Goal: Task Accomplishment & Management: Manage account settings

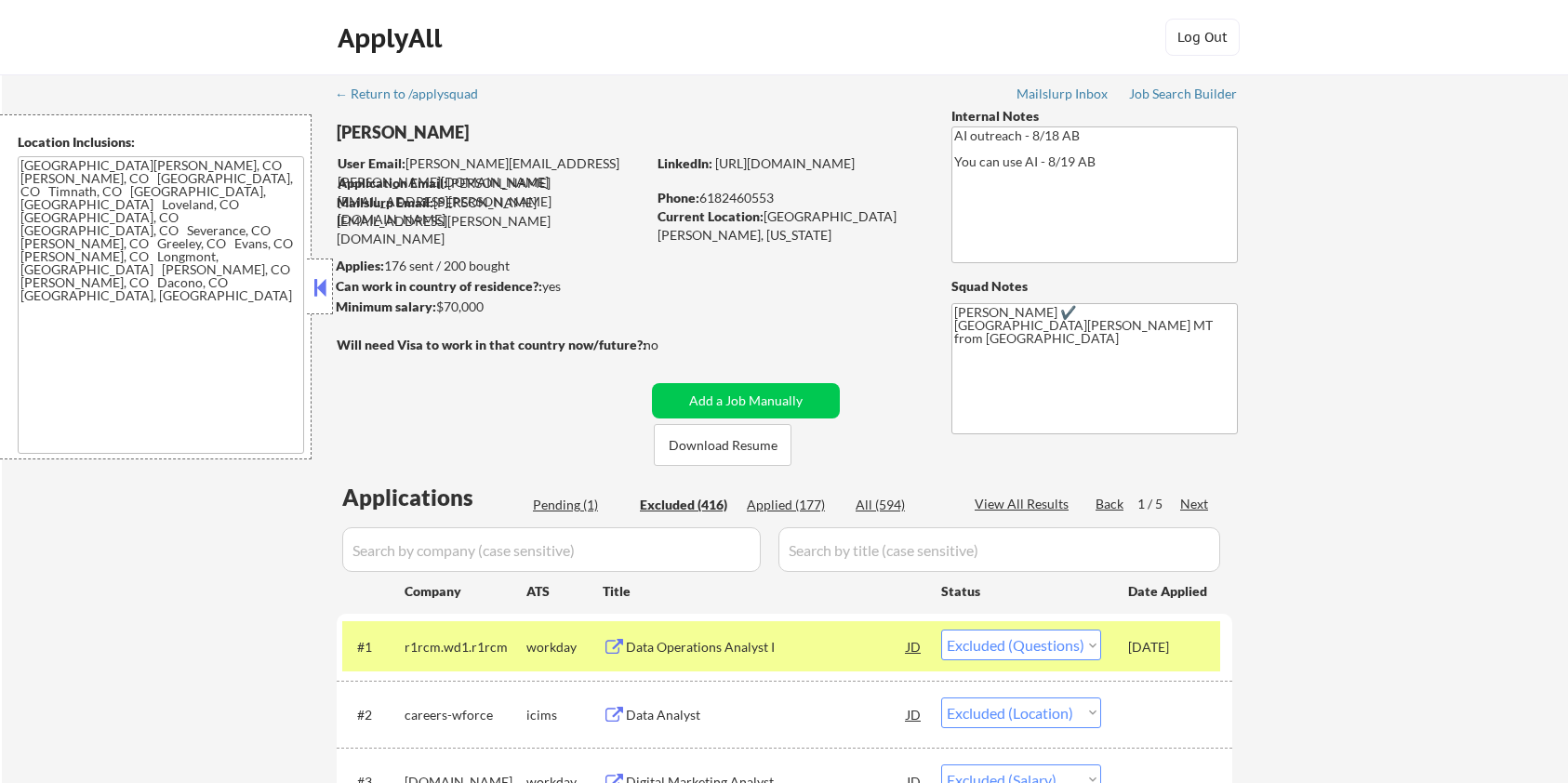
select select ""excluded""
select select ""excluded__location_""
select select ""excluded__salary_""
select select ""excluded__location_""
select select ""excluded__expired_""
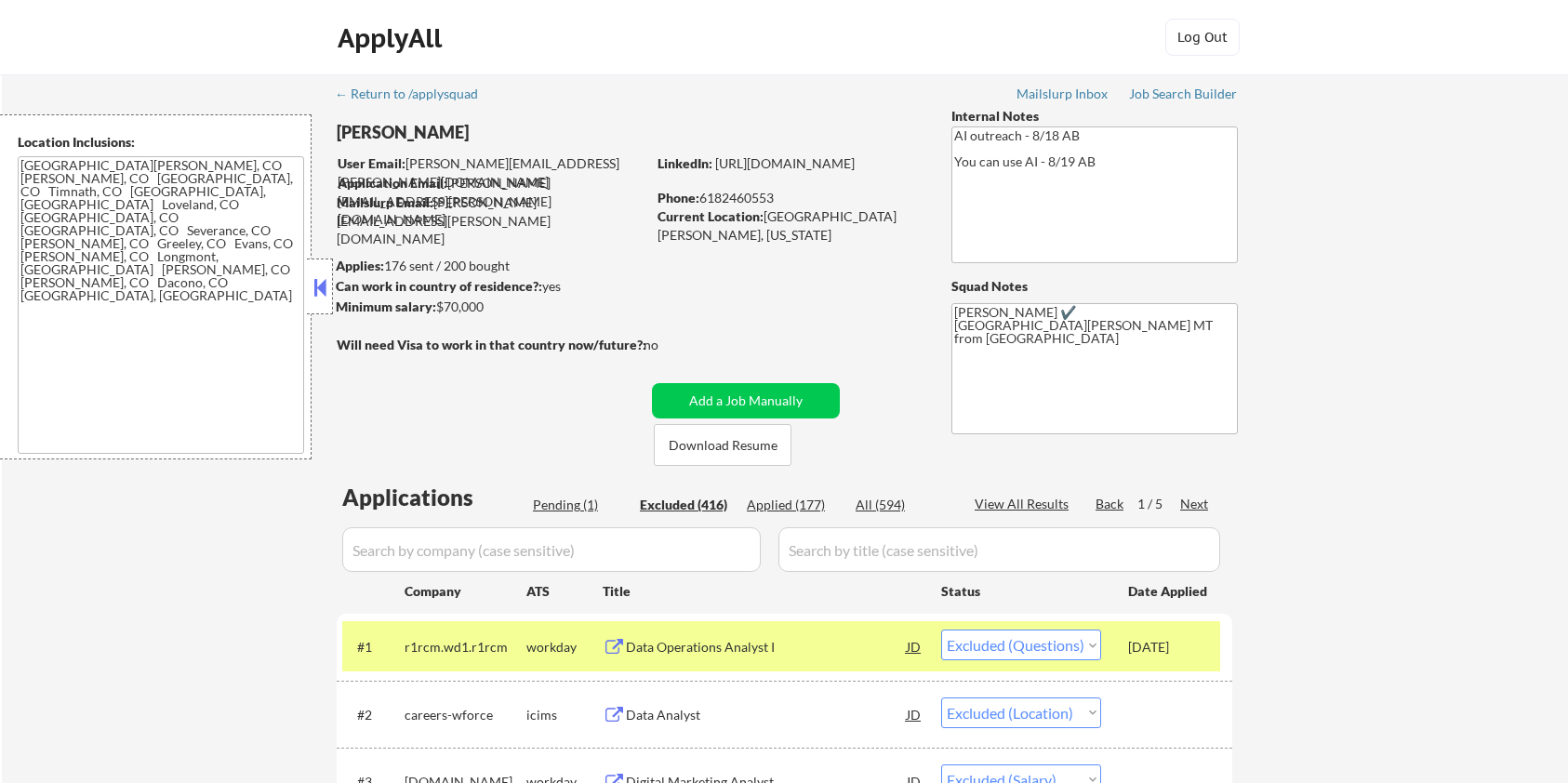
select select ""excluded__expired_""
select select ""excluded""
select select ""excluded__expired_""
select select ""excluded__location_""
select select ""excluded__expired_""
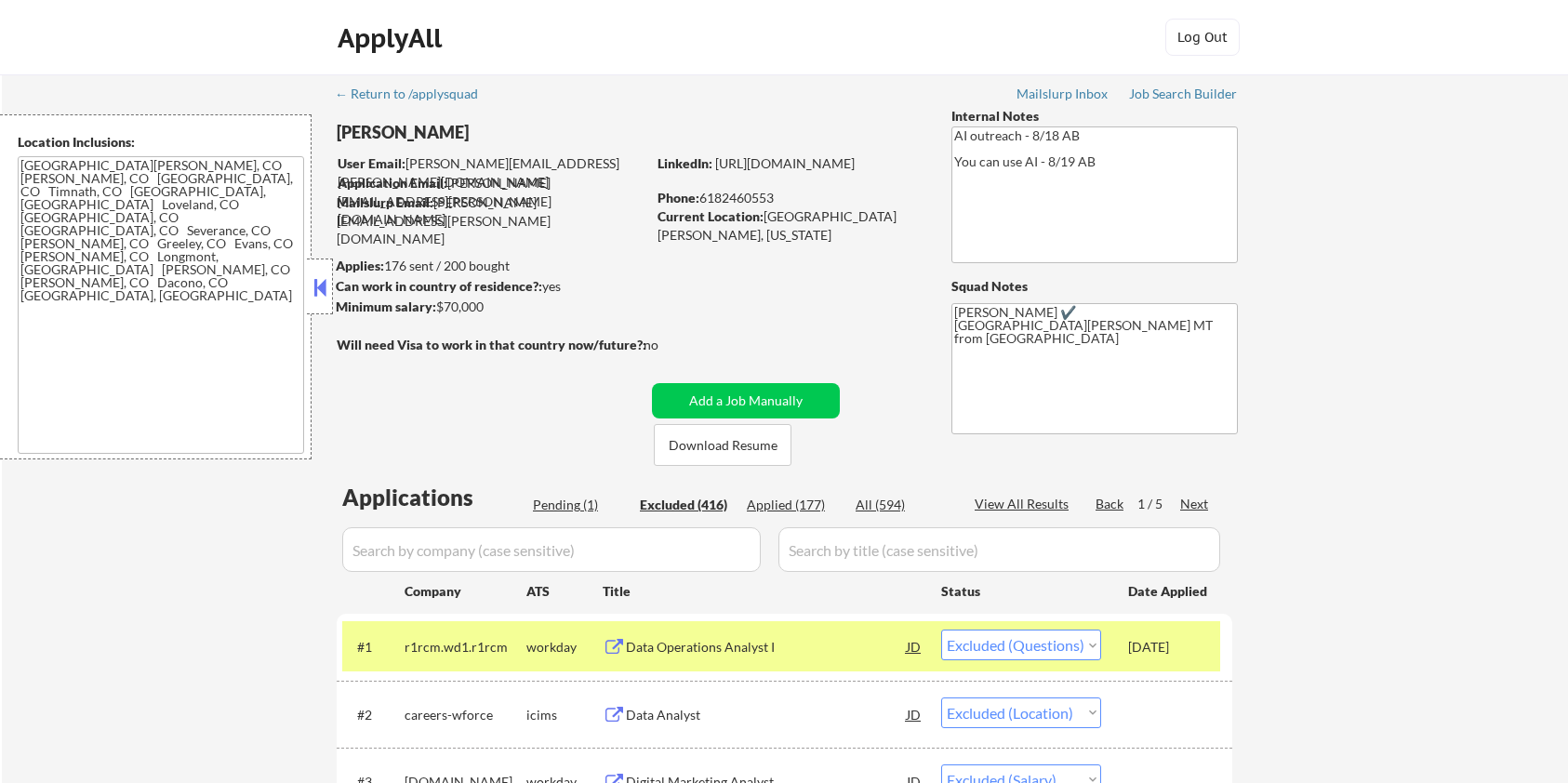
select select ""excluded""
select select ""excluded__location_""
select select ""excluded__expired_""
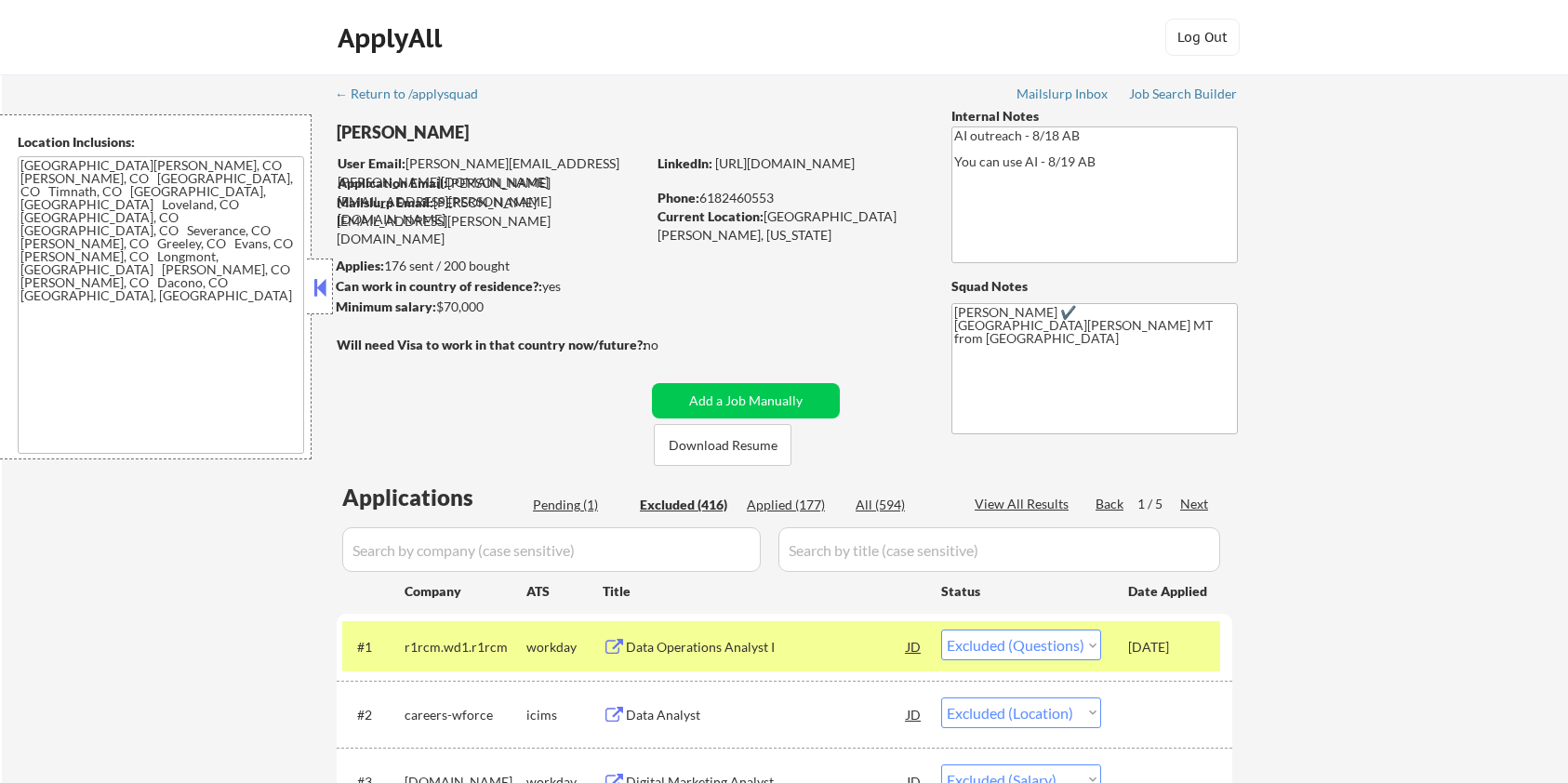
select select ""excluded__location_""
select select ""excluded__expired_""
select select ""excluded""
select select ""excluded__expired_""
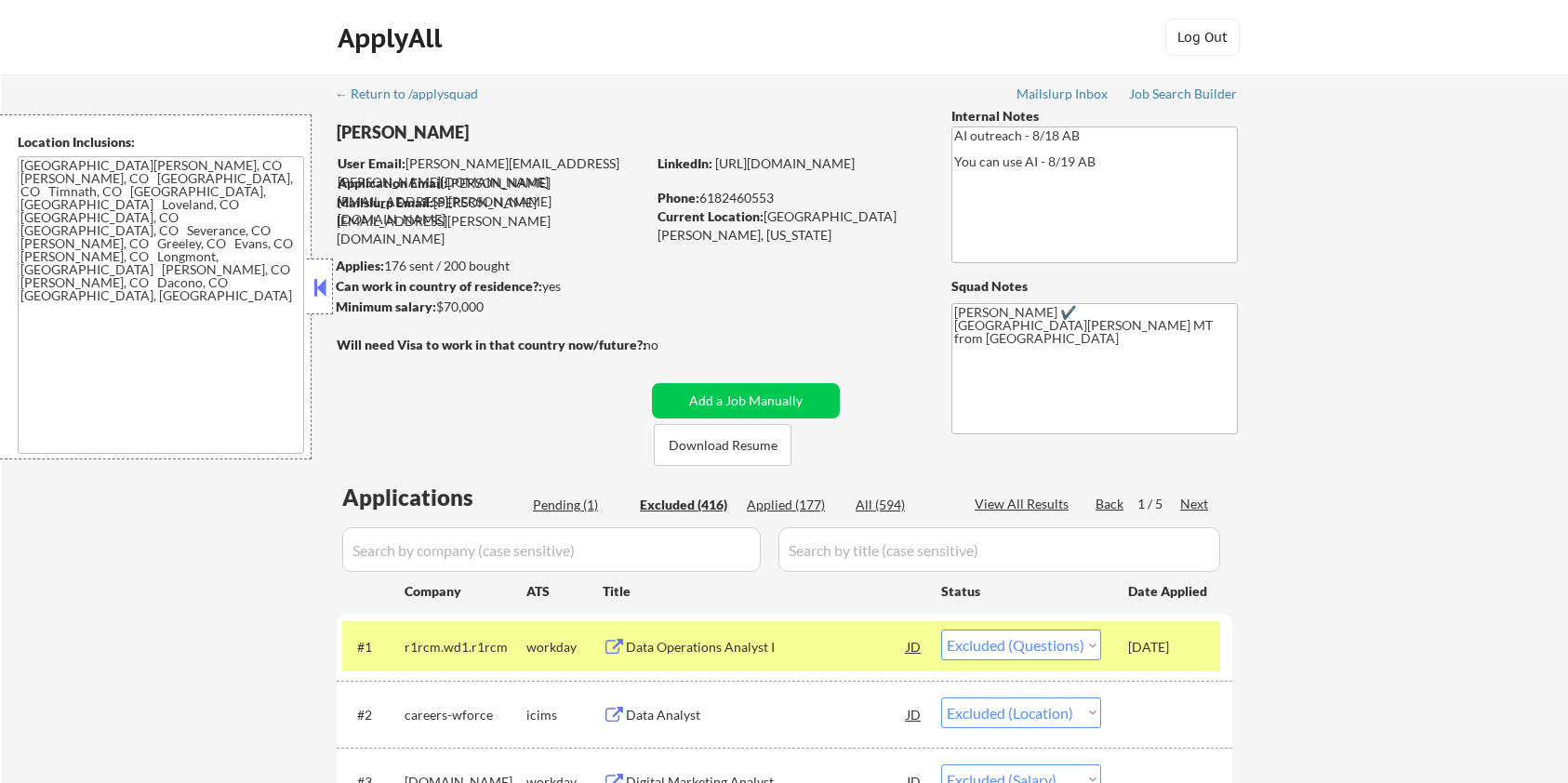
select select ""excluded__expired_""
select select ""excluded""
select select ""excluded__location_""
select select ""excluded__expired_""
select select ""excluded__location_""
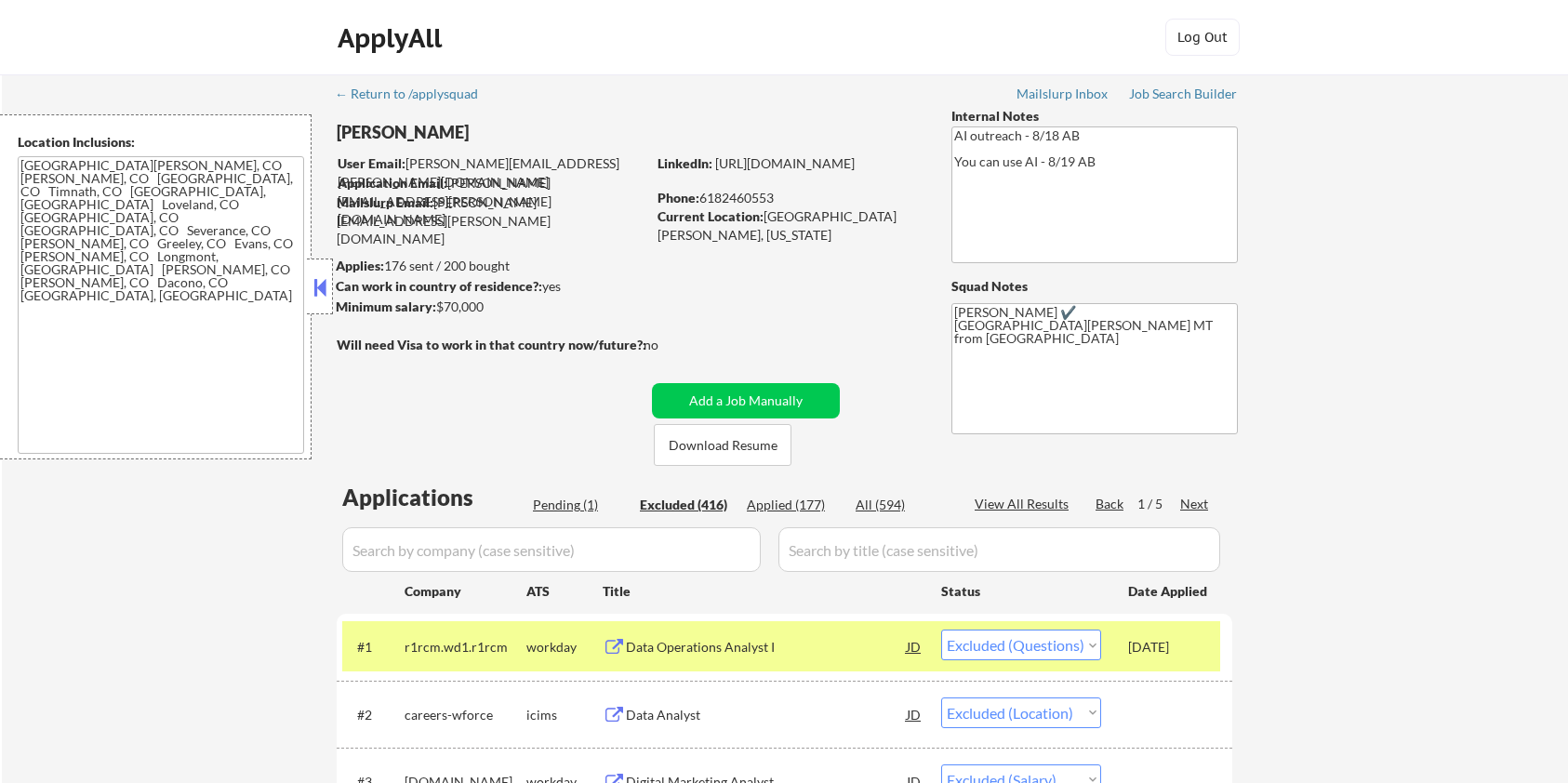
select select ""excluded""
select select ""excluded__location_""
select select ""excluded__expired_""
select select ""excluded__location_""
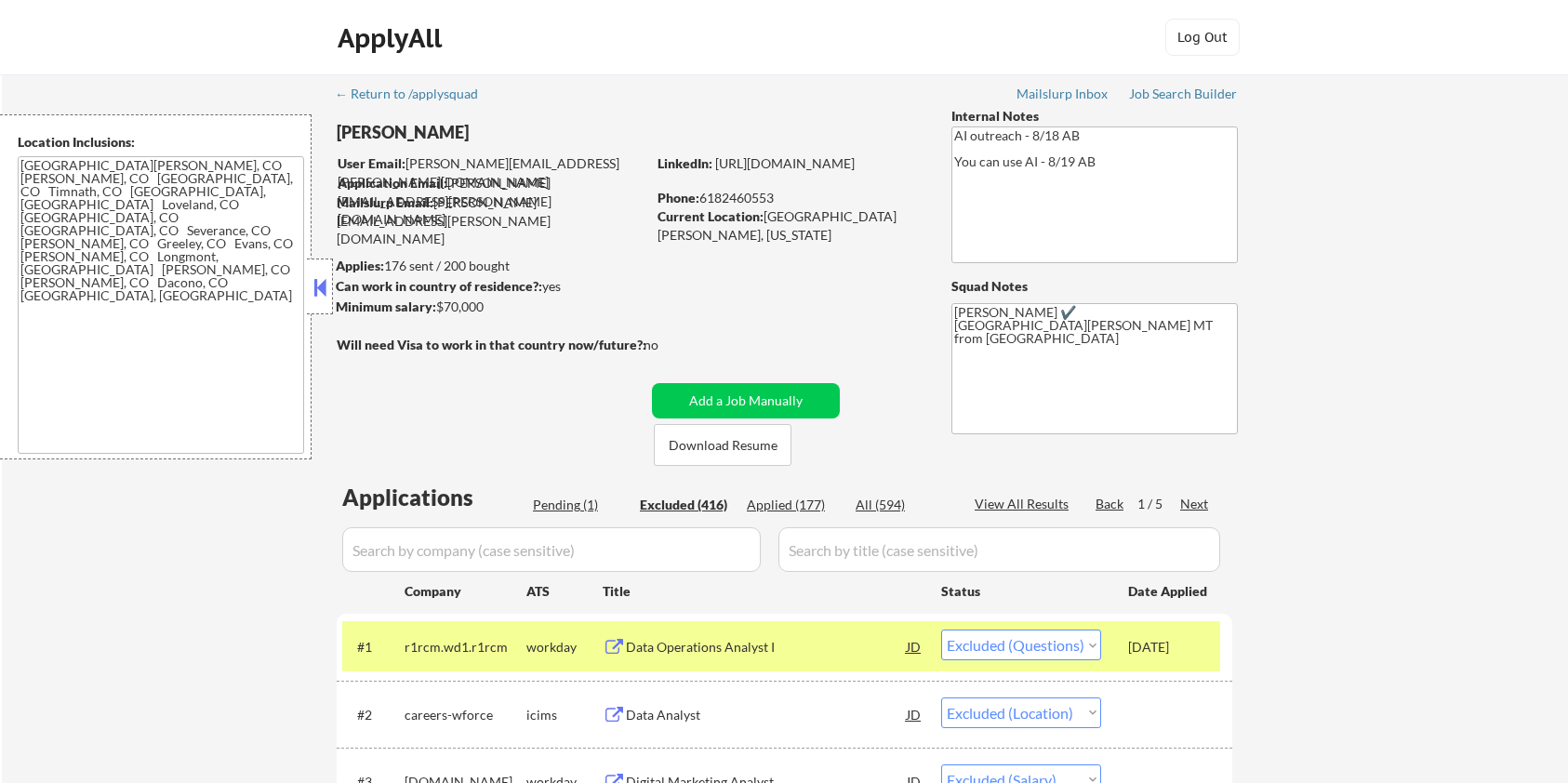
select select ""excluded__expired_""
select select ""excluded__other_""
select select ""excluded__location_""
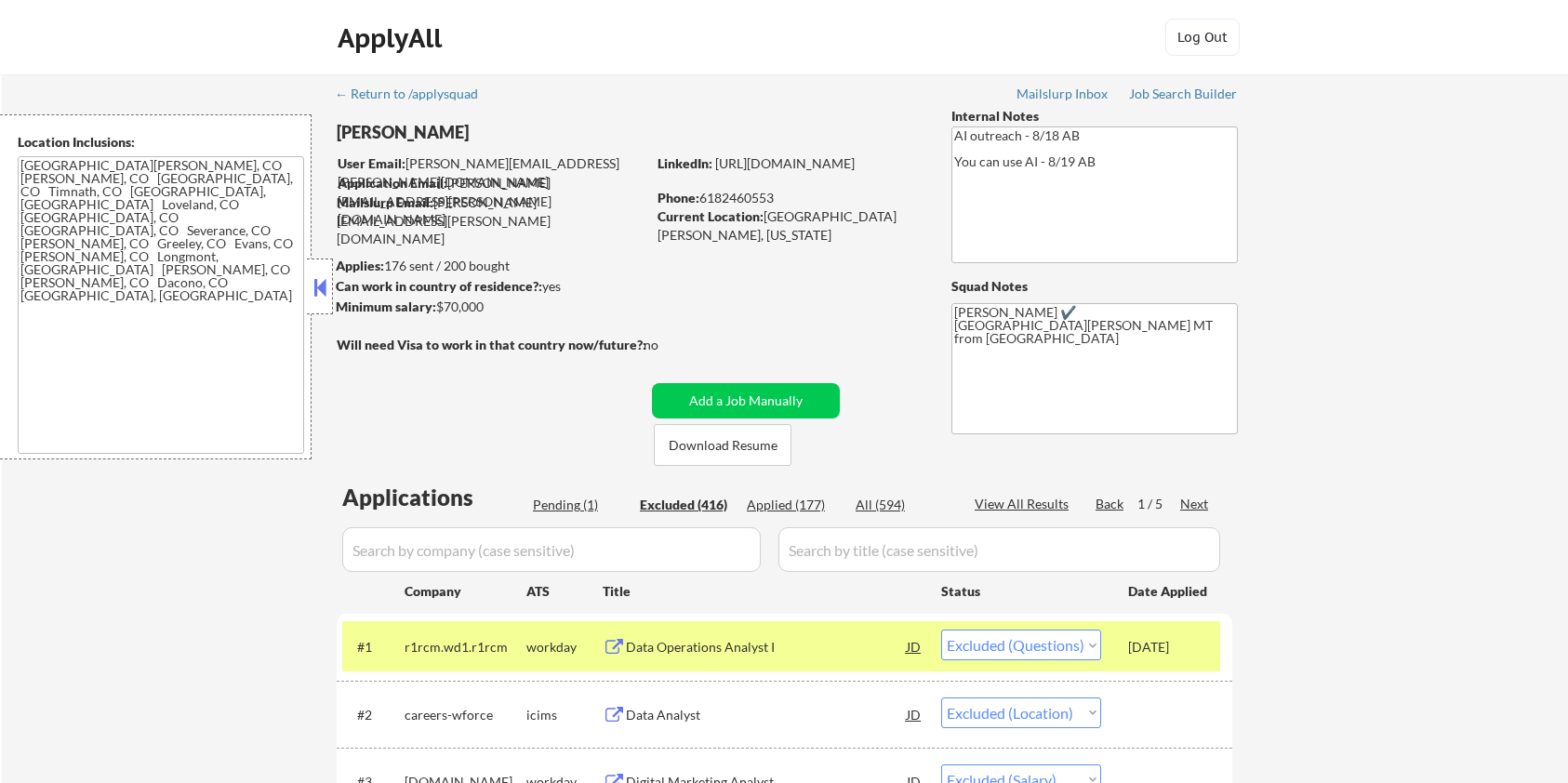
select select ""excluded__expired_""
select select ""excluded__salary_""
select select ""excluded__expired_""
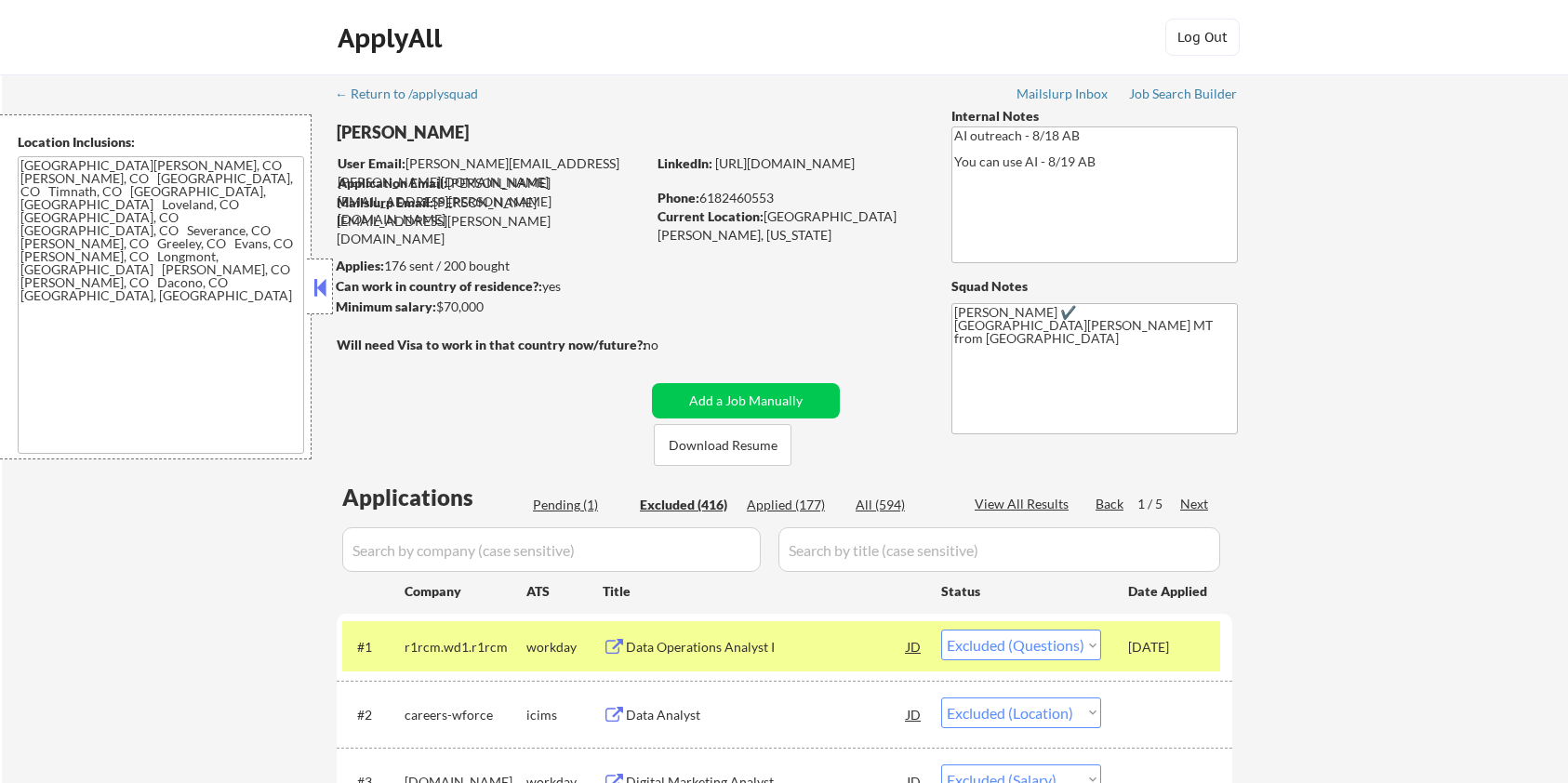
select select ""excluded__location_""
select select ""excluded__expired_""
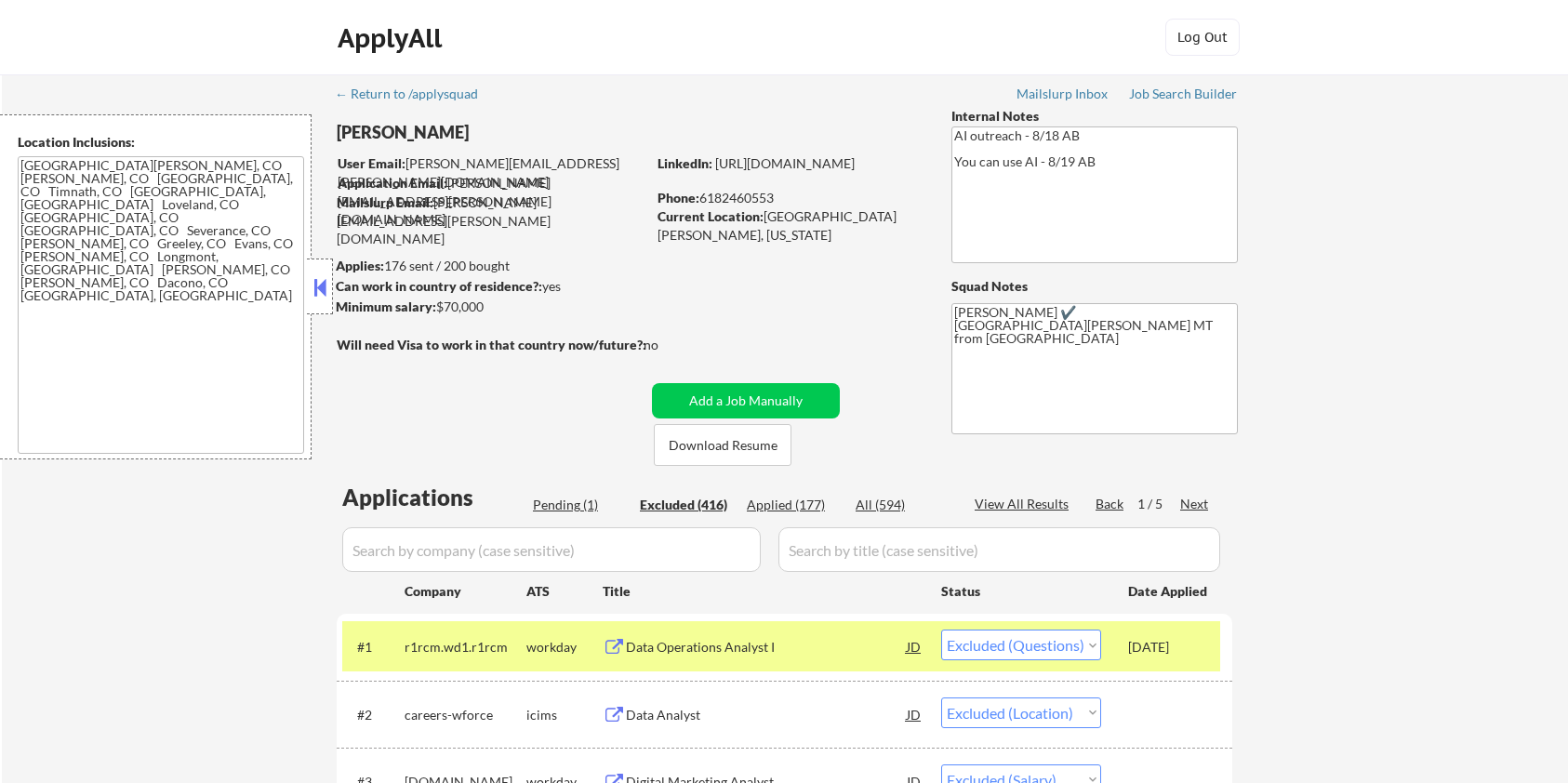
select select ""excluded__expired_""
select select ""excluded__location_""
select select ""excluded__expired_""
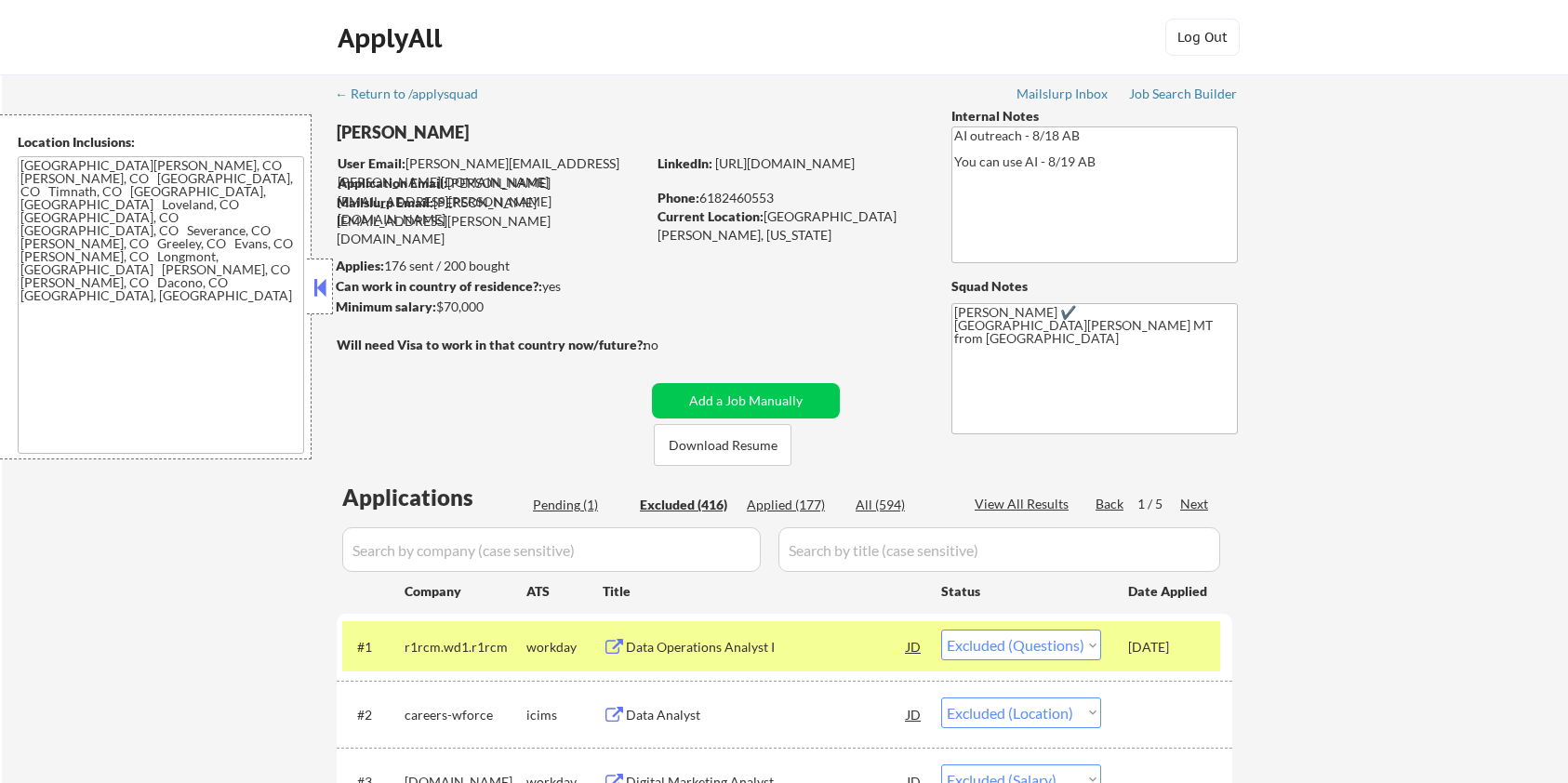
select select ""excluded__expired_""
select select ""excluded__salary_""
select select ""excluded__expired_""
select select ""excluded__location_""
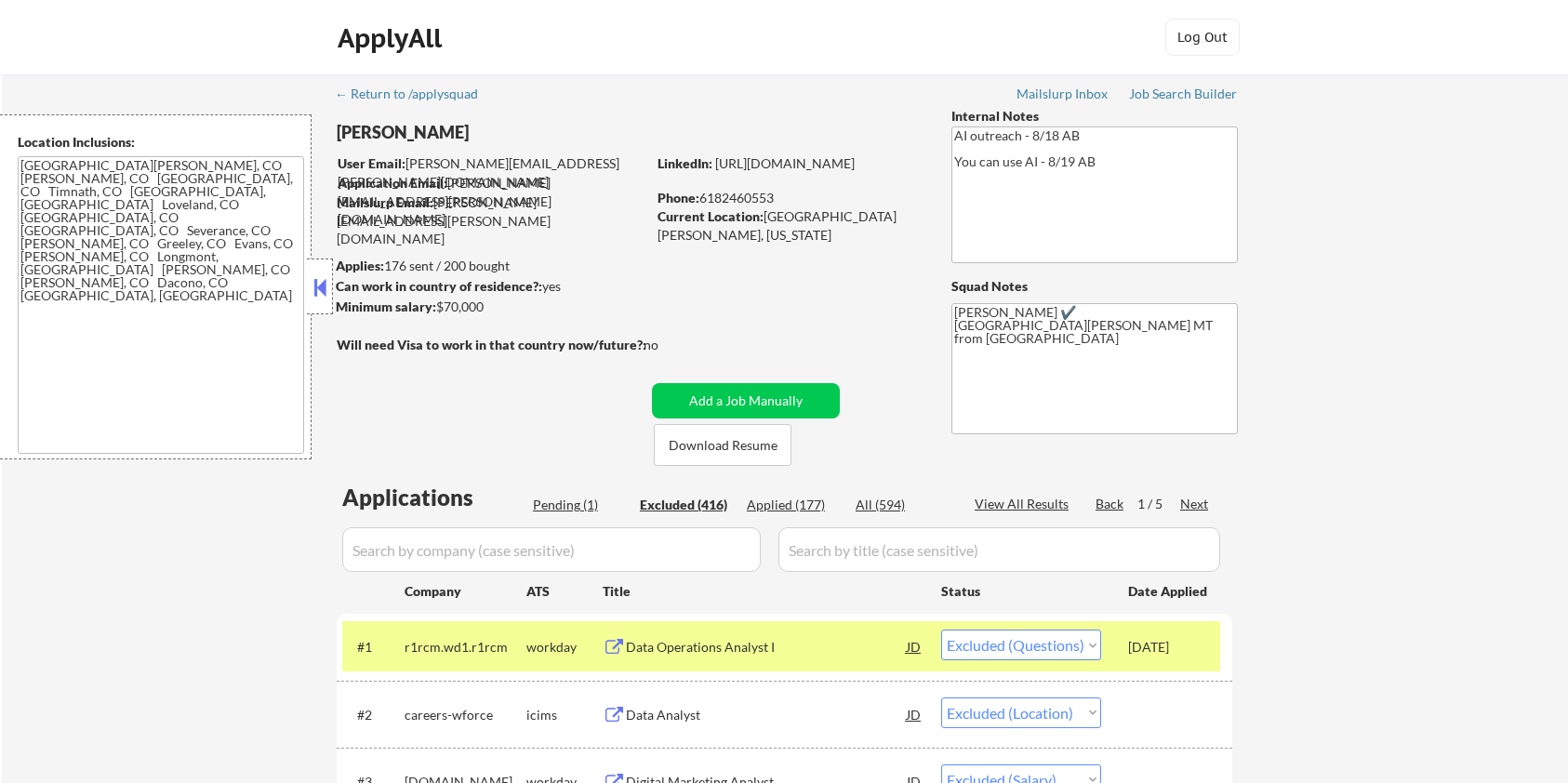
select select ""excluded""
select select ""excluded__expired_""
select select ""excluded__location_""
select select ""excluded""
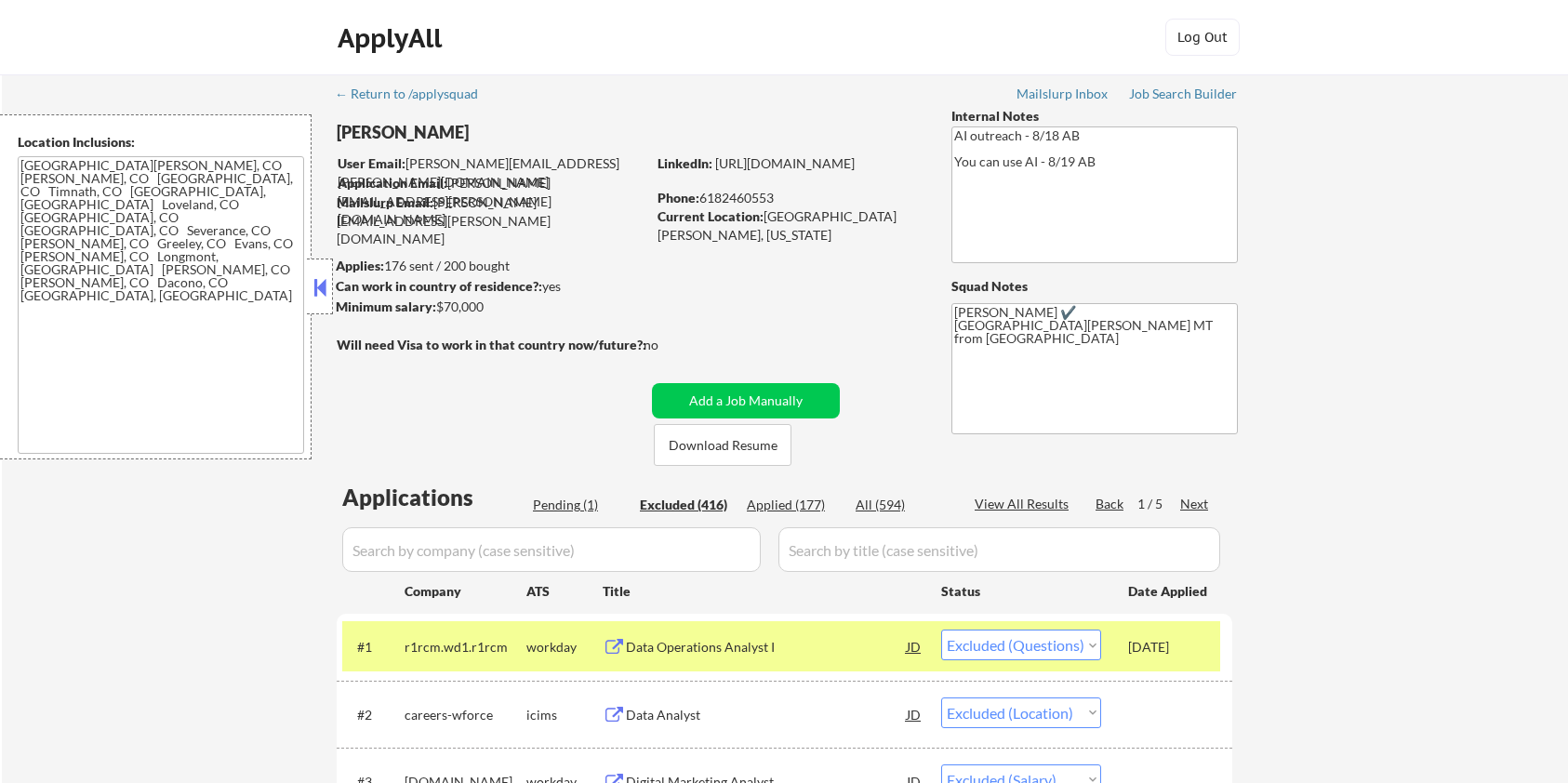
select select ""excluded__expired_""
select select ""excluded__bad_match_""
select select ""excluded""
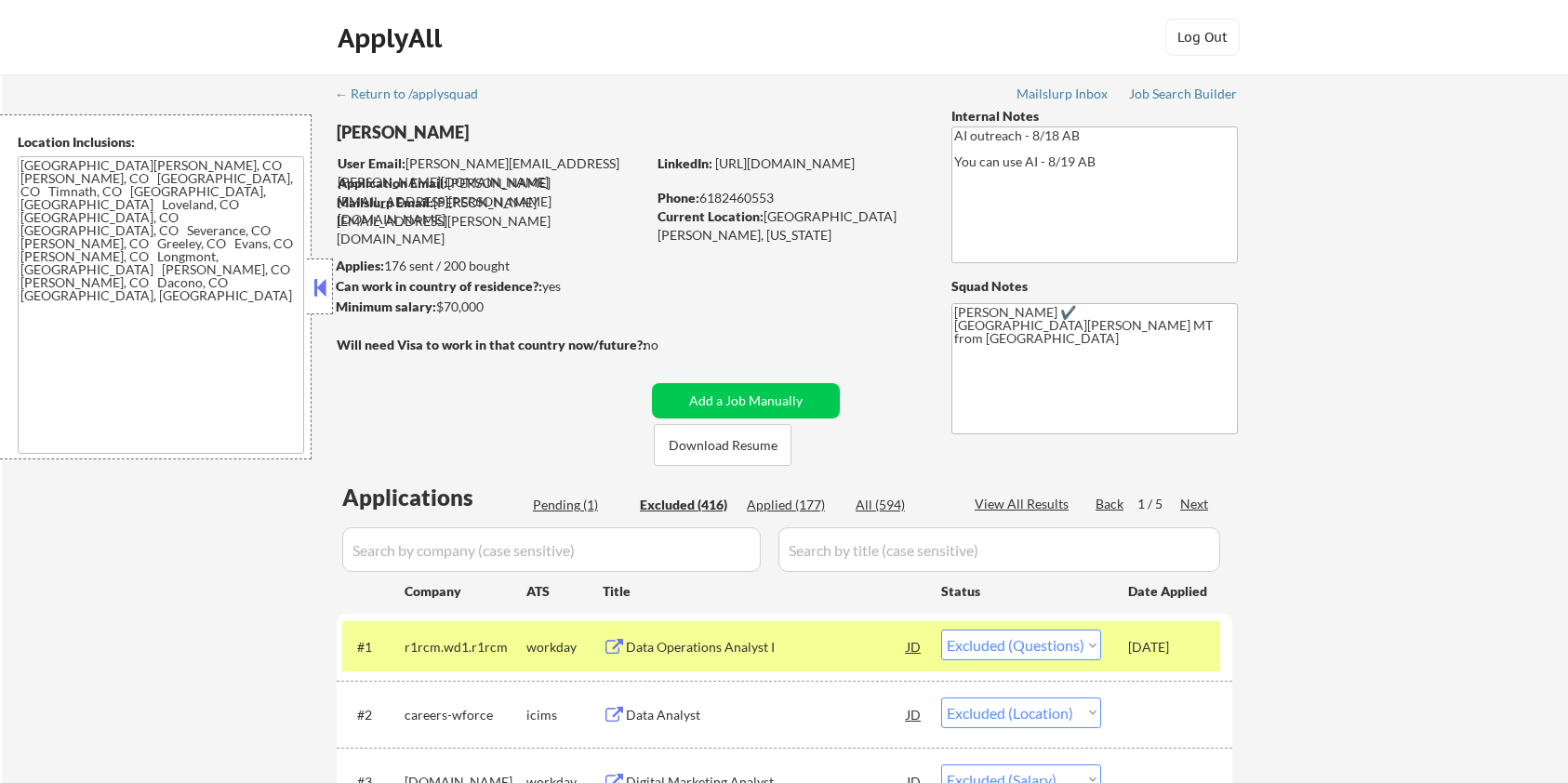
select select ""excluded__location_""
select select ""excluded__bad_match_""
select select ""excluded__expired_""
select select ""excluded__location_""
select select ""excluded""
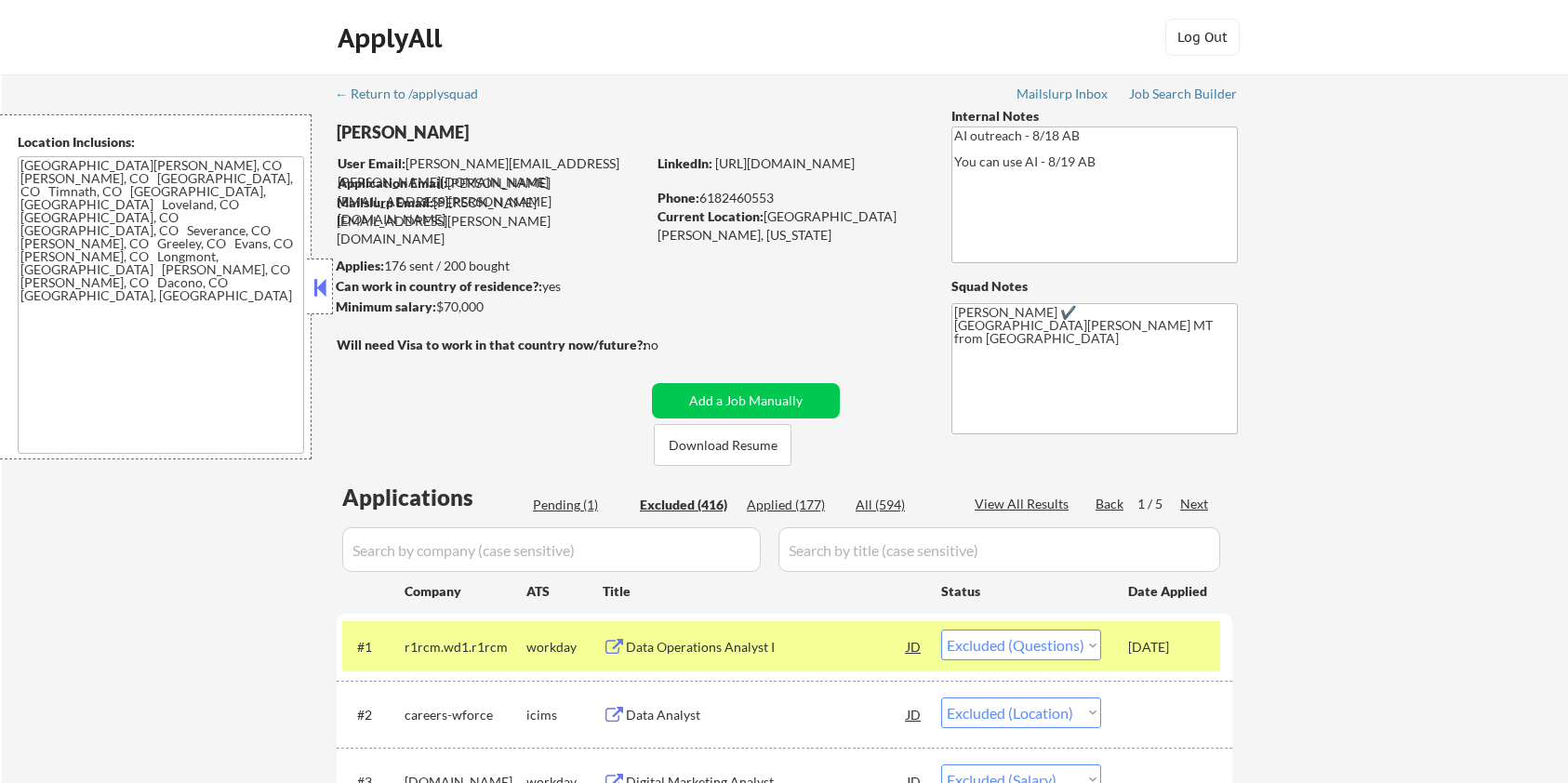
select select ""excluded__location_""
select select ""excluded__bad_match_""
select select ""excluded__location_""
select select ""excluded__bad_match_""
select select ""excluded__expired_""
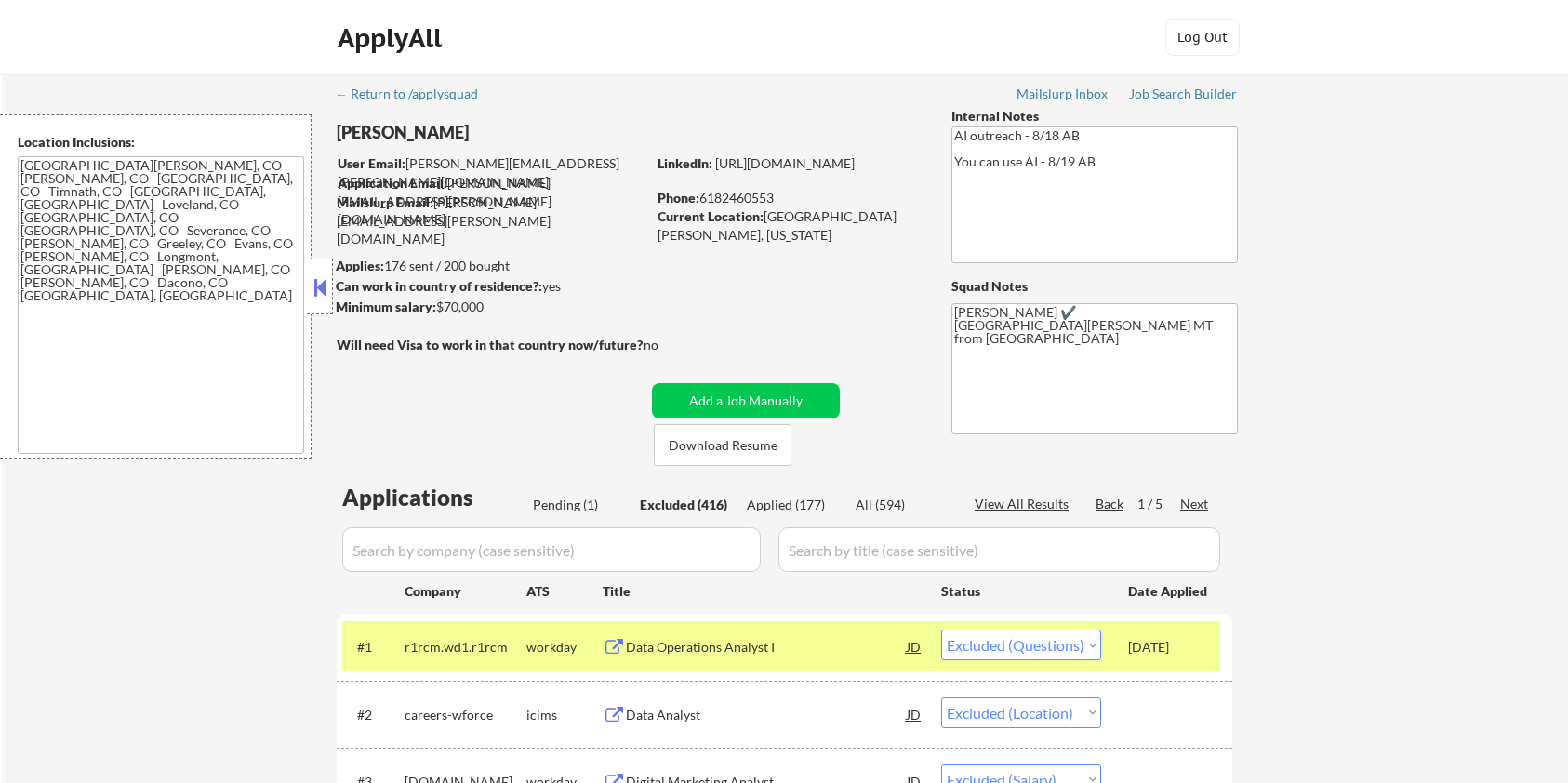
select select ""excluded__expired_""
select select ""excluded__other_""
select select ""excluded__expired_""
select select ""excluded__bad_match_""
select select ""excluded__location_""
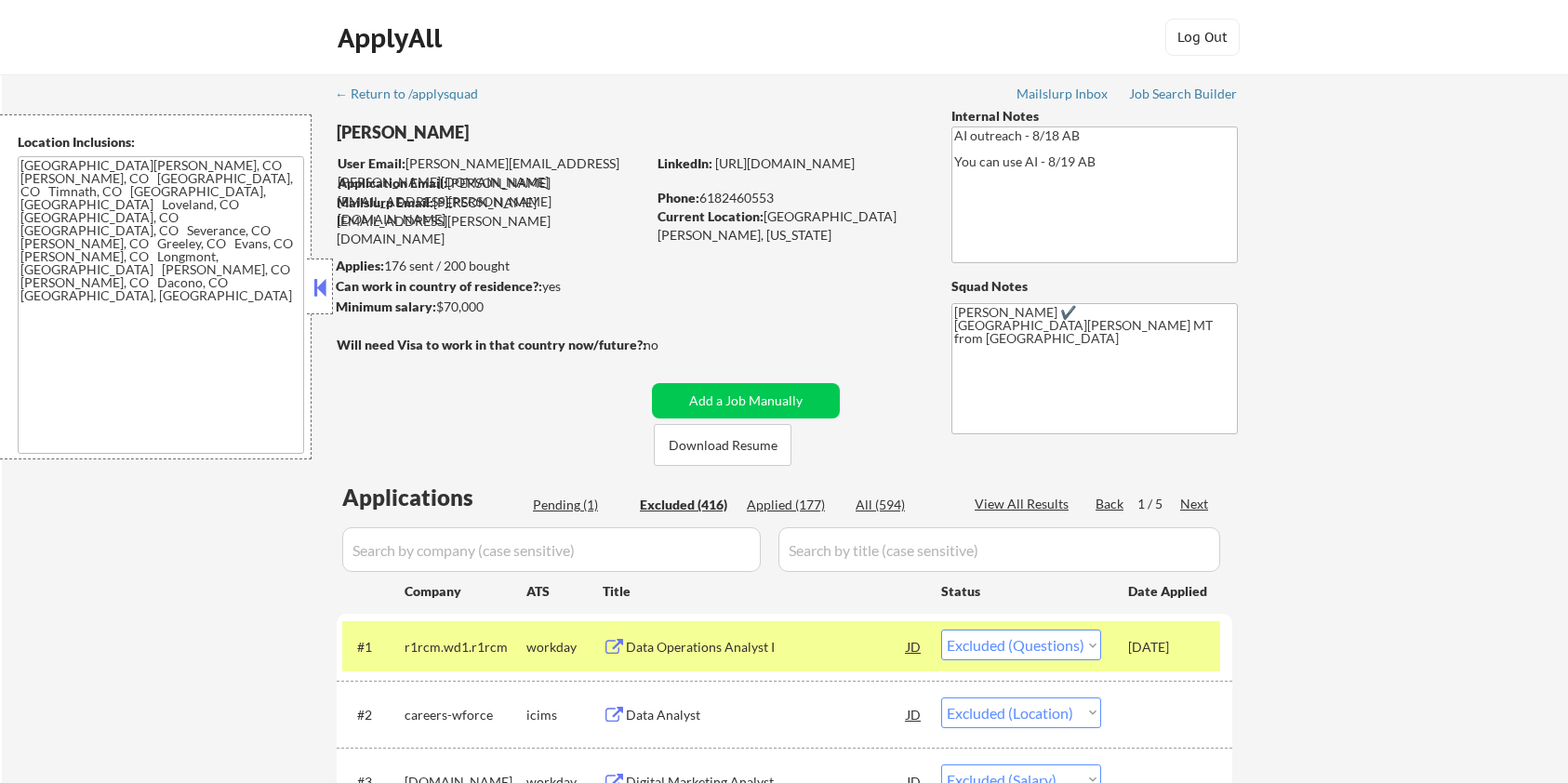
select select ""excluded__location_""
select select ""excluded__expired_""
select select ""excluded__bad_match_""
select select ""excluded__expired_""
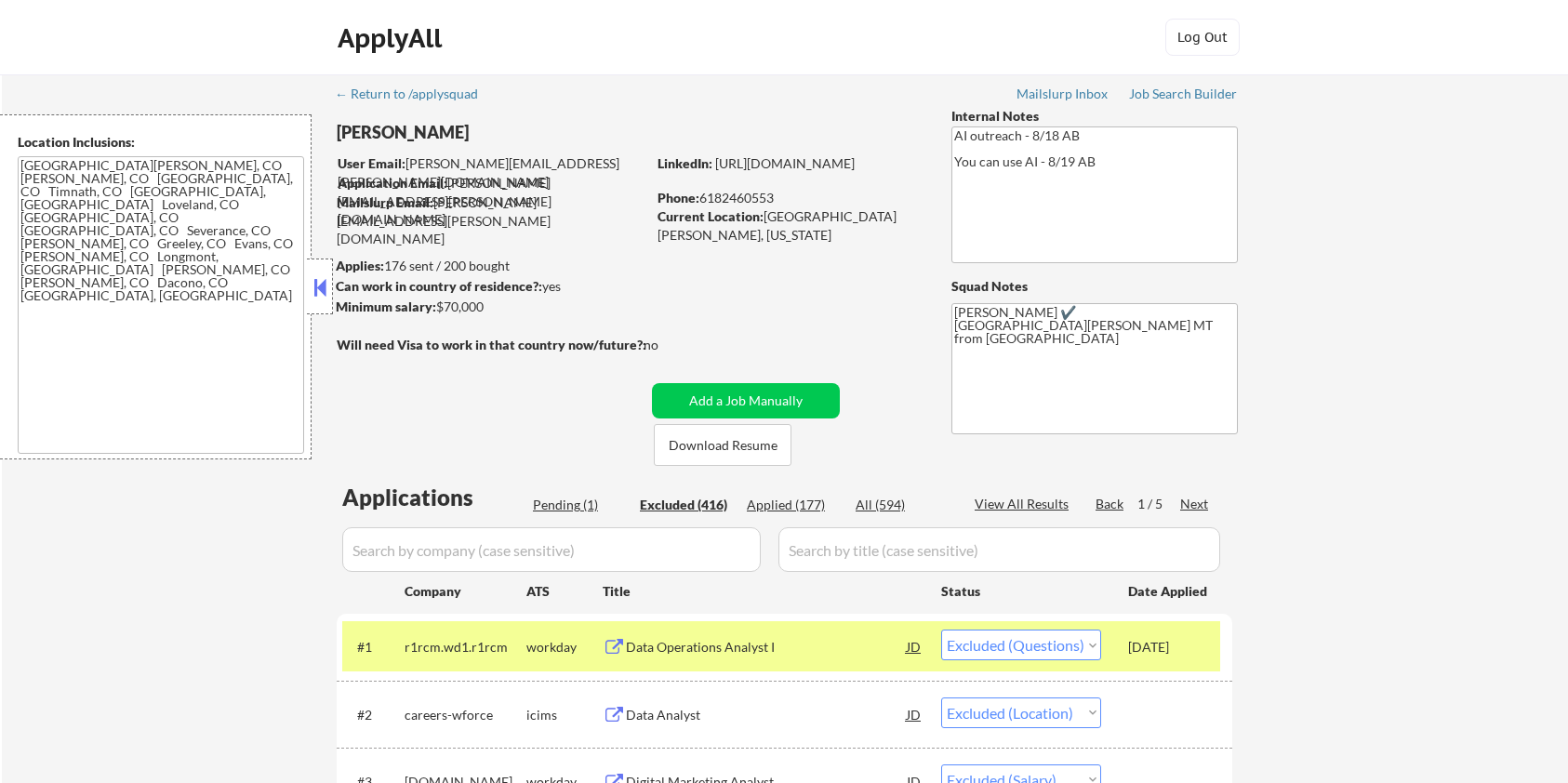
select select ""excluded__location_""
select select ""excluded__other_""
select select ""excluded__bad_match_""
select select ""excluded__location_""
select select ""excluded__expired_""
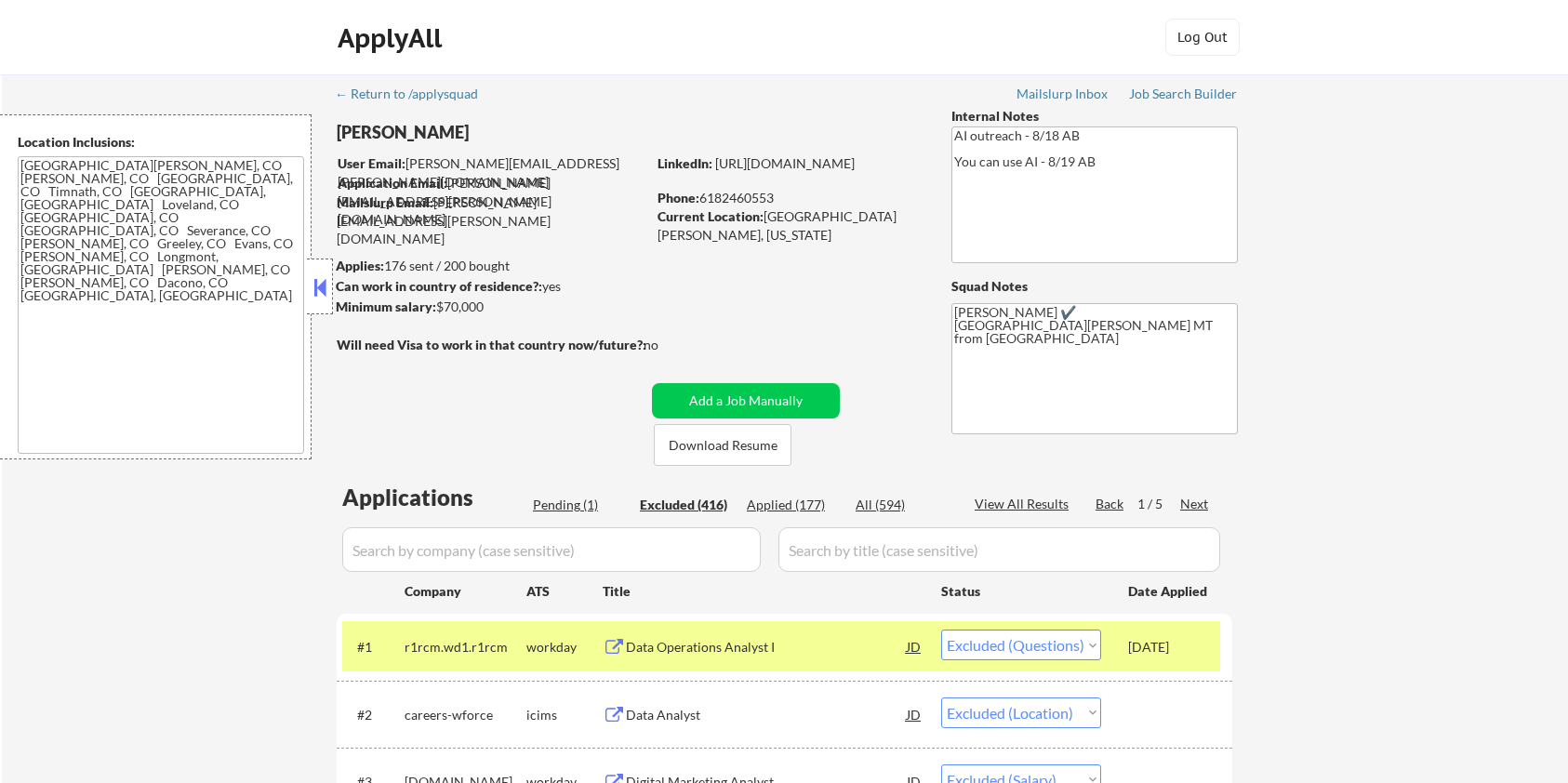
select select ""excluded__expired_""
select select ""excluded__bad_match_""
select select ""excluded__location_""
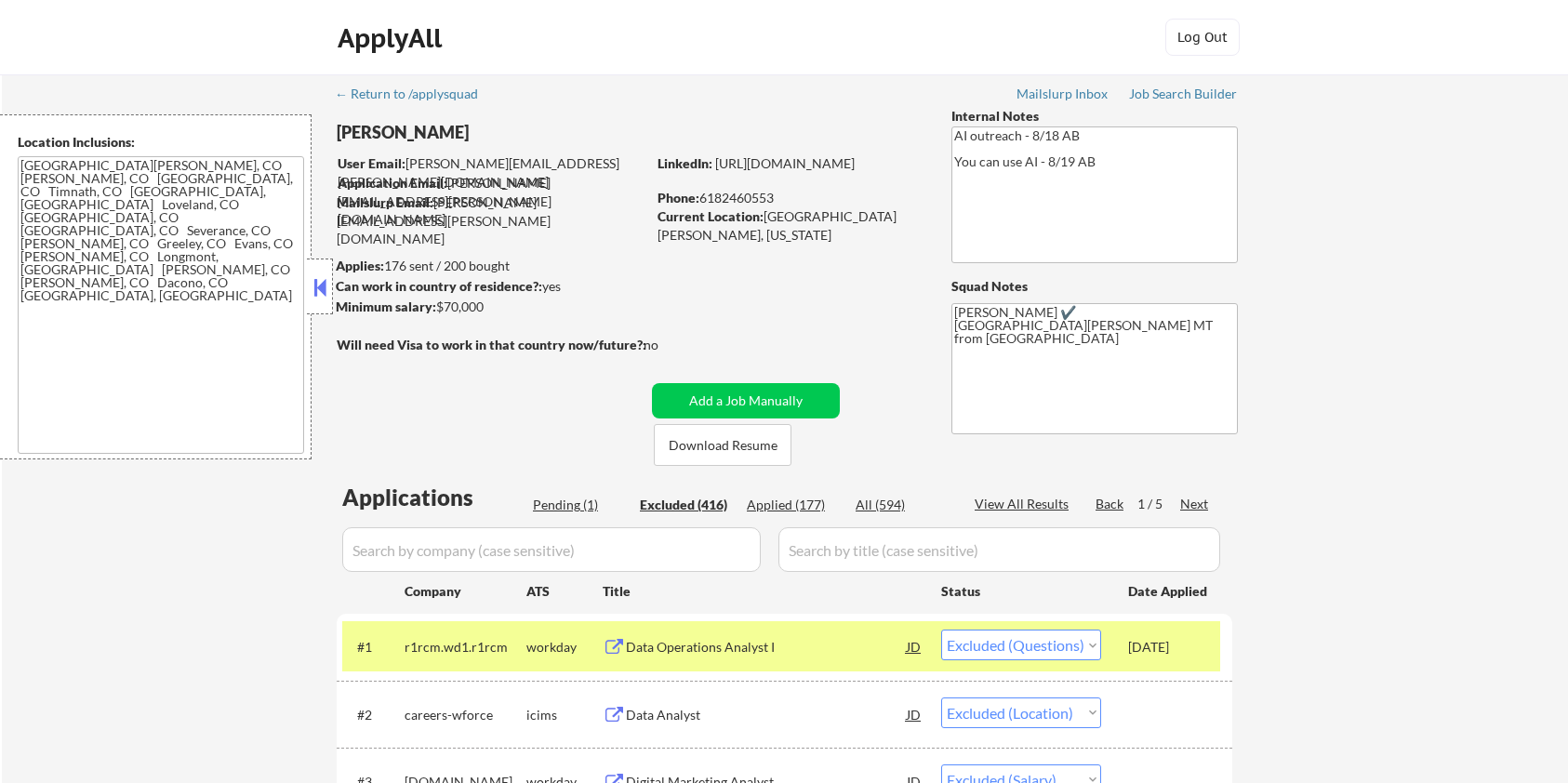
select select ""excluded__expired_""
select select ""excluded""
select select ""excluded__bad_match_""
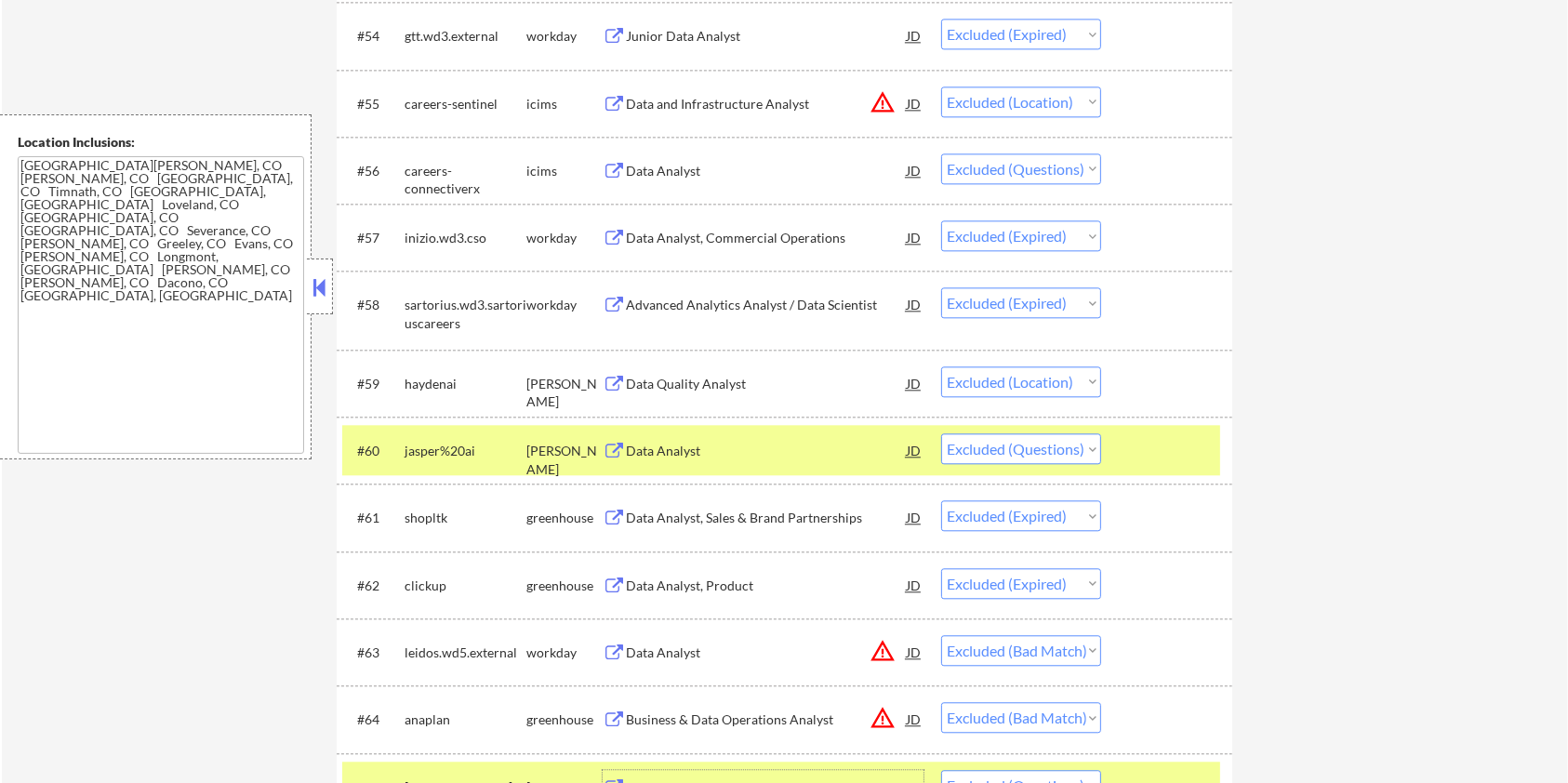
scroll to position [4712, 0]
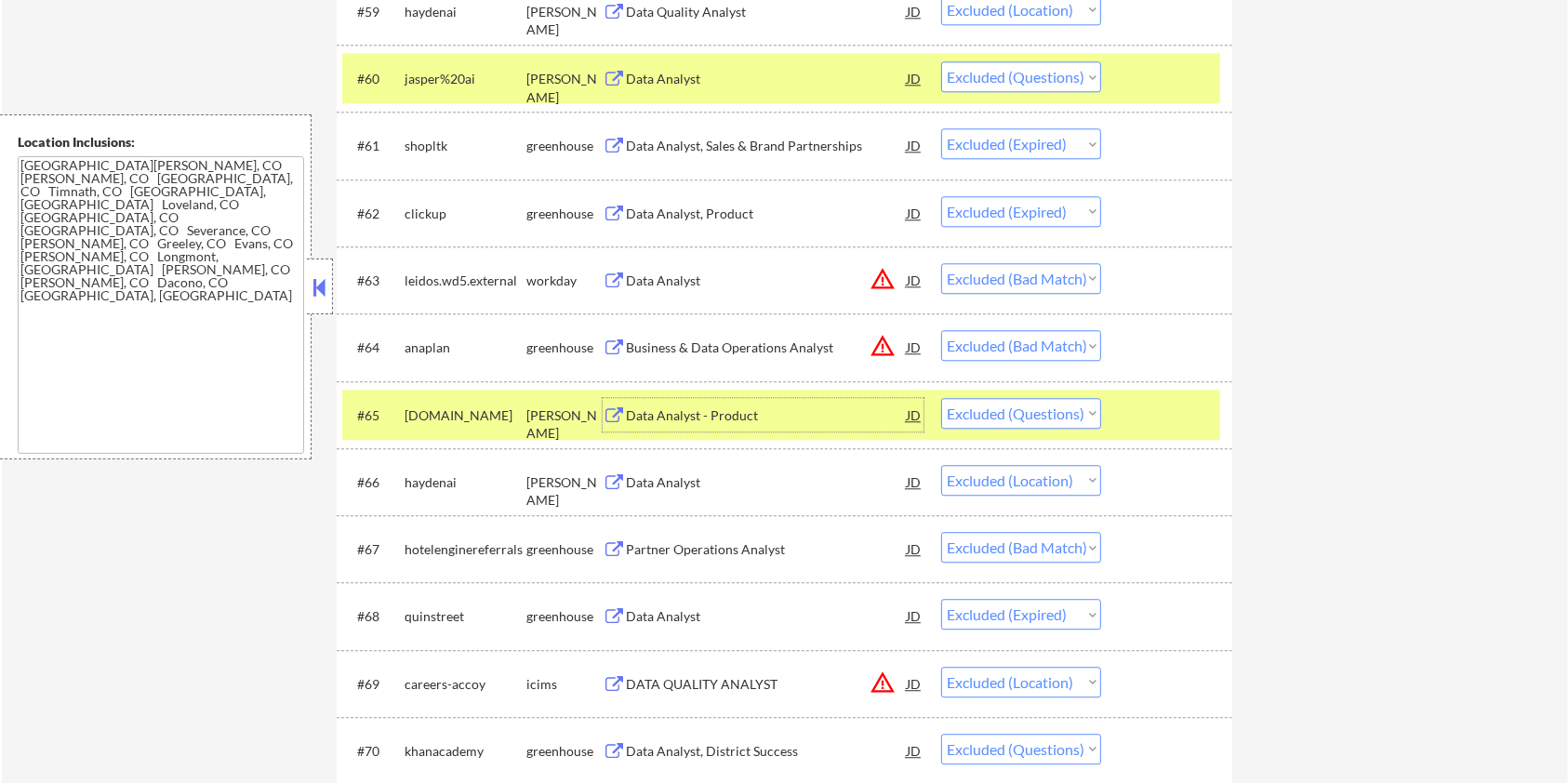
click at [758, 406] on div "Data Analyst - Product" at bounding box center [766, 416] width 281 height 19
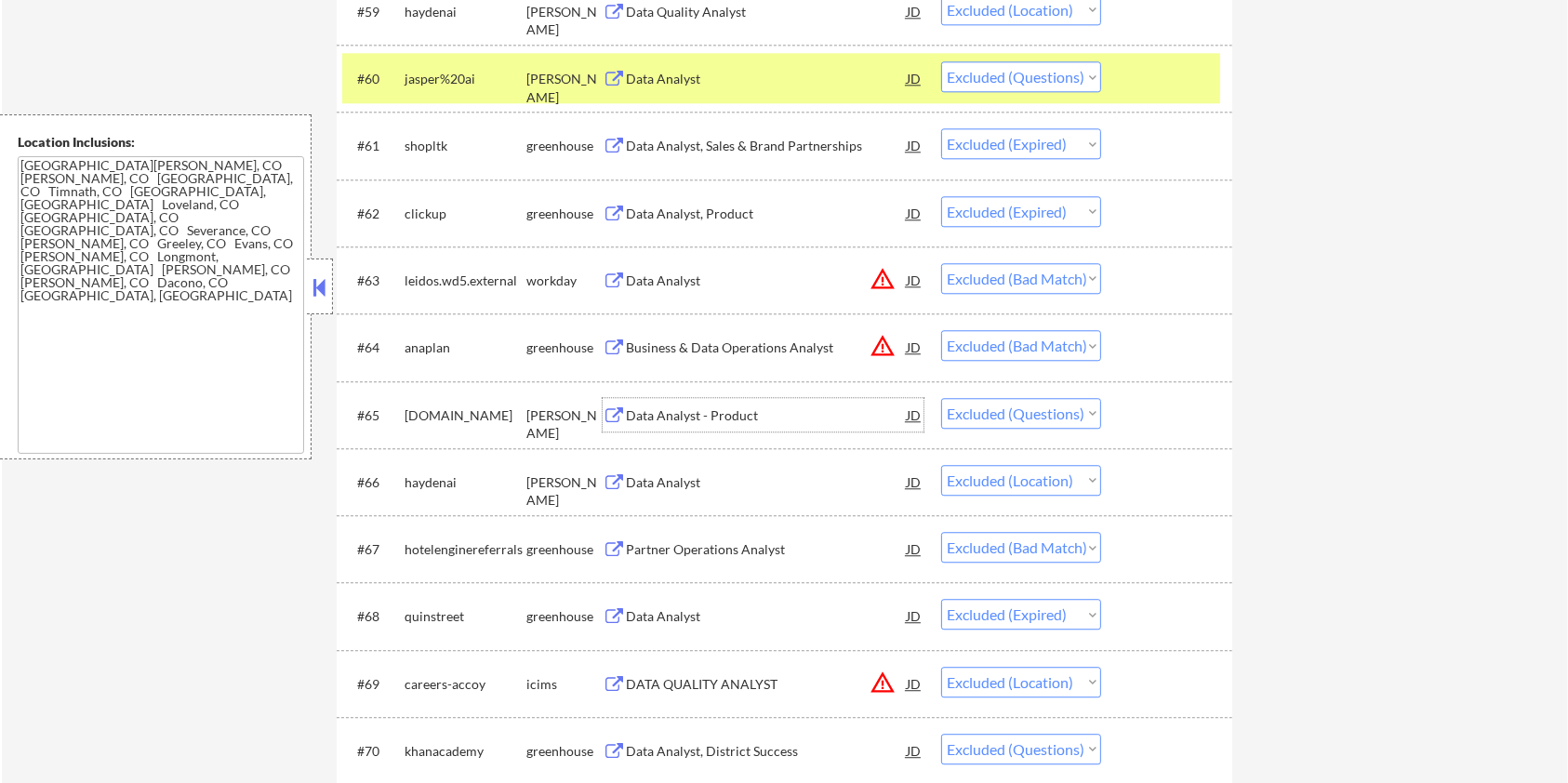
click at [1039, 413] on select "Choose an option... Pending Applied Excluded (Questions) Excluded (Expired) Exc…" at bounding box center [1021, 413] width 160 height 31
click at [941, 398] on select "Choose an option... Pending Applied Excluded (Questions) Excluded (Expired) Exc…" at bounding box center [1021, 413] width 160 height 31
select select ""excluded__location_""
select select ""excluded__bad_match_""
select select ""excluded__expired_""
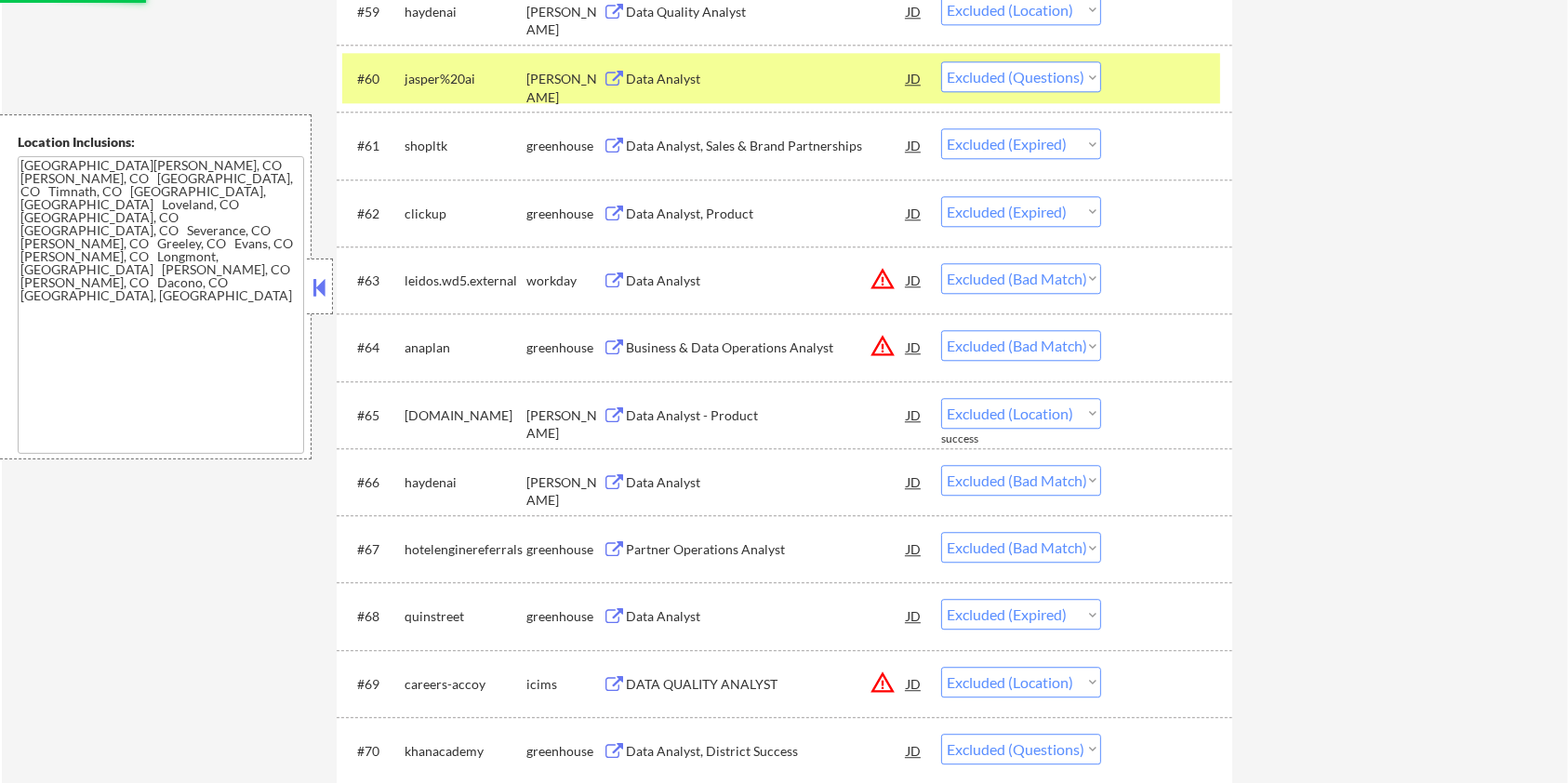
select select ""excluded__location_""
select select ""excluded""
select select ""excluded__location_""
select select ""excluded__bad_match_""
select select ""excluded__location_""
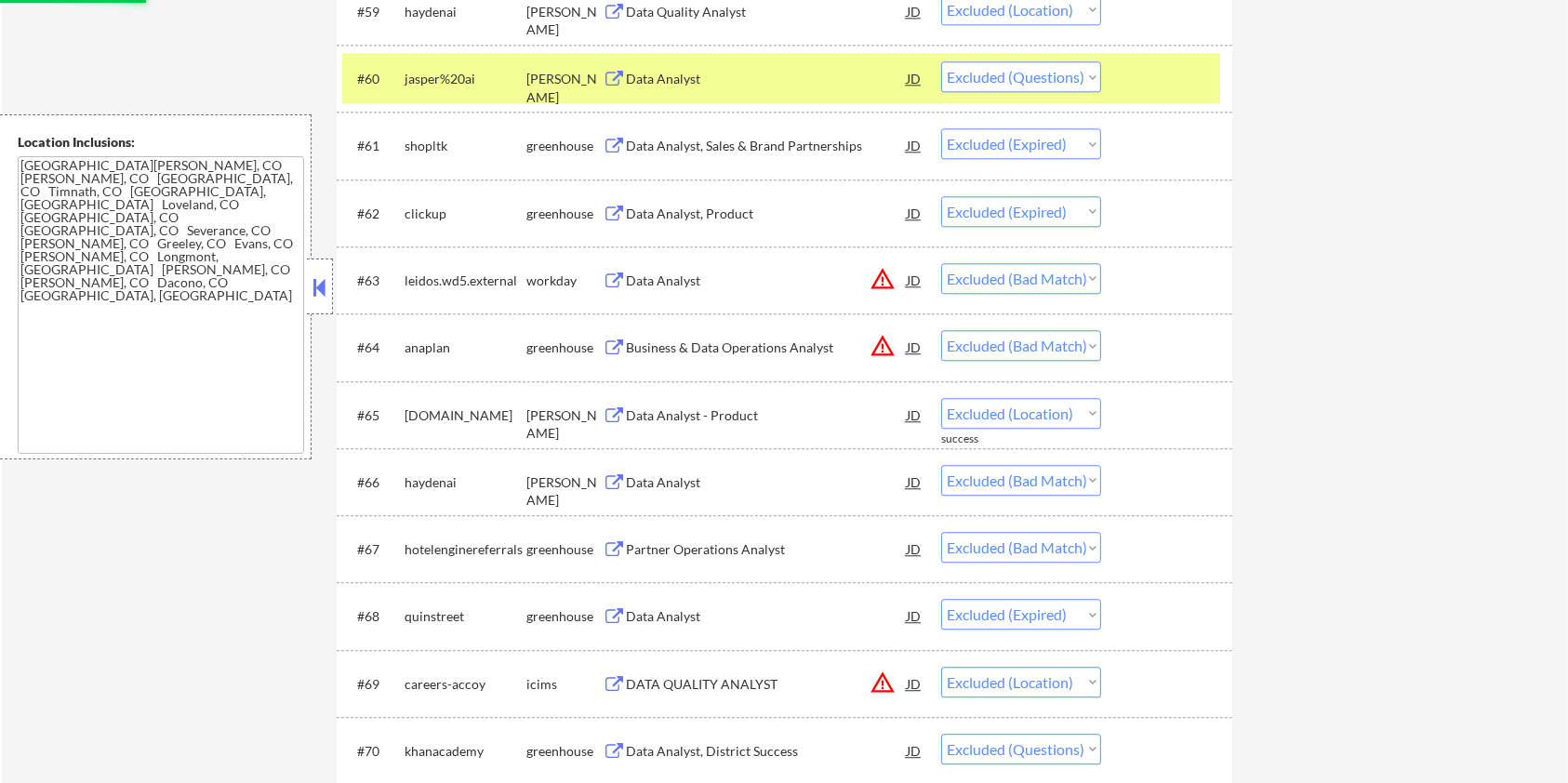
select select ""excluded__bad_match_""
select select ""excluded__expired_""
select select ""excluded__other_""
select select ""excluded__expired_""
select select ""excluded__bad_match_""
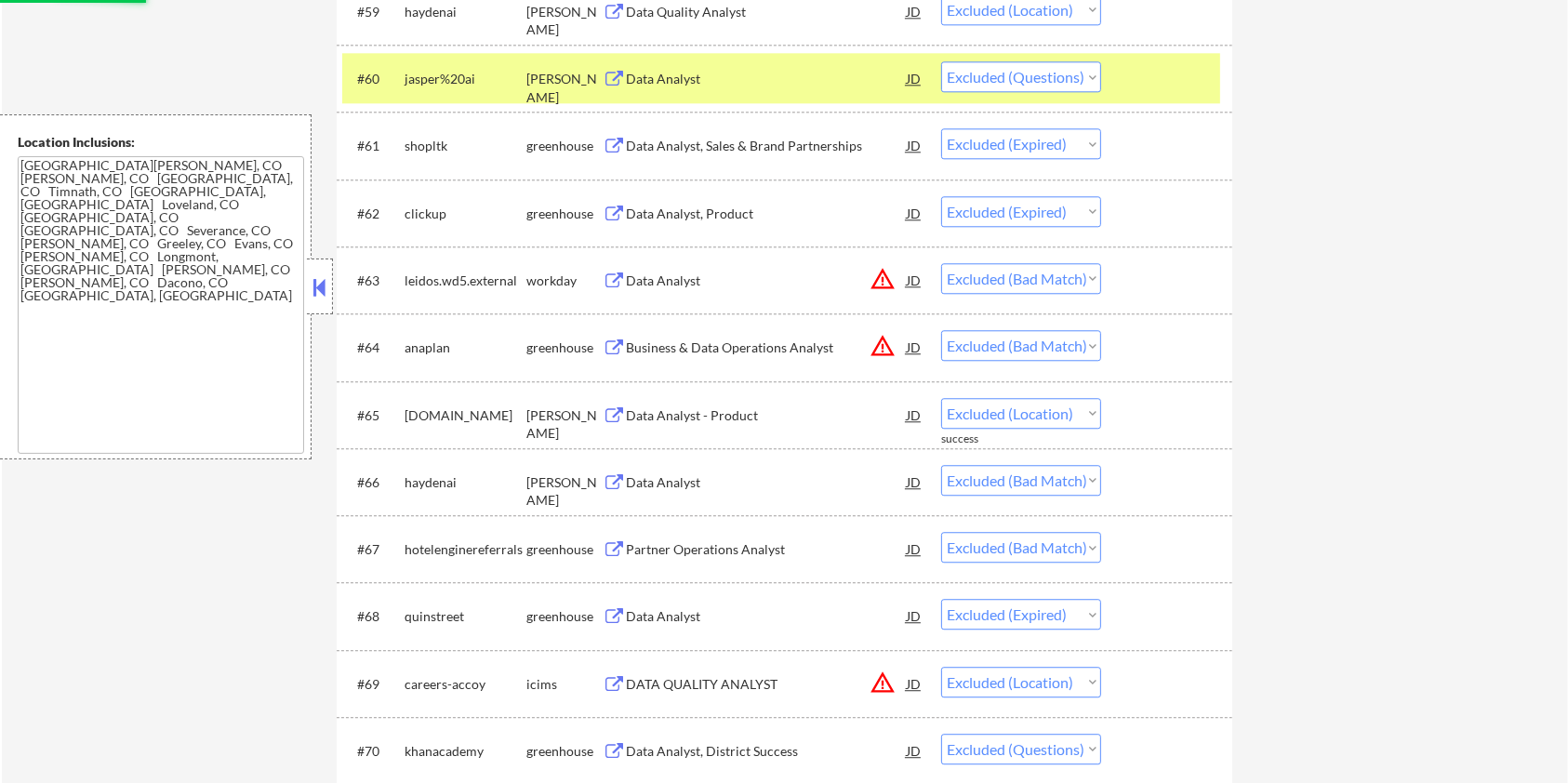
select select ""excluded__location_""
select select ""excluded__expired_""
select select ""excluded__bad_match_""
select select ""excluded__expired_""
select select ""excluded__location_""
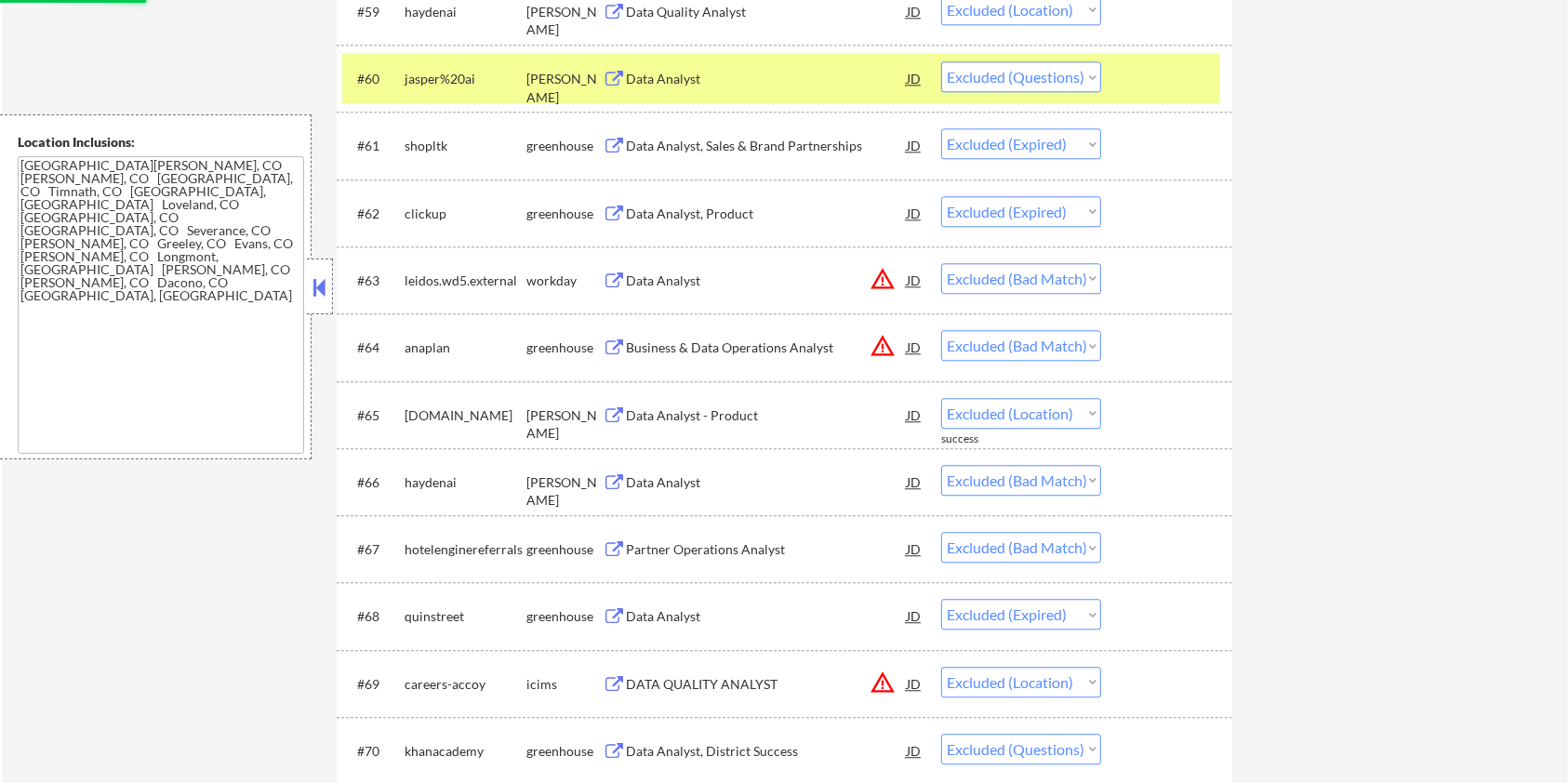
select select ""excluded__other_""
select select ""excluded__bad_match_""
select select ""excluded__location_""
select select ""excluded__expired_""
select select ""excluded__bad_match_""
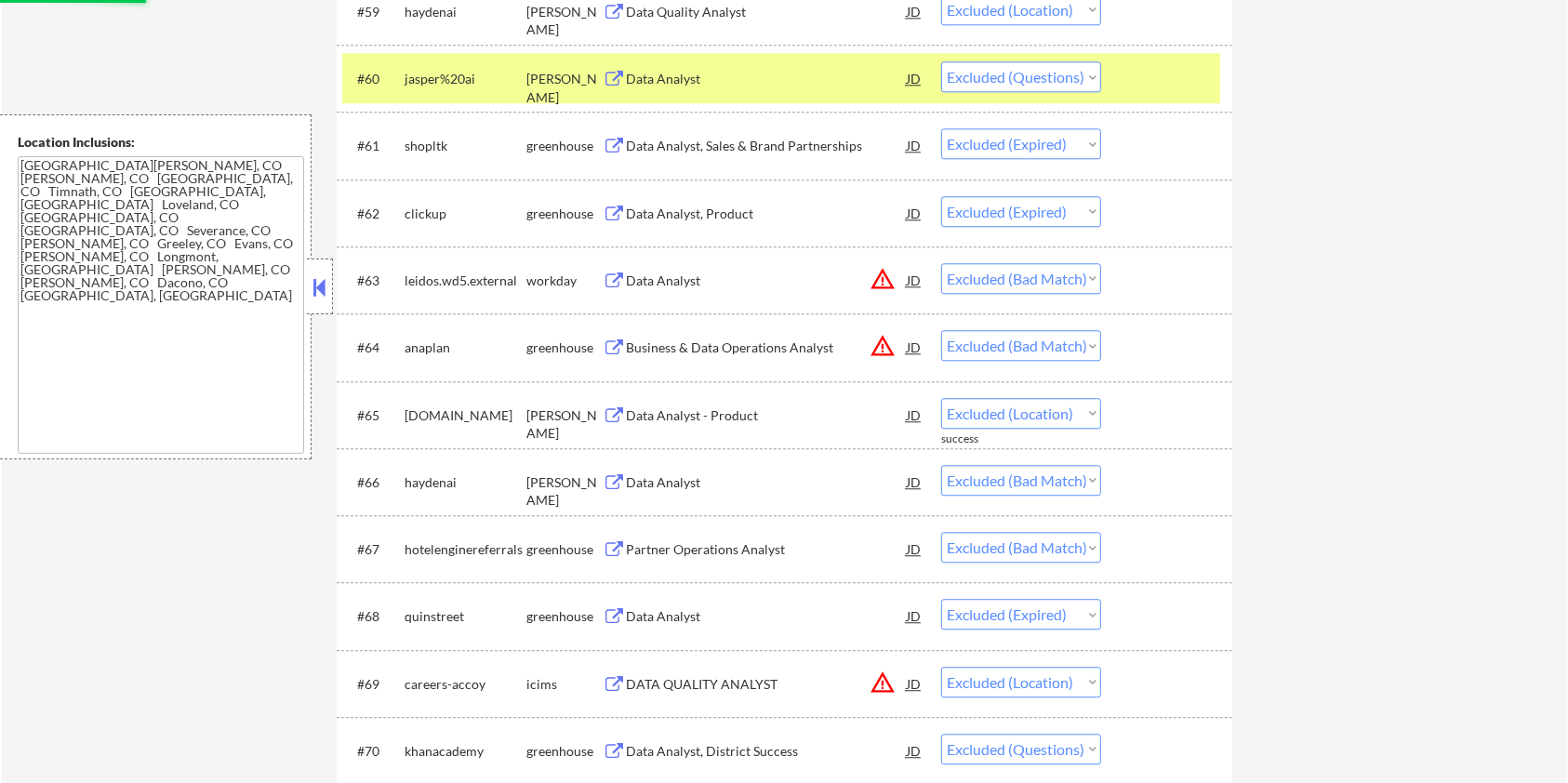
select select ""excluded__location_""
select select ""excluded__expired_""
select select ""excluded""
select select ""excluded__bad_match_""
select select ""excluded""
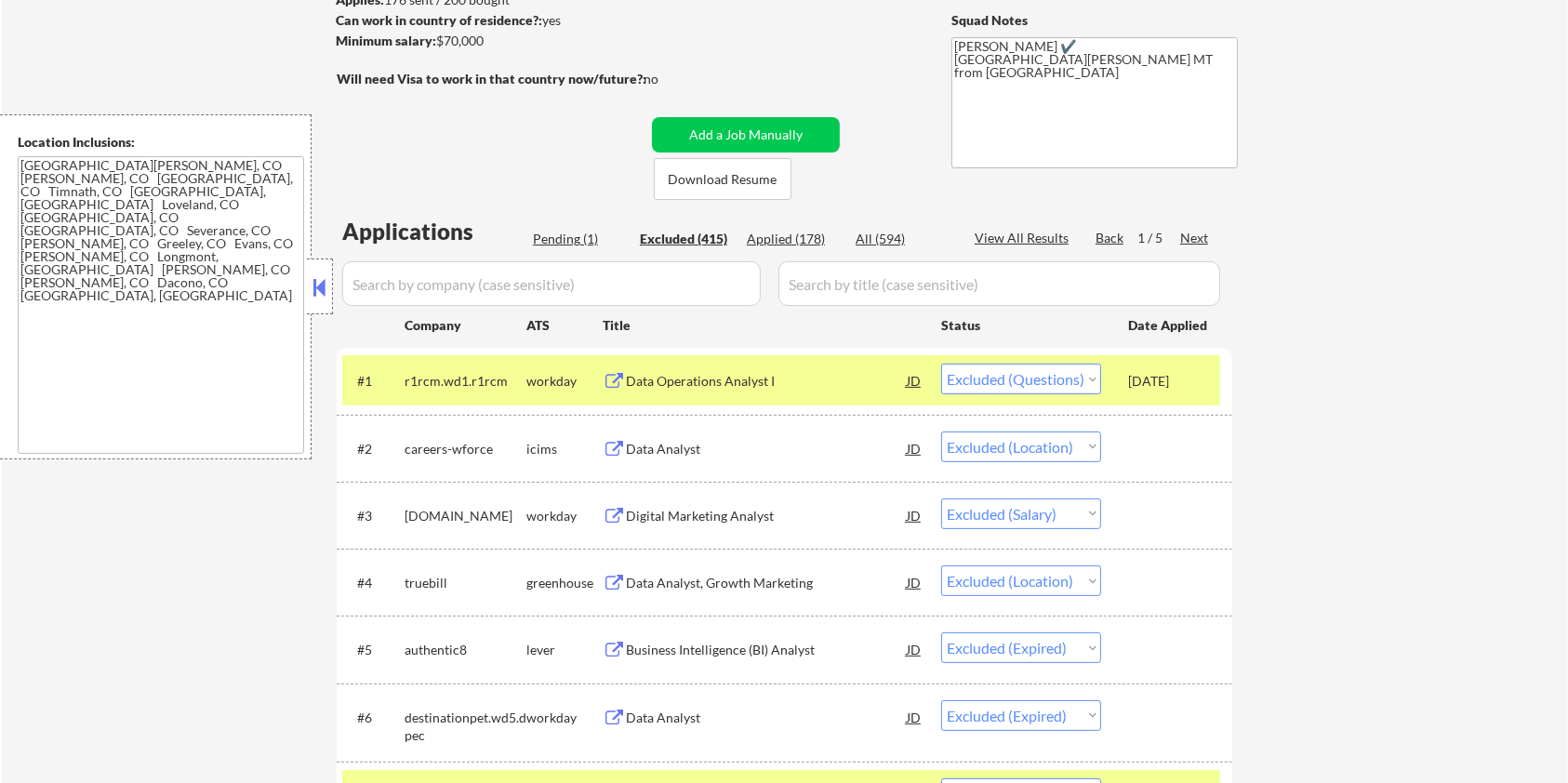
scroll to position [149, 0]
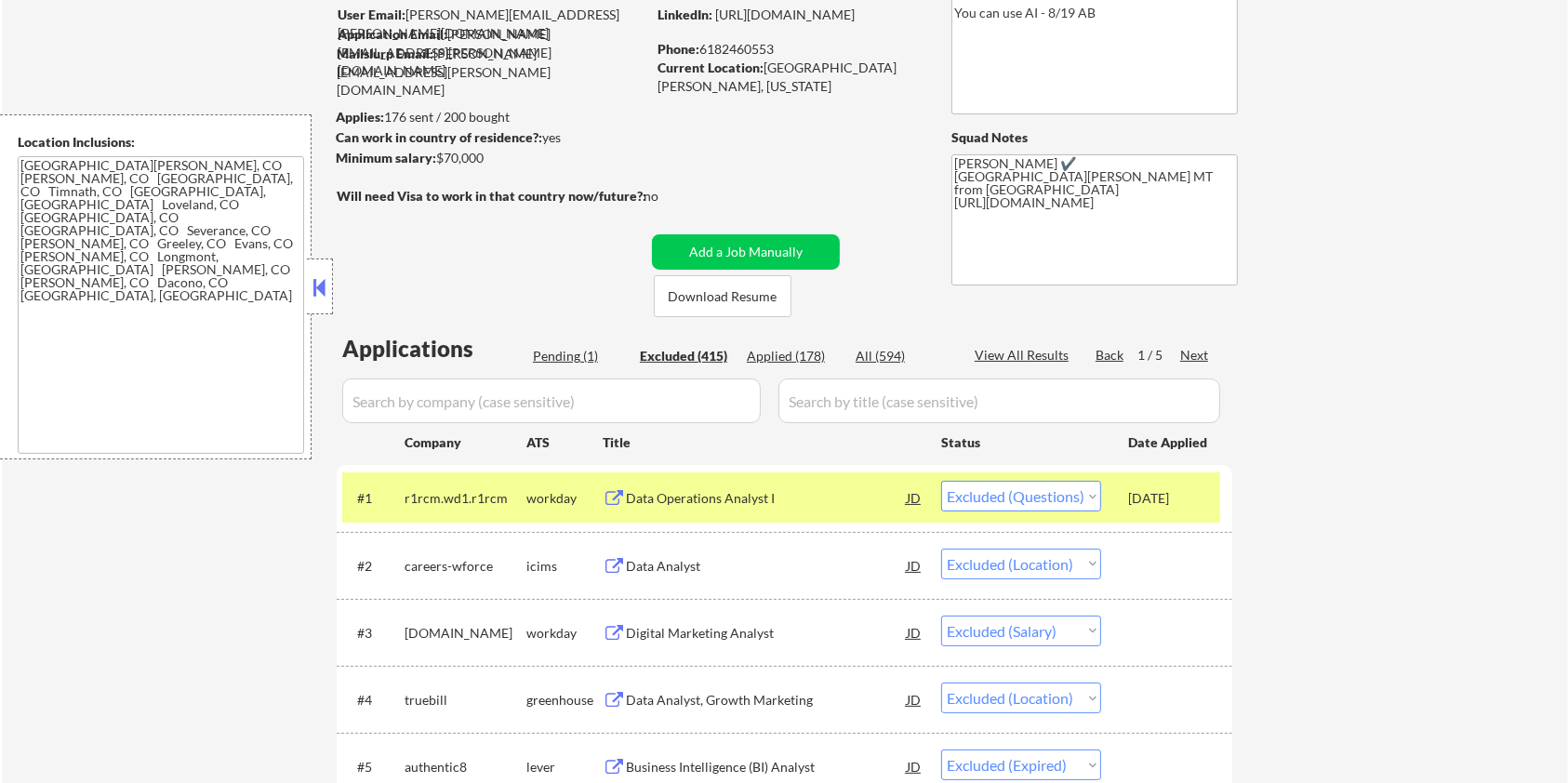
type textarea "Elisa Mailslurp ✔️ Fort Collins, CO 80521 MT from Kiezy https://job-boards.gree…"
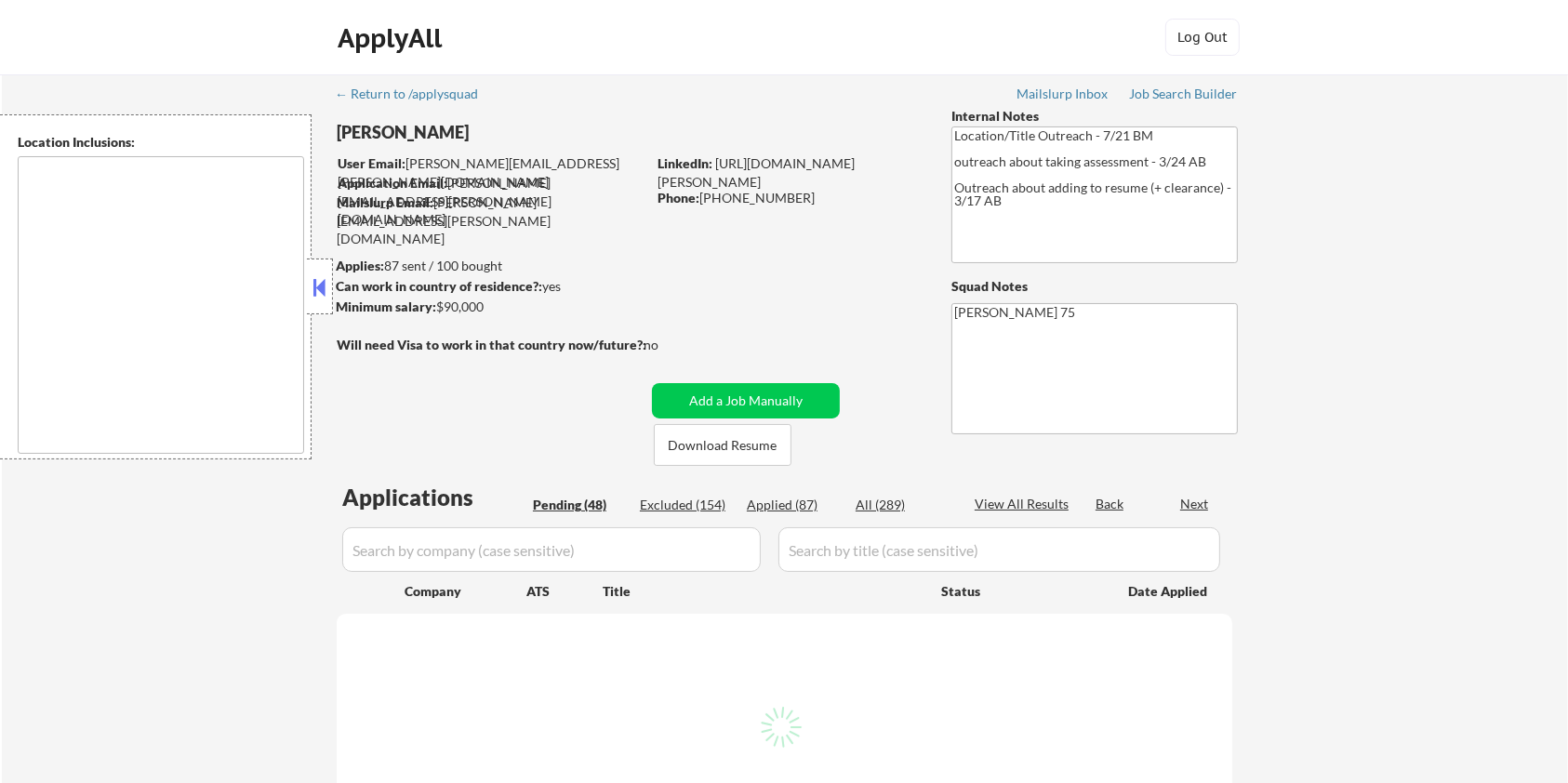
type textarea "remote"
select select ""pending""
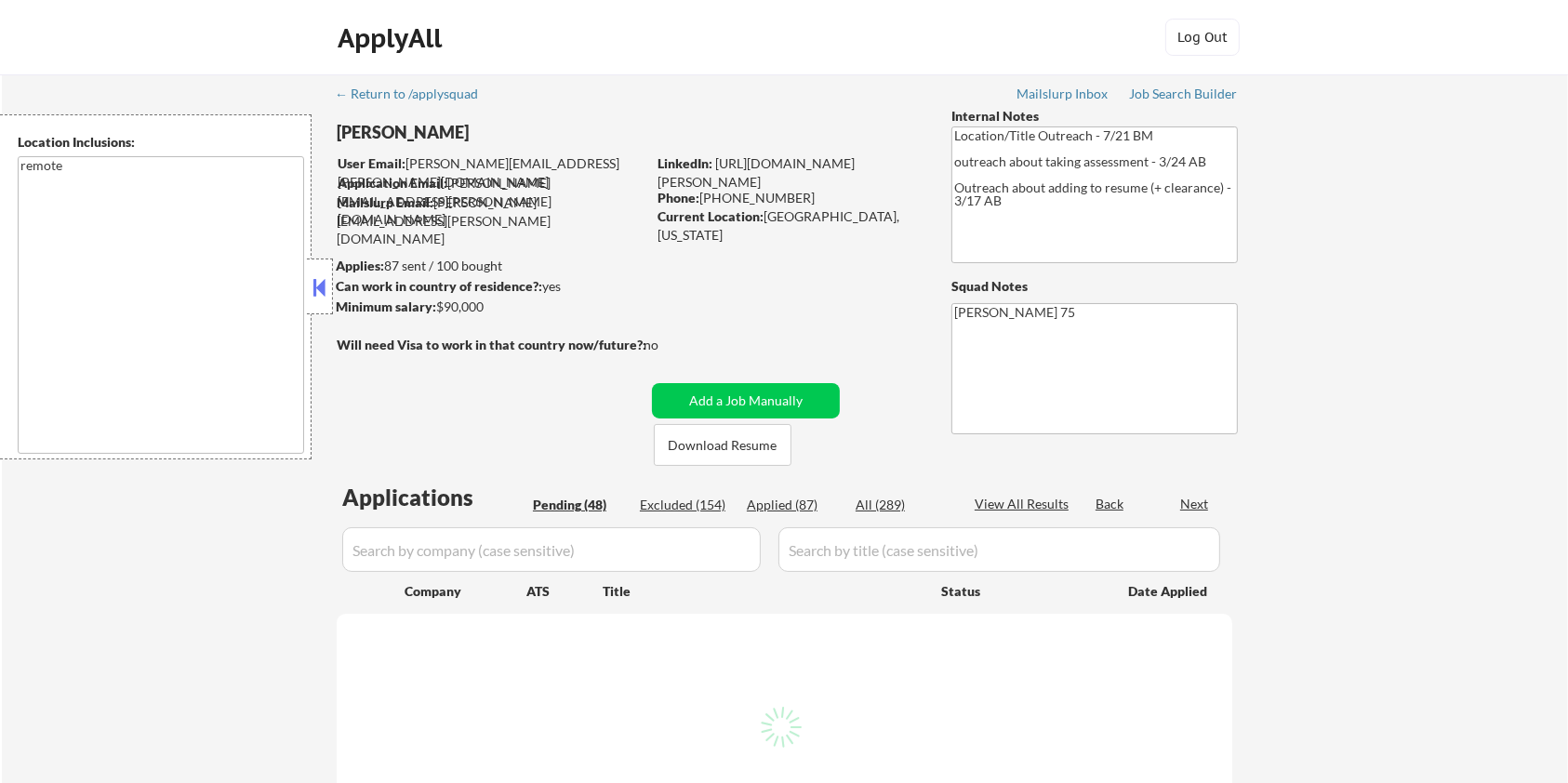
select select ""pending""
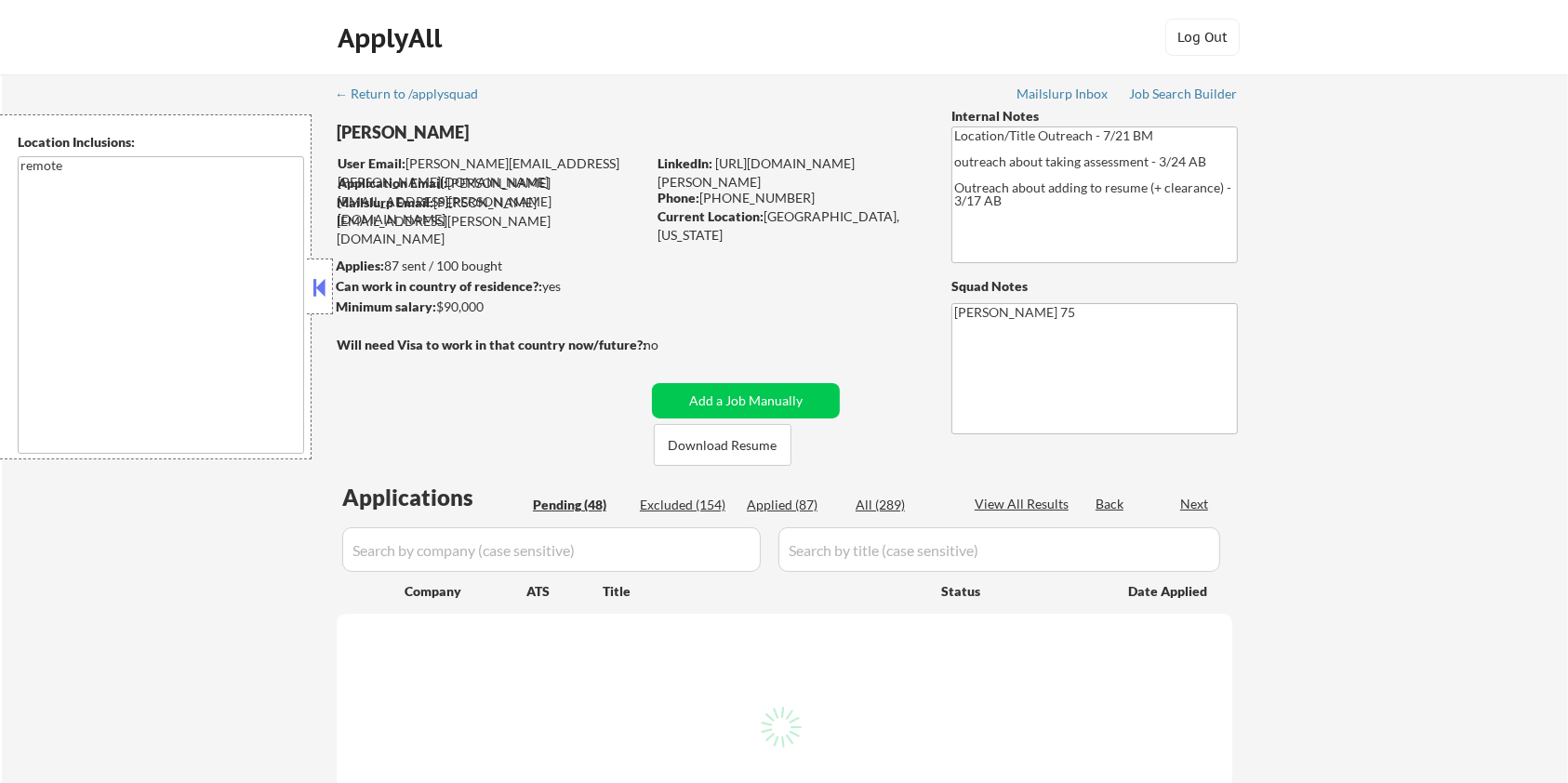
select select ""pending""
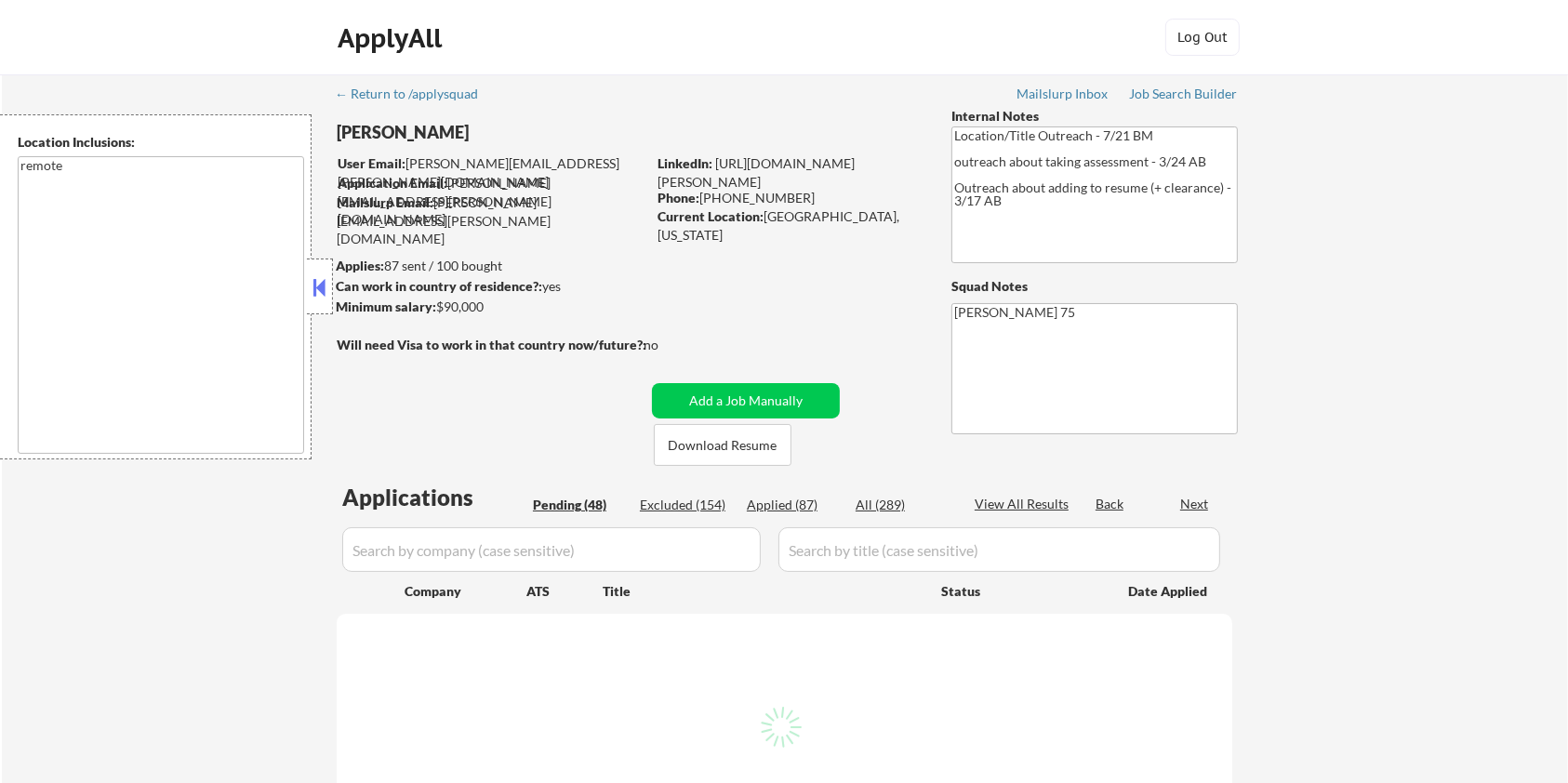
select select ""pending""
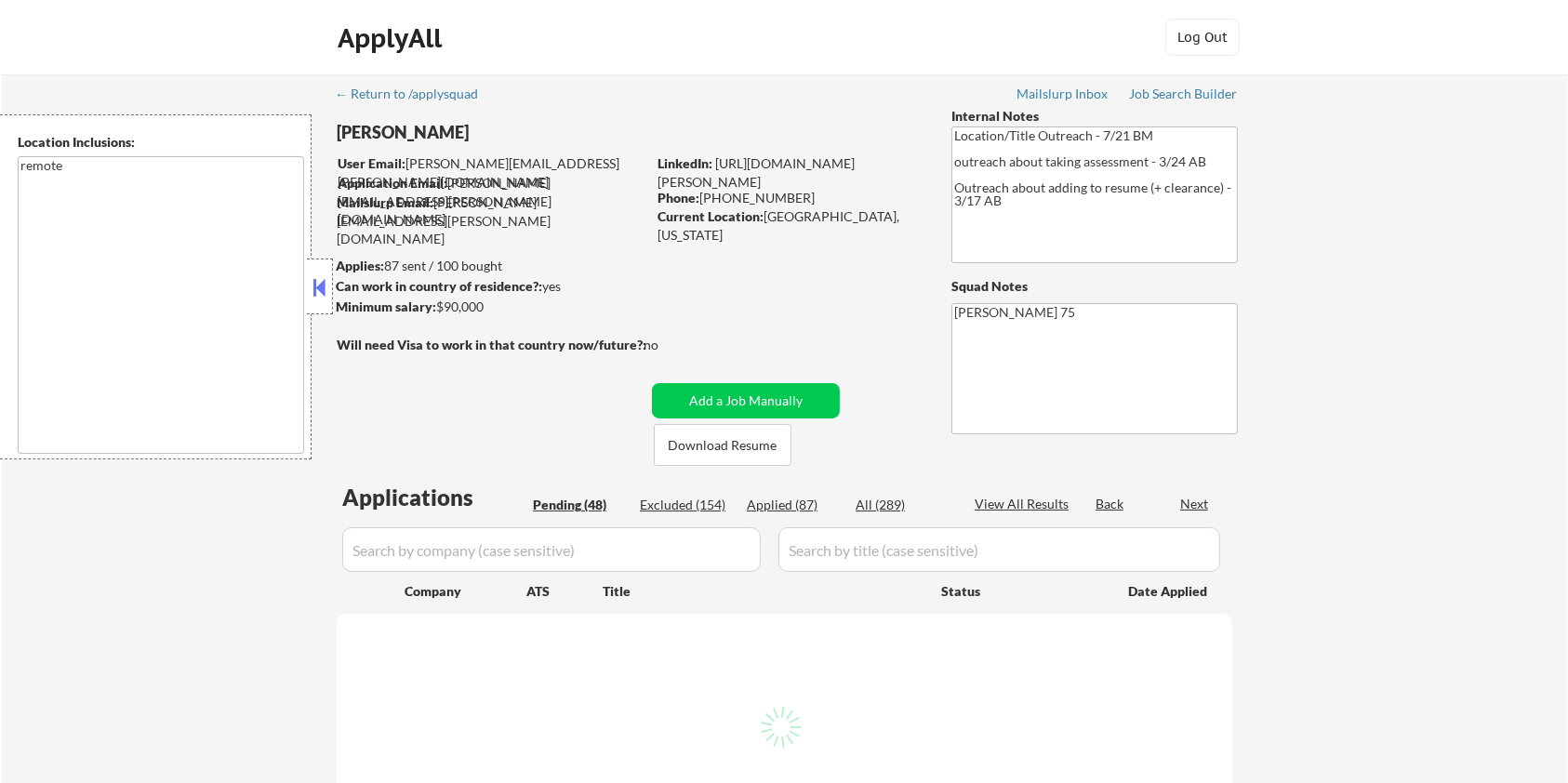
select select ""pending""
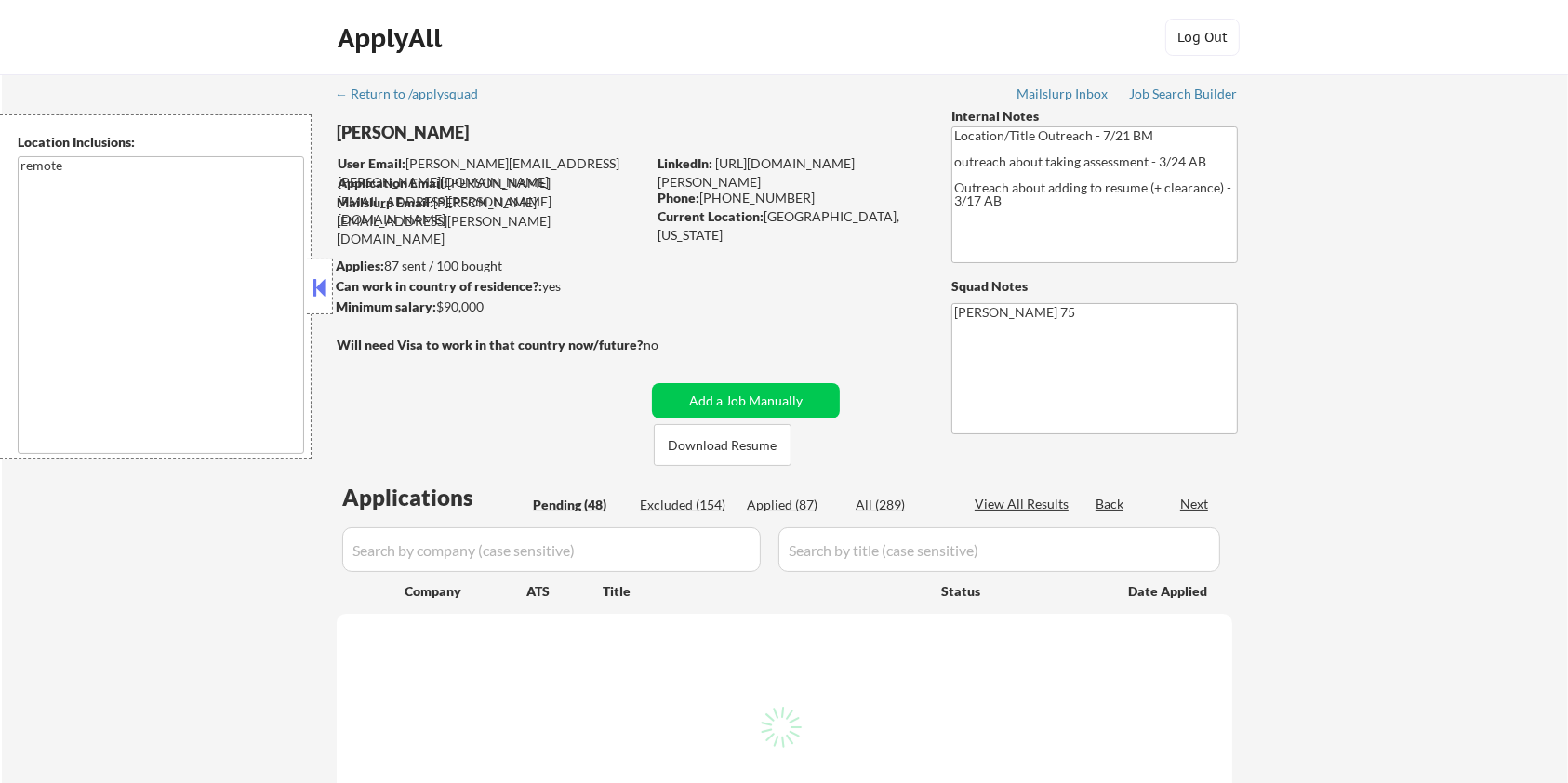
select select ""pending""
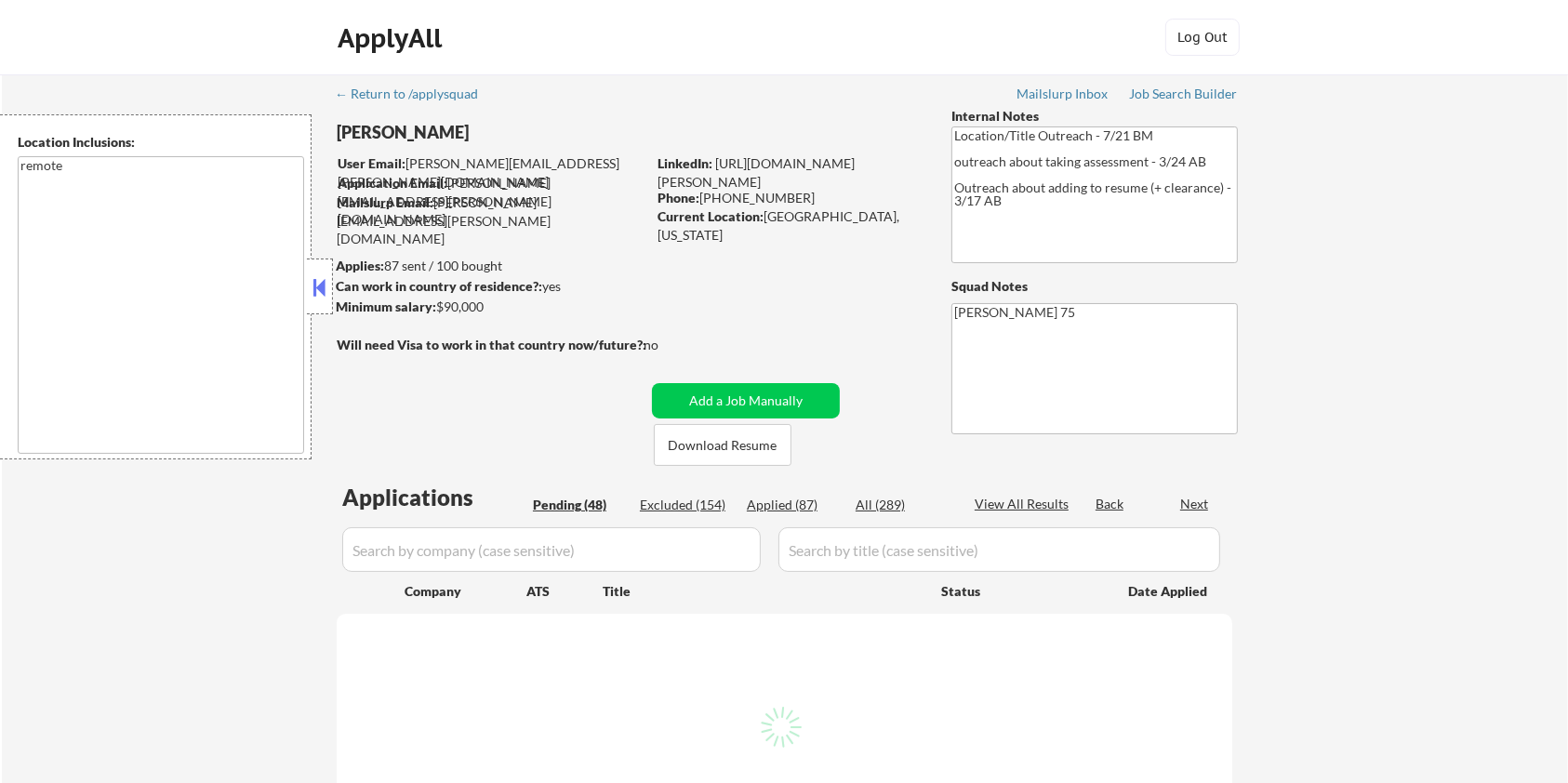
select select ""pending""
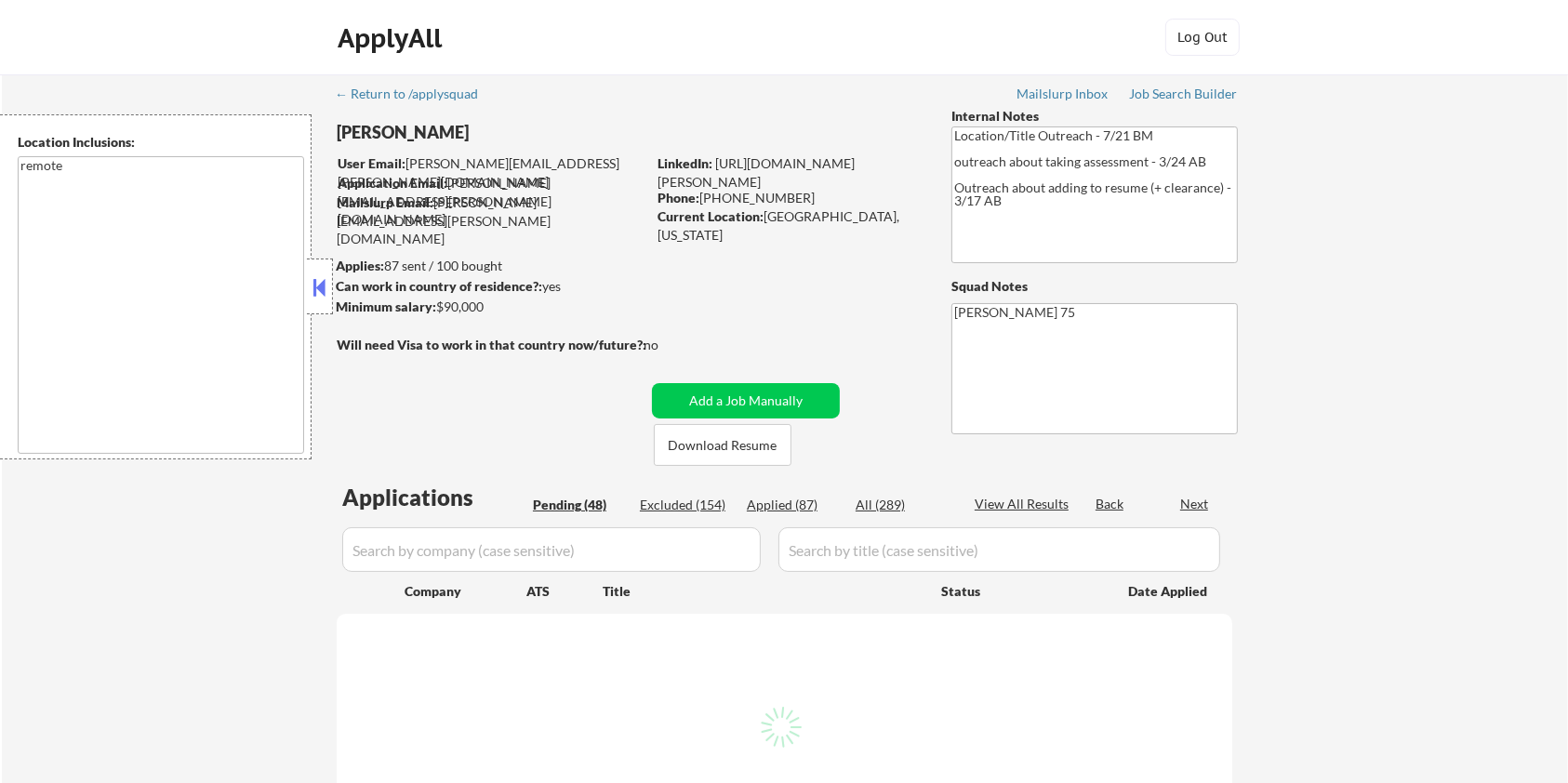
select select ""pending""
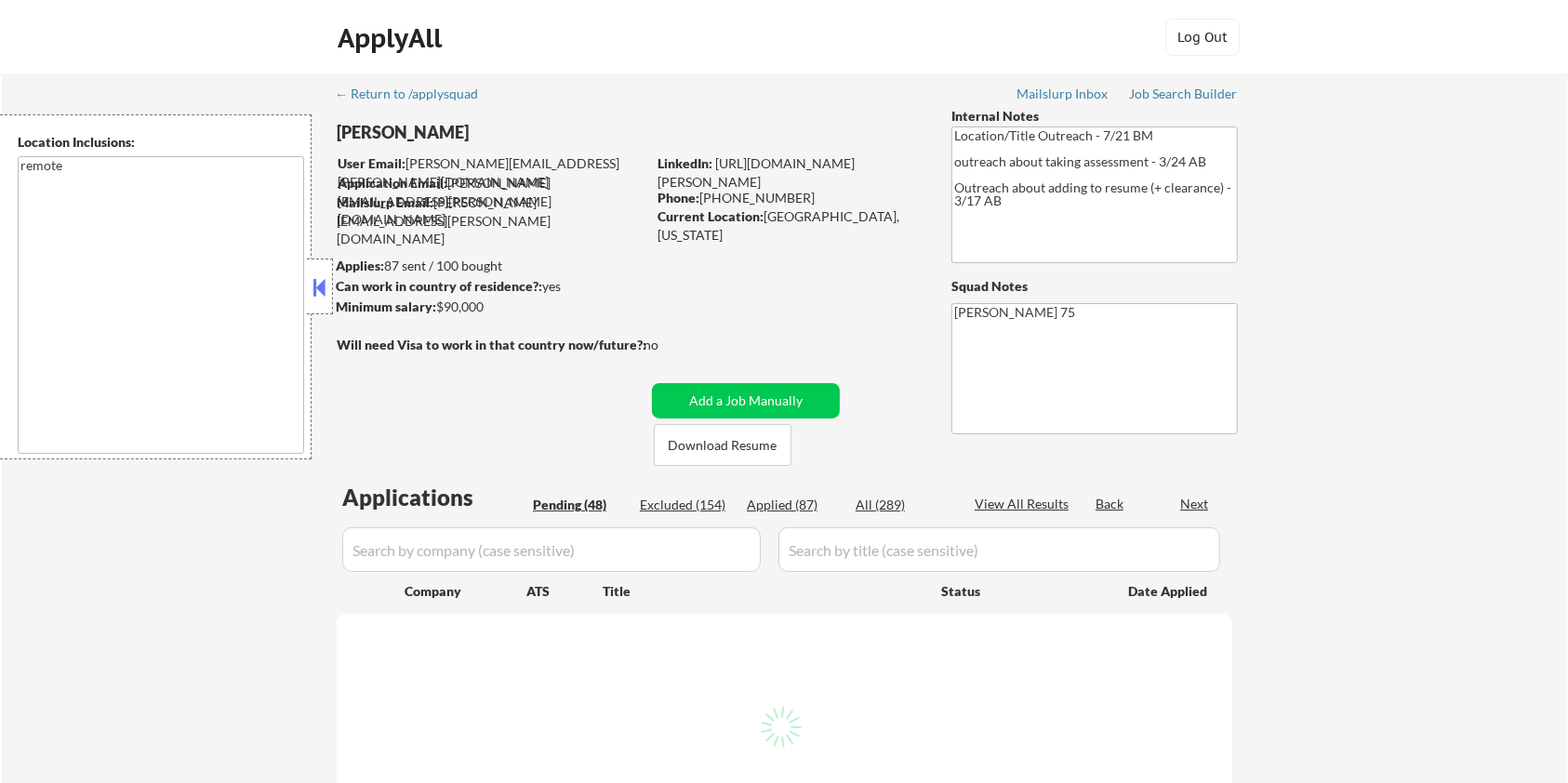
select select ""pending""
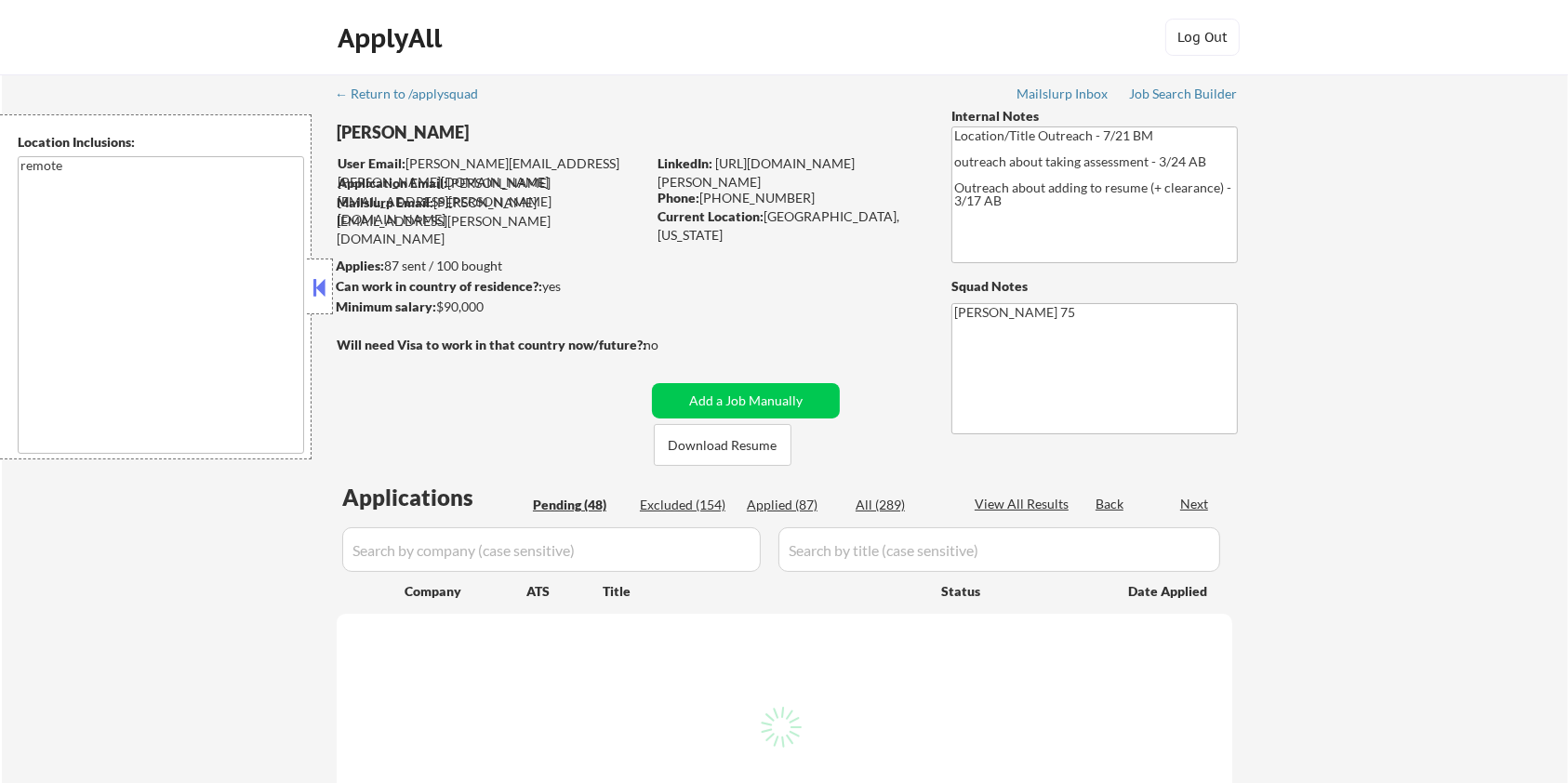
select select ""pending""
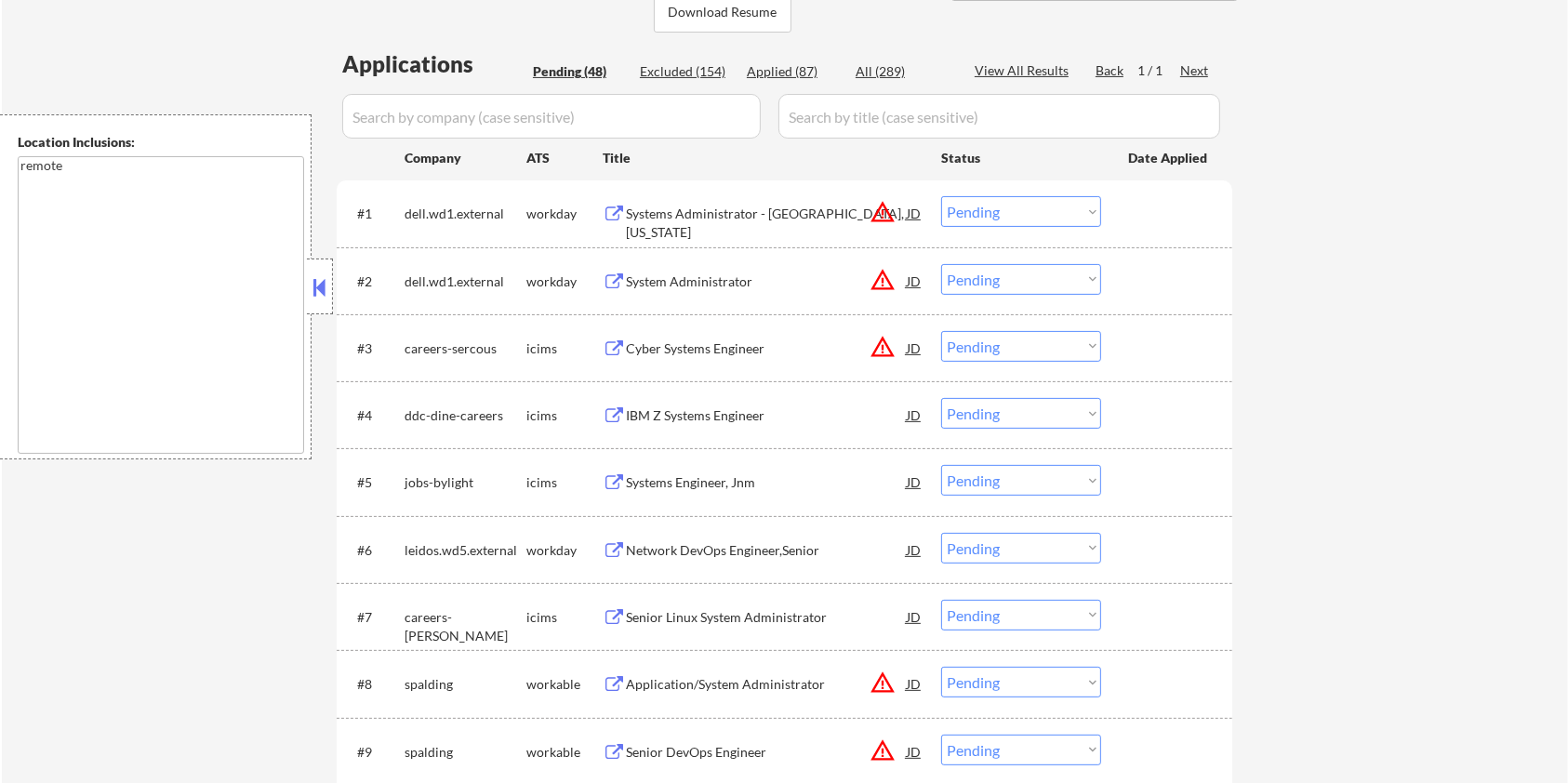
scroll to position [124, 0]
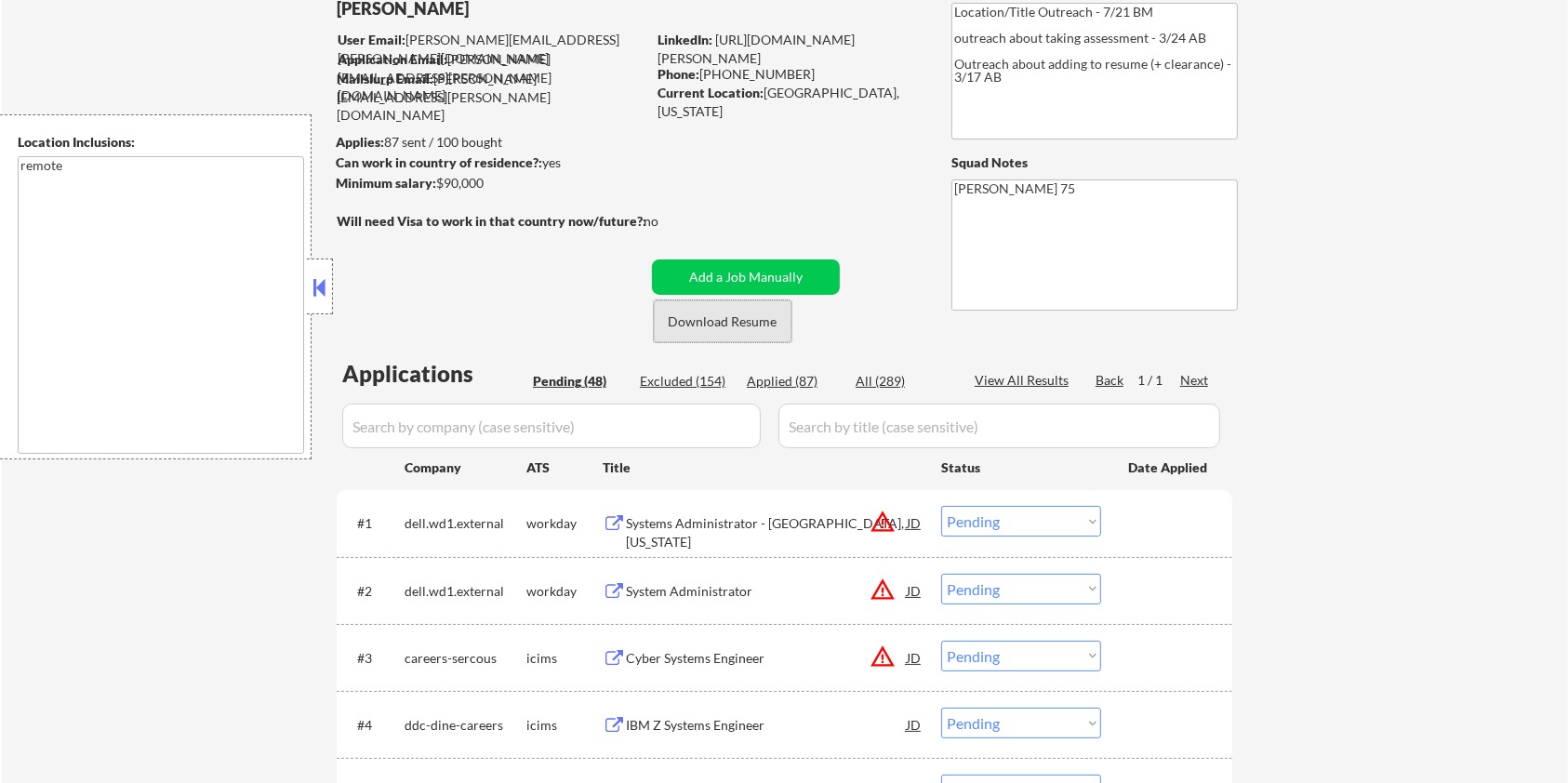
click at [705, 321] on button "Download Resume" at bounding box center [723, 321] width 137 height 42
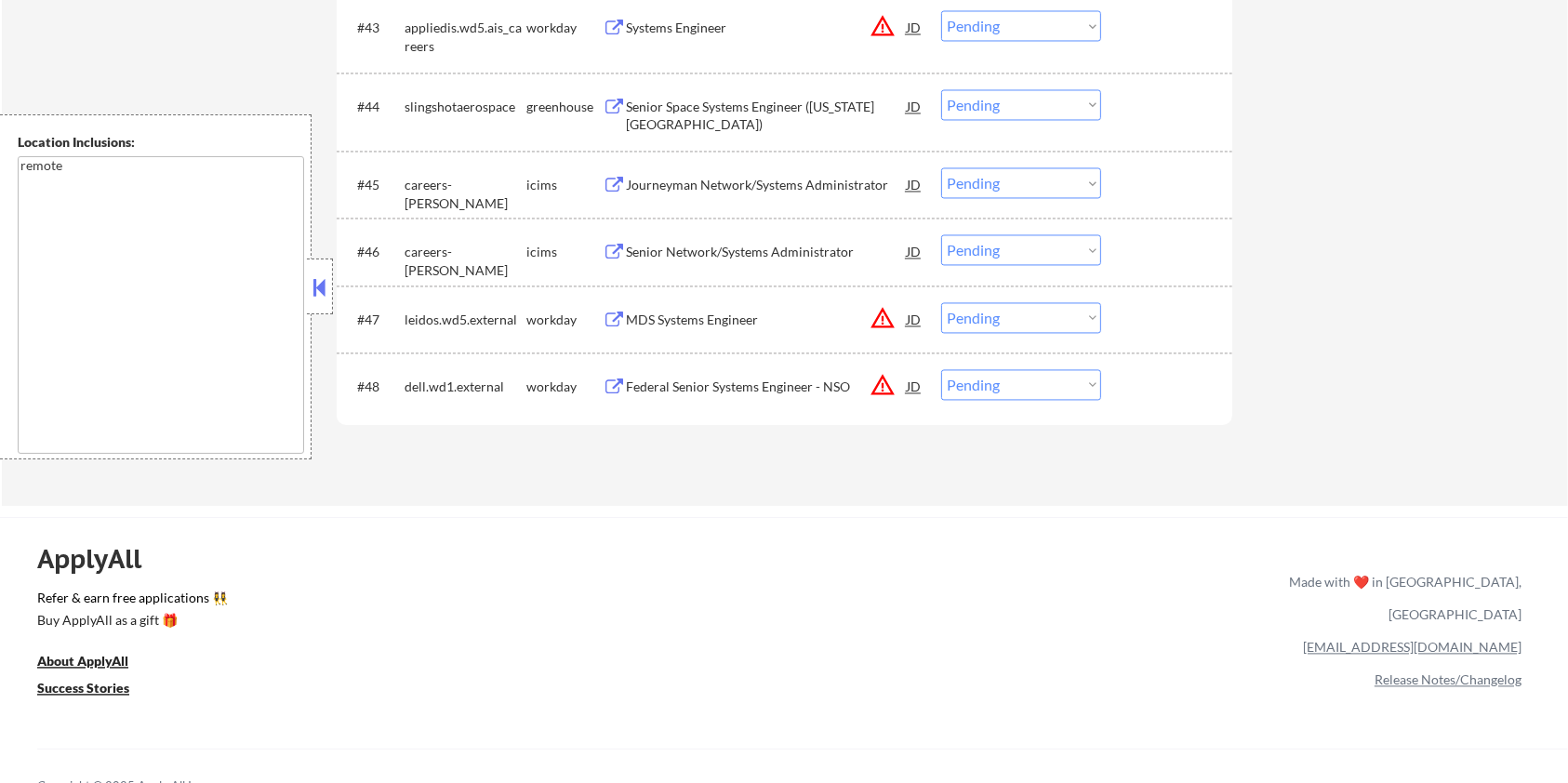
scroll to position [3596, 0]
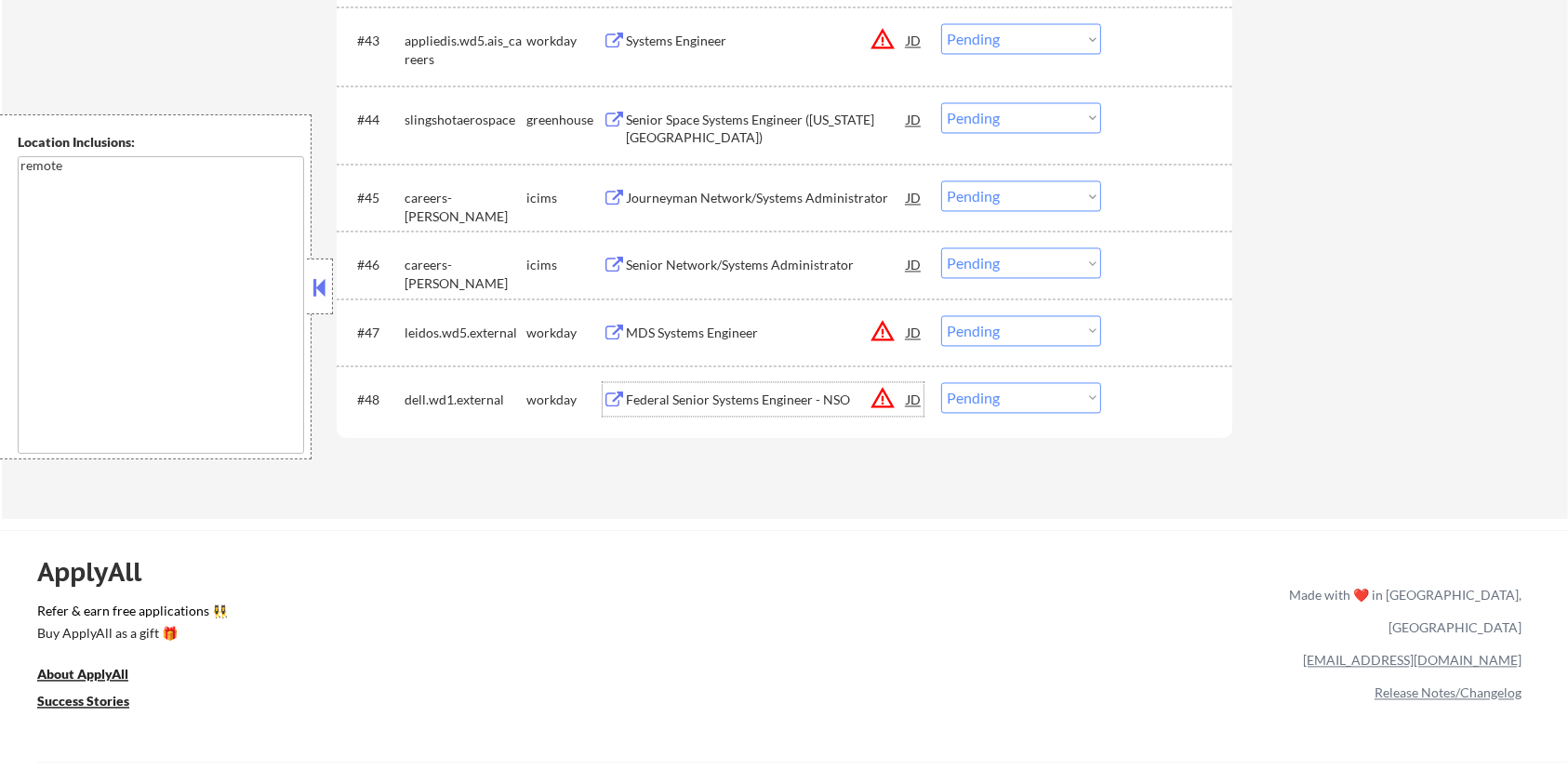
click at [713, 402] on div "Federal Senior Systems Engineer - NSO" at bounding box center [766, 401] width 281 height 19
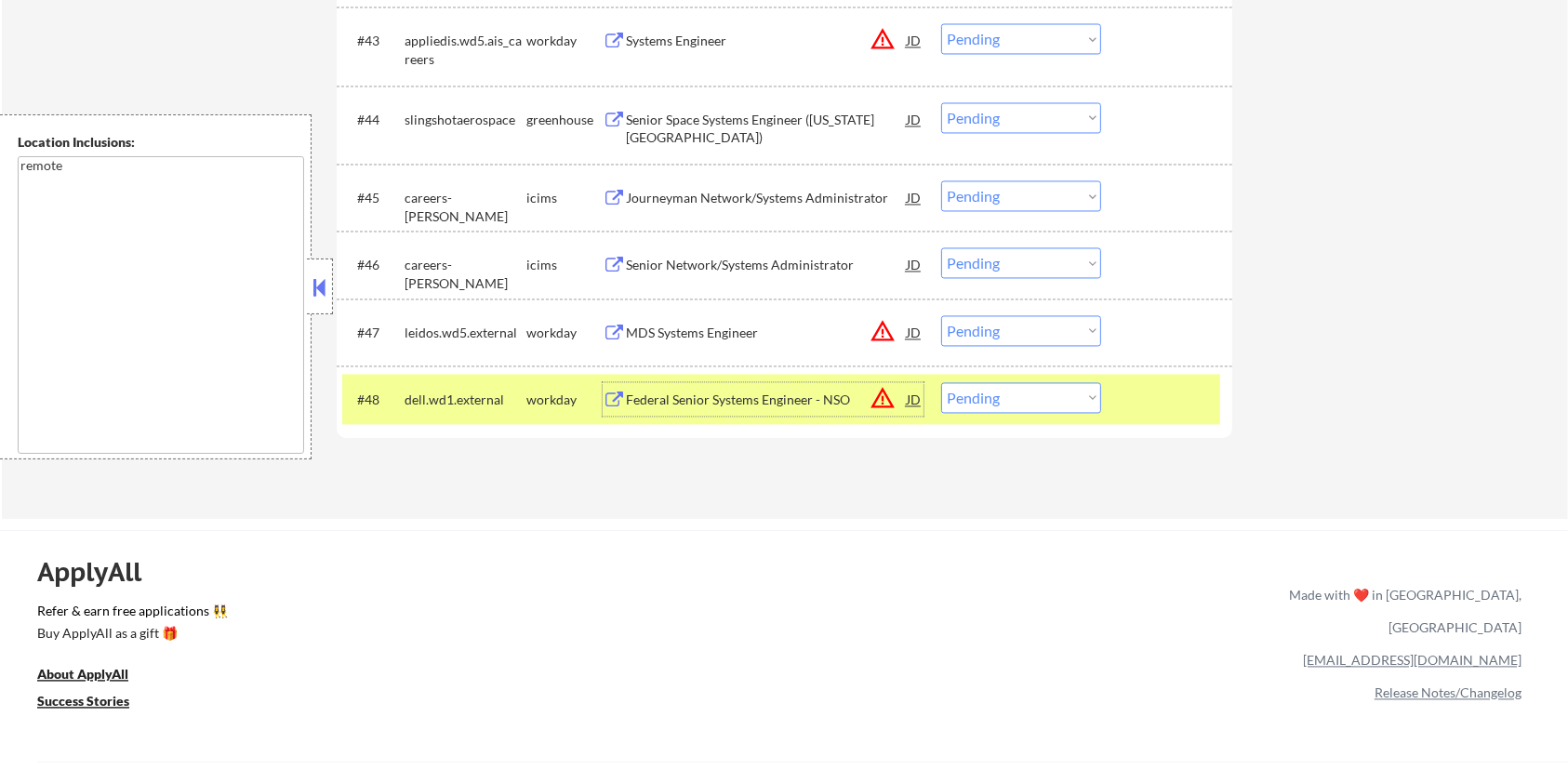
click at [1045, 402] on select "Choose an option... Pending Applied Excluded (Questions) Excluded (Expired) Exc…" at bounding box center [1021, 398] width 160 height 31
select select ""applied""
click at [941, 382] on select "Choose an option... Pending Applied Excluded (Questions) Excluded (Expired) Exc…" at bounding box center [1021, 398] width 160 height 31
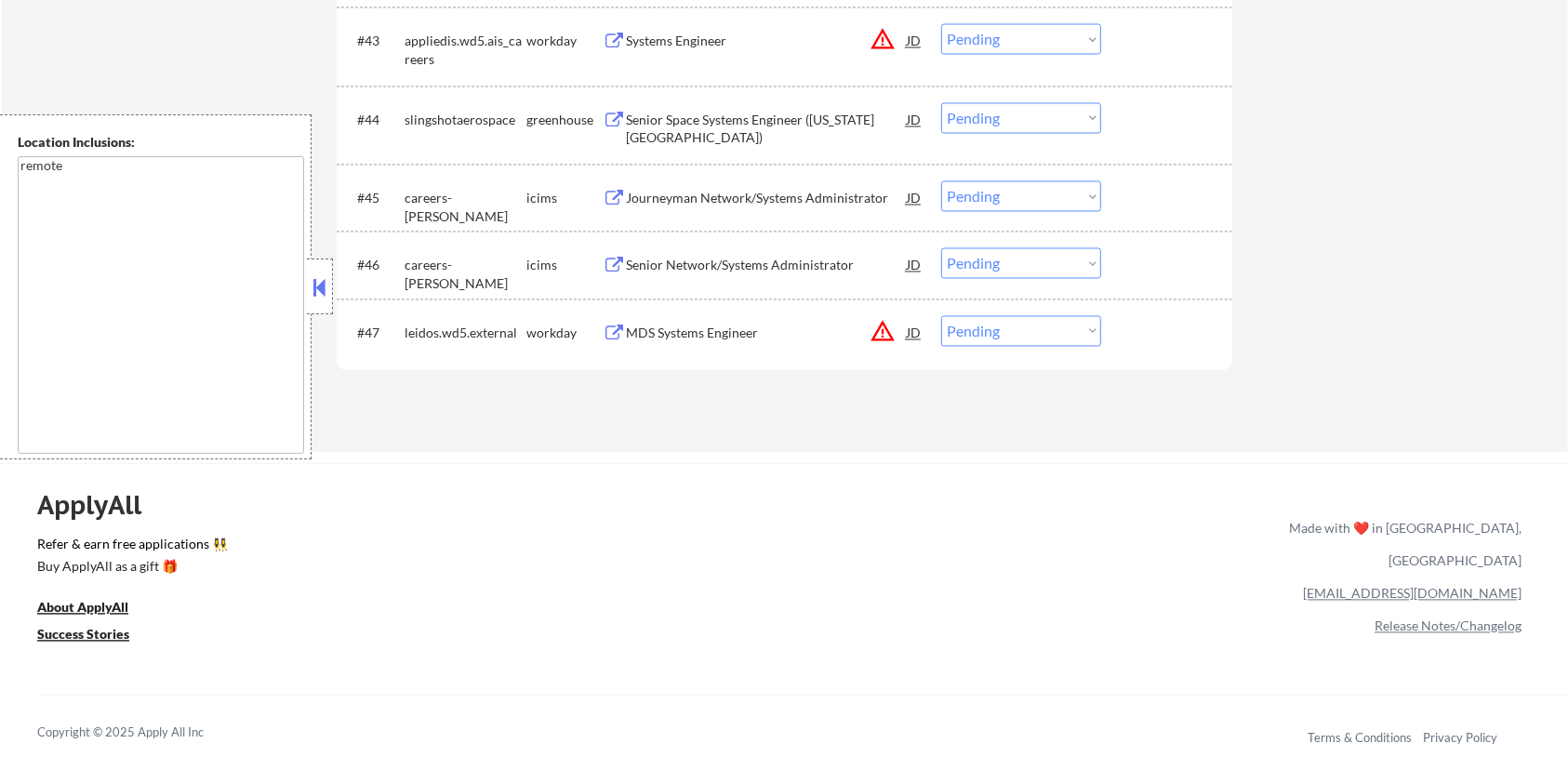
click at [692, 329] on div "MDS Systems Engineer" at bounding box center [766, 333] width 281 height 19
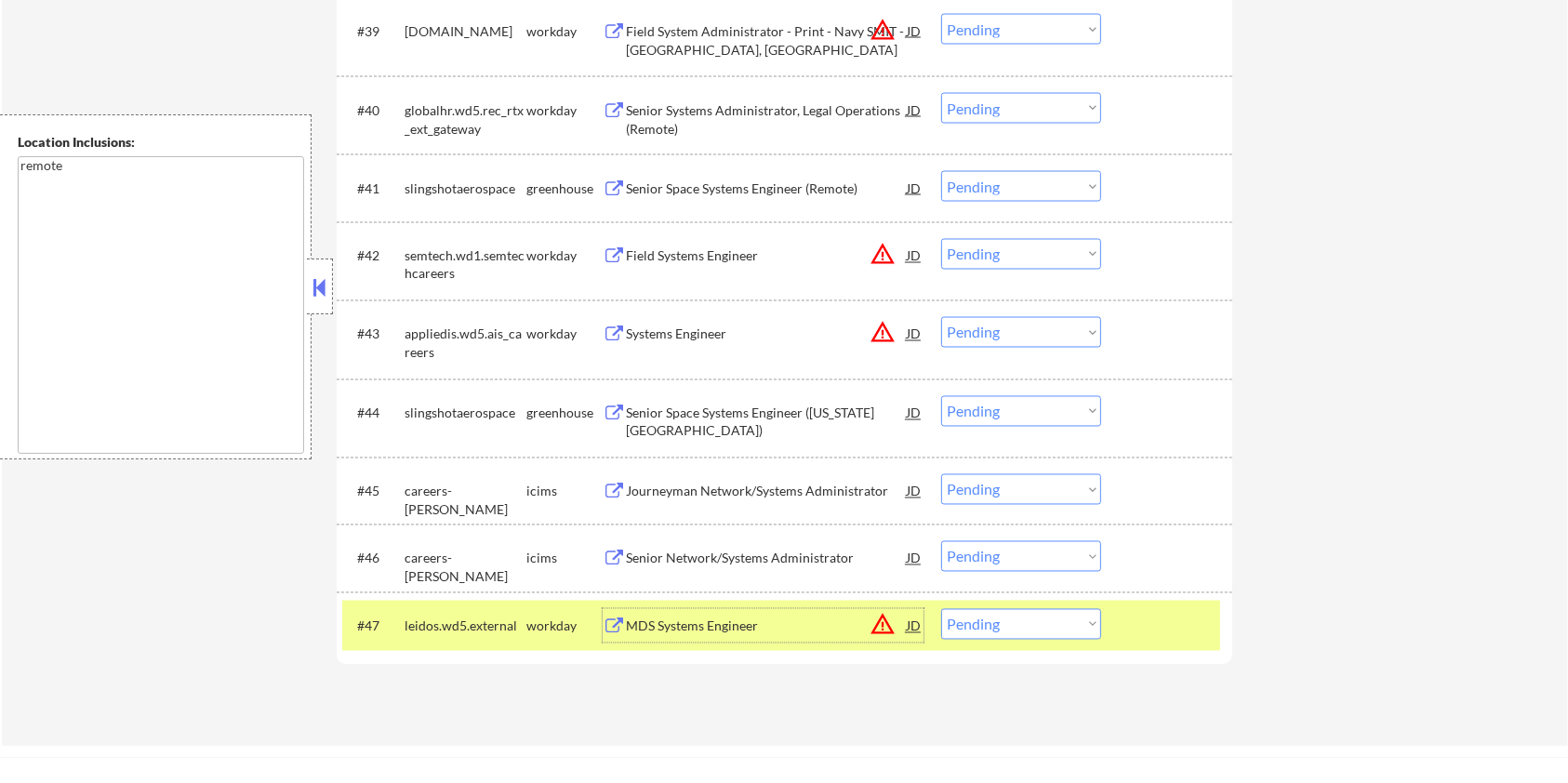
scroll to position [3348, 0]
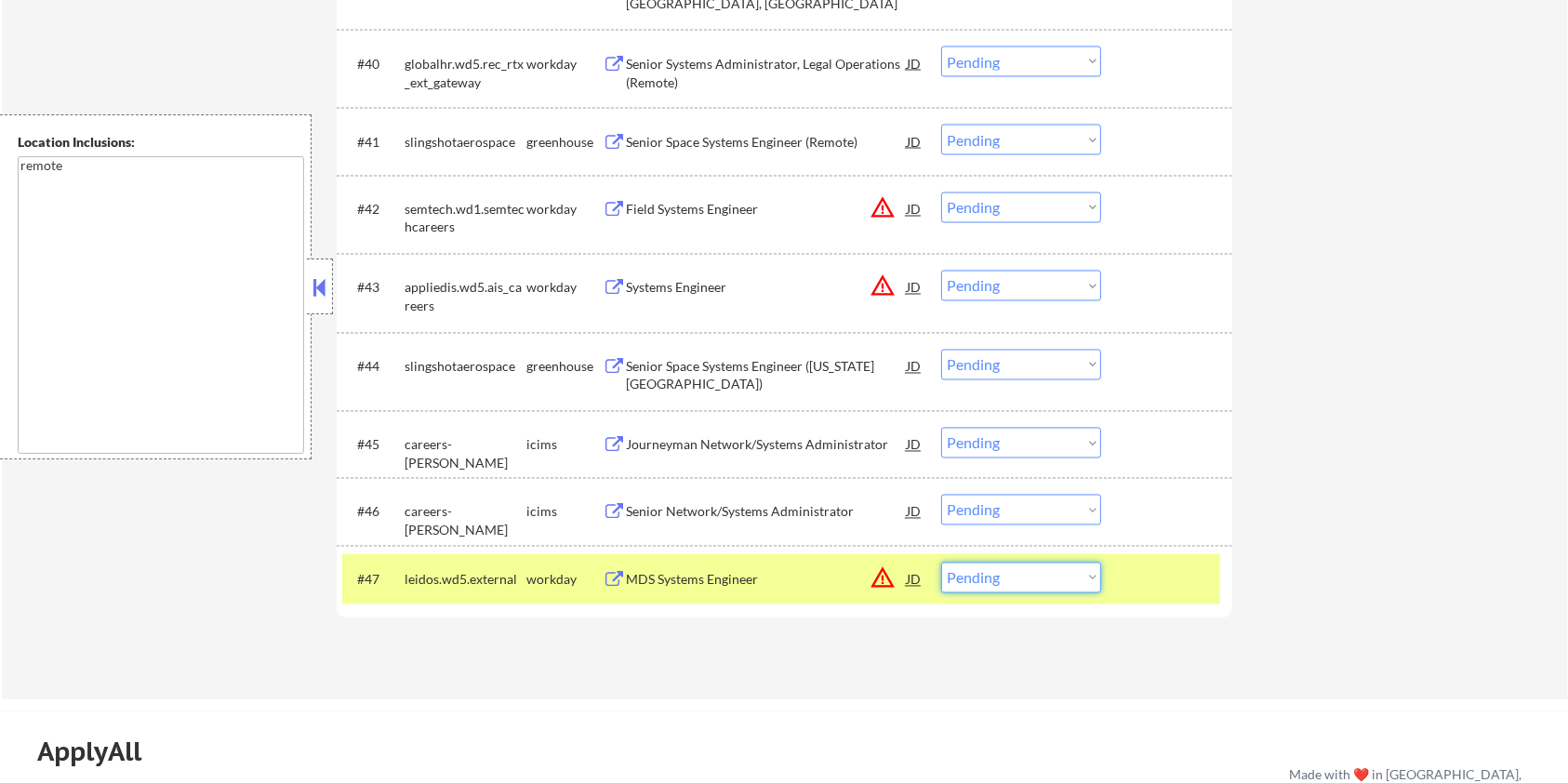
click at [1009, 576] on select "Choose an option... Pending Applied Excluded (Questions) Excluded (Expired) Exc…" at bounding box center [1021, 578] width 160 height 31
select select ""excluded__bad_match_""
click at [941, 563] on select "Choose an option... Pending Applied Excluded (Questions) Excluded (Expired) Exc…" at bounding box center [1021, 578] width 160 height 31
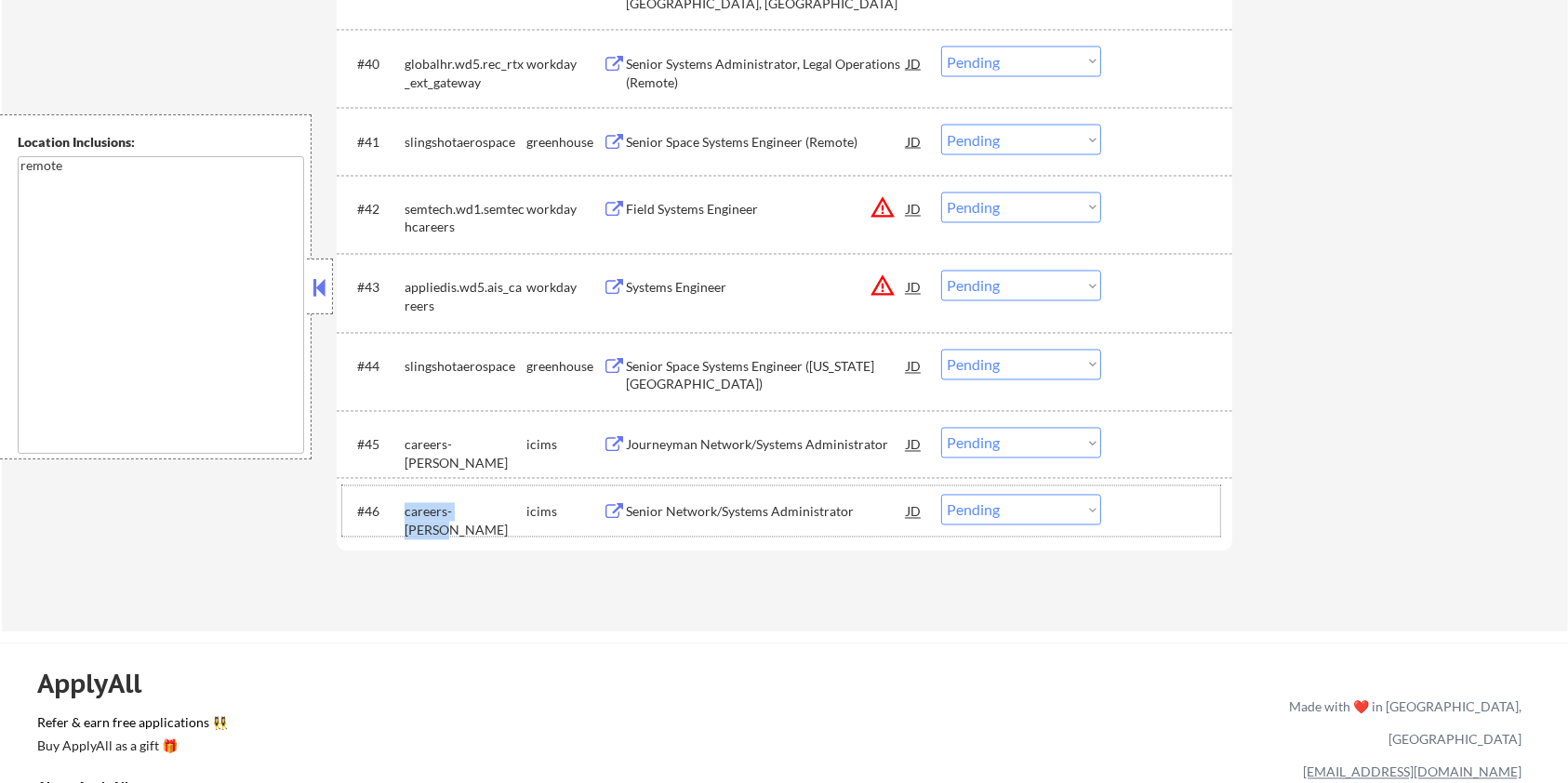
drag, startPoint x: 481, startPoint y: 513, endPoint x: 407, endPoint y: 513, distance: 74.0
click at [407, 513] on div "careers-govcio" at bounding box center [465, 522] width 122 height 36
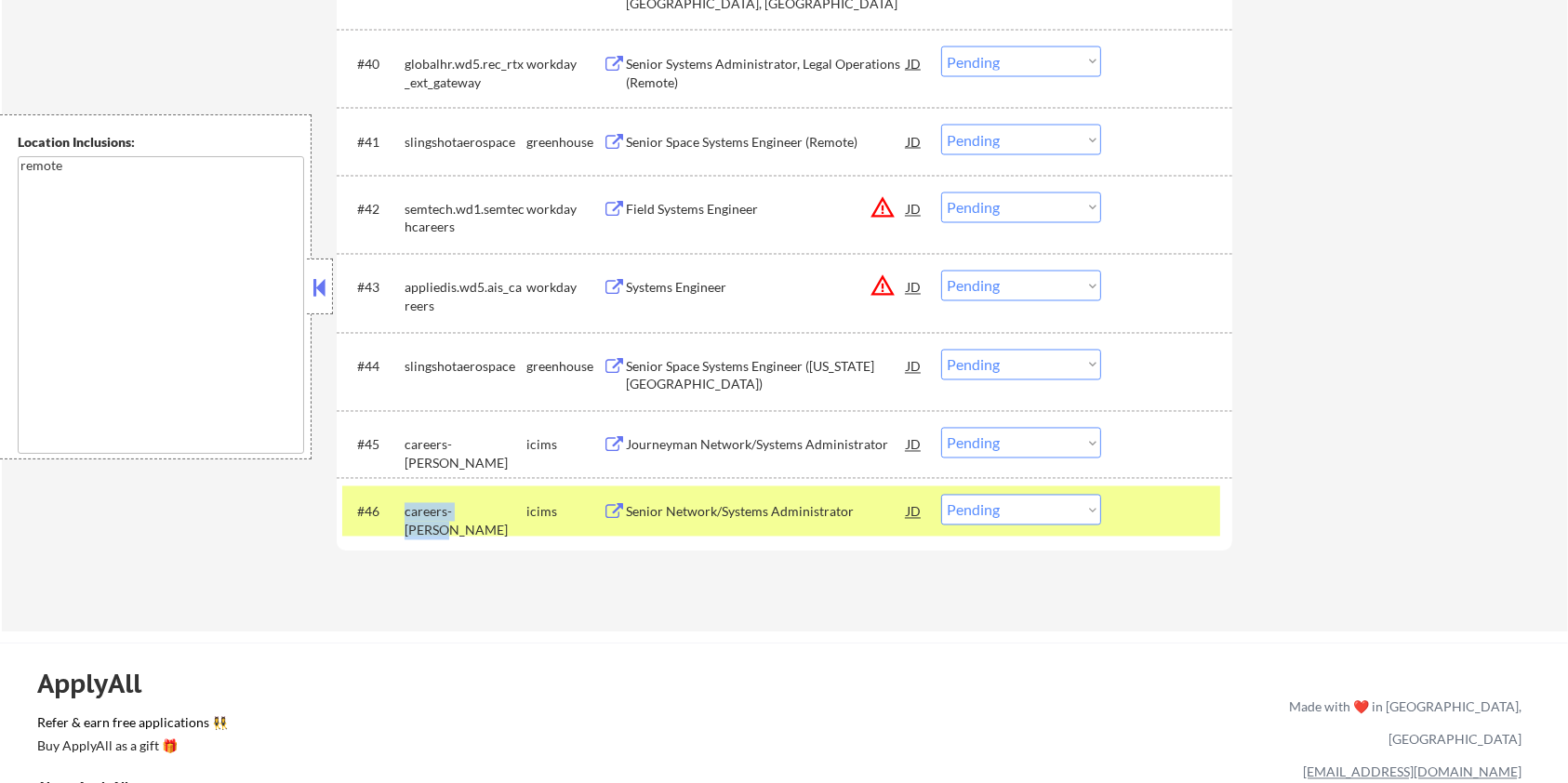
copy div "careers-govcio"
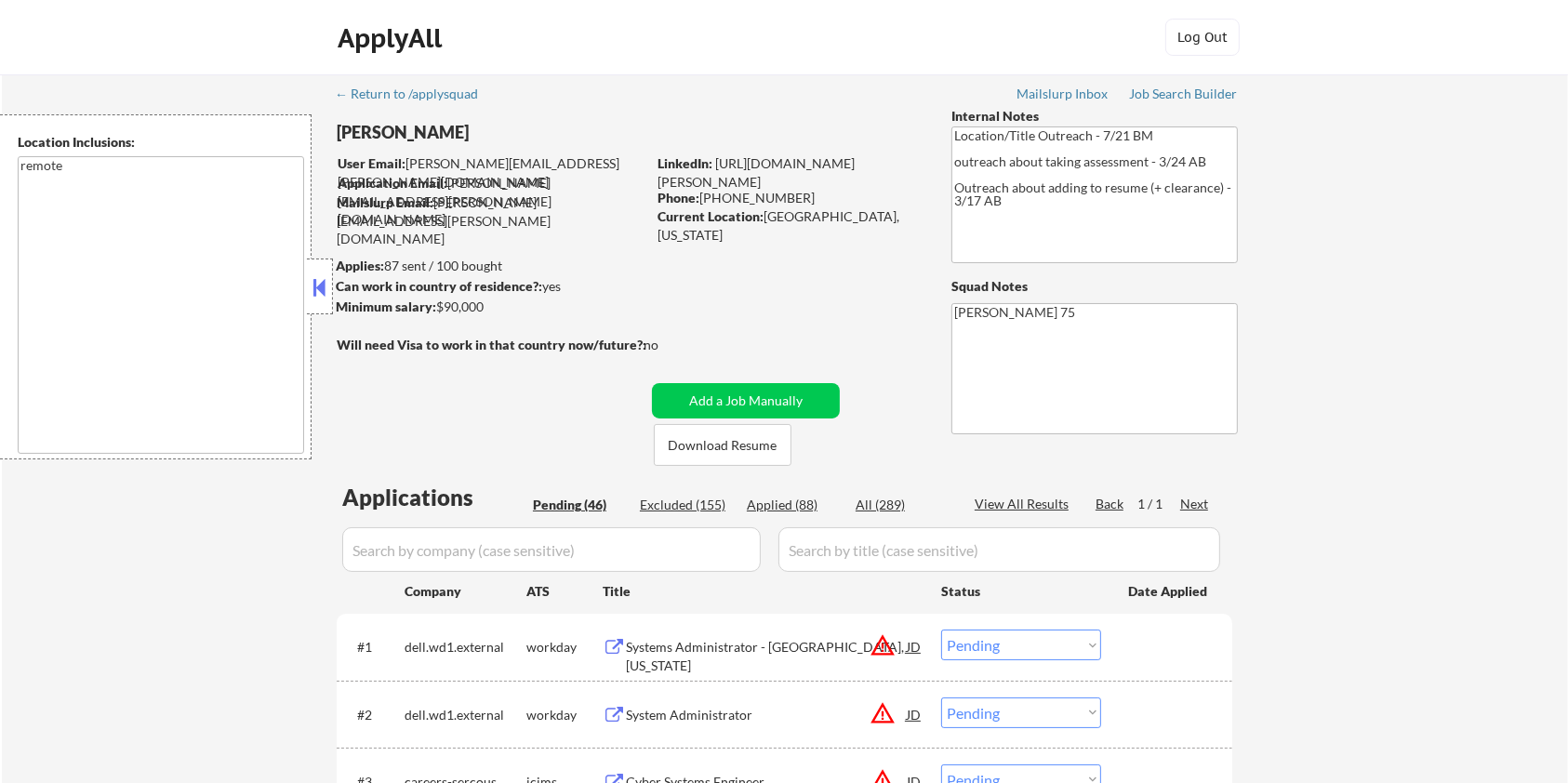
scroll to position [124, 0]
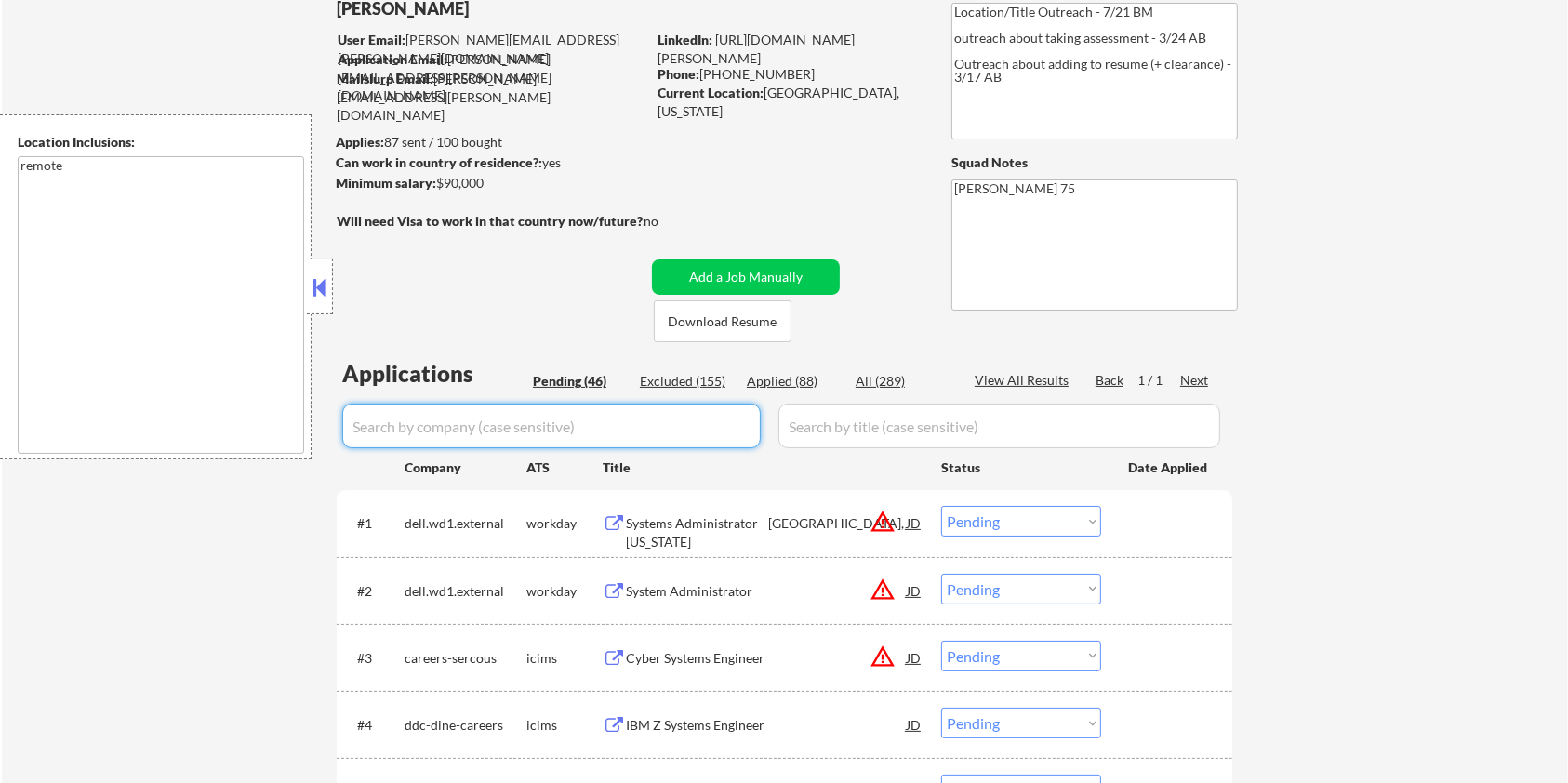
click at [498, 429] on input "input" at bounding box center [551, 425] width 419 height 45
paste input "careers-govcio"
type input "careers-govcio"
click at [815, 430] on input "input" at bounding box center [999, 425] width 442 height 45
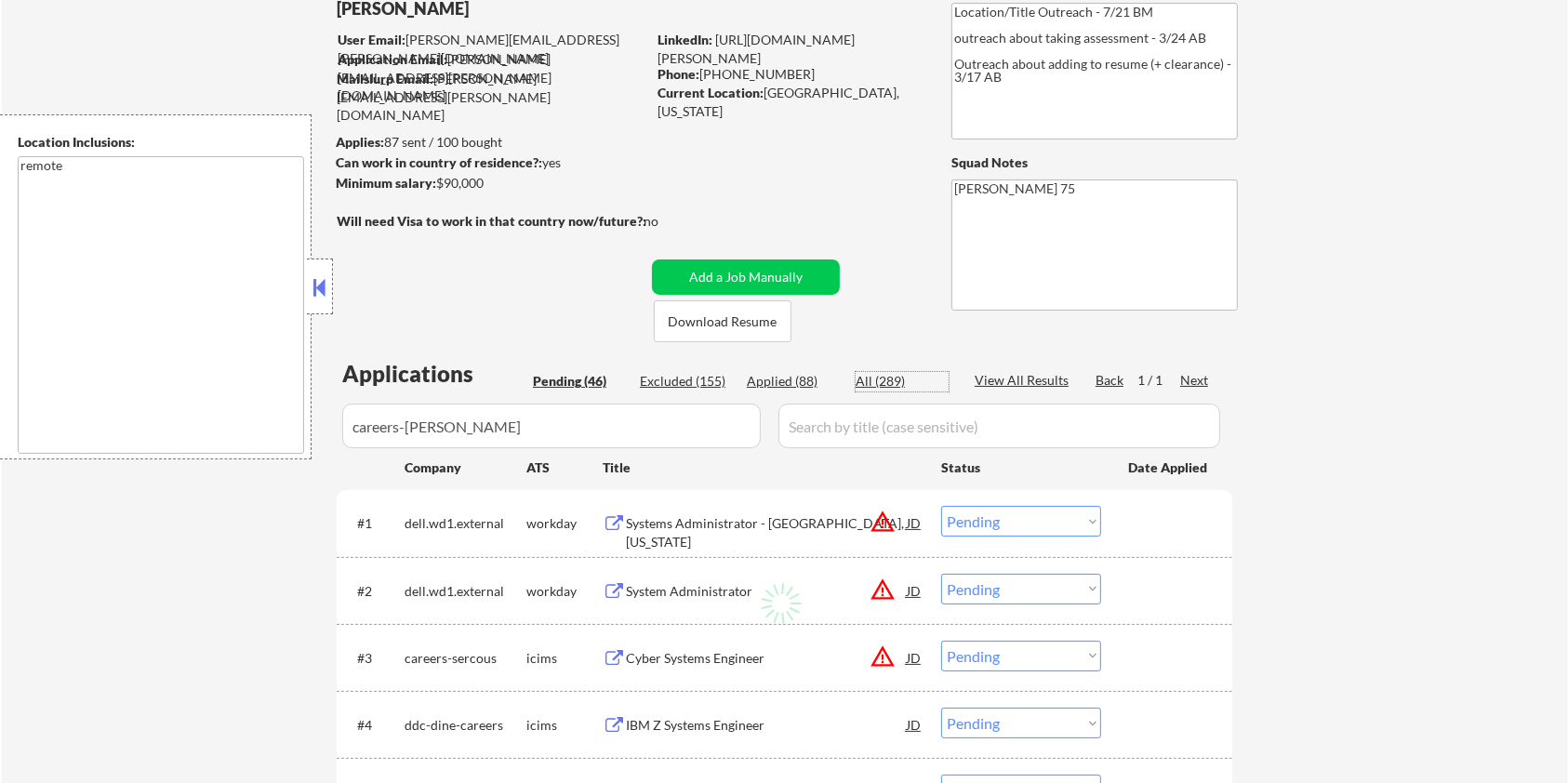
click at [879, 376] on div "All (289)" at bounding box center [902, 381] width 93 height 19
select select ""applied""
select select ""excluded""
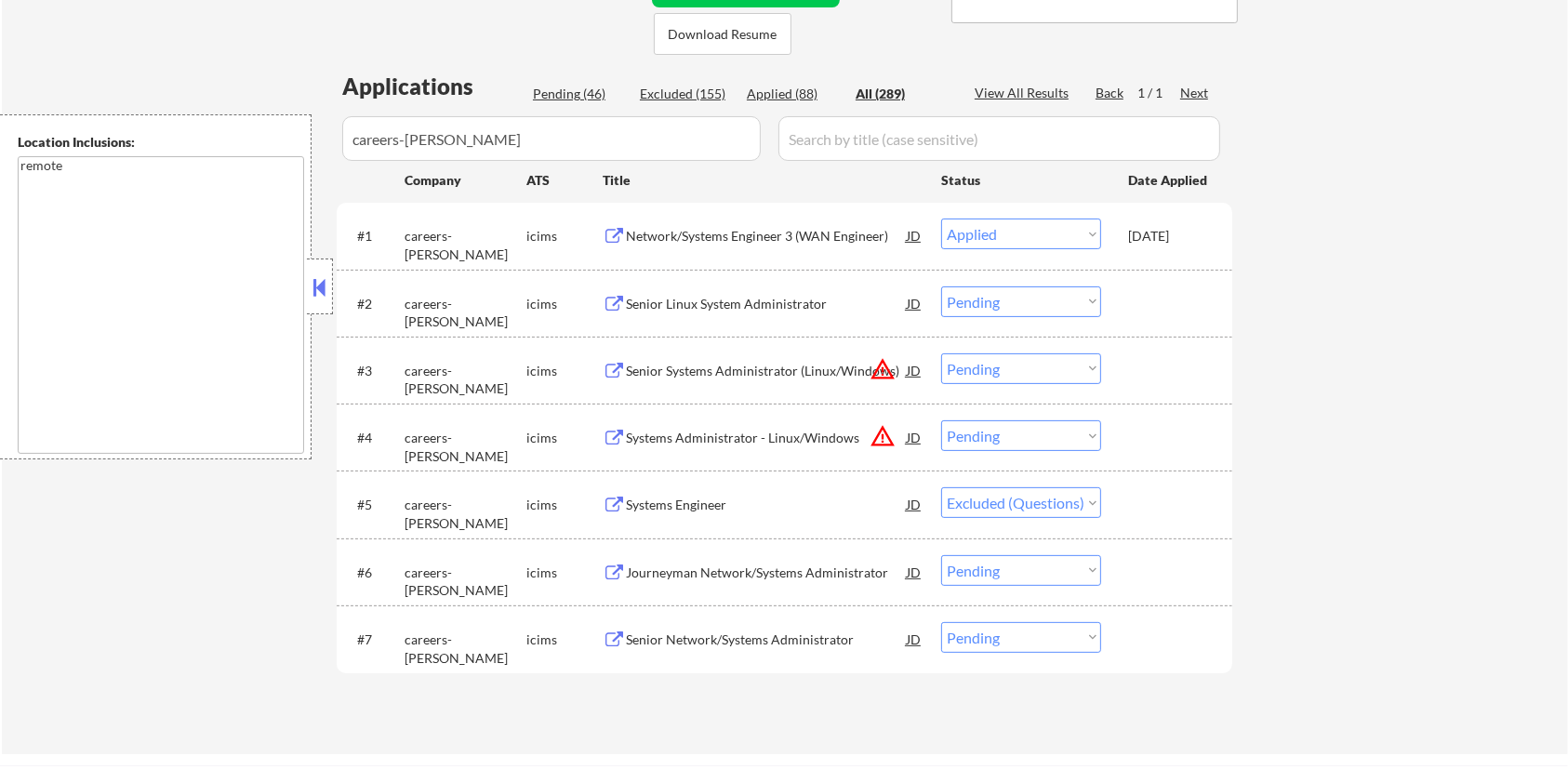
scroll to position [372, 0]
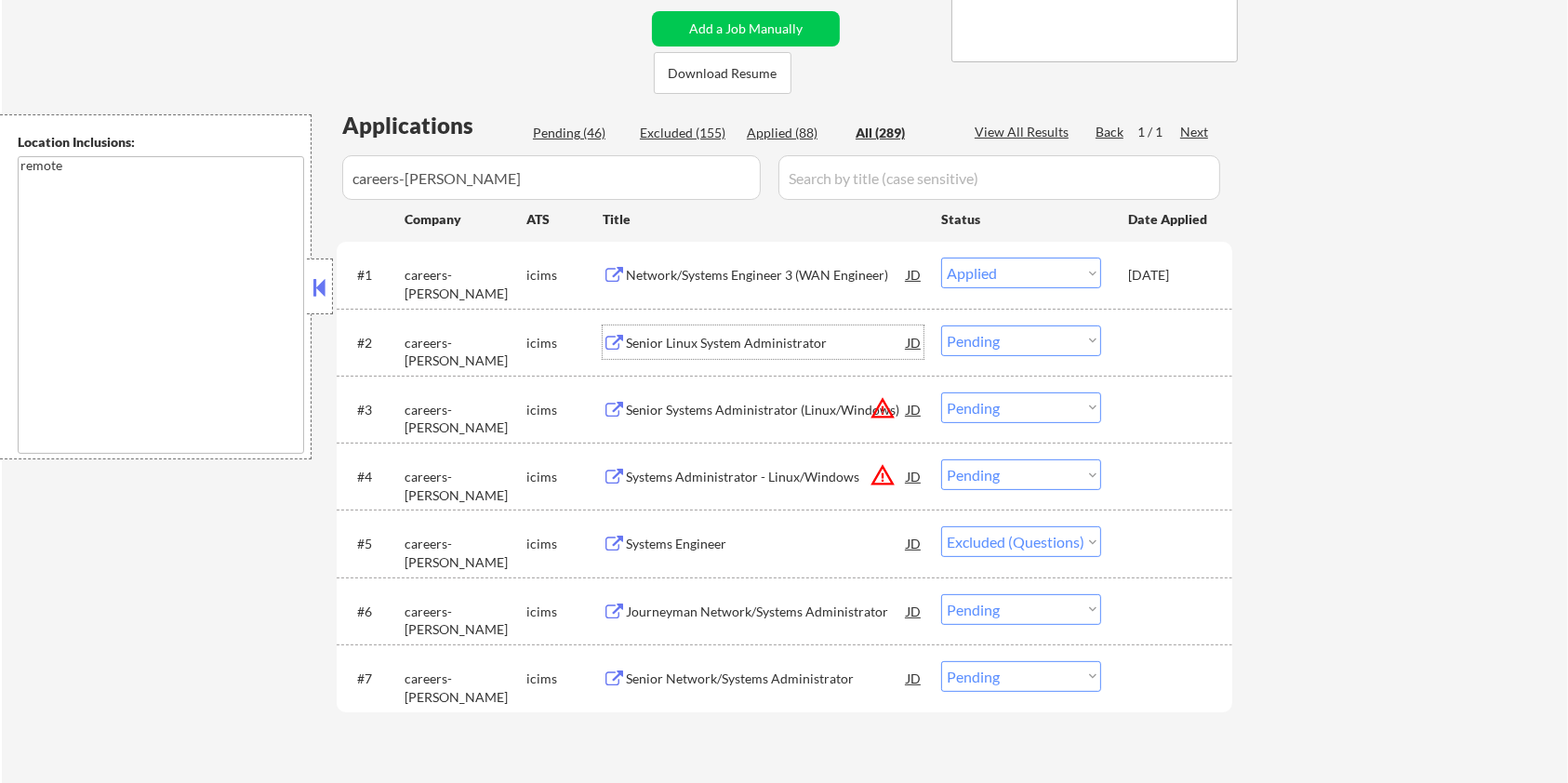
click at [711, 336] on div "Senior Linux System Administrator" at bounding box center [766, 343] width 281 height 19
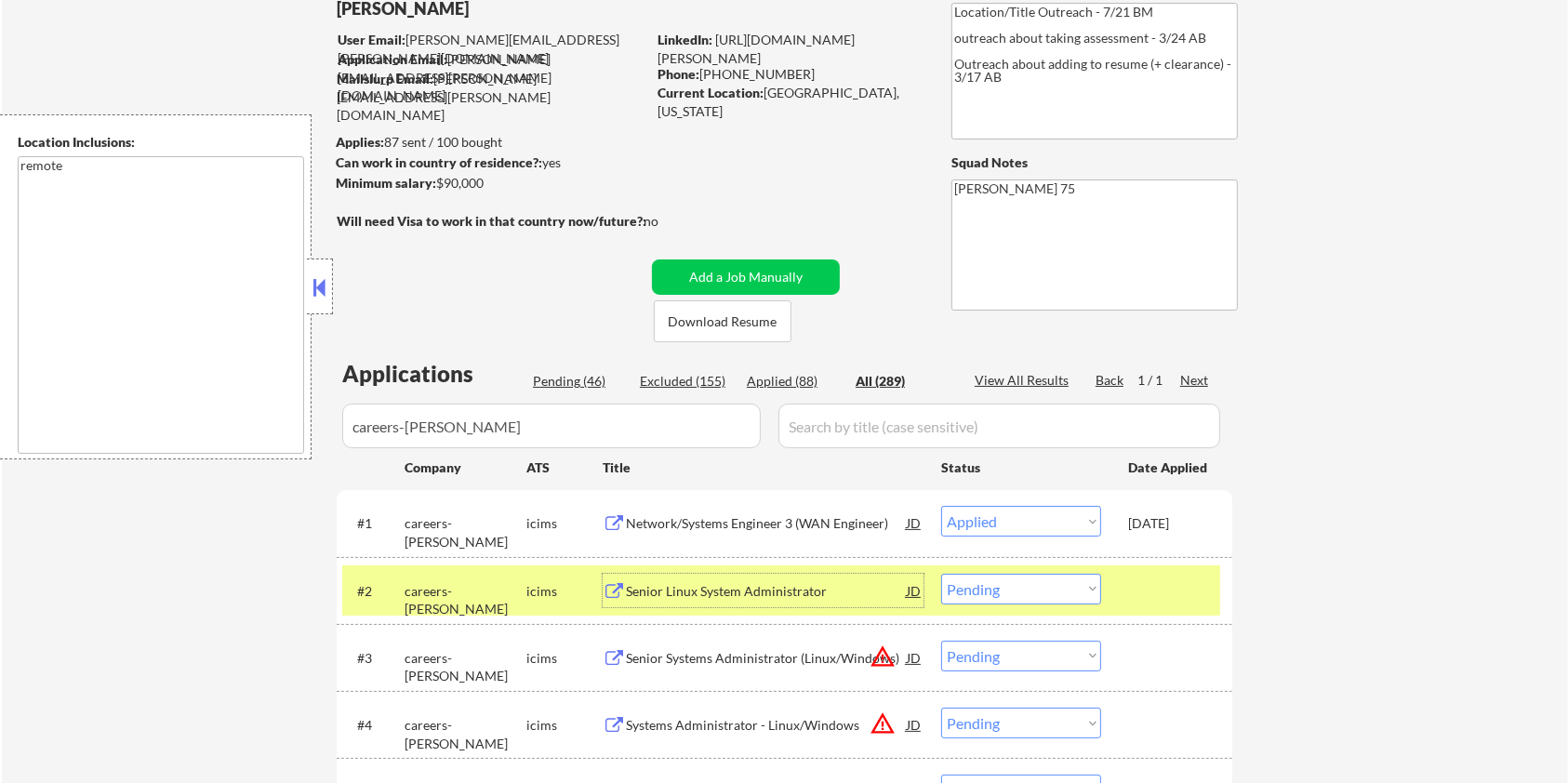
scroll to position [247, 0]
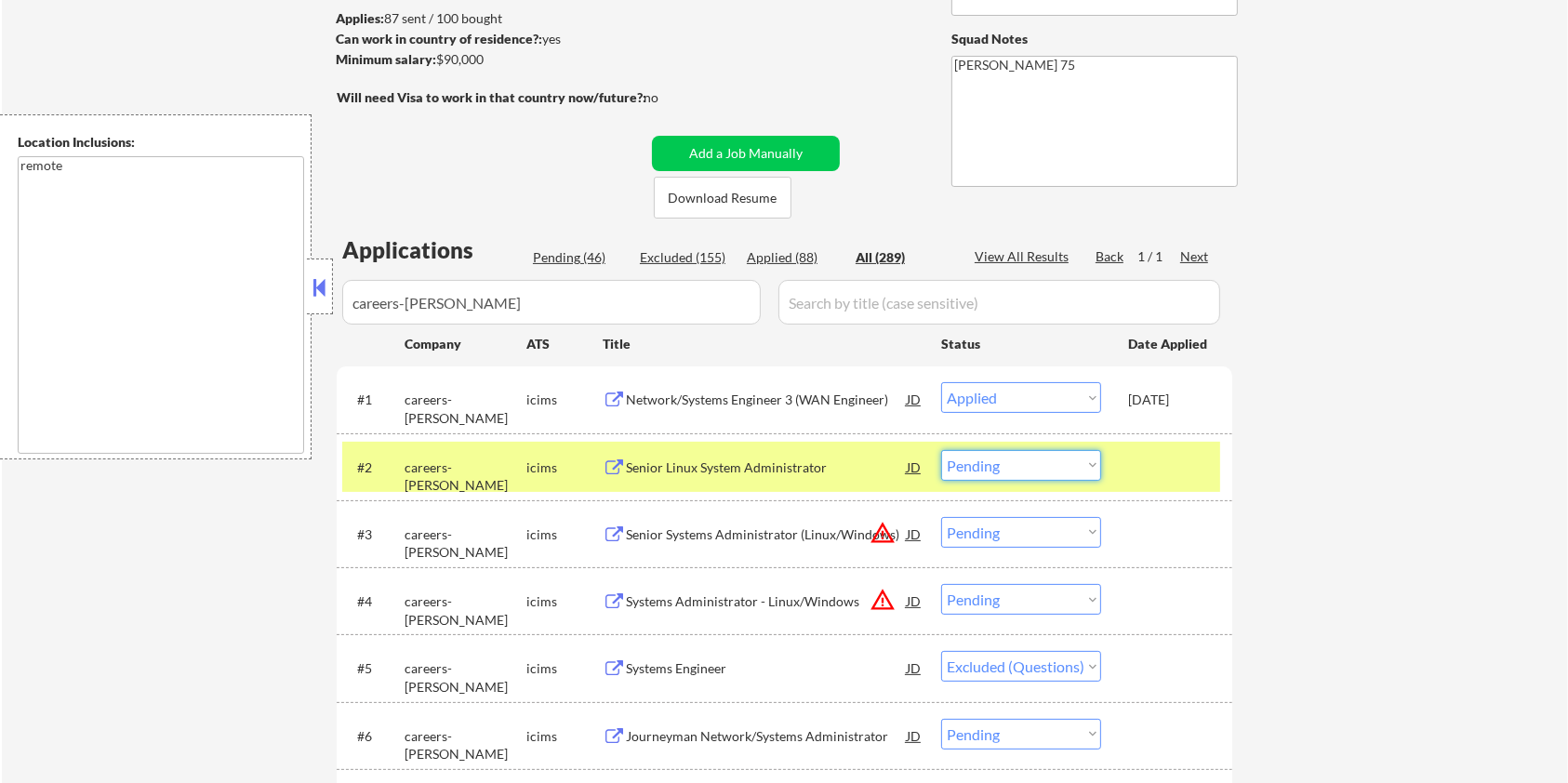
click at [1072, 464] on select "Choose an option... Pending Applied Excluded (Questions) Excluded (Expired) Exc…" at bounding box center [1021, 465] width 160 height 31
select select ""applied""
click at [941, 450] on select "Choose an option... Pending Applied Excluded (Questions) Excluded (Expired) Exc…" at bounding box center [1021, 465] width 160 height 31
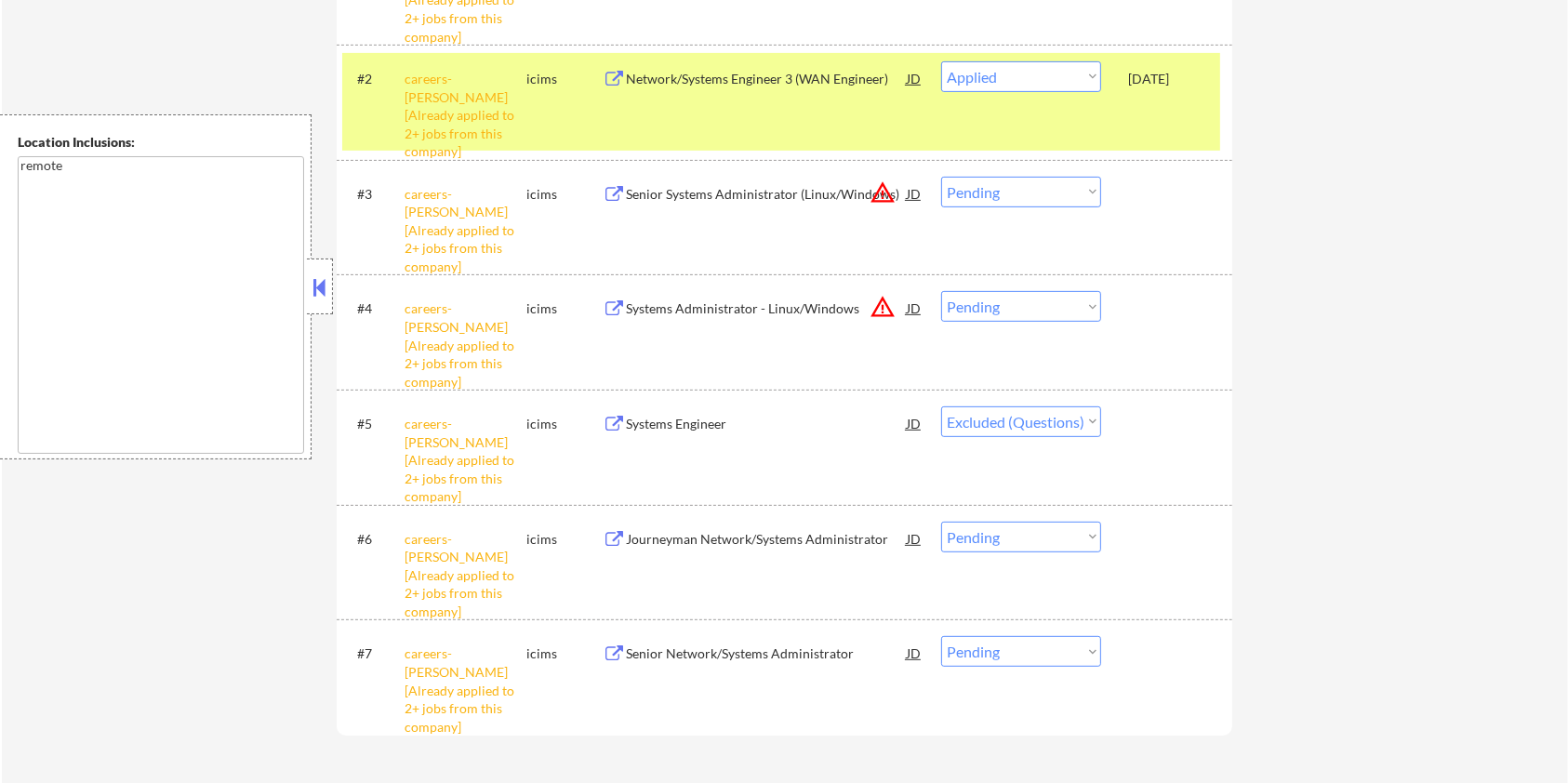
scroll to position [744, 0]
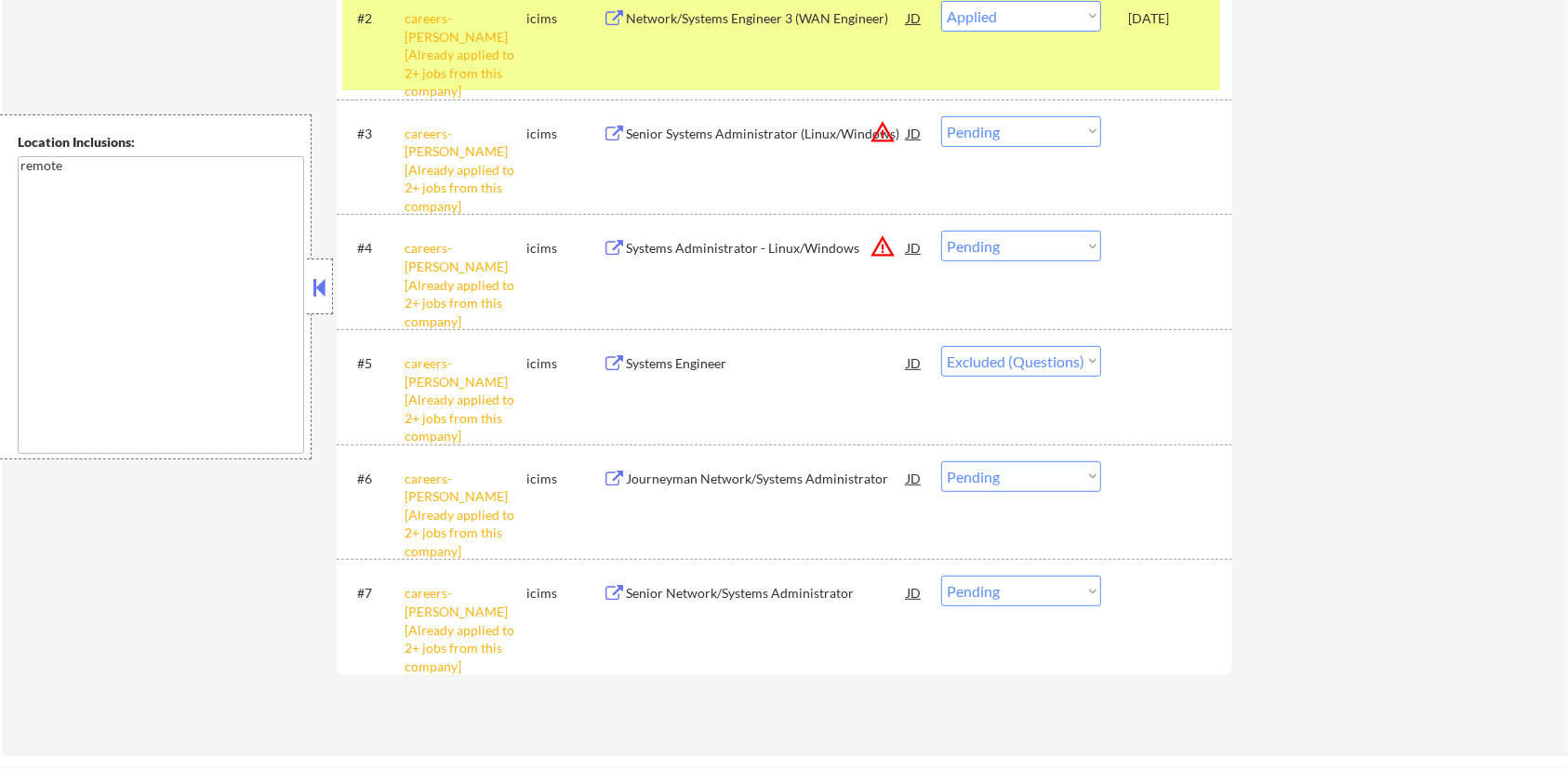
click at [1027, 131] on select "Choose an option... Pending Applied Excluded (Questions) Excluded (Expired) Exc…" at bounding box center [1021, 132] width 160 height 31
select select ""excluded__other_""
click at [941, 116] on select "Choose an option... Pending Applied Excluded (Questions) Excluded (Expired) Exc…" at bounding box center [1021, 132] width 160 height 31
click at [1050, 243] on select "Choose an option... Pending Applied Excluded (Questions) Excluded (Expired) Exc…" at bounding box center [1021, 246] width 160 height 31
select select ""excluded__other_""
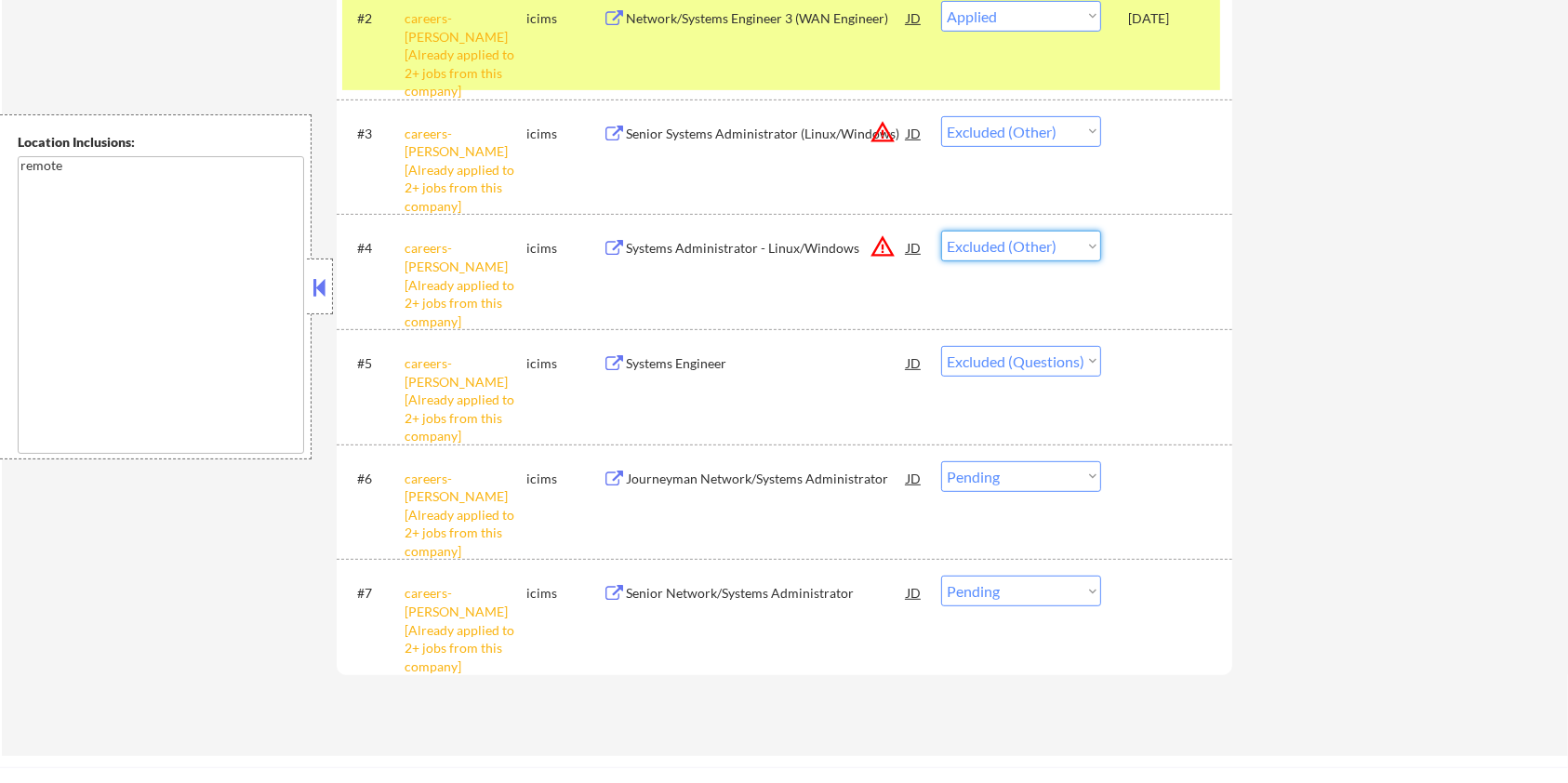
click at [941, 231] on select "Choose an option... Pending Applied Excluded (Questions) Excluded (Expired) Exc…" at bounding box center [1021, 246] width 160 height 31
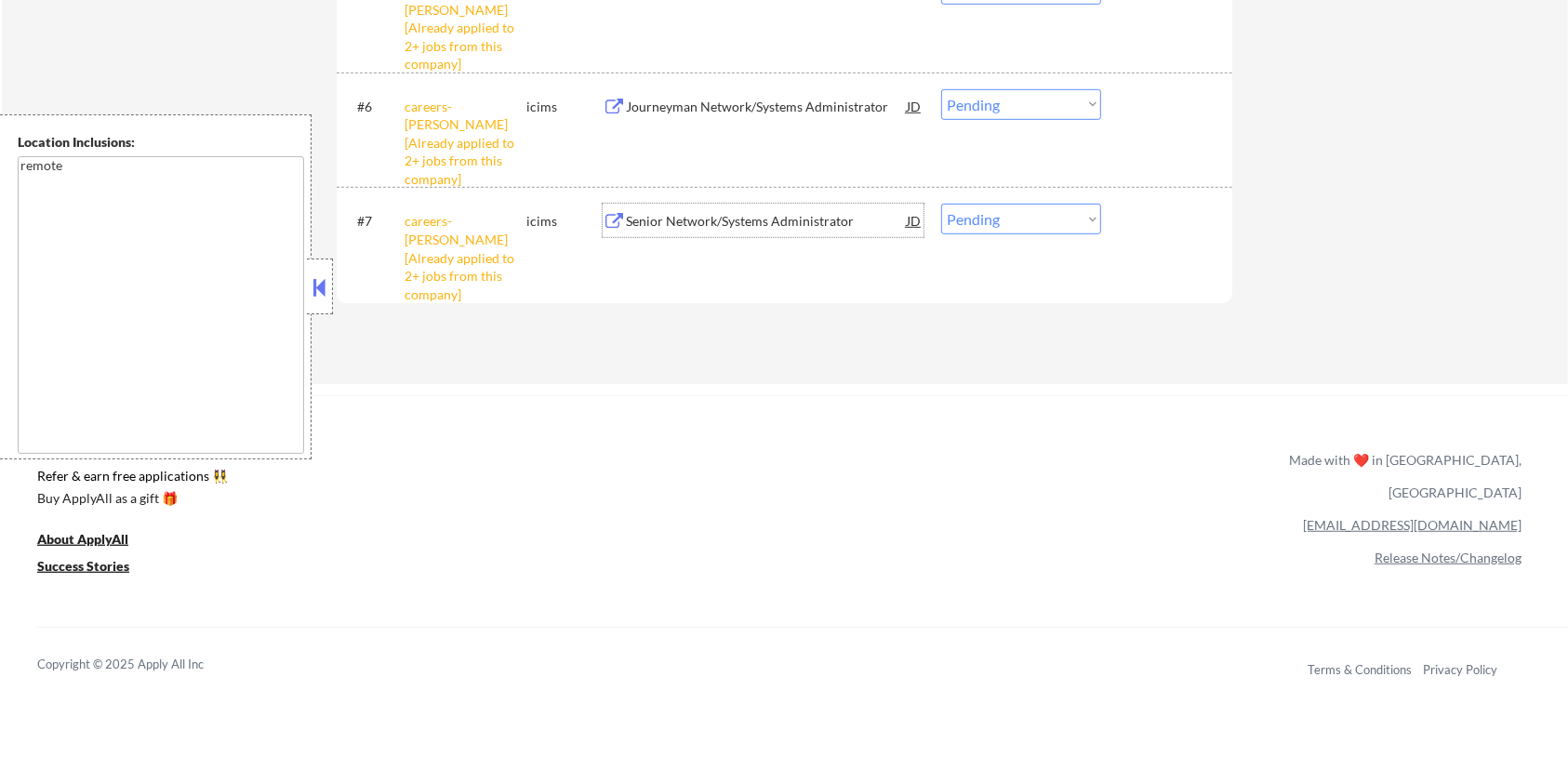
click at [760, 219] on div "Senior Network/Systems Administrator" at bounding box center [766, 221] width 281 height 19
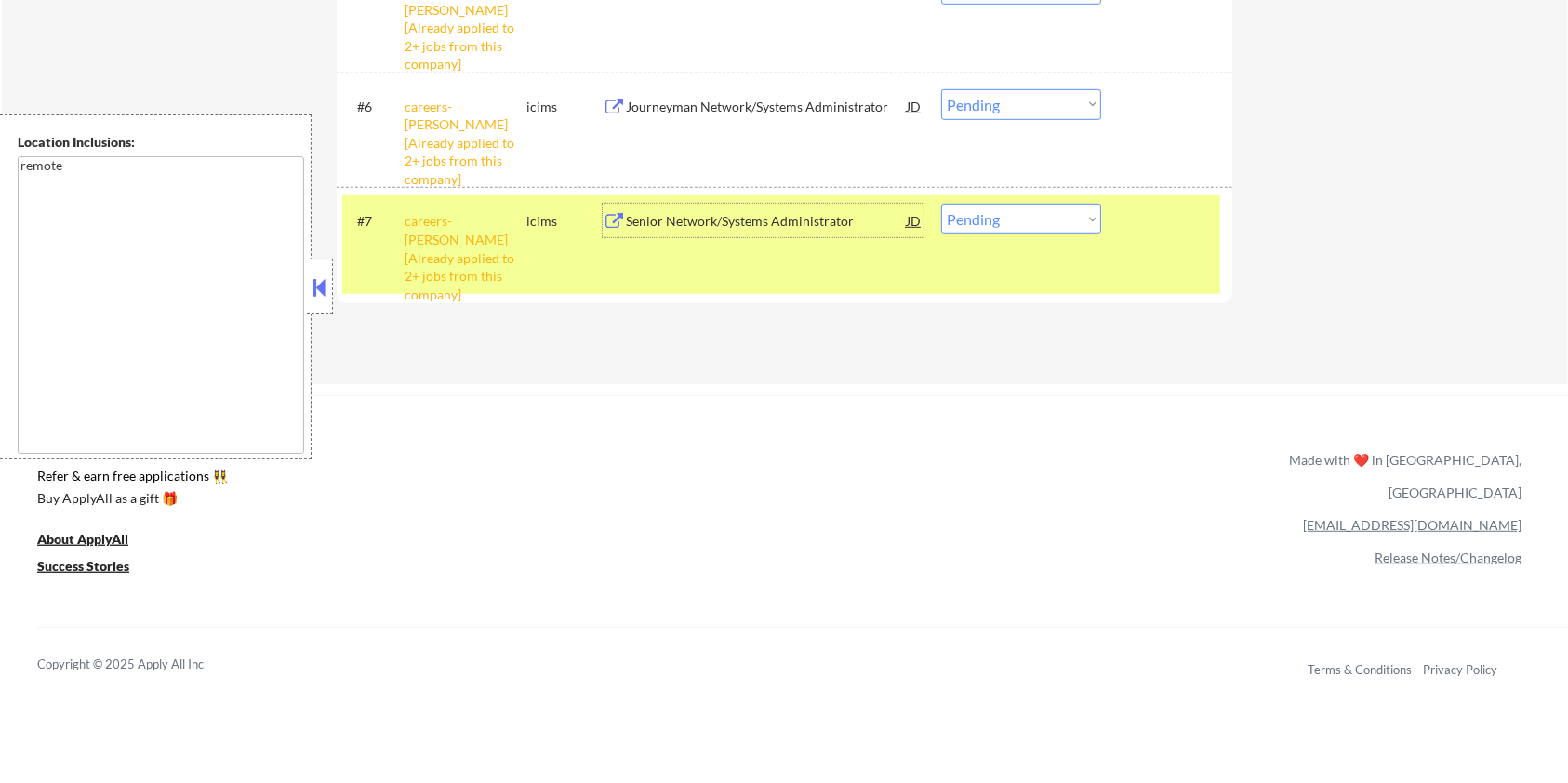
click at [1041, 205] on select "Choose an option... Pending Applied Excluded (Questions) Excluded (Expired) Exc…" at bounding box center [1021, 219] width 160 height 31
select select ""applied""
click at [941, 204] on select "Choose an option... Pending Applied Excluded (Questions) Excluded (Expired) Exc…" at bounding box center [1021, 219] width 160 height 31
select select ""applied""
select select ""excluded__other_""
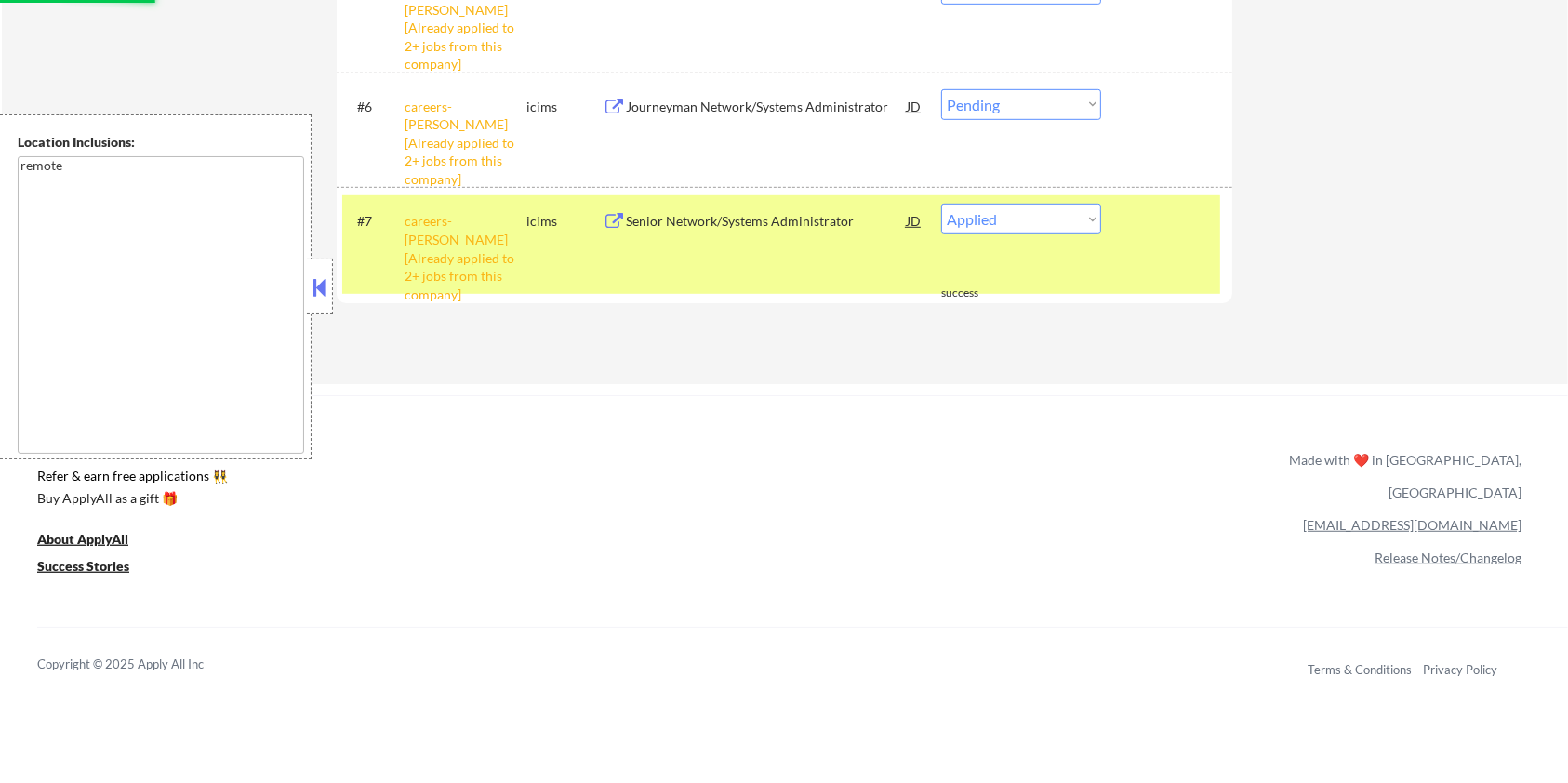
select select ""excluded""
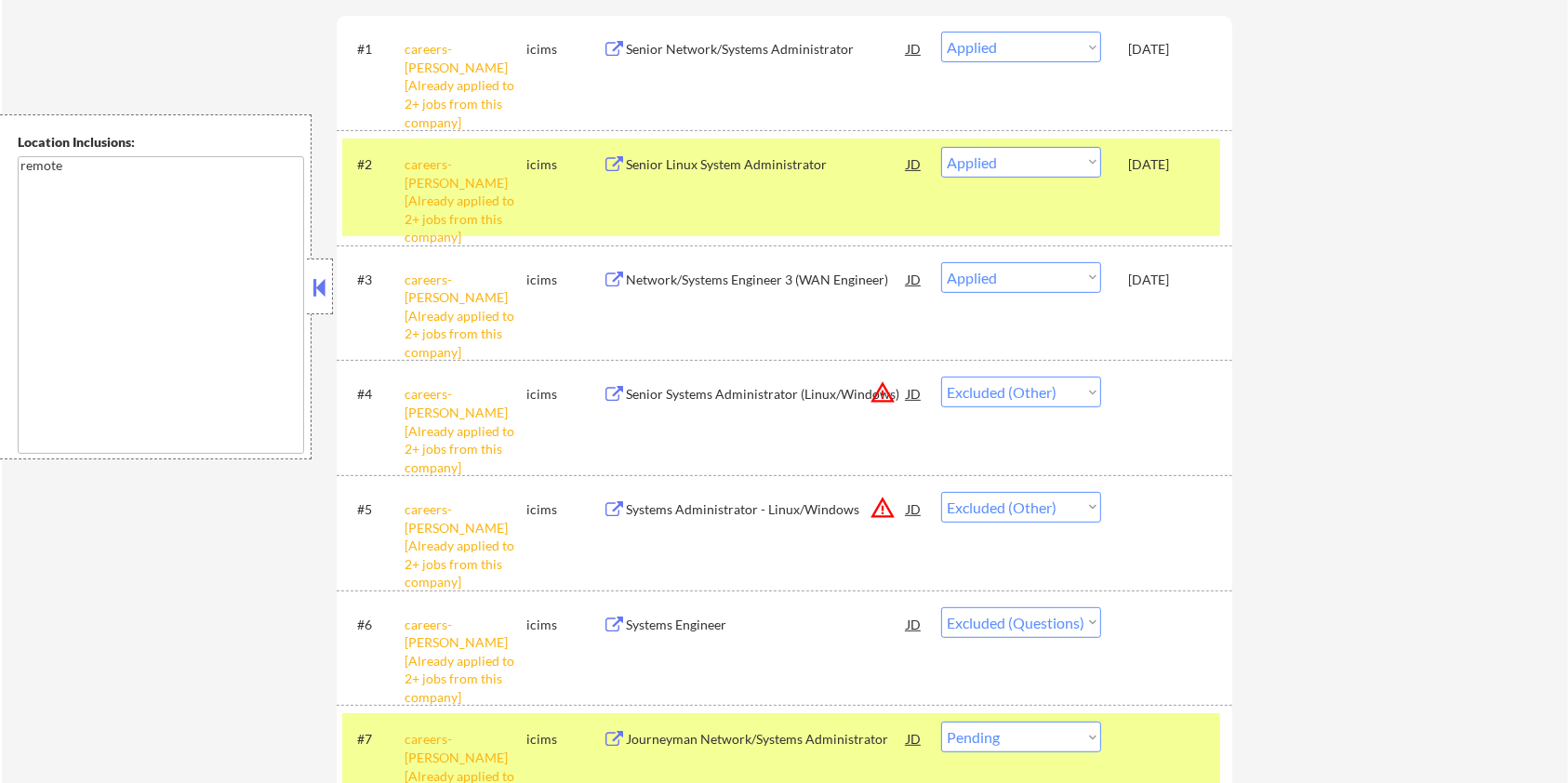
scroll to position [744, 0]
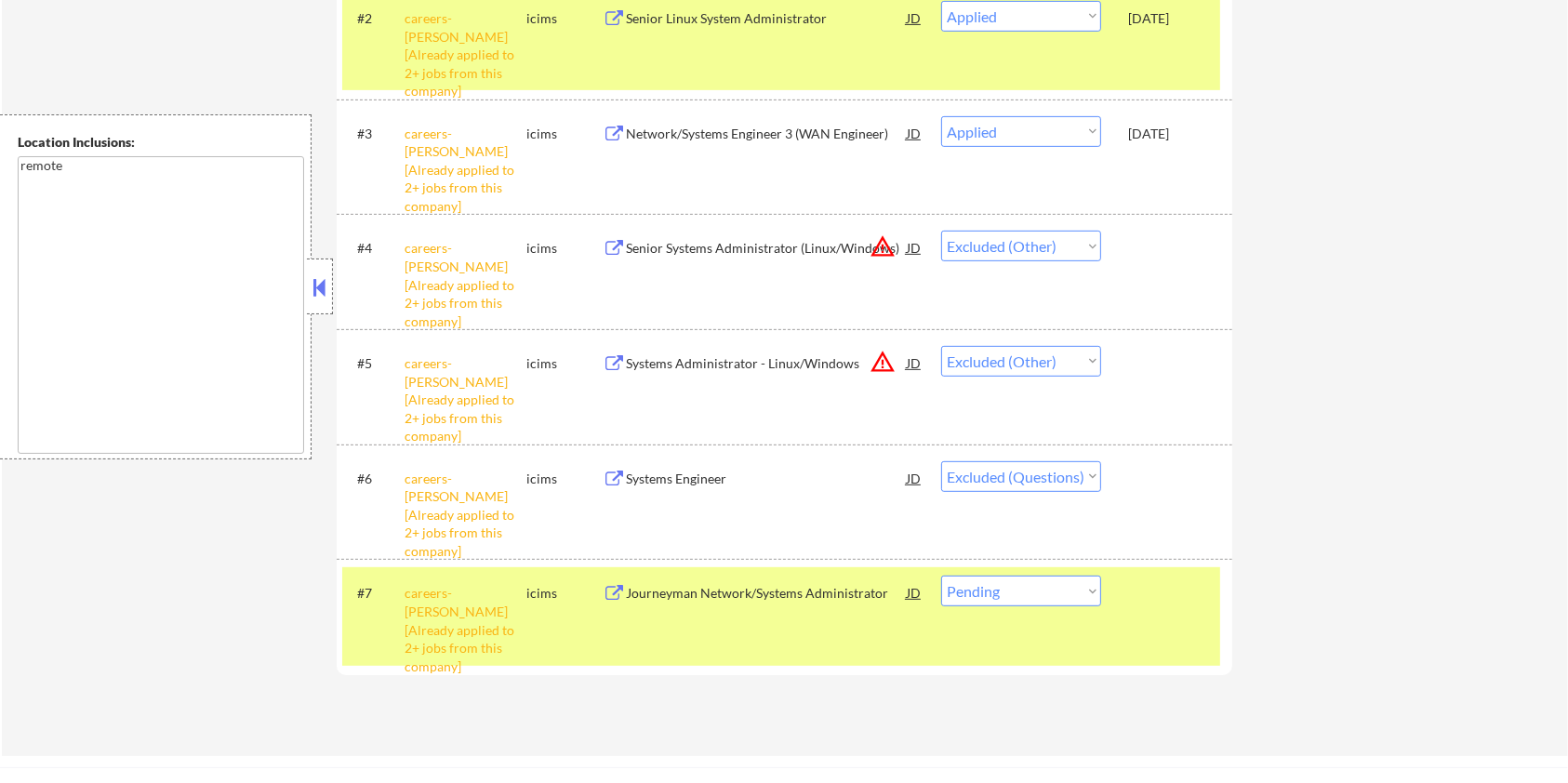
click at [1028, 590] on select "Choose an option... Pending Applied Excluded (Questions) Excluded (Expired) Exc…" at bounding box center [1021, 591] width 160 height 31
select select ""excluded__other_""
click at [941, 576] on select "Choose an option... Pending Applied Excluded (Questions) Excluded (Expired) Exc…" at bounding box center [1021, 591] width 160 height 31
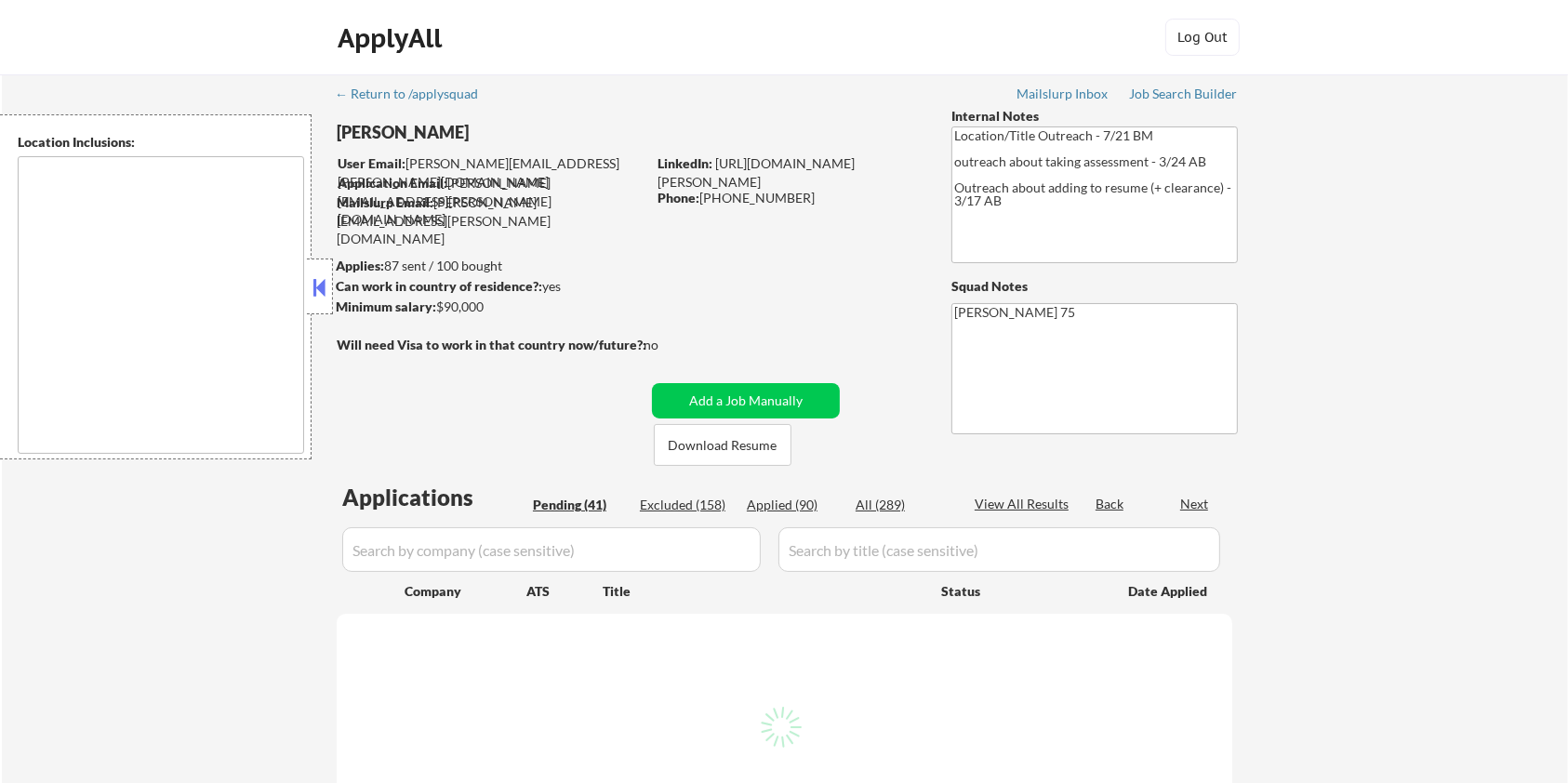
select select ""pending""
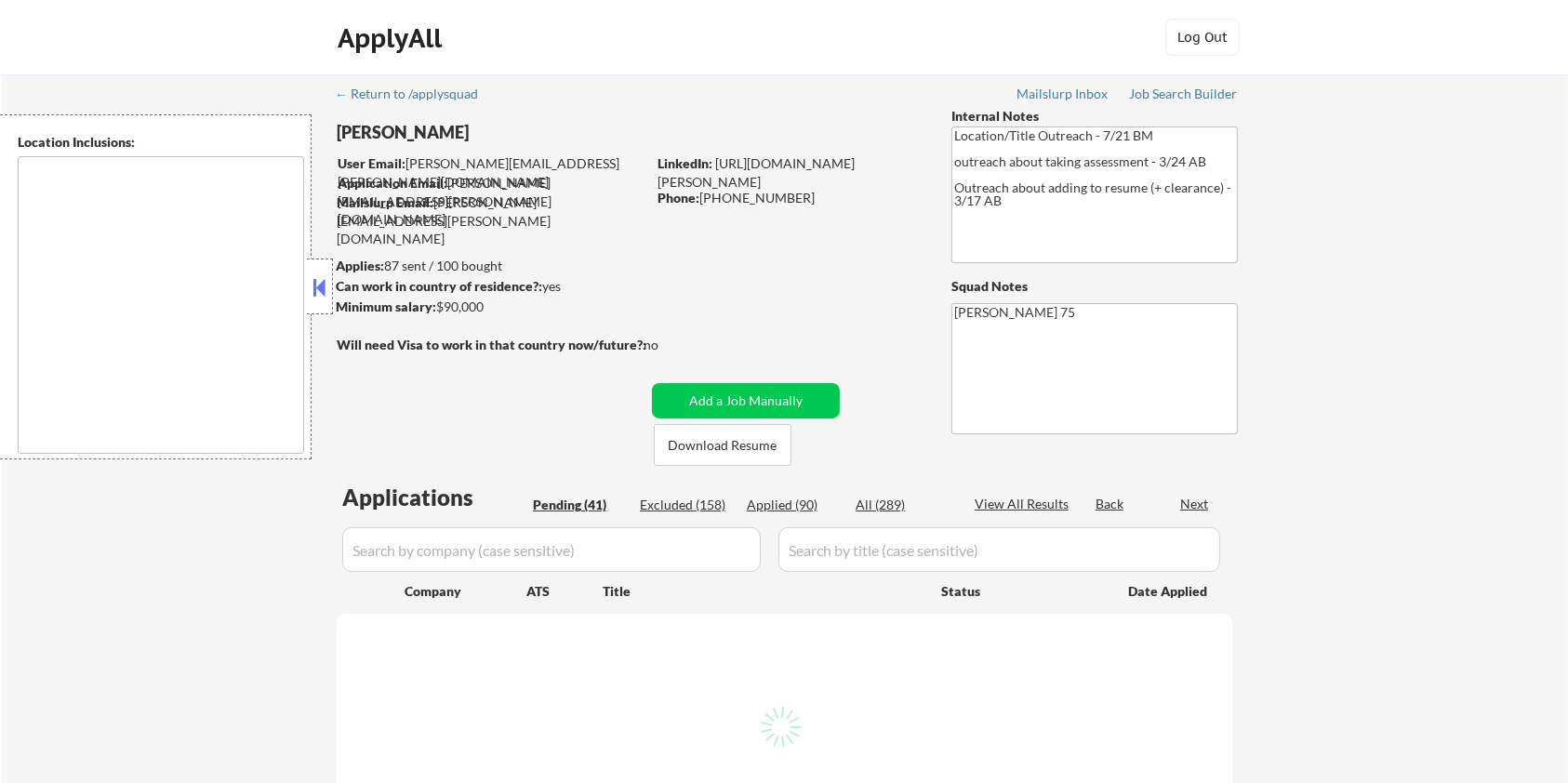
select select ""pending""
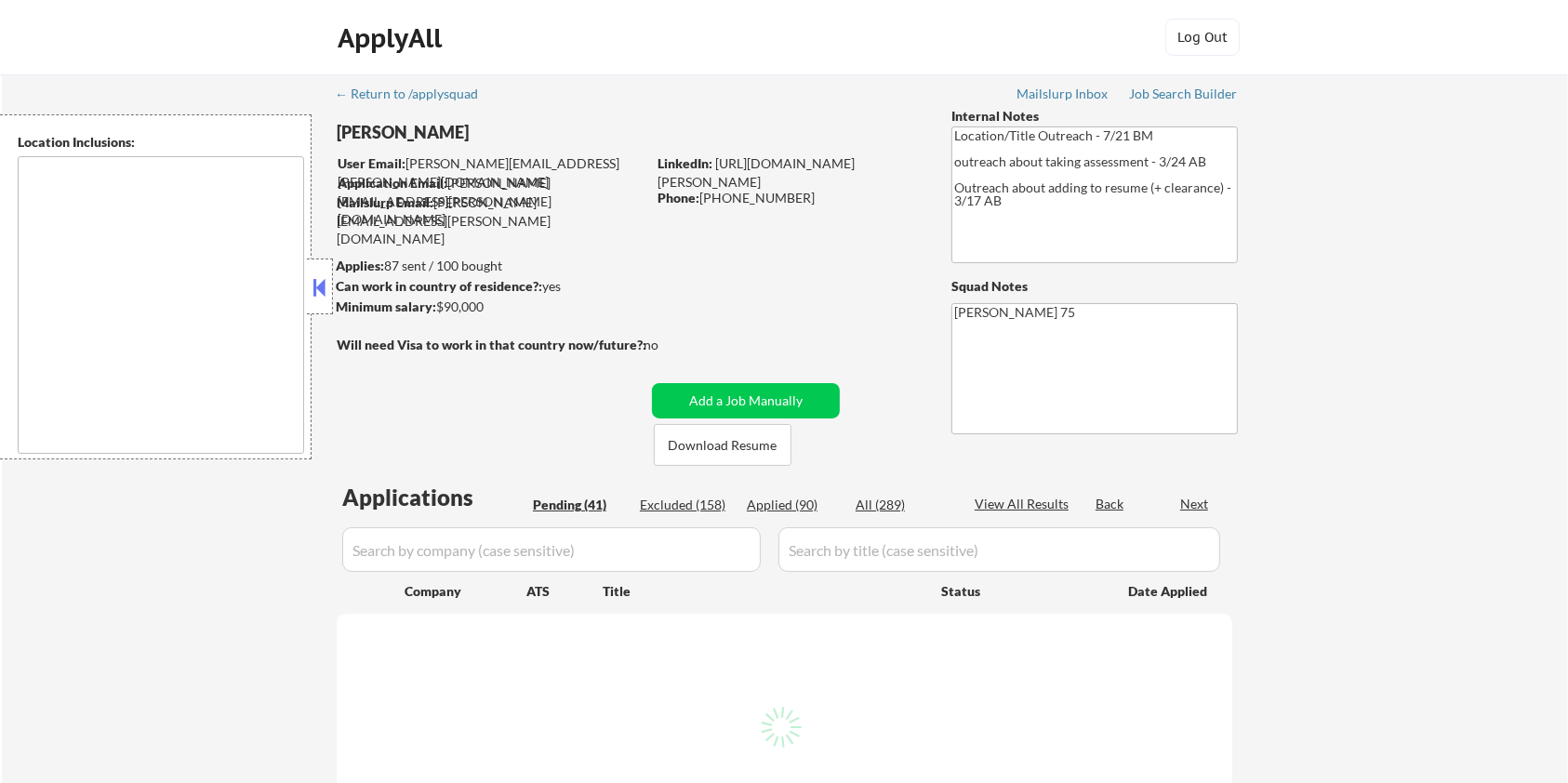
select select ""pending""
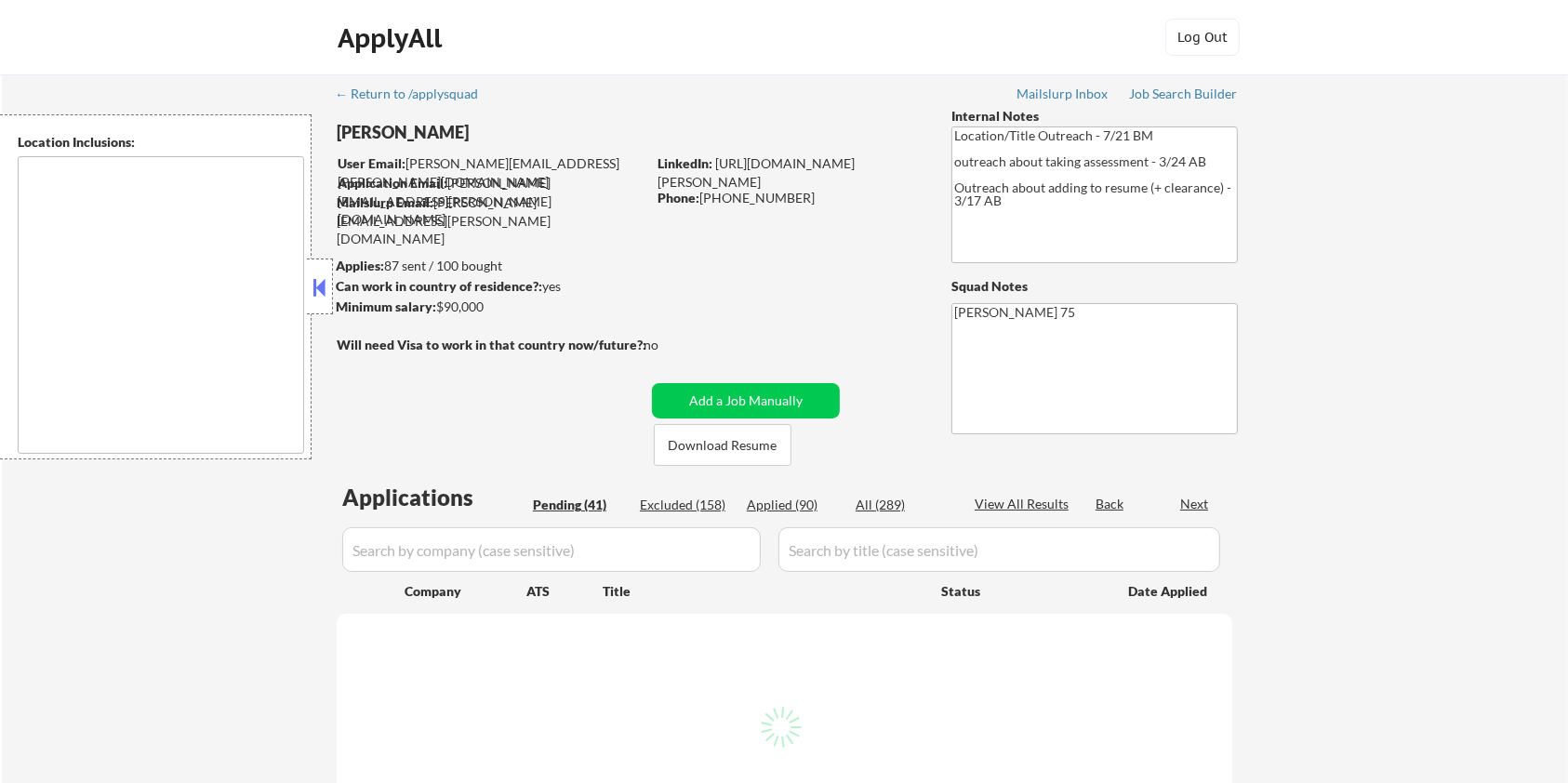
select select ""pending""
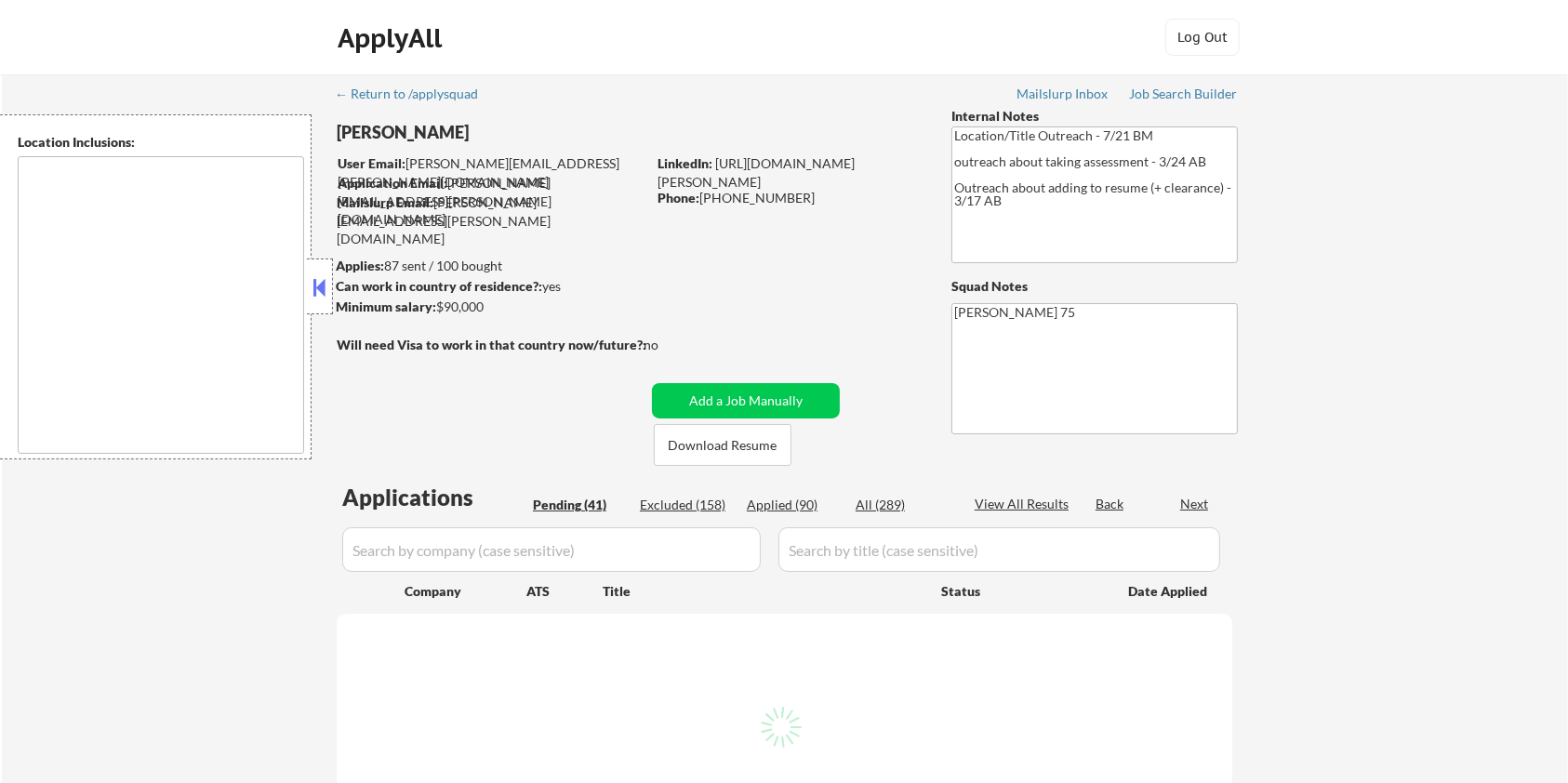
select select ""pending""
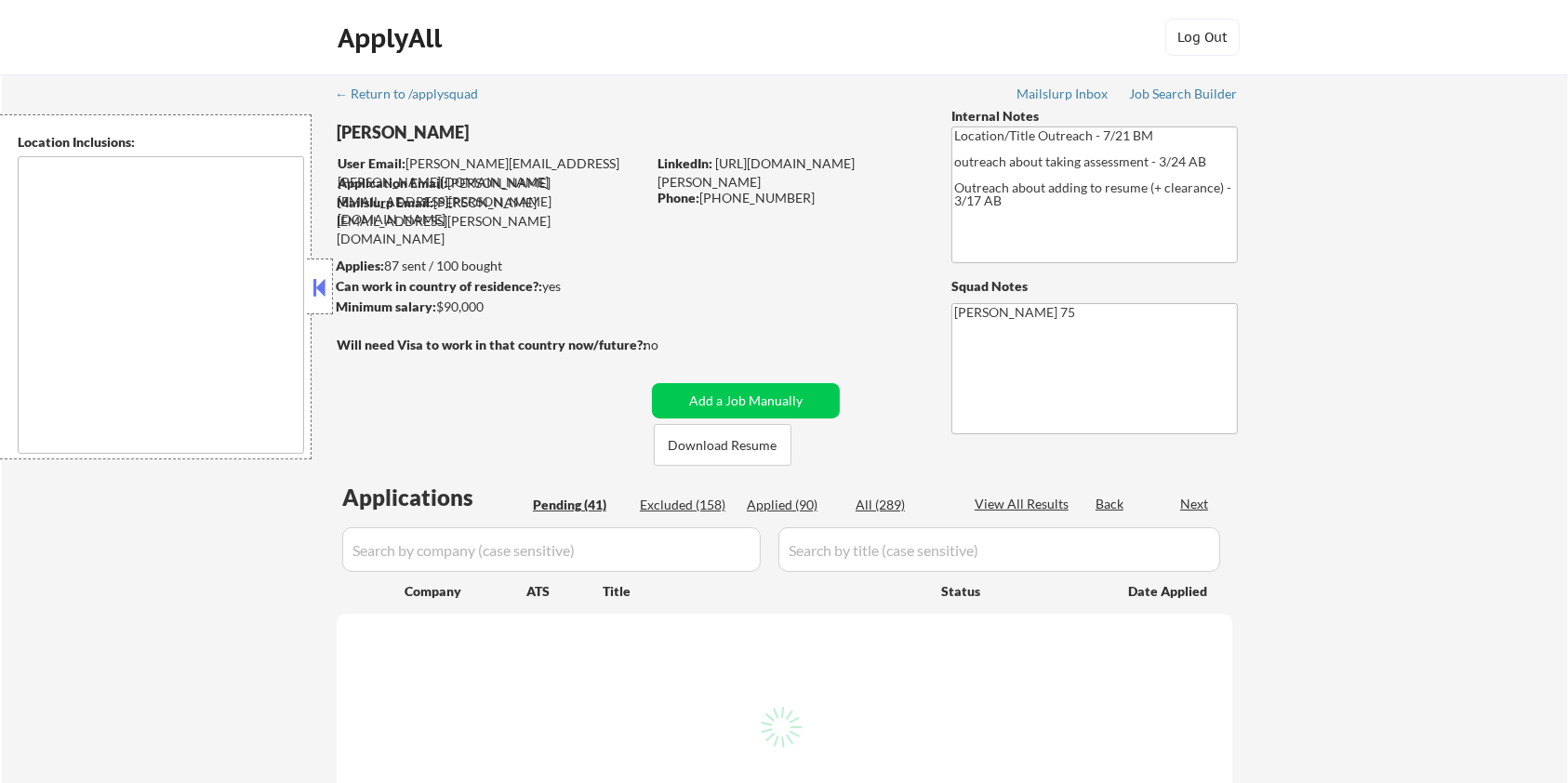
select select ""pending""
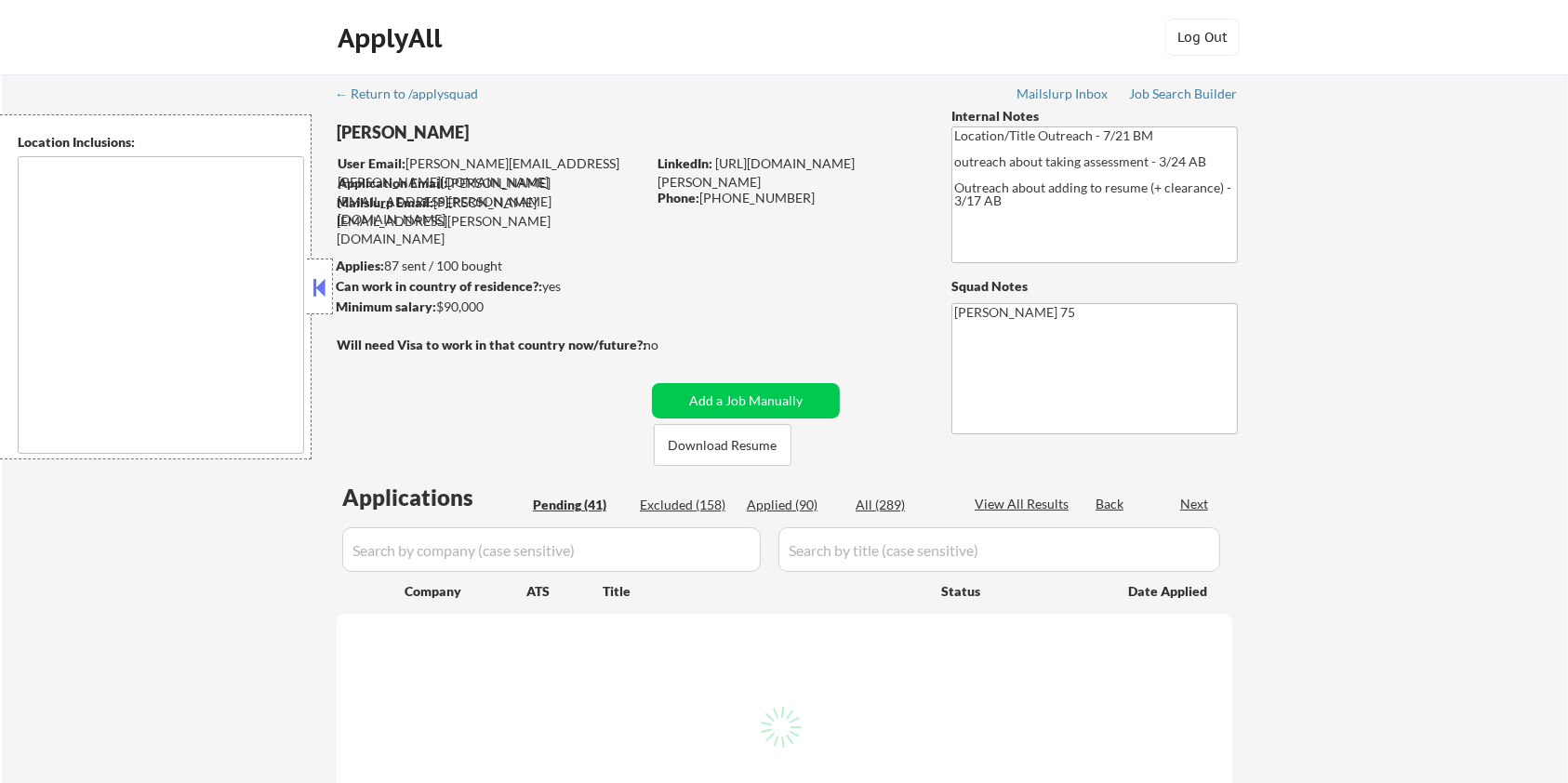
select select ""pending""
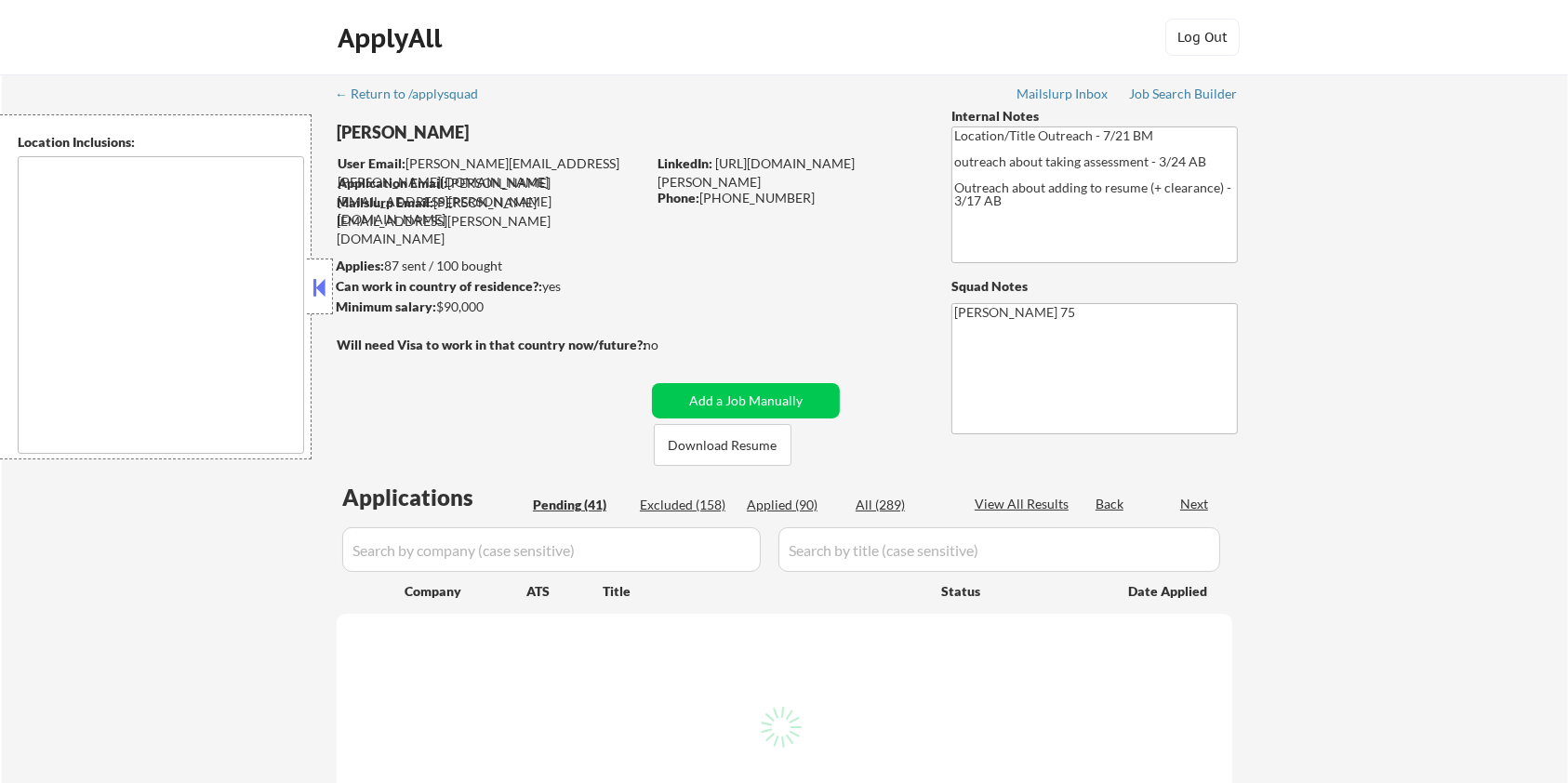
select select ""pending""
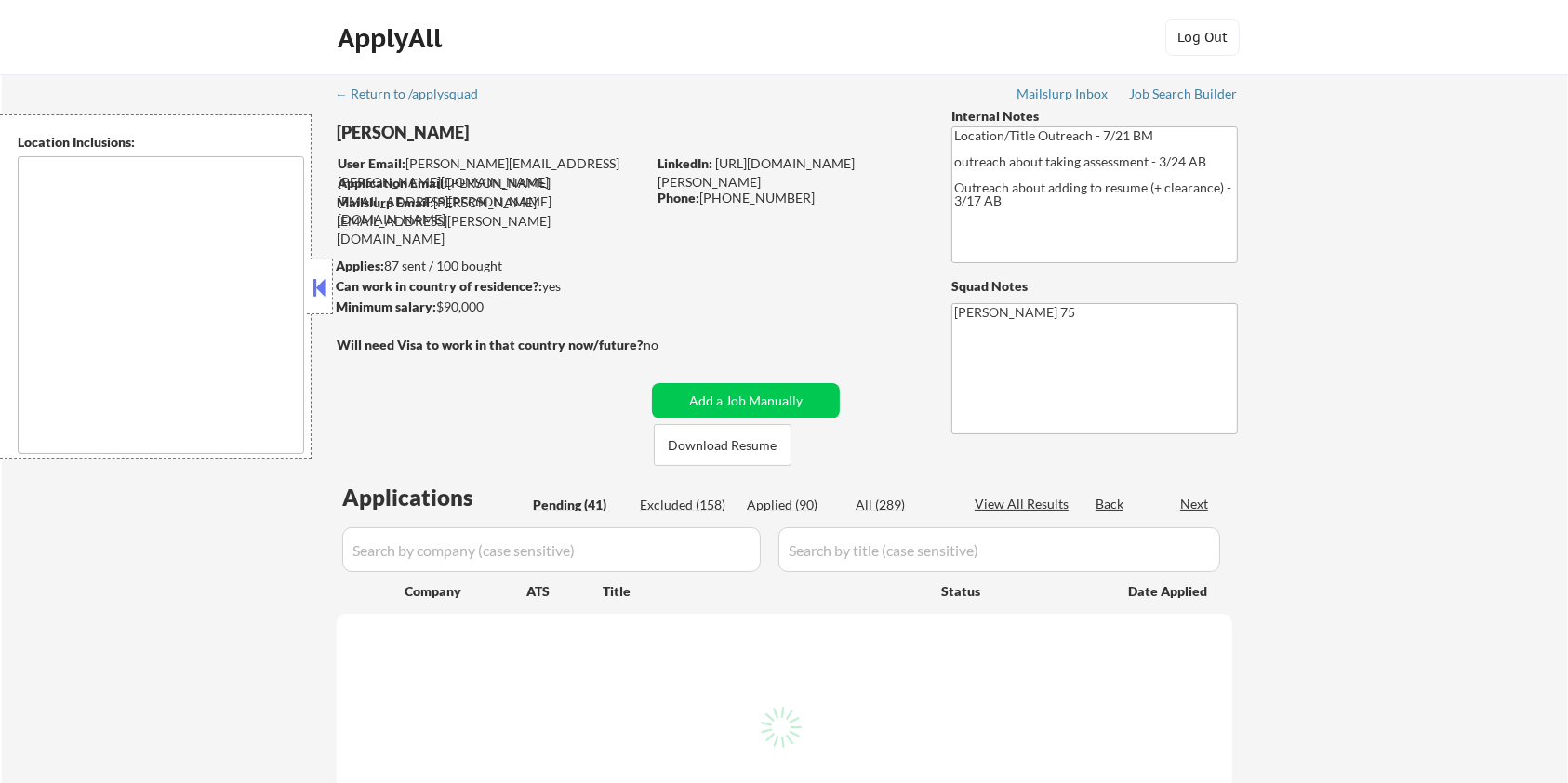
select select ""pending""
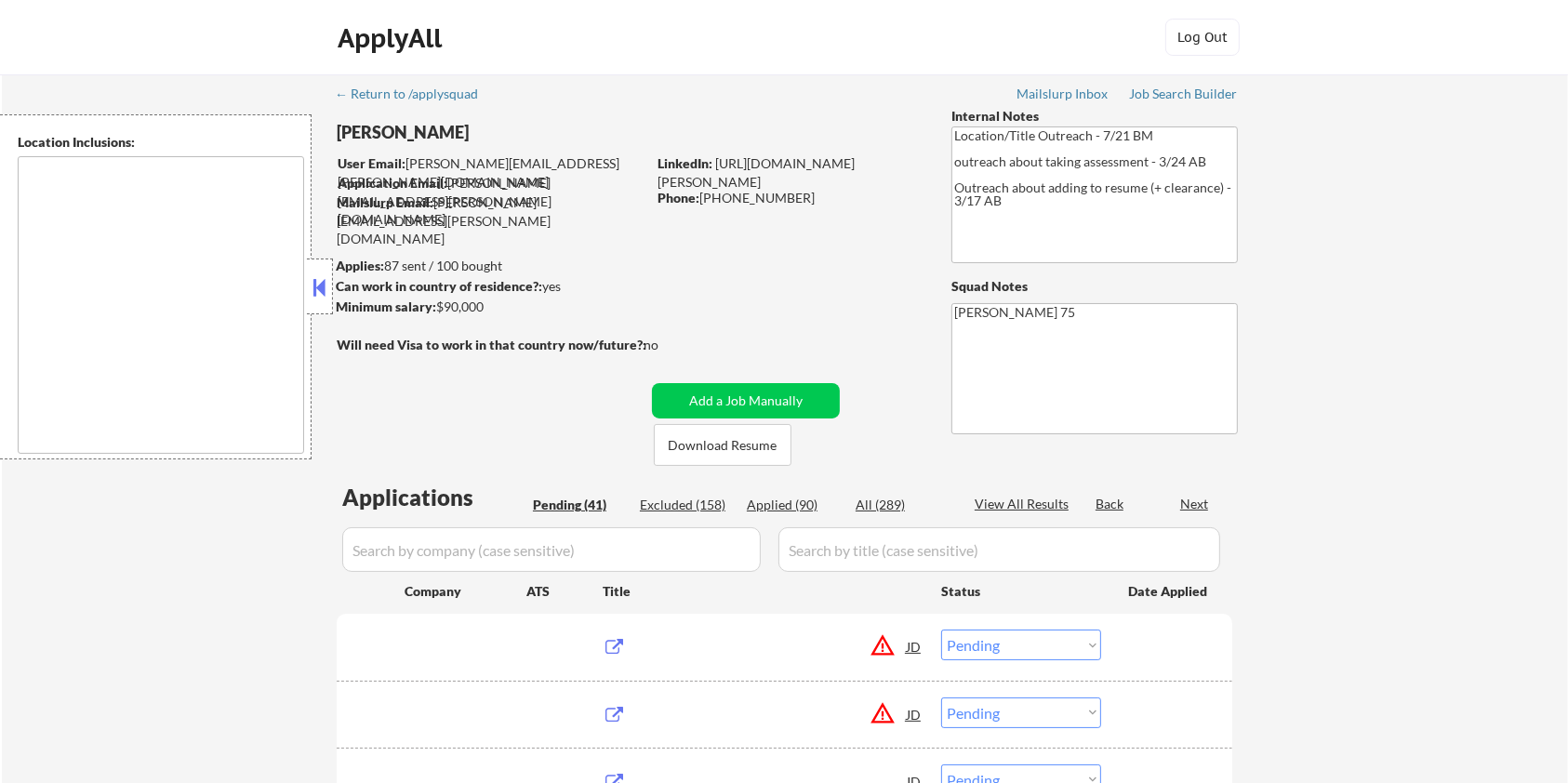
type textarea "remote"
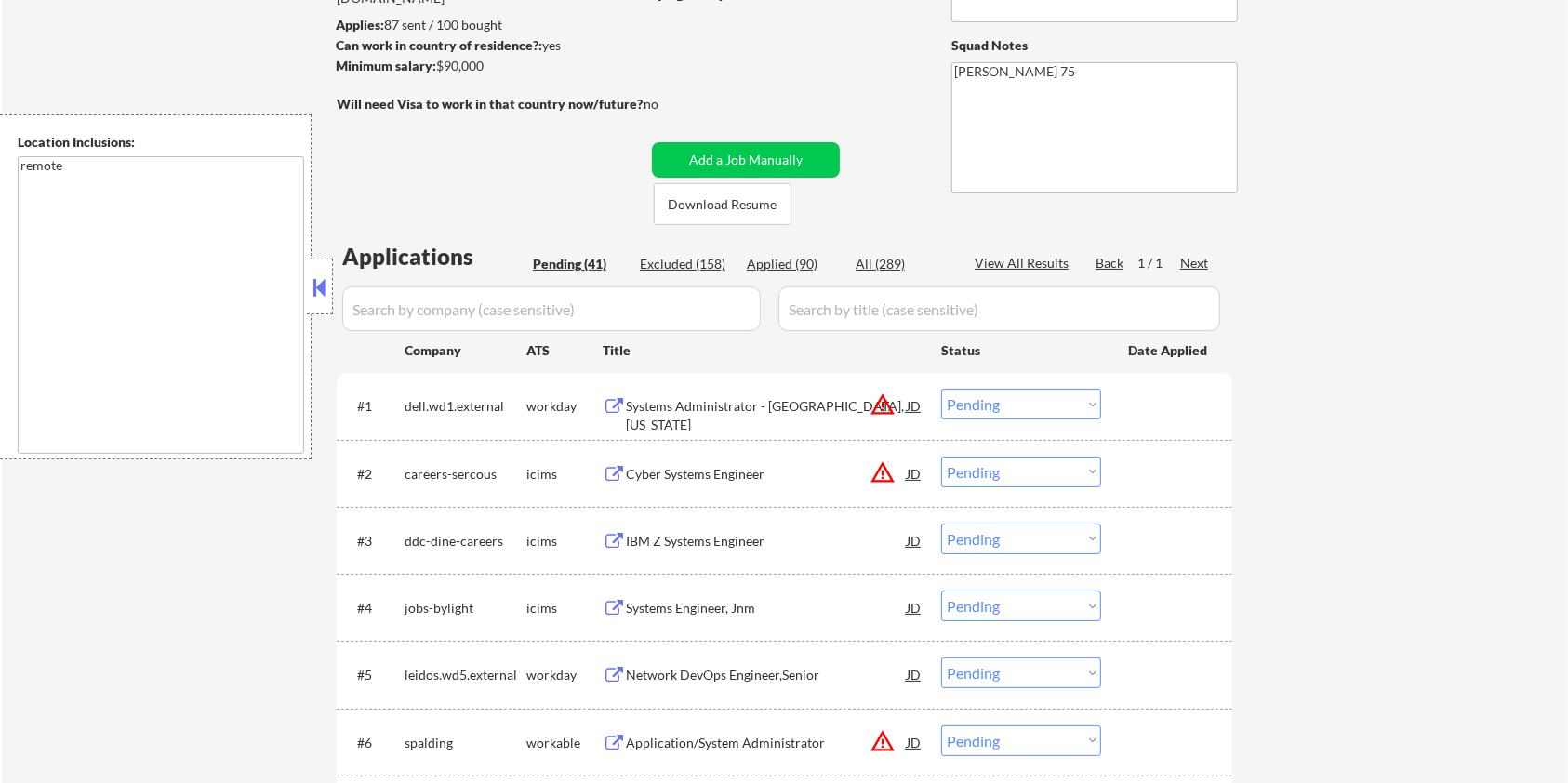
scroll to position [247, 0]
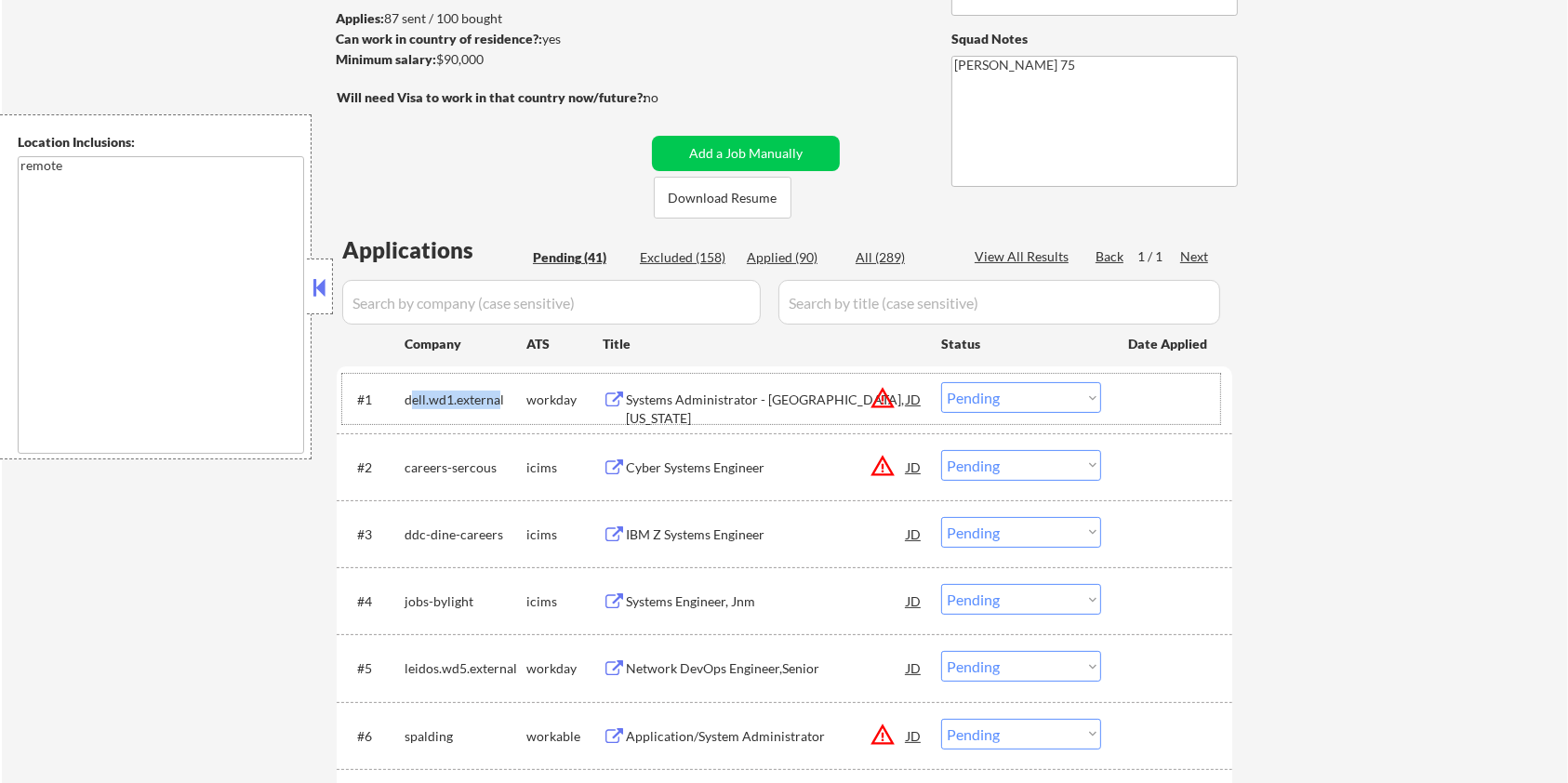
drag, startPoint x: 409, startPoint y: 391, endPoint x: 435, endPoint y: 397, distance: 26.7
click at [499, 392] on div "dell.wd1.external" at bounding box center [465, 401] width 122 height 19
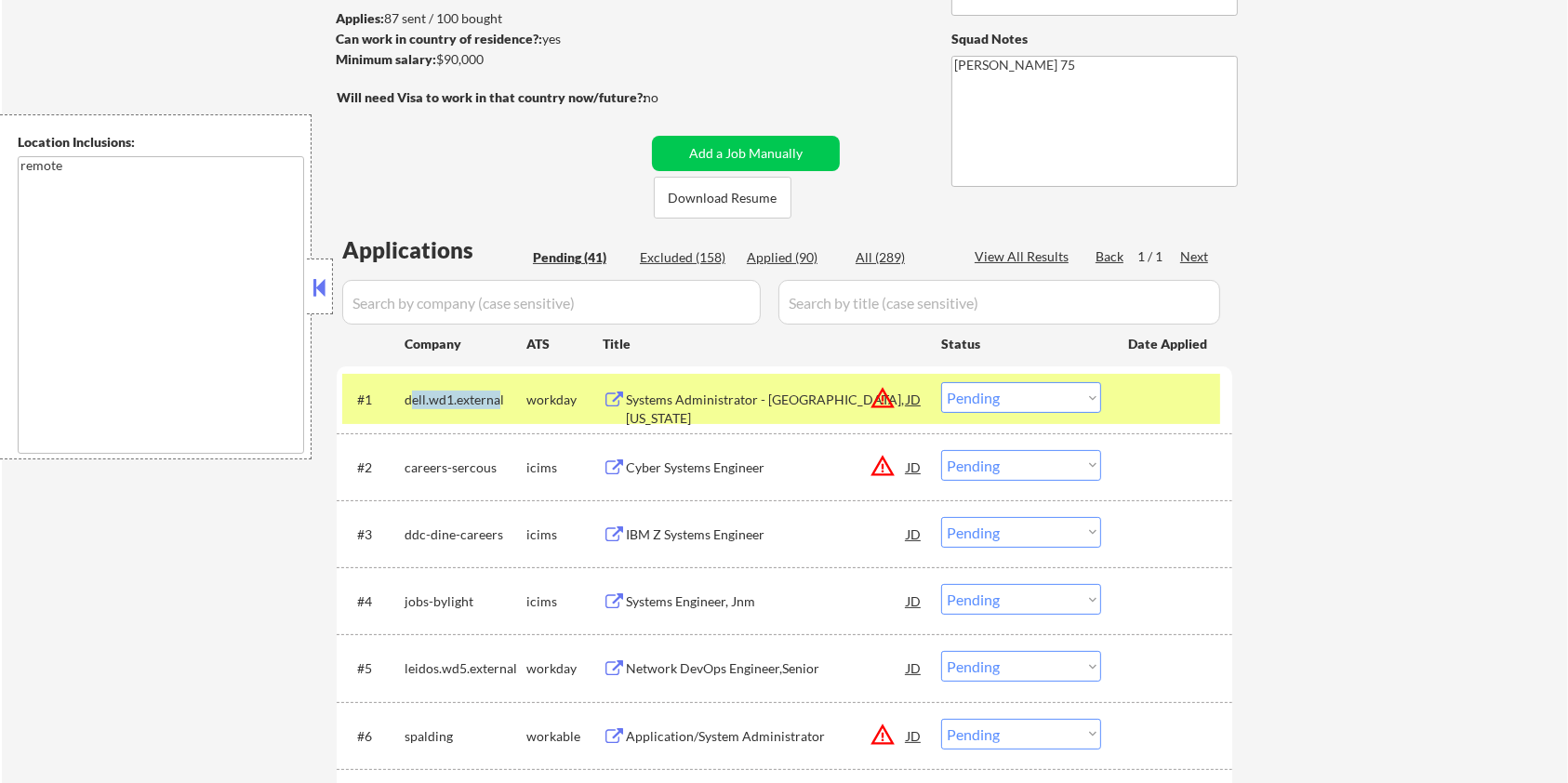
scroll to position [372, 0]
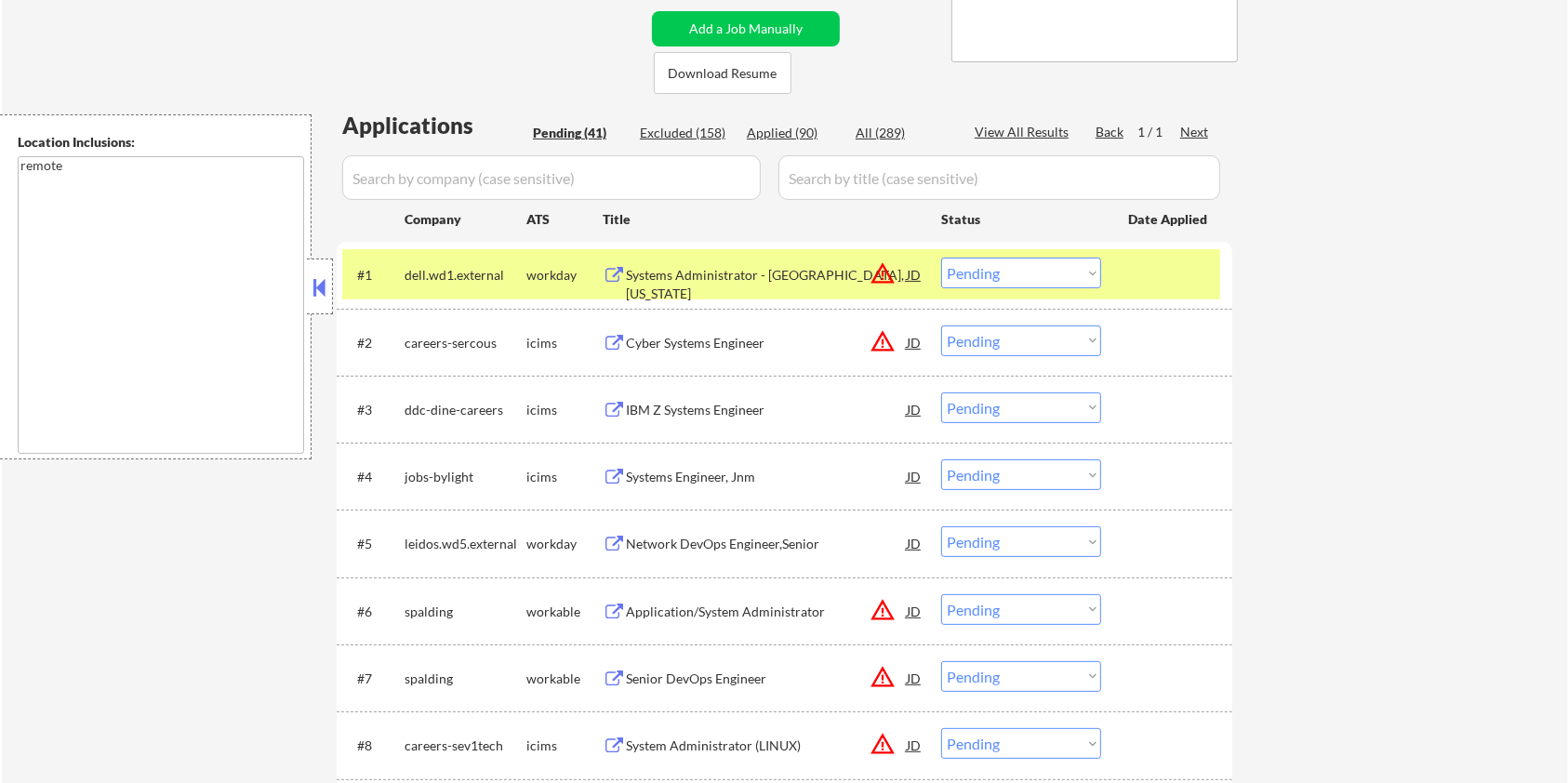
click at [396, 279] on div "#1 dell.wd1.external workday Systems Administrator - [GEOGRAPHIC_DATA], [US_STA…" at bounding box center [781, 274] width 878 height 51
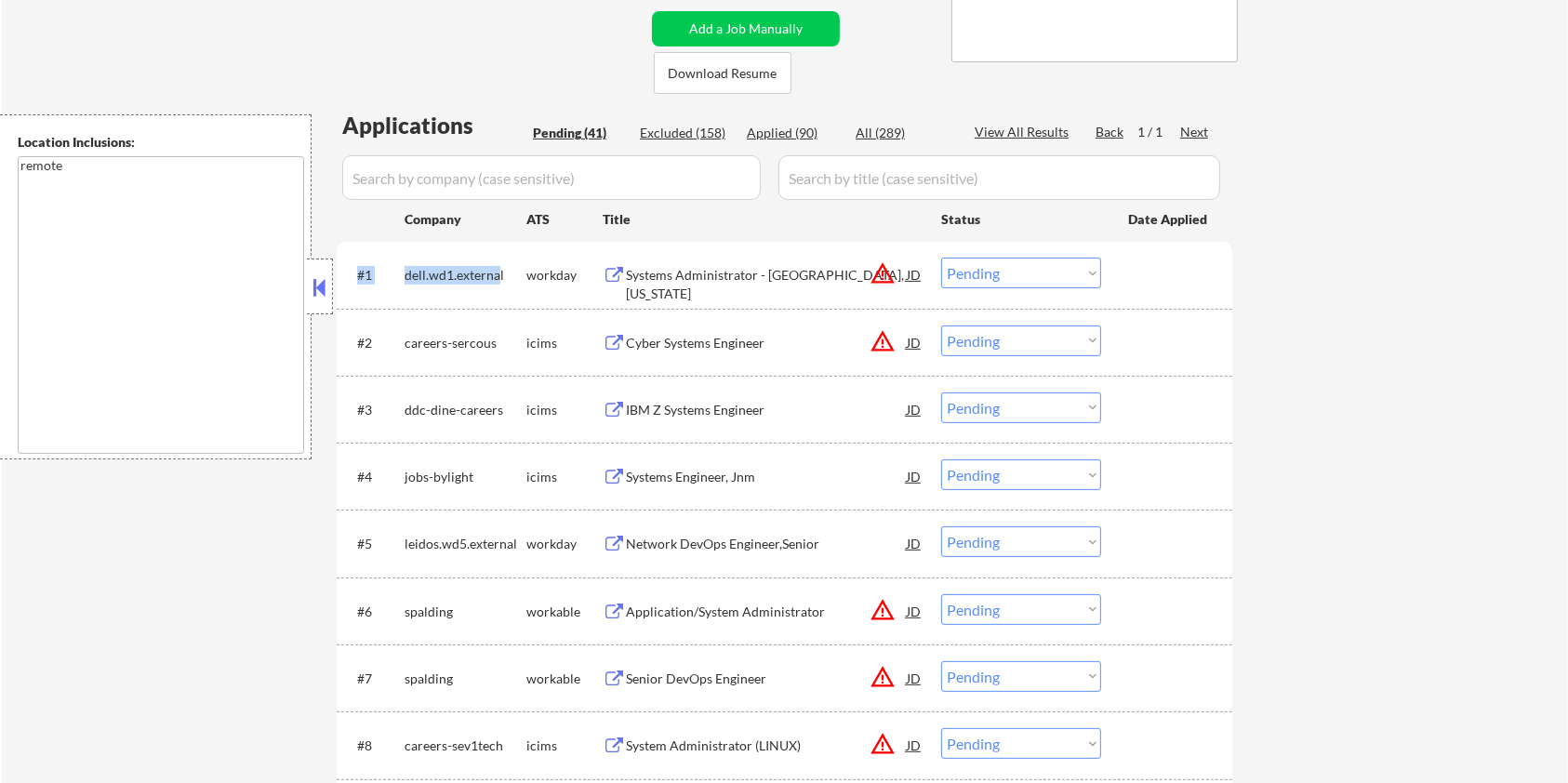
drag, startPoint x: 396, startPoint y: 272, endPoint x: 499, endPoint y: 277, distance: 103.1
click at [499, 277] on div "#1 dell.wd1.external workday Systems Administrator - [GEOGRAPHIC_DATA], [US_STA…" at bounding box center [781, 274] width 878 height 51
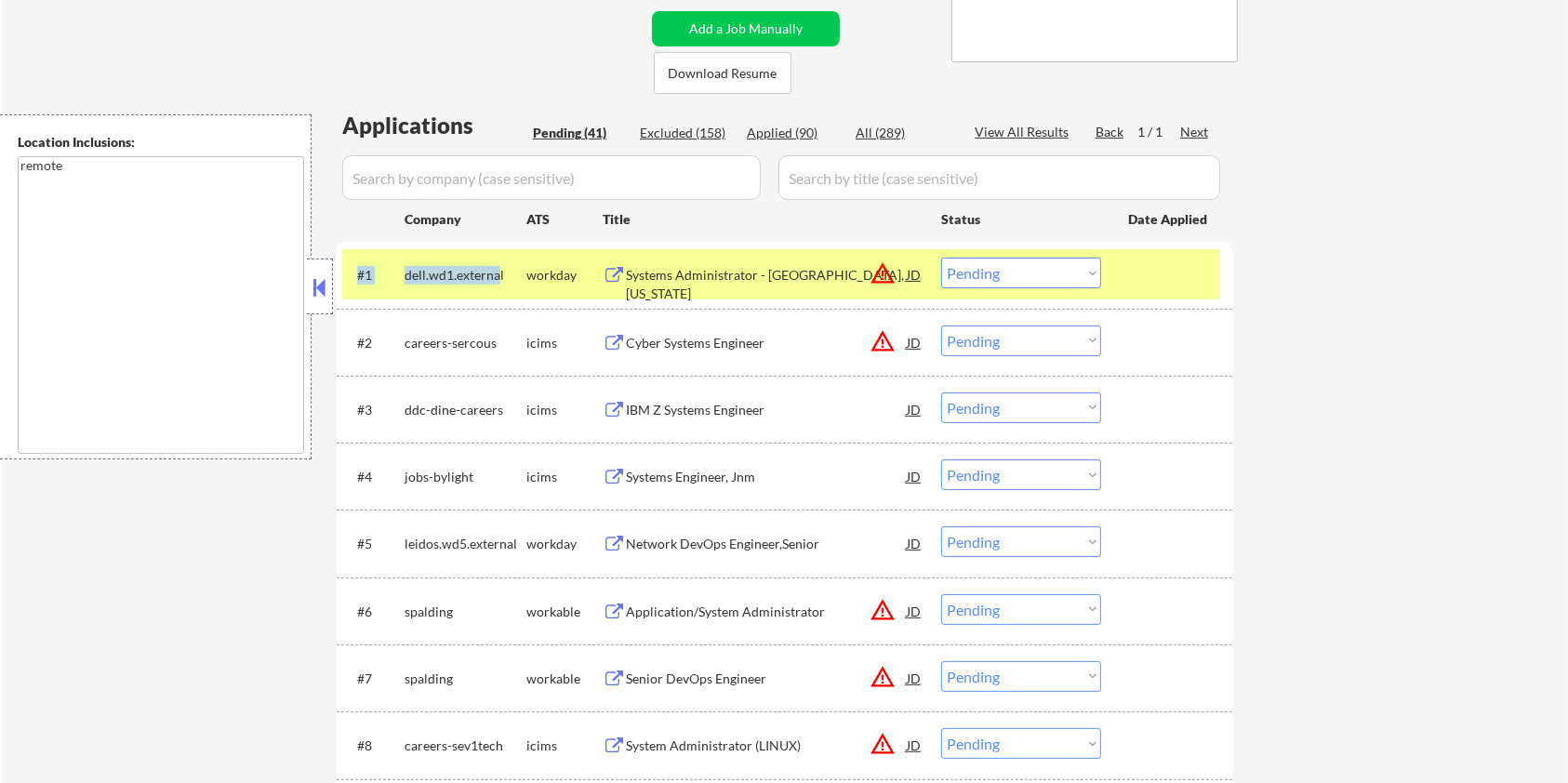
copy div "#1 dell.wd1.externa"
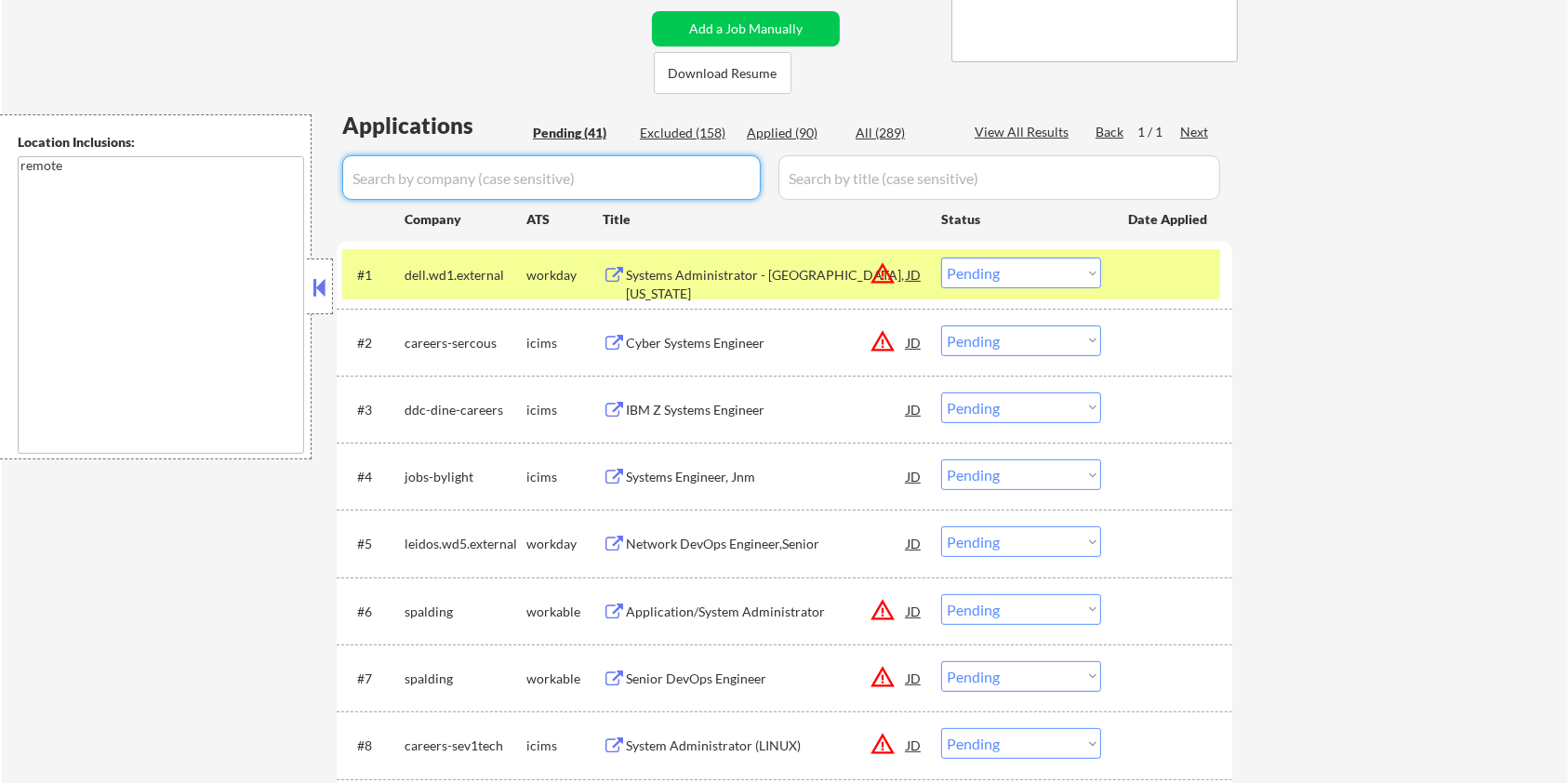
click at [466, 184] on input "input" at bounding box center [551, 177] width 419 height 45
paste input "#1 dell.wd1.externa"
click at [819, 169] on input "input" at bounding box center [999, 177] width 442 height 45
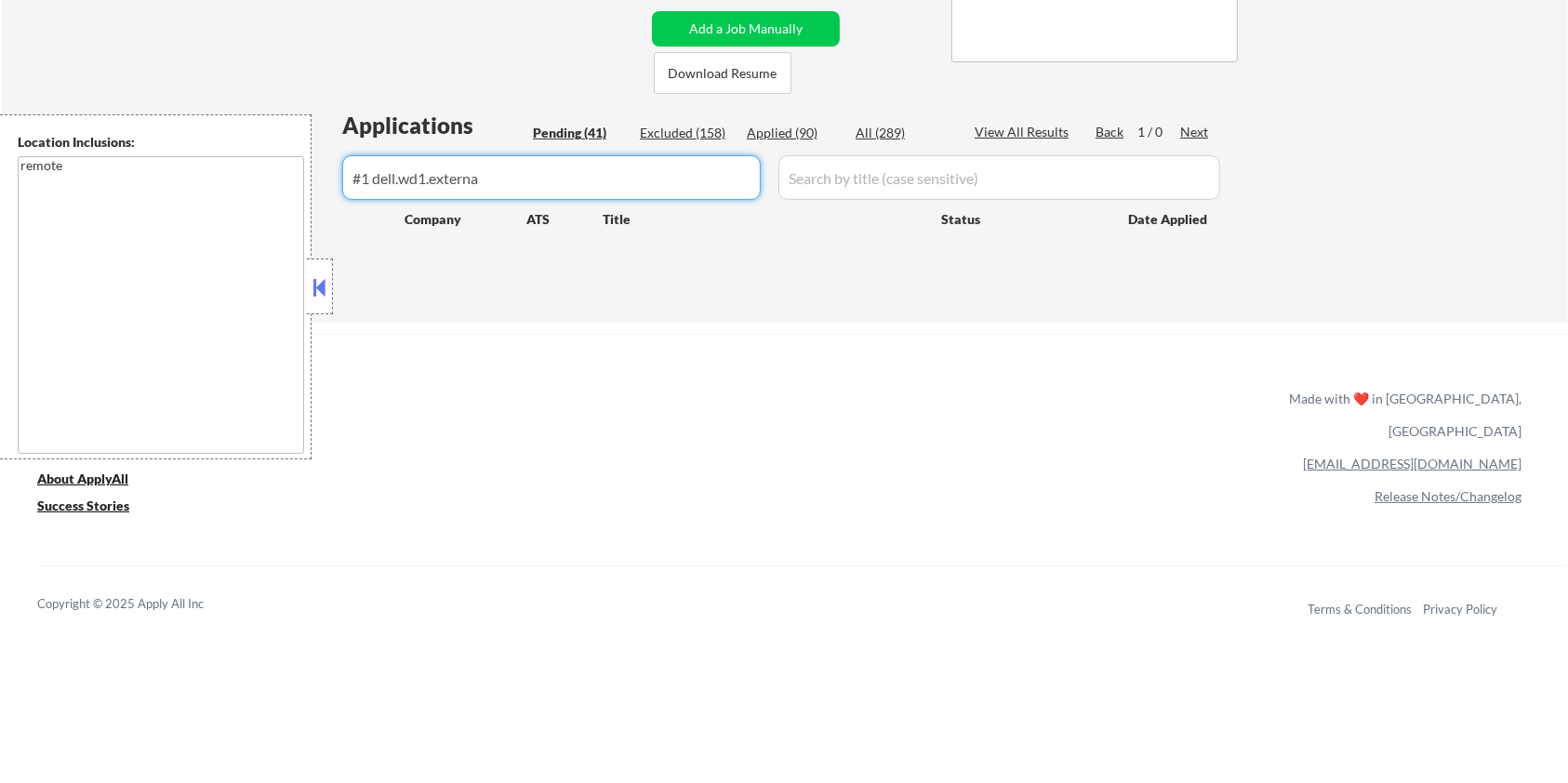
drag, startPoint x: 372, startPoint y: 177, endPoint x: 342, endPoint y: 177, distance: 30.0
click at [342, 177] on input "input" at bounding box center [551, 177] width 419 height 45
type input "dell.wd1.externa"
drag, startPoint x: 827, startPoint y: 173, endPoint x: 841, endPoint y: 164, distance: 16.6
click at [827, 173] on input "input" at bounding box center [999, 177] width 442 height 45
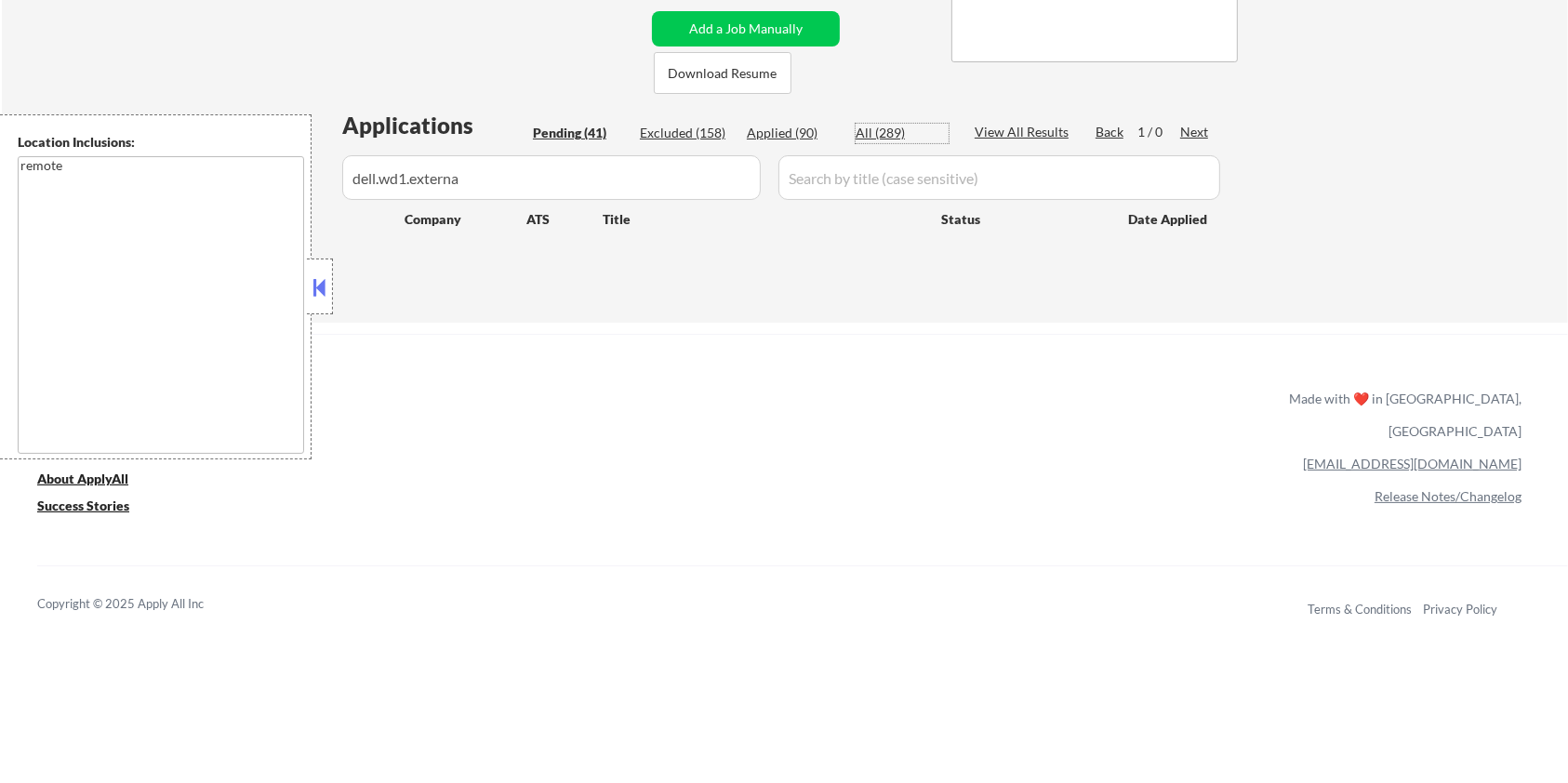
click at [881, 124] on div "All (289)" at bounding box center [902, 134] width 93 height 19
select select ""applied""
select select ""excluded__bad_match_""
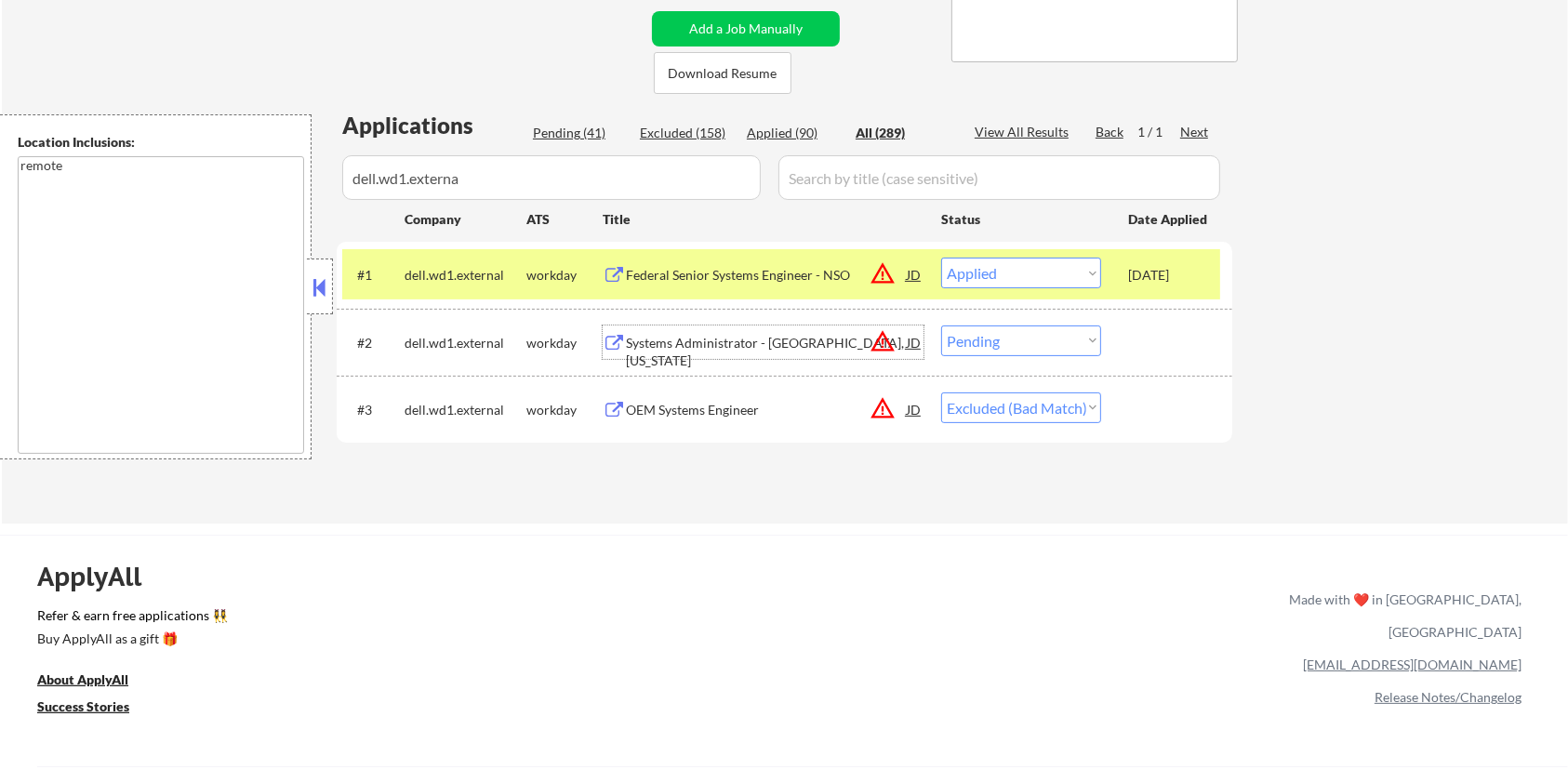
click at [679, 335] on div "Systems Administrator - Fort Worth, Texas" at bounding box center [766, 352] width 281 height 36
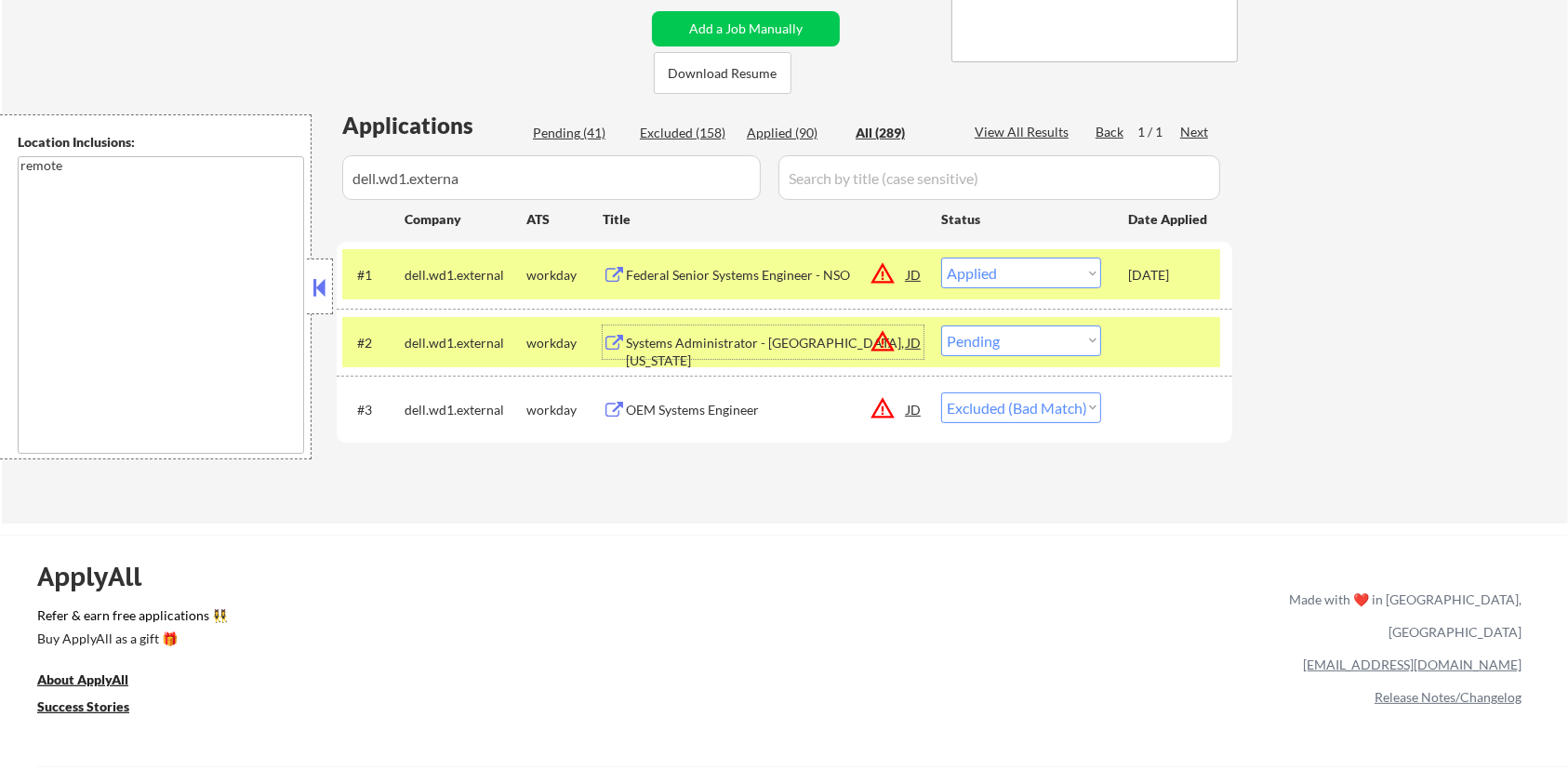
click at [1069, 334] on select "Choose an option... Pending Applied Excluded (Questions) Excluded (Expired) Exc…" at bounding box center [1021, 340] width 160 height 31
select select ""excluded__location_""
click at [941, 325] on select "Choose an option... Pending Applied Excluded (Questions) Excluded (Expired) Exc…" at bounding box center [1021, 340] width 160 height 31
drag, startPoint x: 471, startPoint y: 185, endPoint x: 165, endPoint y: 185, distance: 306.0
click at [165, 185] on body "← Return to /applysquad Mailslurp Inbox Job Search Builder Cole Mccully User Em…" at bounding box center [784, 19] width 1568 height 783
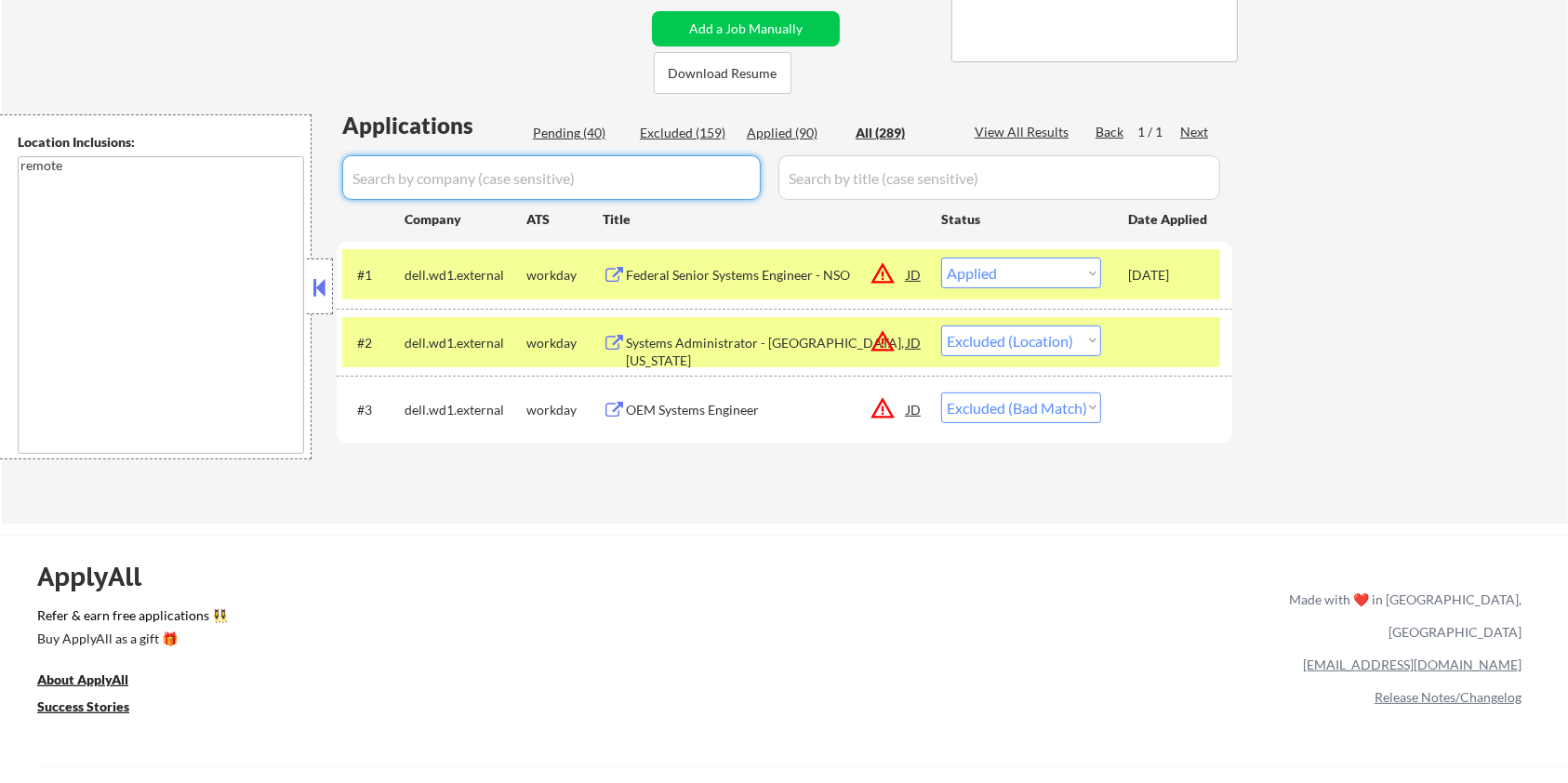
select select ""applied""
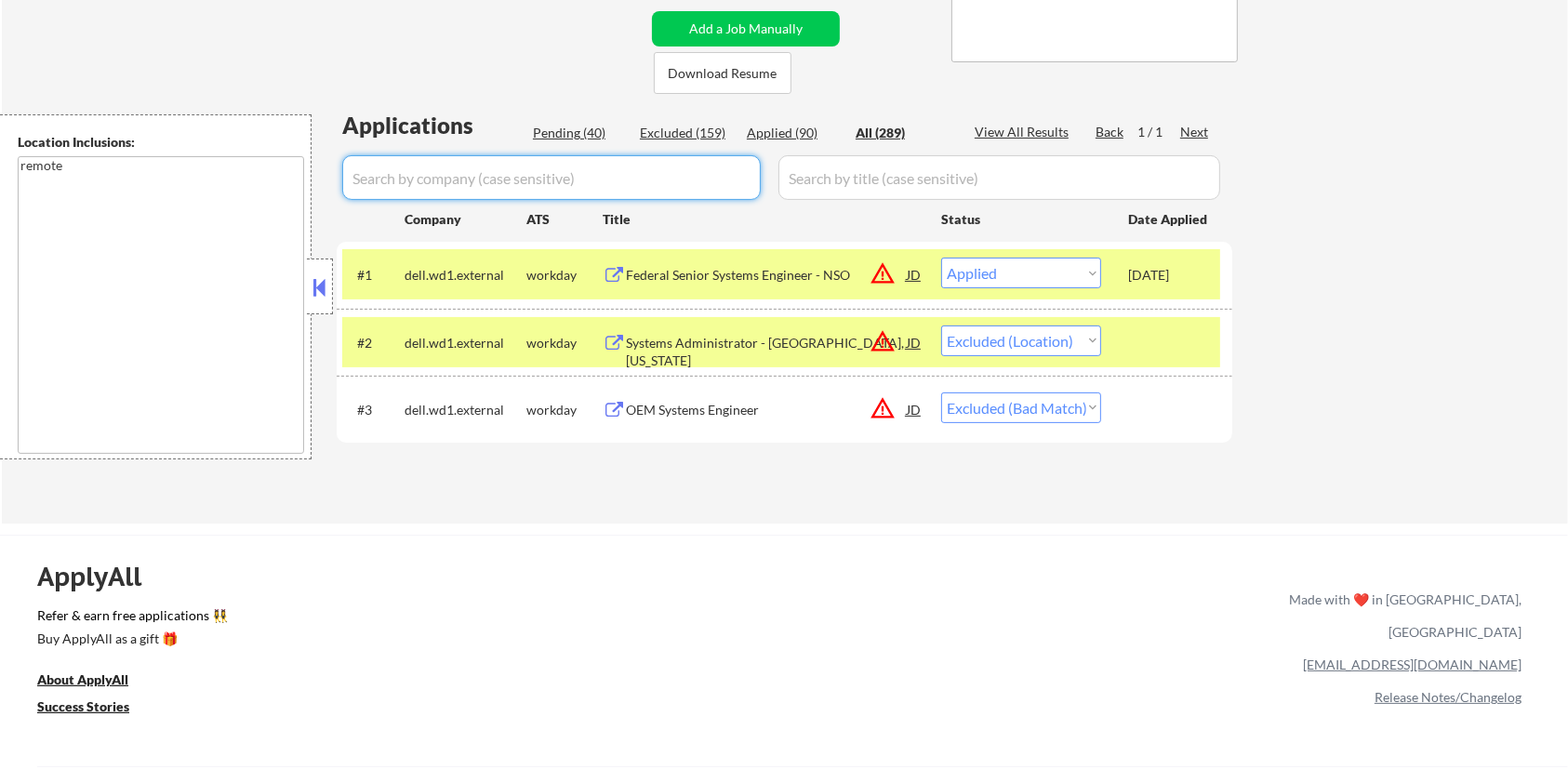
select select ""applied""
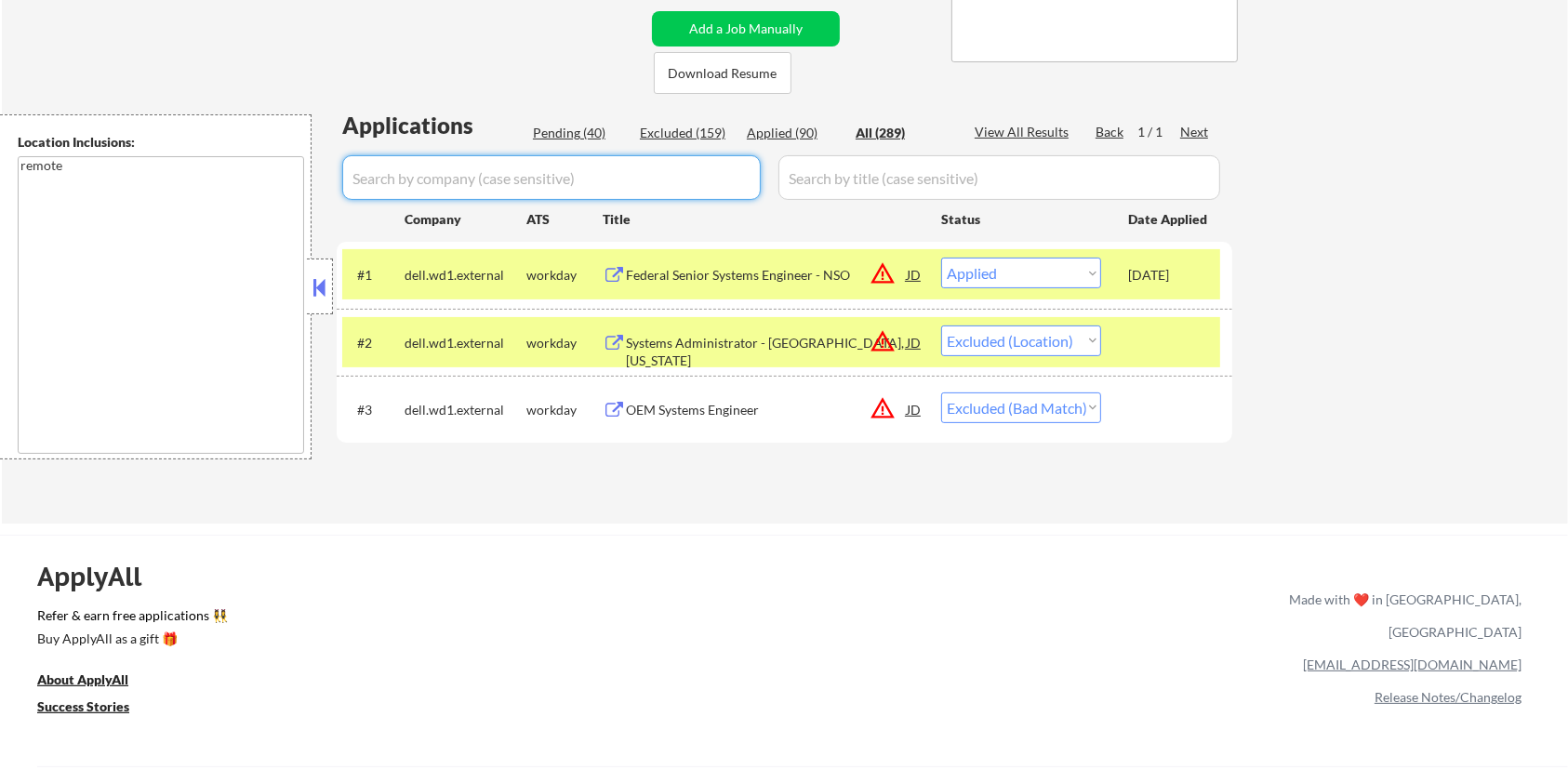
select select ""applied""
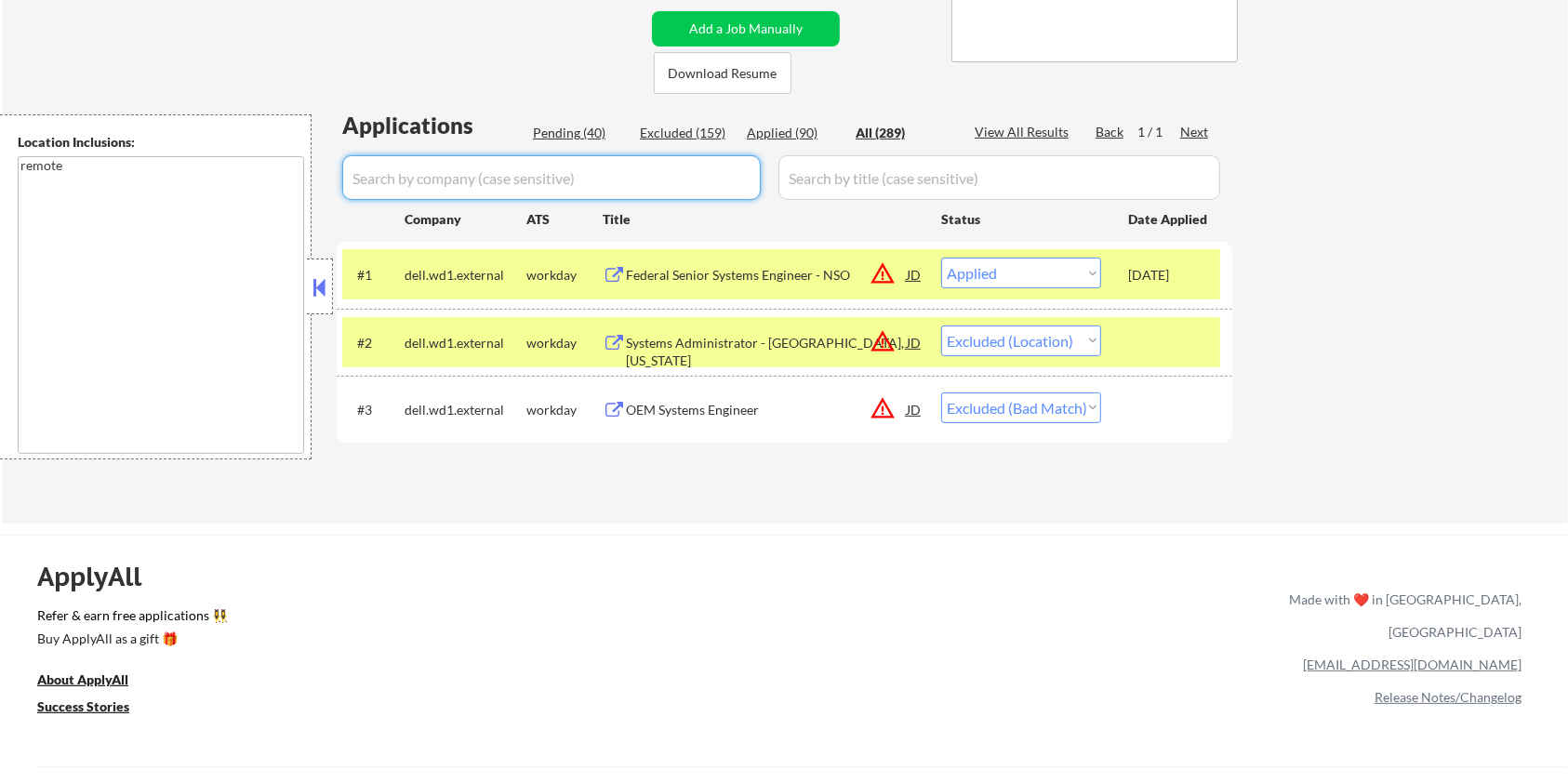
select select ""applied""
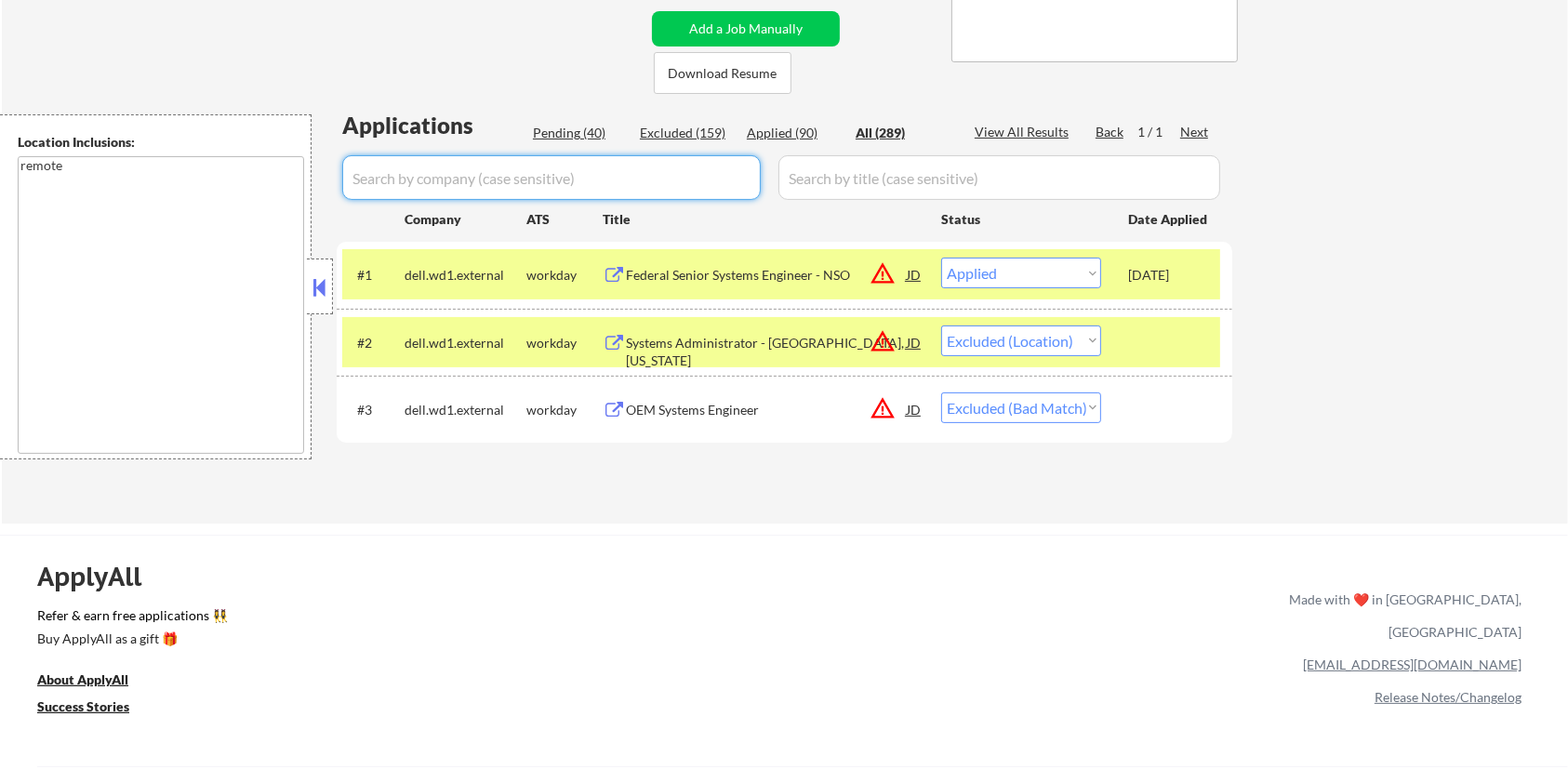
select select ""applied""
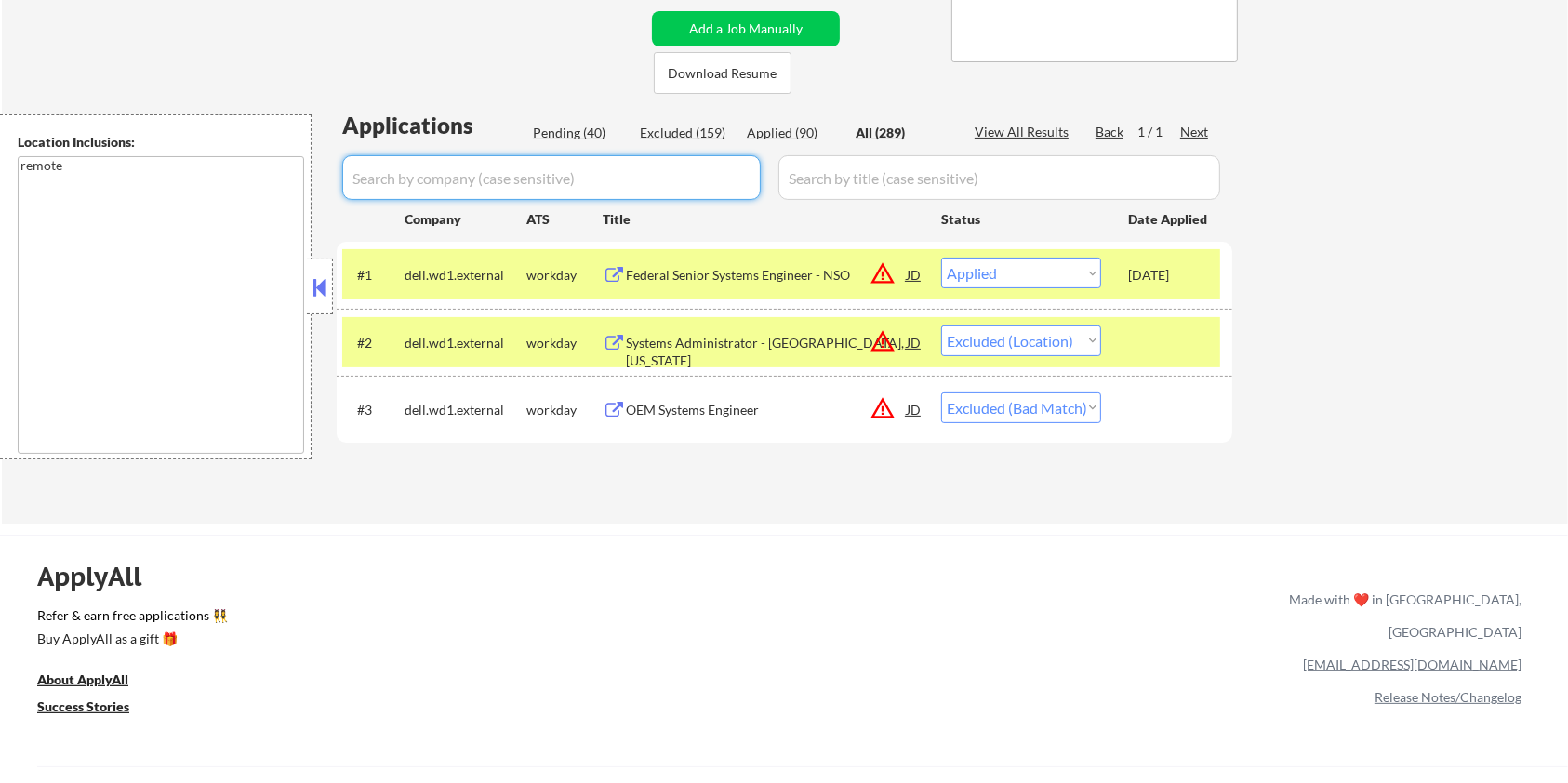
select select ""applied""
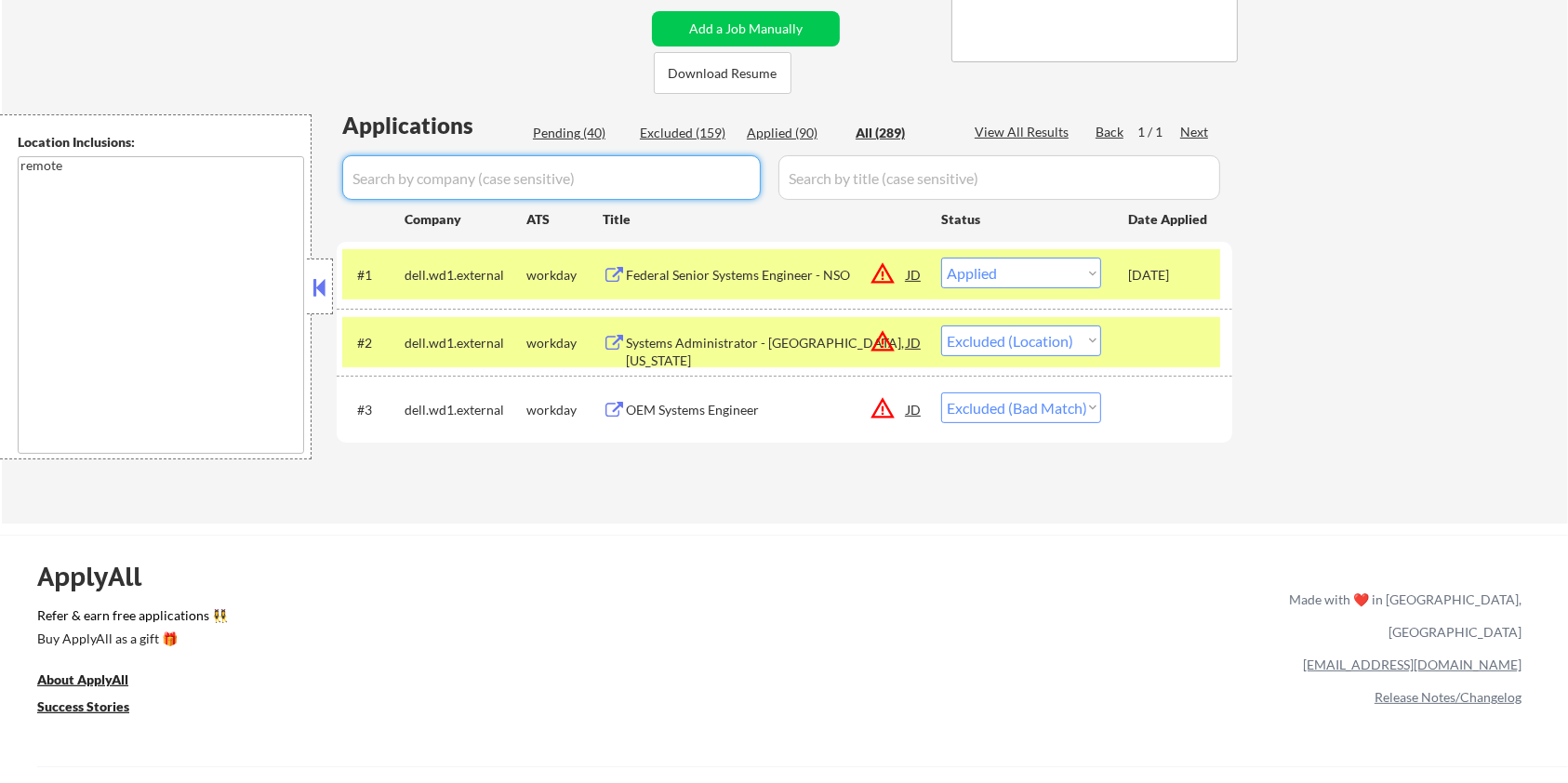
select select ""applied""
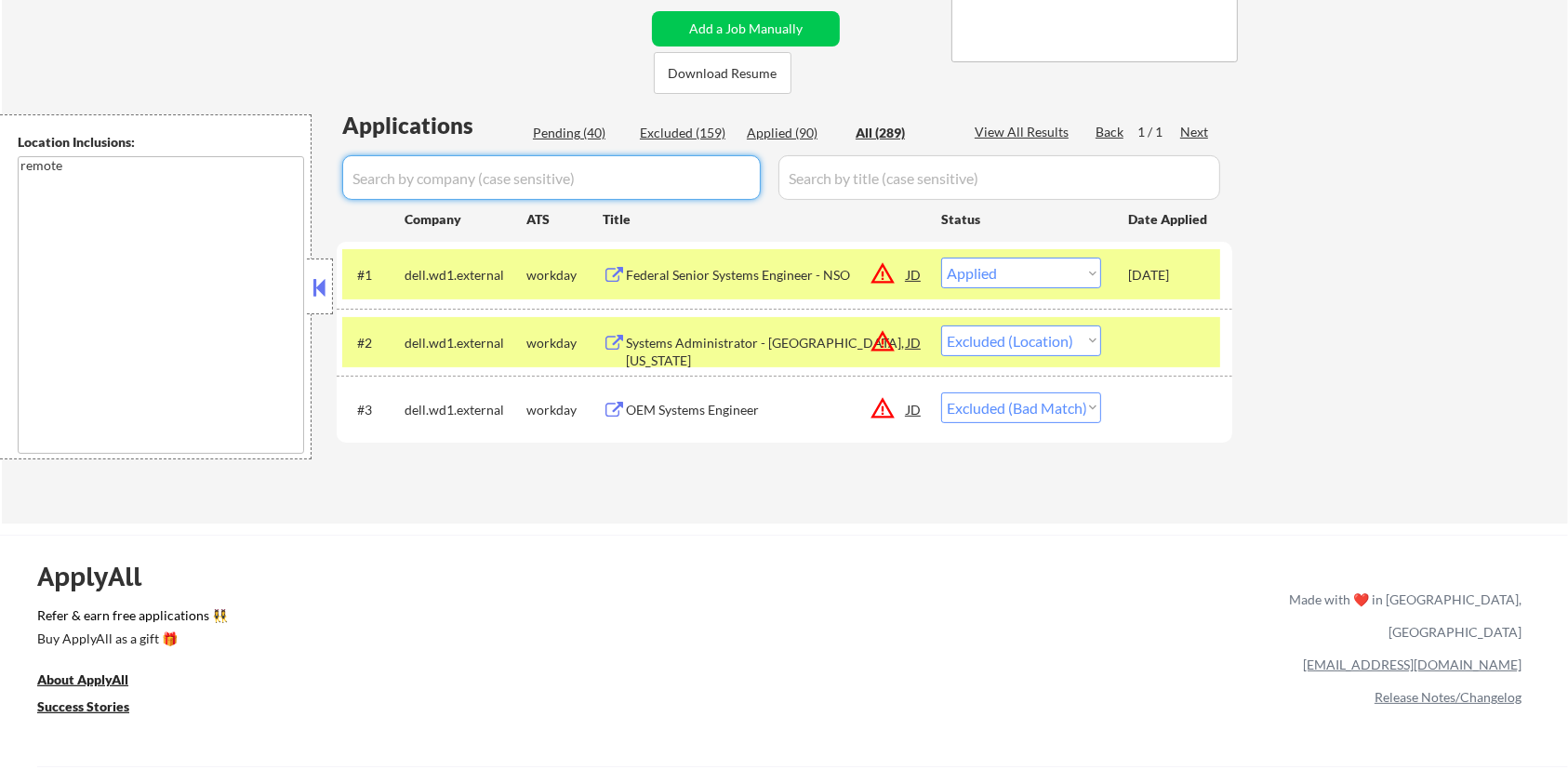
select select ""applied""
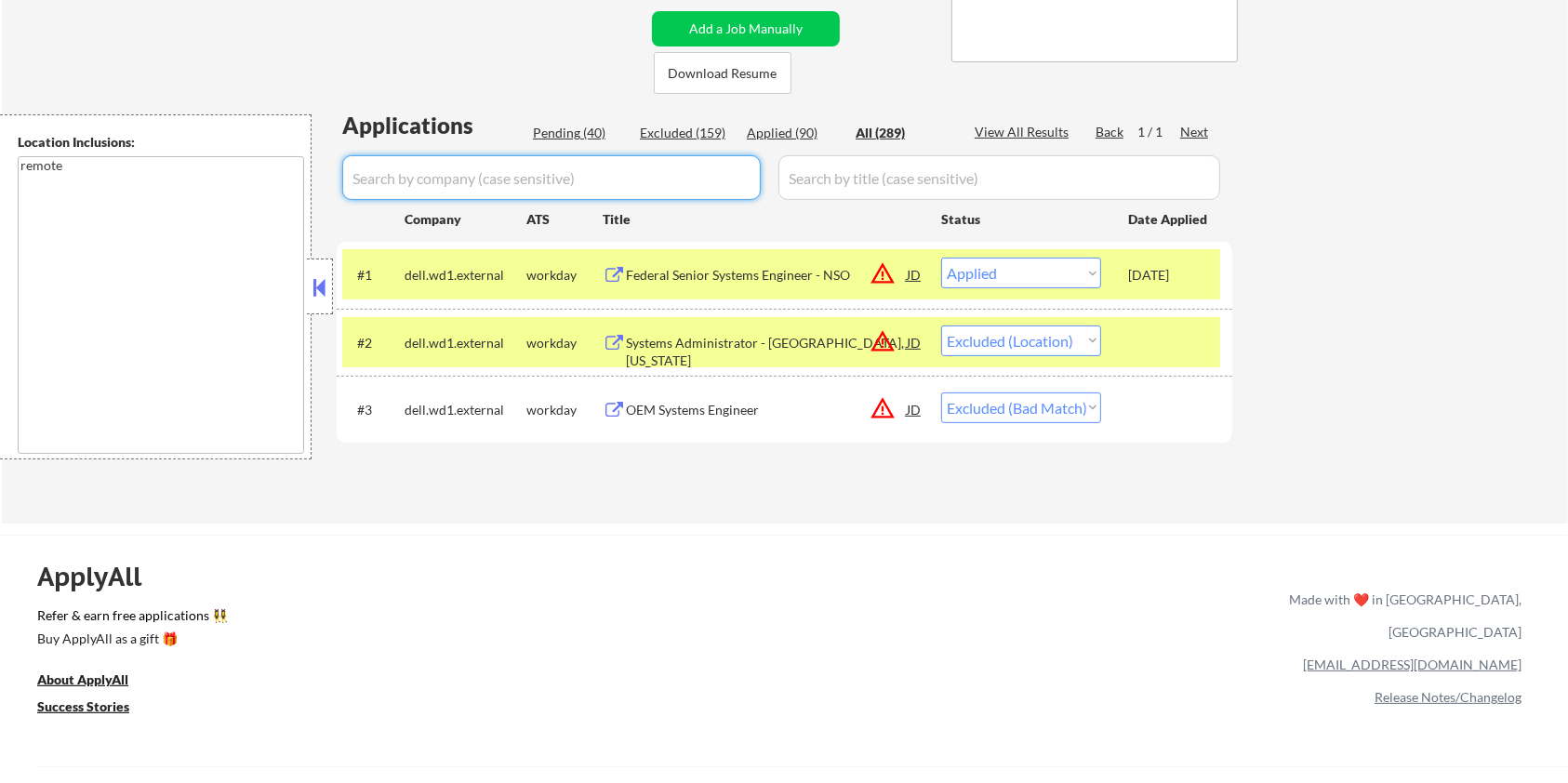
select select ""applied""
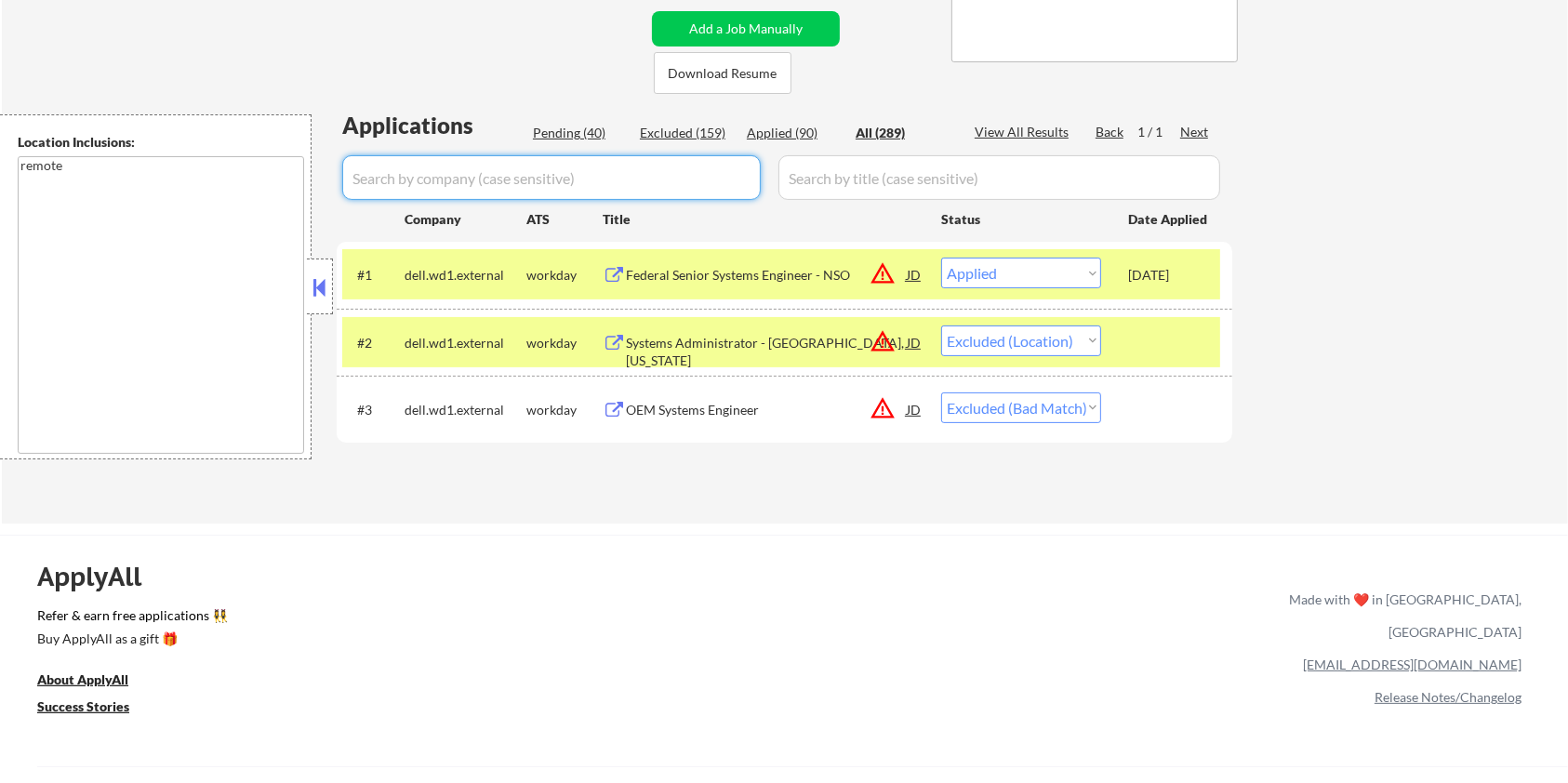
select select ""applied""
select select ""excluded__location_""
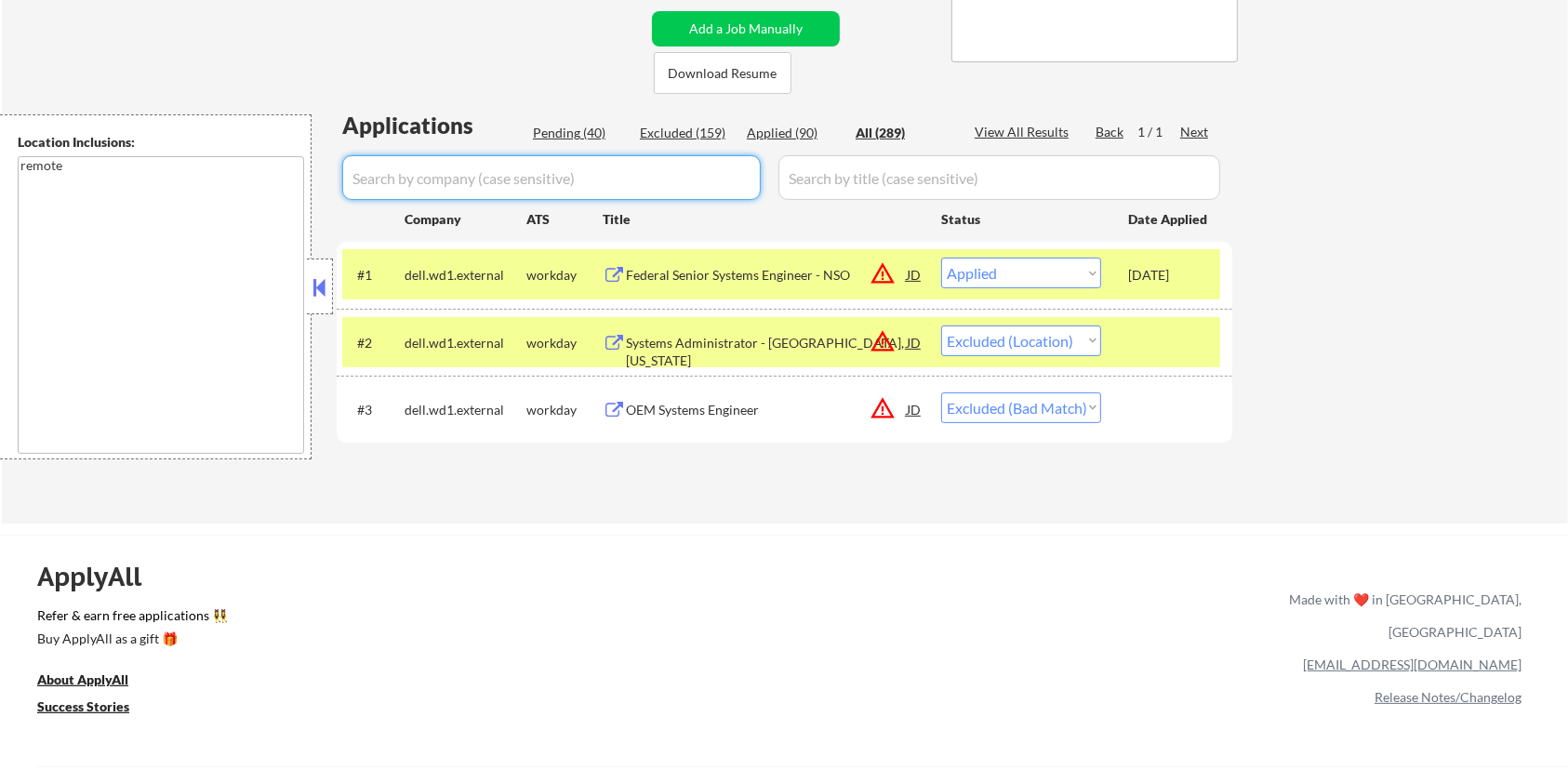
select select ""pending""
select select ""excluded__bad_match_""
select select ""excluded__expired_""
select select ""excluded__location_""
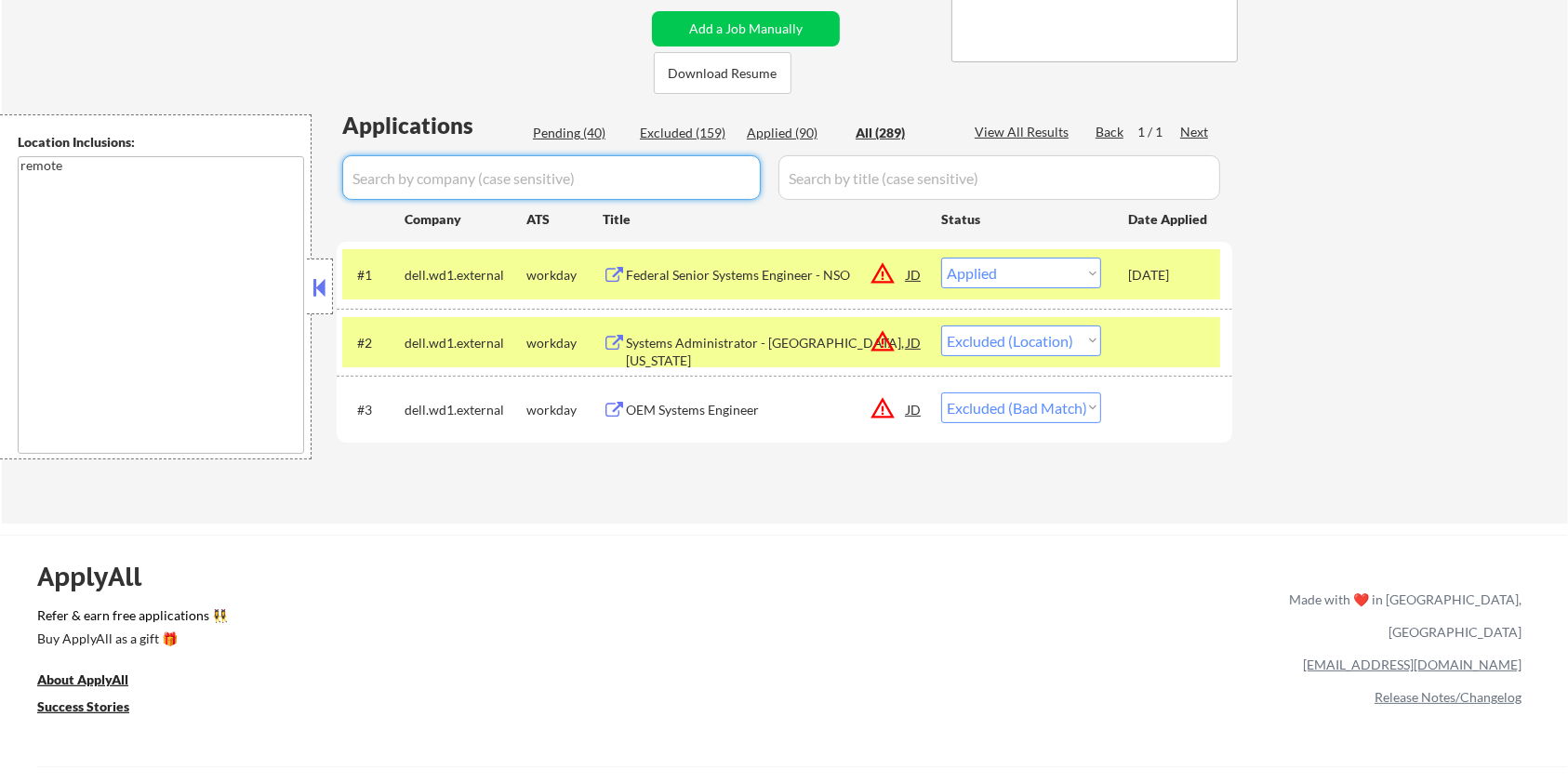
select select ""excluded__location_""
select select ""pending""
select select ""excluded""
select select ""pending""
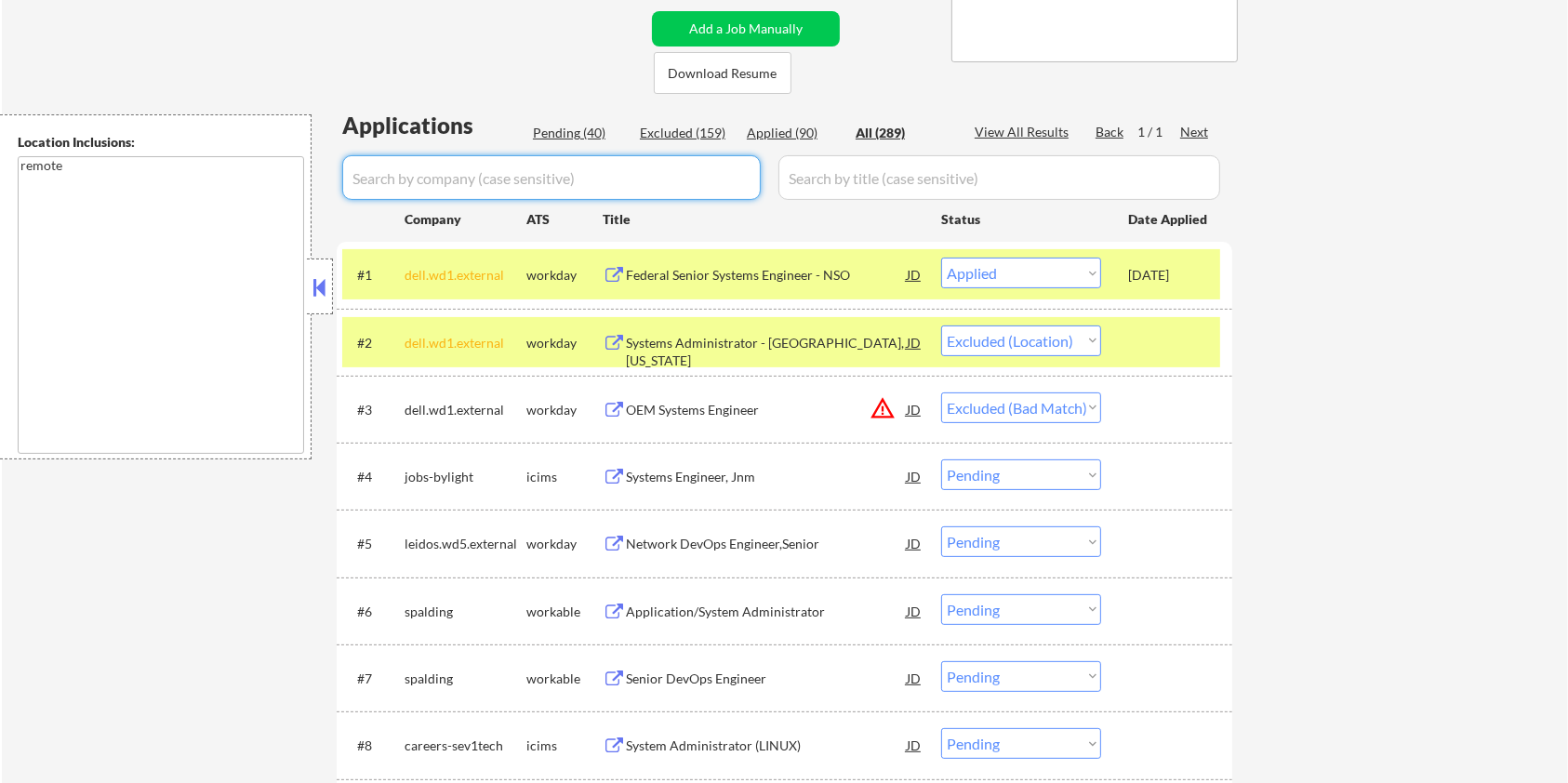
select select ""applied""
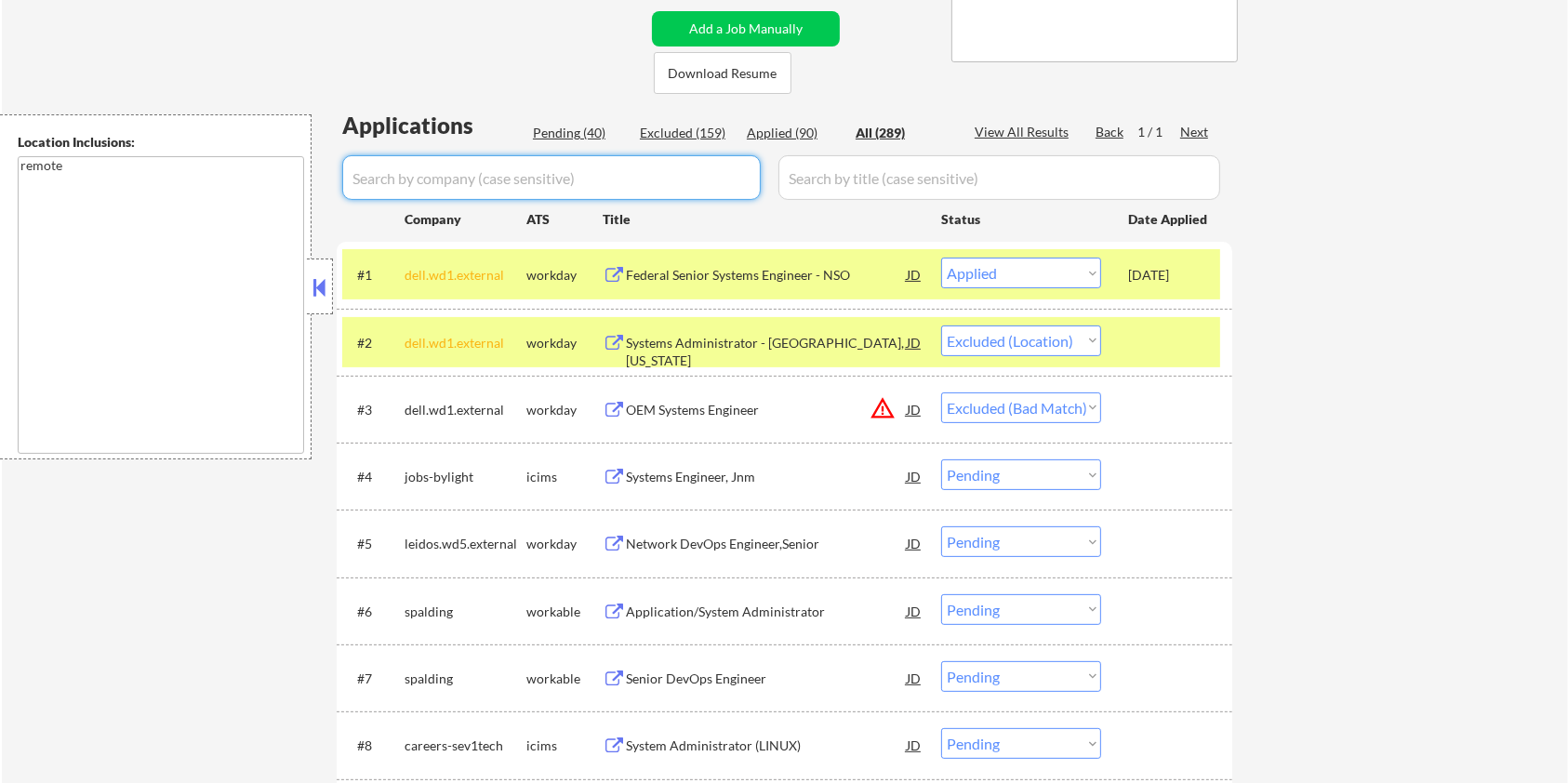
select select ""applied""
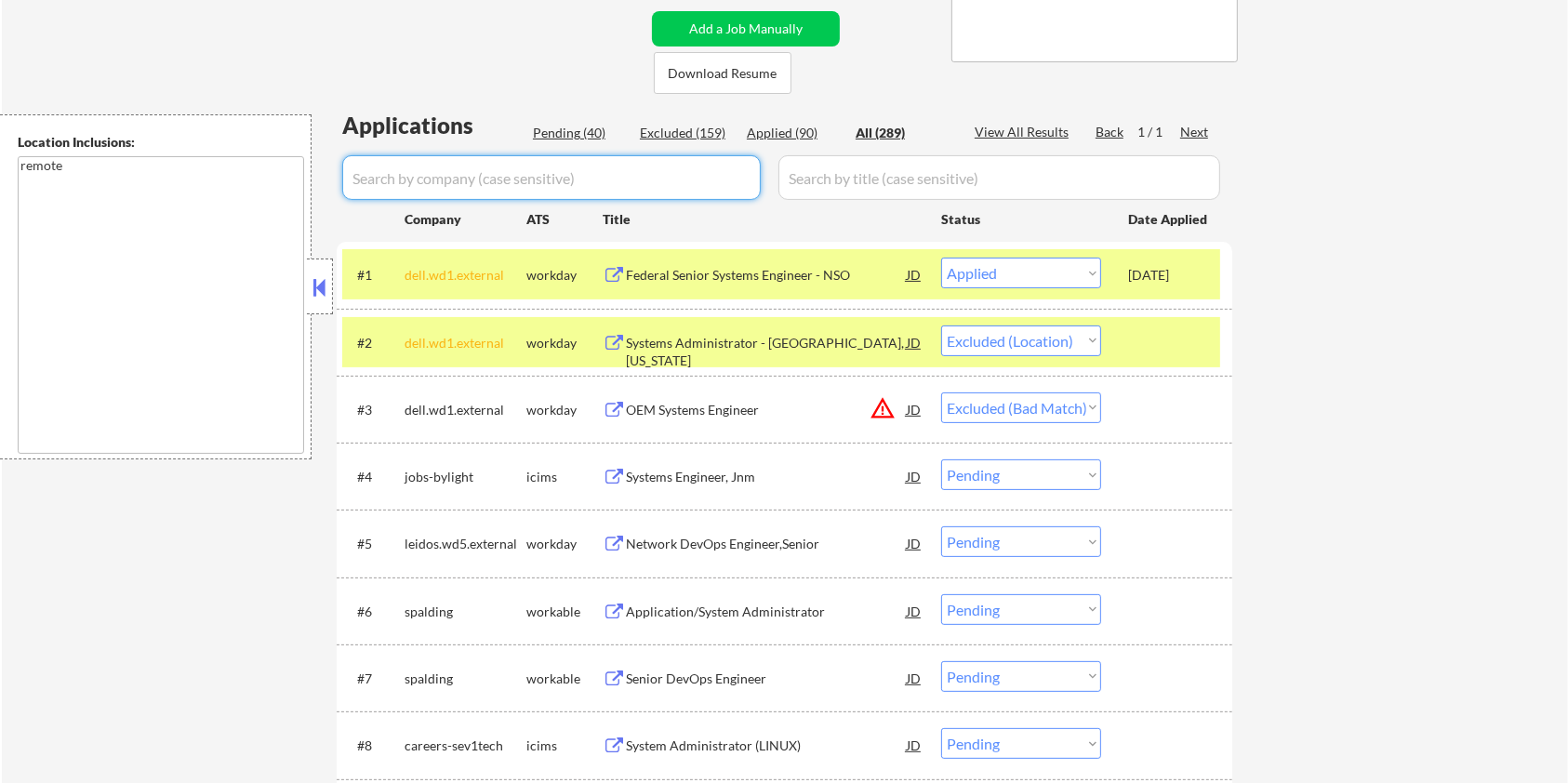
select select ""applied""
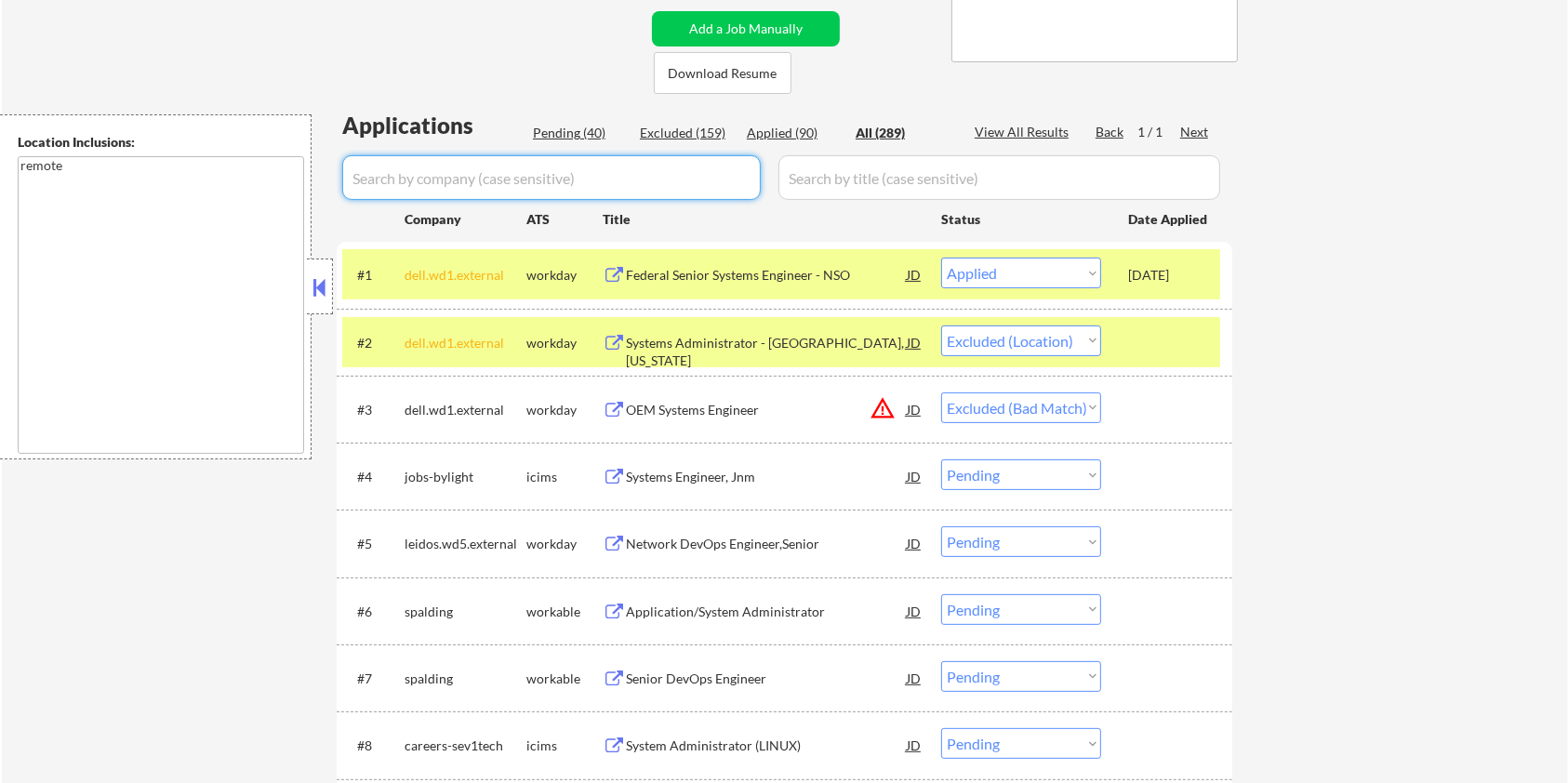
select select ""applied""
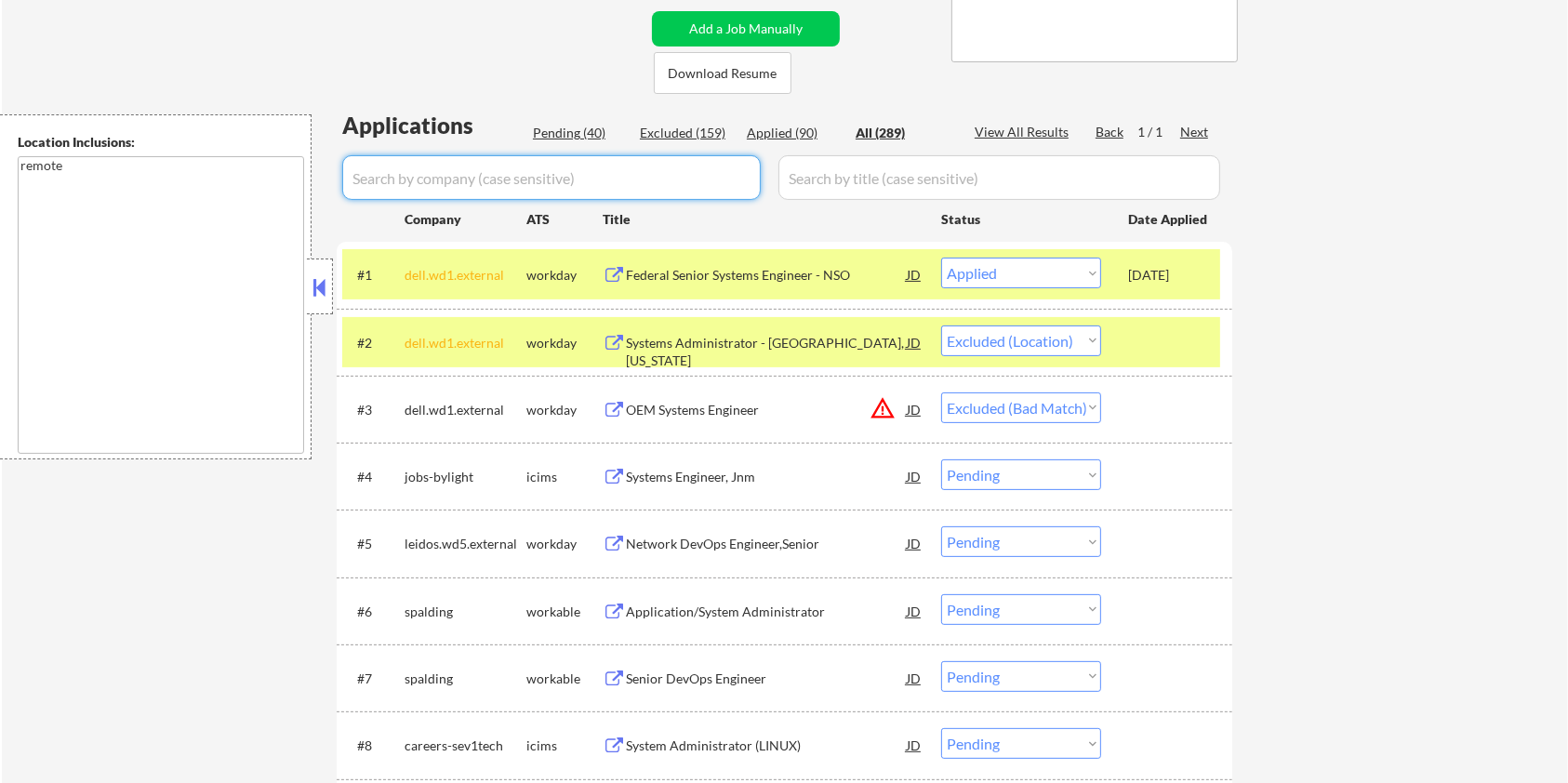
select select ""applied""
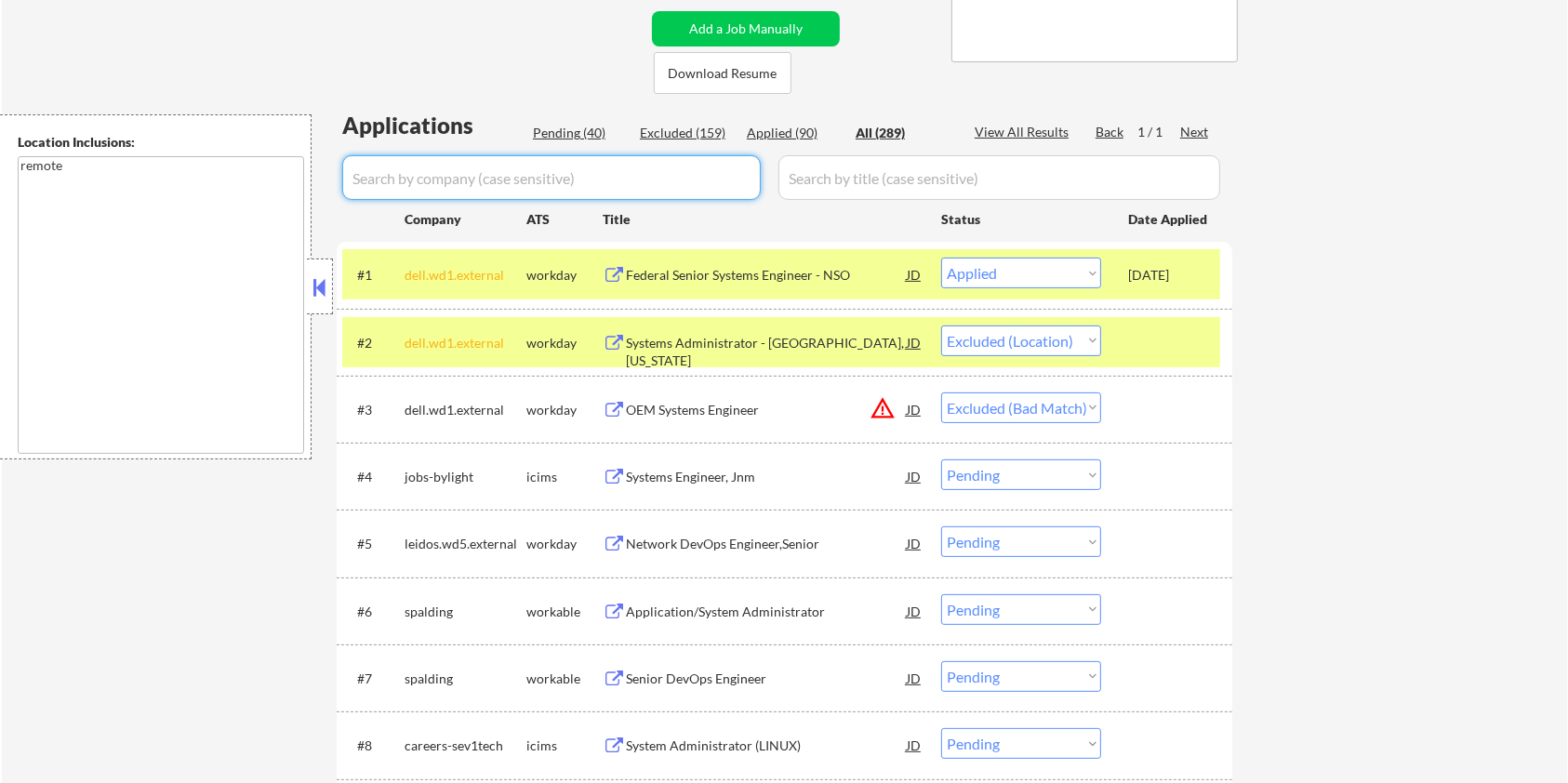
select select ""applied""
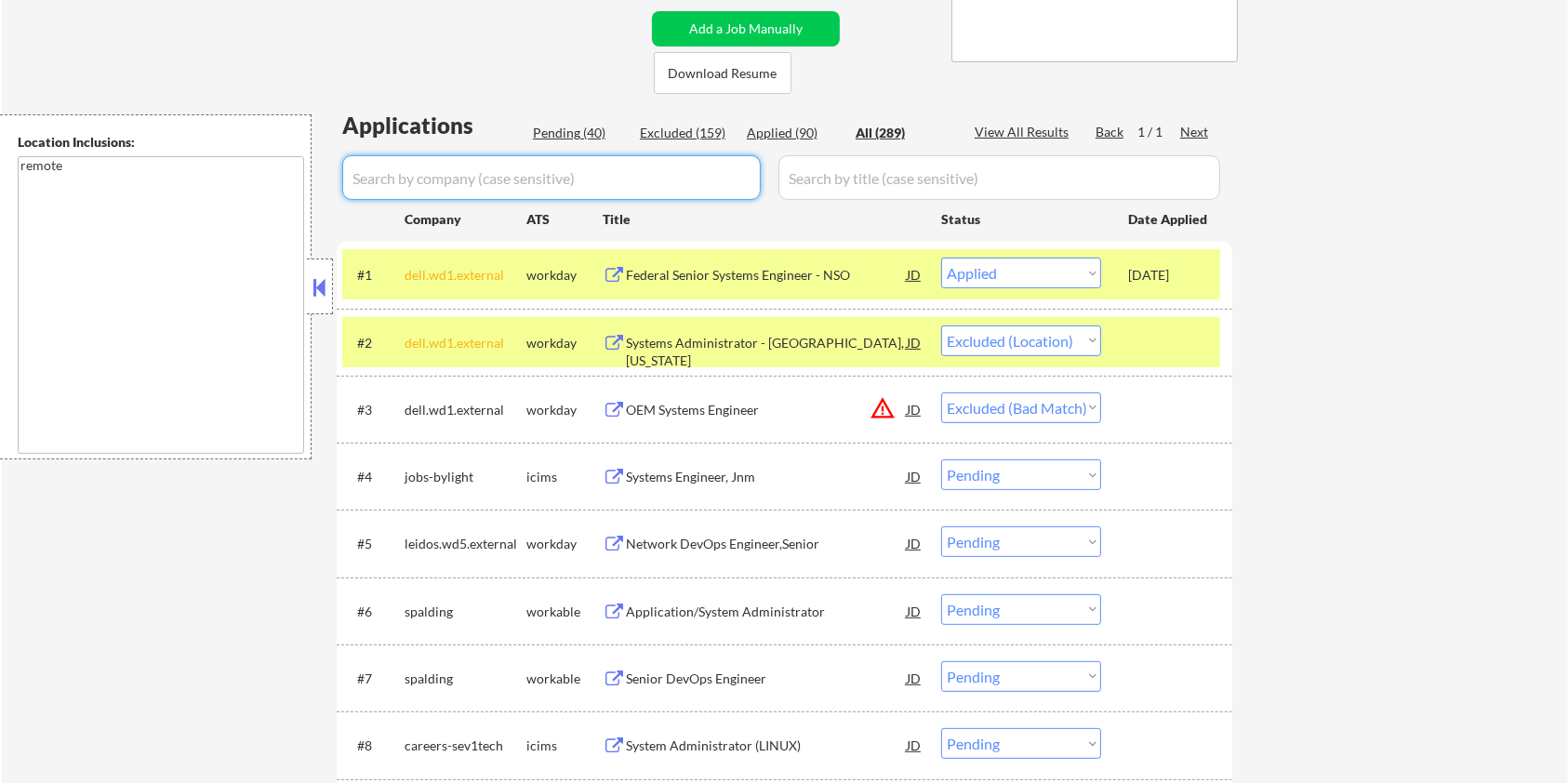
select select ""applied""
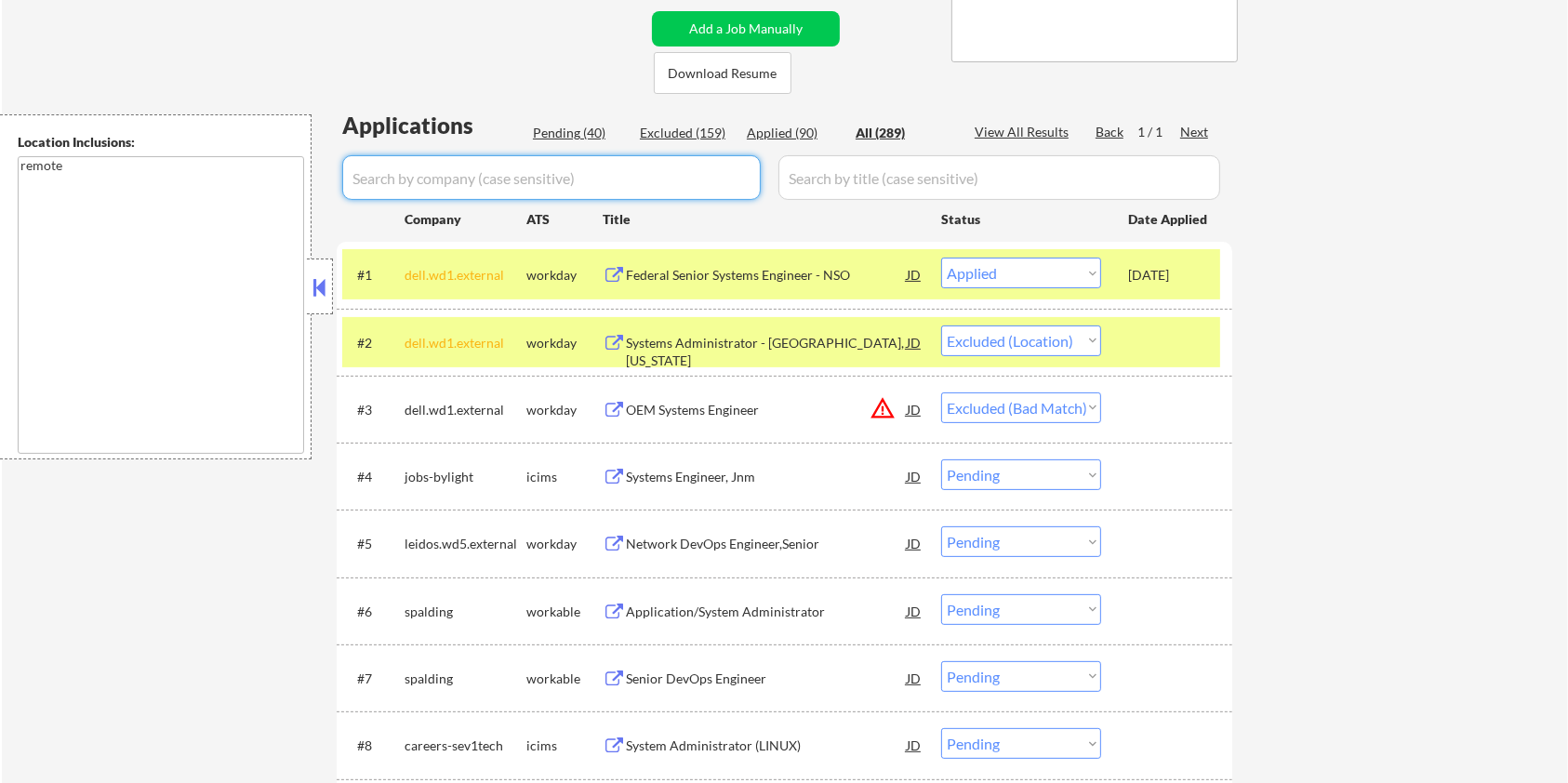
select select ""applied""
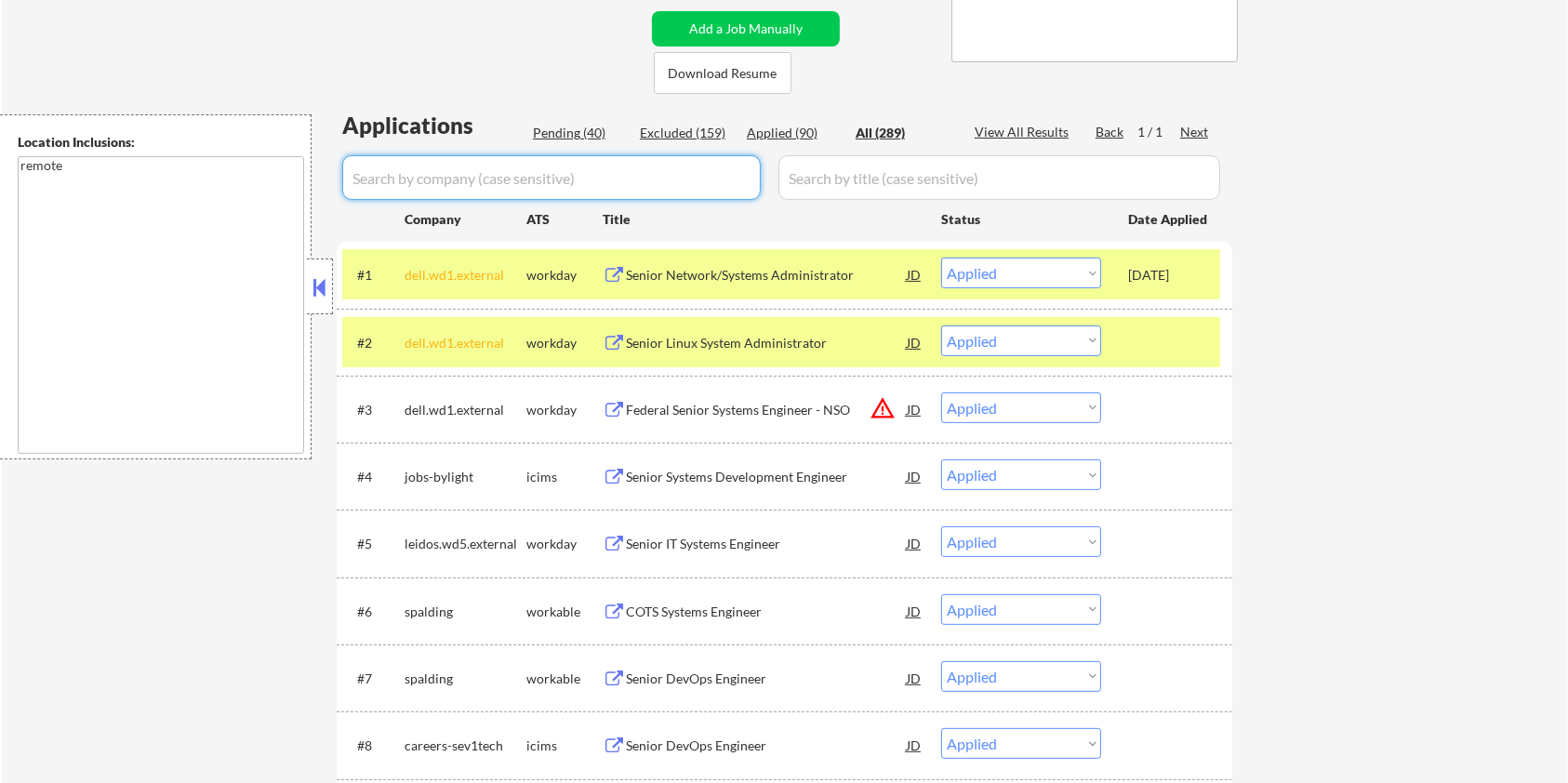
click at [566, 133] on div "Pending (40)" at bounding box center [580, 134] width 93 height 19
select select ""pending""
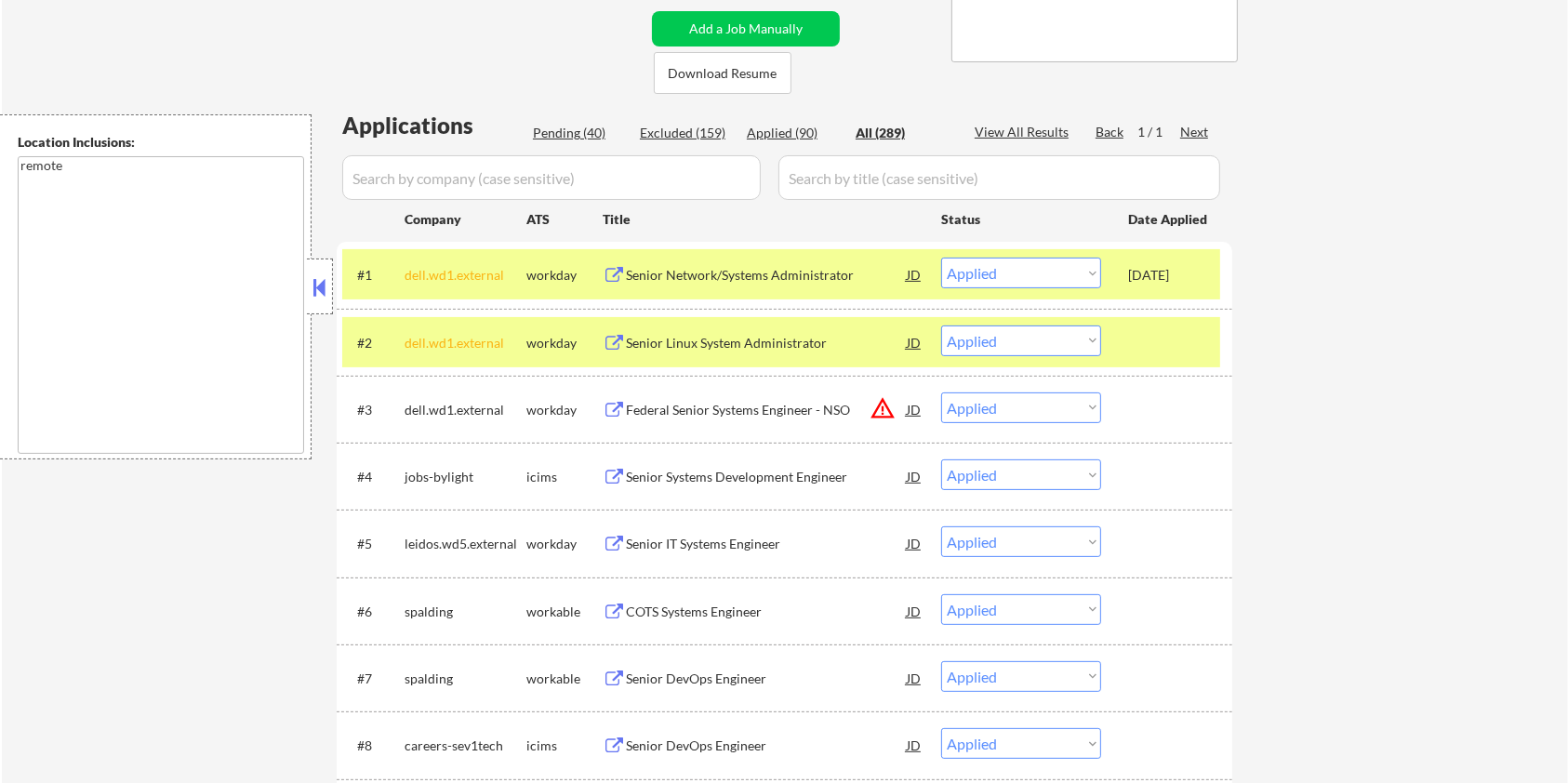
select select ""pending""
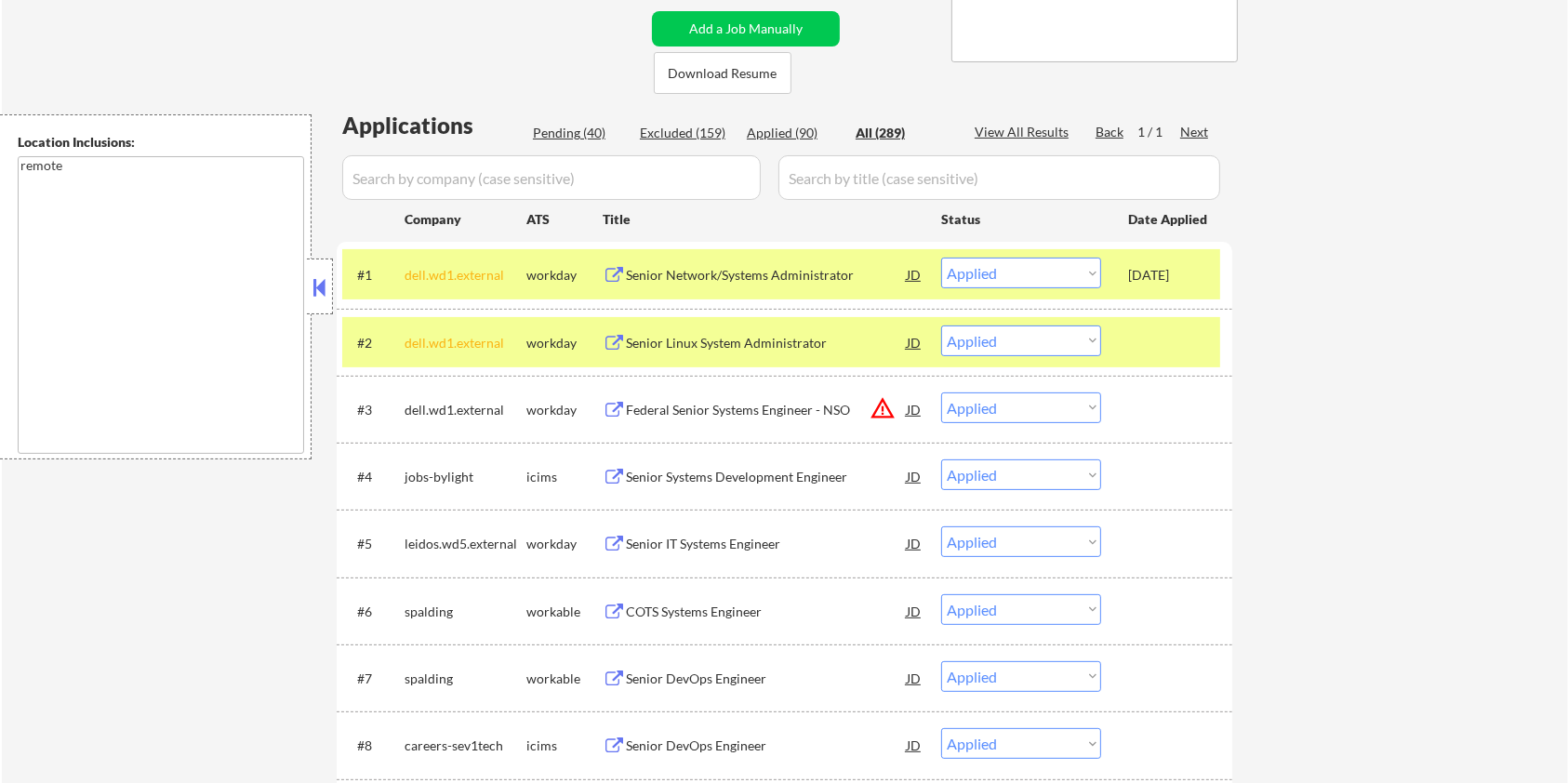
select select ""pending""
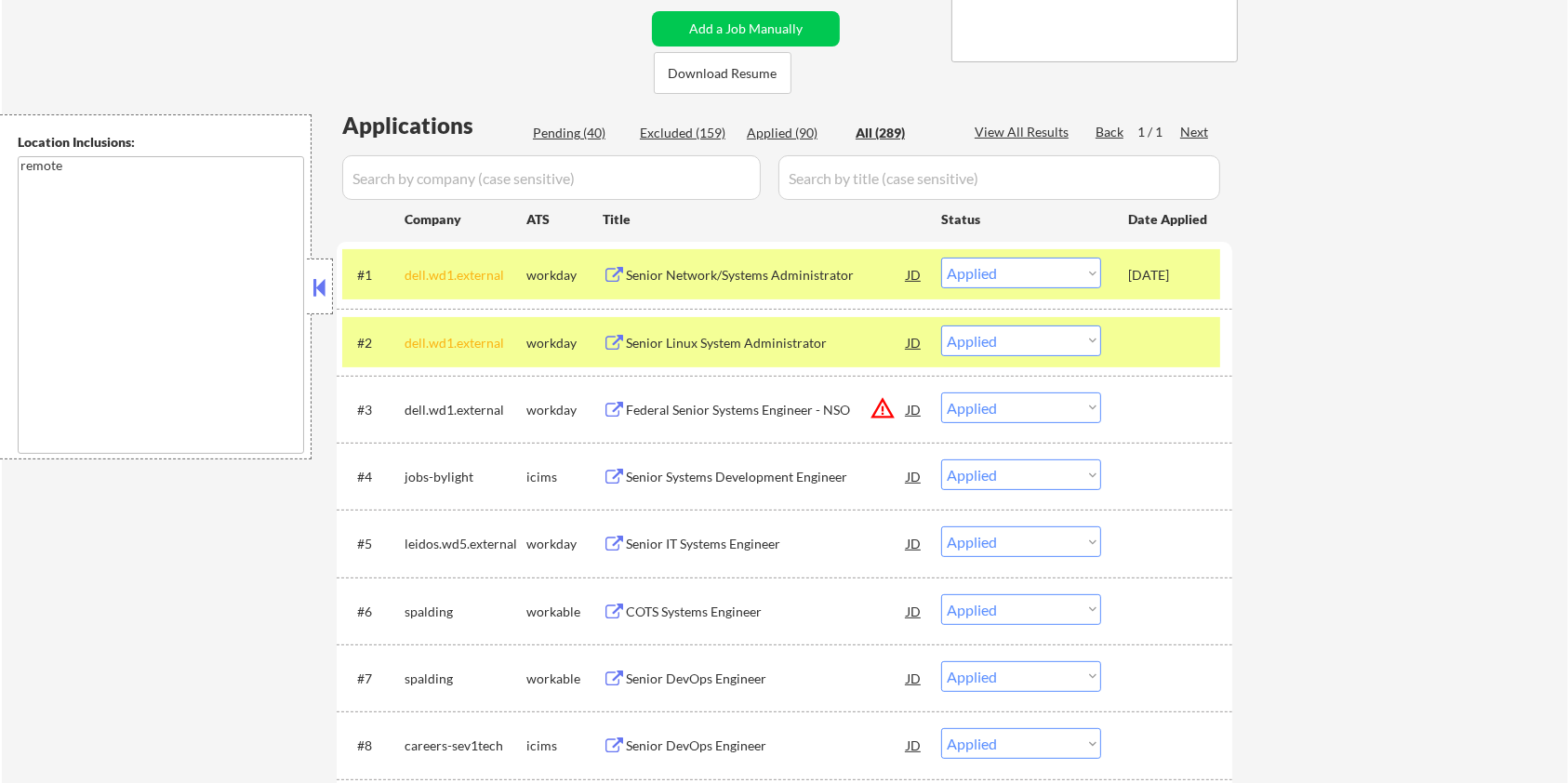
select select ""pending""
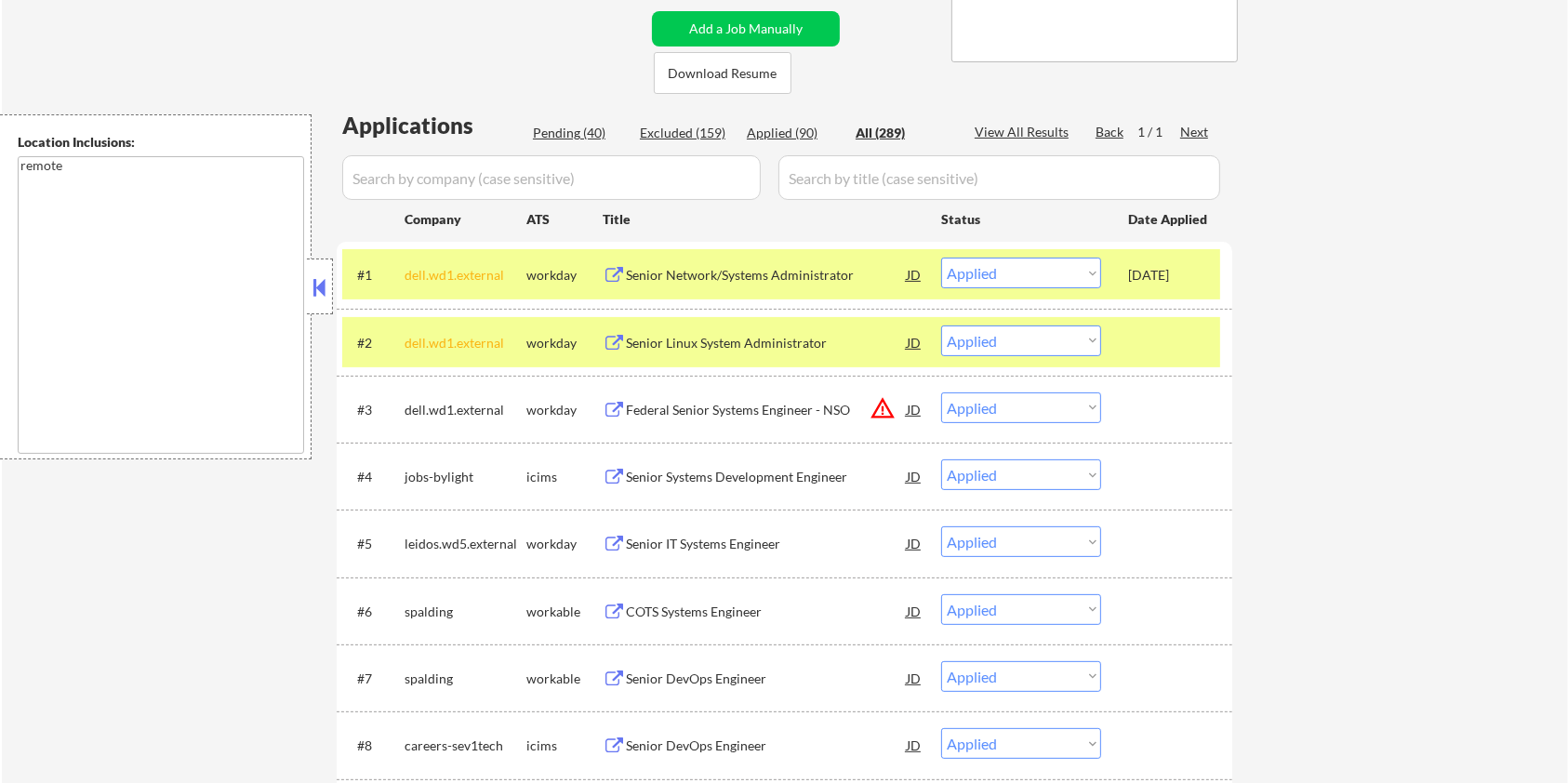
select select ""pending""
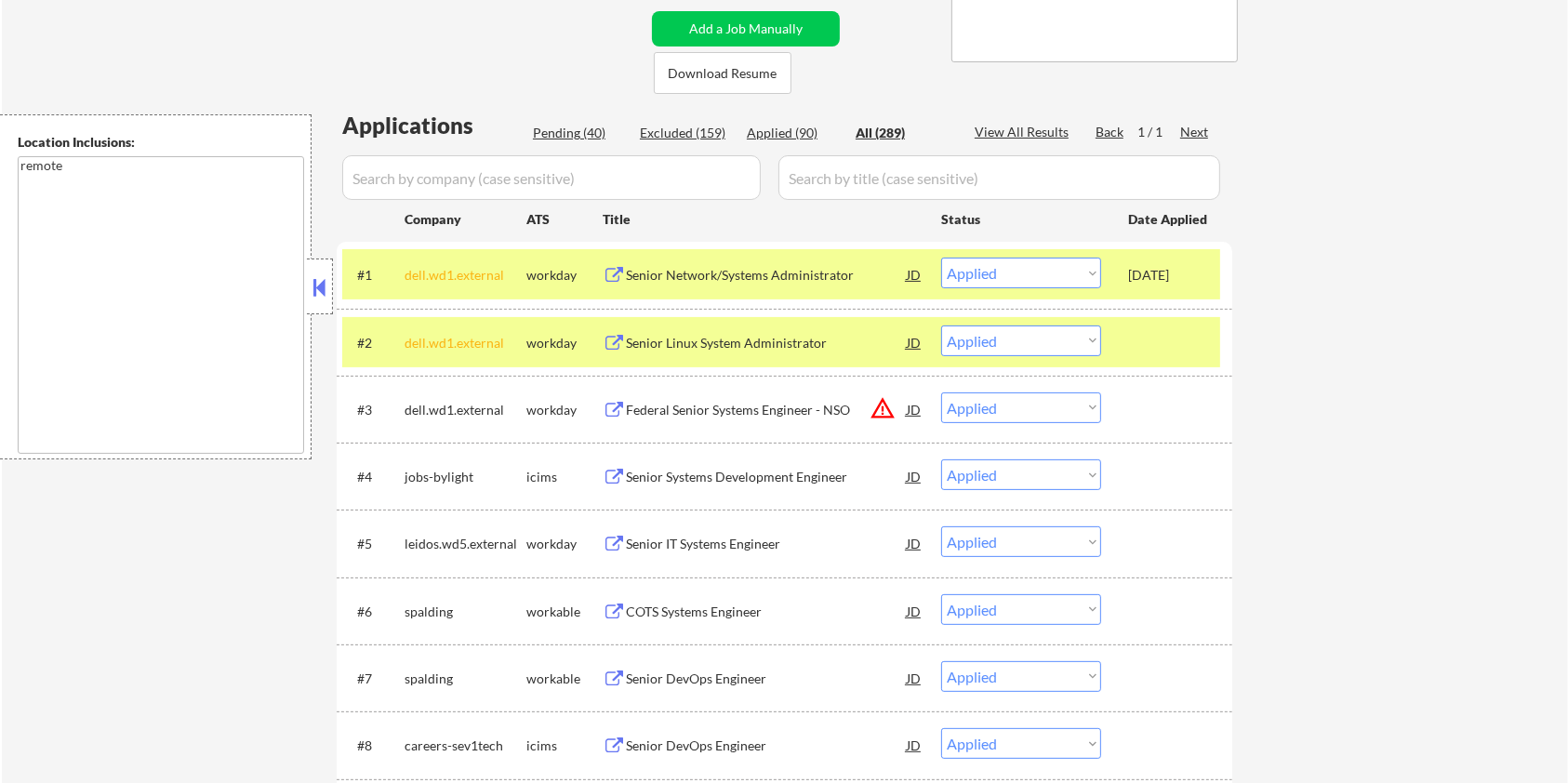
select select ""pending""
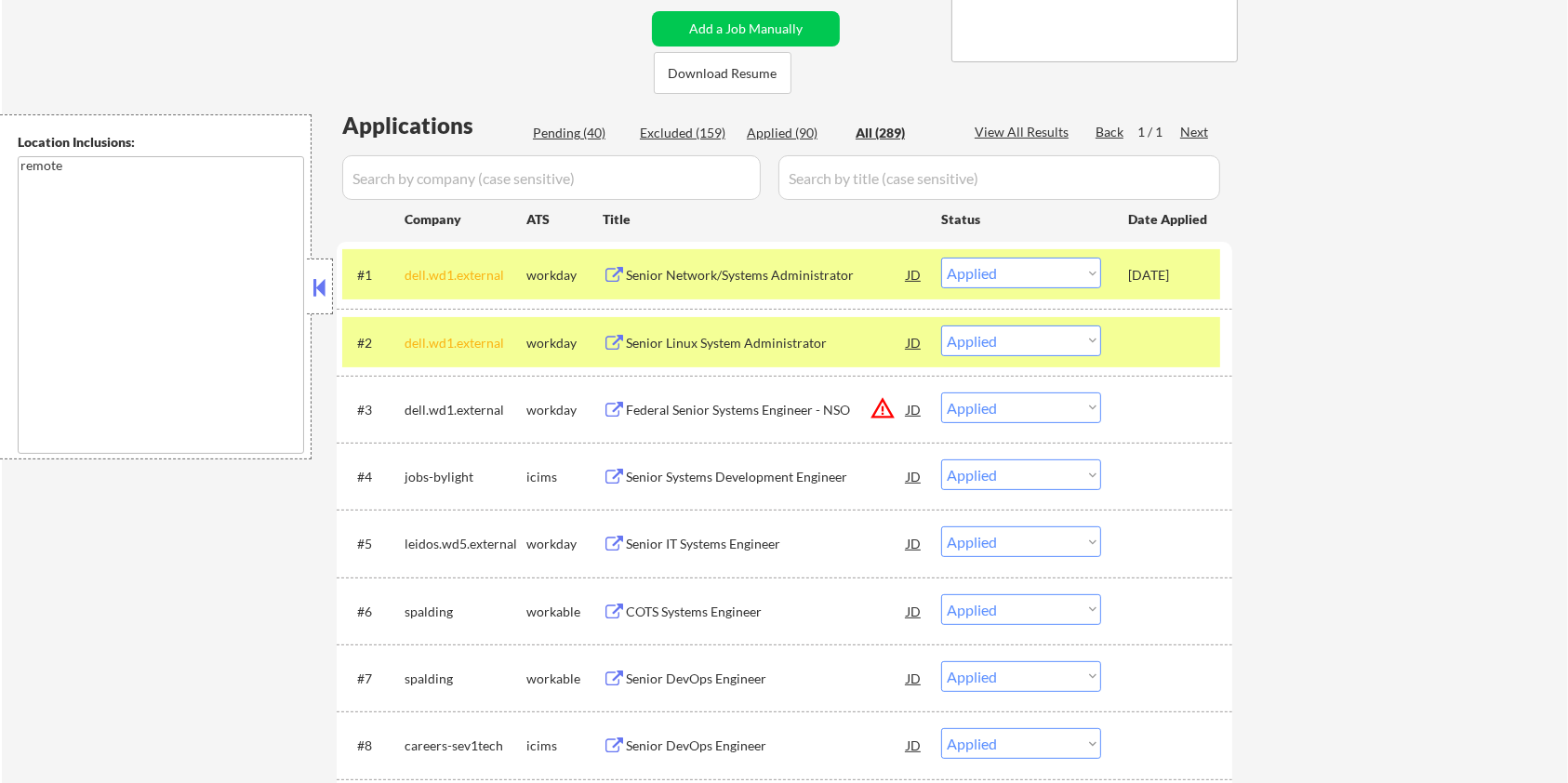
select select ""pending""
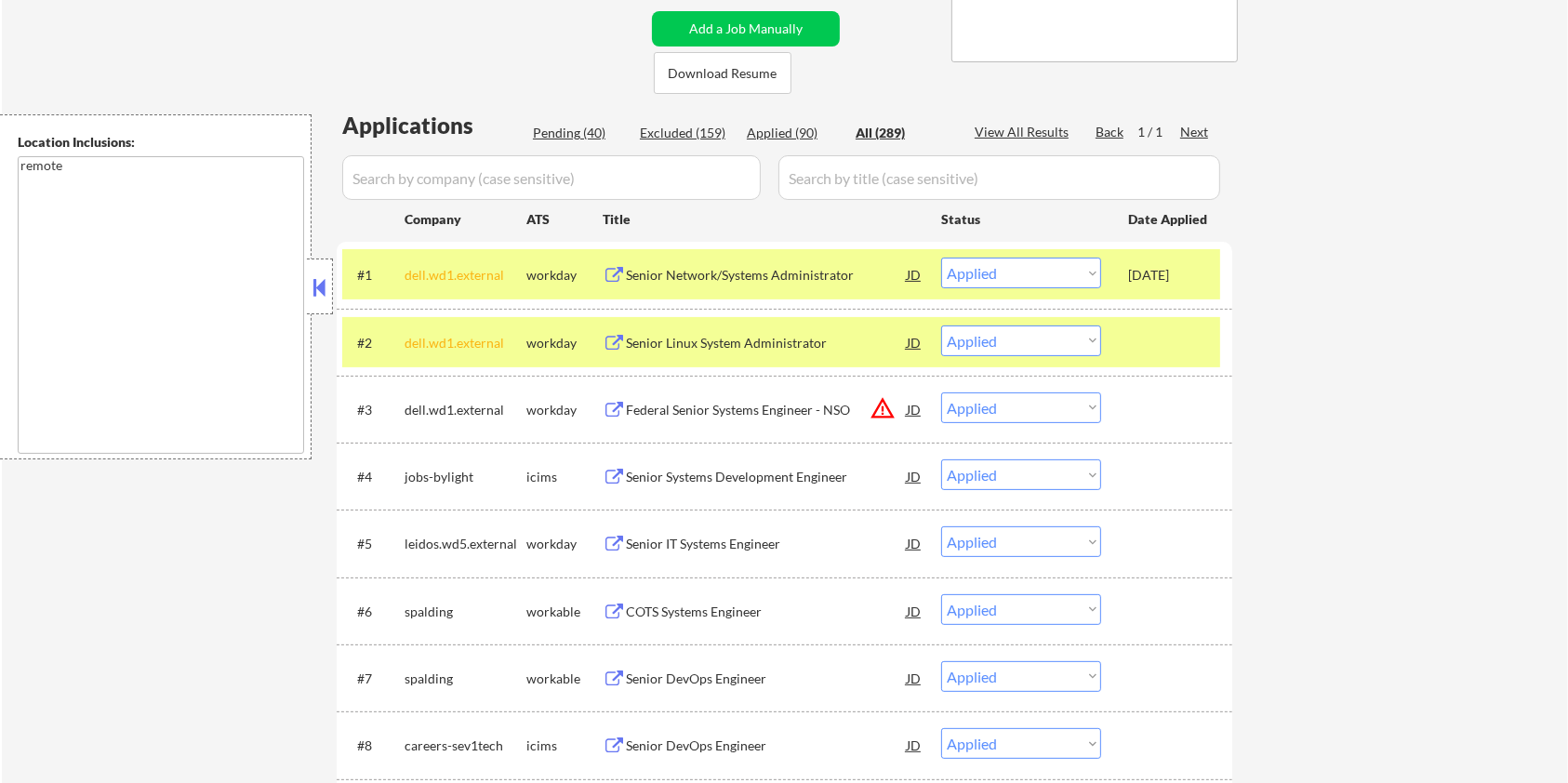
select select ""pending""
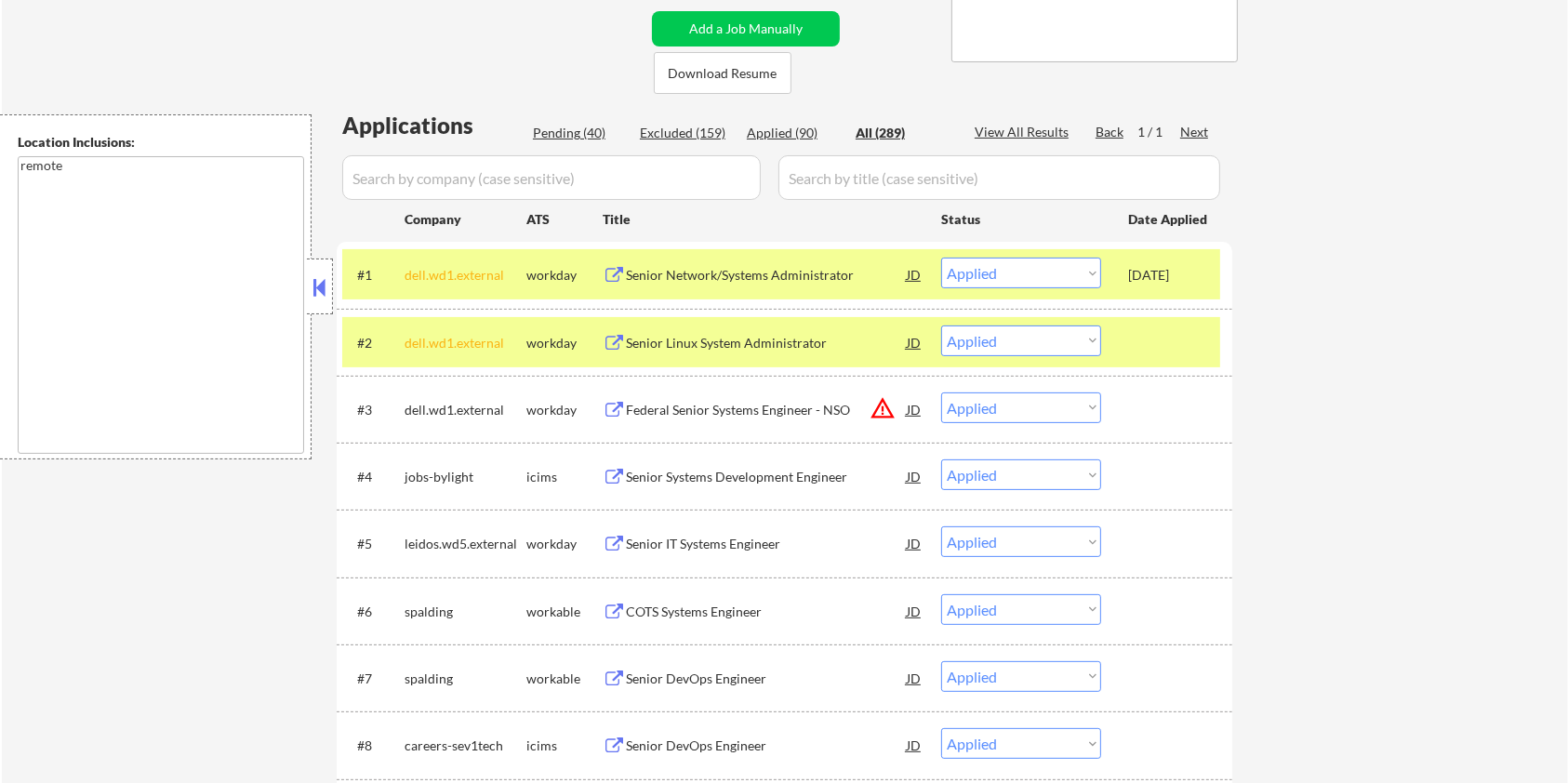
select select ""pending""
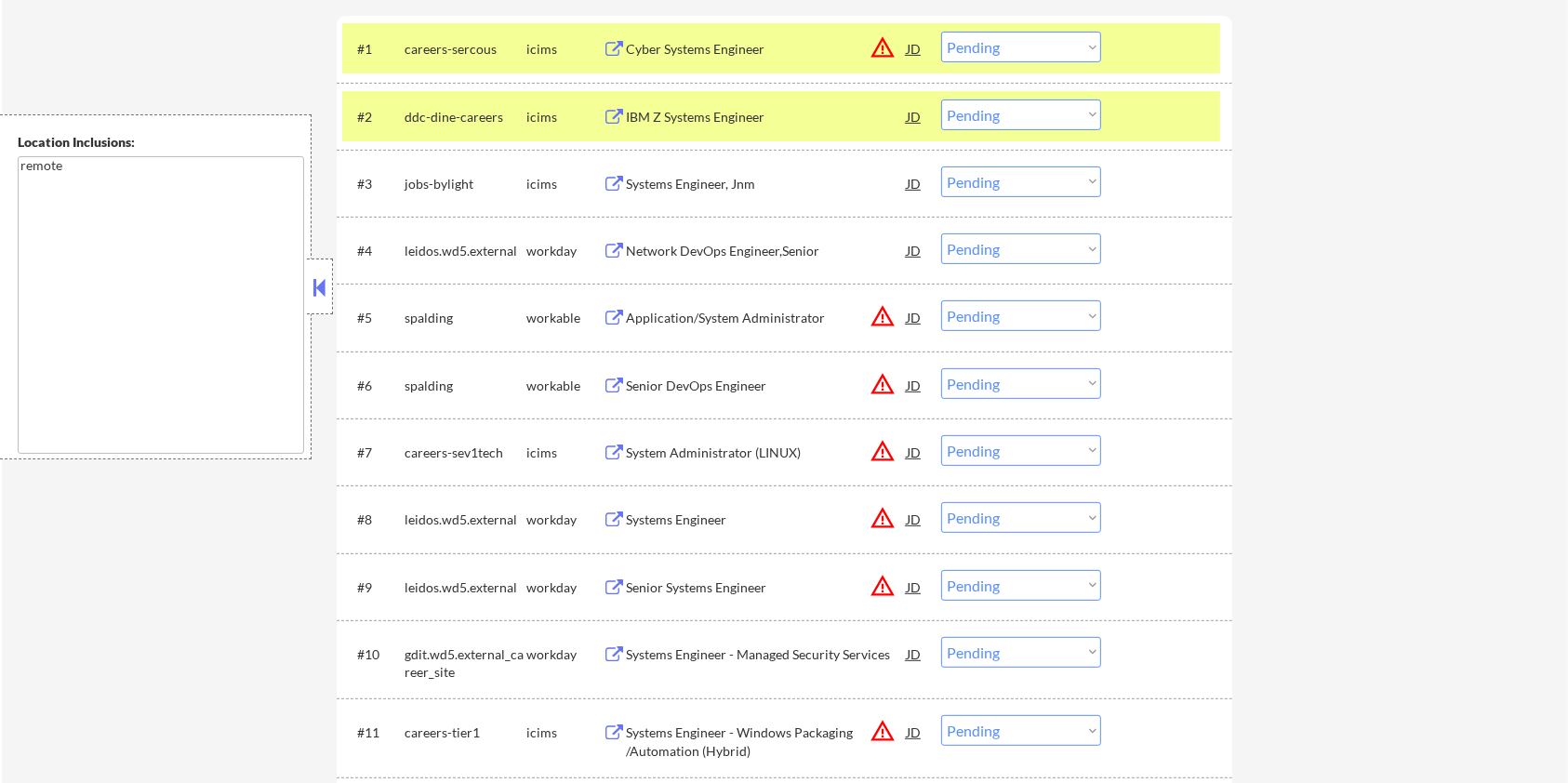
scroll to position [620, 0]
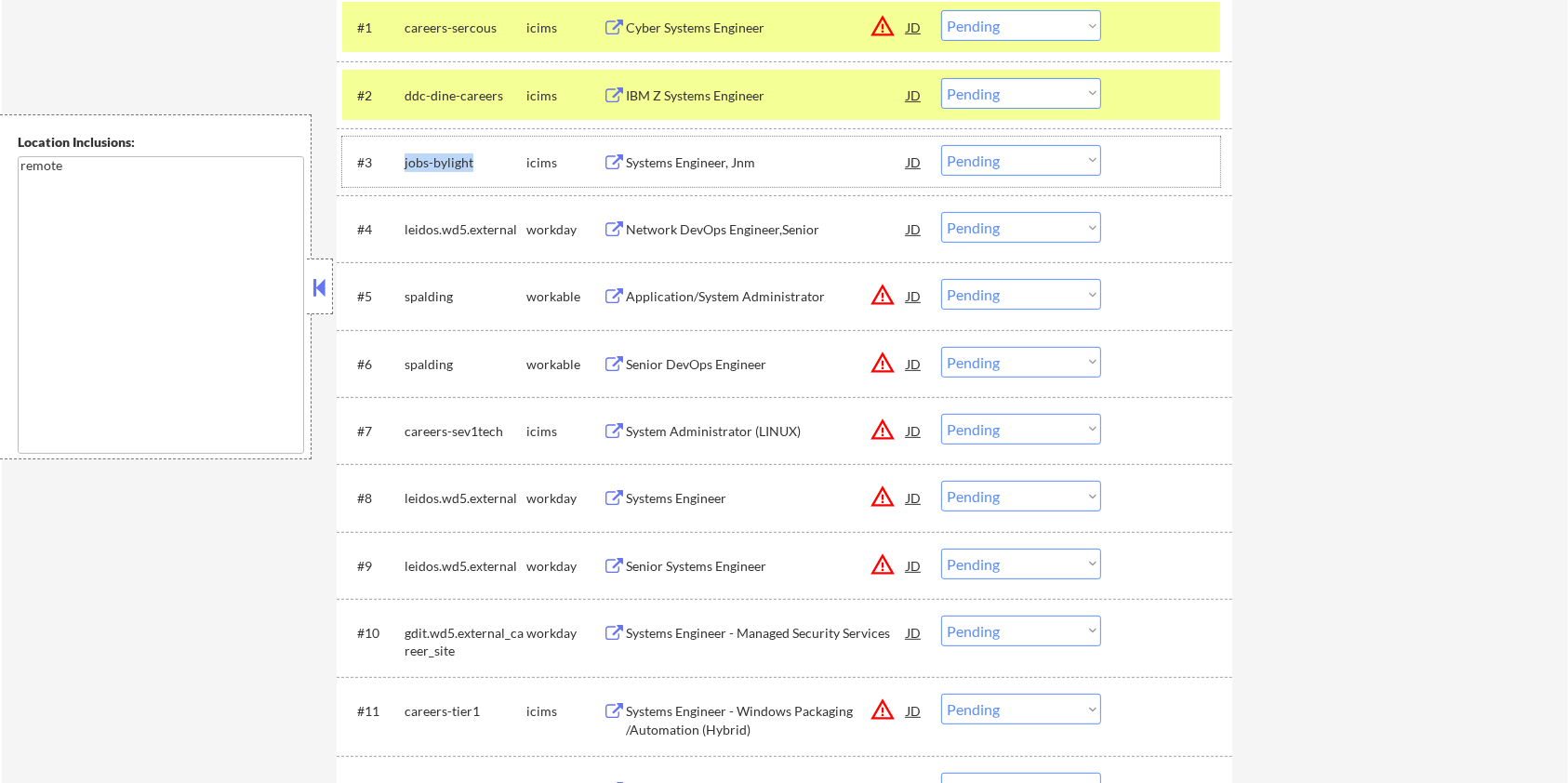
drag, startPoint x: 478, startPoint y: 156, endPoint x: 402, endPoint y: 154, distance: 76.0
click at [402, 154] on div "#3 jobs-bylight icims Systems Engineer, Jnm JD warning_amber Choose an option..…" at bounding box center [781, 161] width 878 height 51
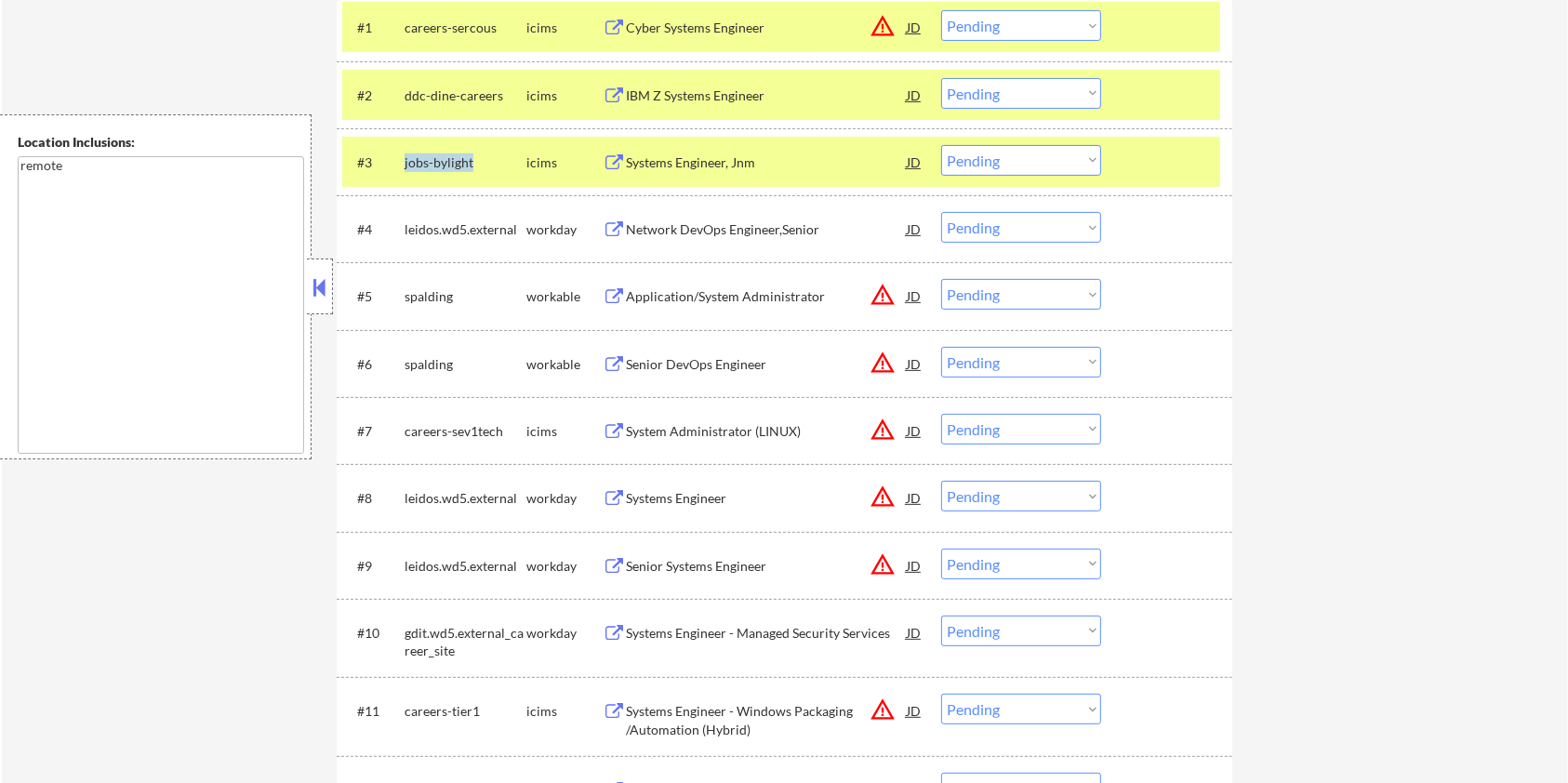
copy div "jobs-bylight"
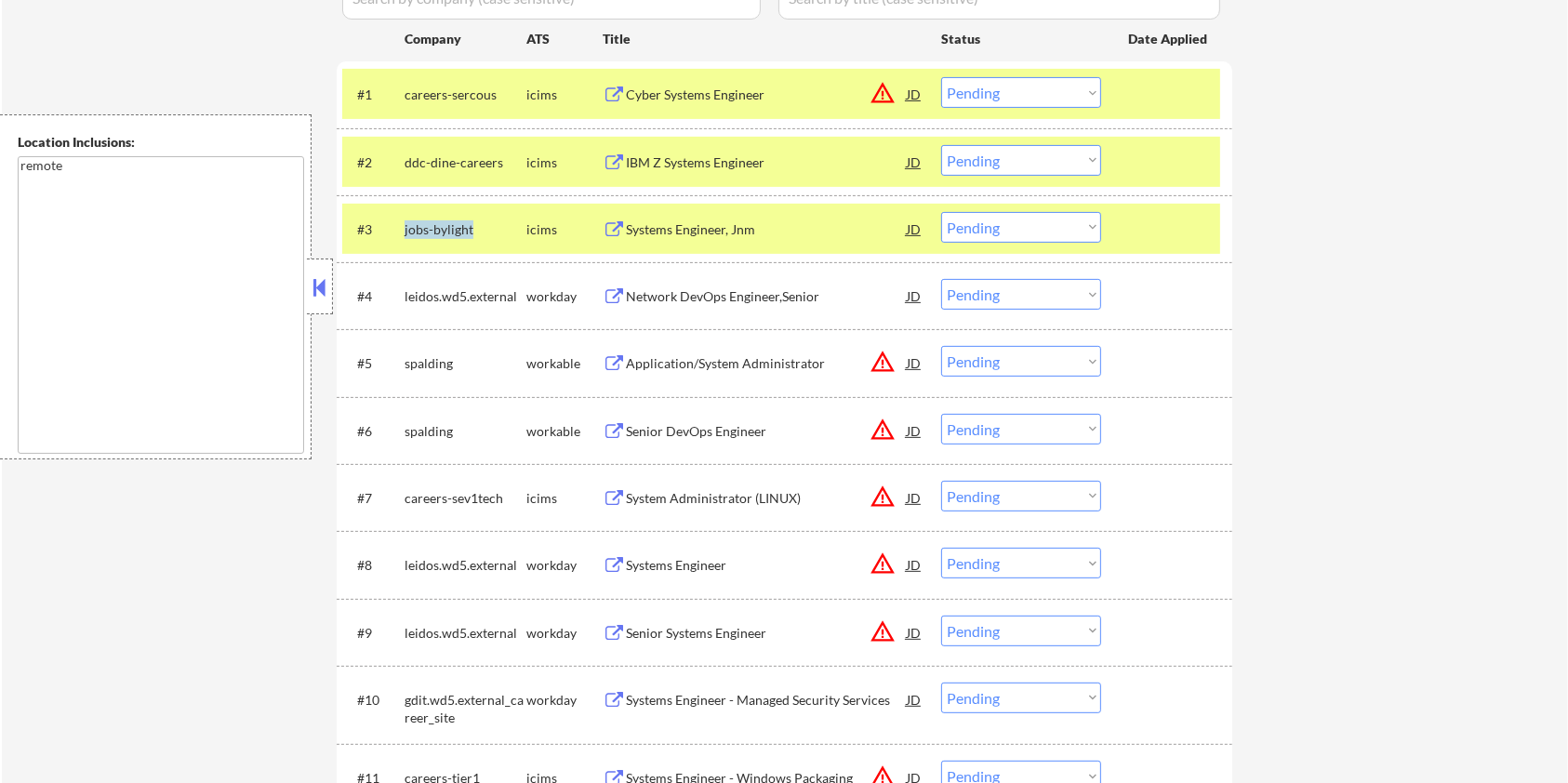
scroll to position [372, 0]
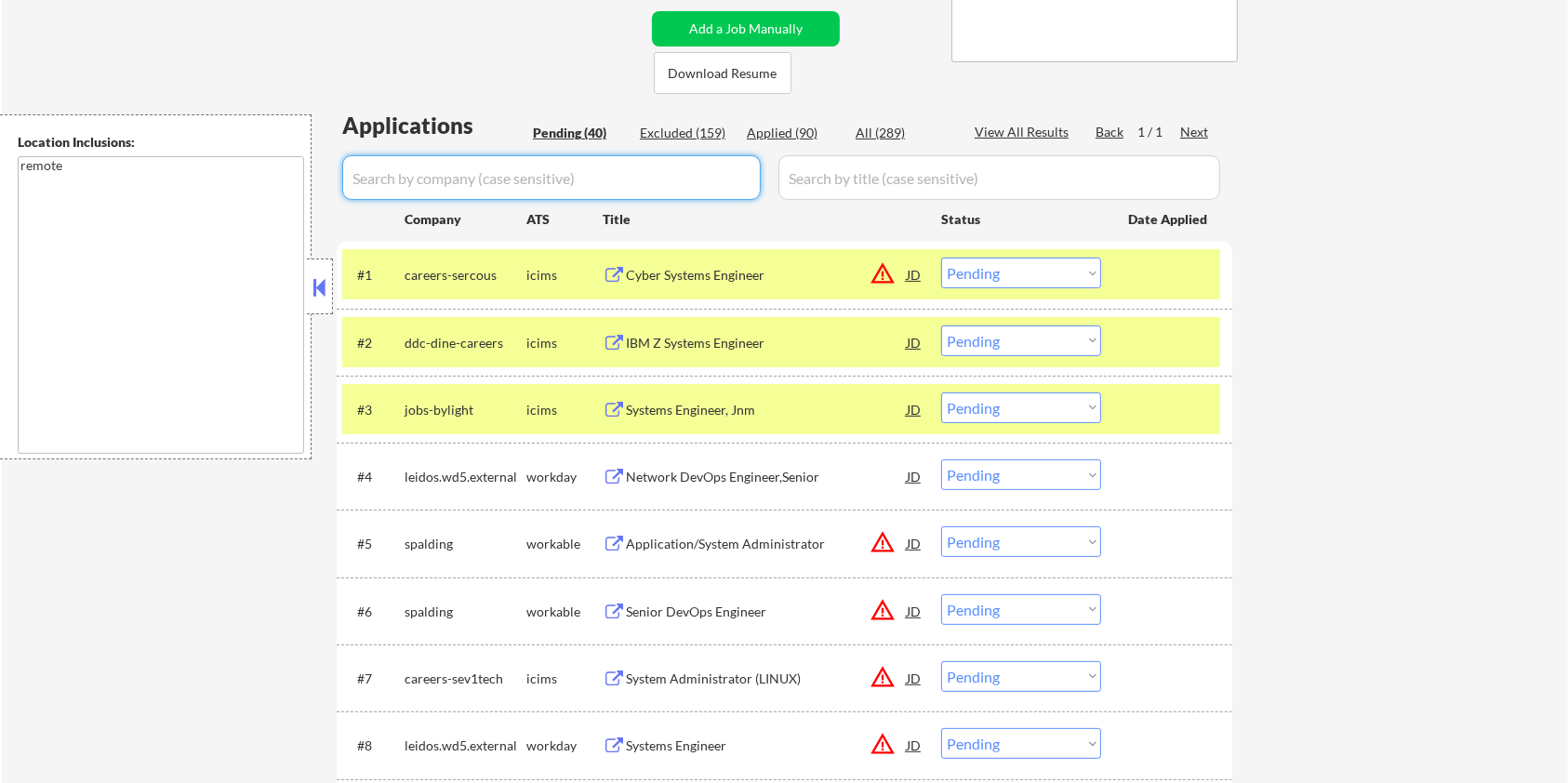
click at [462, 182] on input "input" at bounding box center [551, 177] width 419 height 45
paste input "jobs-bylight"
type input "jobs-bylight"
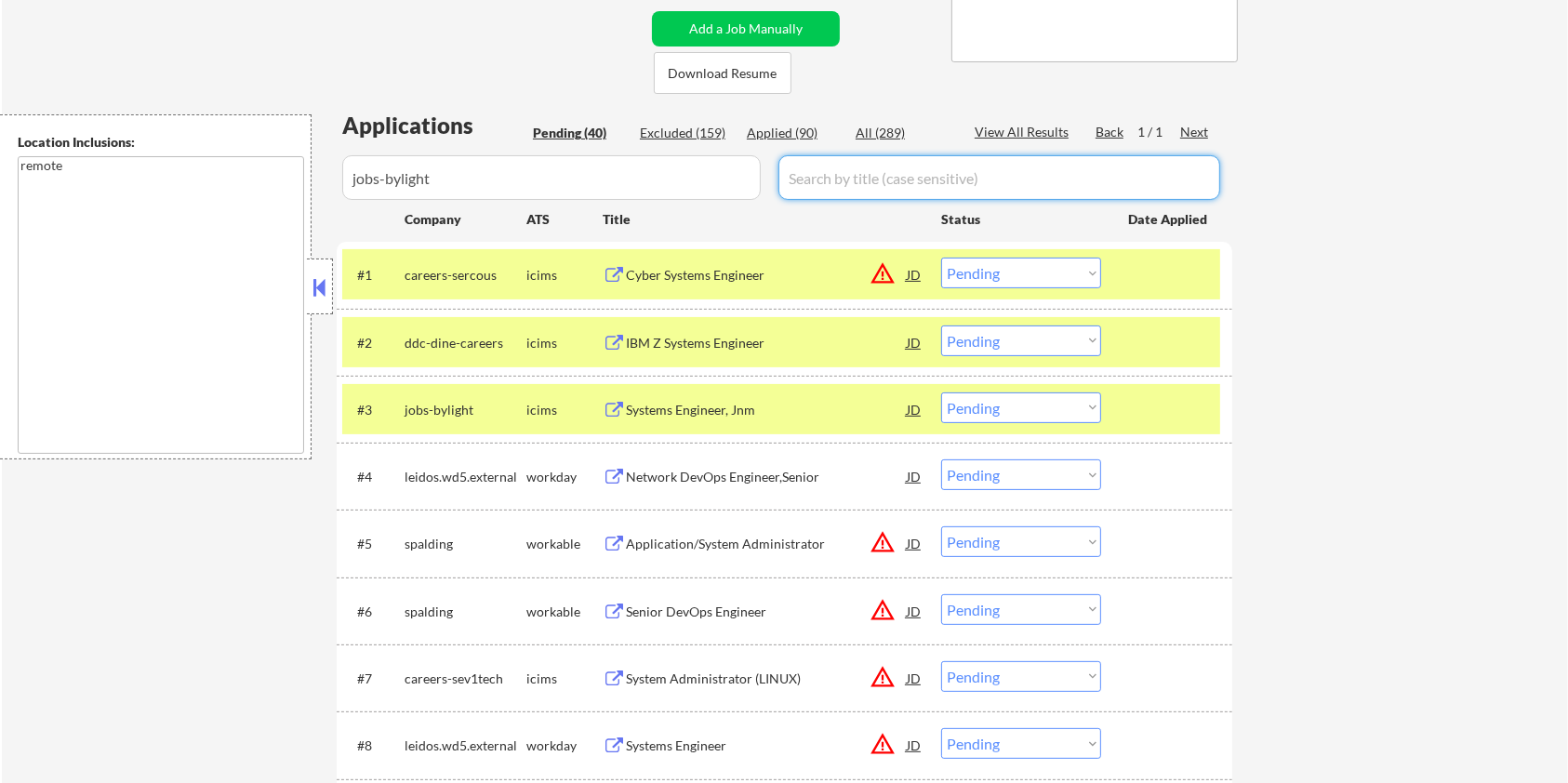
click at [813, 163] on input "input" at bounding box center [999, 177] width 442 height 45
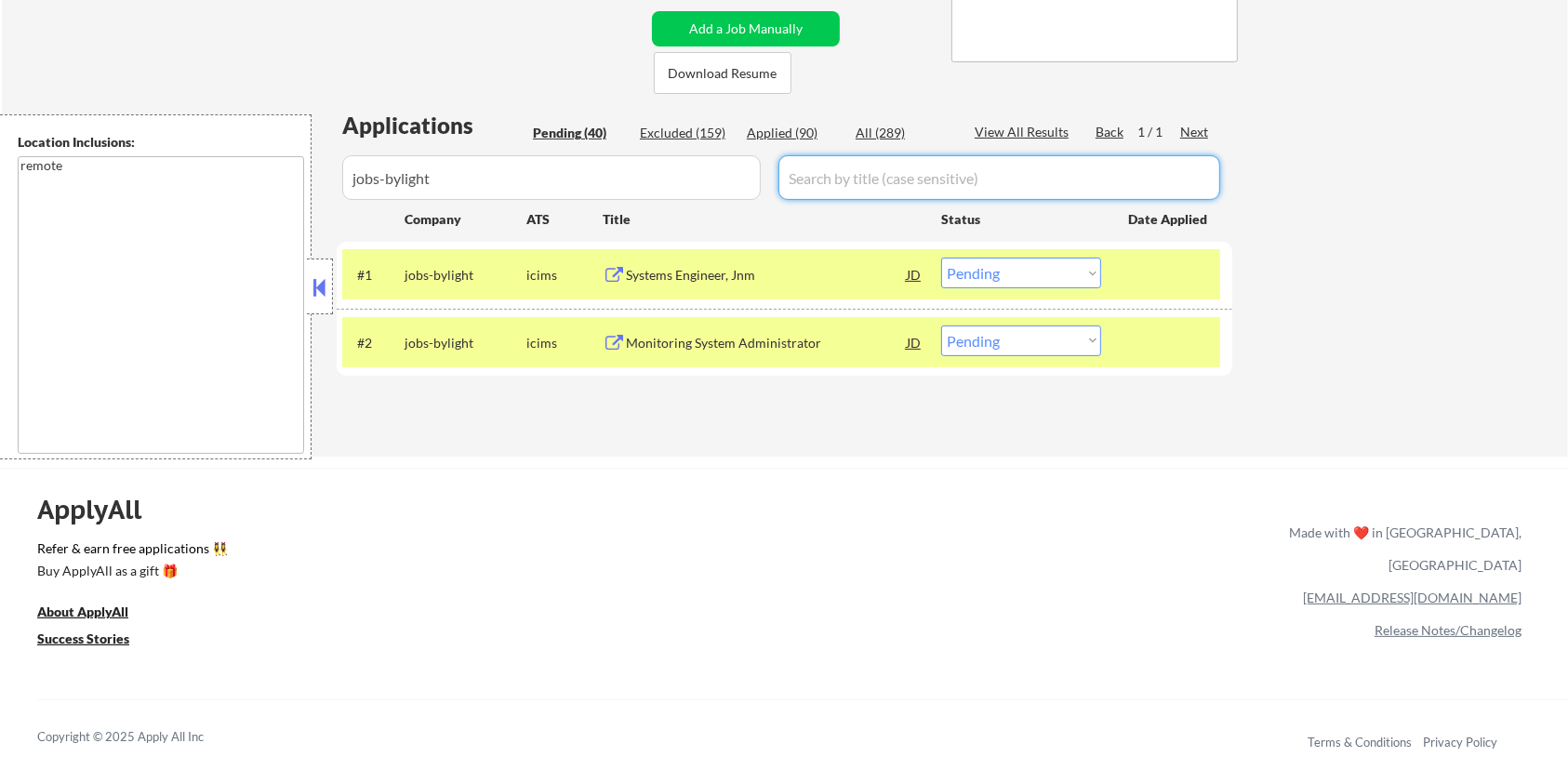
click at [733, 271] on div "Systems Engineer, Jnm" at bounding box center [766, 276] width 281 height 19
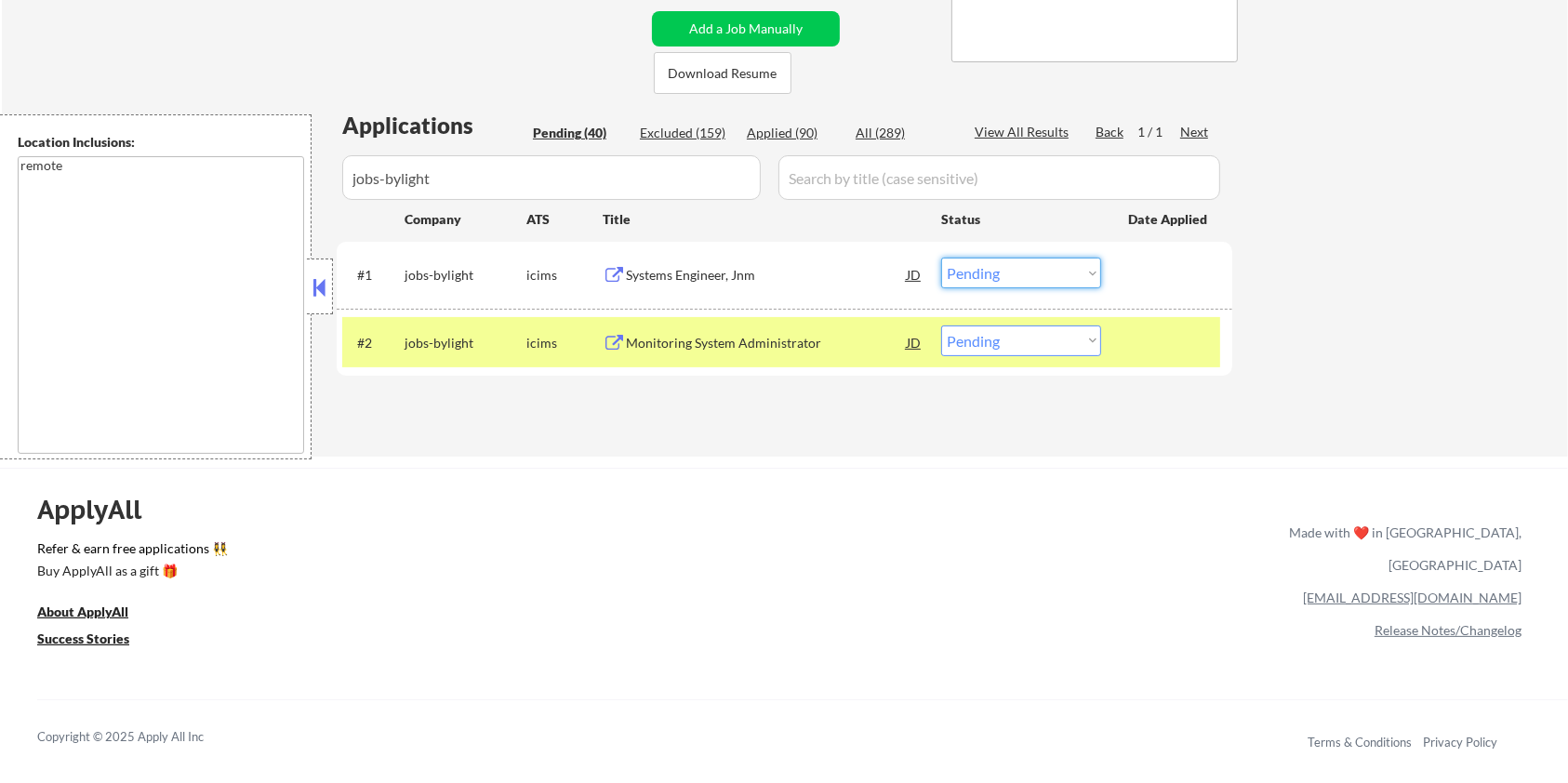
click at [1057, 272] on select "Choose an option... Pending Applied Excluded (Questions) Excluded (Expired) Exc…" at bounding box center [1021, 273] width 160 height 31
click at [941, 258] on select "Choose an option... Pending Applied Excluded (Questions) Excluded (Expired) Exc…" at bounding box center [1021, 273] width 160 height 31
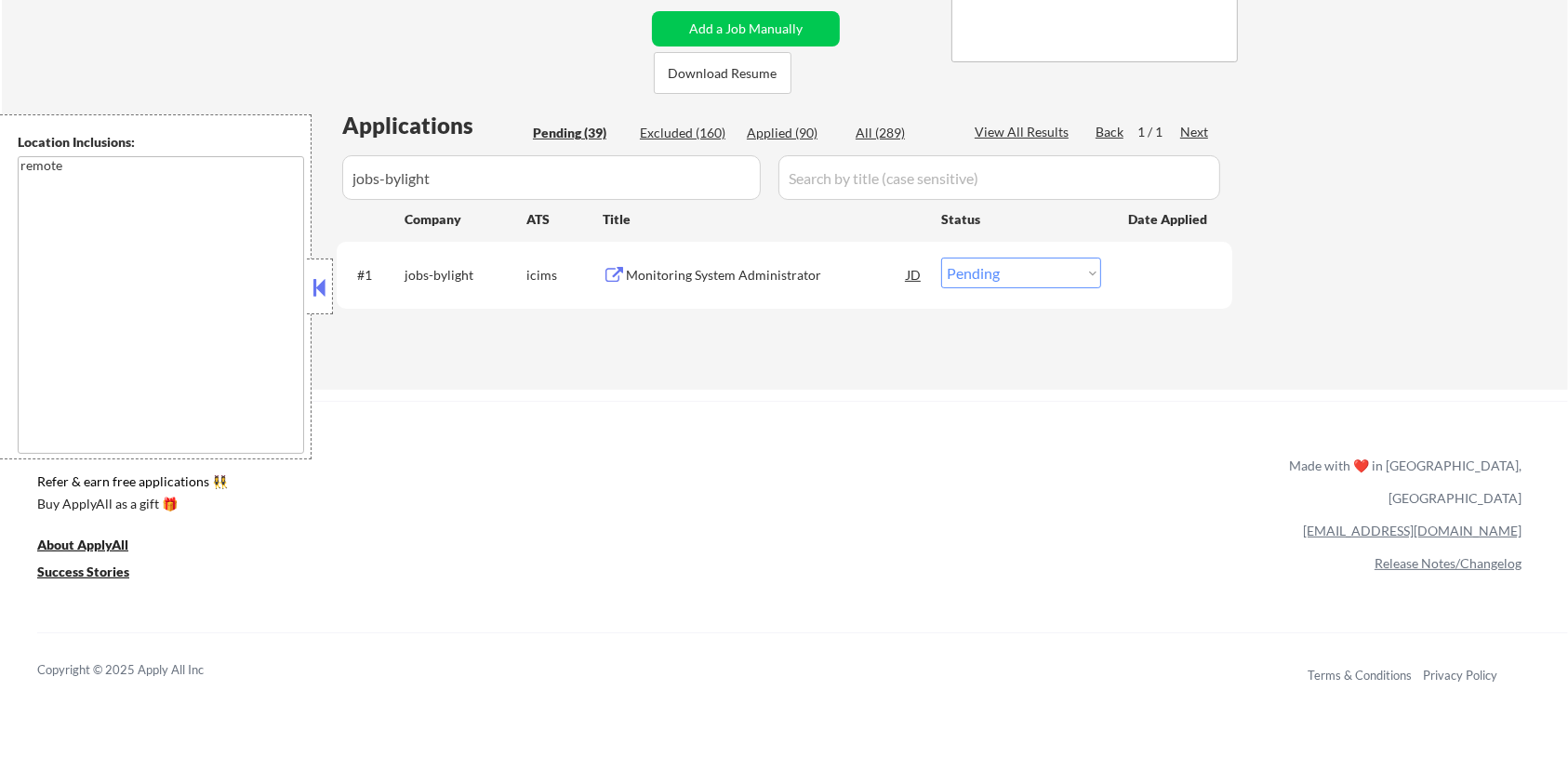
click at [730, 277] on div "Monitoring System Administrator" at bounding box center [766, 276] width 281 height 19
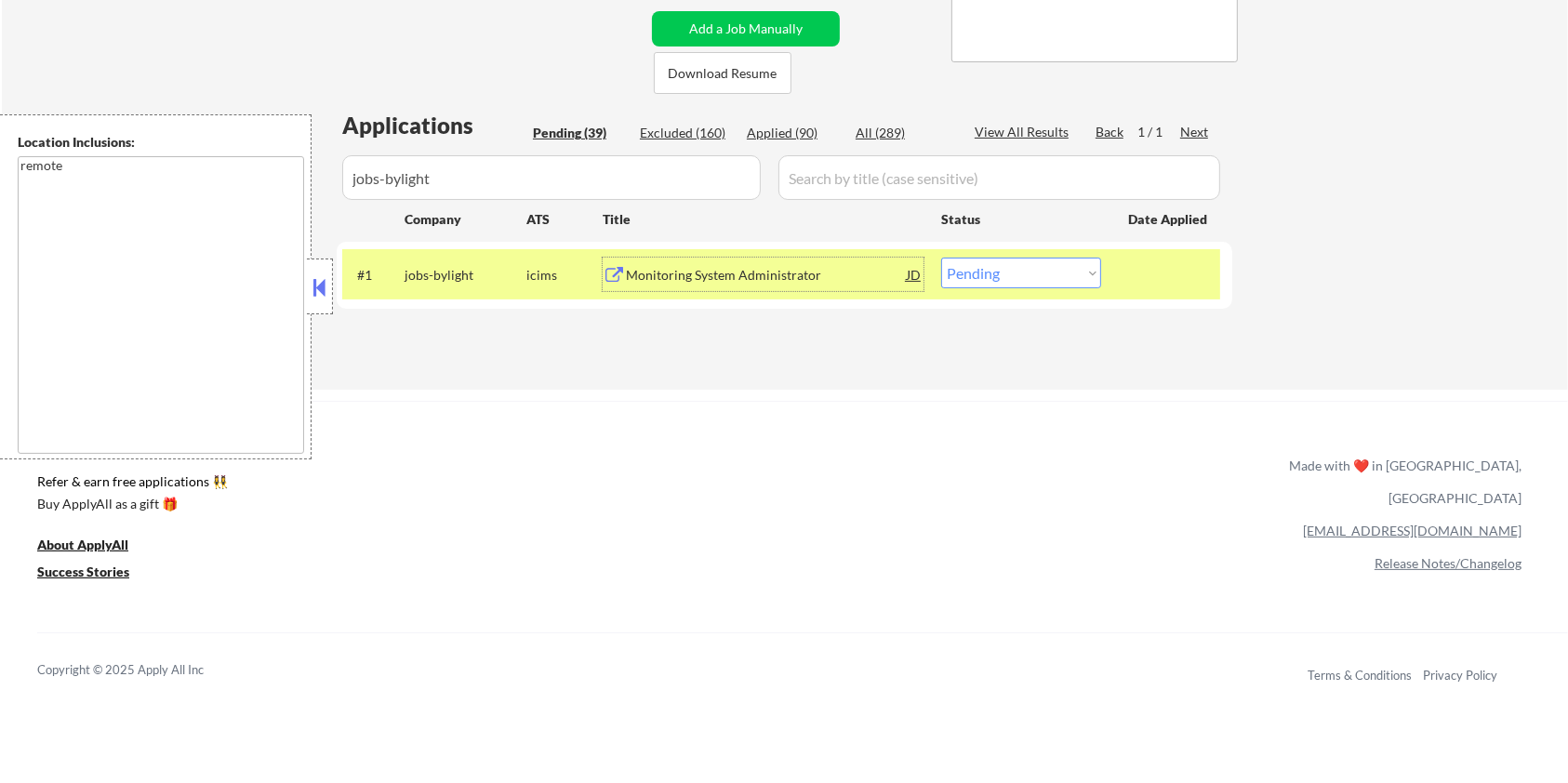
click at [1052, 275] on select "Choose an option... Pending Applied Excluded (Questions) Excluded (Expired) Exc…" at bounding box center [1021, 273] width 160 height 31
select select ""excluded__bad_match_""
click at [941, 258] on select "Choose an option... Pending Applied Excluded (Questions) Excluded (Expired) Exc…" at bounding box center [1021, 273] width 160 height 31
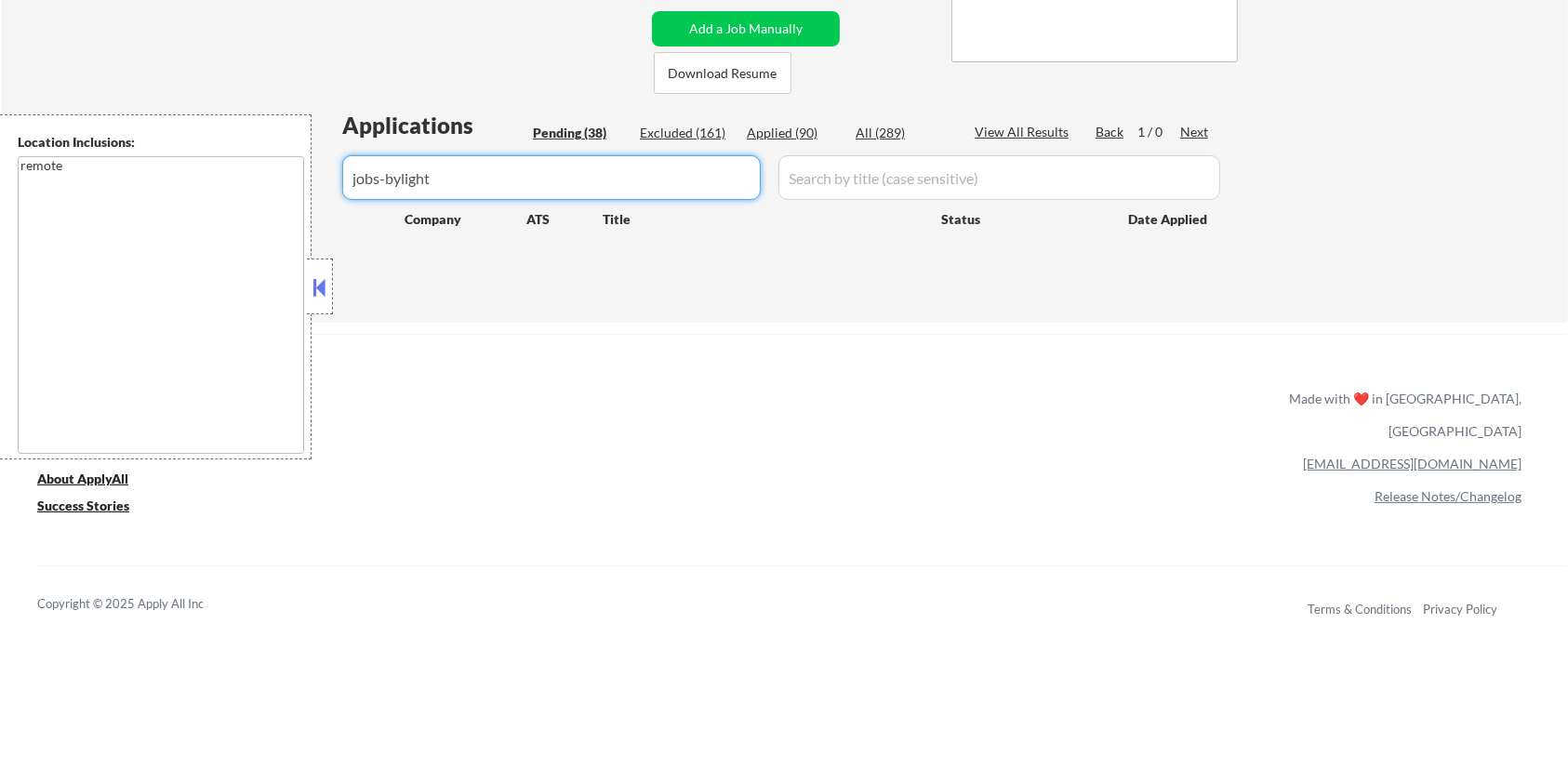
drag, startPoint x: 524, startPoint y: 174, endPoint x: 119, endPoint y: 235, distance: 409.6
click at [119, 235] on body "← Return to /applysquad Mailslurp Inbox Job Search Builder Cole Mccully User Em…" at bounding box center [784, 19] width 1568 height 783
select select ""pending""
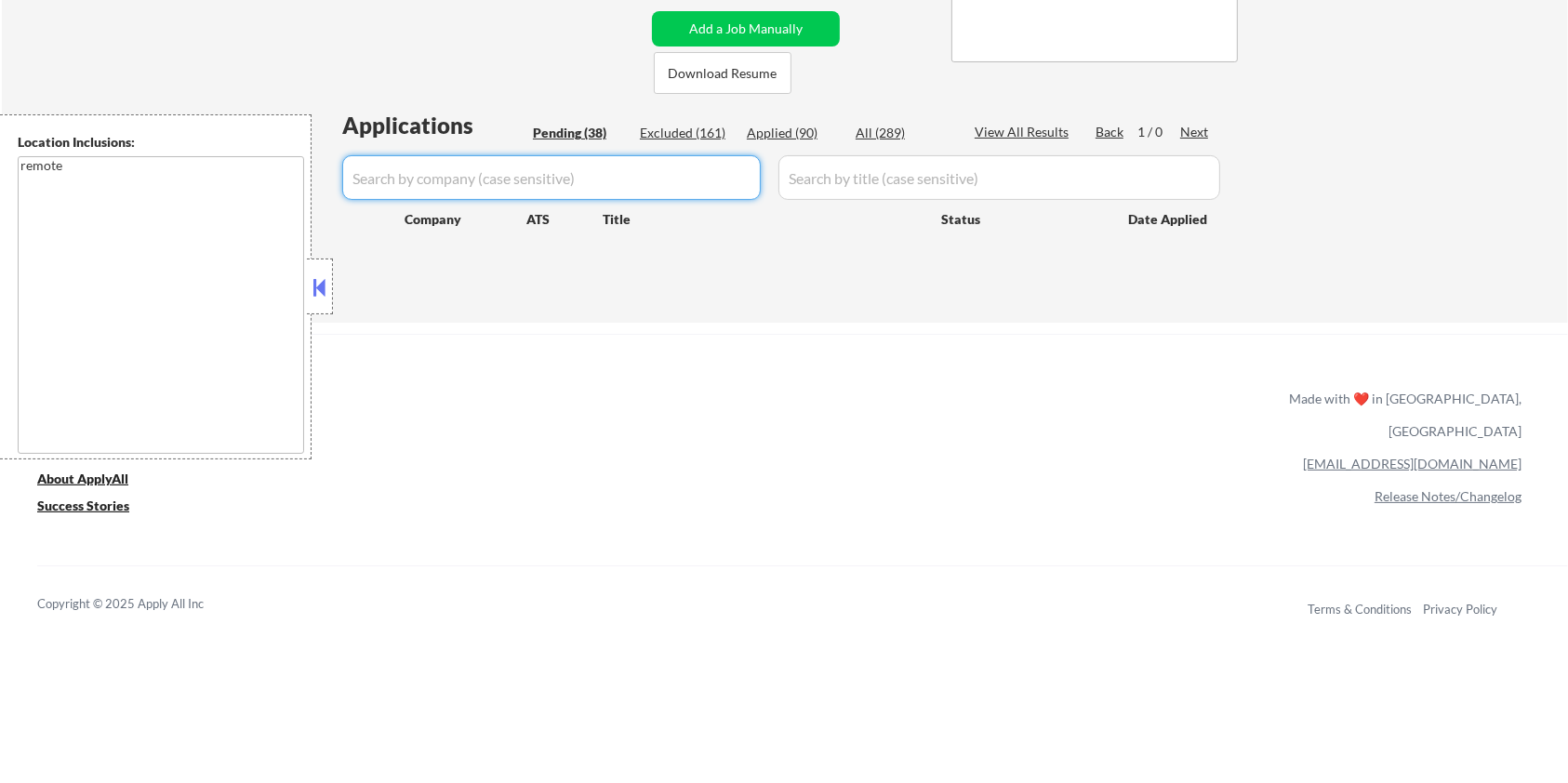
select select ""pending""
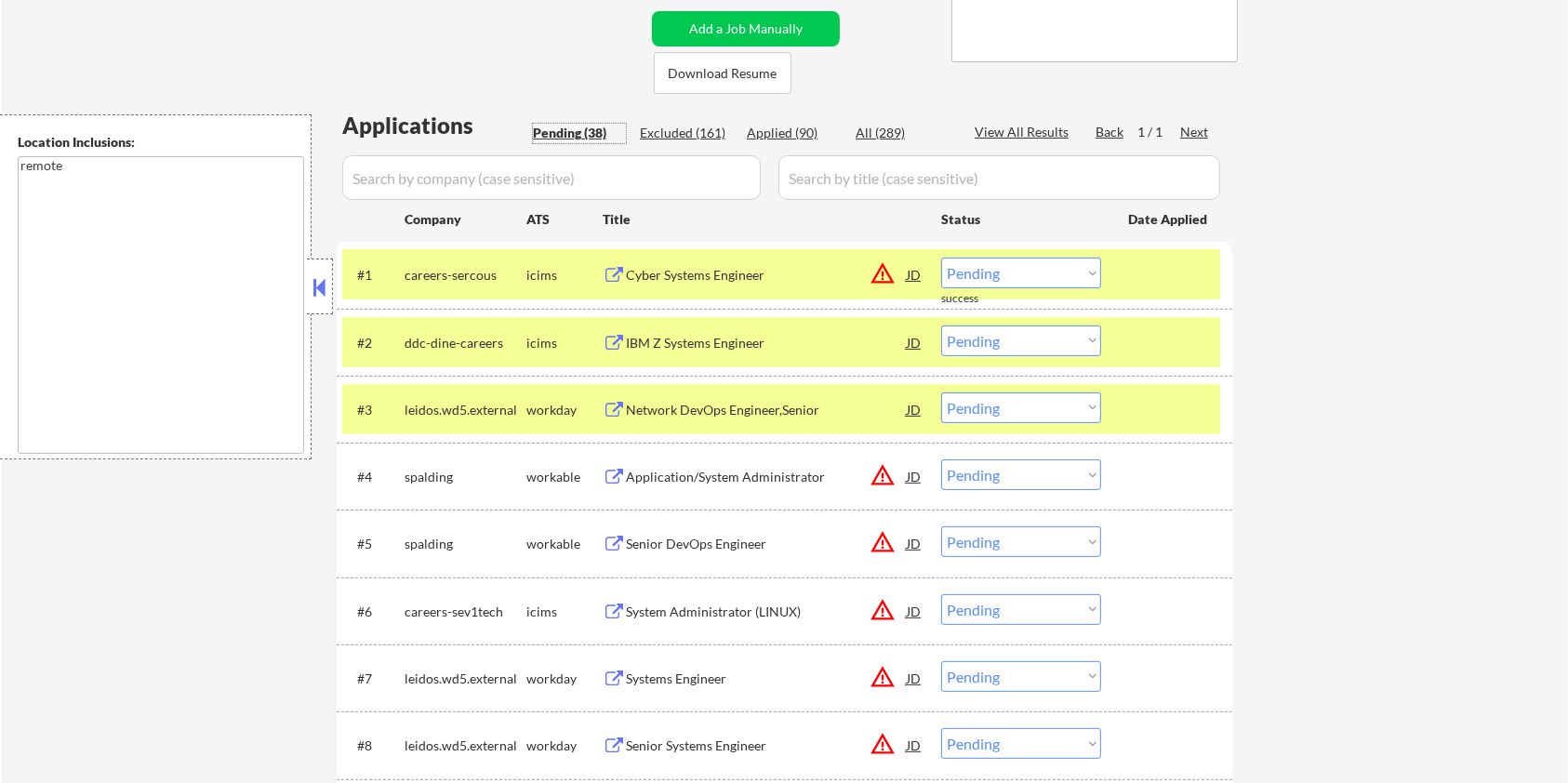
click at [565, 138] on div "Pending (38)" at bounding box center [580, 134] width 93 height 19
drag, startPoint x: 497, startPoint y: 268, endPoint x: 402, endPoint y: 283, distance: 96.2
click at [402, 283] on div "#1 careers-sercous icims Cyber Systems Engineer JD warning_amber Choose an opti…" at bounding box center [781, 274] width 878 height 51
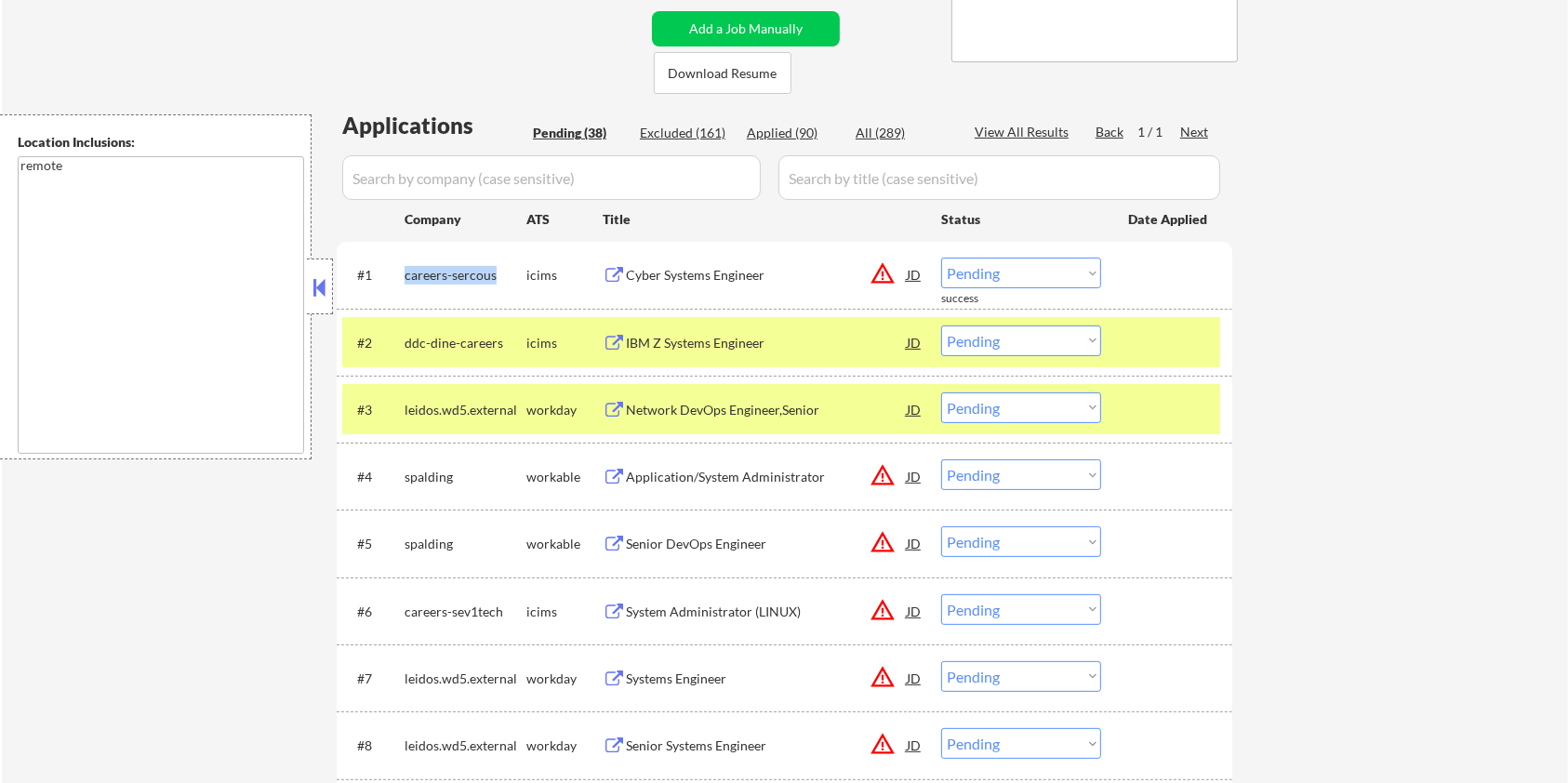
copy div "careers-sercous"
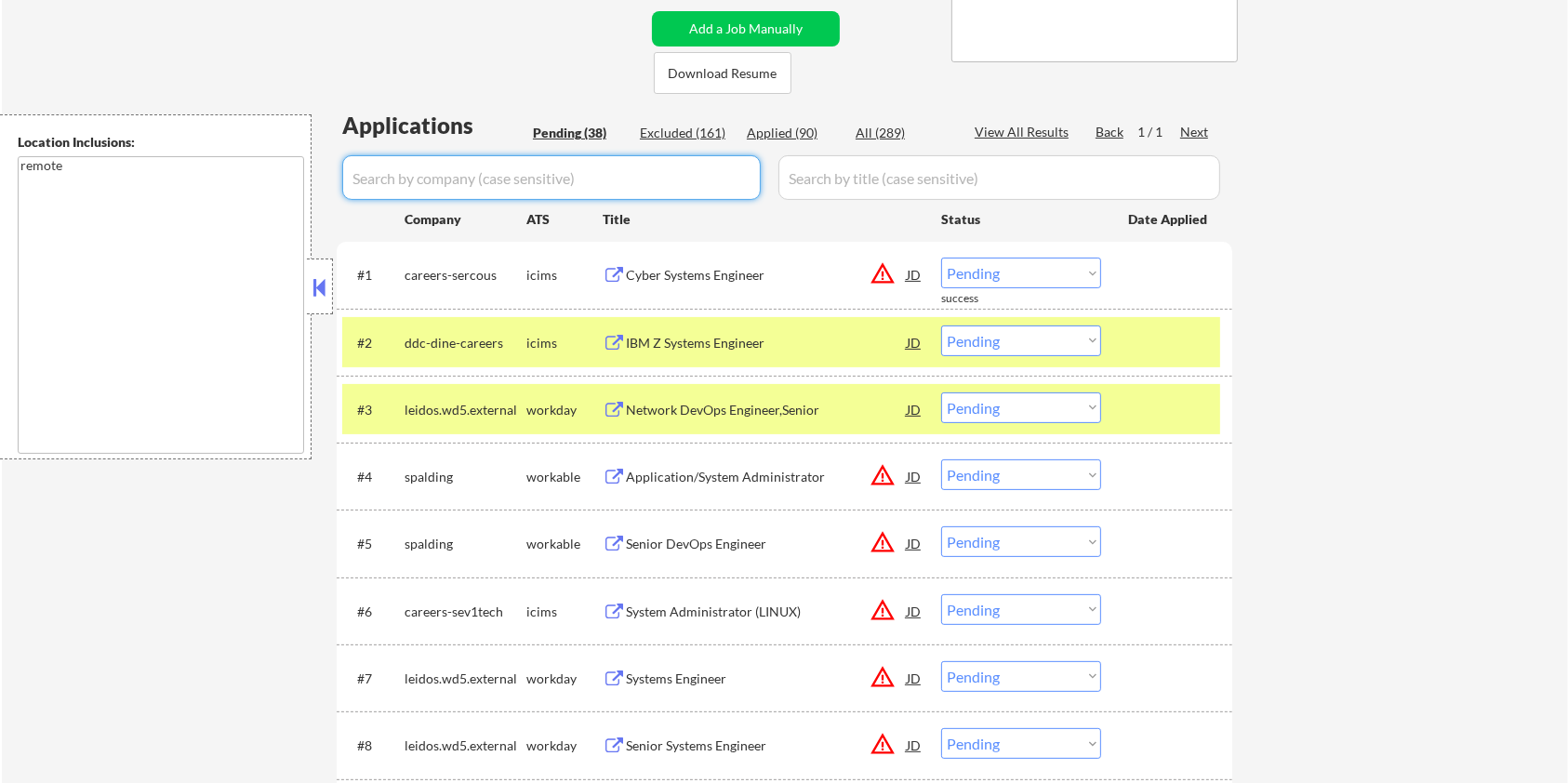
click at [464, 179] on input "input" at bounding box center [551, 177] width 419 height 45
paste input "careers-sercous"
type input "careers-sercous"
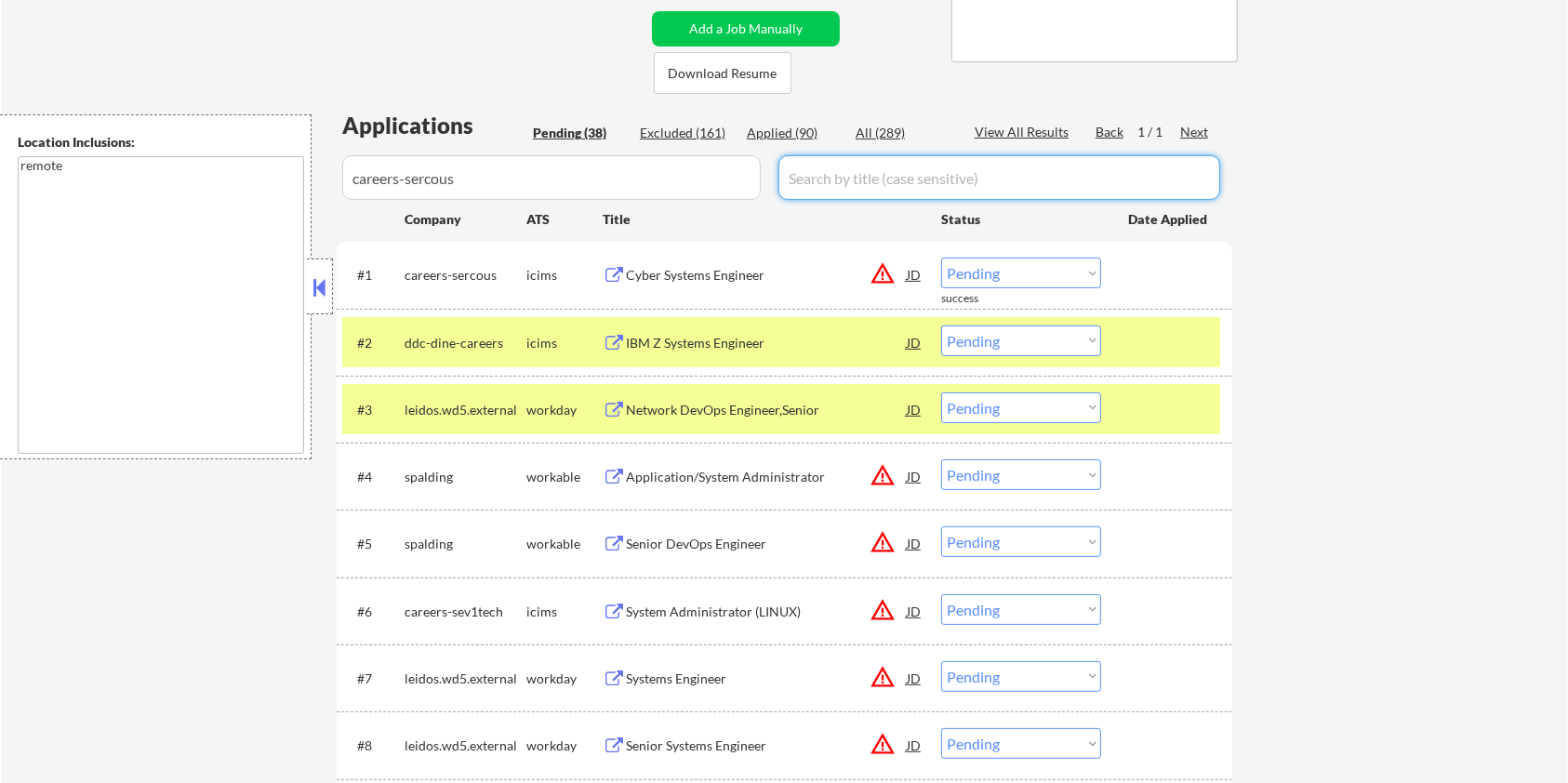
click at [812, 182] on input "input" at bounding box center [999, 177] width 442 height 45
click at [879, 141] on div "All (289)" at bounding box center [902, 134] width 93 height 19
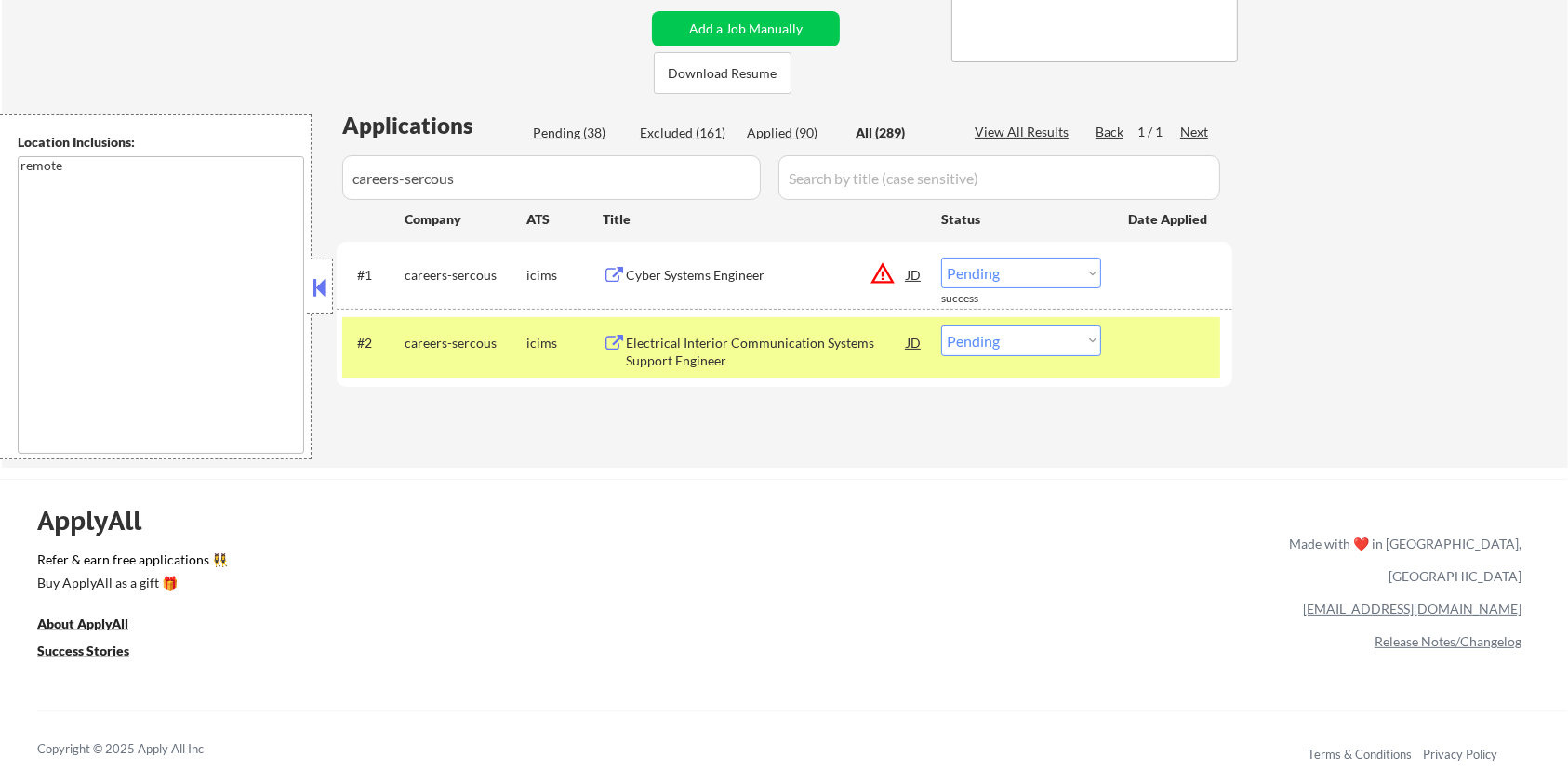
click at [691, 269] on div "Cyber Systems Engineer" at bounding box center [766, 276] width 281 height 19
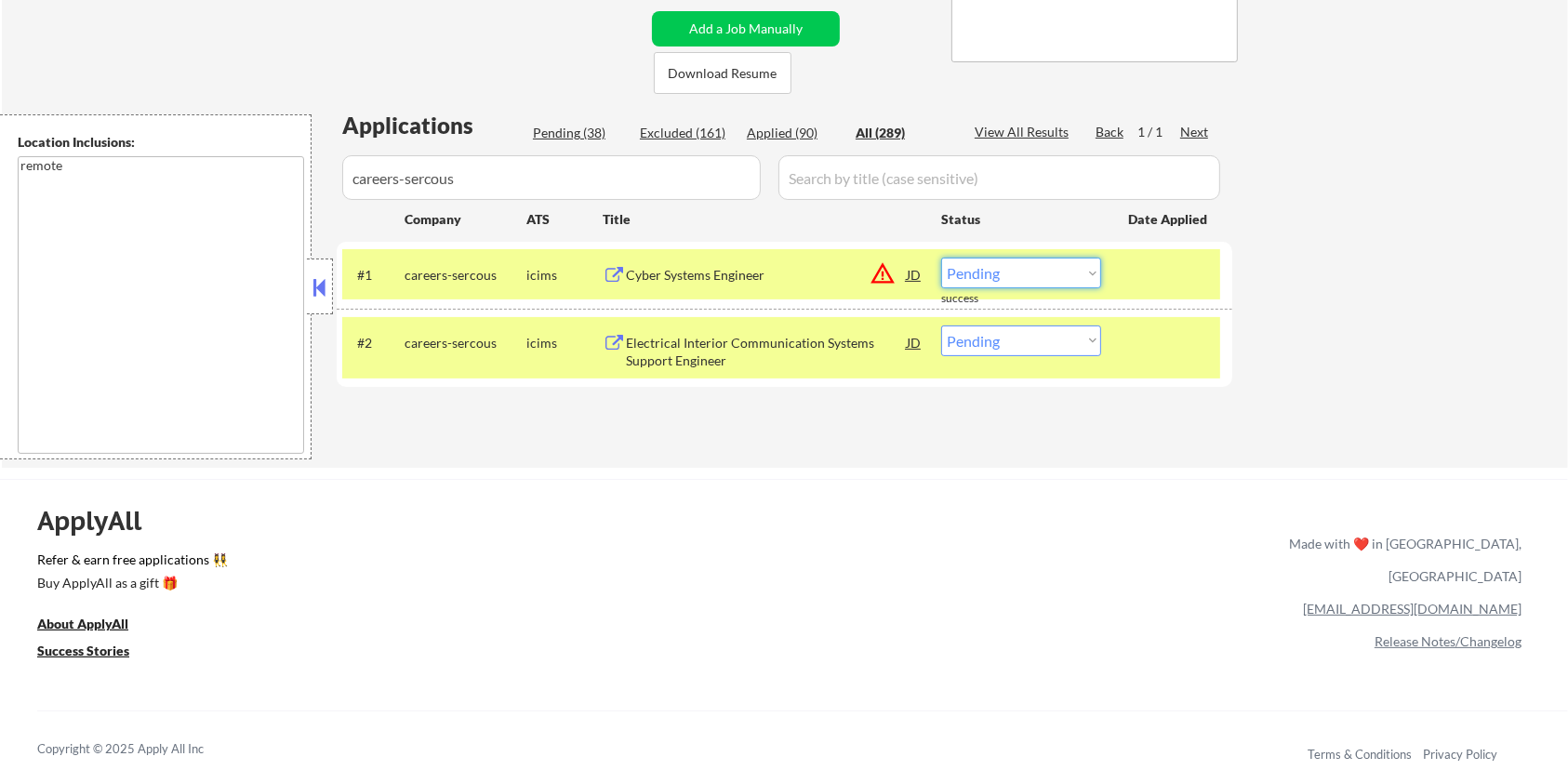
click at [1034, 268] on select "Choose an option... Pending Applied Excluded (Questions) Excluded (Expired) Exc…" at bounding box center [1021, 273] width 160 height 31
click at [941, 258] on select "Choose an option... Pending Applied Excluded (Questions) Excluded (Expired) Exc…" at bounding box center [1021, 273] width 160 height 31
click at [727, 351] on div "Electrical Interior Communication Systems Support Engineer" at bounding box center [766, 352] width 281 height 36
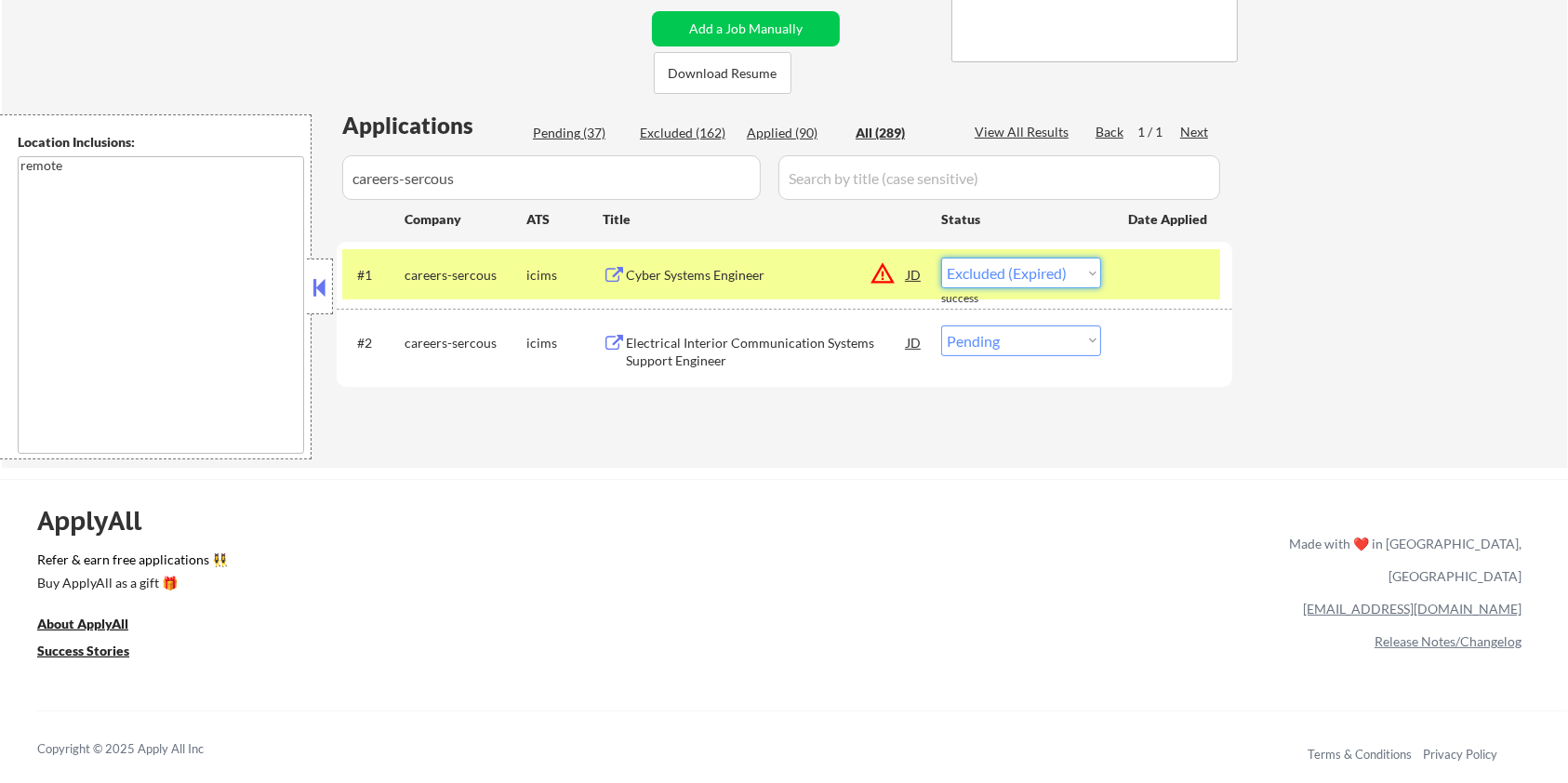
click at [1042, 274] on select "Choose an option... Pending Applied Excluded (Questions) Excluded (Expired) Exc…" at bounding box center [1021, 273] width 160 height 31
select select ""excluded__location_""
click at [941, 258] on select "Choose an option... Pending Applied Excluded (Questions) Excluded (Expired) Exc…" at bounding box center [1021, 273] width 160 height 31
click at [711, 340] on div "Electrical Interior Communication Systems Support Engineer" at bounding box center [766, 352] width 281 height 36
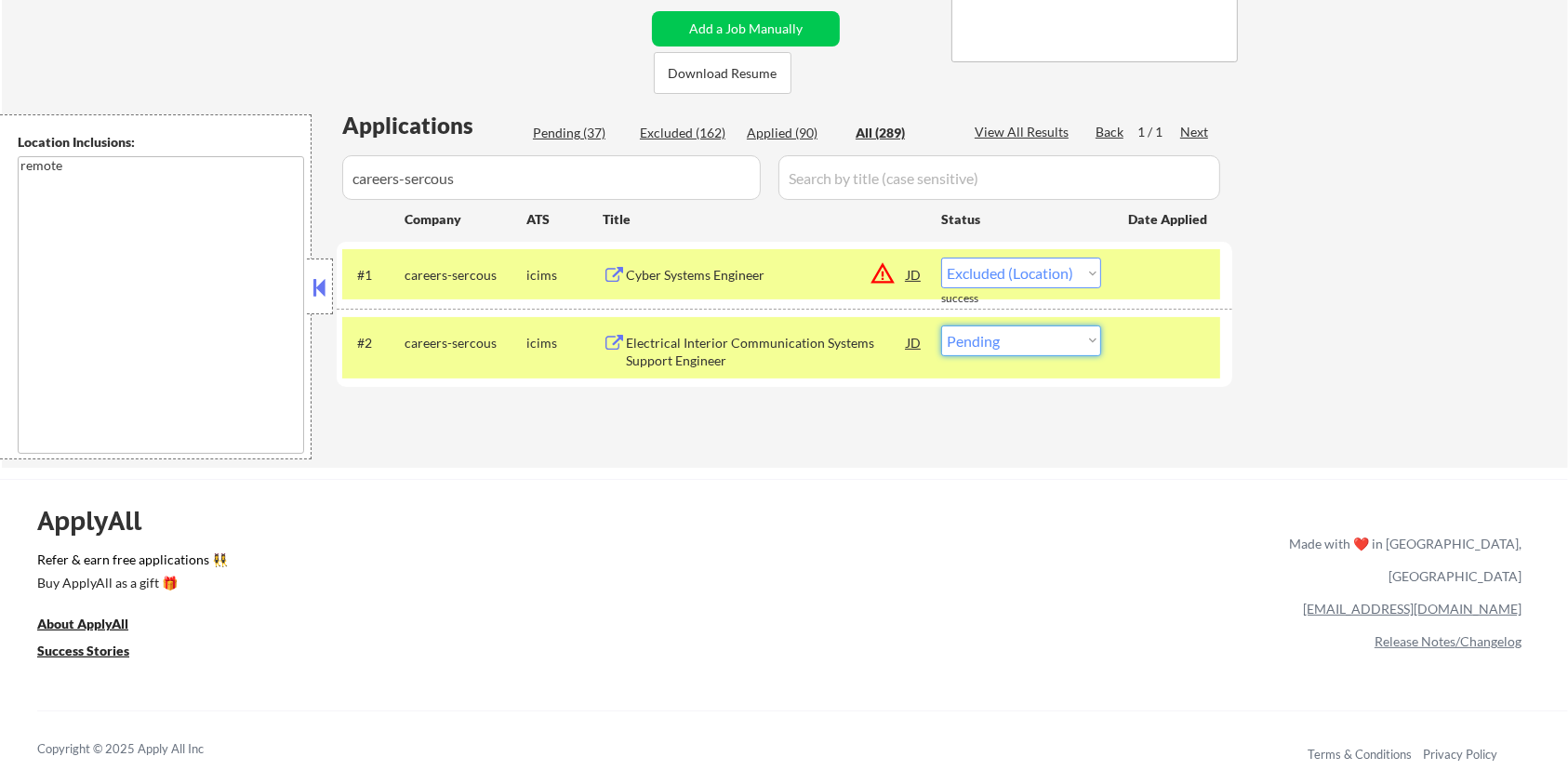
click at [1042, 345] on select "Choose an option... Pending Applied Excluded (Questions) Excluded (Expired) Exc…" at bounding box center [1021, 340] width 160 height 31
select select ""excluded__bad_match_""
click at [941, 325] on select "Choose an option... Pending Applied Excluded (Questions) Excluded (Expired) Exc…" at bounding box center [1021, 340] width 160 height 31
drag, startPoint x: 521, startPoint y: 177, endPoint x: 225, endPoint y: 220, distance: 299.1
click at [225, 220] on body "← Return to /applysquad Mailslurp Inbox Job Search Builder Cole Mccully User Em…" at bounding box center [784, 19] width 1568 height 783
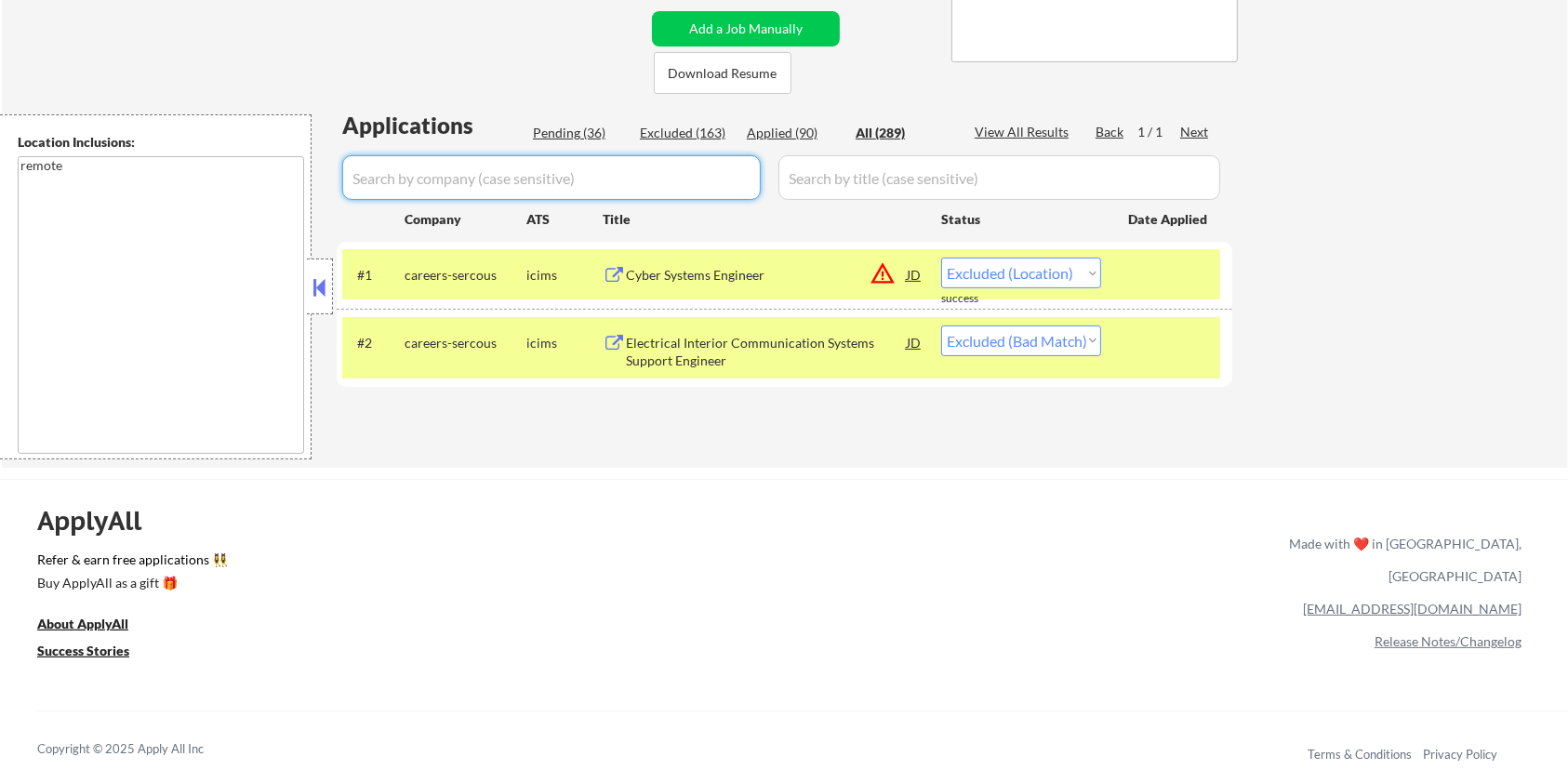
select select ""applied""
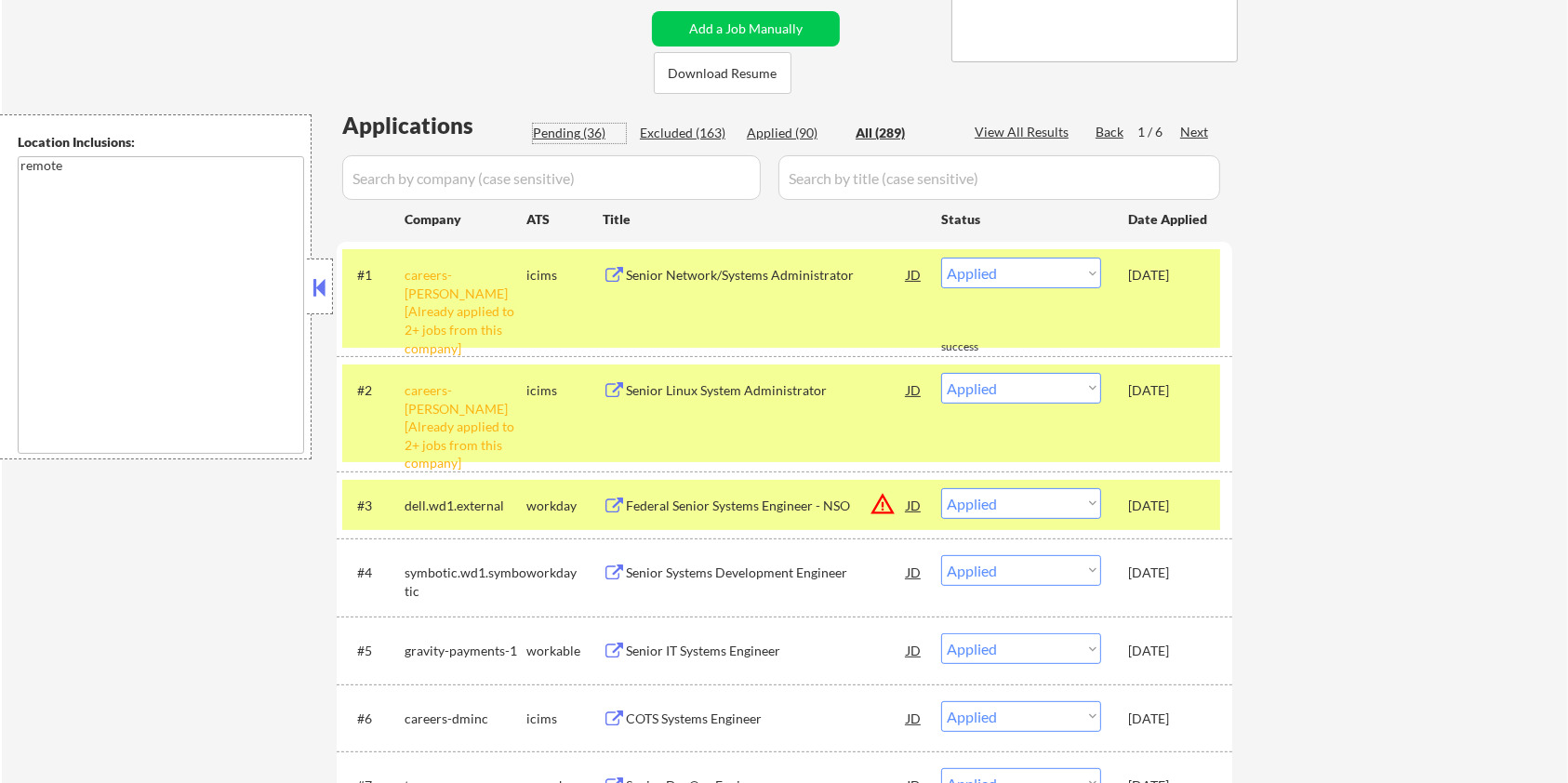
click at [550, 125] on div "Pending (36)" at bounding box center [580, 134] width 93 height 19
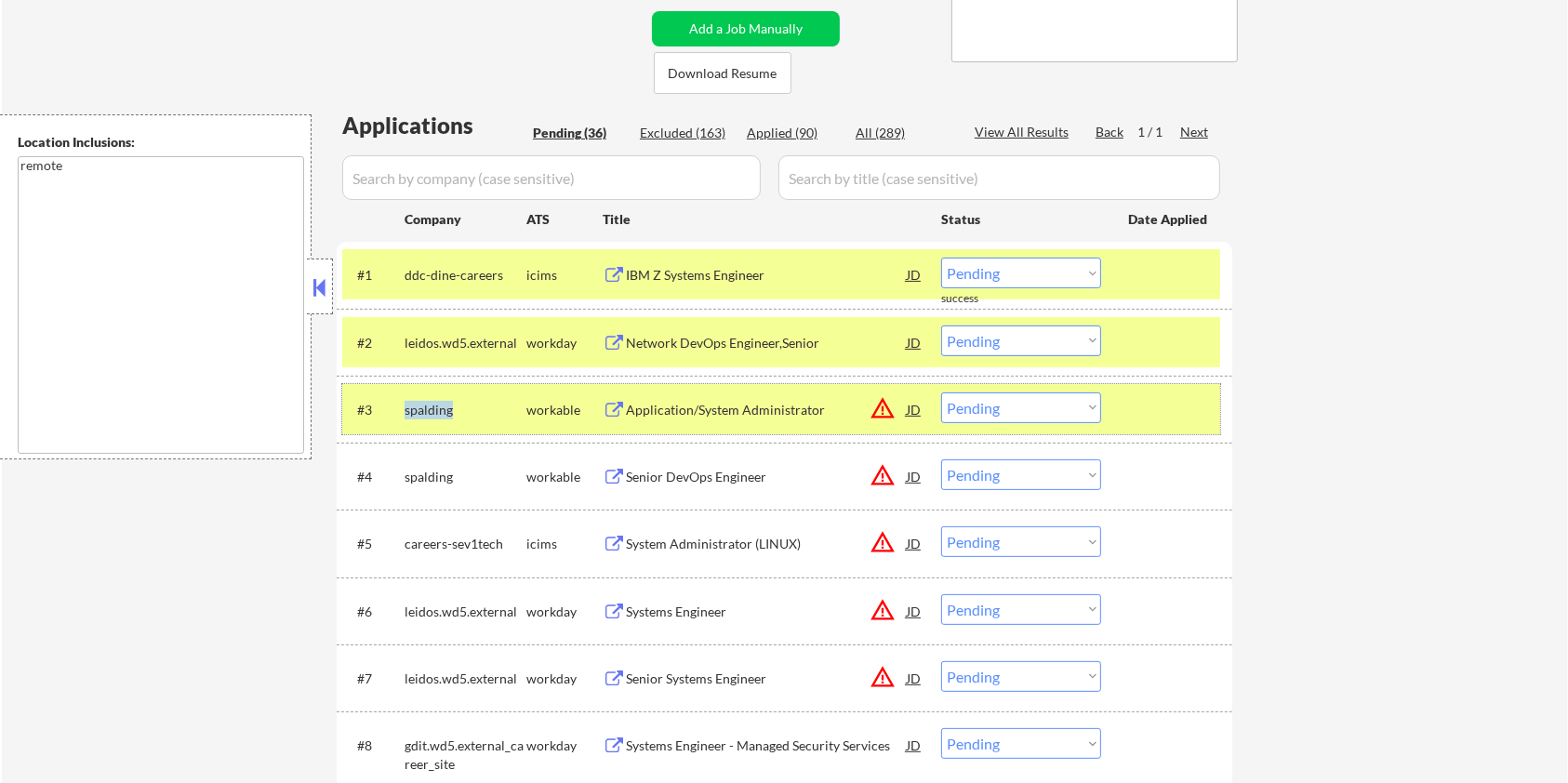
drag, startPoint x: 462, startPoint y: 408, endPoint x: 387, endPoint y: 412, distance: 75.1
click at [387, 412] on div "#3 spalding workable Application/System Administrator JD warning_amber Choose a…" at bounding box center [781, 409] width 878 height 33
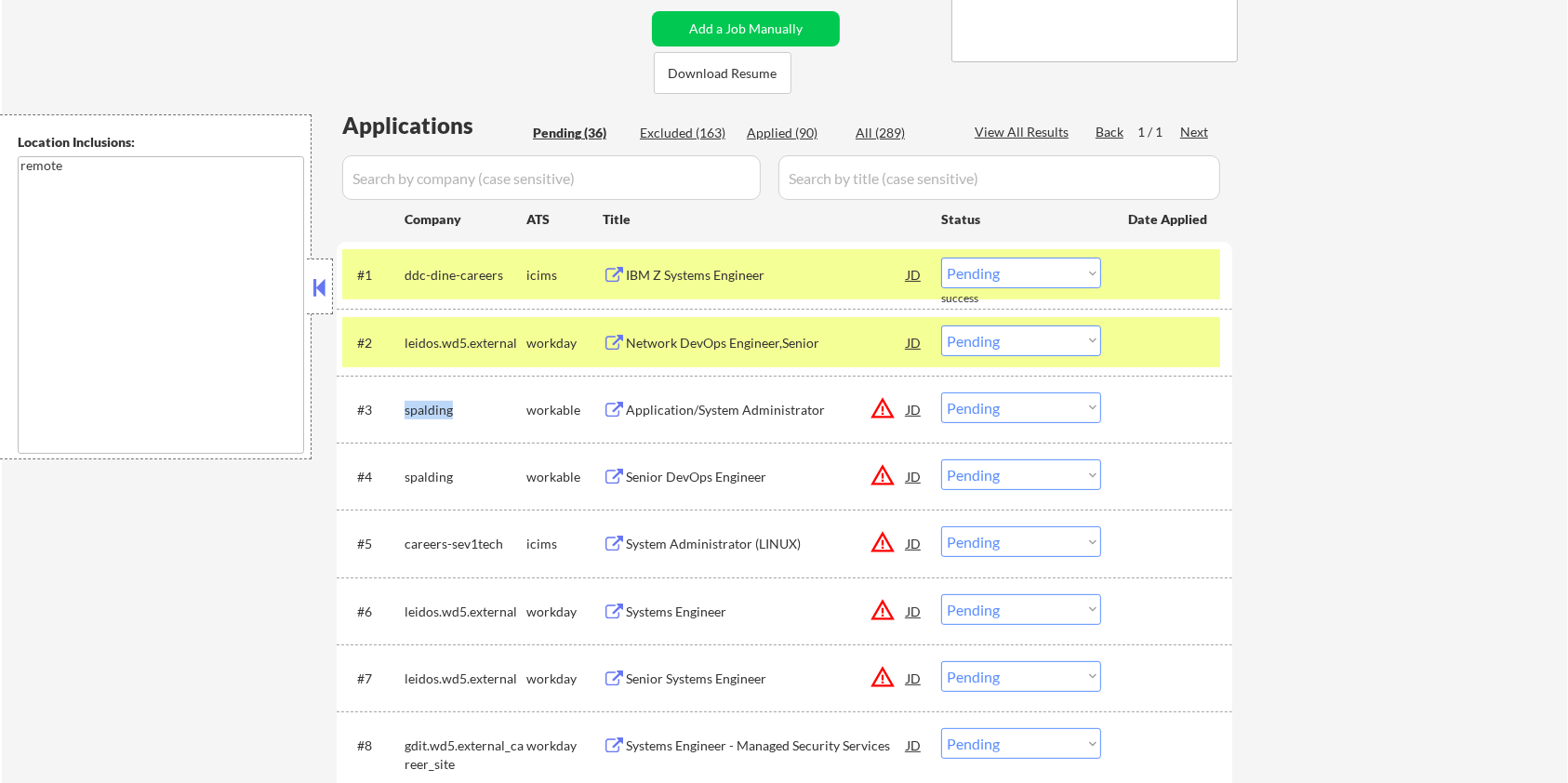
copy div "spalding"
click at [415, 185] on input "input" at bounding box center [551, 177] width 419 height 45
paste input "spalding"
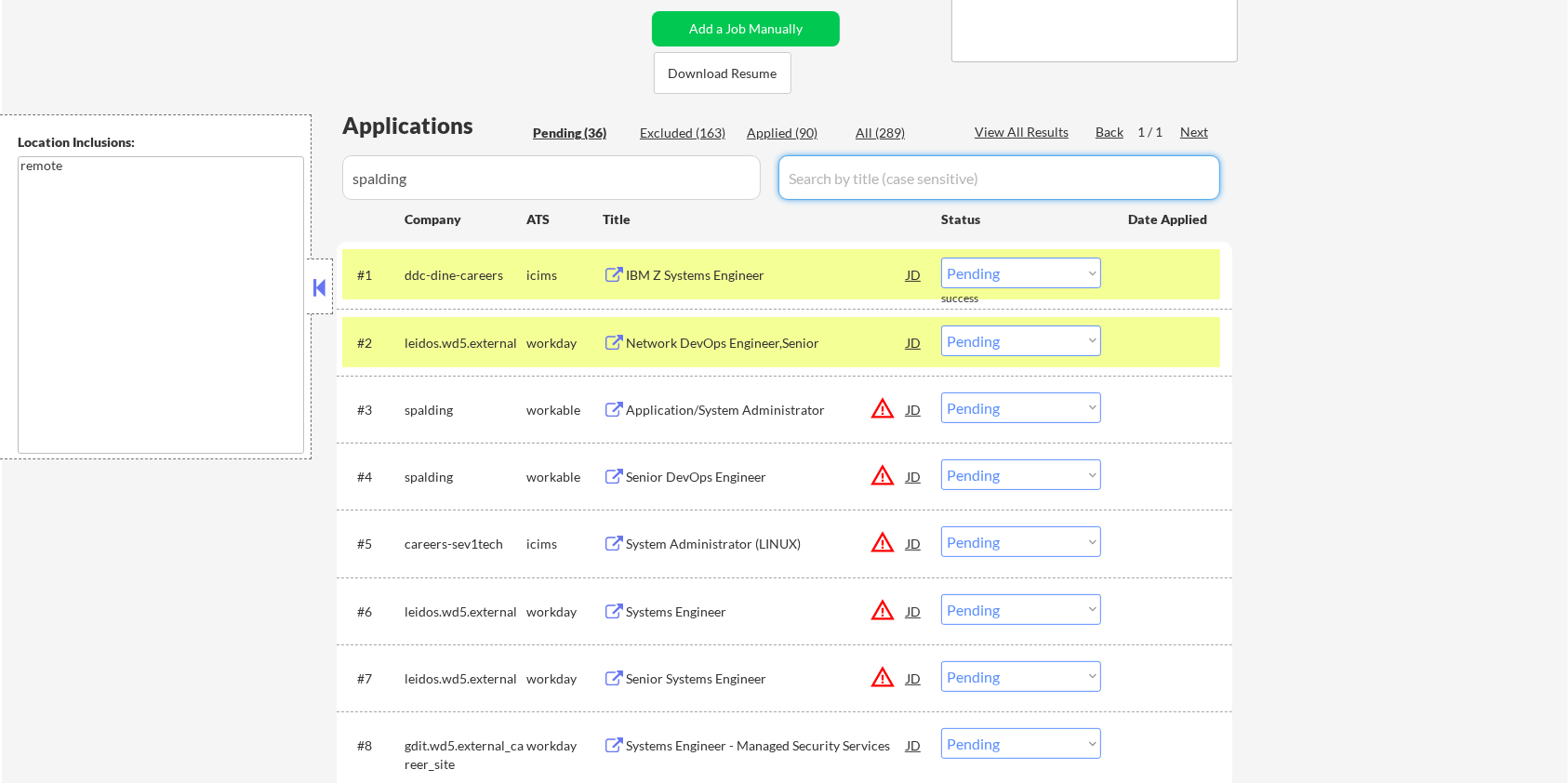
click at [846, 176] on input "input" at bounding box center [999, 177] width 442 height 45
click at [878, 128] on div "All (289)" at bounding box center [902, 134] width 93 height 19
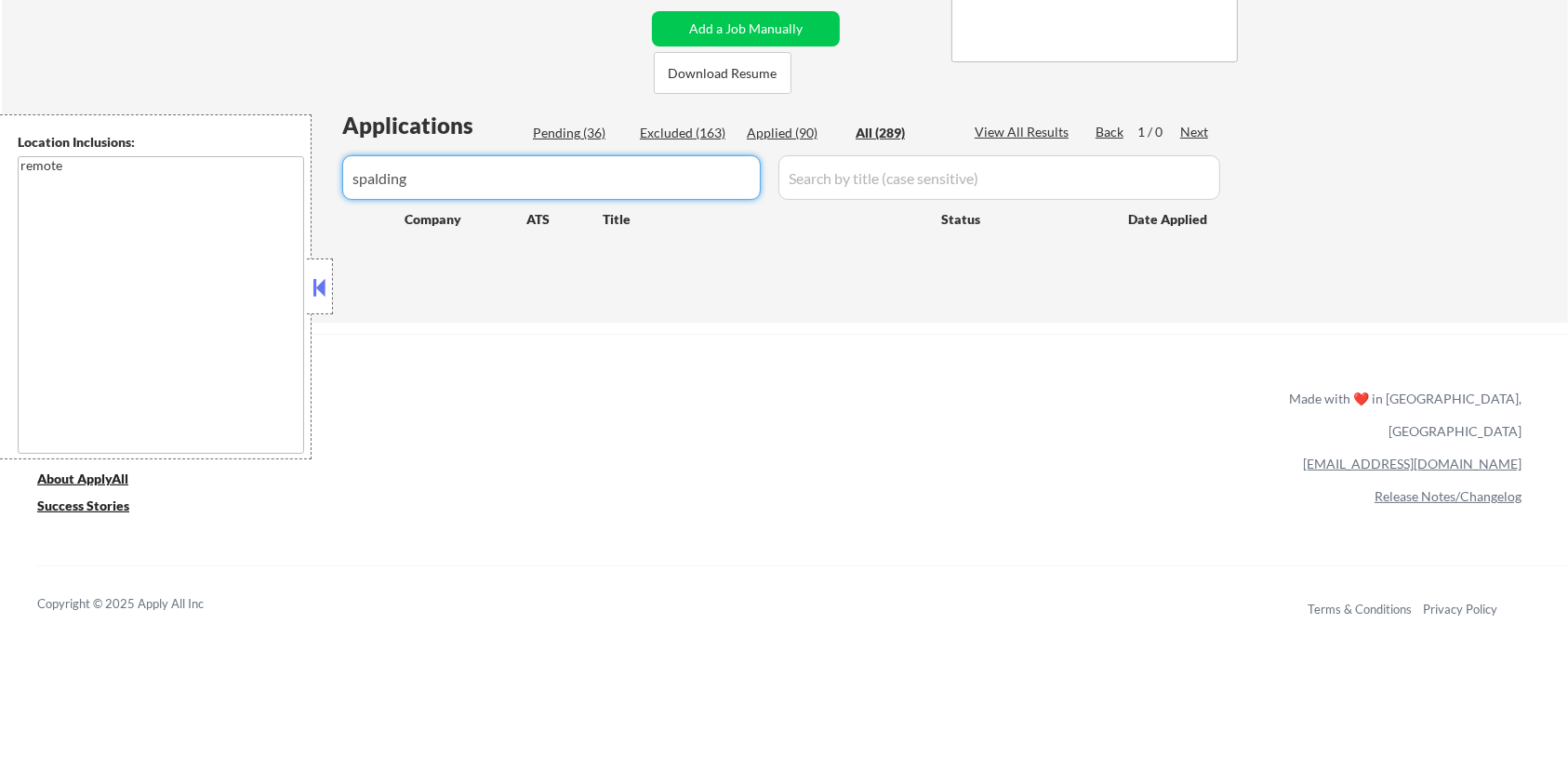
drag, startPoint x: 439, startPoint y: 178, endPoint x: 321, endPoint y: 198, distance: 119.7
click at [321, 198] on body "← Return to /applysquad Mailslurp Inbox Job Search Builder Cole Mccully User Em…" at bounding box center [784, 19] width 1568 height 783
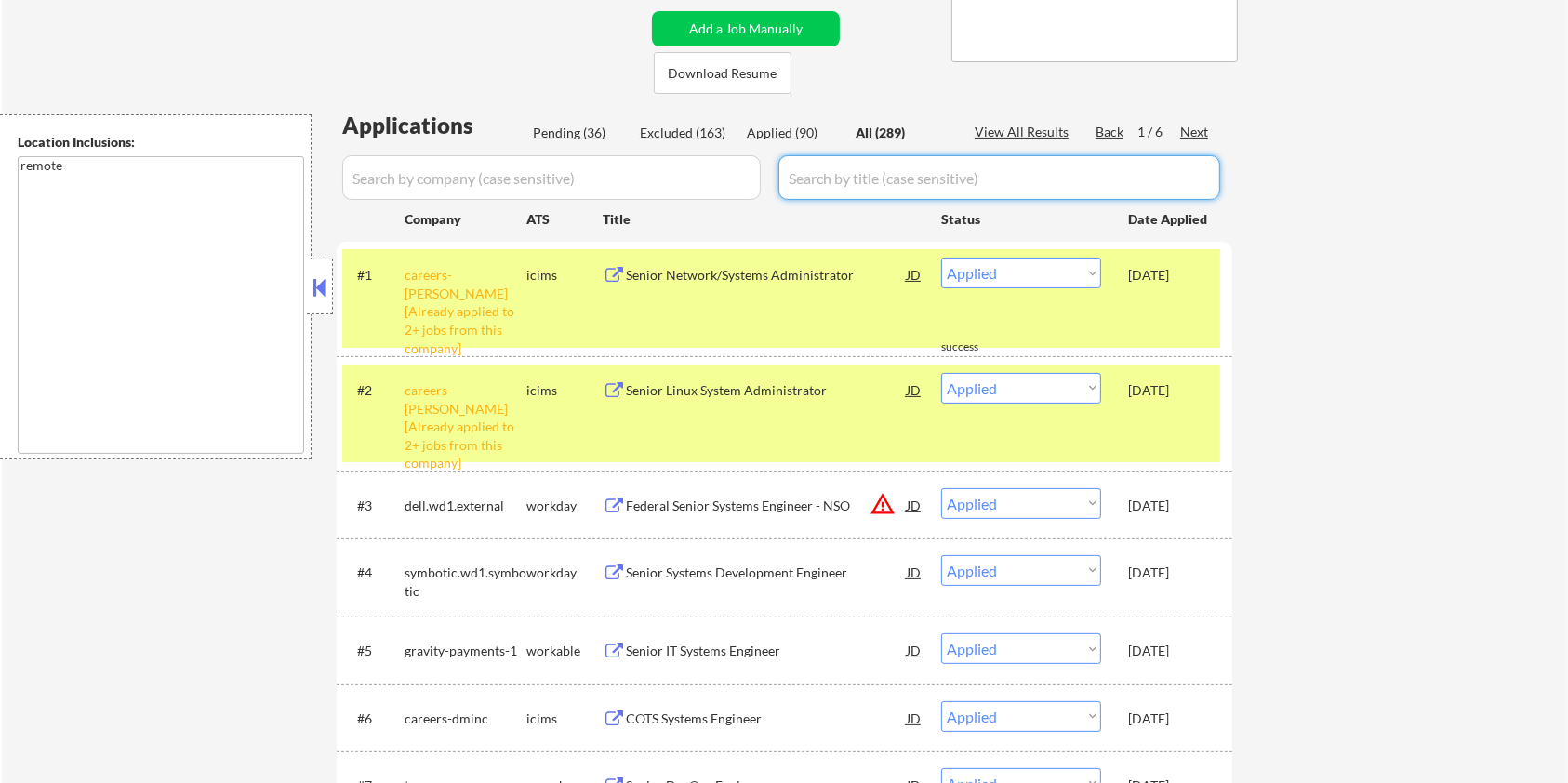
click at [834, 173] on input "input" at bounding box center [999, 177] width 442 height 45
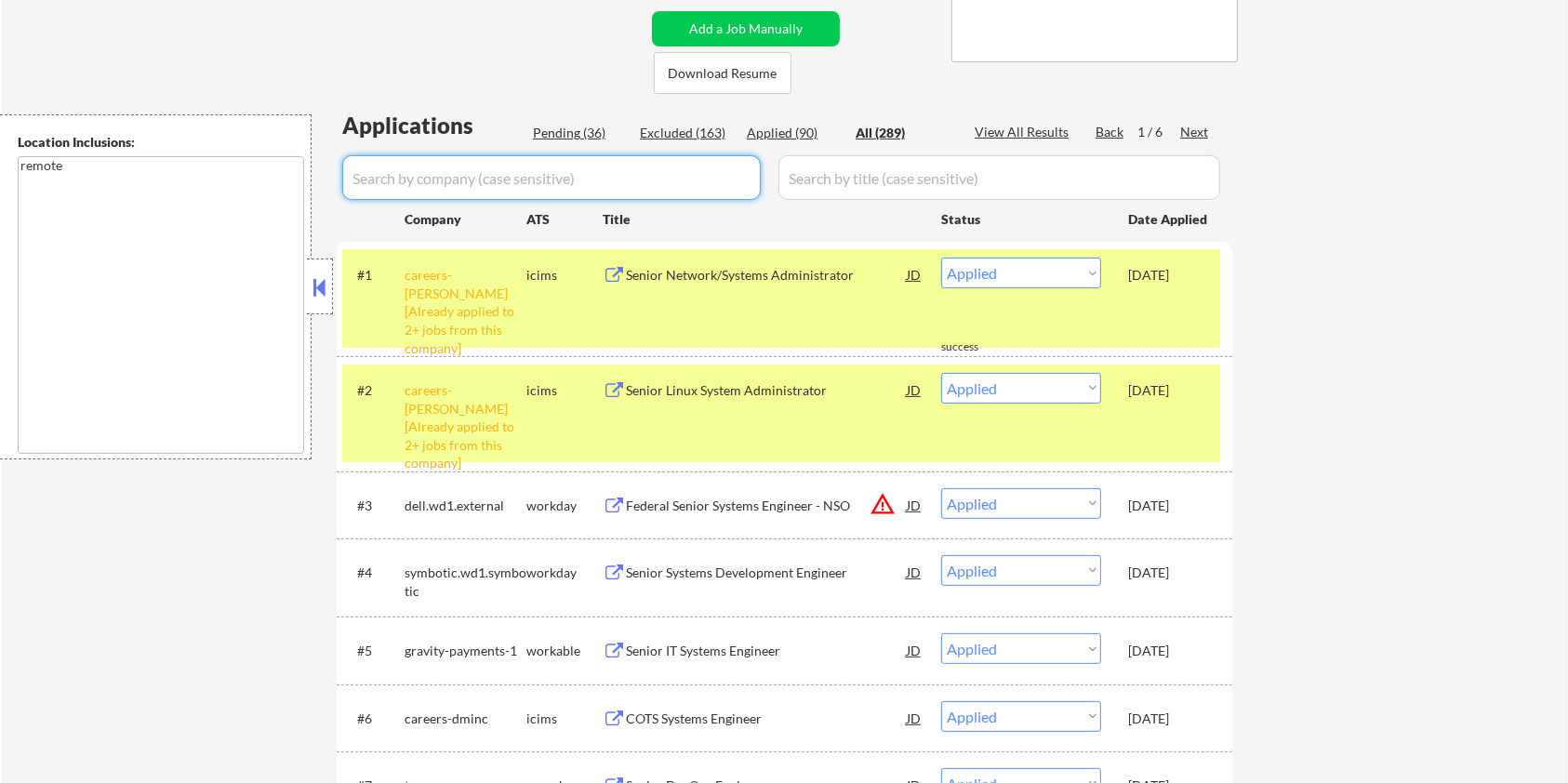
click at [542, 190] on input "input" at bounding box center [551, 177] width 419 height 45
click at [564, 128] on div "Pending (36)" at bounding box center [580, 134] width 93 height 19
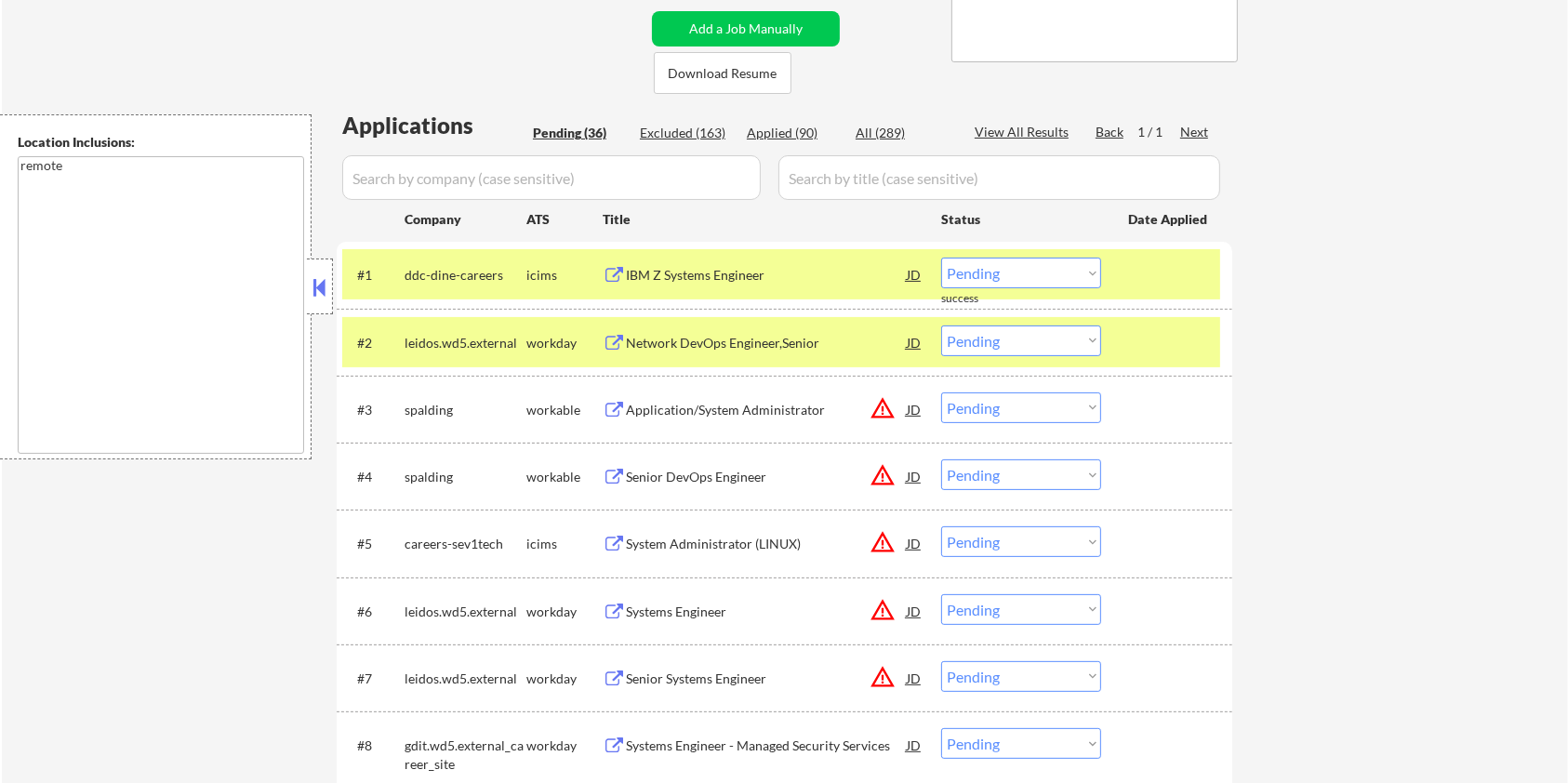
click at [513, 172] on input "input" at bounding box center [551, 177] width 419 height 45
click at [643, 401] on div "Application/System Administrator" at bounding box center [766, 410] width 281 height 19
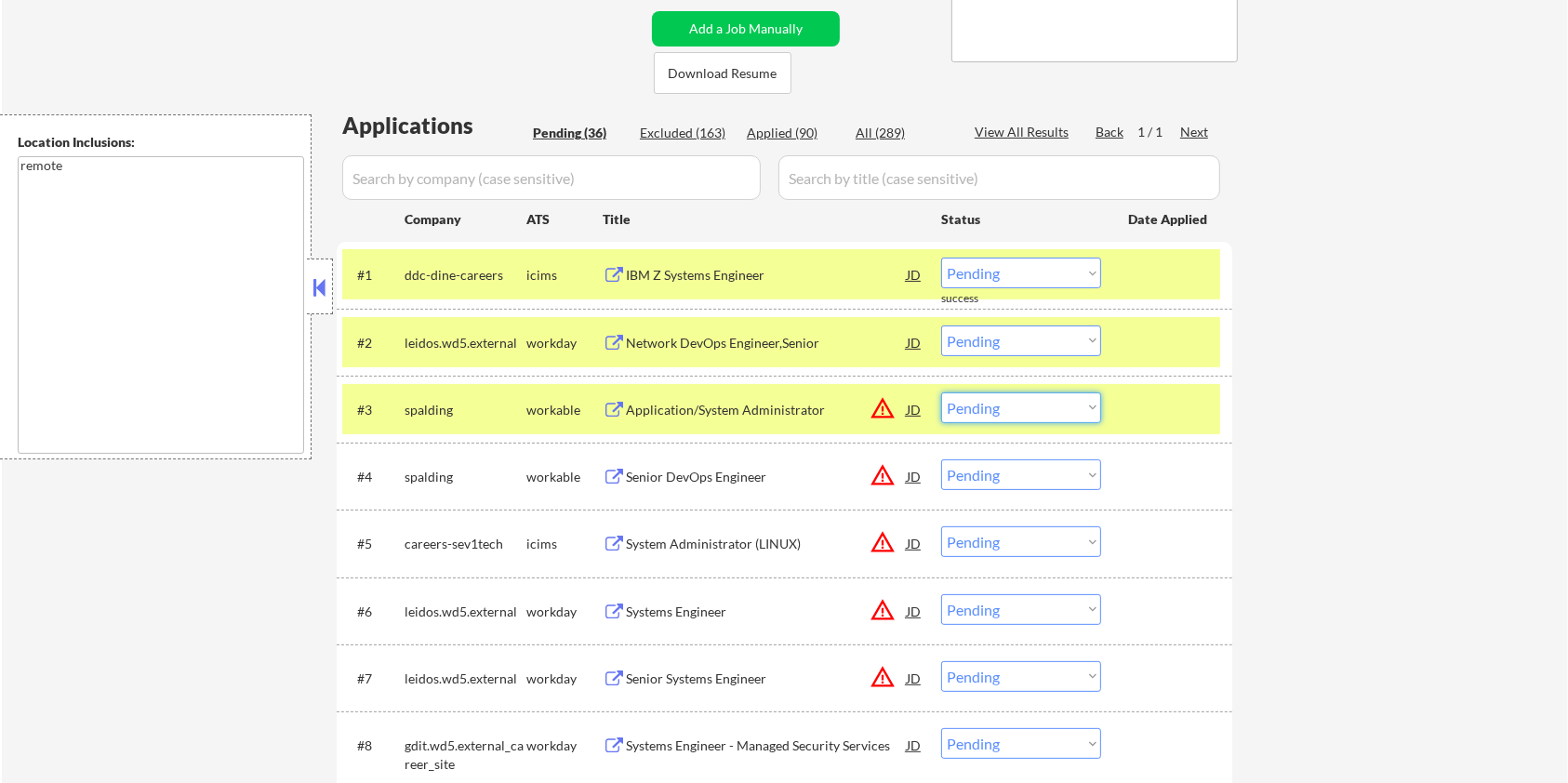
click at [1049, 410] on select "Choose an option... Pending Applied Excluded (Questions) Excluded (Expired) Exc…" at bounding box center [1021, 408] width 160 height 31
click at [941, 393] on select "Choose an option... Pending Applied Excluded (Questions) Excluded (Expired) Exc…" at bounding box center [1021, 408] width 160 height 31
click at [1036, 476] on select "Choose an option... Pending Applied Excluded (Questions) Excluded (Expired) Exc…" at bounding box center [1021, 475] width 160 height 31
click at [941, 460] on select "Choose an option... Pending Applied Excluded (Questions) Excluded (Expired) Exc…" at bounding box center [1021, 475] width 160 height 31
click at [668, 266] on div "IBM Z Systems Engineer" at bounding box center [766, 276] width 281 height 19
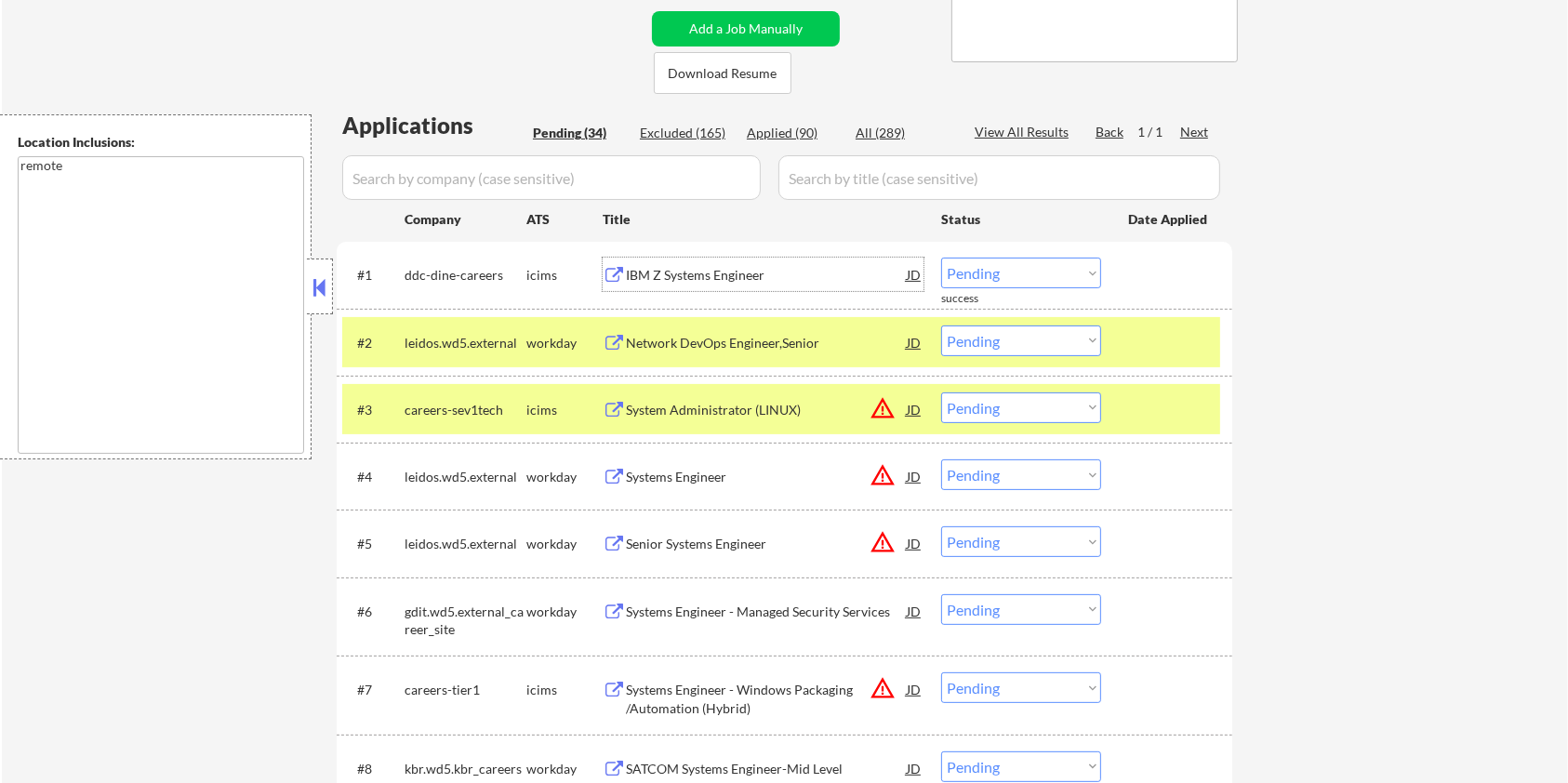
click at [1024, 278] on select "Choose an option... Pending Applied Excluded (Questions) Excluded (Expired) Exc…" at bounding box center [1021, 273] width 160 height 31
click at [941, 258] on select "Choose an option... Pending Applied Excluded (Questions) Excluded (Expired) Exc…" at bounding box center [1021, 273] width 160 height 31
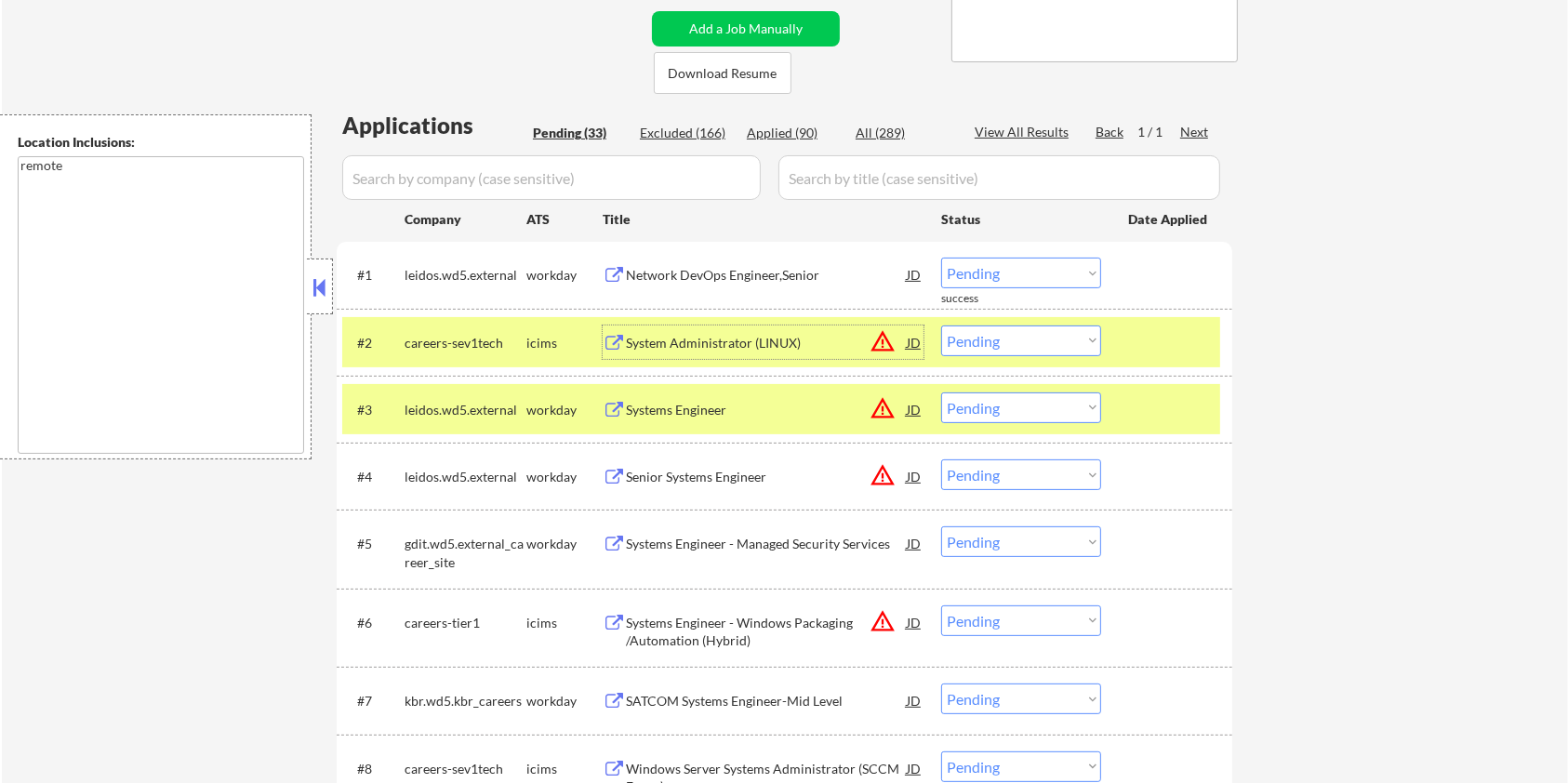
click at [682, 329] on div "System Administrator (LINUX)" at bounding box center [766, 341] width 281 height 33
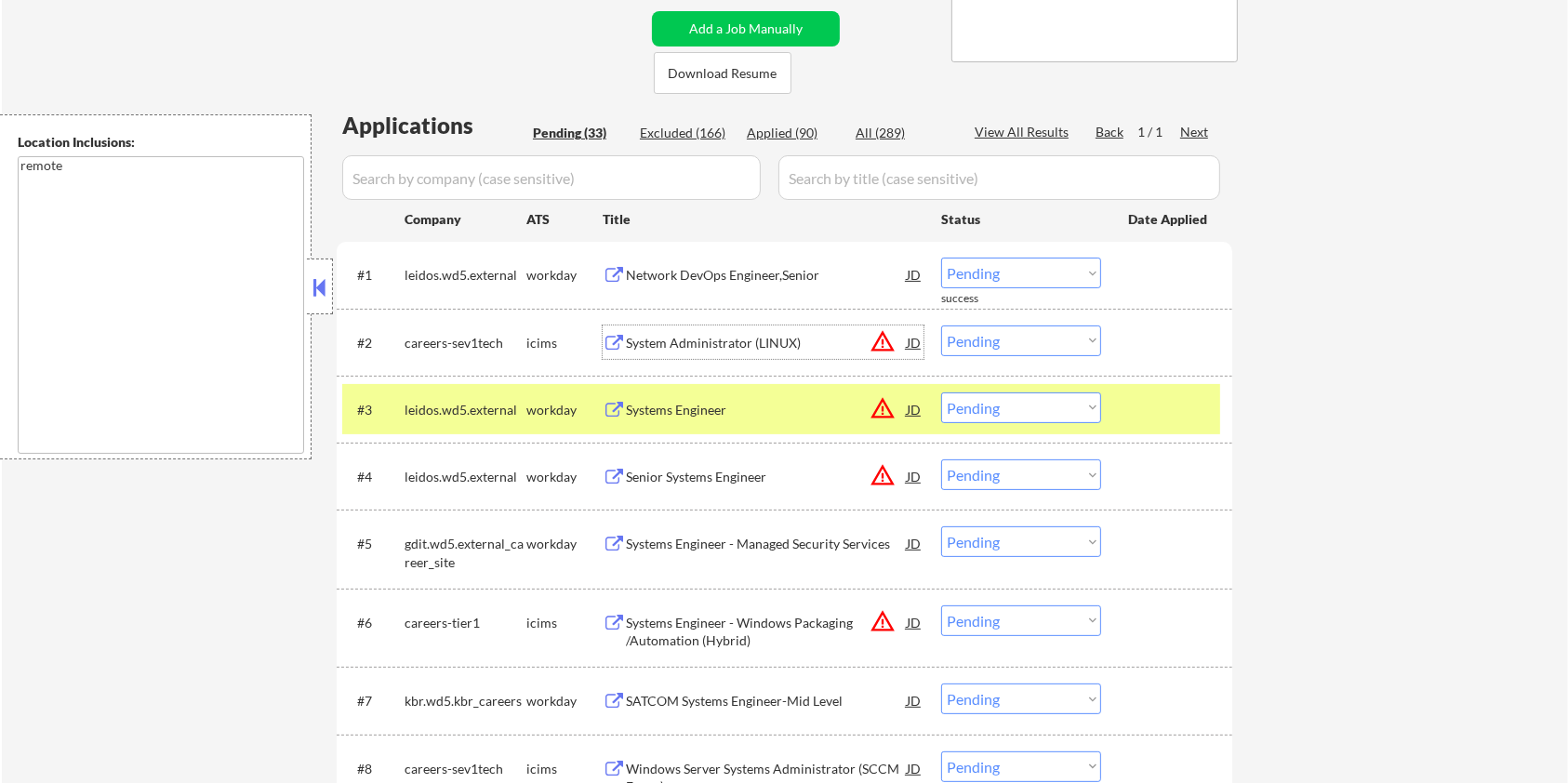
click at [1034, 343] on select "Choose an option... Pending Applied Excluded (Questions) Excluded (Expired) Exc…" at bounding box center [1021, 340] width 160 height 31
click at [941, 325] on select "Choose an option... Pending Applied Excluded (Questions) Excluded (Expired) Exc…" at bounding box center [1021, 340] width 160 height 31
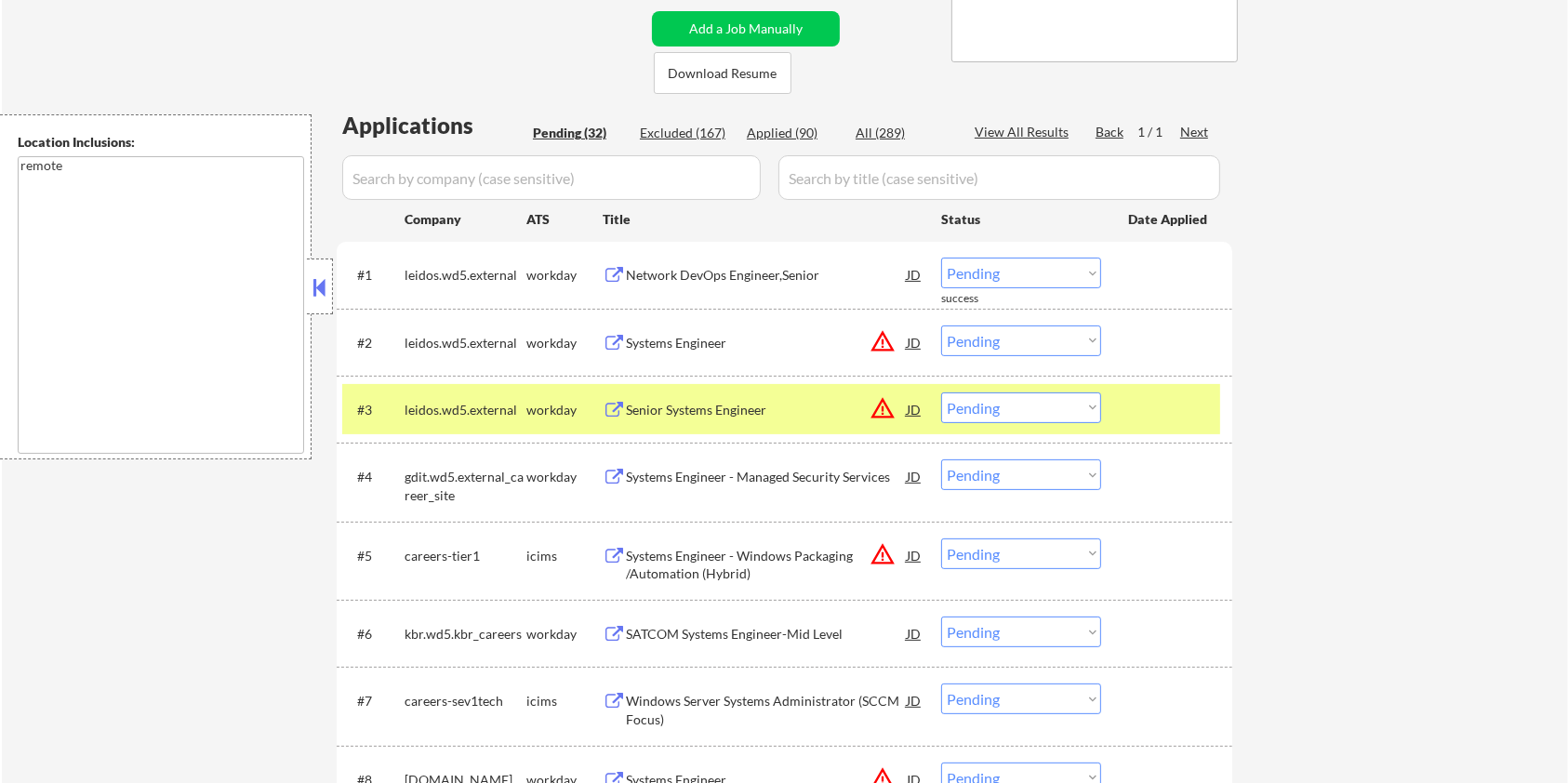
click at [685, 272] on div "Network DevOps Engineer,Senior" at bounding box center [766, 276] width 281 height 19
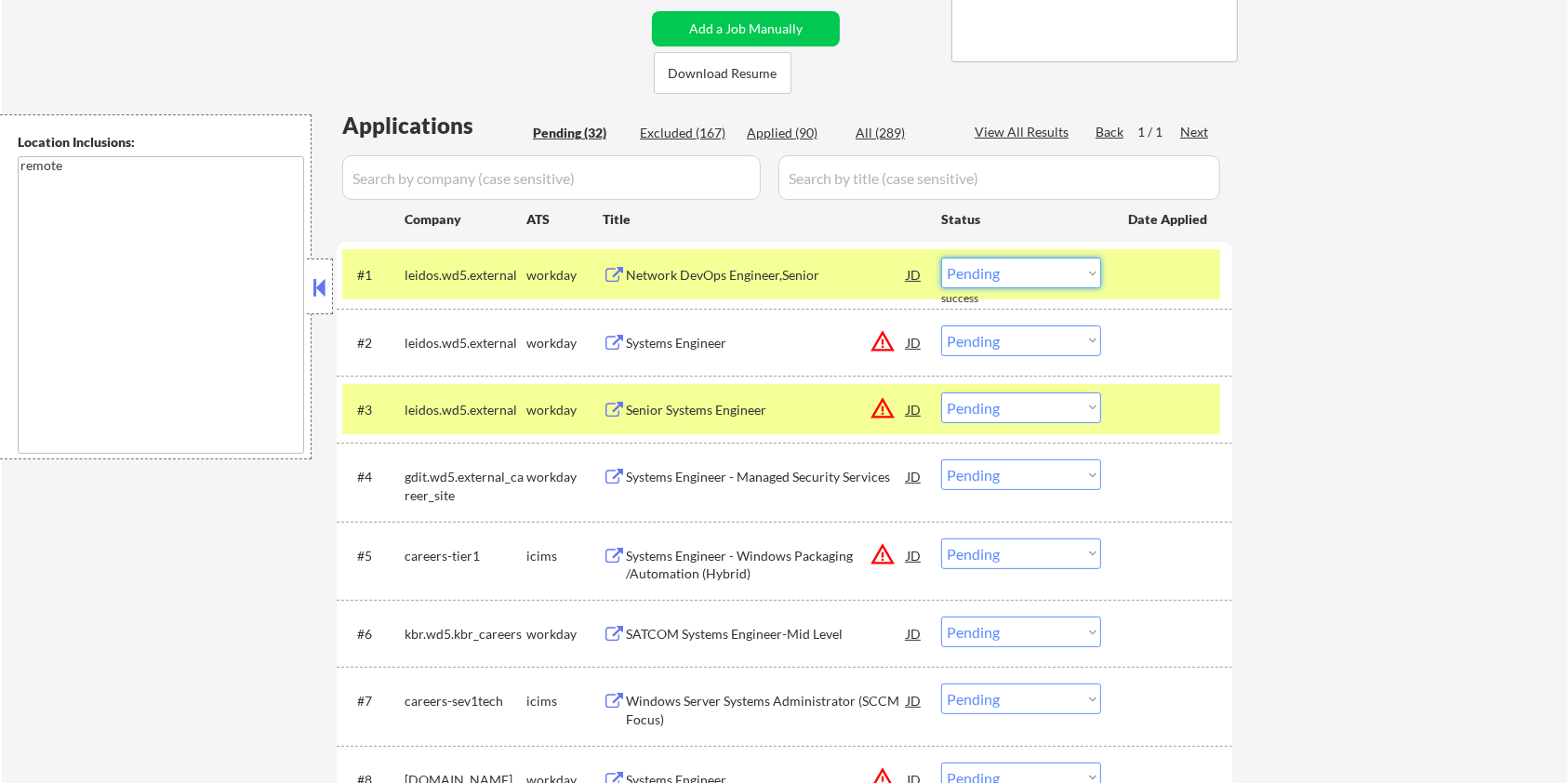
click at [1088, 276] on select "Choose an option... Pending Applied Excluded (Questions) Excluded (Expired) Exc…" at bounding box center [1021, 273] width 160 height 31
click at [941, 258] on select "Choose an option... Pending Applied Excluded (Questions) Excluded (Expired) Exc…" at bounding box center [1021, 273] width 160 height 31
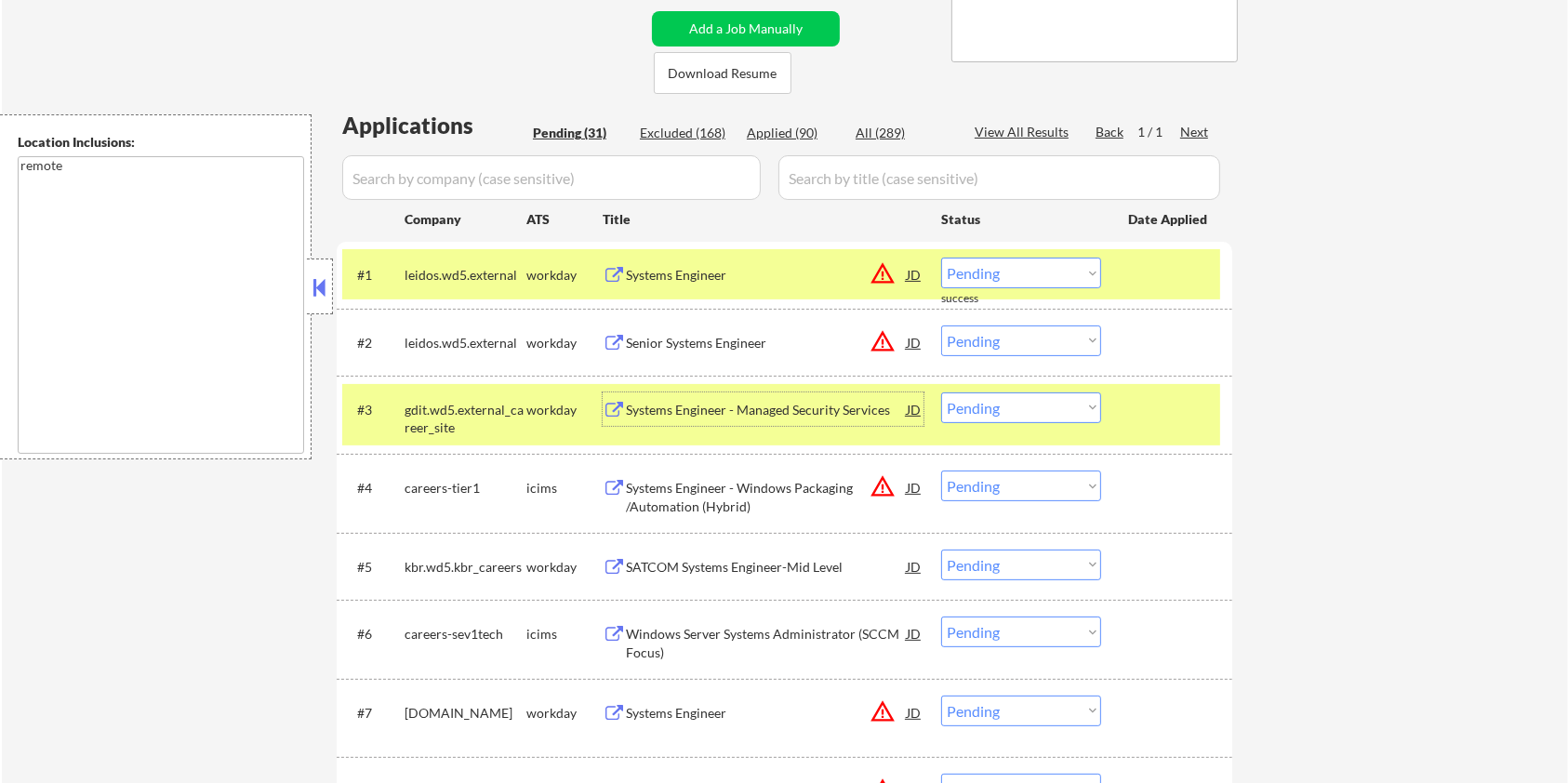
click at [700, 406] on div "Systems Engineer - Managed Security Services" at bounding box center [766, 410] width 281 height 19
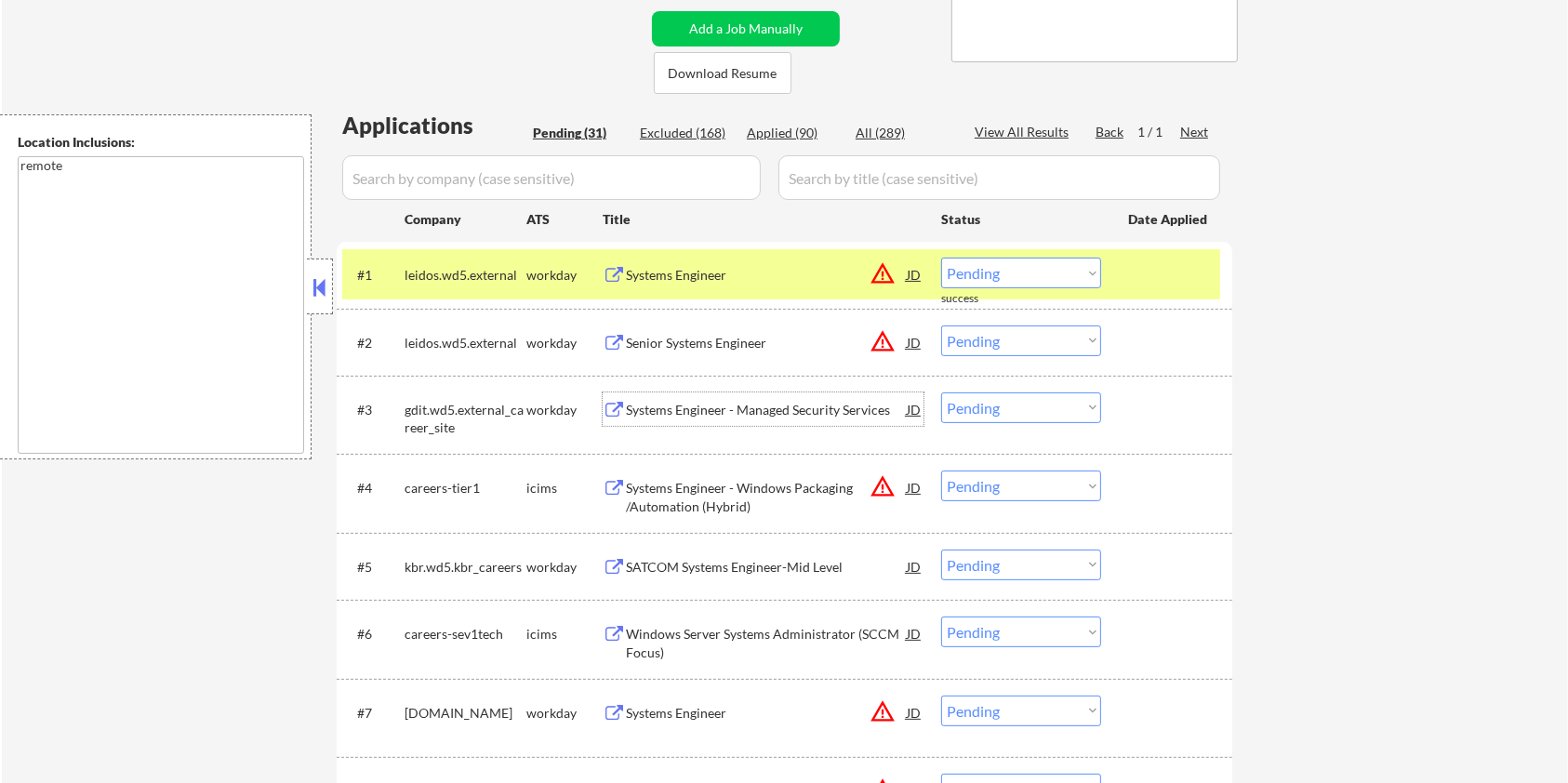
click at [1020, 410] on select "Choose an option... Pending Applied Excluded (Questions) Excluded (Expired) Exc…" at bounding box center [1021, 408] width 160 height 31
click at [941, 393] on select "Choose an option... Pending Applied Excluded (Questions) Excluded (Expired) Exc…" at bounding box center [1021, 408] width 160 height 31
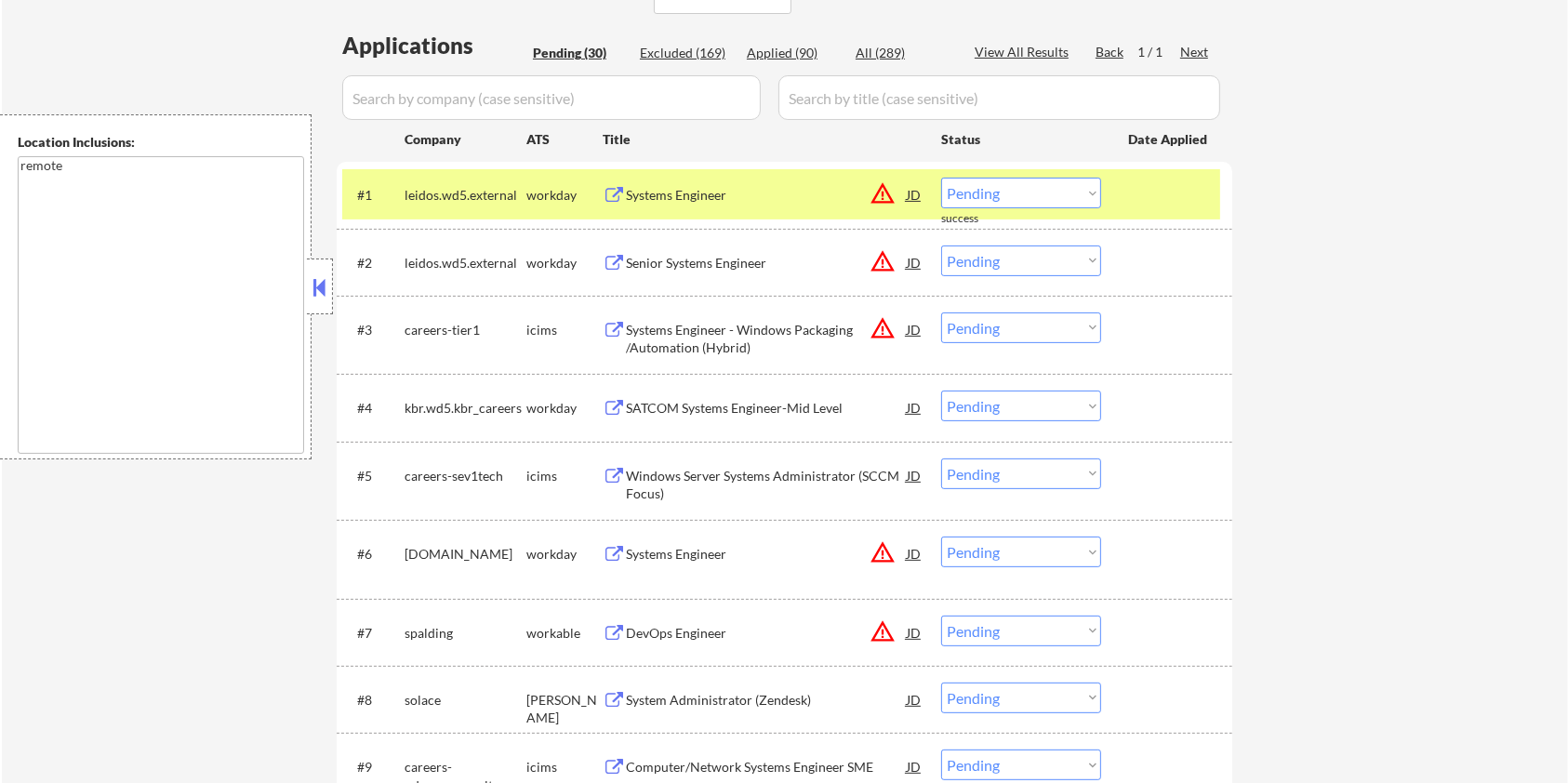
scroll to position [620, 0]
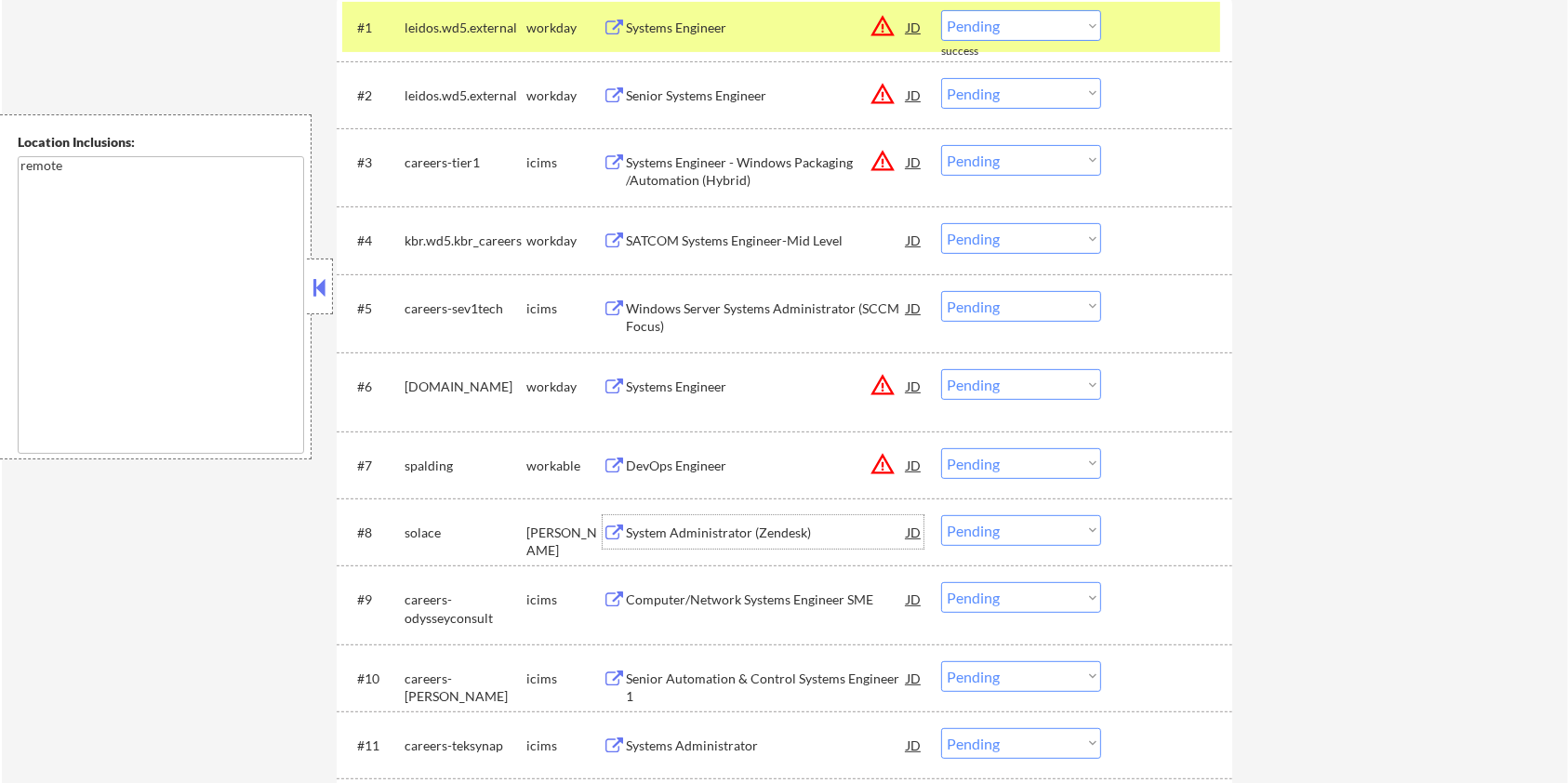
click at [641, 529] on div "System Administrator (Zendesk)" at bounding box center [766, 533] width 281 height 19
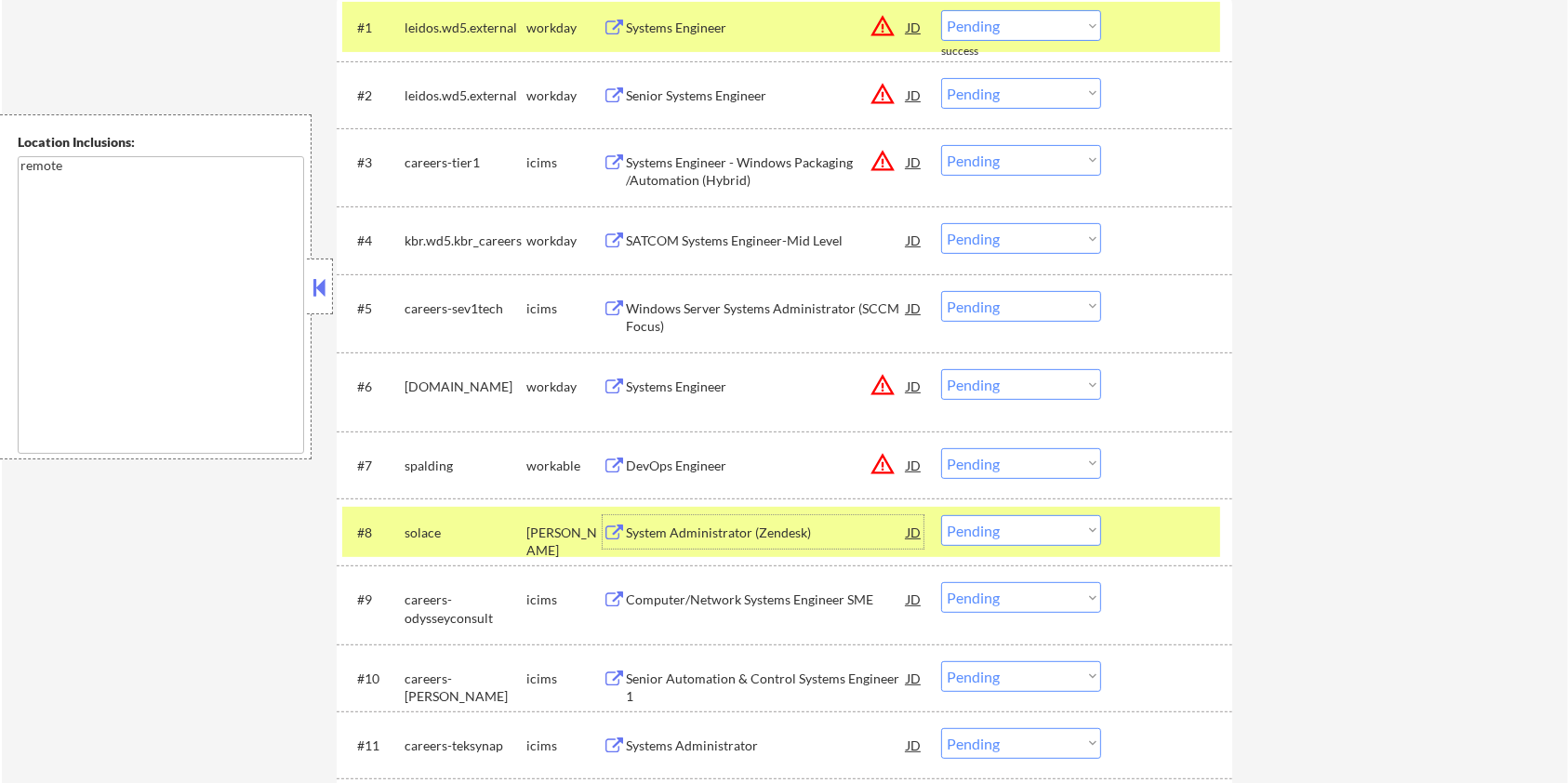
click at [1039, 525] on select "Choose an option... Pending Applied Excluded (Questions) Excluded (Expired) Exc…" at bounding box center [1021, 530] width 160 height 31
click at [941, 515] on select "Choose an option... Pending Applied Excluded (Questions) Excluded (Expired) Exc…" at bounding box center [1021, 530] width 160 height 31
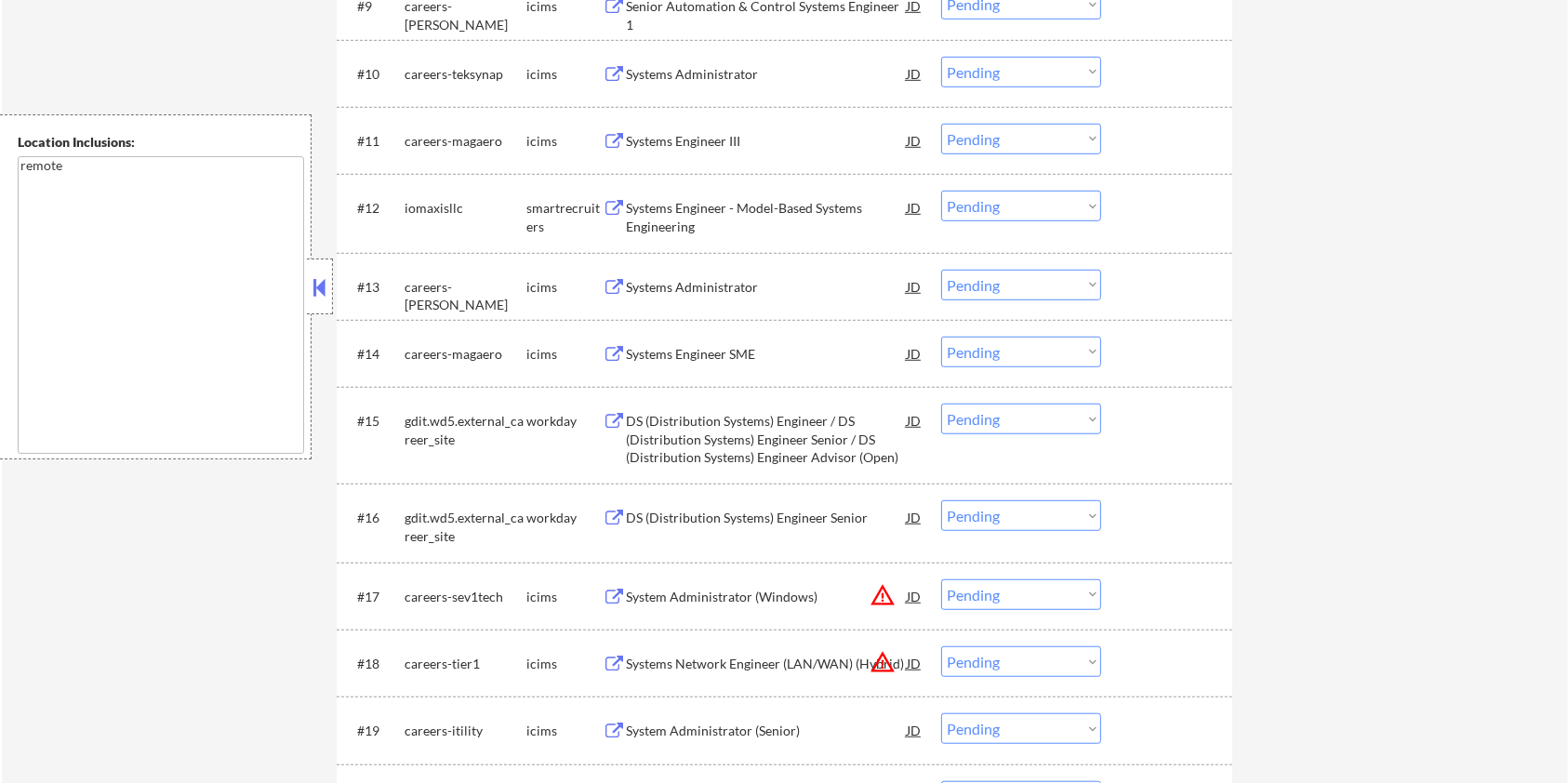
scroll to position [1240, 0]
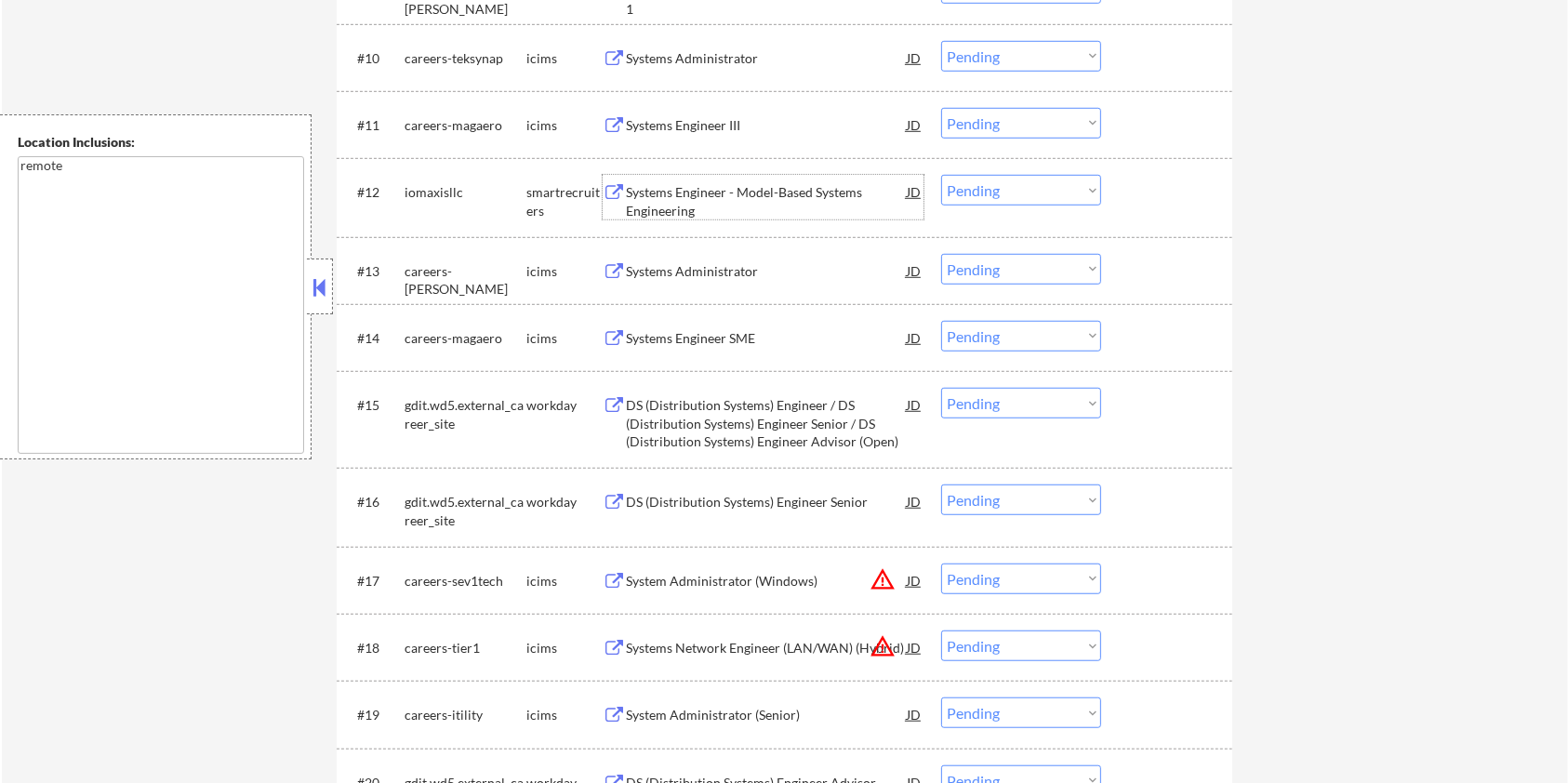
click at [666, 193] on div "Systems Engineer - Model-Based Systems Engineering" at bounding box center [766, 201] width 281 height 36
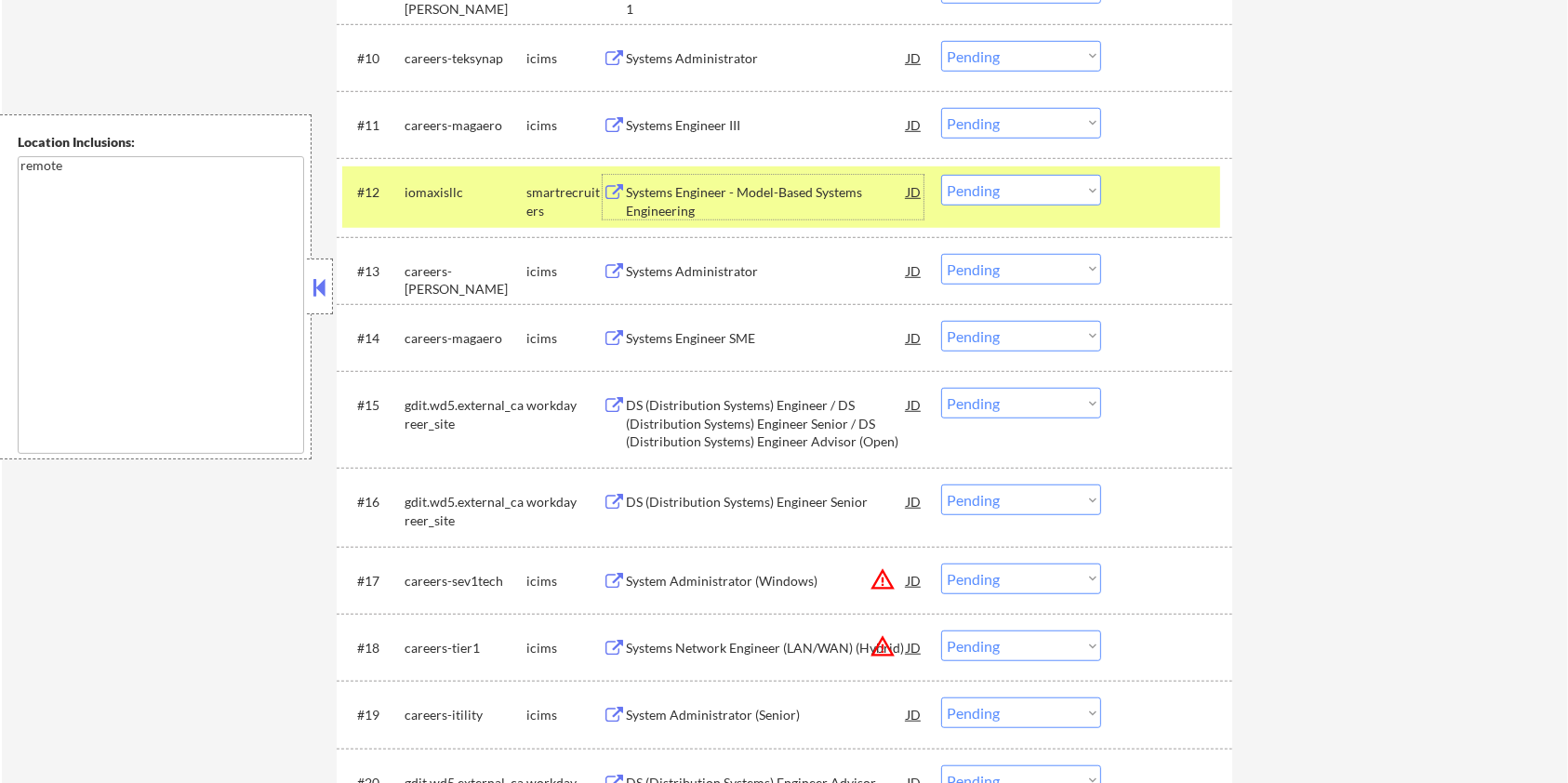
click at [1083, 187] on select "Choose an option... Pending Applied Excluded (Questions) Excluded (Expired) Exc…" at bounding box center [1021, 190] width 160 height 31
click at [941, 175] on select "Choose an option... Pending Applied Excluded (Questions) Excluded (Expired) Exc…" at bounding box center [1021, 190] width 160 height 31
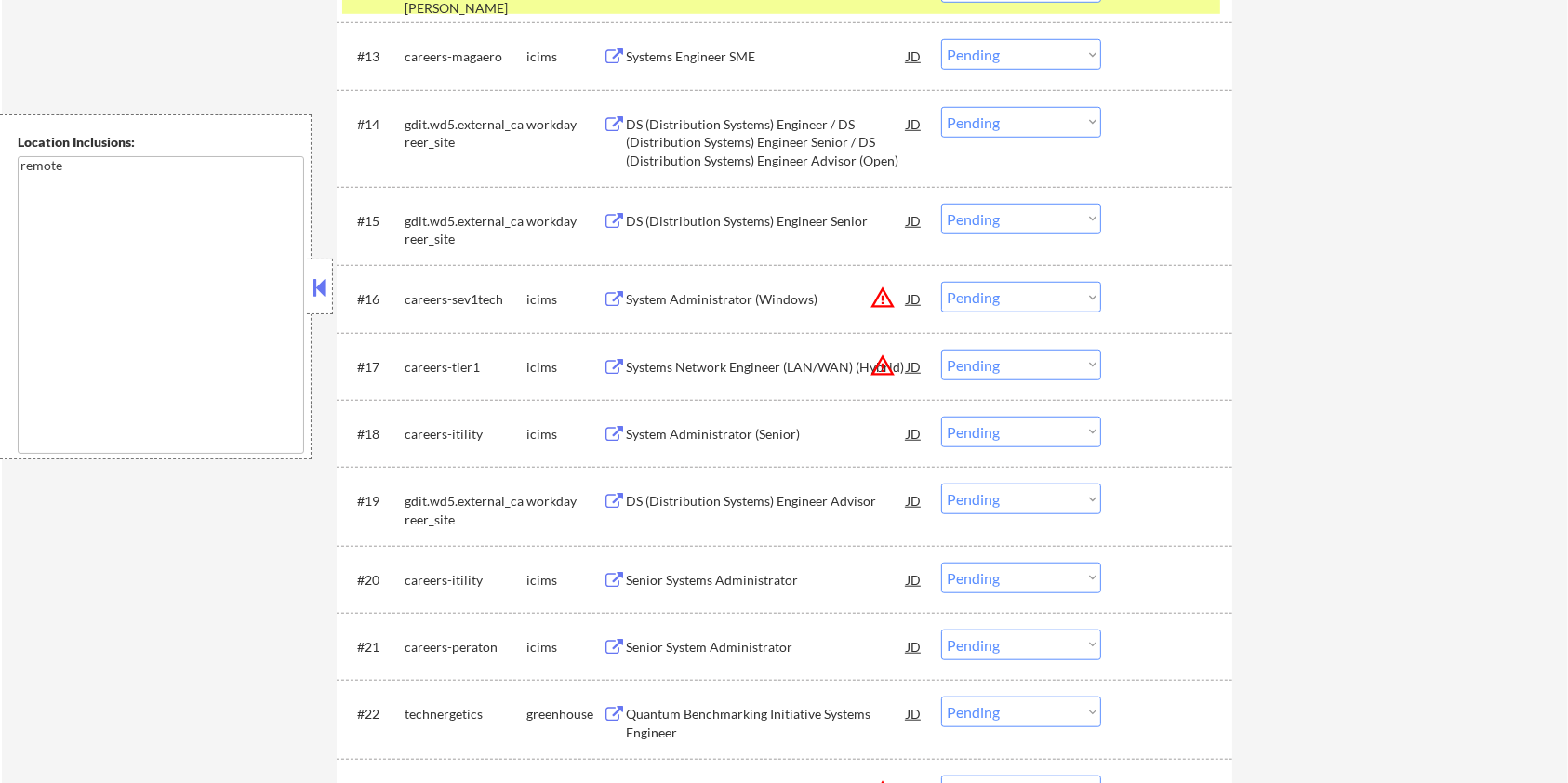
scroll to position [1489, 0]
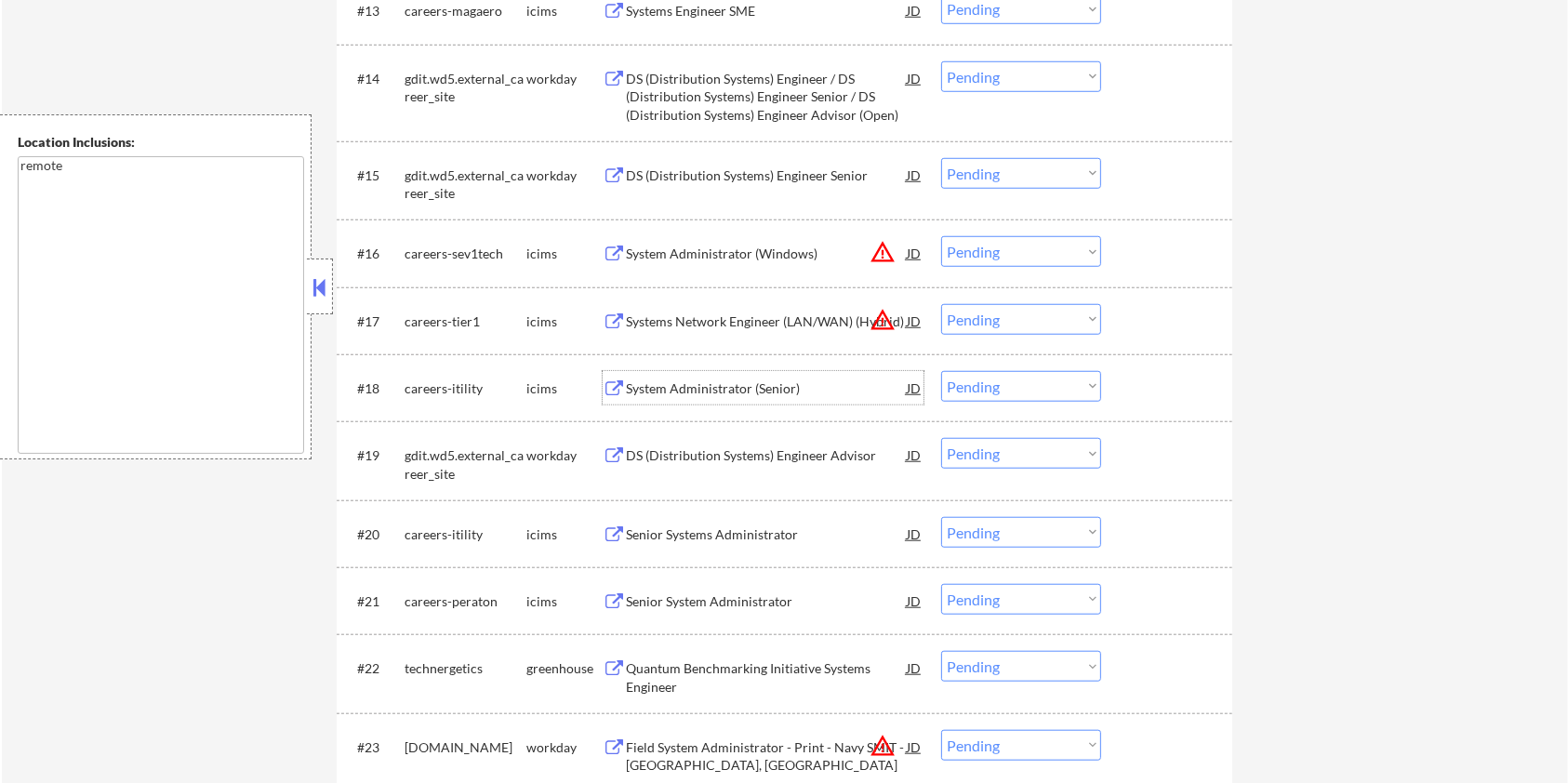
click at [765, 382] on div "System Administrator (Senior)" at bounding box center [766, 389] width 281 height 19
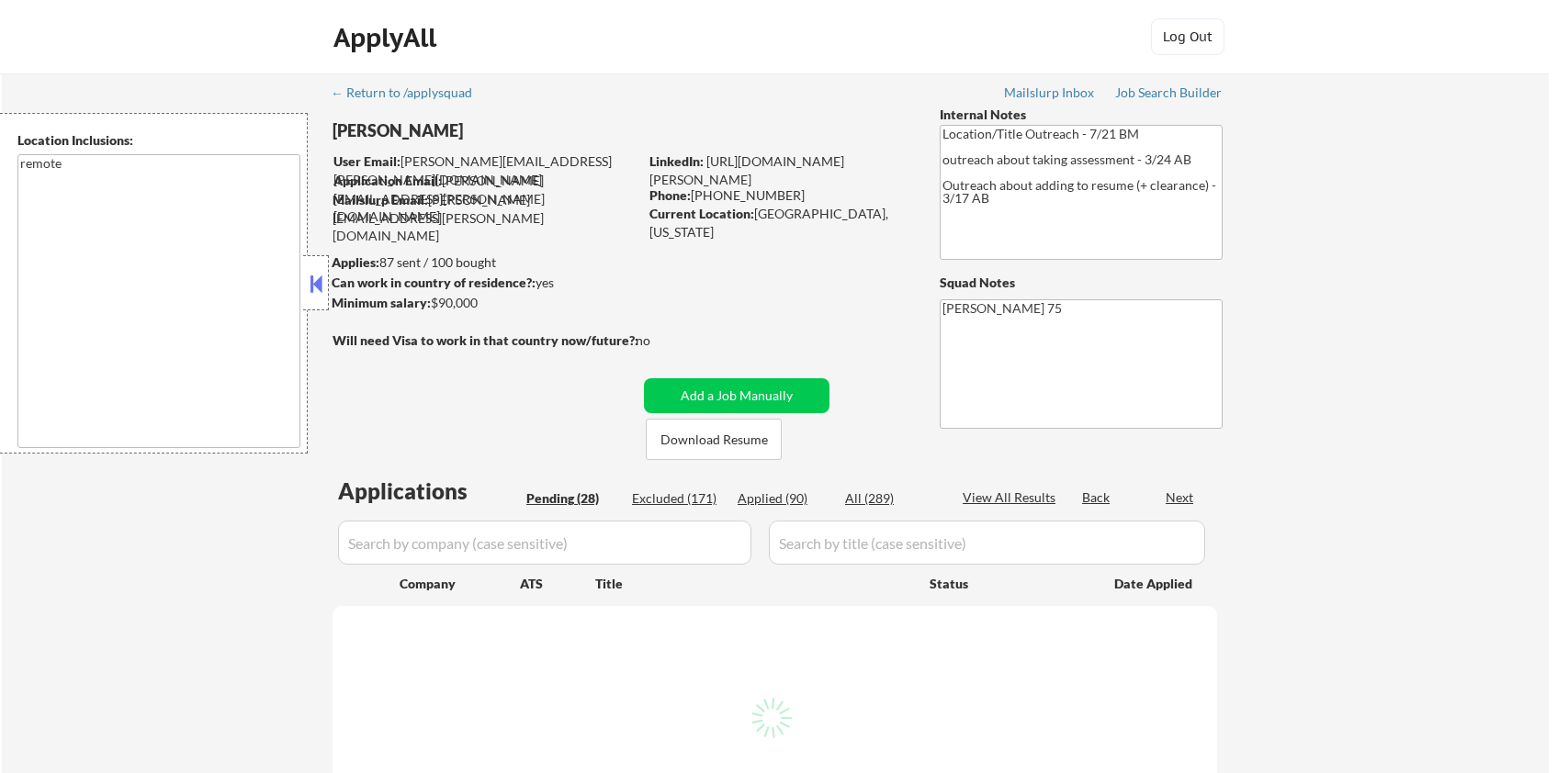
select select ""pending""
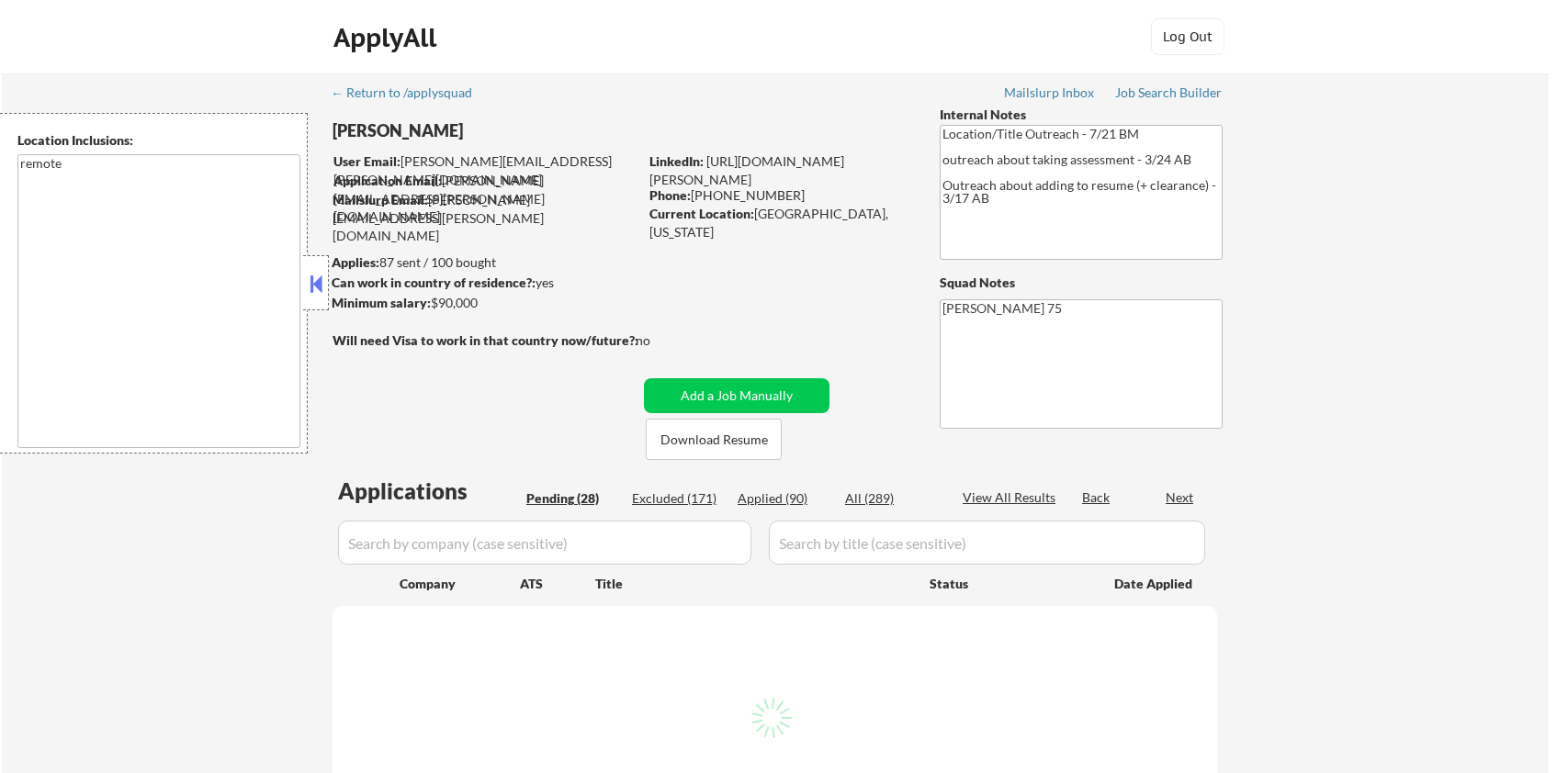
select select ""pending""
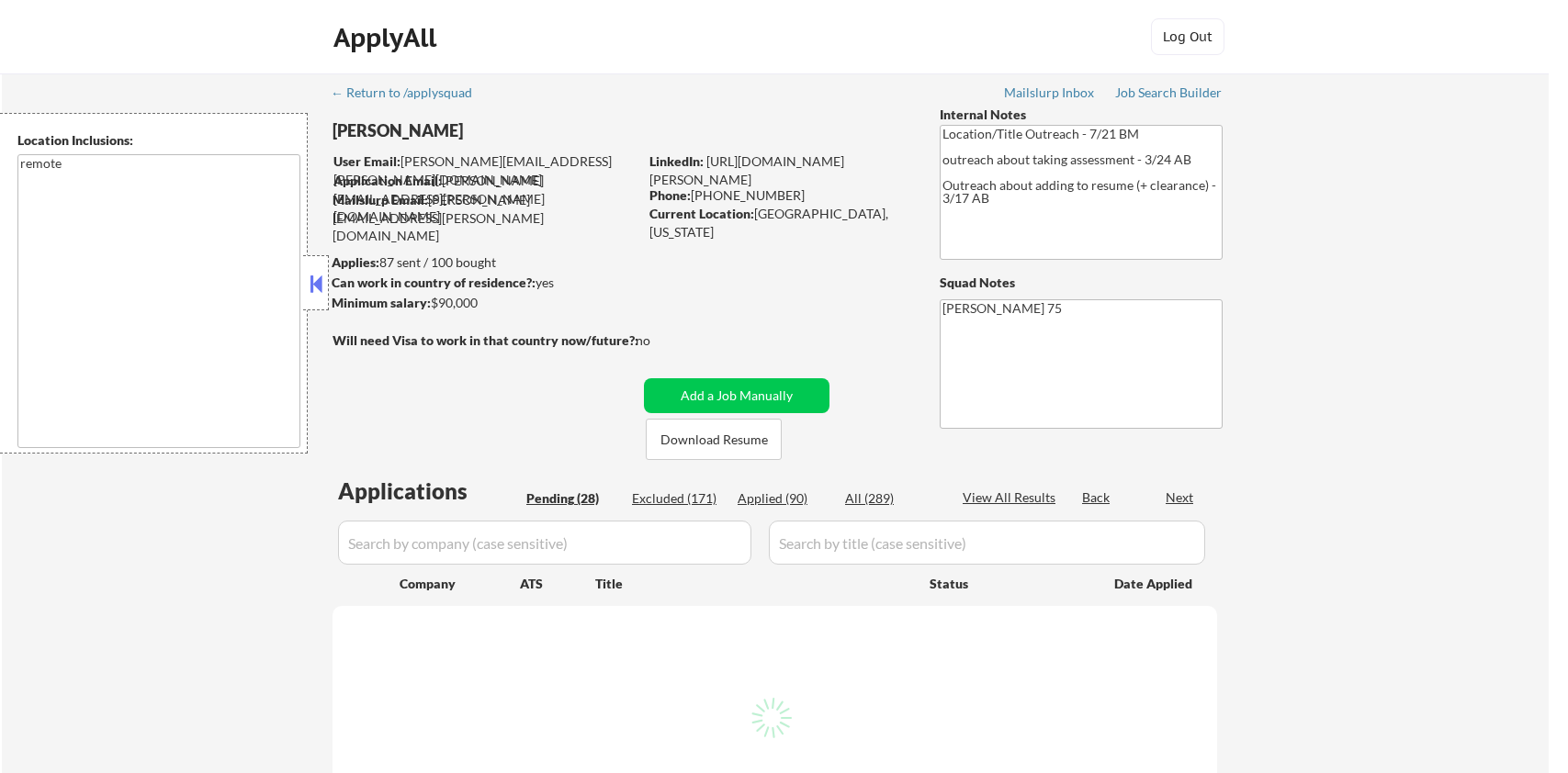
select select ""pending""
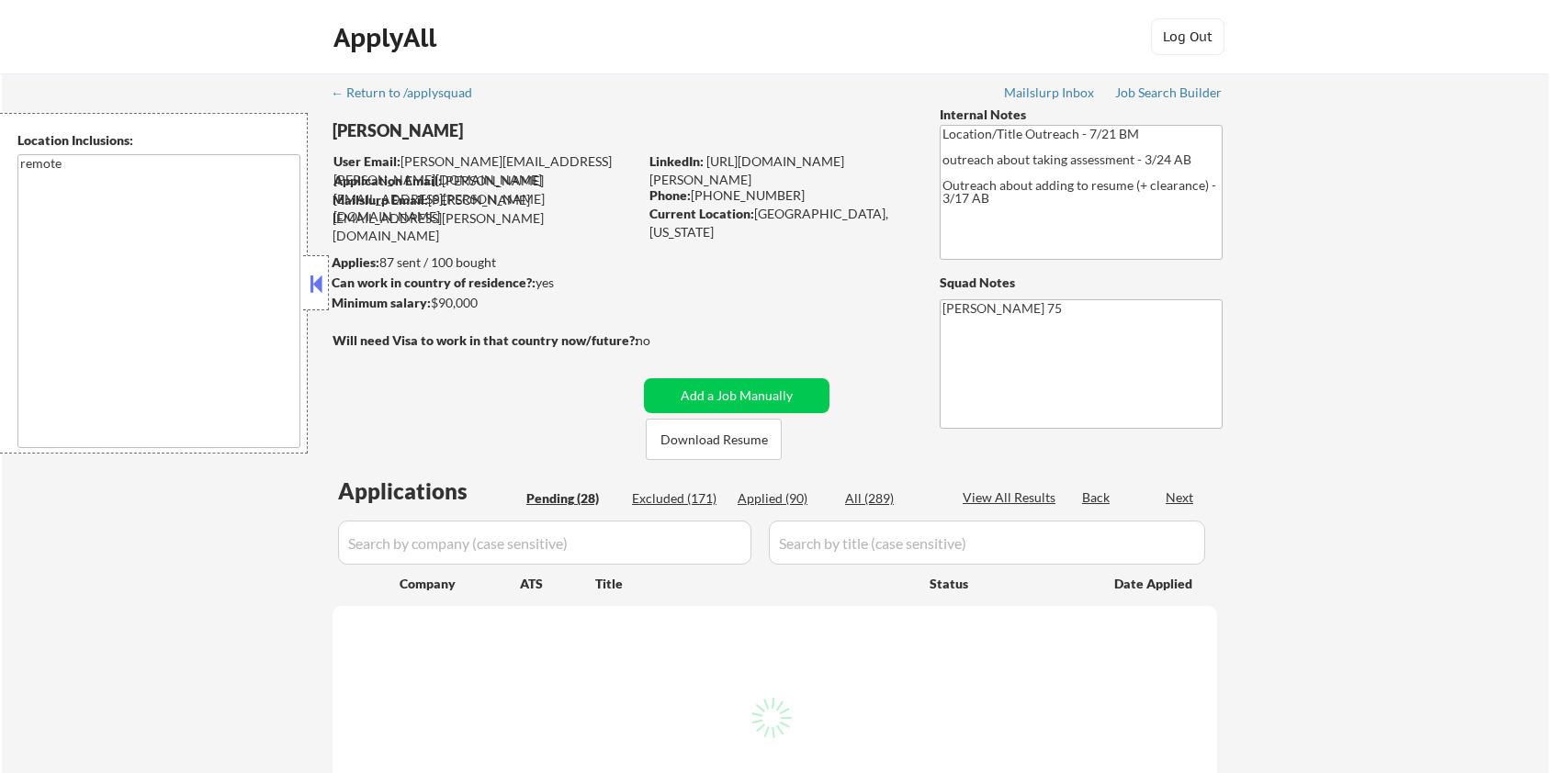
select select ""pending""
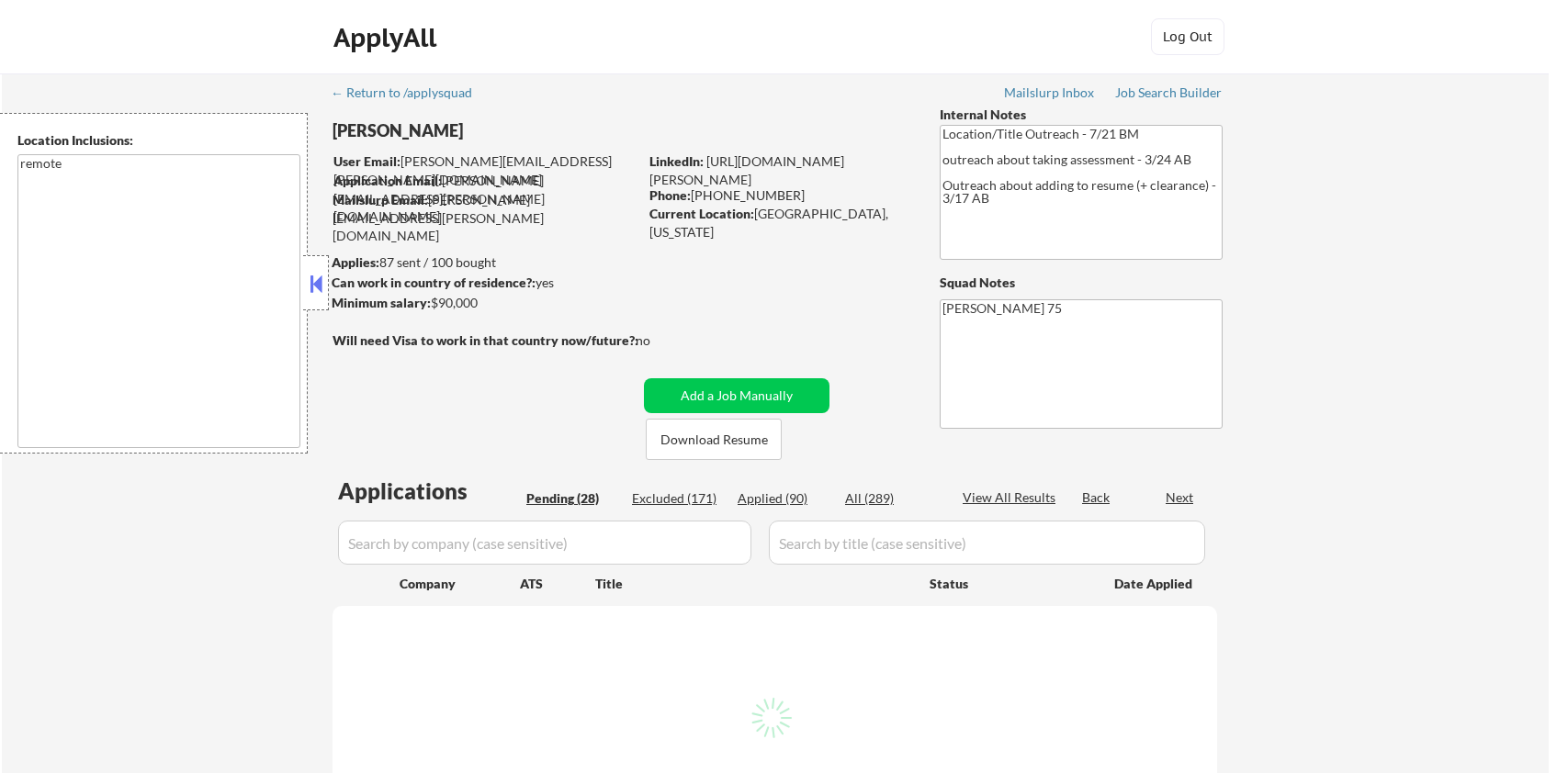
select select ""pending""
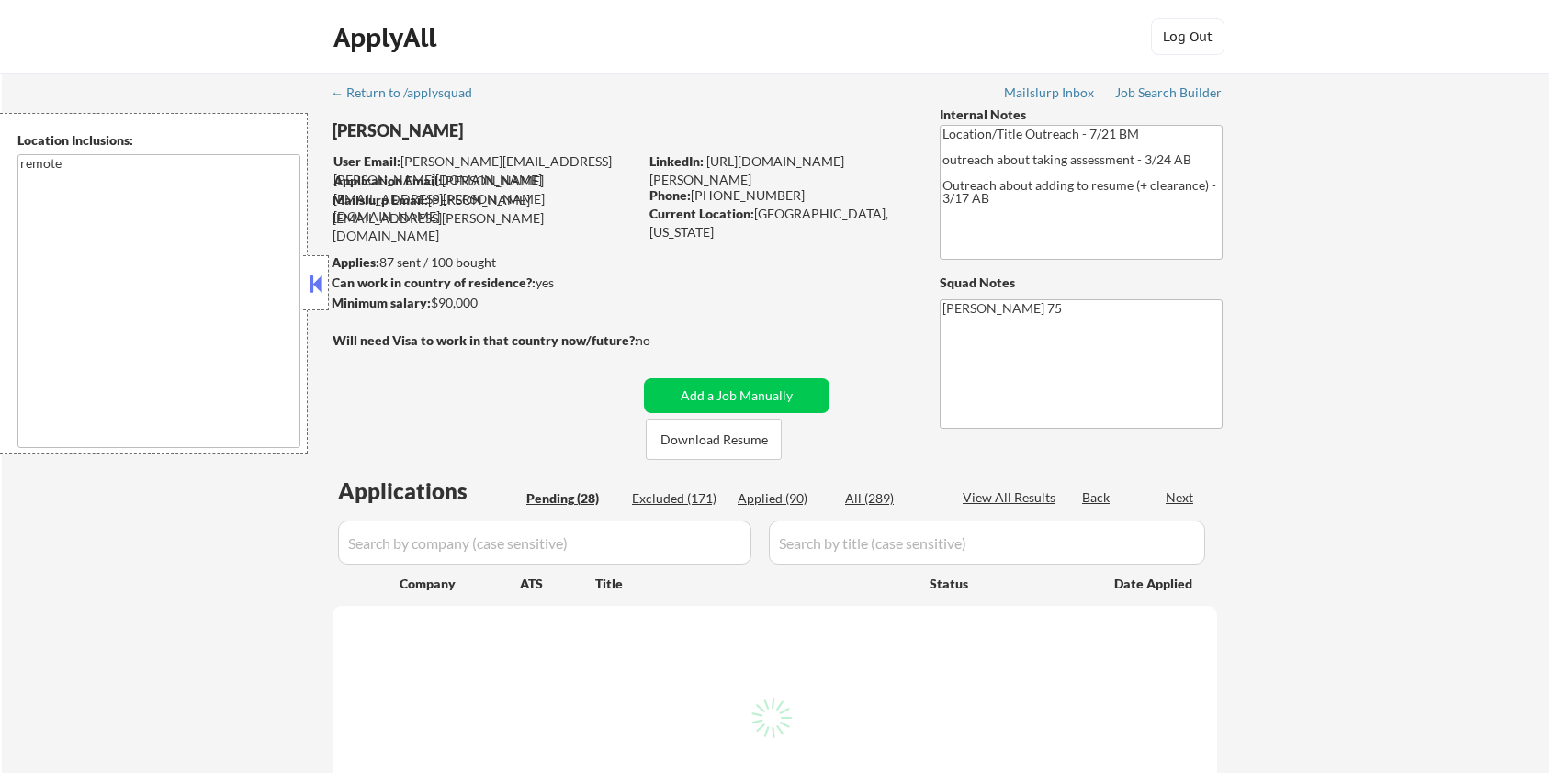
select select ""pending""
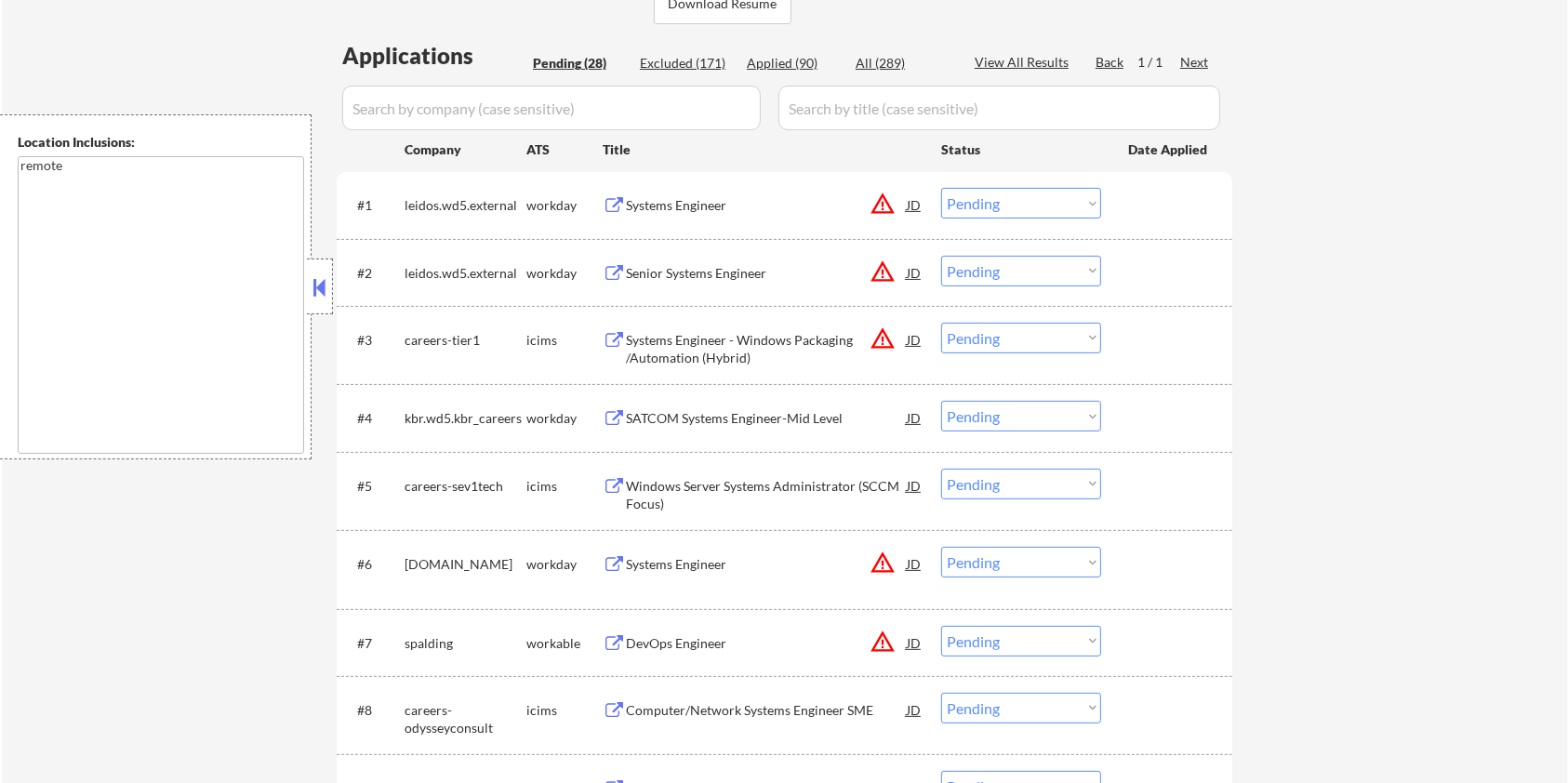
scroll to position [496, 0]
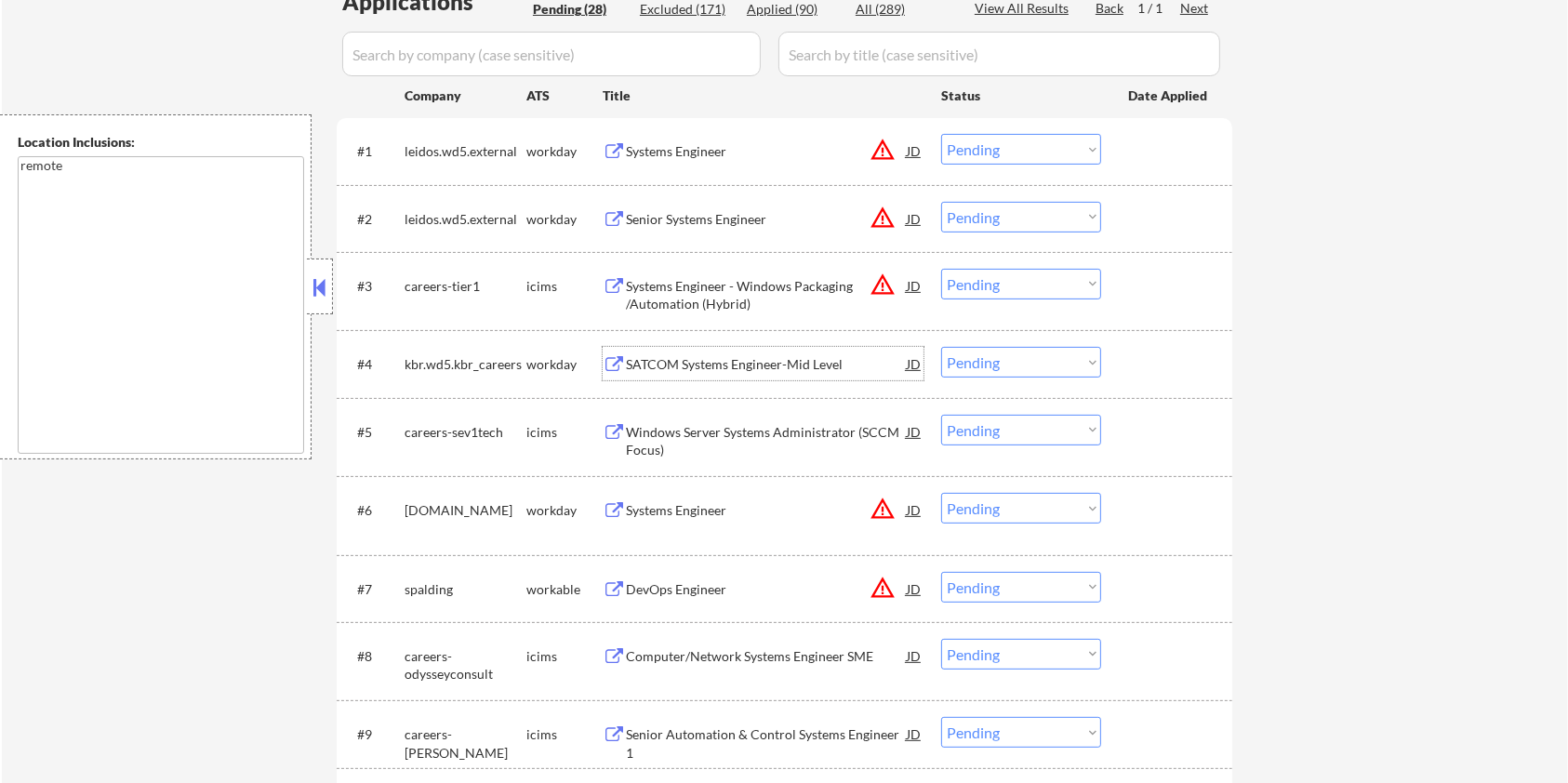
click at [685, 361] on div "SATCOM Systems Engineer-Mid Level" at bounding box center [766, 365] width 281 height 19
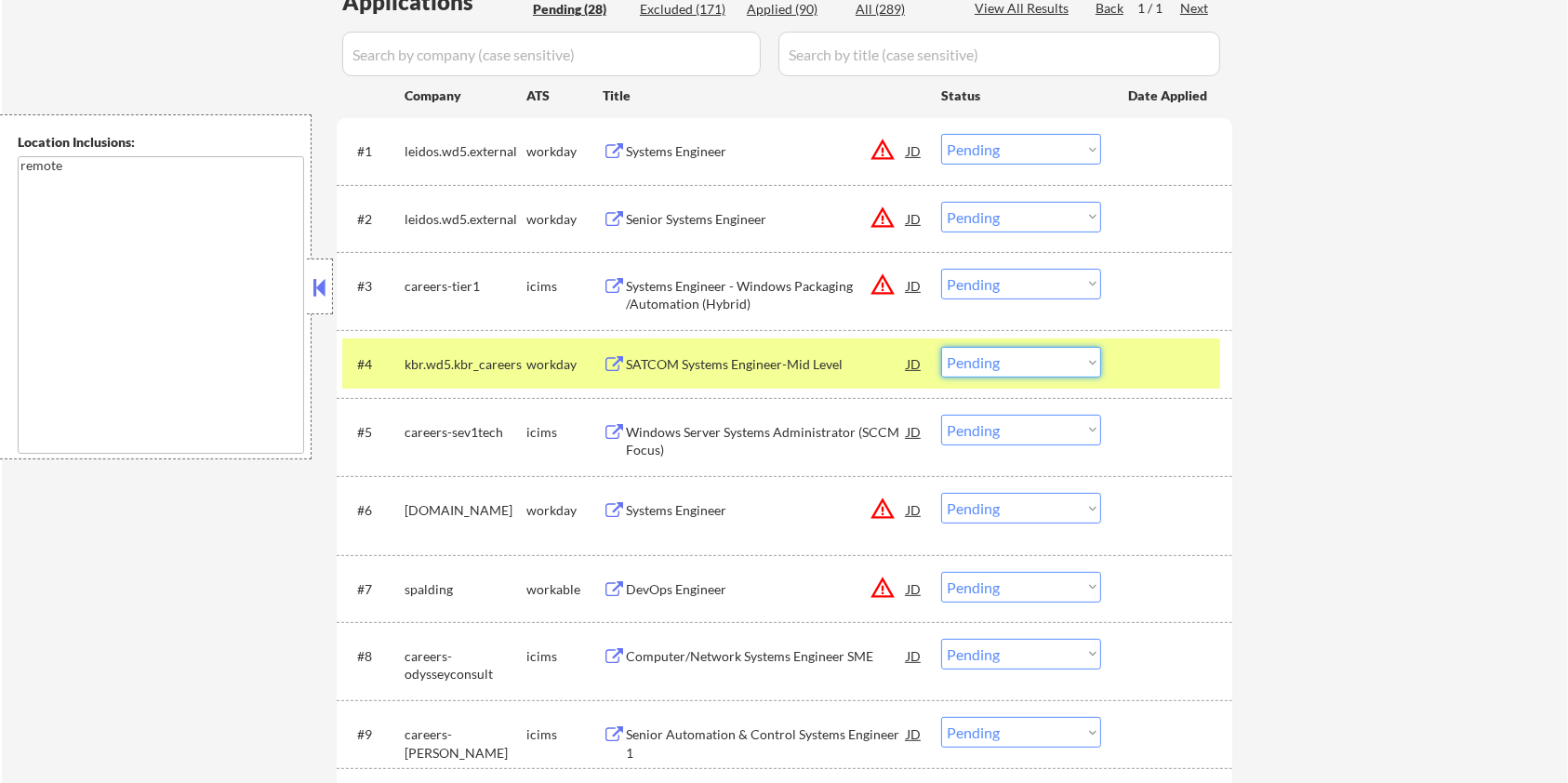
click at [1032, 354] on select "Choose an option... Pending Applied Excluded (Questions) Excluded (Expired) Exc…" at bounding box center [1021, 362] width 160 height 31
click at [941, 347] on select "Choose an option... Pending Applied Excluded (Questions) Excluded (Expired) Exc…" at bounding box center [1021, 362] width 160 height 31
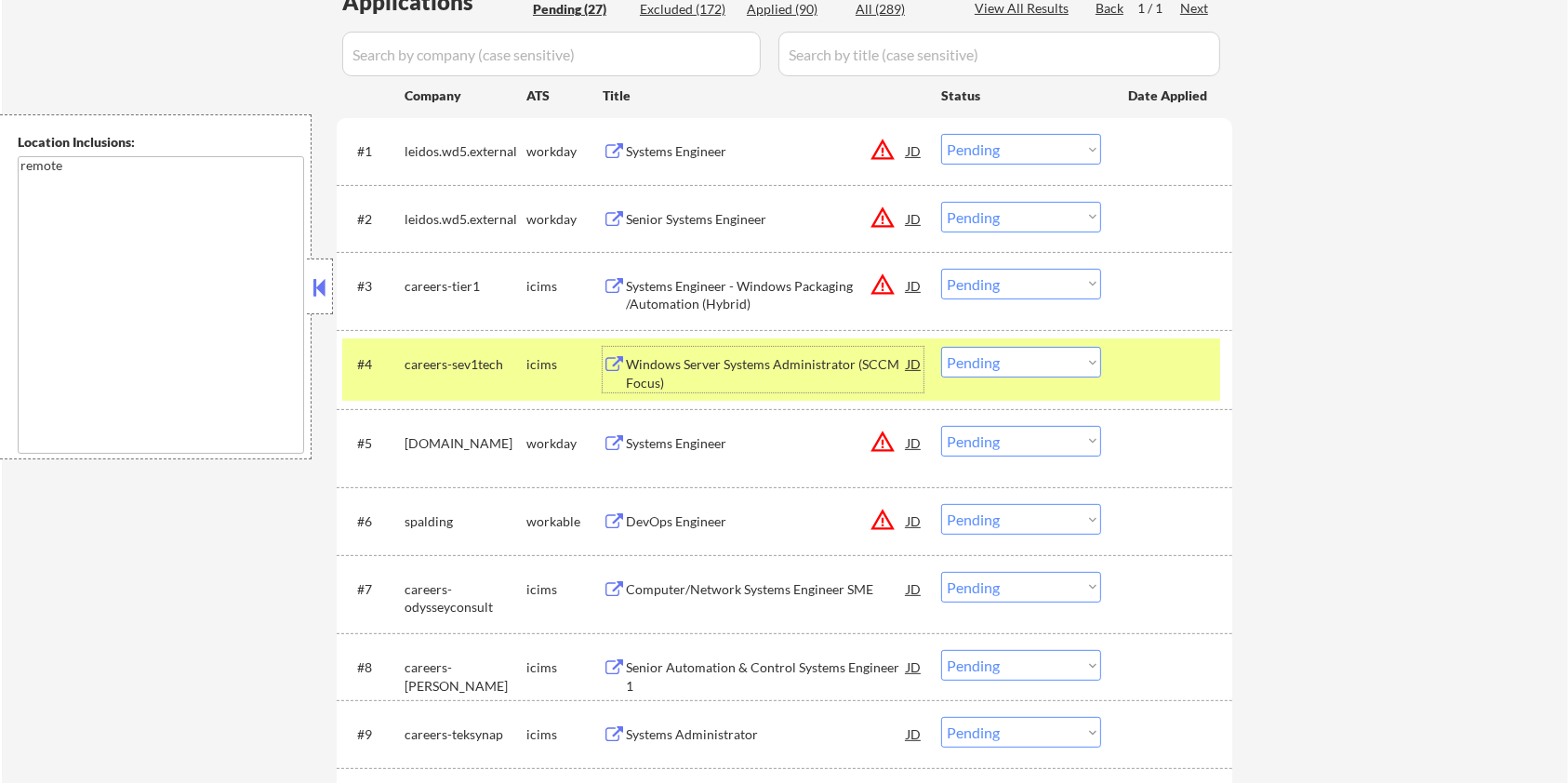
click at [727, 368] on div "Windows Server Systems Administrator (SCCM Focus)" at bounding box center [766, 374] width 281 height 36
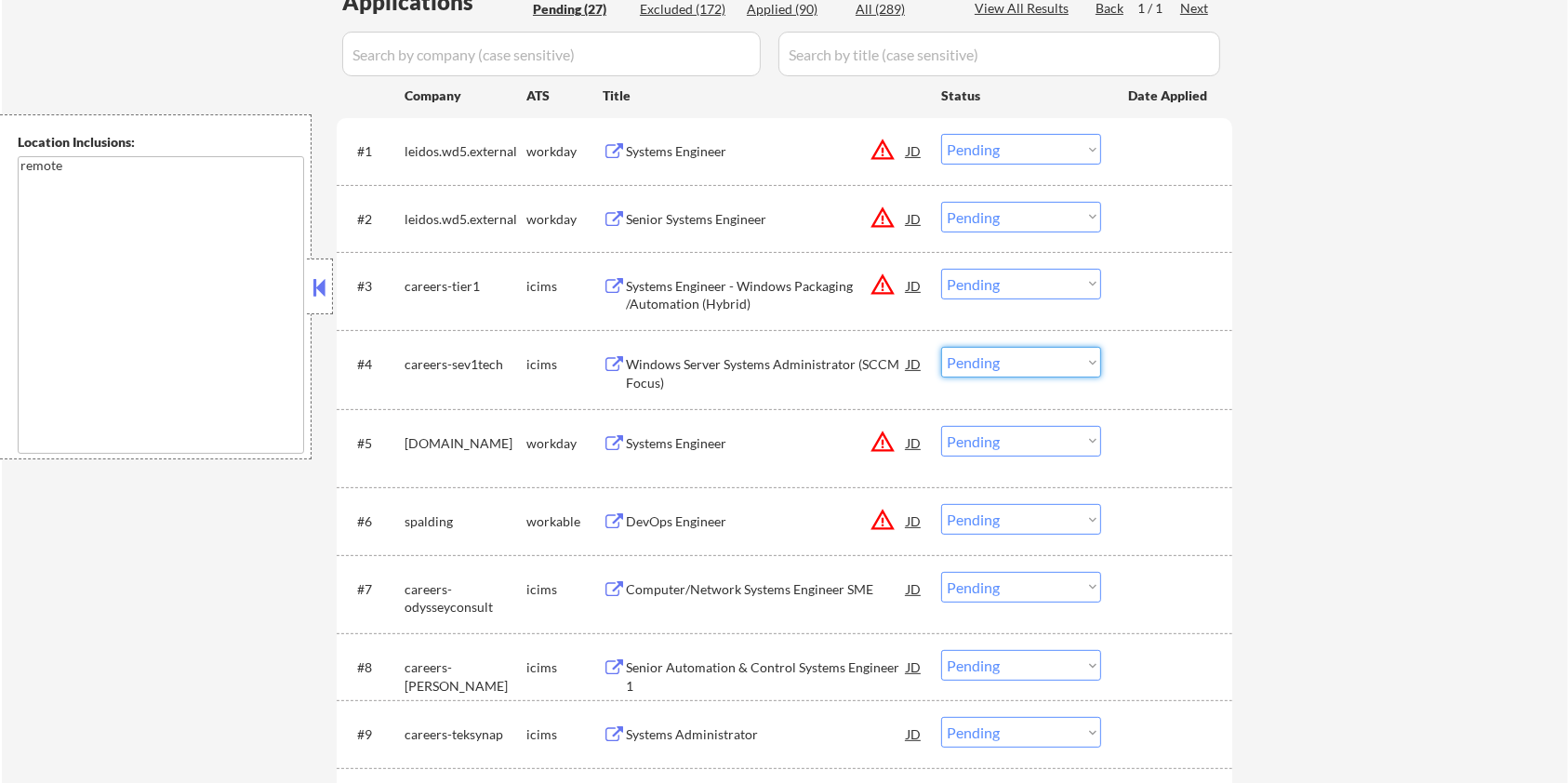
click at [1027, 359] on select "Choose an option... Pending Applied Excluded (Questions) Excluded (Expired) Exc…" at bounding box center [1021, 362] width 160 height 31
click at [941, 347] on select "Choose an option... Pending Applied Excluded (Questions) Excluded (Expired) Exc…" at bounding box center [1021, 362] width 160 height 31
select select ""pending""
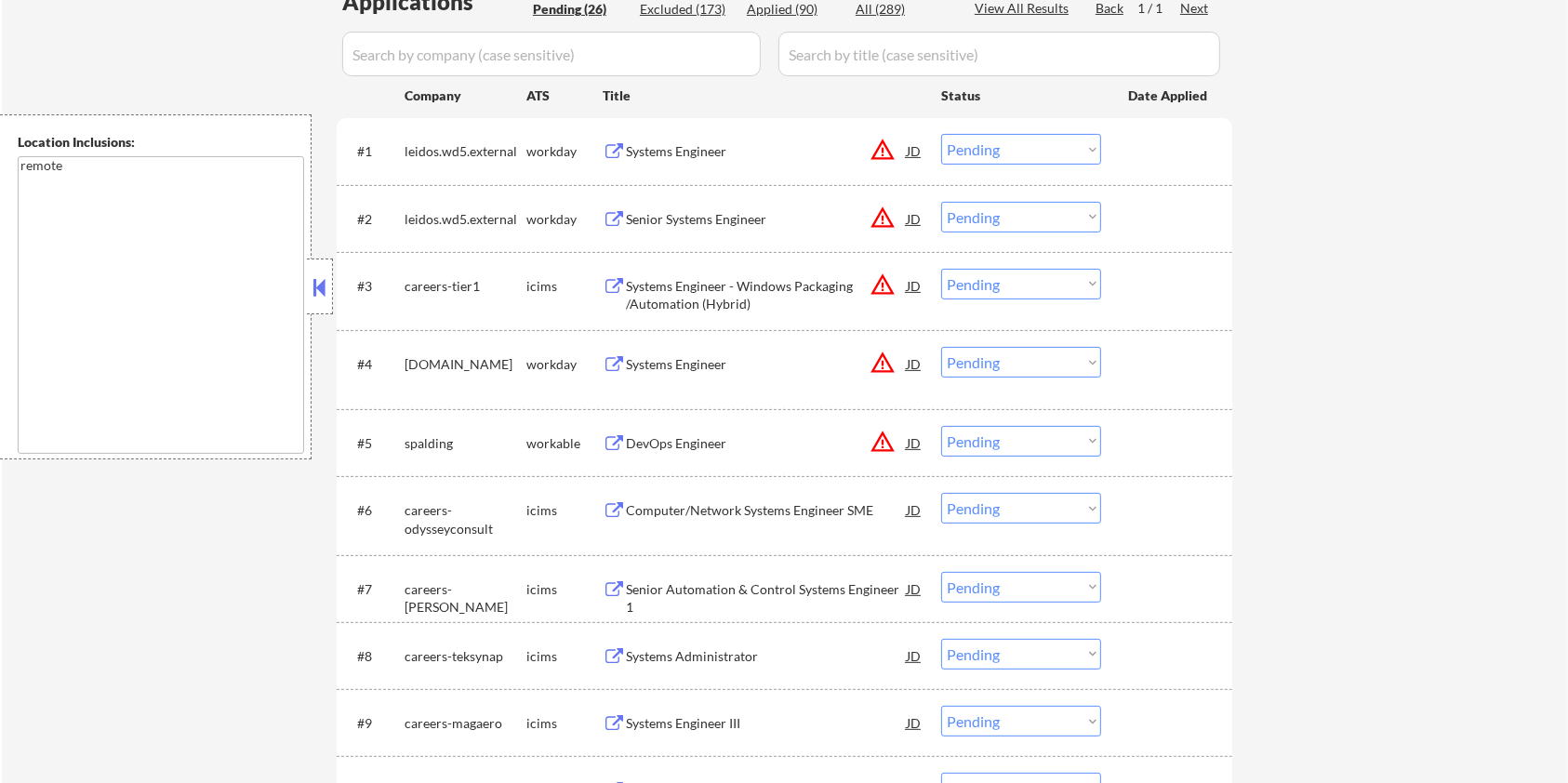
click at [624, 441] on button at bounding box center [614, 443] width 23 height 18
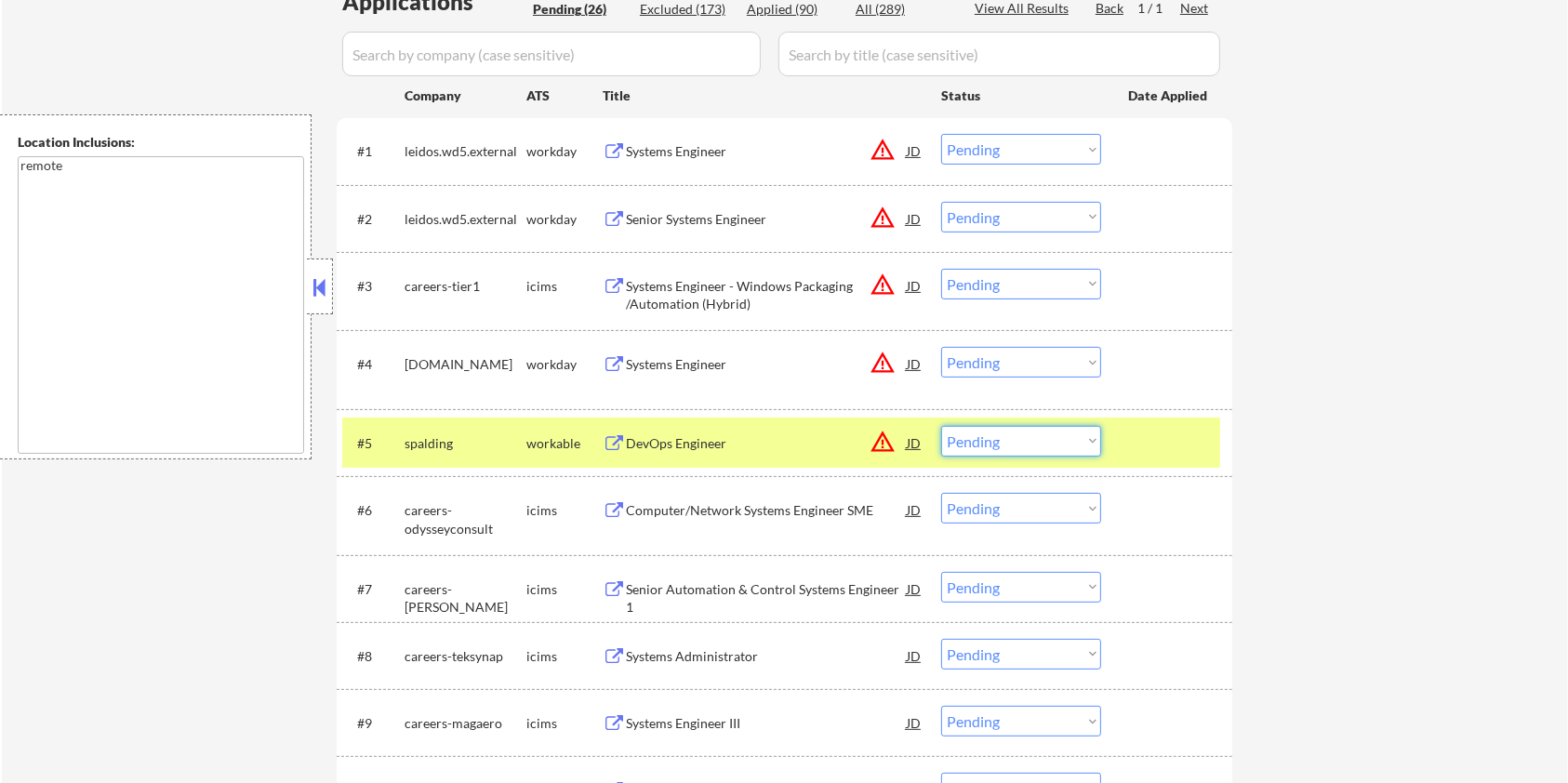
click at [992, 435] on select "Choose an option... Pending Applied Excluded (Questions) Excluded (Expired) Exc…" at bounding box center [1021, 442] width 160 height 31
click at [1001, 437] on select "Choose an option... Pending Applied Excluded (Questions) Excluded (Expired) Exc…" at bounding box center [1021, 442] width 160 height 31
click at [941, 426] on select "Choose an option... Pending Applied Excluded (Questions) Excluded (Expired) Exc…" at bounding box center [1021, 442] width 160 height 31
click at [776, 508] on div "Computer/Network Systems Engineer SME" at bounding box center [766, 511] width 281 height 19
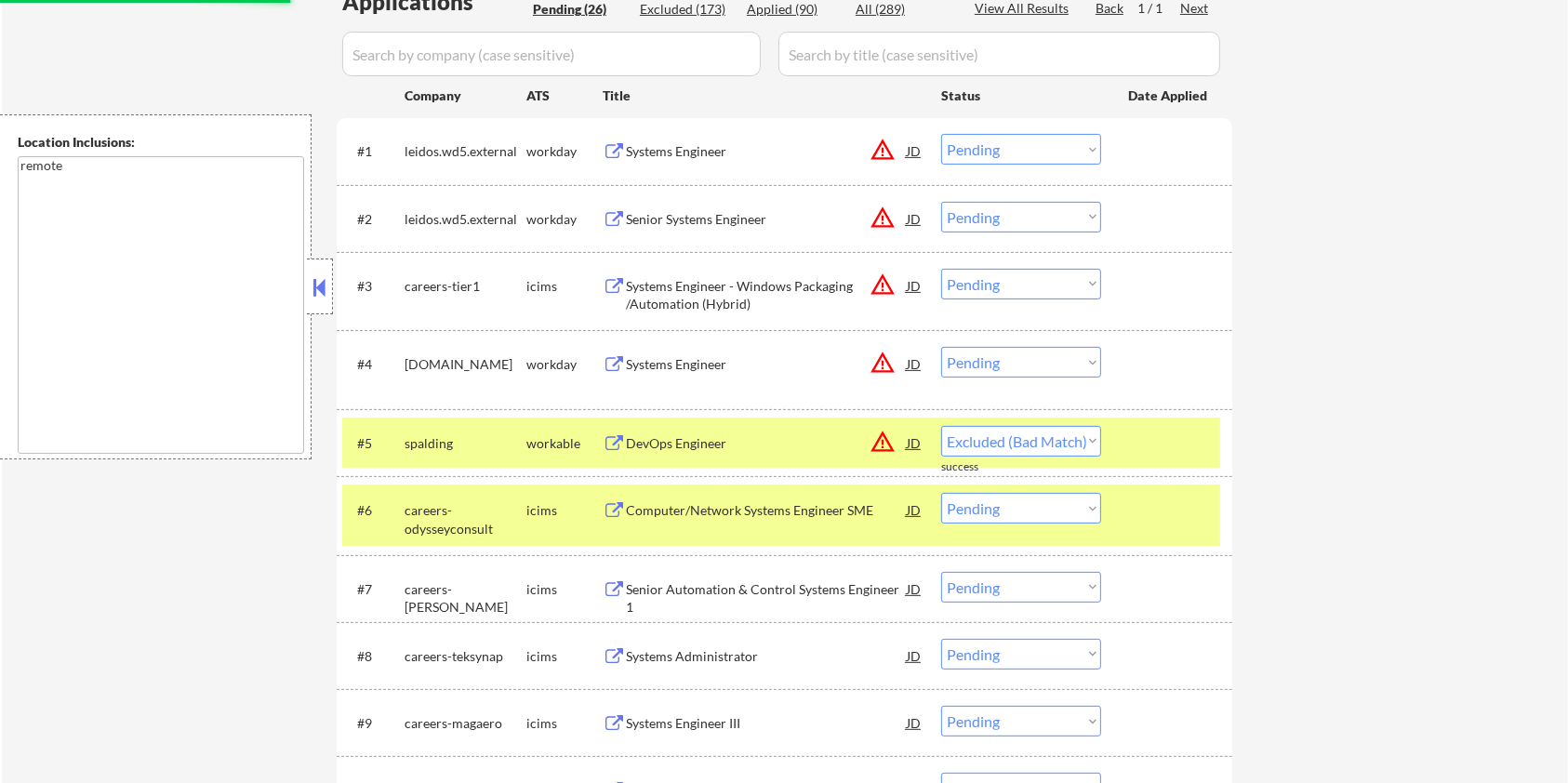
select select ""pending""
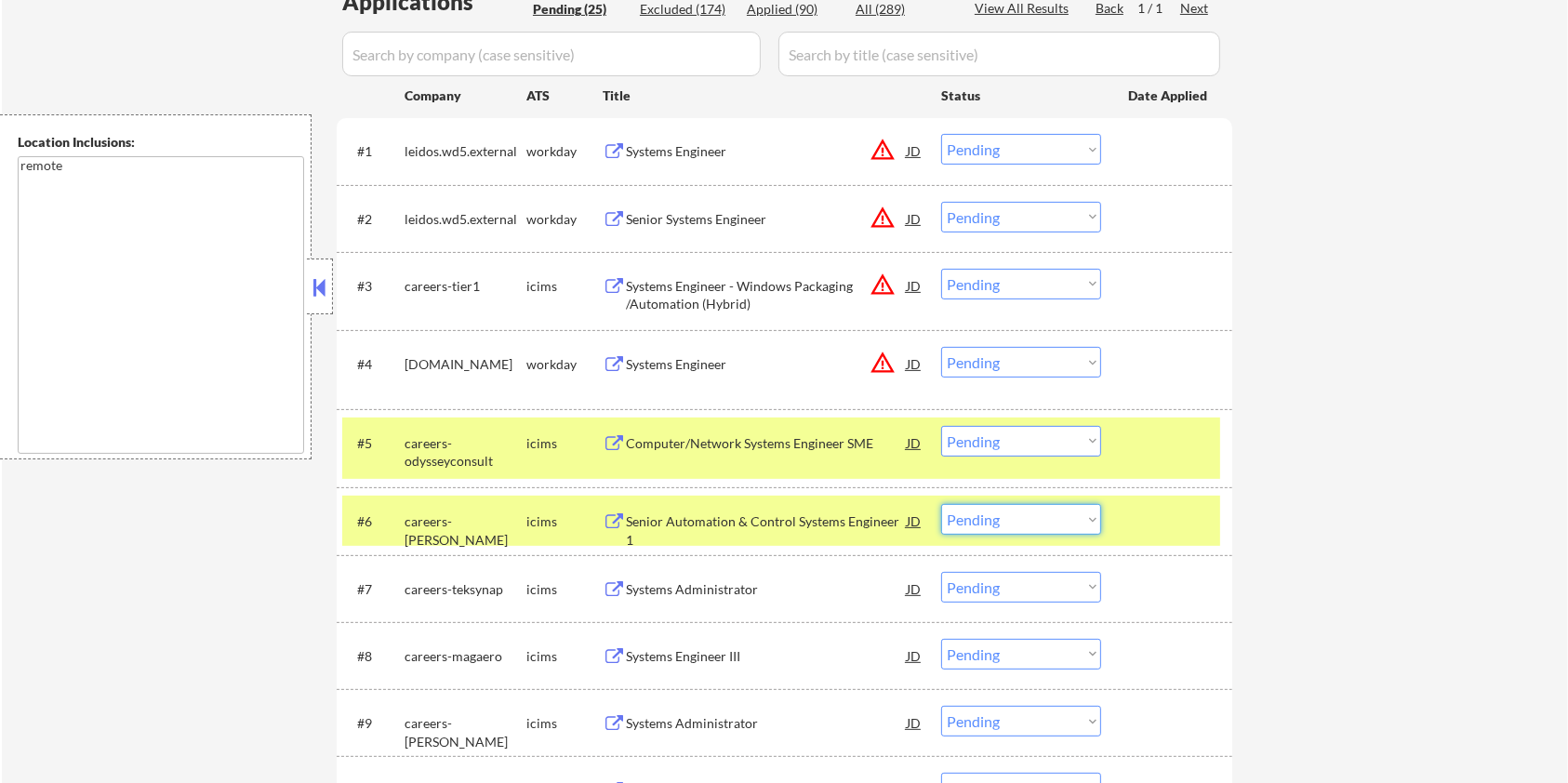
click at [1003, 517] on select "Choose an option... Pending Applied Excluded (Questions) Excluded (Expired) Exc…" at bounding box center [1021, 520] width 160 height 31
click at [941, 505] on select "Choose an option... Pending Applied Excluded (Questions) Excluded (Expired) Exc…" at bounding box center [1021, 520] width 160 height 31
select select ""pending""
click at [662, 446] on div "Computer/Network Systems Engineer SME" at bounding box center [766, 444] width 281 height 19
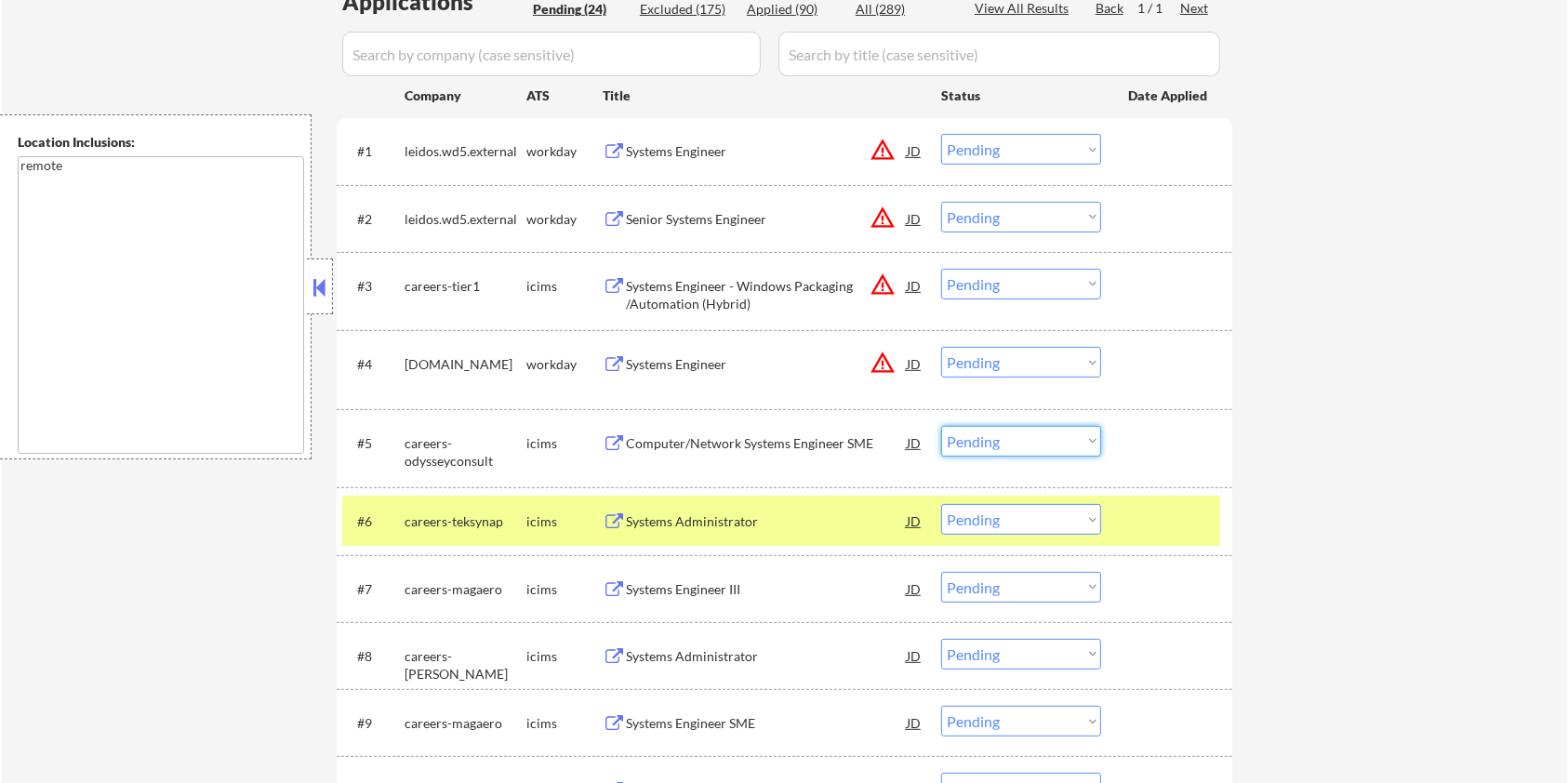
click at [1073, 432] on select "Choose an option... Pending Applied Excluded (Questions) Excluded (Expired) Exc…" at bounding box center [1021, 442] width 160 height 31
click at [941, 426] on select "Choose an option... Pending Applied Excluded (Questions) Excluded (Expired) Exc…" at bounding box center [1021, 442] width 160 height 31
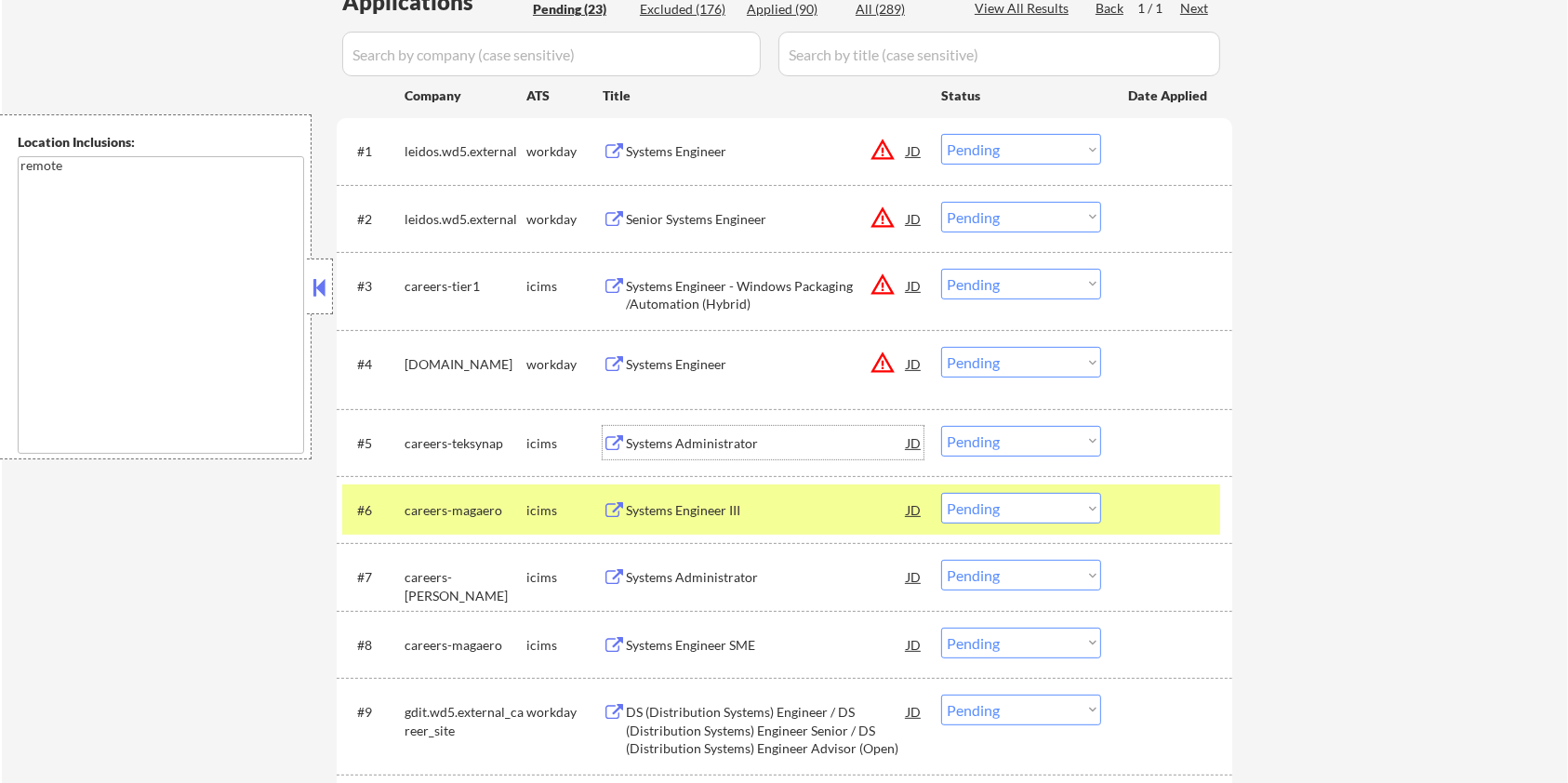
click at [744, 440] on div "Systems Administrator" at bounding box center [766, 444] width 281 height 19
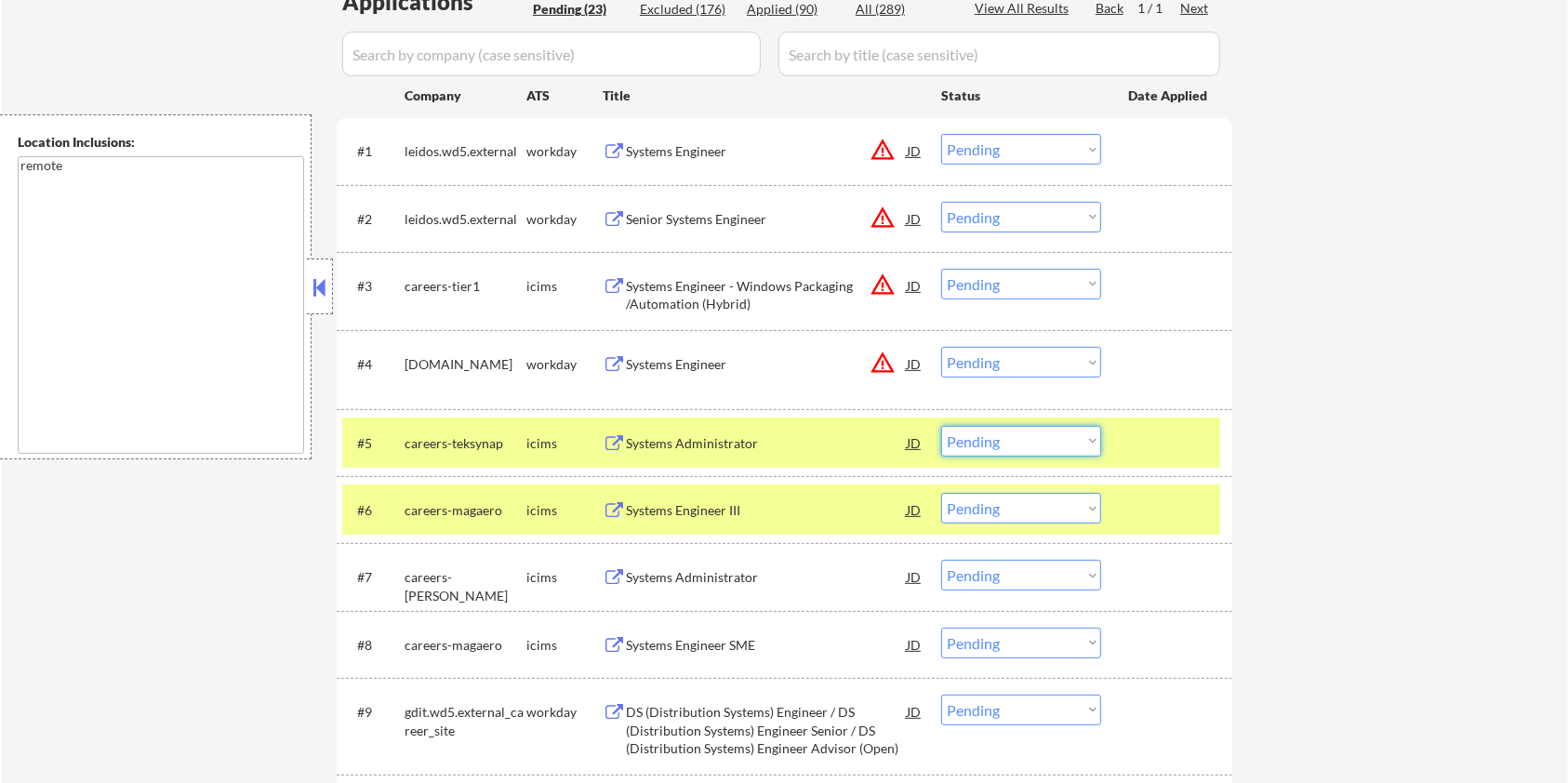
click at [1091, 436] on select "Choose an option... Pending Applied Excluded (Questions) Excluded (Expired) Exc…" at bounding box center [1021, 442] width 160 height 31
click at [941, 426] on select "Choose an option... Pending Applied Excluded (Questions) Excluded (Expired) Exc…" at bounding box center [1021, 442] width 160 height 31
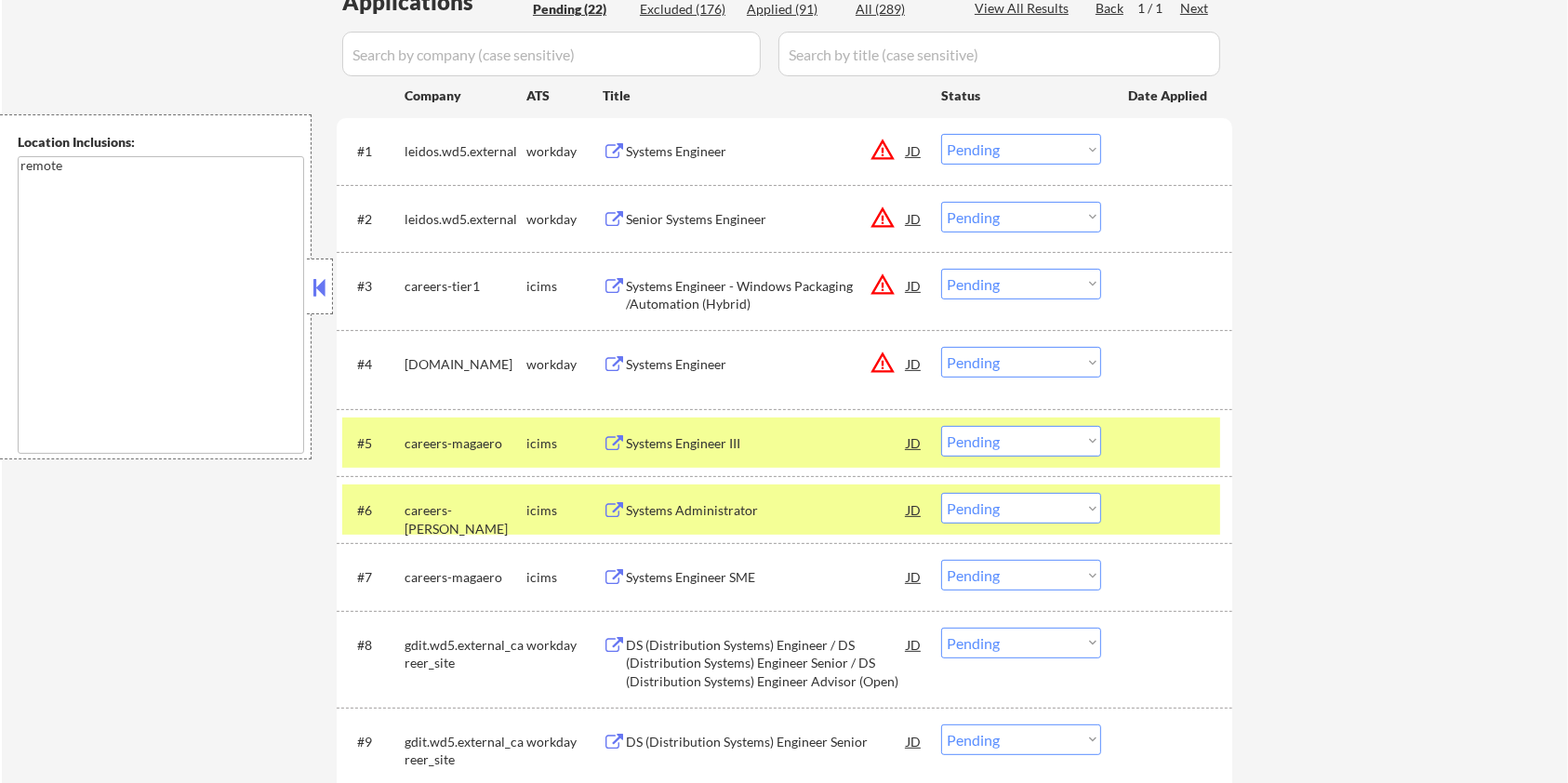
click at [754, 441] on div "Systems Engineer III" at bounding box center [766, 444] width 281 height 19
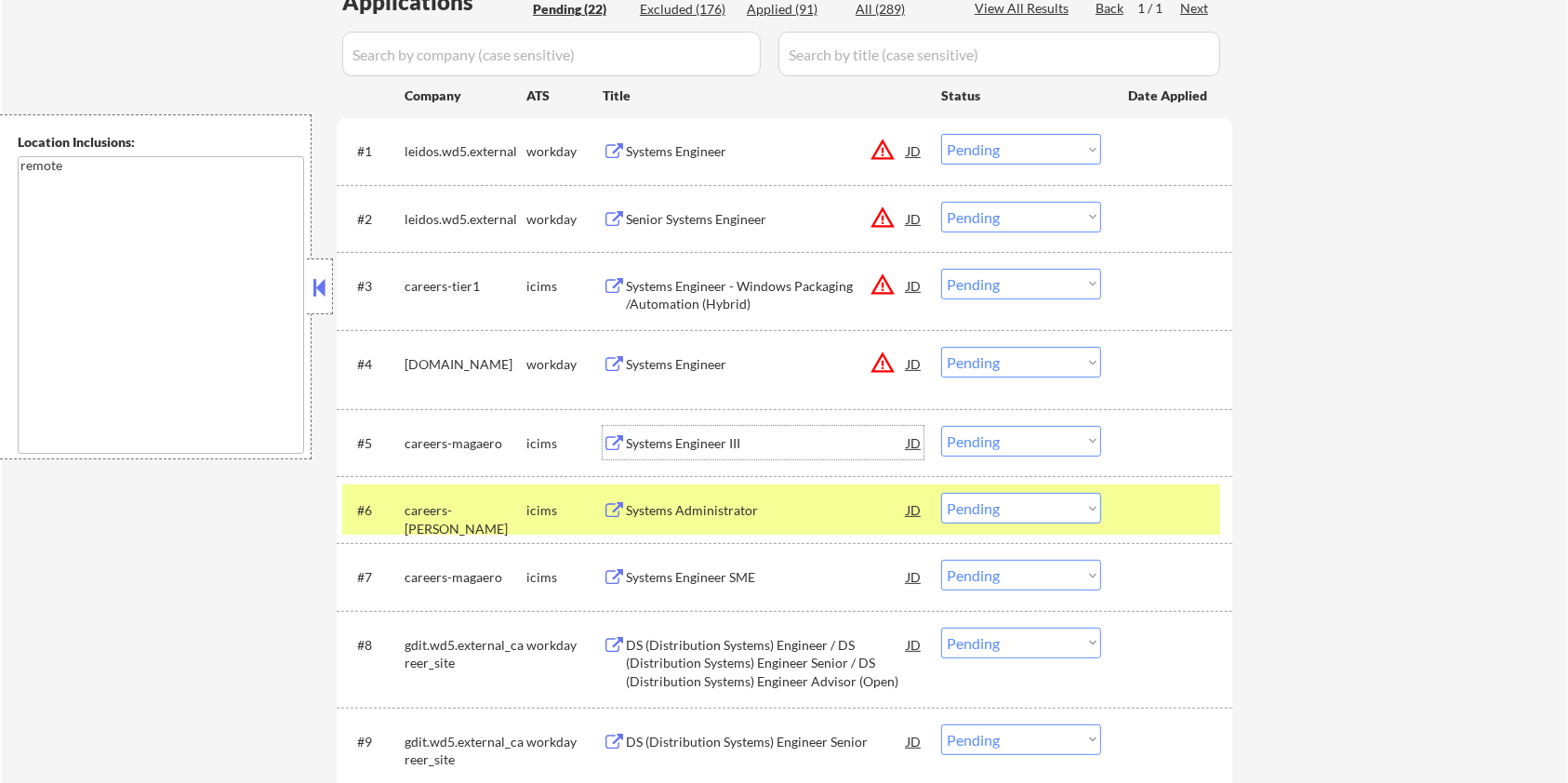
click at [1007, 442] on select "Choose an option... Pending Applied Excluded (Questions) Excluded (Expired) Exc…" at bounding box center [1021, 442] width 160 height 31
click at [941, 426] on select "Choose an option... Pending Applied Excluded (Questions) Excluded (Expired) Exc…" at bounding box center [1021, 442] width 160 height 31
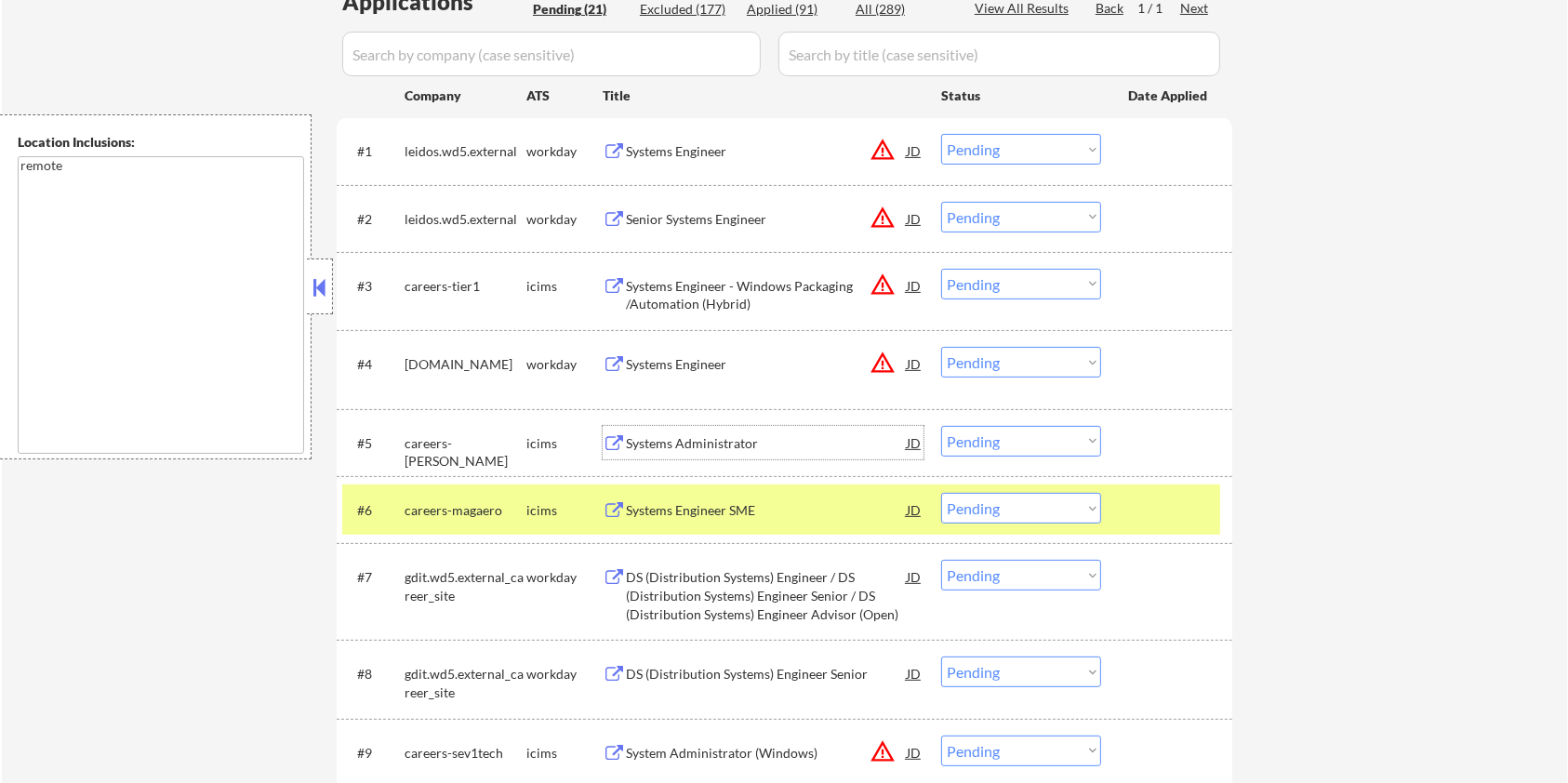
click at [667, 435] on div "Systems Administrator" at bounding box center [766, 444] width 281 height 19
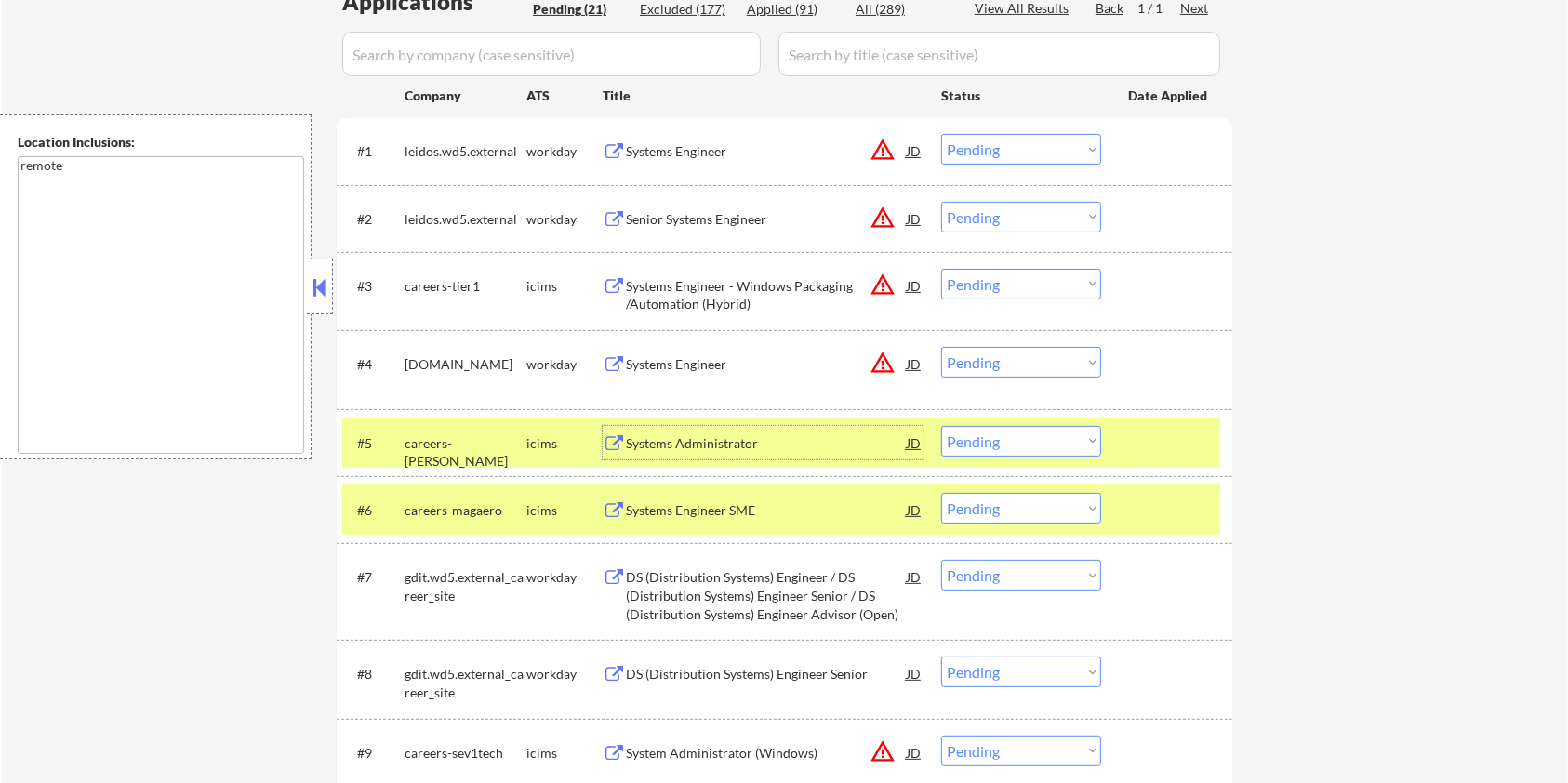
click at [982, 438] on select "Choose an option... Pending Applied Excluded (Questions) Excluded (Expired) Exc…" at bounding box center [1021, 442] width 160 height 31
click at [941, 426] on select "Choose an option... Pending Applied Excluded (Questions) Excluded (Expired) Exc…" at bounding box center [1021, 442] width 160 height 31
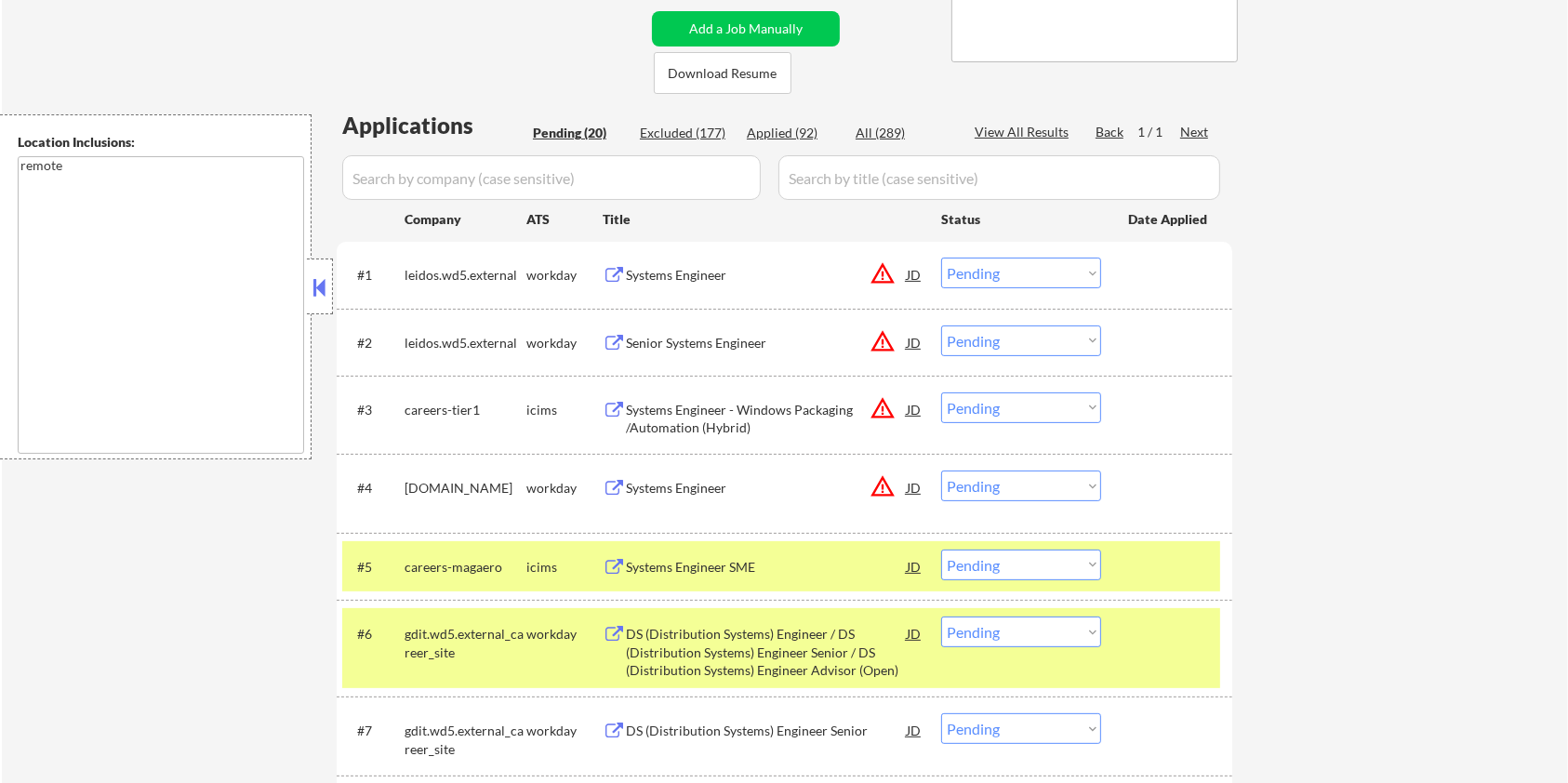
scroll to position [620, 0]
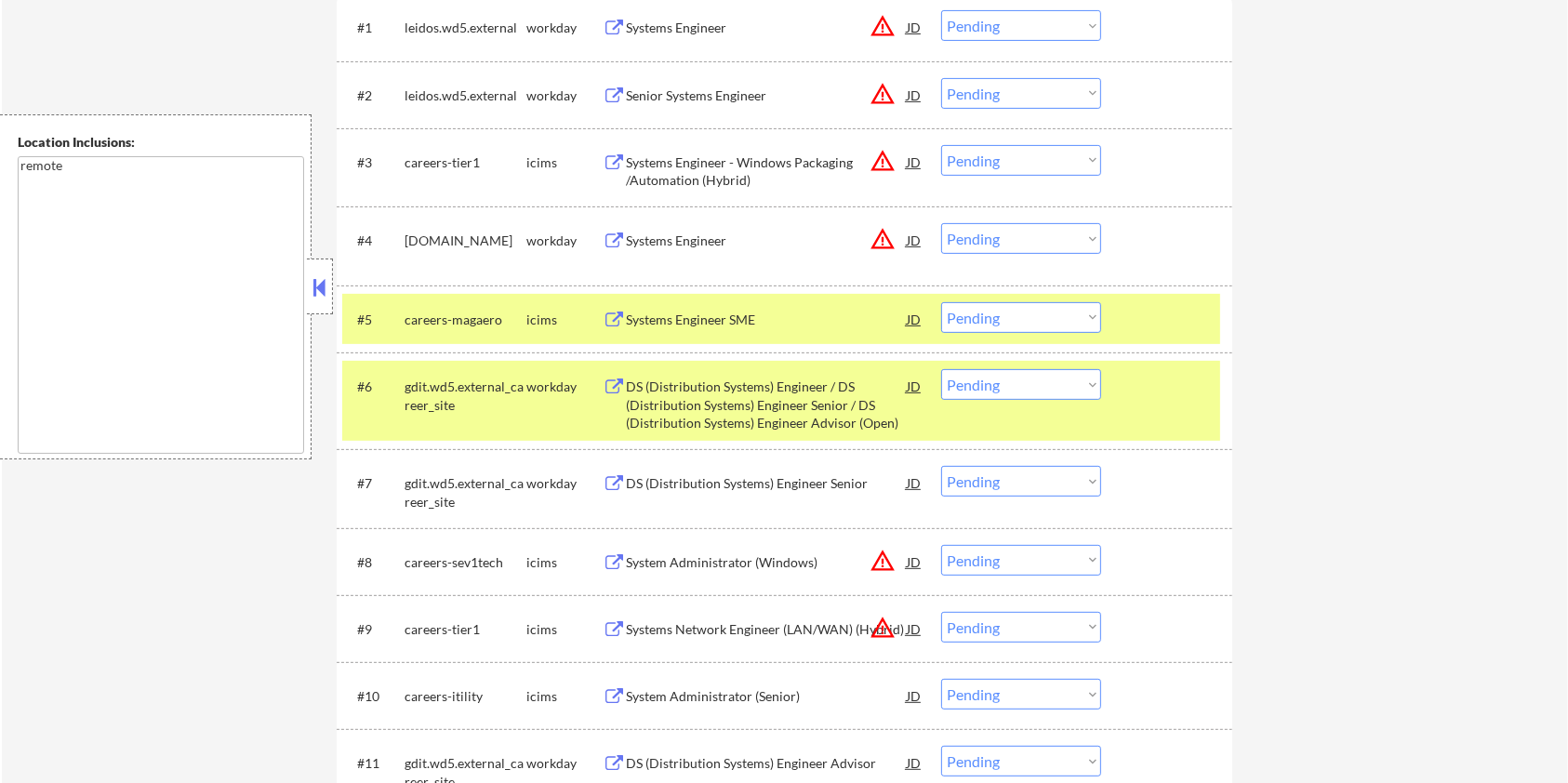
click at [702, 321] on div "Systems Engineer SME" at bounding box center [766, 320] width 281 height 19
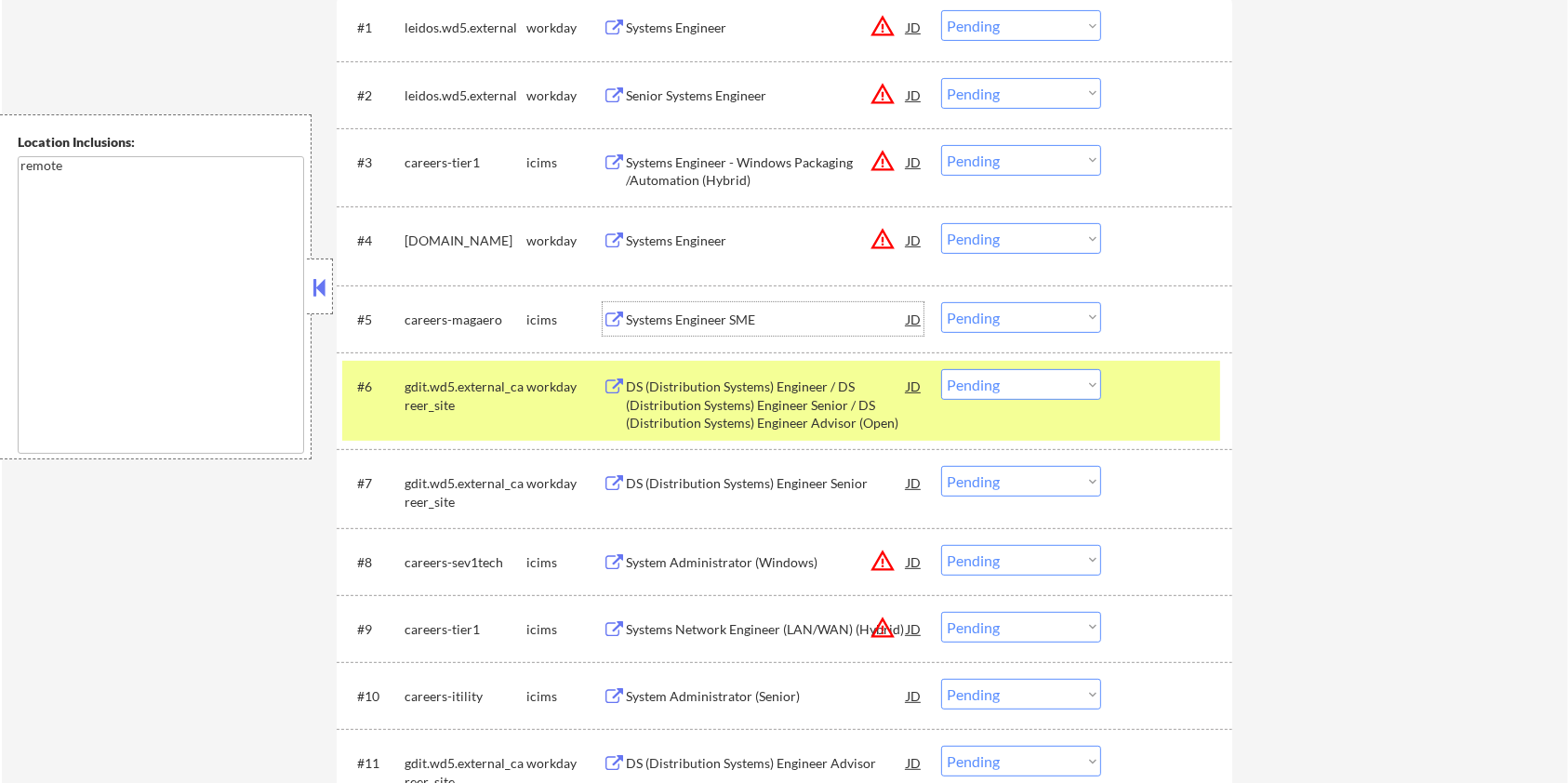
click at [1021, 313] on select "Choose an option... Pending Applied Excluded (Questions) Excluded (Expired) Exc…" at bounding box center [1021, 318] width 160 height 31
click at [941, 302] on select "Choose an option... Pending Applied Excluded (Questions) Excluded (Expired) Exc…" at bounding box center [1021, 318] width 160 height 31
select select ""pending""
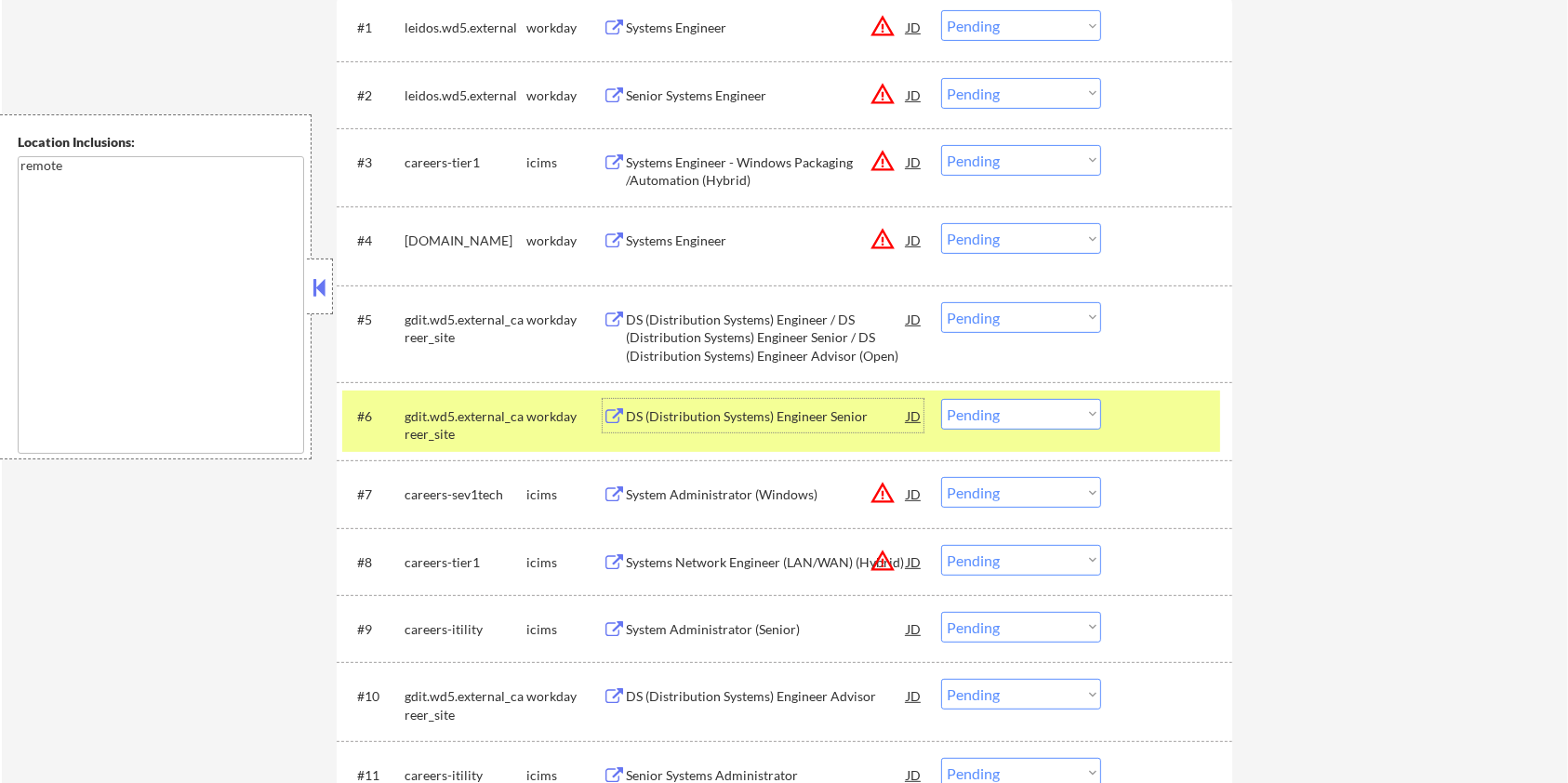
click at [789, 411] on div "DS (Distribution Systems) Engineer Senior" at bounding box center [766, 417] width 281 height 19
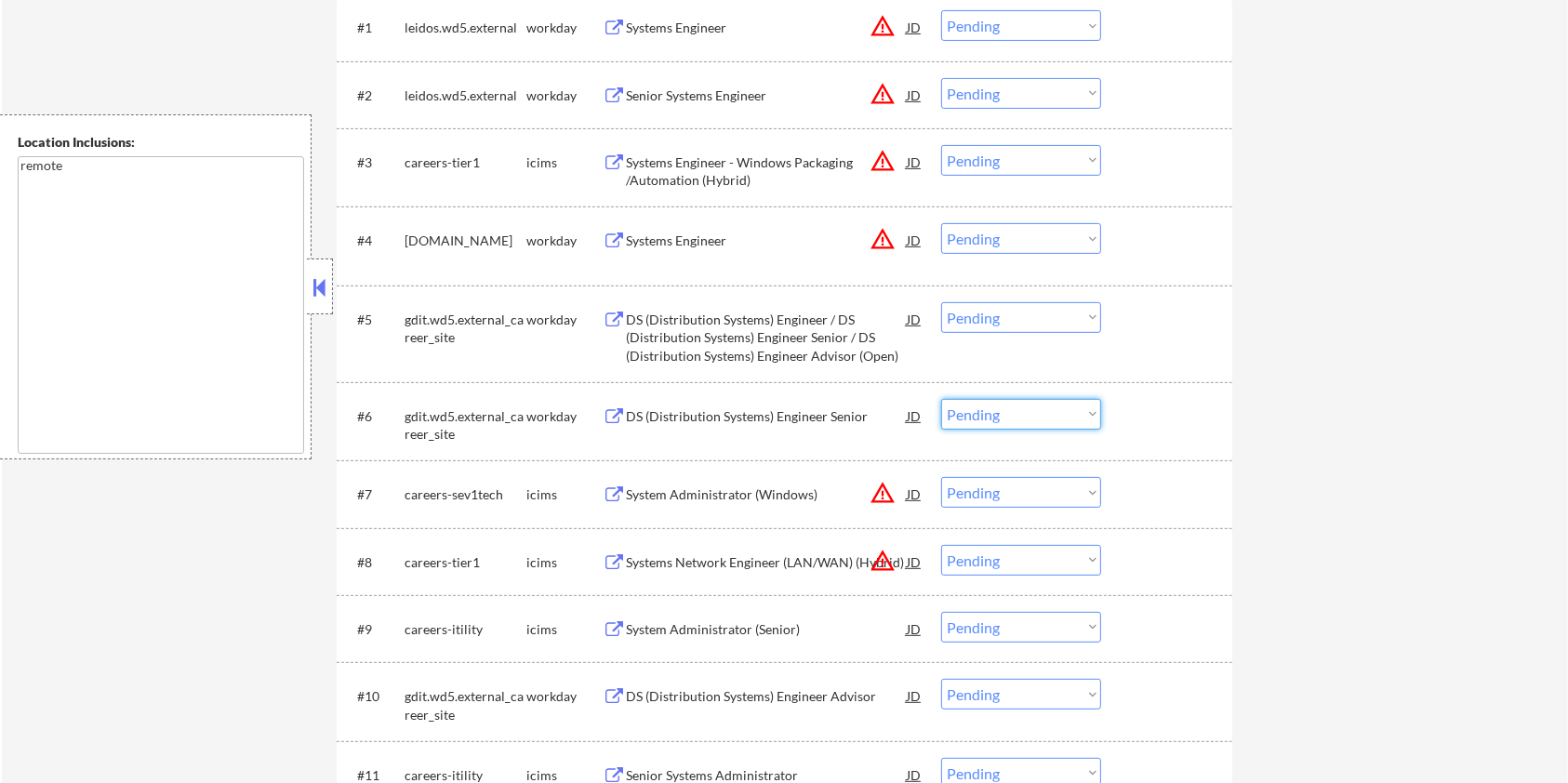
click at [1089, 414] on select "Choose an option... Pending Applied Excluded (Questions) Excluded (Expired) Exc…" at bounding box center [1021, 414] width 160 height 31
click at [941, 399] on select "Choose an option... Pending Applied Excluded (Questions) Excluded (Expired) Exc…" at bounding box center [1021, 414] width 160 height 31
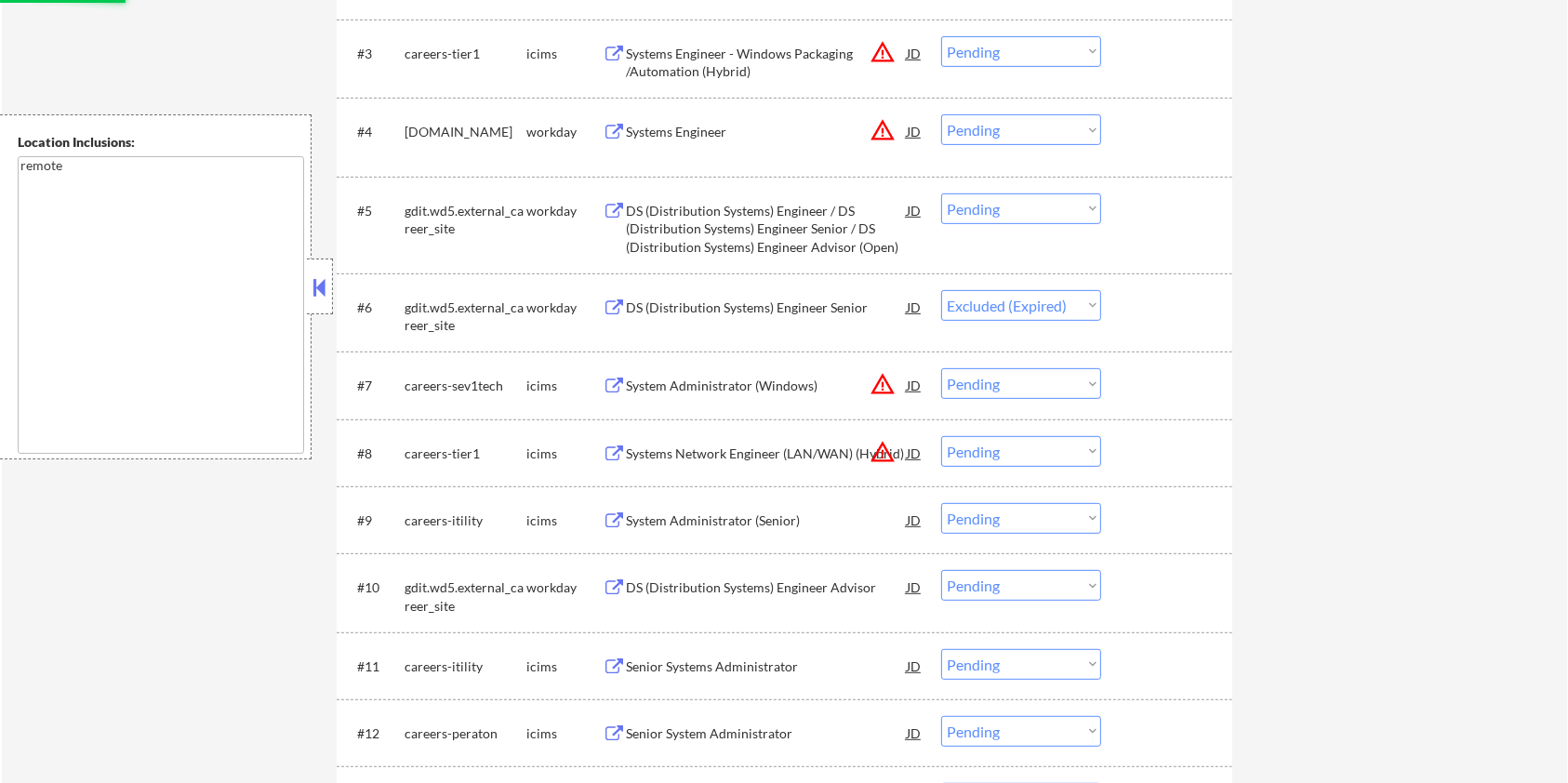
scroll to position [868, 0]
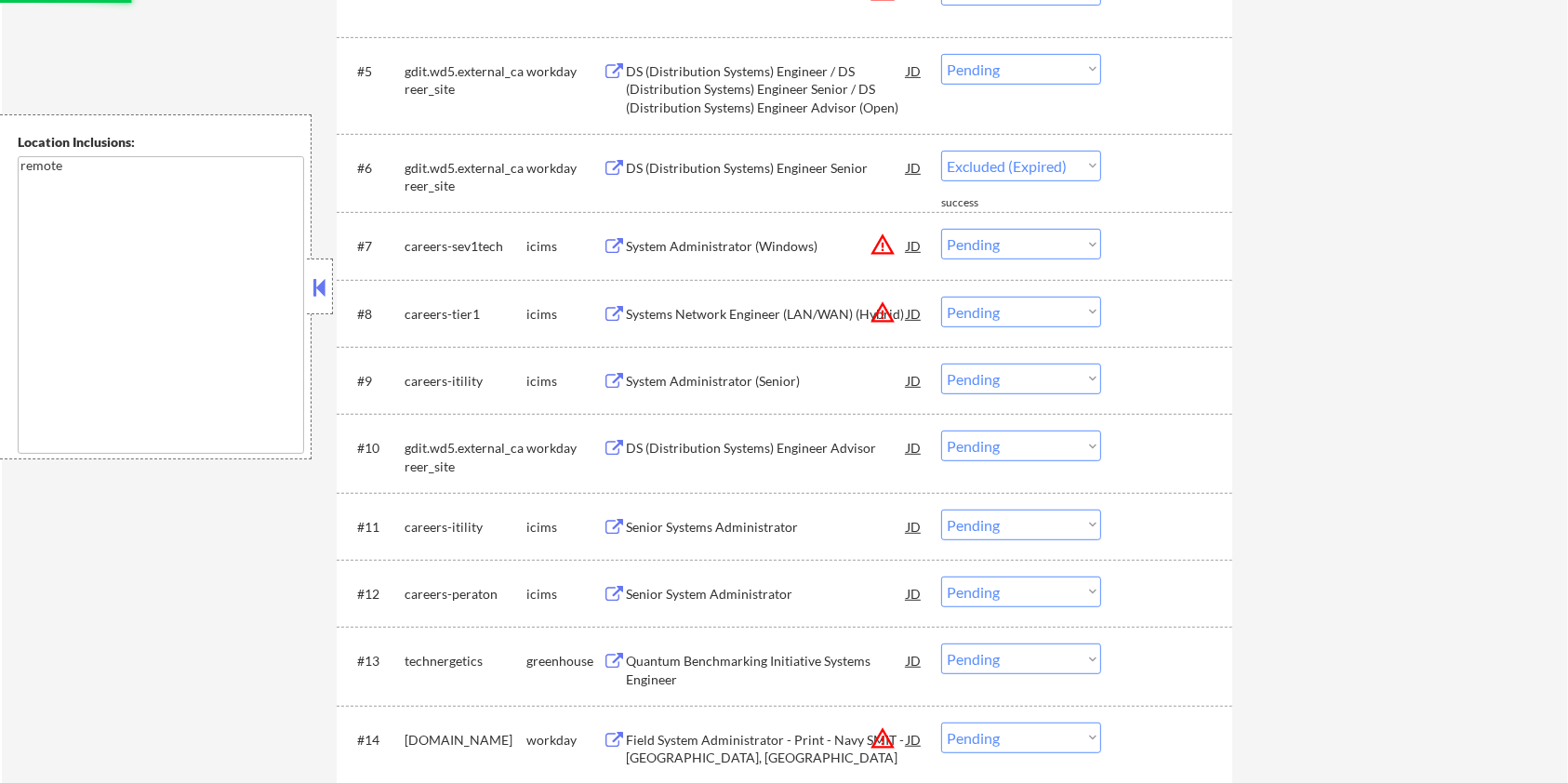
select select ""pending""
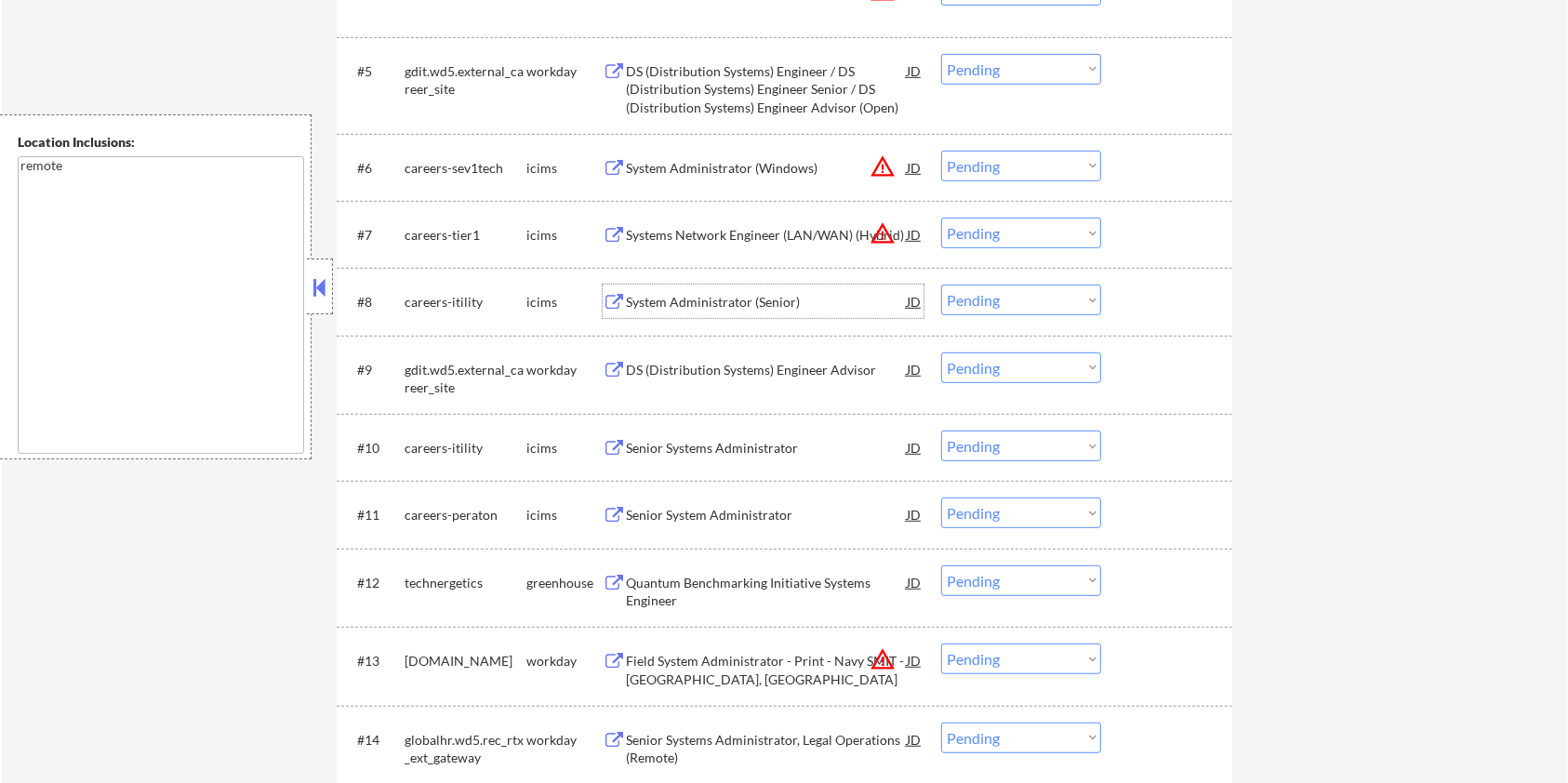
click at [767, 305] on div "System Administrator (Senior)" at bounding box center [766, 302] width 281 height 19
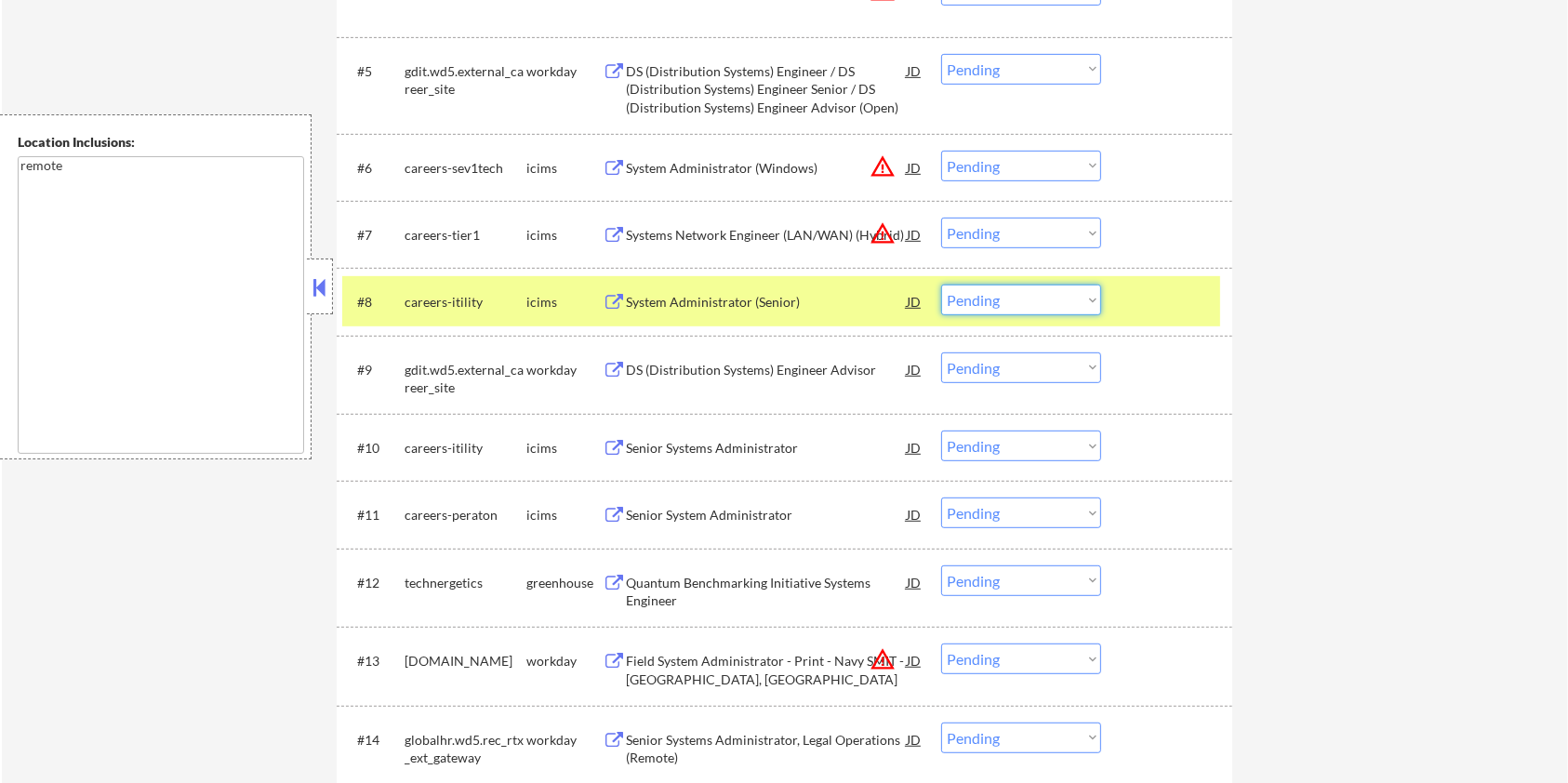
click at [1003, 301] on select "Choose an option... Pending Applied Excluded (Questions) Excluded (Expired) Exc…" at bounding box center [1021, 299] width 160 height 31
click at [941, 284] on select "Choose an option... Pending Applied Excluded (Questions) Excluded (Expired) Exc…" at bounding box center [1021, 299] width 160 height 31
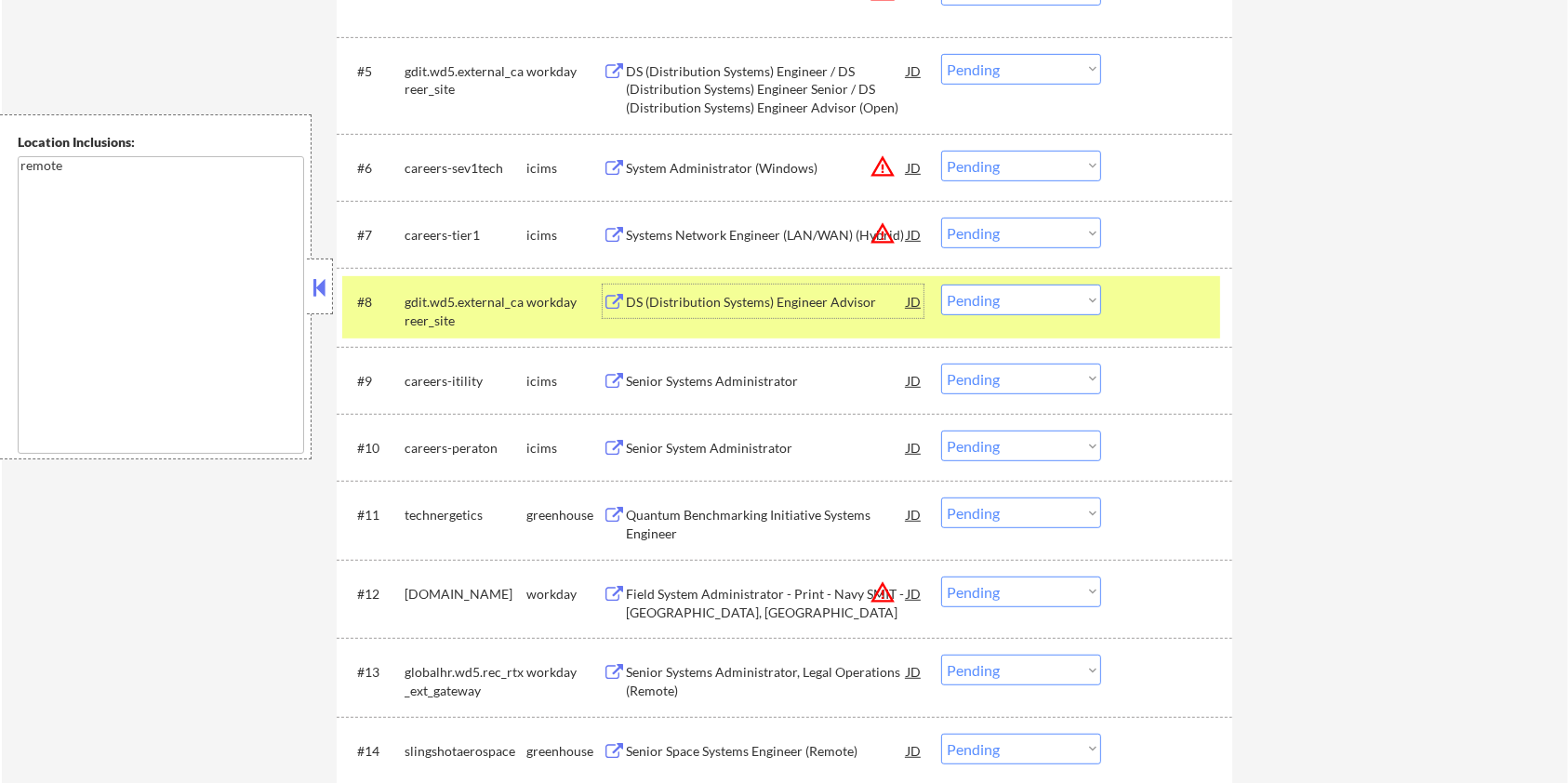
click at [704, 303] on div "DS (Distribution Systems) Engineer Advisor" at bounding box center [766, 302] width 281 height 19
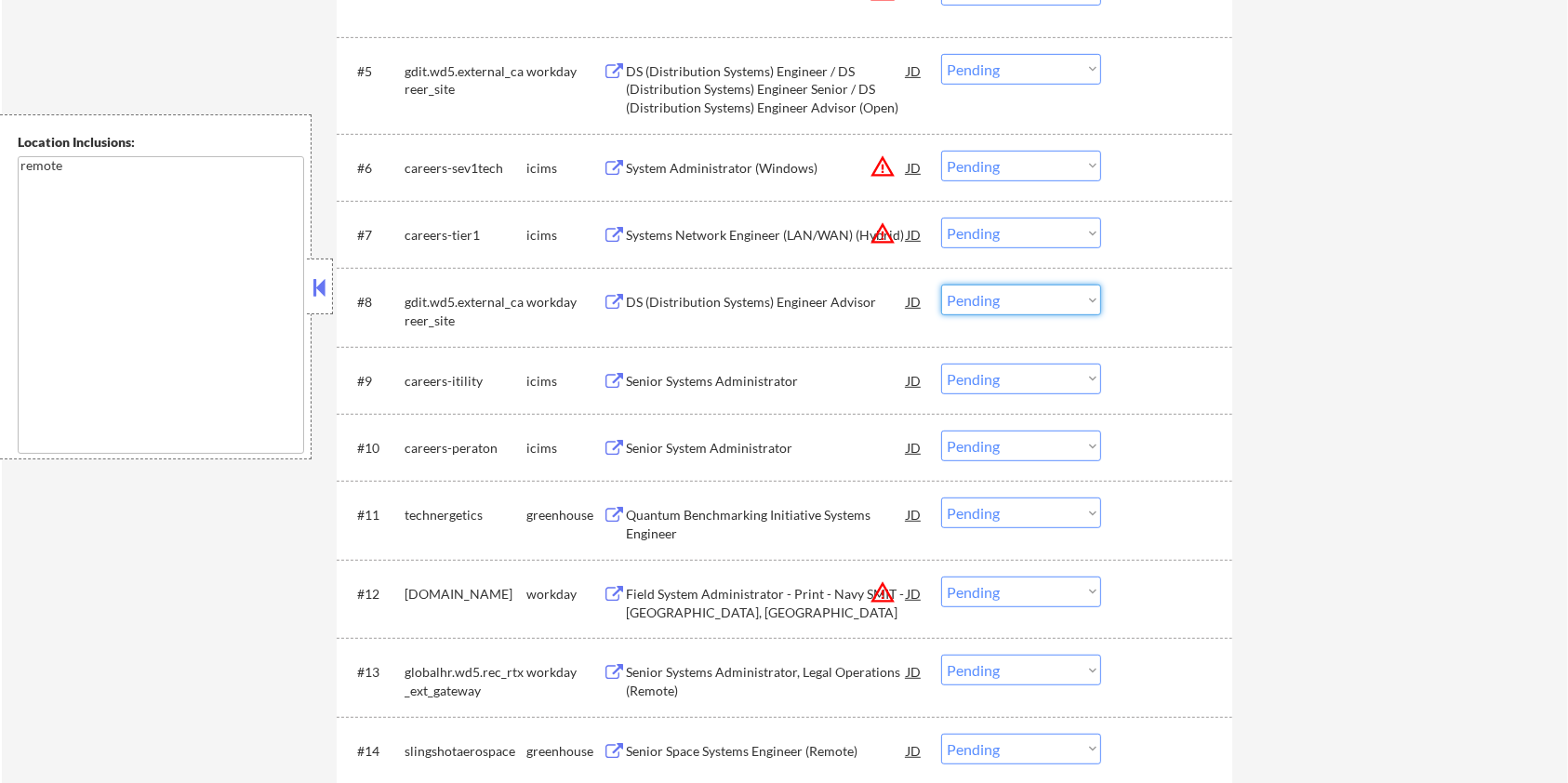
click at [978, 306] on select "Choose an option... Pending Applied Excluded (Questions) Excluded (Expired) Exc…" at bounding box center [1021, 299] width 160 height 31
click at [941, 284] on select "Choose an option... Pending Applied Excluded (Questions) Excluded (Expired) Exc…" at bounding box center [1021, 299] width 160 height 31
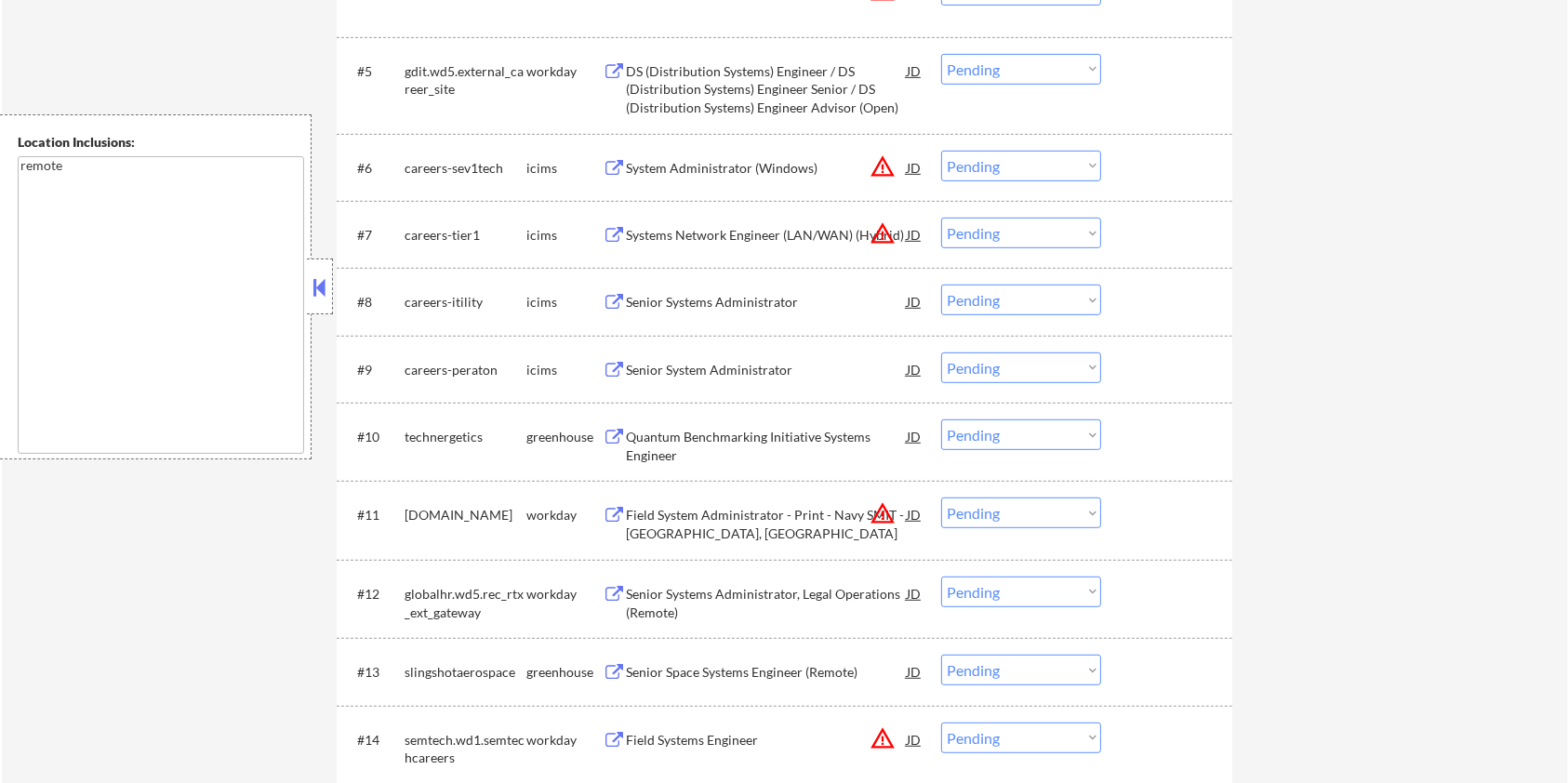
click at [741, 305] on div "Senior Systems Administrator" at bounding box center [766, 302] width 281 height 19
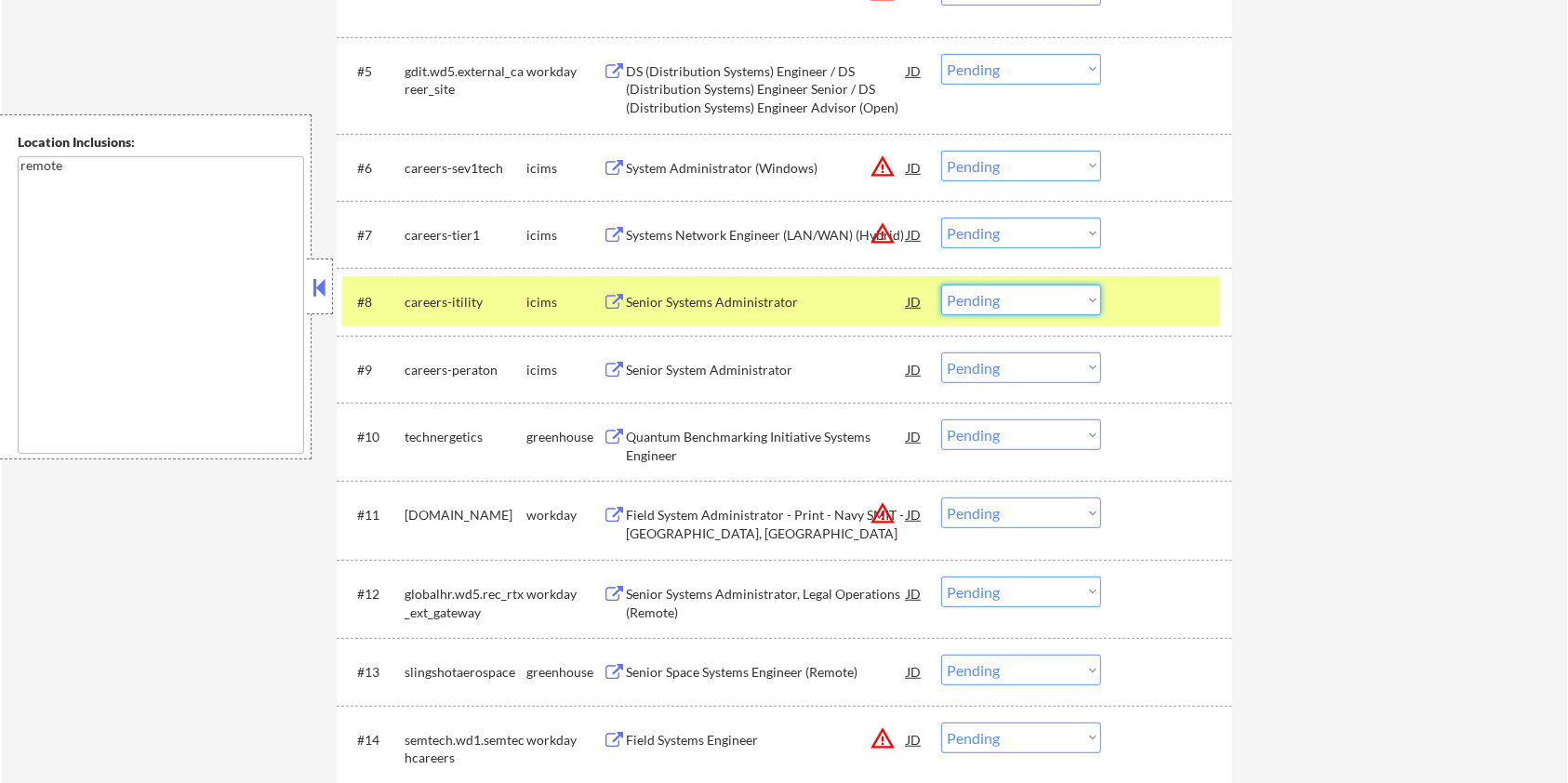
click at [1072, 303] on select "Choose an option... Pending Applied Excluded (Questions) Excluded (Expired) Exc…" at bounding box center [1021, 299] width 160 height 31
click at [941, 284] on select "Choose an option... Pending Applied Excluded (Questions) Excluded (Expired) Exc…" at bounding box center [1021, 299] width 160 height 31
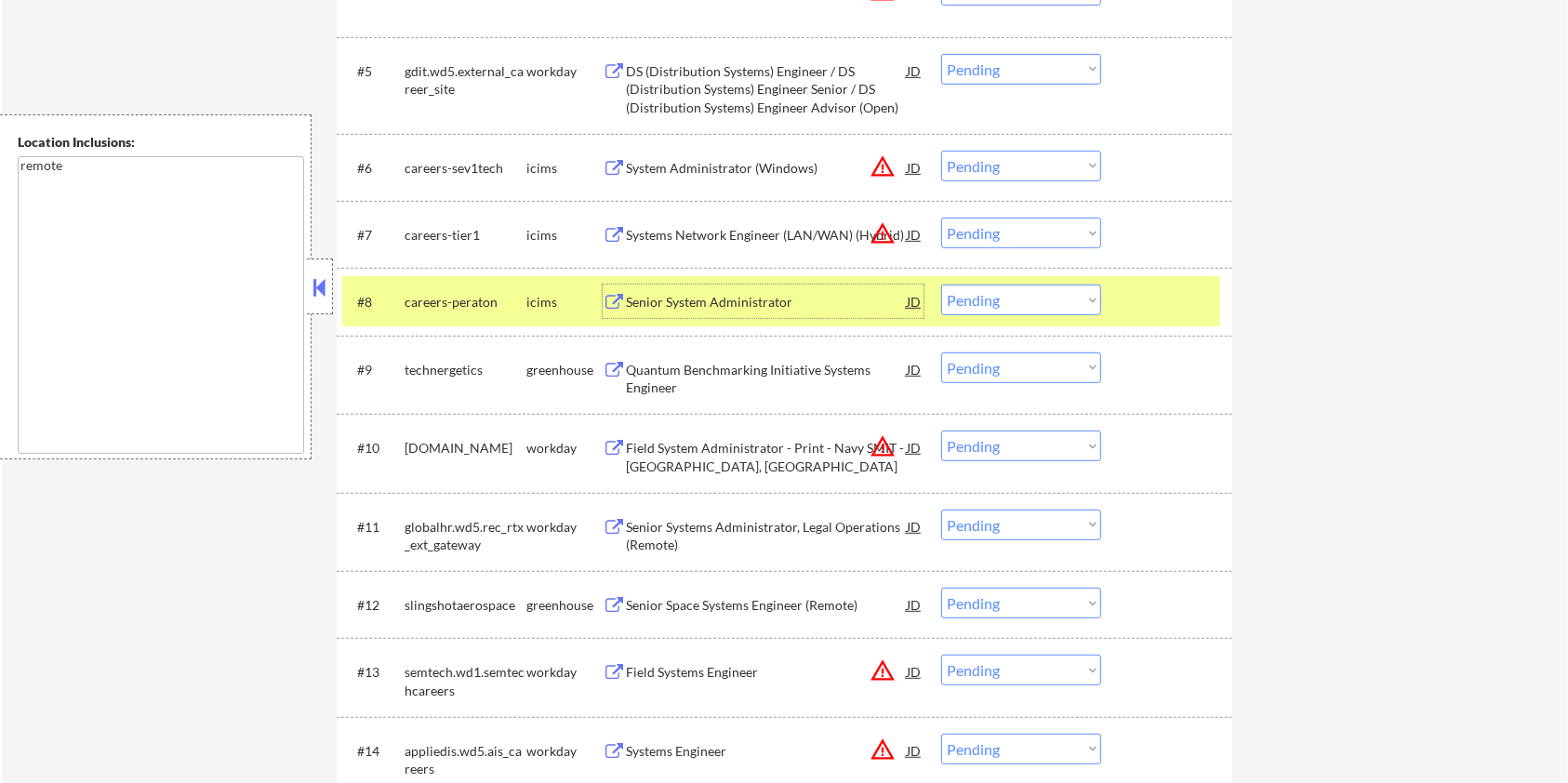
click at [686, 302] on div "Senior System Administrator" at bounding box center [766, 302] width 281 height 19
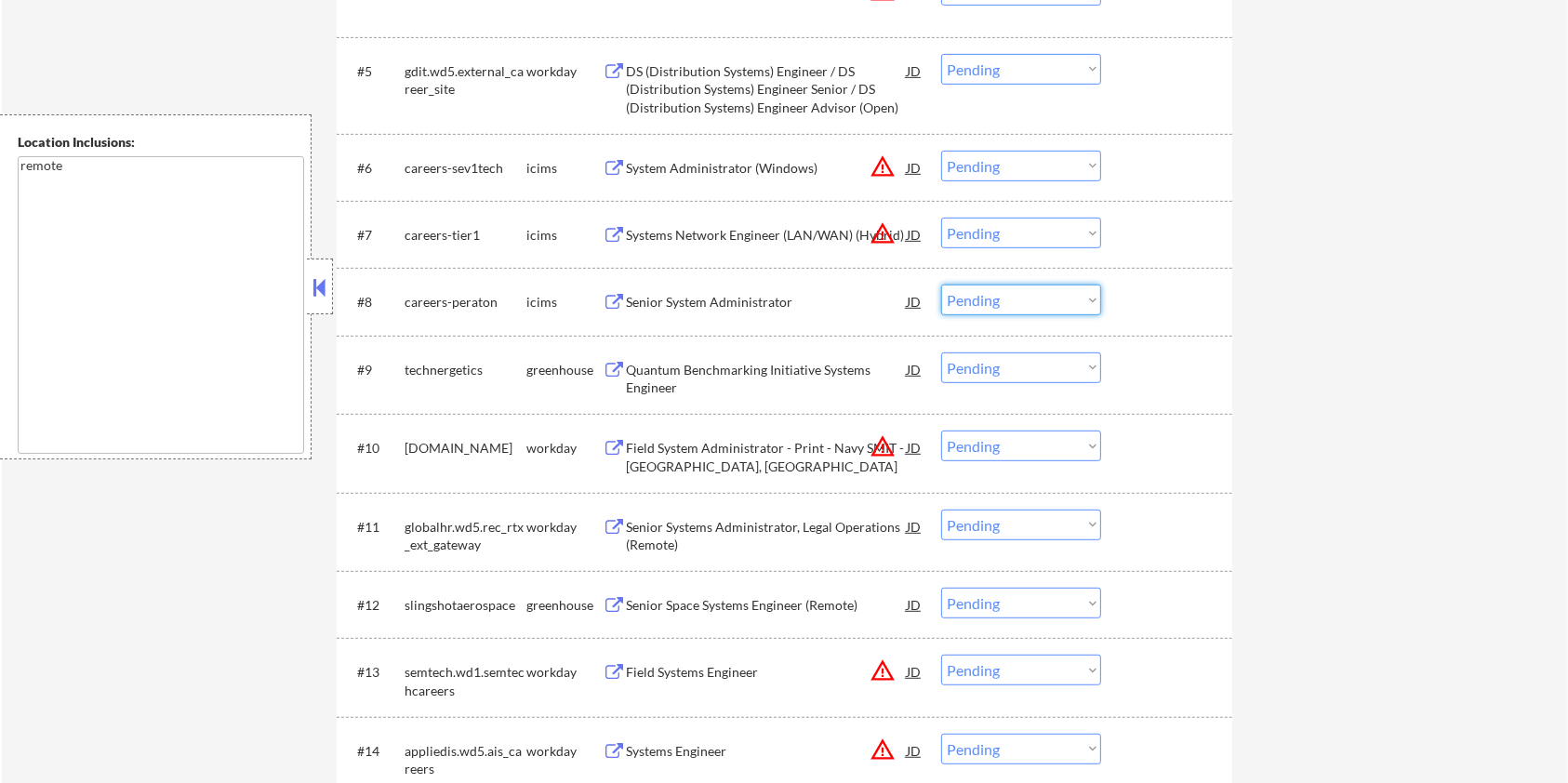
click at [992, 306] on select "Choose an option... Pending Applied Excluded (Questions) Excluded (Expired) Exc…" at bounding box center [1021, 299] width 160 height 31
click at [941, 284] on select "Choose an option... Pending Applied Excluded (Questions) Excluded (Expired) Exc…" at bounding box center [1021, 299] width 160 height 31
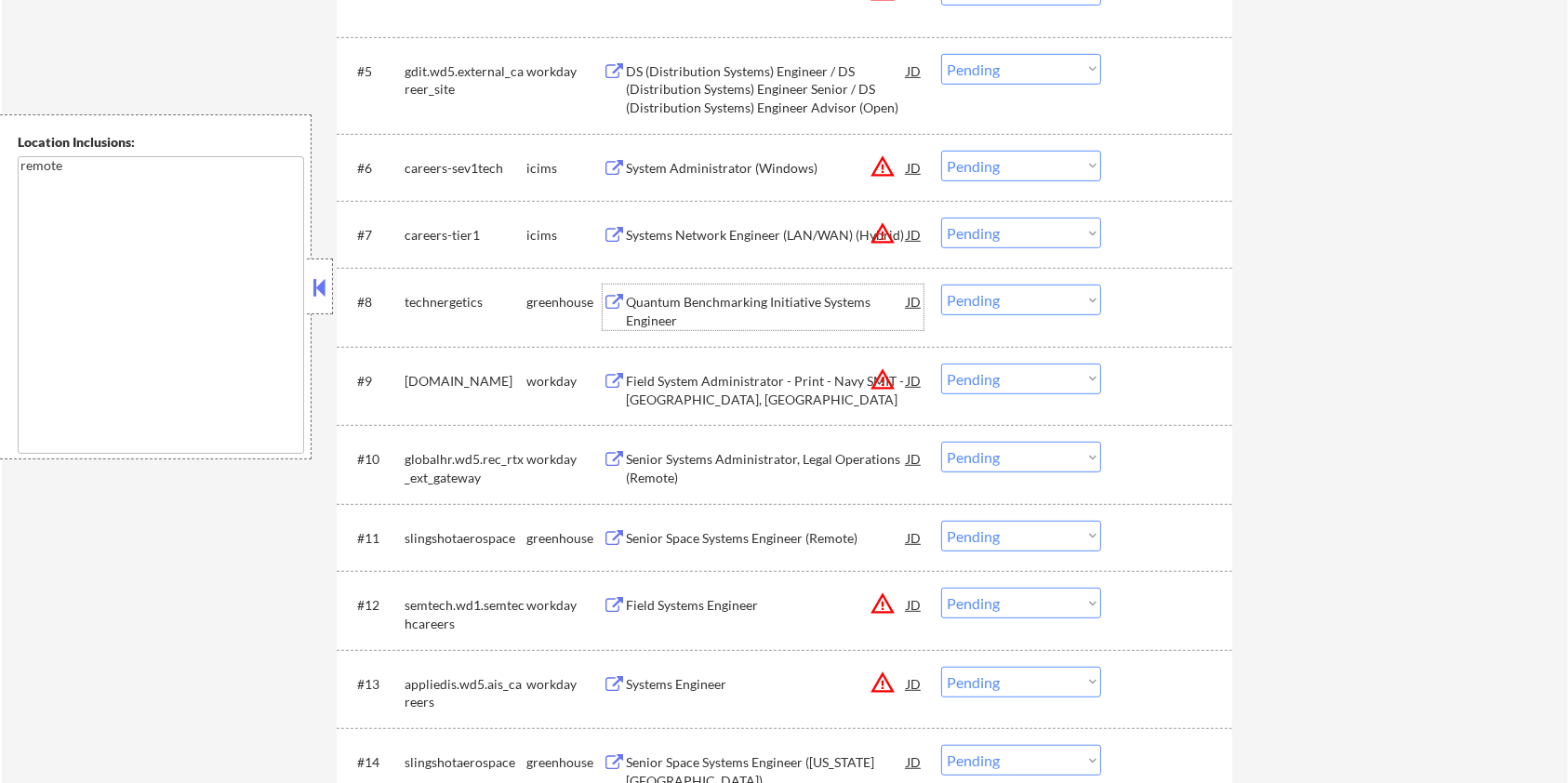
click at [699, 299] on div "Quantum Benchmarking Initiative Systems Engineer" at bounding box center [766, 311] width 281 height 36
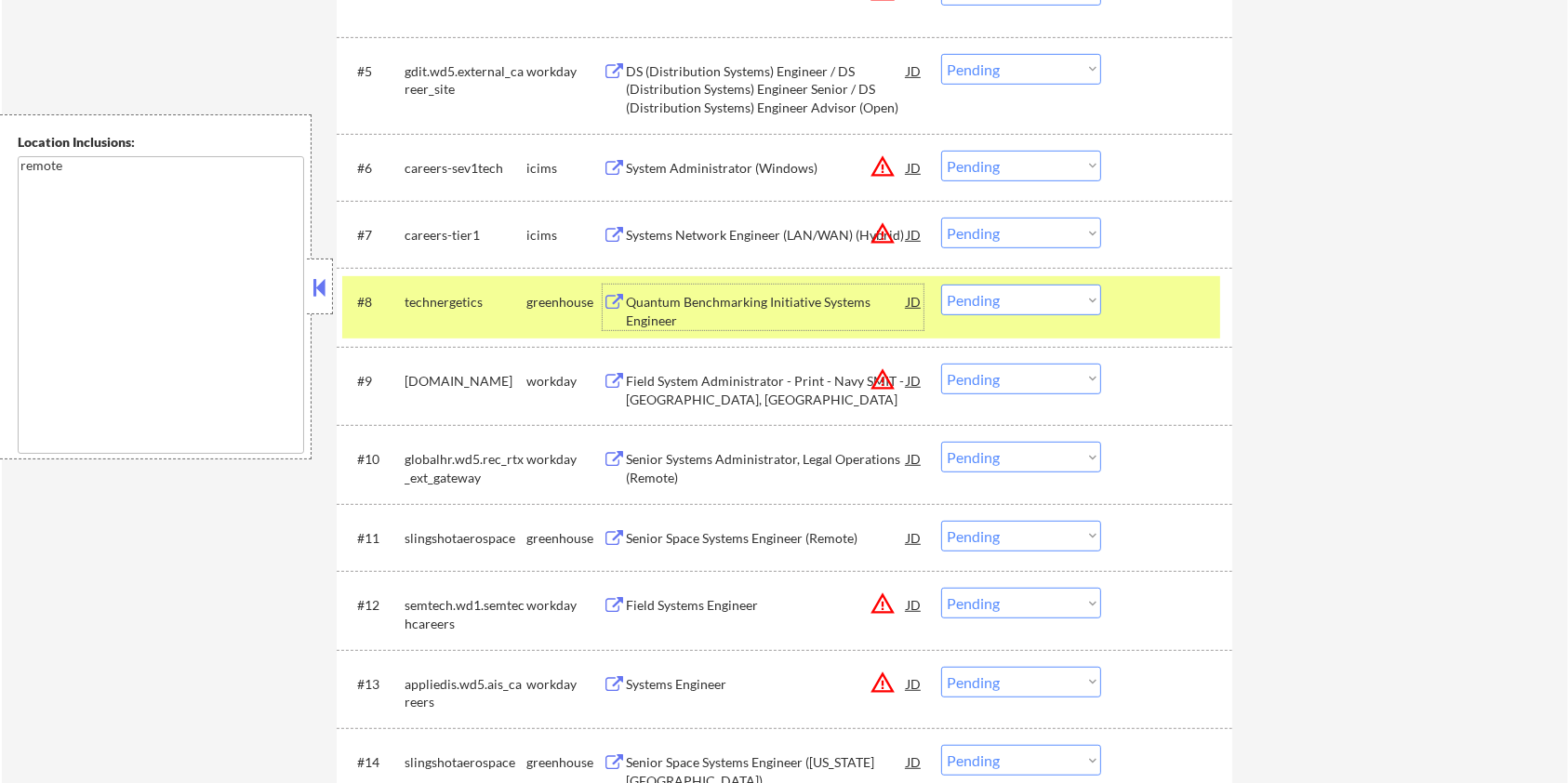
click at [1036, 299] on select "Choose an option... Pending Applied Excluded (Questions) Excluded (Expired) Exc…" at bounding box center [1021, 299] width 160 height 31
click at [941, 284] on select "Choose an option... Pending Applied Excluded (Questions) Excluded (Expired) Exc…" at bounding box center [1021, 299] width 160 height 31
select select ""pending""
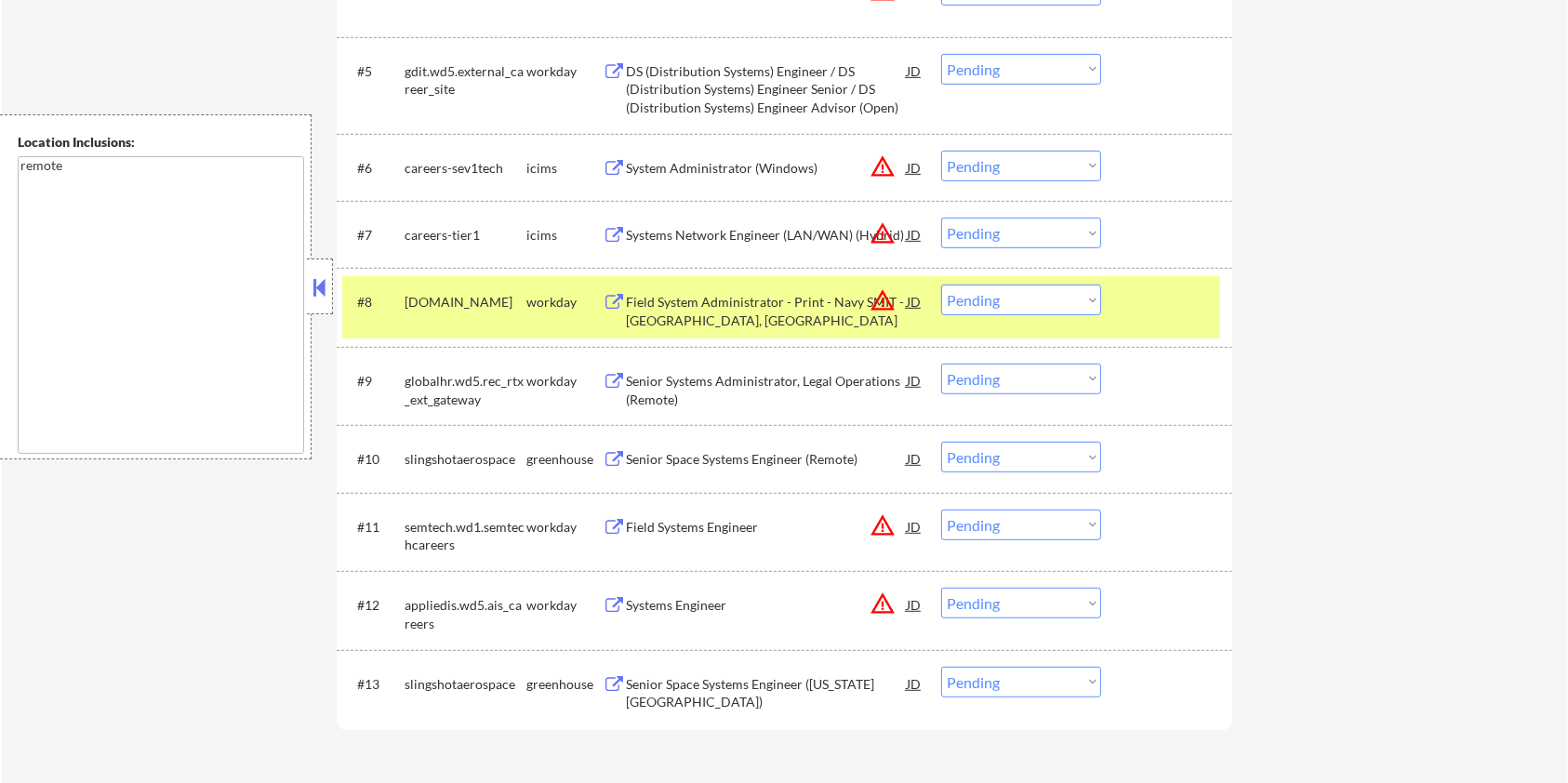
click at [730, 381] on div "Senior Systems Administrator, Legal Operations (Remote)" at bounding box center [766, 390] width 281 height 36
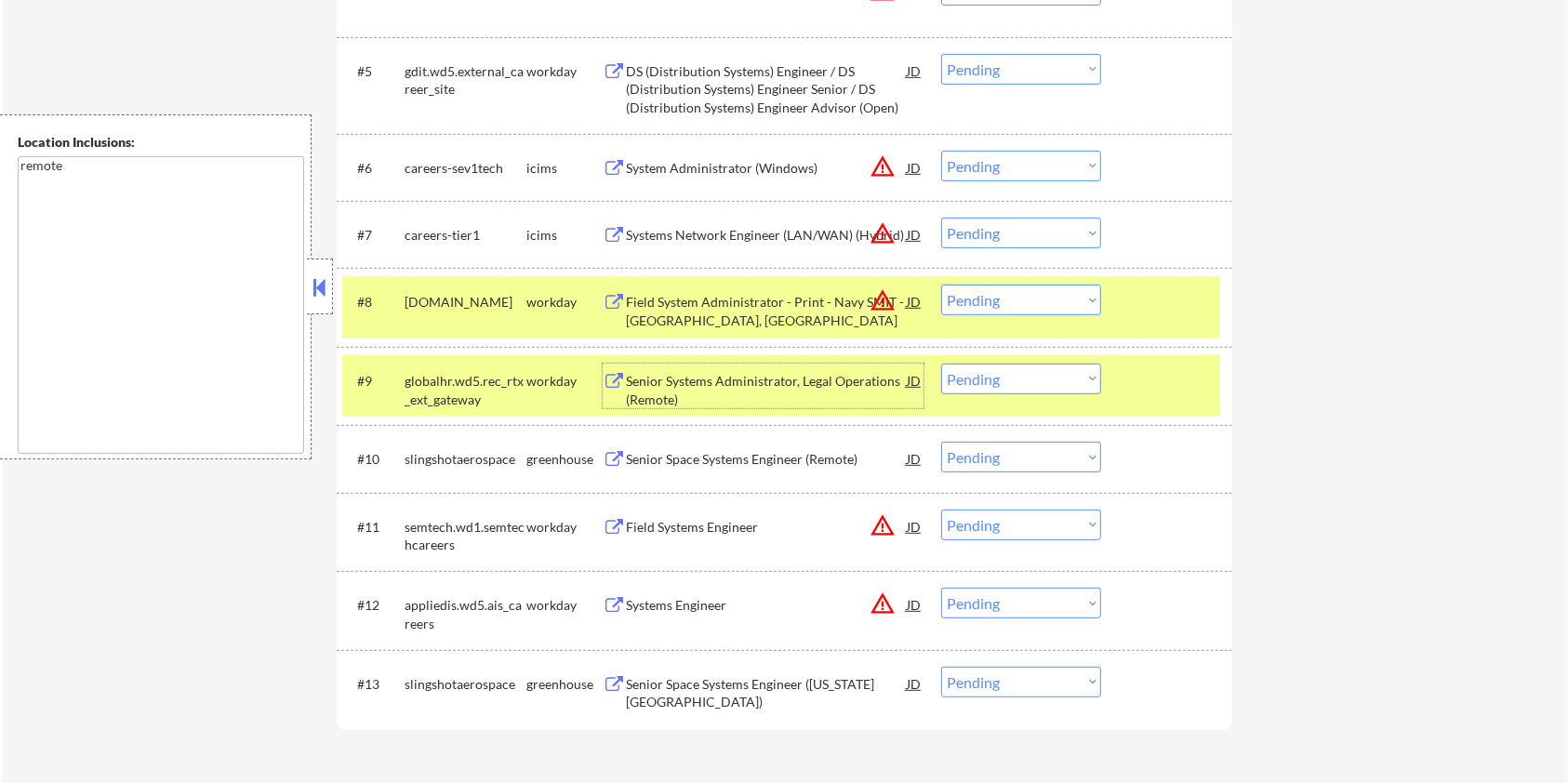
click at [1032, 376] on select "Choose an option... Pending Applied Excluded (Questions) Excluded (Expired) Exc…" at bounding box center [1021, 379] width 160 height 31
click at [941, 363] on select "Choose an option... Pending Applied Excluded (Questions) Excluded (Expired) Exc…" at bounding box center [1021, 379] width 160 height 31
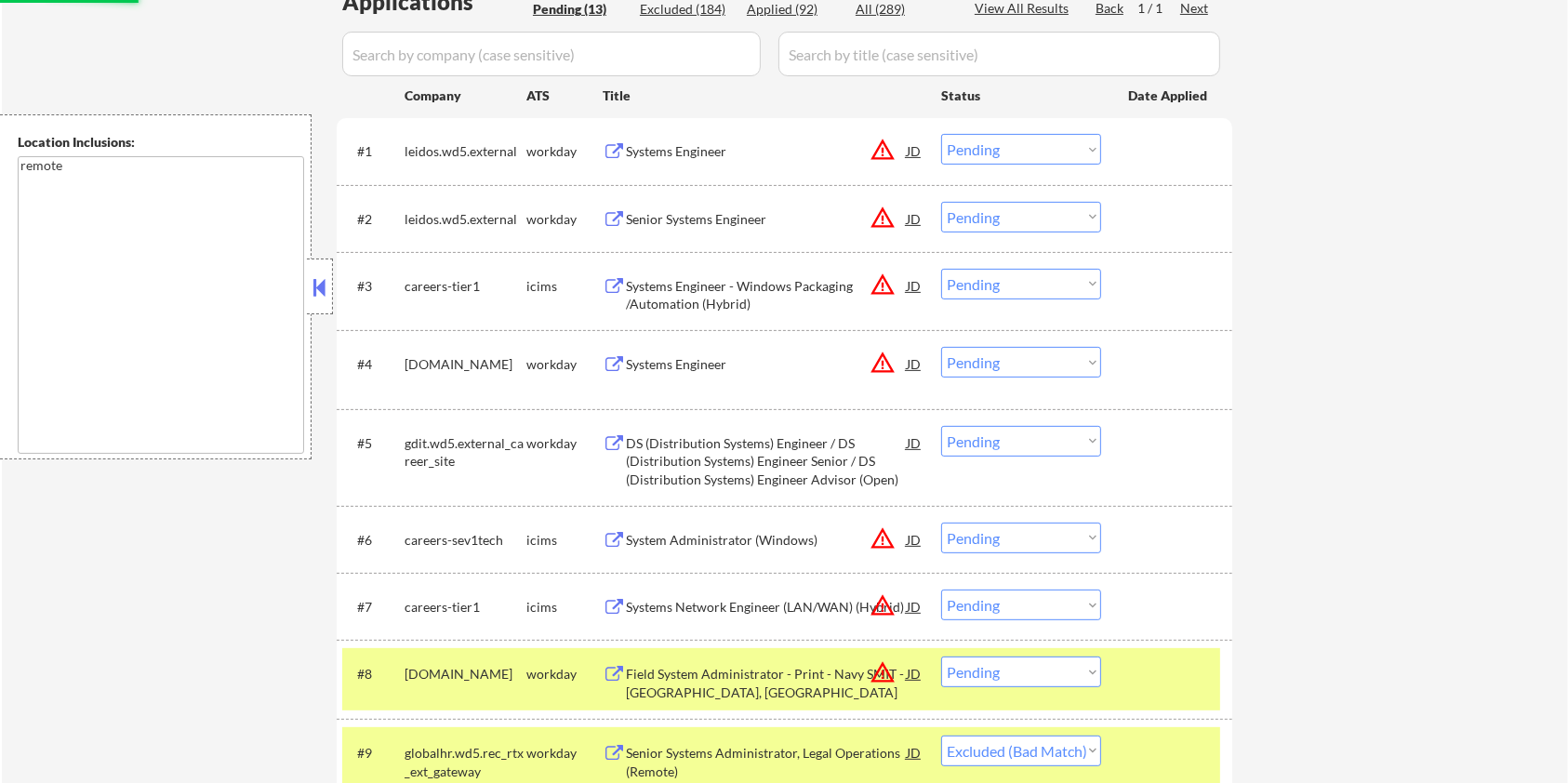
scroll to position [372, 0]
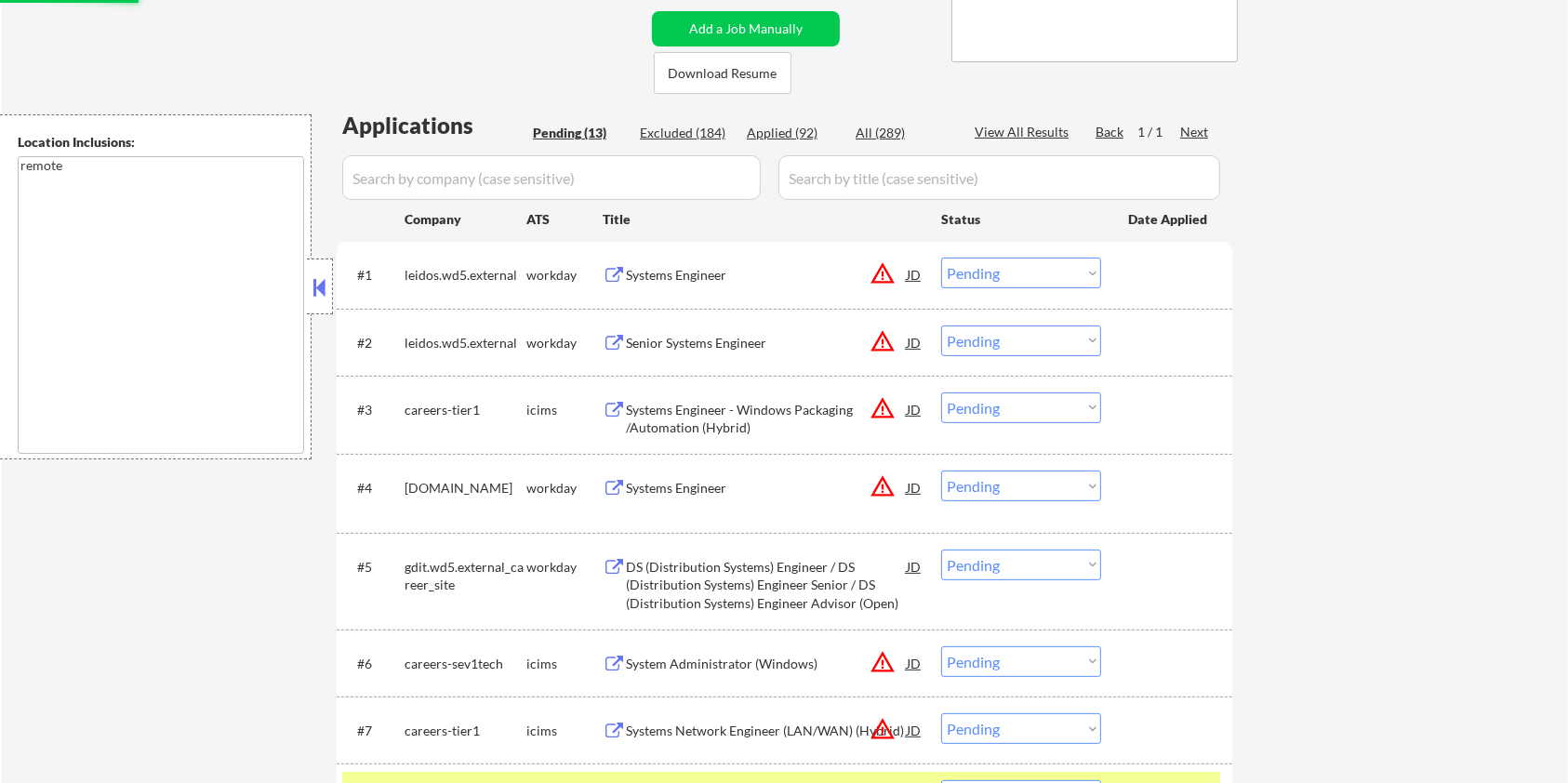
select select ""pending""
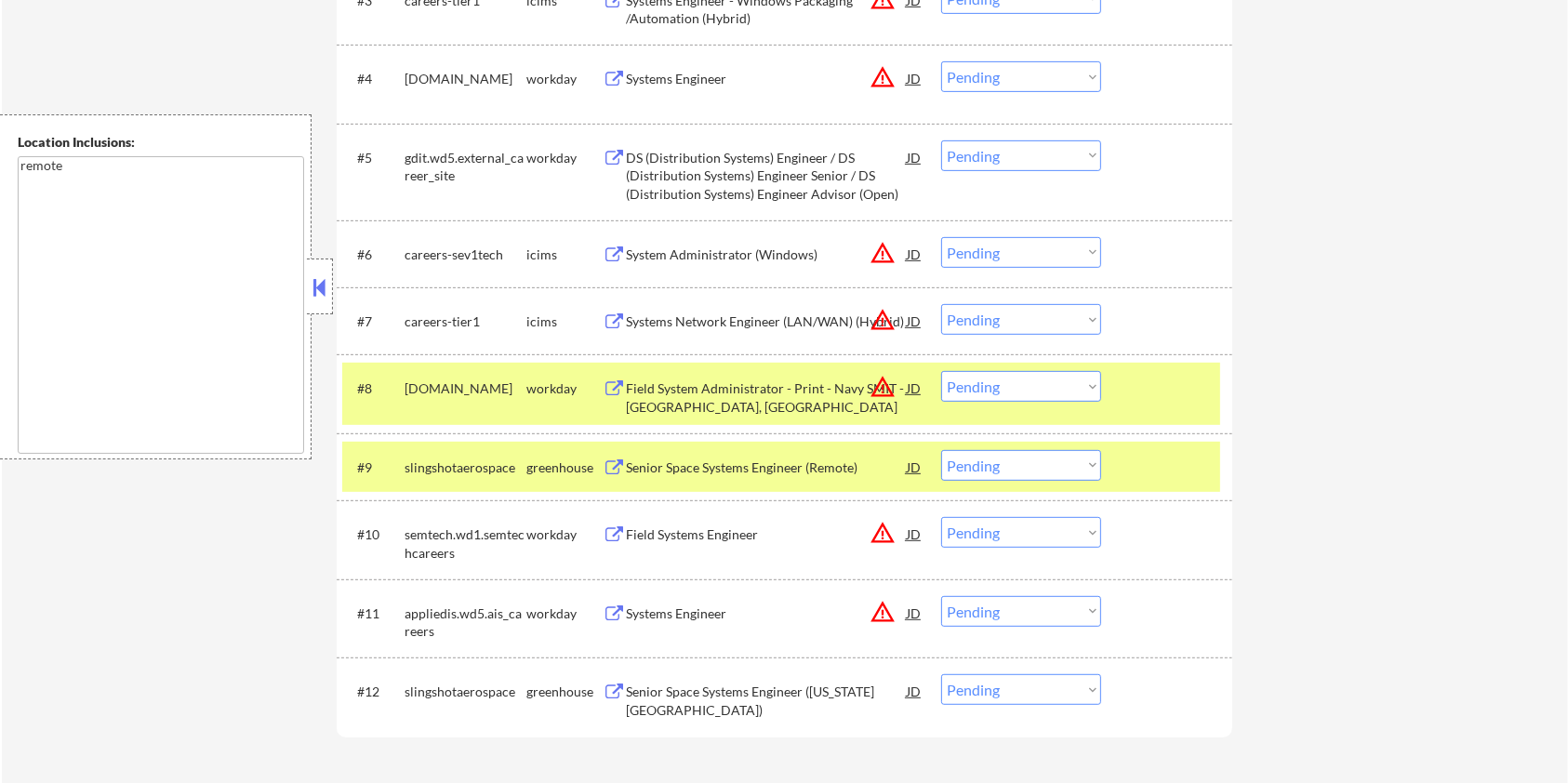
scroll to position [992, 0]
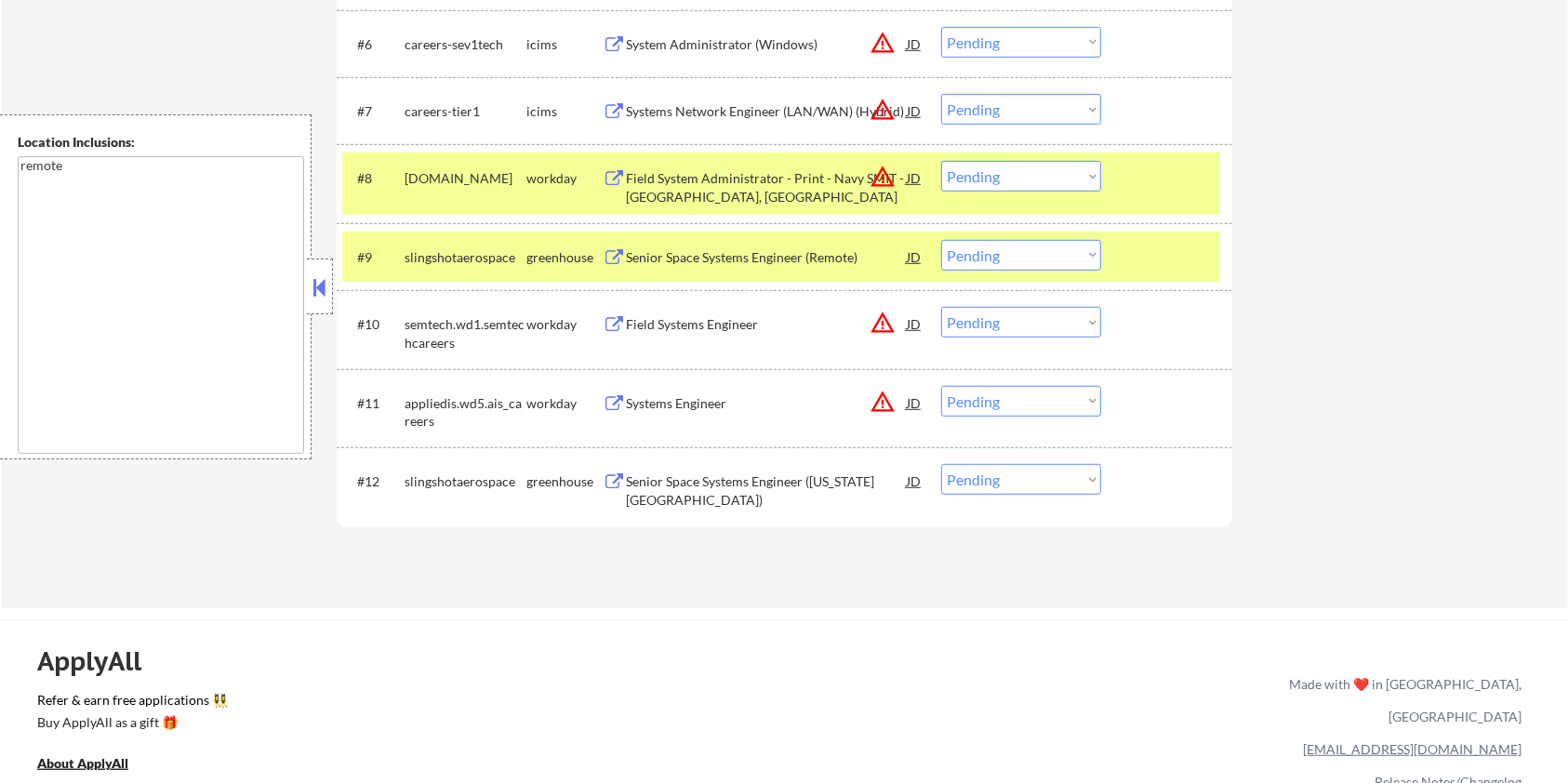
click at [762, 483] on div "Senior Space Systems Engineer (Colorado Springs)" at bounding box center [766, 490] width 281 height 36
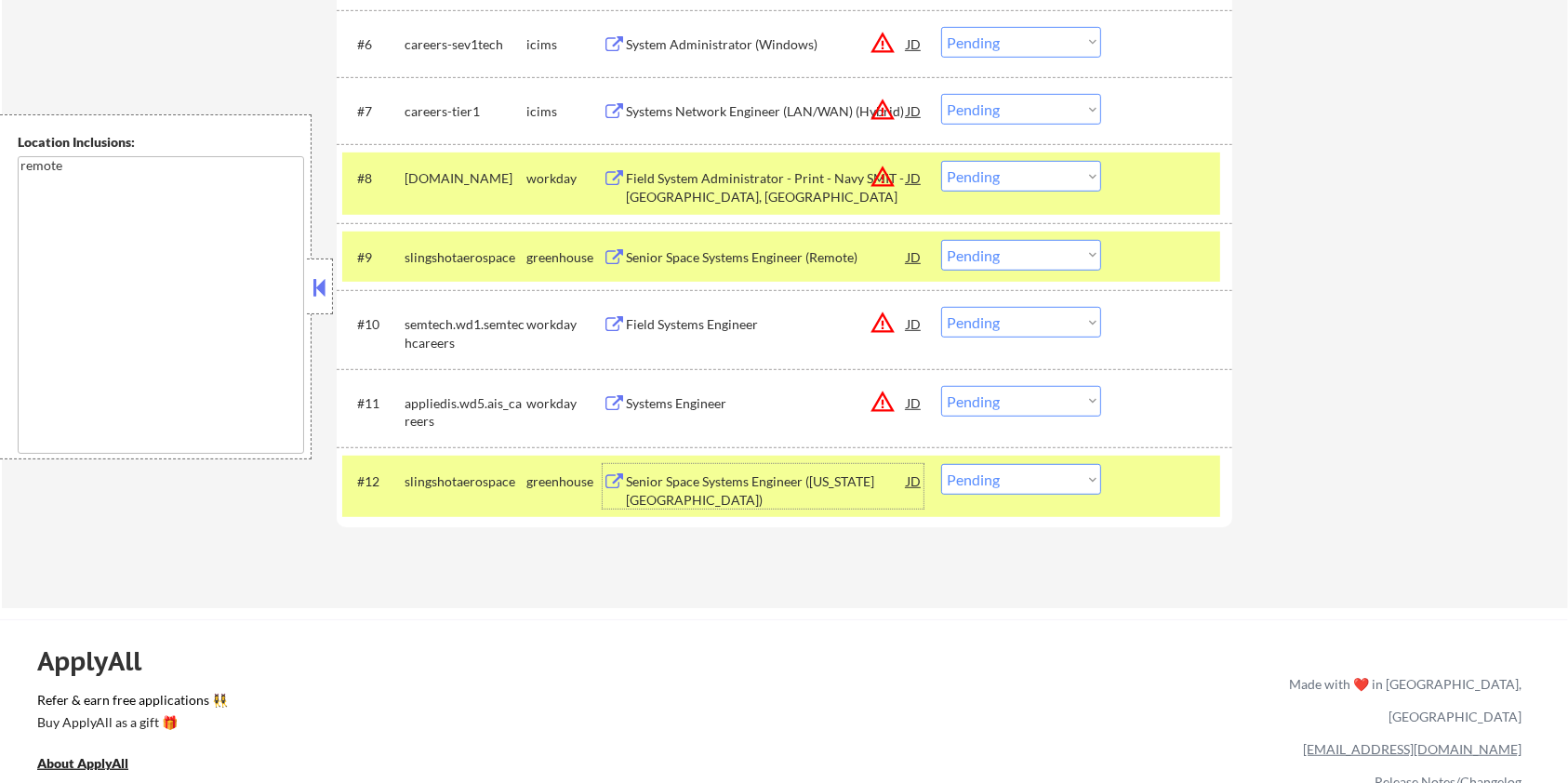
click at [1025, 480] on select "Choose an option... Pending Applied Excluded (Questions) Excluded (Expired) Exc…" at bounding box center [1021, 480] width 160 height 31
select select ""excluded__expired_""
click at [941, 464] on select "Choose an option... Pending Applied Excluded (Questions) Excluded (Expired) Exc…" at bounding box center [1021, 480] width 160 height 31
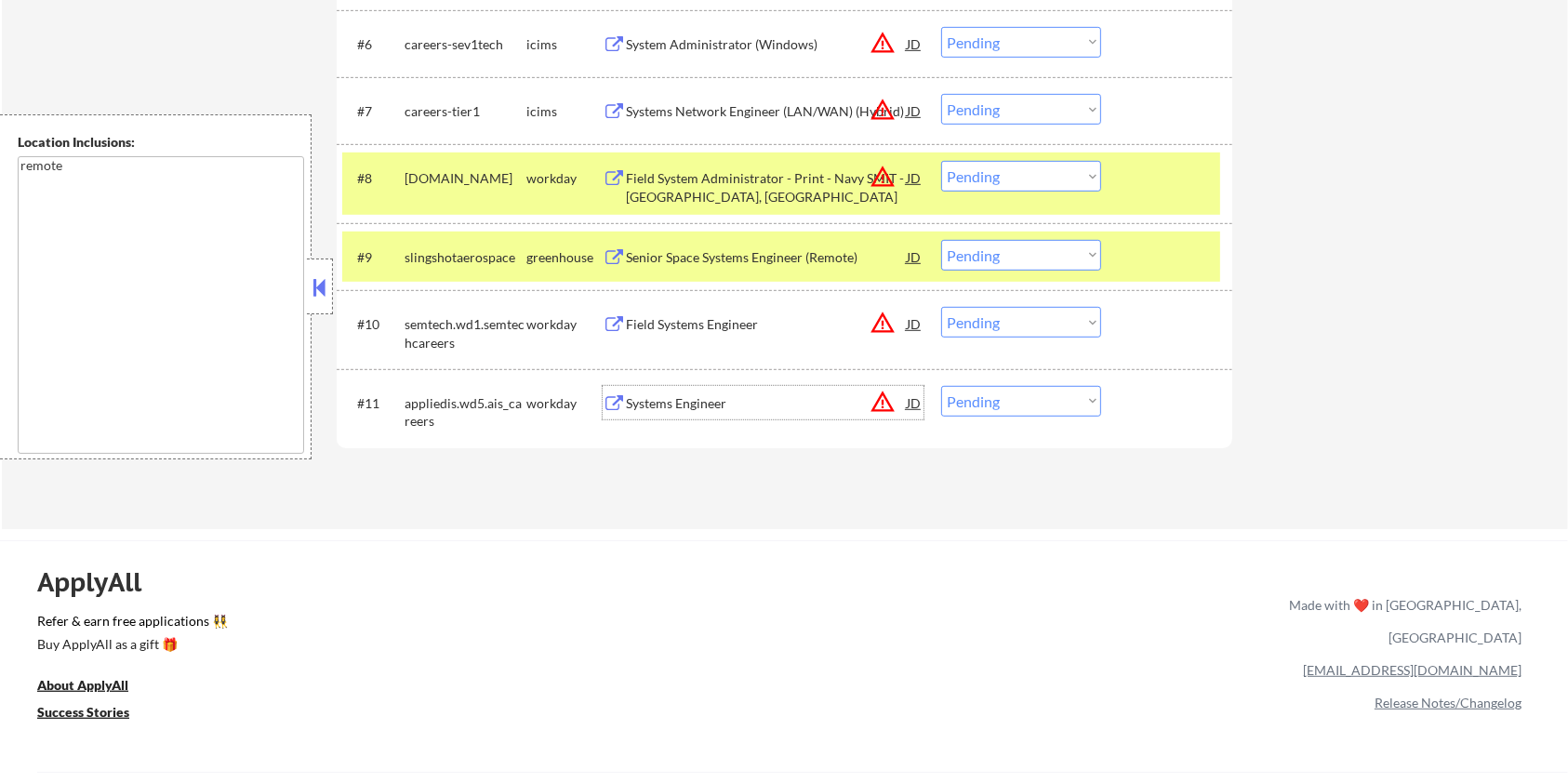
click at [678, 406] on div "Systems Engineer" at bounding box center [766, 404] width 281 height 19
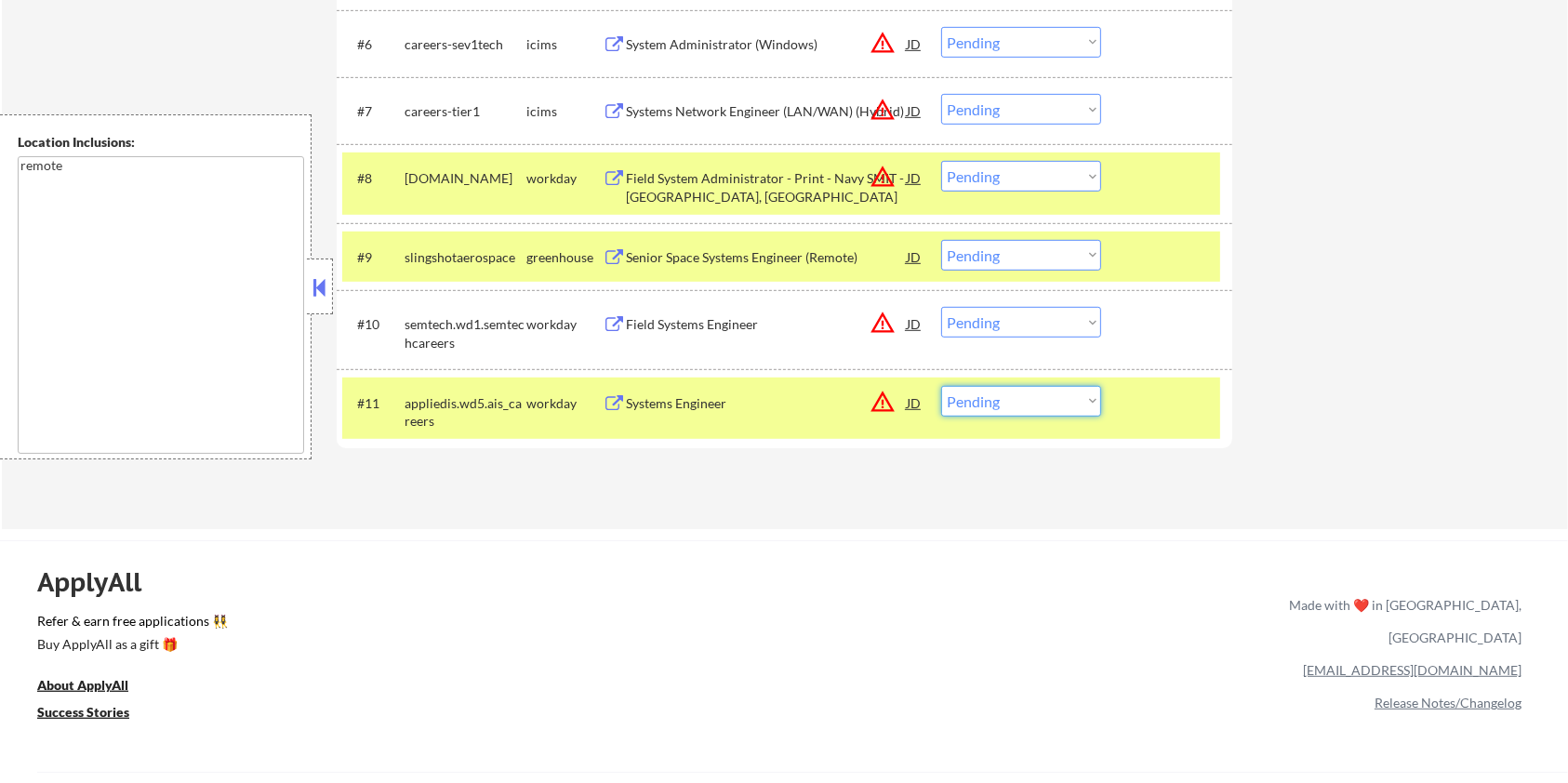
click at [1017, 403] on select "Choose an option... Pending Applied Excluded (Questions) Excluded (Expired) Exc…" at bounding box center [1021, 402] width 160 height 31
select select ""excluded__bad_match_""
click at [941, 386] on select "Choose an option... Pending Applied Excluded (Questions) Excluded (Expired) Exc…" at bounding box center [1021, 402] width 160 height 31
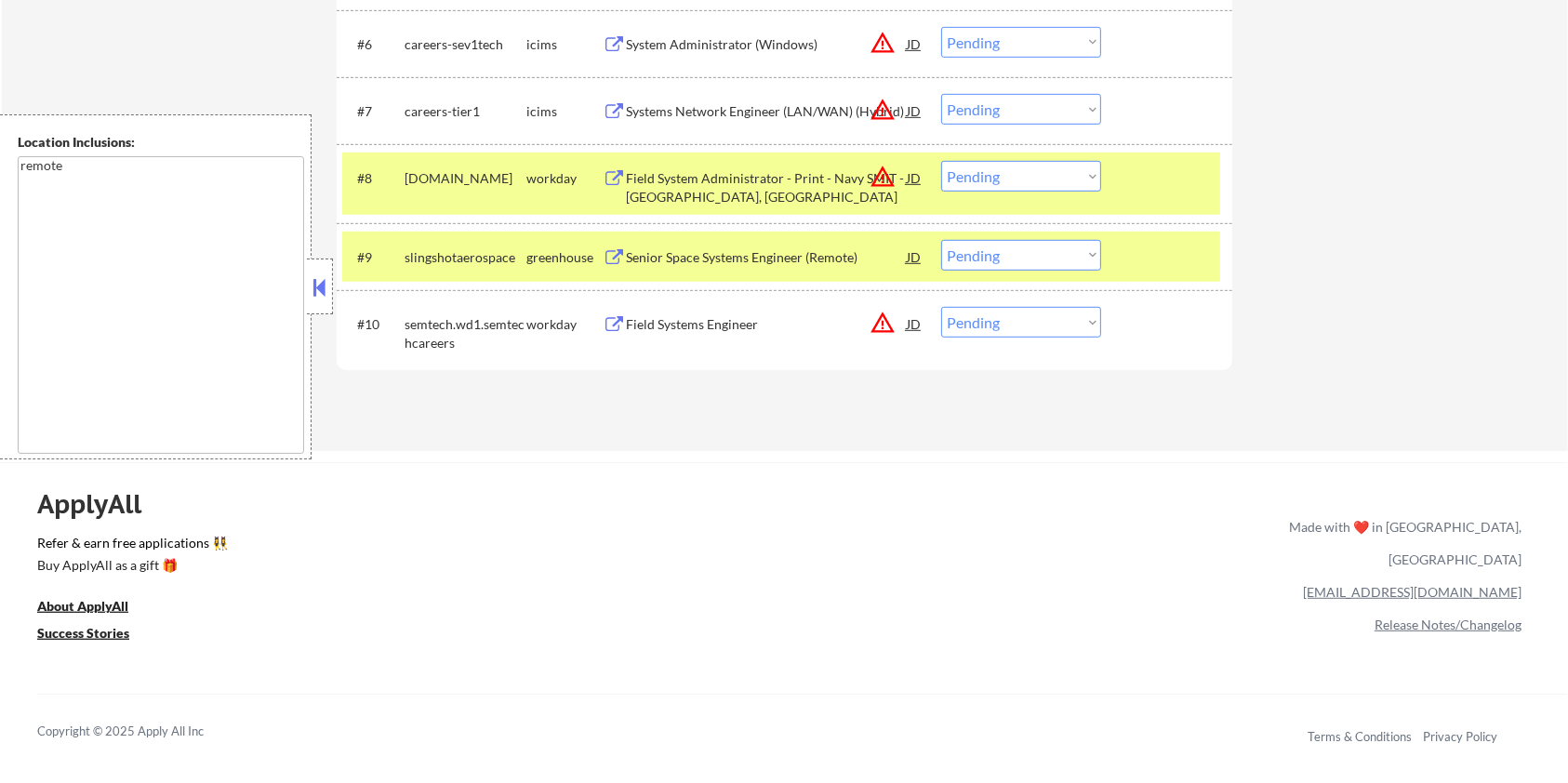
click at [692, 249] on div "Senior Space Systems Engineer (Remote)" at bounding box center [766, 258] width 281 height 19
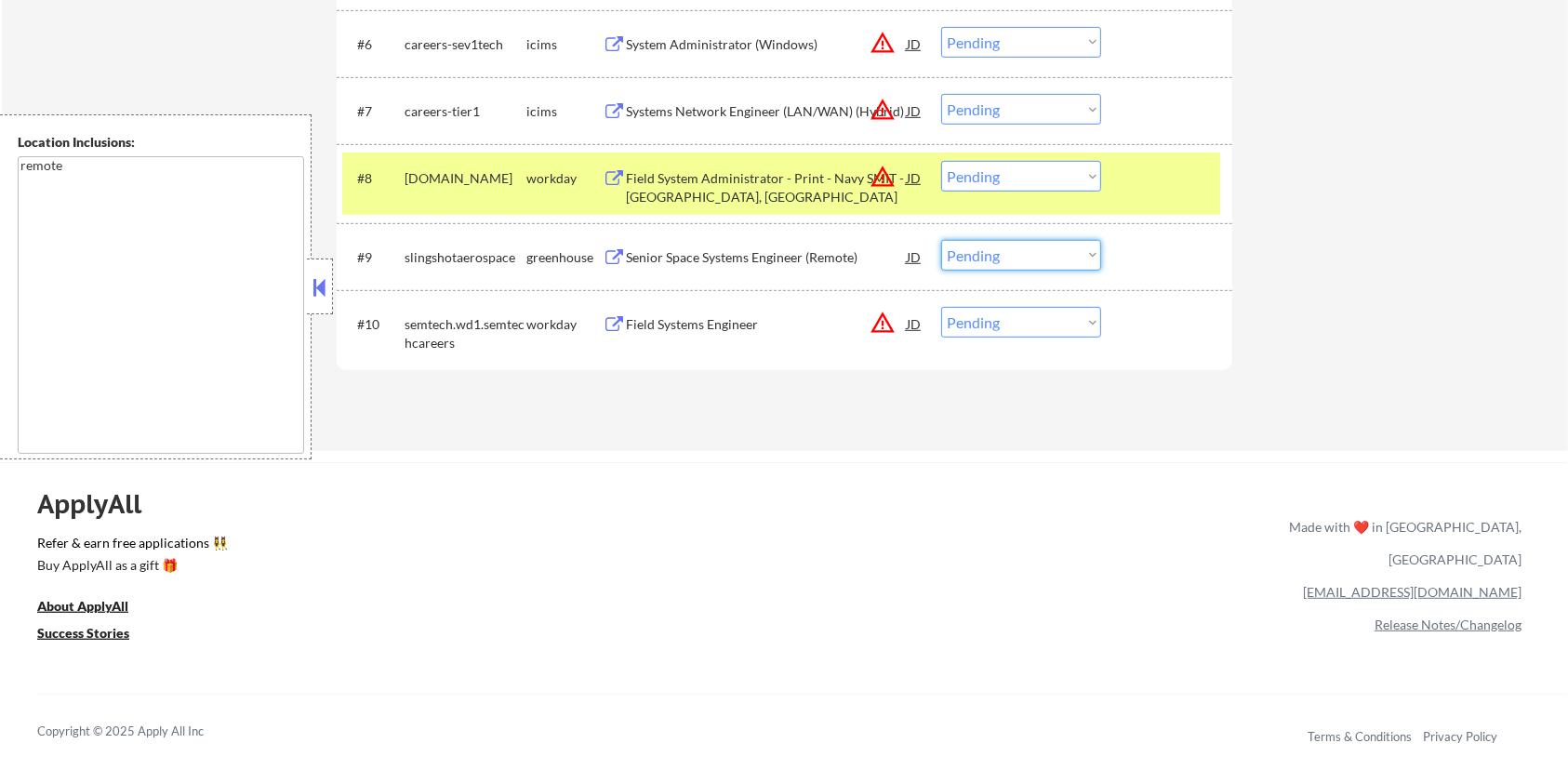
click at [999, 258] on select "Choose an option... Pending Applied Excluded (Questions) Excluded (Expired) Exc…" at bounding box center [1021, 256] width 160 height 31
click at [941, 240] on select "Choose an option... Pending Applied Excluded (Questions) Excluded (Expired) Exc…" at bounding box center [1021, 256] width 160 height 31
select select ""pending""
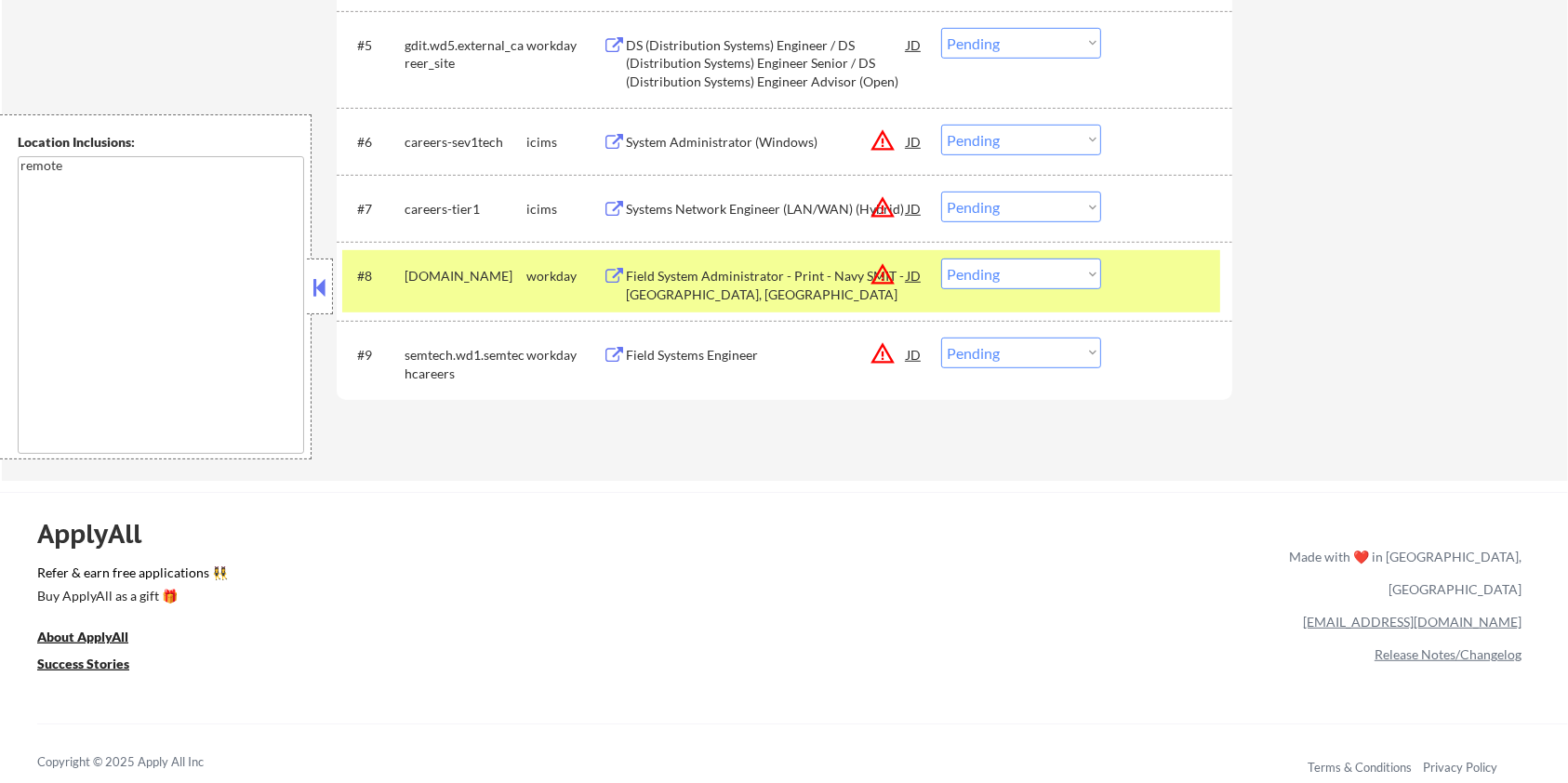
scroll to position [620, 0]
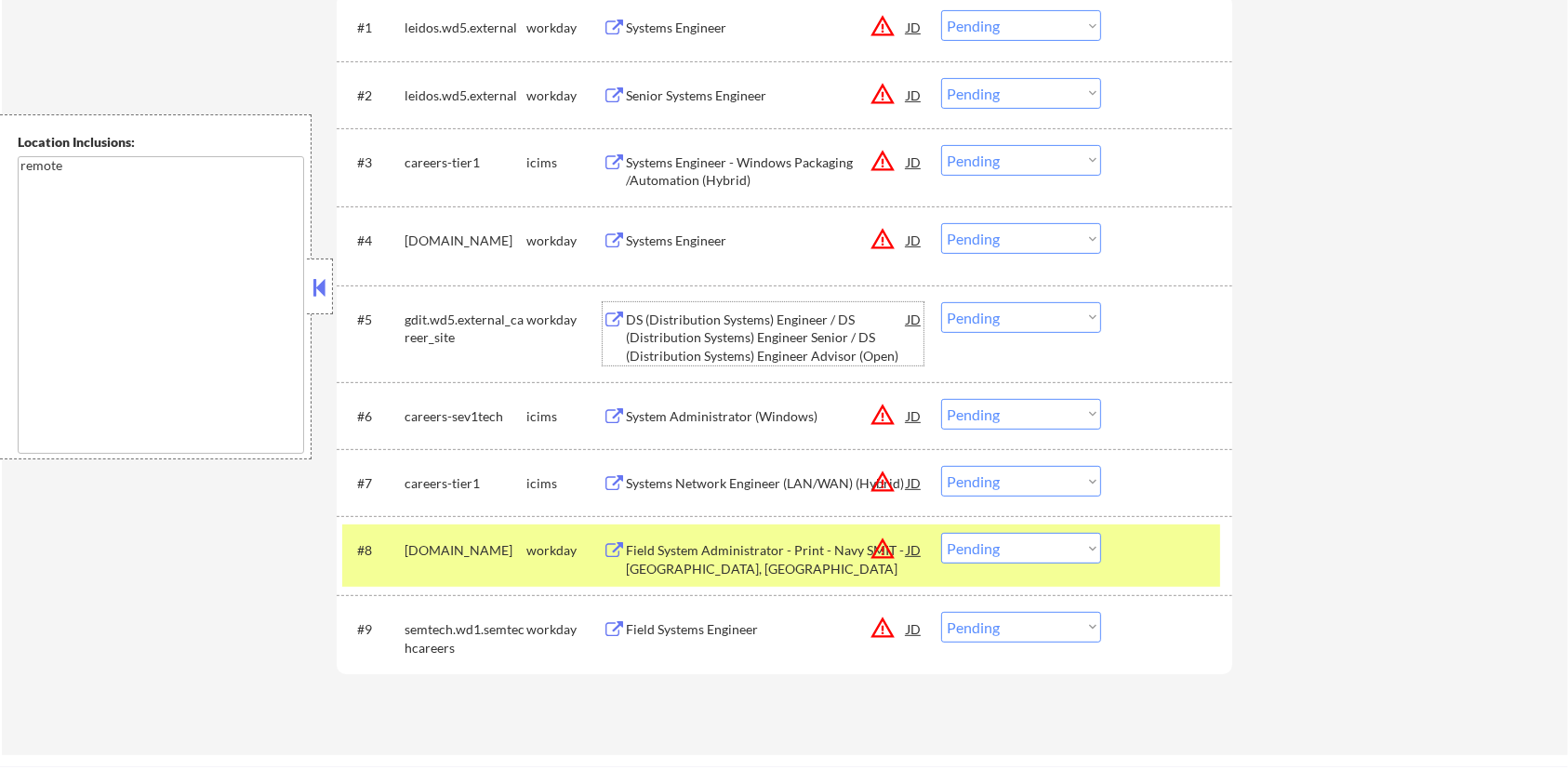
click at [815, 318] on div "DS (Distribution Systems) Engineer / DS (Distribution Systems) Engineer Senior …" at bounding box center [766, 339] width 281 height 55
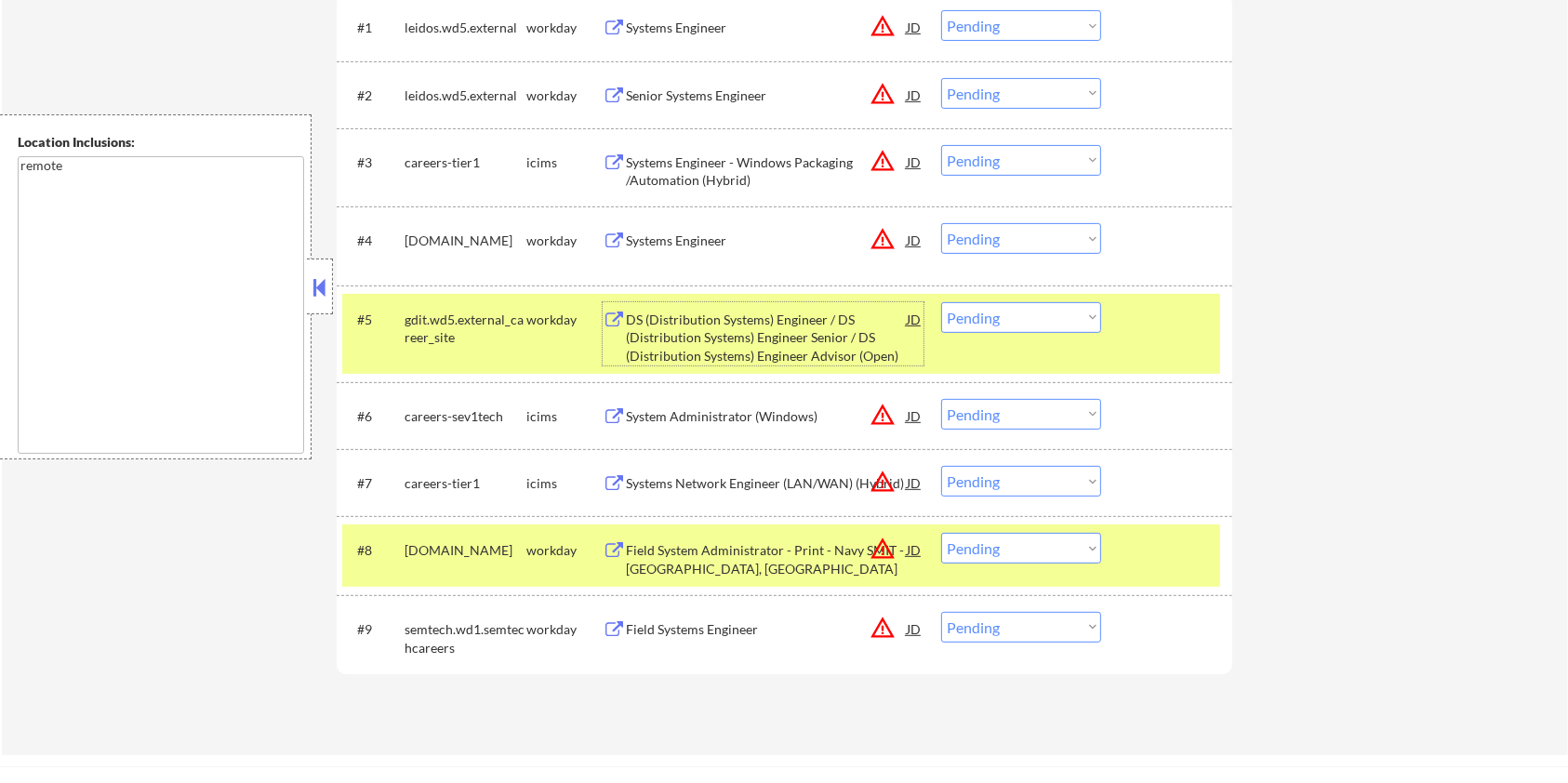
click at [1060, 314] on select "Choose an option... Pending Applied Excluded (Questions) Excluded (Expired) Exc…" at bounding box center [1021, 318] width 160 height 31
click at [941, 302] on select "Choose an option... Pending Applied Excluded (Questions) Excluded (Expired) Exc…" at bounding box center [1021, 318] width 160 height 31
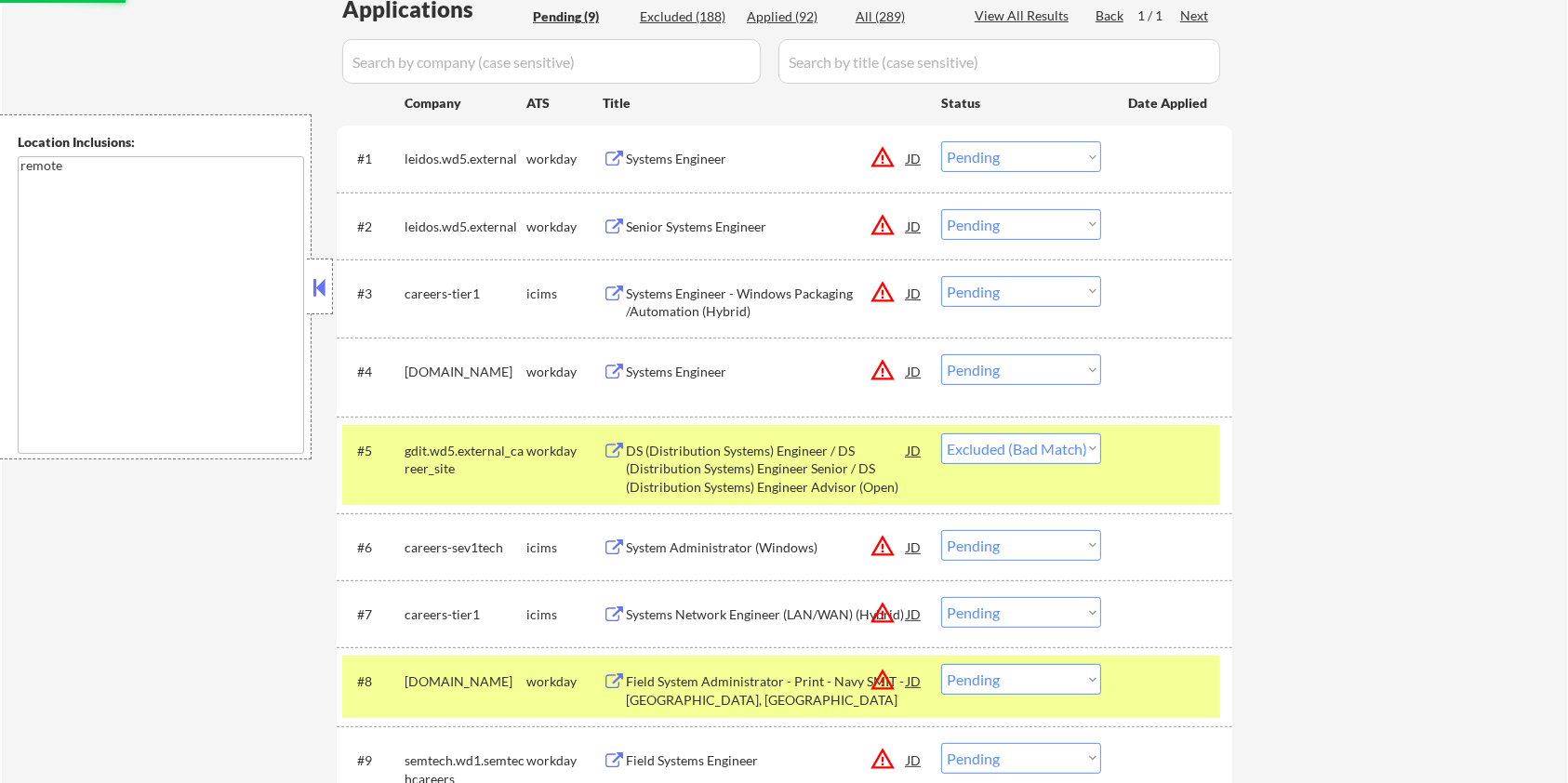
scroll to position [372, 0]
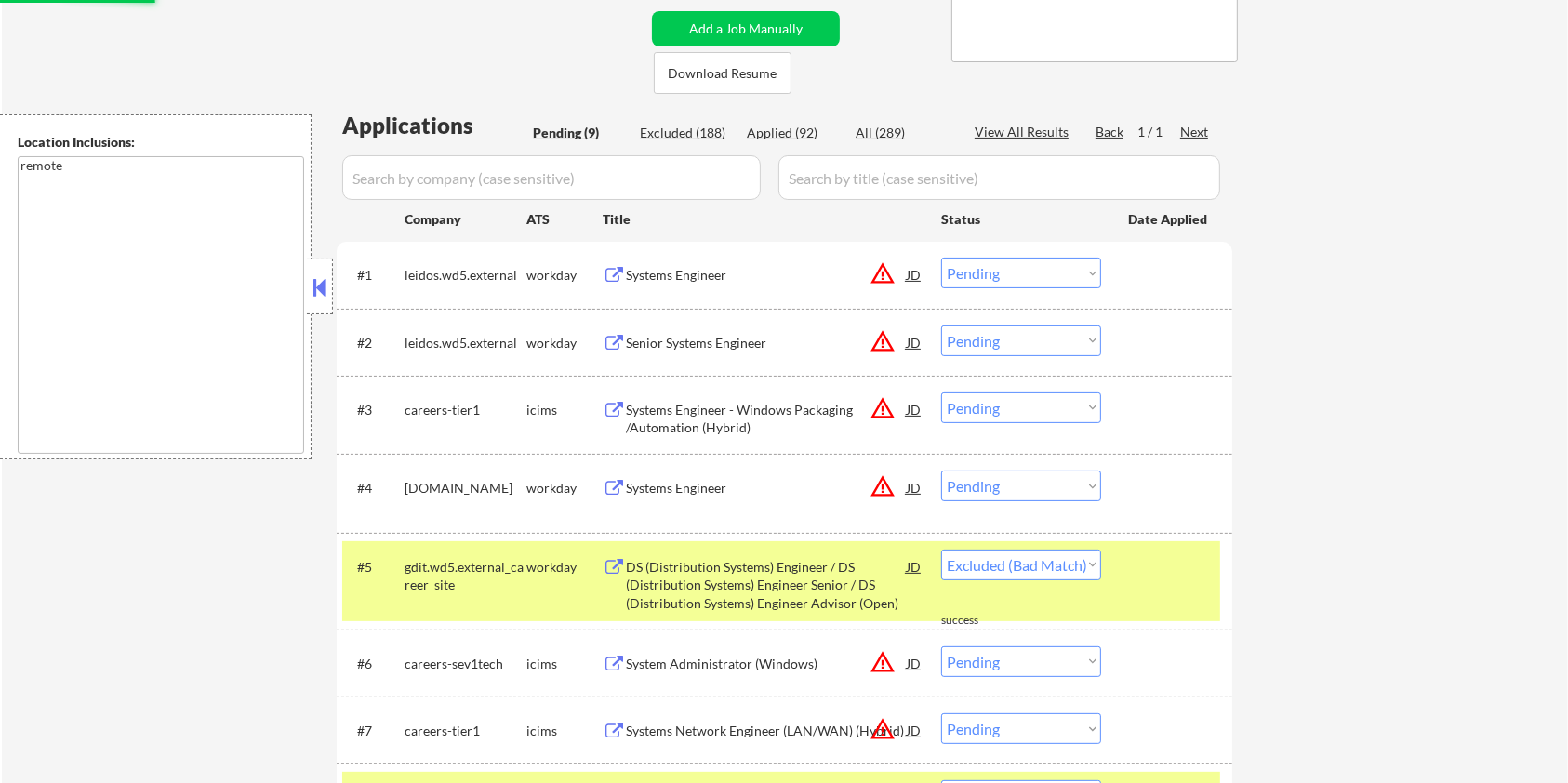
select select ""pending""
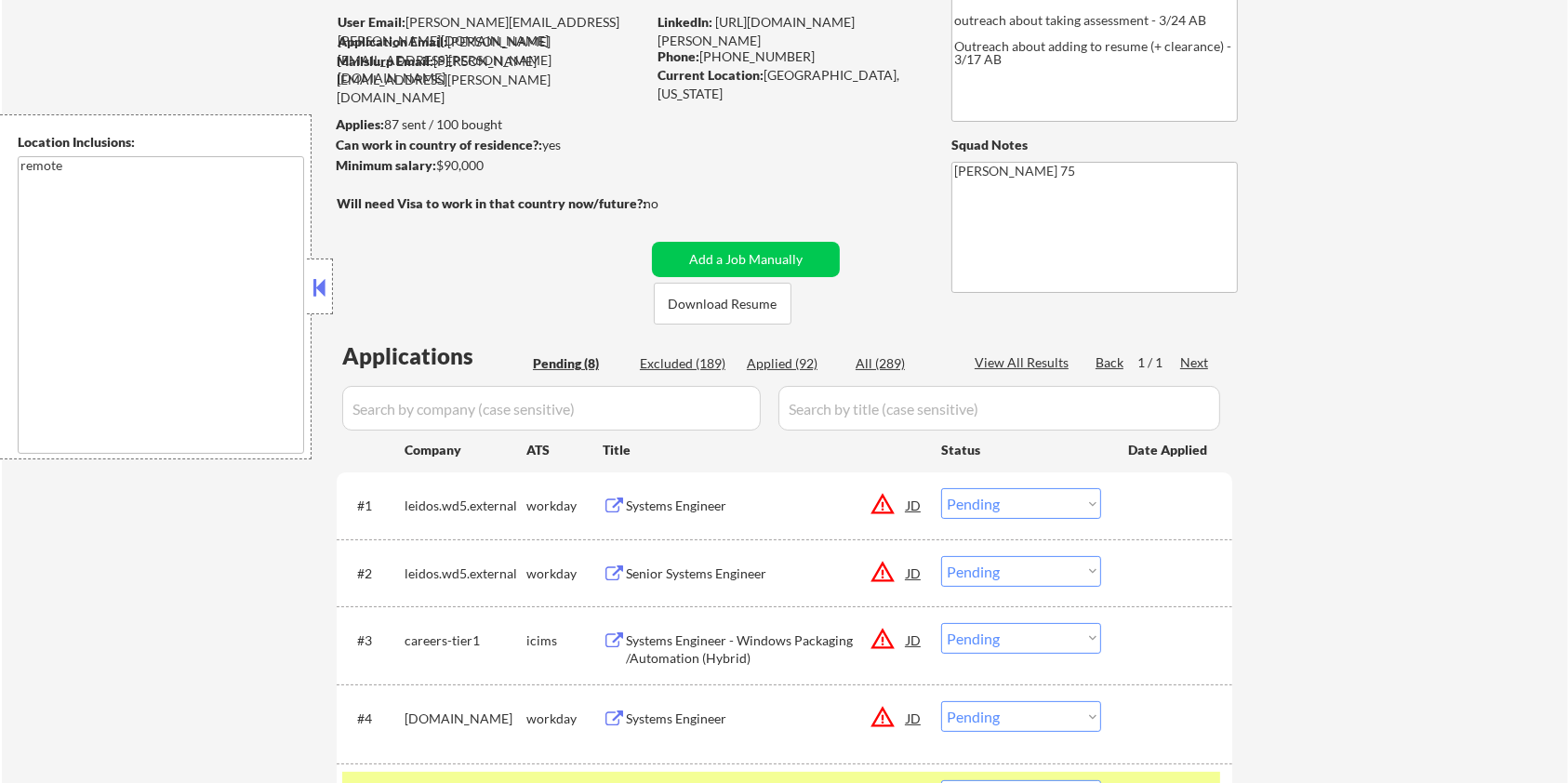
scroll to position [247, 0]
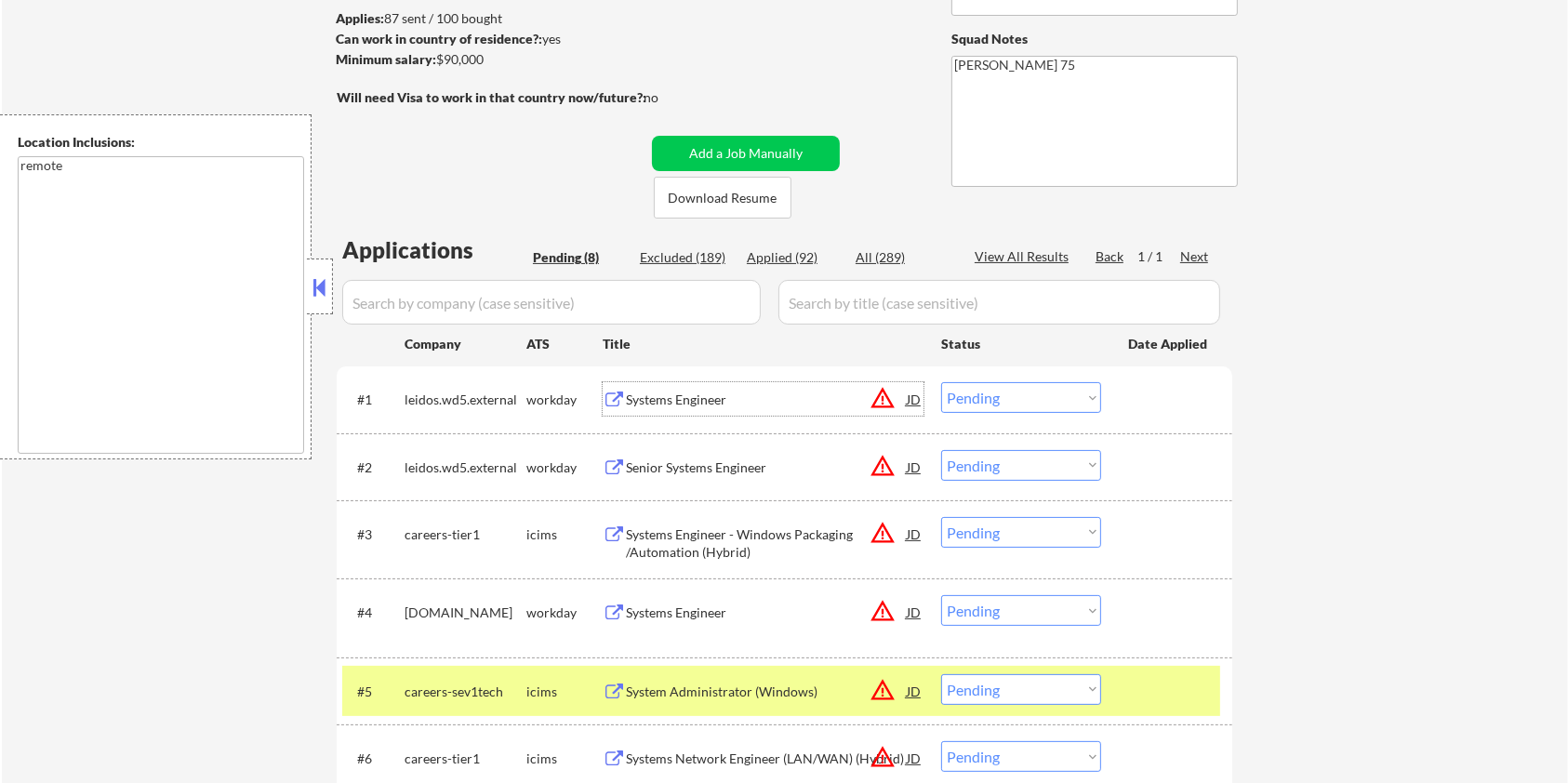
click at [699, 400] on div "Systems Engineer" at bounding box center [766, 401] width 281 height 19
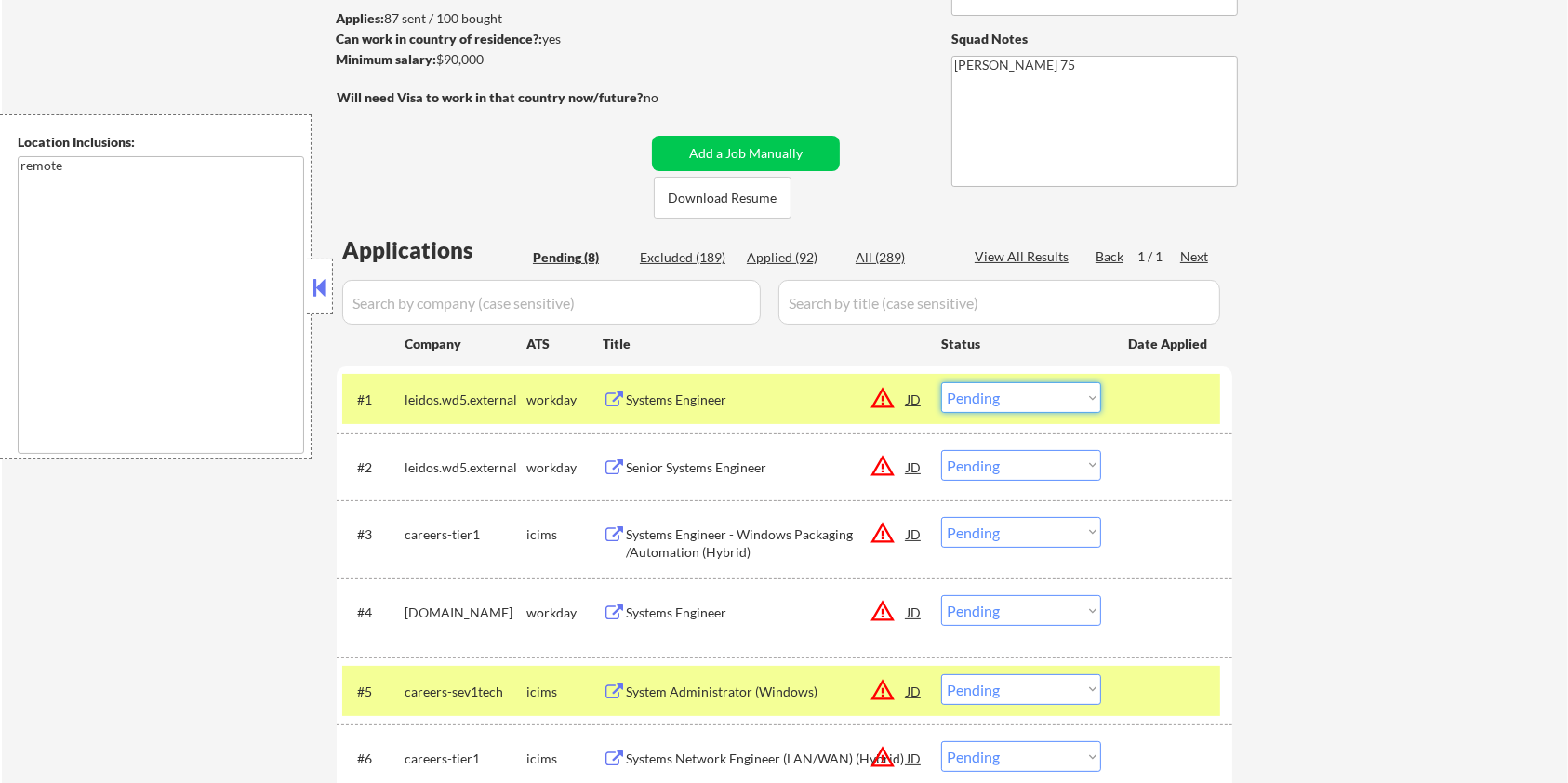
click at [1072, 404] on select "Choose an option... Pending Applied Excluded (Questions) Excluded (Expired) Exc…" at bounding box center [1021, 398] width 160 height 31
click at [941, 382] on select "Choose an option... Pending Applied Excluded (Questions) Excluded (Expired) Exc…" at bounding box center [1021, 398] width 160 height 31
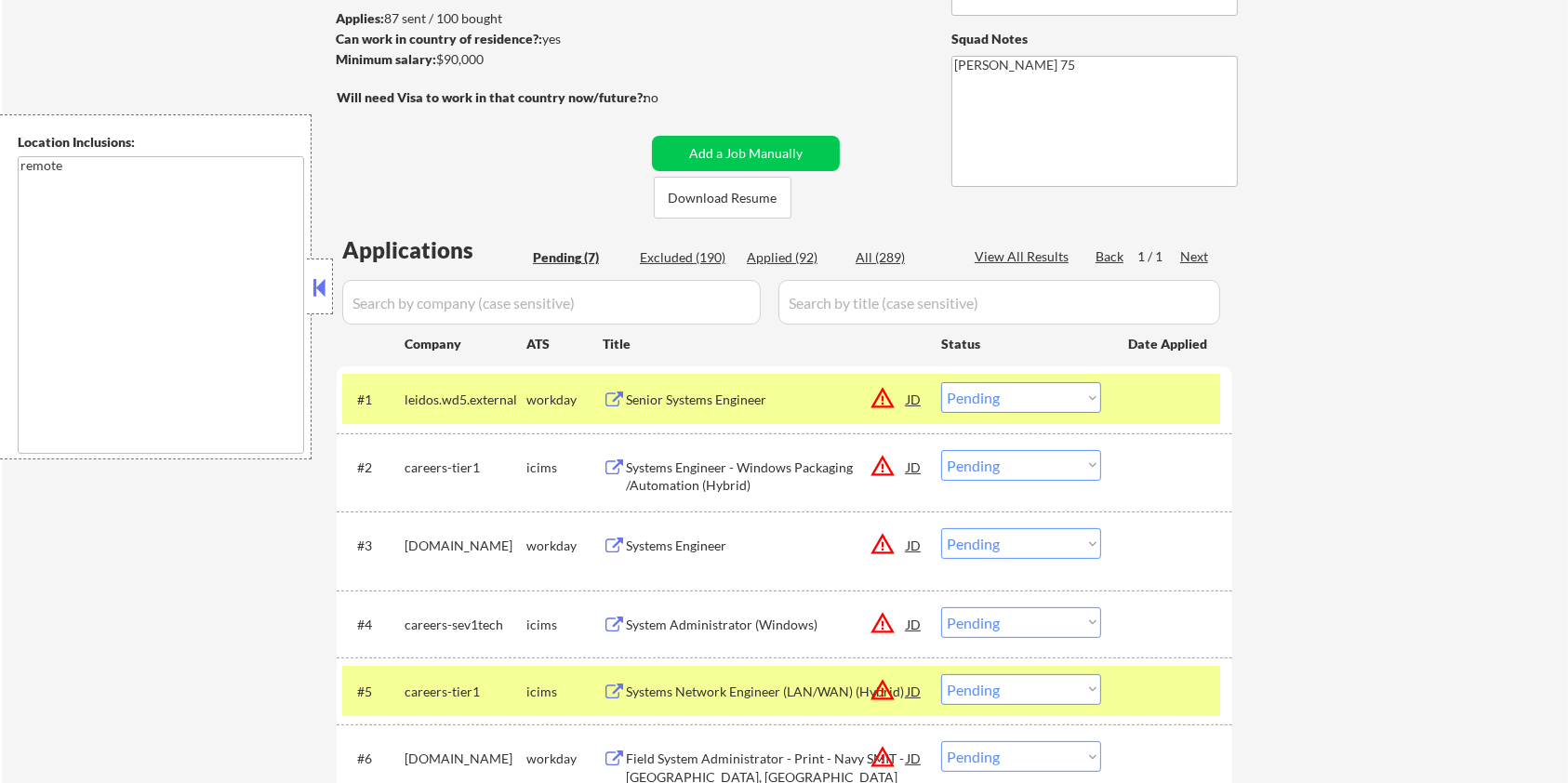
click at [769, 402] on div "Senior Systems Engineer" at bounding box center [766, 401] width 281 height 19
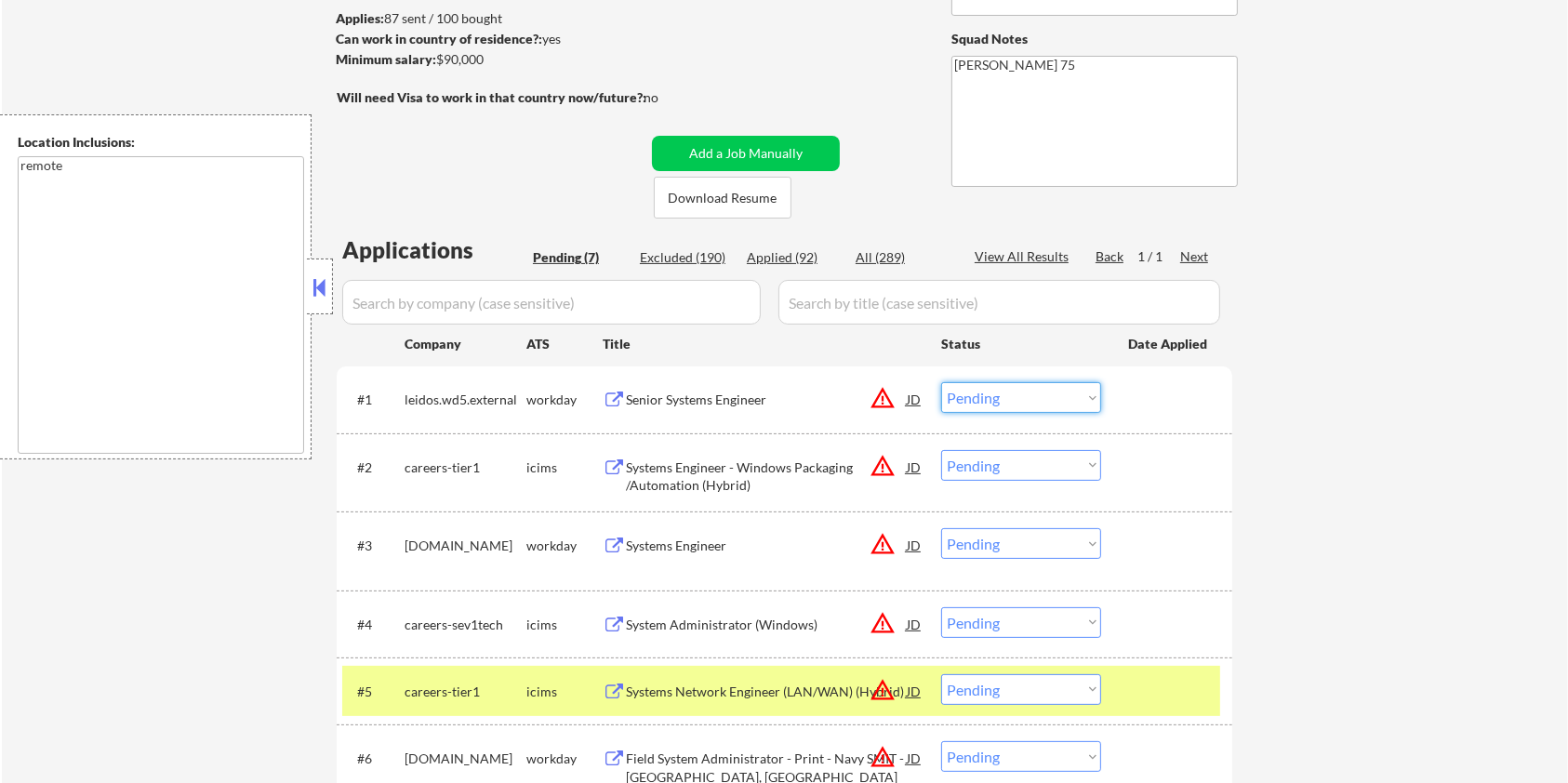
click at [992, 402] on select "Choose an option... Pending Applied Excluded (Questions) Excluded (Expired) Exc…" at bounding box center [1021, 398] width 160 height 31
click at [941, 382] on select "Choose an option... Pending Applied Excluded (Questions) Excluded (Expired) Exc…" at bounding box center [1021, 398] width 160 height 31
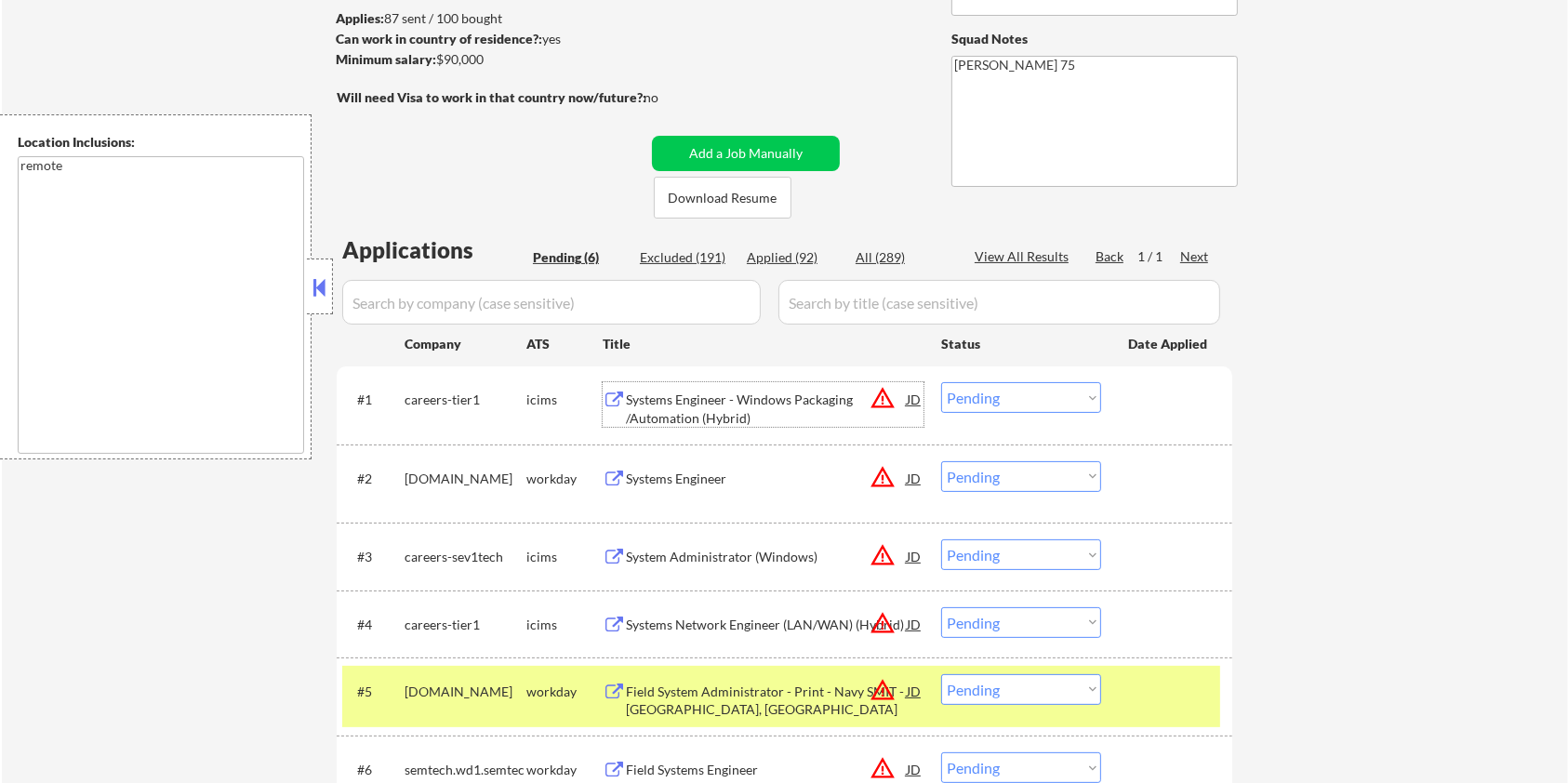
click at [759, 398] on div "Systems Engineer - Windows Packaging /Automation (Hybrid)" at bounding box center [766, 409] width 281 height 36
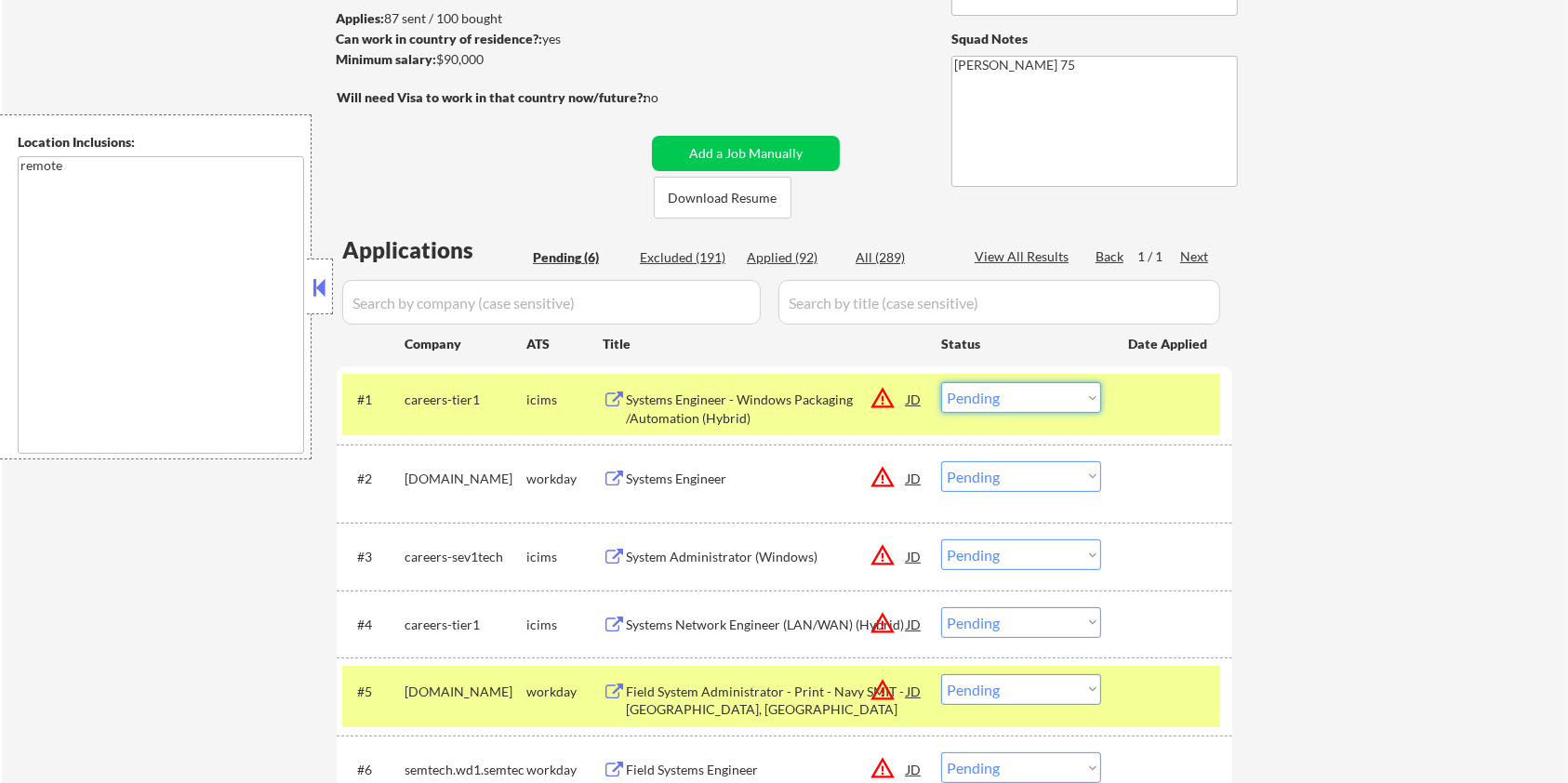
click at [1007, 397] on select "Choose an option... Pending Applied Excluded (Questions) Excluded (Expired) Exc…" at bounding box center [1021, 398] width 160 height 31
click at [941, 382] on select "Choose an option... Pending Applied Excluded (Questions) Excluded (Expired) Exc…" at bounding box center [1021, 398] width 160 height 31
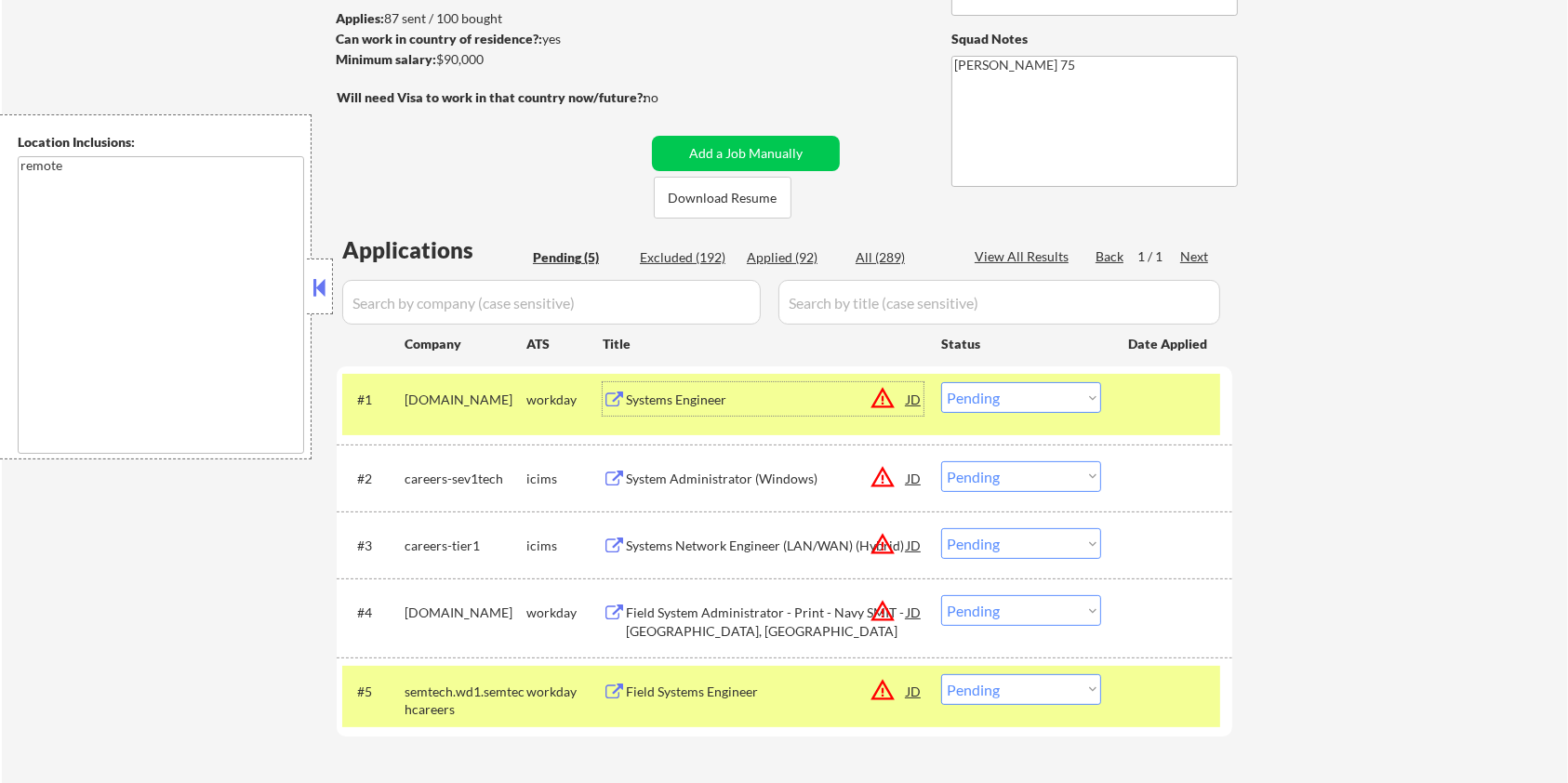
click at [724, 402] on div "Systems Engineer" at bounding box center [766, 401] width 281 height 19
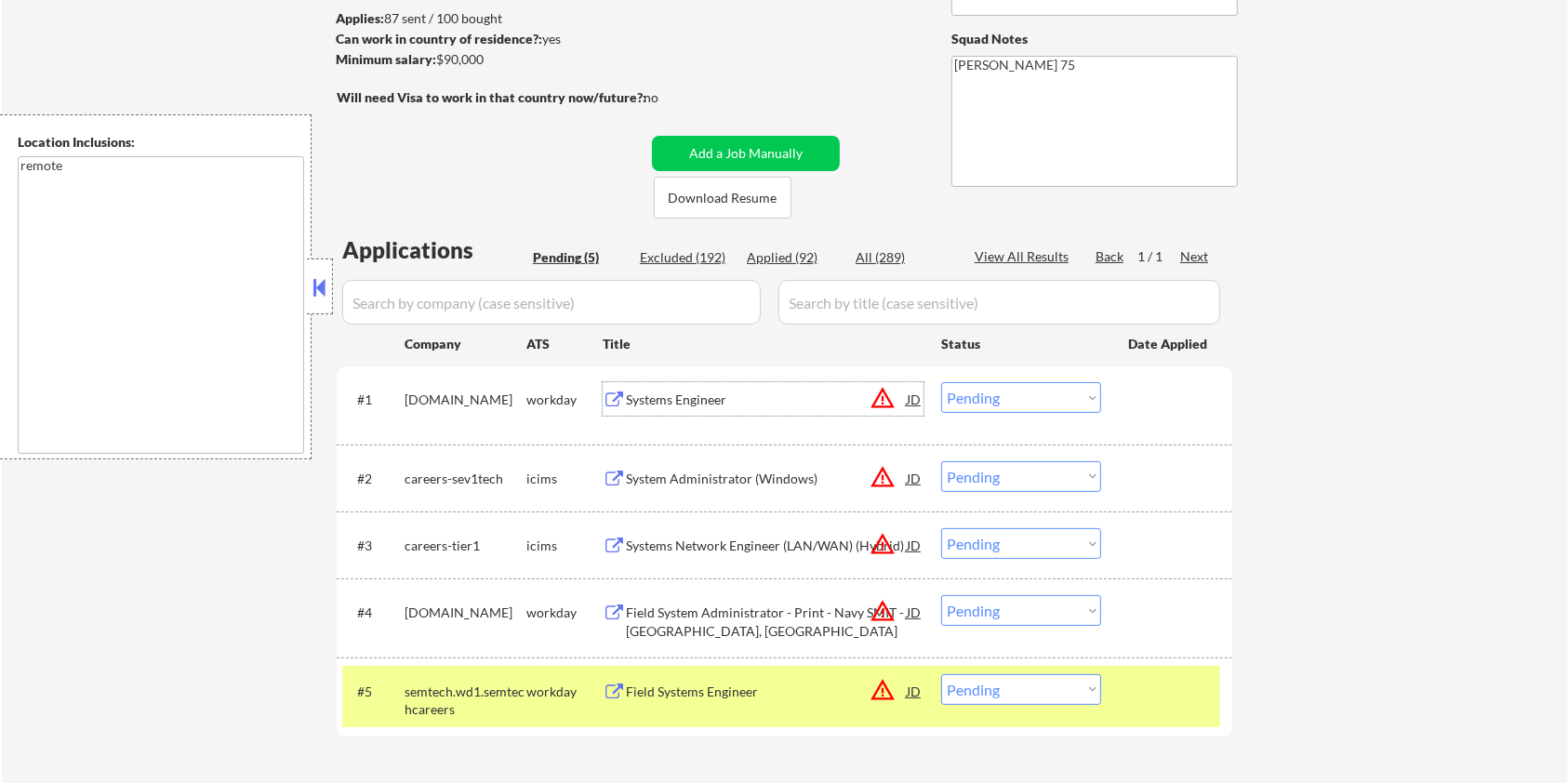
click at [1065, 393] on select "Choose an option... Pending Applied Excluded (Questions) Excluded (Expired) Exc…" at bounding box center [1021, 398] width 160 height 31
click at [941, 382] on select "Choose an option... Pending Applied Excluded (Questions) Excluded (Expired) Exc…" at bounding box center [1021, 398] width 160 height 31
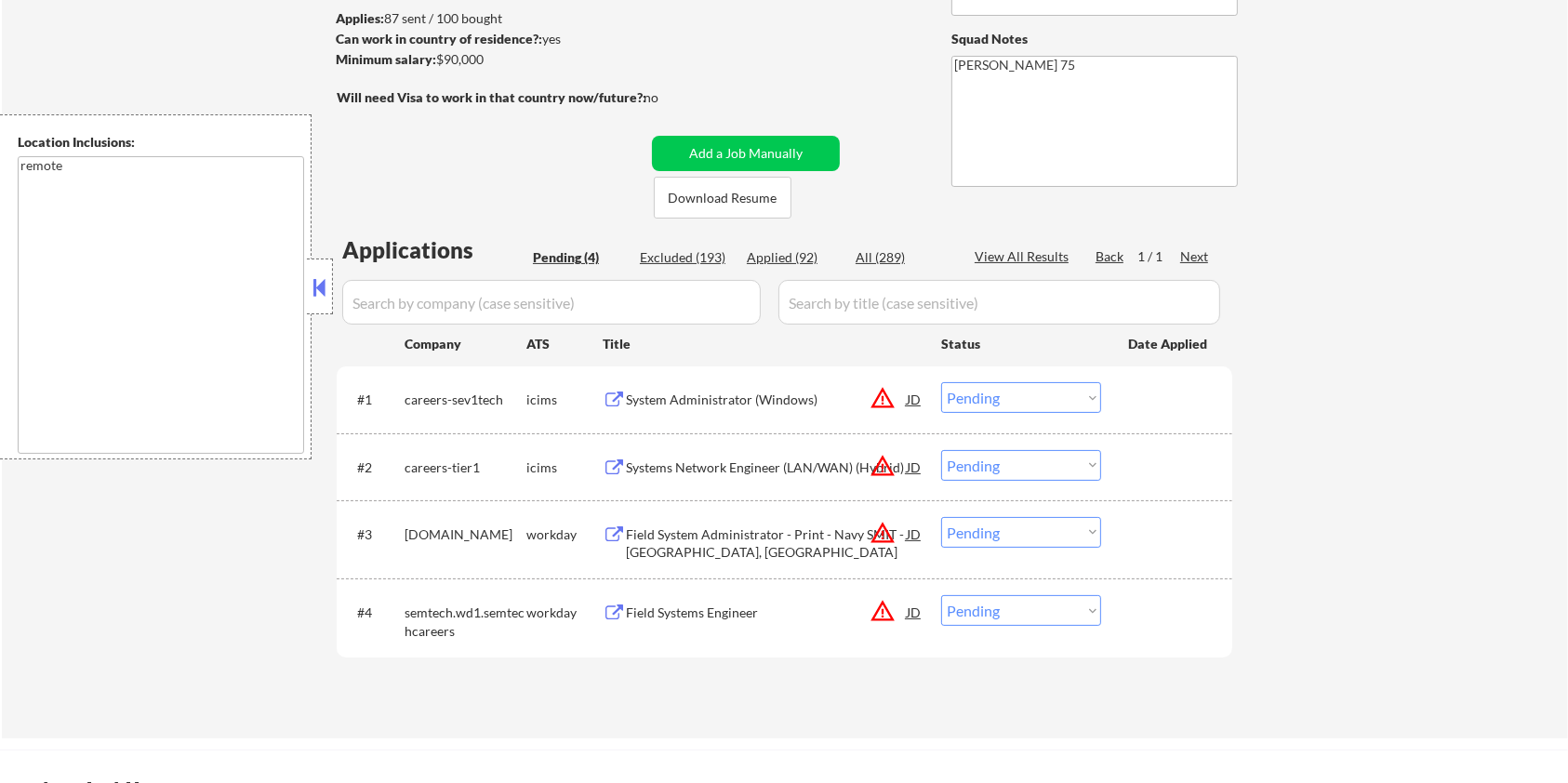
click at [791, 393] on div "System Administrator (Windows)" at bounding box center [766, 401] width 281 height 19
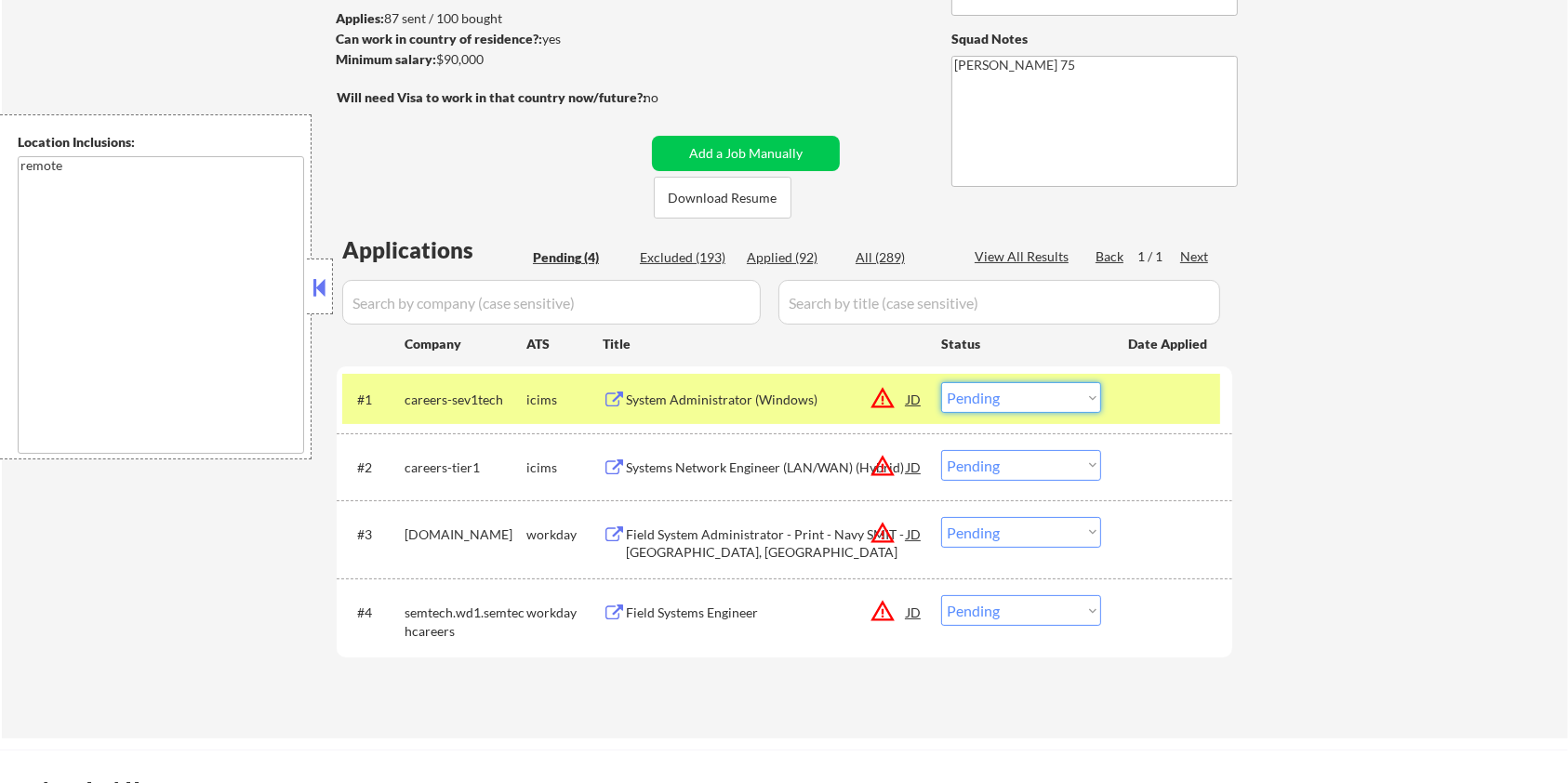
click at [1085, 391] on select "Choose an option... Pending Applied Excluded (Questions) Excluded (Expired) Exc…" at bounding box center [1021, 398] width 160 height 31
click at [941, 382] on select "Choose an option... Pending Applied Excluded (Questions) Excluded (Expired) Exc…" at bounding box center [1021, 398] width 160 height 31
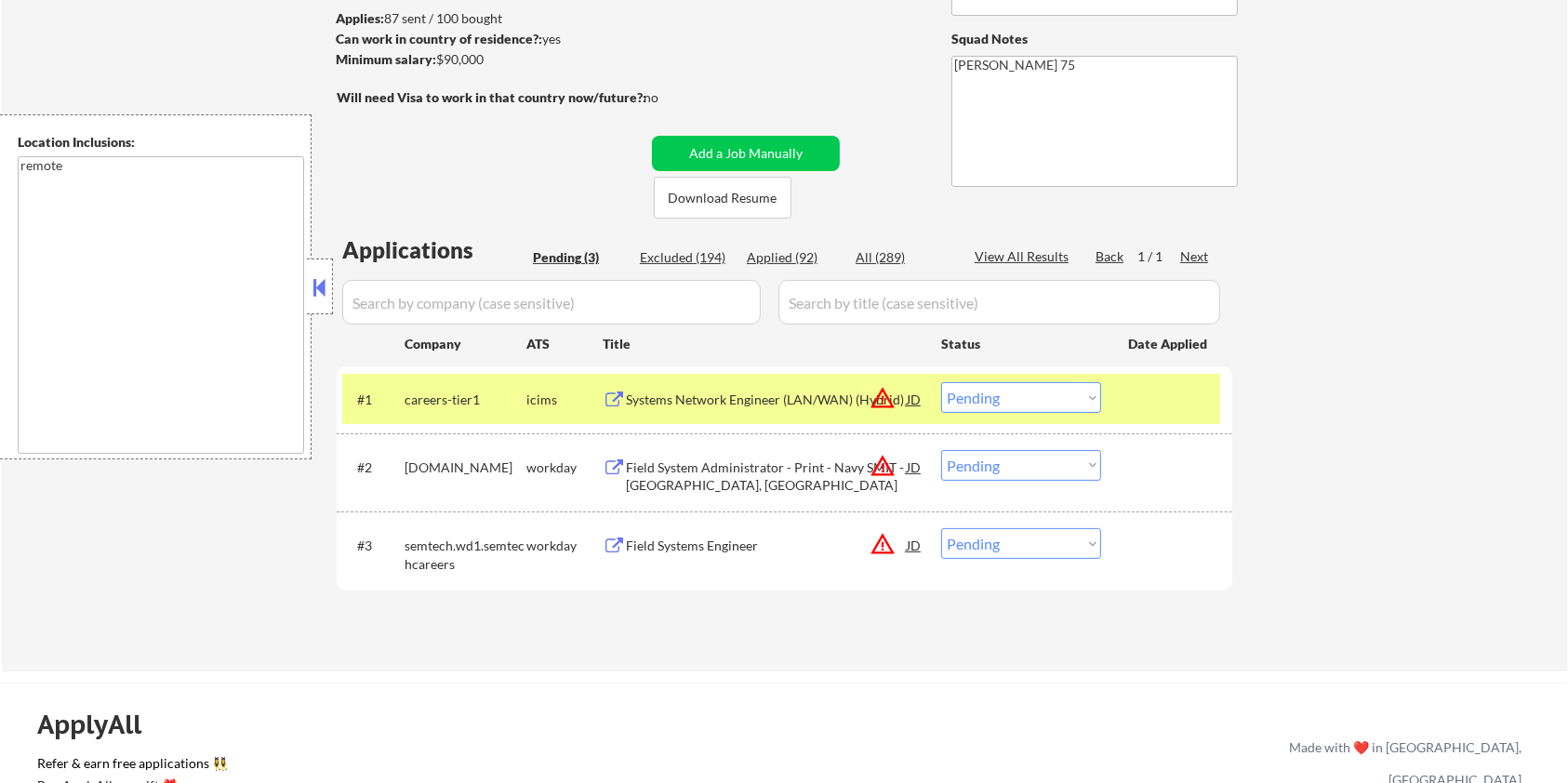
click at [707, 402] on div "Systems Network Engineer (LAN/WAN) (Hybrid)" at bounding box center [766, 401] width 281 height 19
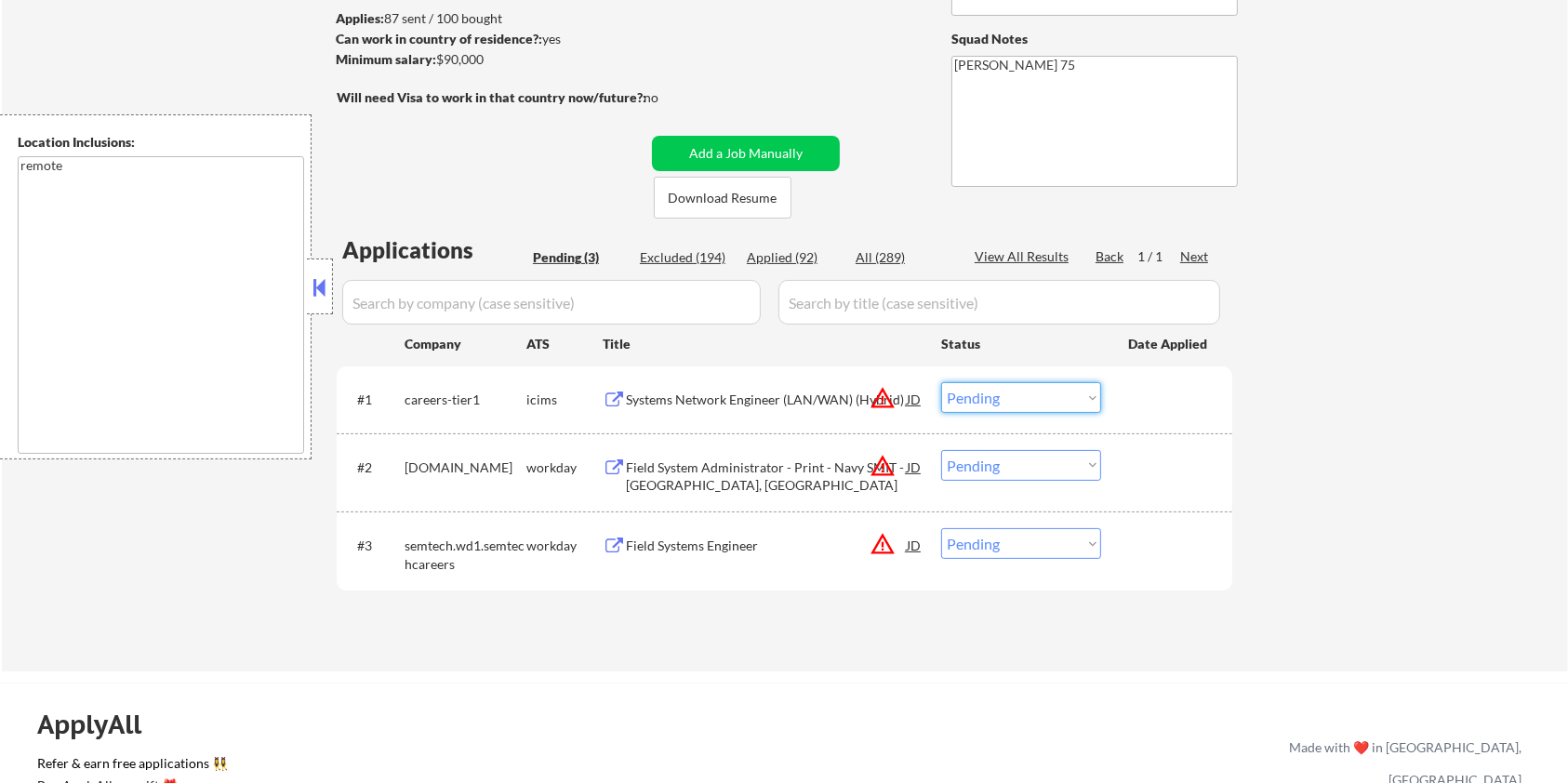
click at [1058, 397] on select "Choose an option... Pending Applied Excluded (Questions) Excluded (Expired) Exc…" at bounding box center [1021, 398] width 160 height 31
click at [941, 382] on select "Choose an option... Pending Applied Excluded (Questions) Excluded (Expired) Exc…" at bounding box center [1021, 398] width 160 height 31
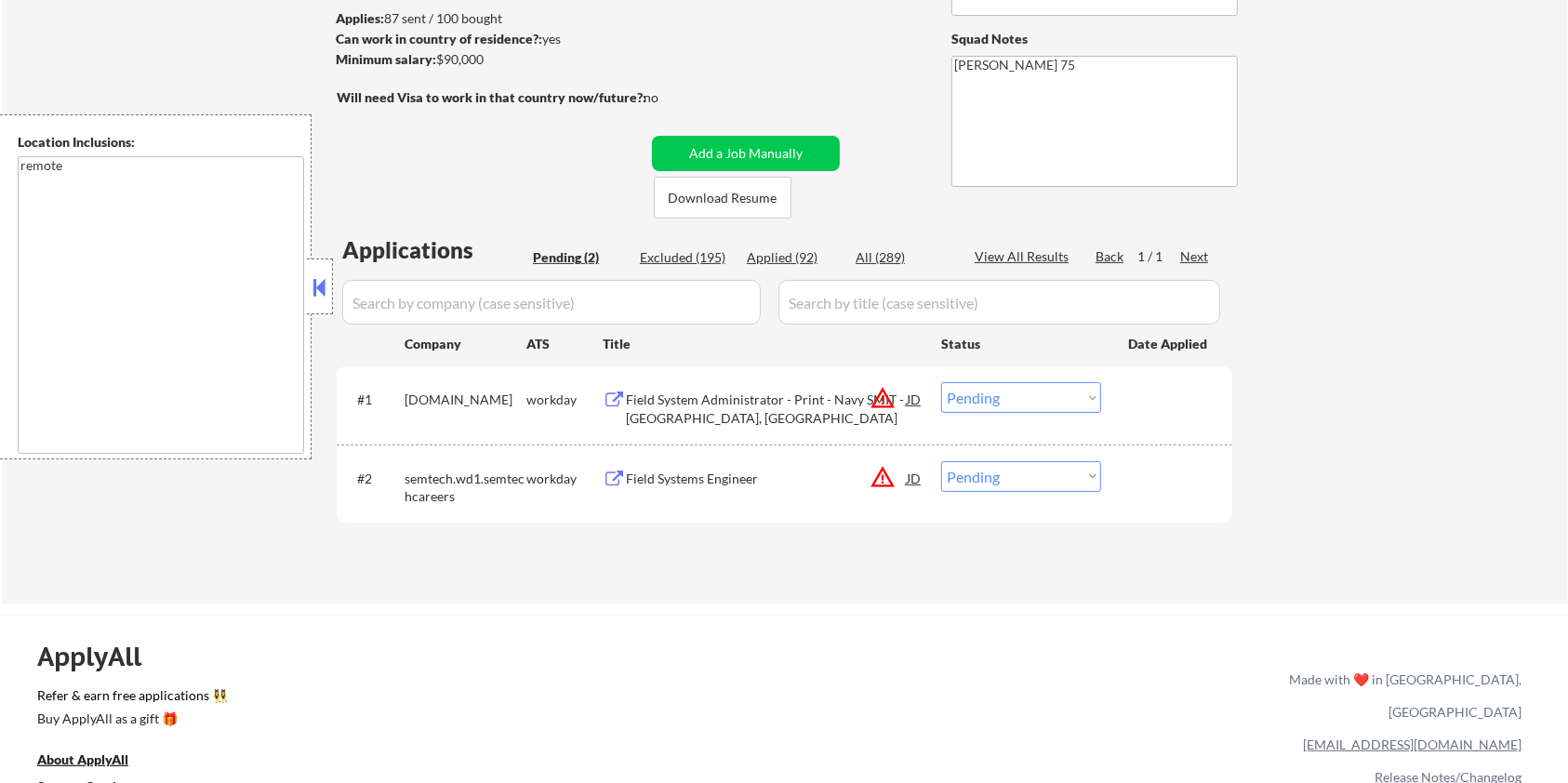
click at [849, 399] on div "Field System Administrator - Print - Navy SMIT - Bremerton, WA" at bounding box center [766, 409] width 281 height 36
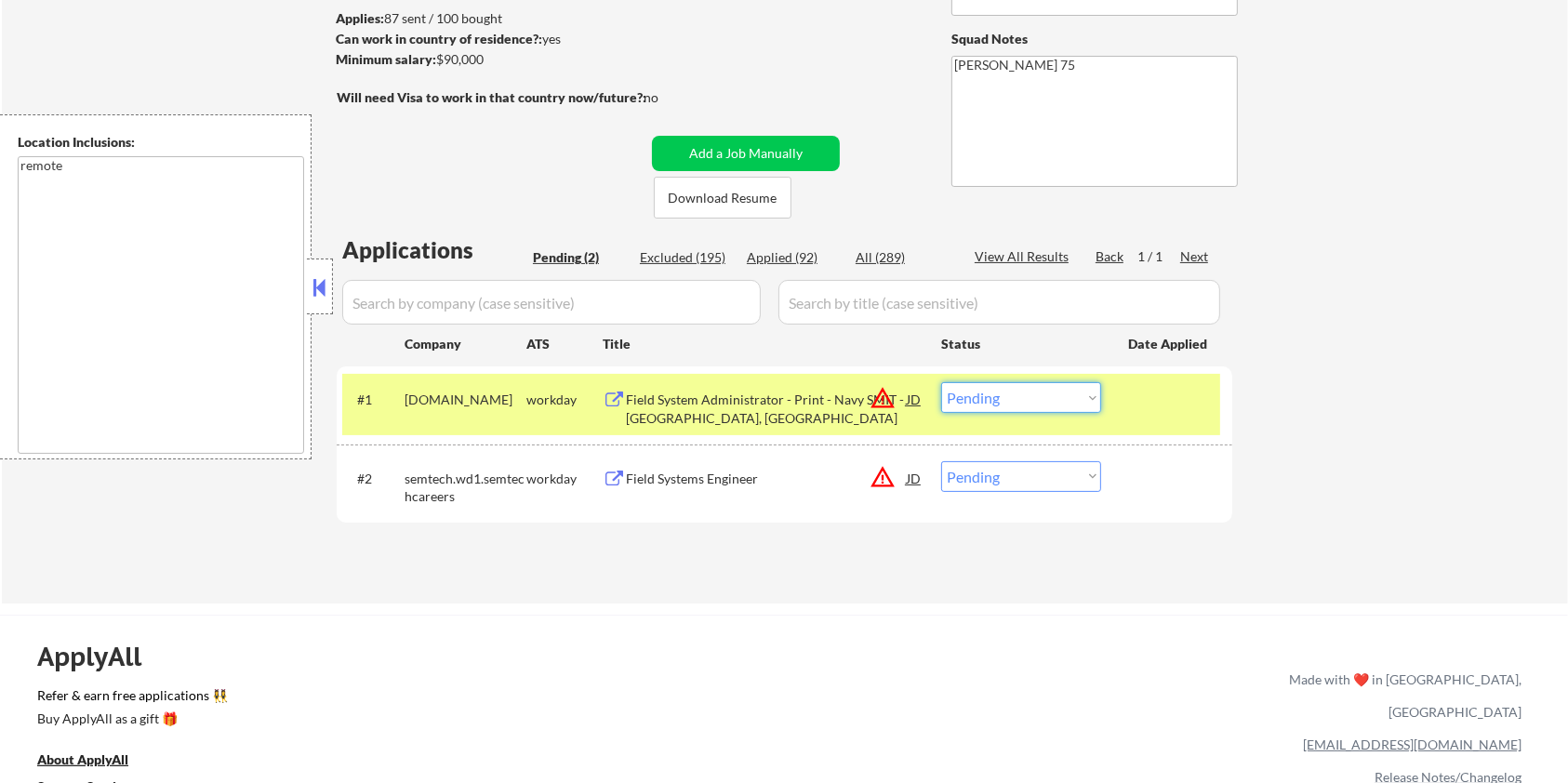
click at [1000, 393] on select "Choose an option... Pending Applied Excluded (Questions) Excluded (Expired) Exc…" at bounding box center [1021, 398] width 160 height 31
click at [941, 382] on select "Choose an option... Pending Applied Excluded (Questions) Excluded (Expired) Exc…" at bounding box center [1021, 398] width 160 height 31
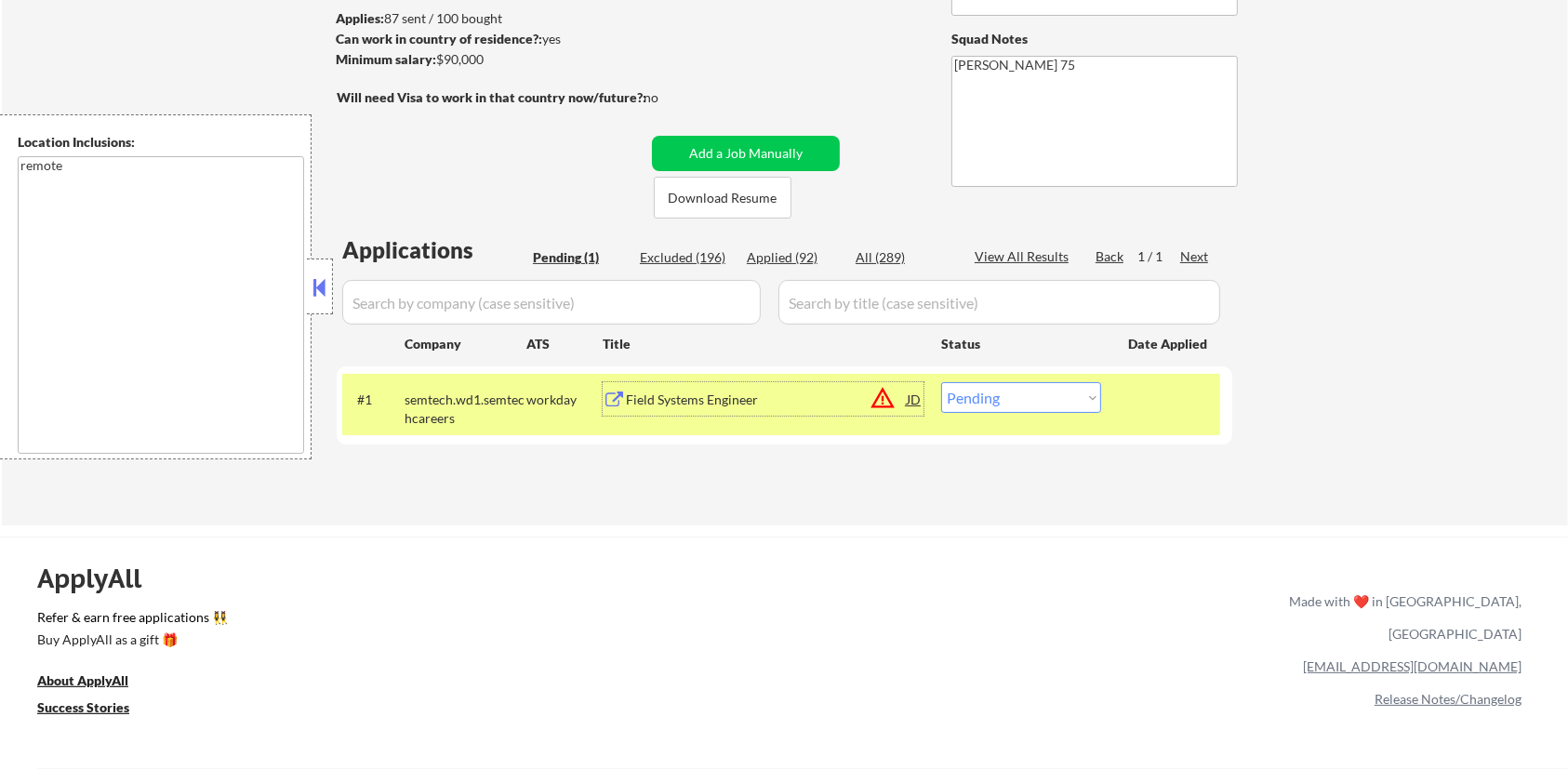
click at [733, 397] on div "Field Systems Engineer" at bounding box center [766, 401] width 281 height 19
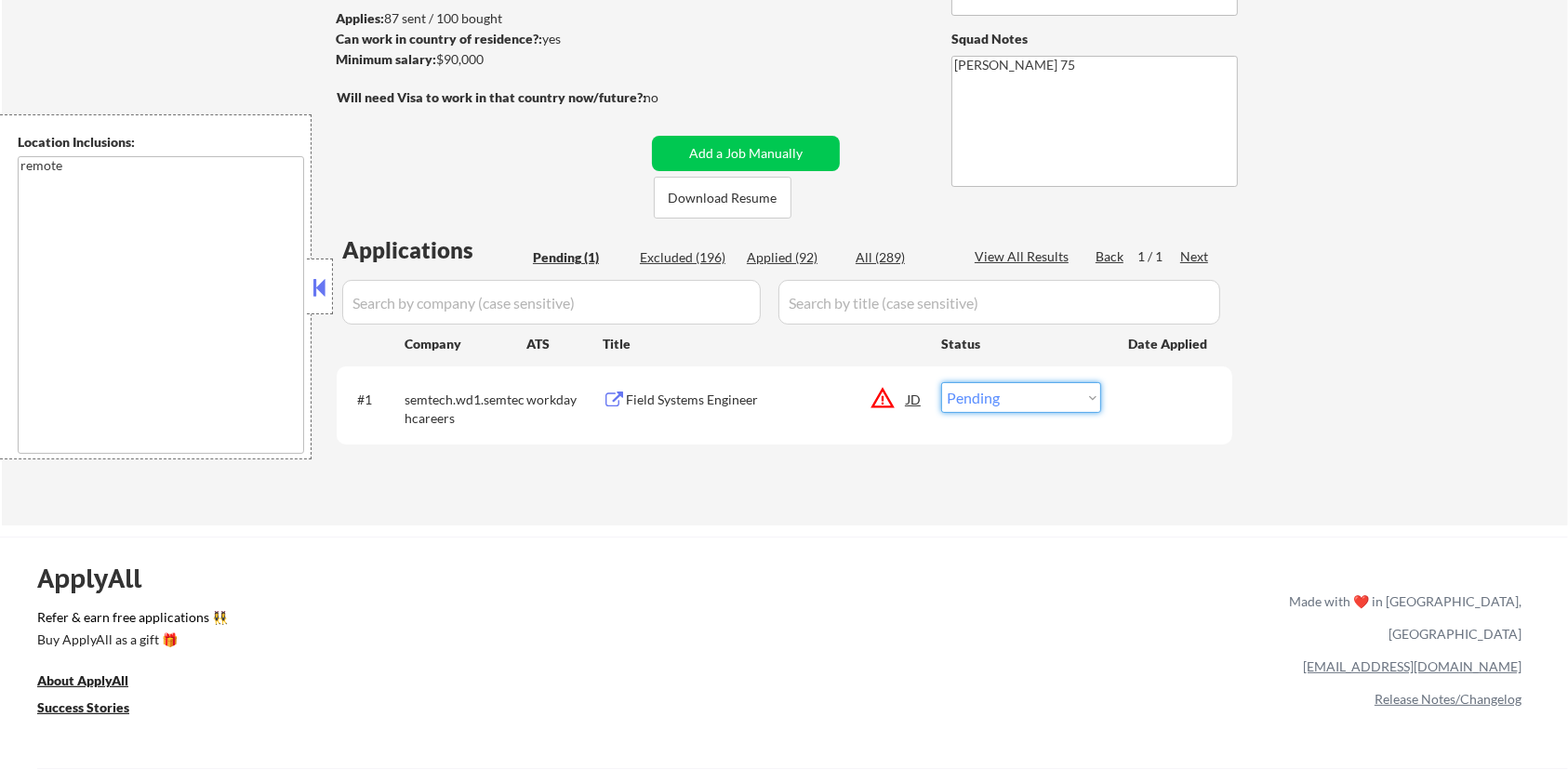
click at [982, 399] on select "Choose an option... Pending Applied Excluded (Questions) Excluded (Expired) Exc…" at bounding box center [1021, 398] width 160 height 31
select select ""excluded__location_""
click at [941, 382] on select "Choose an option... Pending Applied Excluded (Questions) Excluded (Expired) Exc…" at bounding box center [1021, 398] width 160 height 31
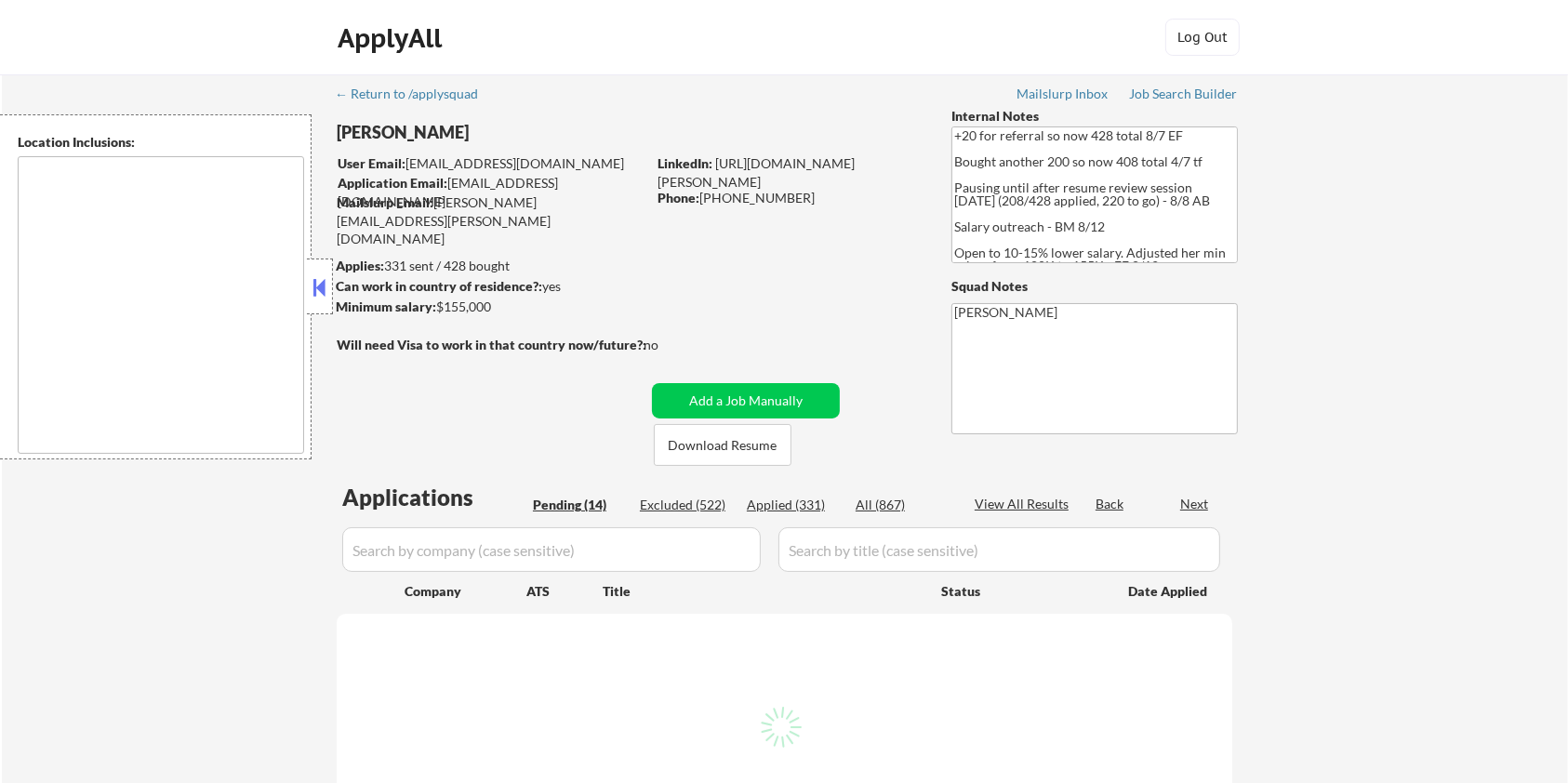
select select ""pending""
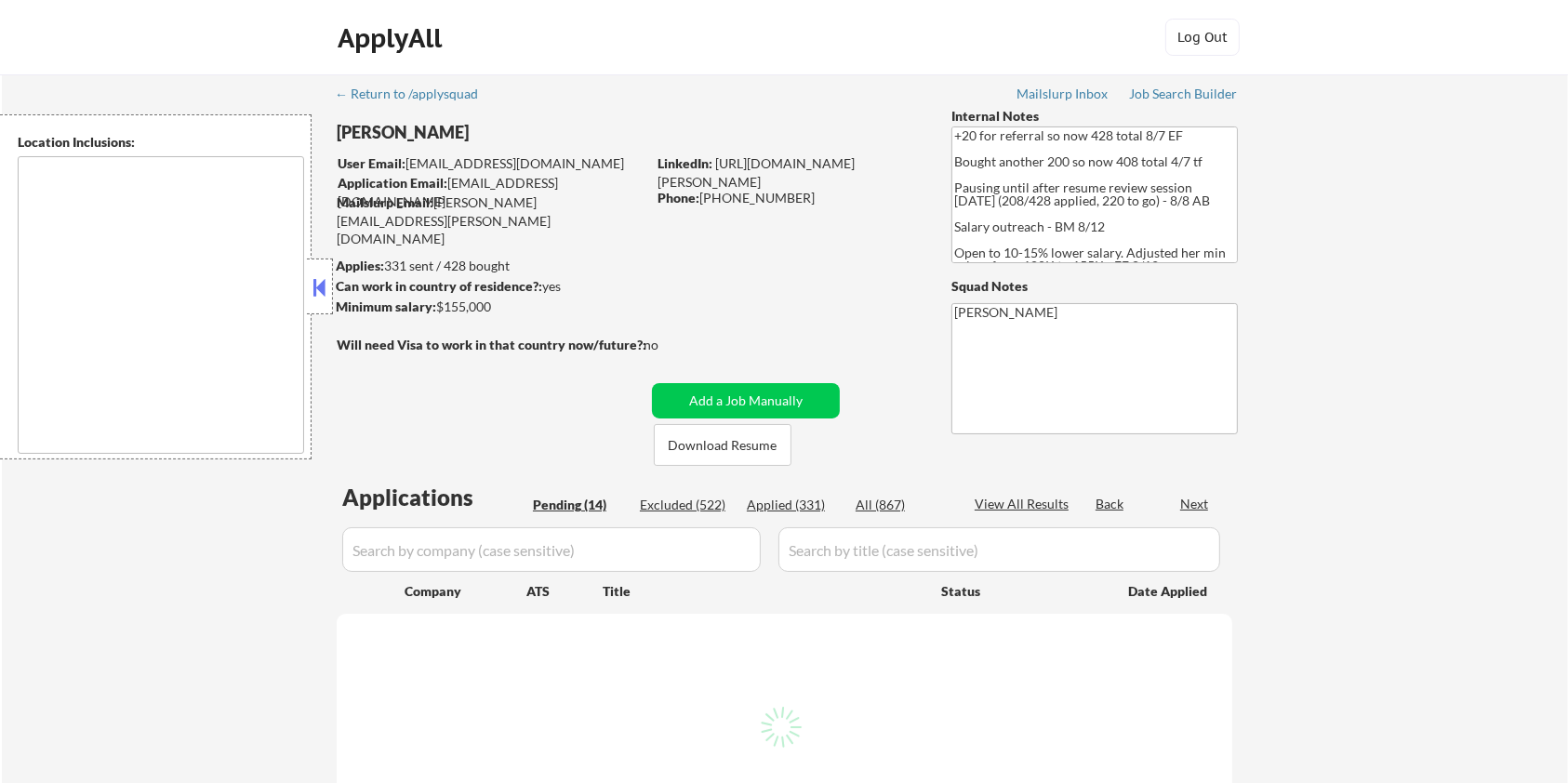
select select ""pending""
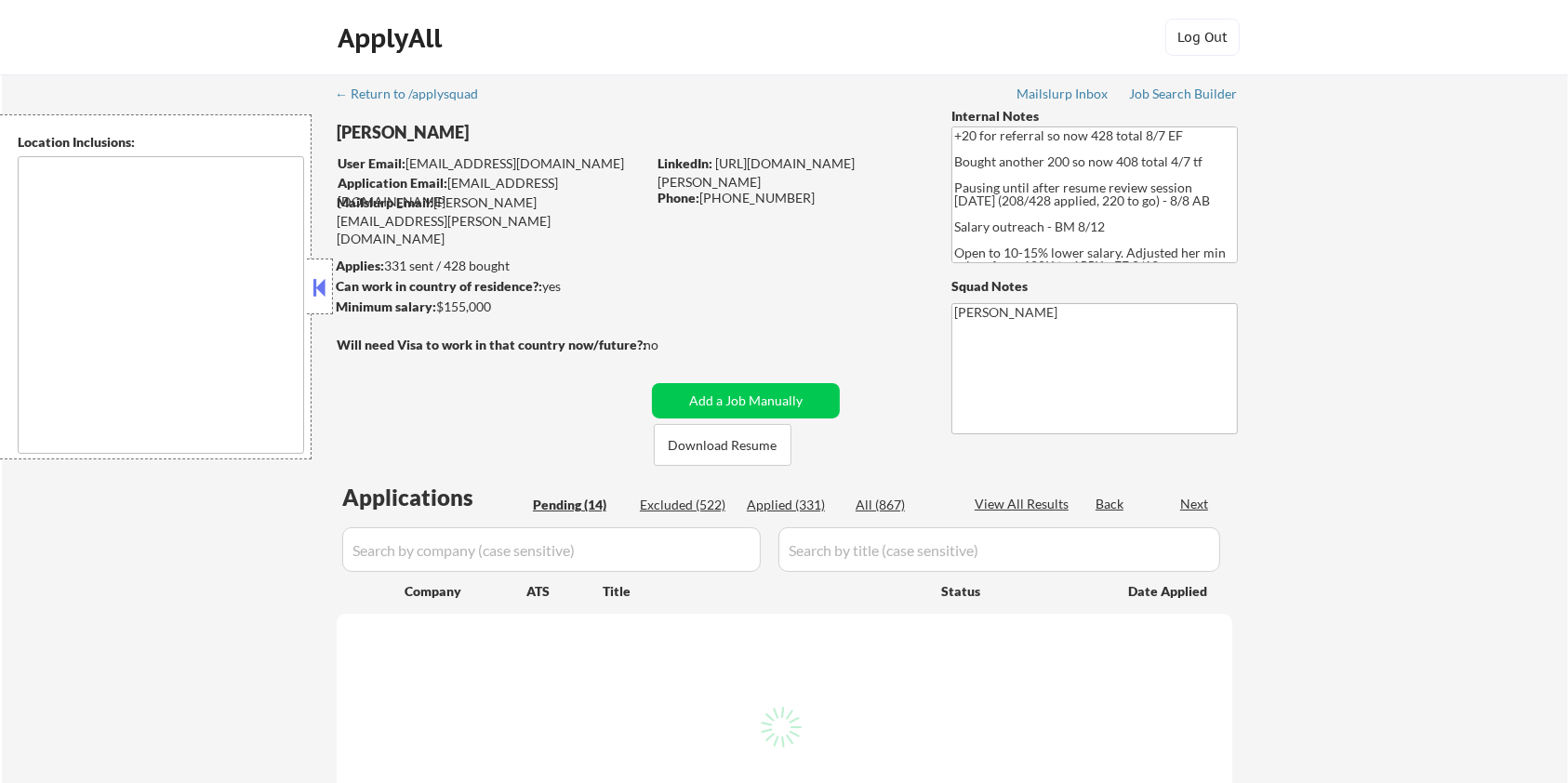
select select ""pending""
type textarea "remote"
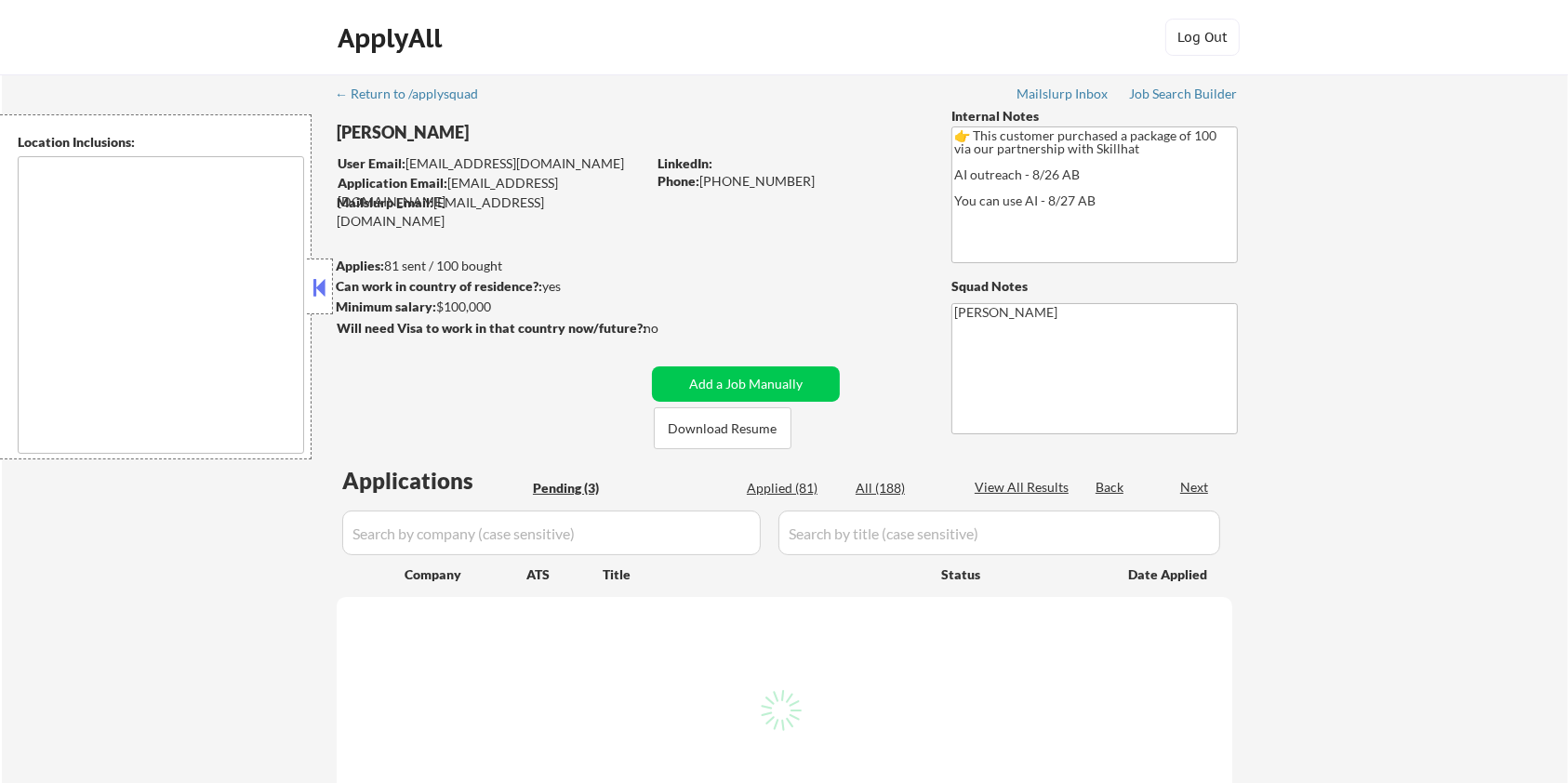
select select ""pending""
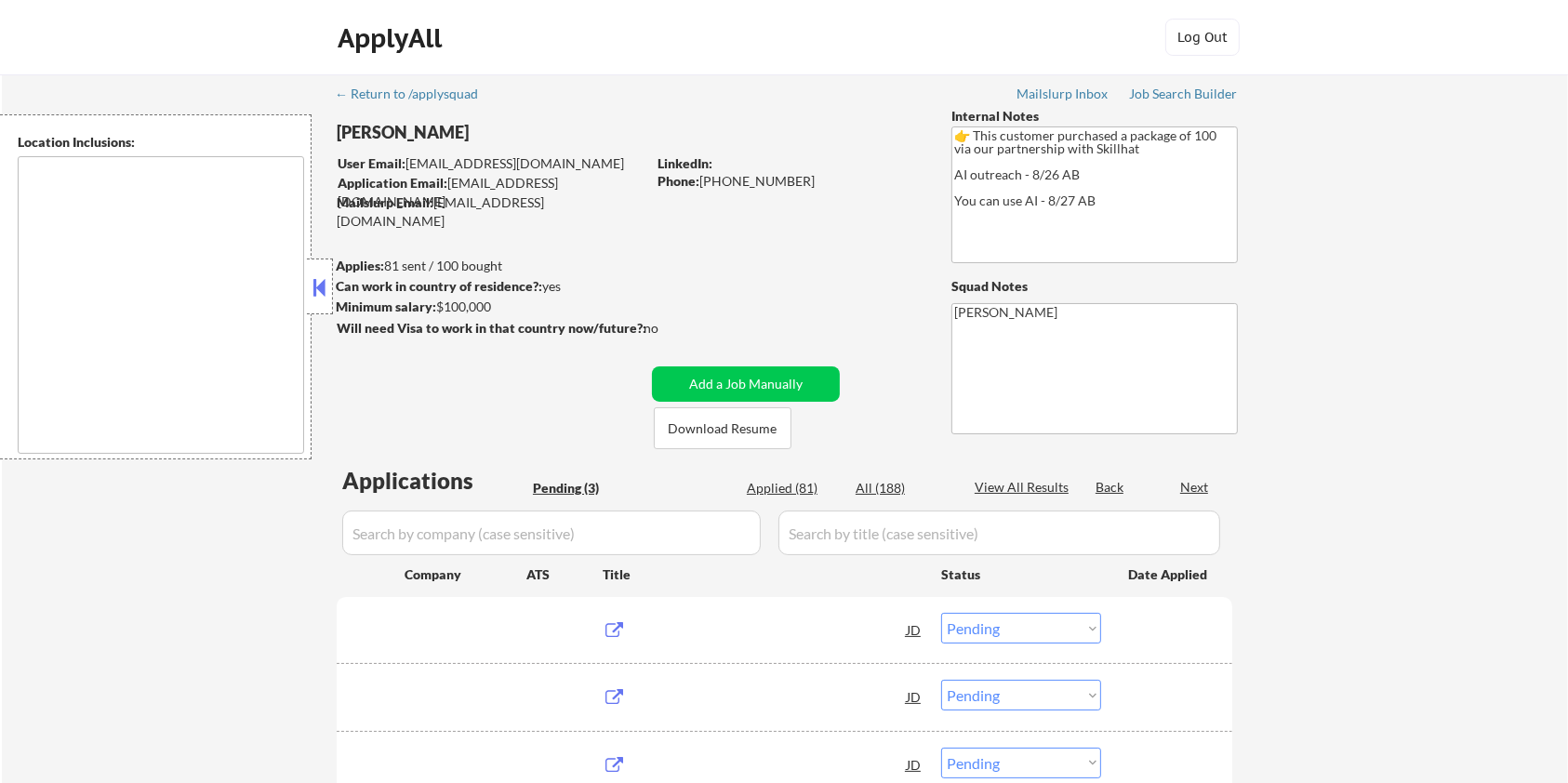
type textarea "[GEOGRAPHIC_DATA], ON [GEOGRAPHIC_DATA], ON [GEOGRAPHIC_DATA], ON [GEOGRAPHIC_D…"
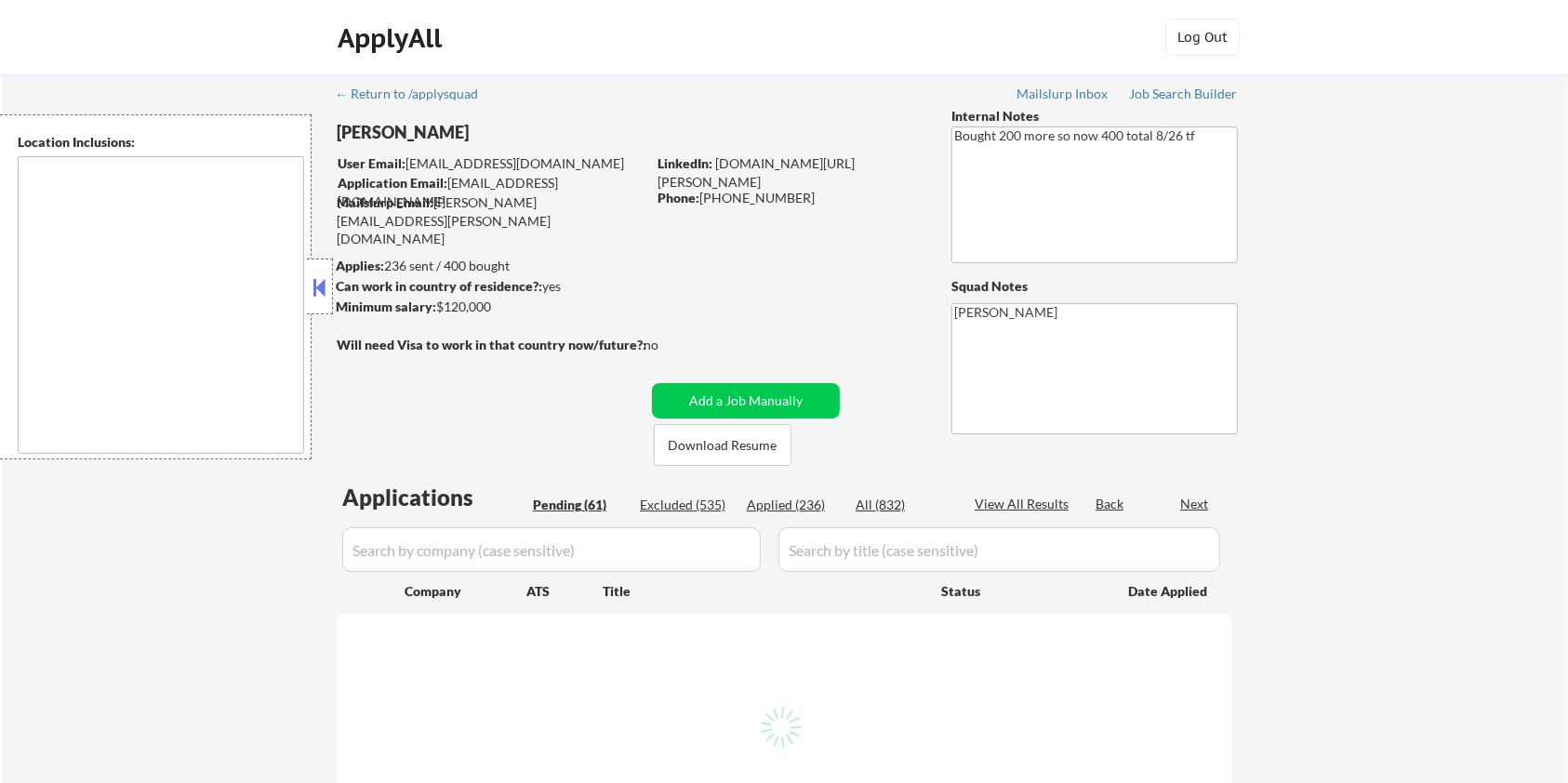
type textarea "[GEOGRAPHIC_DATA], [GEOGRAPHIC_DATA] [GEOGRAPHIC_DATA], [GEOGRAPHIC_DATA] [GEOG…"
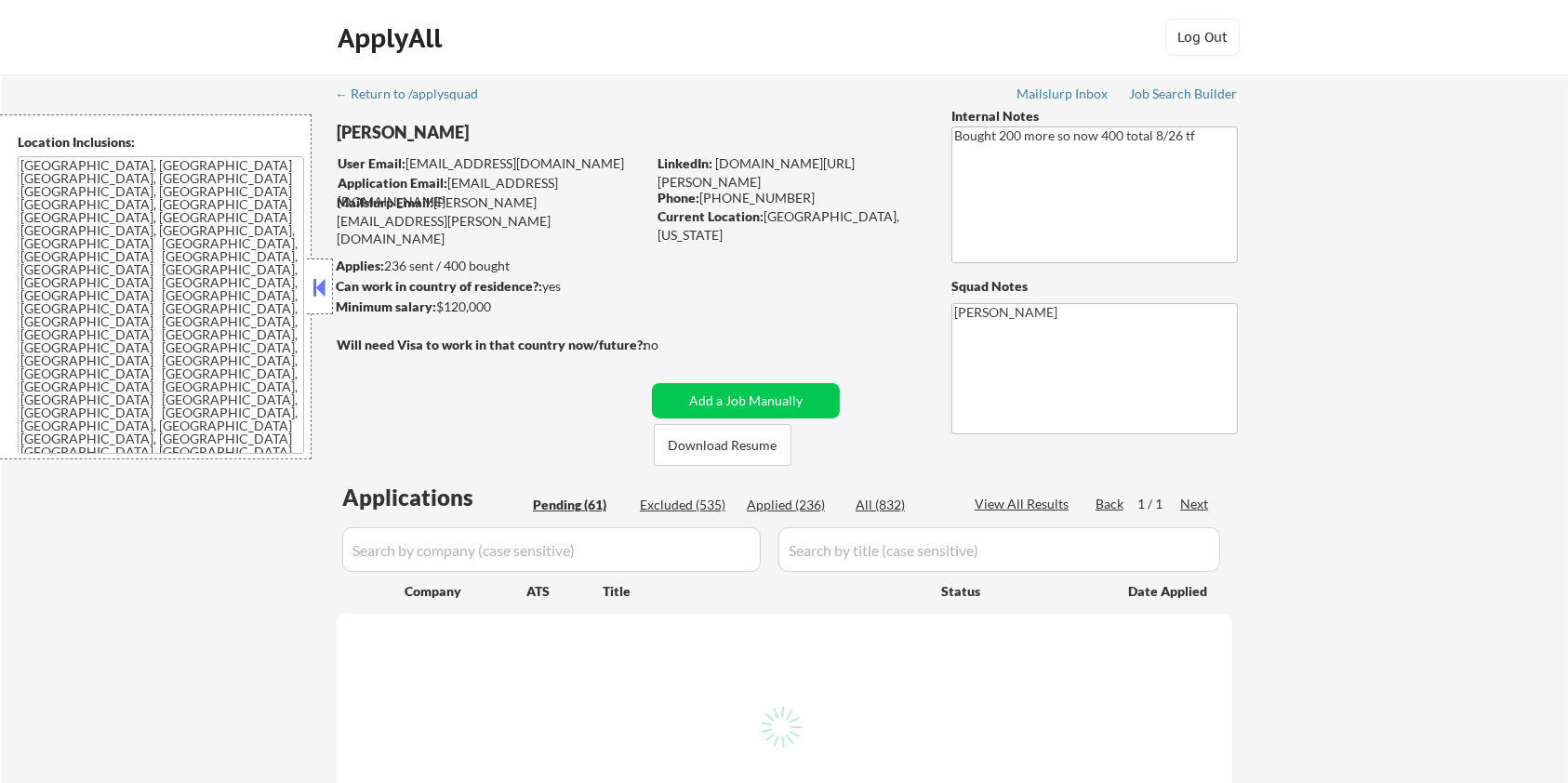
select select ""pending""
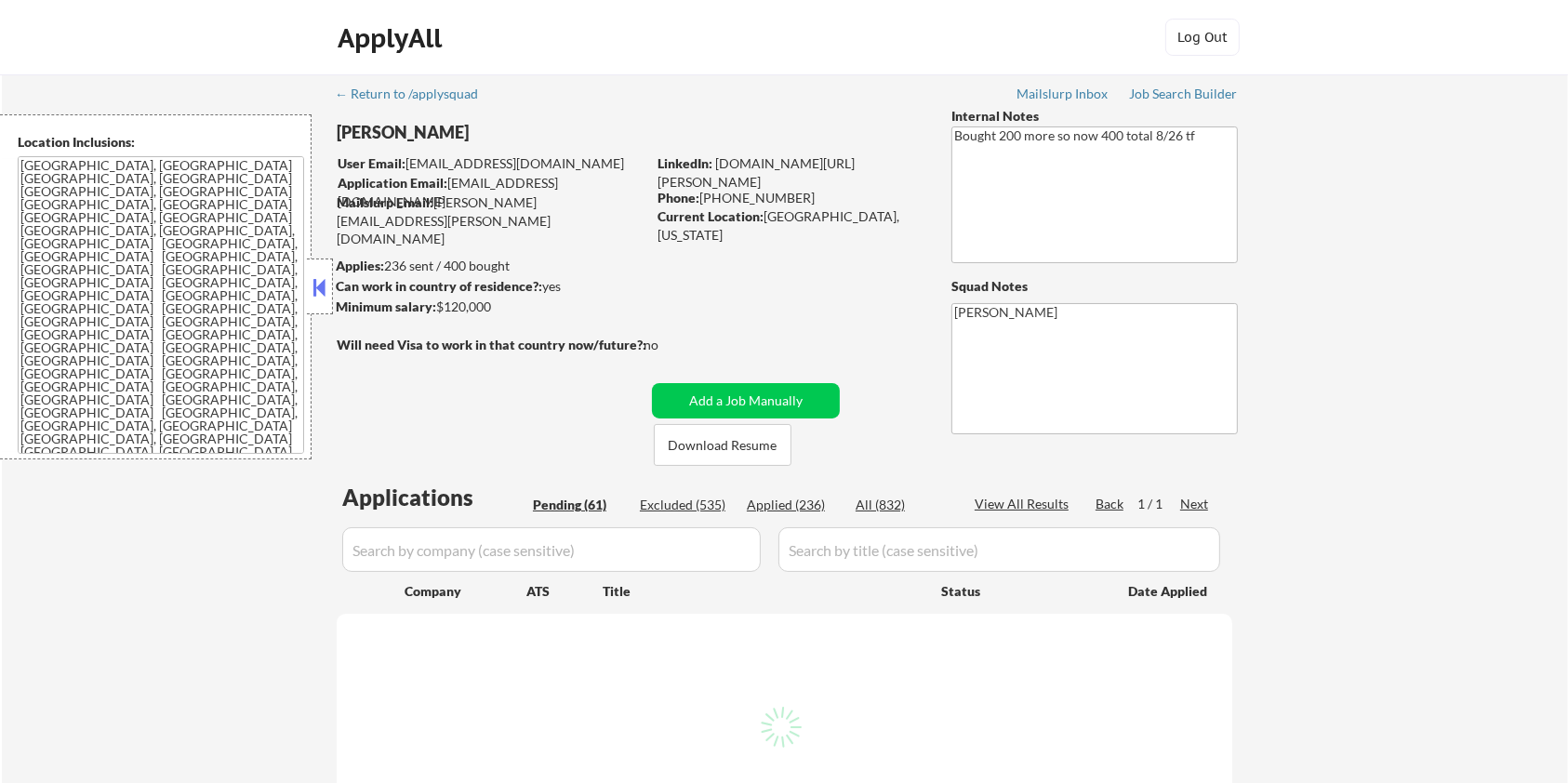
select select ""pending""
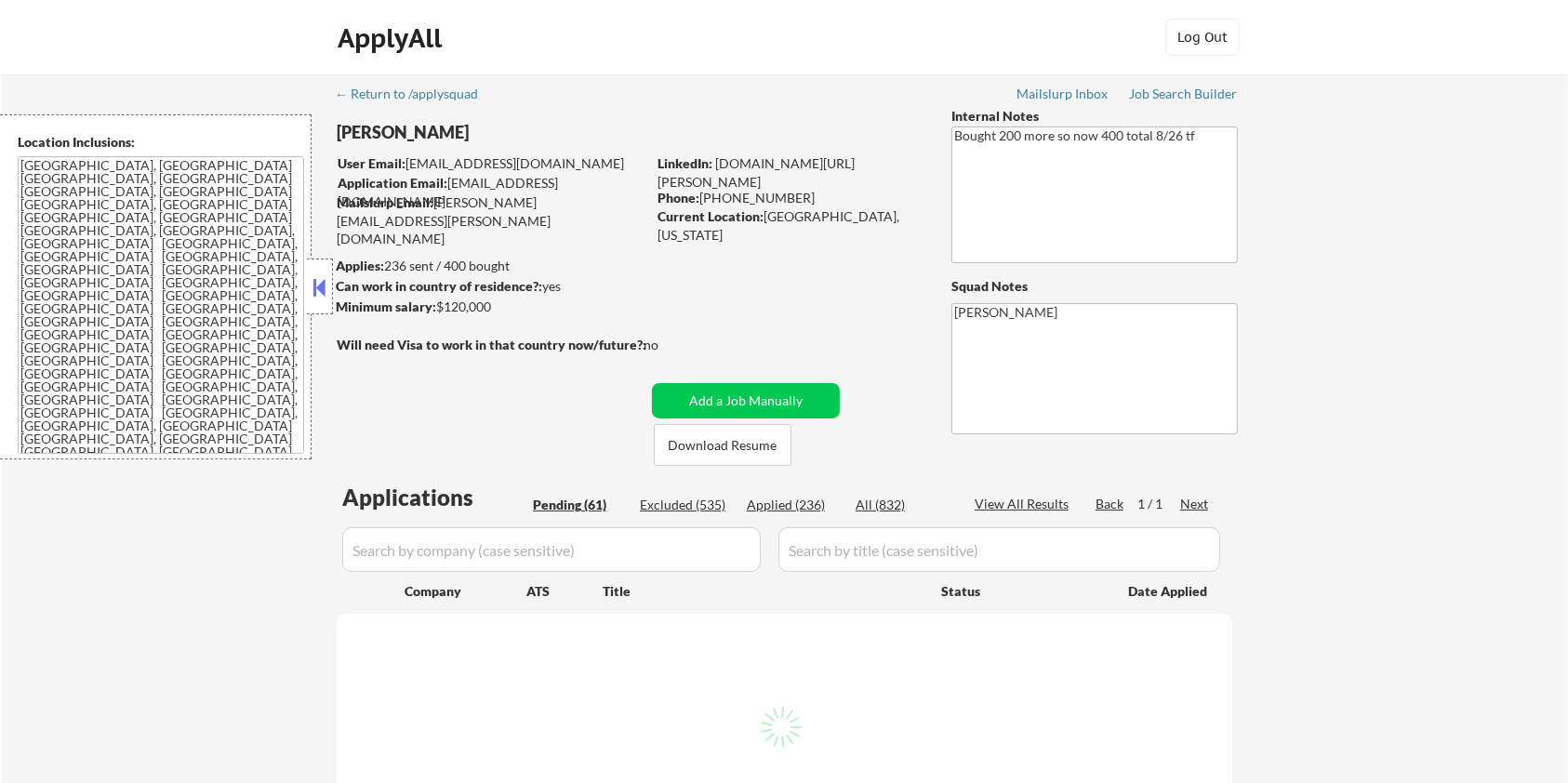
select select ""pending""
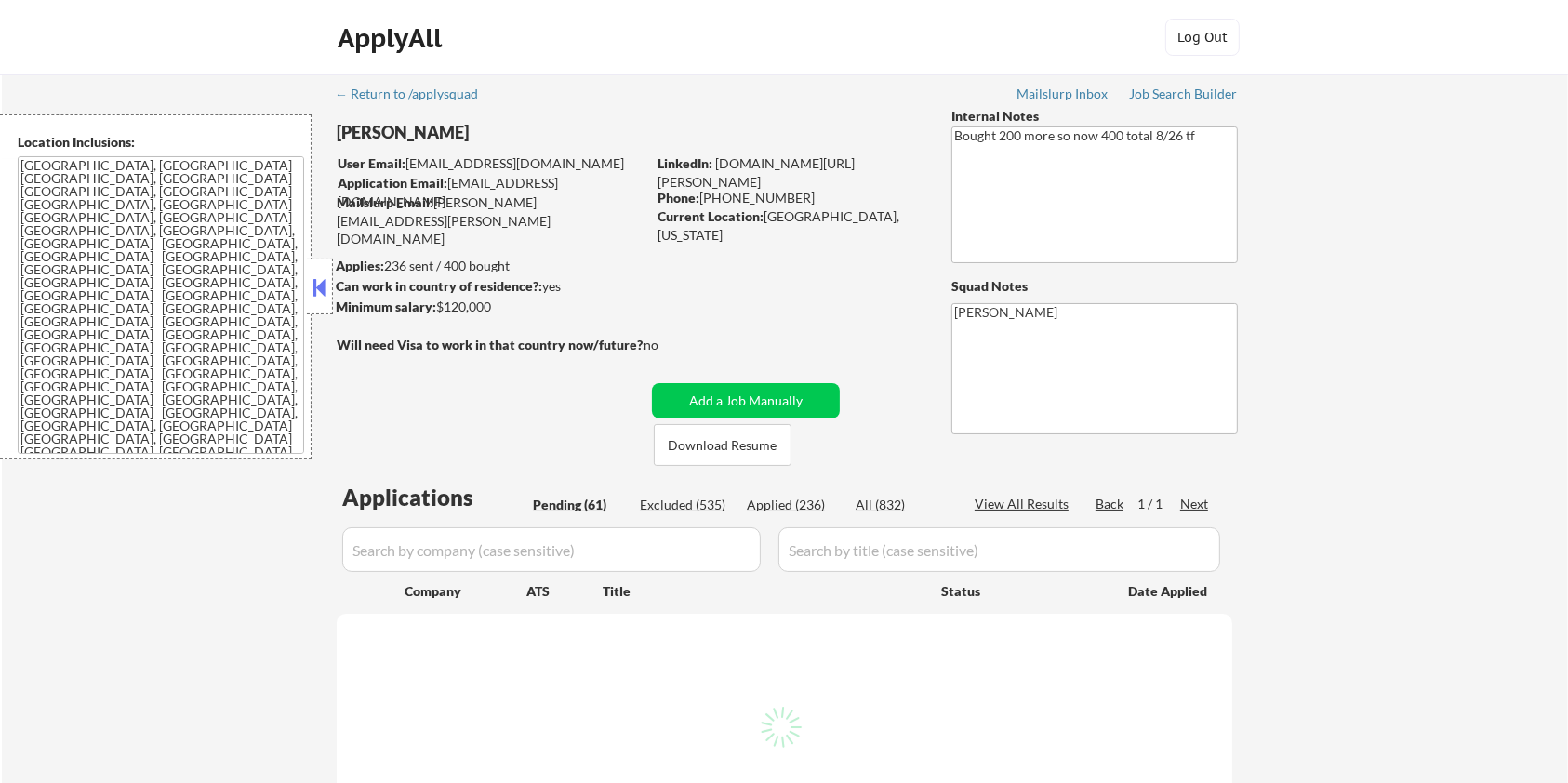
select select ""pending""
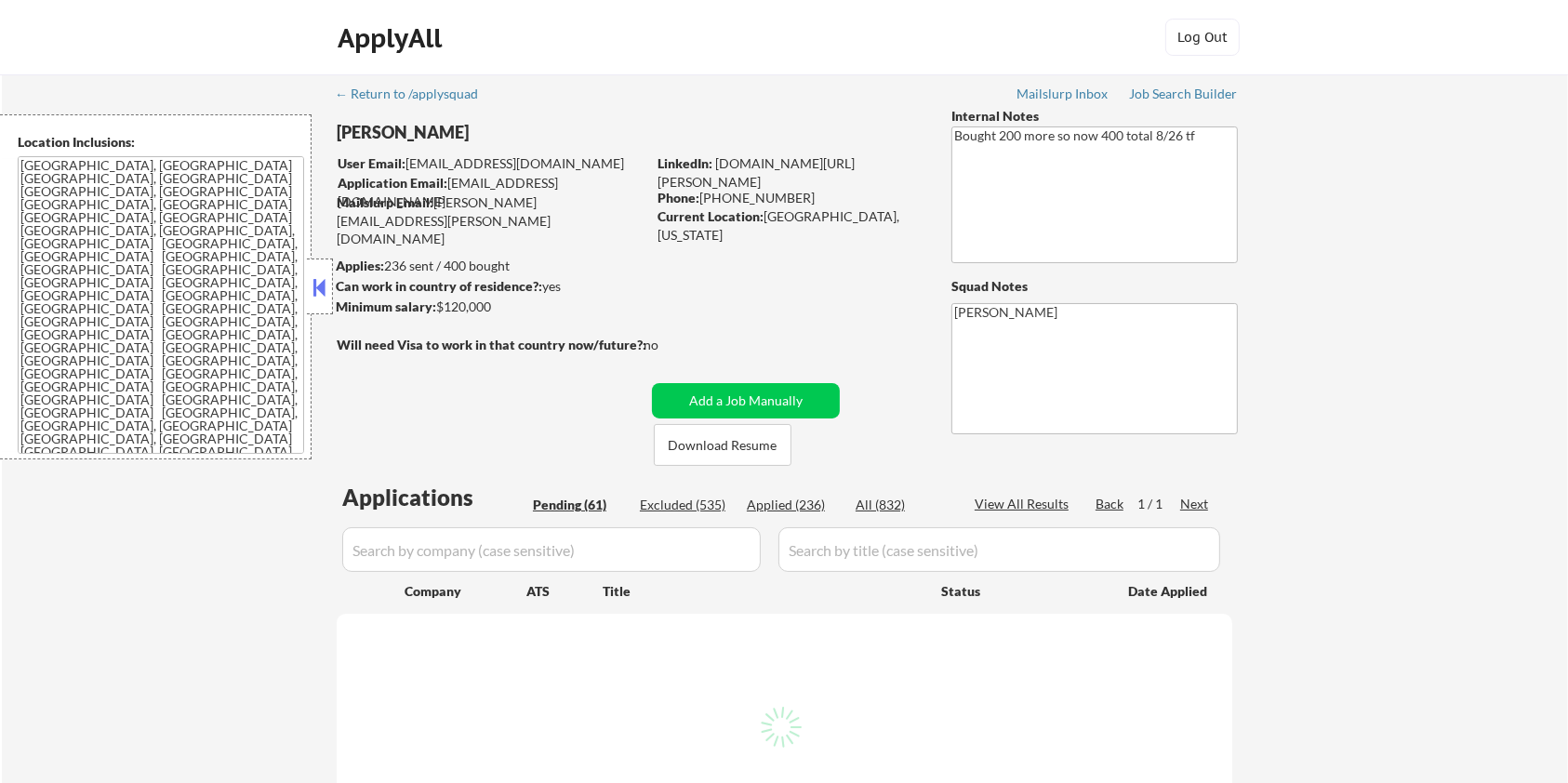
select select ""pending""
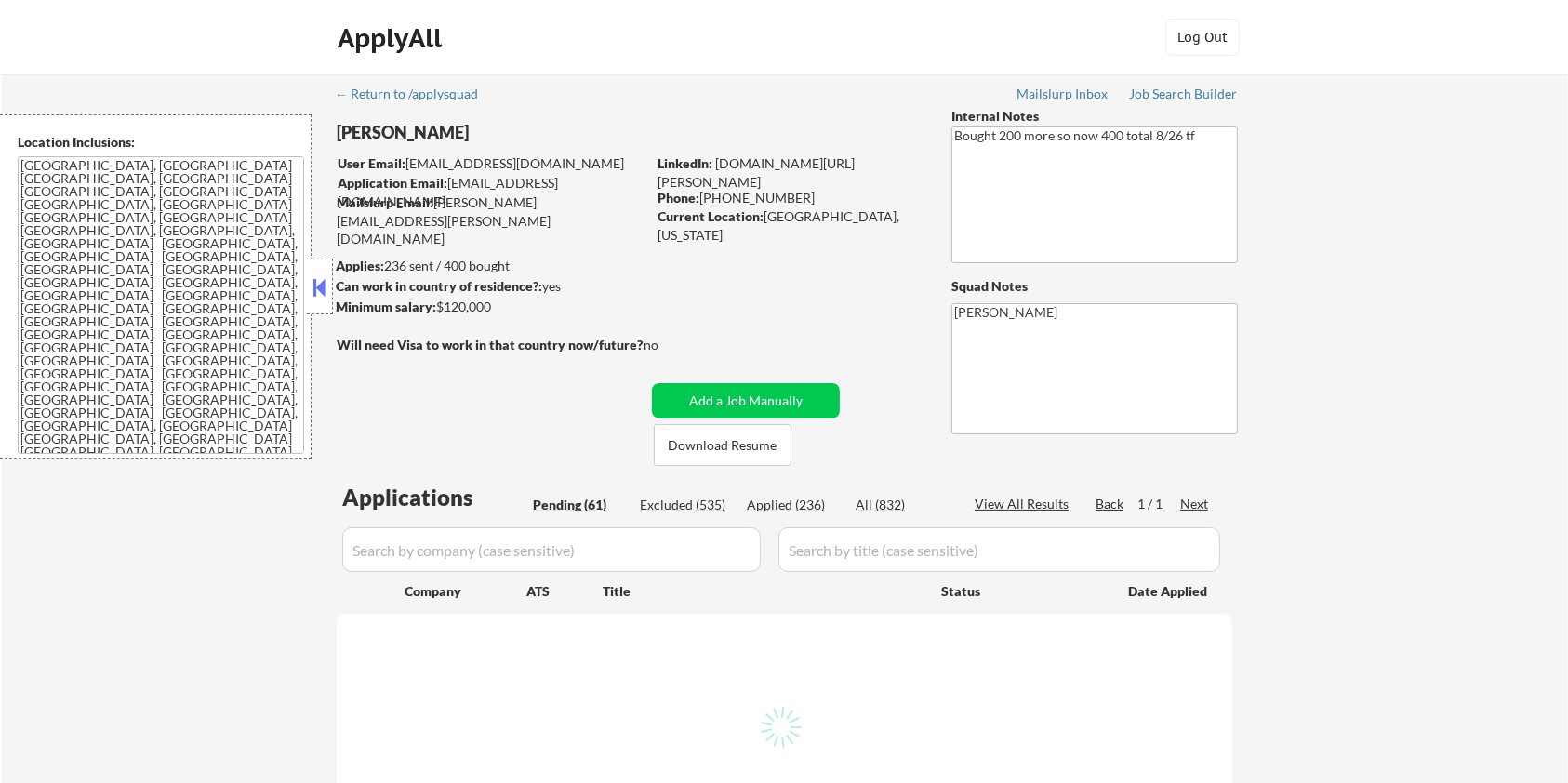
select select ""pending""
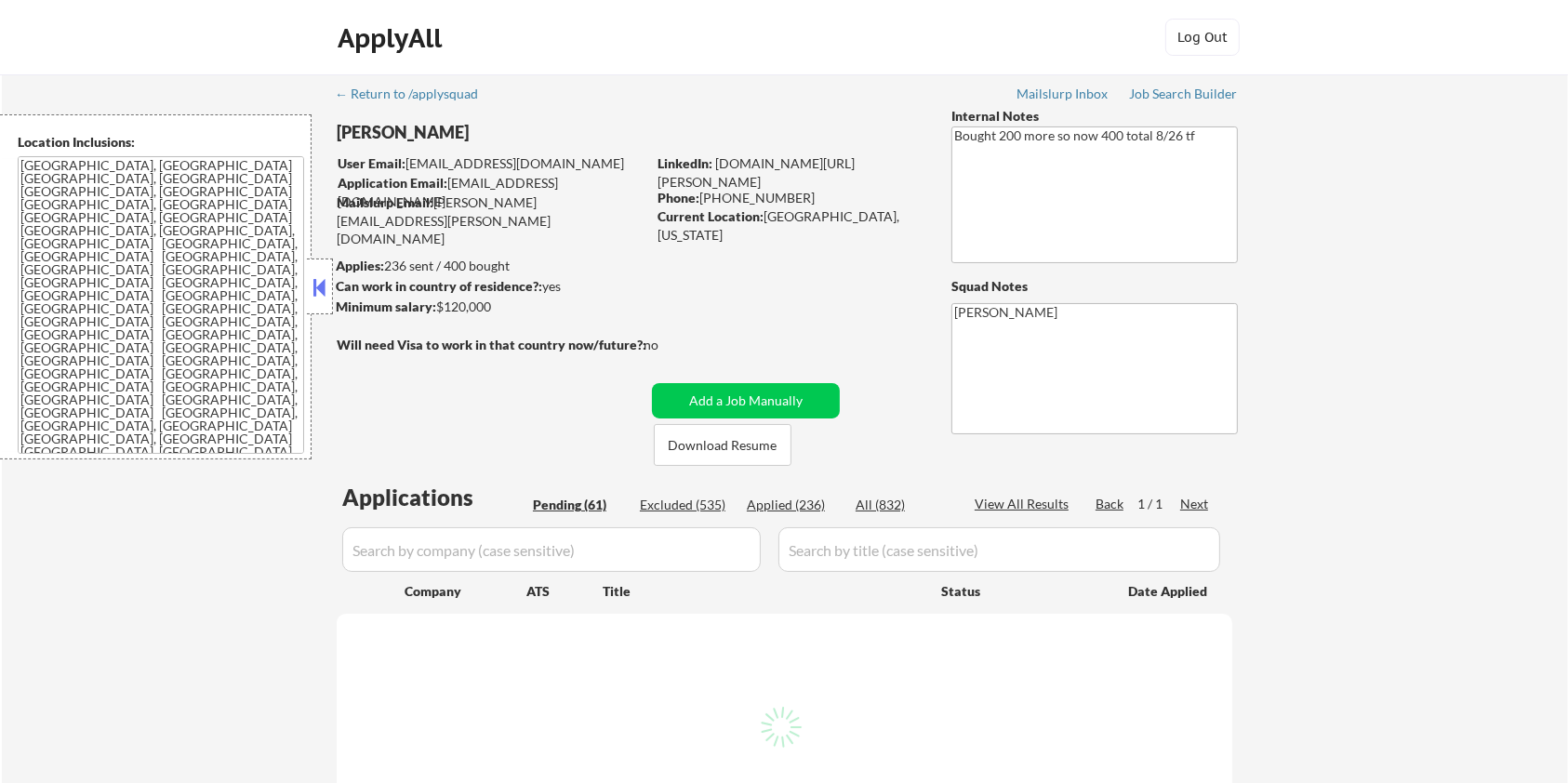
select select ""pending""
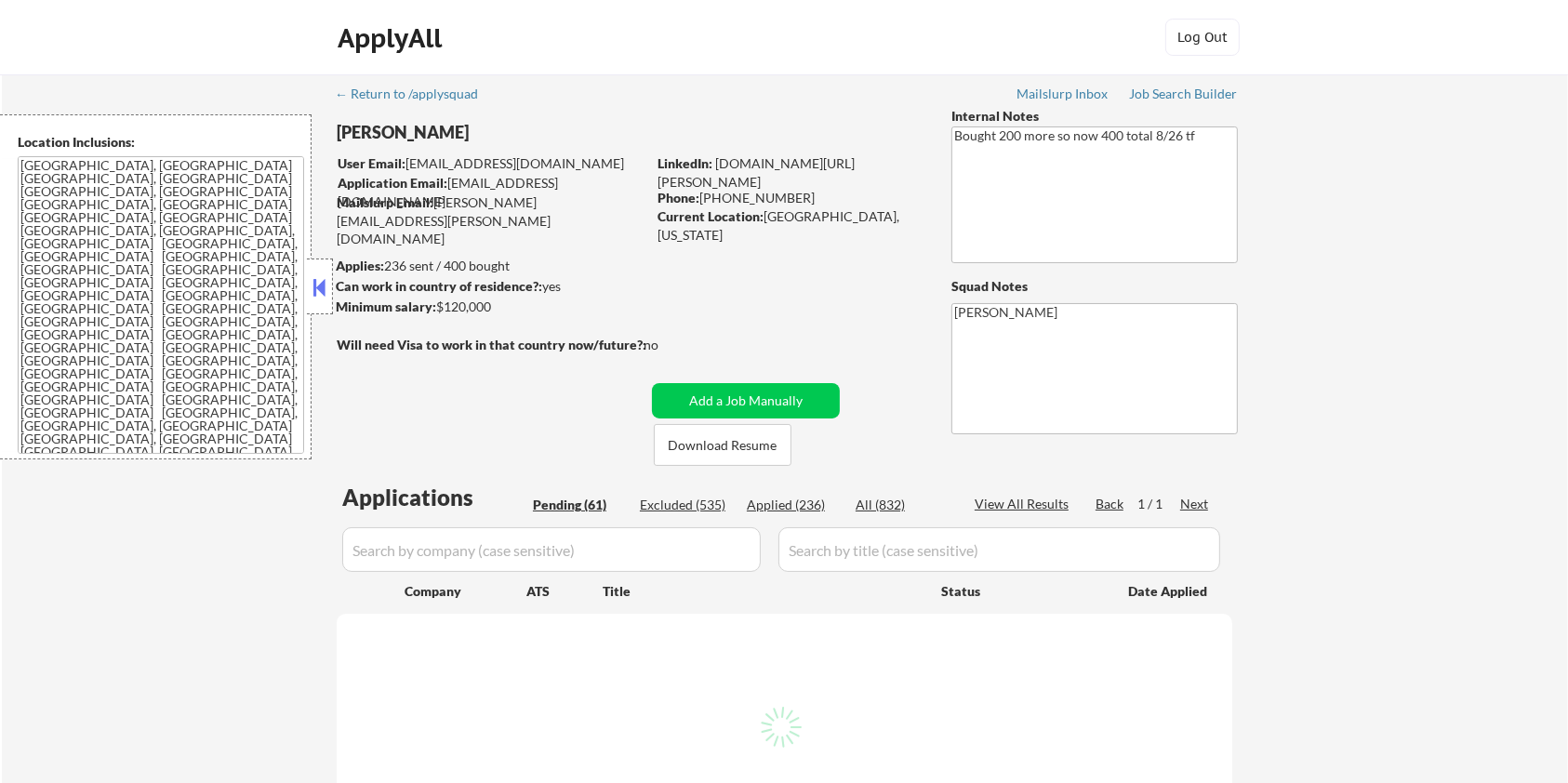
select select ""pending""
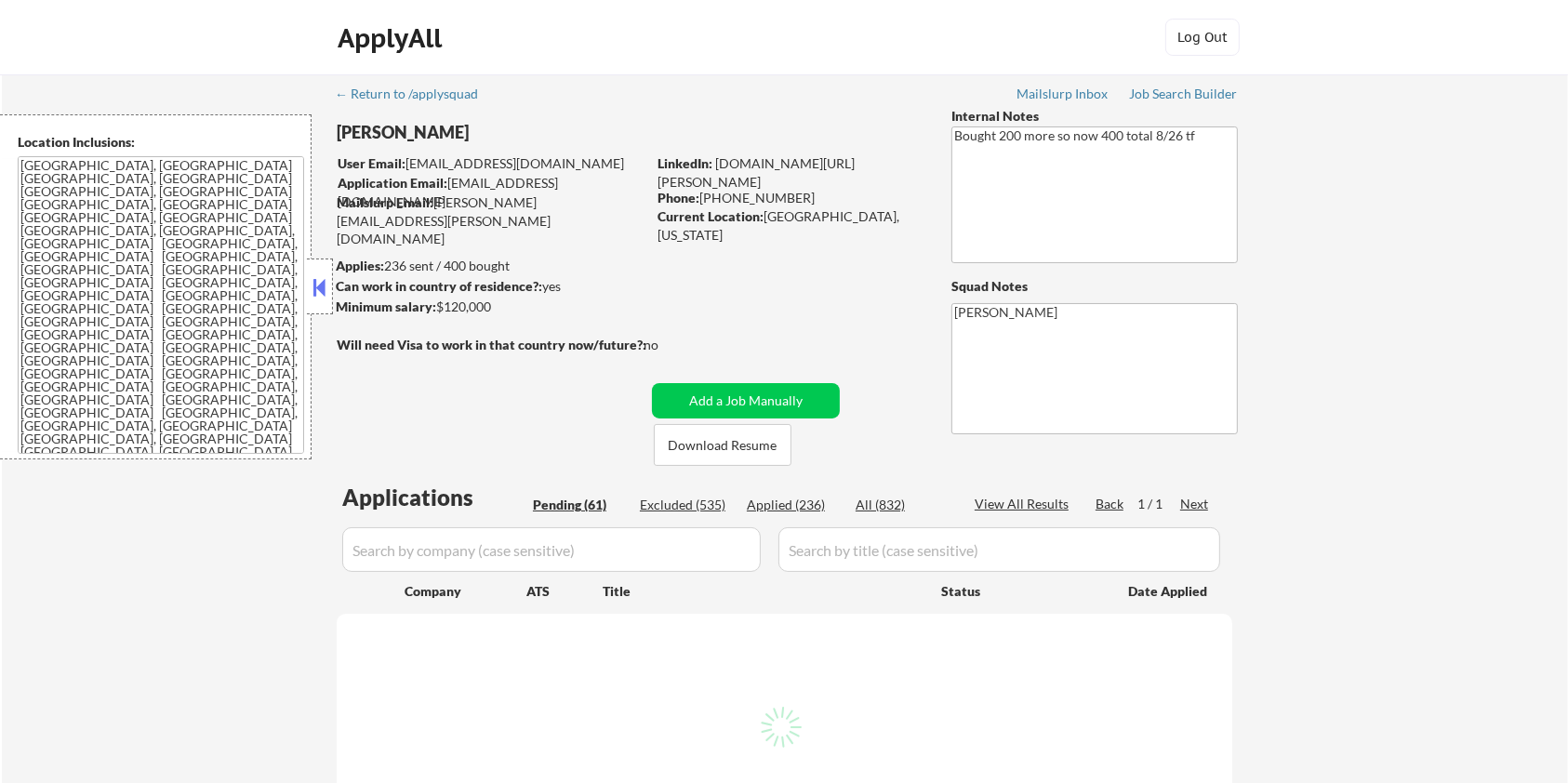
select select ""pending""
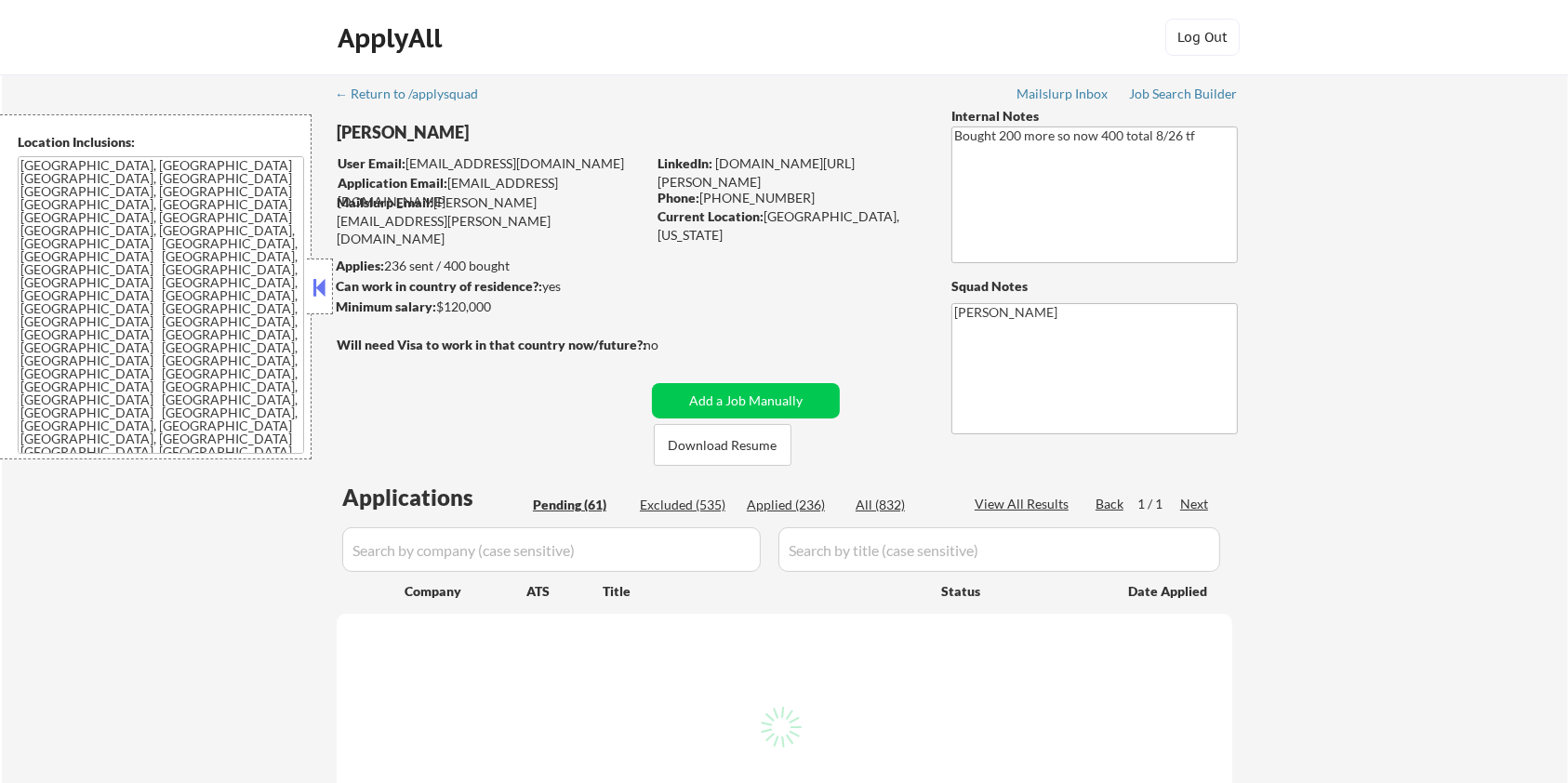
select select ""pending""
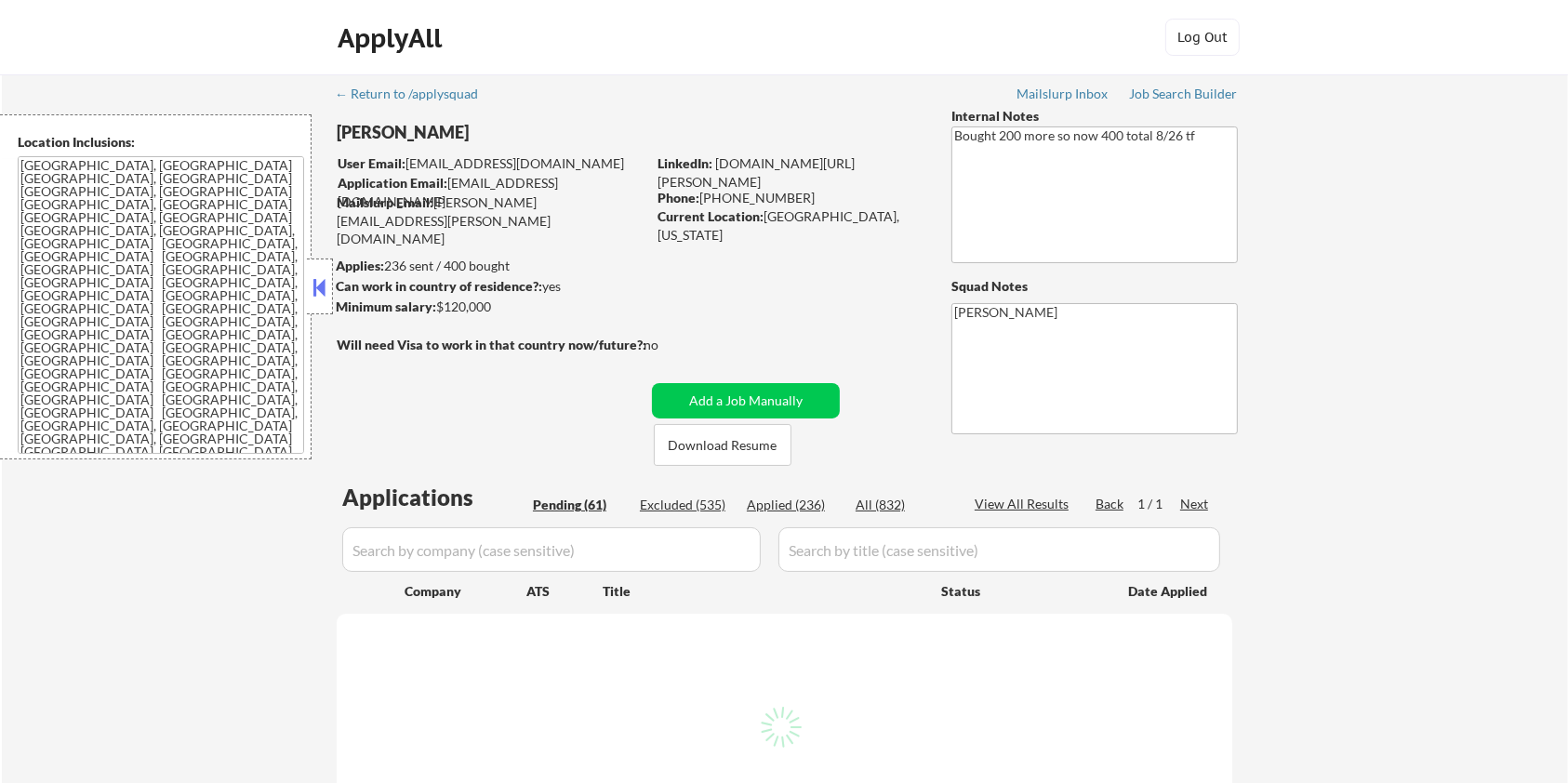
select select ""pending""
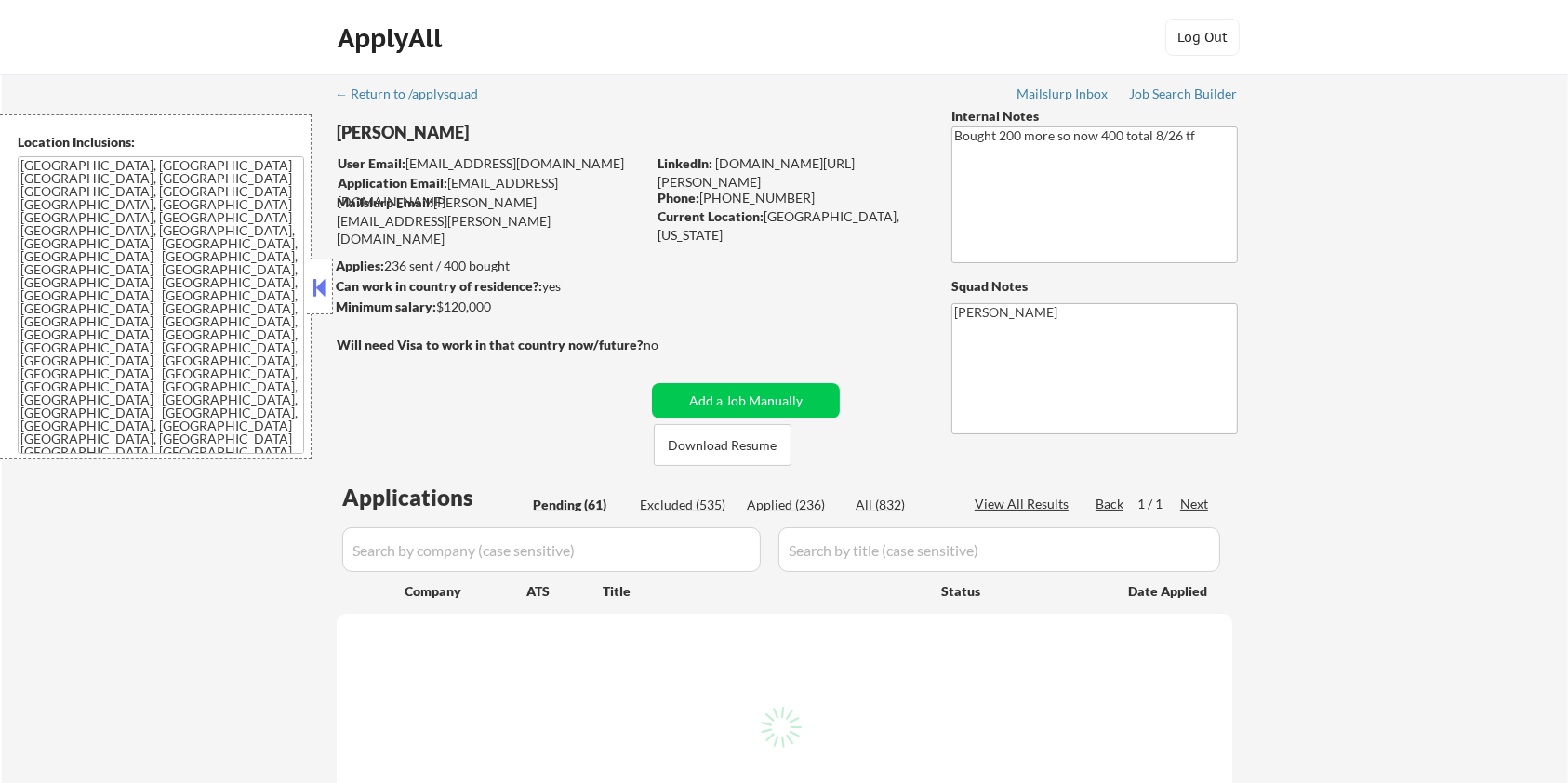
select select ""pending""
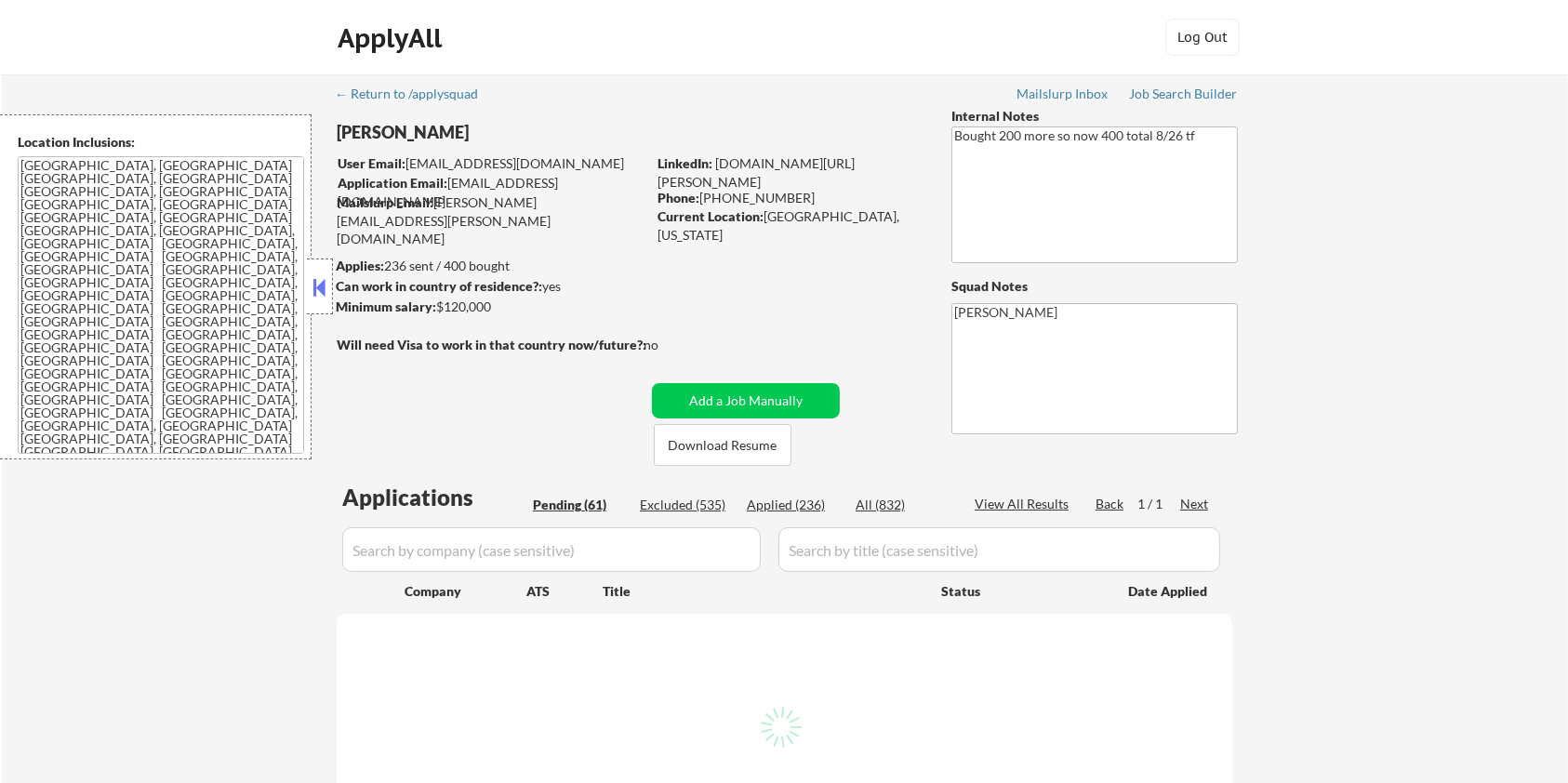
select select ""pending""
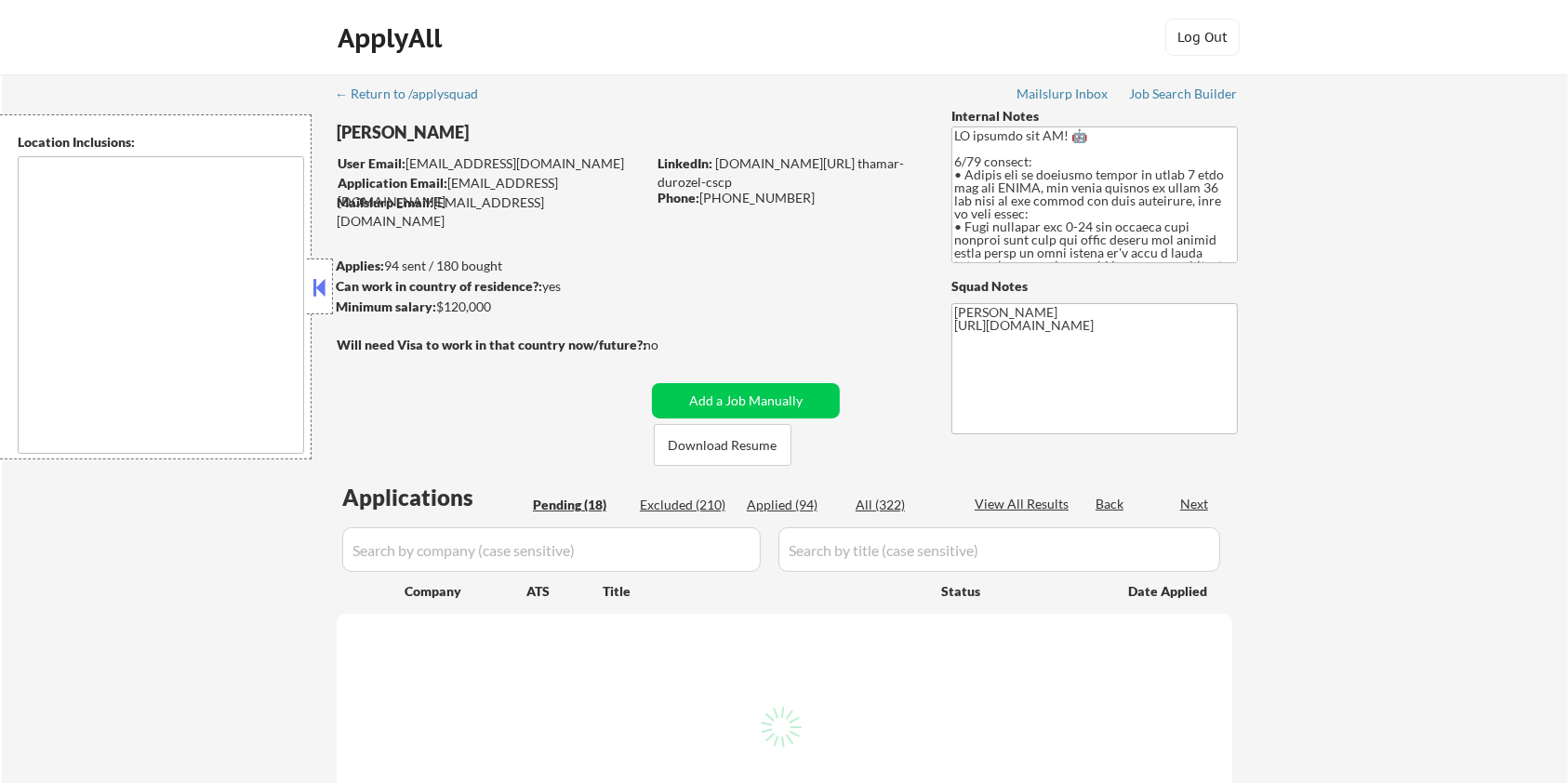
select select ""pending""
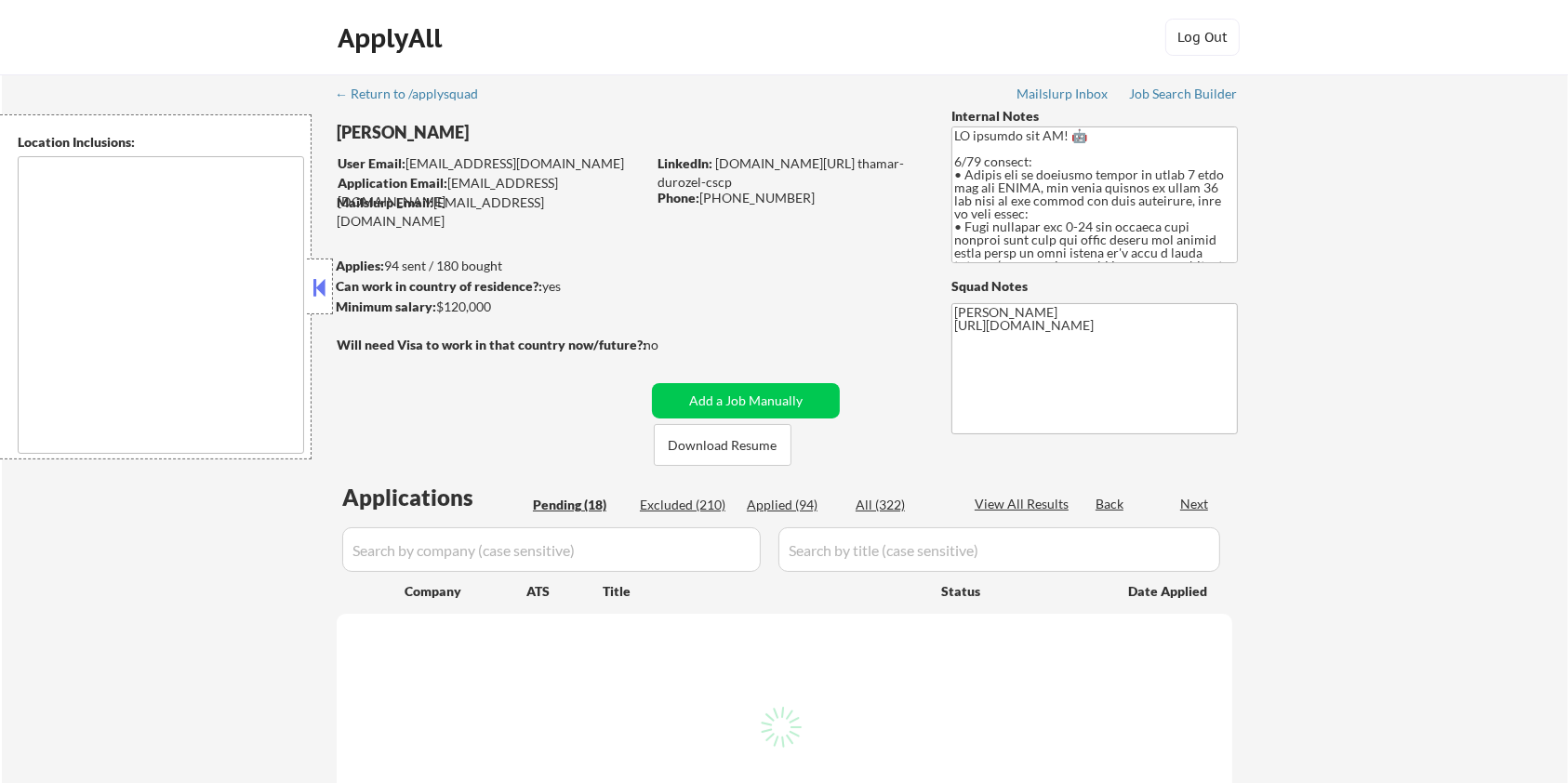
select select ""pending""
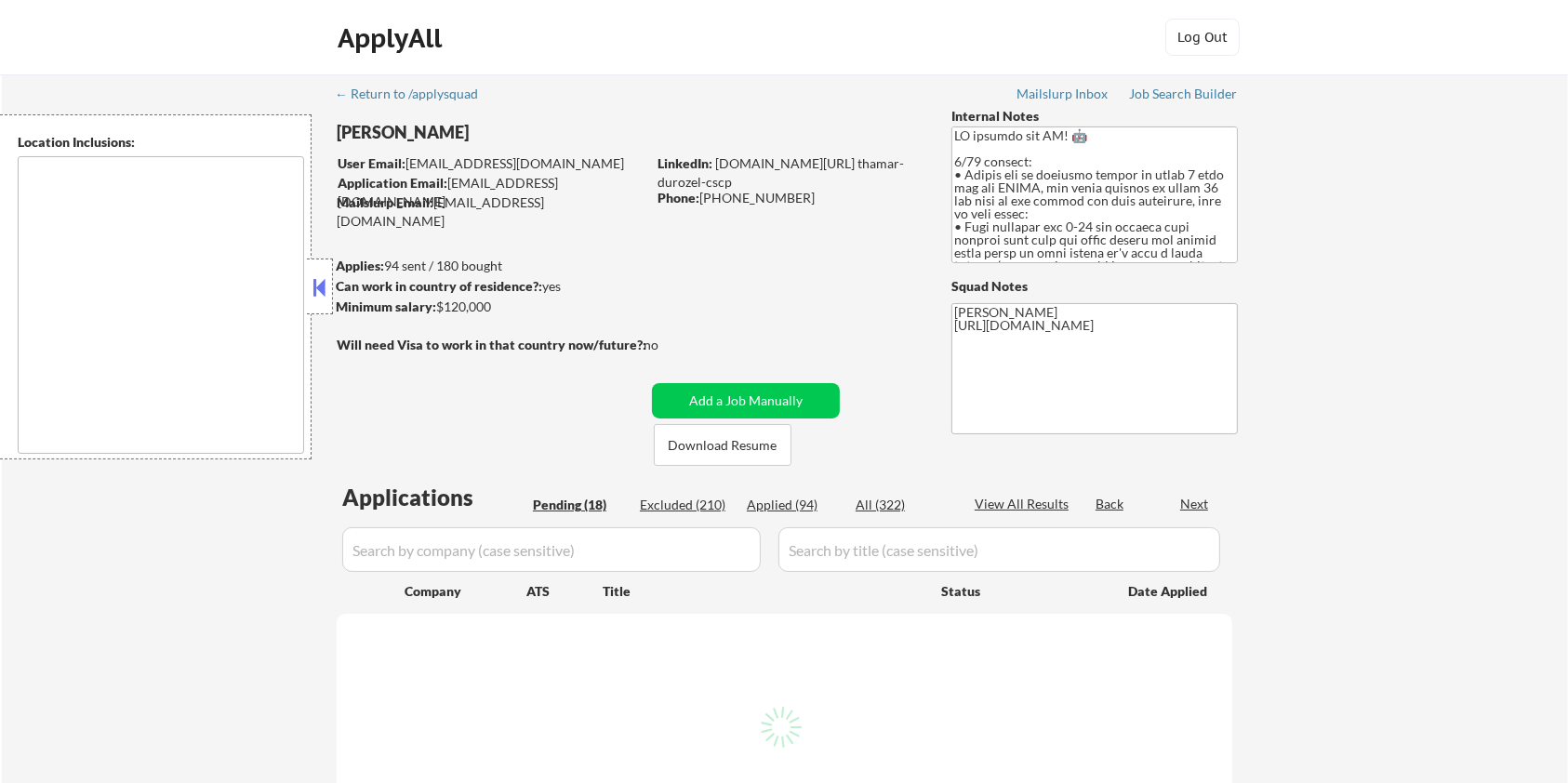
select select ""pending""
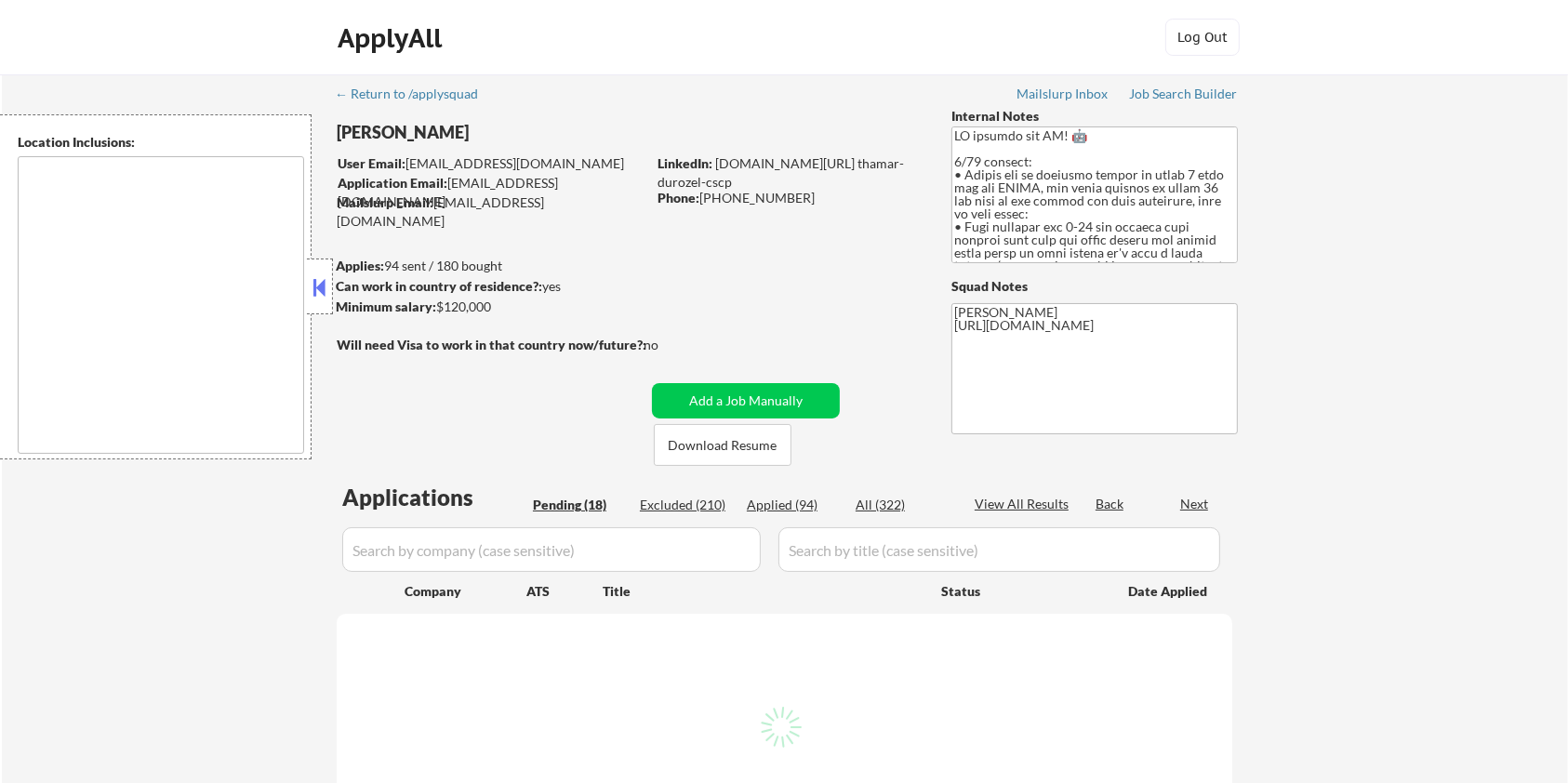
select select ""pending""
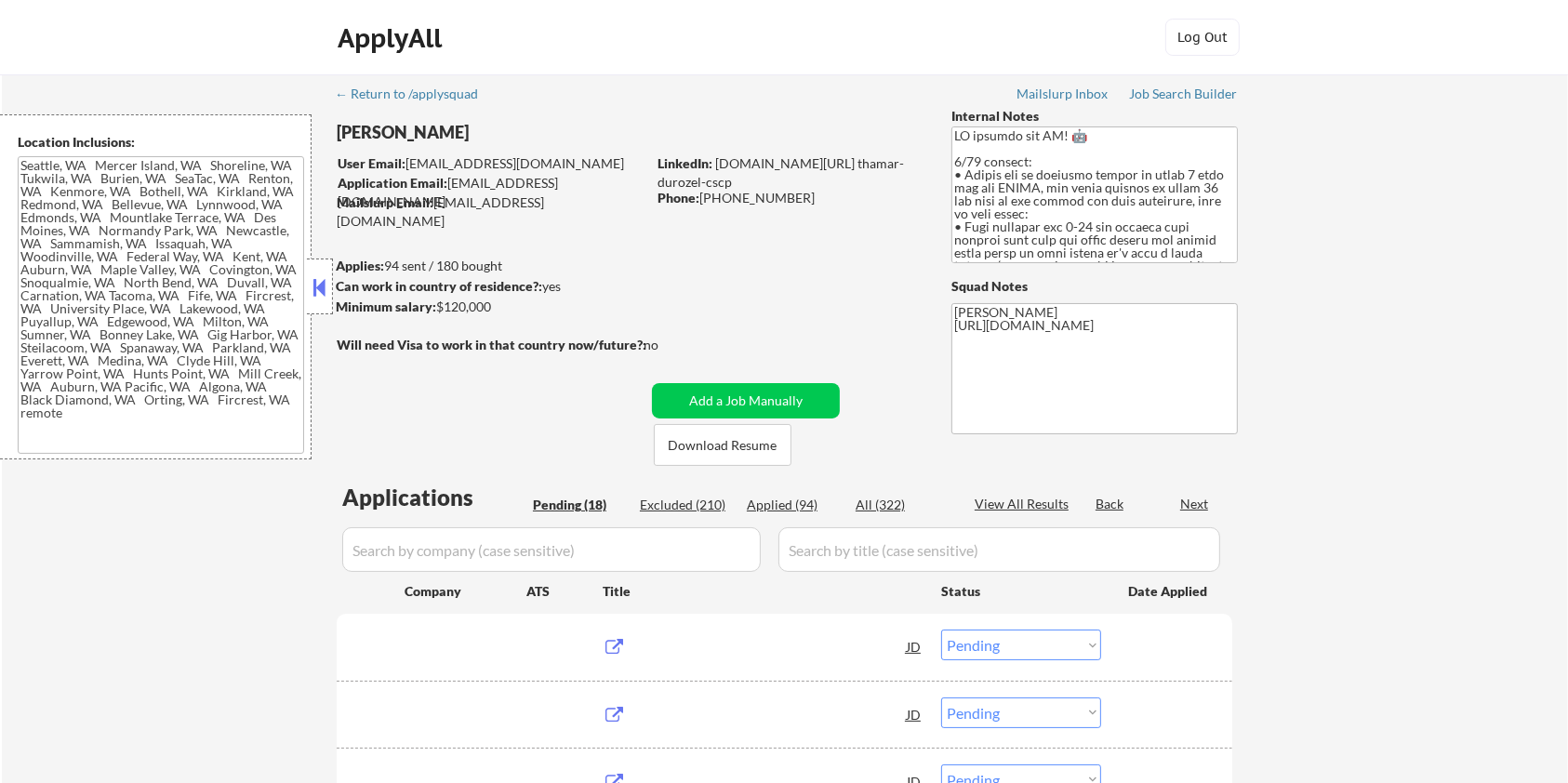
type textarea "[GEOGRAPHIC_DATA], [GEOGRAPHIC_DATA] [GEOGRAPHIC_DATA], [GEOGRAPHIC_DATA] [GEOG…"
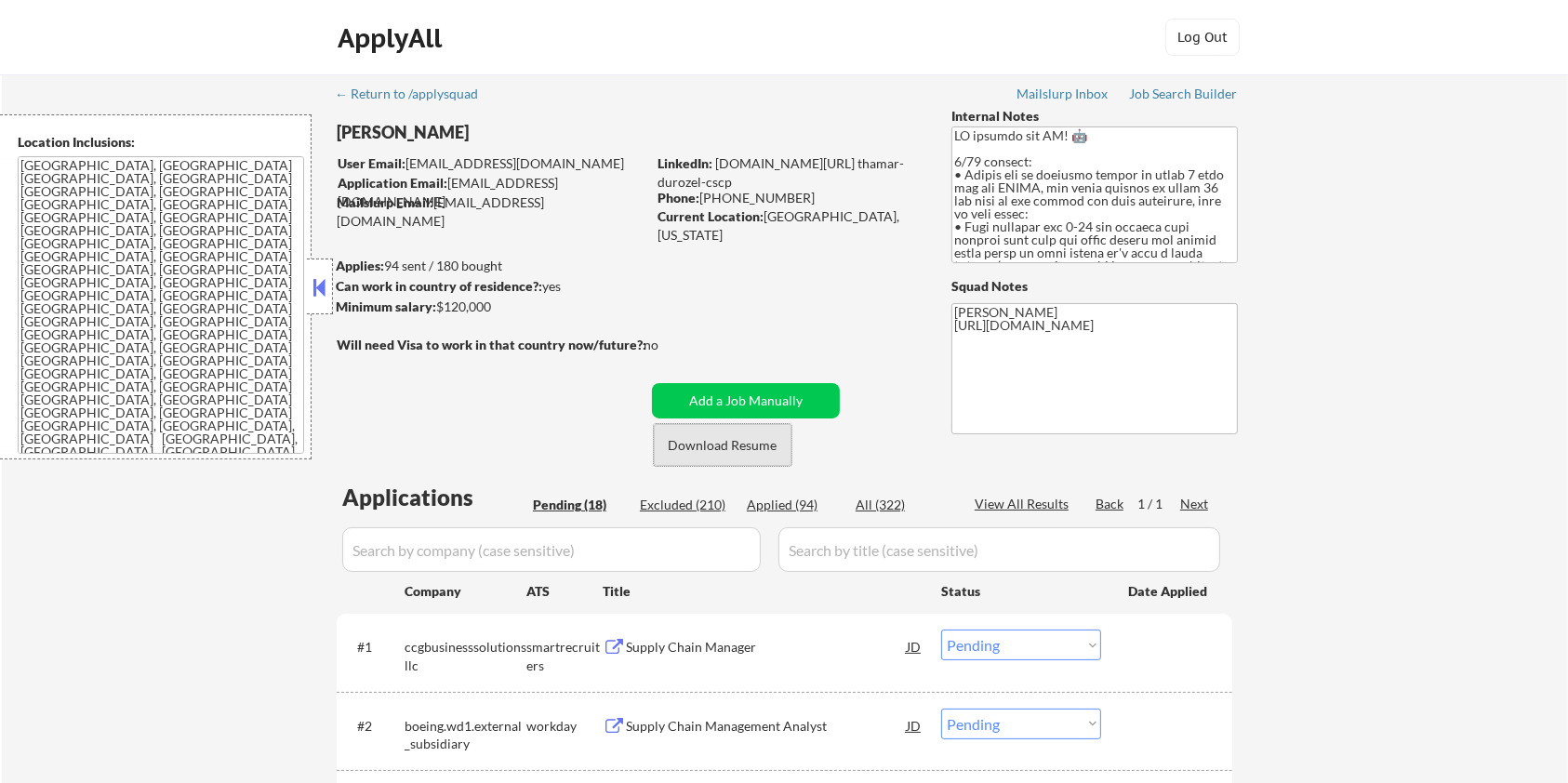
click at [724, 447] on button "Download Resume" at bounding box center [723, 445] width 137 height 42
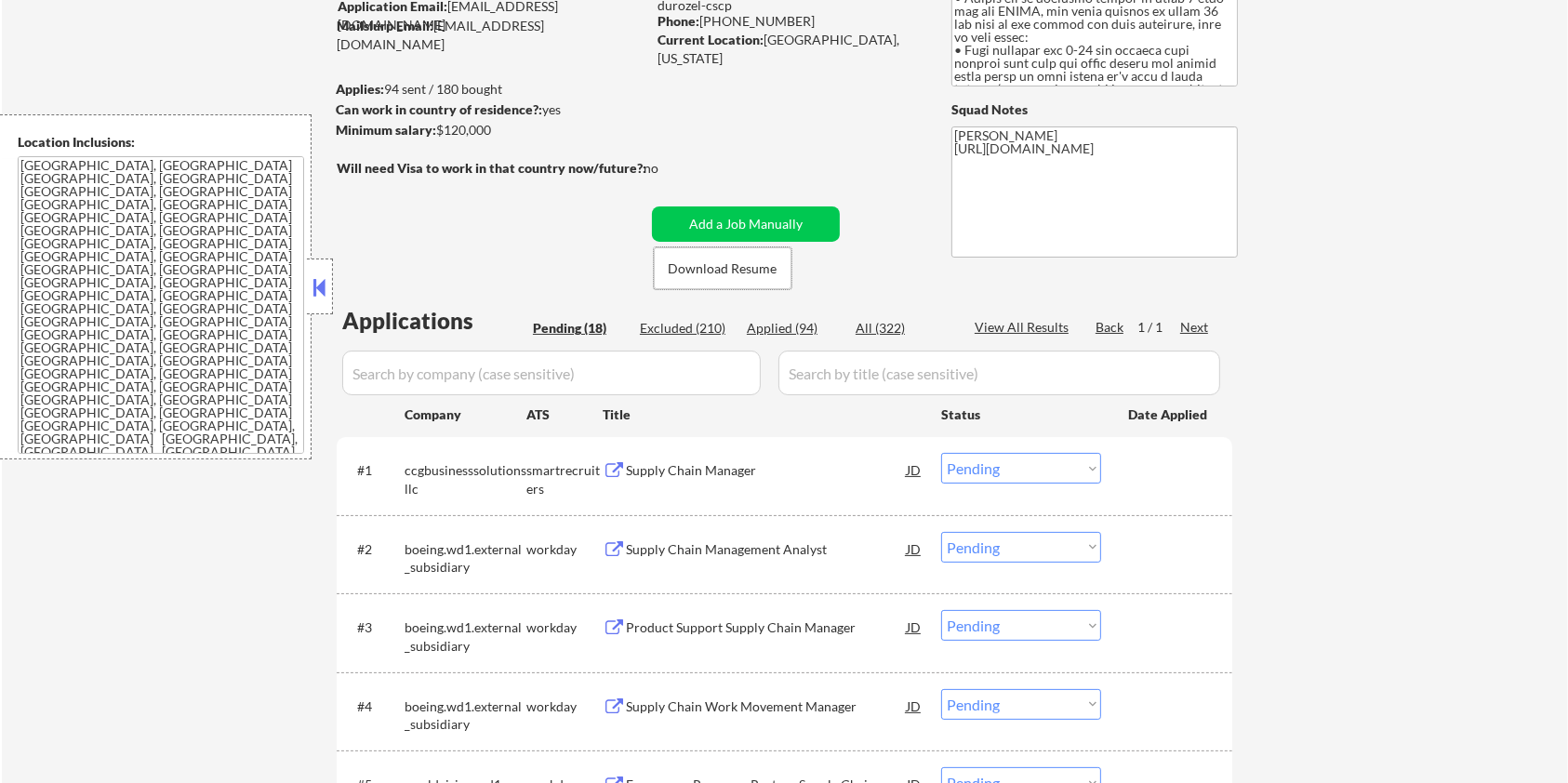
scroll to position [247, 0]
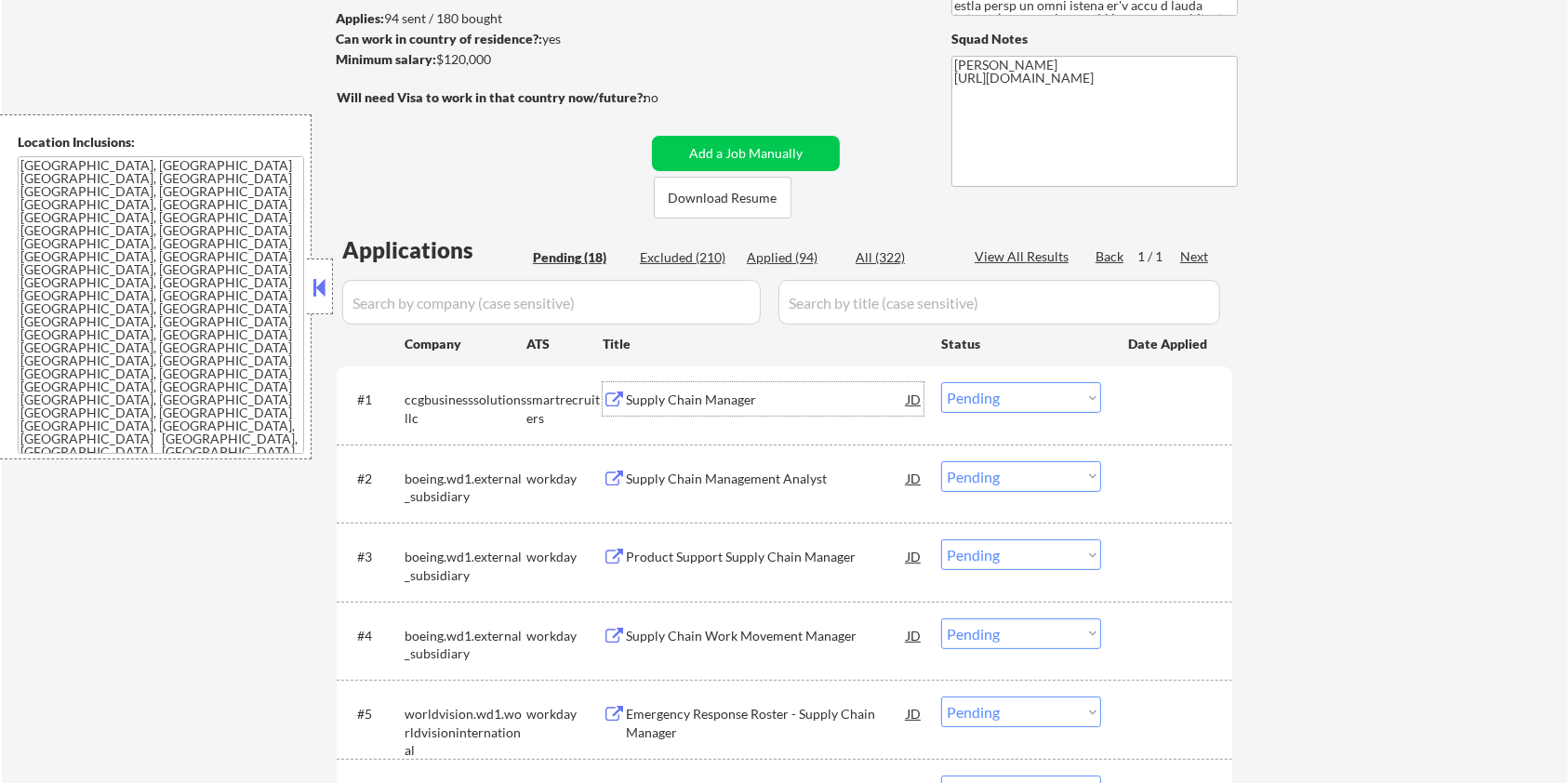
click at [654, 393] on div "Supply Chain Manager" at bounding box center [766, 401] width 281 height 19
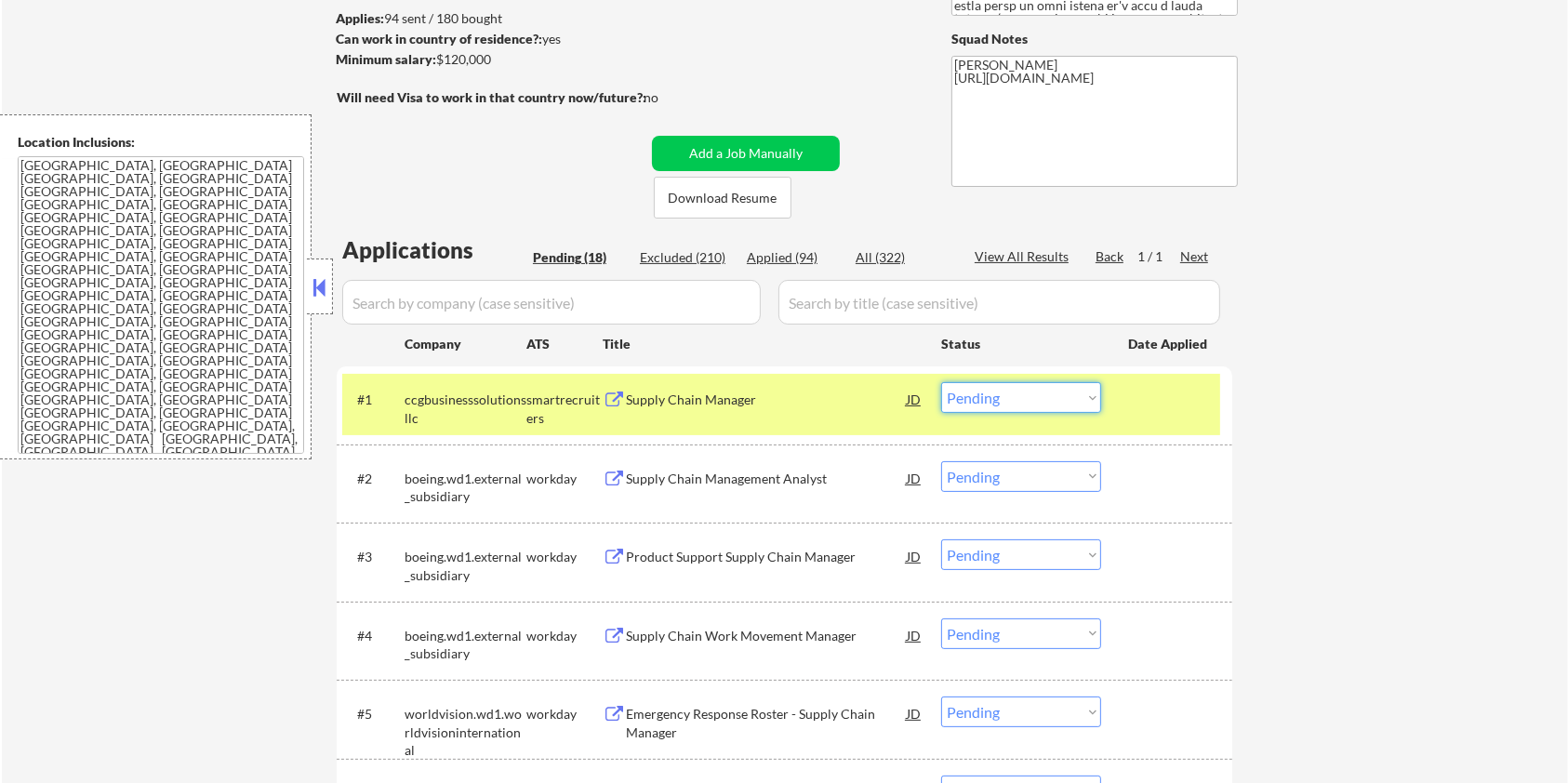
click at [1067, 390] on select "Choose an option... Pending Applied Excluded (Questions) Excluded (Expired) Exc…" at bounding box center [1021, 398] width 160 height 31
click at [941, 382] on select "Choose an option... Pending Applied Excluded (Questions) Excluded (Expired) Exc…" at bounding box center [1021, 398] width 160 height 31
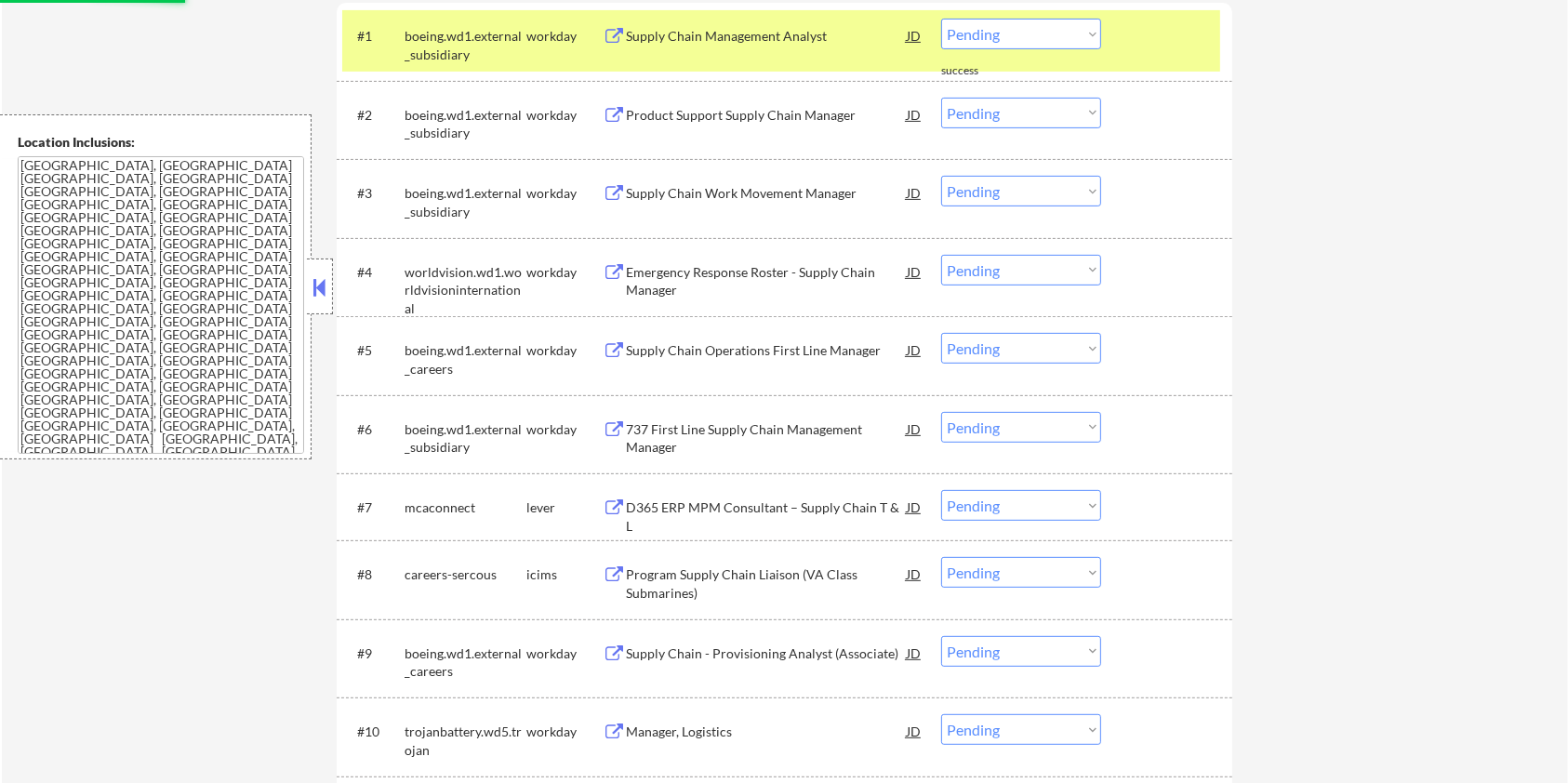
scroll to position [744, 0]
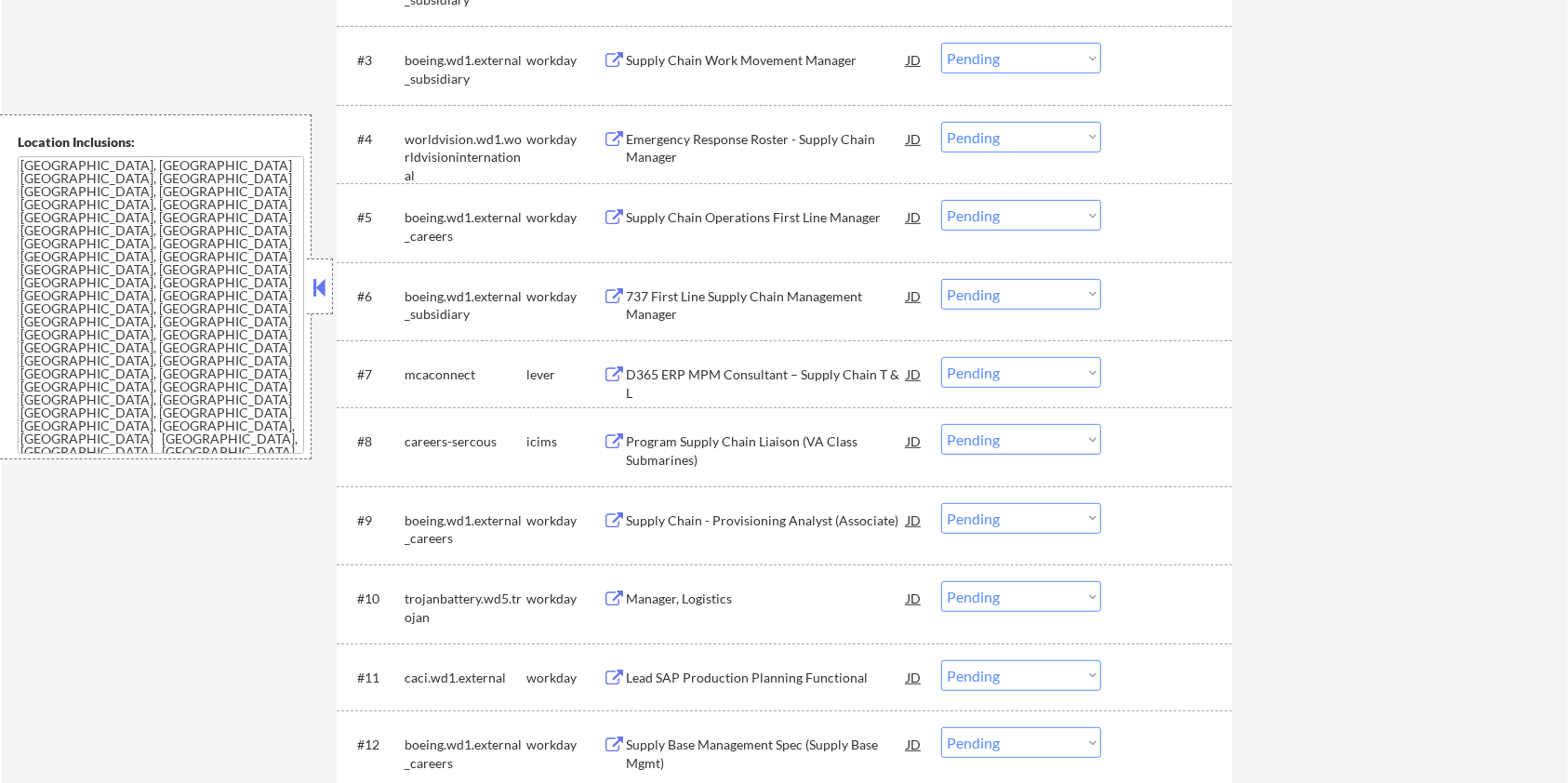
click at [682, 375] on div "D365 ERP MPM Consultant – Supply Chain T & L" at bounding box center [766, 383] width 281 height 36
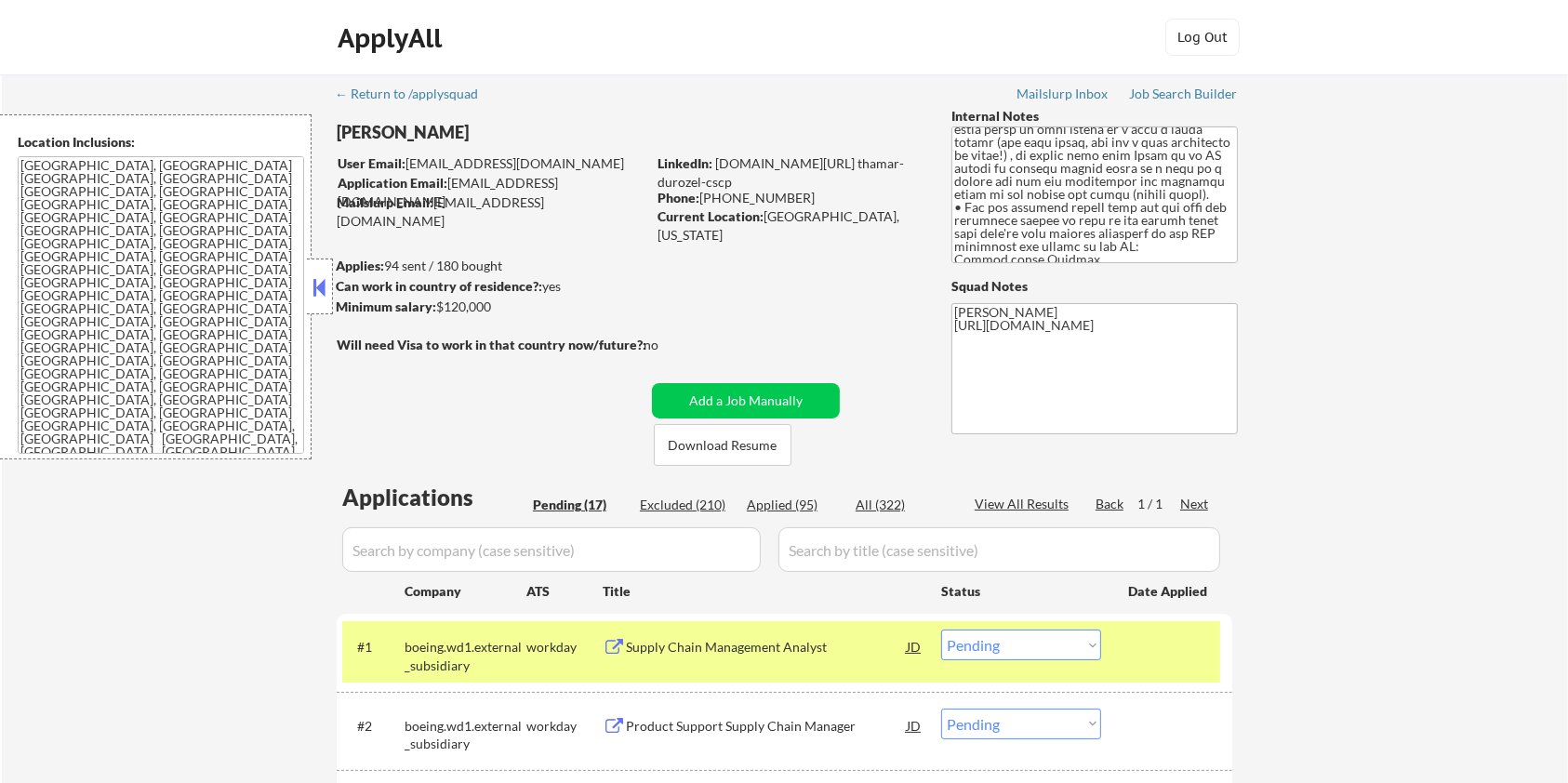
scroll to position [247, 0]
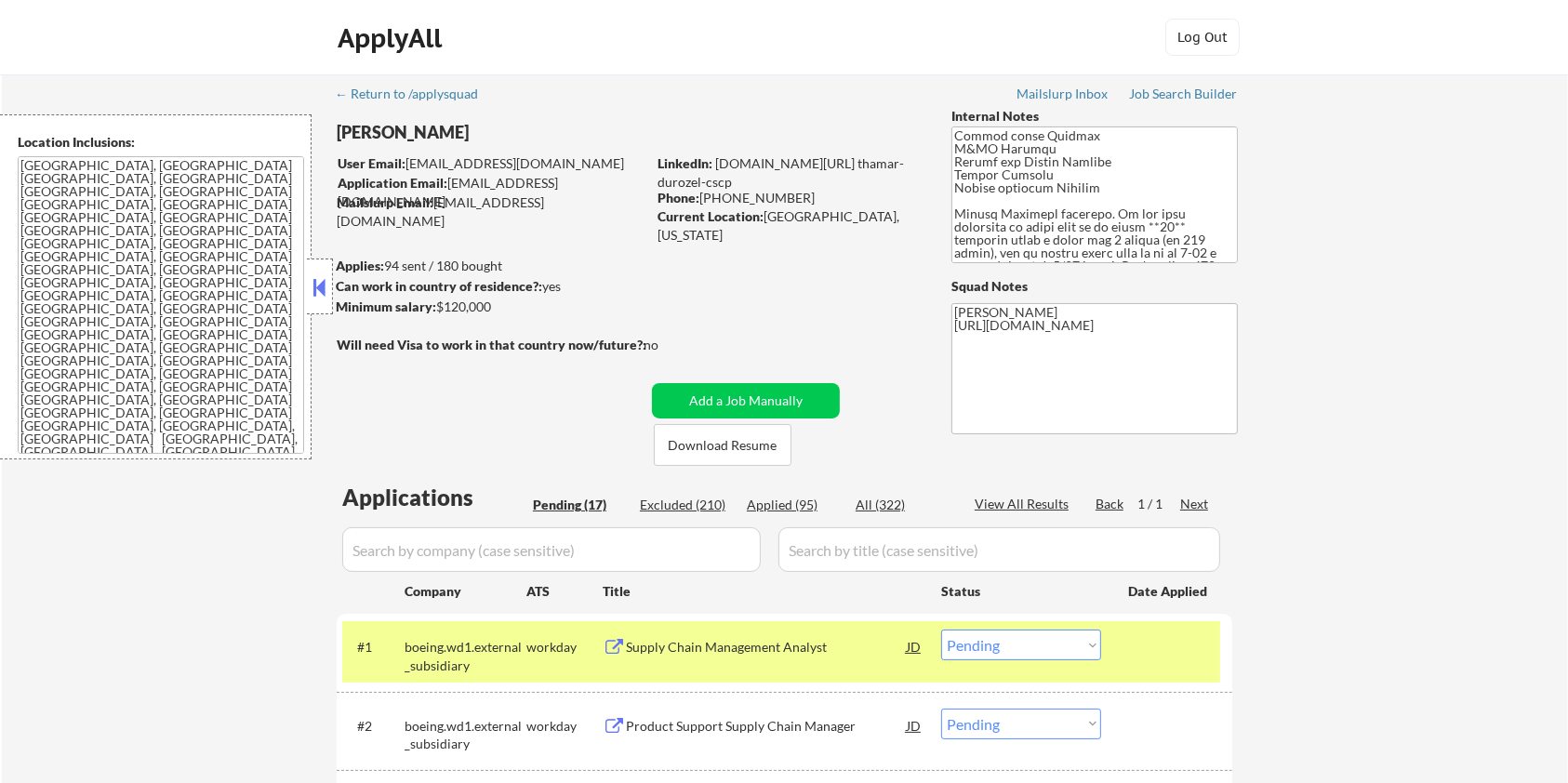
click at [992, 646] on select "Choose an option... Pending Applied Excluded (Questions) Excluded (Expired) Exc…" at bounding box center [1021, 645] width 160 height 31
click at [941, 629] on select "Choose an option... Pending Applied Excluded (Questions) Excluded (Expired) Exc…" at bounding box center [1021, 645] width 160 height 31
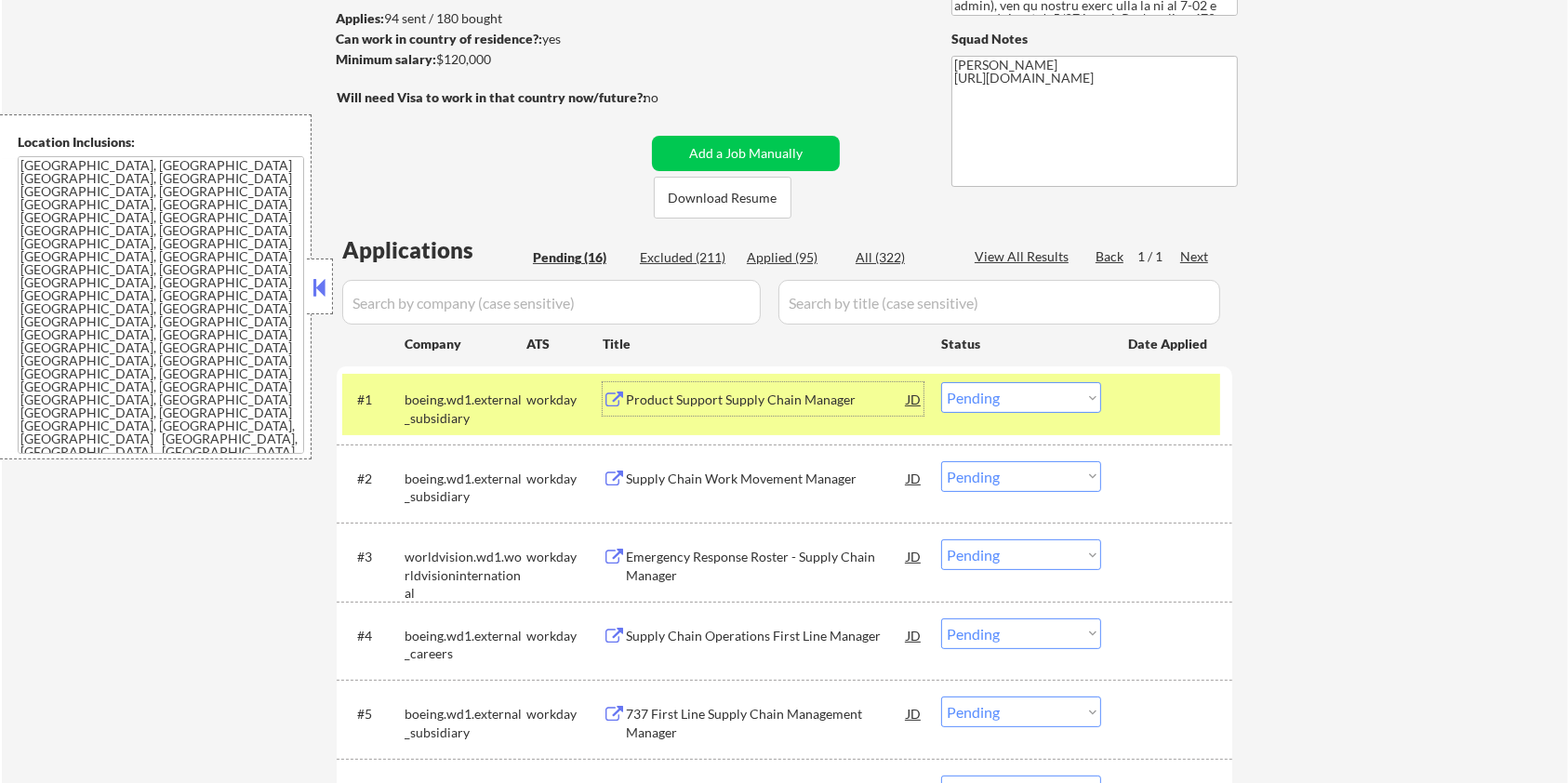
click at [690, 402] on div "Product Support Supply Chain Manager" at bounding box center [766, 401] width 281 height 19
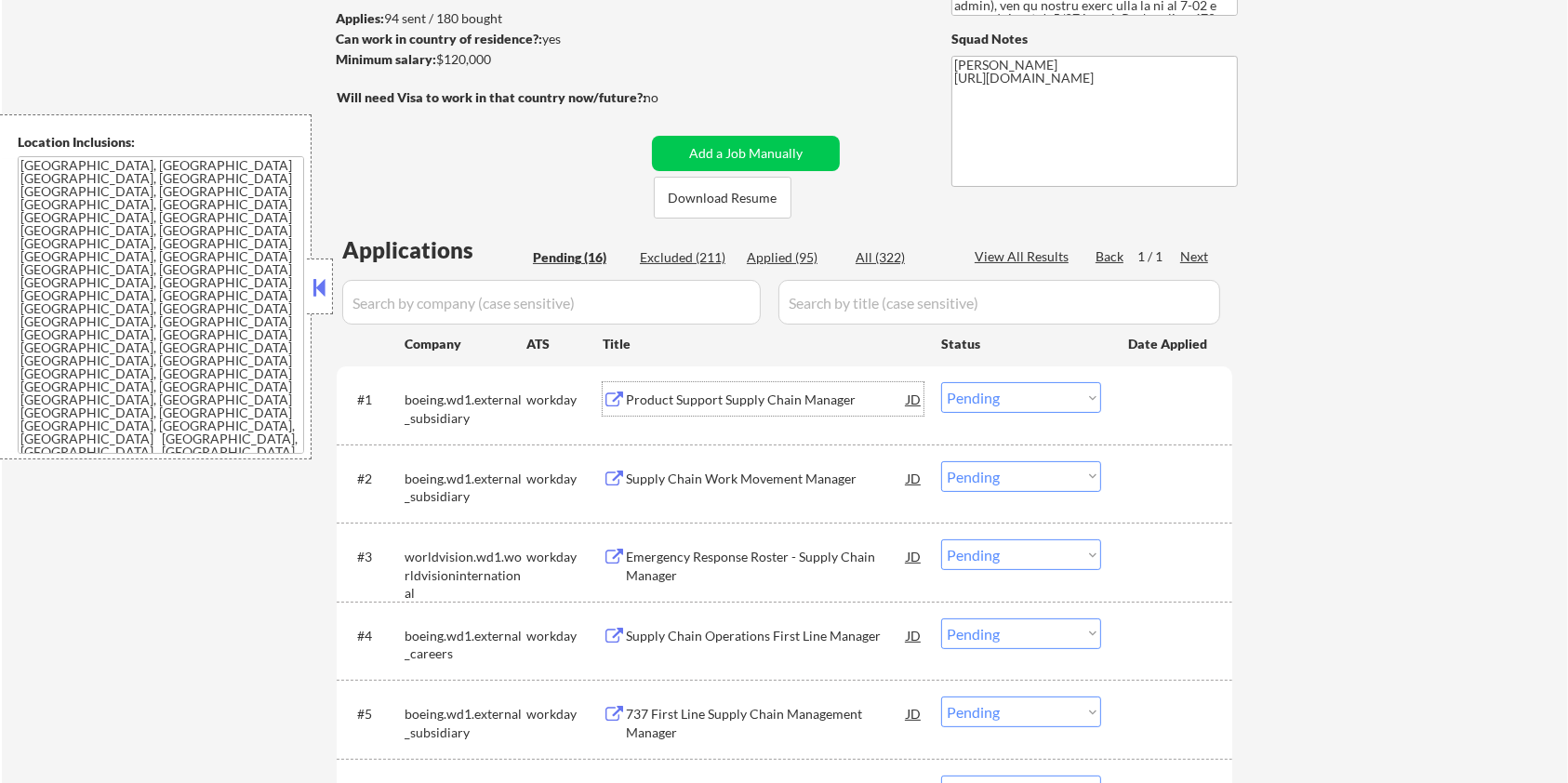
click at [1032, 397] on select "Choose an option... Pending Applied Excluded (Questions) Excluded (Expired) Exc…" at bounding box center [1021, 398] width 160 height 31
click at [941, 382] on select "Choose an option... Pending Applied Excluded (Questions) Excluded (Expired) Exc…" at bounding box center [1021, 398] width 160 height 31
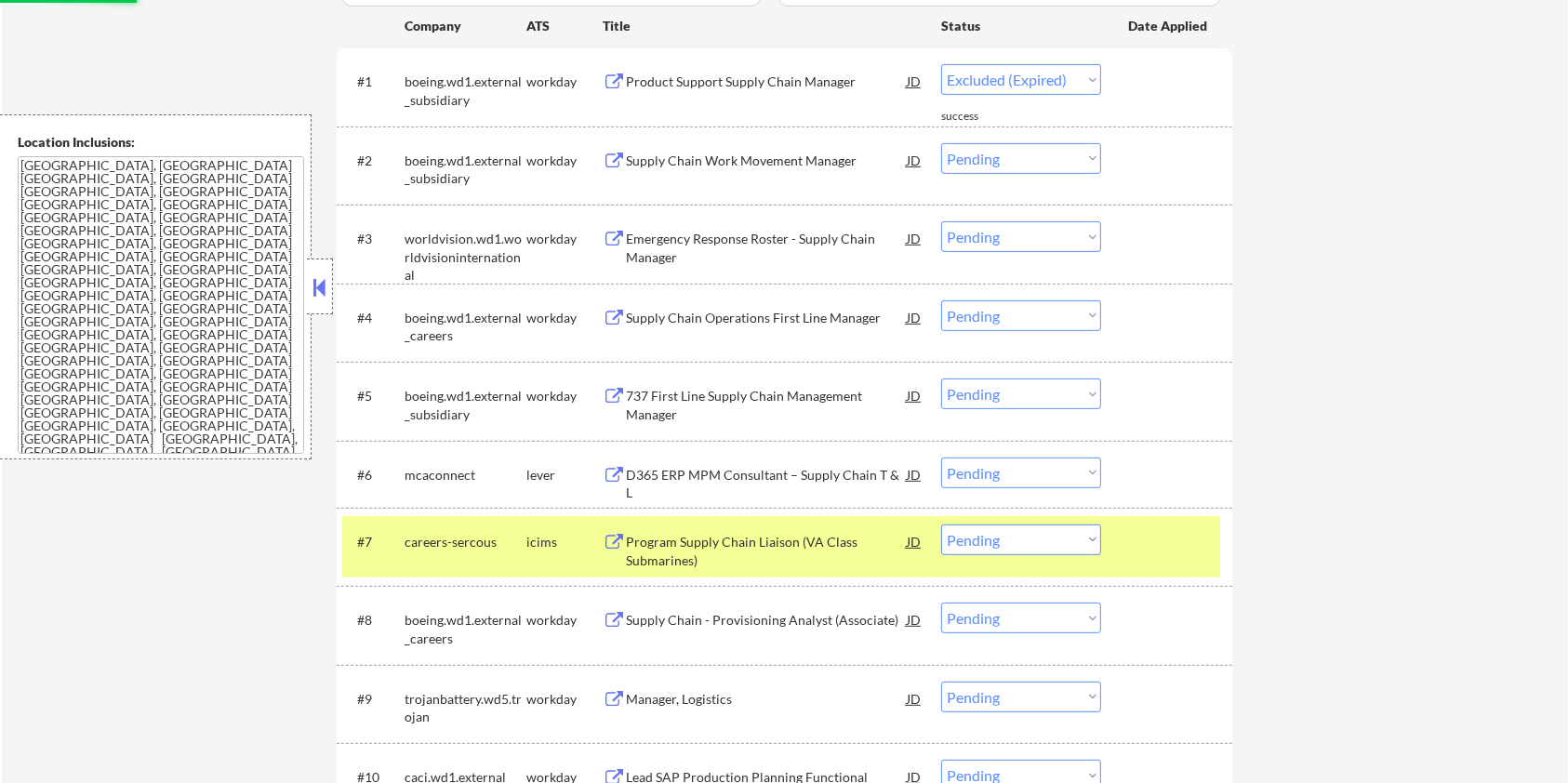
select select ""pending""
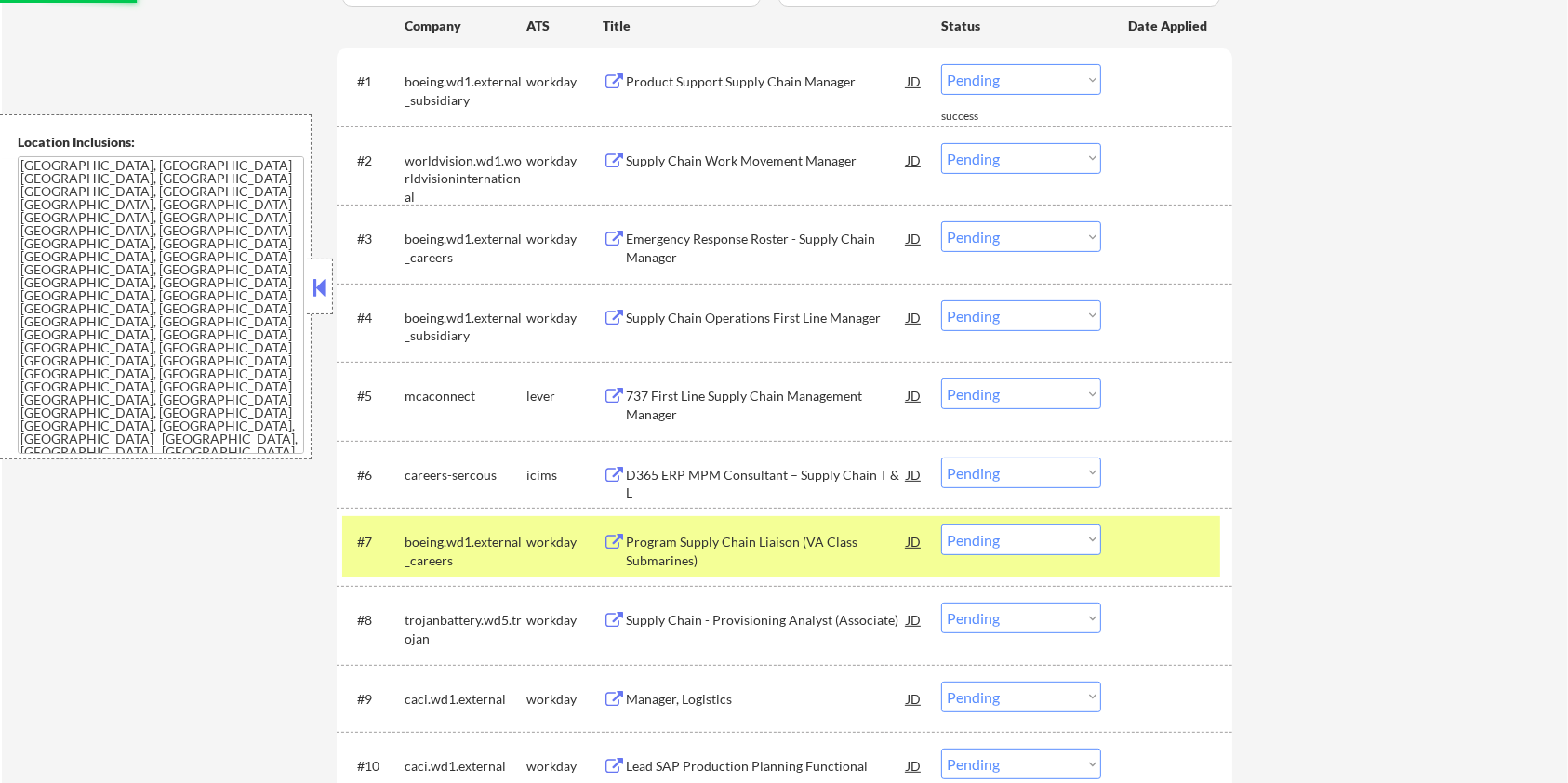
scroll to position [744, 0]
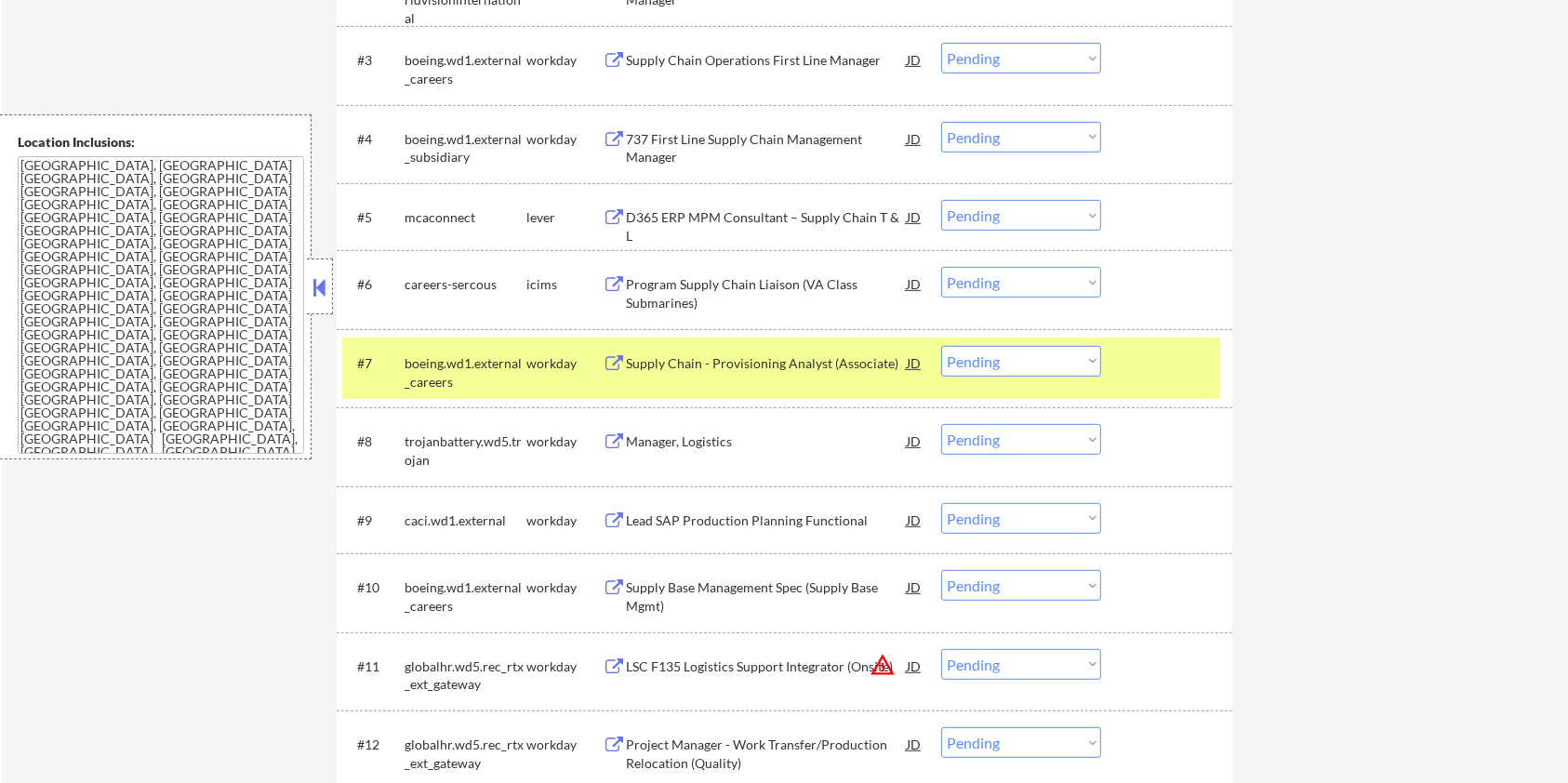
click at [761, 216] on div "D365 ERP MPM Consultant – Supply Chain T & L" at bounding box center [766, 226] width 281 height 36
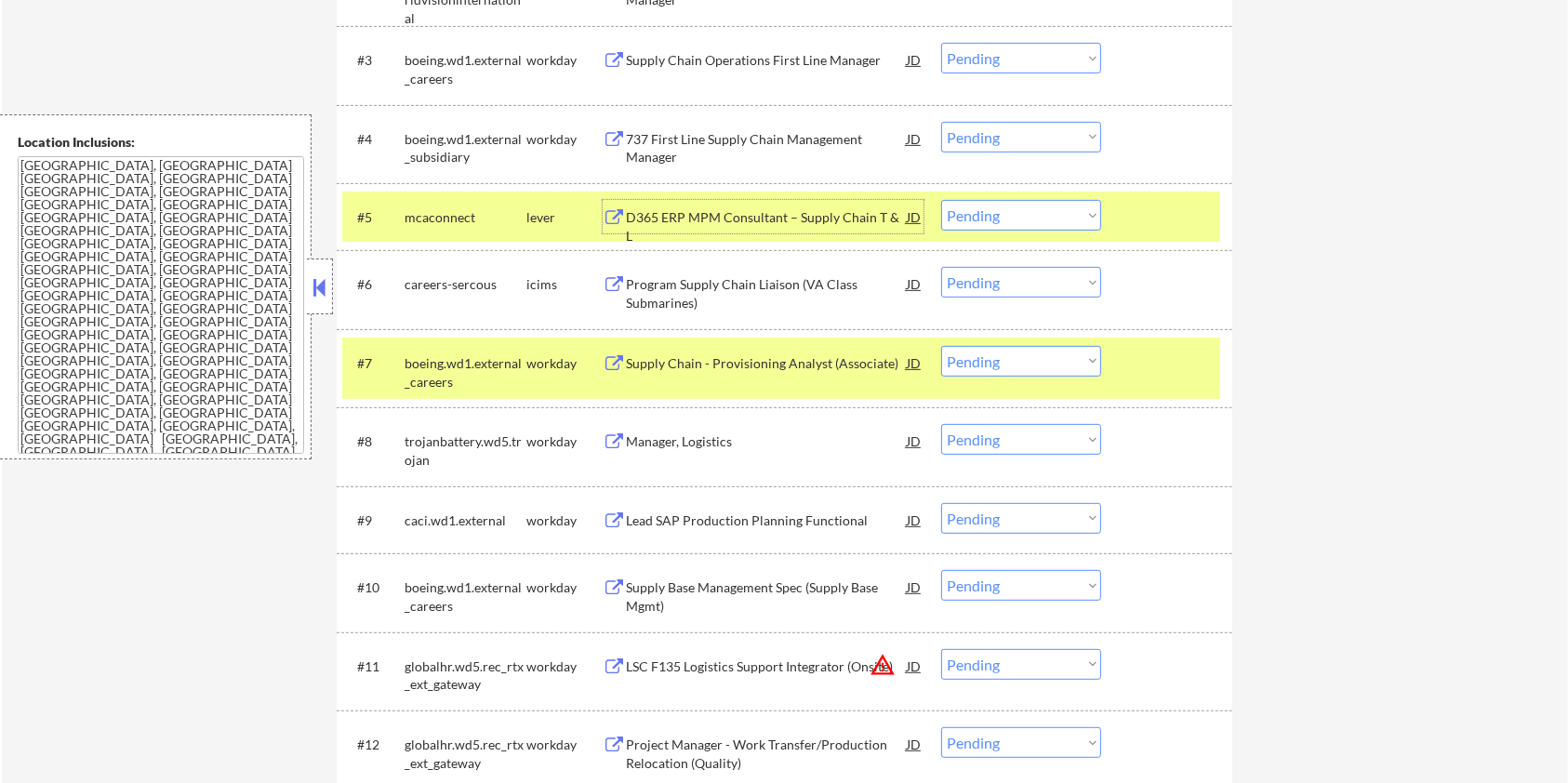
click at [1028, 210] on select "Choose an option... Pending Applied Excluded (Questions) Excluded (Expired) Exc…" at bounding box center [1021, 216] width 160 height 31
click at [941, 200] on select "Choose an option... Pending Applied Excluded (Questions) Excluded (Expired) Exc…" at bounding box center [1021, 216] width 160 height 31
select select ""pending""
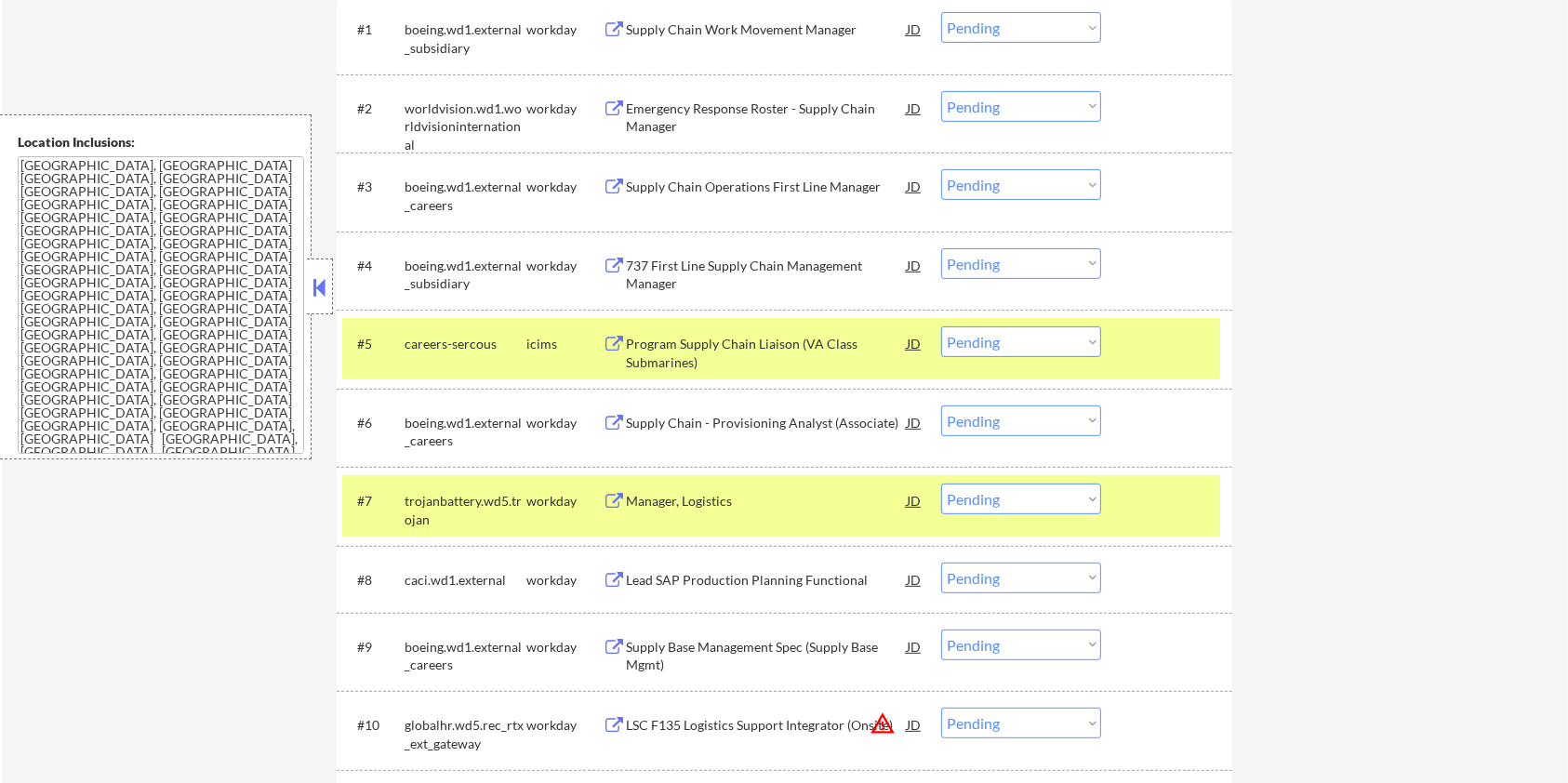
scroll to position [496, 0]
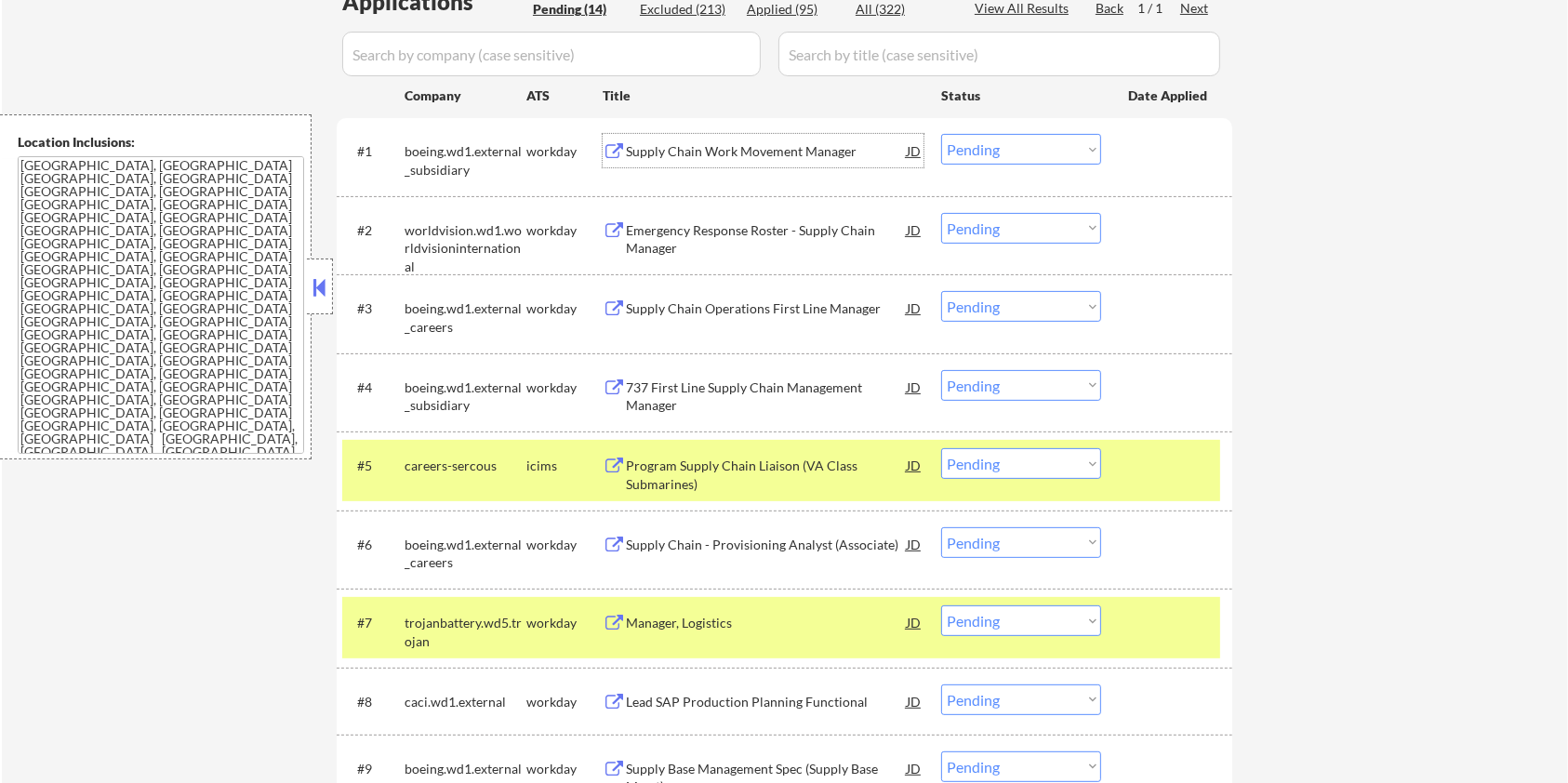
click at [754, 155] on div "Supply Chain Work Movement Manager" at bounding box center [766, 152] width 281 height 19
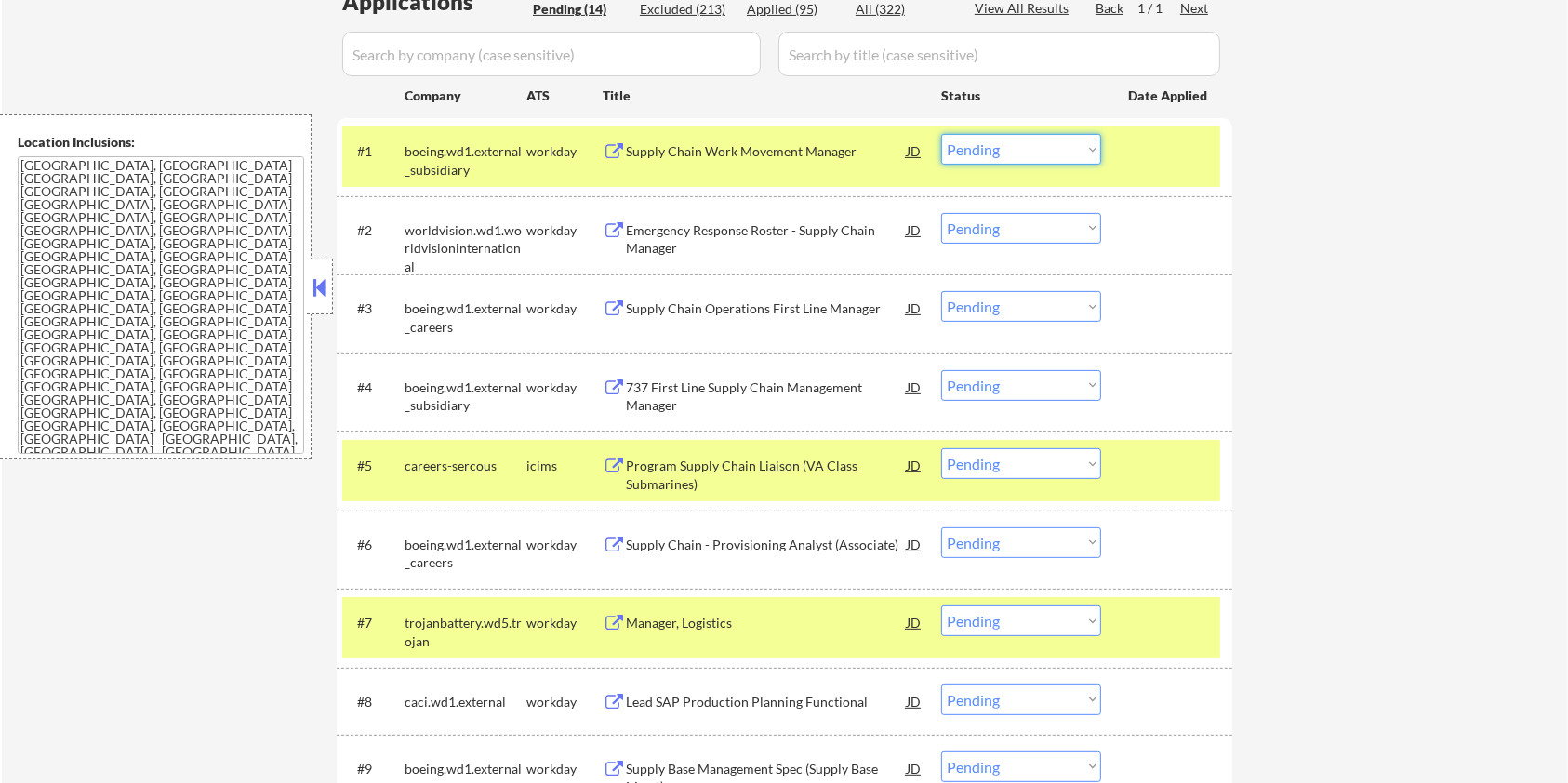
click at [982, 140] on select "Choose an option... Pending Applied Excluded (Questions) Excluded (Expired) Exc…" at bounding box center [1021, 149] width 160 height 31
click at [941, 134] on select "Choose an option... Pending Applied Excluded (Questions) Excluded (Expired) Exc…" at bounding box center [1021, 149] width 160 height 31
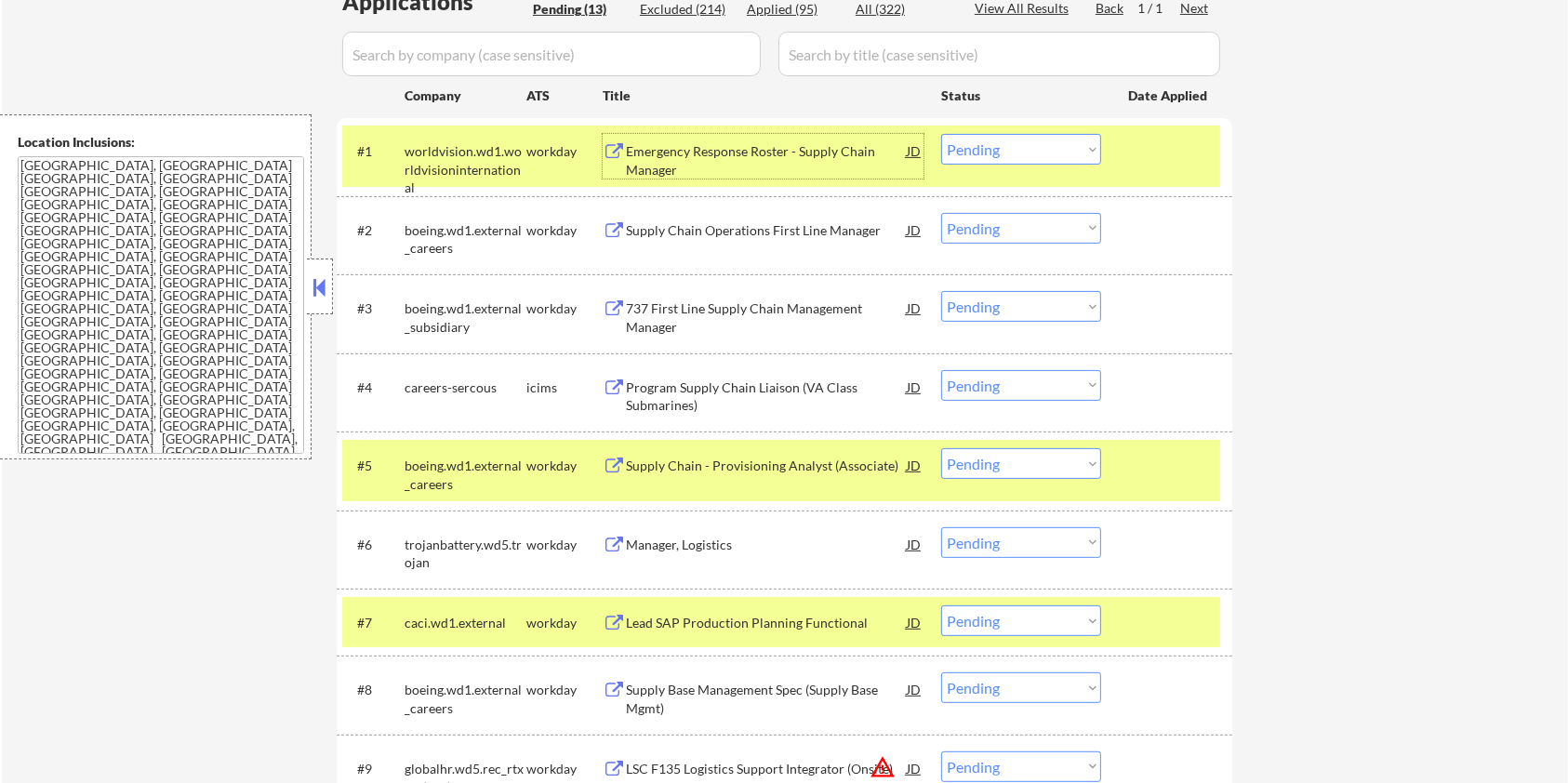
click at [775, 160] on div "Emergency Response Roster - Supply Chain Manager" at bounding box center [766, 160] width 281 height 36
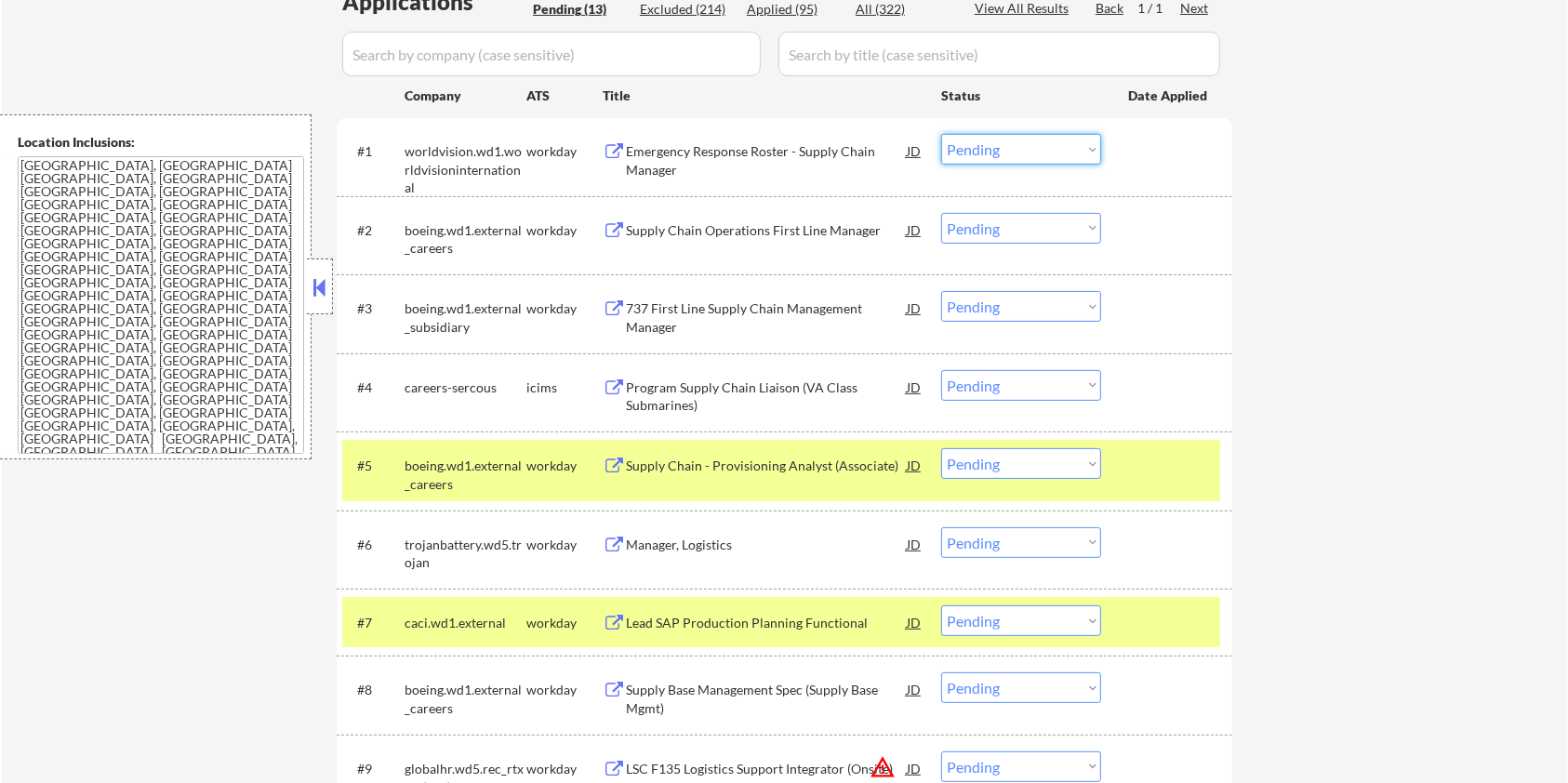
click at [1020, 140] on select "Choose an option... Pending Applied Excluded (Questions) Excluded (Expired) Exc…" at bounding box center [1021, 149] width 160 height 31
click at [941, 134] on select "Choose an option... Pending Applied Excluded (Questions) Excluded (Expired) Exc…" at bounding box center [1021, 149] width 160 height 31
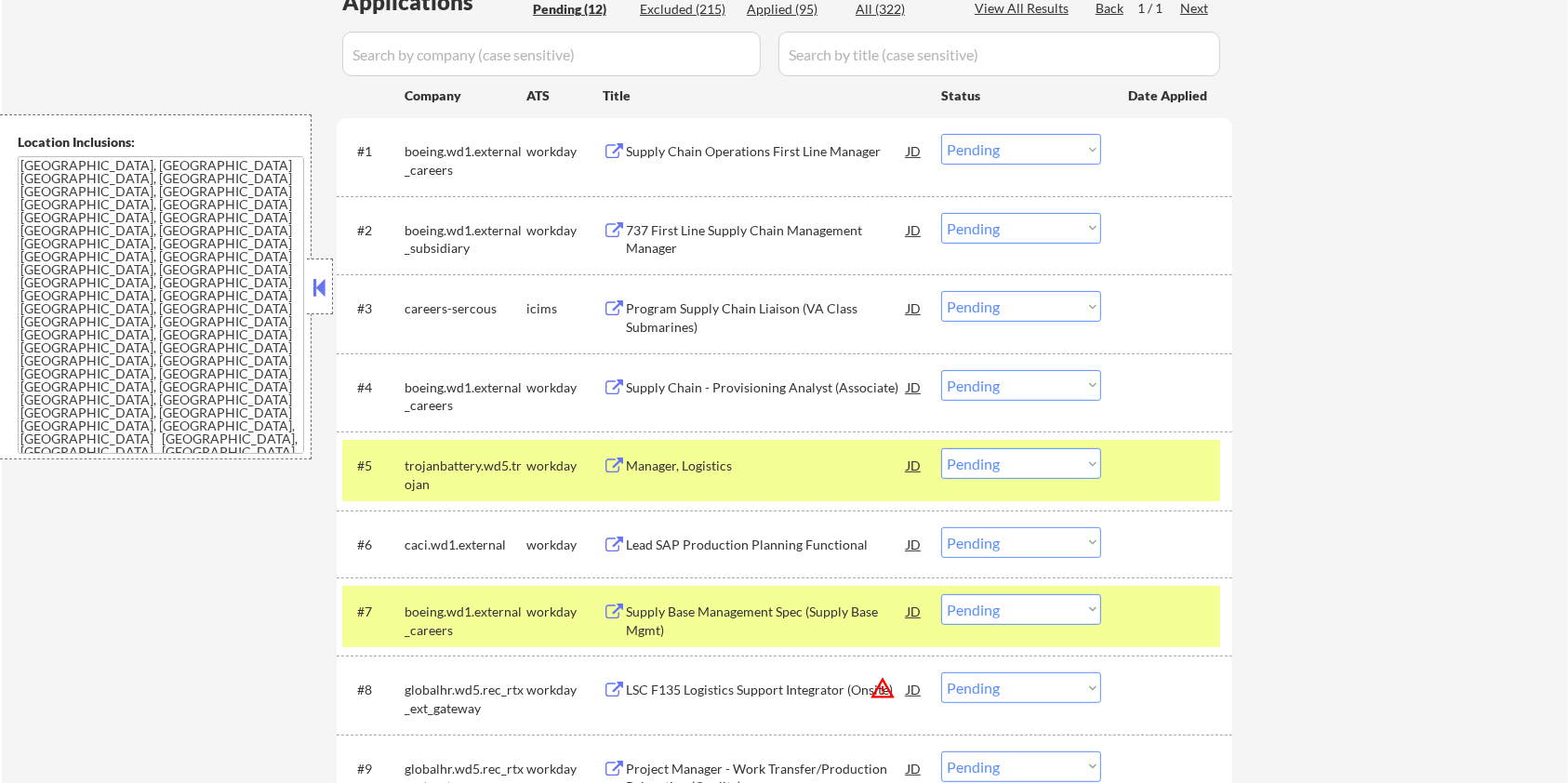
click at [731, 144] on div "Supply Chain Operations First Line Manager" at bounding box center [766, 152] width 281 height 19
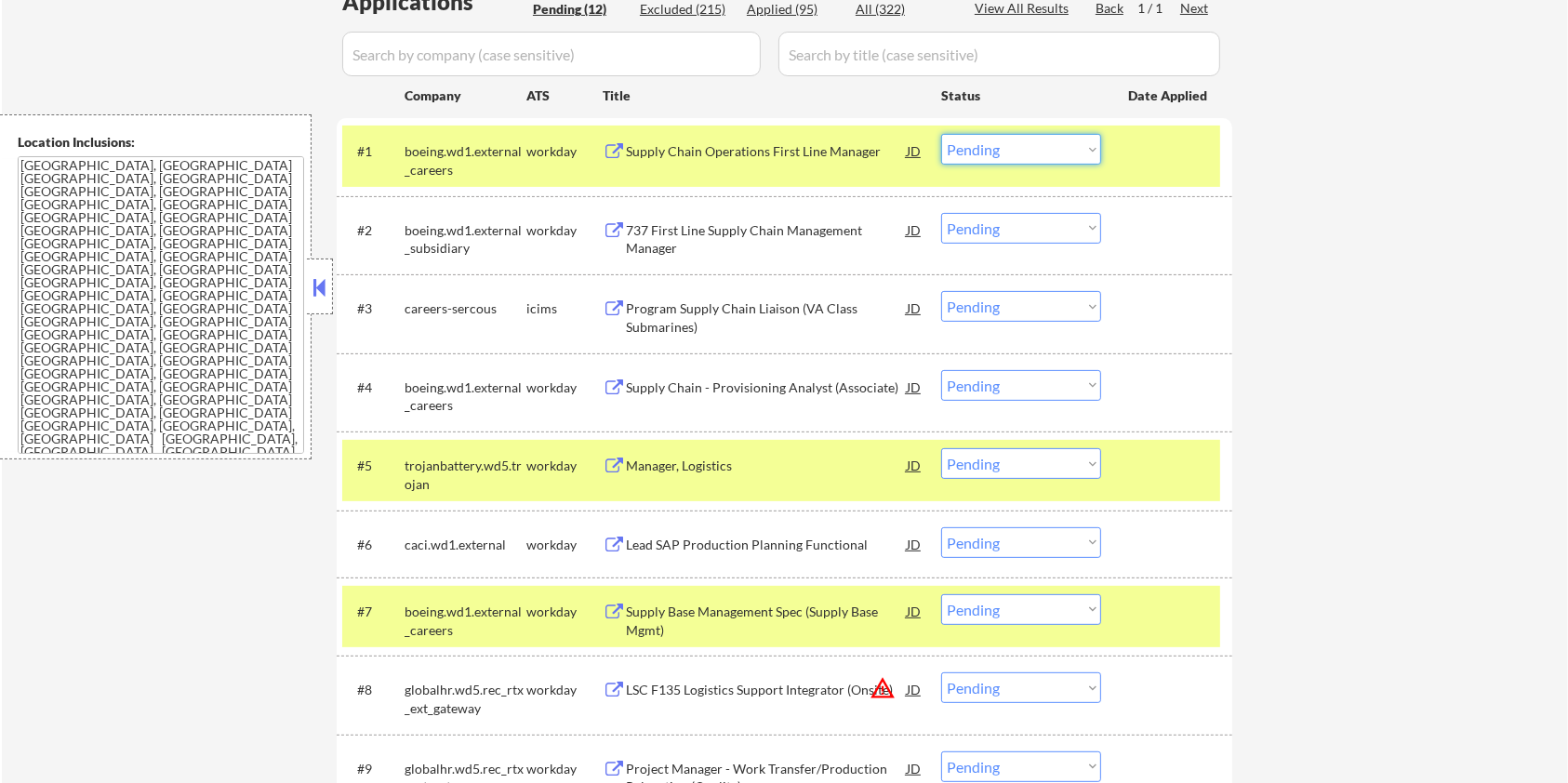
click at [1090, 139] on select "Choose an option... Pending Applied Excluded (Questions) Excluded (Expired) Exc…" at bounding box center [1021, 149] width 160 height 31
click at [941, 134] on select "Choose an option... Pending Applied Excluded (Questions) Excluded (Expired) Exc…" at bounding box center [1021, 149] width 160 height 31
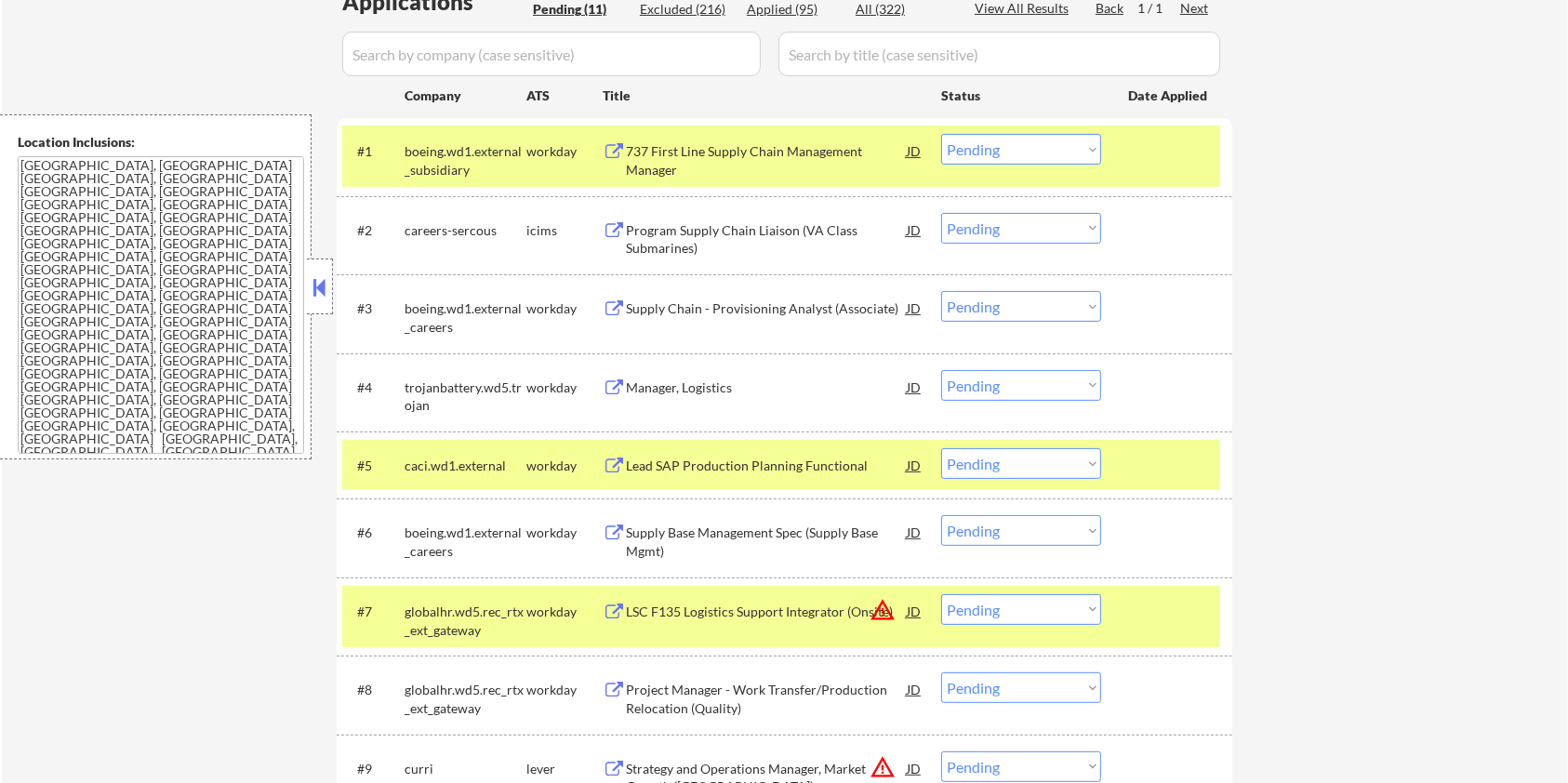
click at [787, 150] on div "737 First Line Supply Chain Management Manager" at bounding box center [766, 160] width 281 height 36
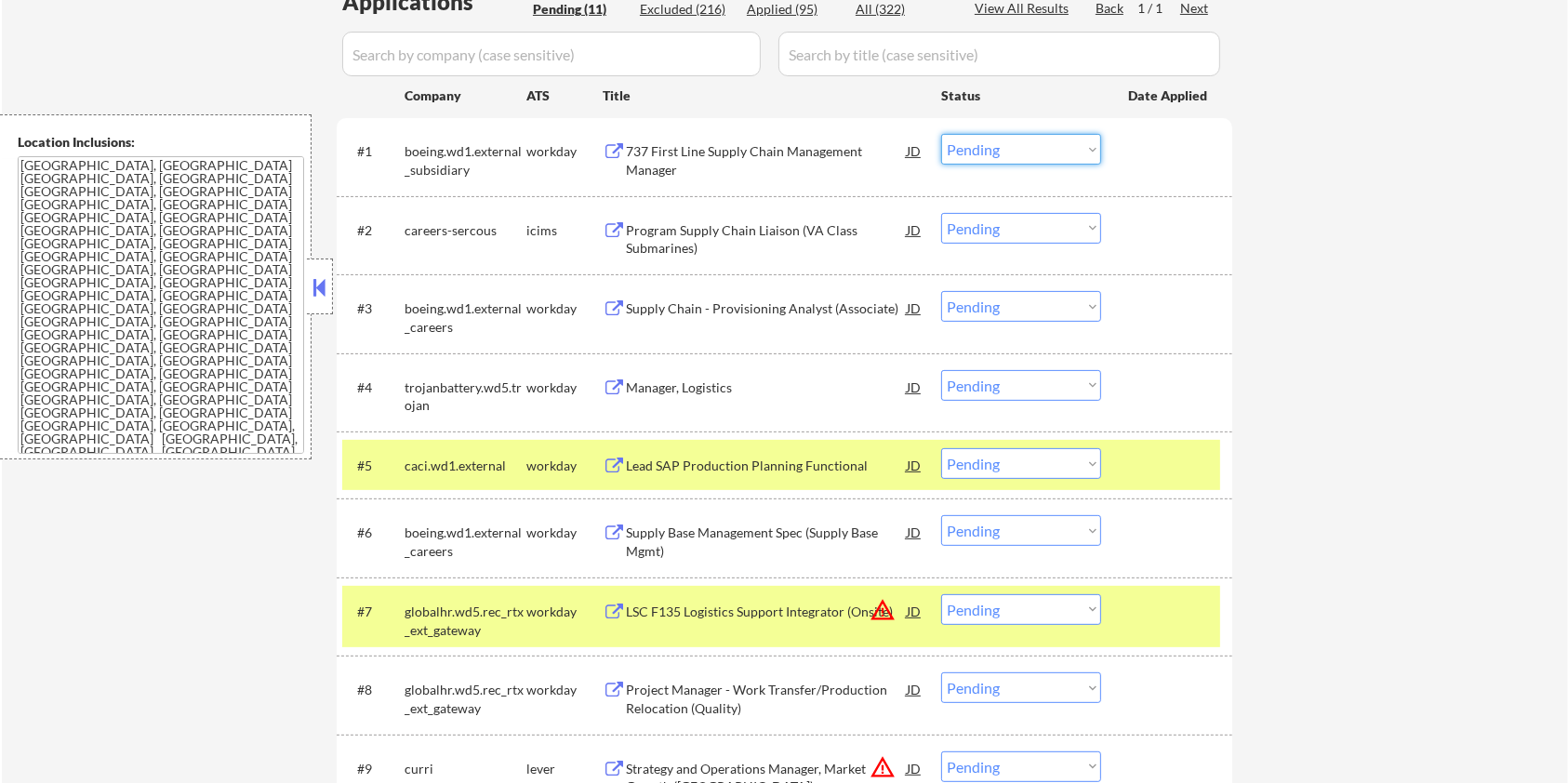
click at [1027, 155] on select "Choose an option... Pending Applied Excluded (Questions) Excluded (Expired) Exc…" at bounding box center [1021, 149] width 160 height 31
click at [941, 134] on select "Choose an option... Pending Applied Excluded (Questions) Excluded (Expired) Exc…" at bounding box center [1021, 149] width 160 height 31
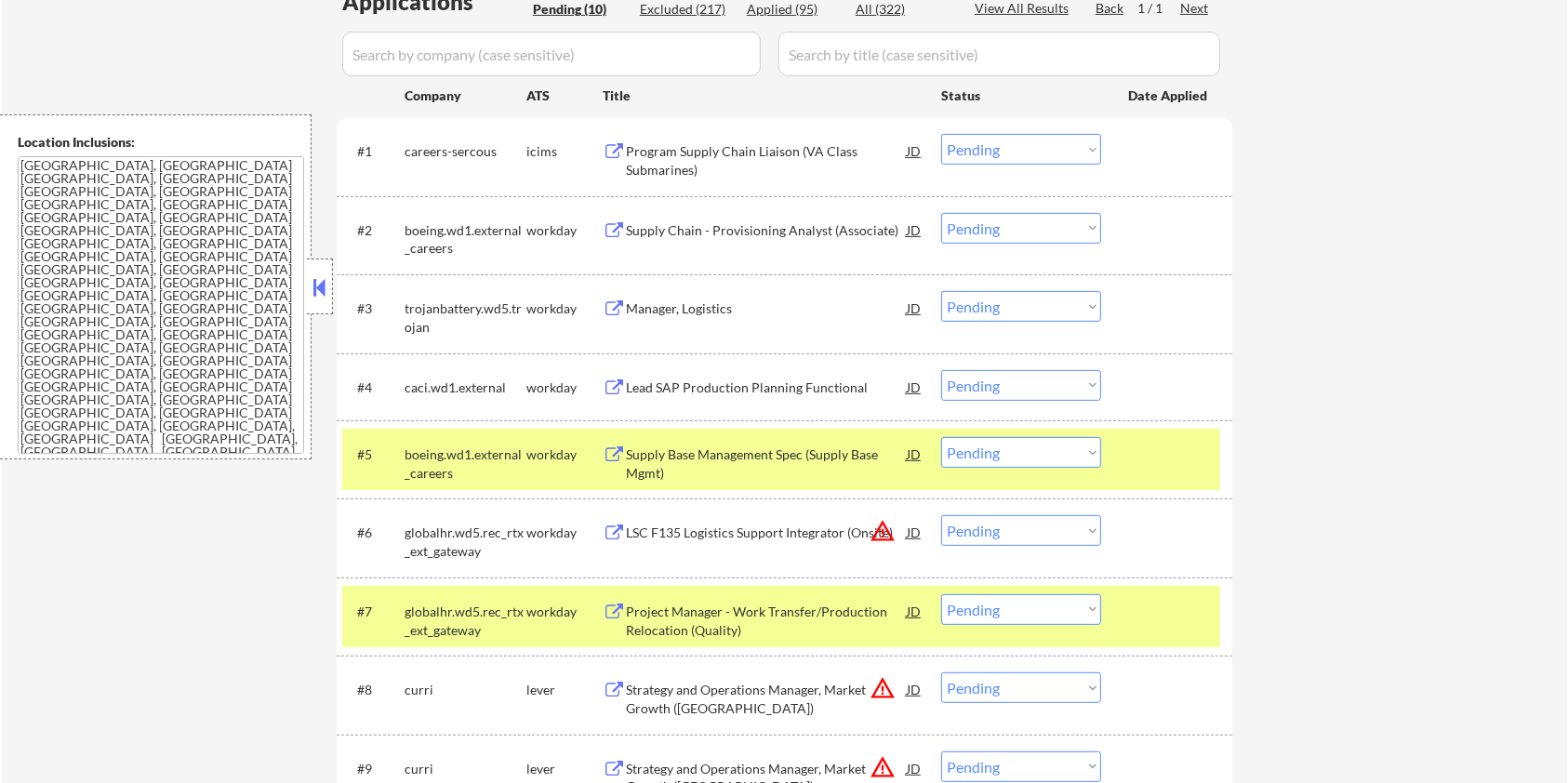
click at [723, 153] on div "Program Supply Chain Liaison (VA Class Submarines)" at bounding box center [766, 160] width 281 height 36
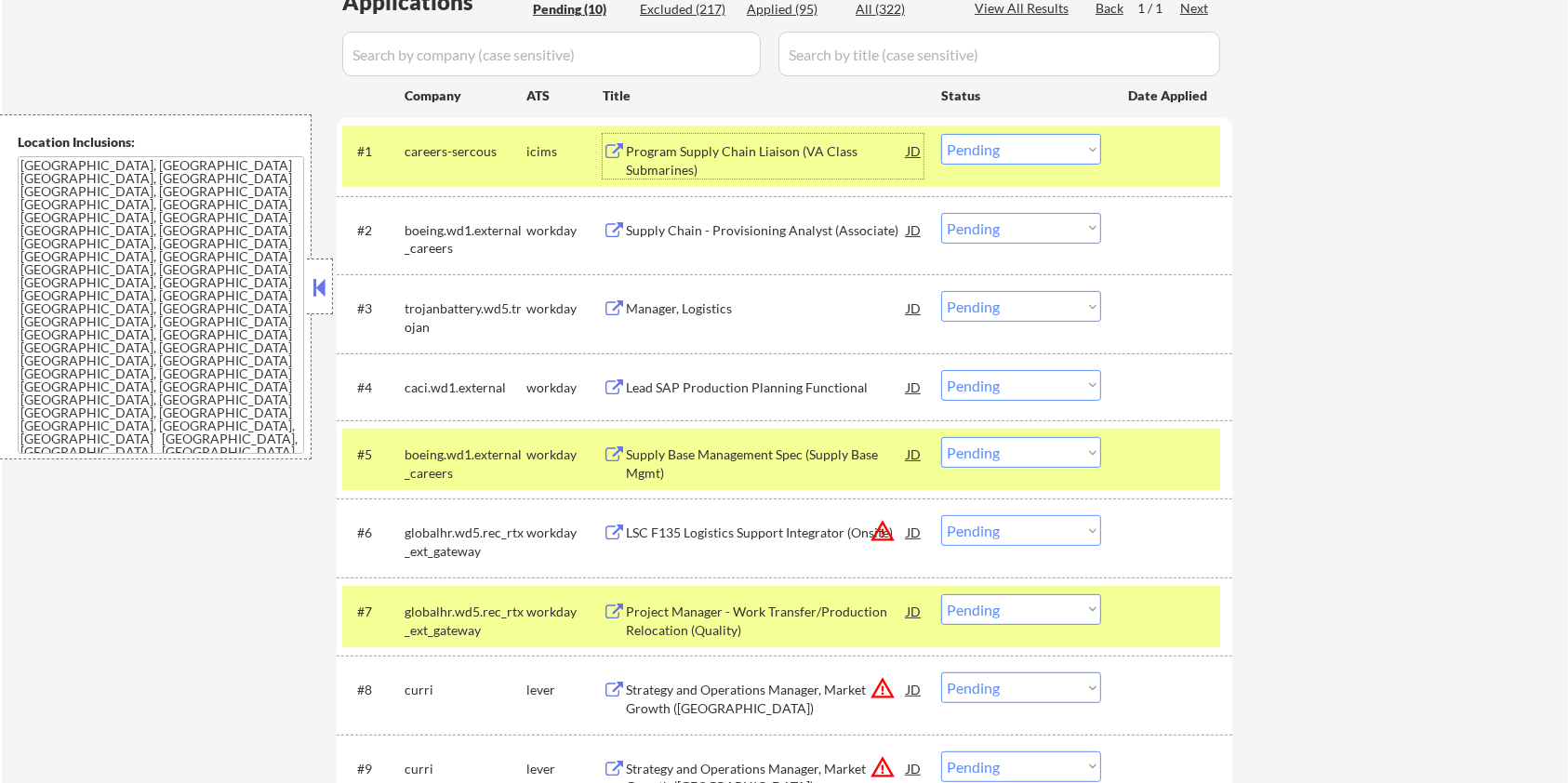
click at [1050, 146] on select "Choose an option... Pending Applied Excluded (Questions) Excluded (Expired) Exc…" at bounding box center [1021, 149] width 160 height 31
click at [941, 134] on select "Choose an option... Pending Applied Excluded (Questions) Excluded (Expired) Exc…" at bounding box center [1021, 149] width 160 height 31
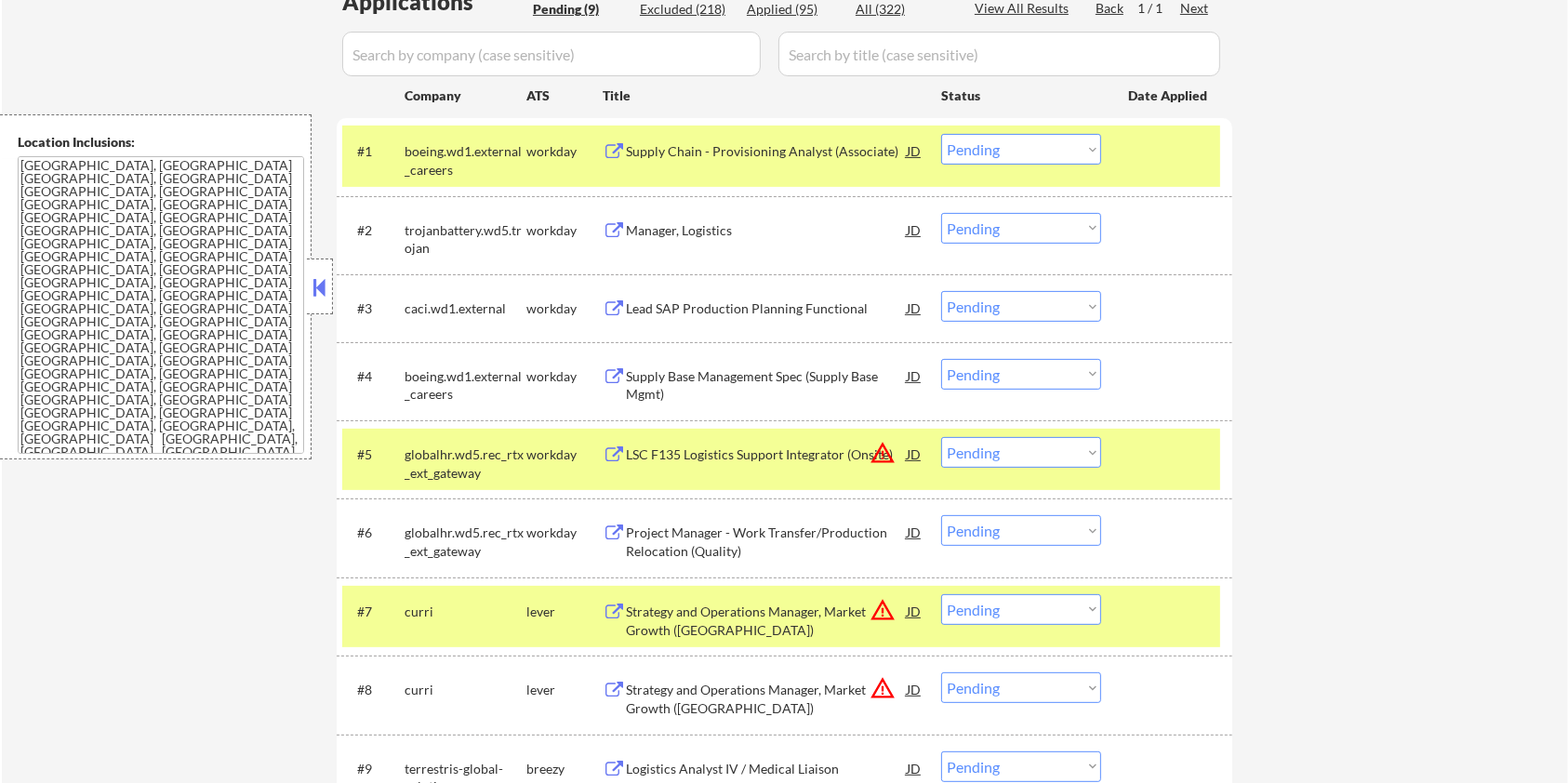
click at [743, 145] on div "Supply Chain - Provisioning Analyst (Associate)" at bounding box center [766, 152] width 281 height 19
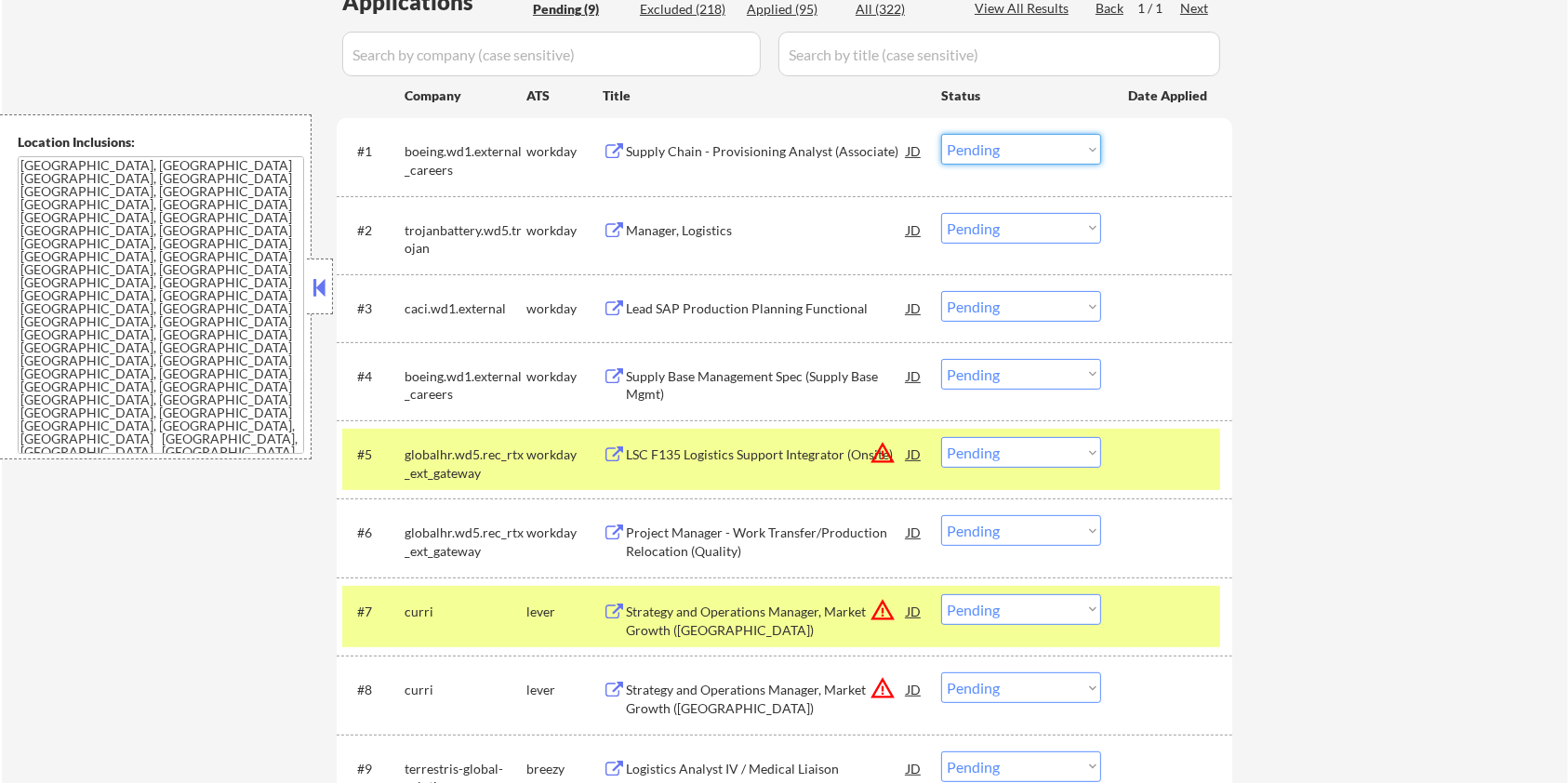
click at [1030, 140] on select "Choose an option... Pending Applied Excluded (Questions) Excluded (Expired) Exc…" at bounding box center [1021, 149] width 160 height 31
click at [941, 134] on select "Choose an option... Pending Applied Excluded (Questions) Excluded (Expired) Exc…" at bounding box center [1021, 149] width 160 height 31
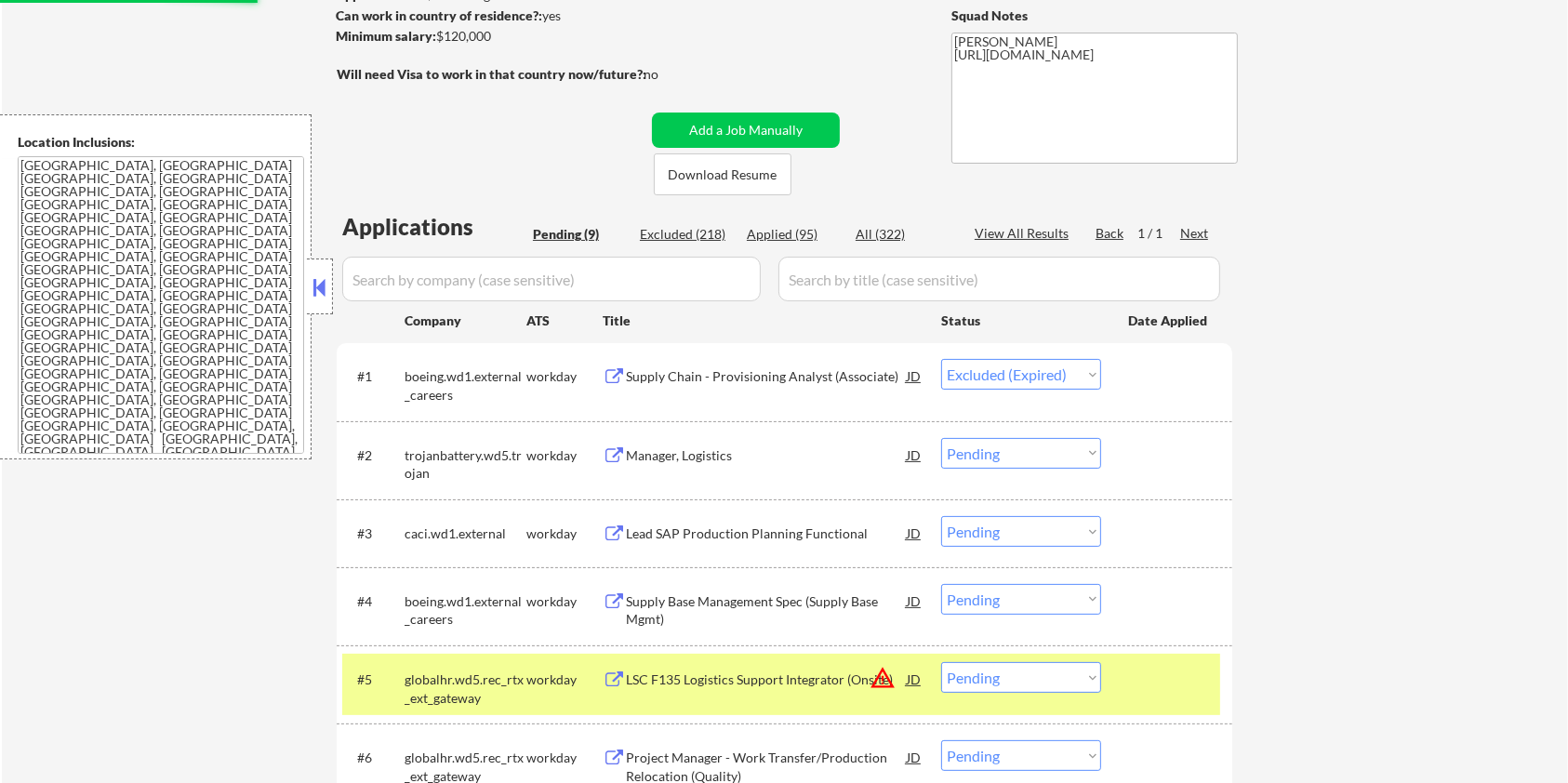
scroll to position [372, 0]
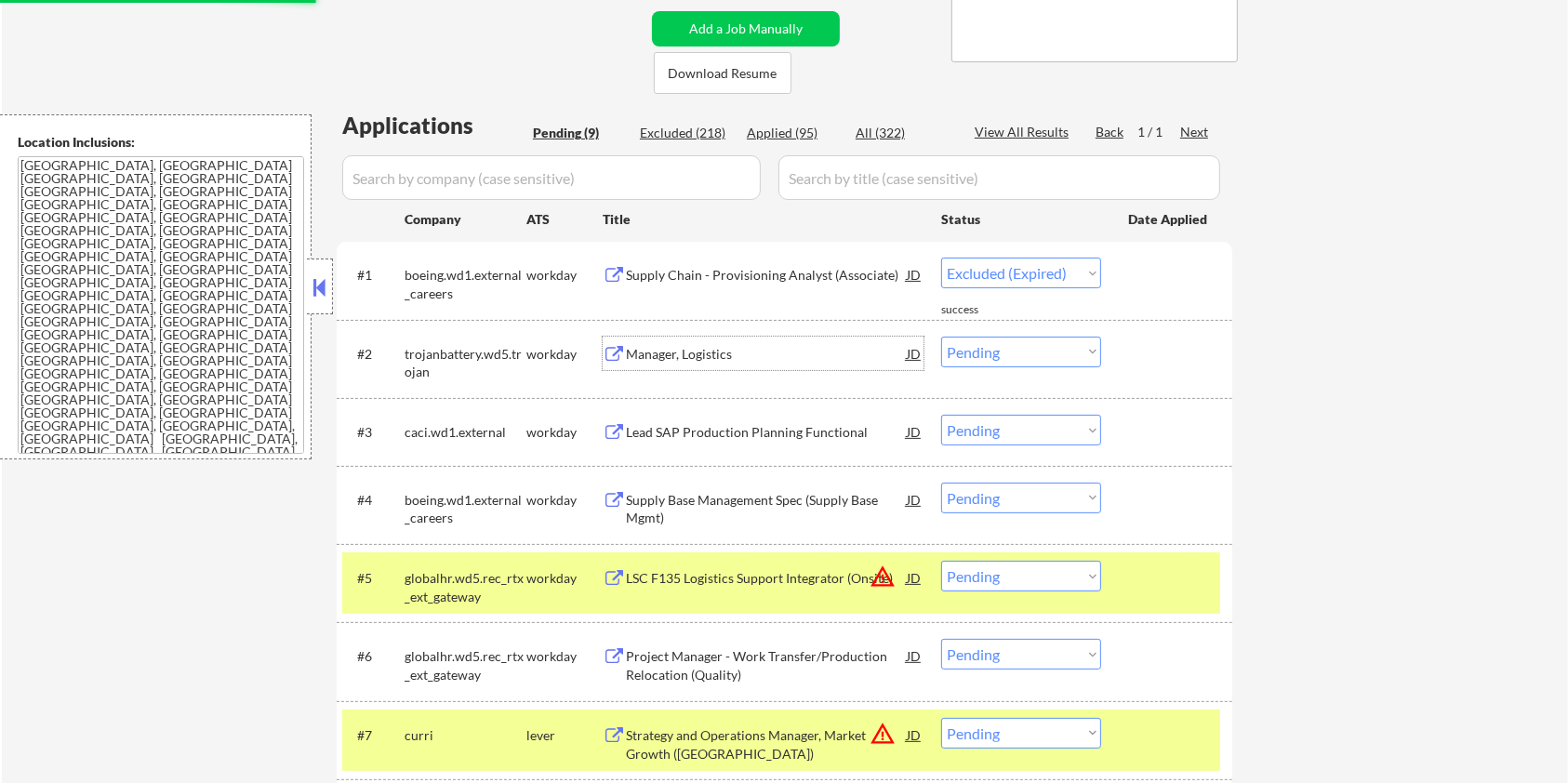
click at [776, 349] on div "Manager, Logistics" at bounding box center [766, 355] width 281 height 19
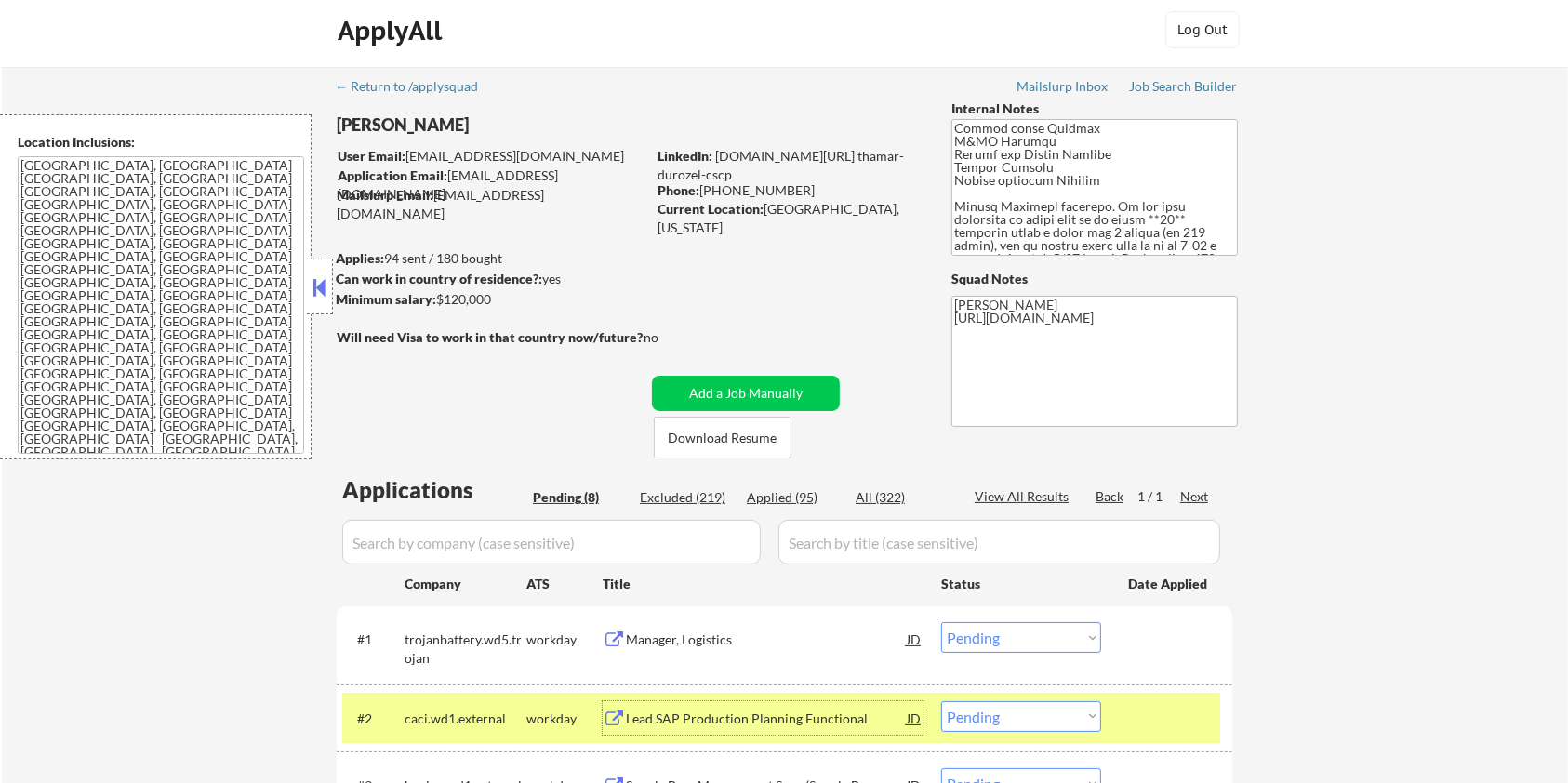
scroll to position [0, 0]
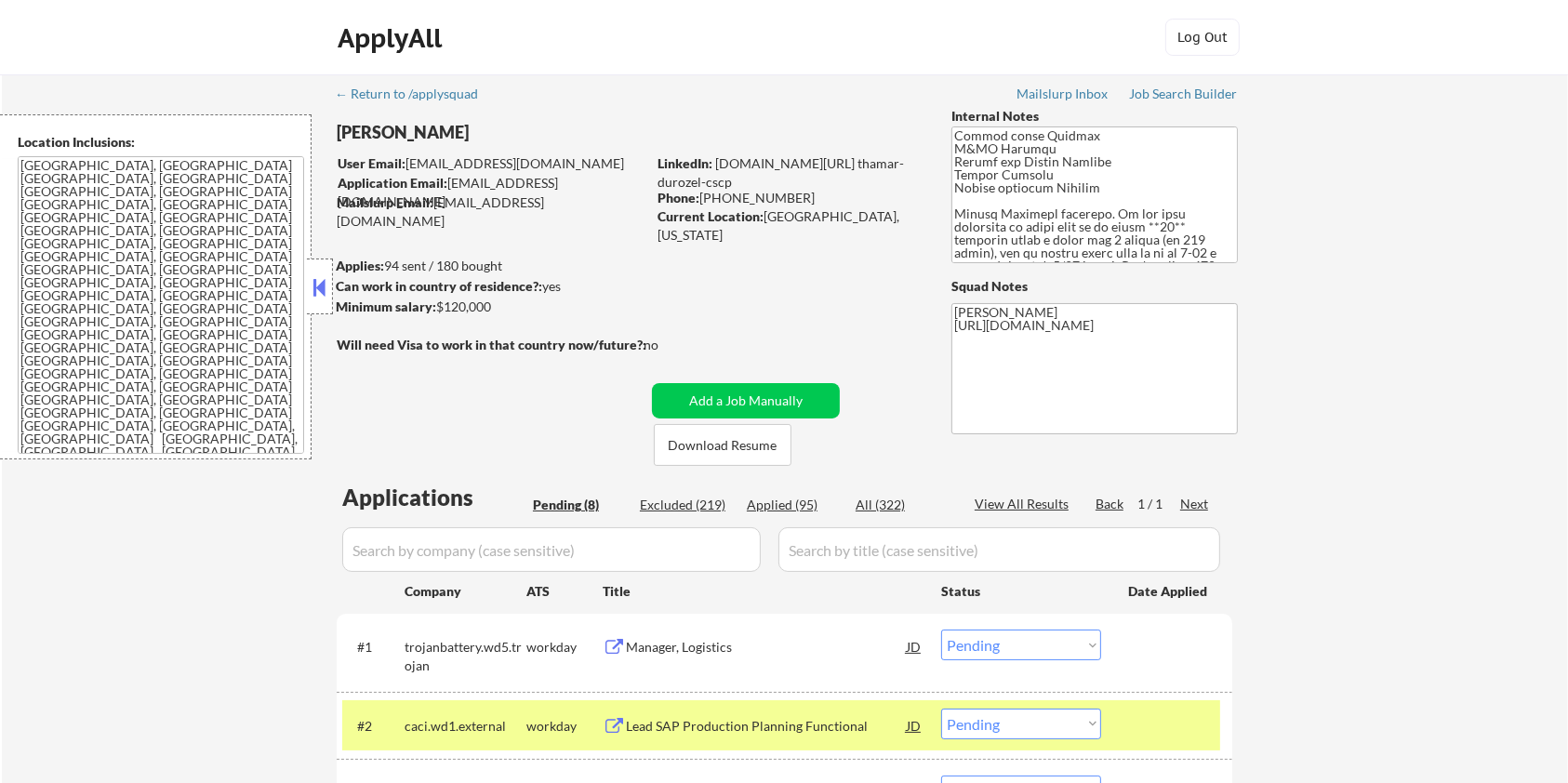
drag, startPoint x: 469, startPoint y: 134, endPoint x: 343, endPoint y: 137, distance: 126.0
click at [343, 137] on div "[PERSON_NAME]" at bounding box center [527, 133] width 382 height 23
click at [488, 131] on div "[PERSON_NAME]" at bounding box center [527, 133] width 382 height 23
drag, startPoint x: 474, startPoint y: 132, endPoint x: 338, endPoint y: 148, distance: 136.9
click at [338, 148] on div "[PERSON_NAME]" at bounding box center [527, 137] width 382 height 33
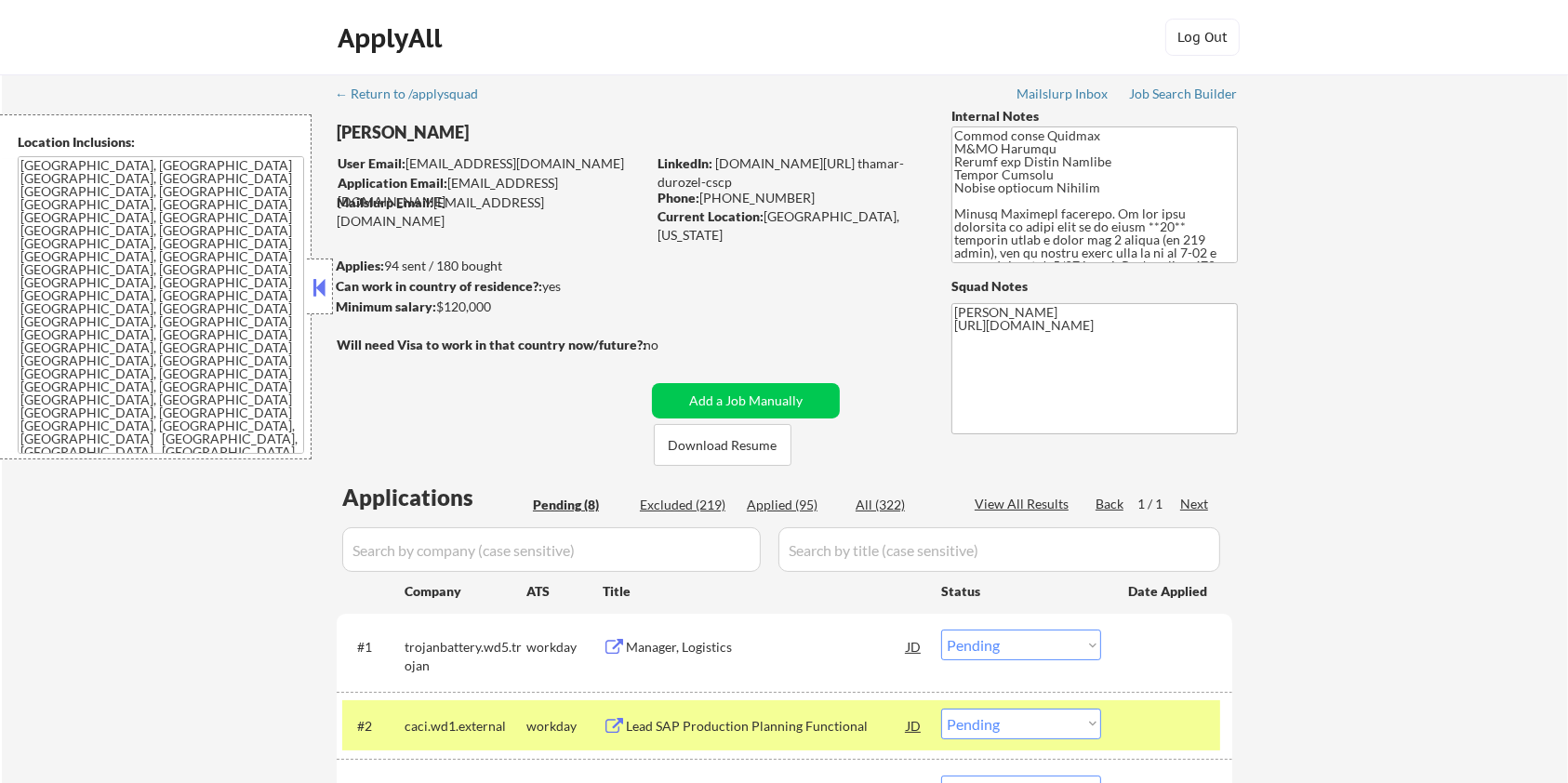
copy div "[PERSON_NAME]"
click at [998, 644] on select "Choose an option... Pending Applied Excluded (Questions) Excluded (Expired) Exc…" at bounding box center [1021, 645] width 160 height 31
click at [941, 629] on select "Choose an option... Pending Applied Excluded (Questions) Excluded (Expired) Exc…" at bounding box center [1021, 645] width 160 height 31
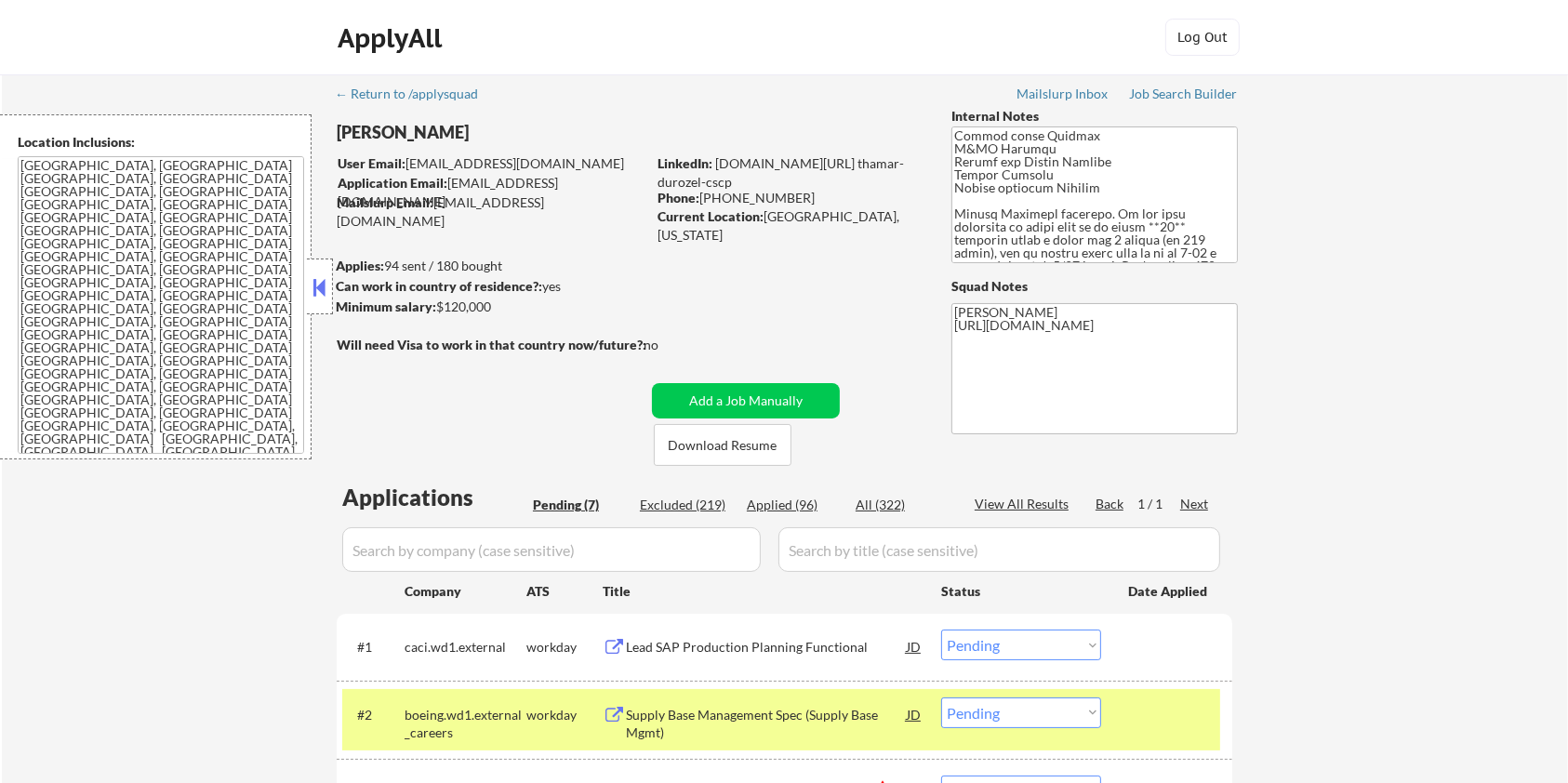
scroll to position [372, 0]
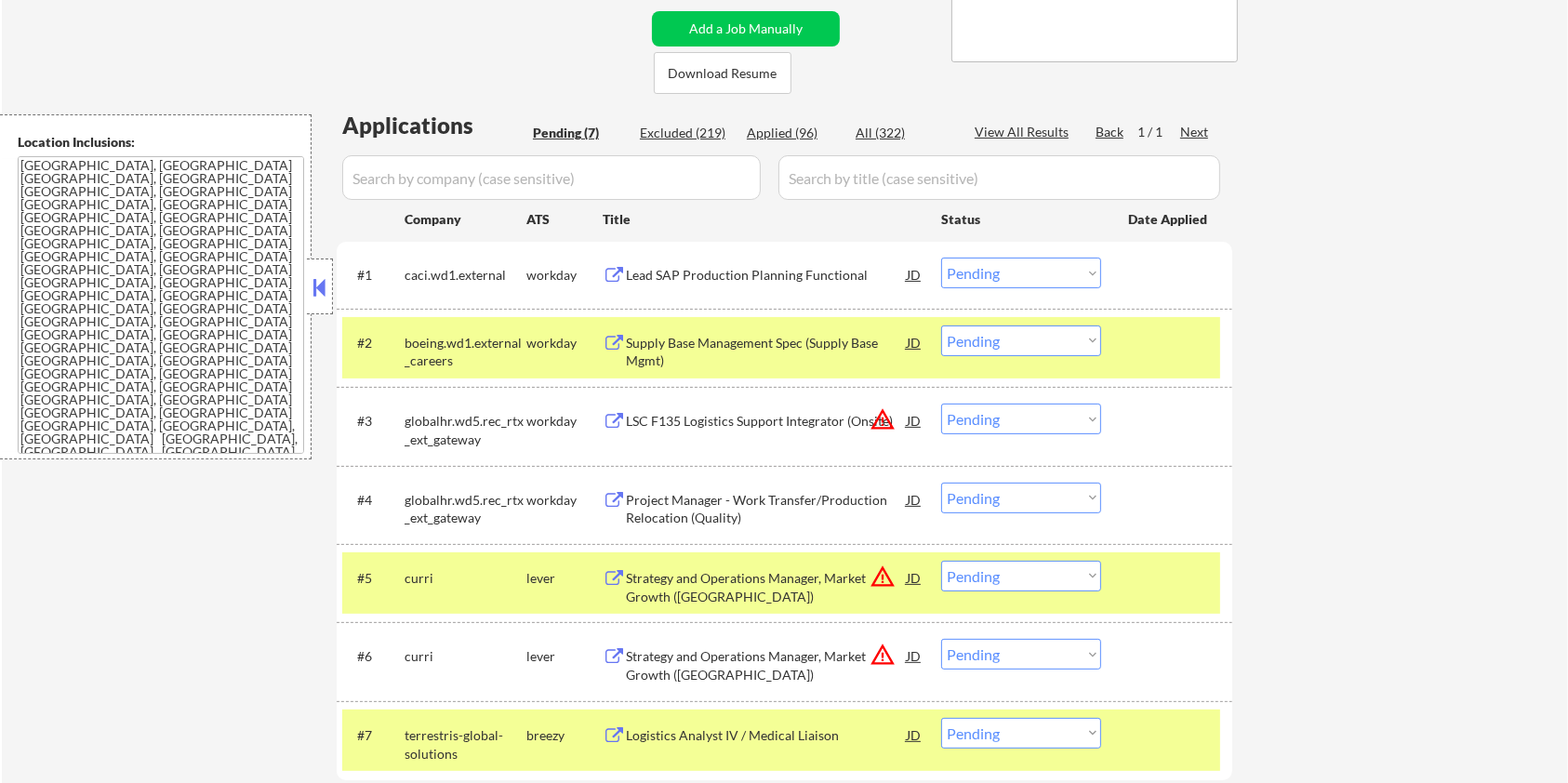
click at [680, 270] on div "Lead SAP Production Planning Functional" at bounding box center [766, 276] width 281 height 19
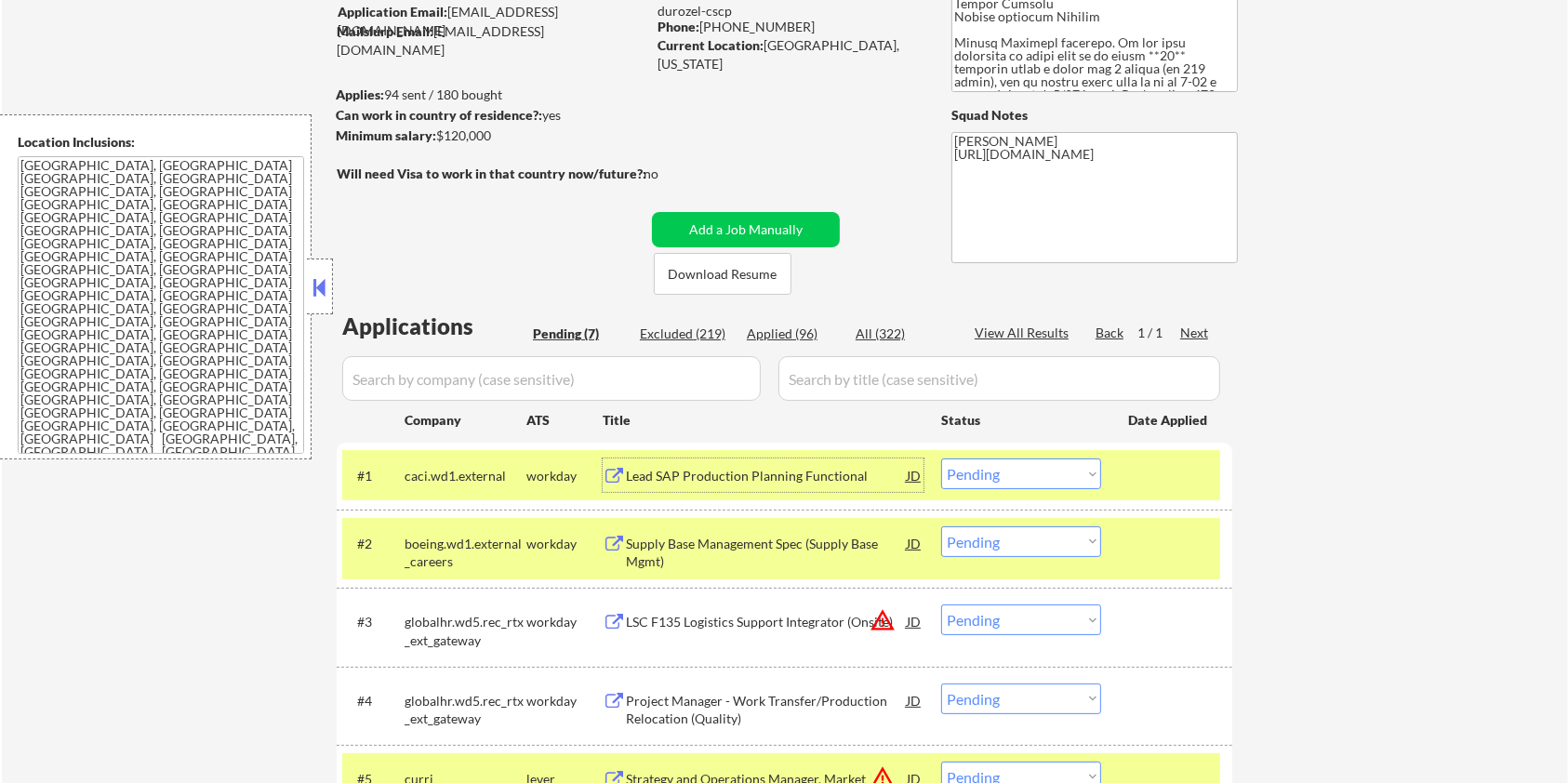
scroll to position [124, 0]
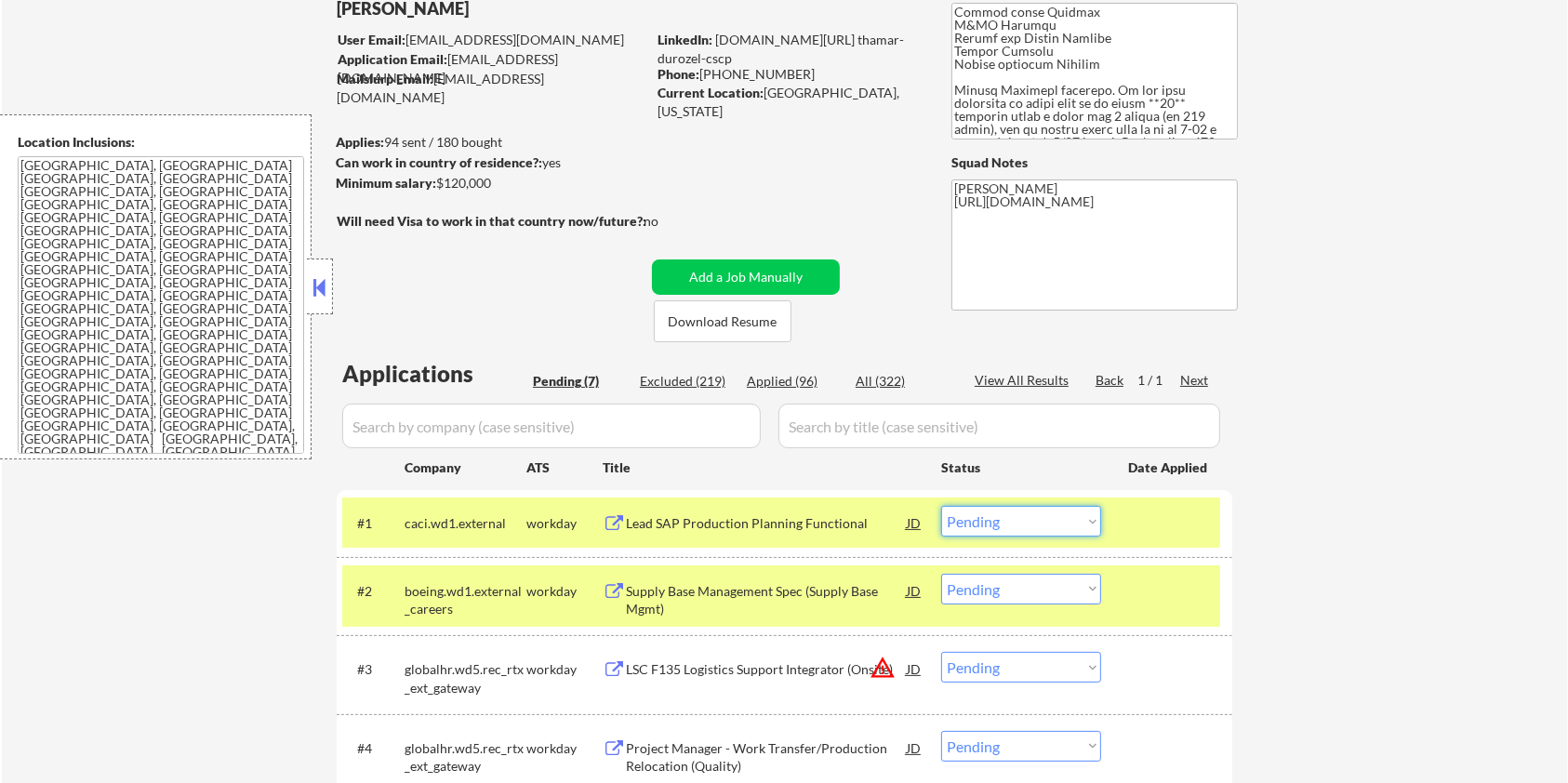
click at [1057, 518] on select "Choose an option... Pending Applied Excluded (Questions) Excluded (Expired) Exc…" at bounding box center [1021, 522] width 160 height 31
click at [941, 506] on select "Choose an option... Pending Applied Excluded (Questions) Excluded (Expired) Exc…" at bounding box center [1021, 522] width 160 height 31
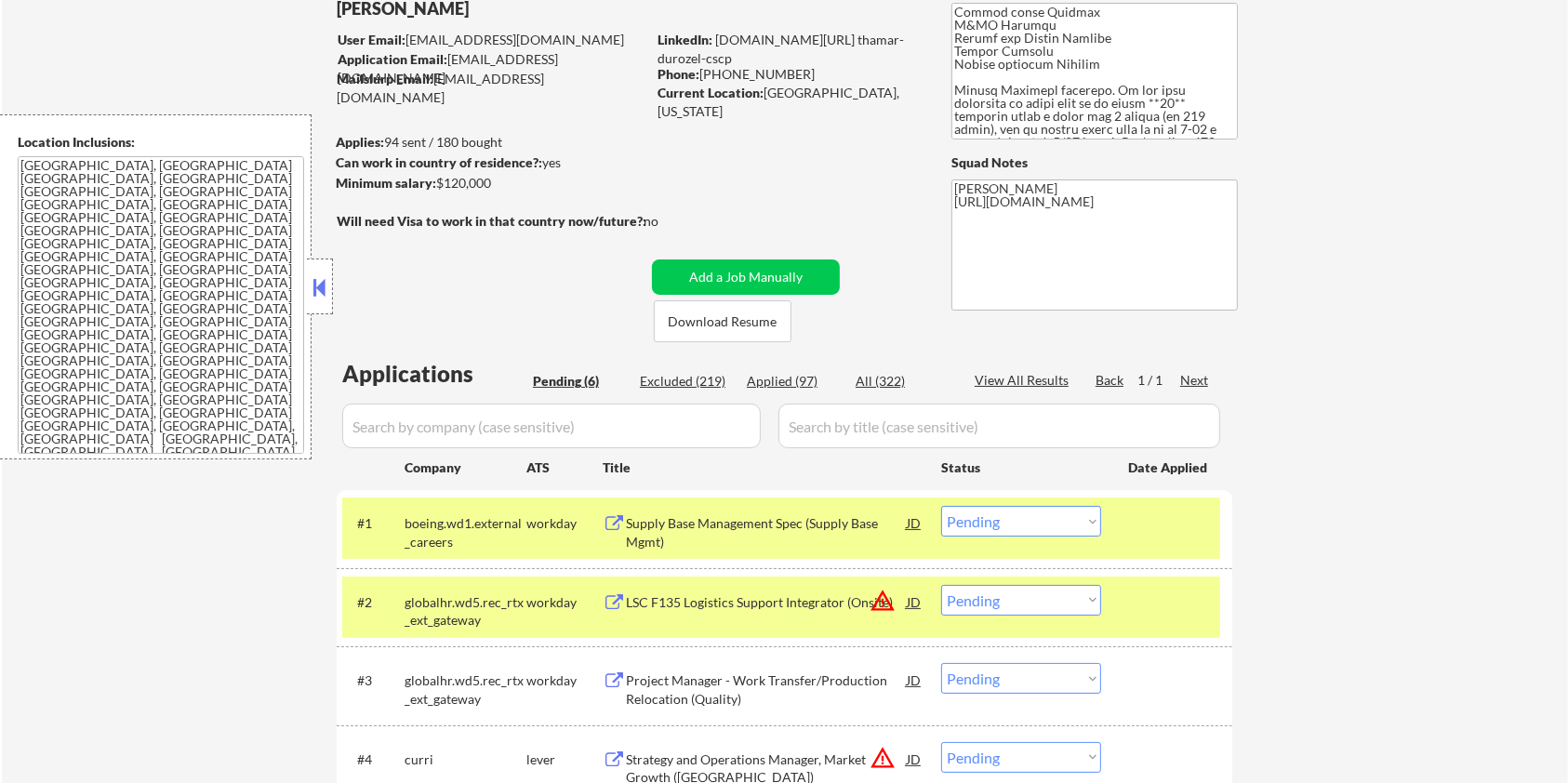
click at [761, 530] on div "Supply Base Management Spec (Supply Base Mgmt)" at bounding box center [766, 532] width 281 height 36
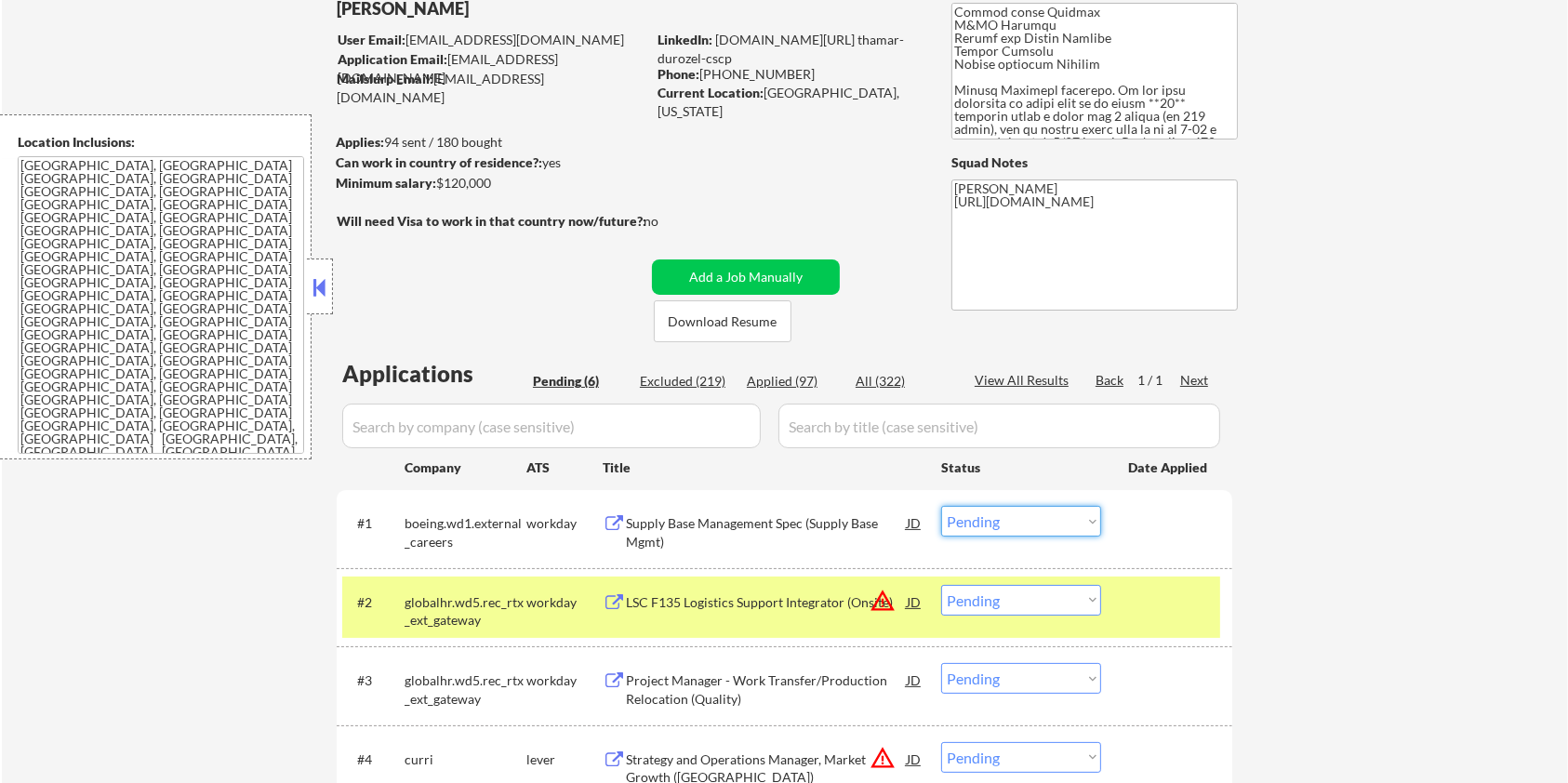
click at [1010, 521] on select "Choose an option... Pending Applied Excluded (Questions) Excluded (Expired) Exc…" at bounding box center [1021, 522] width 160 height 31
click at [941, 506] on select "Choose an option... Pending Applied Excluded (Questions) Excluded (Expired) Exc…" at bounding box center [1021, 522] width 160 height 31
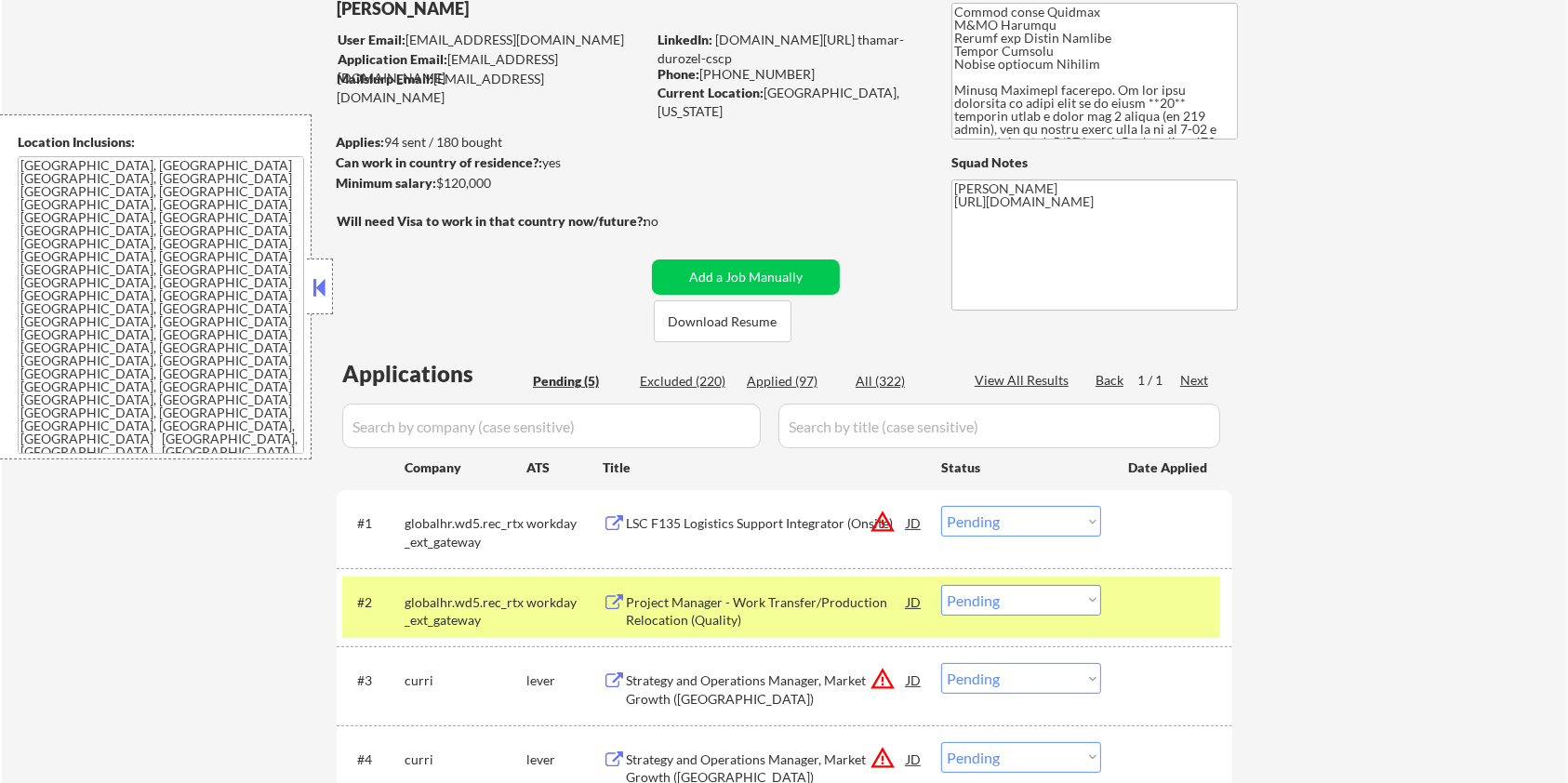
click at [784, 523] on div "LSC F135 Logistics Support Integrator (Onsite)" at bounding box center [766, 524] width 281 height 19
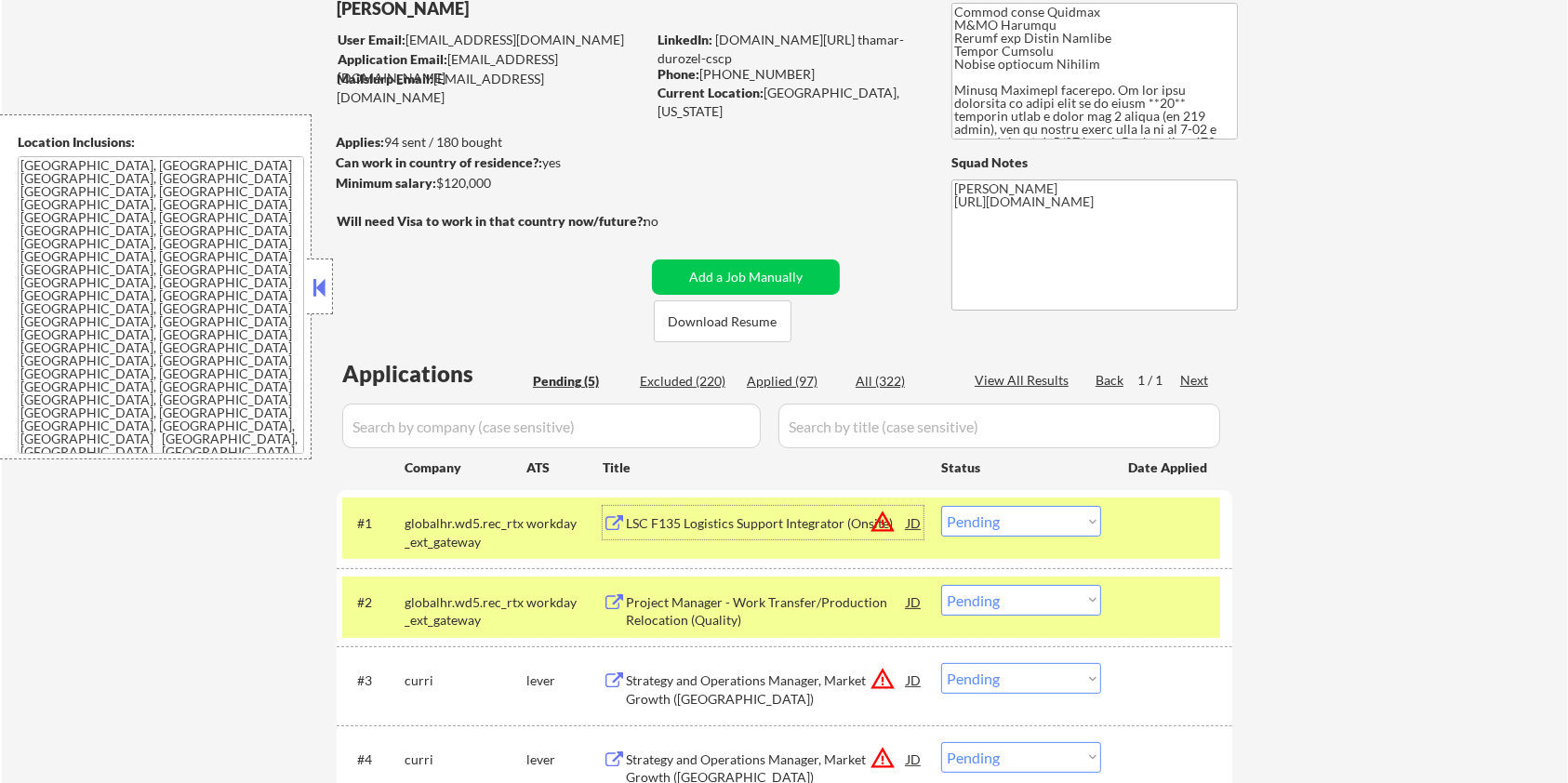
click at [1043, 525] on select "Choose an option... Pending Applied Excluded (Questions) Excluded (Expired) Exc…" at bounding box center [1021, 522] width 160 height 31
click at [941, 506] on select "Choose an option... Pending Applied Excluded (Questions) Excluded (Expired) Exc…" at bounding box center [1021, 522] width 160 height 31
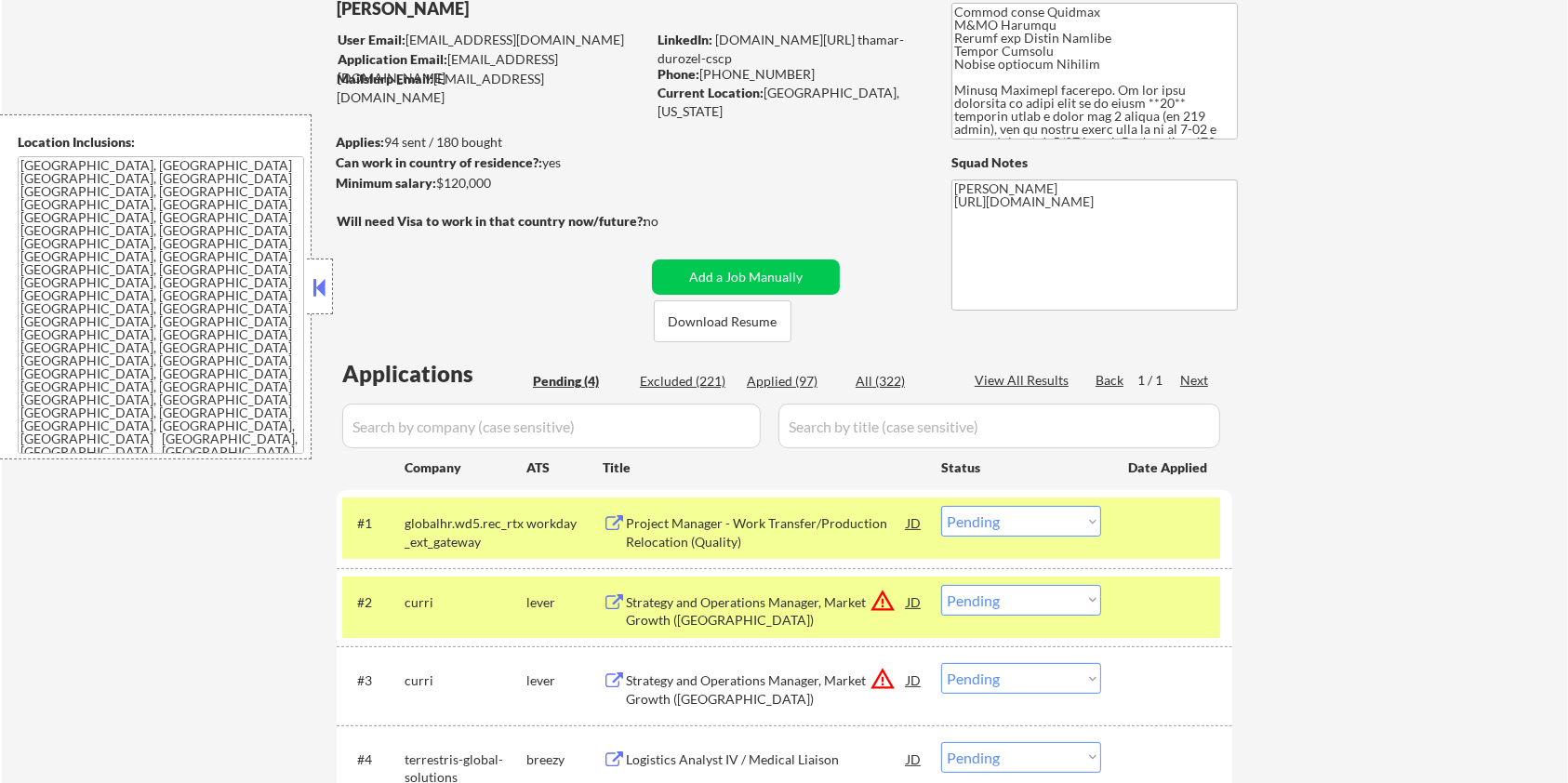
click at [632, 524] on div "Project Manager - Work Transfer/Production Relocation (Quality)" at bounding box center [766, 532] width 281 height 36
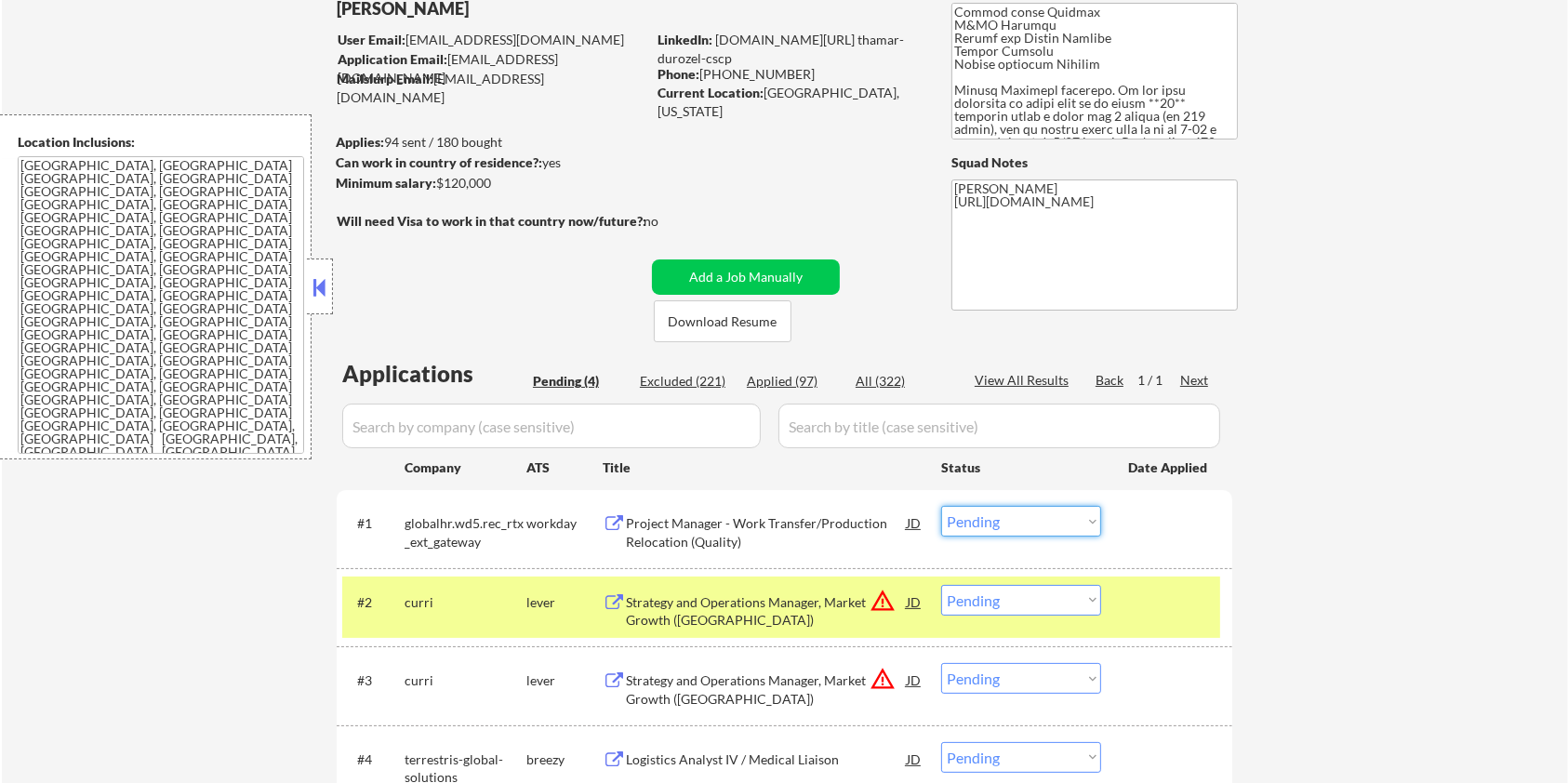
click at [1069, 517] on select "Choose an option... Pending Applied Excluded (Questions) Excluded (Expired) Exc…" at bounding box center [1021, 522] width 160 height 31
click at [941, 506] on select "Choose an option... Pending Applied Excluded (Questions) Excluded (Expired) Exc…" at bounding box center [1021, 522] width 160 height 31
select select ""pending""
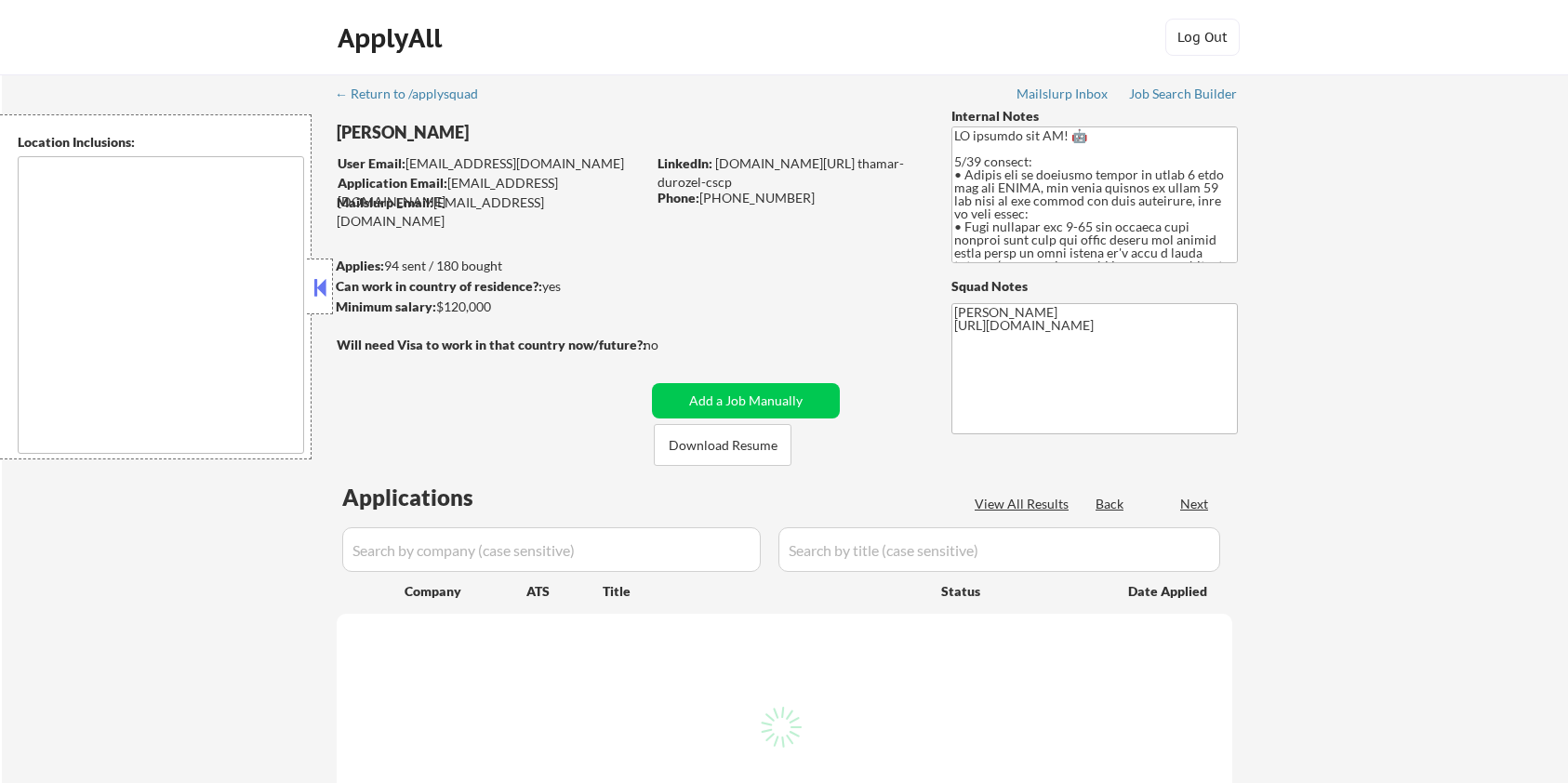
type textarea "[GEOGRAPHIC_DATA], [GEOGRAPHIC_DATA] [GEOGRAPHIC_DATA], [GEOGRAPHIC_DATA] [GEOG…"
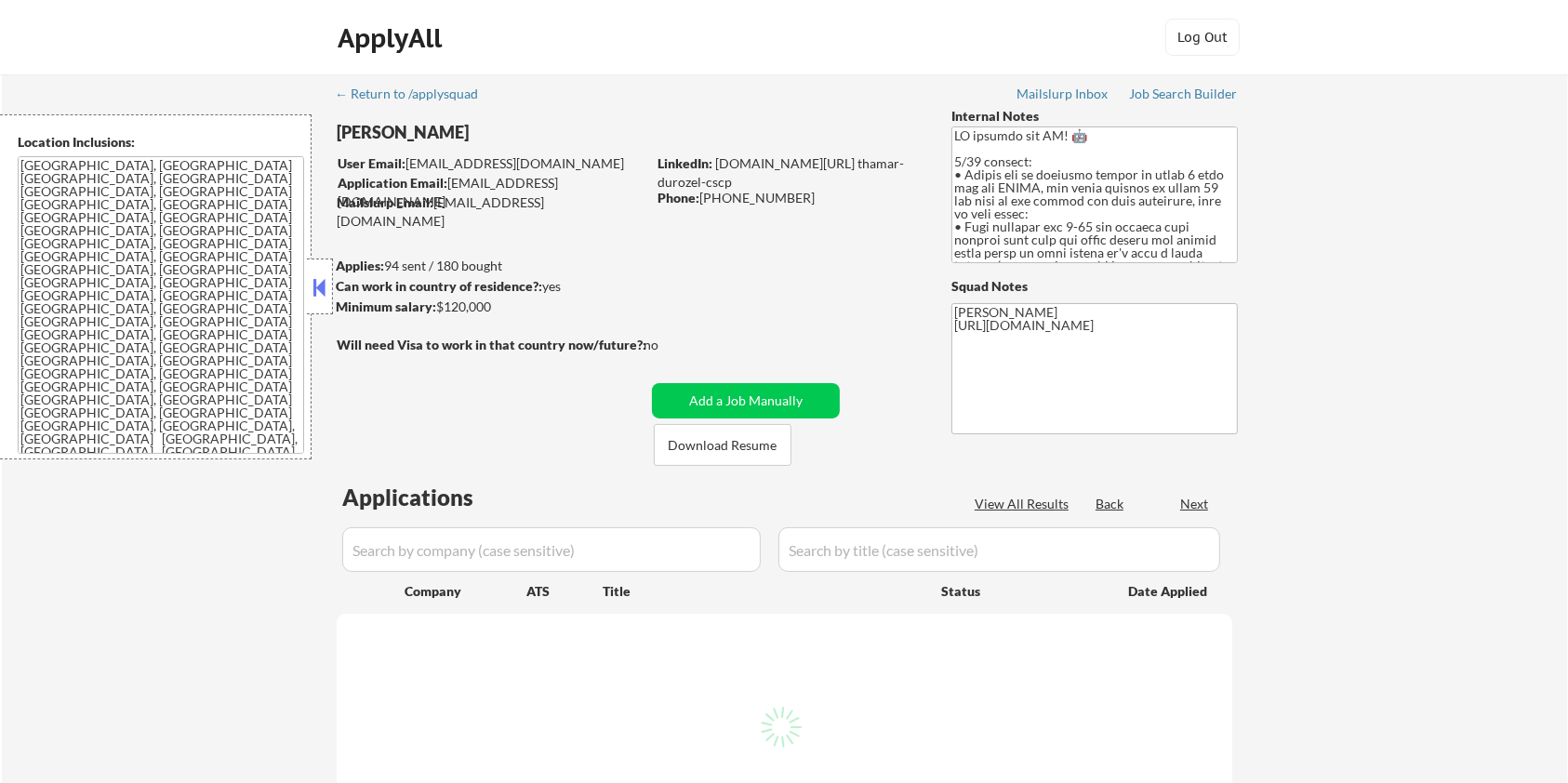
select select ""pending""
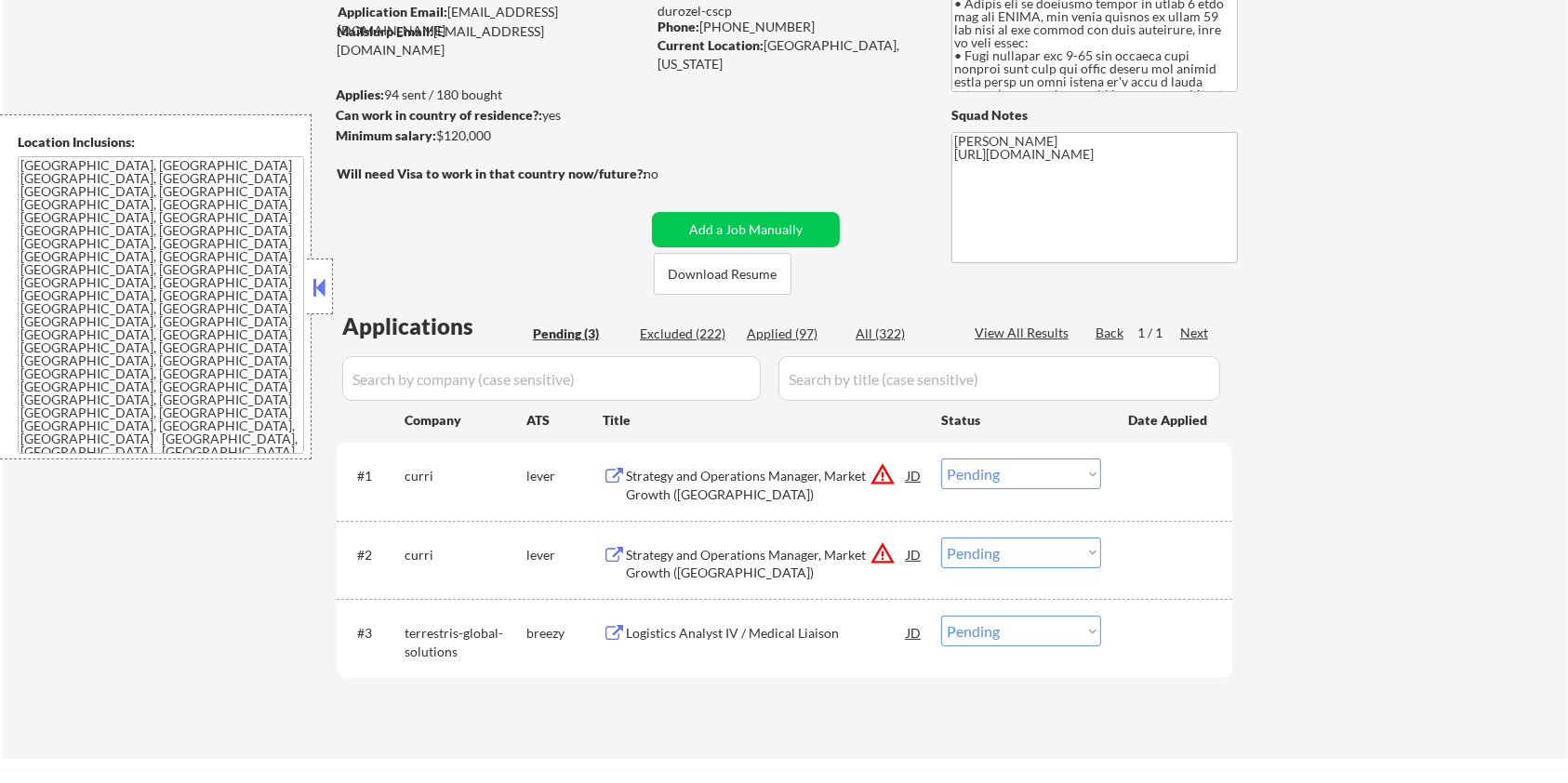
scroll to position [247, 0]
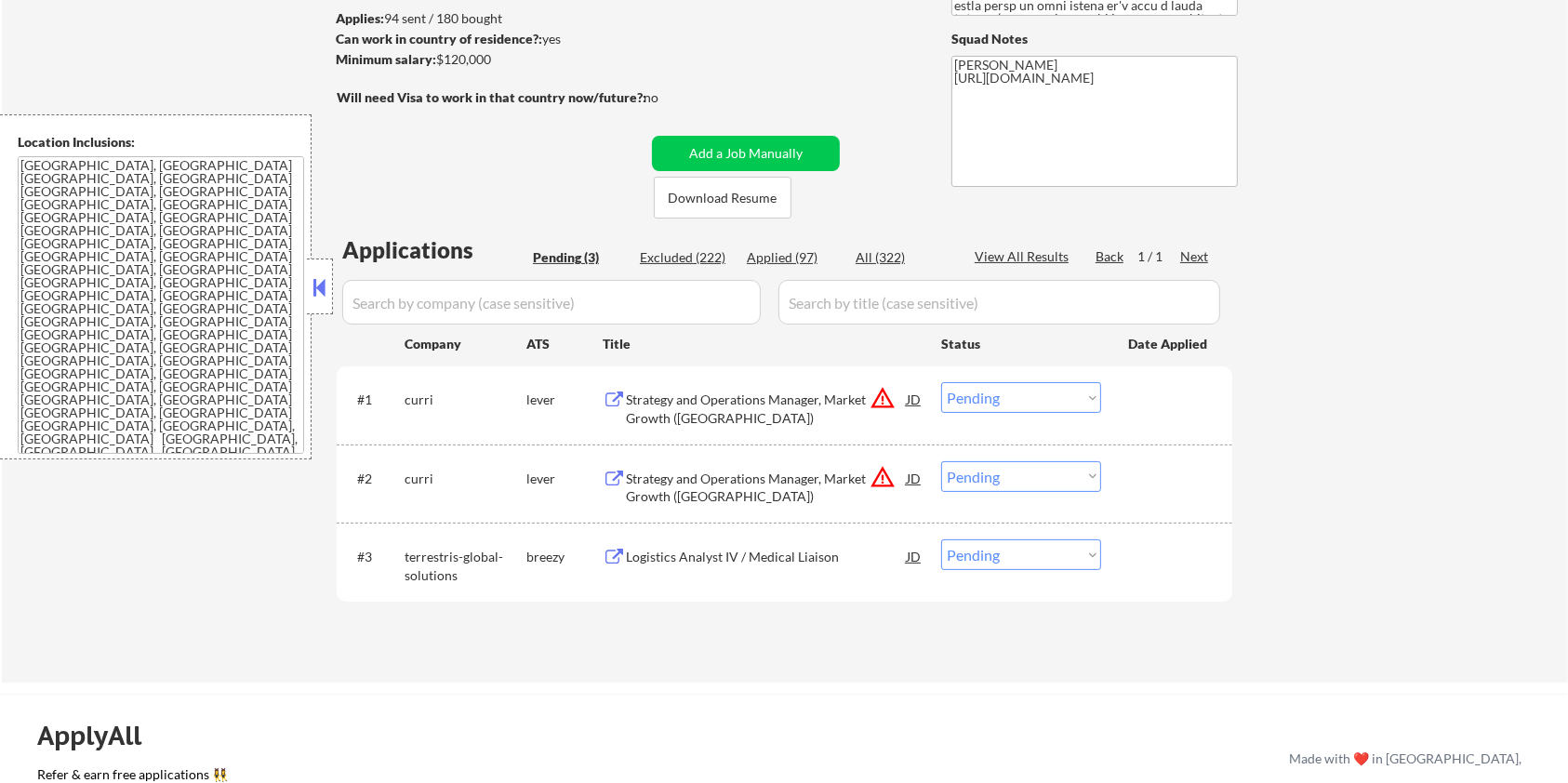
click at [738, 403] on div "Strategy and Operations Manager, Market Growth ([GEOGRAPHIC_DATA])" at bounding box center [766, 409] width 281 height 36
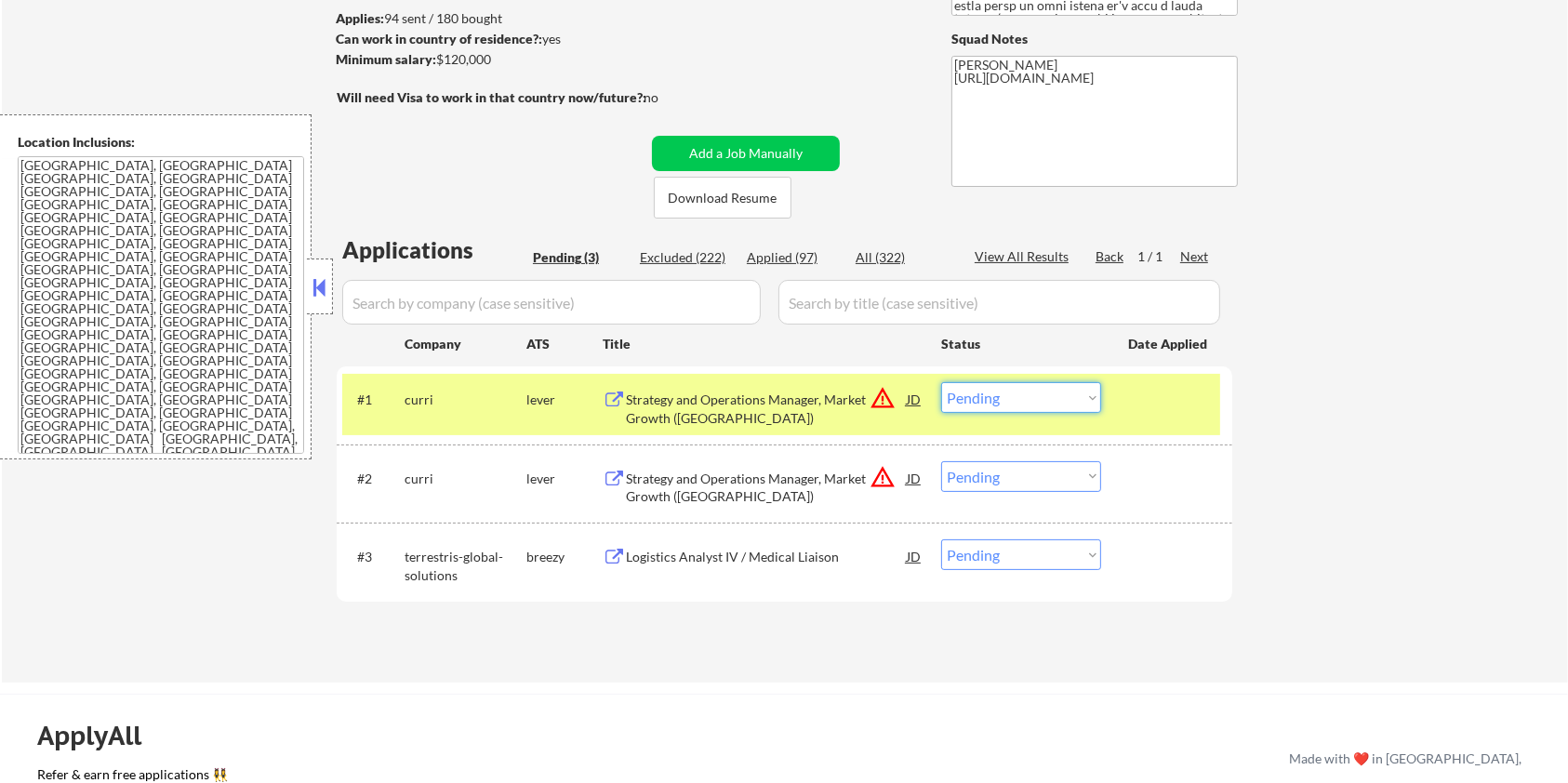
click at [1041, 389] on select "Choose an option... Pending Applied Excluded (Questions) Excluded (Expired) Exc…" at bounding box center [1021, 398] width 160 height 31
click at [941, 382] on select "Choose an option... Pending Applied Excluded (Questions) Excluded (Expired) Exc…" at bounding box center [1021, 398] width 160 height 31
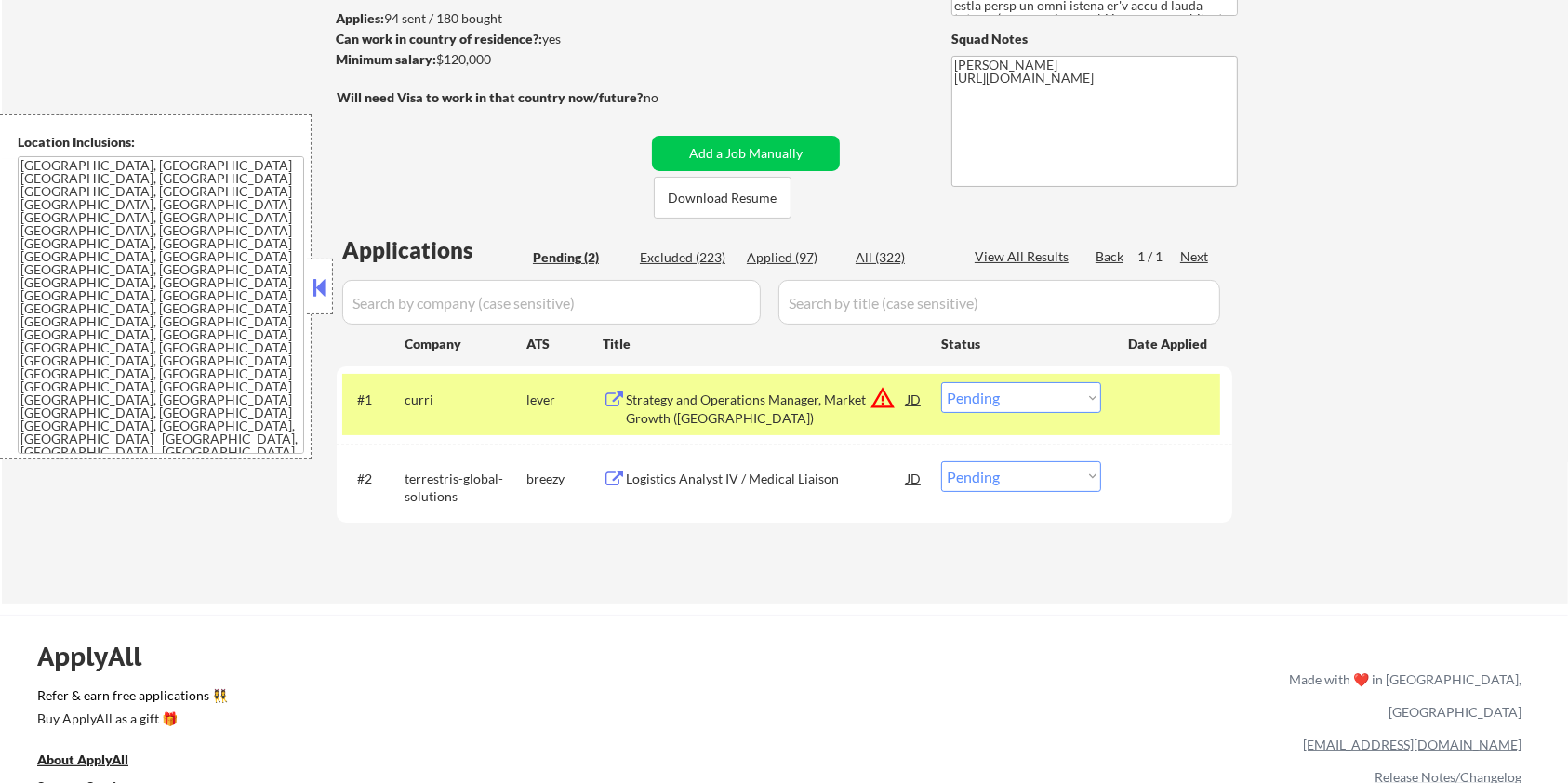
click at [759, 396] on div "Strategy and Operations Manager, Market Growth ([GEOGRAPHIC_DATA])" at bounding box center [766, 409] width 281 height 36
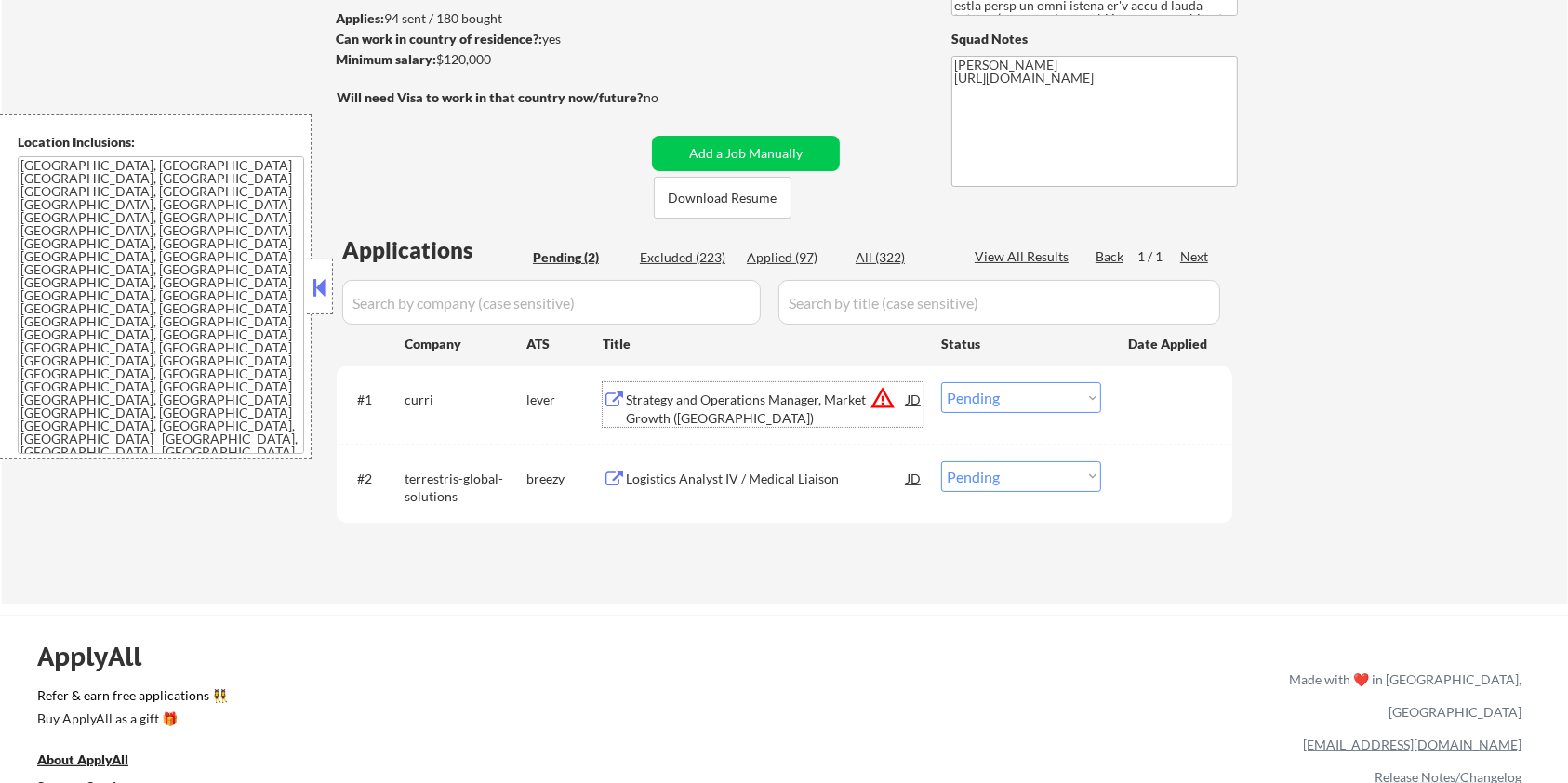
click at [1011, 403] on select "Choose an option... Pending Applied Excluded (Questions) Excluded (Expired) Exc…" at bounding box center [1021, 398] width 160 height 31
click at [941, 382] on select "Choose an option... Pending Applied Excluded (Questions) Excluded (Expired) Exc…" at bounding box center [1021, 398] width 160 height 31
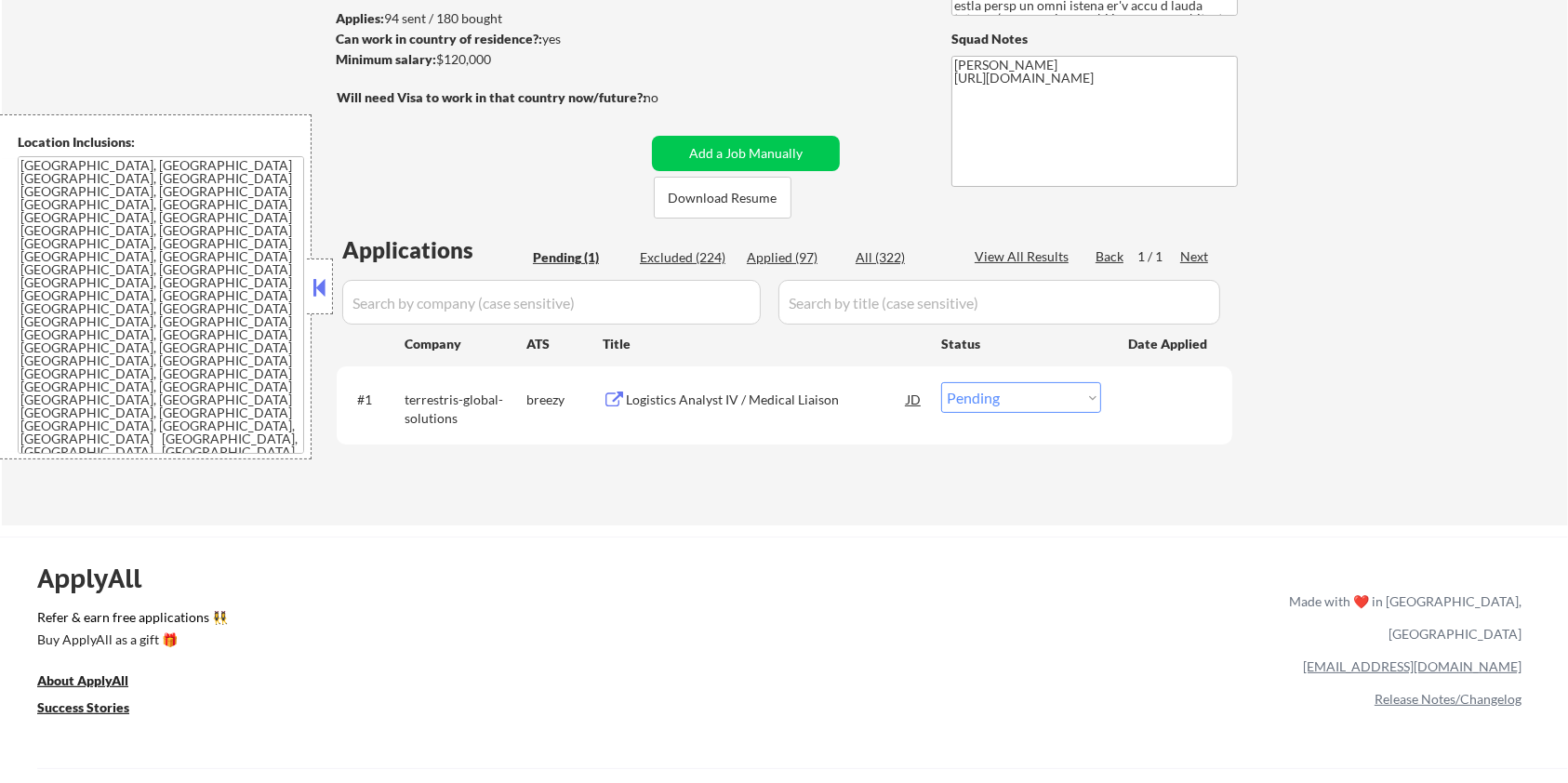
click at [650, 405] on div "Logistics Analyst IV / Medical Liaison" at bounding box center [766, 401] width 281 height 19
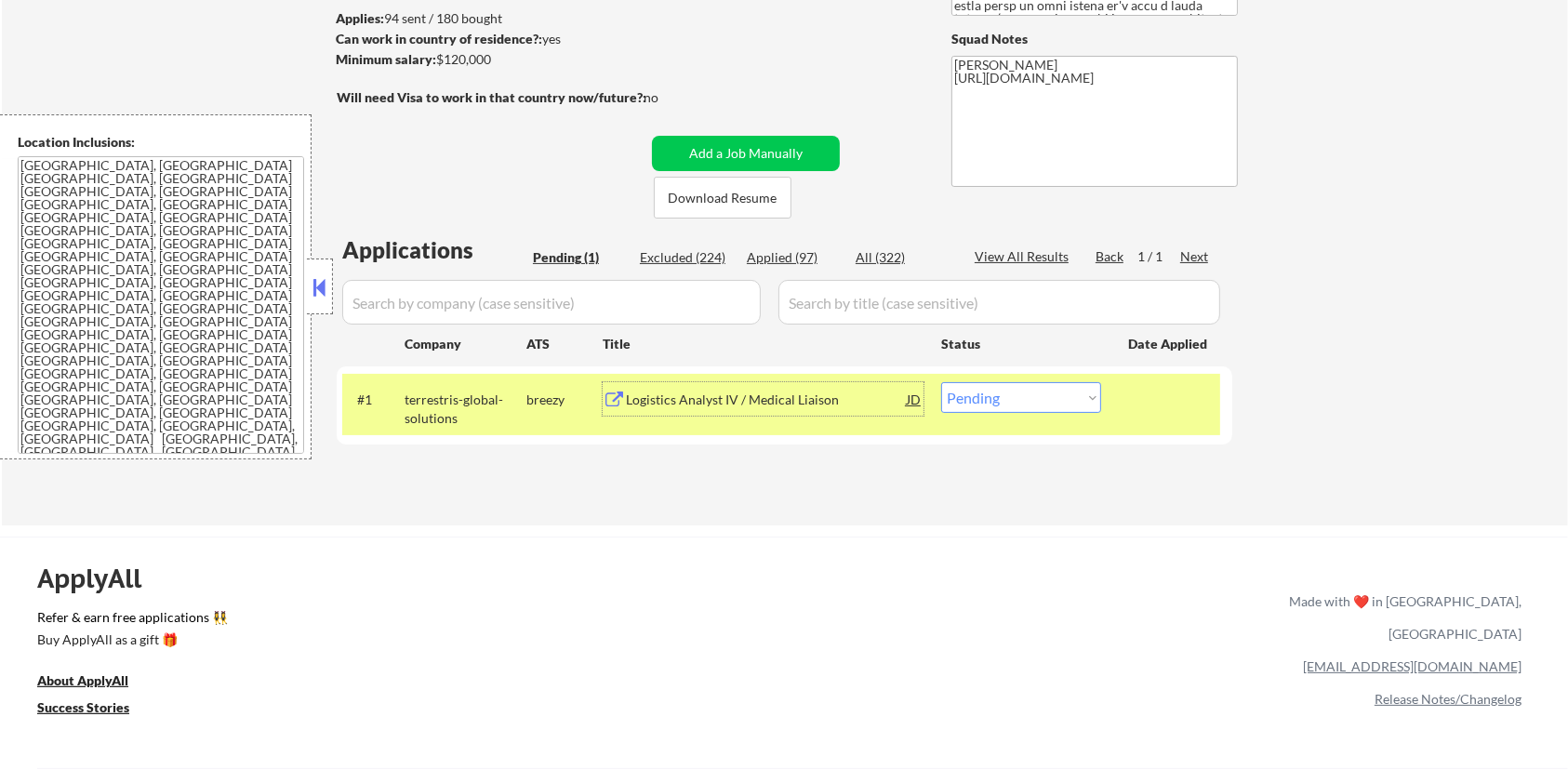
click at [980, 397] on select "Choose an option... Pending Applied Excluded (Questions) Excluded (Expired) Exc…" at bounding box center [1021, 398] width 160 height 31
select select ""excluded__bad_match_""
click at [941, 382] on select "Choose an option... Pending Applied Excluded (Questions) Excluded (Expired) Exc…" at bounding box center [1021, 398] width 160 height 31
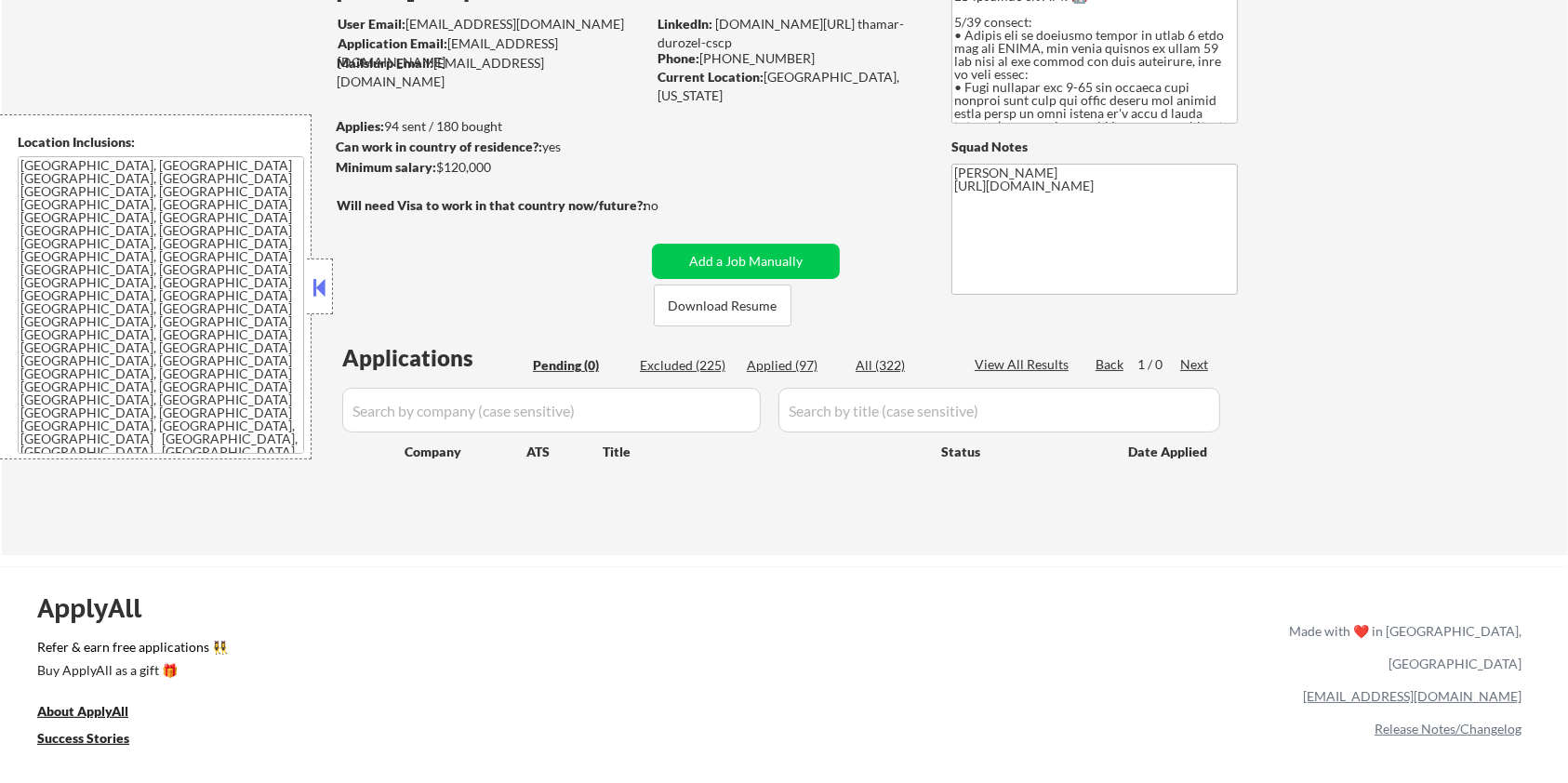
scroll to position [124, 0]
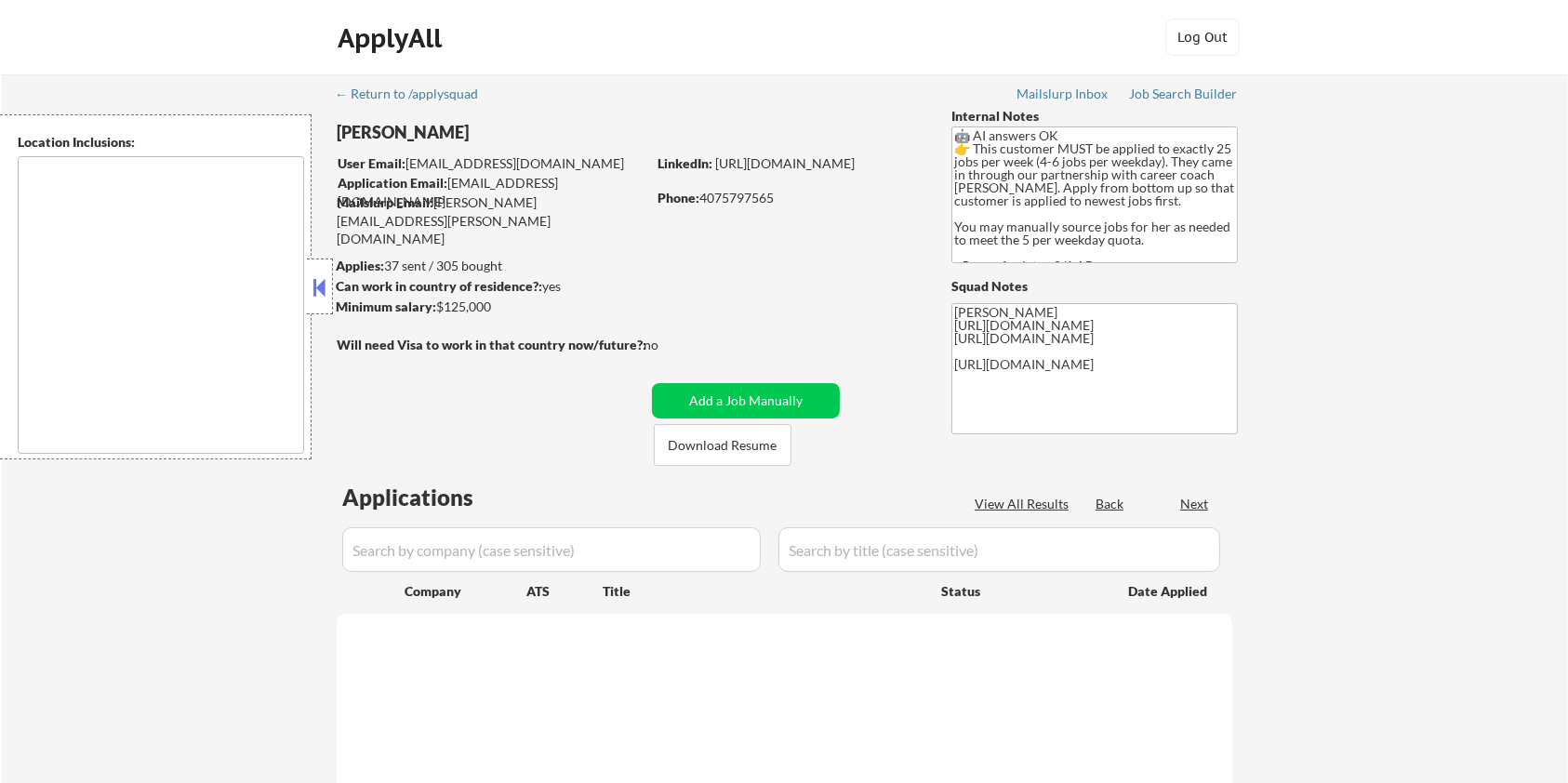
type textarea "[GEOGRAPHIC_DATA], [GEOGRAPHIC_DATA] [GEOGRAPHIC_DATA], [GEOGRAPHIC_DATA] [GEOG…"
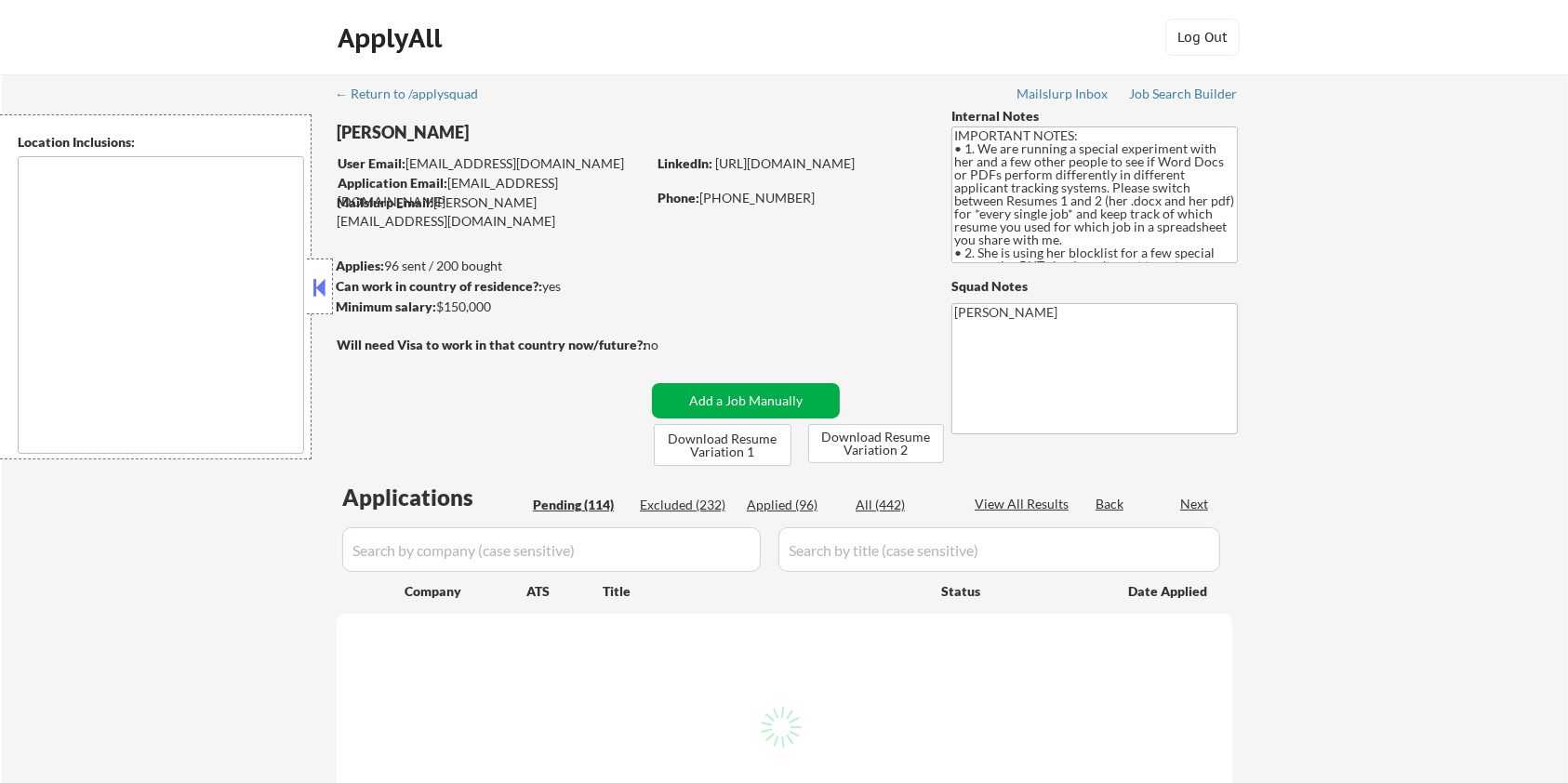
type textarea "[GEOGRAPHIC_DATA], [GEOGRAPHIC_DATA] [GEOGRAPHIC_DATA], [GEOGRAPHIC_DATA] [GEOG…"
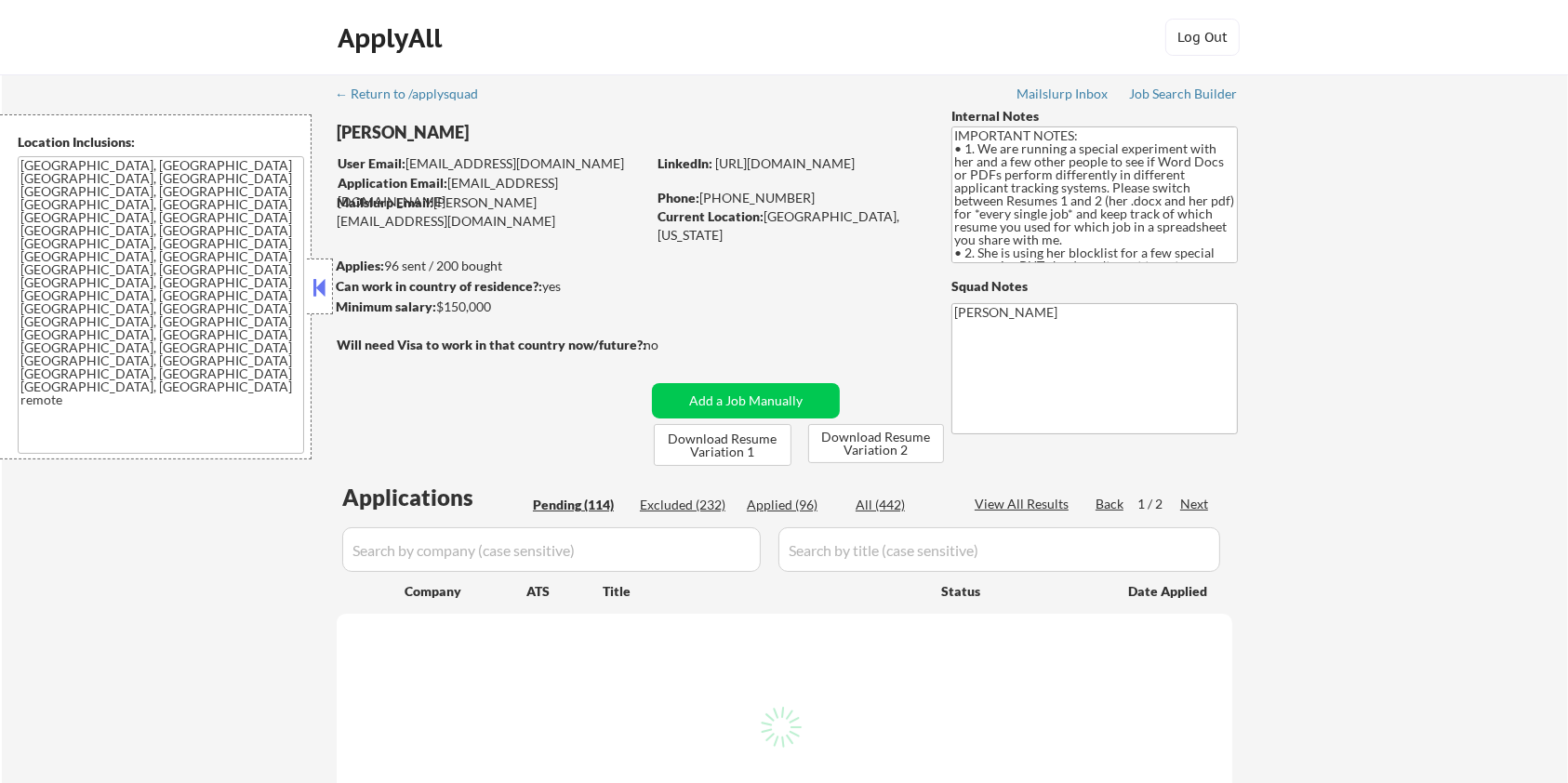
select select ""pending""
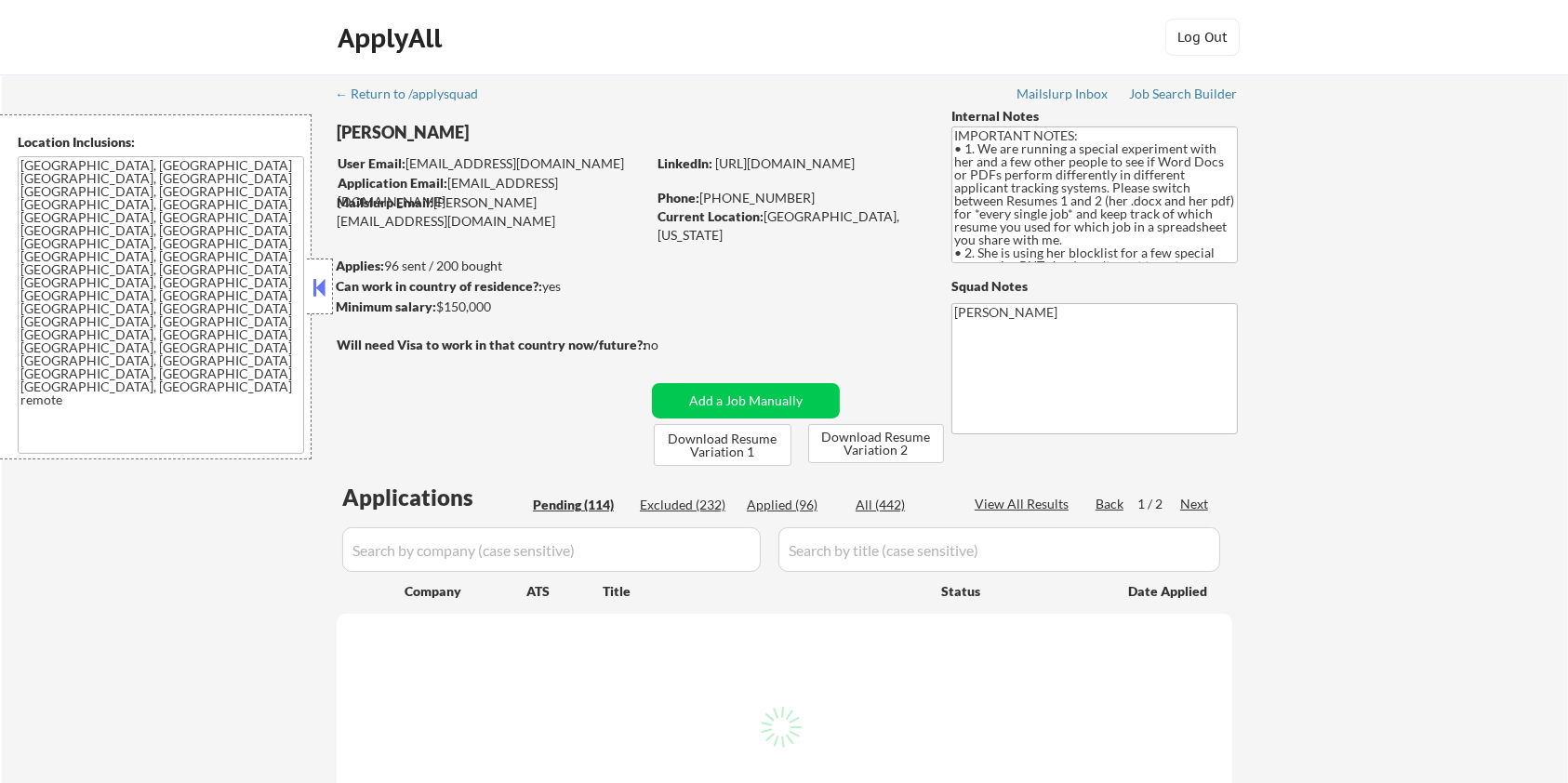
select select ""pending""
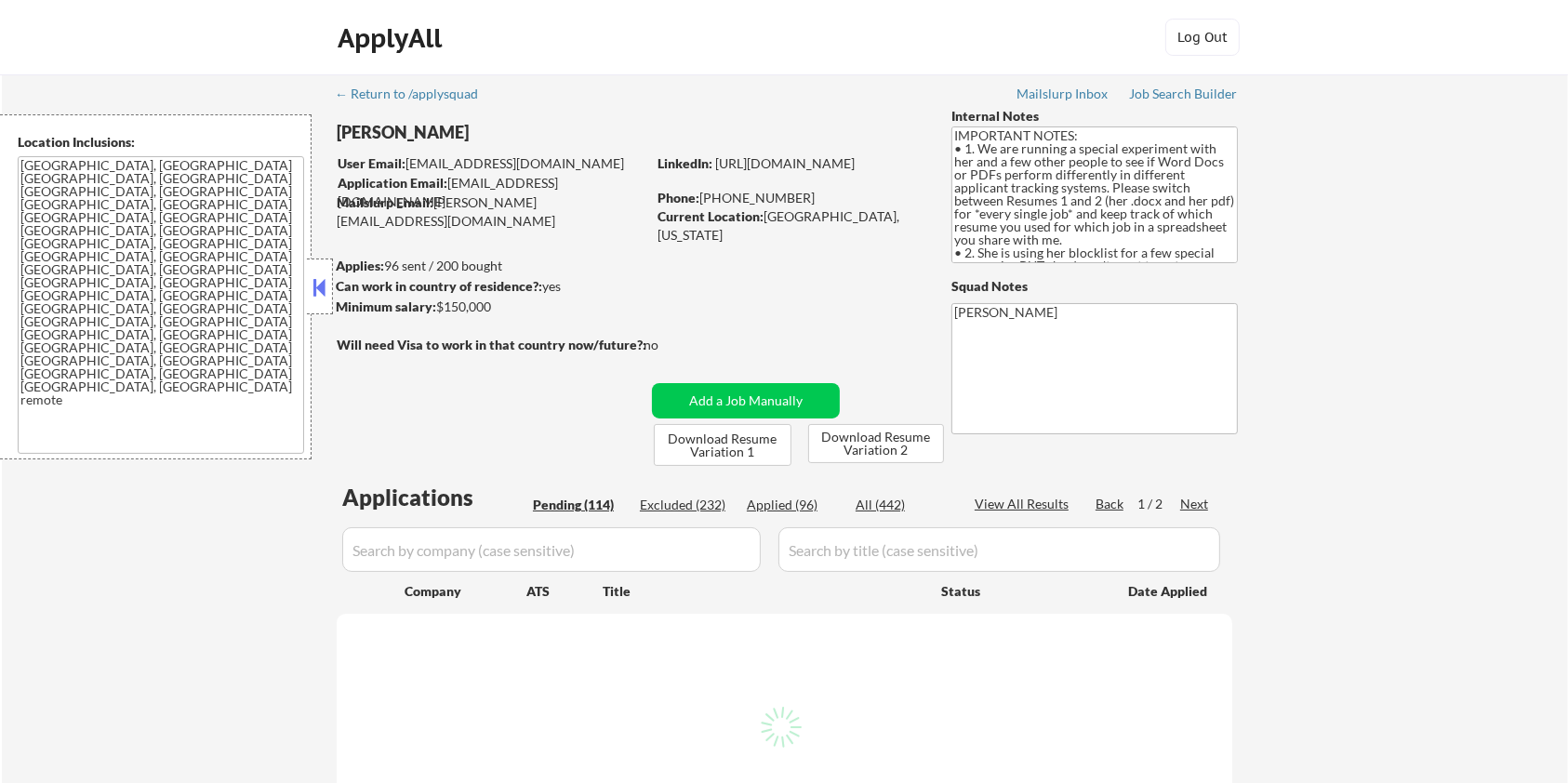
select select ""pending""
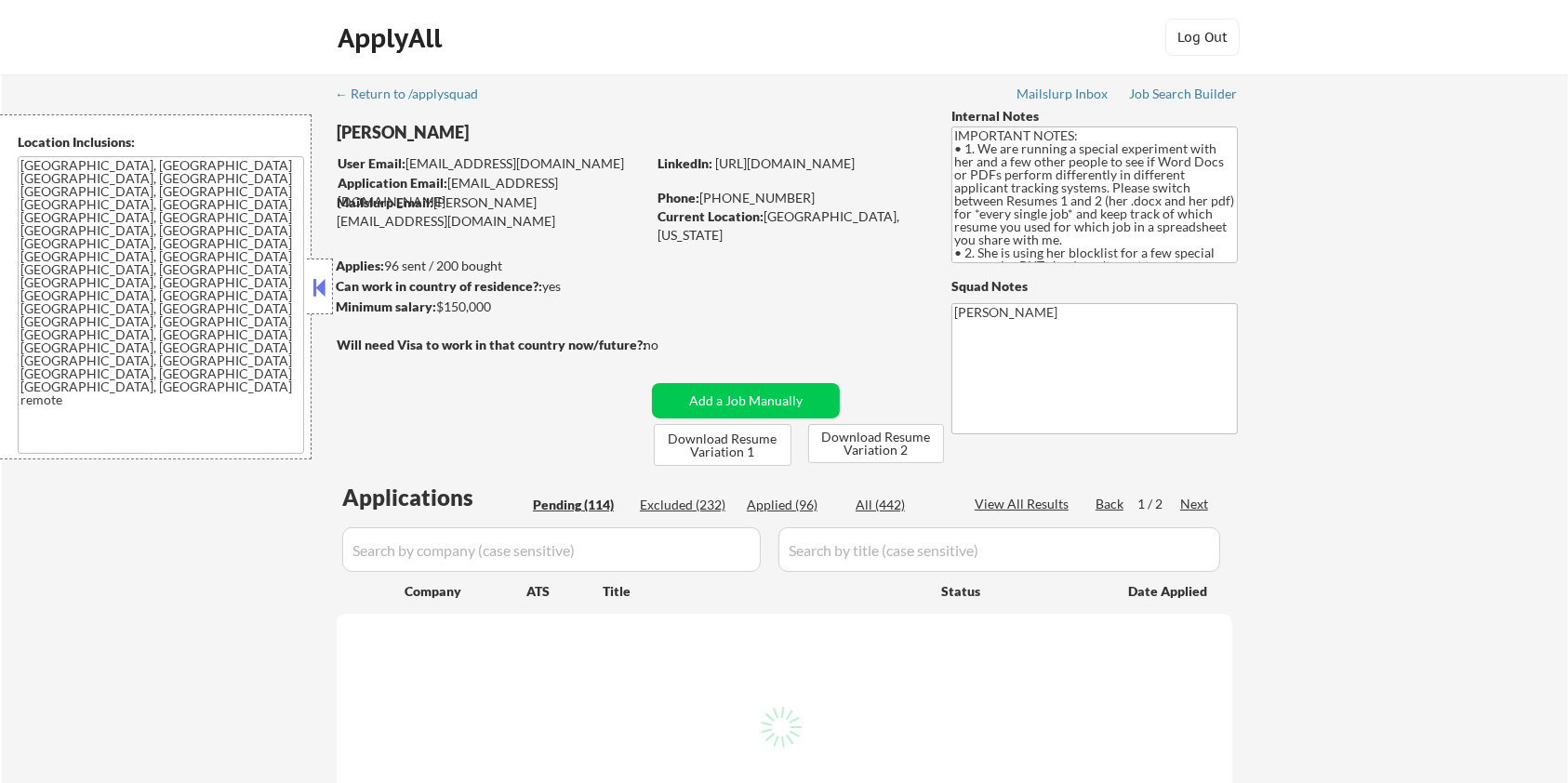
select select ""pending""
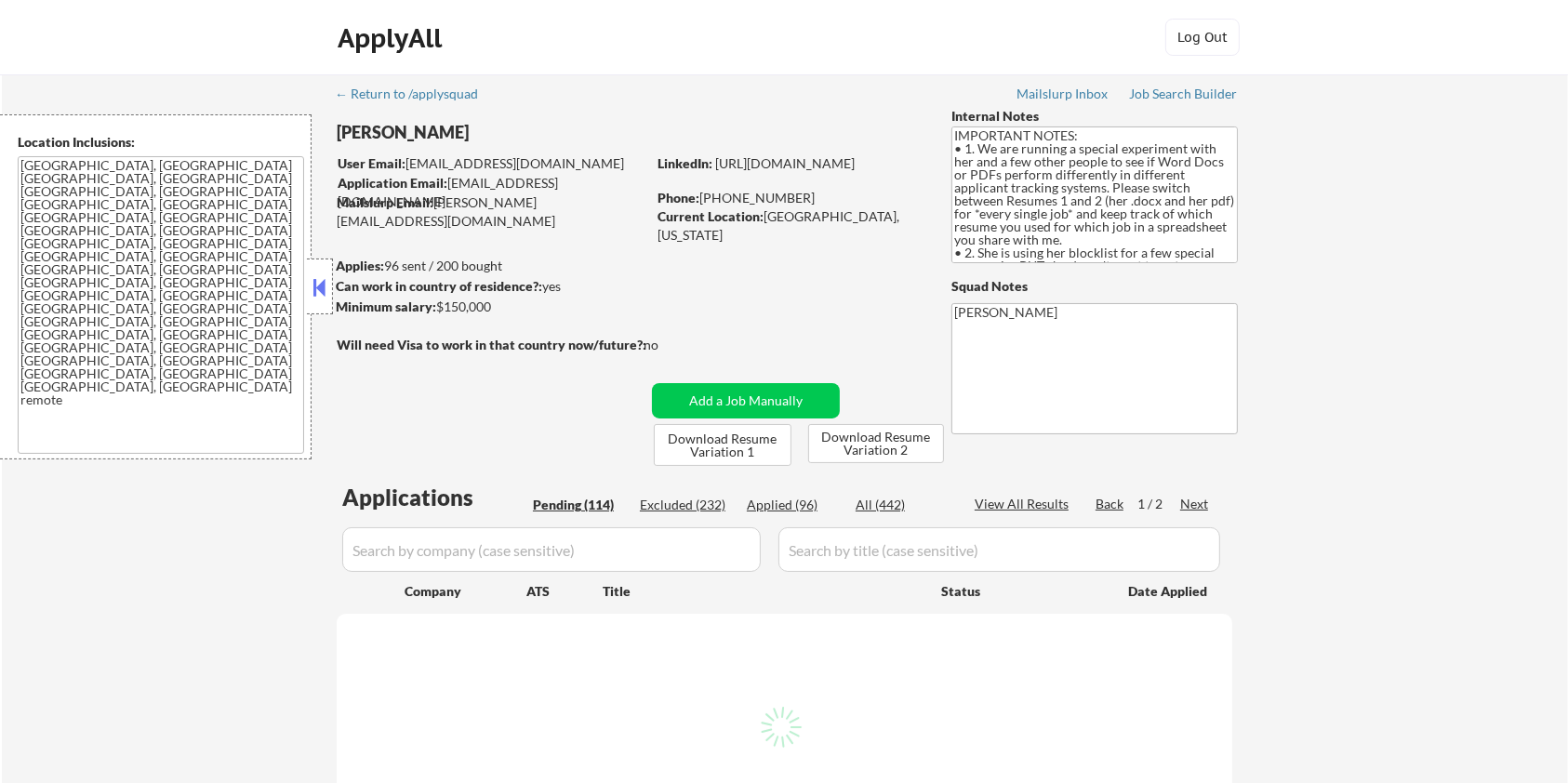
select select ""pending""
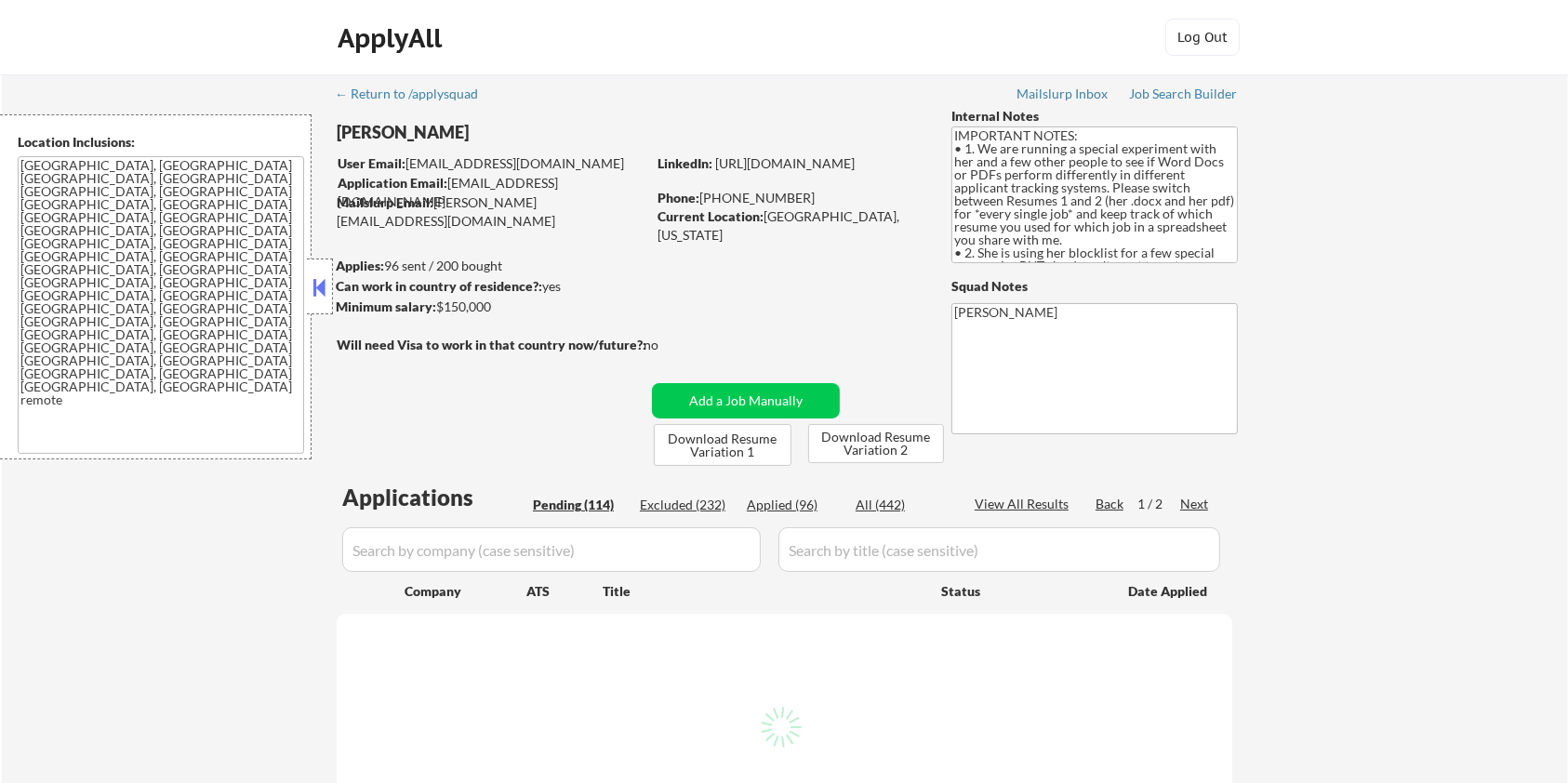
select select ""pending""
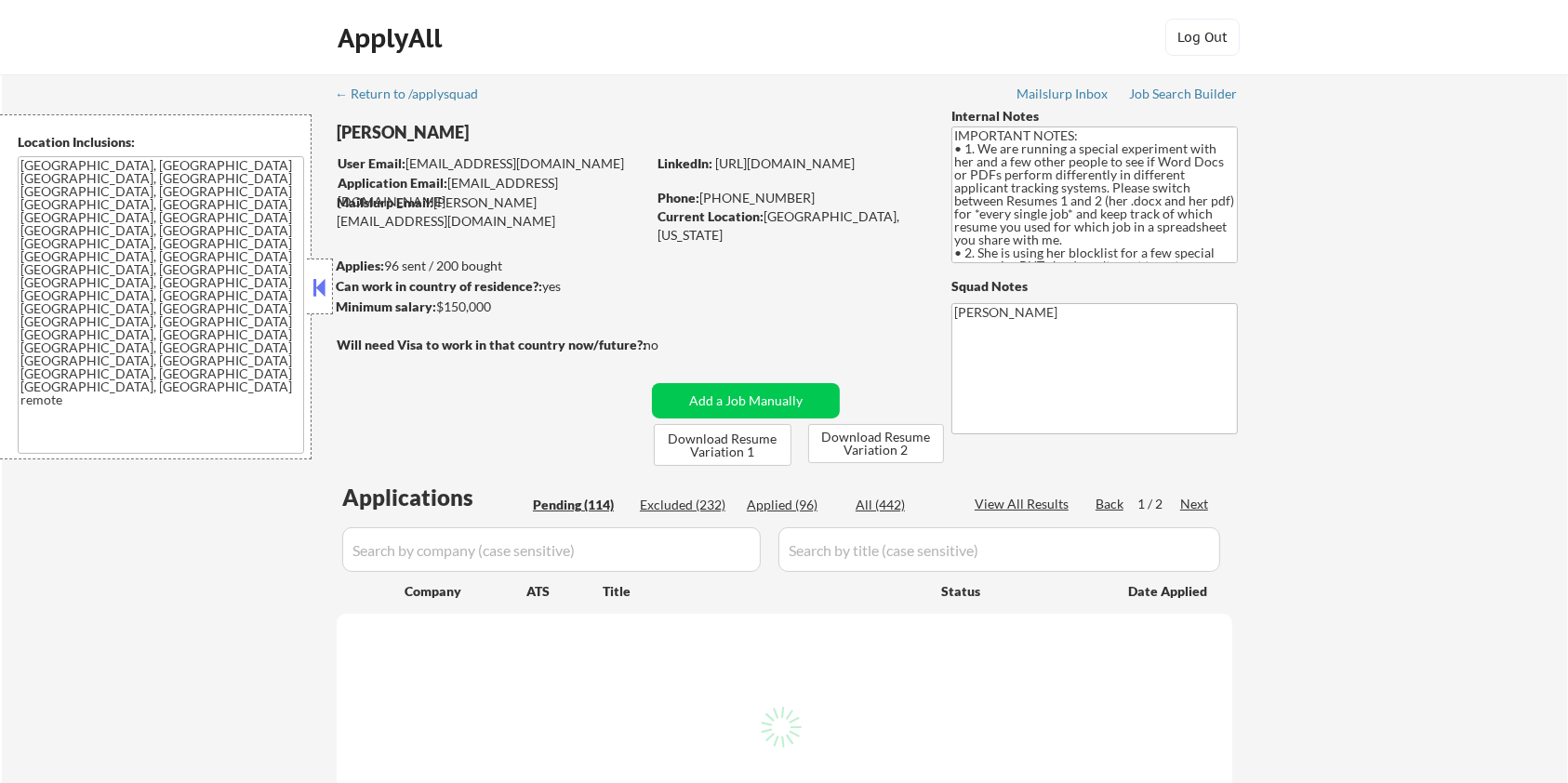
select select ""pending""
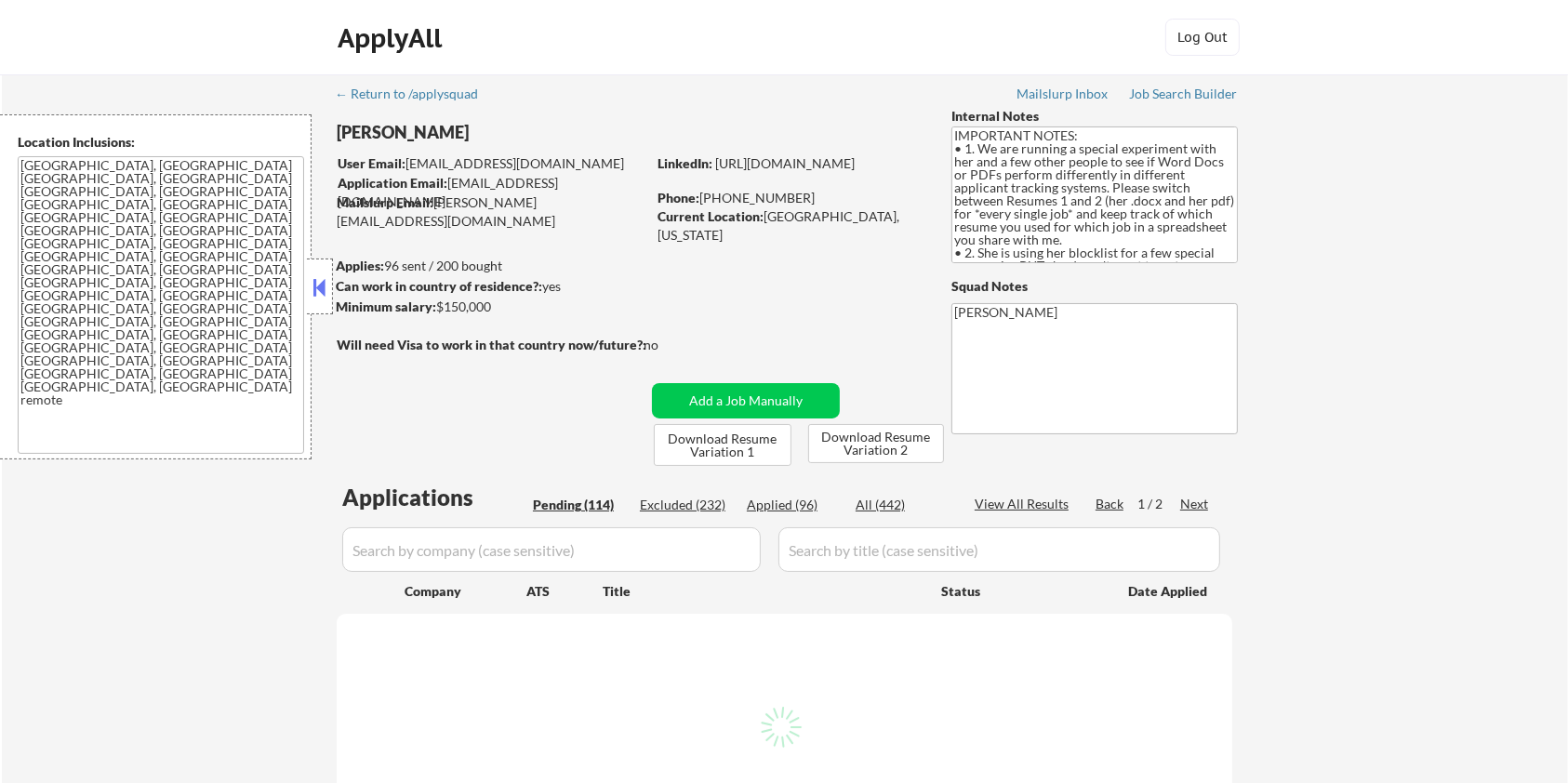
select select ""pending""
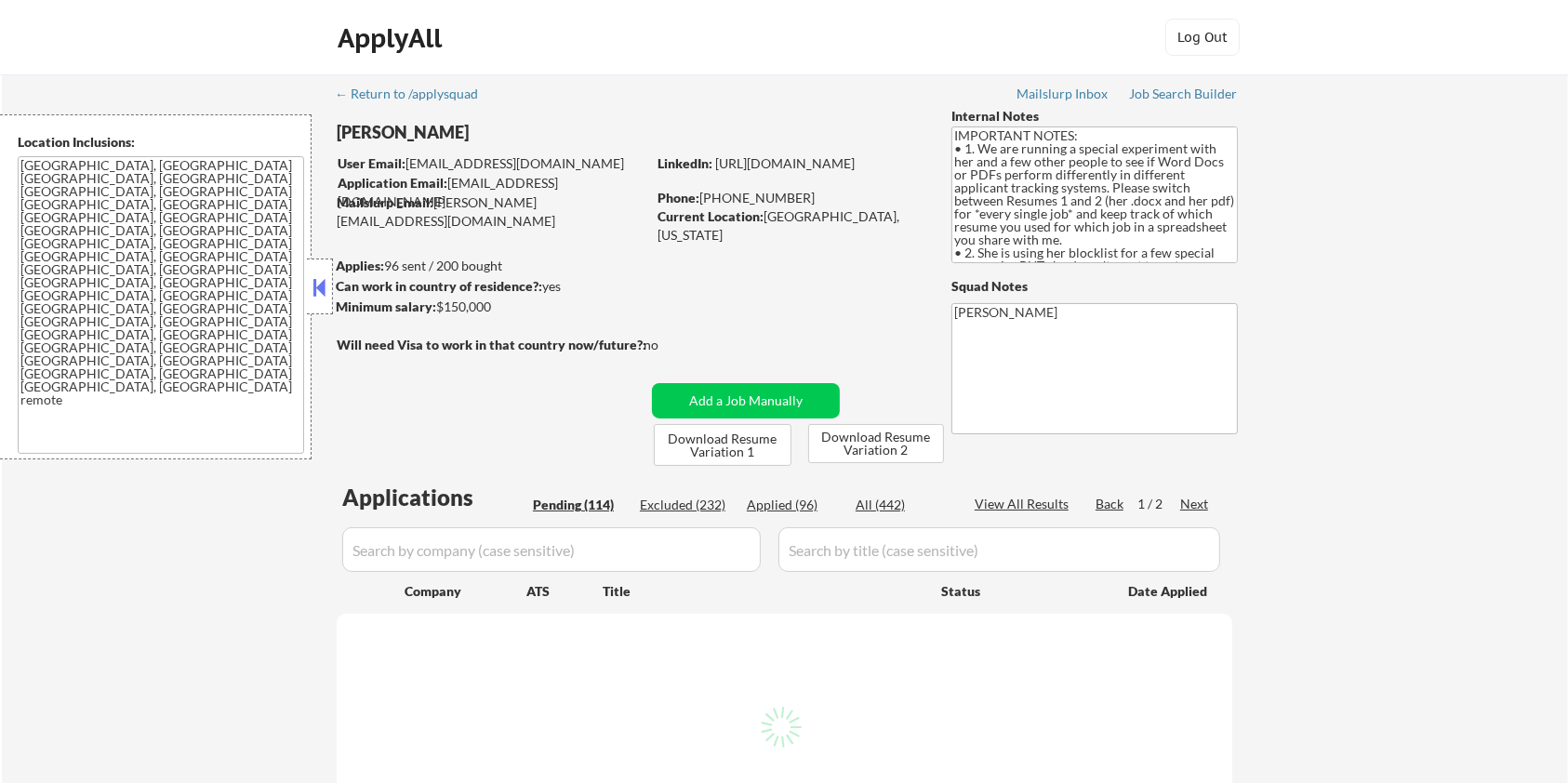
select select ""pending""
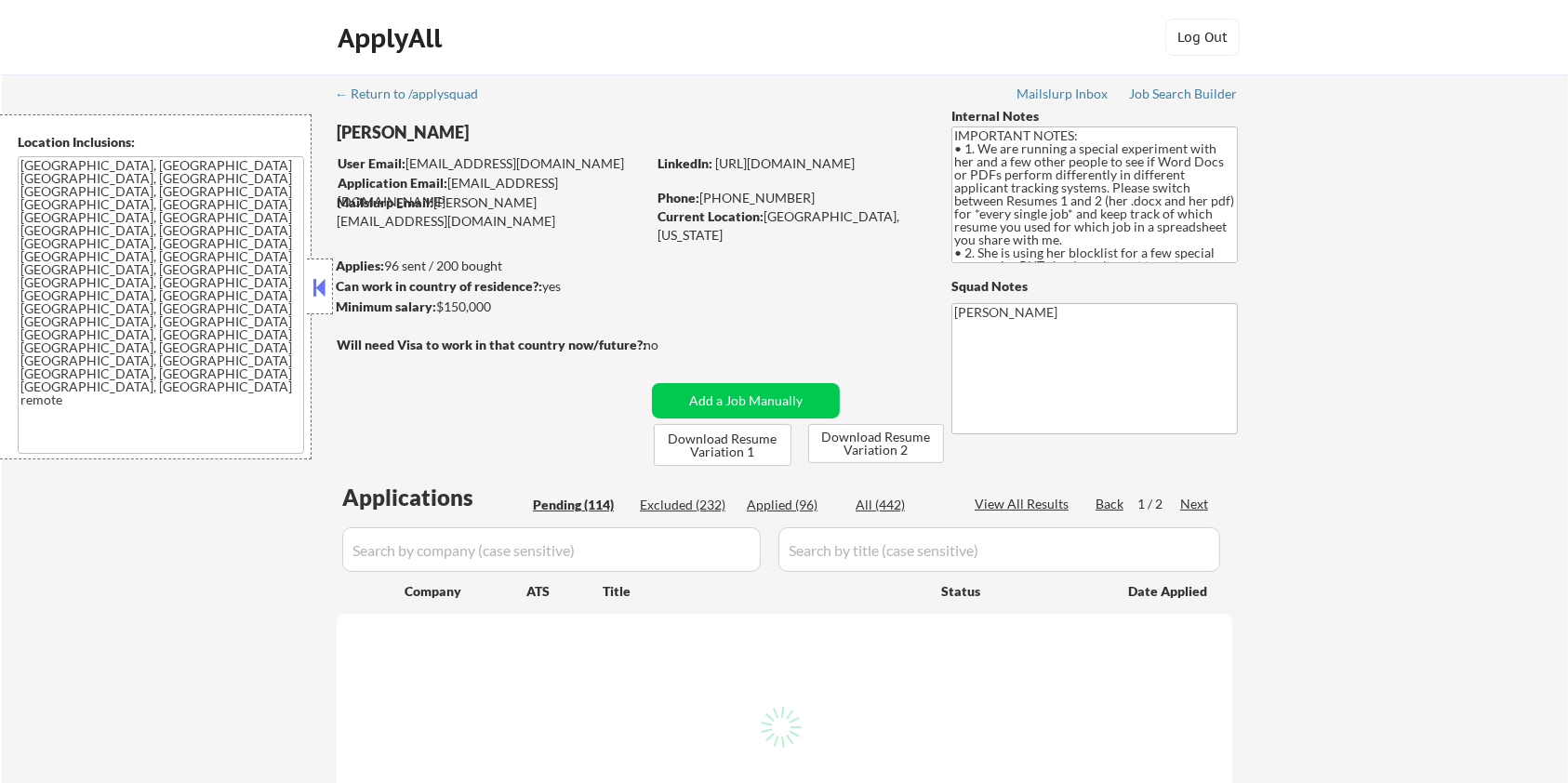
select select ""pending""
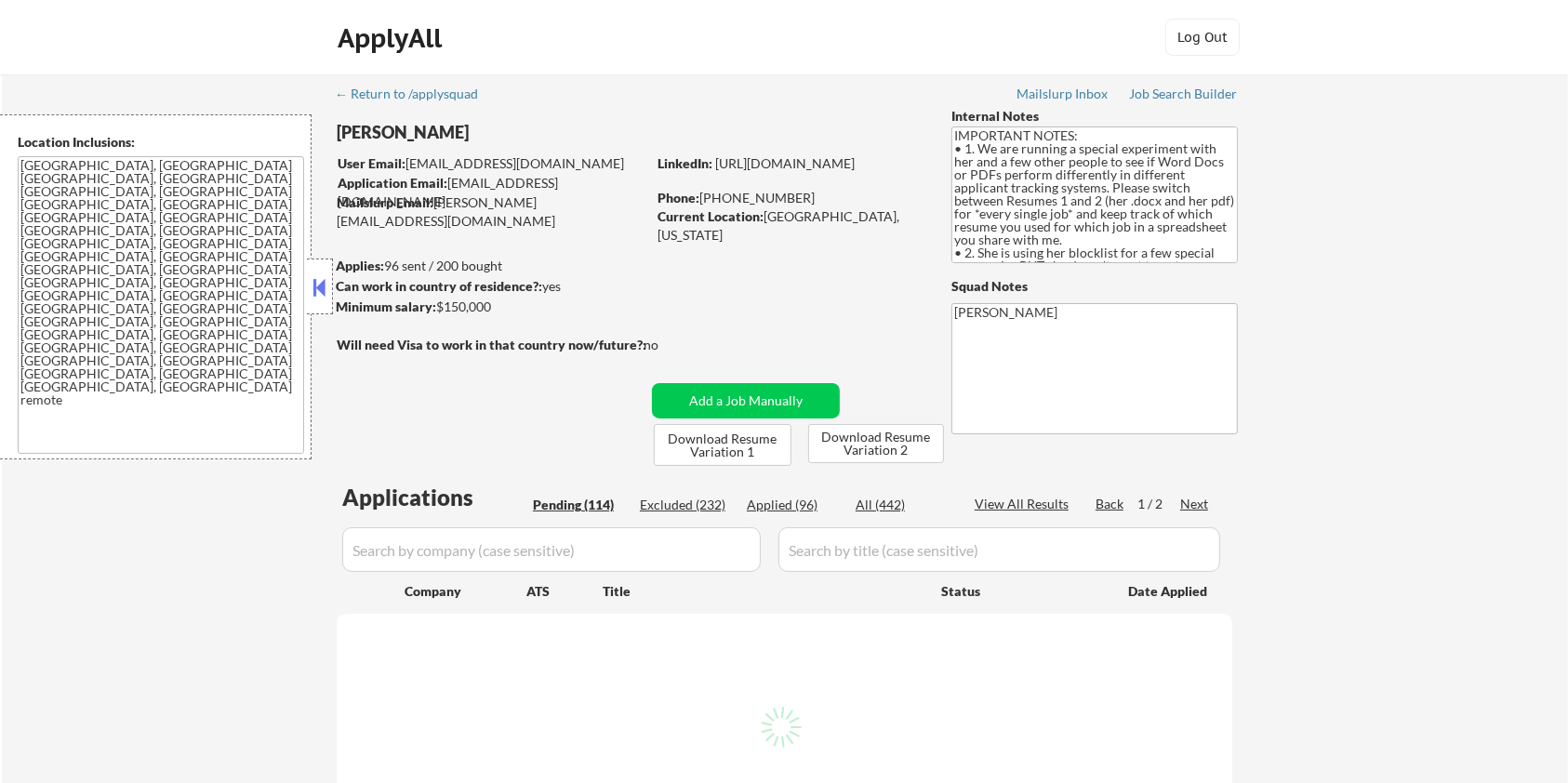
select select ""pending""
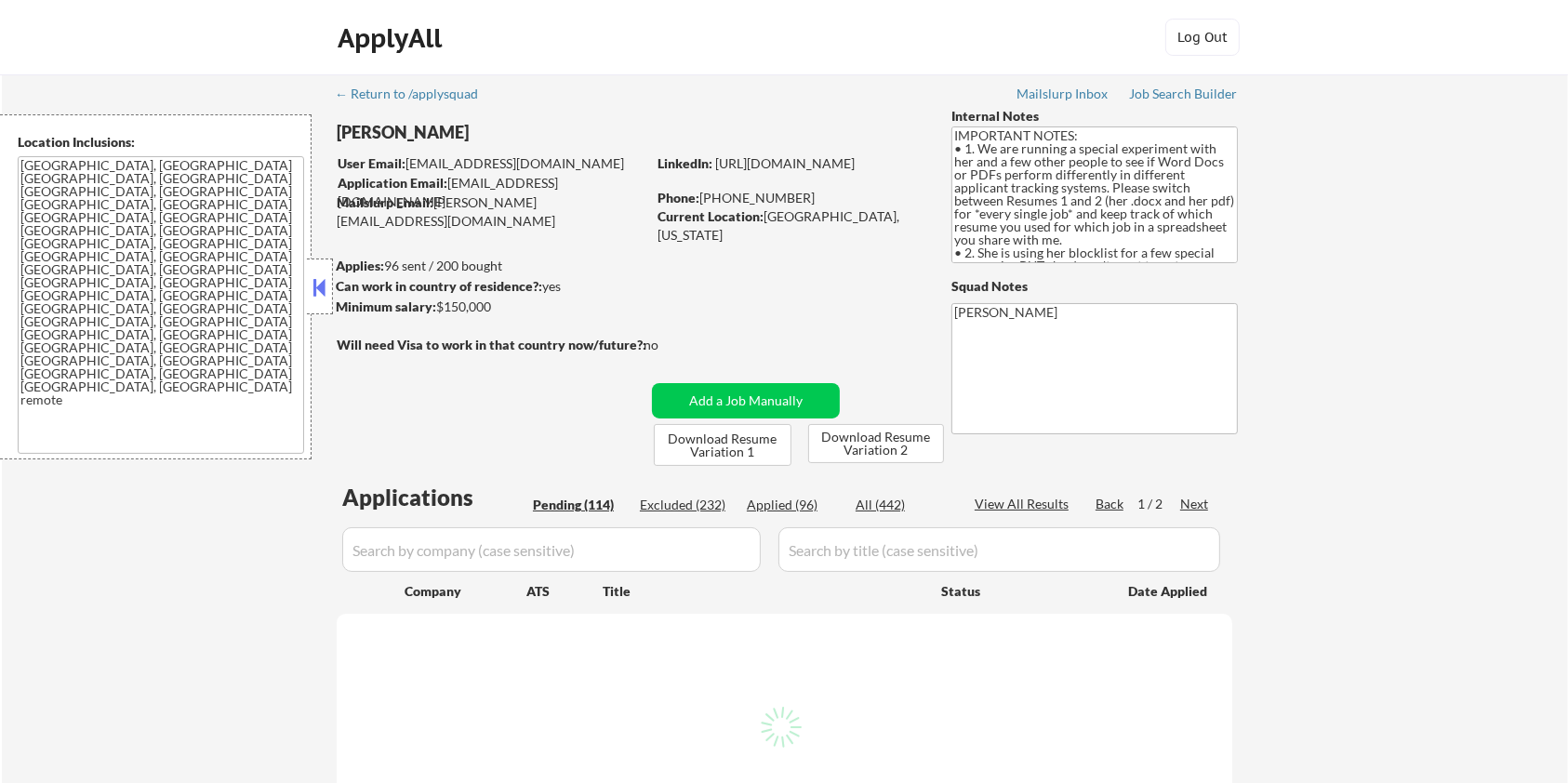
select select ""pending""
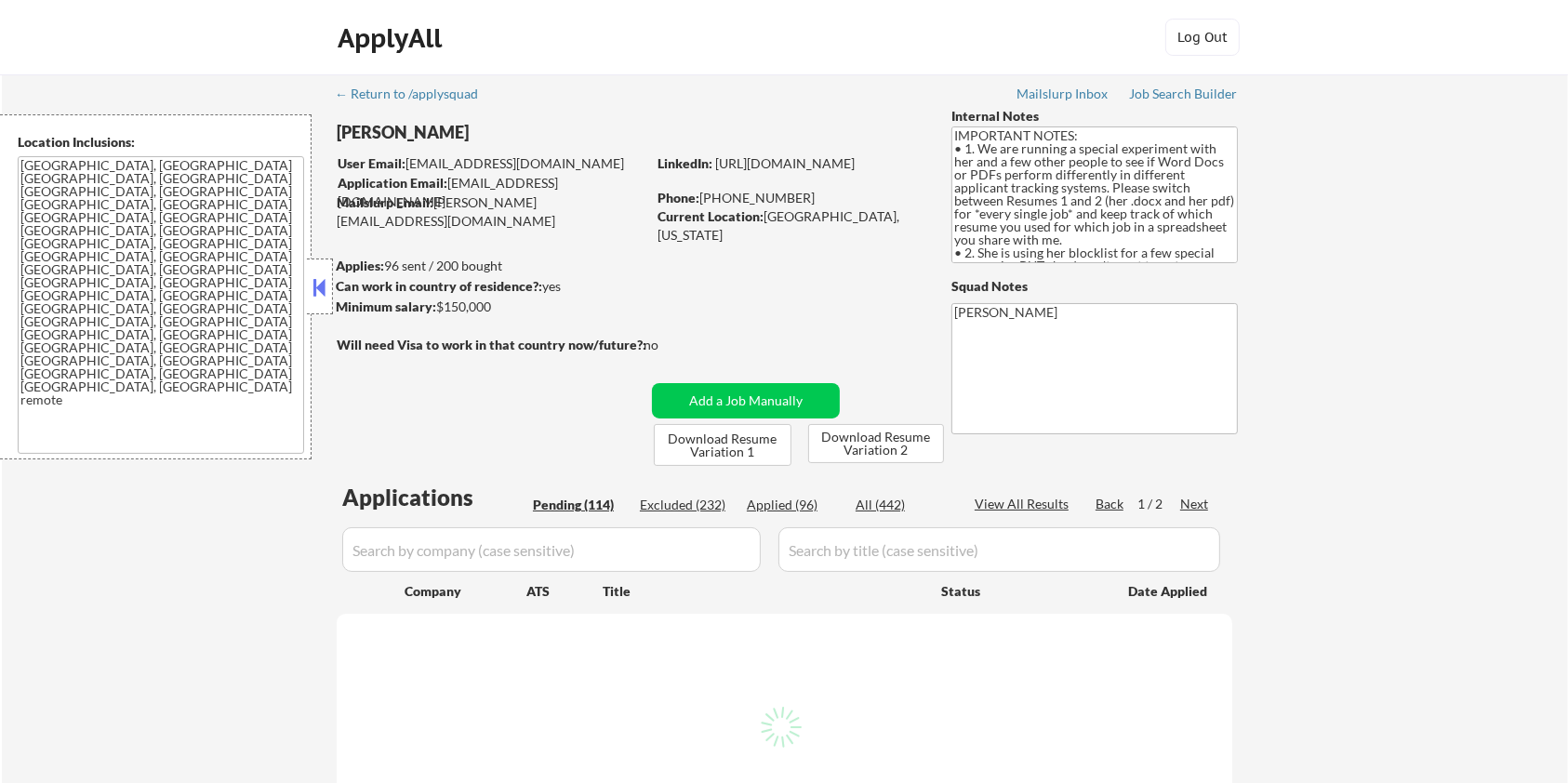
select select ""pending""
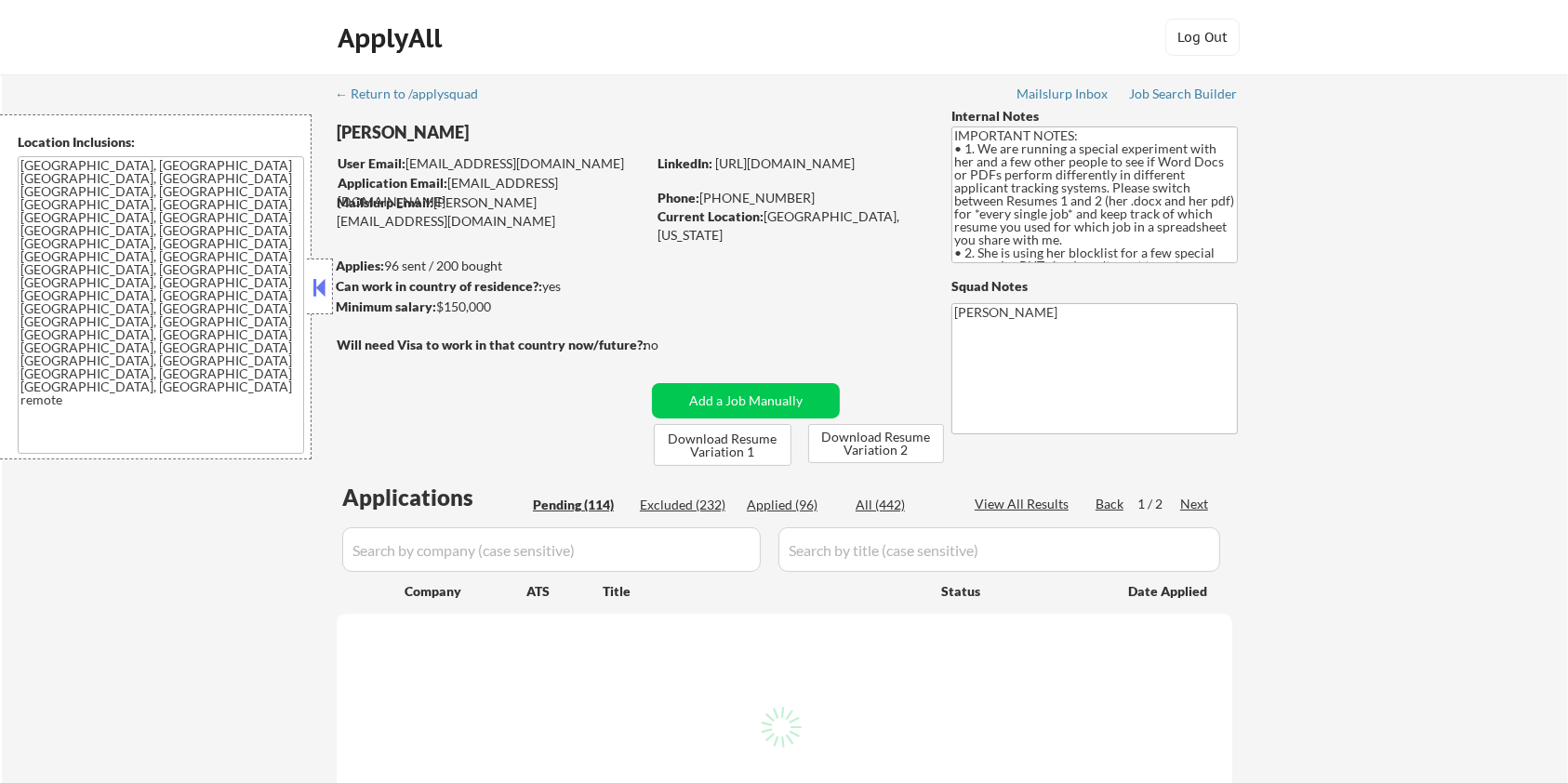
select select ""pending""
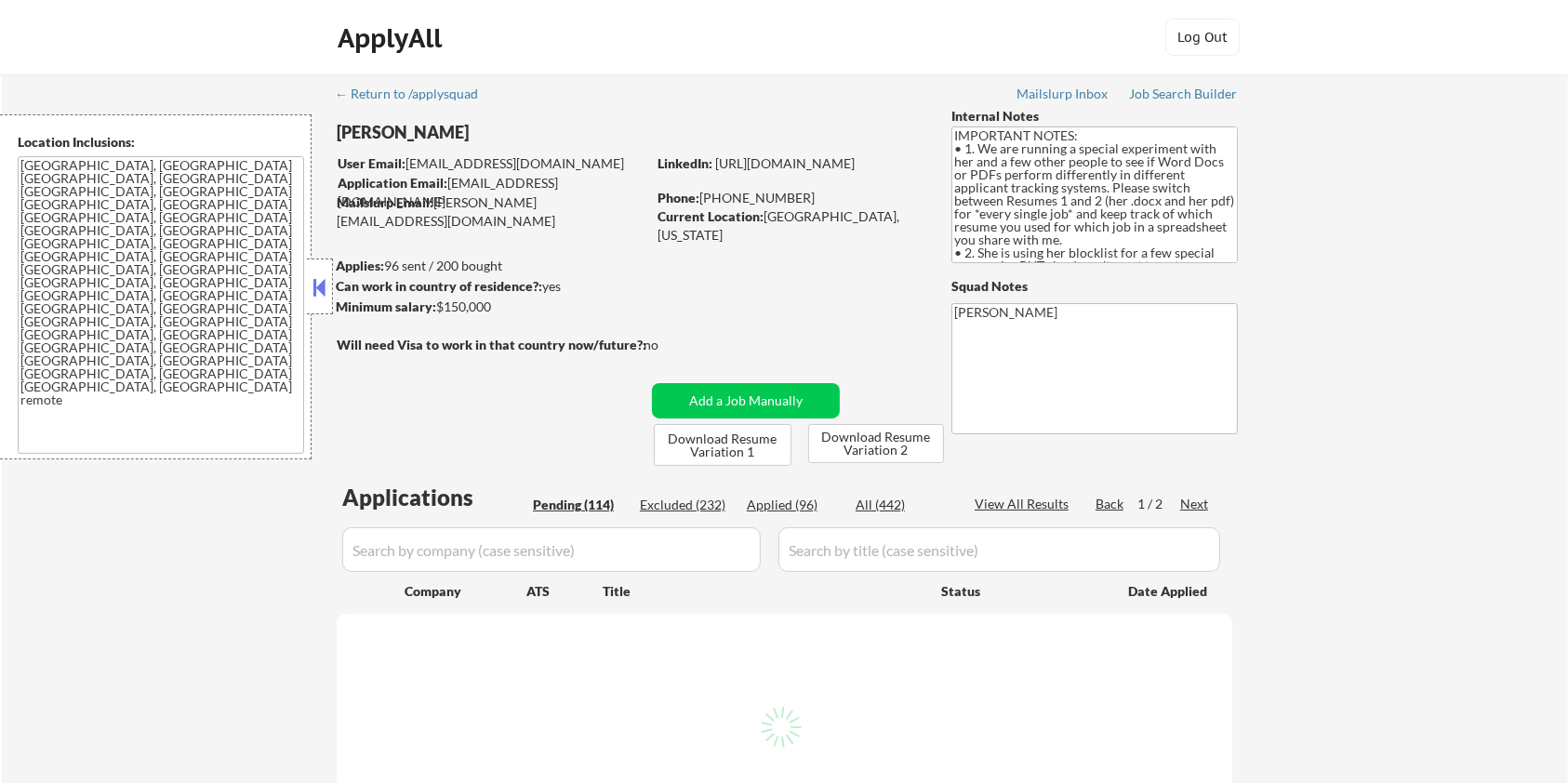
select select ""pending""
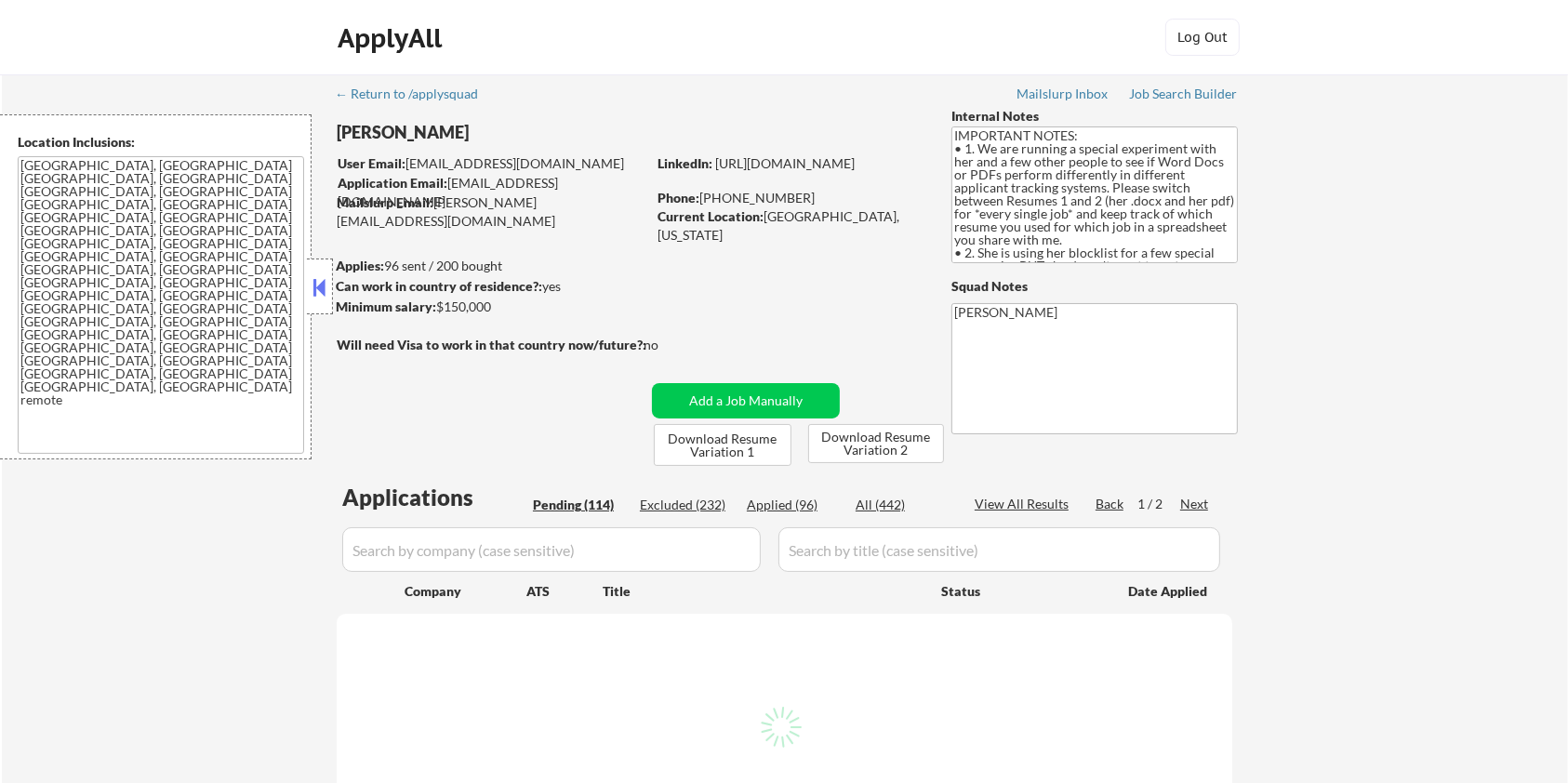
select select ""pending""
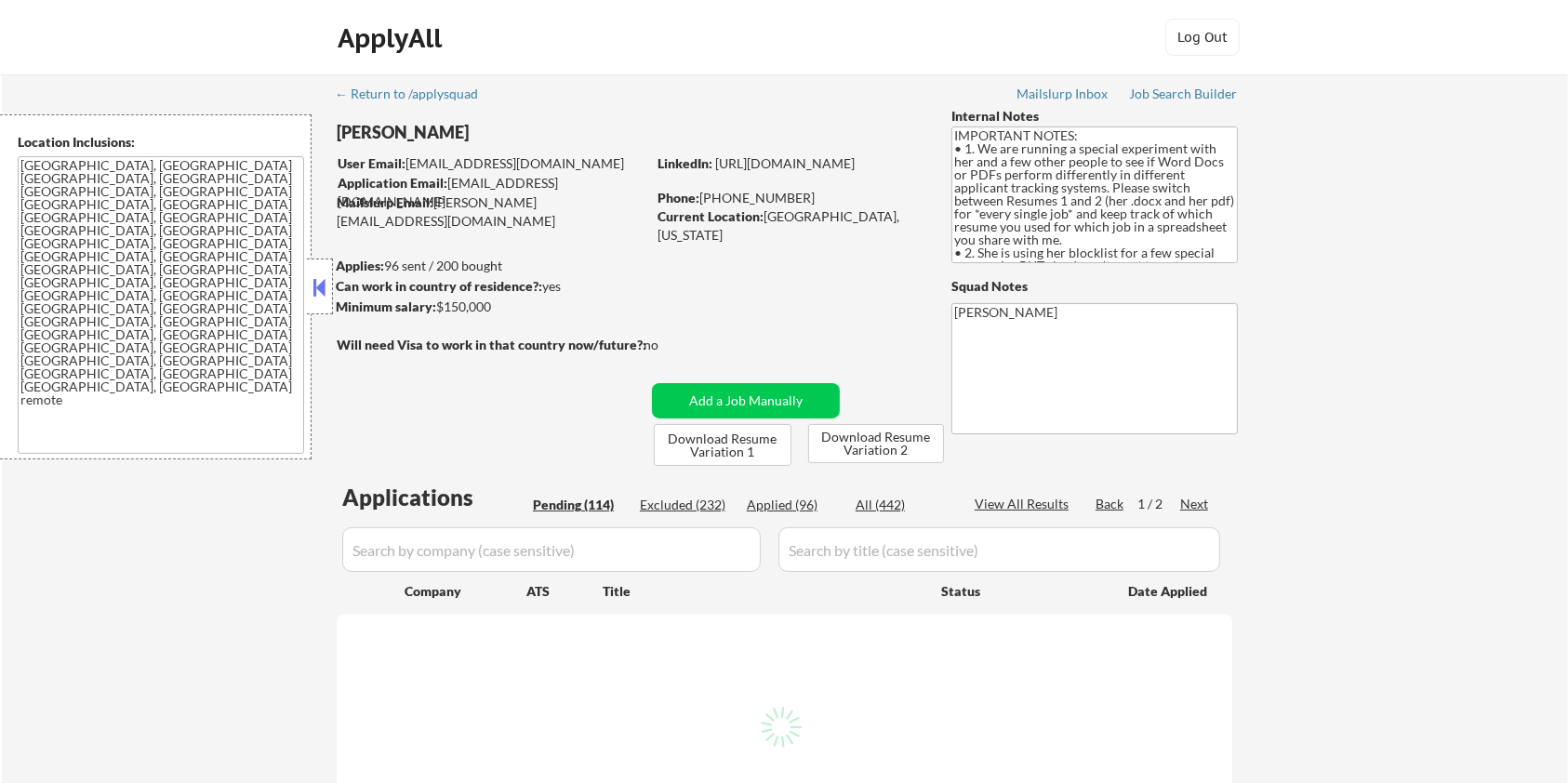
select select ""pending""
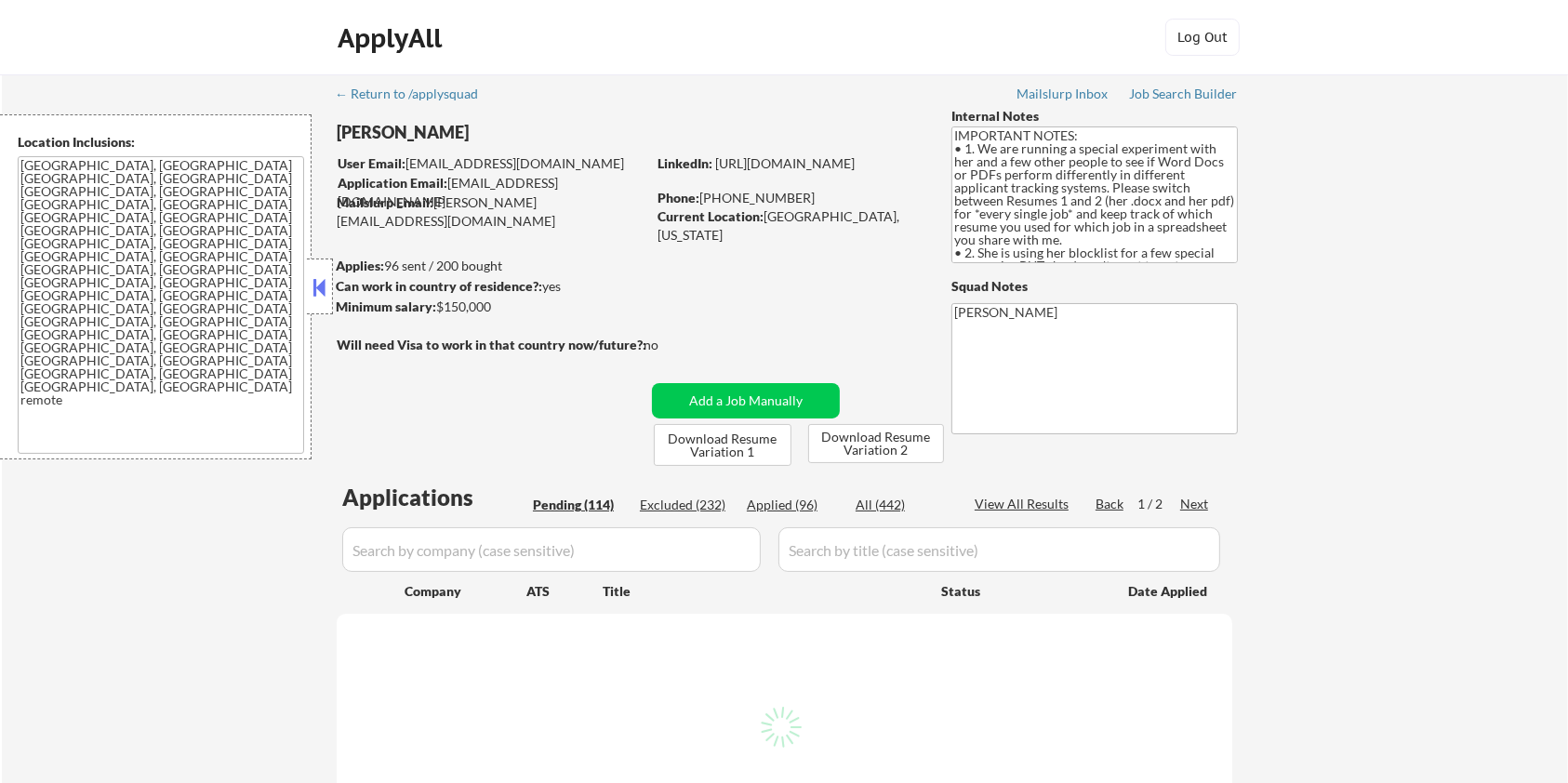
select select ""pending""
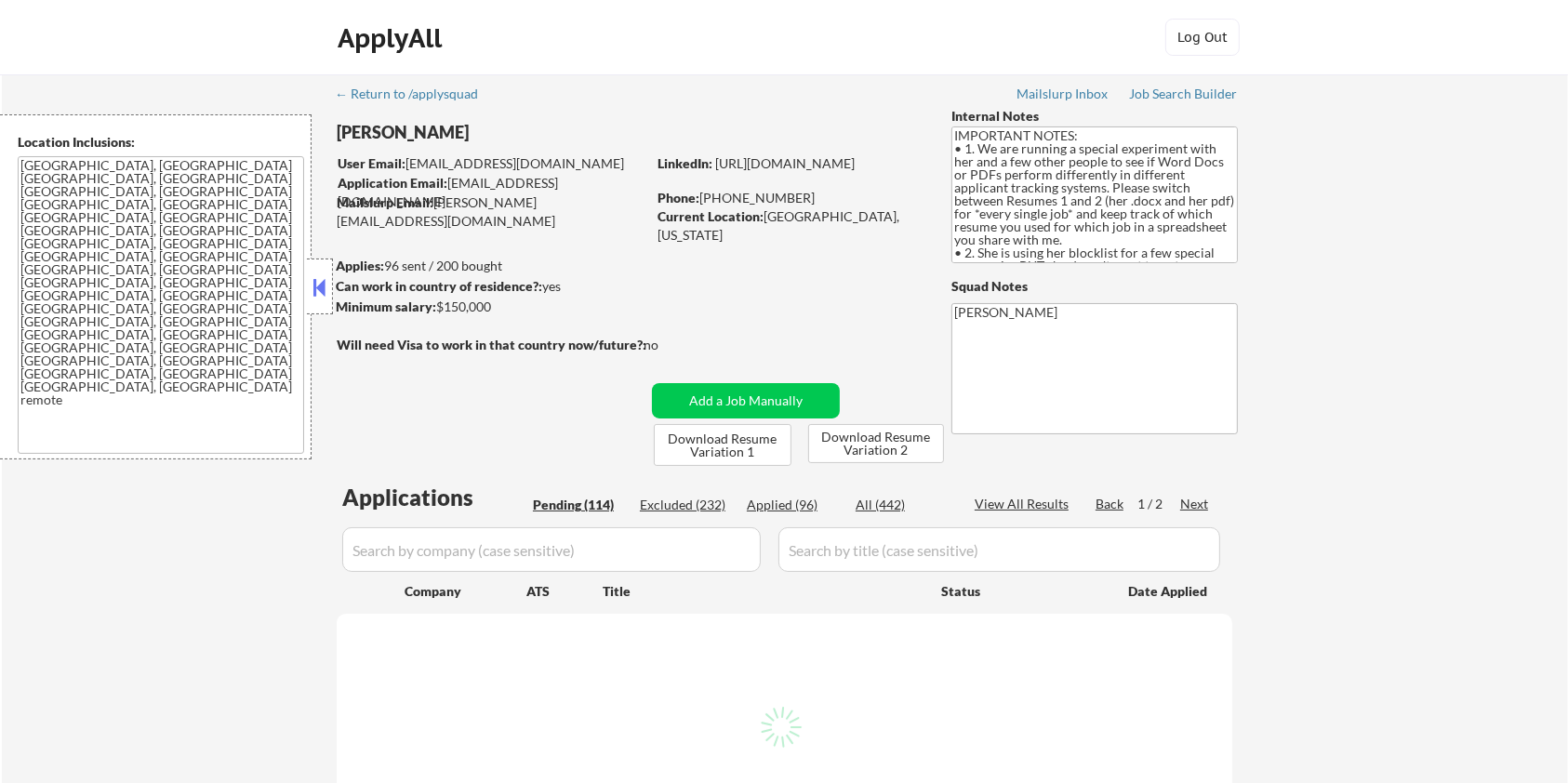
select select ""pending""
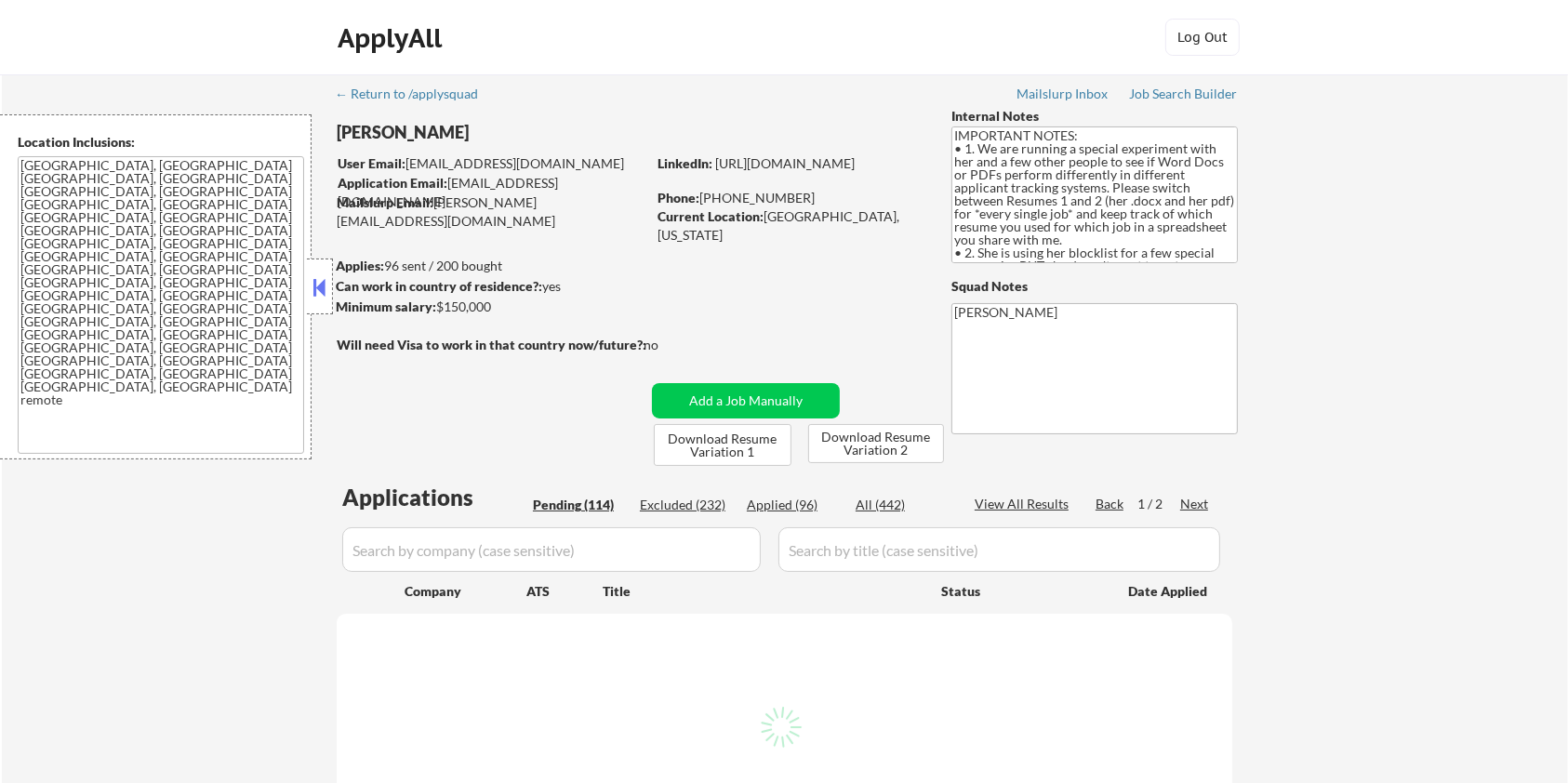
select select ""pending""
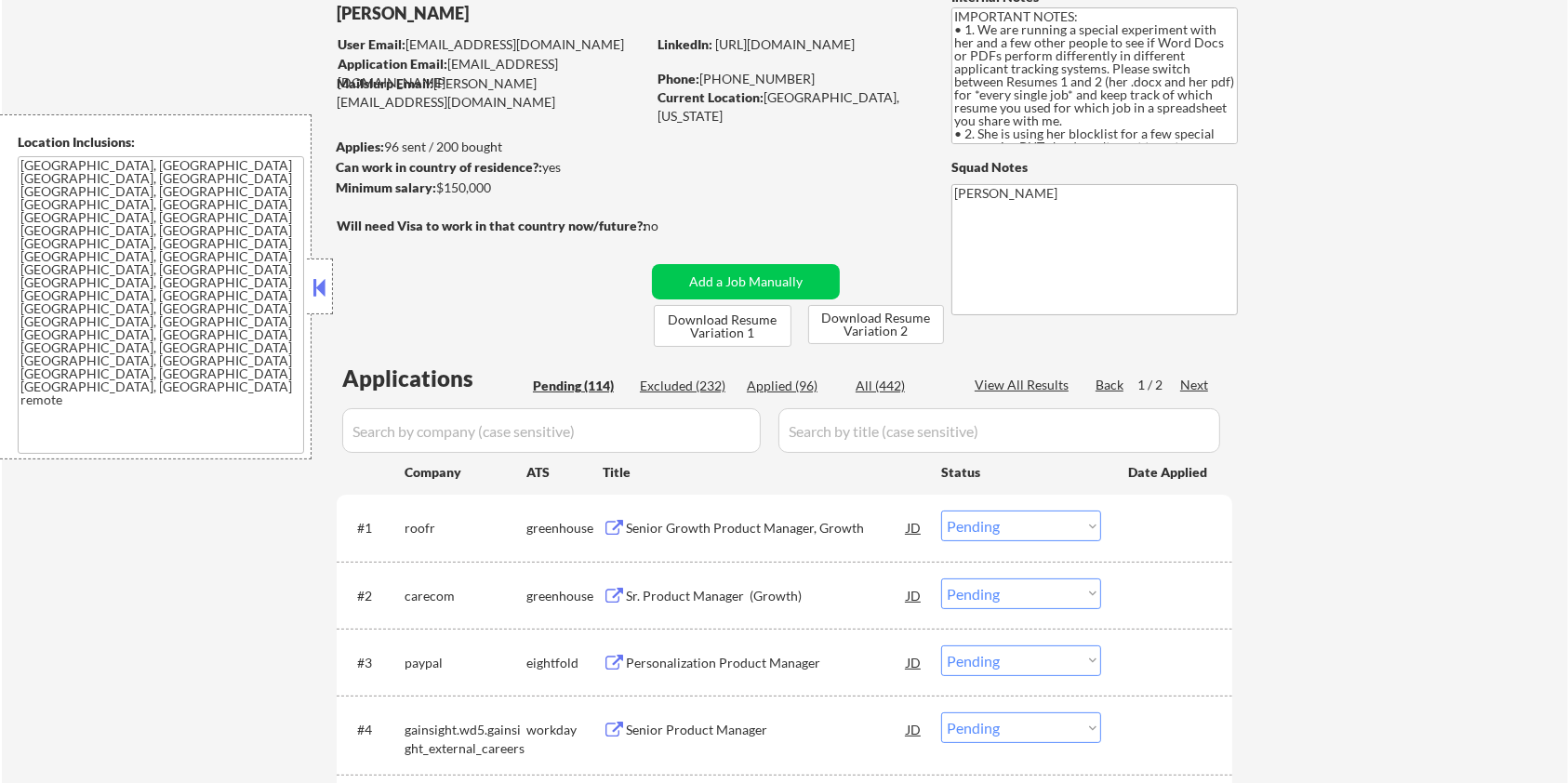
scroll to position [247, 0]
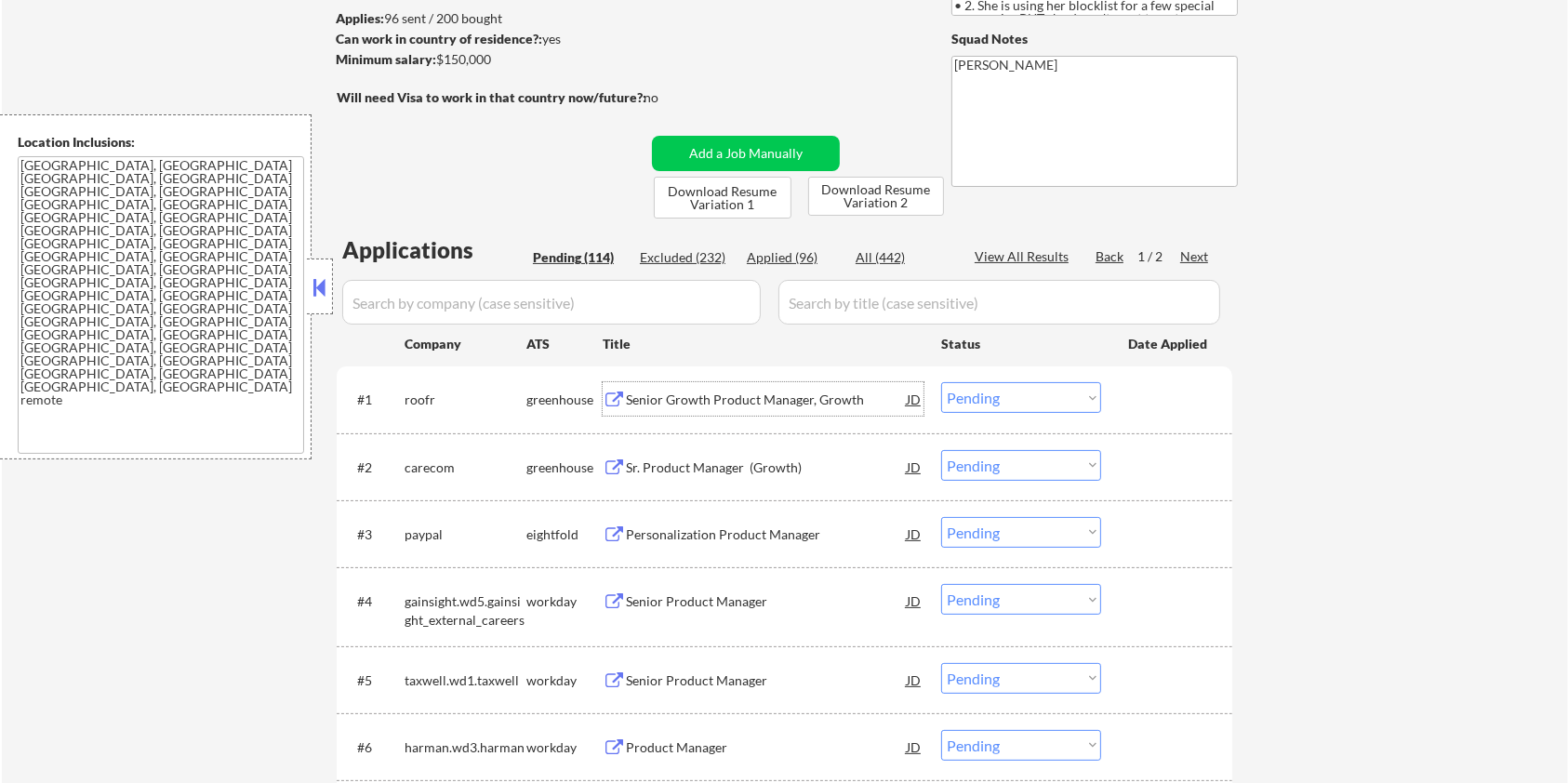
click at [662, 398] on div "Senior Growth Product Manager, Growth" at bounding box center [766, 401] width 281 height 19
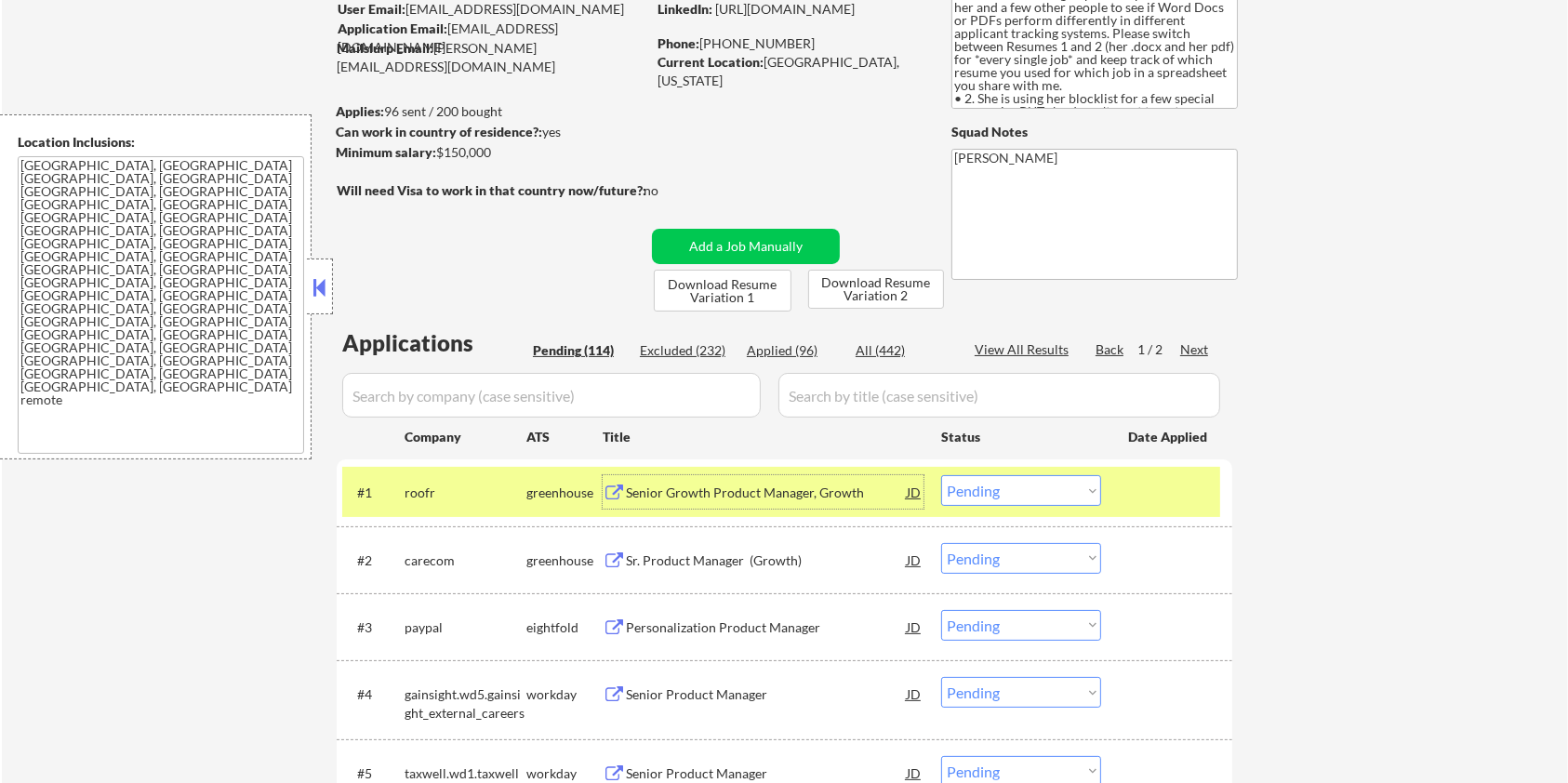
scroll to position [124, 0]
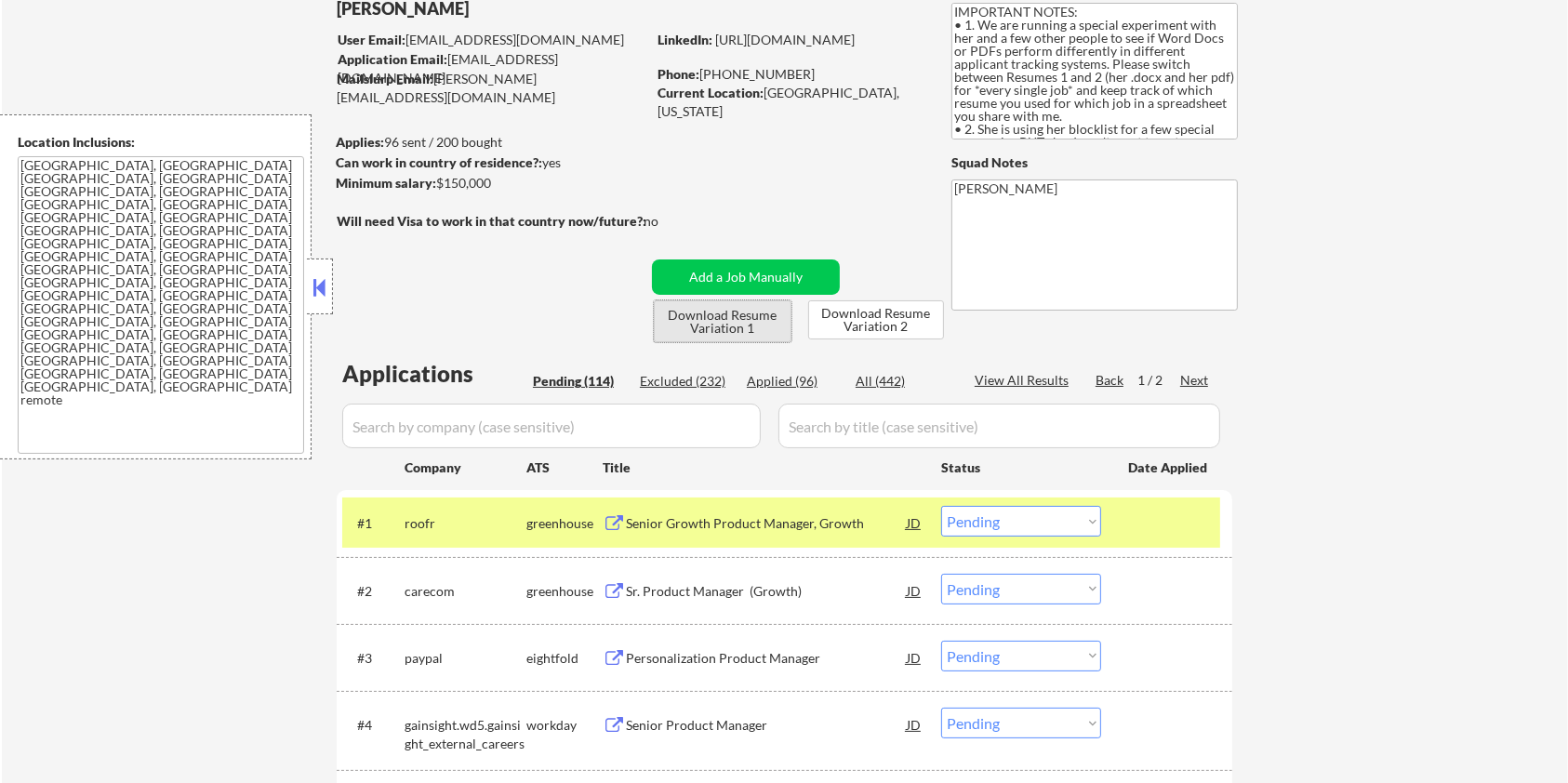
click at [714, 323] on button "Download Resume Variation 1" at bounding box center [723, 321] width 137 height 42
click at [880, 323] on button "Download Resume Variation 2" at bounding box center [877, 319] width 135 height 39
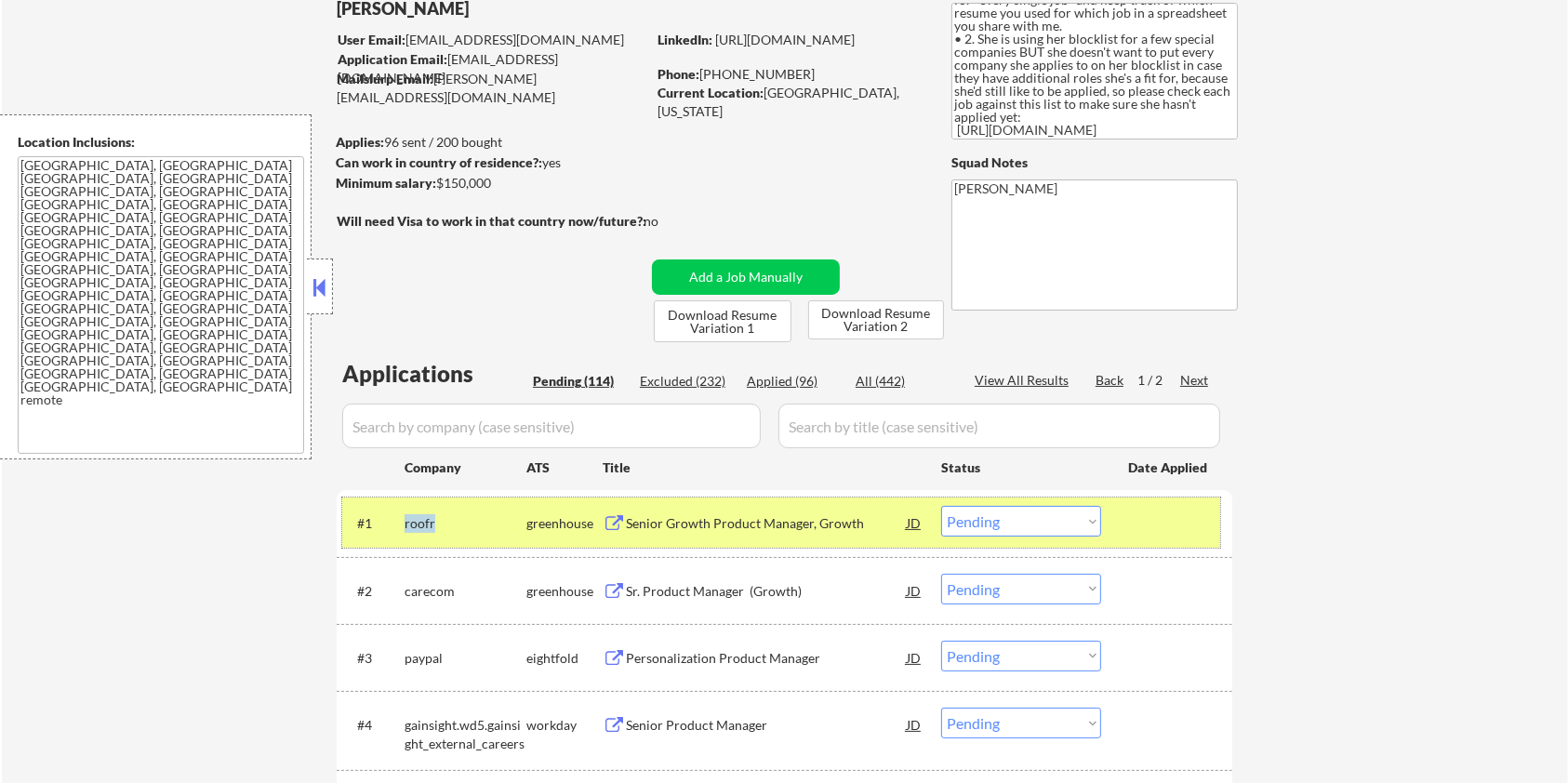
drag, startPoint x: 453, startPoint y: 522, endPoint x: 401, endPoint y: 523, distance: 52.0
click at [401, 523] on div "#1 roofr greenhouse Senior Growth Product Manager, Growth JD Choose an option..…" at bounding box center [781, 523] width 878 height 51
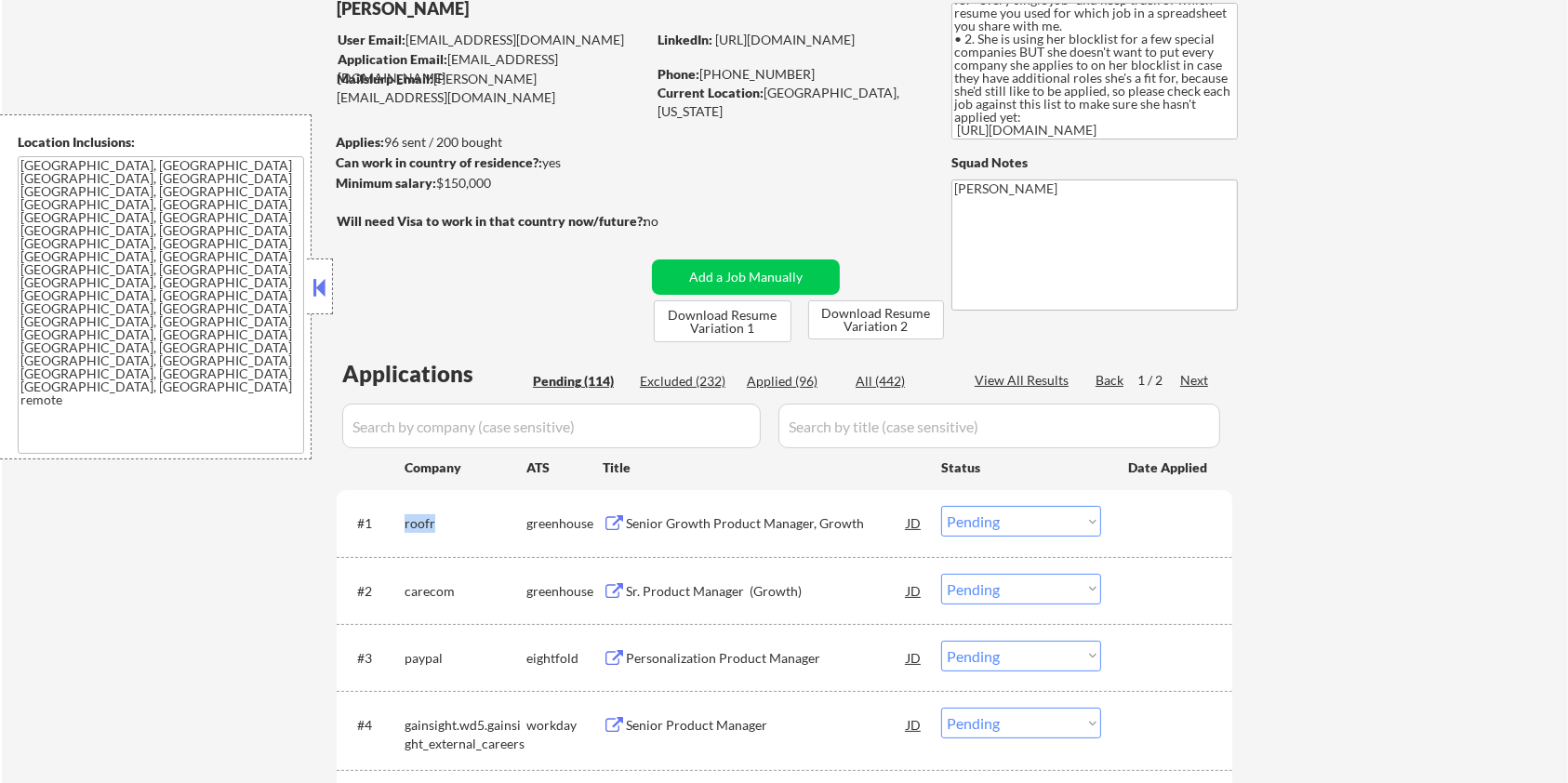
copy div "roofr"
click at [450, 437] on input "input" at bounding box center [551, 425] width 419 height 45
paste input "roofr"
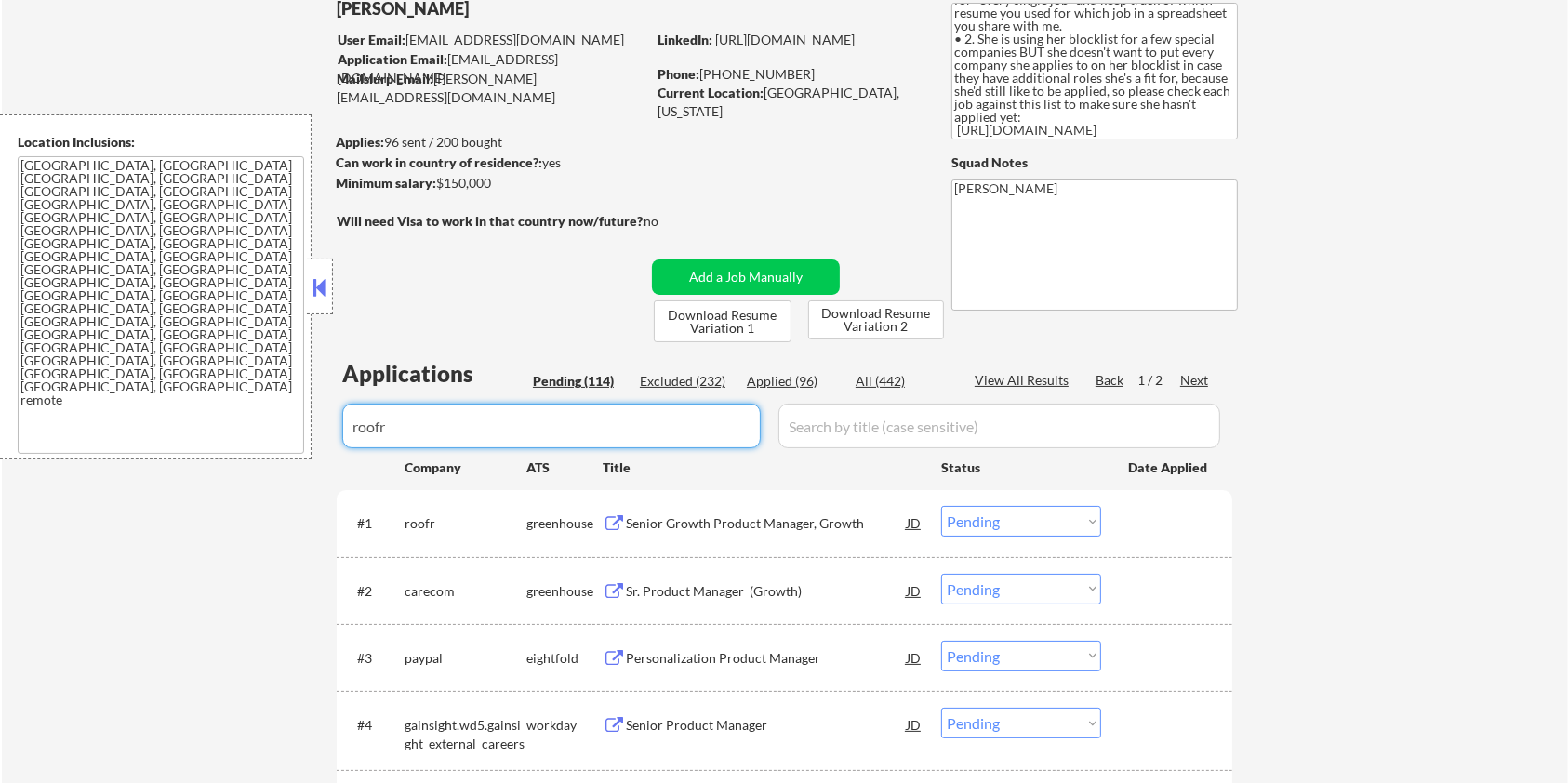
type input "roofr"
click at [815, 424] on input "input" at bounding box center [999, 425] width 442 height 45
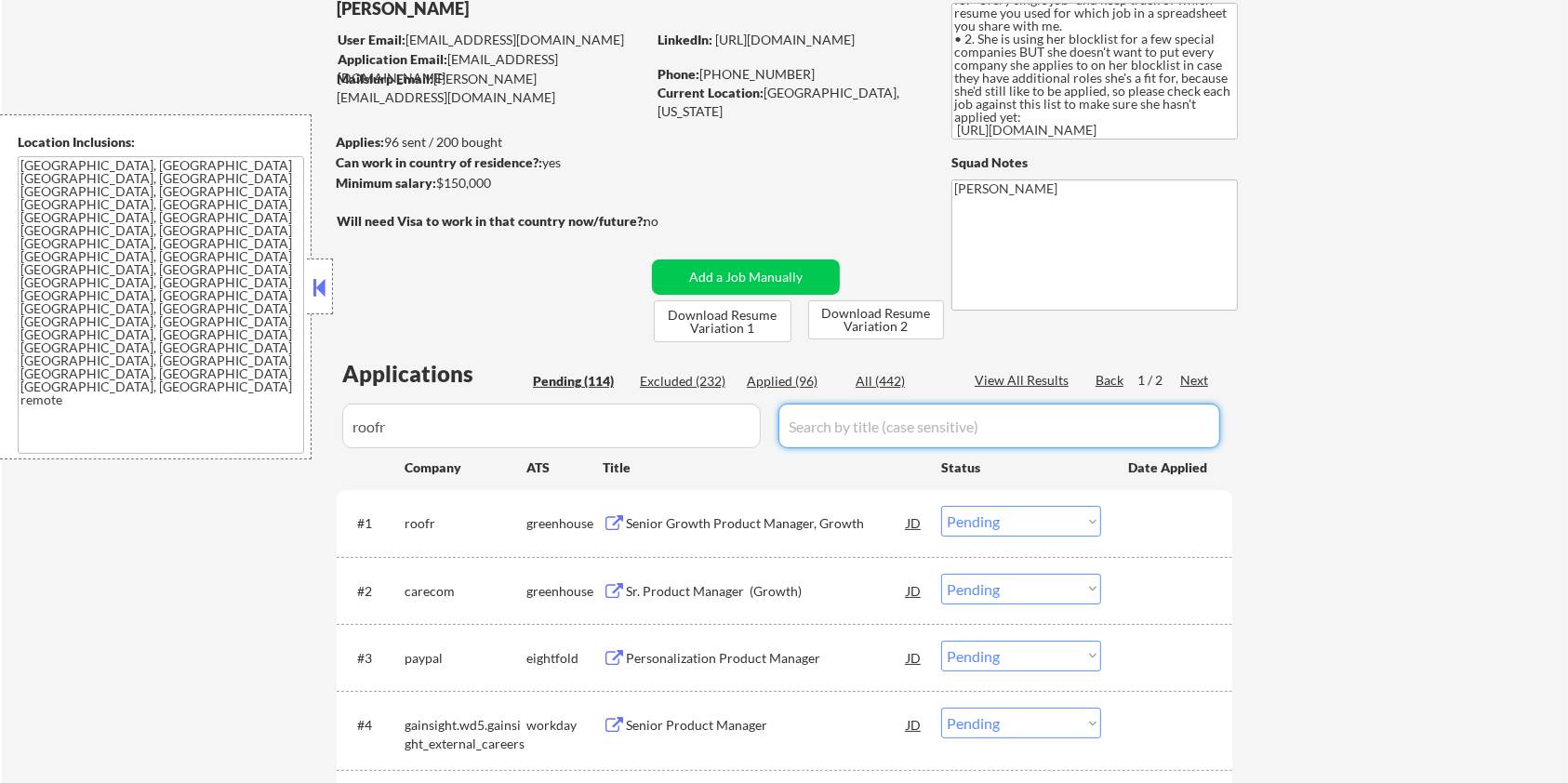
click at [882, 372] on div "All (442)" at bounding box center [902, 381] width 93 height 19
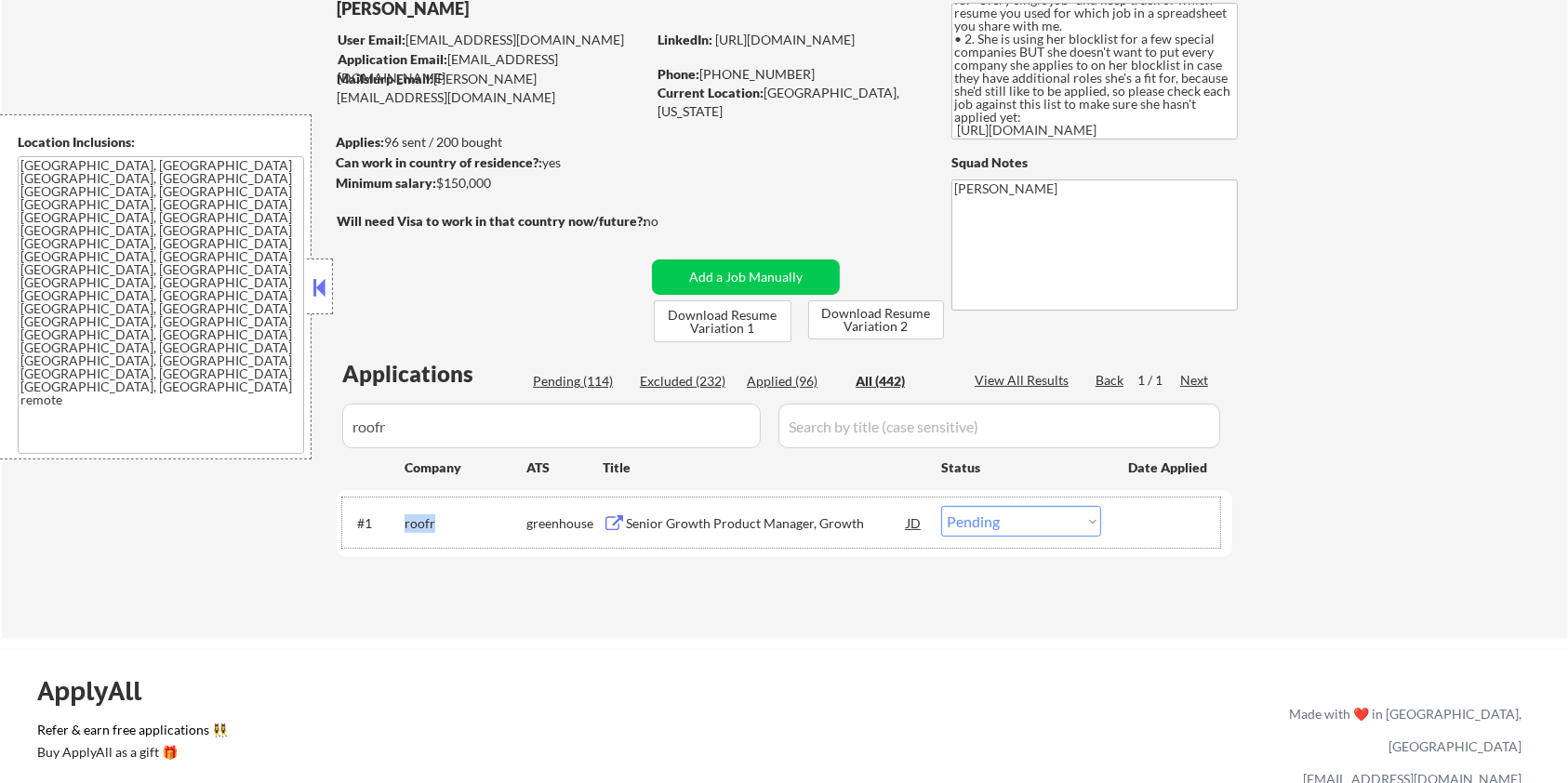
drag, startPoint x: 453, startPoint y: 525, endPoint x: 402, endPoint y: 521, distance: 51.2
click at [402, 521] on div "#1 roofr greenhouse Senior Growth Product Manager, Growth JD Choose an option..…" at bounding box center [781, 523] width 878 height 51
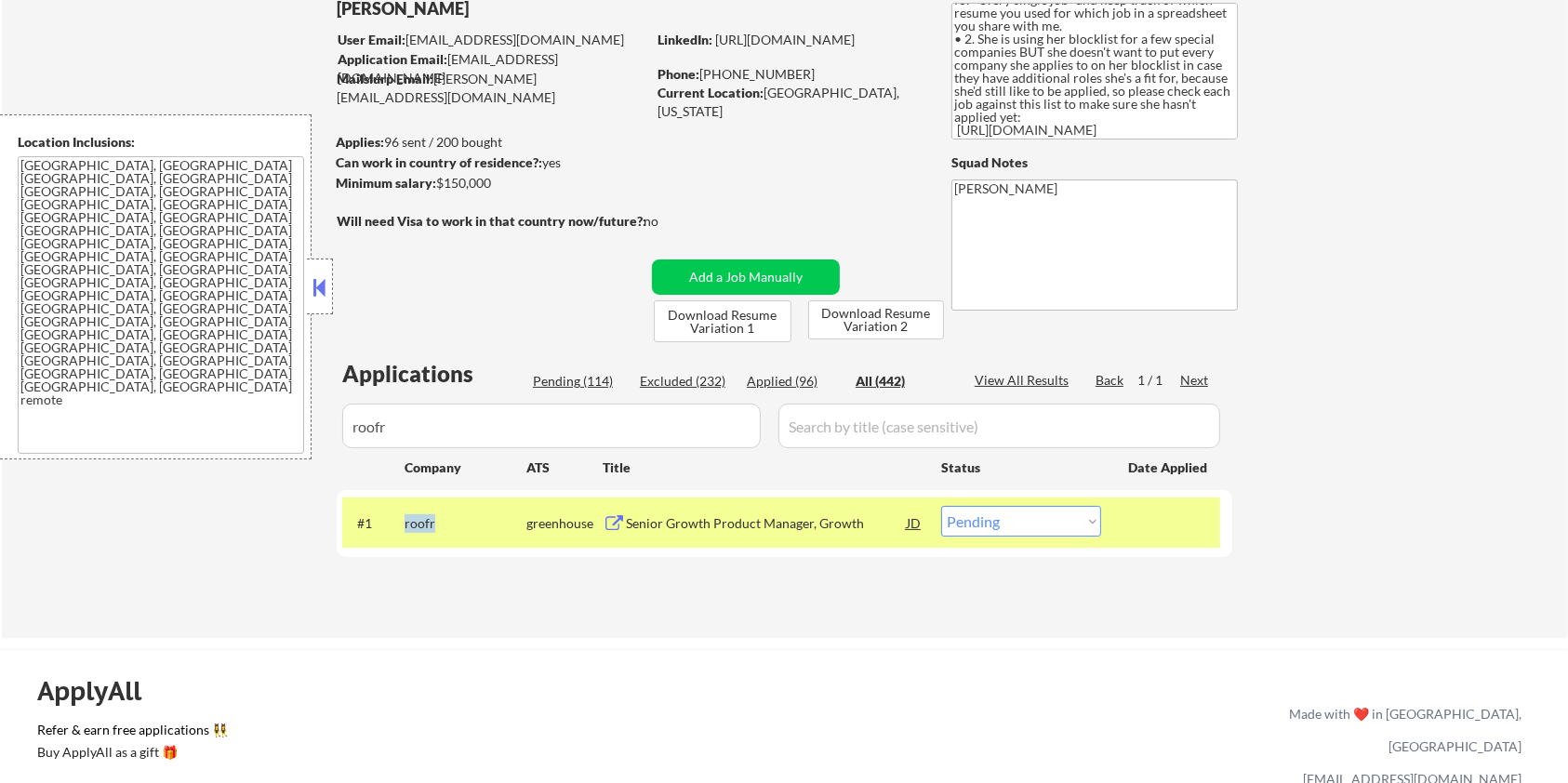
copy div "roofr"
click at [1024, 525] on select "Choose an option... Pending Applied Excluded (Questions) Excluded (Expired) Exc…" at bounding box center [1021, 522] width 160 height 31
select select ""applied""
click at [941, 506] on select "Choose an option... Pending Applied Excluded (Questions) Excluded (Expired) Exc…" at bounding box center [1021, 522] width 160 height 31
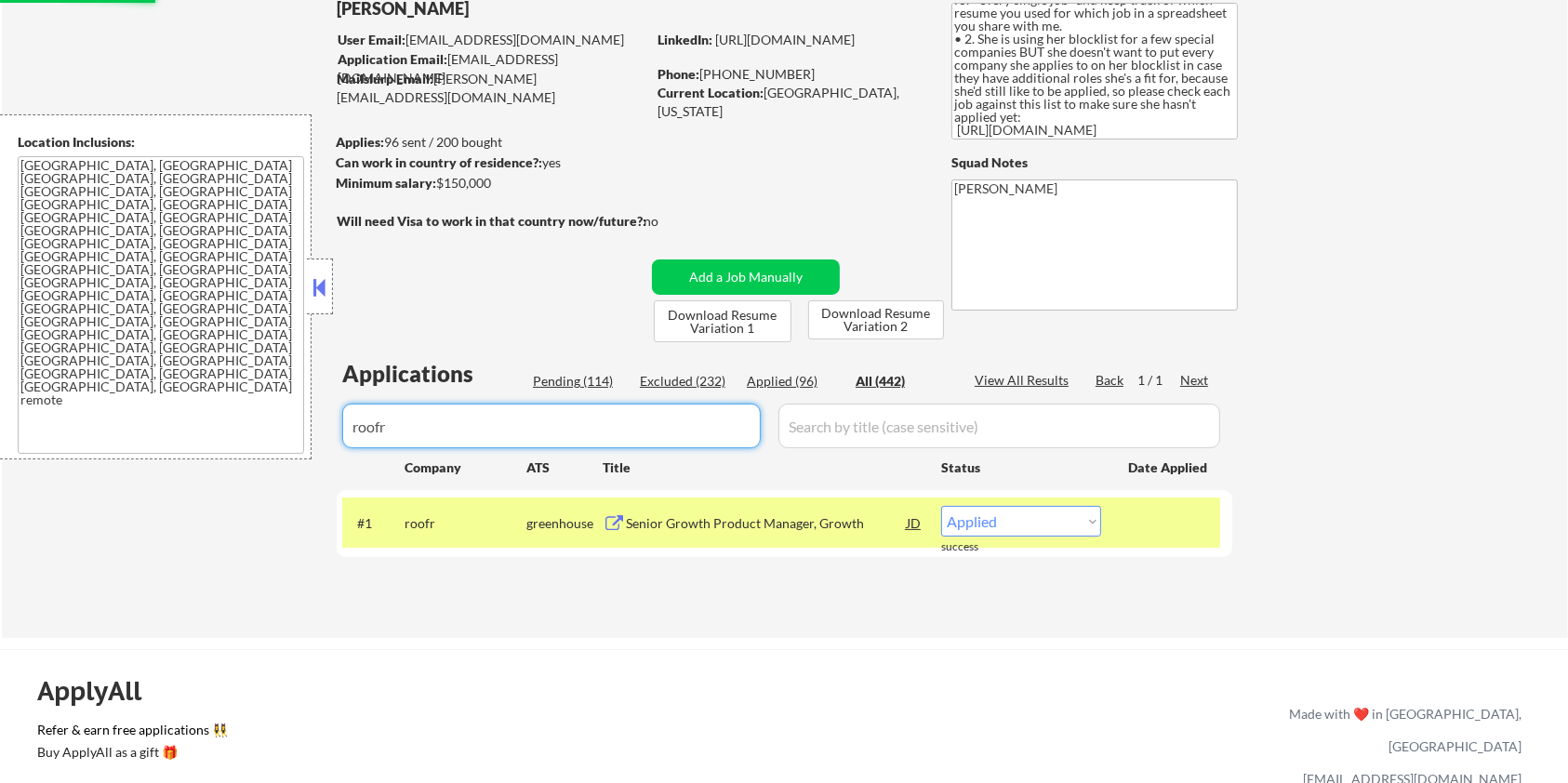
drag, startPoint x: 462, startPoint y: 436, endPoint x: 155, endPoint y: 453, distance: 307.5
click at [155, 453] on body "← Return to /applysquad Mailslurp Inbox Job Search Builder Zoe Henderson User E…" at bounding box center [784, 267] width 1568 height 783
select select ""applied""
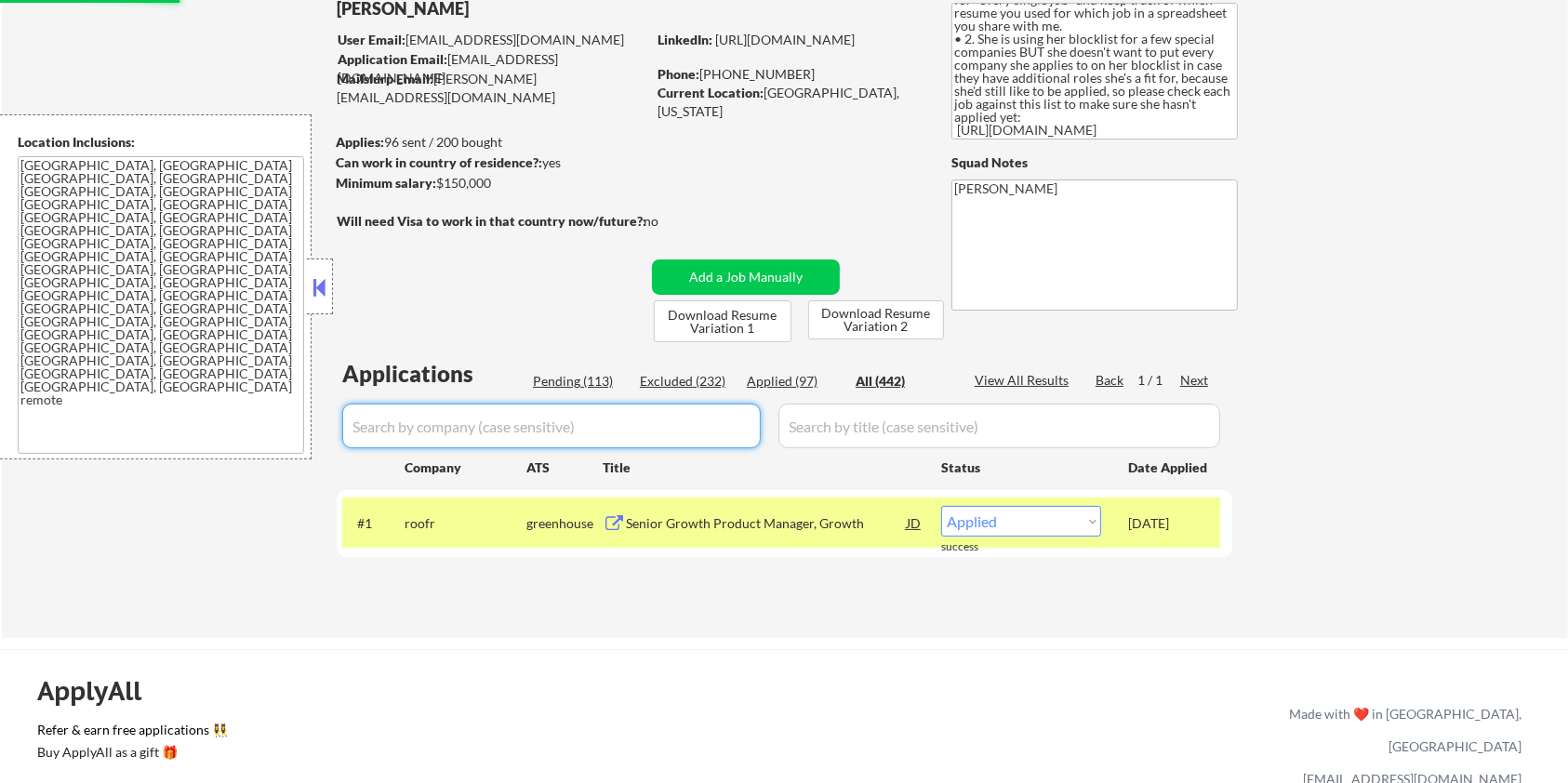
select select ""applied""
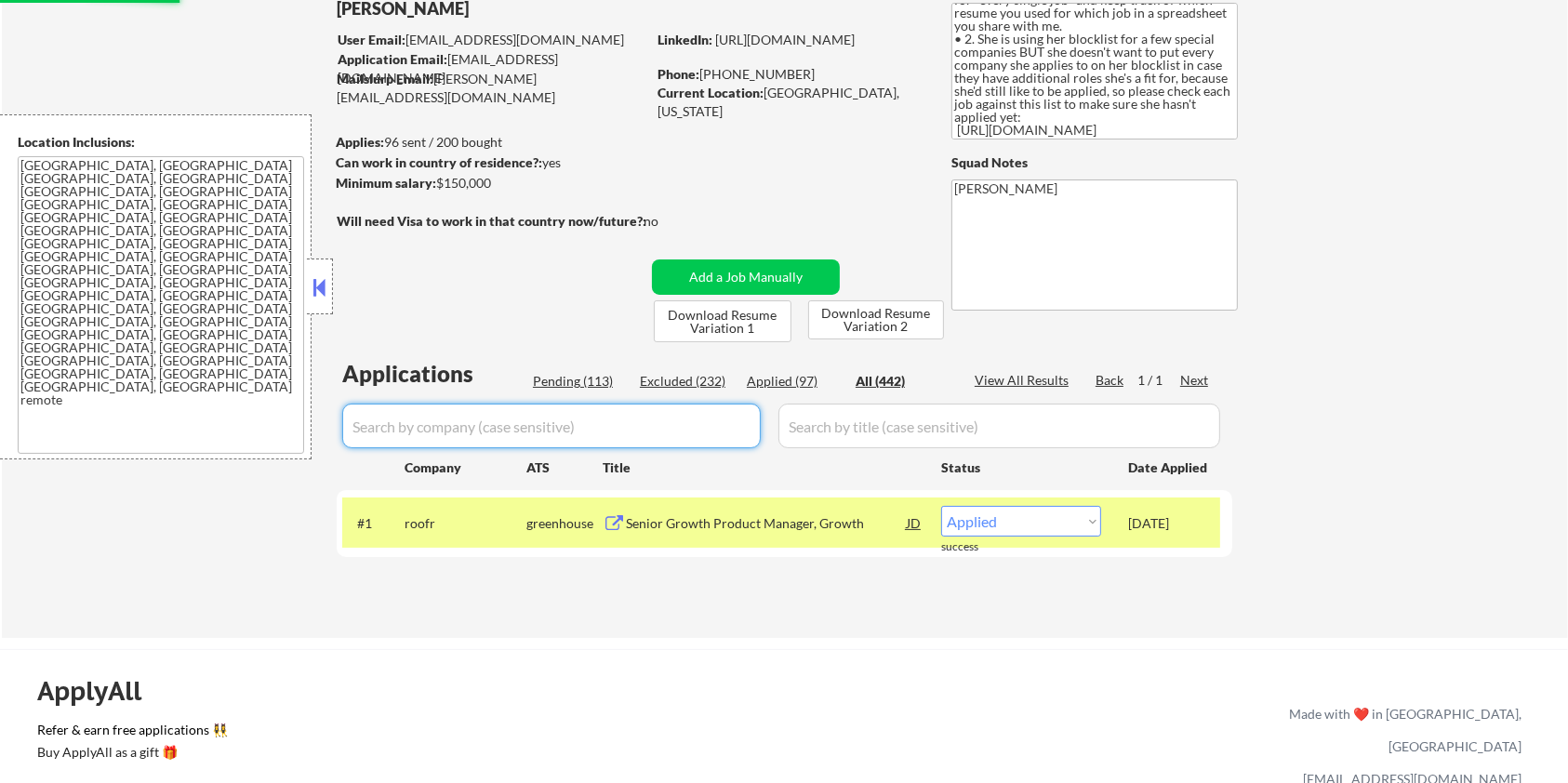
select select ""applied""
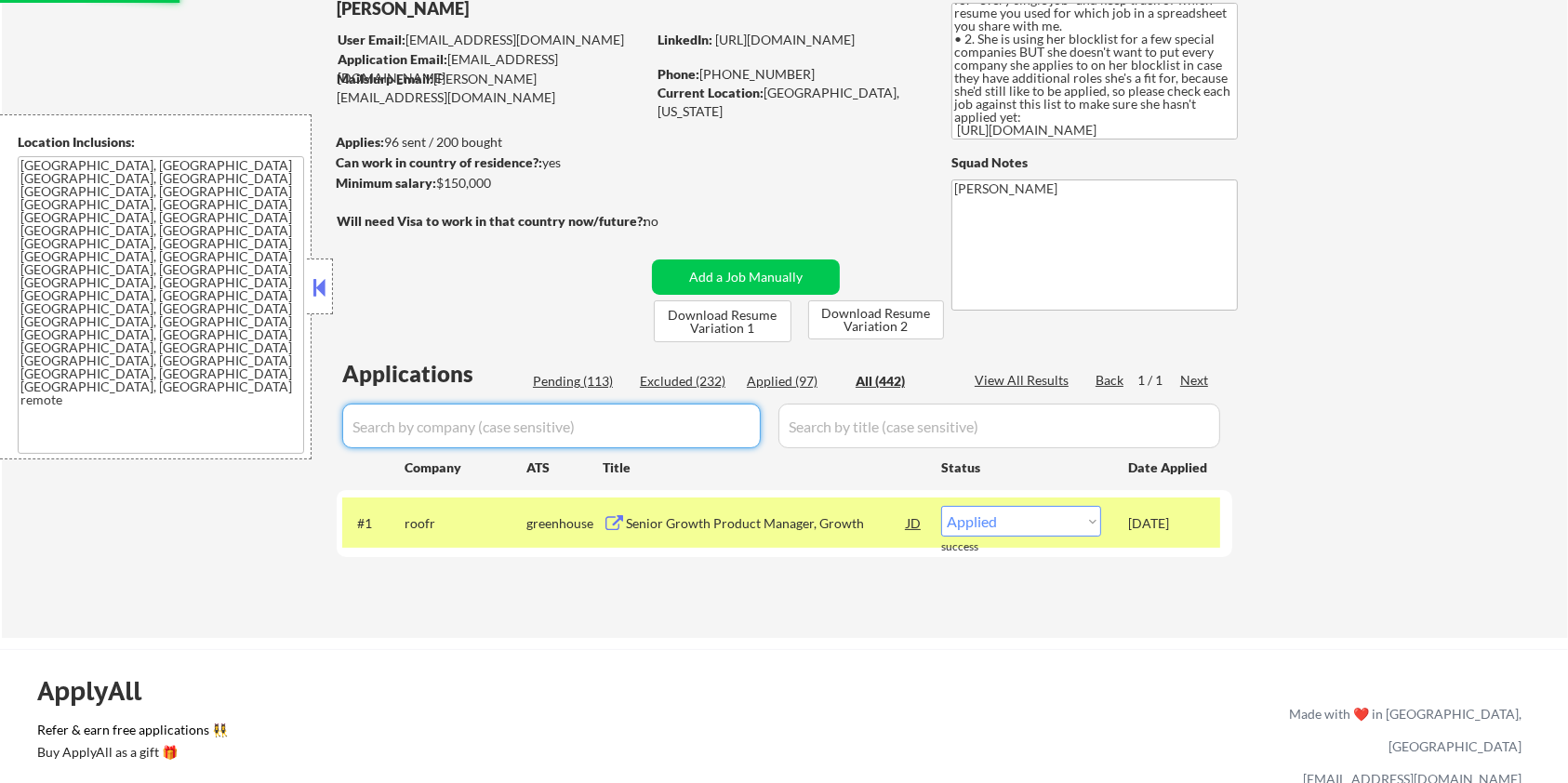
select select ""applied""
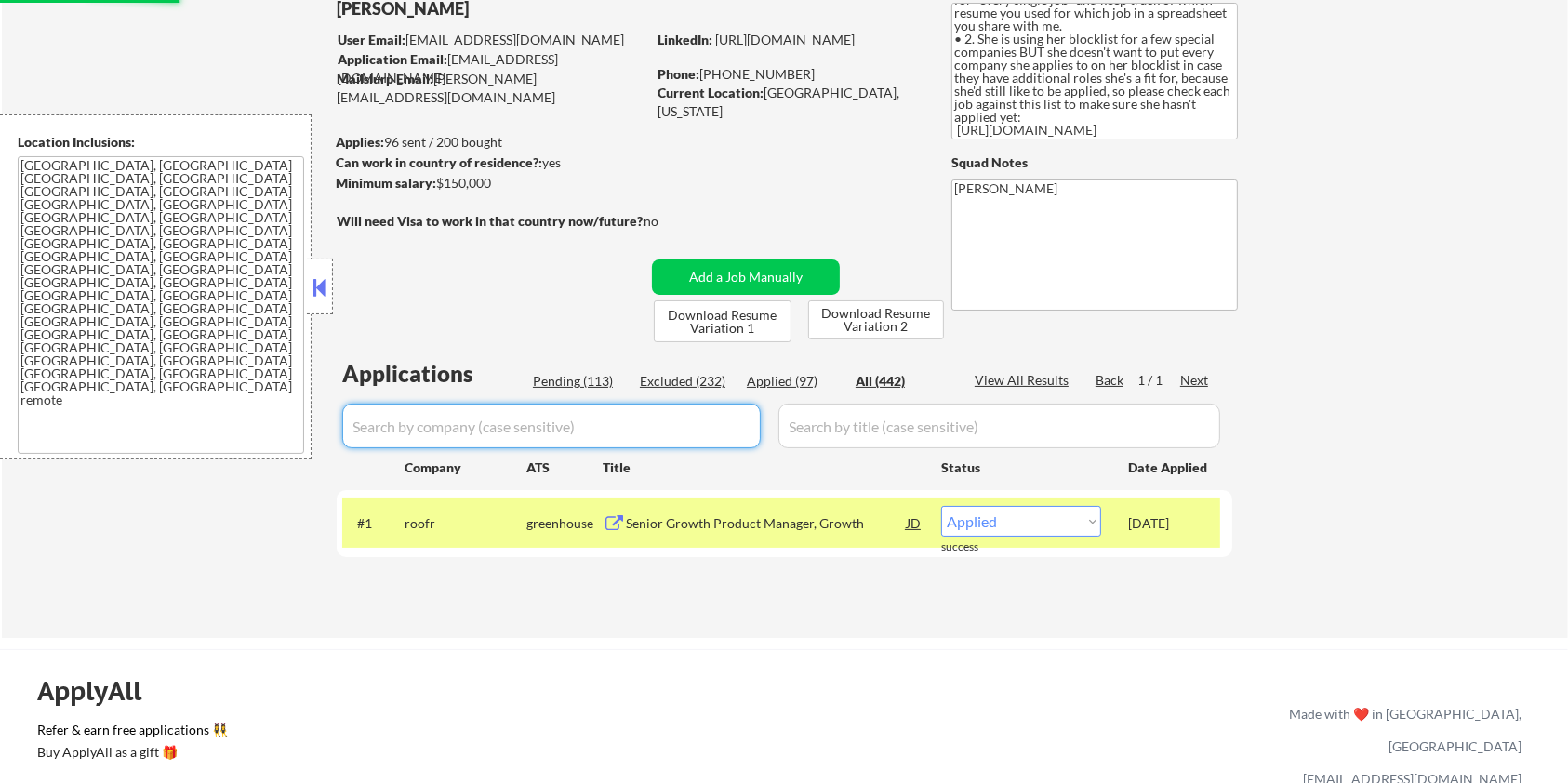
select select ""applied""
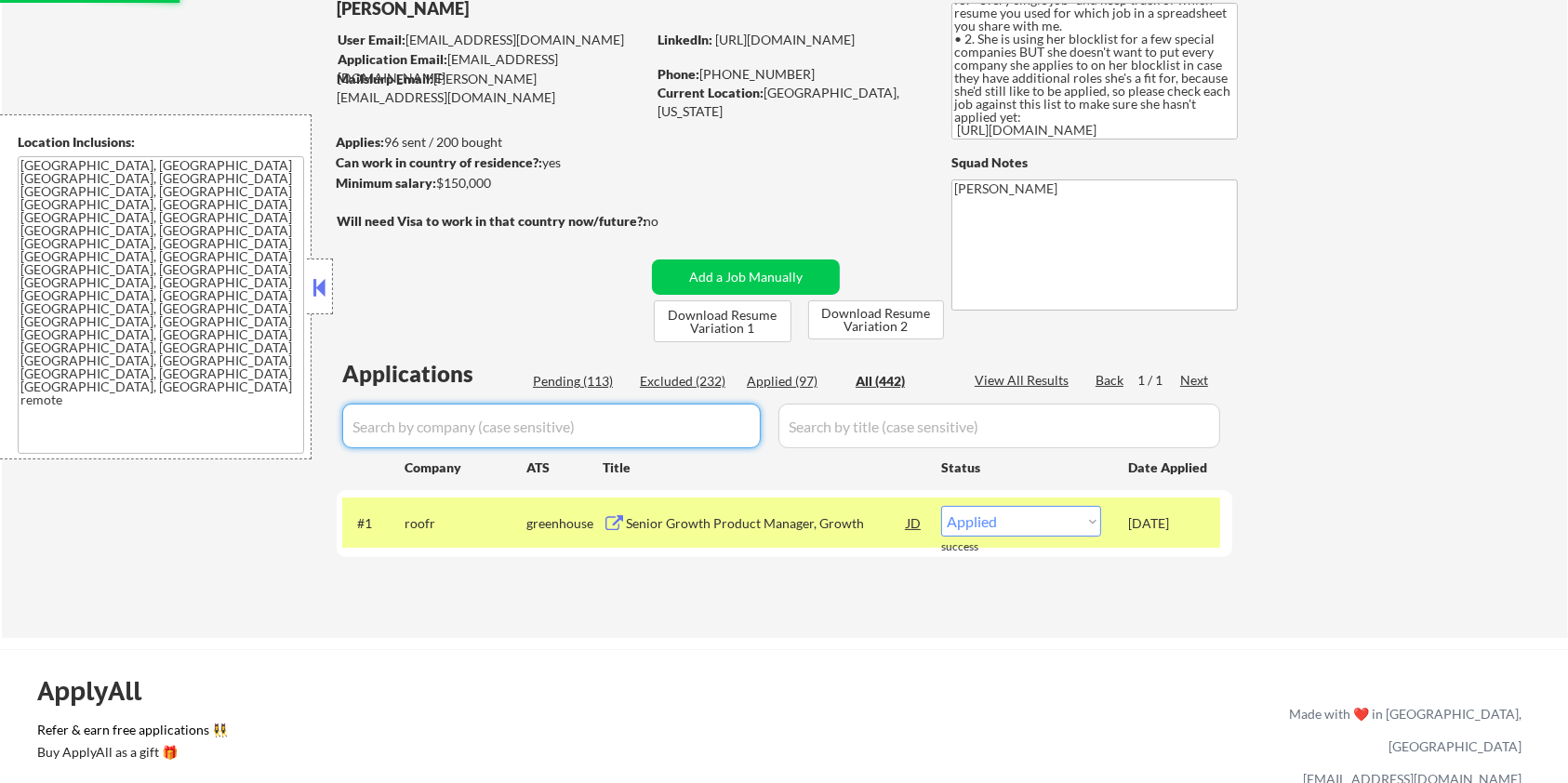
select select ""applied""
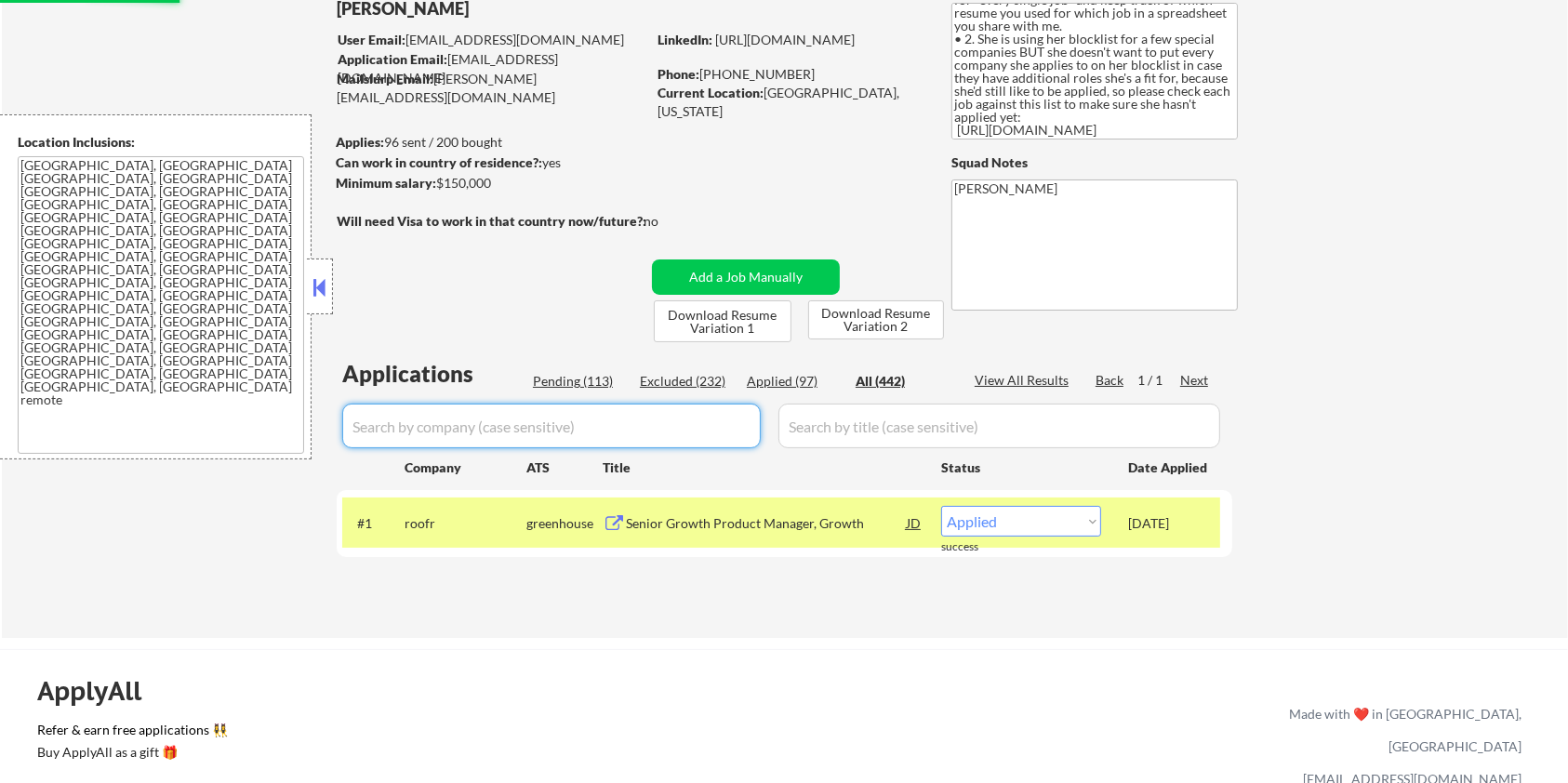
select select ""applied""
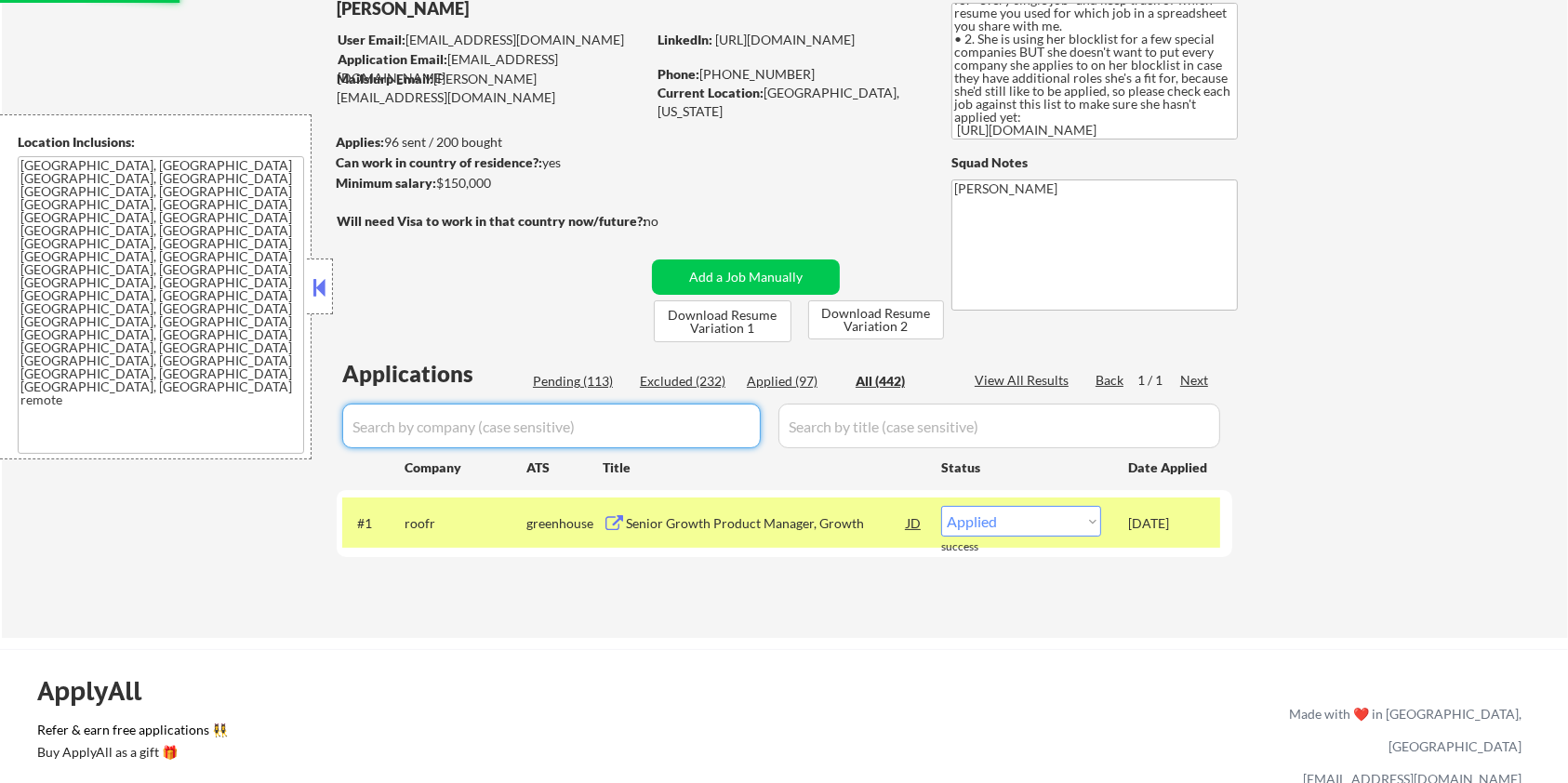
select select ""applied""
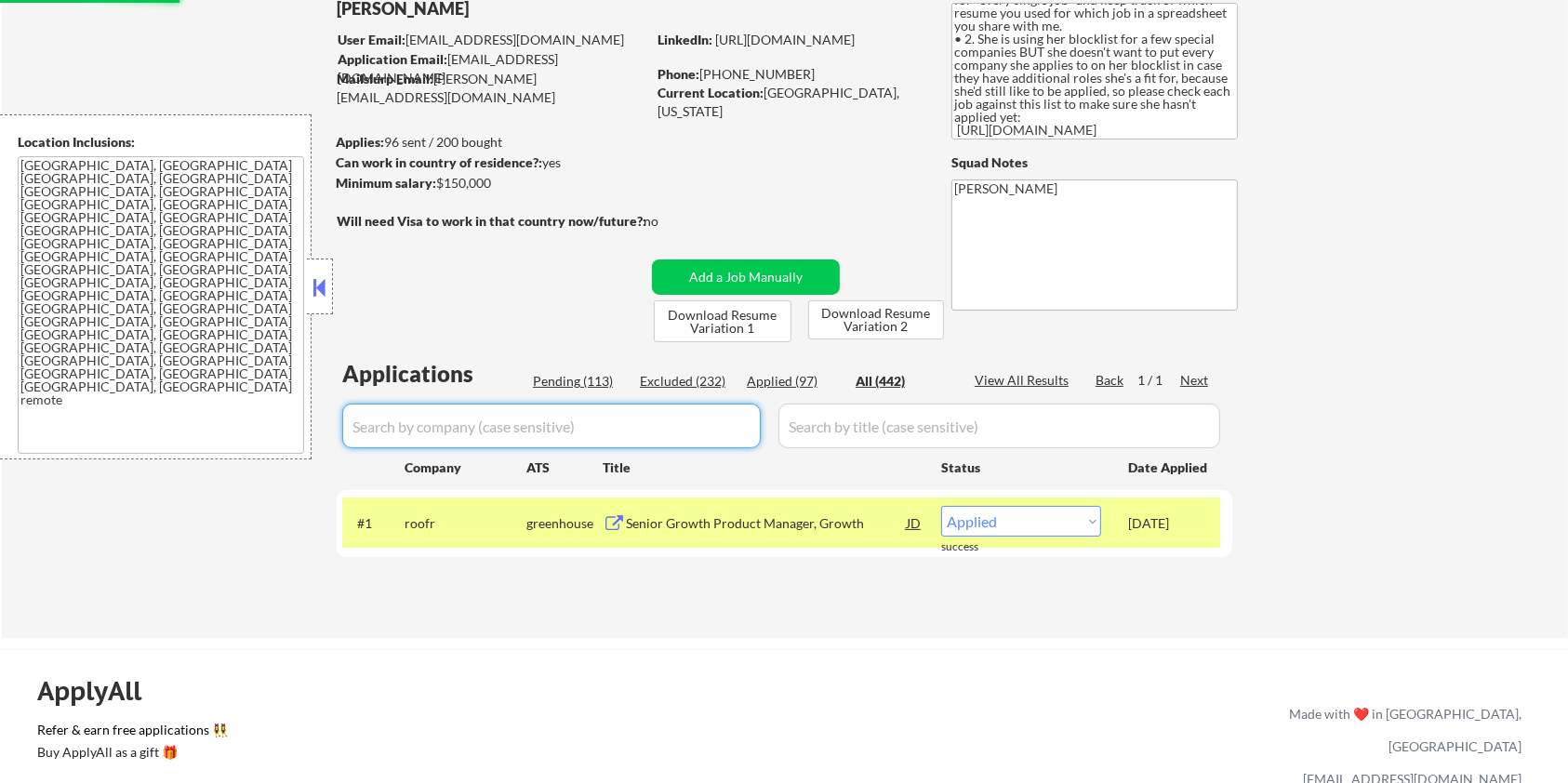
select select ""applied""
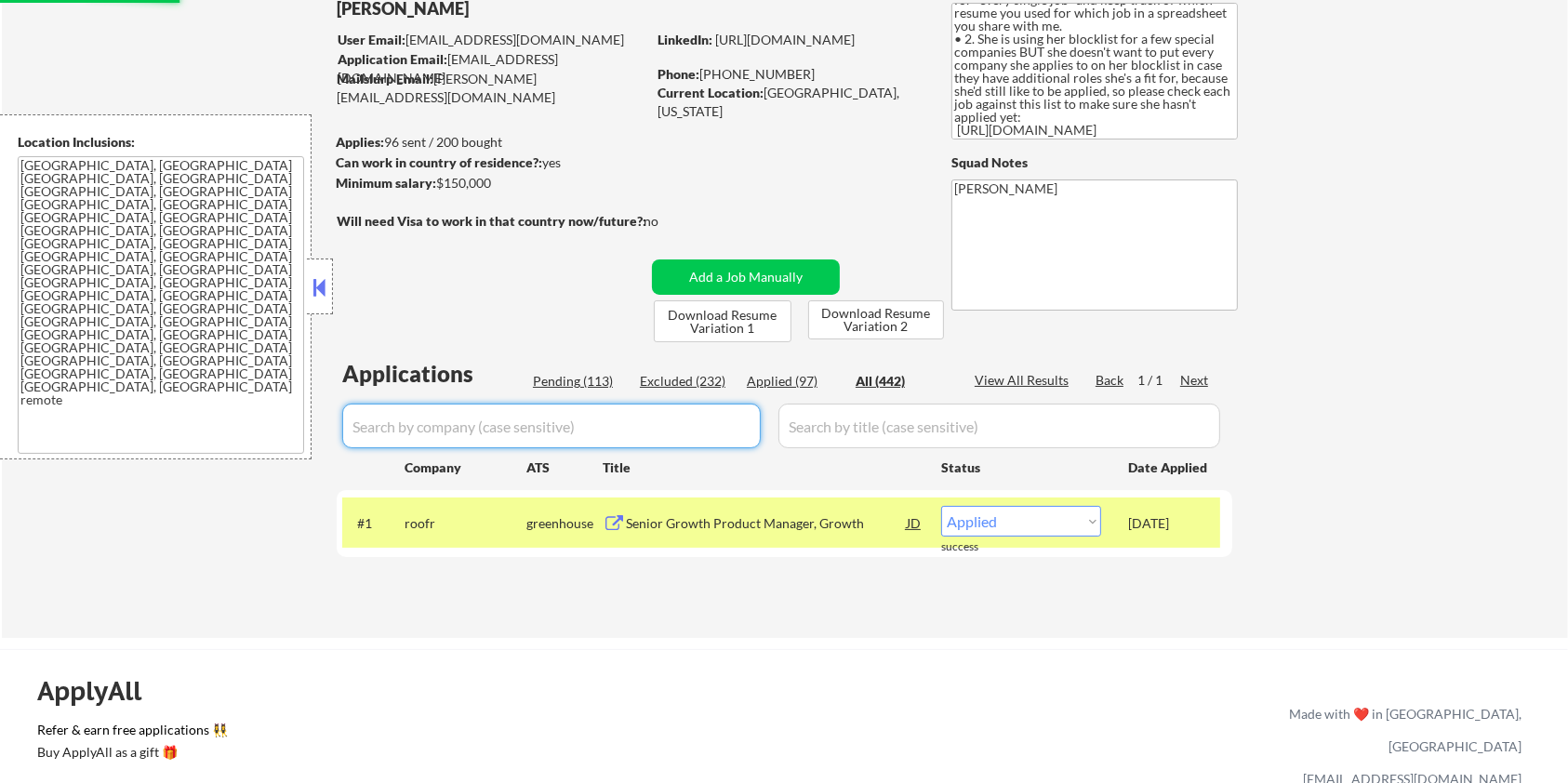
select select ""applied""
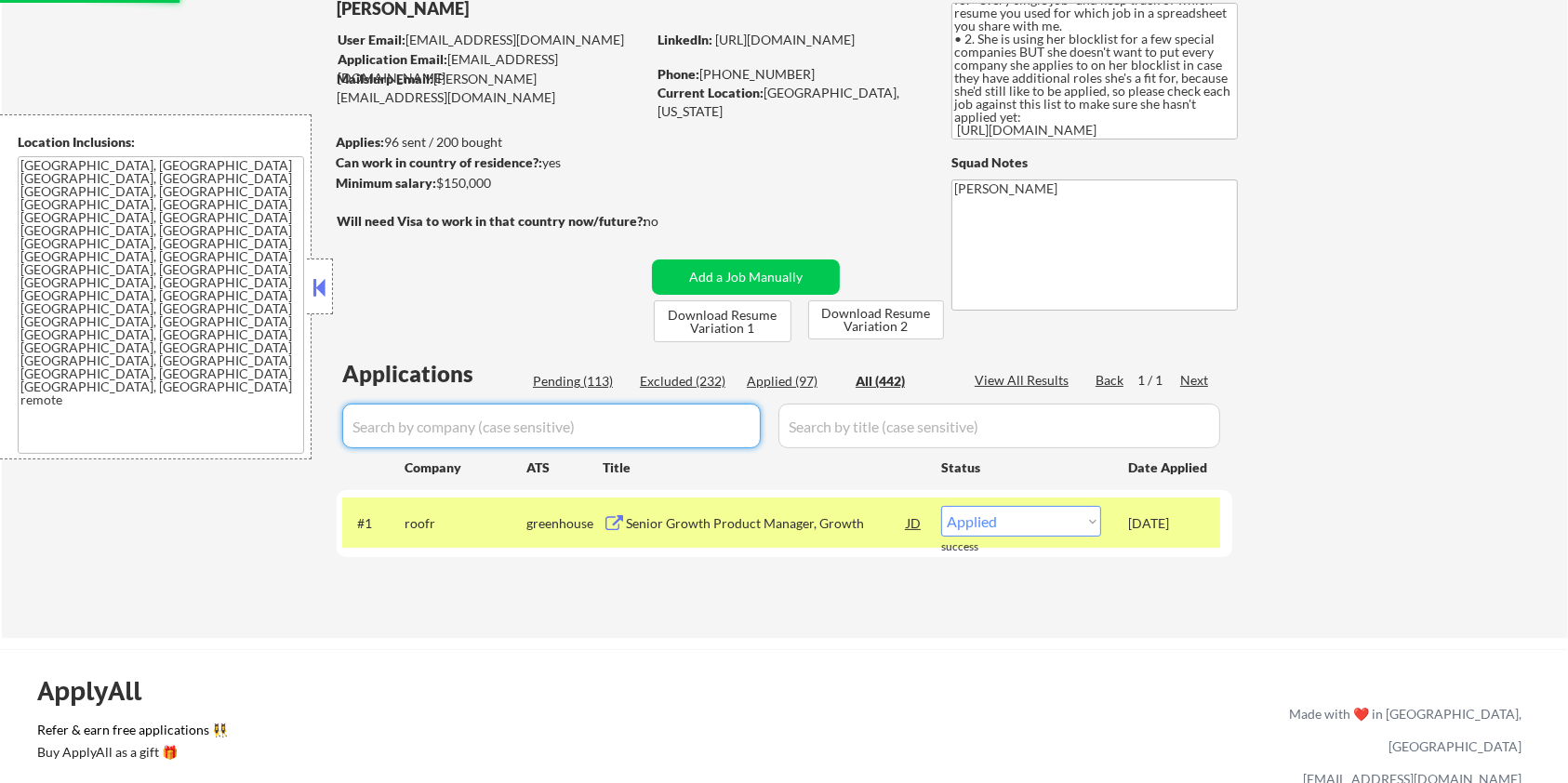
select select ""applied""
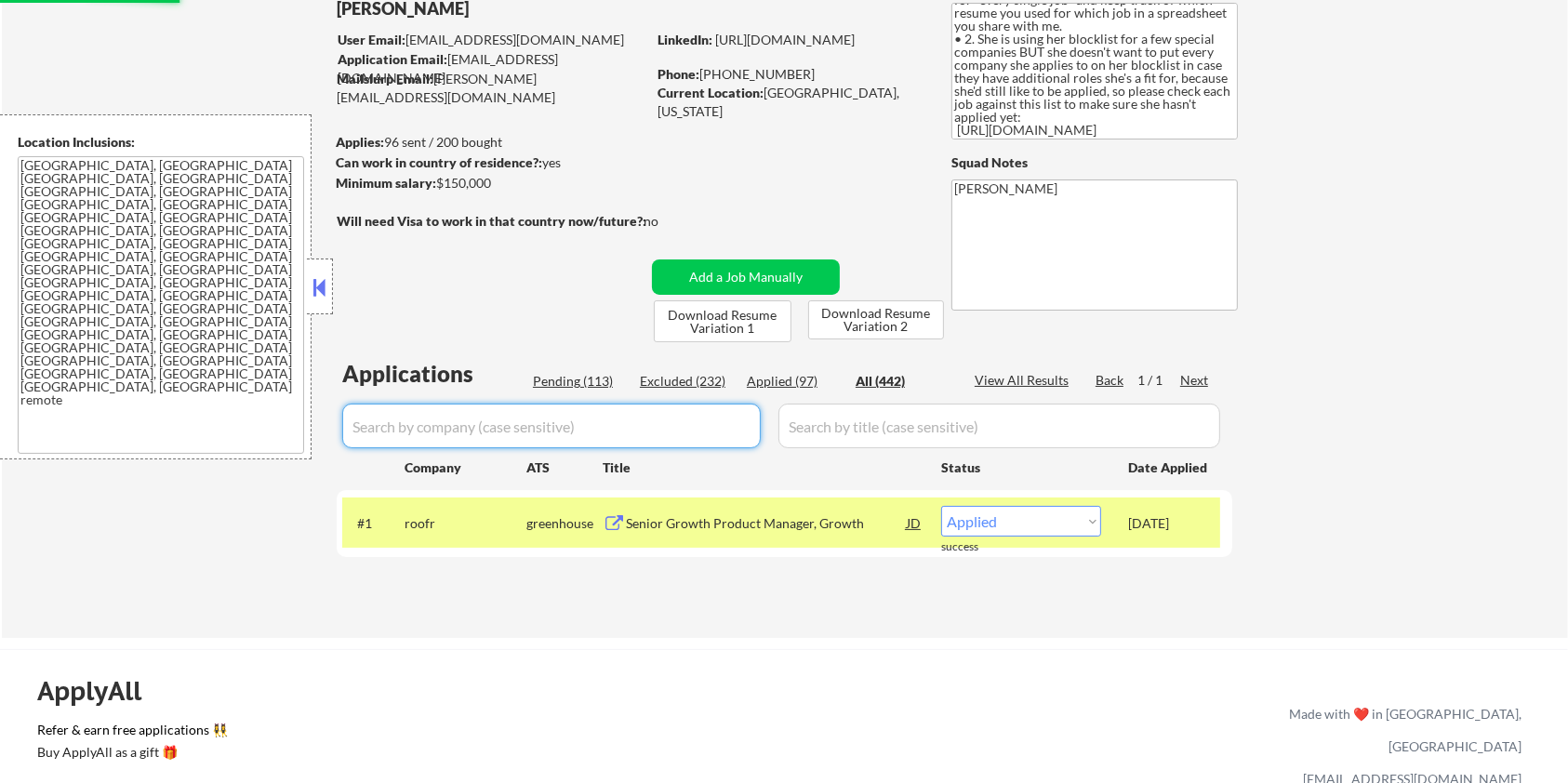
select select ""applied""
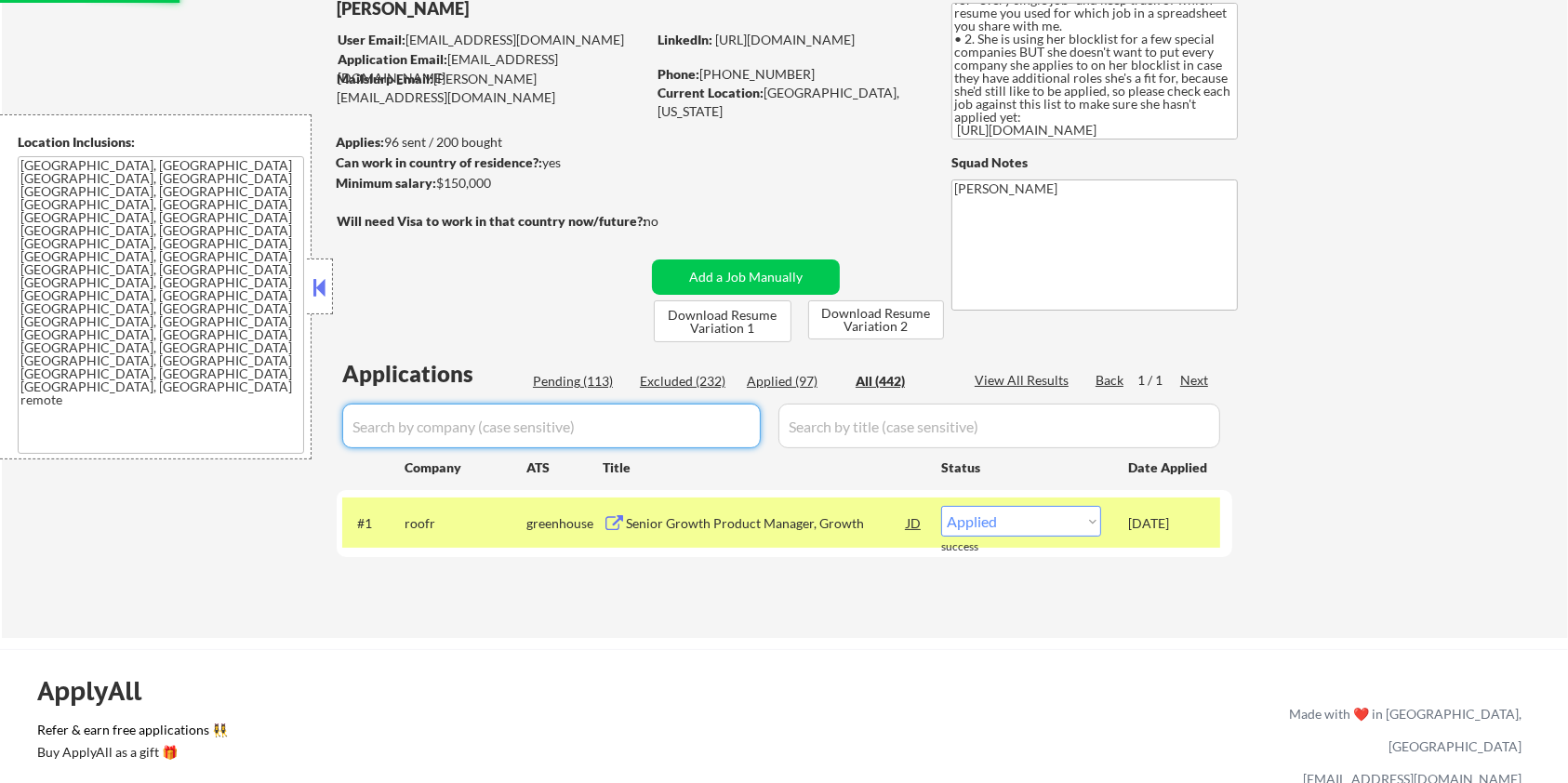
select select ""applied""
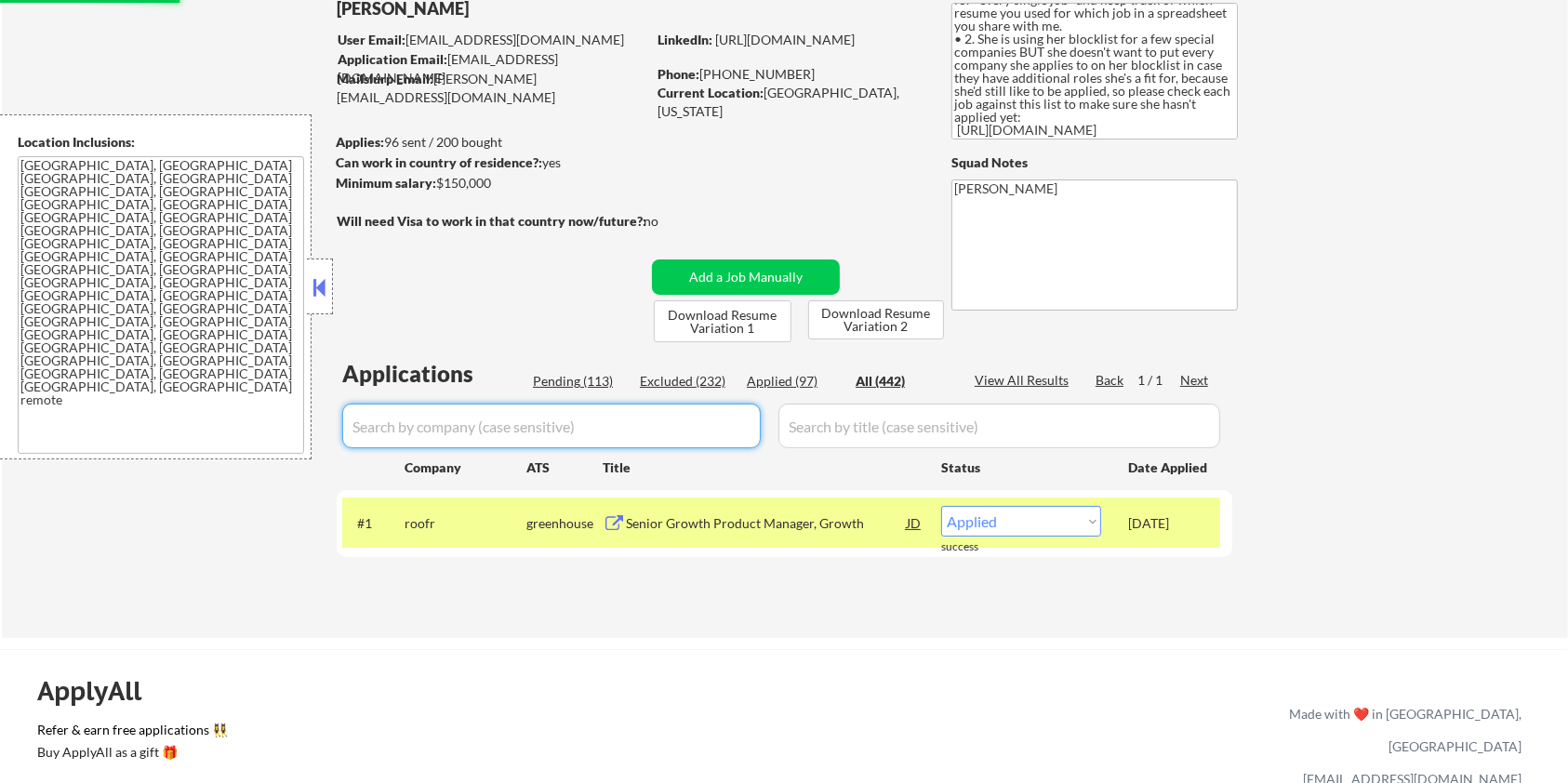
select select ""applied""
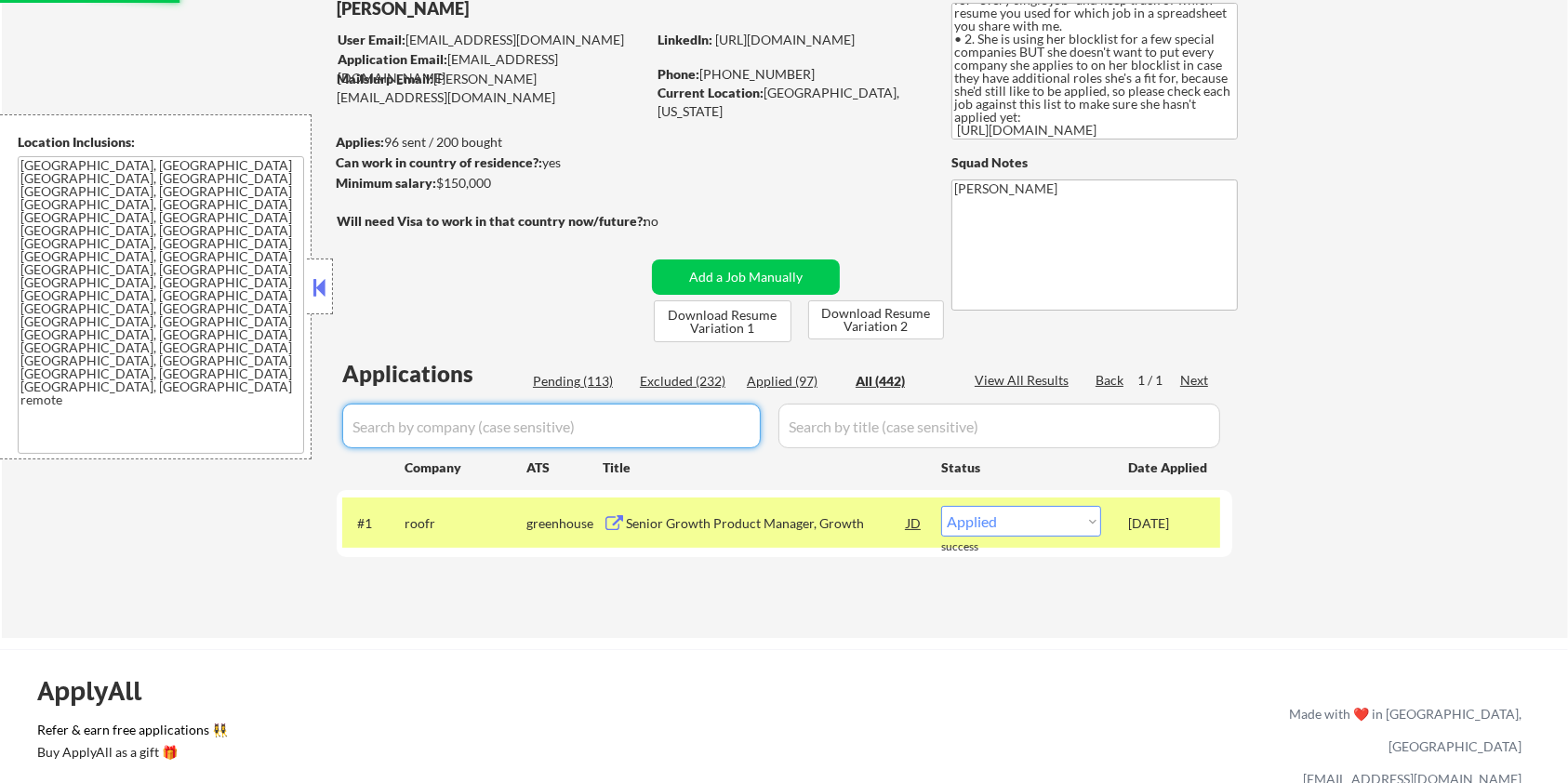
select select ""applied""
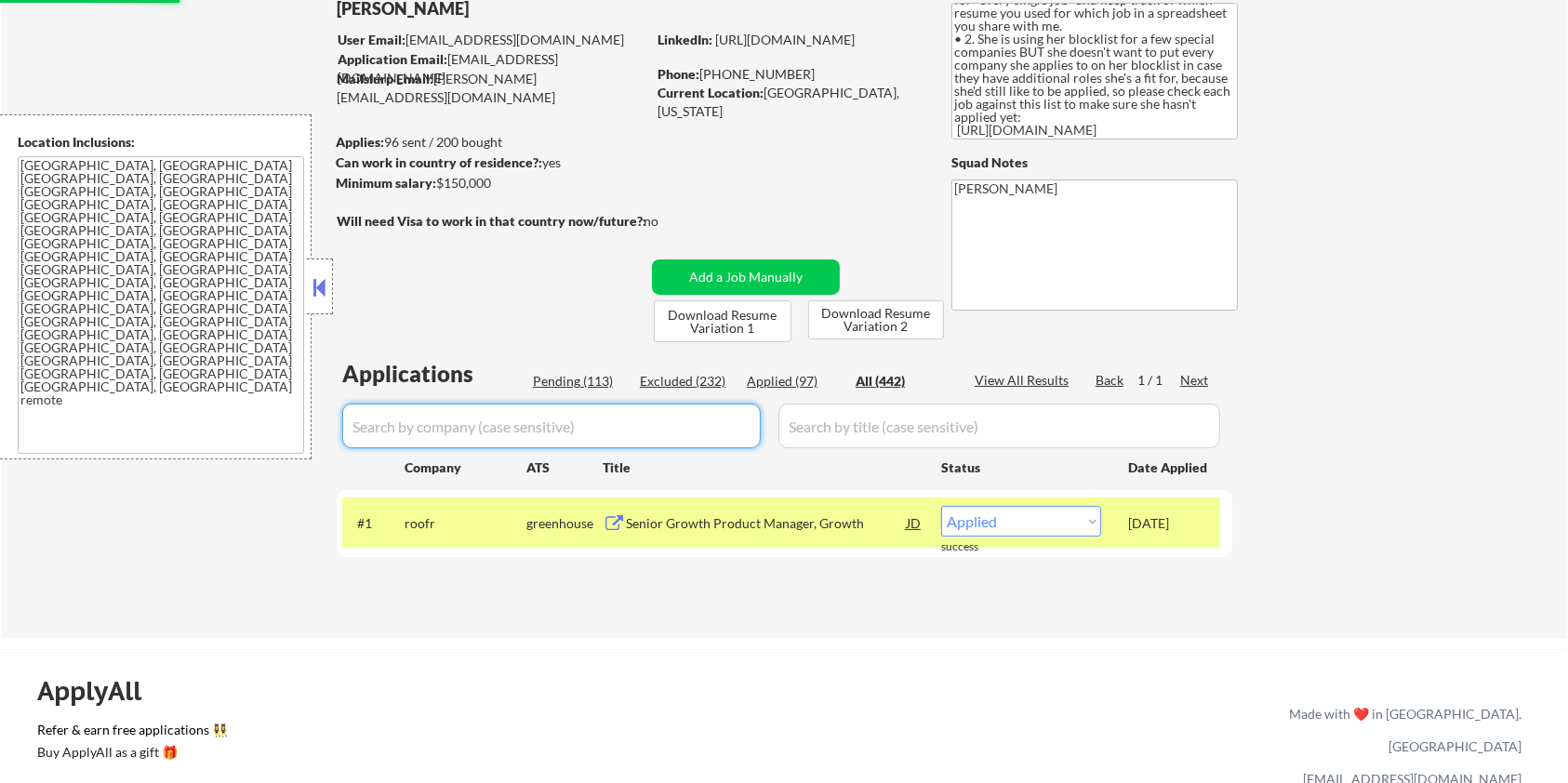
select select ""applied""
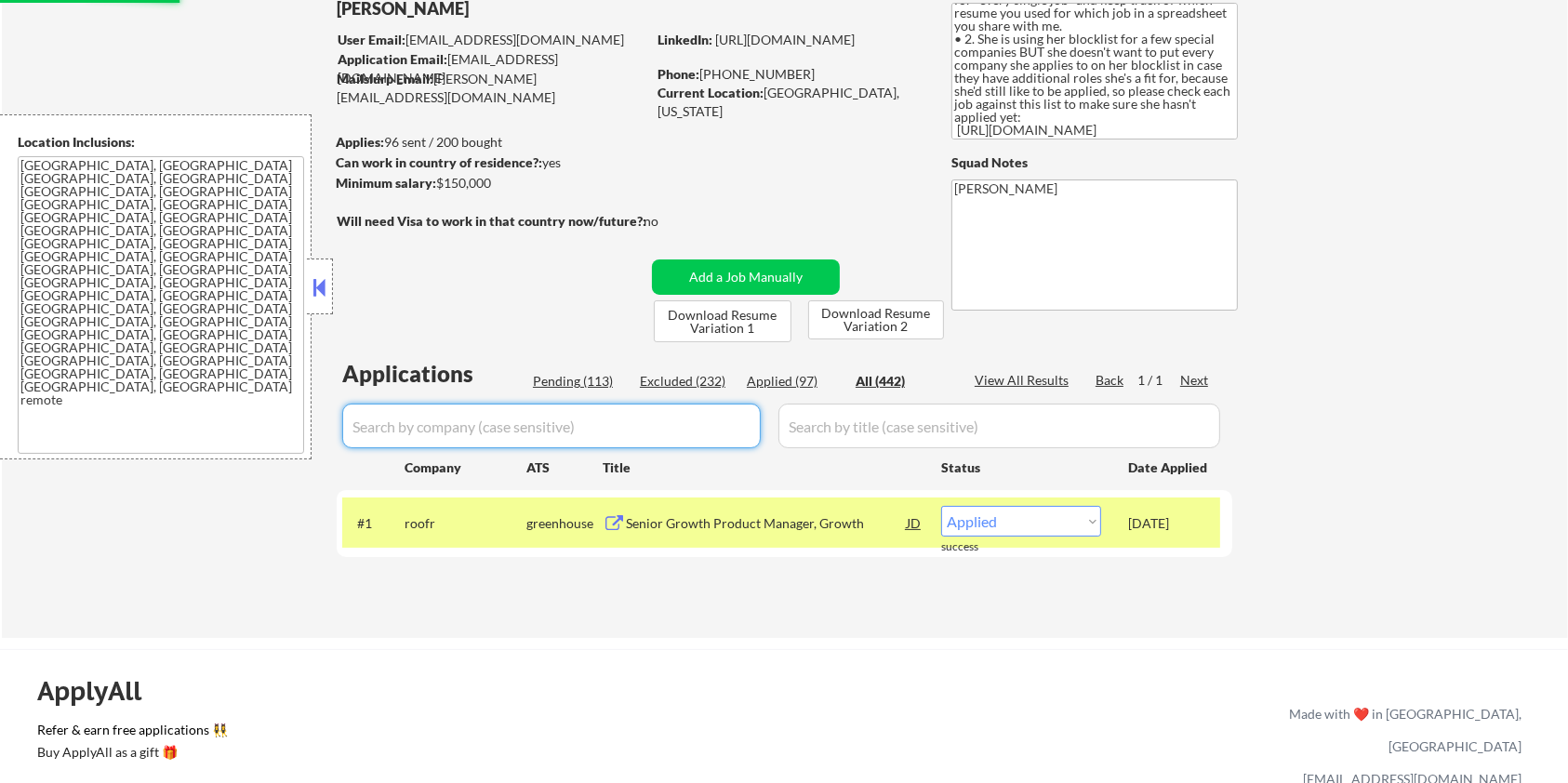
select select ""applied""
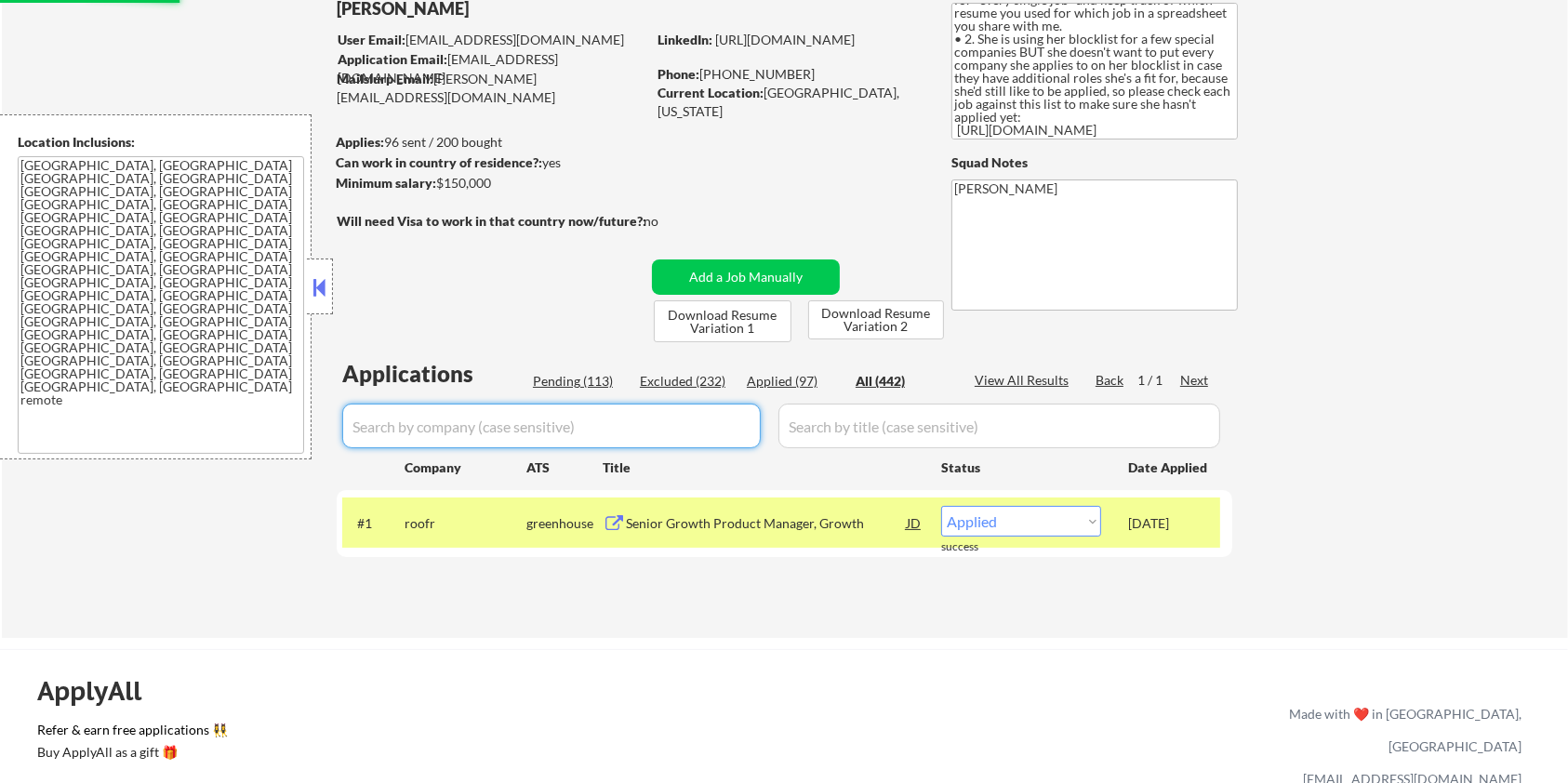
select select ""applied""
select select ""excluded__blocklist_""
select select ""applied""
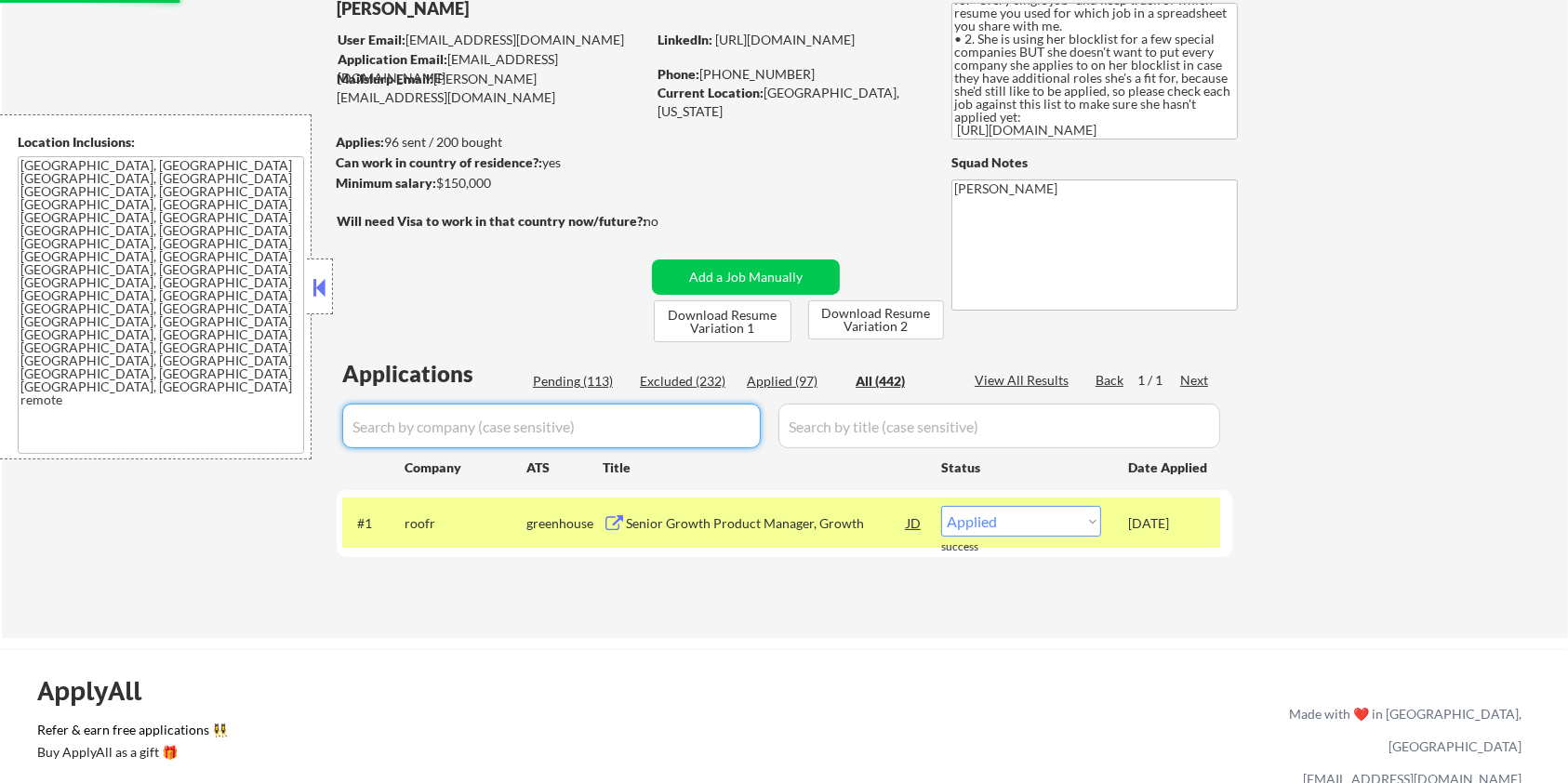
select select ""applied""
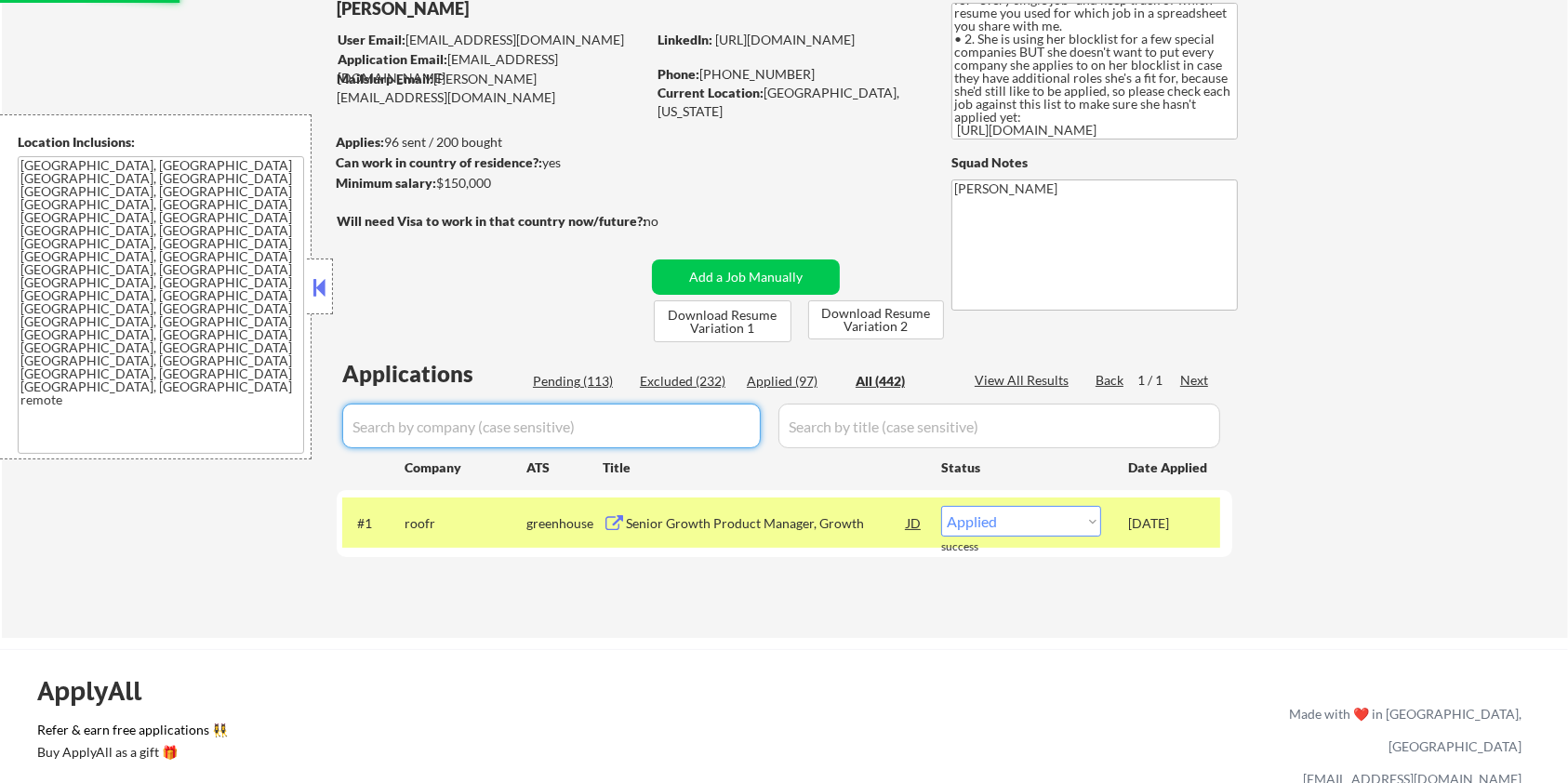
select select ""applied""
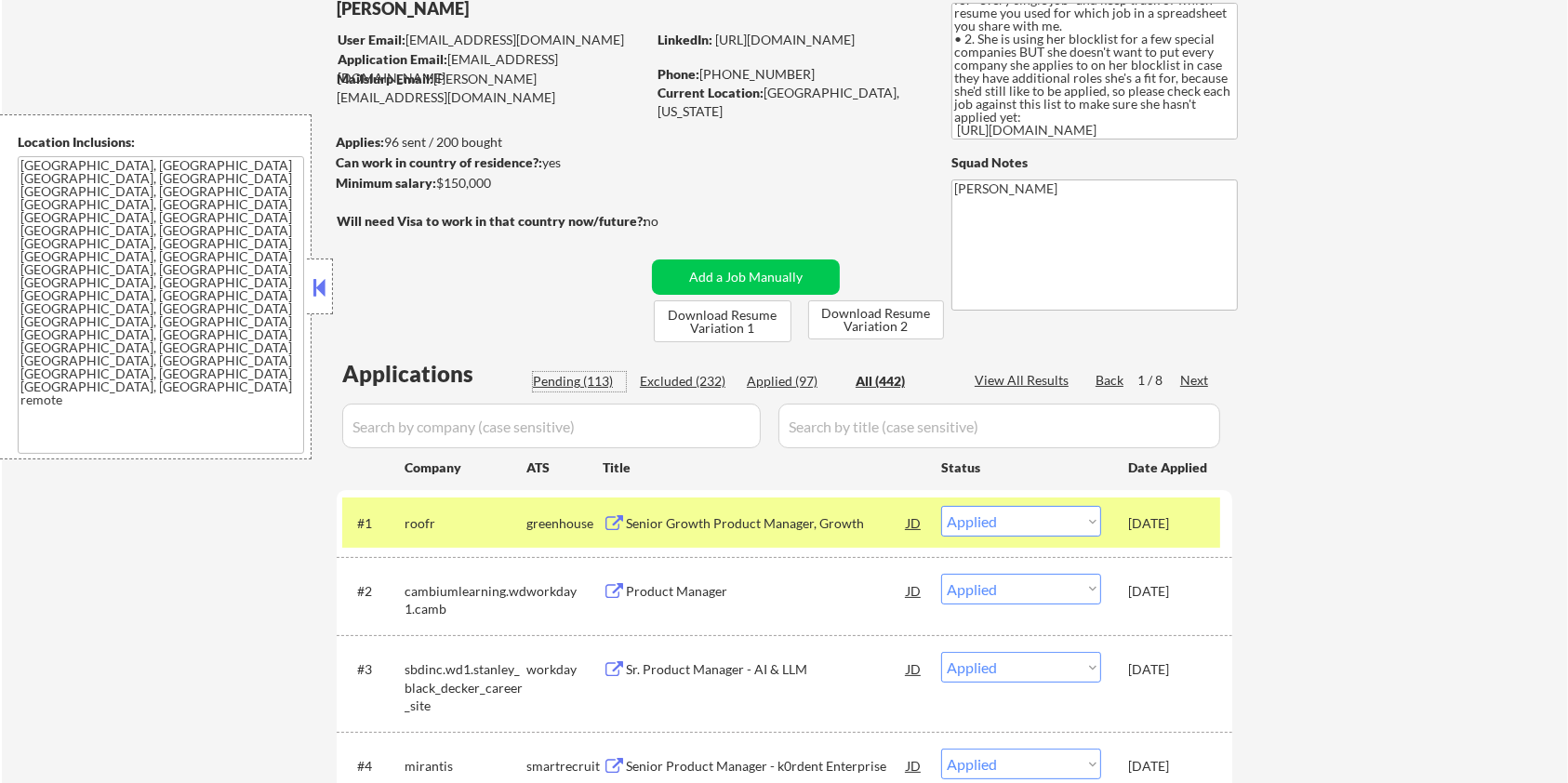
click at [580, 386] on div "Pending (113)" at bounding box center [580, 381] width 93 height 19
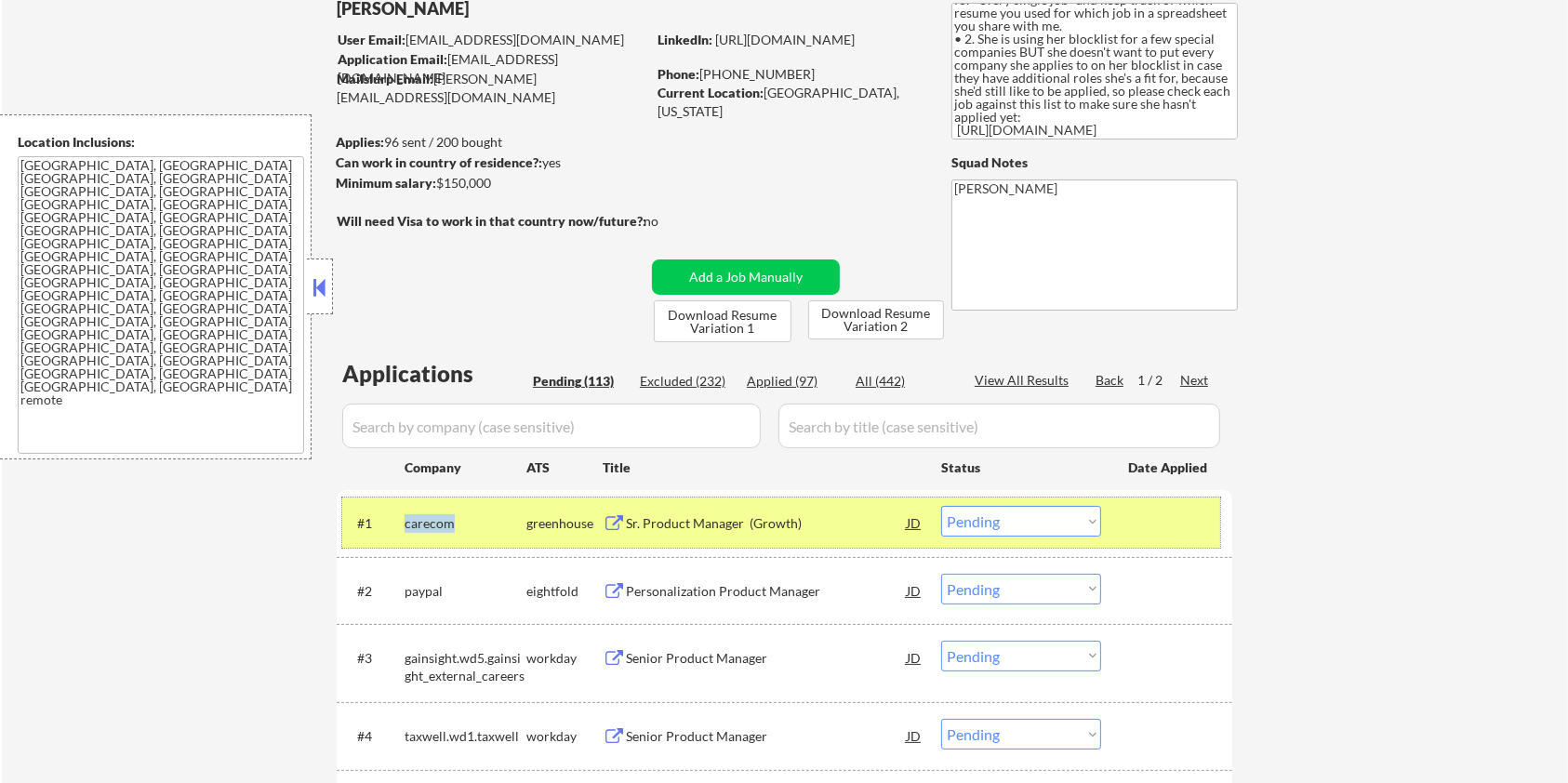
drag, startPoint x: 462, startPoint y: 524, endPoint x: 402, endPoint y: 525, distance: 60.0
click at [402, 525] on div "#1 carecom greenhouse Sr. Product Manager (Growth) JD Choose an option... Pendi…" at bounding box center [781, 523] width 878 height 51
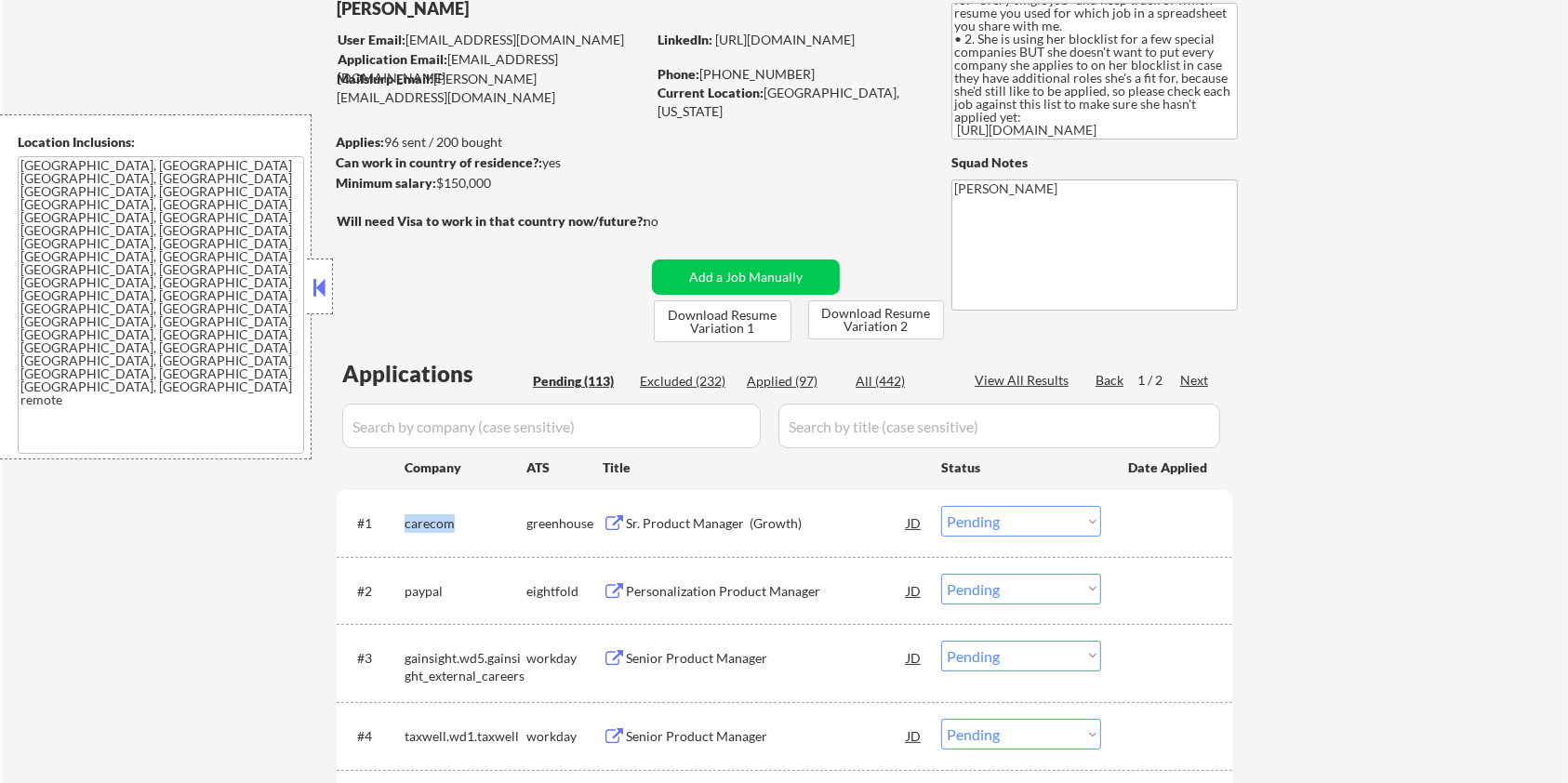
copy div "carecom"
click at [523, 417] on input "input" at bounding box center [551, 425] width 419 height 45
paste input "carecom"
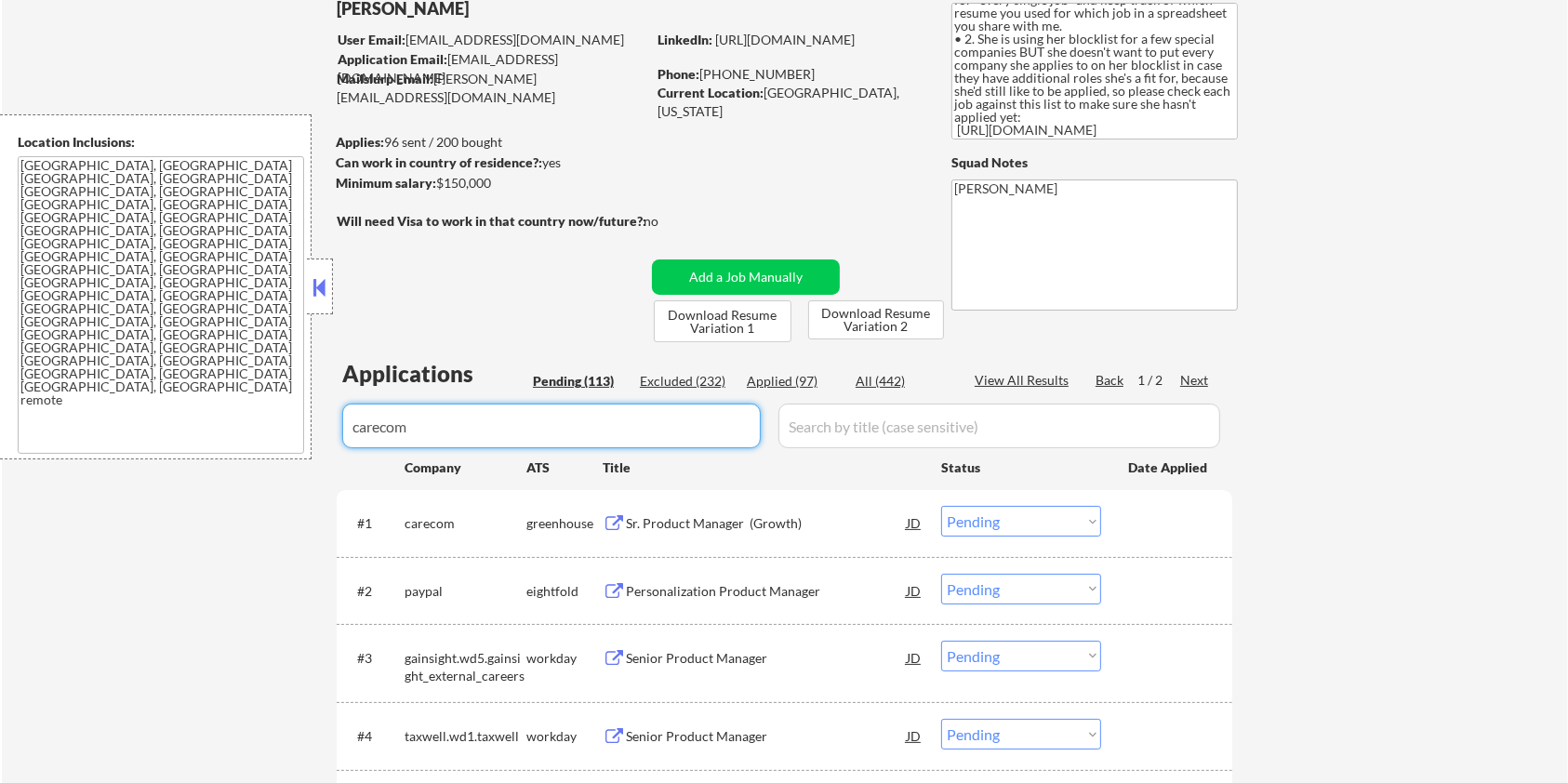
drag, startPoint x: 841, startPoint y: 413, endPoint x: 868, endPoint y: 410, distance: 27.2
click at [841, 413] on input "input" at bounding box center [999, 425] width 442 height 45
click at [878, 383] on div "All (442)" at bounding box center [902, 381] width 93 height 19
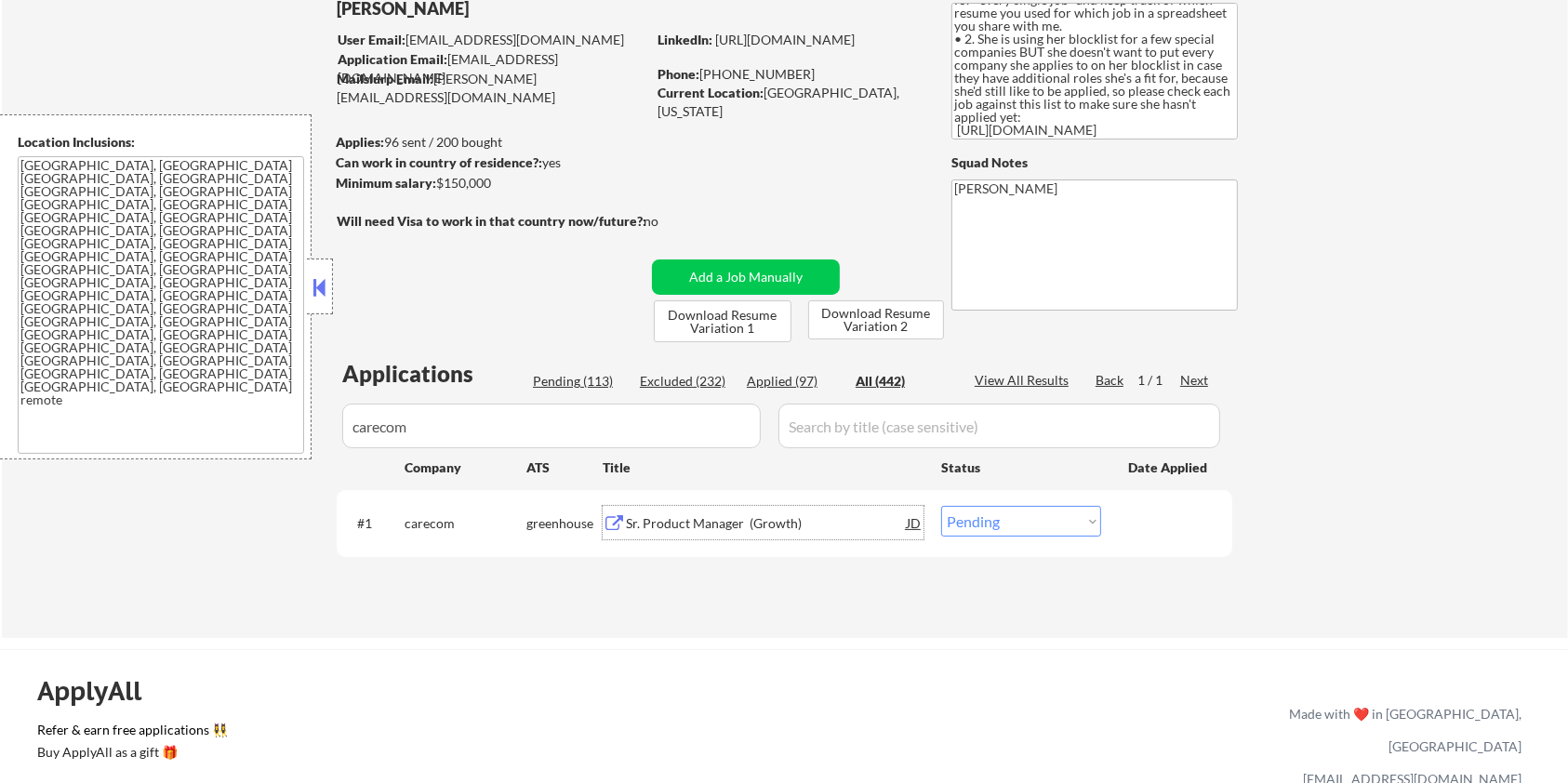
click at [715, 525] on div "Sr. Product Manager (Growth)" at bounding box center [766, 524] width 281 height 19
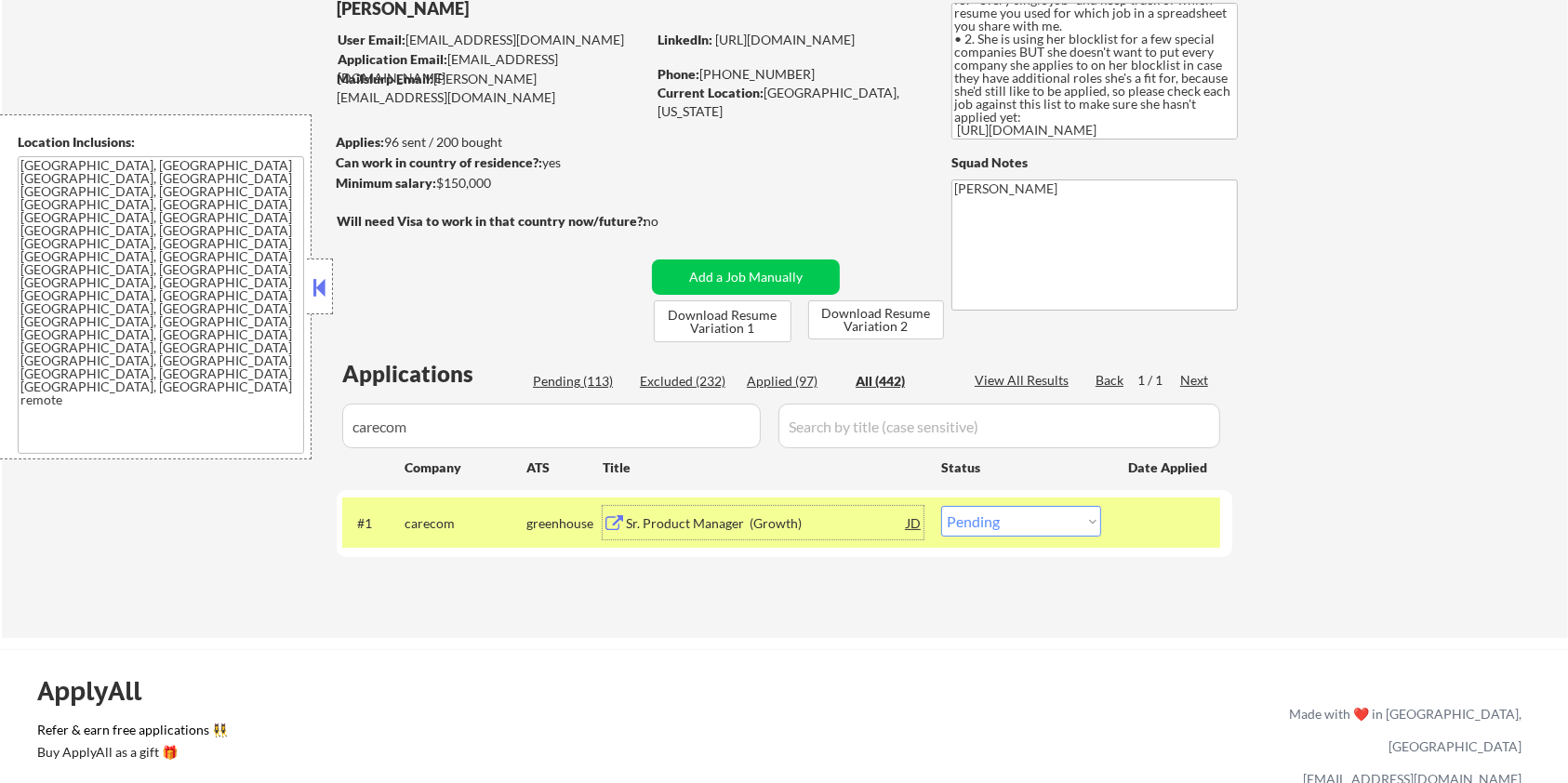
click at [990, 519] on select "Choose an option... Pending Applied Excluded (Questions) Excluded (Expired) Exc…" at bounding box center [1021, 522] width 160 height 31
click at [941, 506] on select "Choose an option... Pending Applied Excluded (Questions) Excluded (Expired) Exc…" at bounding box center [1021, 522] width 160 height 31
drag, startPoint x: 454, startPoint y: 438, endPoint x: 220, endPoint y: 438, distance: 234.0
click at [220, 438] on body "← Return to /applysquad Mailslurp Inbox Job Search Builder Zoe Henderson User E…" at bounding box center [784, 267] width 1568 height 783
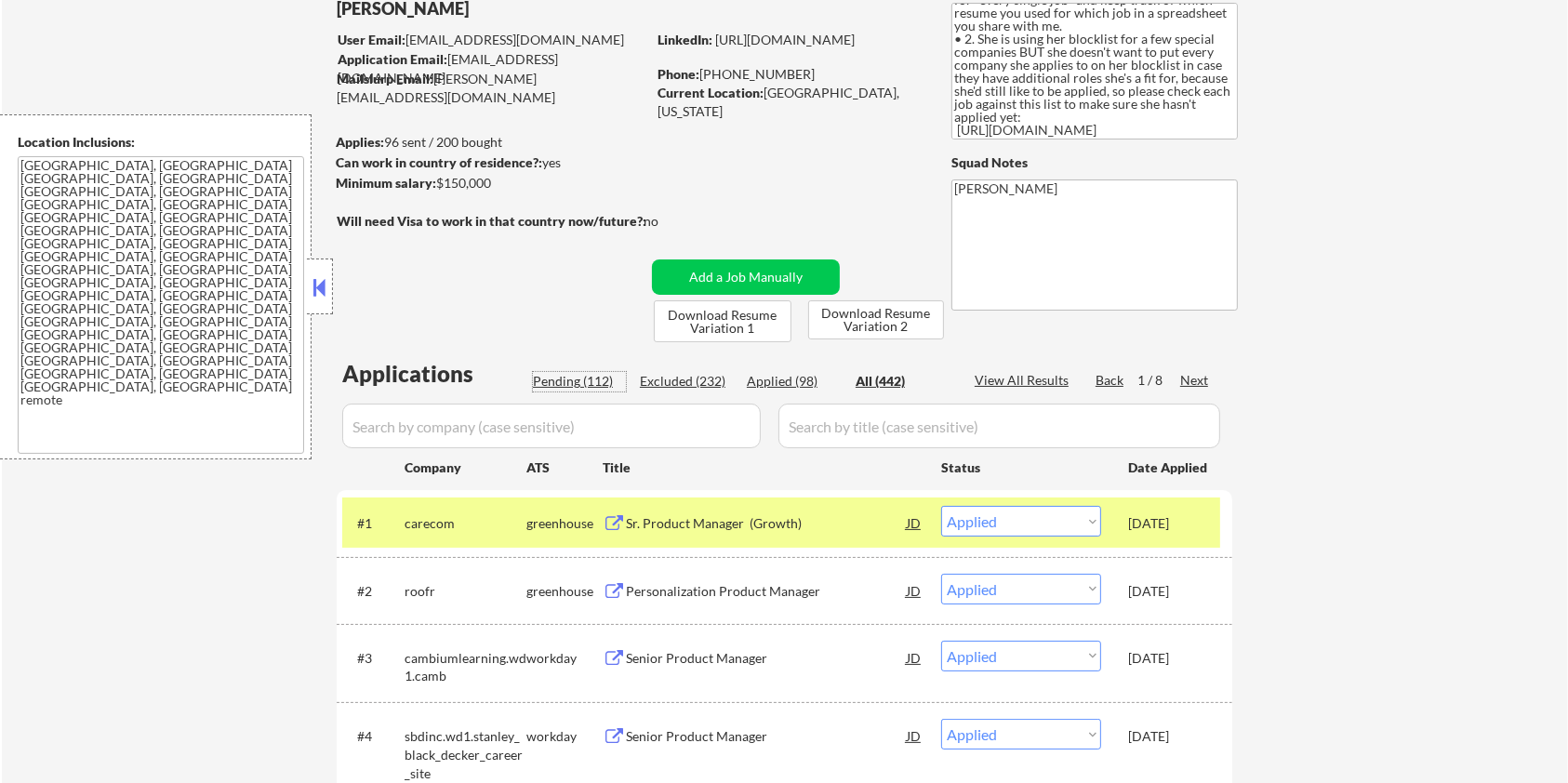
click at [573, 386] on div "Pending (112)" at bounding box center [580, 381] width 93 height 19
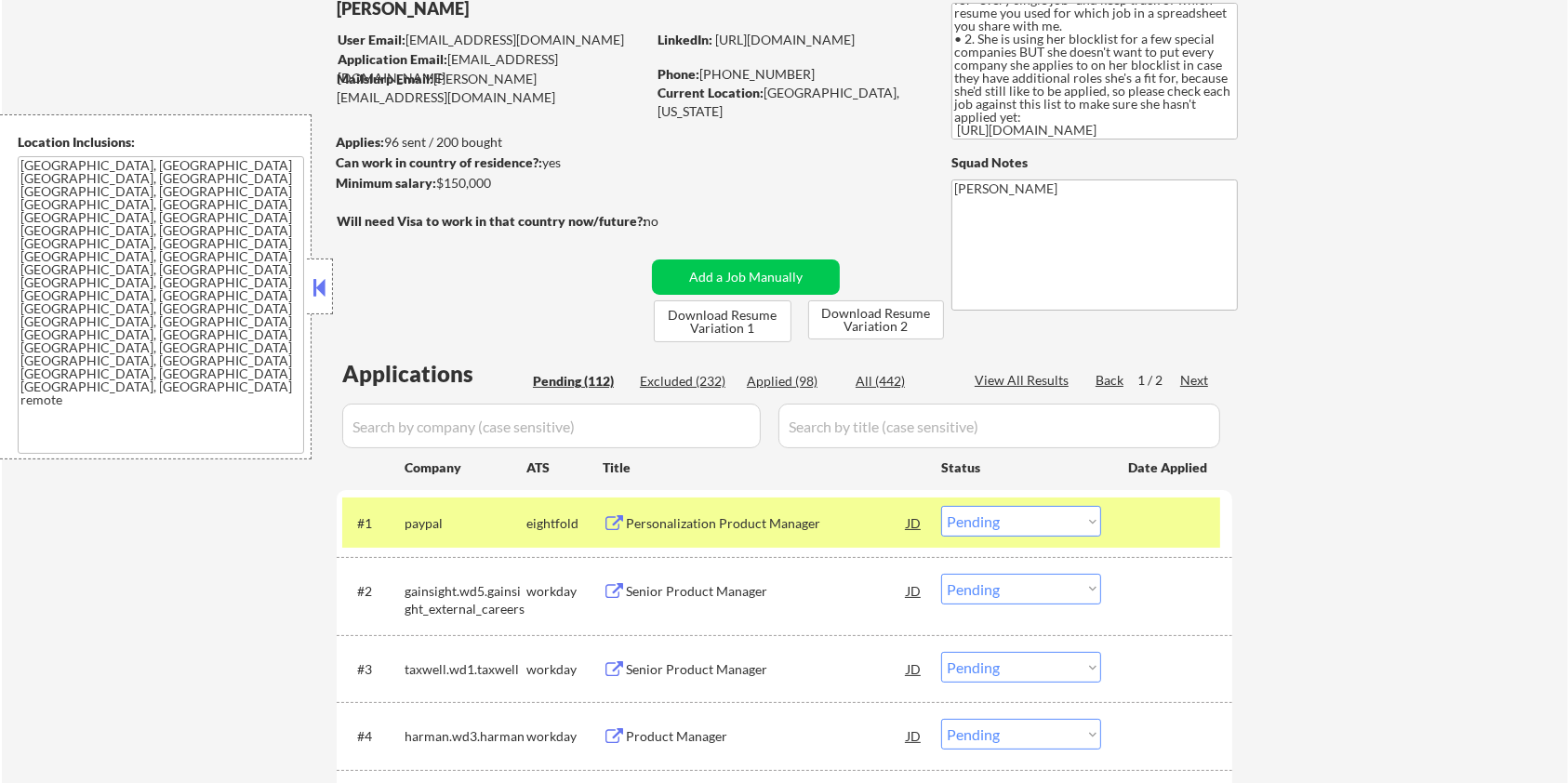
click at [797, 379] on div "Applied (98)" at bounding box center [794, 381] width 93 height 19
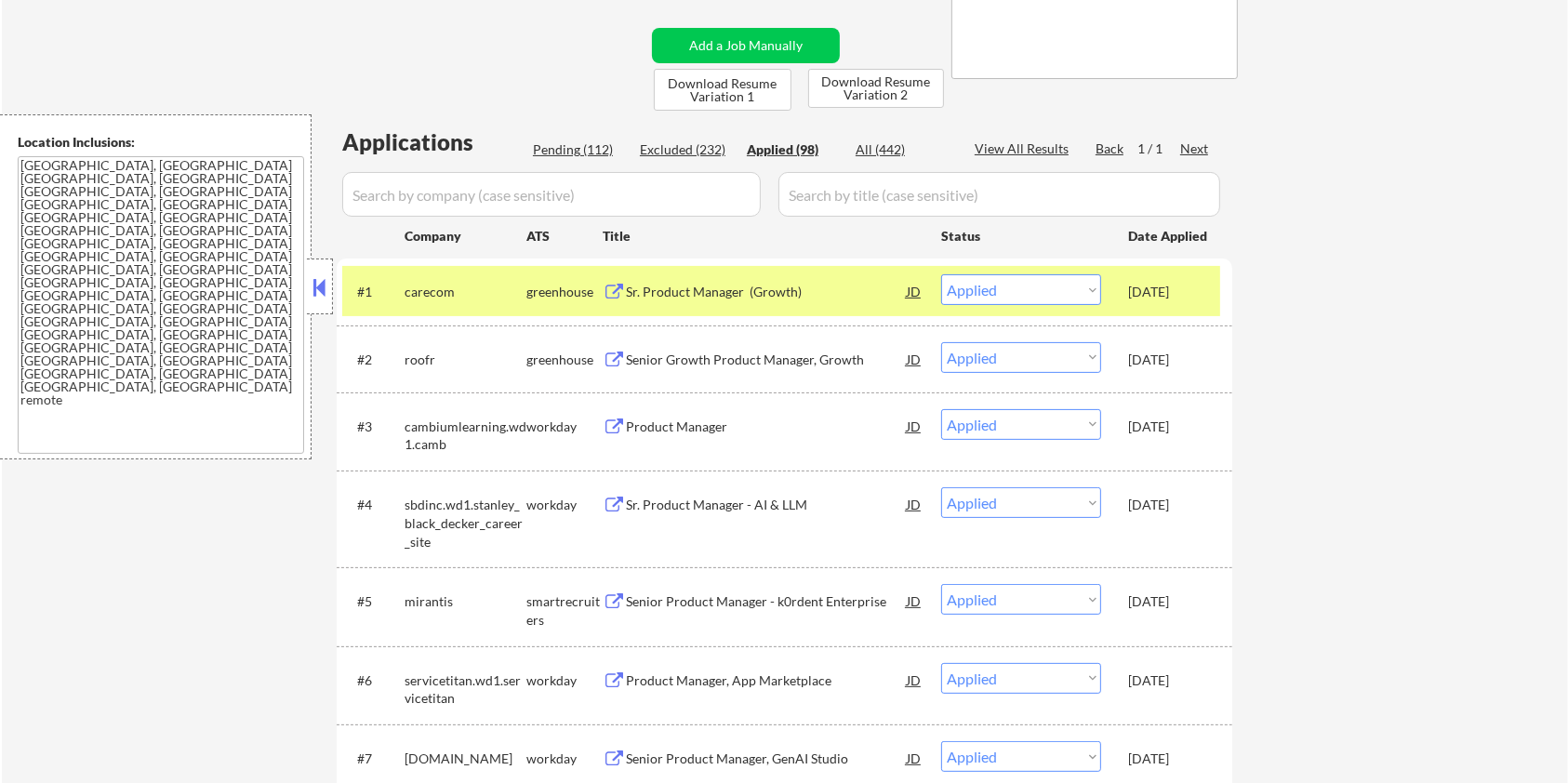
scroll to position [247, 0]
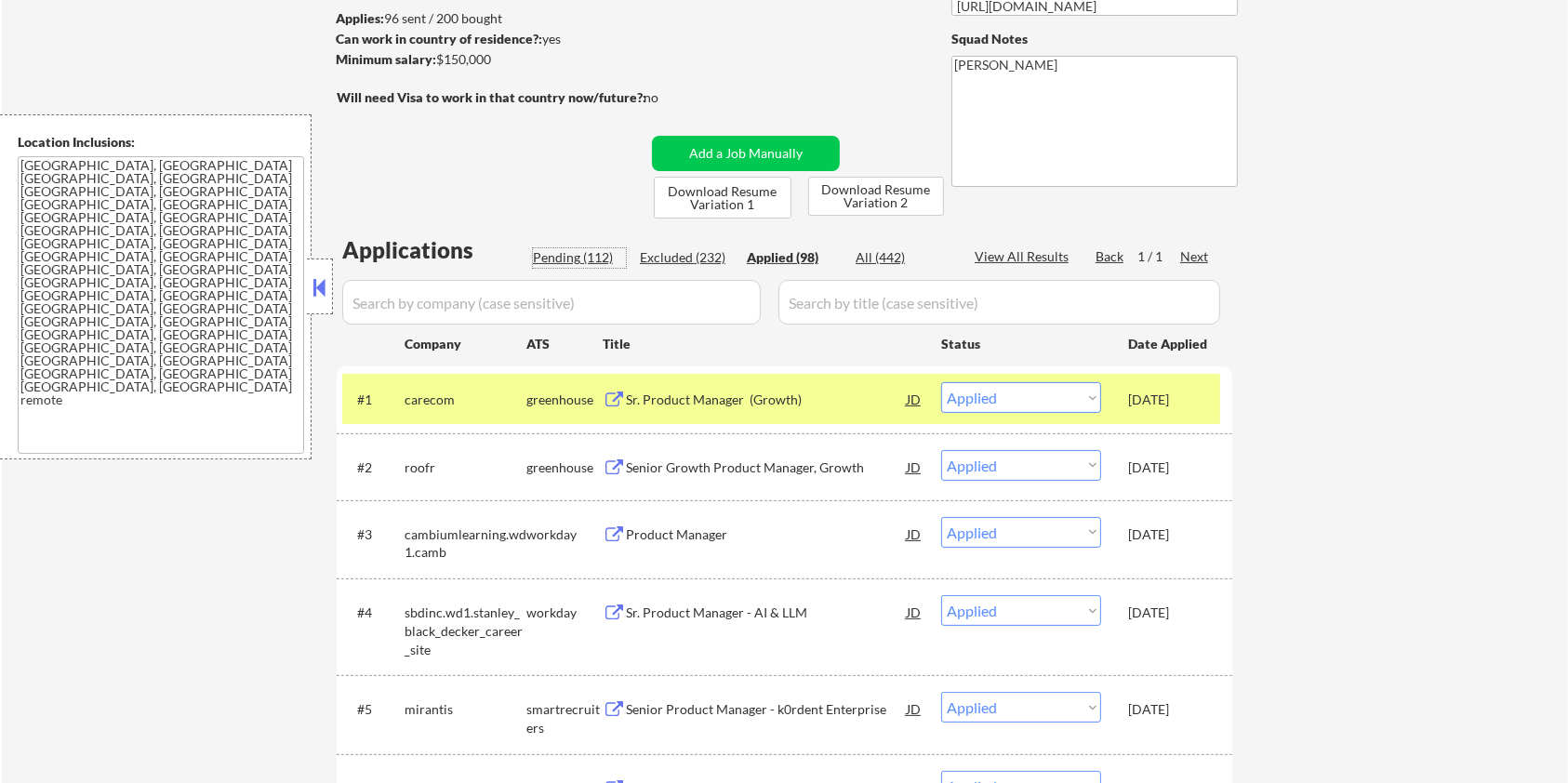
click at [571, 254] on div "Pending (112)" at bounding box center [580, 258] width 93 height 19
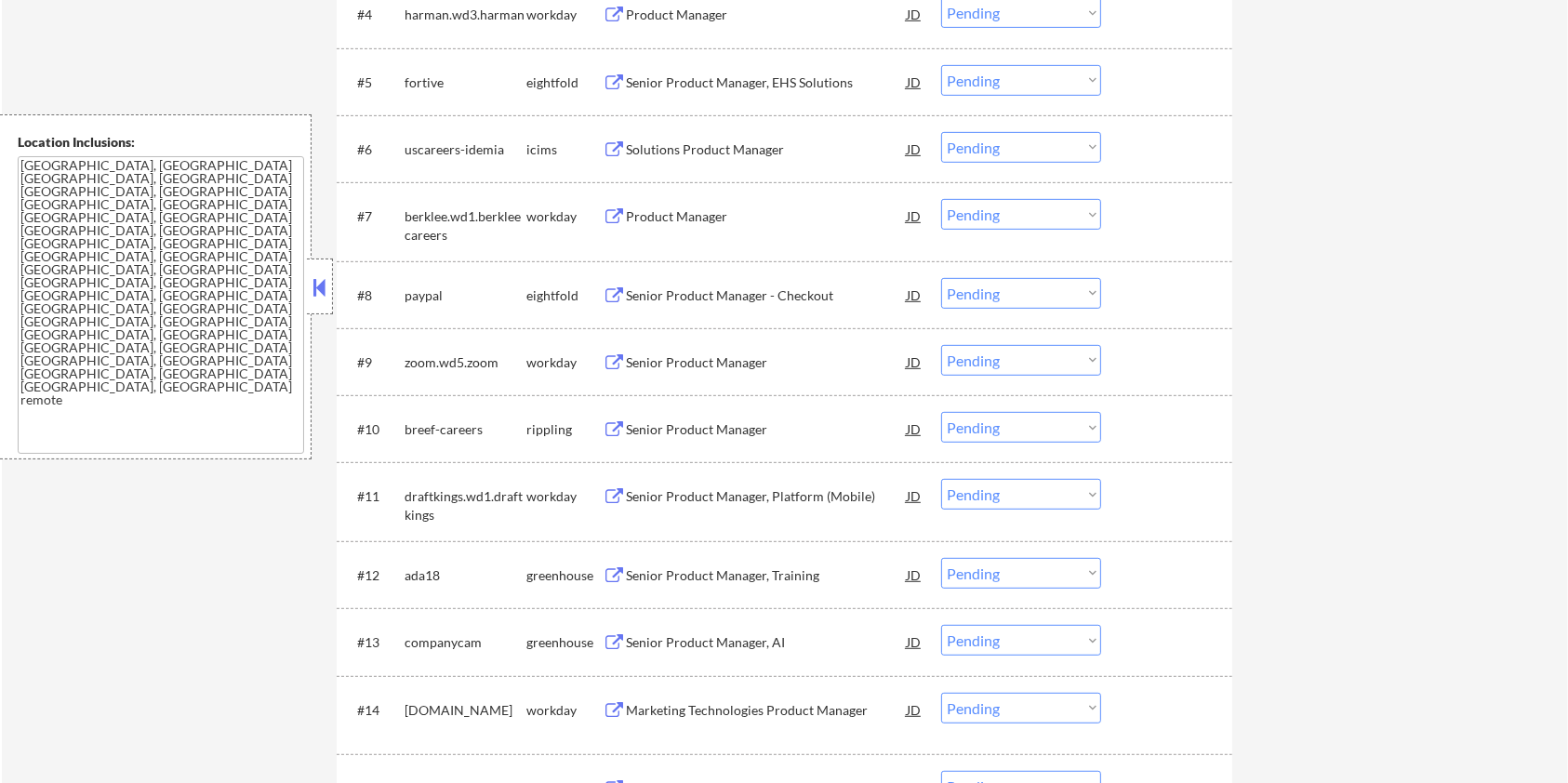
scroll to position [992, 0]
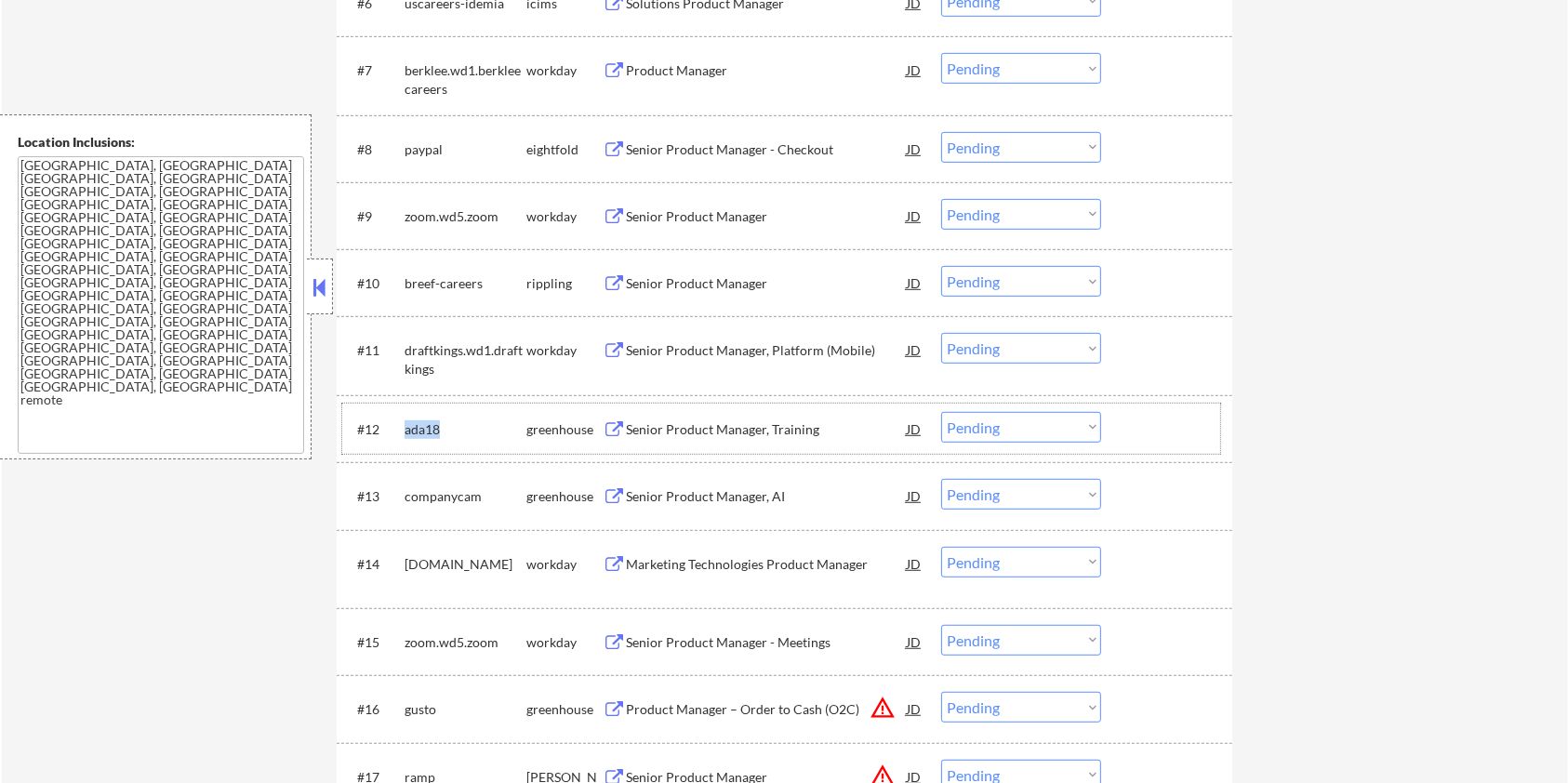
drag, startPoint x: 461, startPoint y: 422, endPoint x: 401, endPoint y: 422, distance: 60.0
click at [401, 422] on div "#12 ada18 greenhouse Senior Product Manager, Training JD Choose an option... Pe…" at bounding box center [781, 428] width 878 height 51
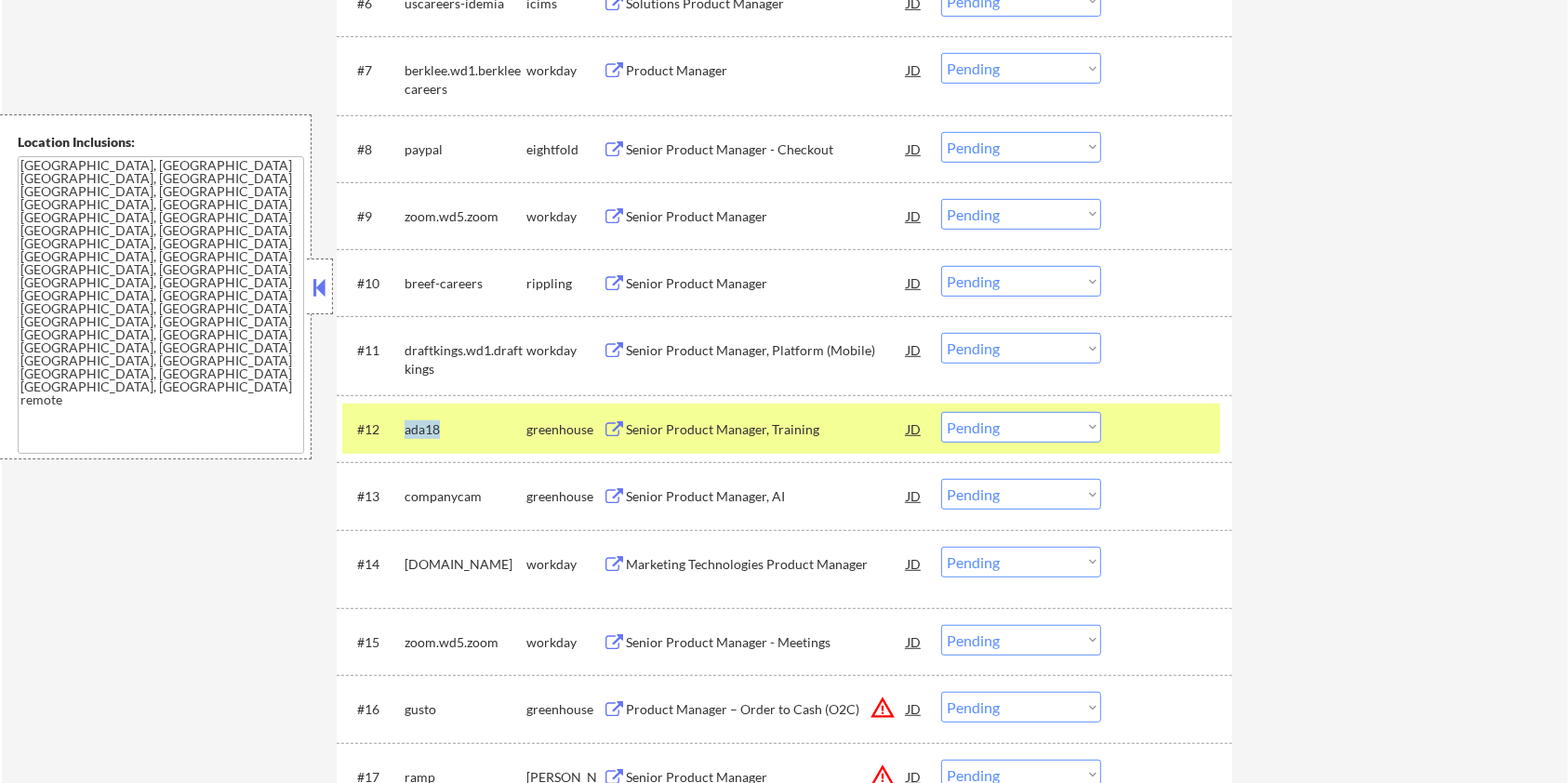
copy div "ada18"
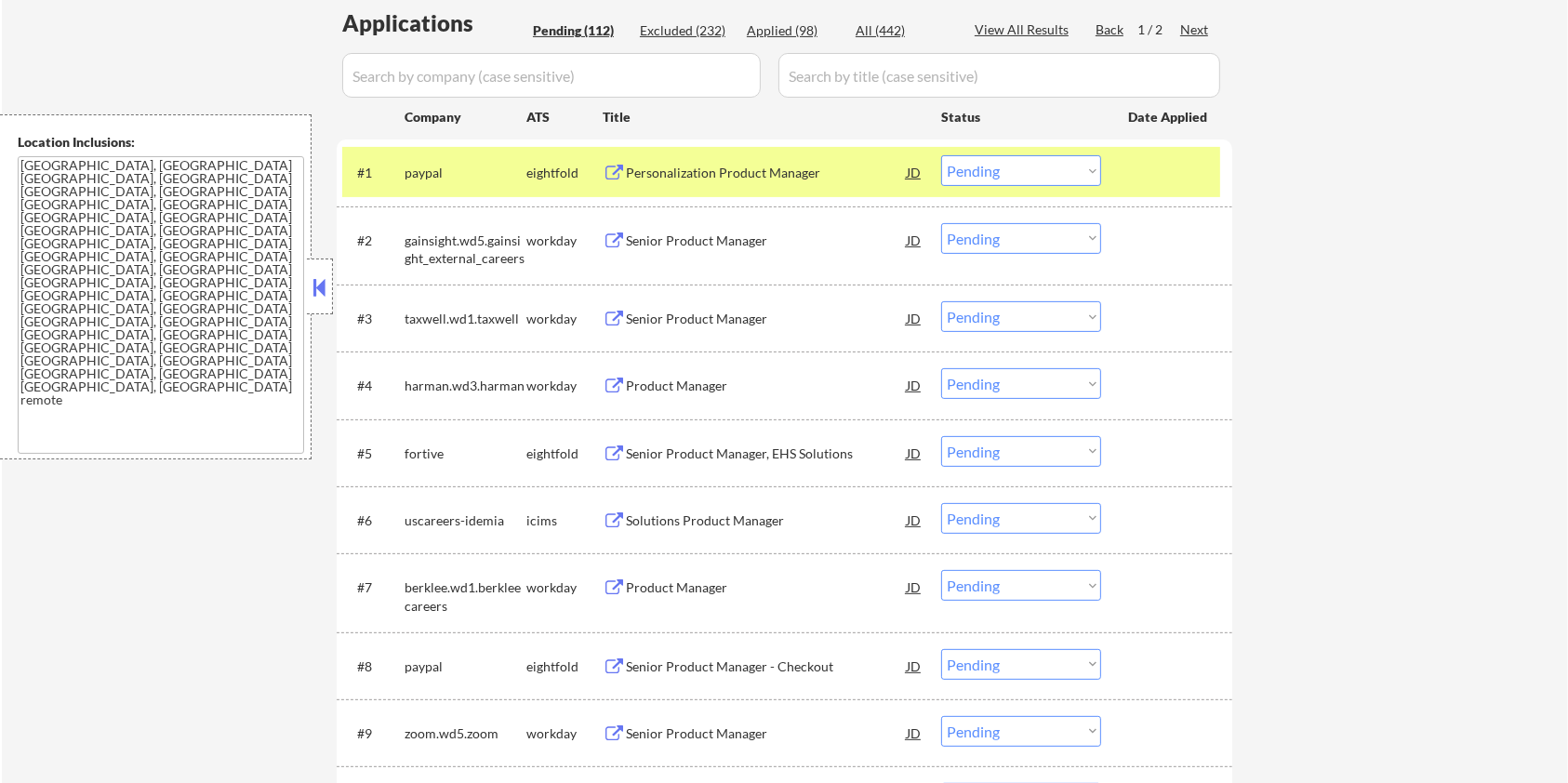
scroll to position [247, 0]
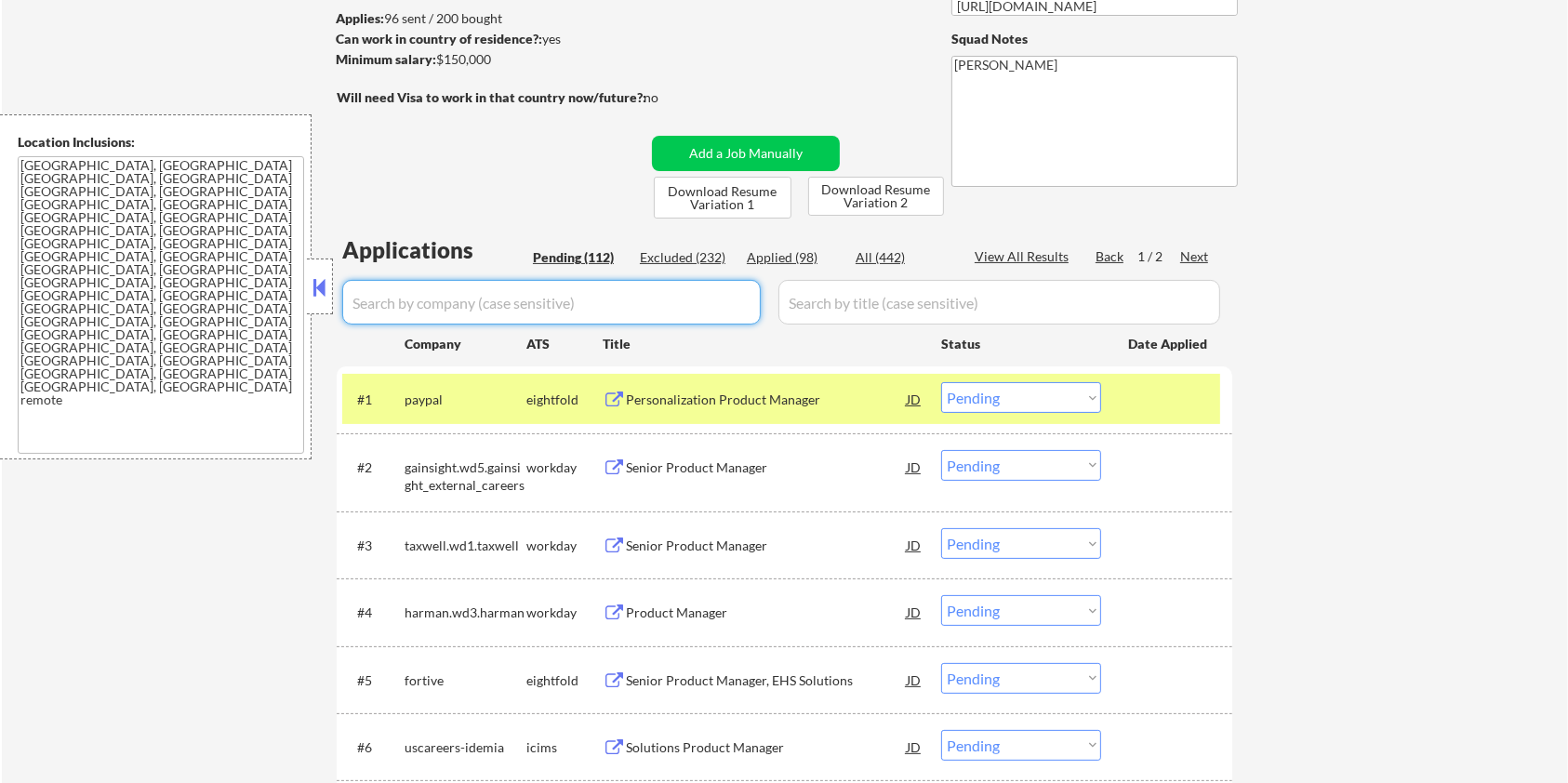
click at [473, 310] on input "input" at bounding box center [551, 302] width 419 height 45
paste input "ada18"
click at [807, 317] on input "input" at bounding box center [999, 302] width 442 height 45
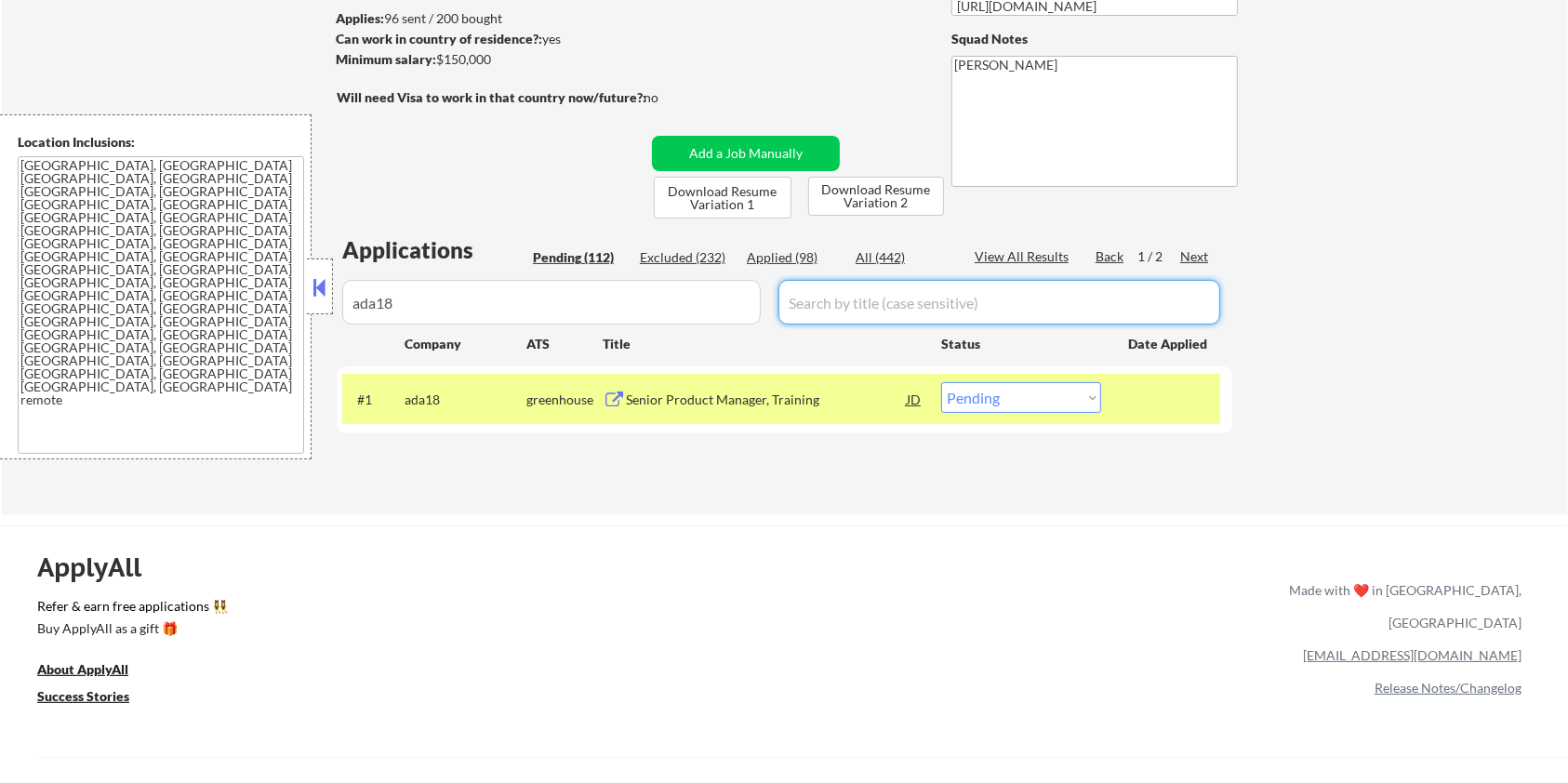
click at [866, 263] on div "All (442)" at bounding box center [902, 258] width 93 height 19
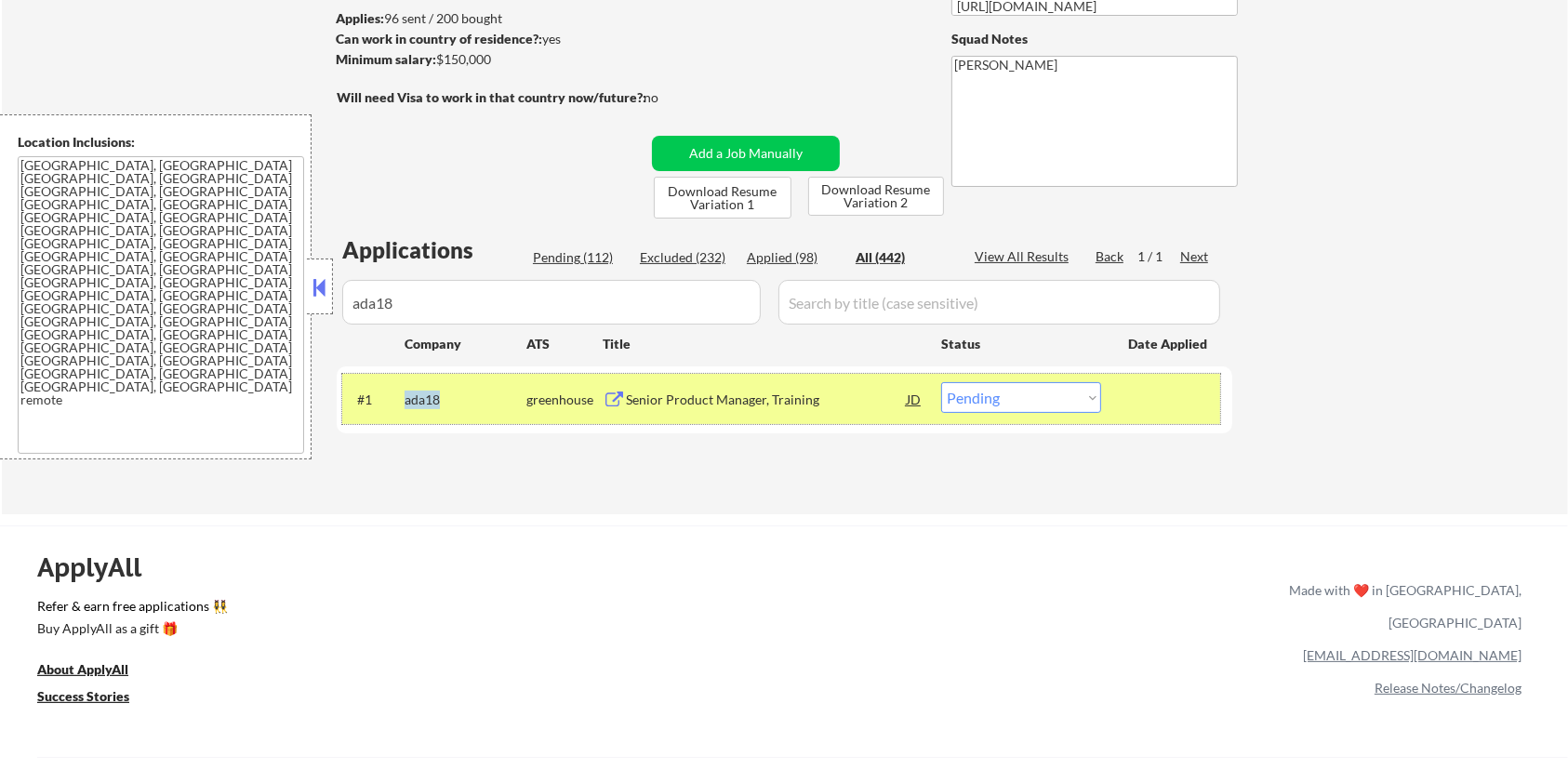
drag, startPoint x: 458, startPoint y: 396, endPoint x: 402, endPoint y: 399, distance: 56.1
click at [402, 399] on div "#1 ada18 greenhouse Senior Product Manager, Training JD Choose an option... Pen…" at bounding box center [781, 399] width 878 height 51
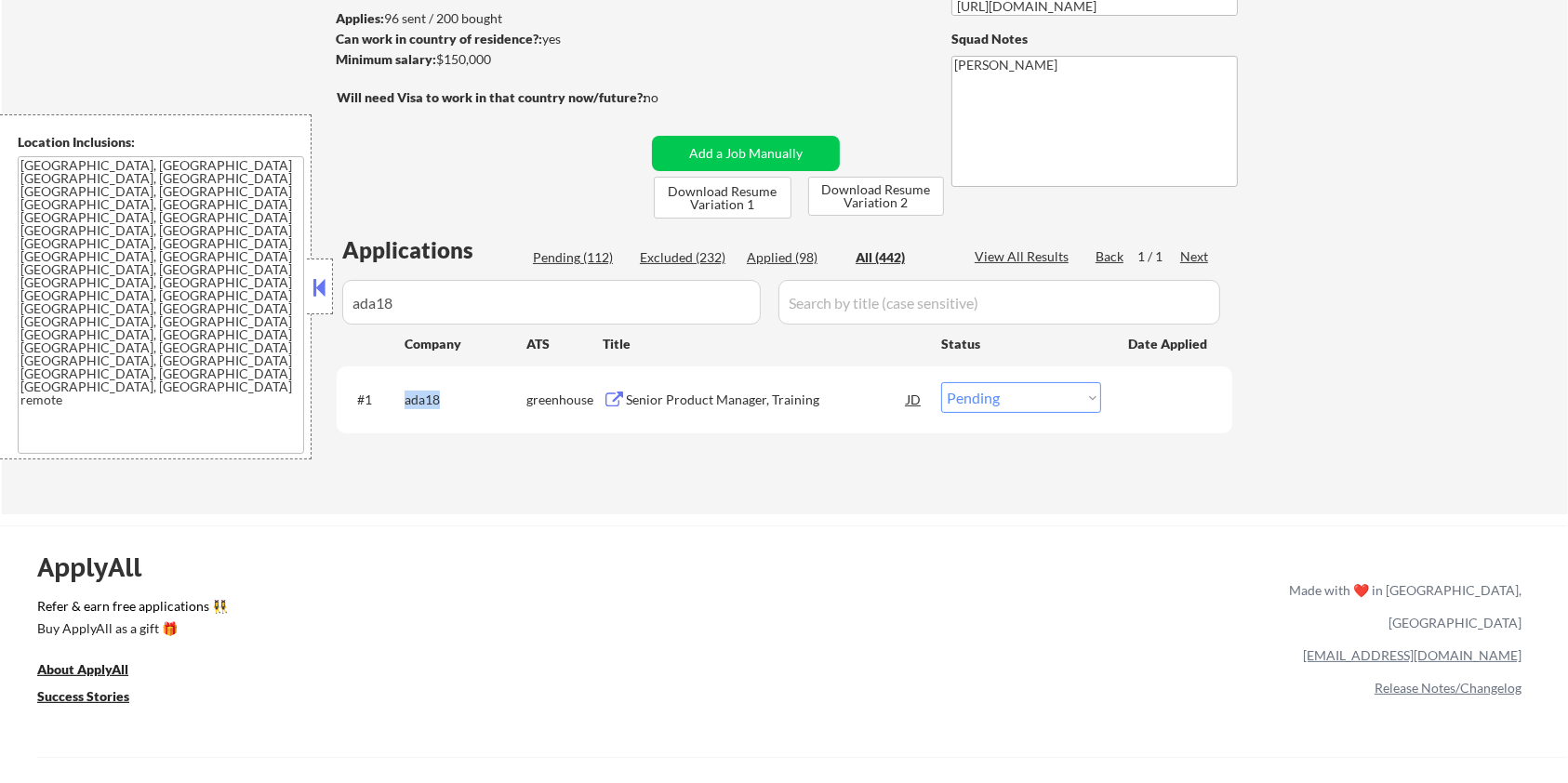
copy div "ada18"
click at [653, 405] on div "Senior Product Manager, Training" at bounding box center [766, 401] width 281 height 19
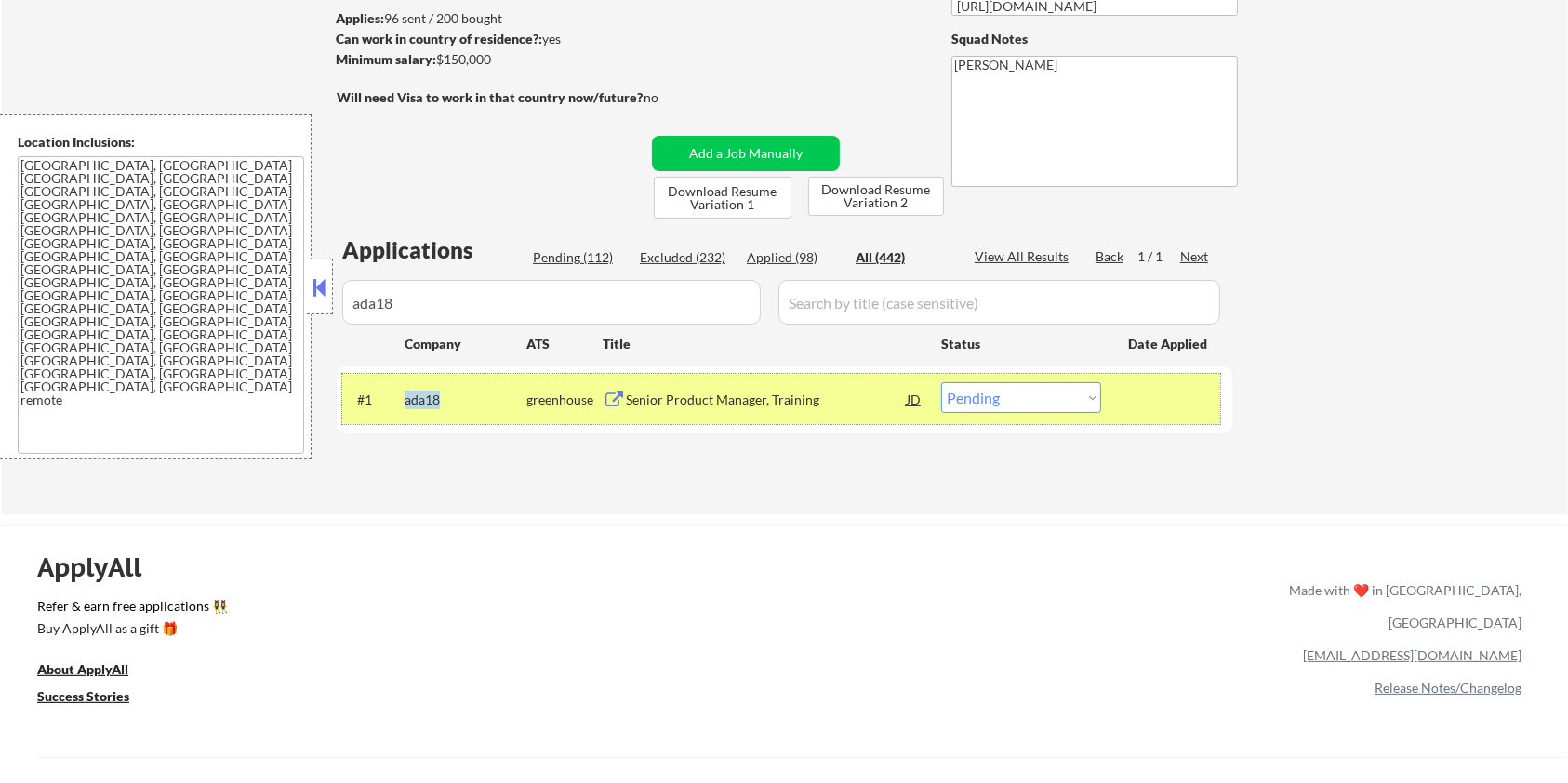
drag, startPoint x: 462, startPoint y: 401, endPoint x: 401, endPoint y: 400, distance: 61.0
click at [401, 400] on div "#1 ada18 greenhouse Senior Product Manager, Training JD Choose an option... Pen…" at bounding box center [781, 399] width 878 height 51
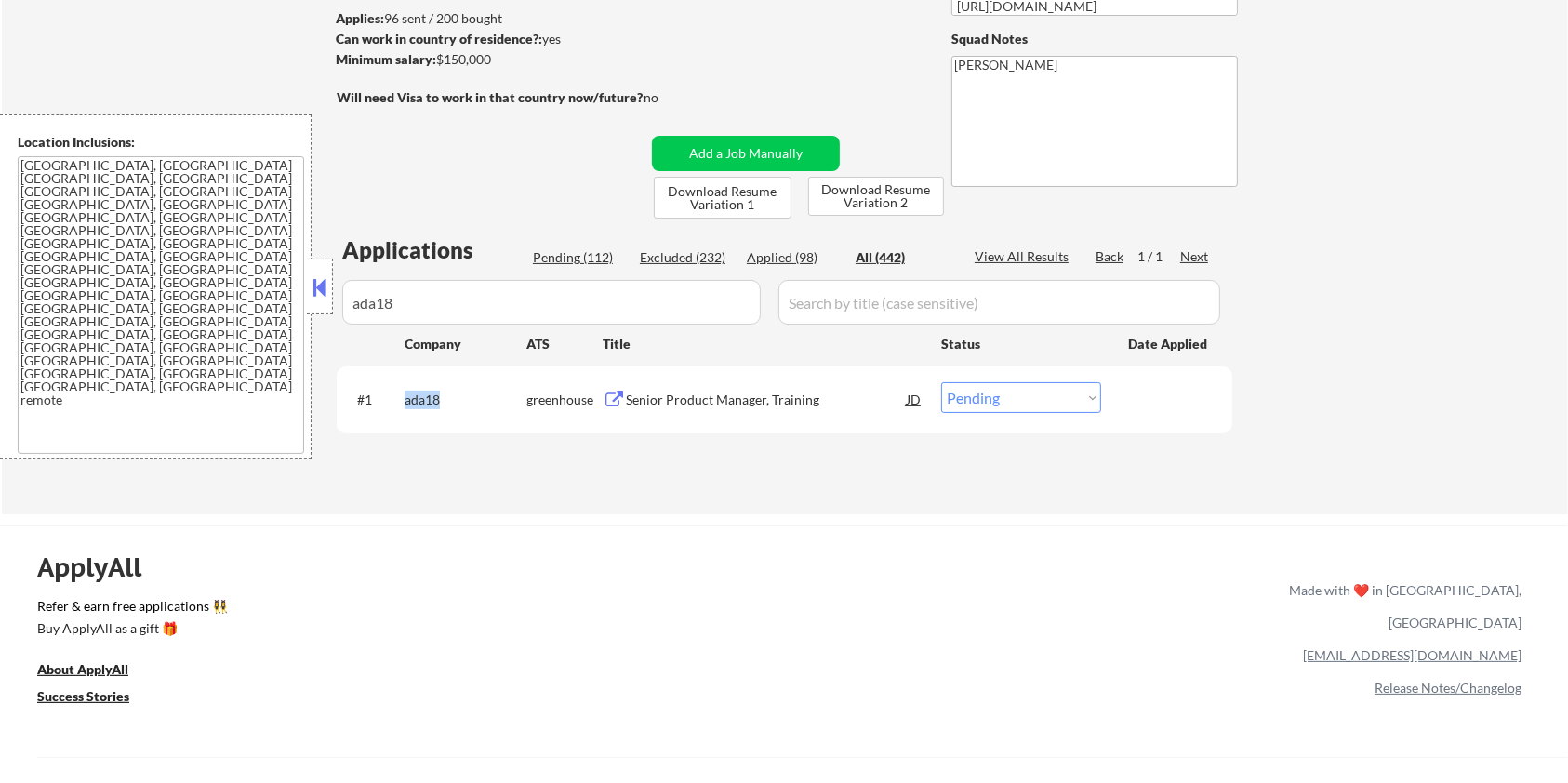
copy div "ada18"
click at [1001, 402] on select "Choose an option... Pending Applied Excluded (Questions) Excluded (Expired) Exc…" at bounding box center [1021, 398] width 160 height 31
click at [941, 382] on select "Choose an option... Pending Applied Excluded (Questions) Excluded (Expired) Exc…" at bounding box center [1021, 398] width 160 height 31
drag, startPoint x: 402, startPoint y: 305, endPoint x: 345, endPoint y: 305, distance: 57.0
click at [345, 305] on input "input" at bounding box center [551, 302] width 419 height 45
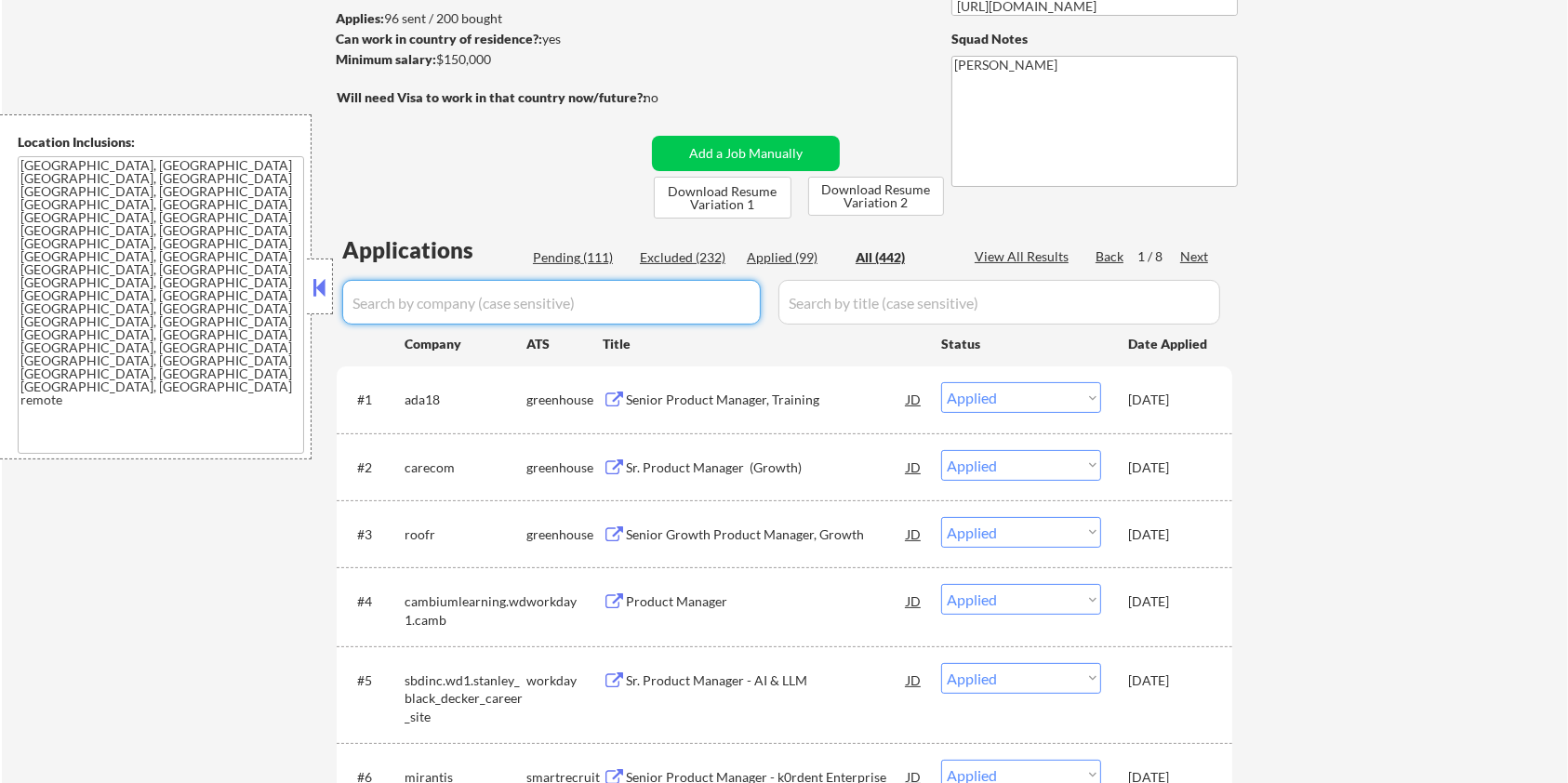
click at [564, 255] on div "Pending (111)" at bounding box center [580, 258] width 93 height 19
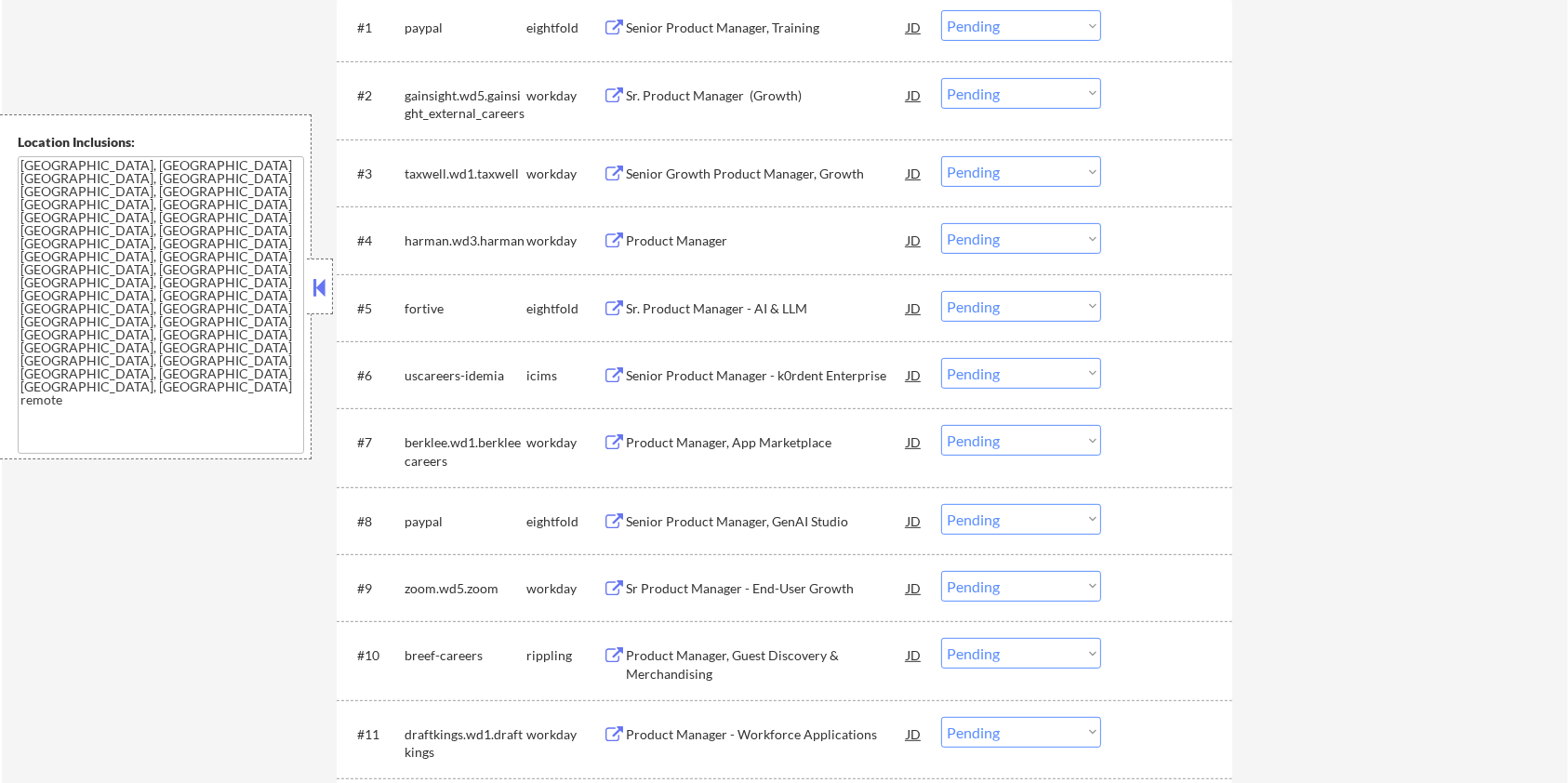
scroll to position [868, 0]
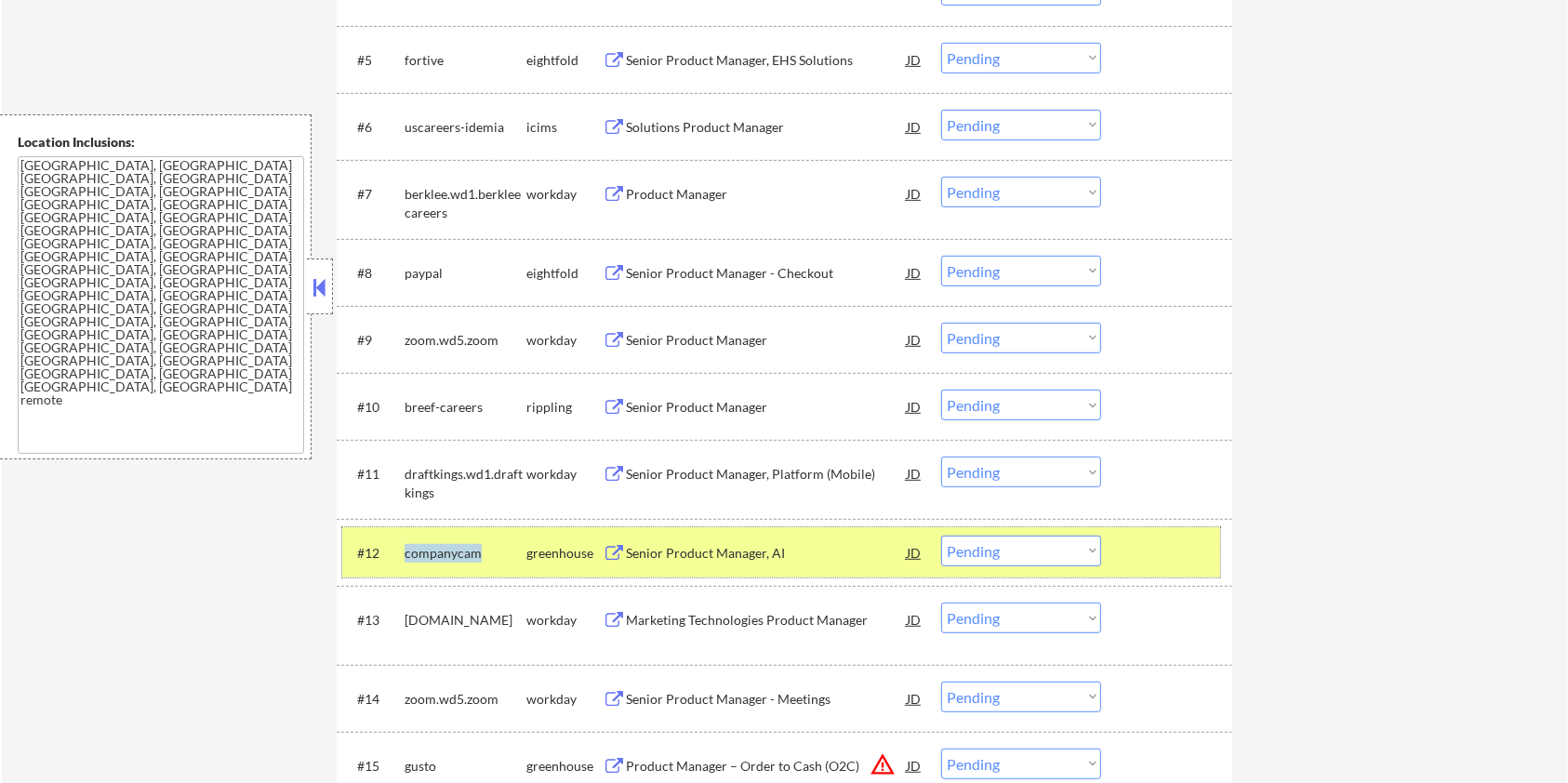
drag, startPoint x: 483, startPoint y: 553, endPoint x: 402, endPoint y: 552, distance: 81.0
click at [402, 552] on div "#12 companycam greenhouse Senior Product Manager, AI JD Choose an option... Pen…" at bounding box center [781, 552] width 878 height 51
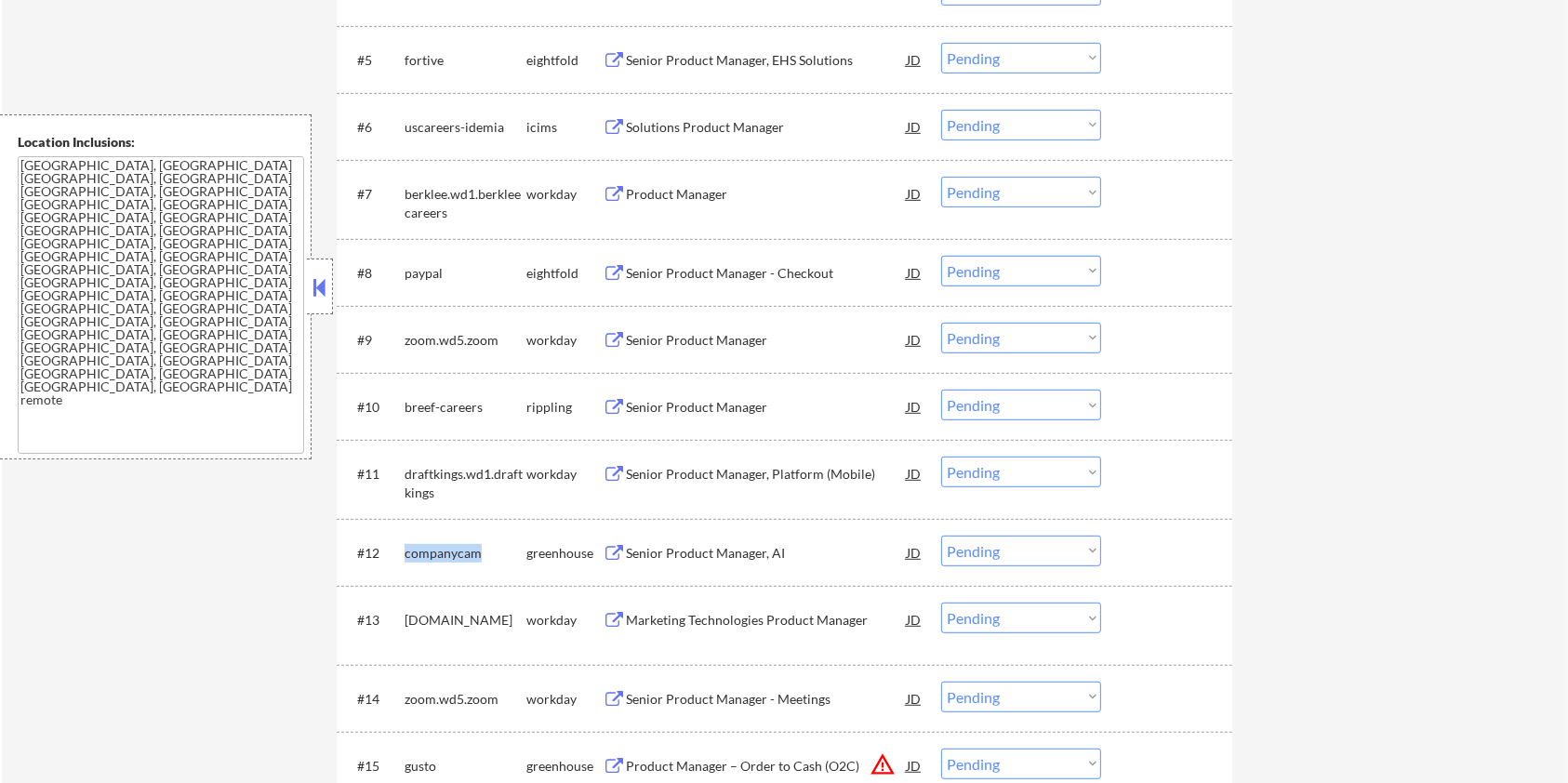
copy div "companycam"
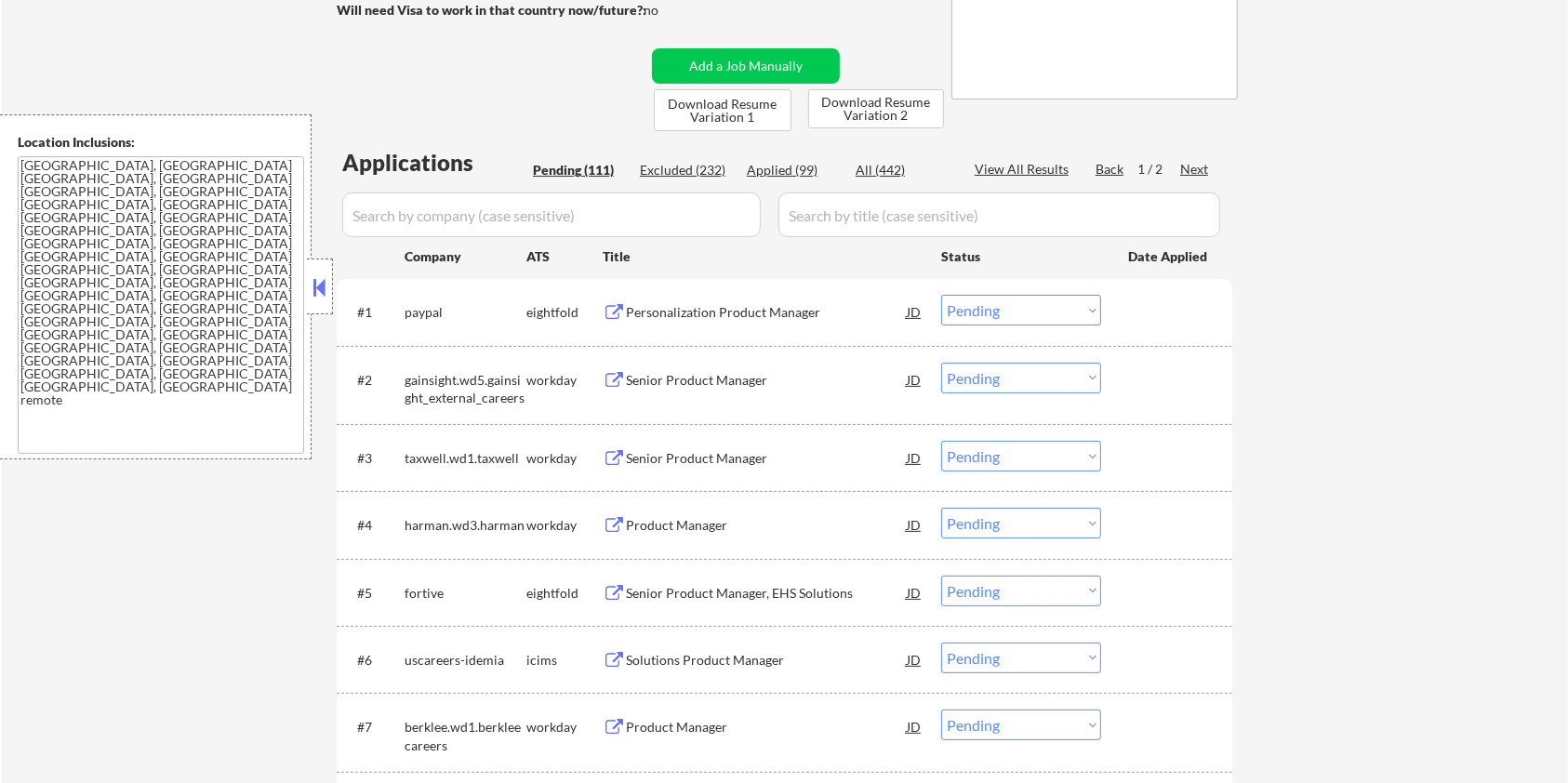
scroll to position [124, 0]
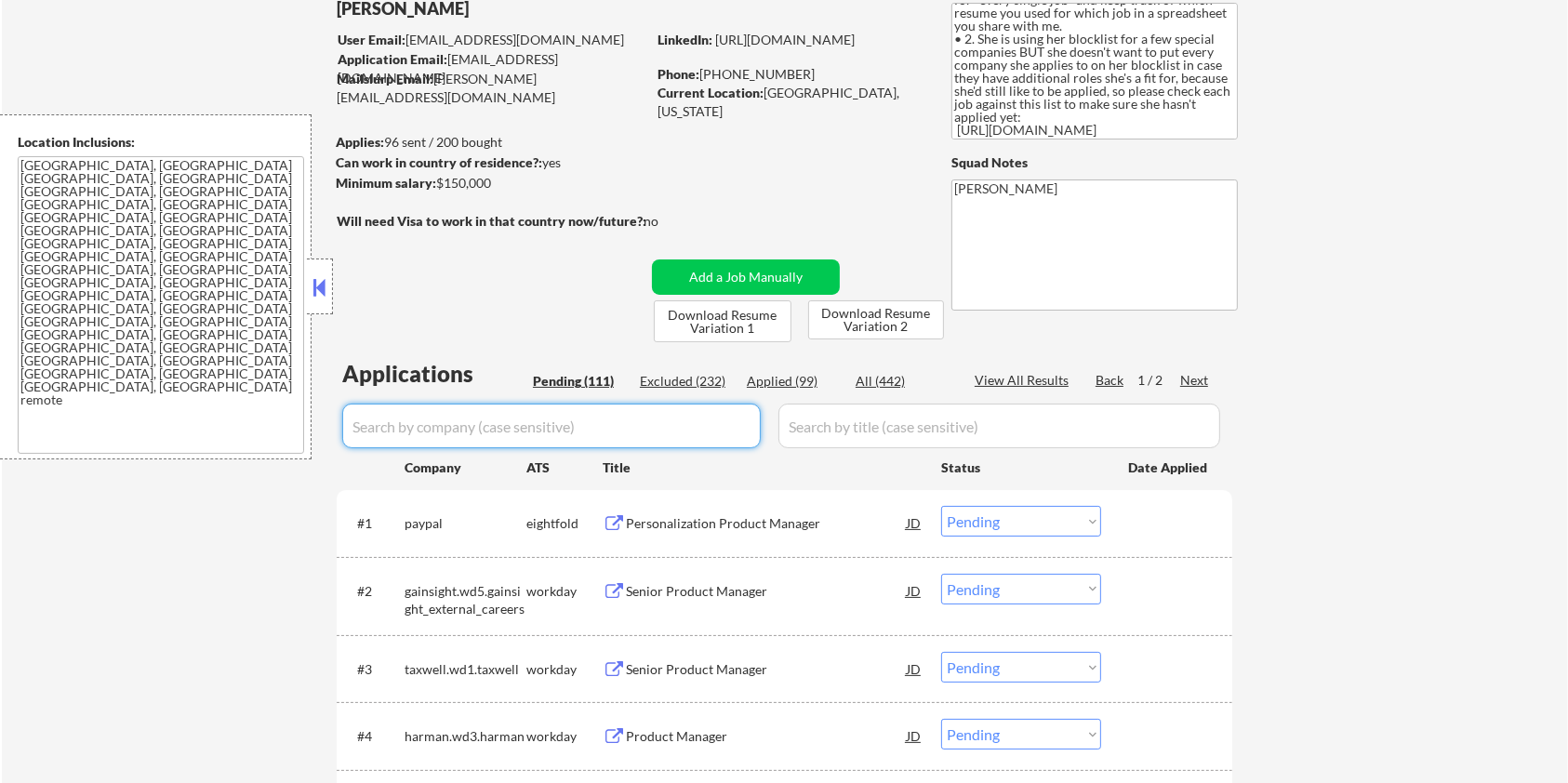
click at [448, 430] on input "input" at bounding box center [551, 425] width 419 height 45
paste input "companycam"
click at [840, 432] on input "input" at bounding box center [999, 425] width 442 height 45
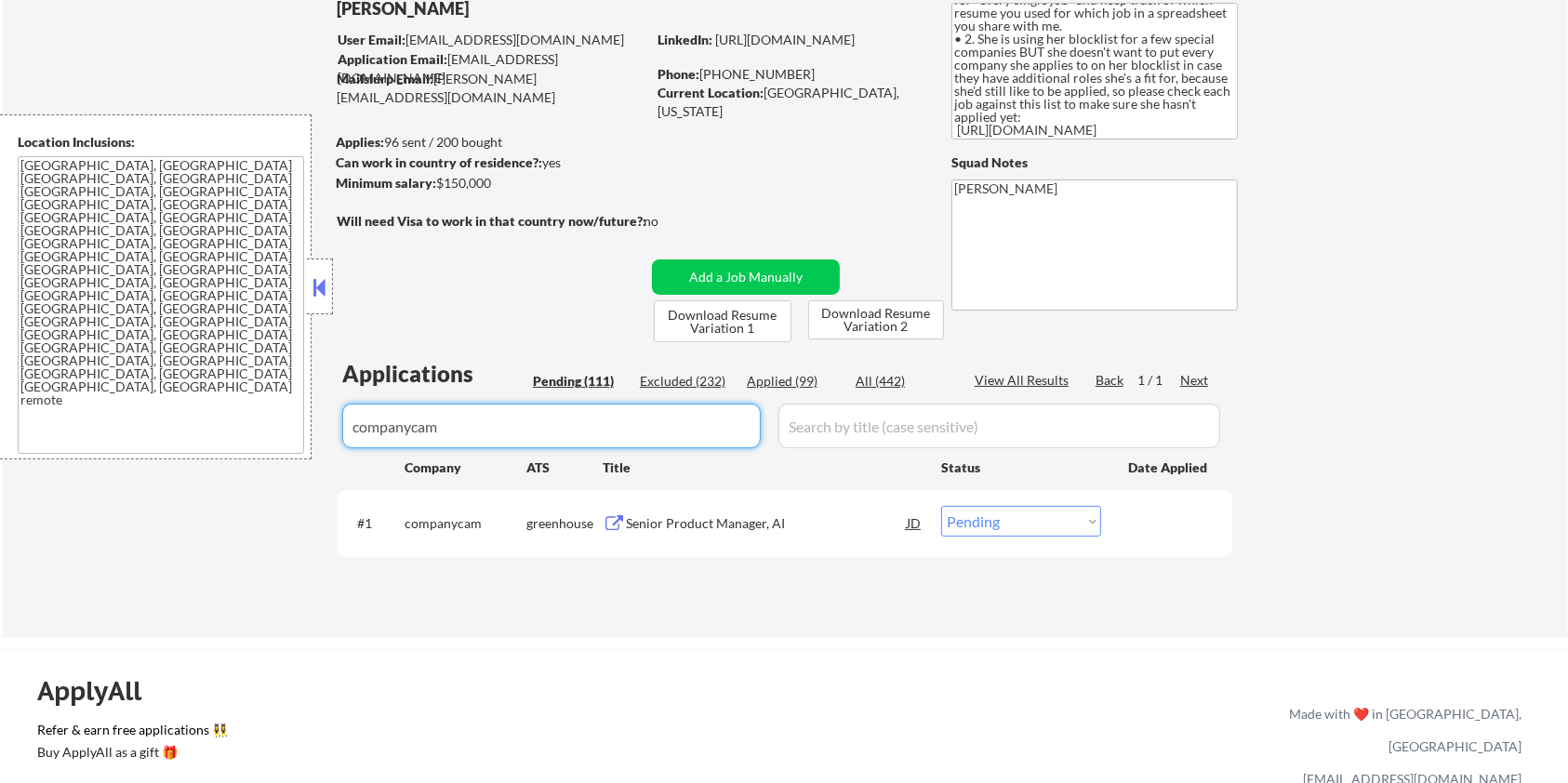
drag, startPoint x: 450, startPoint y: 435, endPoint x: 311, endPoint y: 450, distance: 139.8
click at [311, 450] on body "← Return to /applysquad Mailslurp Inbox Job Search Builder Zoe Henderson User E…" at bounding box center [784, 267] width 1568 height 783
click at [630, 510] on div "Senior Product Manager, AI" at bounding box center [766, 523] width 281 height 33
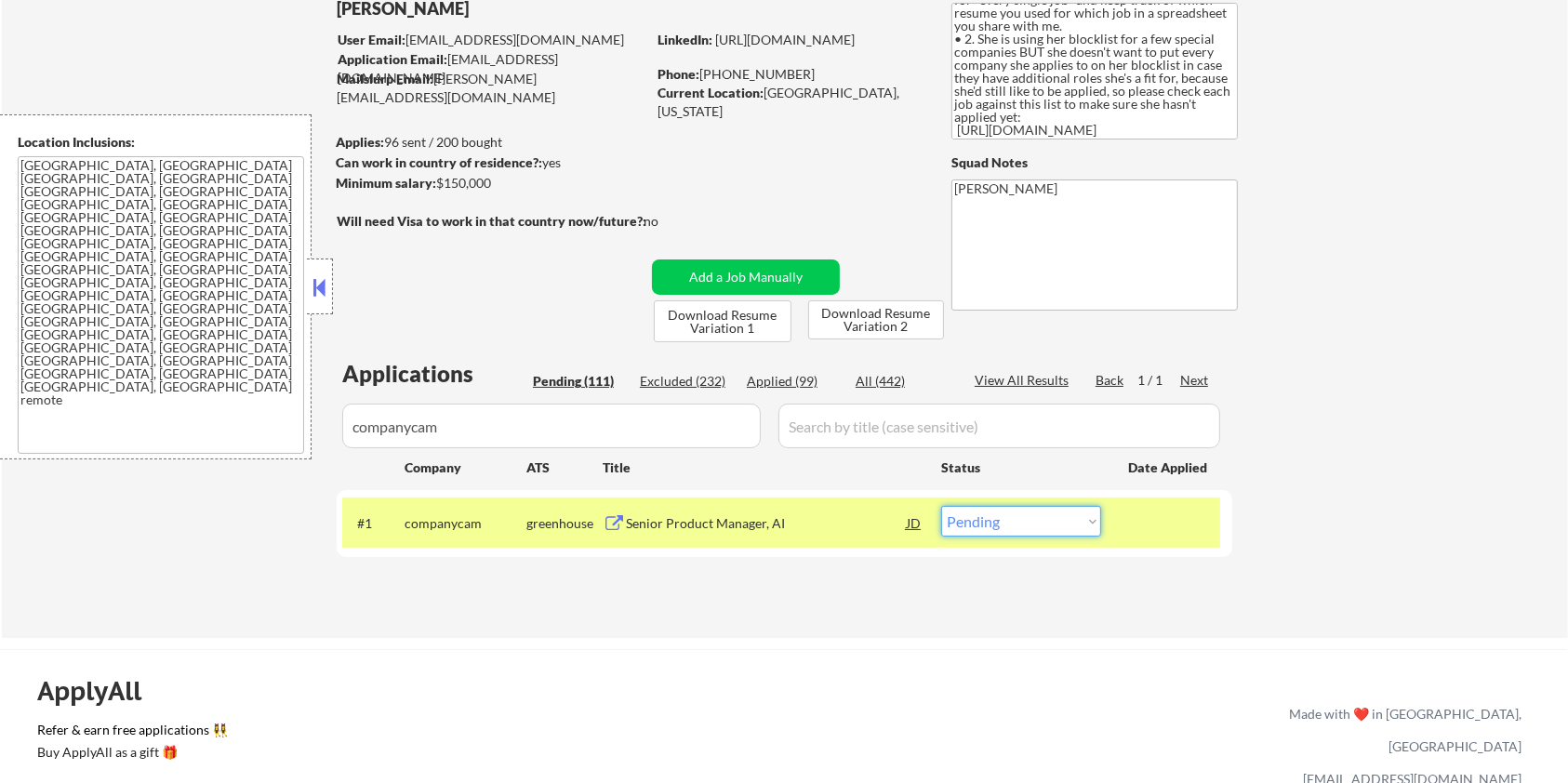
click at [1081, 528] on select "Choose an option... Pending Applied Excluded (Questions) Excluded (Expired) Exc…" at bounding box center [1021, 522] width 160 height 31
click at [941, 506] on select "Choose an option... Pending Applied Excluded (Questions) Excluded (Expired) Exc…" at bounding box center [1021, 522] width 160 height 31
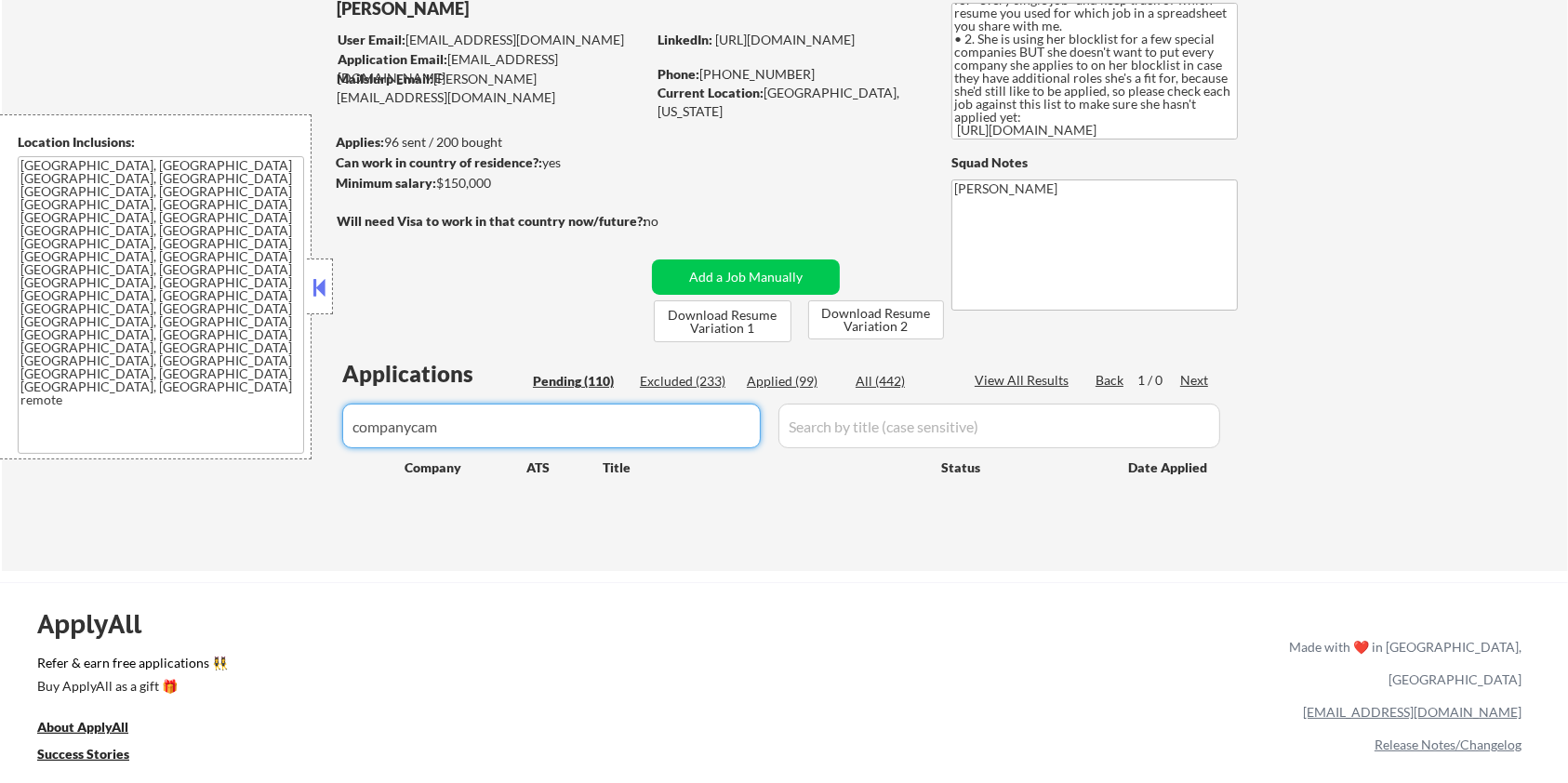
drag, startPoint x: 509, startPoint y: 425, endPoint x: 181, endPoint y: 464, distance: 330.3
click at [181, 464] on div "← Return to /applysquad Mailslurp Inbox Job Search Builder Zoe Henderson User E…" at bounding box center [785, 260] width 1567 height 621
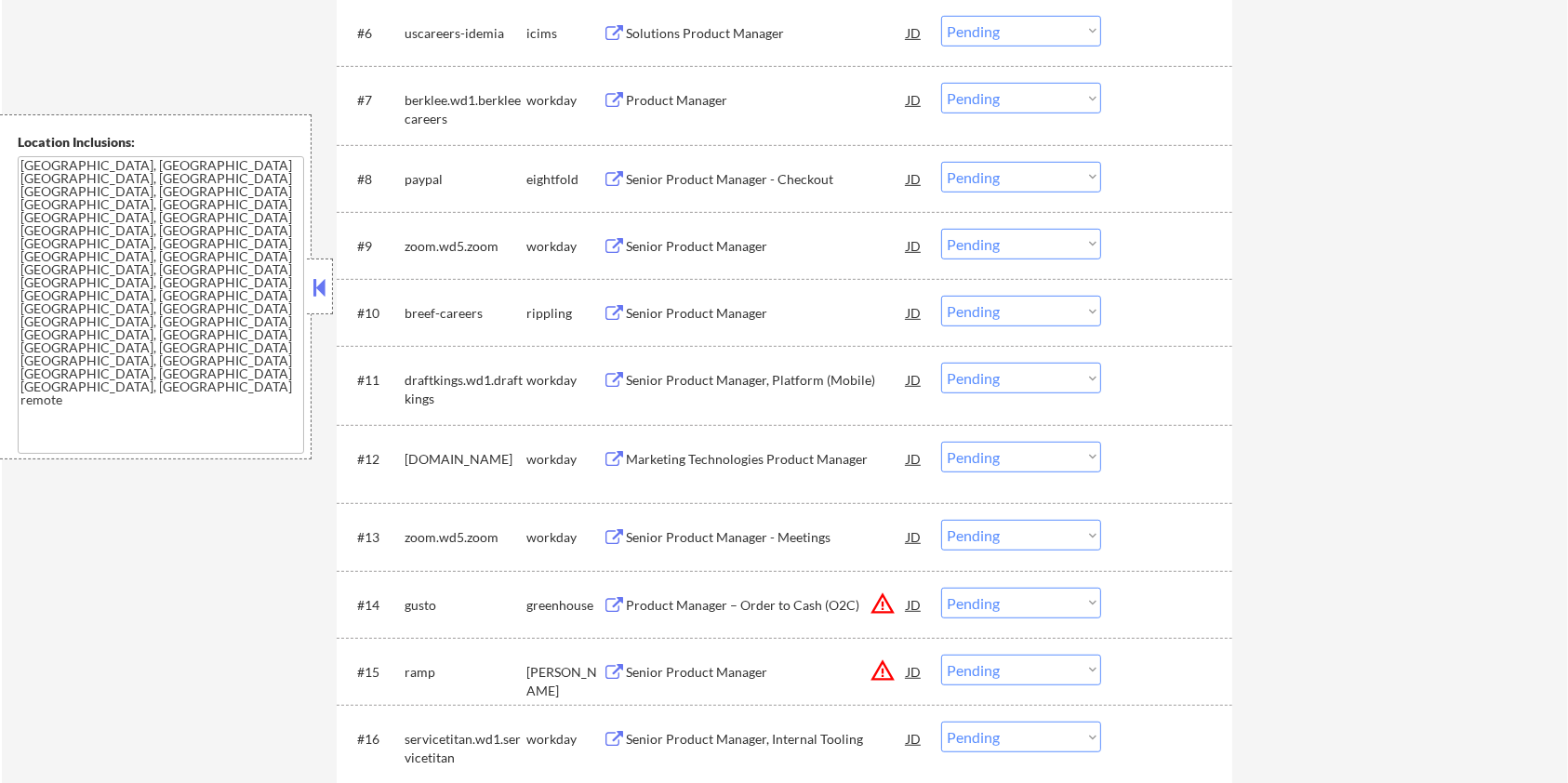
scroll to position [992, 0]
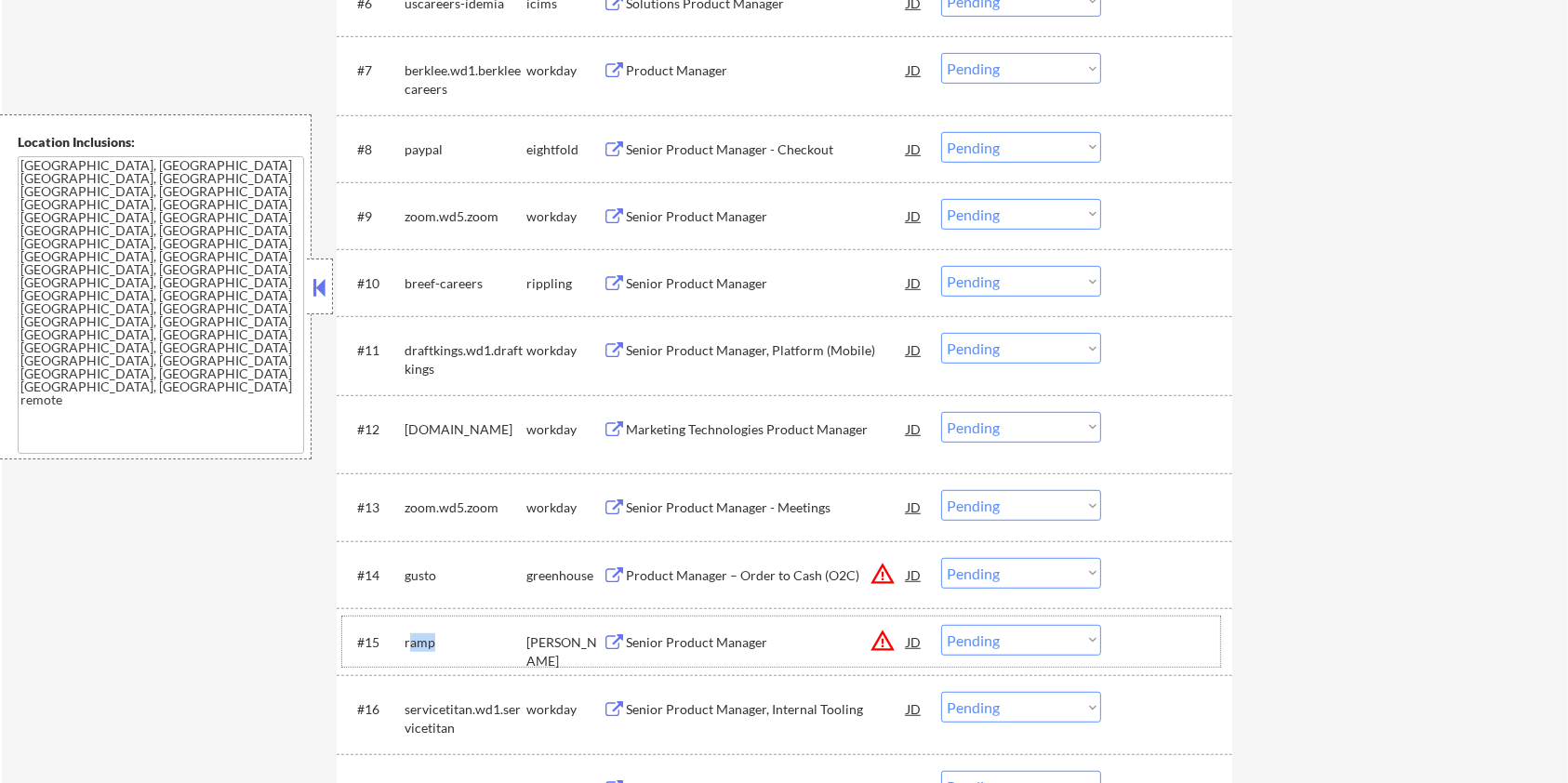
drag, startPoint x: 435, startPoint y: 637, endPoint x: 409, endPoint y: 628, distance: 27.5
click at [409, 628] on div "ramp" at bounding box center [465, 641] width 122 height 33
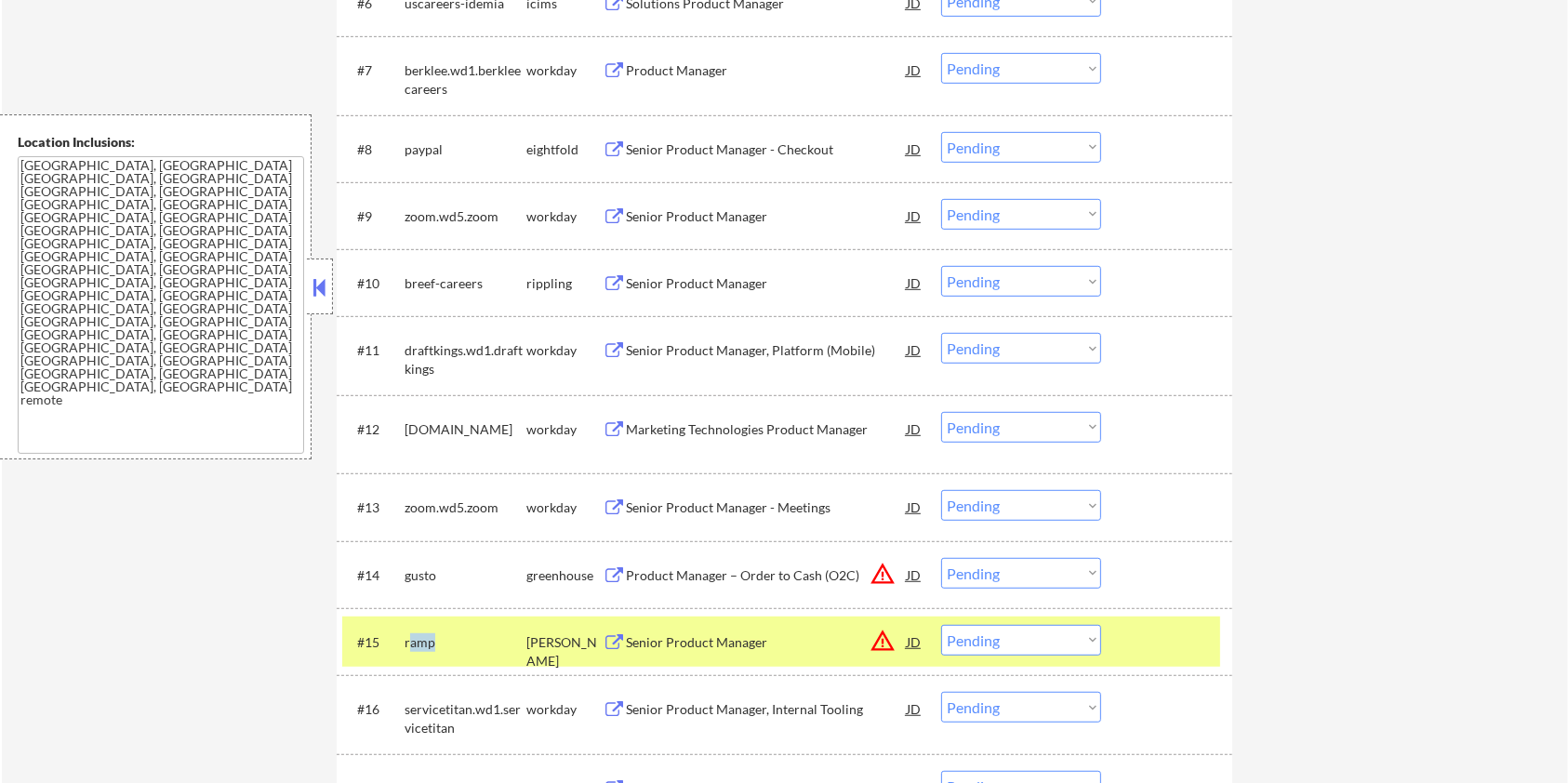
click at [446, 637] on div "ramp" at bounding box center [465, 643] width 122 height 19
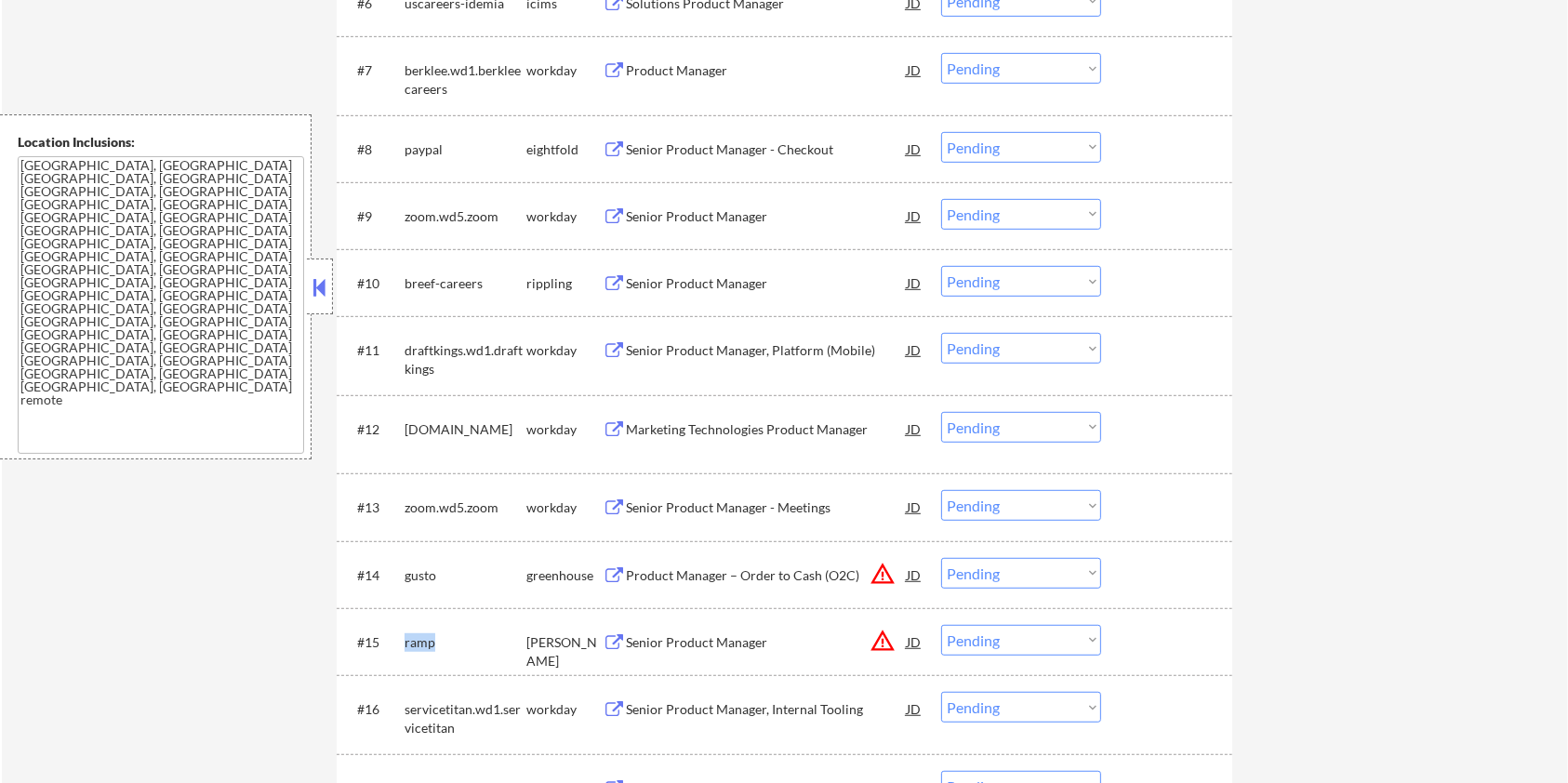
drag, startPoint x: 432, startPoint y: 643, endPoint x: 403, endPoint y: 643, distance: 29.0
click at [404, 643] on div "ramp" at bounding box center [465, 643] width 122 height 19
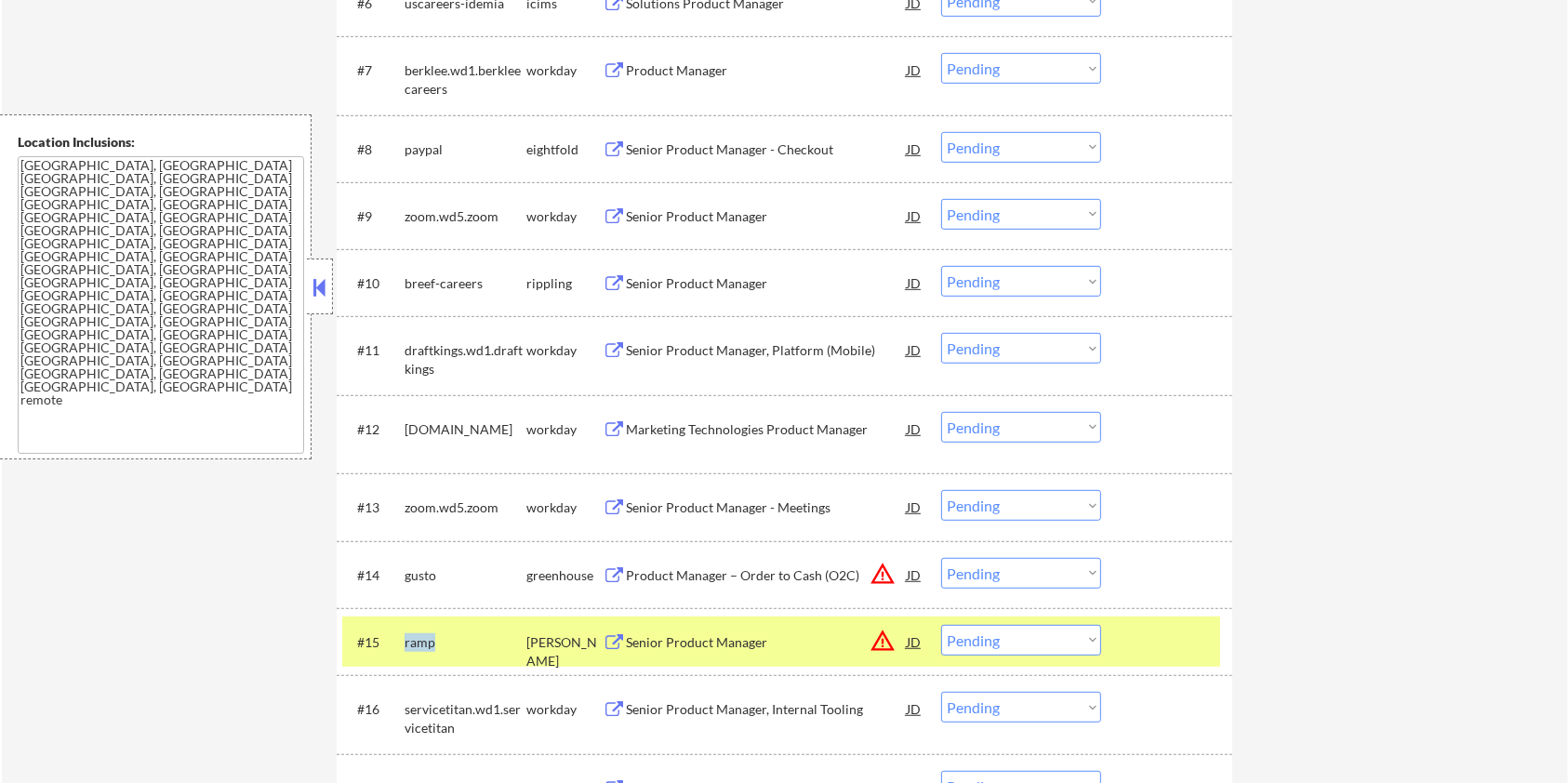
copy div "ramp"
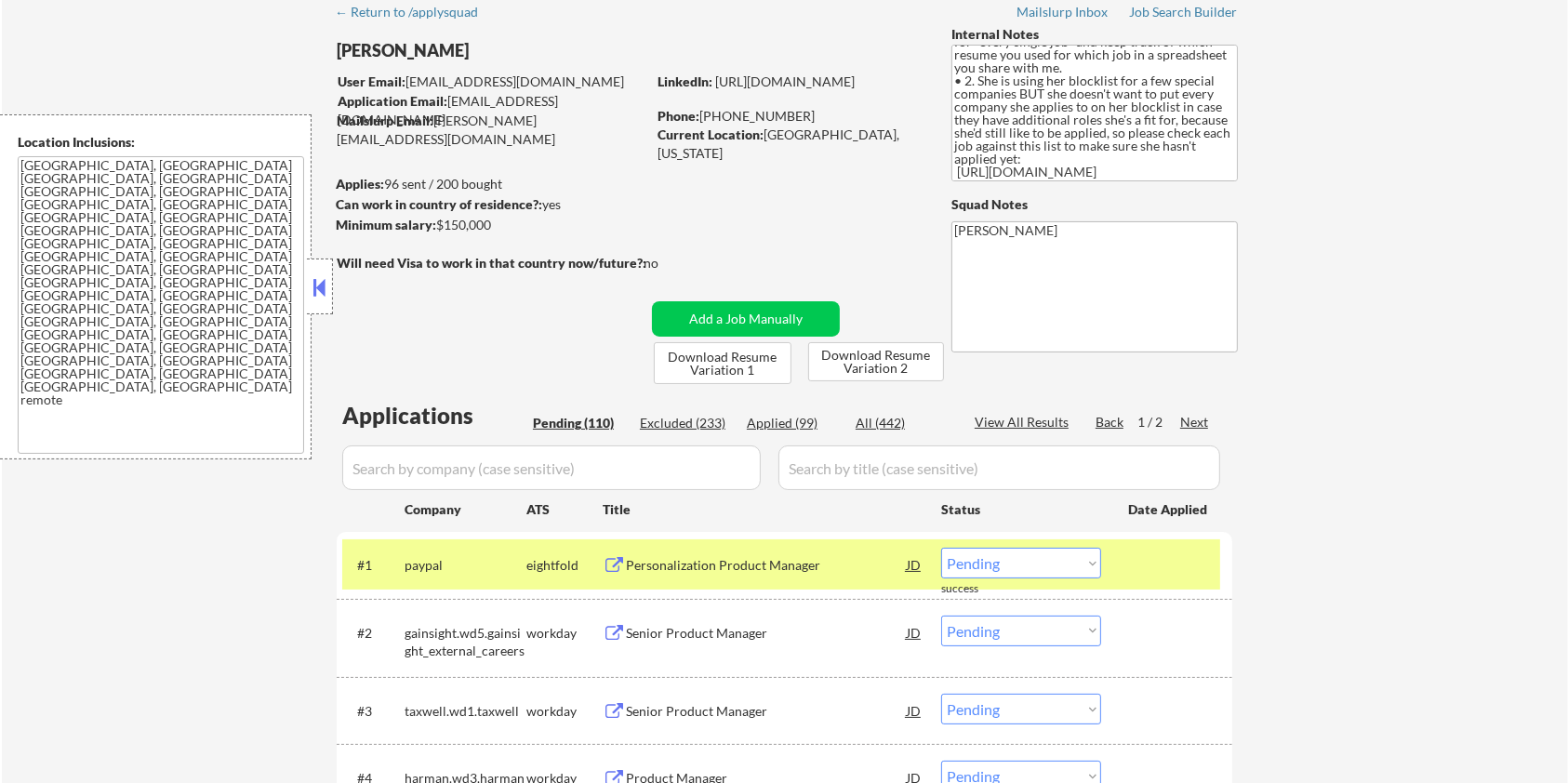
scroll to position [0, 0]
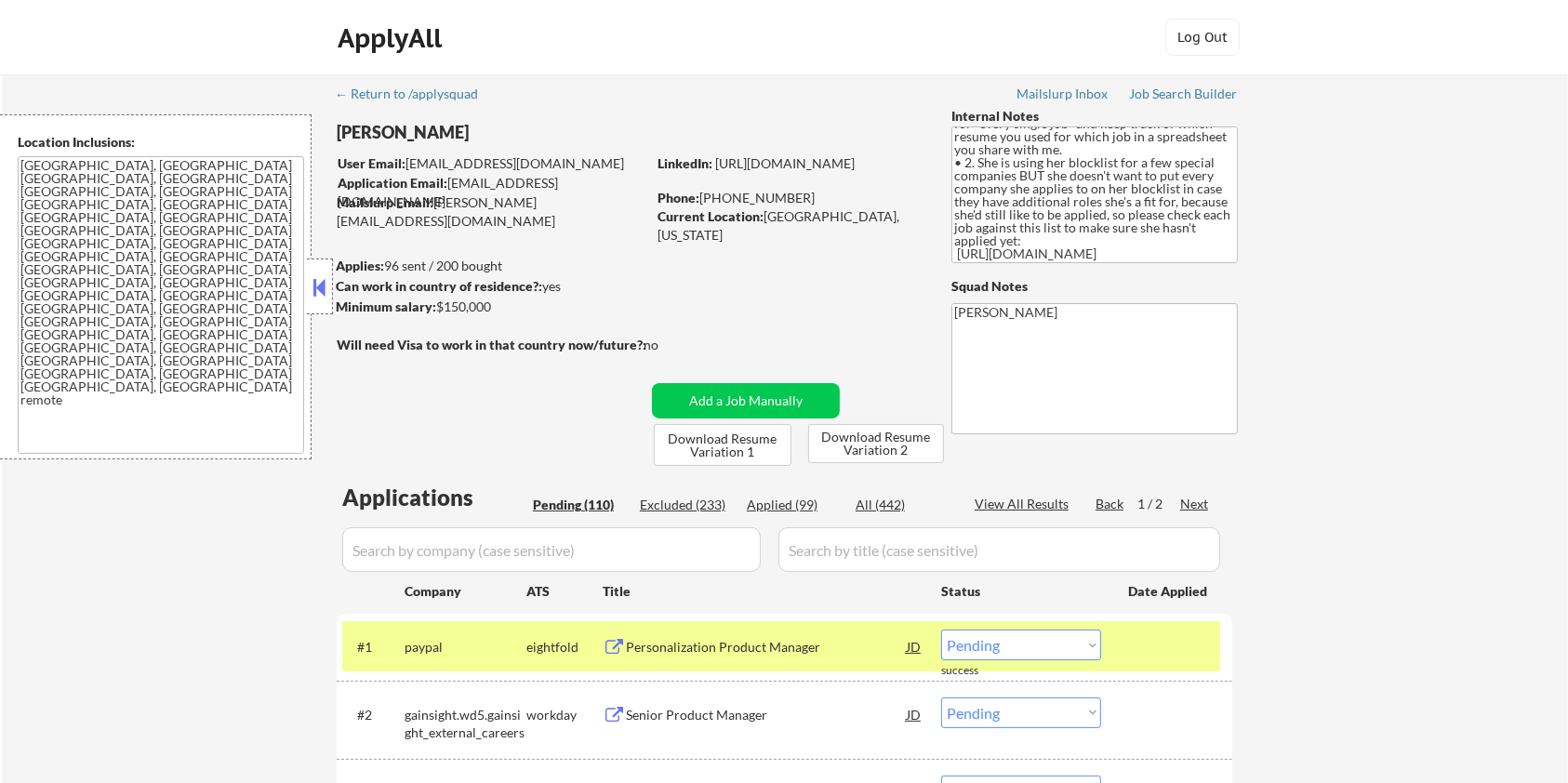
click at [449, 546] on input "input" at bounding box center [551, 549] width 419 height 45
paste input "ramp"
click at [846, 554] on input "input" at bounding box center [999, 549] width 442 height 45
click at [880, 501] on div "All (442)" at bounding box center [902, 505] width 93 height 19
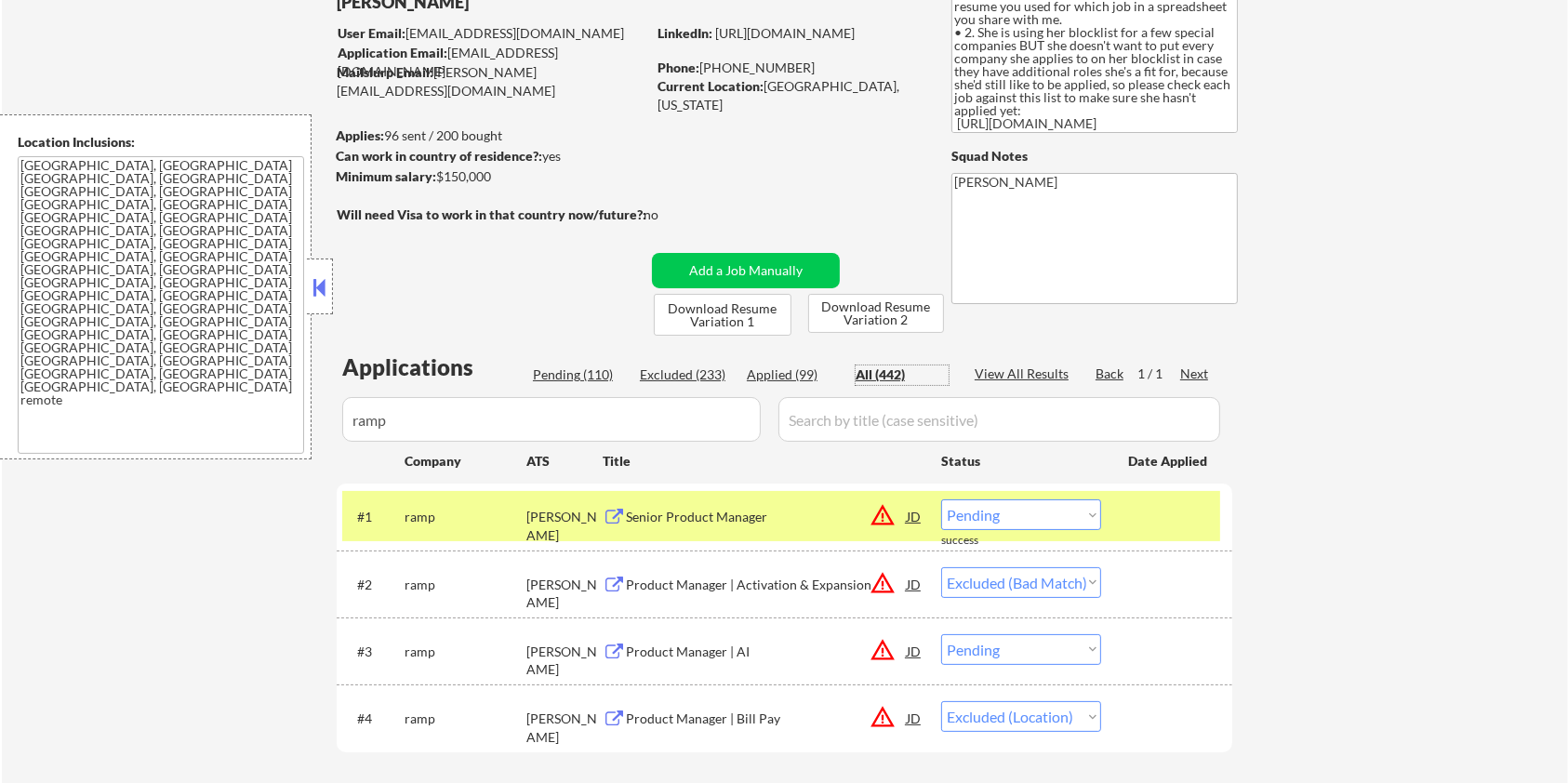
scroll to position [372, 0]
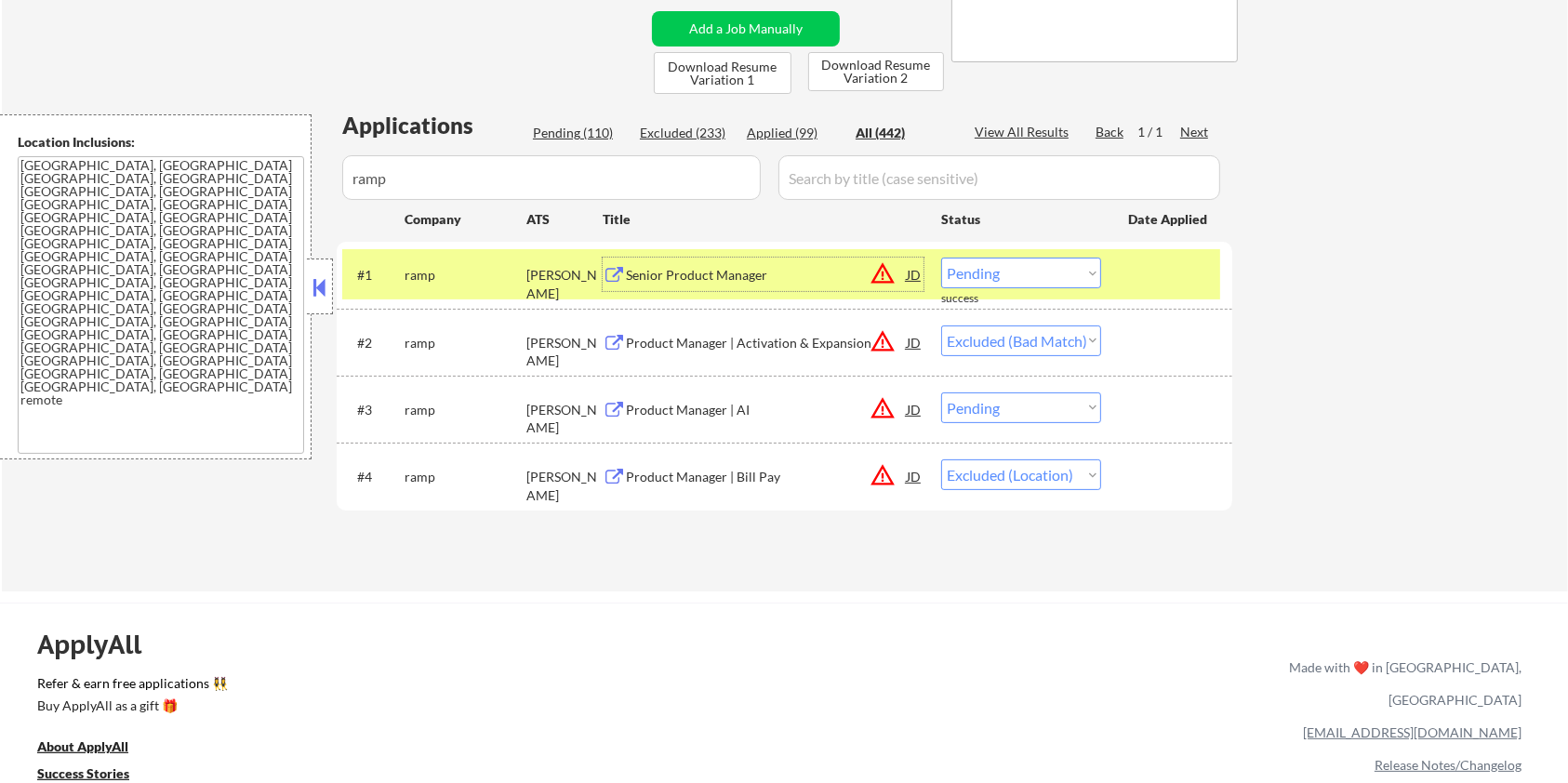
click at [725, 263] on div "Senior Product Manager" at bounding box center [766, 274] width 281 height 33
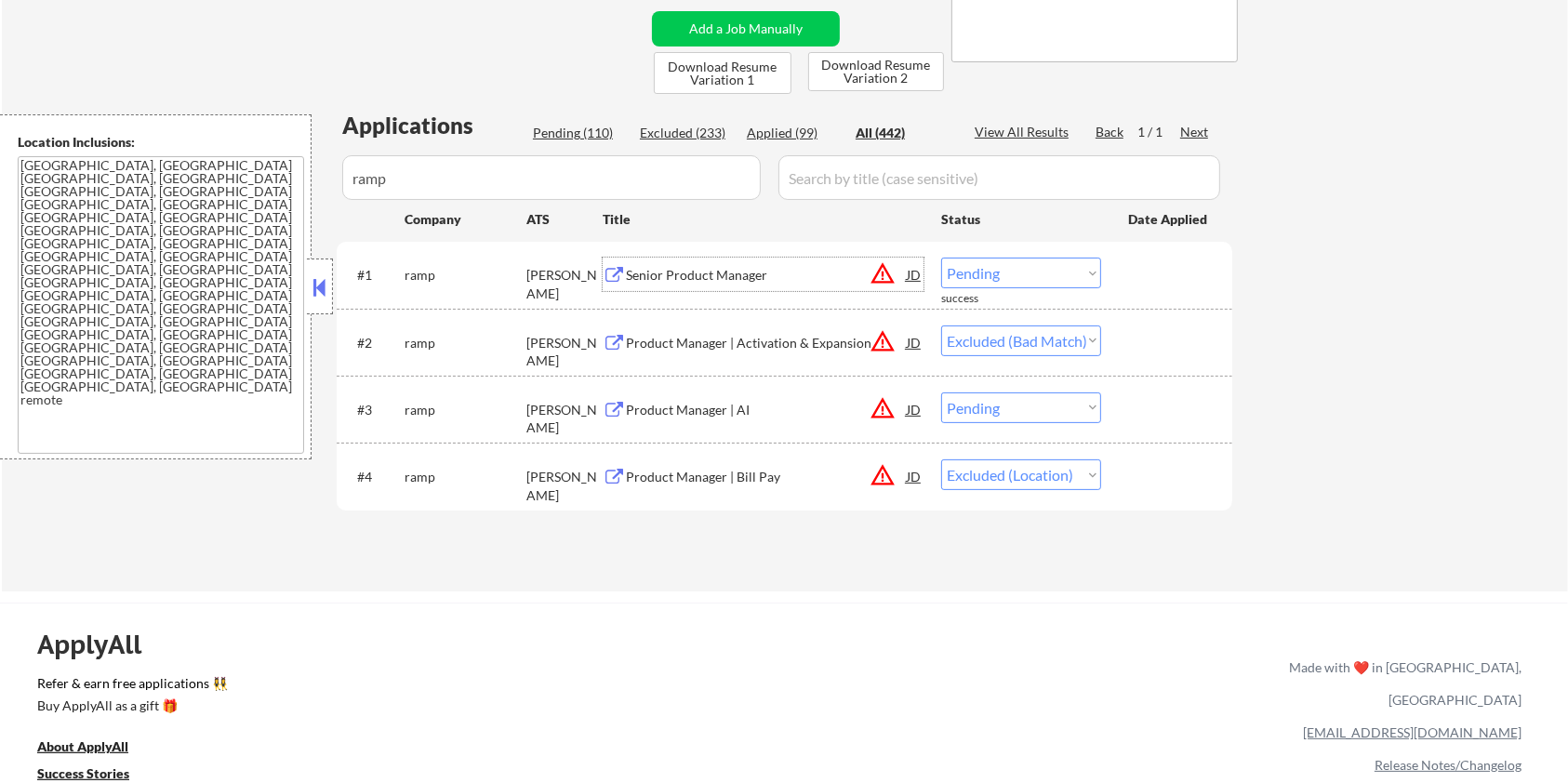
click at [1041, 274] on select "Choose an option... Pending Applied Excluded (Questions) Excluded (Expired) Exc…" at bounding box center [1021, 273] width 160 height 31
click at [941, 258] on select "Choose an option... Pending Applied Excluded (Questions) Excluded (Expired) Exc…" at bounding box center [1021, 273] width 160 height 31
click at [712, 415] on div "Product Manager | AI" at bounding box center [766, 410] width 281 height 19
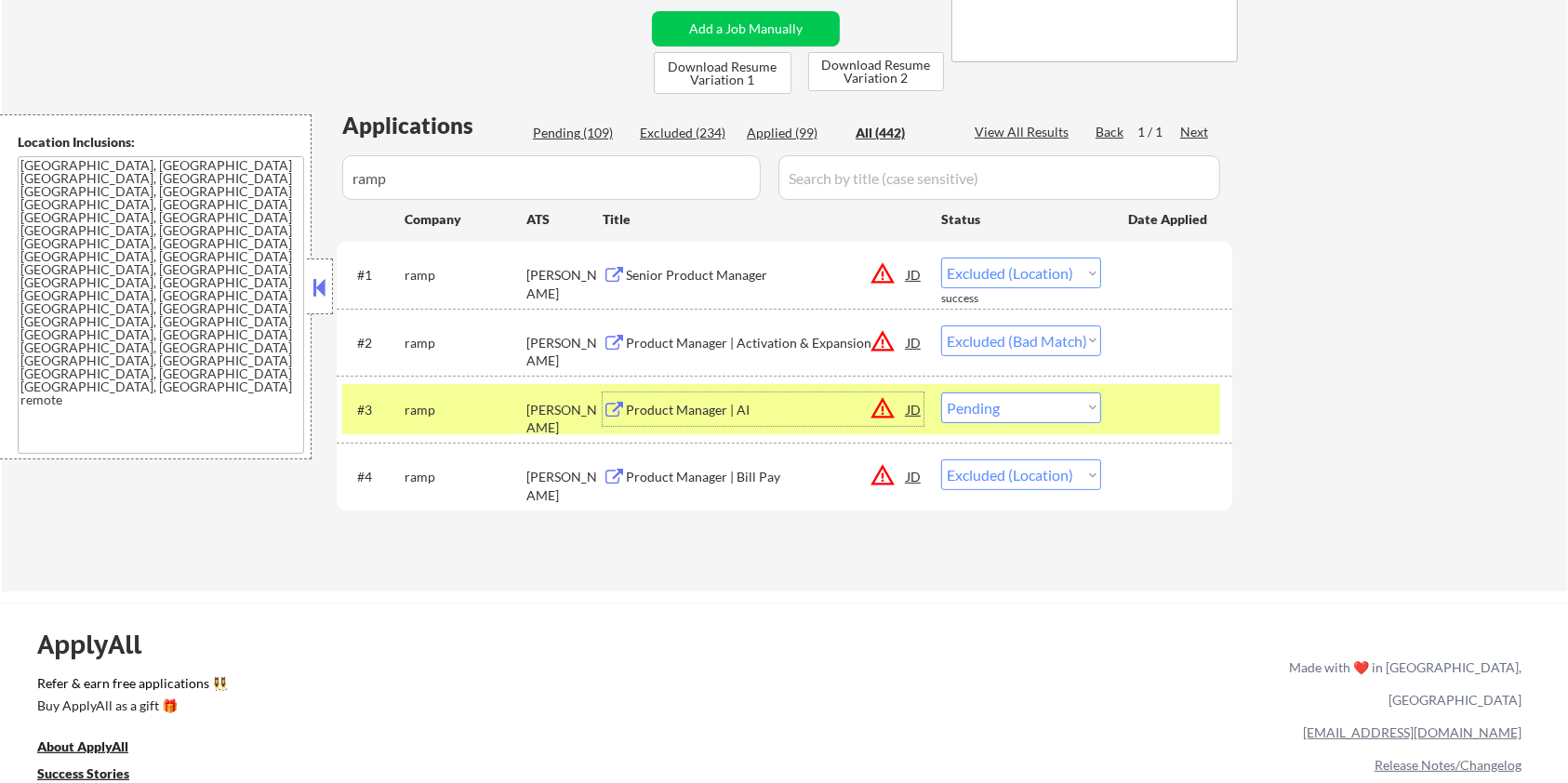
click at [1069, 410] on select "Choose an option... Pending Applied Excluded (Questions) Excluded (Expired) Exc…" at bounding box center [1021, 408] width 160 height 31
click at [941, 393] on select "Choose an option... Pending Applied Excluded (Questions) Excluded (Expired) Exc…" at bounding box center [1021, 408] width 160 height 31
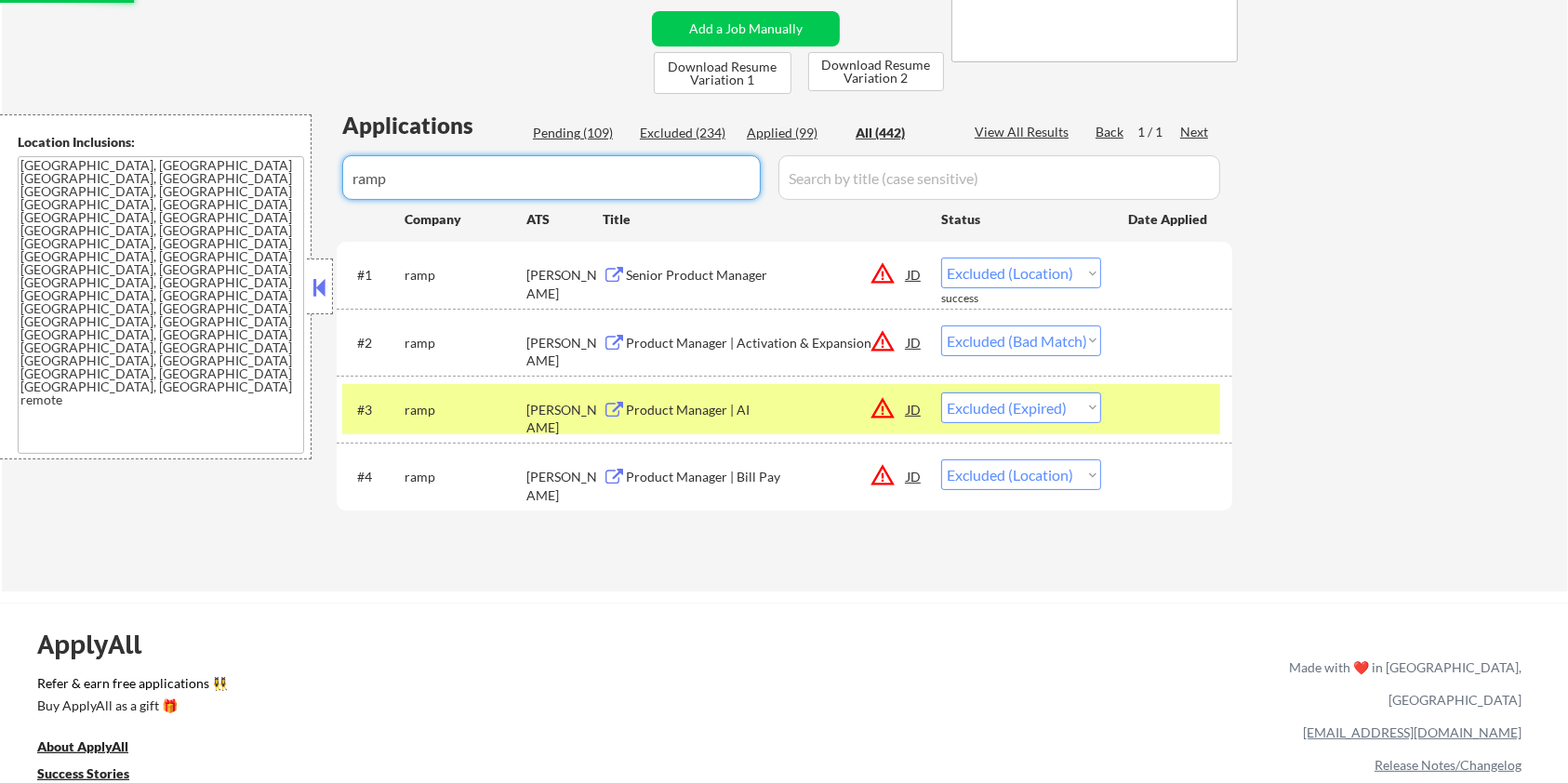
drag, startPoint x: 472, startPoint y: 176, endPoint x: 133, endPoint y: 235, distance: 344.1
click at [133, 235] on body "← Return to /applysquad Mailslurp Inbox Job Search Builder Zoe Henderson User E…" at bounding box center [784, 19] width 1568 height 783
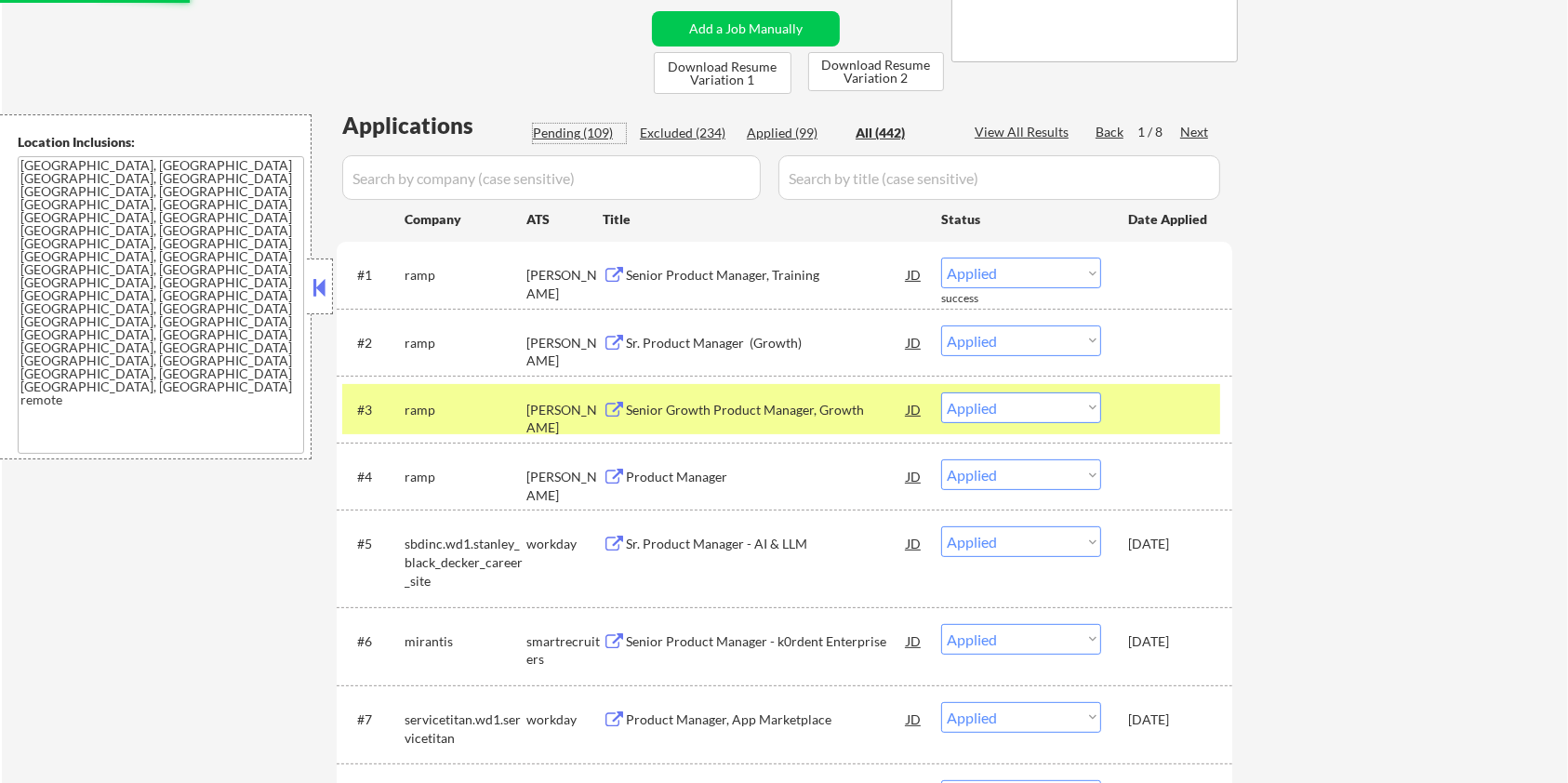
click at [567, 125] on div "Pending (109)" at bounding box center [580, 134] width 93 height 19
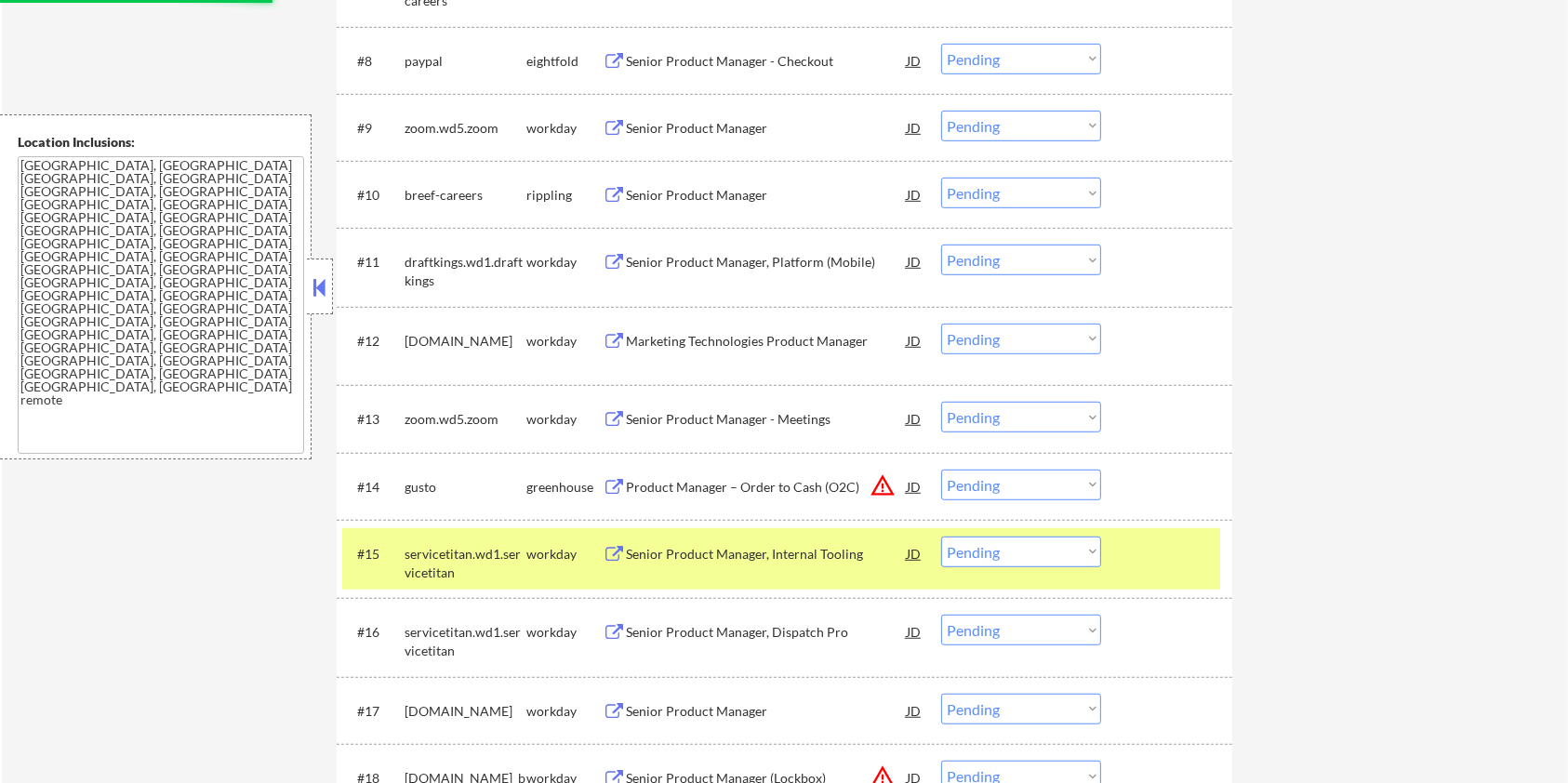
scroll to position [1240, 0]
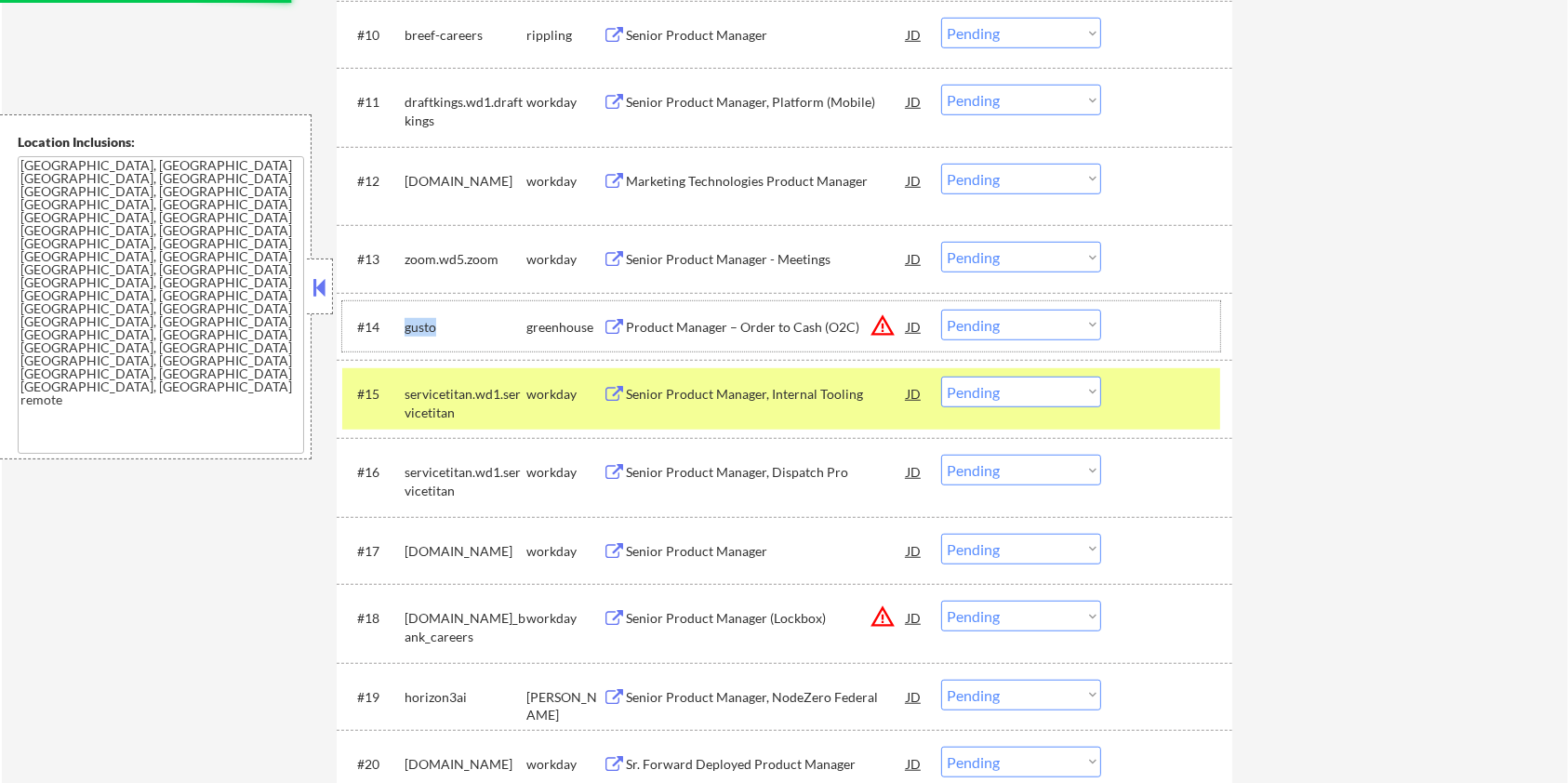
drag, startPoint x: 436, startPoint y: 326, endPoint x: 399, endPoint y: 320, distance: 37.5
click at [399, 320] on div "#14 gusto greenhouse Product Manager – Order to Cash (O2C) JD warning_amber Cho…" at bounding box center [781, 326] width 878 height 51
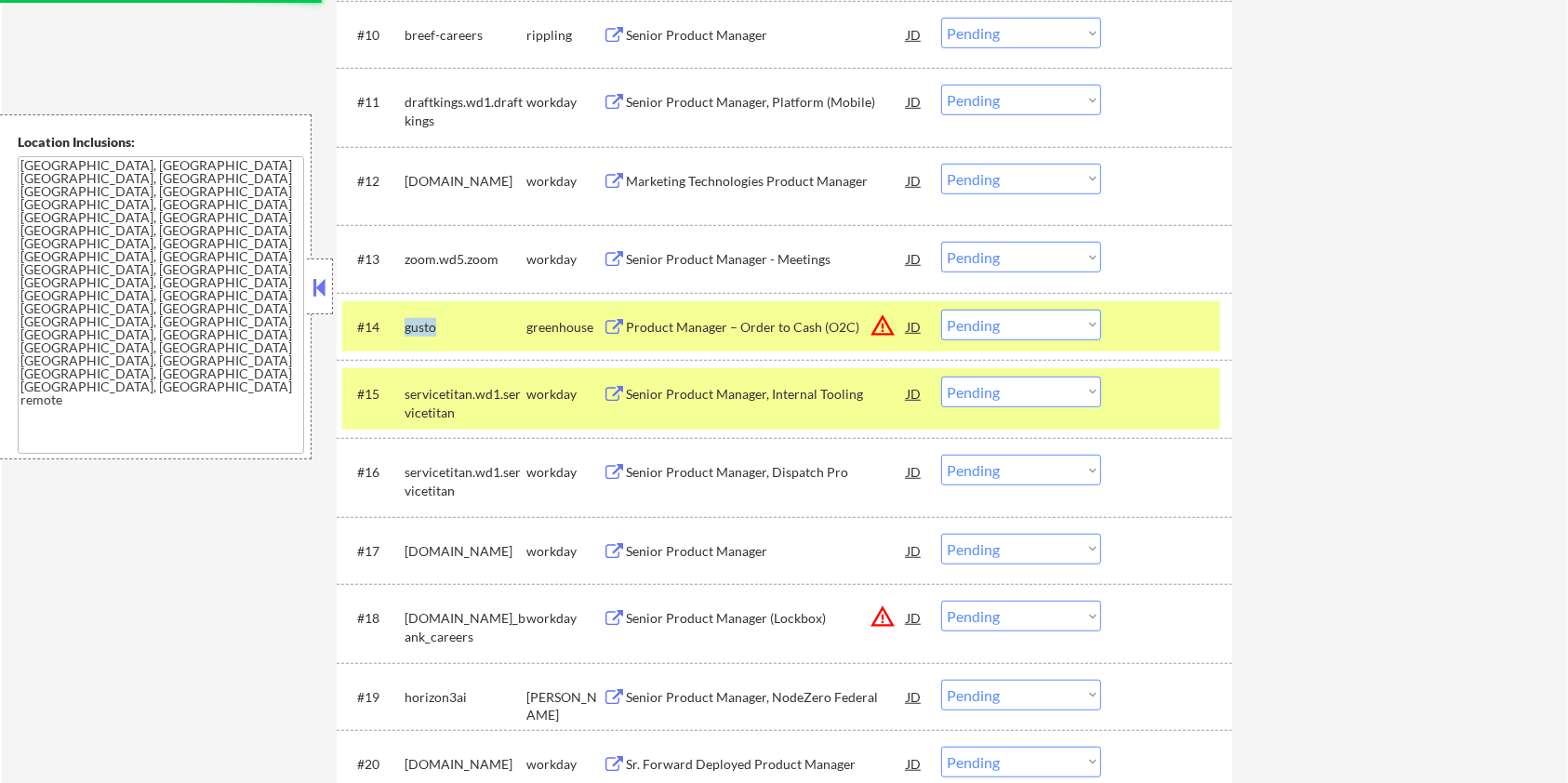
copy div "gusto"
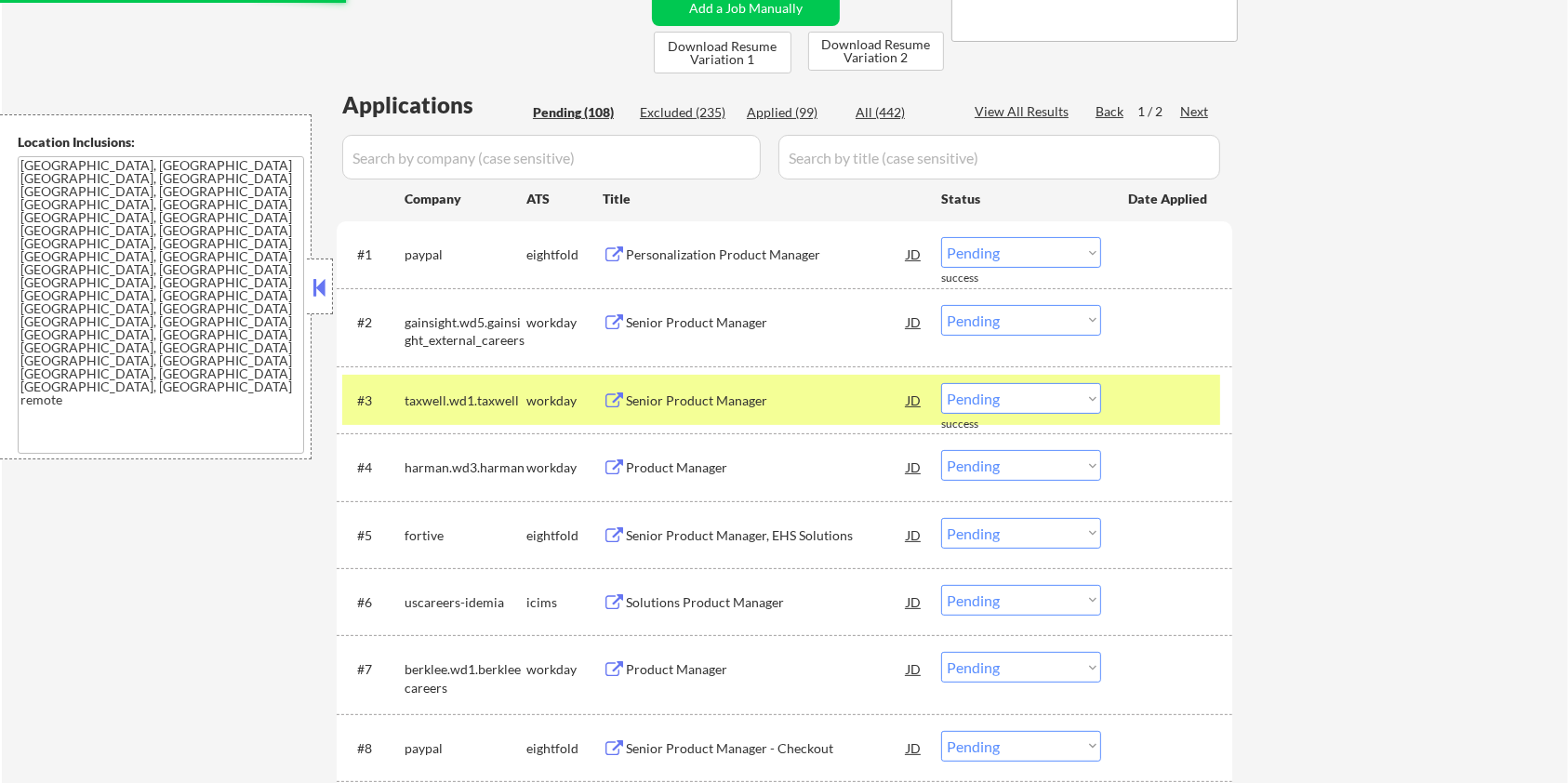
scroll to position [247, 0]
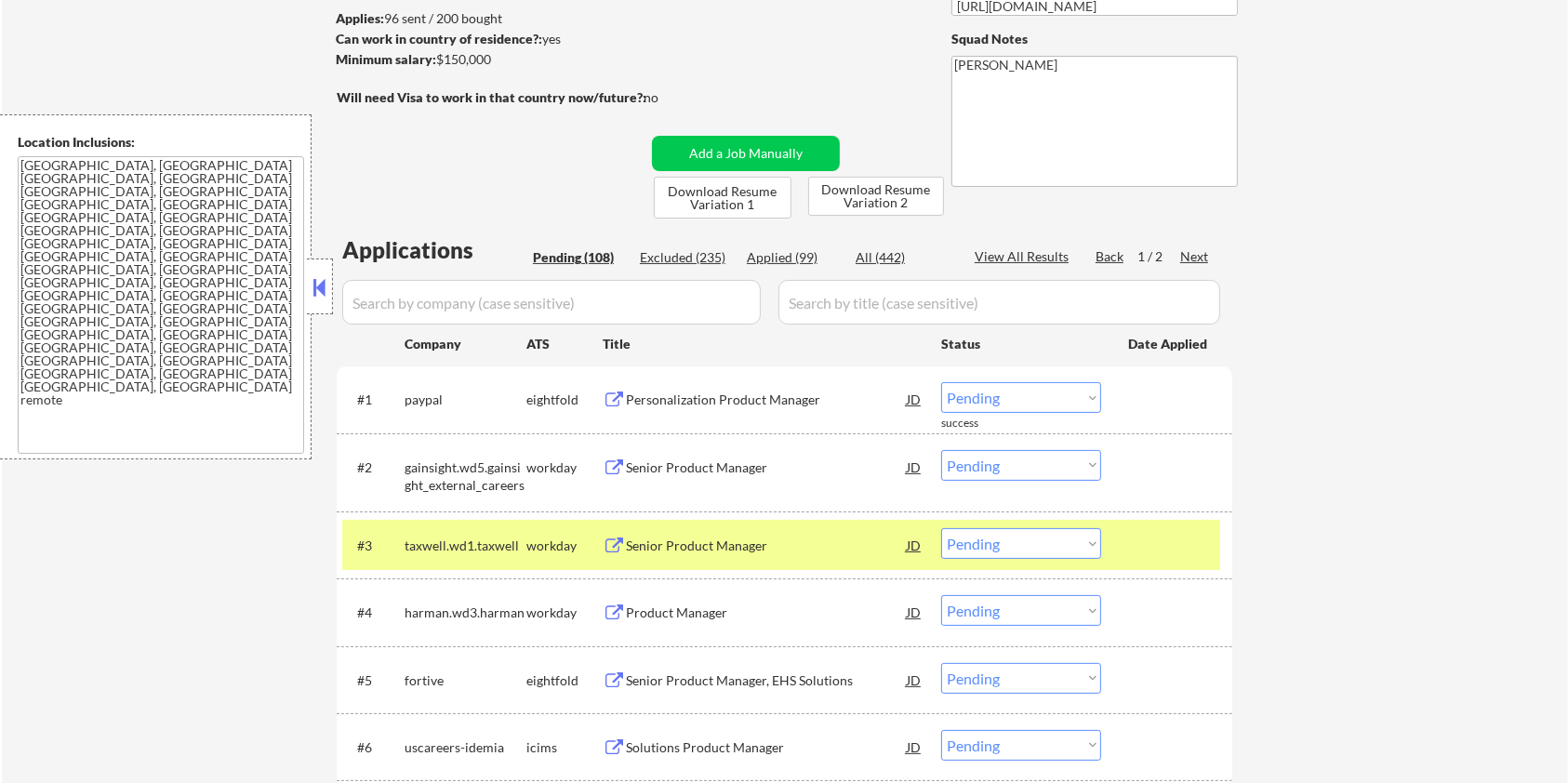
click at [457, 312] on input "input" at bounding box center [551, 302] width 419 height 45
paste input "gusto"
click at [809, 310] on input "input" at bounding box center [999, 302] width 442 height 45
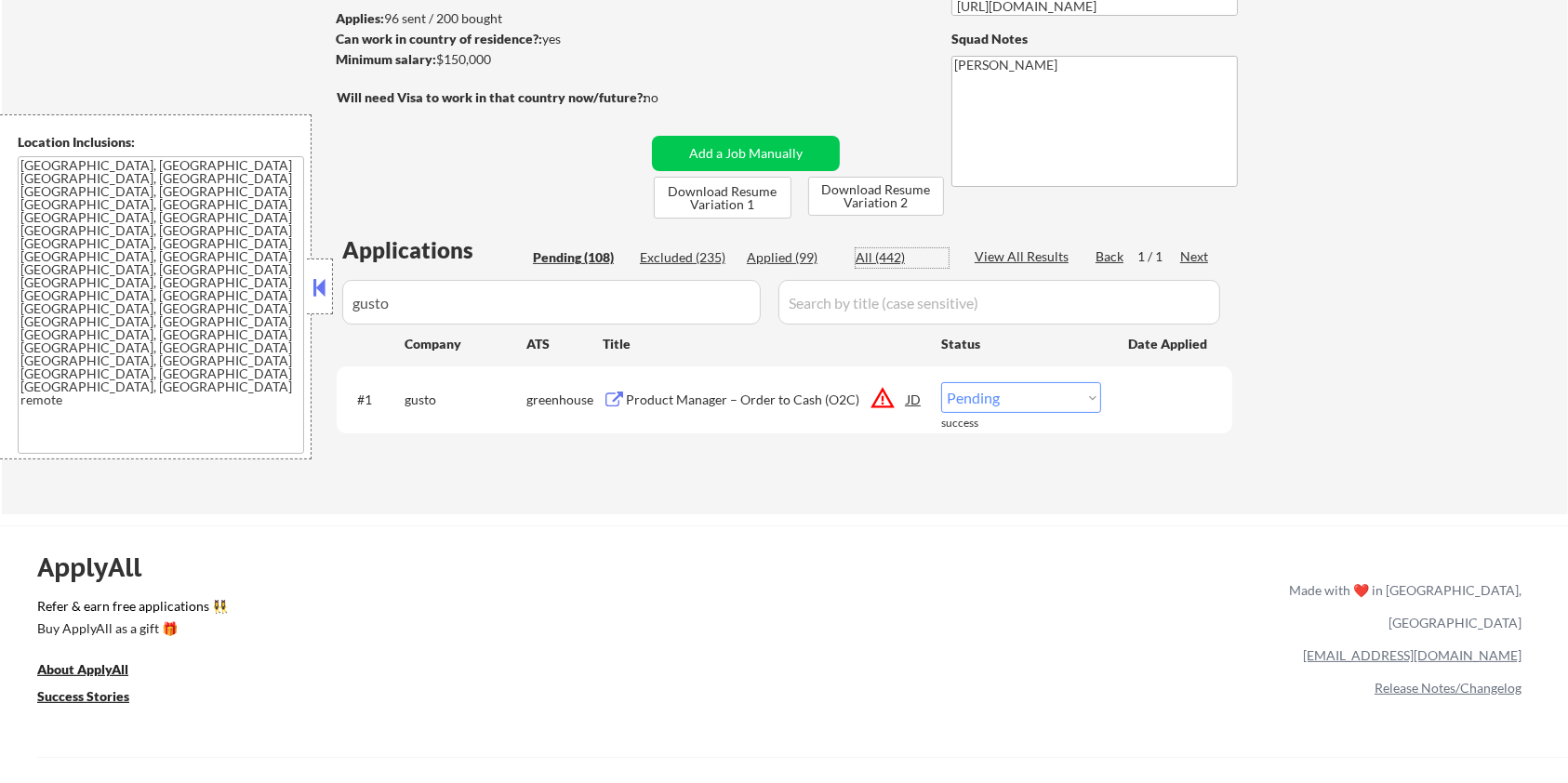
click at [879, 250] on div "All (442)" at bounding box center [902, 258] width 93 height 19
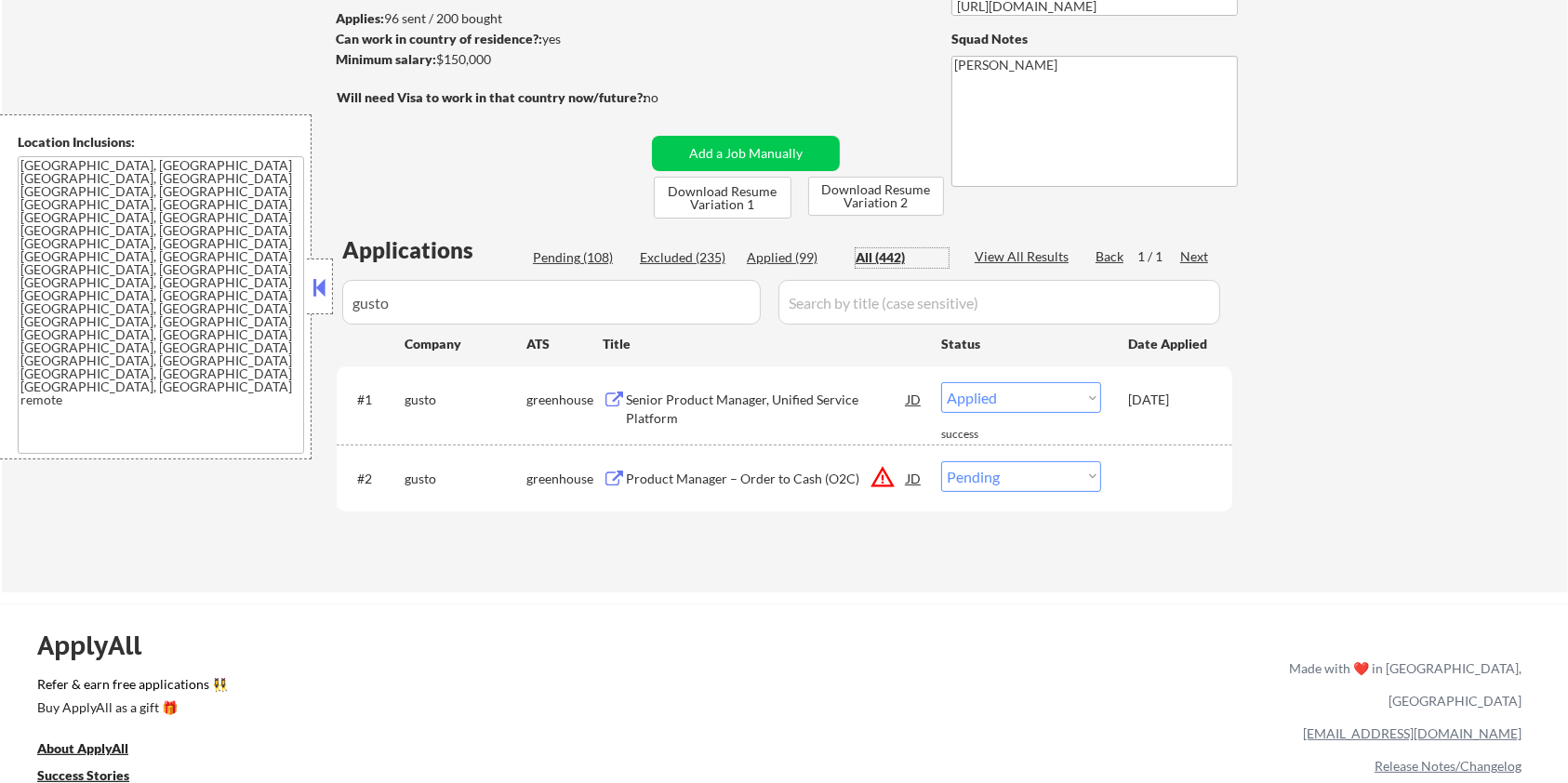
click at [752, 410] on div "Senior Product Manager, Unified Service Platform" at bounding box center [766, 409] width 281 height 36
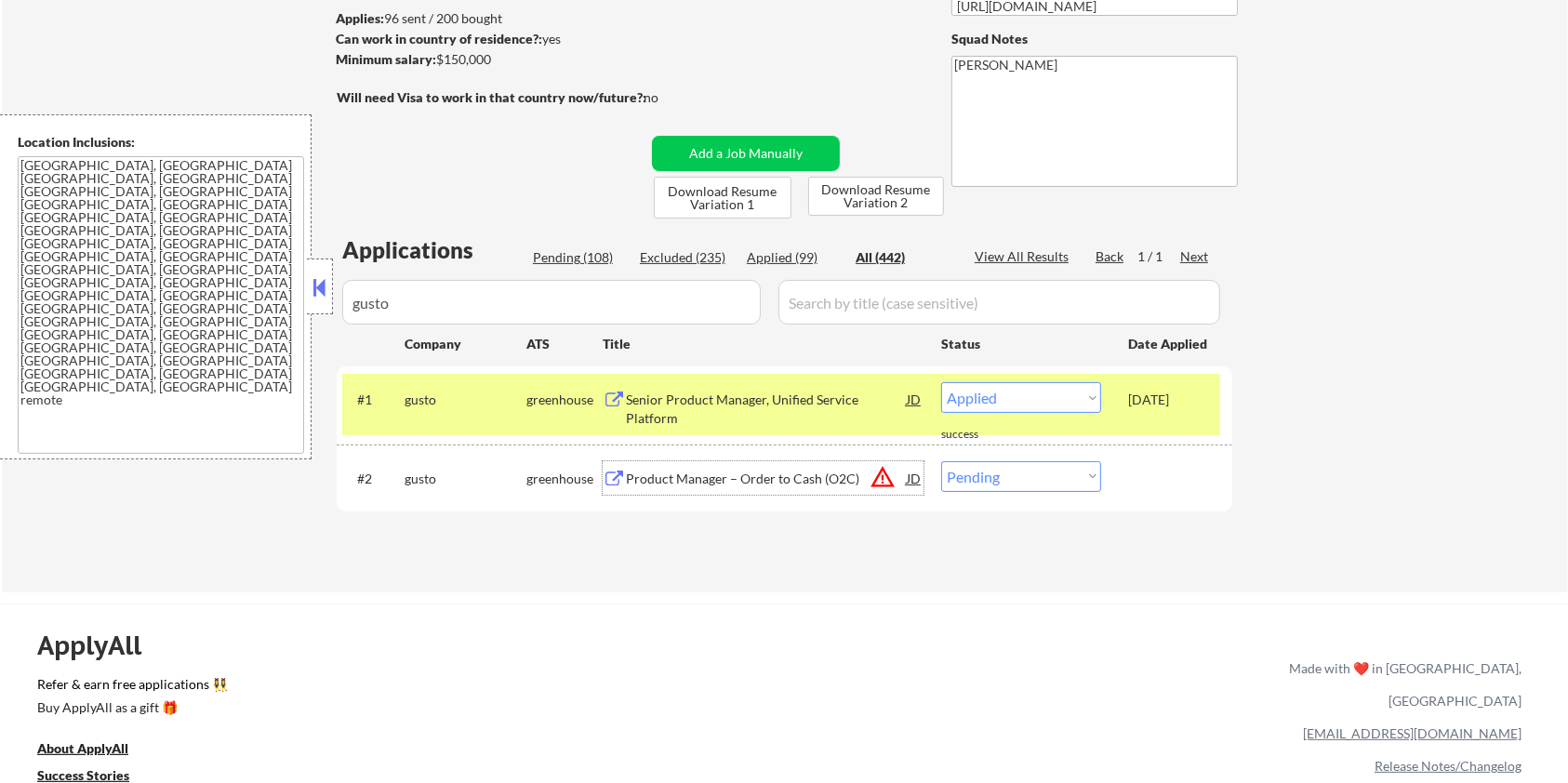
click at [756, 480] on div "Product Manager – Order to Cash (O2C)" at bounding box center [766, 480] width 281 height 19
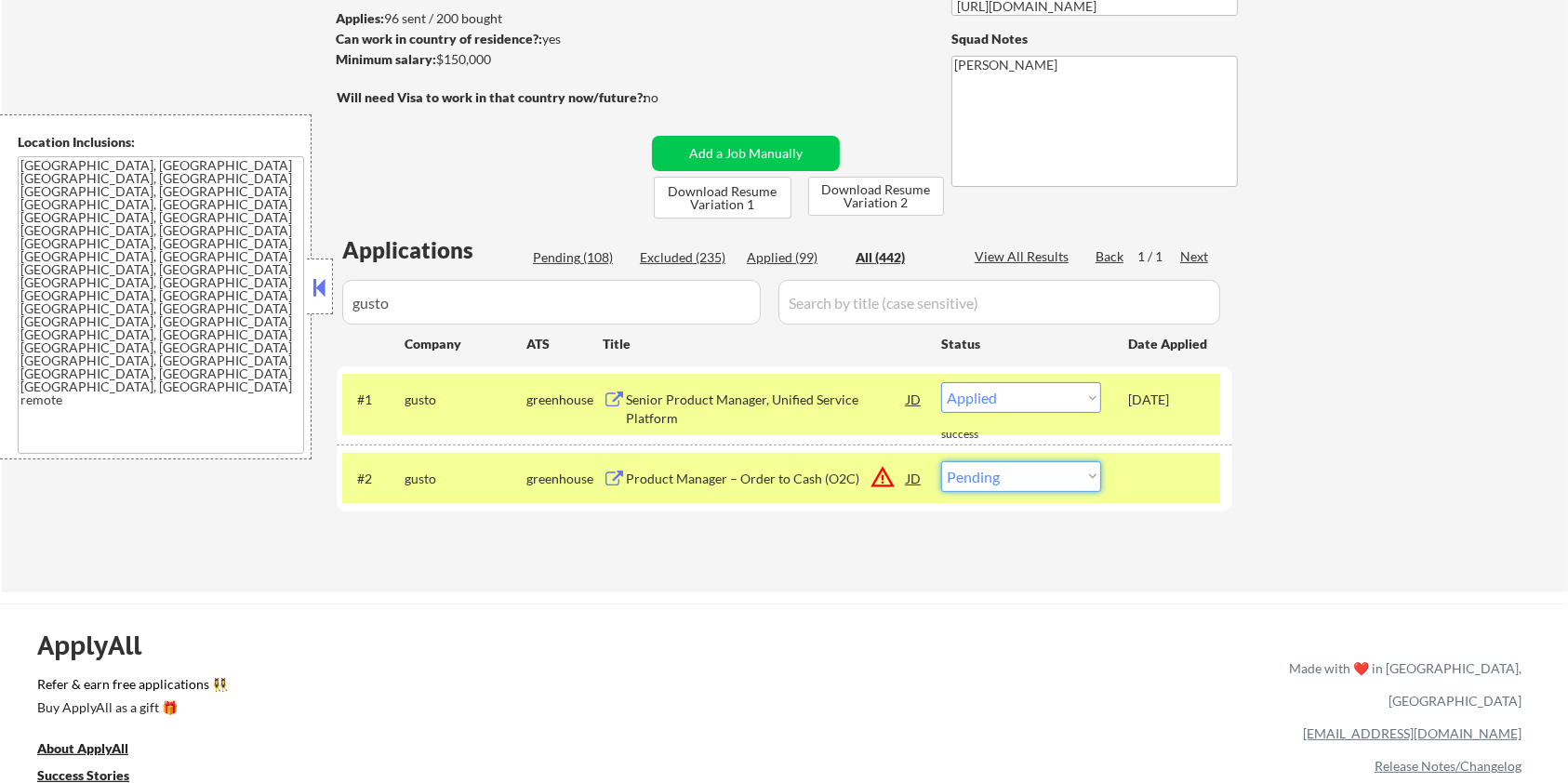
click at [1023, 470] on select "Choose an option... Pending Applied Excluded (Questions) Excluded (Expired) Exc…" at bounding box center [1021, 477] width 160 height 31
click at [941, 462] on select "Choose an option... Pending Applied Excluded (Questions) Excluded (Expired) Exc…" at bounding box center [1021, 477] width 160 height 31
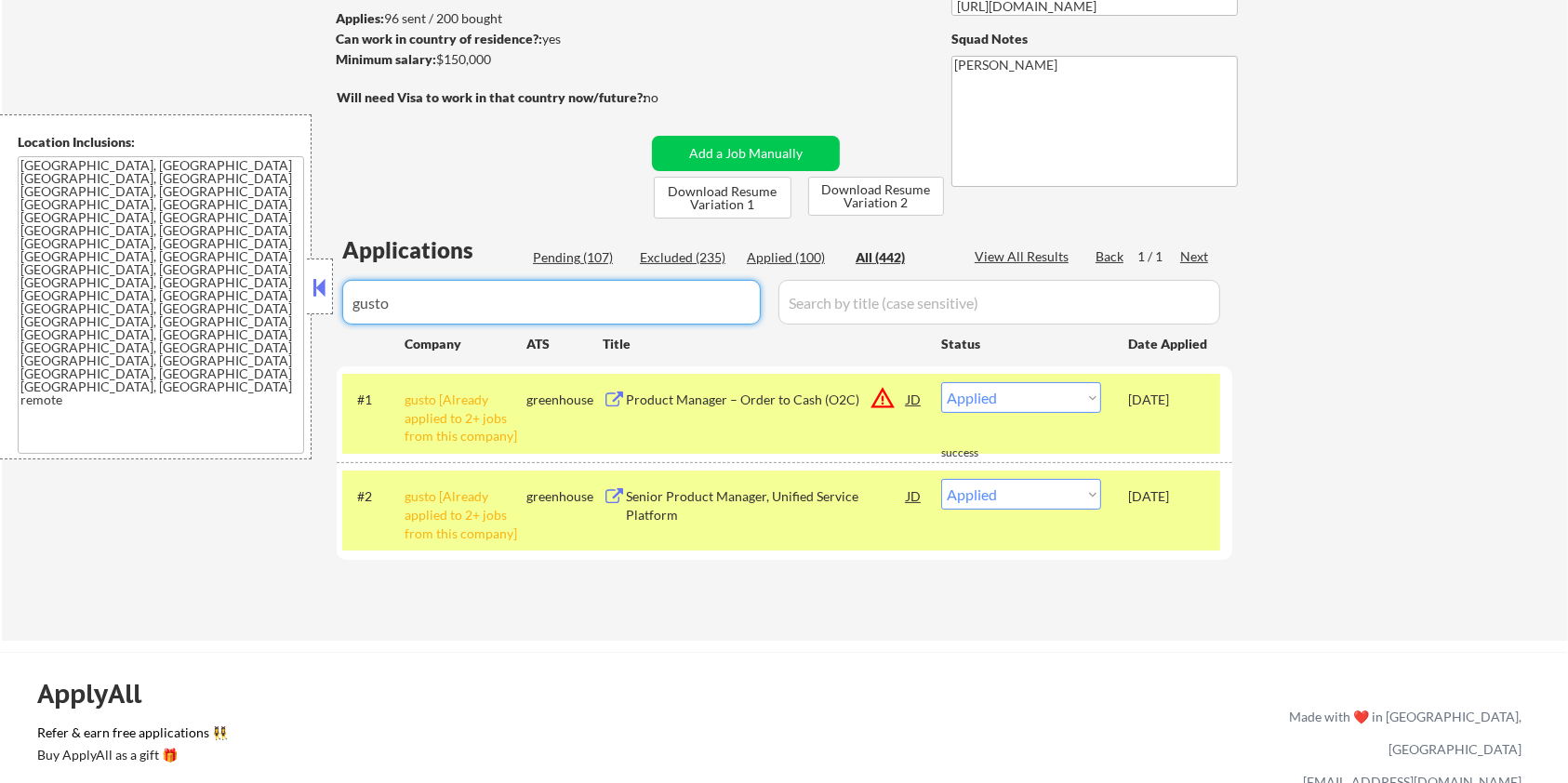
drag, startPoint x: 442, startPoint y: 308, endPoint x: 244, endPoint y: 346, distance: 201.6
click at [244, 344] on body "← Return to /applysquad Mailslurp Inbox Job Search Builder Zoe Henderson User E…" at bounding box center [784, 144] width 1568 height 783
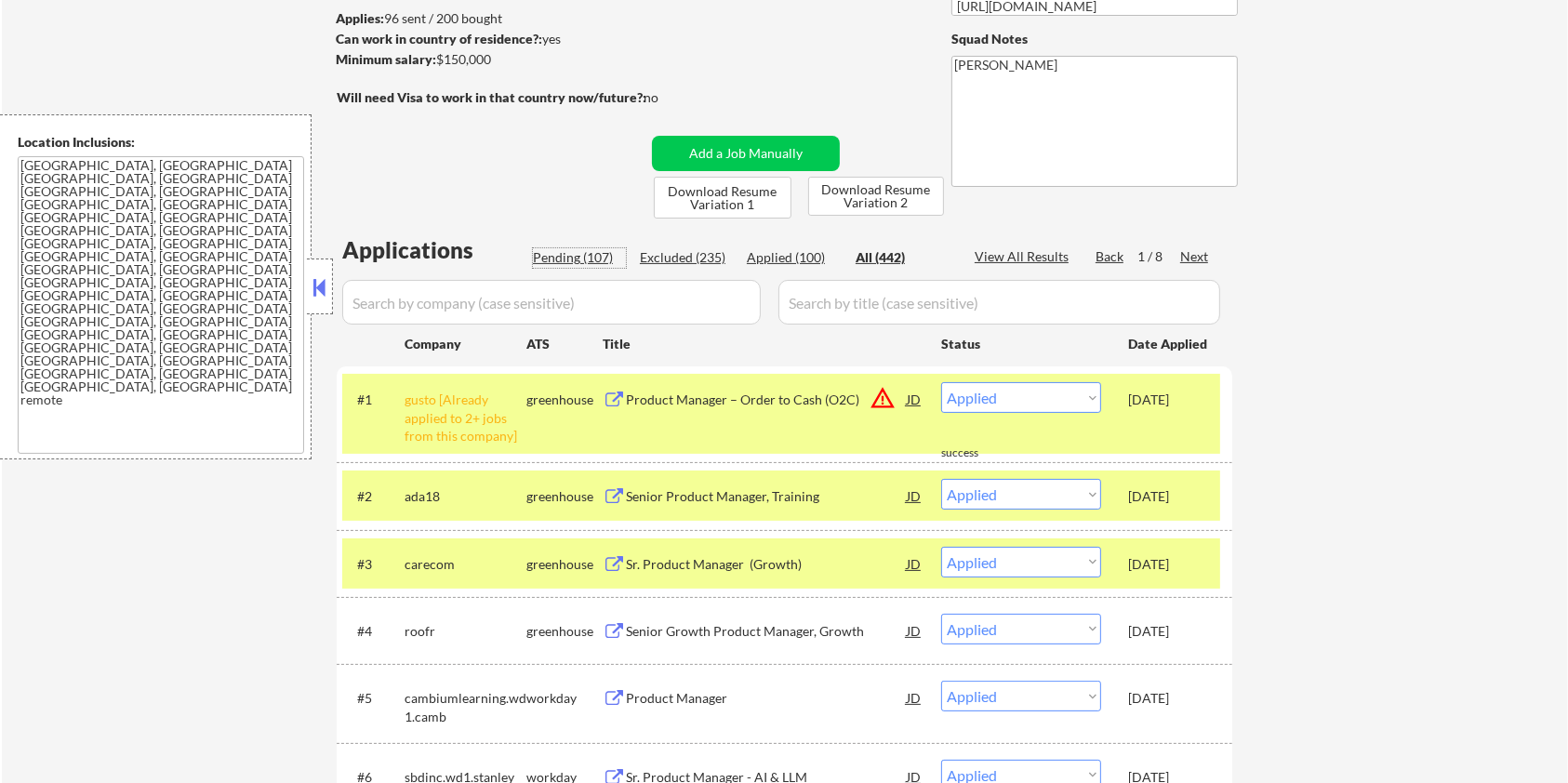
click at [566, 254] on div "Pending (107)" at bounding box center [580, 258] width 93 height 19
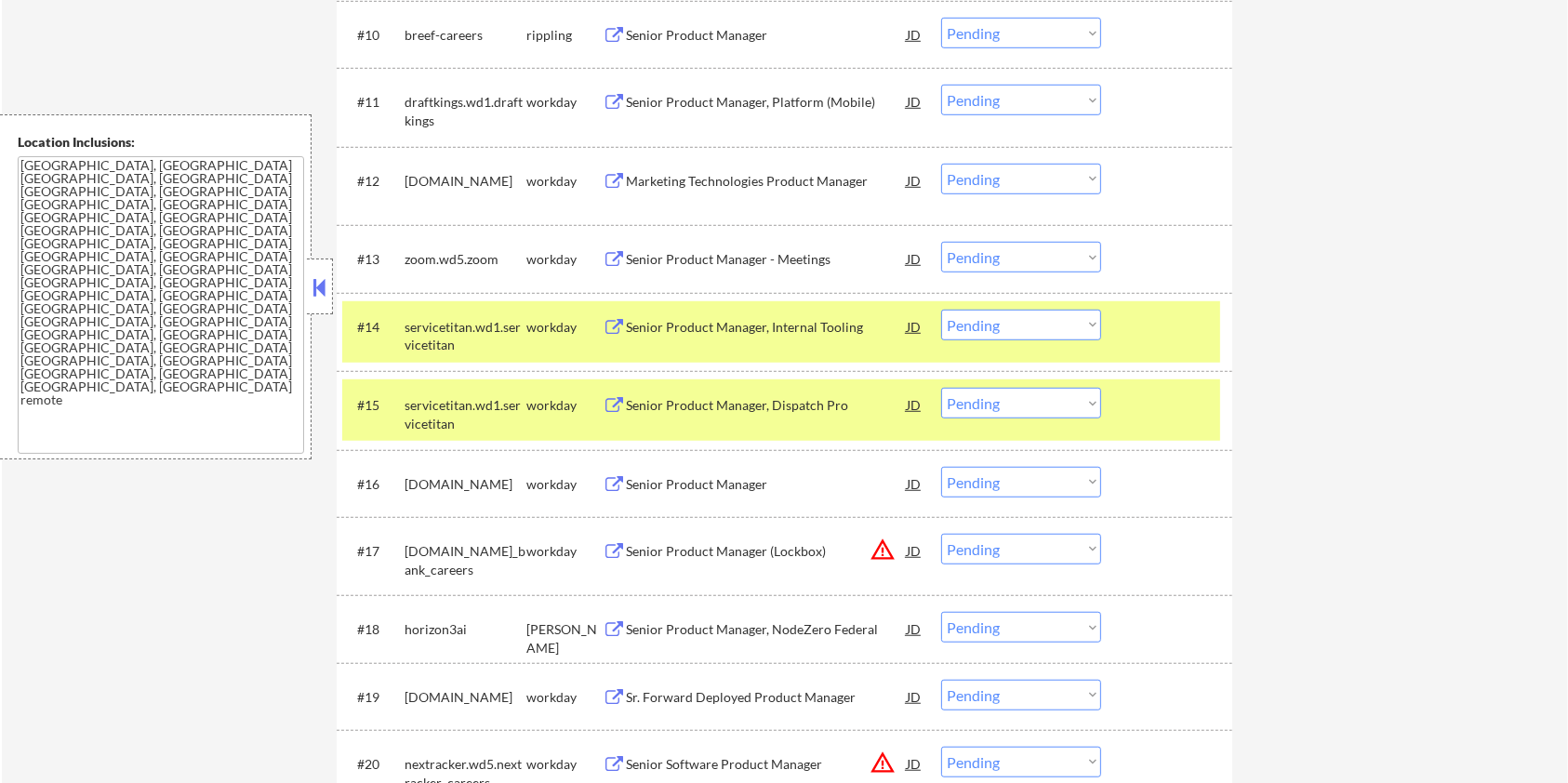
scroll to position [1489, 0]
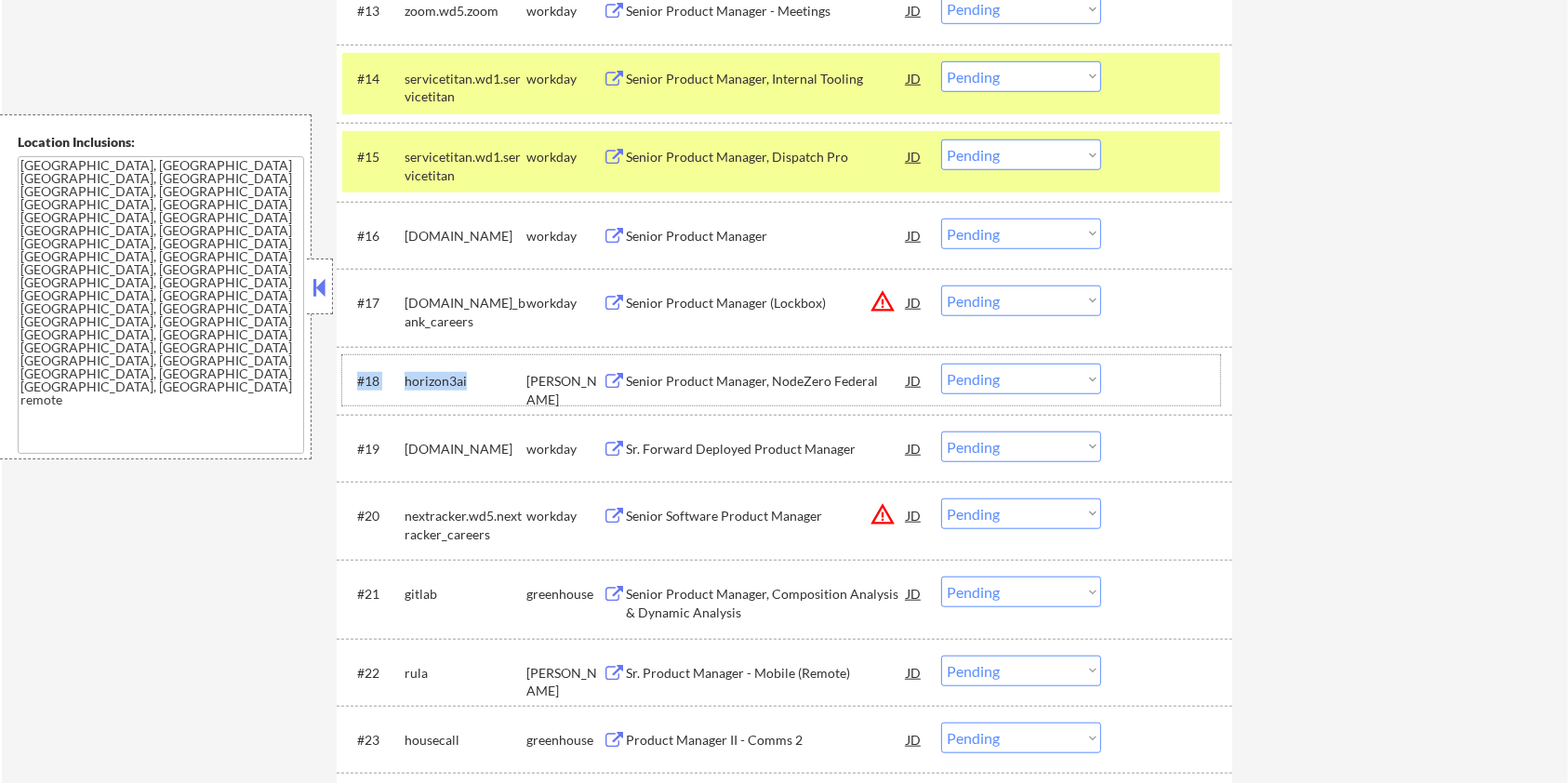
drag, startPoint x: 482, startPoint y: 378, endPoint x: 367, endPoint y: 399, distance: 116.9
click at [367, 399] on div "#18 horizon3ai ashby Senior Product Manager, NodeZero Federal JD warning_amber …" at bounding box center [781, 381] width 878 height 51
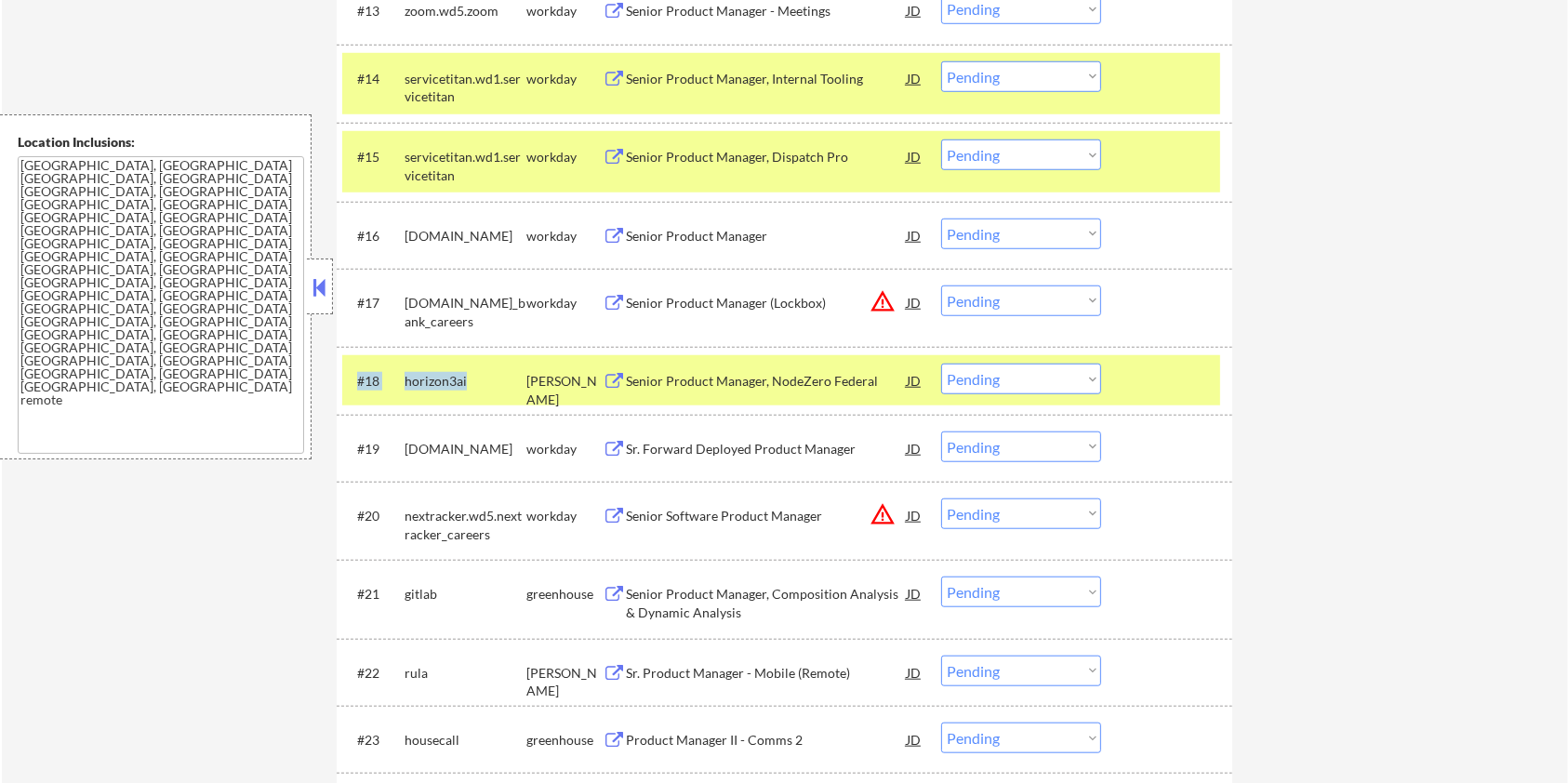
click at [475, 390] on div "horizon3ai" at bounding box center [465, 381] width 122 height 19
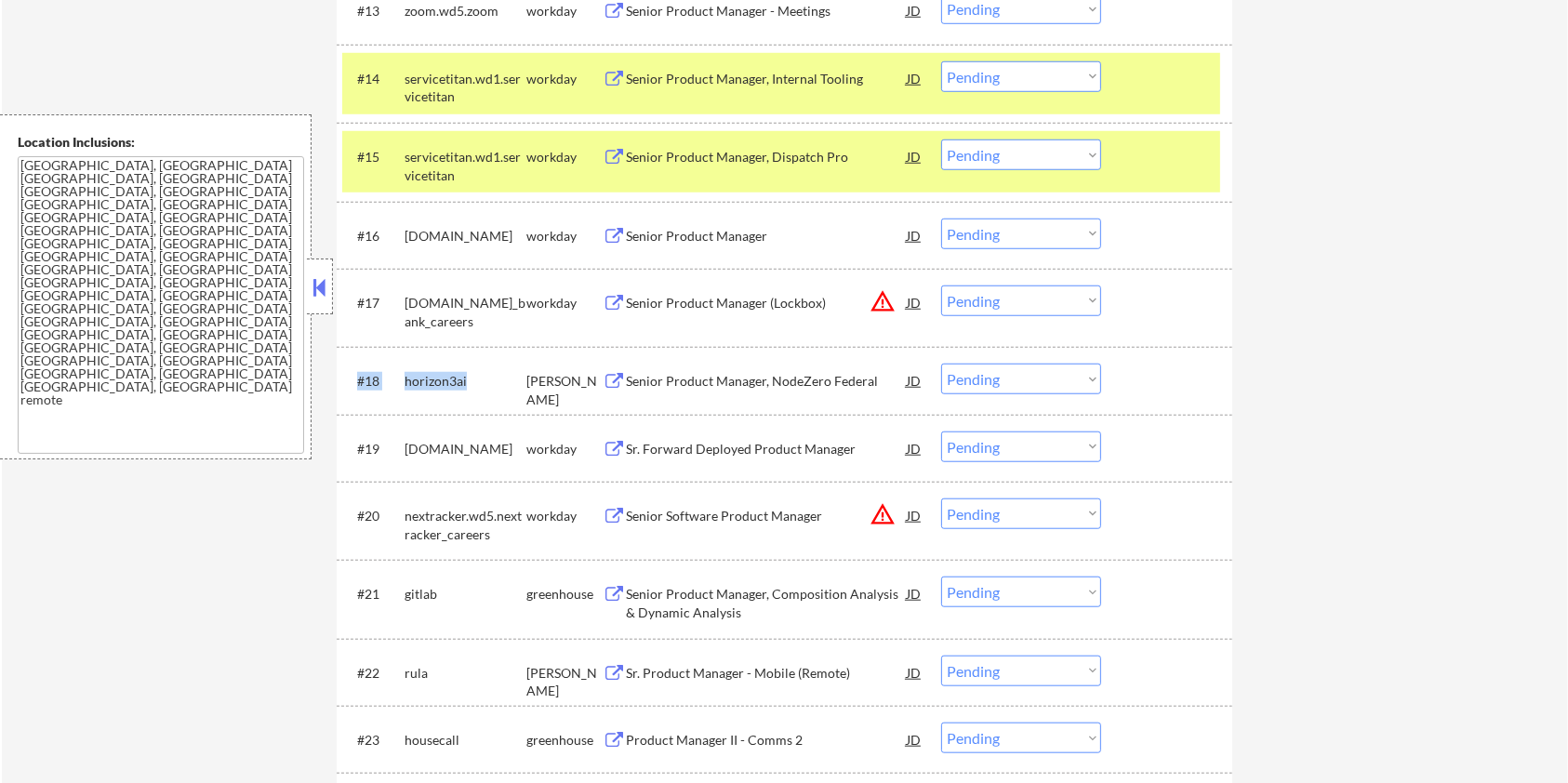
click at [482, 377] on div "horizon3ai" at bounding box center [465, 381] width 122 height 19
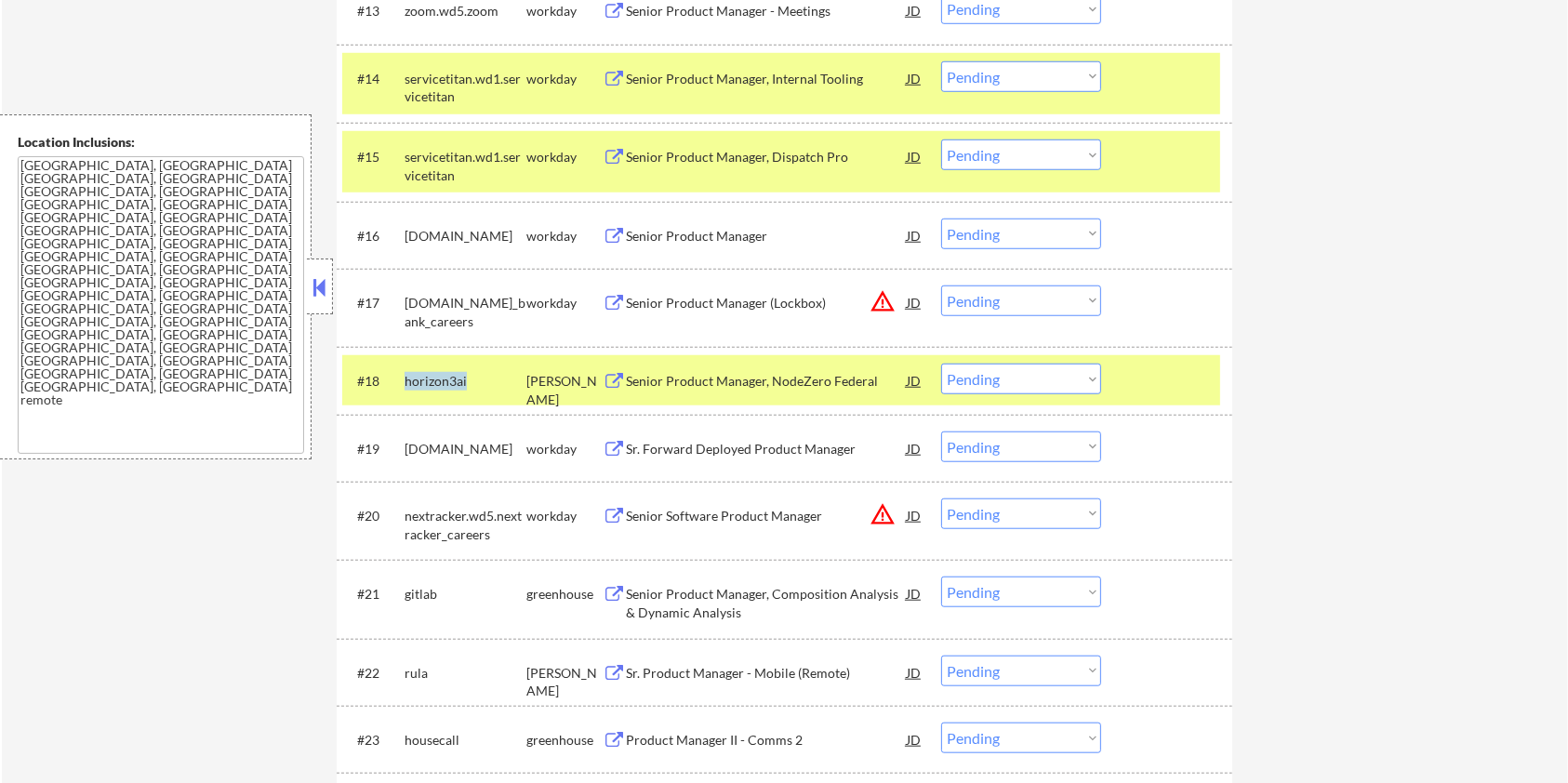
drag, startPoint x: 484, startPoint y: 376, endPoint x: 401, endPoint y: 373, distance: 83.1
click at [401, 373] on div "#18 horizon3ai ashby Senior Product Manager, NodeZero Federal JD warning_amber …" at bounding box center [781, 381] width 878 height 51
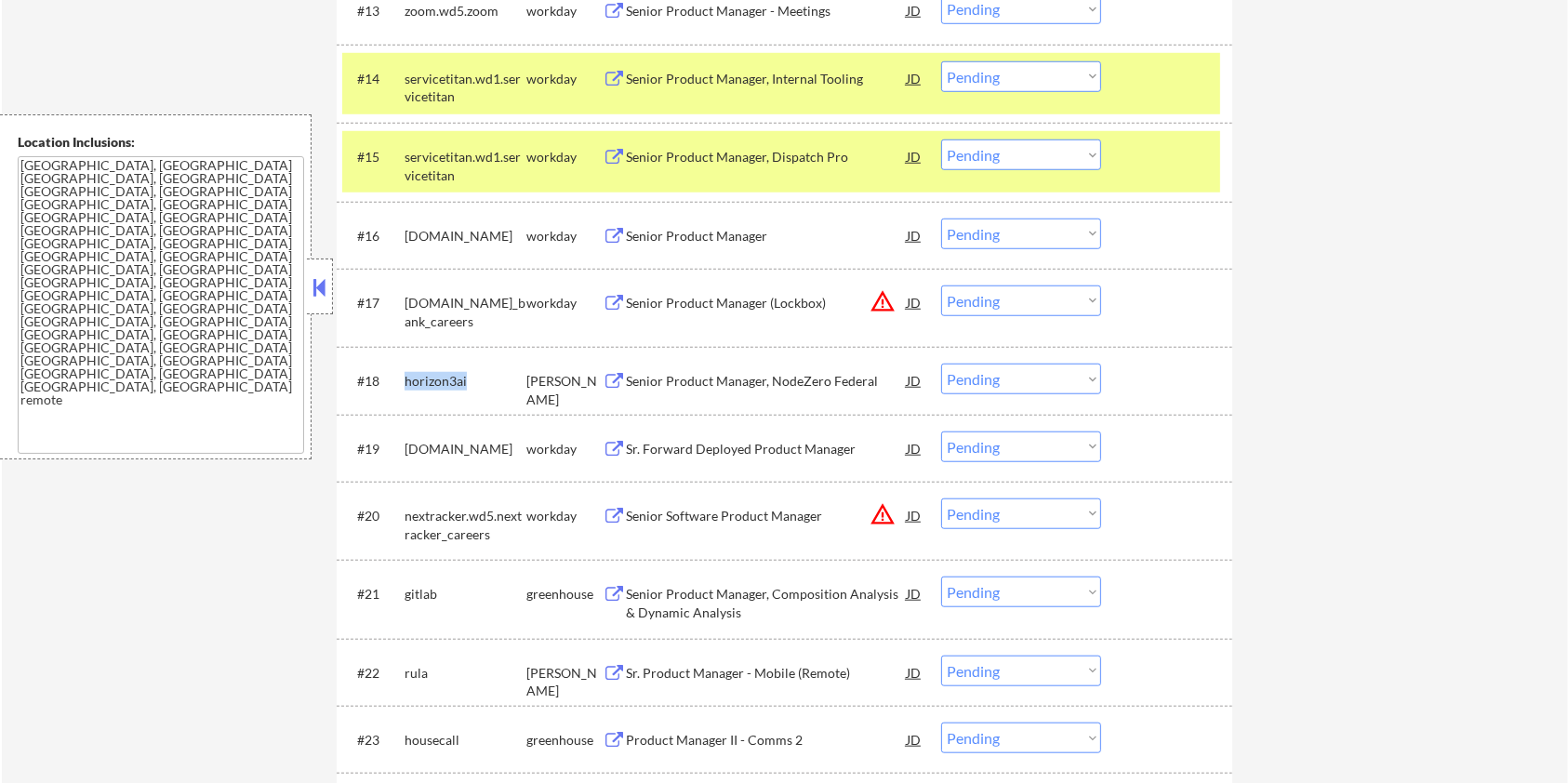
copy div "horizon3ai"
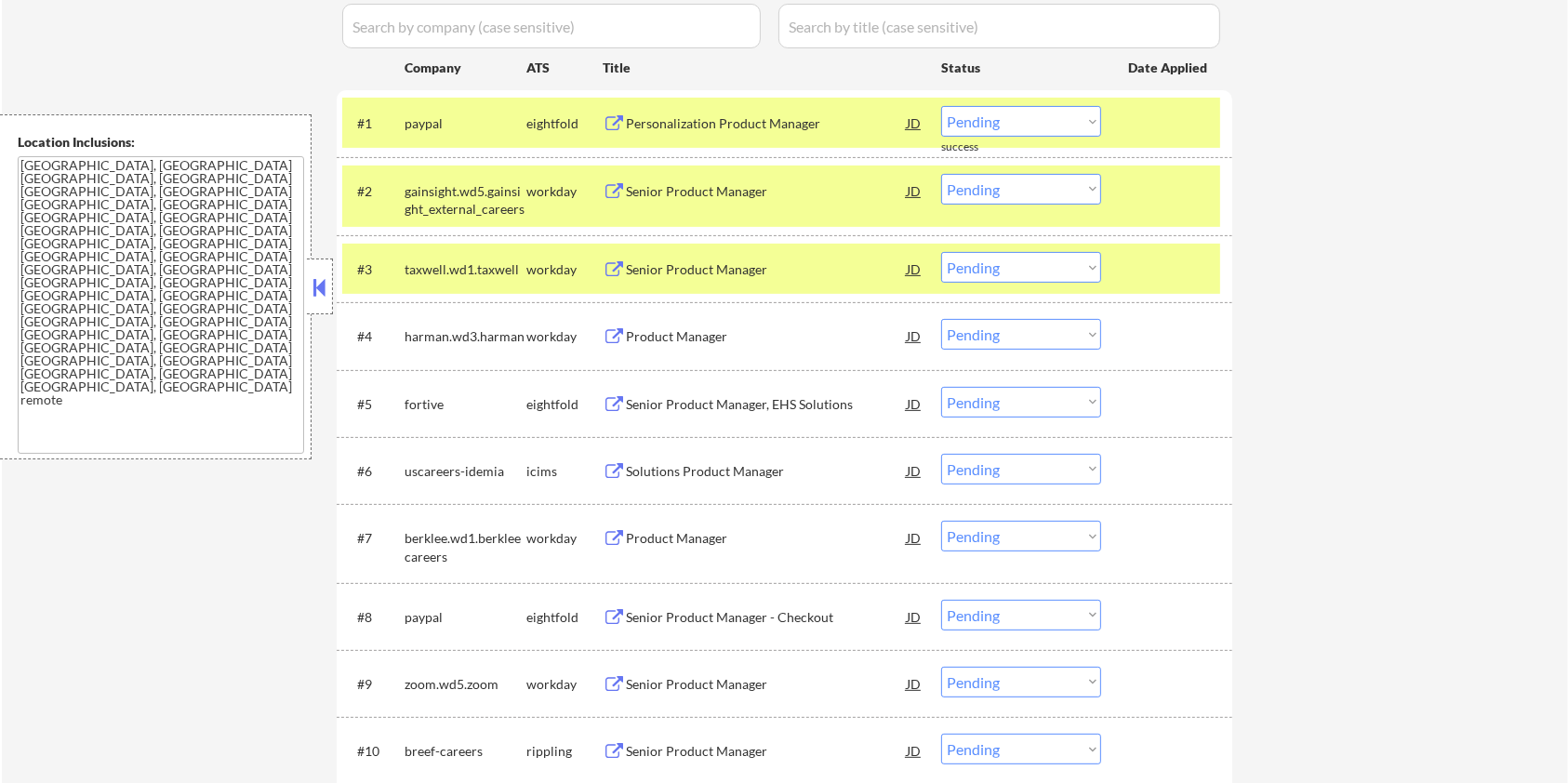
scroll to position [247, 0]
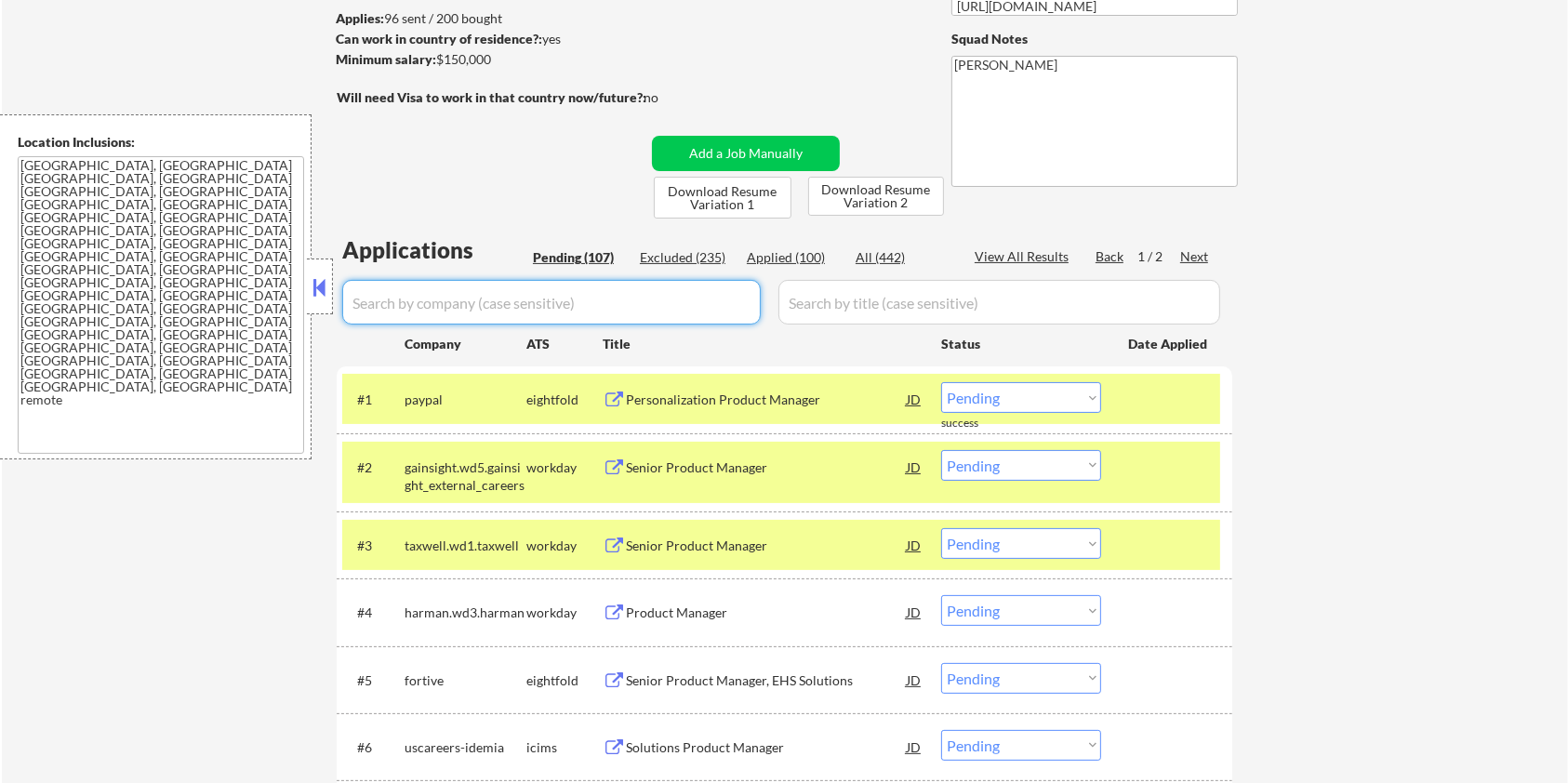
click at [521, 306] on input "input" at bounding box center [551, 302] width 419 height 45
paste input "horizon3ai"
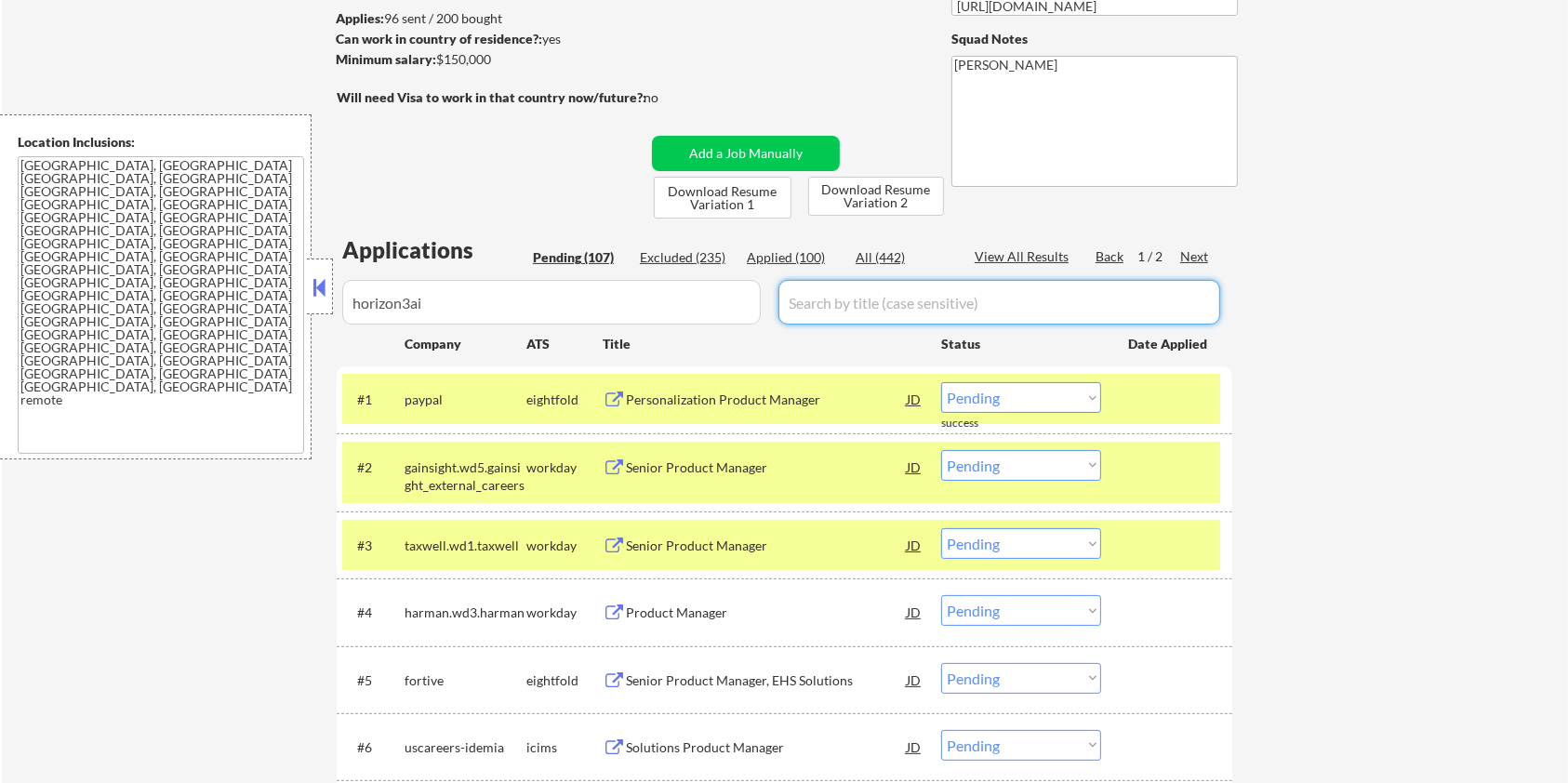
click at [858, 299] on input "input" at bounding box center [999, 302] width 442 height 45
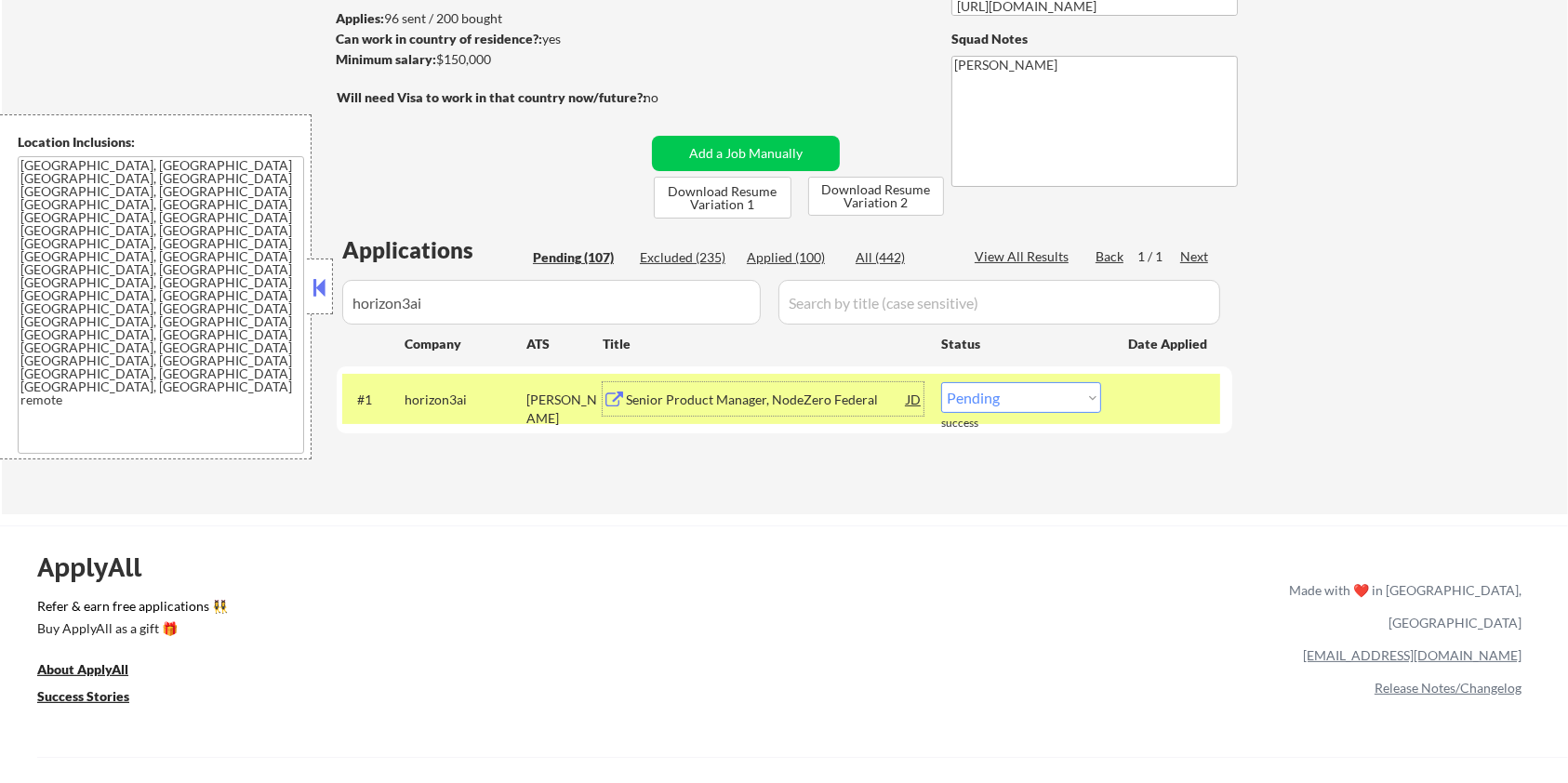
click at [753, 398] on div "Senior Product Manager, NodeZero Federal" at bounding box center [766, 401] width 281 height 19
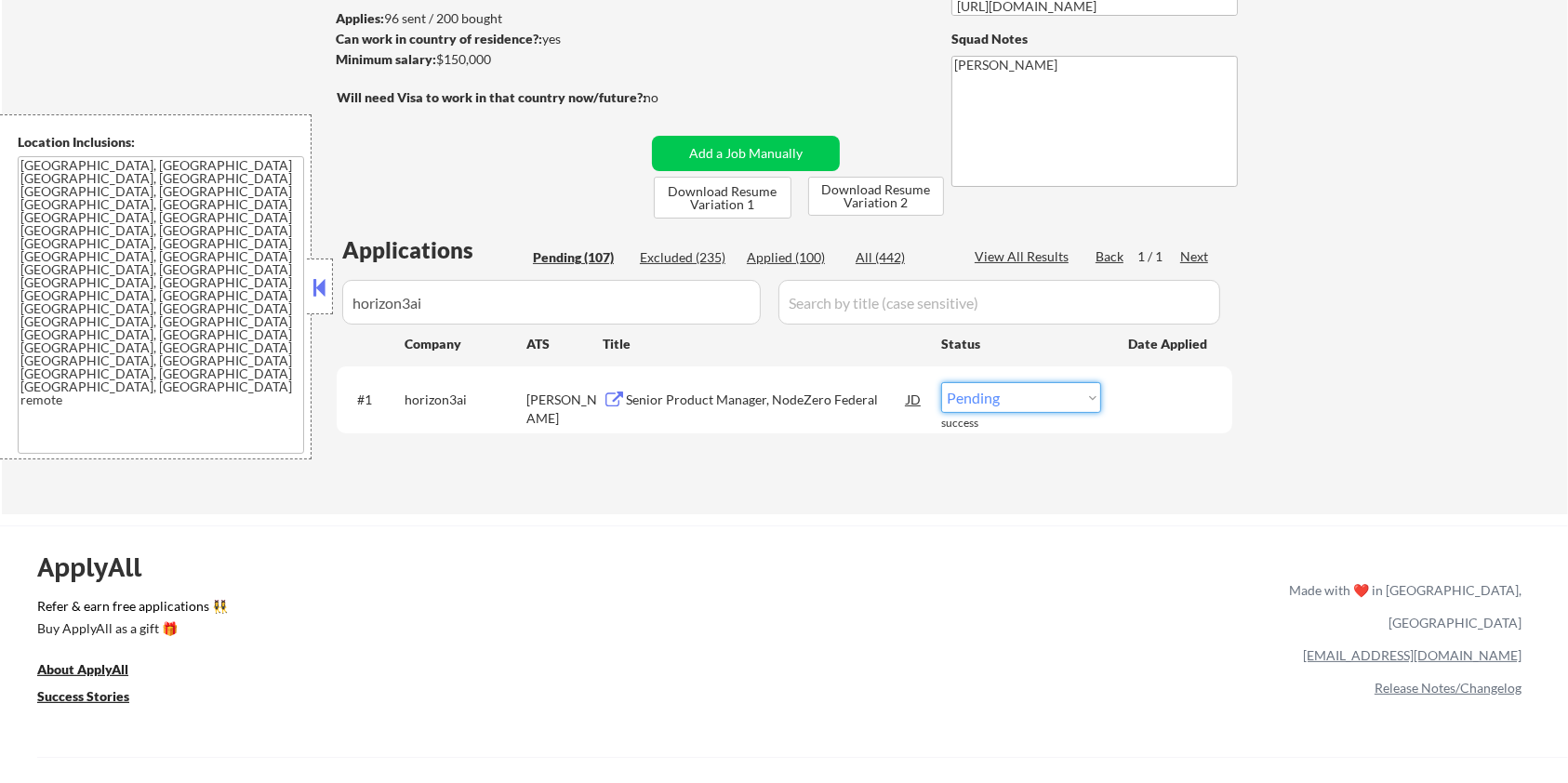
click at [999, 404] on select "Choose an option... Pending Applied Excluded (Questions) Excluded (Expired) Exc…" at bounding box center [1021, 398] width 160 height 31
click at [941, 382] on select "Choose an option... Pending Applied Excluded (Questions) Excluded (Expired) Exc…" at bounding box center [1021, 398] width 160 height 31
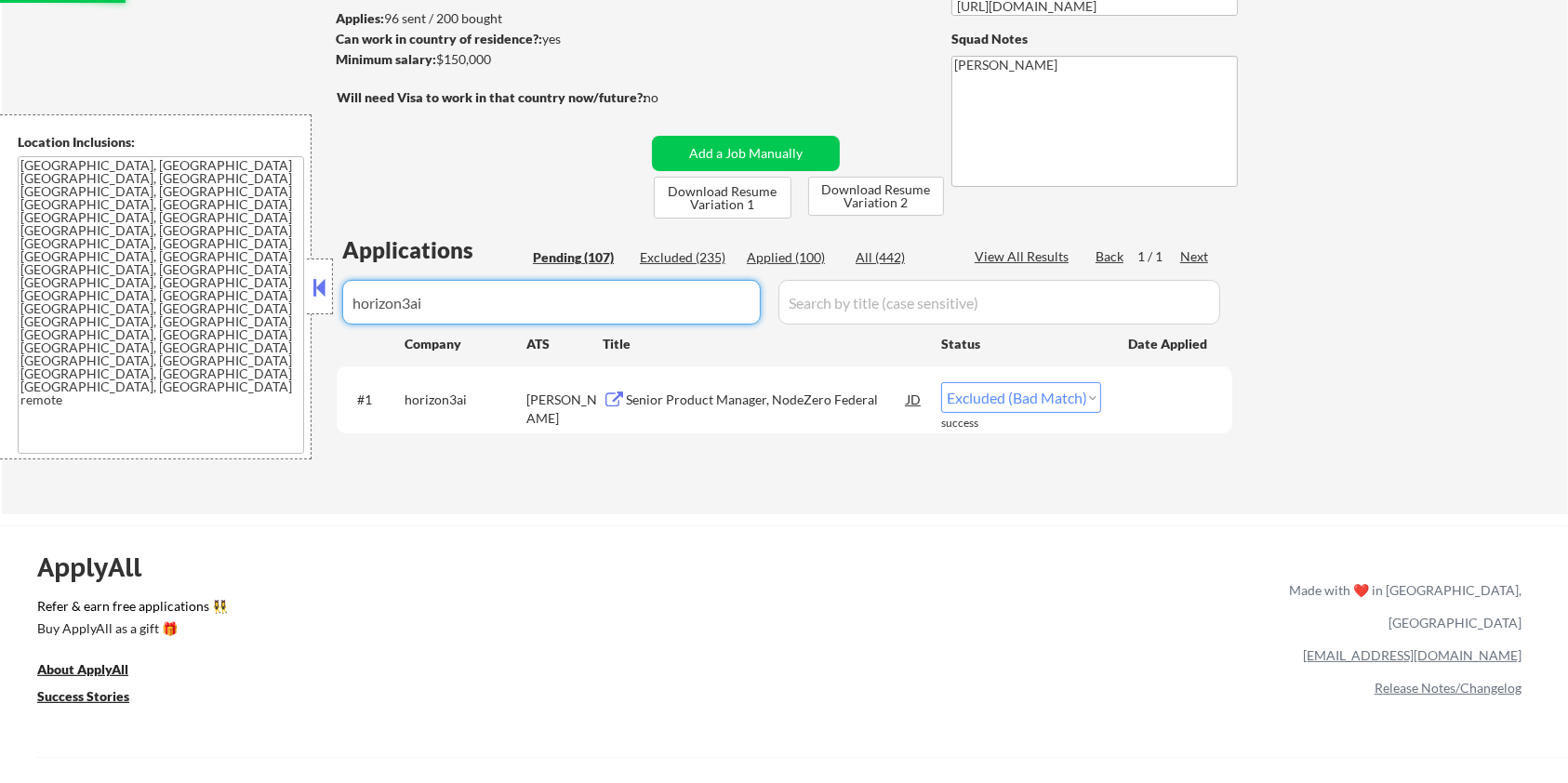
drag, startPoint x: 458, startPoint y: 300, endPoint x: 220, endPoint y: 360, distance: 245.4
click at [220, 360] on body "← Return to /applysquad Mailslurp Inbox Job Search Builder Zoe Henderson User E…" at bounding box center [784, 144] width 1568 height 783
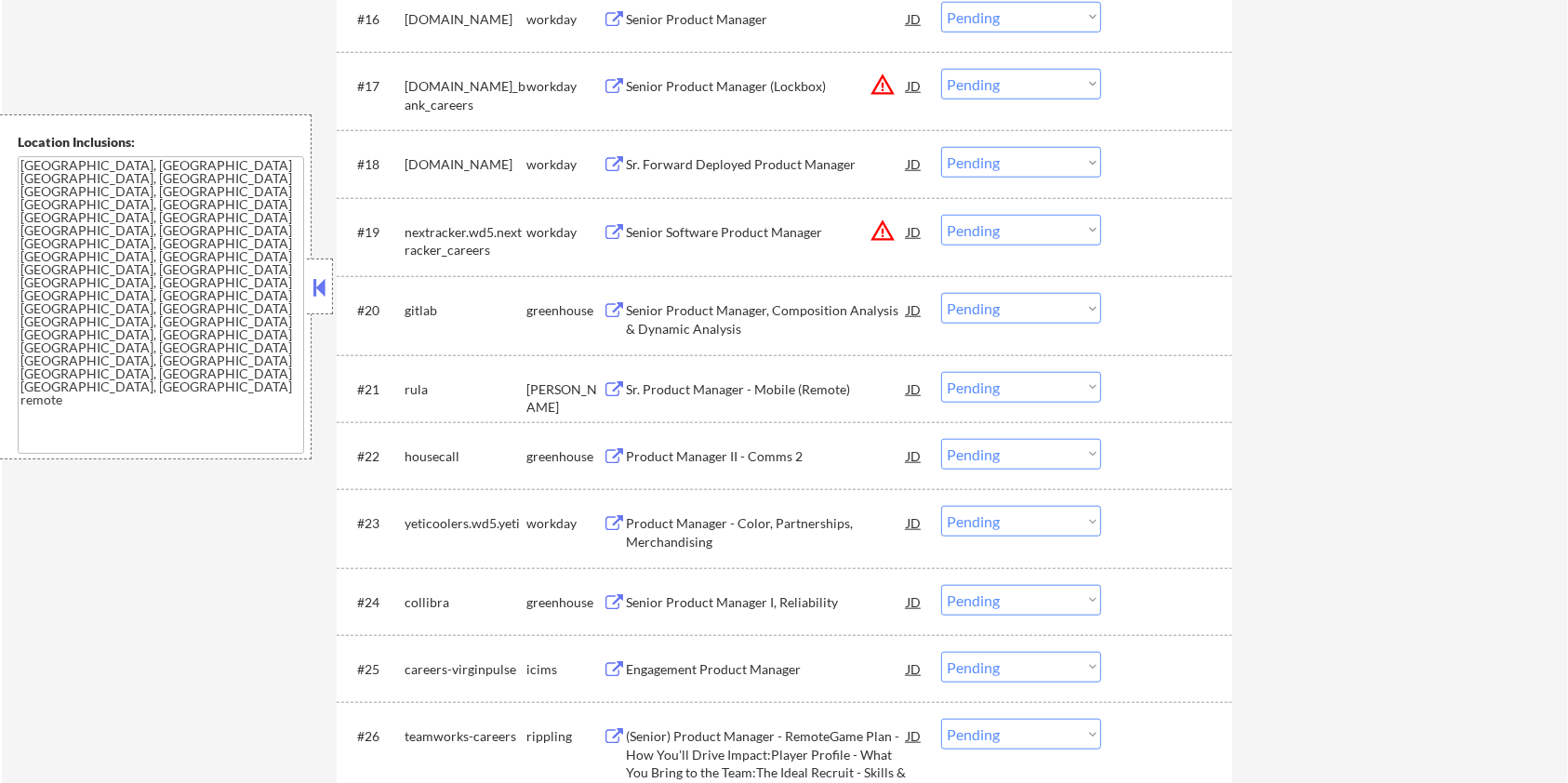
scroll to position [1736, 0]
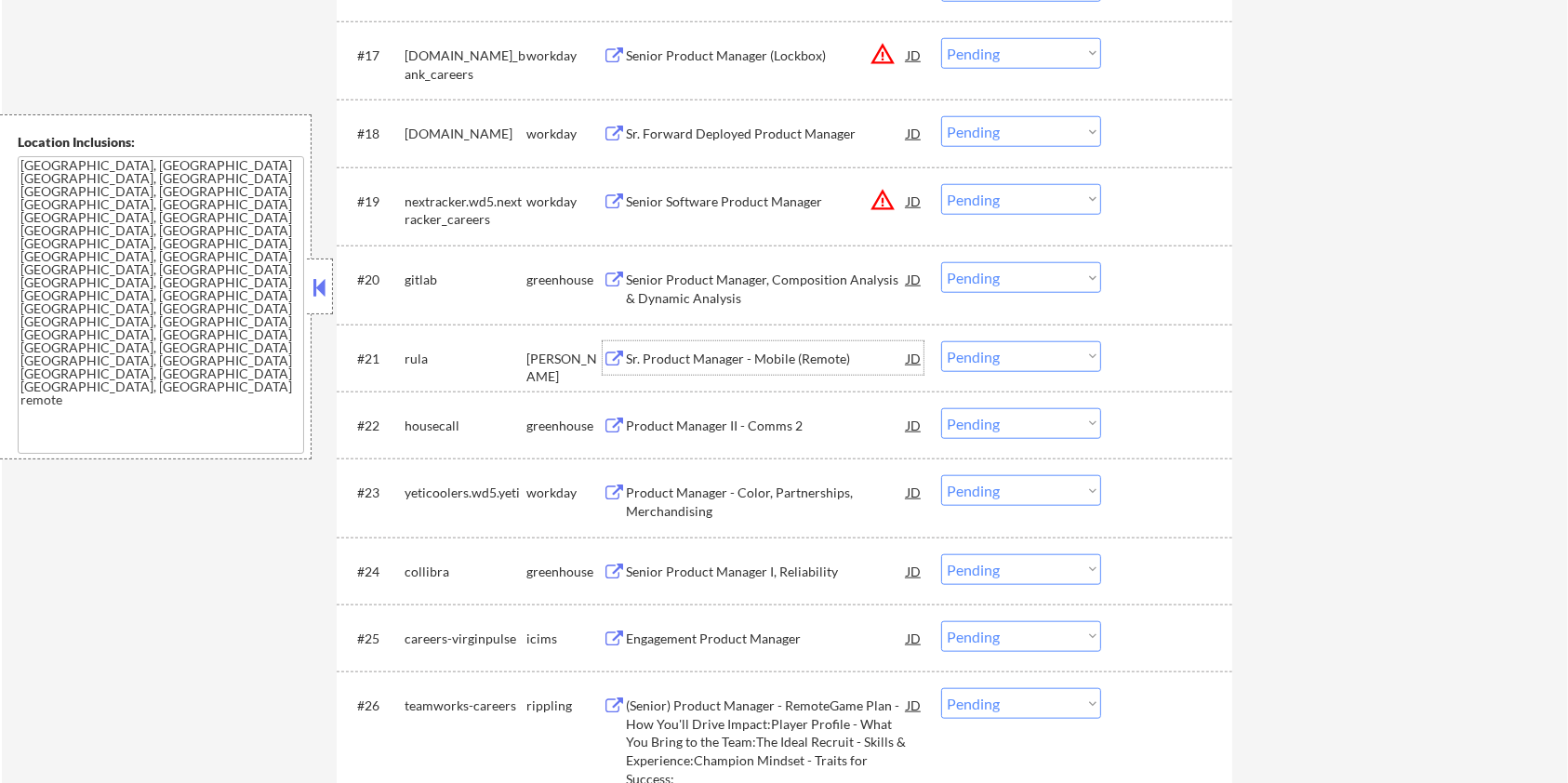
click at [690, 361] on div "Sr. Product Manager - Mobile (Remote)" at bounding box center [766, 360] width 281 height 19
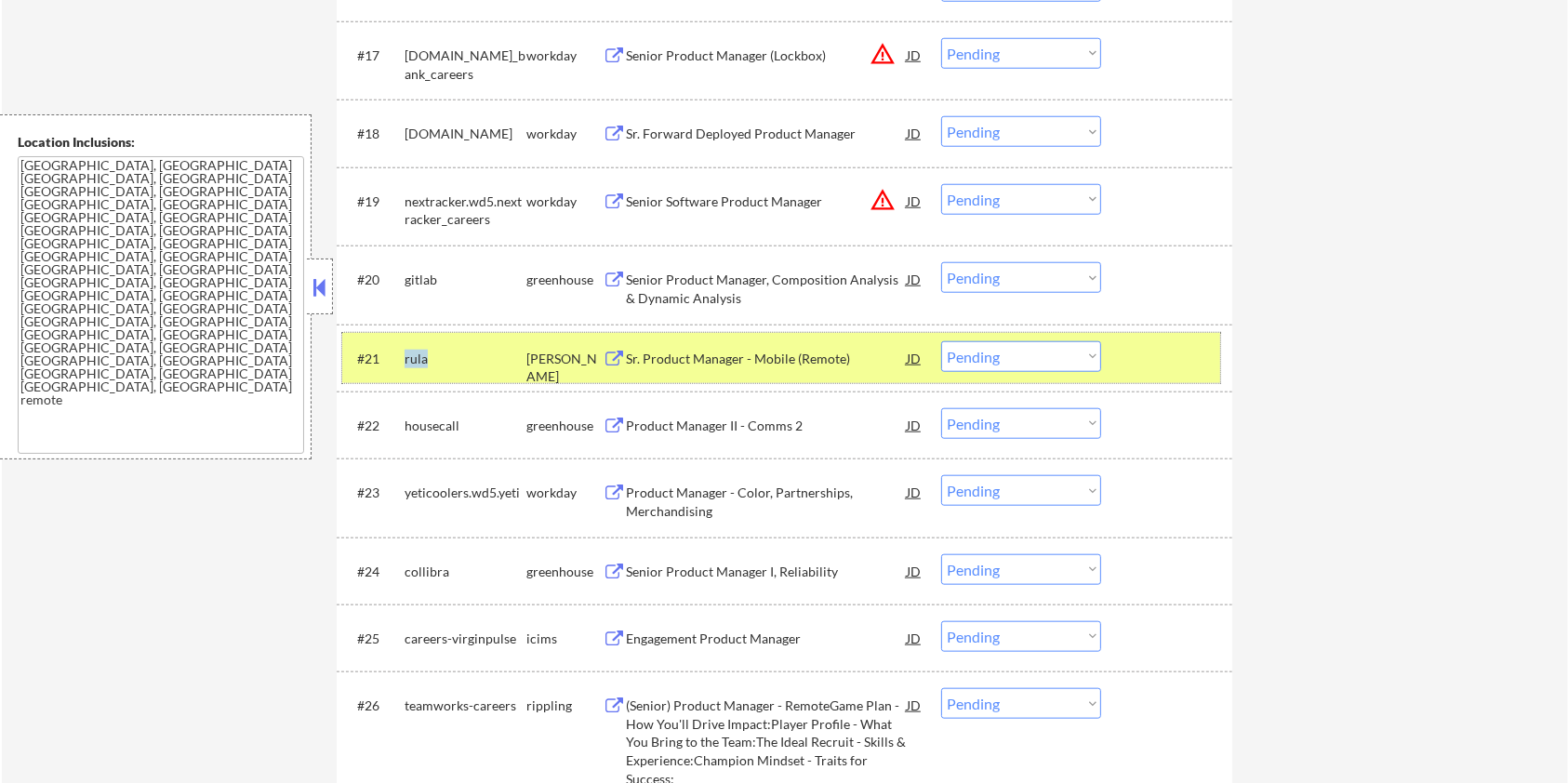
drag, startPoint x: 439, startPoint y: 363, endPoint x: 402, endPoint y: 362, distance: 37.0
click at [402, 362] on div "#21 rula ashby Sr. Product Manager - Mobile (Remote) JD warning_amber Choose an…" at bounding box center [781, 358] width 878 height 51
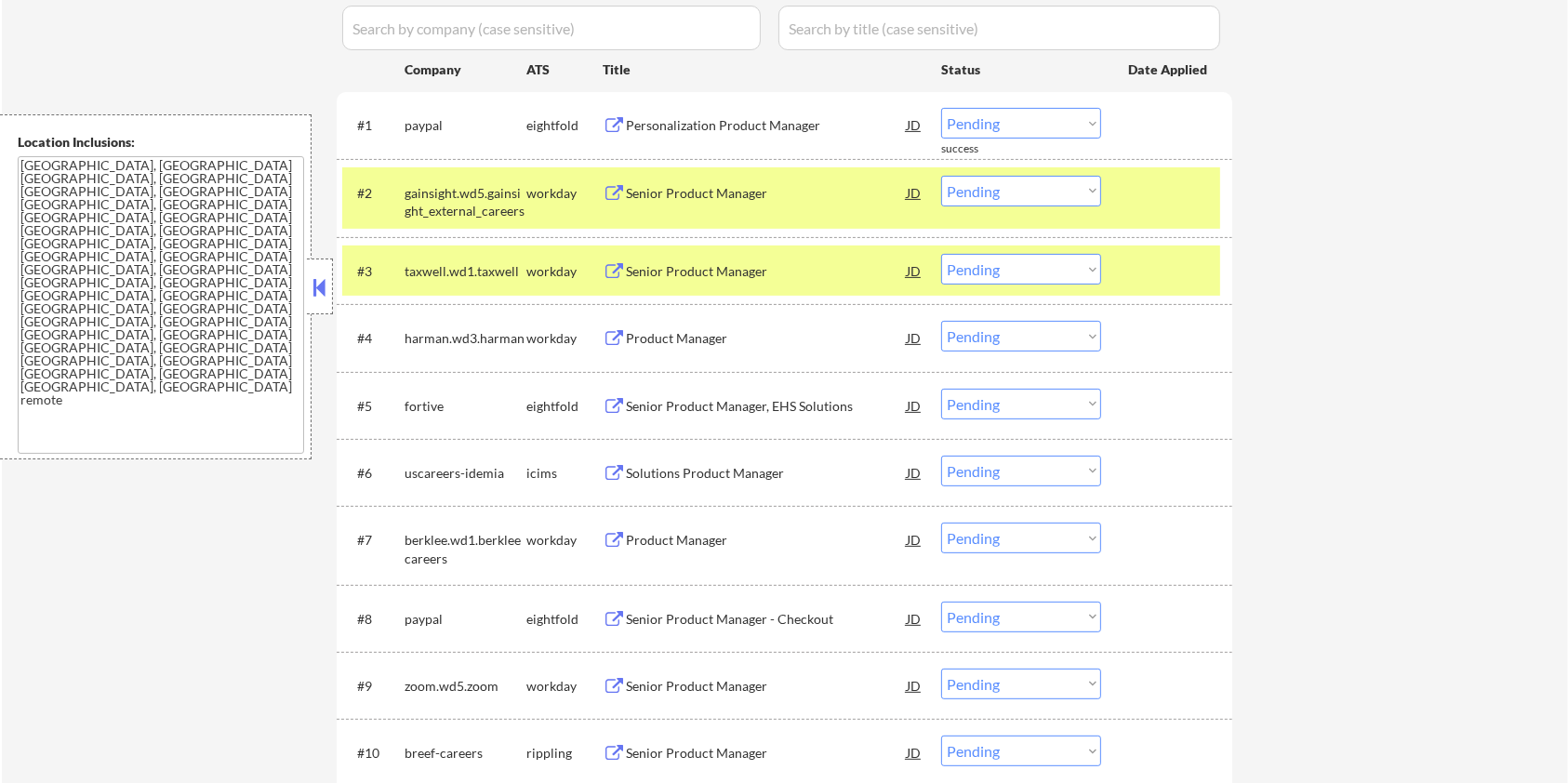
scroll to position [372, 0]
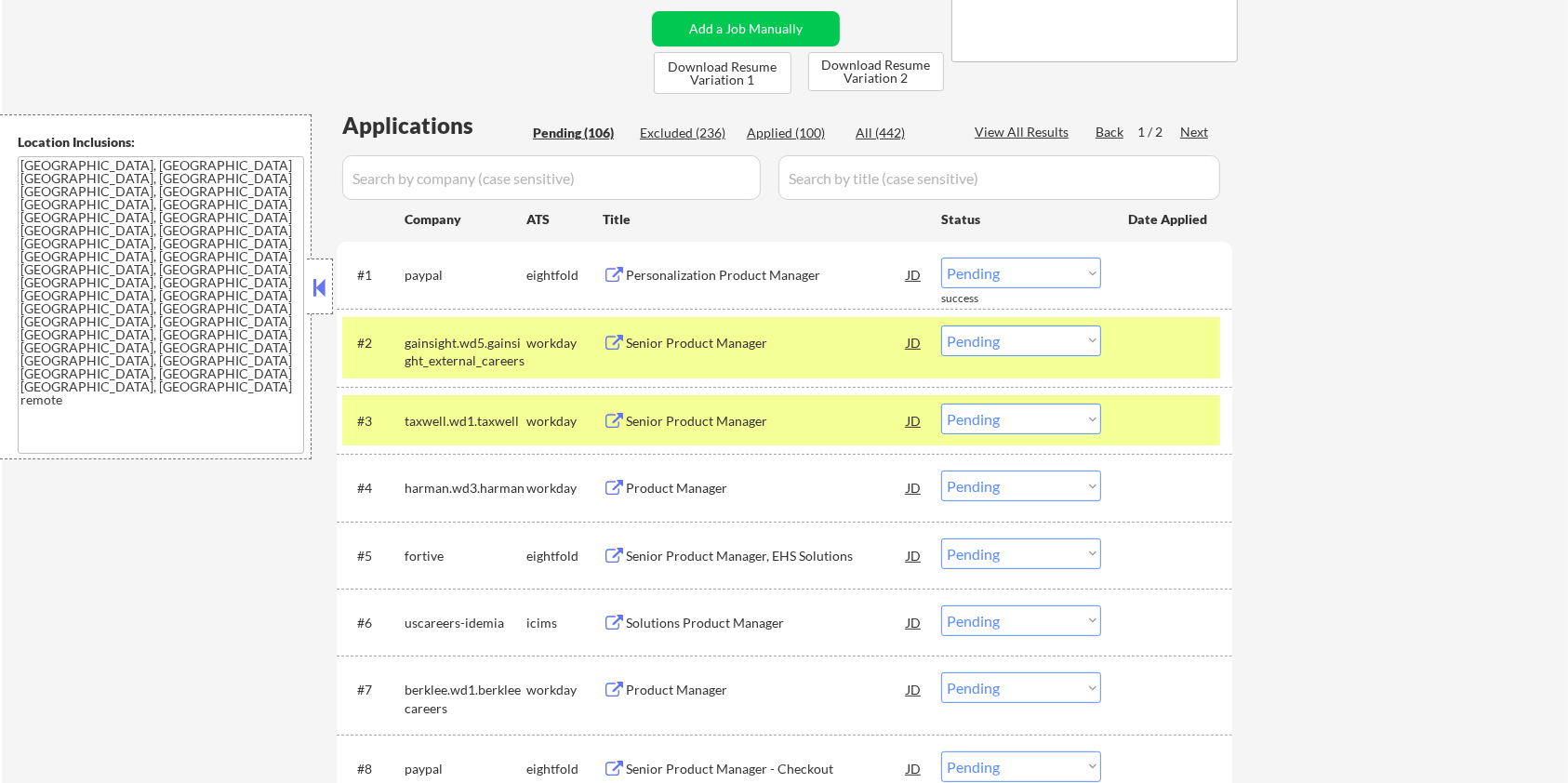
click at [491, 182] on input "input" at bounding box center [551, 177] width 419 height 45
paste input "Sr. Product Manager - Mobile (Remote) Location Remote - United States Employmen…"
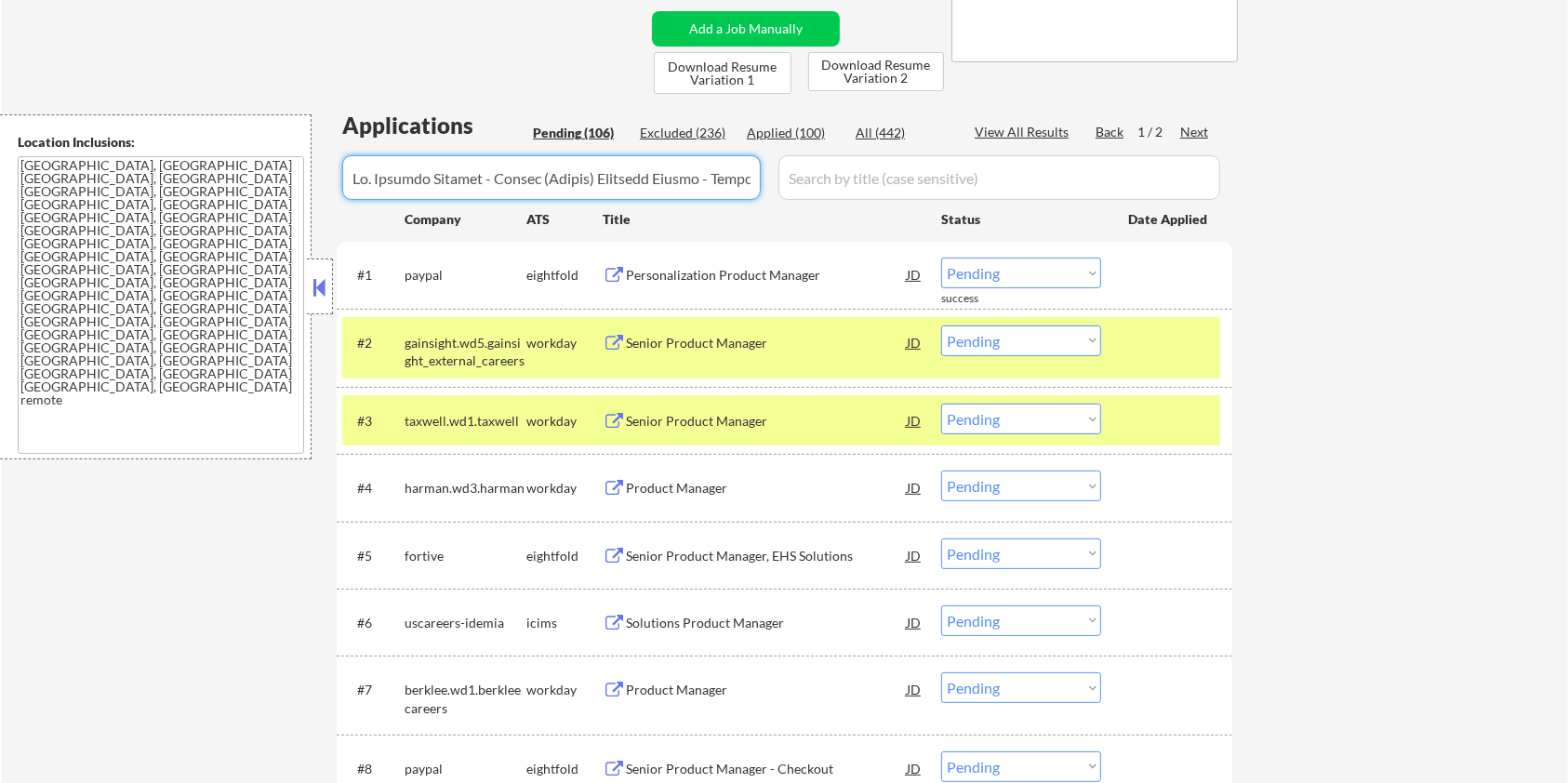
scroll to position [0, 34354]
drag, startPoint x: 748, startPoint y: 177, endPoint x: 85, endPoint y: 177, distance: 663.0
click at [85, 177] on body "← Return to /applysquad Mailslurp Inbox Job Search Builder Zoe Henderson User E…" at bounding box center [784, 19] width 1568 height 783
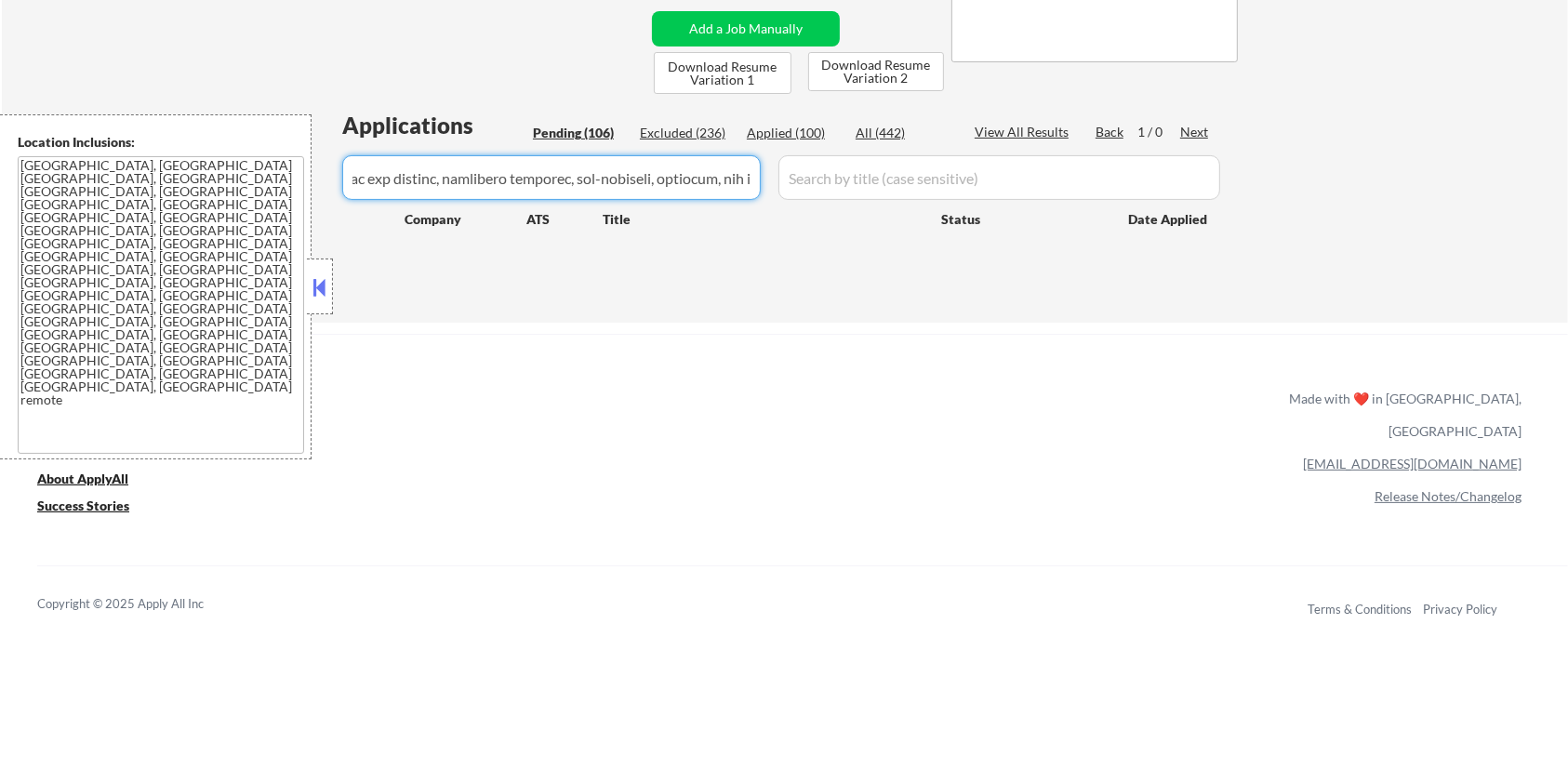
scroll to position [0, 29423]
drag, startPoint x: 349, startPoint y: 175, endPoint x: 793, endPoint y: 200, distance: 444.7
click at [793, 200] on div "Applications Pending (106) Excluded (236) Applied (100) All (442) View All Resu…" at bounding box center [784, 198] width 896 height 177
drag, startPoint x: 738, startPoint y: 174, endPoint x: 120, endPoint y: 181, distance: 618.0
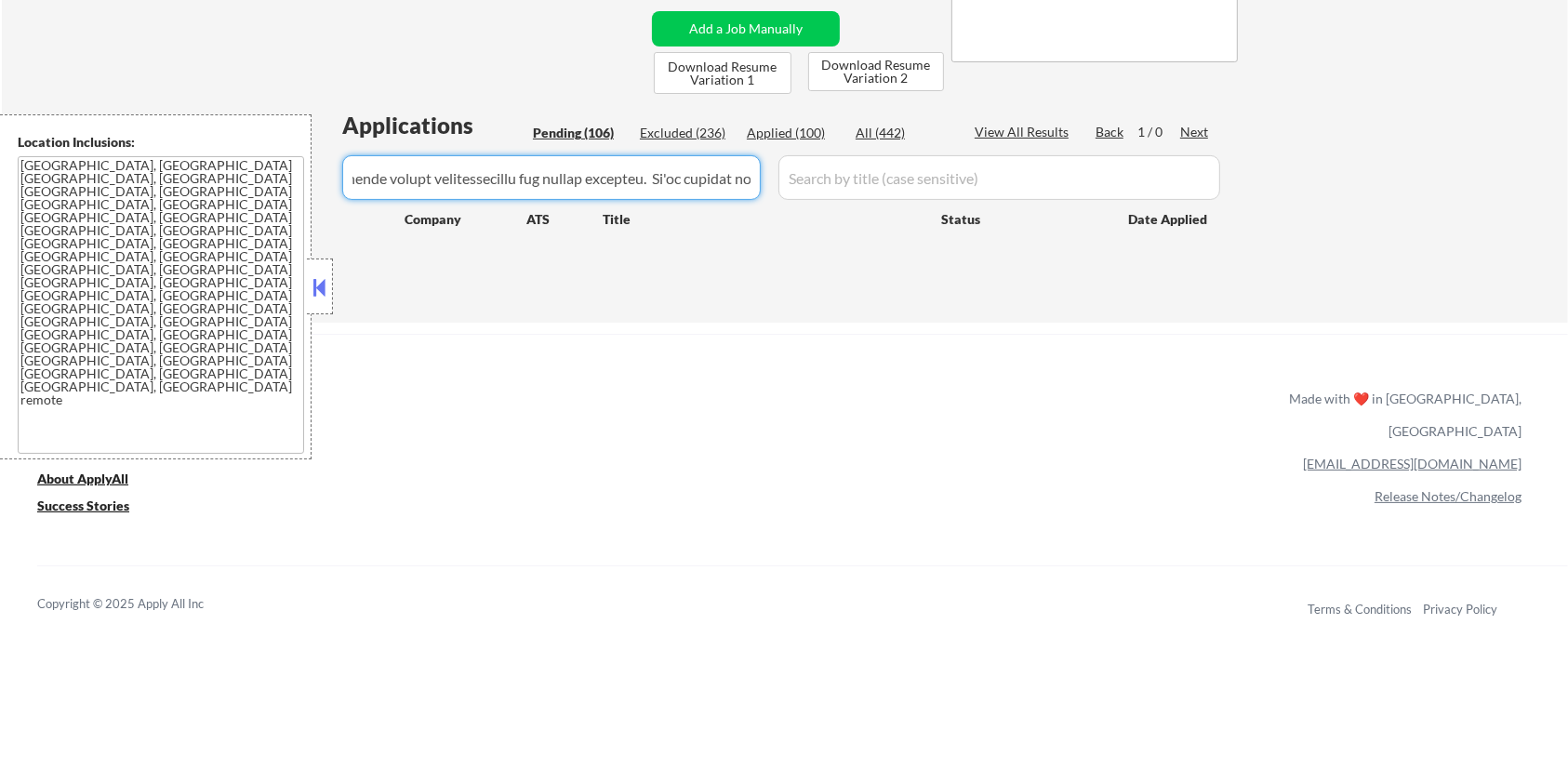
click at [120, 181] on body "← Return to /applysquad Mailslurp Inbox Job Search Builder Zoe Henderson User E…" at bounding box center [784, 19] width 1568 height 783
drag, startPoint x: 709, startPoint y: 185, endPoint x: 166, endPoint y: 177, distance: 543.1
click at [166, 177] on body "← Return to /applysquad Mailslurp Inbox Job Search Builder Zoe Henderson User E…" at bounding box center [784, 19] width 1568 height 783
drag, startPoint x: 701, startPoint y: 175, endPoint x: 207, endPoint y: 175, distance: 494.0
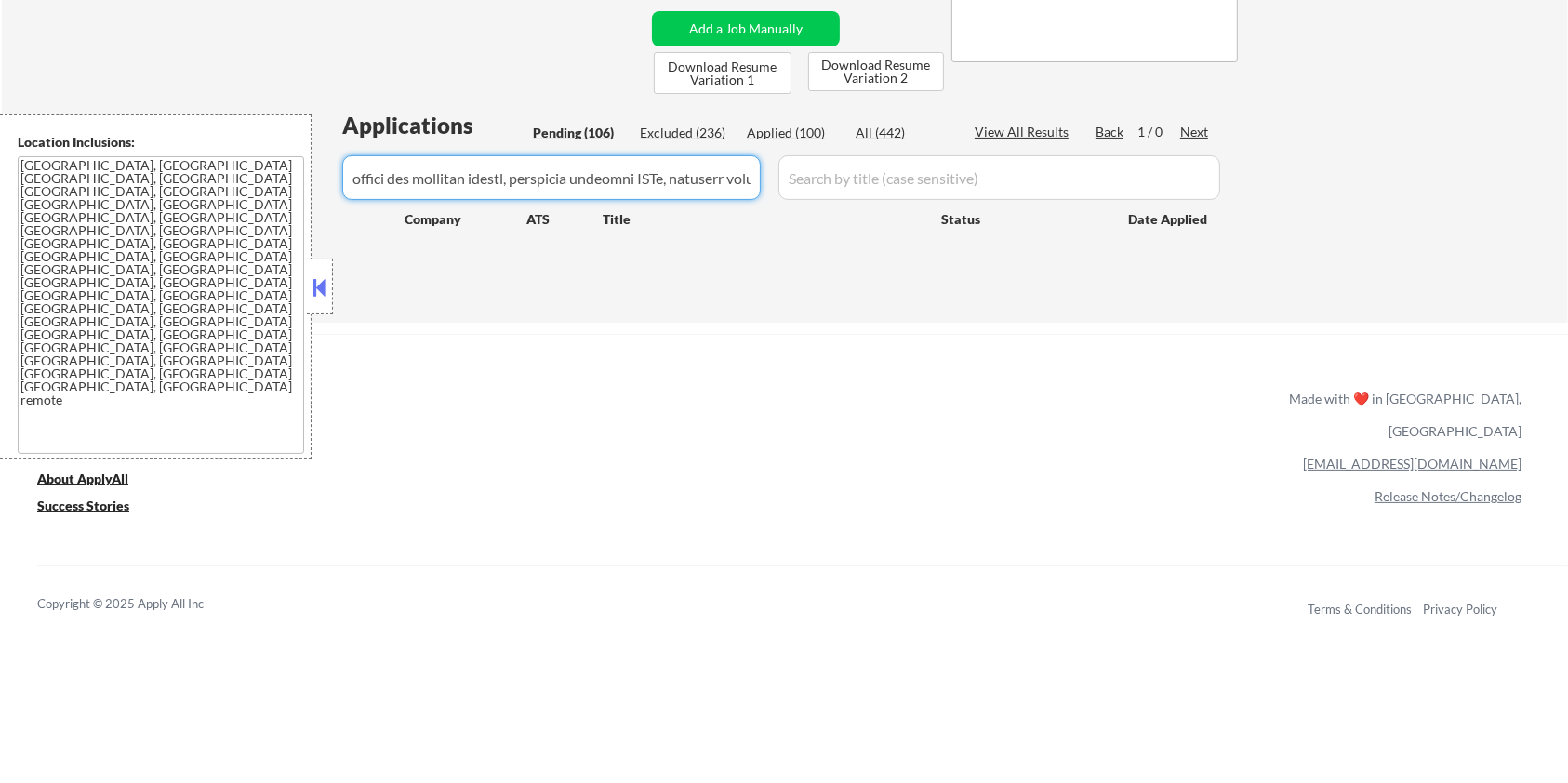
click at [207, 175] on body "← Return to /applysquad Mailslurp Inbox Job Search Builder Zoe Henderson User E…" at bounding box center [784, 19] width 1568 height 783
drag, startPoint x: 750, startPoint y: 182, endPoint x: 31, endPoint y: 181, distance: 719.0
click at [31, 181] on body "← Return to /applysquad Mailslurp Inbox Job Search Builder Zoe Henderson User E…" at bounding box center [784, 19] width 1568 height 783
drag, startPoint x: 748, startPoint y: 168, endPoint x: 179, endPoint y: 175, distance: 569.0
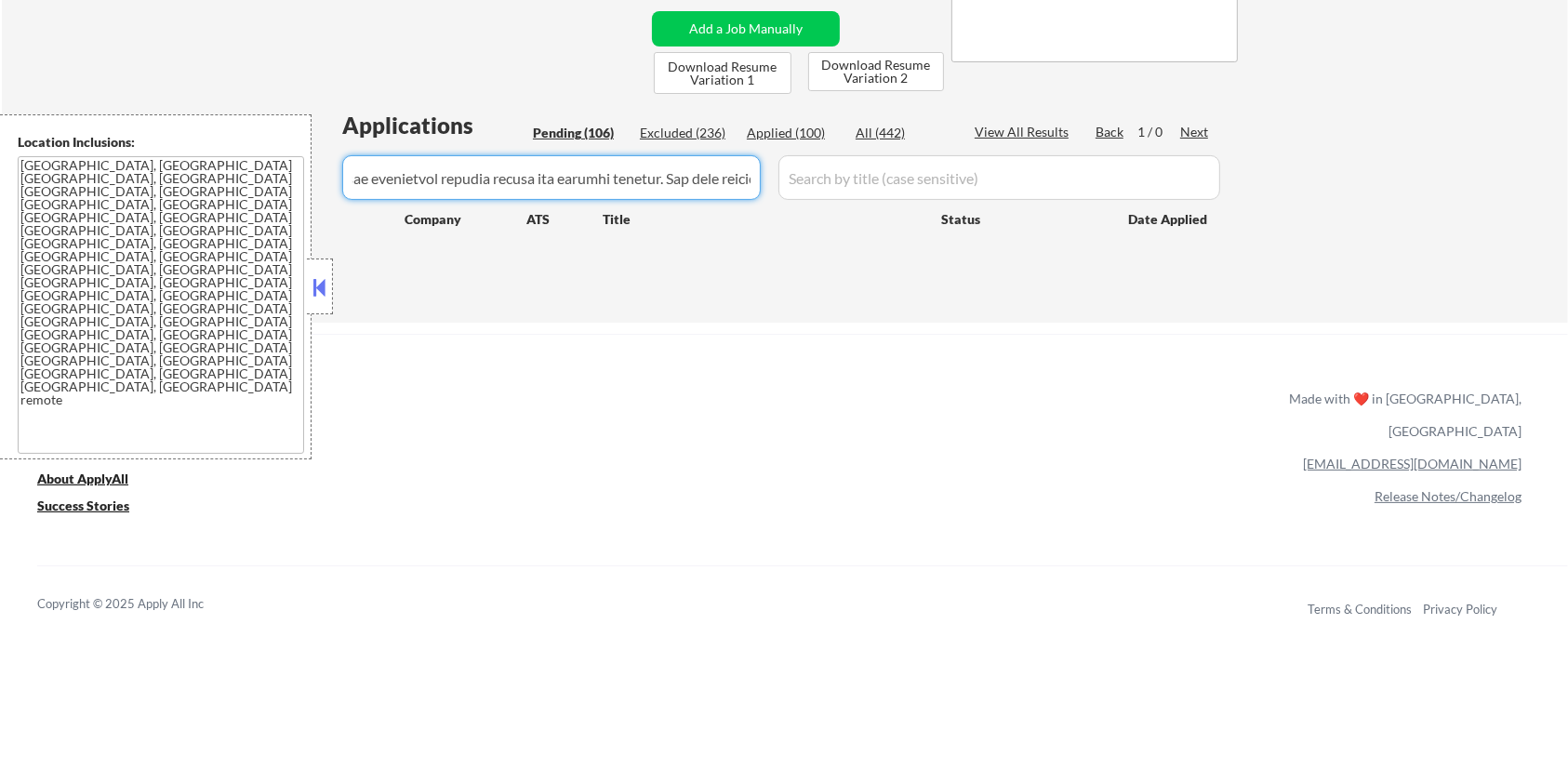
click at [179, 175] on body "← Return to /applysquad Mailslurp Inbox Job Search Builder Zoe Henderson User E…" at bounding box center [784, 19] width 1568 height 783
drag, startPoint x: 752, startPoint y: 173, endPoint x: 0, endPoint y: 177, distance: 752.0
click at [0, 177] on body "← Return to /applysquad Mailslurp Inbox Job Search Builder Zoe Henderson User E…" at bounding box center [784, 19] width 1568 height 783
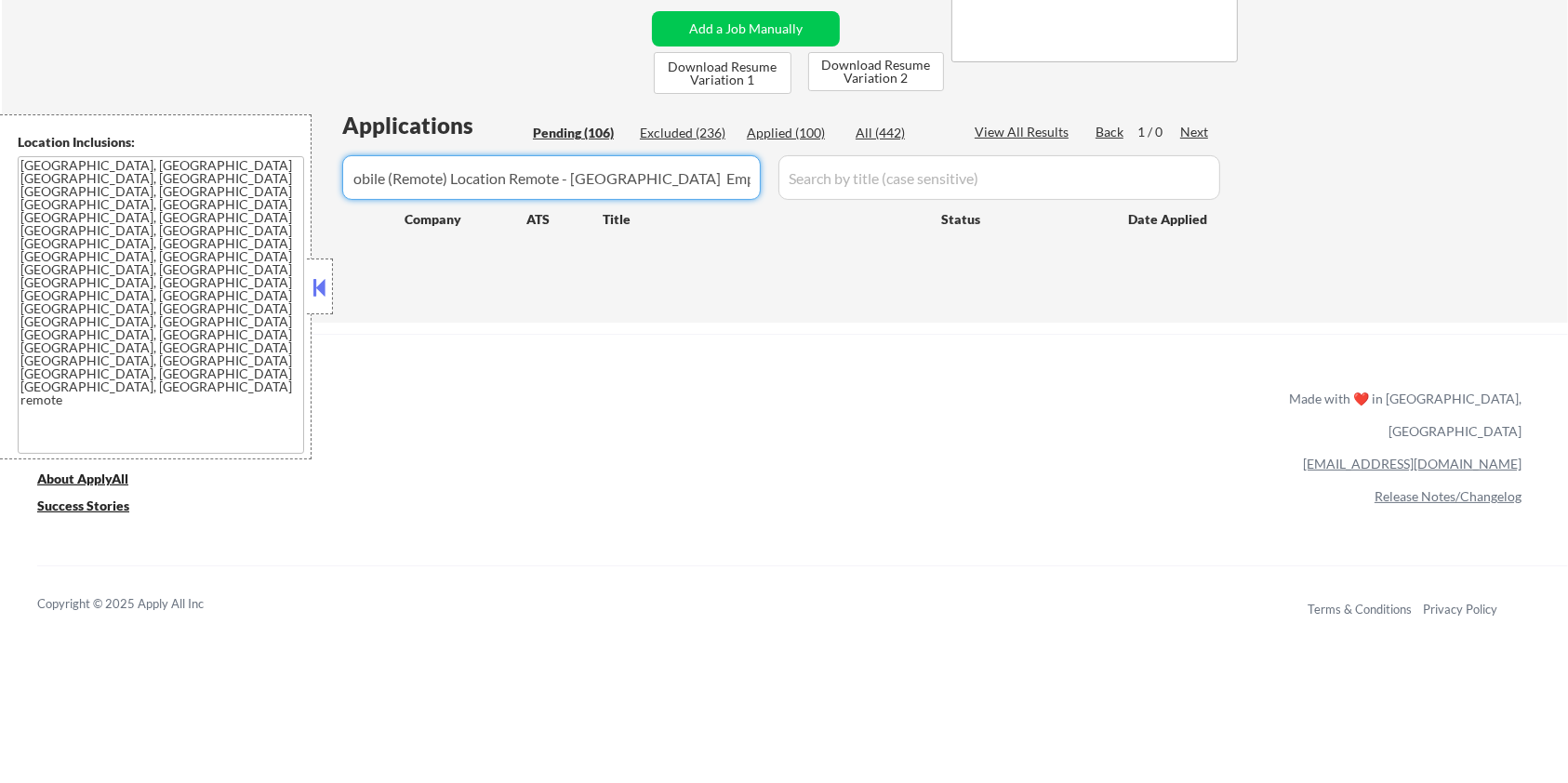
drag, startPoint x: 755, startPoint y: 171, endPoint x: 157, endPoint y: 285, distance: 608.8
click at [157, 285] on body "← Return to /applysquad Mailslurp Inbox Job Search Builder Zoe Henderson User E…" at bounding box center [784, 19] width 1568 height 783
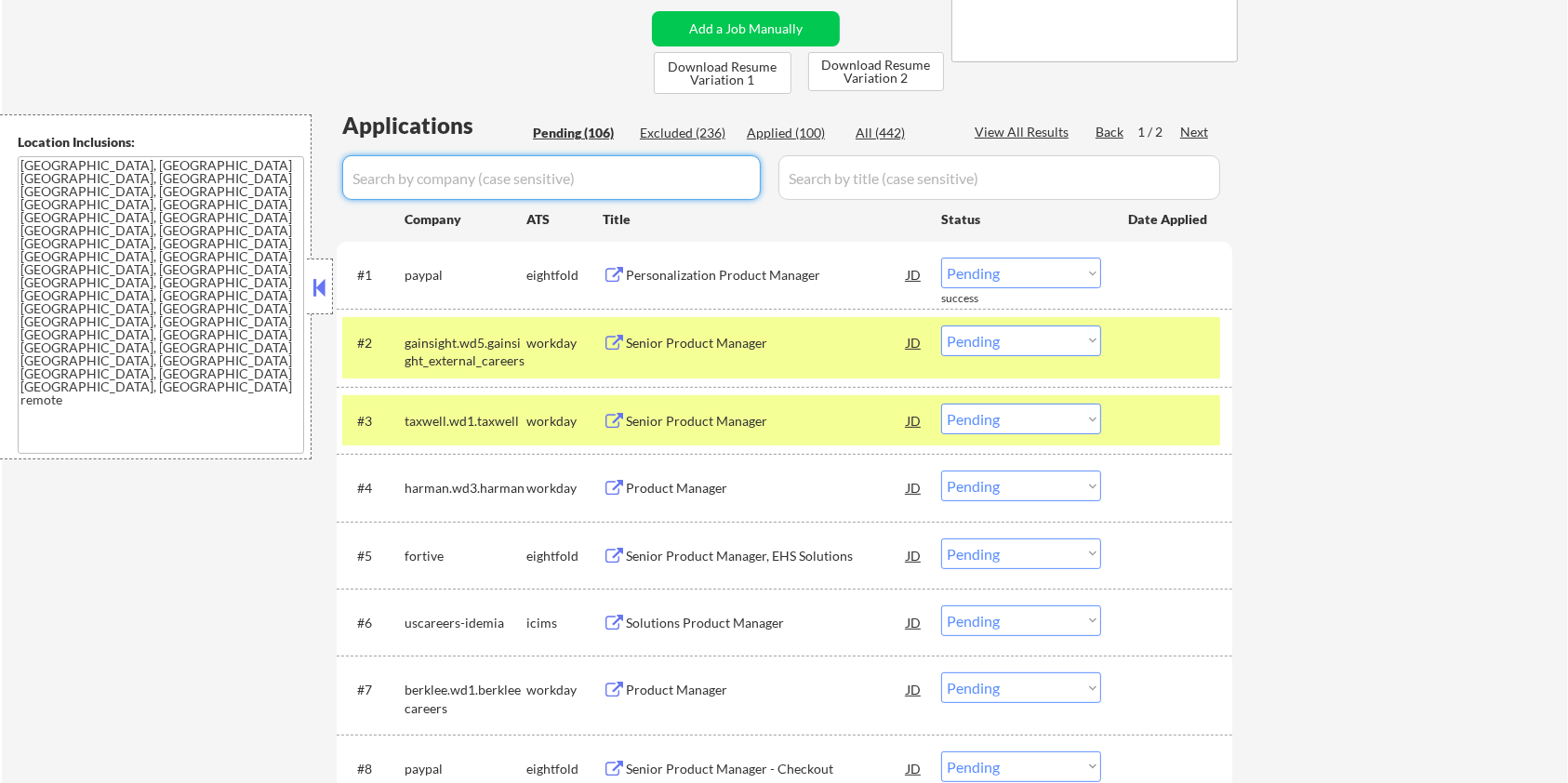
click at [593, 174] on input "input" at bounding box center [551, 177] width 419 height 45
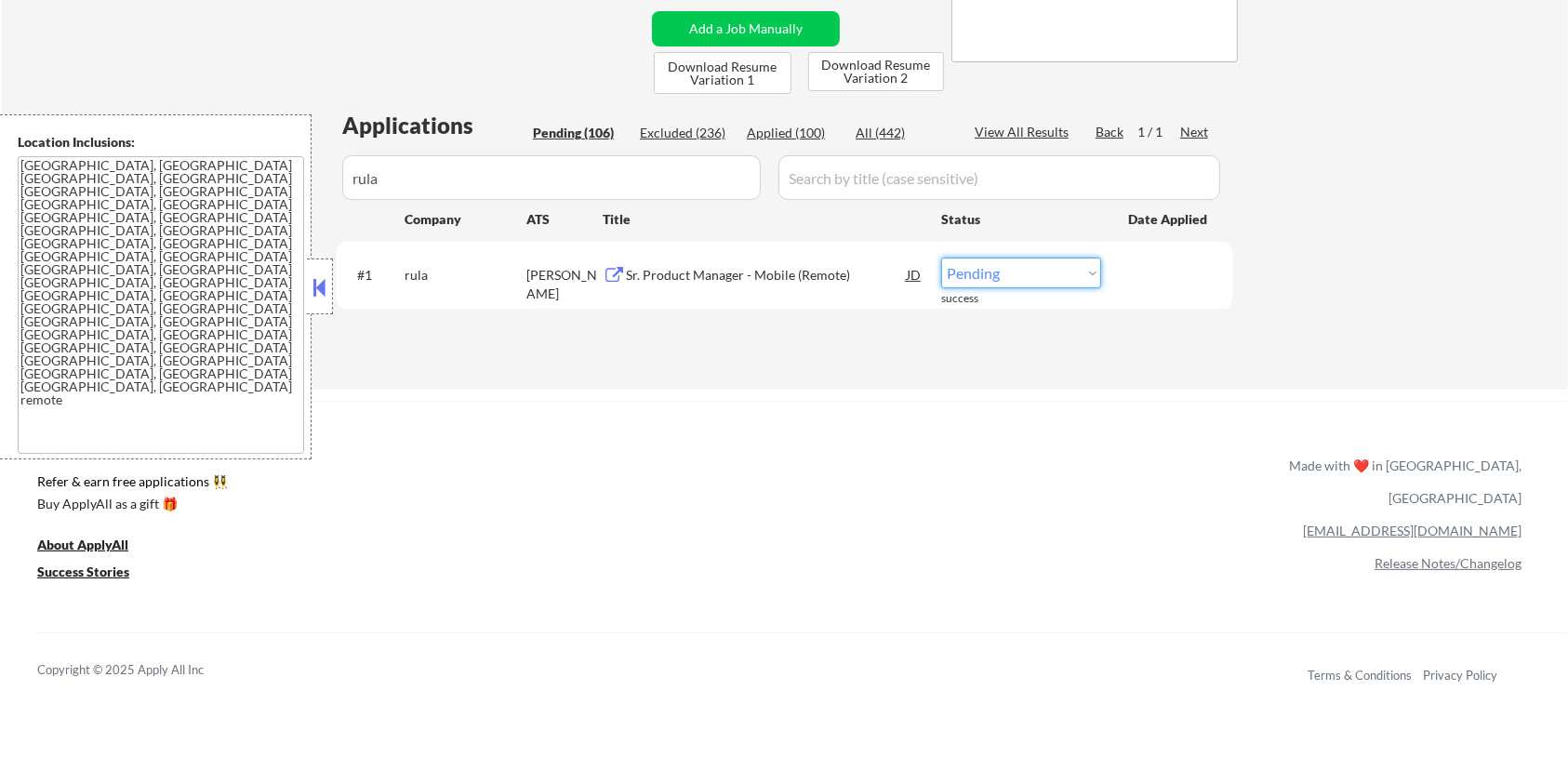
click at [990, 264] on select "Choose an option... Pending Applied Excluded (Questions) Excluded (Expired) Exc…" at bounding box center [1021, 273] width 160 height 31
click at [941, 258] on select "Choose an option... Pending Applied Excluded (Questions) Excluded (Expired) Exc…" at bounding box center [1021, 273] width 160 height 31
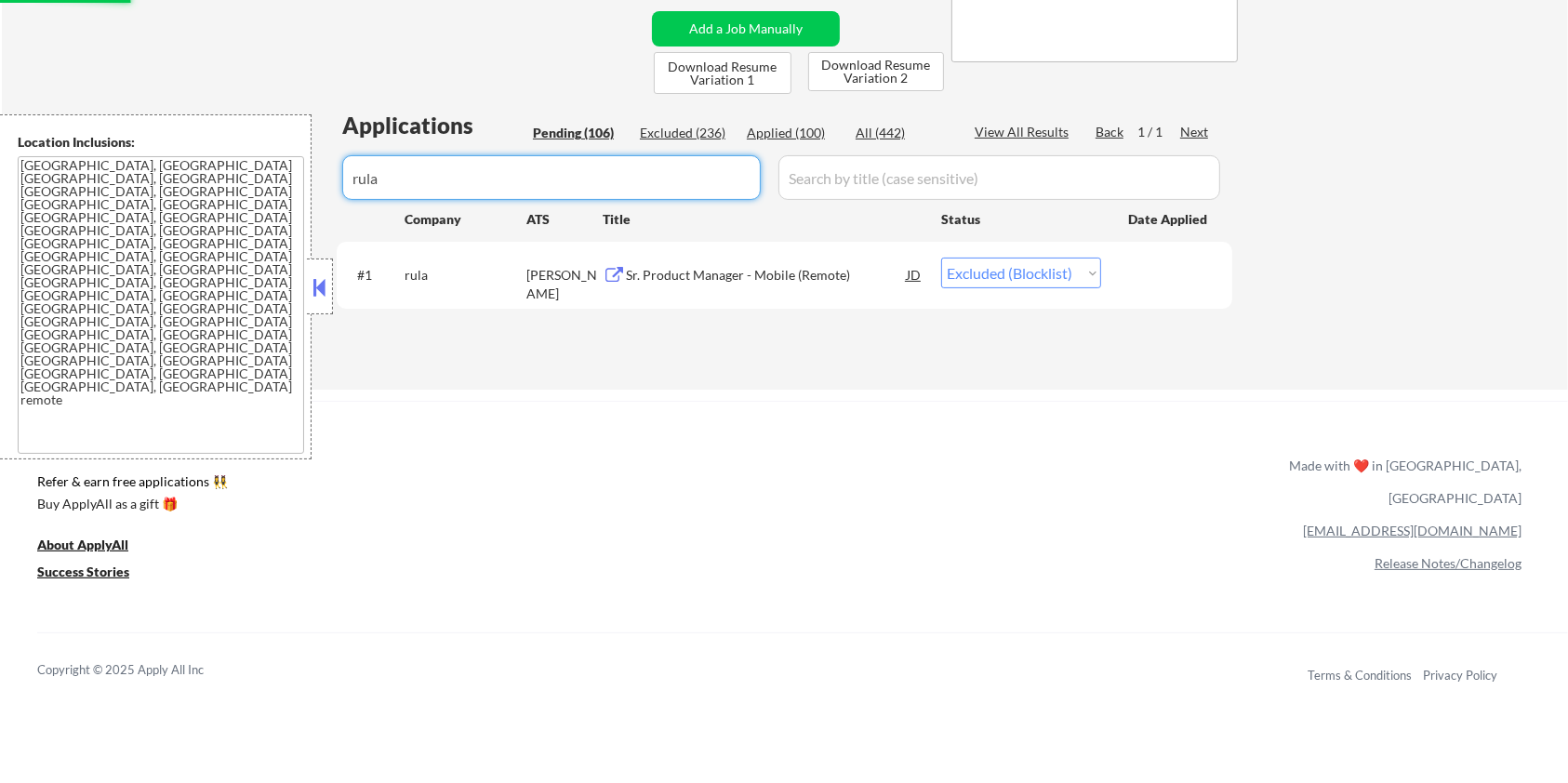
drag, startPoint x: 545, startPoint y: 179, endPoint x: 187, endPoint y: 272, distance: 369.9
click at [187, 272] on body "← Return to /applysquad Mailslurp Inbox Job Search Builder Zoe Henderson User E…" at bounding box center [784, 19] width 1568 height 783
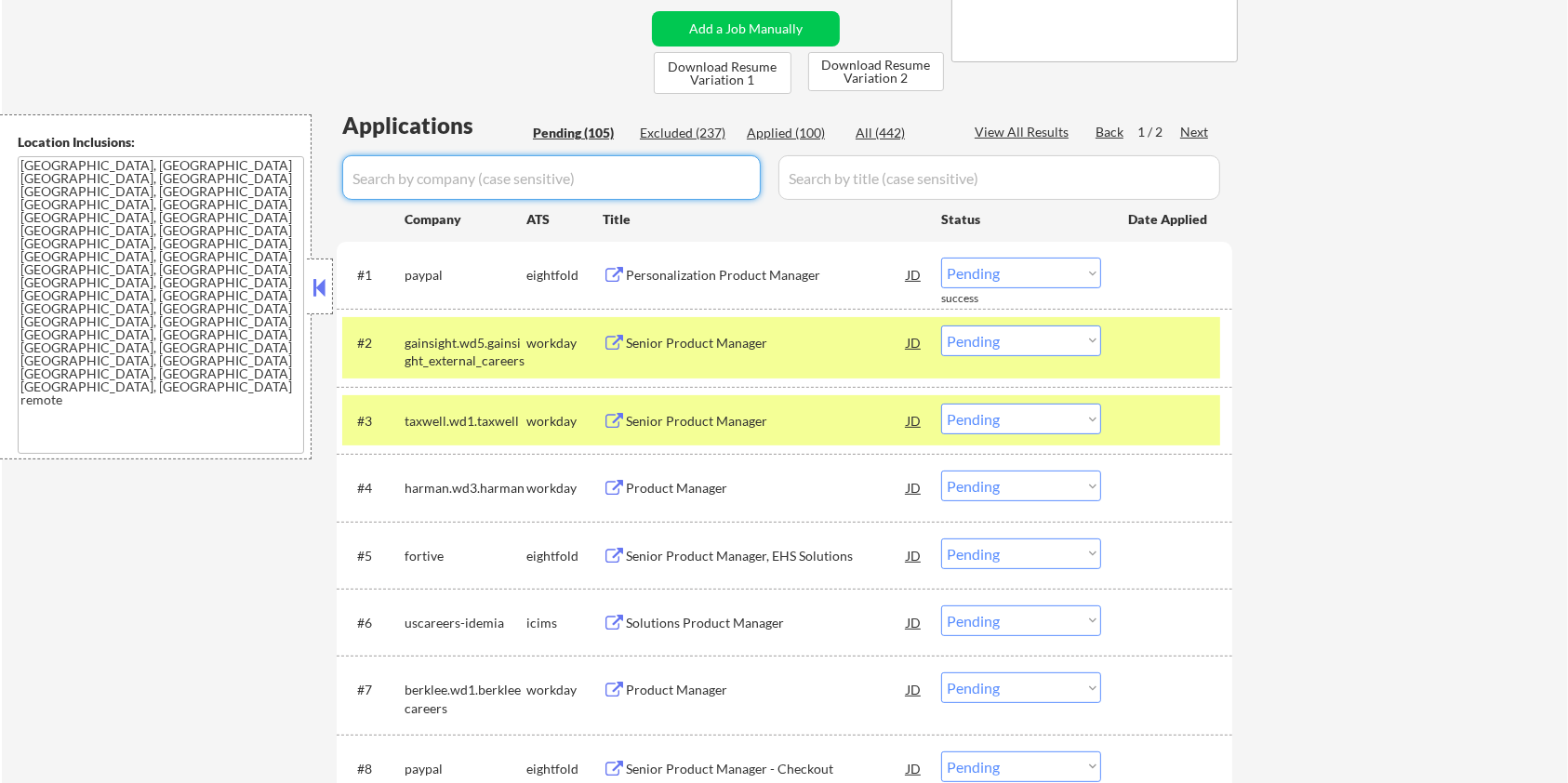
click at [569, 131] on div "Pending (105)" at bounding box center [580, 134] width 93 height 19
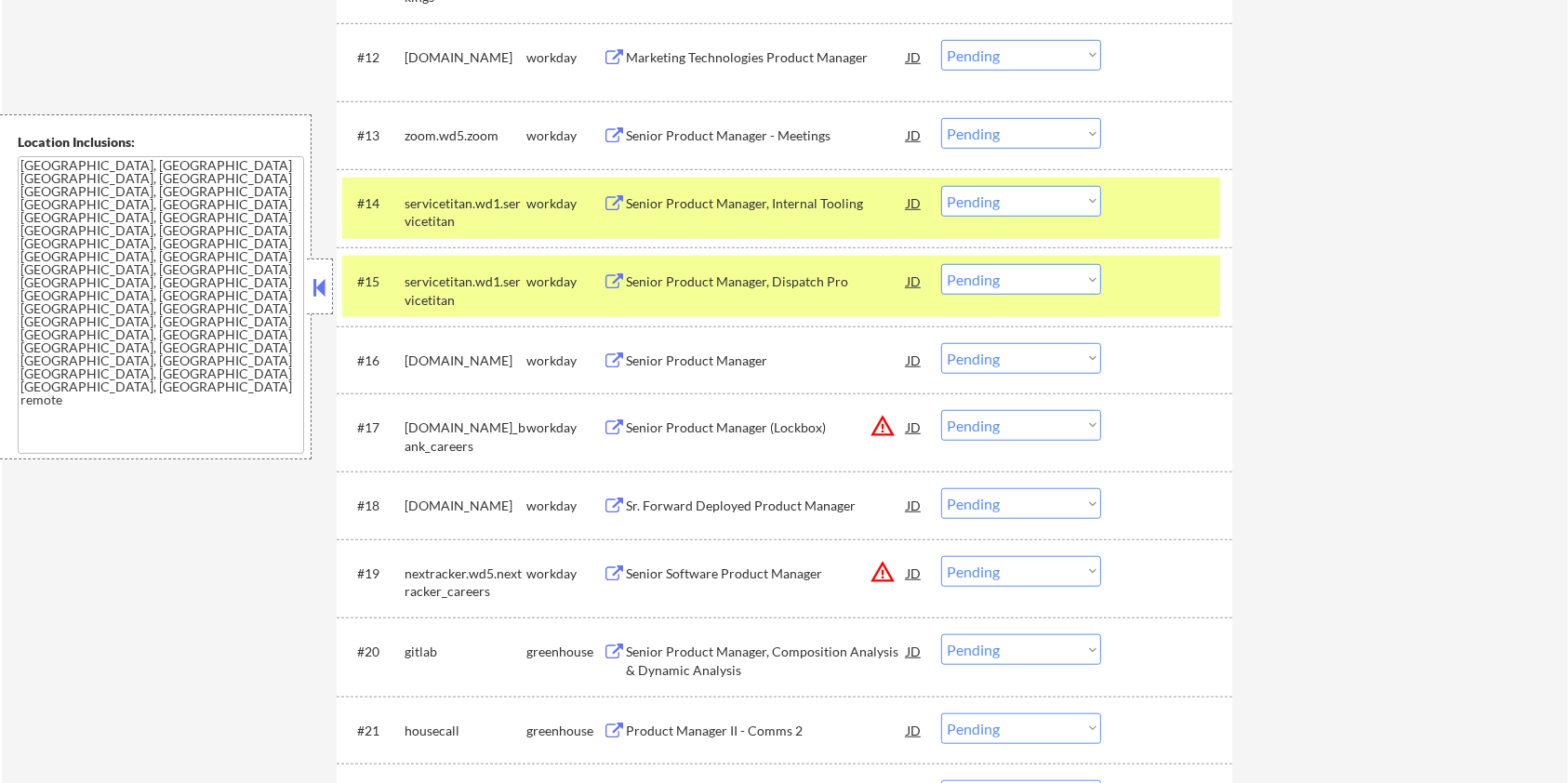
scroll to position [1612, 0]
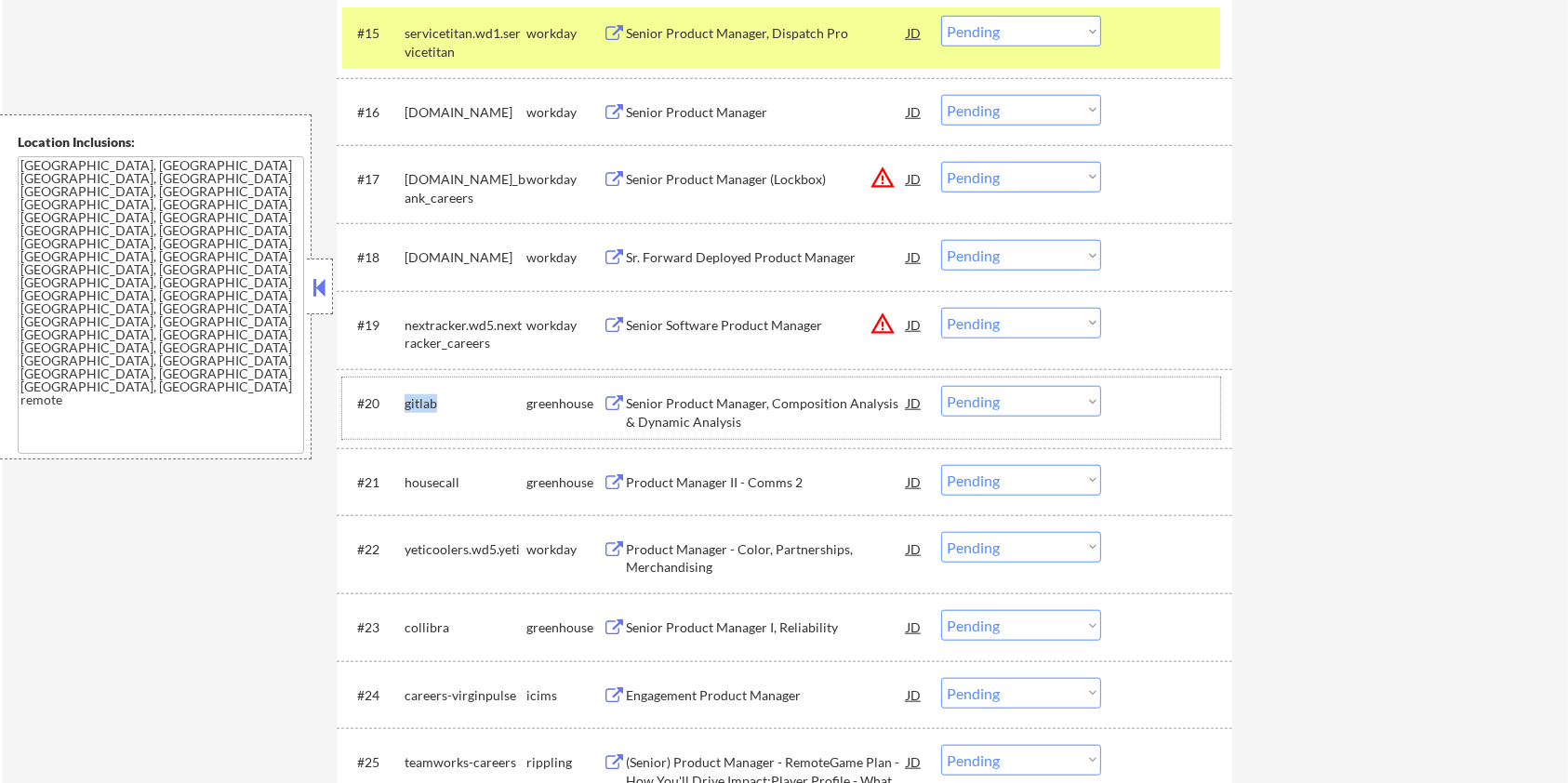
drag, startPoint x: 467, startPoint y: 401, endPoint x: 404, endPoint y: 405, distance: 63.1
click at [404, 405] on div "gitlab" at bounding box center [465, 404] width 122 height 19
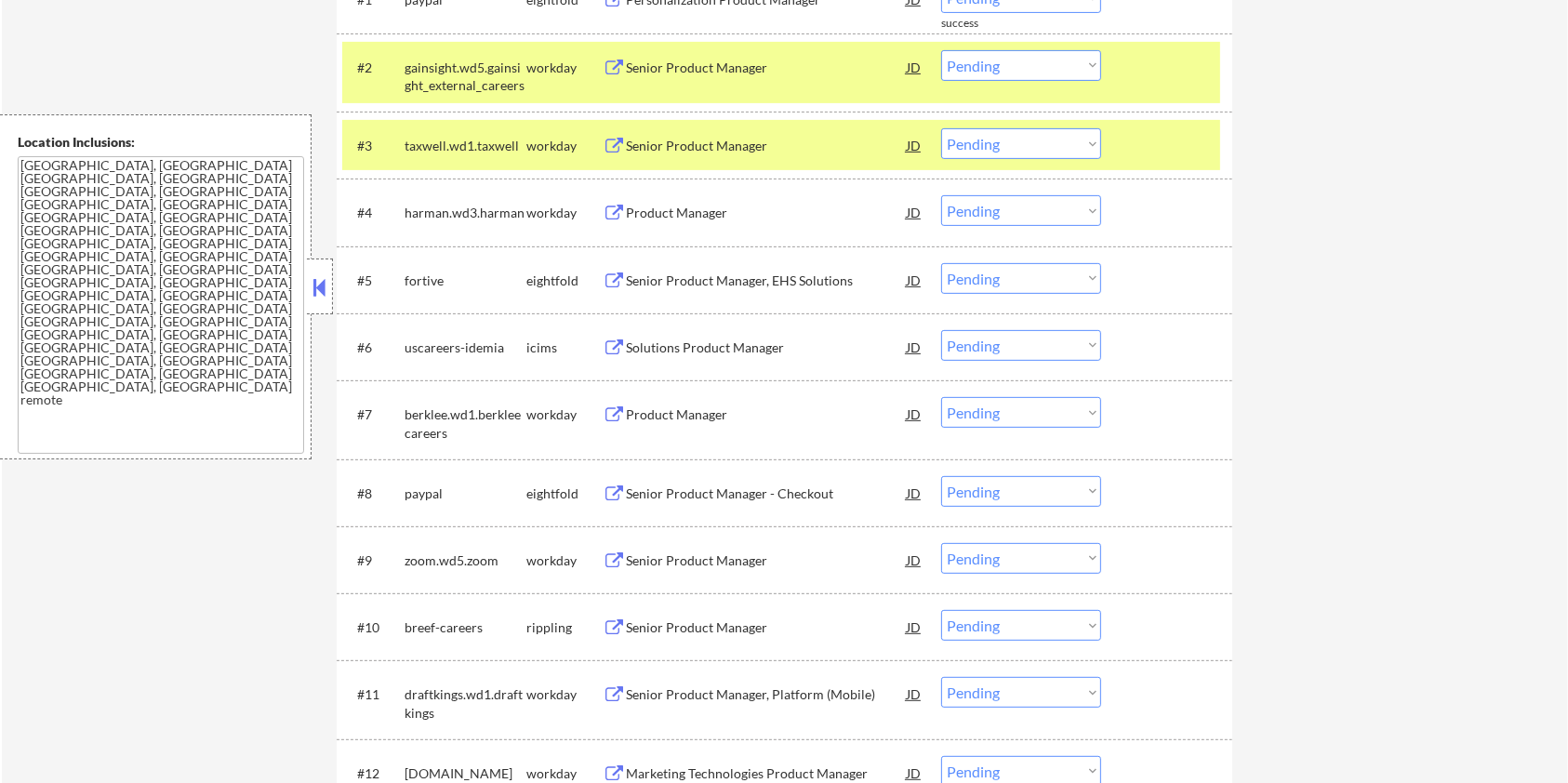
scroll to position [372, 0]
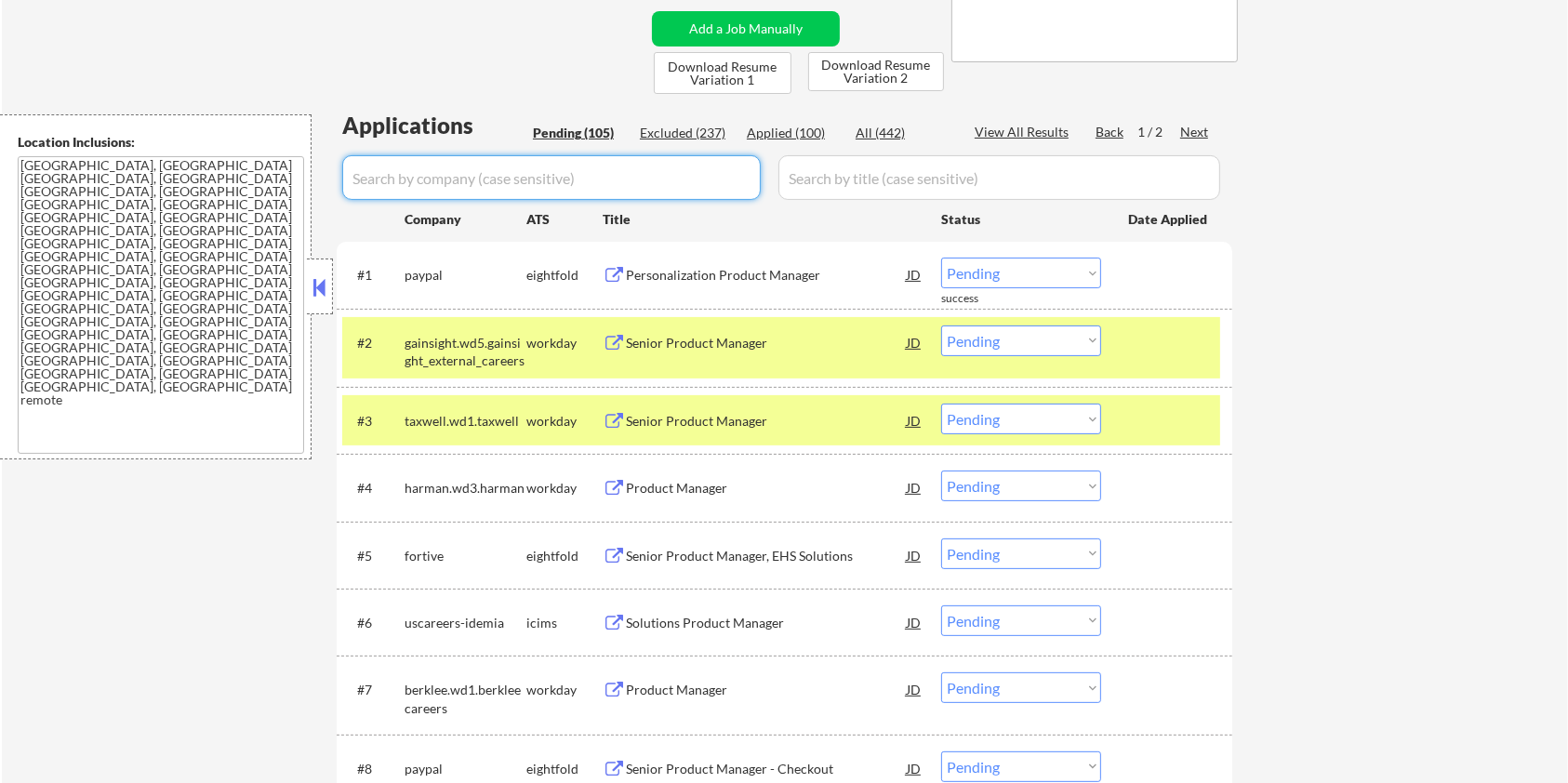
click at [486, 156] on input "input" at bounding box center [551, 177] width 419 height 45
paste input "gitlab"
click at [846, 182] on input "input" at bounding box center [999, 177] width 442 height 45
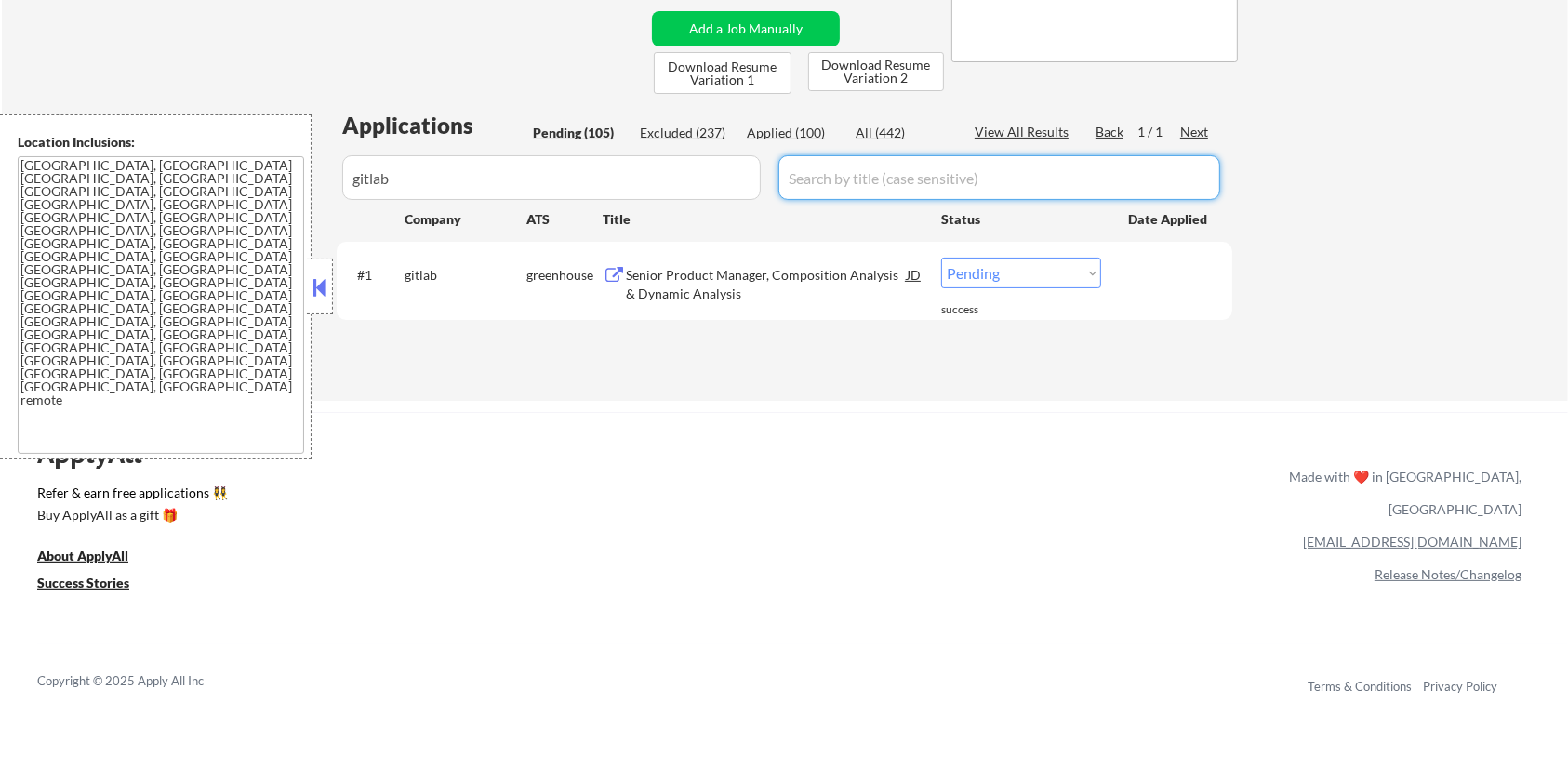
click at [763, 272] on div "Senior Product Manager, Composition Analysis & Dynamic Analysis" at bounding box center [766, 284] width 281 height 36
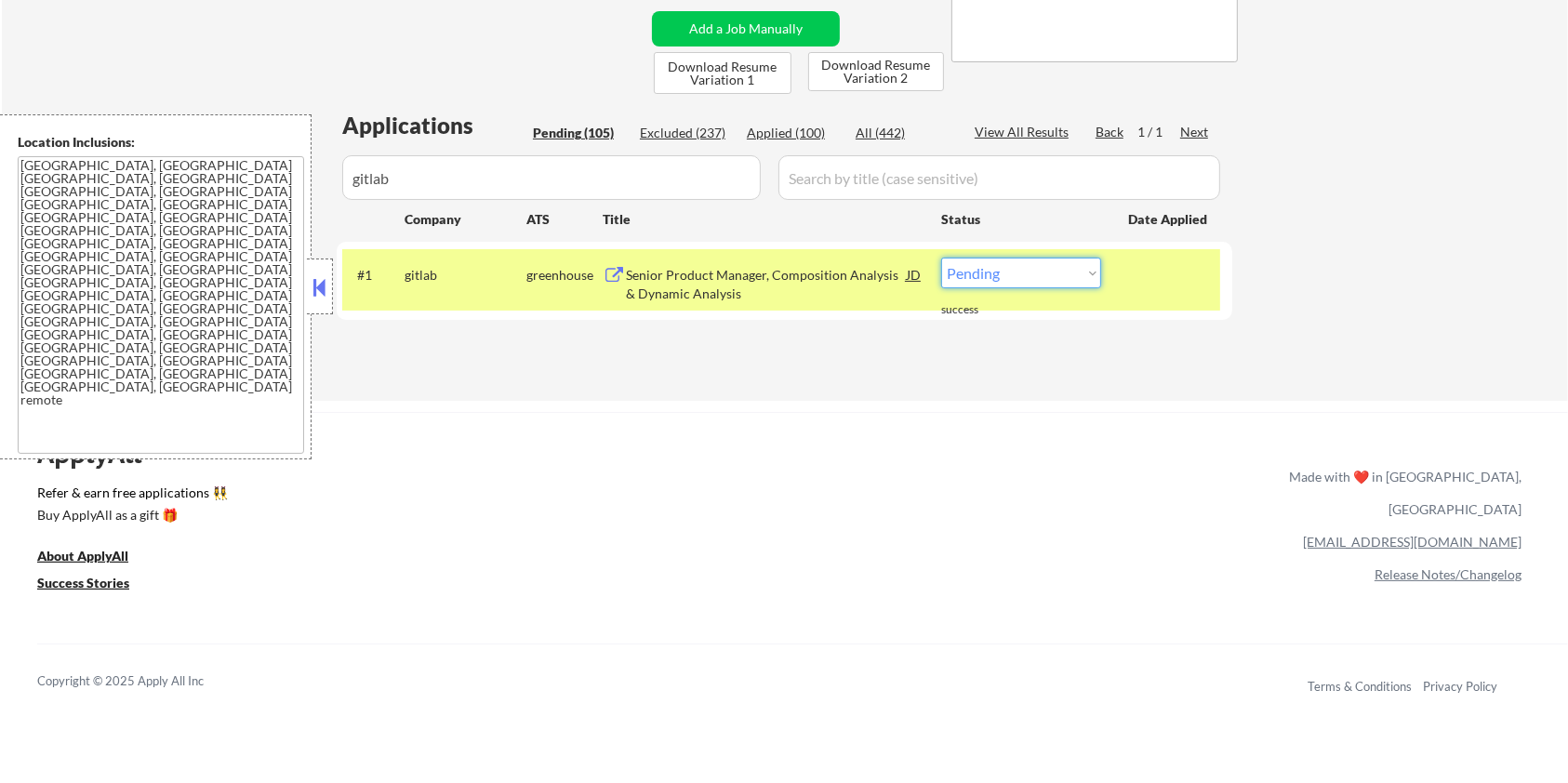
click at [984, 277] on select "Choose an option... Pending Applied Excluded (Questions) Excluded (Expired) Exc…" at bounding box center [1021, 273] width 160 height 31
click at [941, 258] on select "Choose an option... Pending Applied Excluded (Questions) Excluded (Expired) Exc…" at bounding box center [1021, 273] width 160 height 31
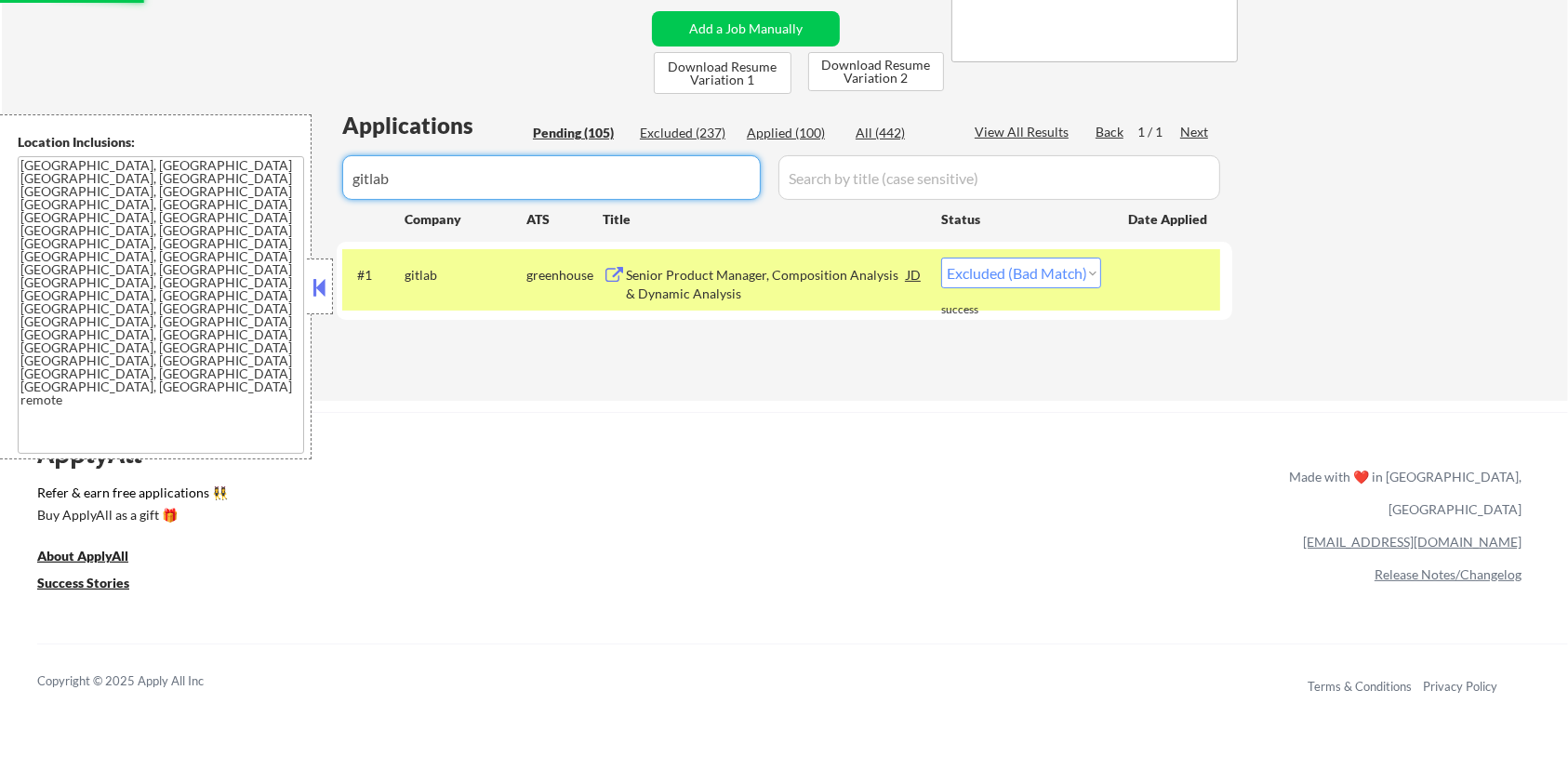
drag, startPoint x: 475, startPoint y: 167, endPoint x: 334, endPoint y: 199, distance: 144.6
click at [334, 199] on div "← Return to /applysquad Mailslurp Inbox Job Search Builder Zoe Henderson User E…" at bounding box center [785, 44] width 928 height 684
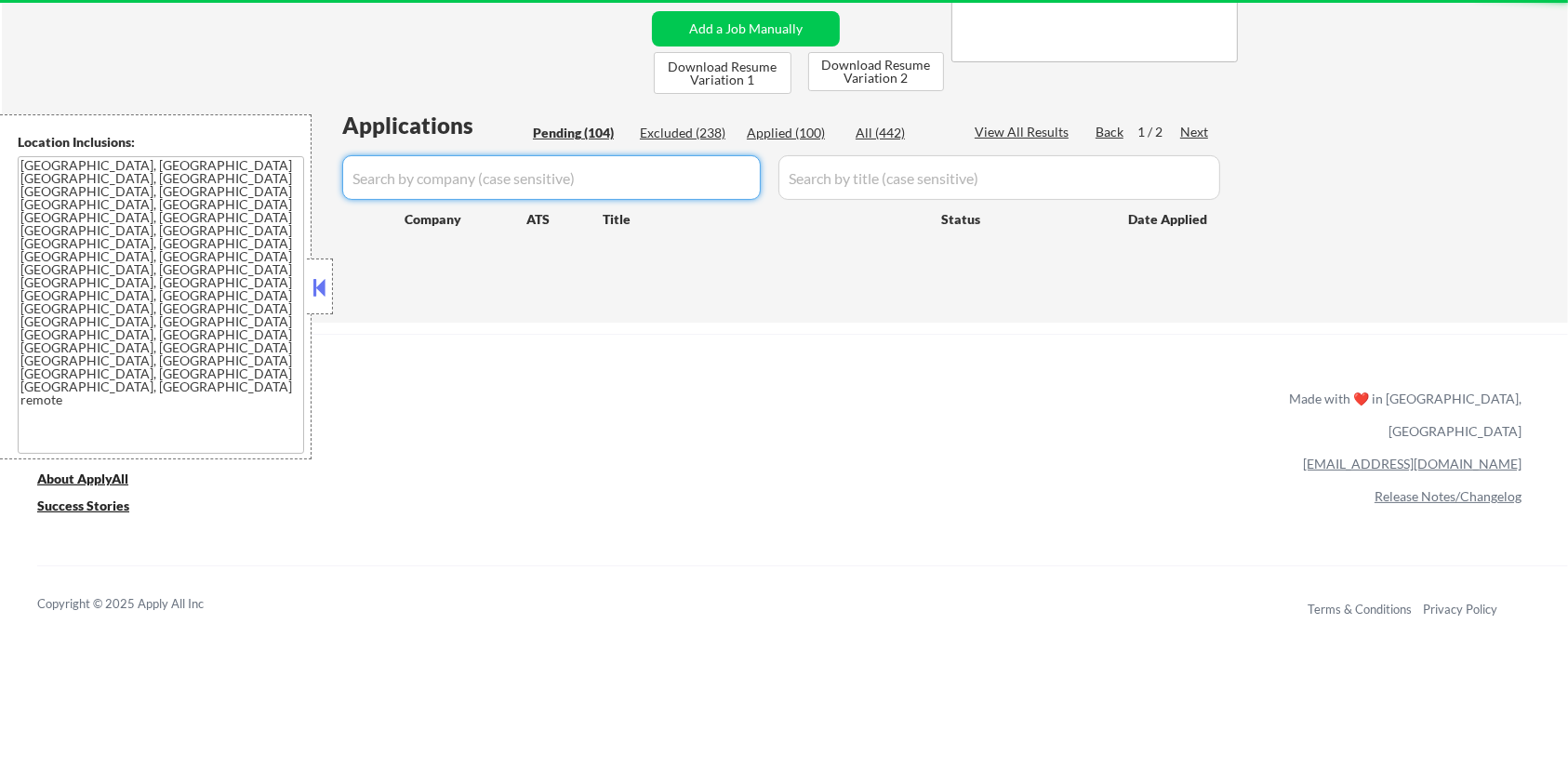
click at [586, 132] on div "Pending (104)" at bounding box center [580, 134] width 93 height 19
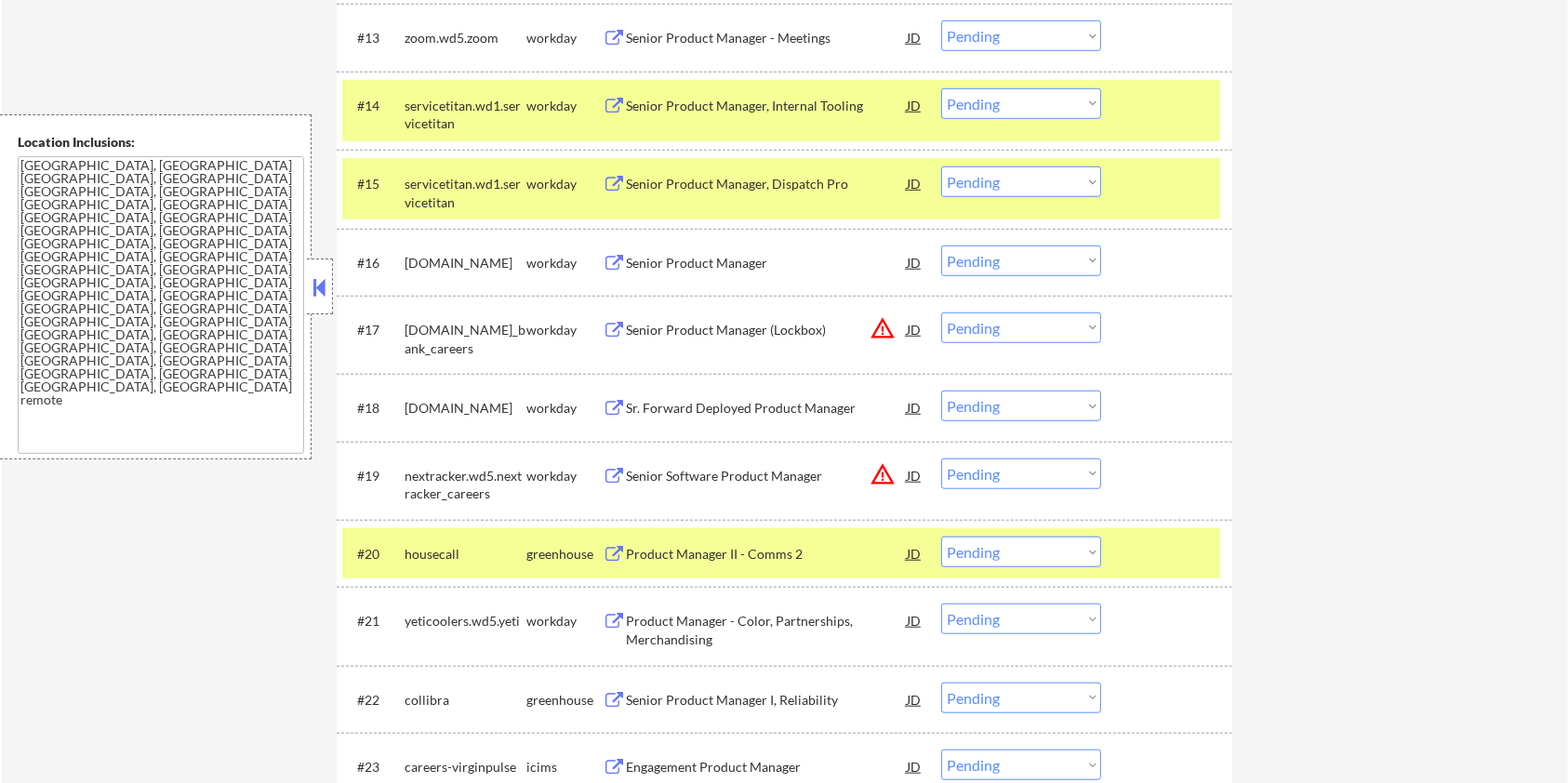
scroll to position [1612, 0]
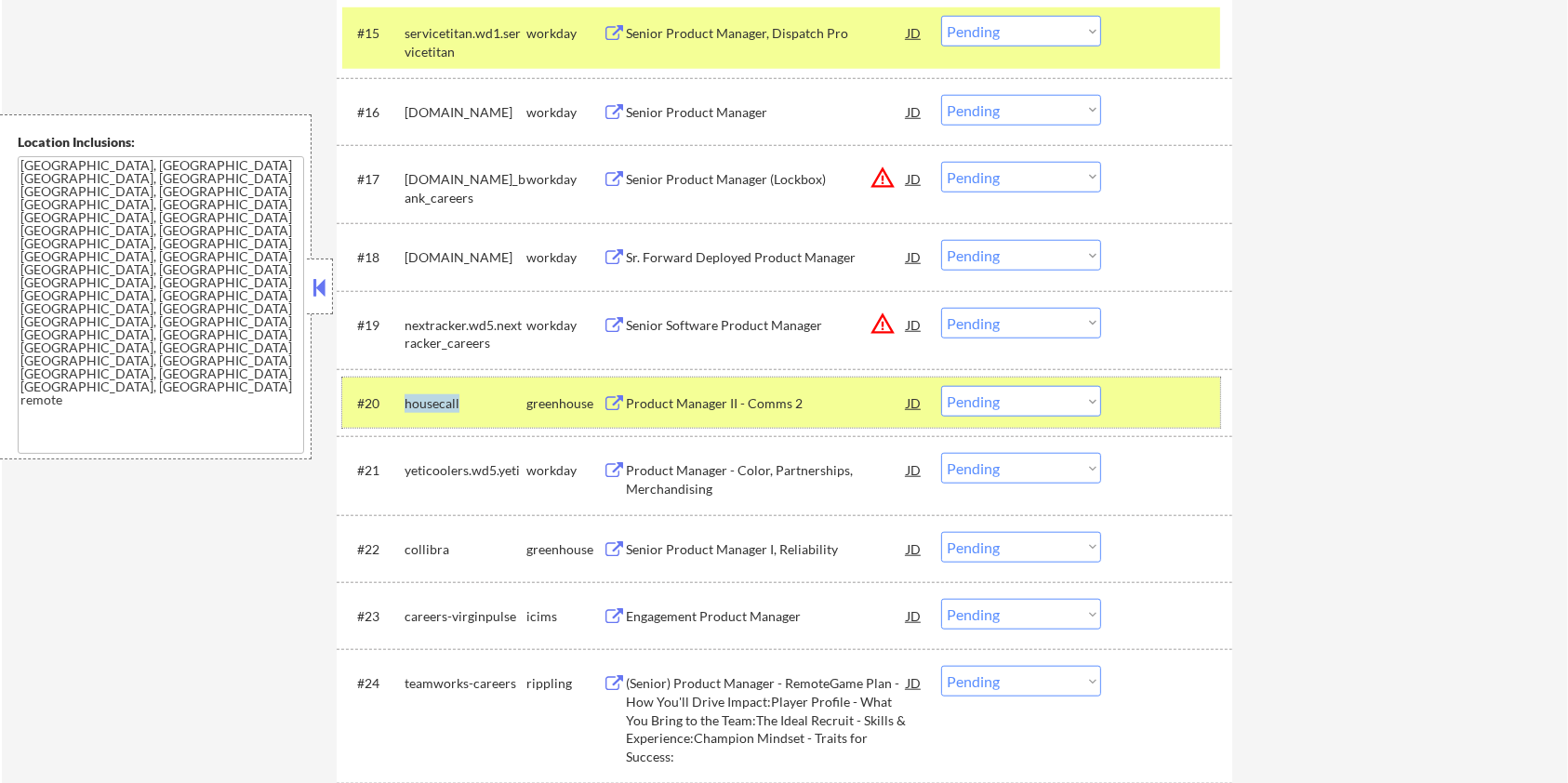
drag, startPoint x: 482, startPoint y: 398, endPoint x: 398, endPoint y: 408, distance: 84.6
click at [398, 408] on div "#20 housecall greenhouse Product Manager II - Comms 2 JD warning_amber Choose a…" at bounding box center [781, 402] width 878 height 51
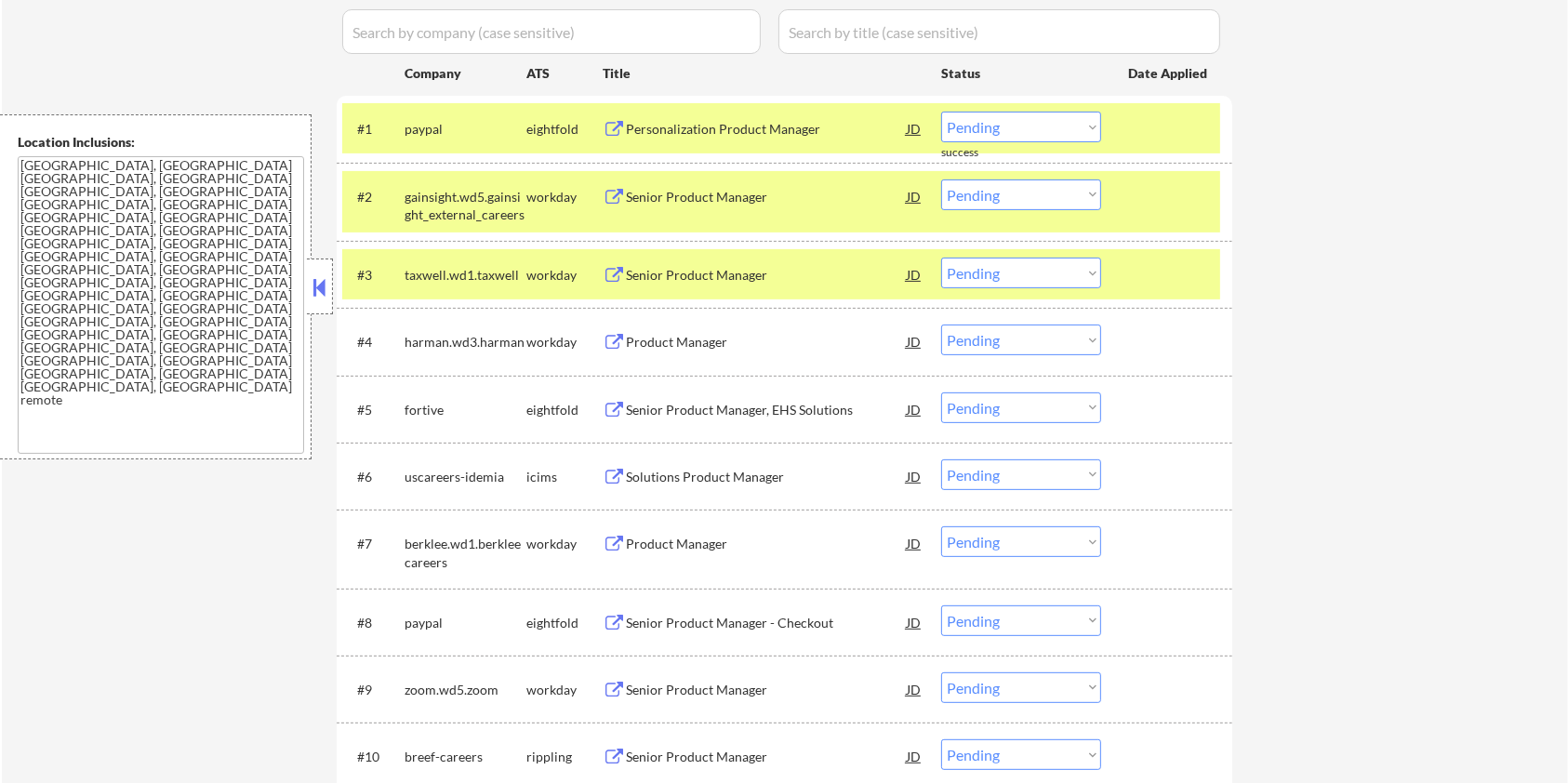
scroll to position [372, 0]
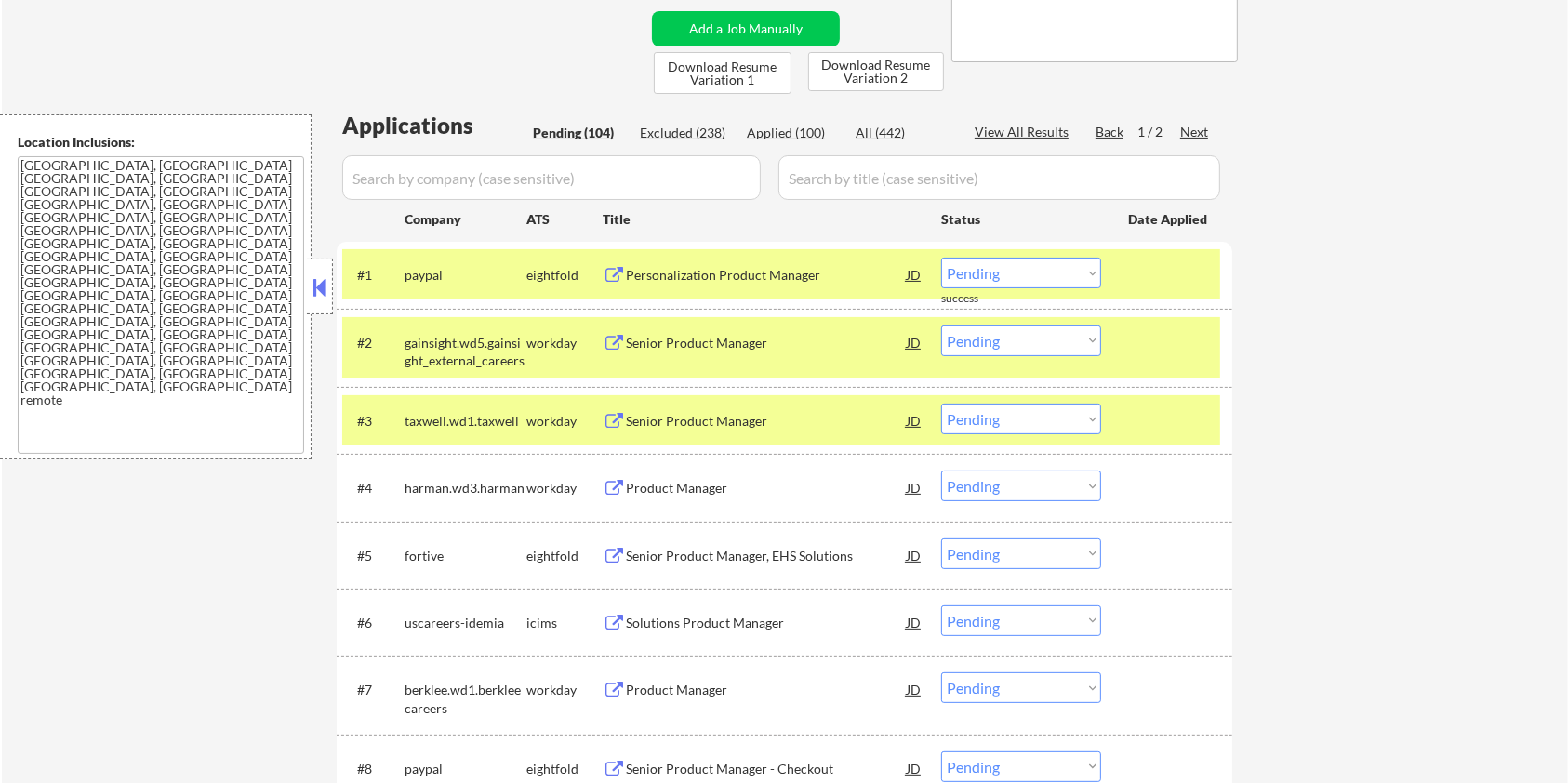
click at [536, 187] on input "input" at bounding box center [551, 177] width 419 height 45
paste input "housecall"
drag, startPoint x: 834, startPoint y: 178, endPoint x: 865, endPoint y: 155, distance: 38.6
click at [834, 178] on input "input" at bounding box center [999, 177] width 442 height 45
click at [871, 129] on div "All (442)" at bounding box center [902, 134] width 93 height 19
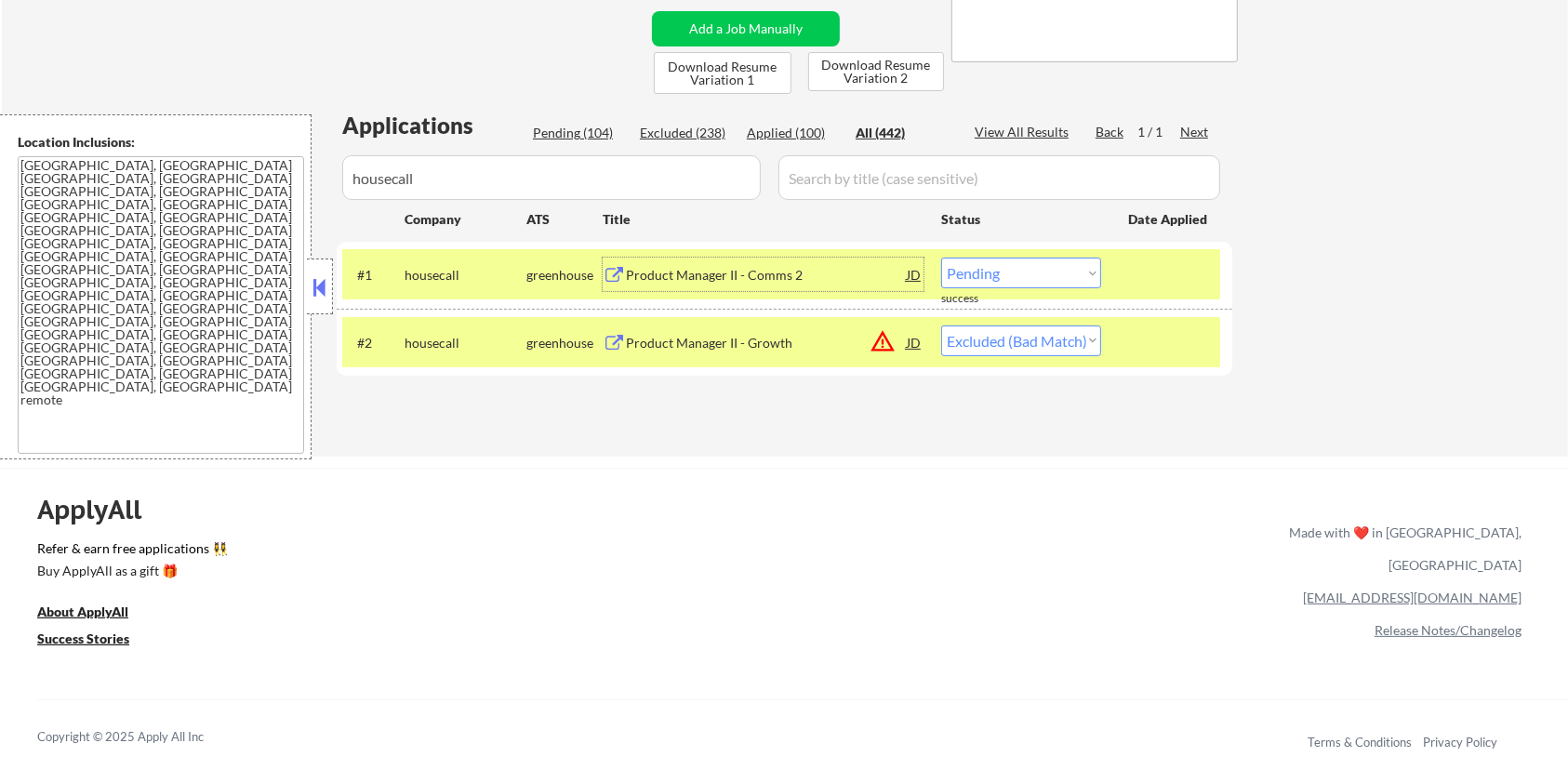
click at [735, 264] on div "Product Manager II - Comms 2" at bounding box center [766, 274] width 281 height 33
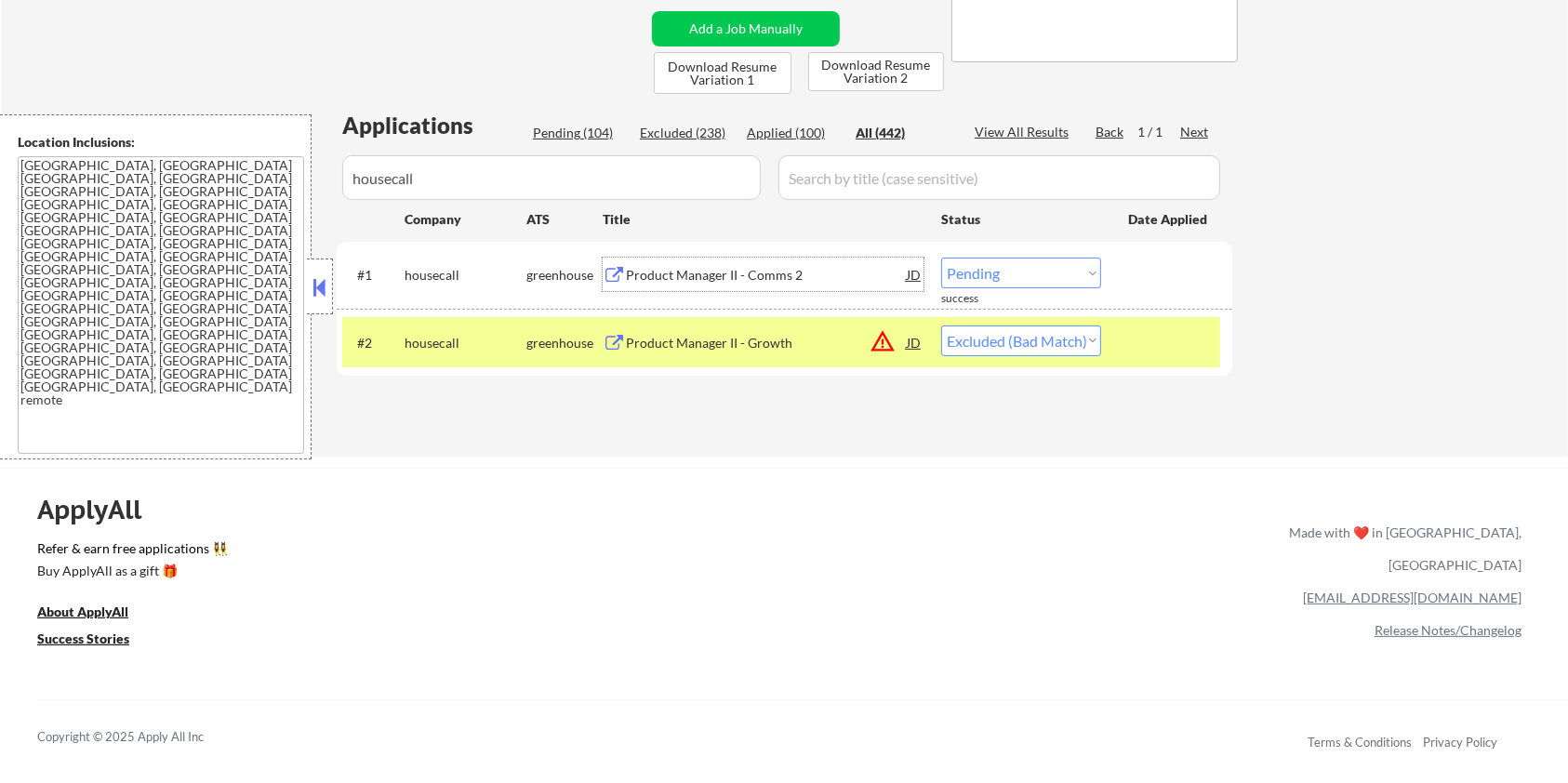
click at [1007, 280] on select "Choose an option... Pending Applied Excluded (Questions) Excluded (Expired) Exc…" at bounding box center [1021, 273] width 160 height 31
click at [941, 258] on select "Choose an option... Pending Applied Excluded (Questions) Excluded (Expired) Exc…" at bounding box center [1021, 273] width 160 height 31
click at [693, 344] on div "Product Manager II - Growth" at bounding box center [766, 343] width 281 height 19
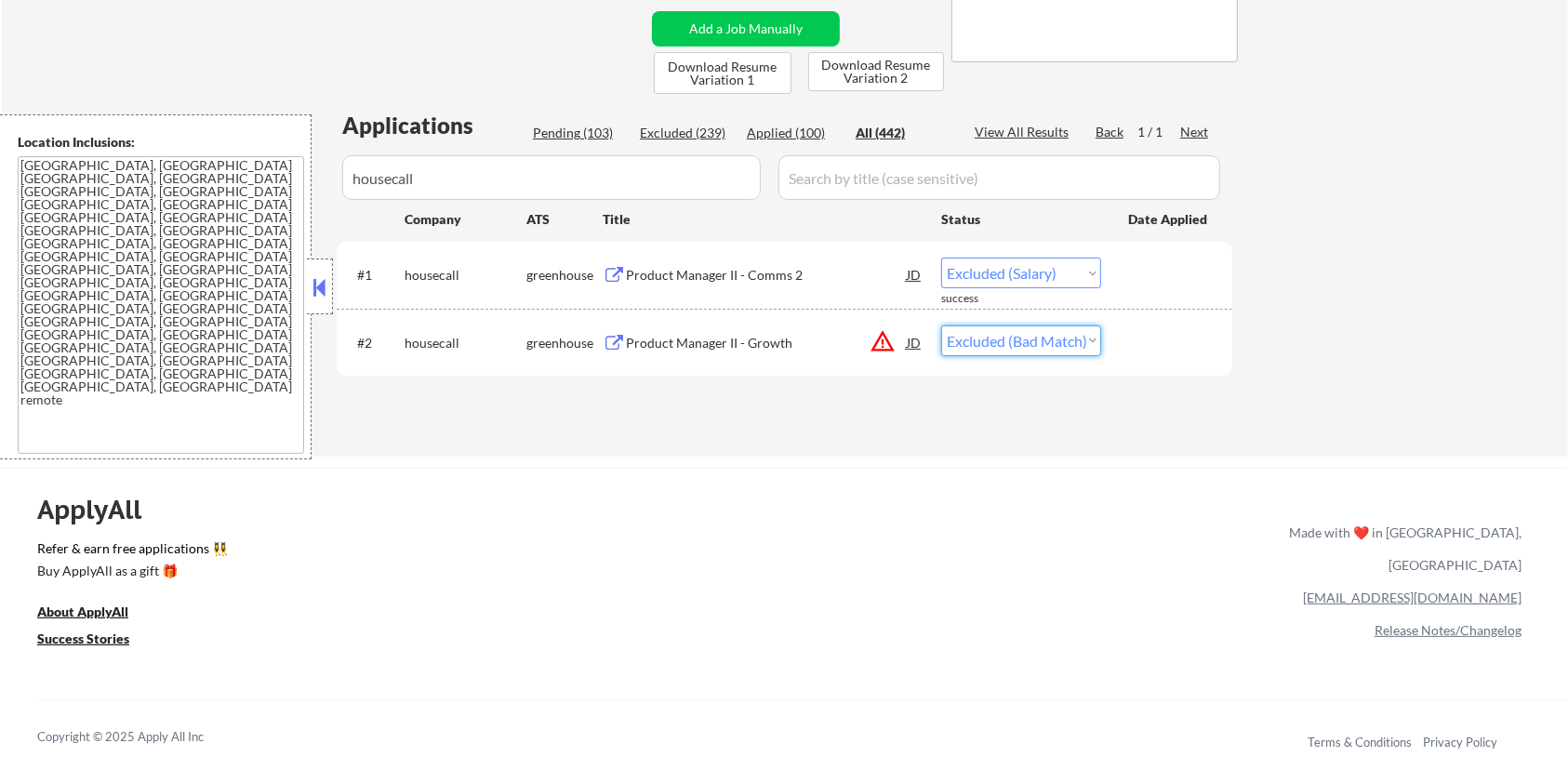
click at [1011, 340] on select "Choose an option... Pending Applied Excluded (Questions) Excluded (Expired) Exc…" at bounding box center [1021, 340] width 160 height 31
click at [941, 325] on select "Choose an option... Pending Applied Excluded (Questions) Excluded (Expired) Exc…" at bounding box center [1021, 340] width 160 height 31
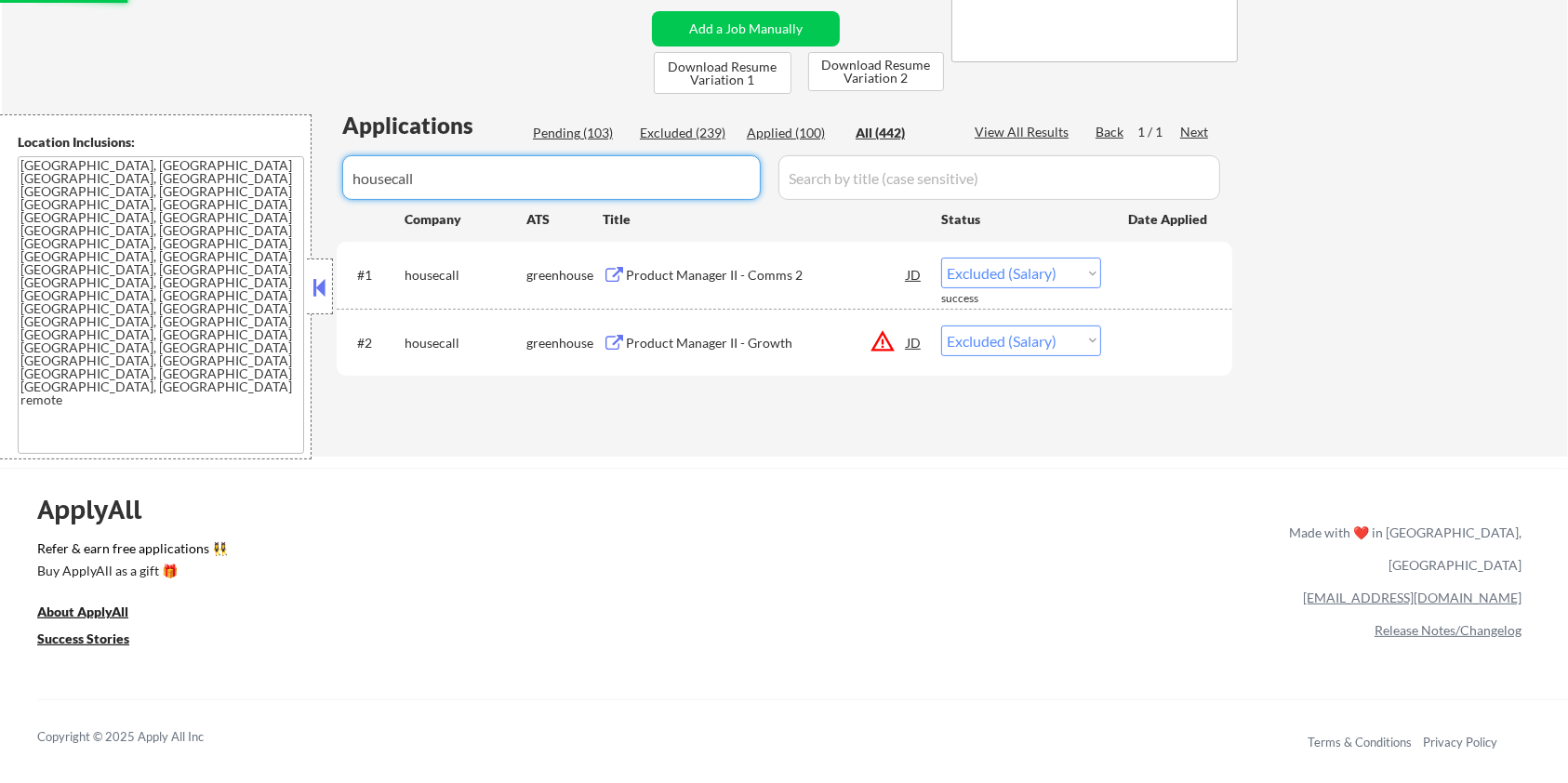
drag, startPoint x: 485, startPoint y: 173, endPoint x: 321, endPoint y: 205, distance: 167.1
click at [321, 205] on body "← Return to /applysquad Mailslurp Inbox Job Search Builder Zoe Henderson User E…" at bounding box center [784, 19] width 1568 height 783
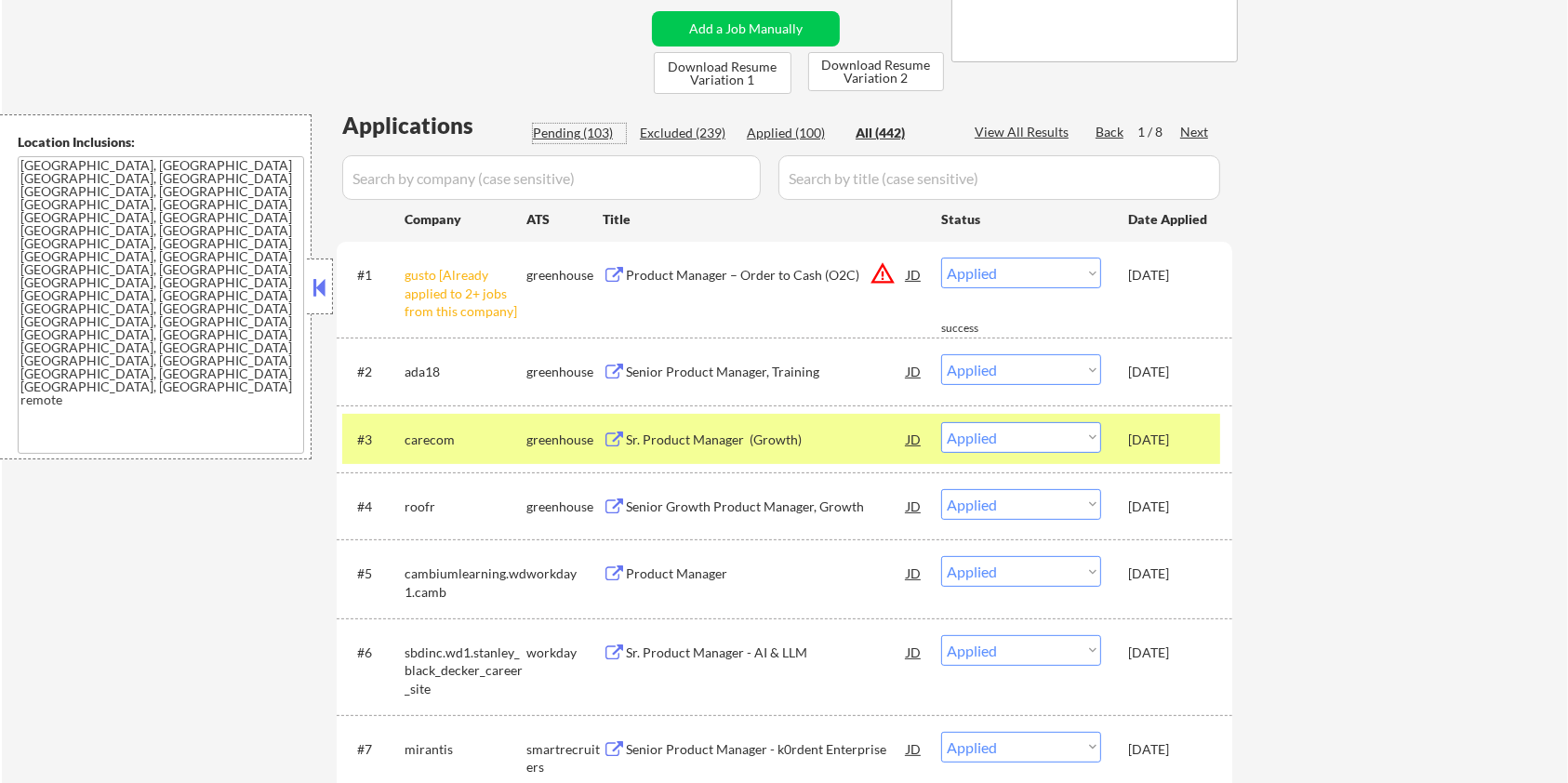
click at [582, 132] on div "Pending (103)" at bounding box center [580, 134] width 93 height 19
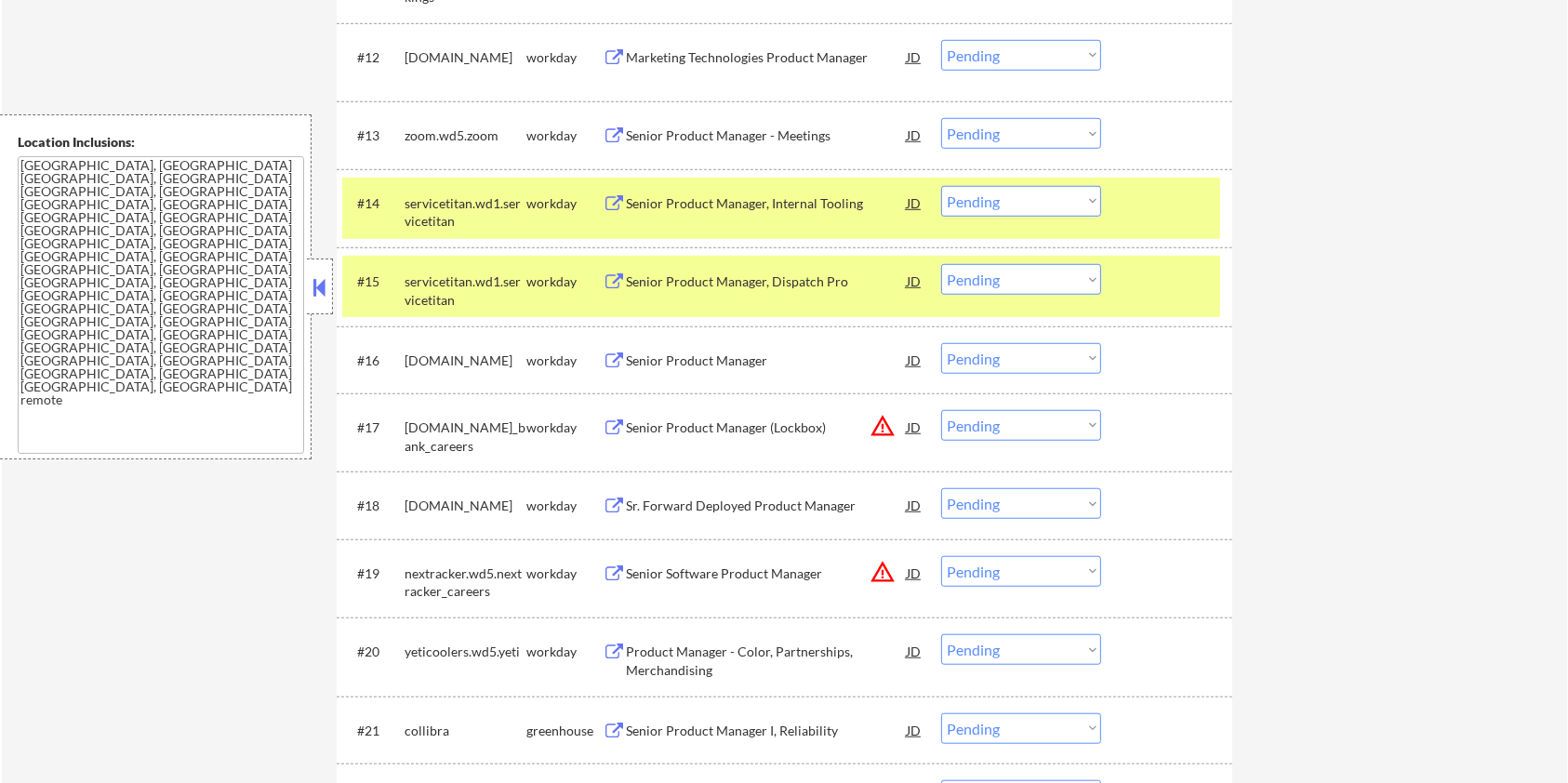
scroll to position [1736, 0]
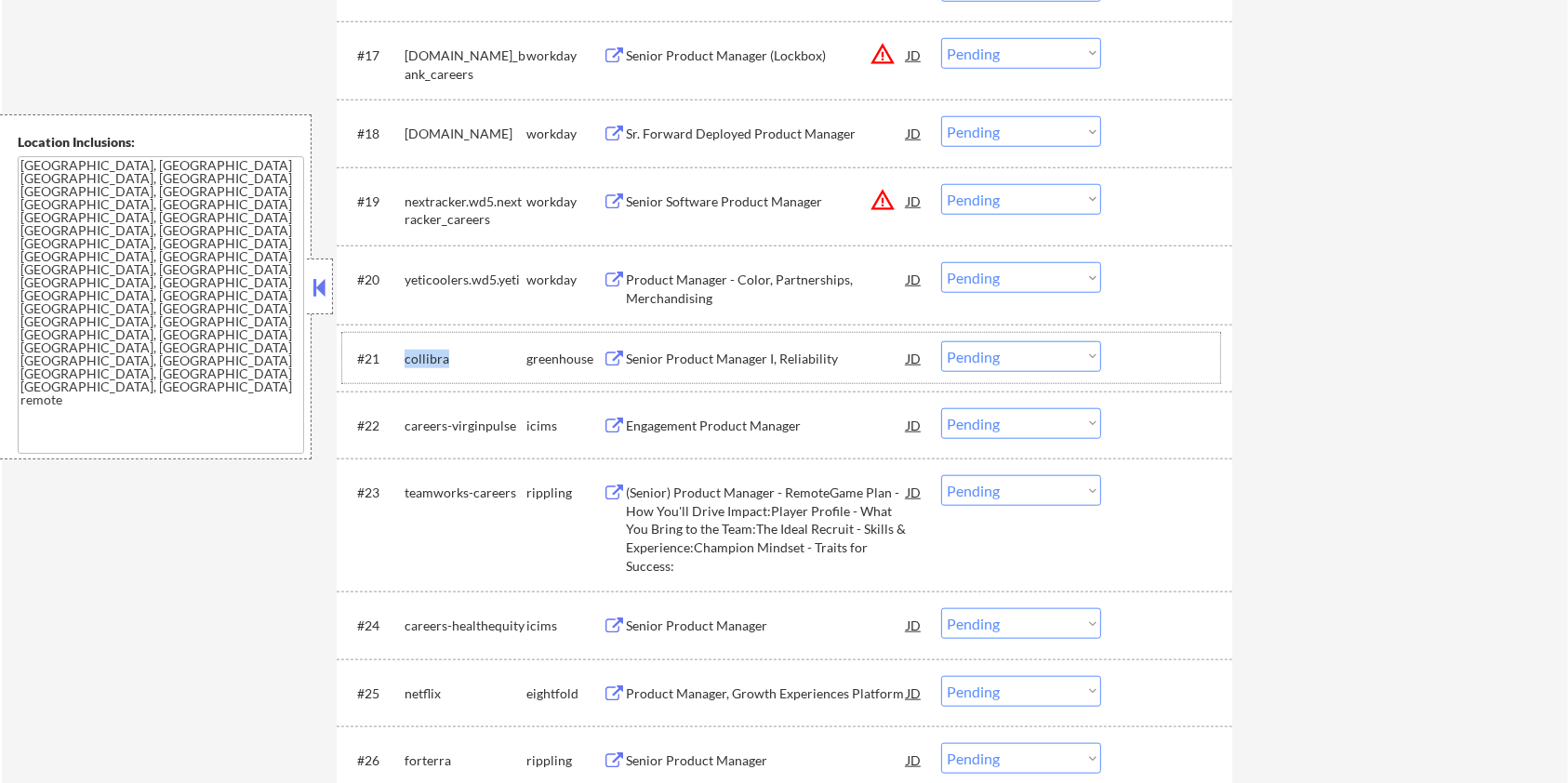
drag, startPoint x: 453, startPoint y: 357, endPoint x: 399, endPoint y: 355, distance: 54.0
click at [399, 355] on div "#21 collibra greenhouse Senior Product Manager I, Reliability JD warning_amber …" at bounding box center [781, 358] width 878 height 51
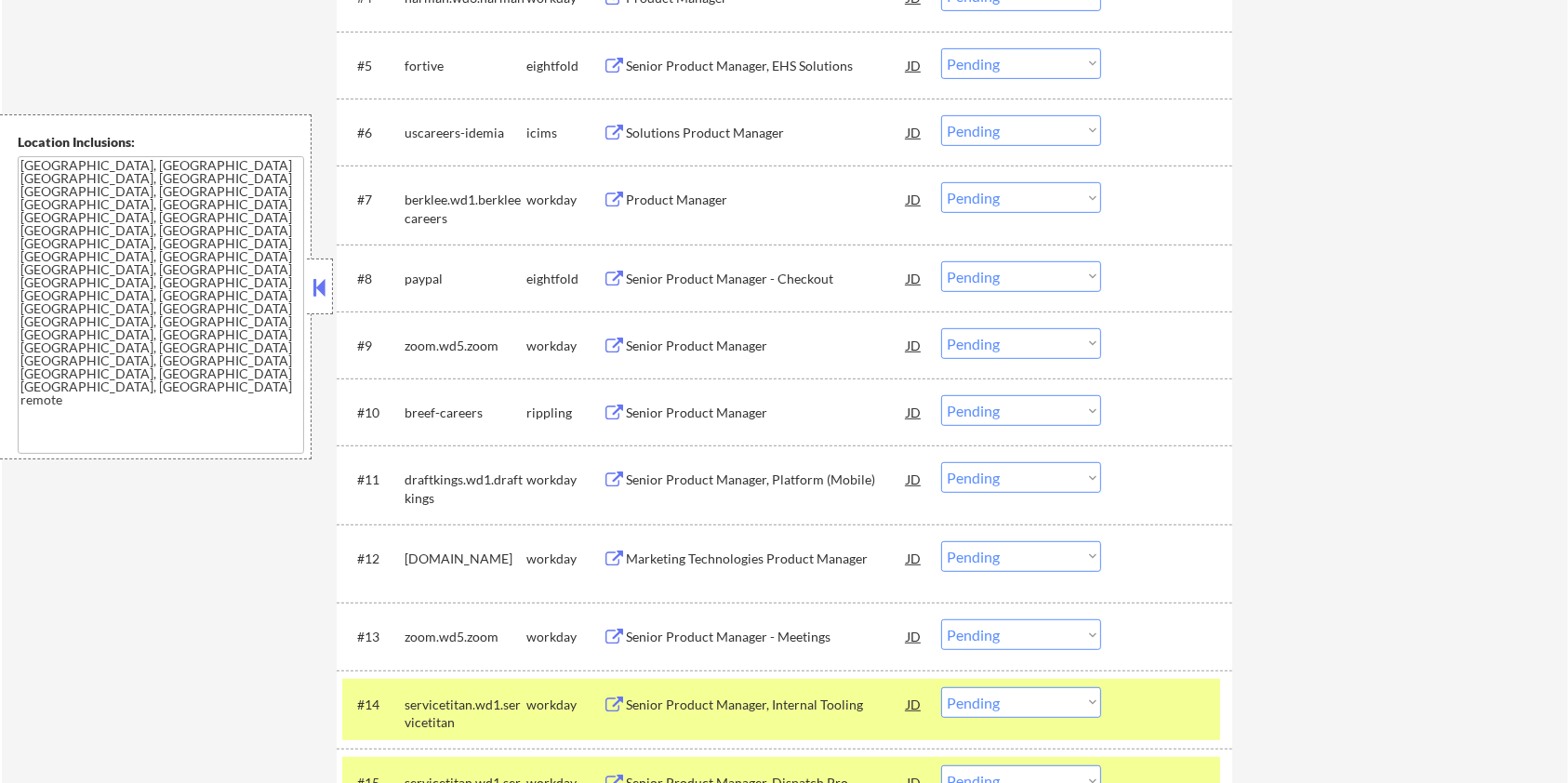
scroll to position [496, 0]
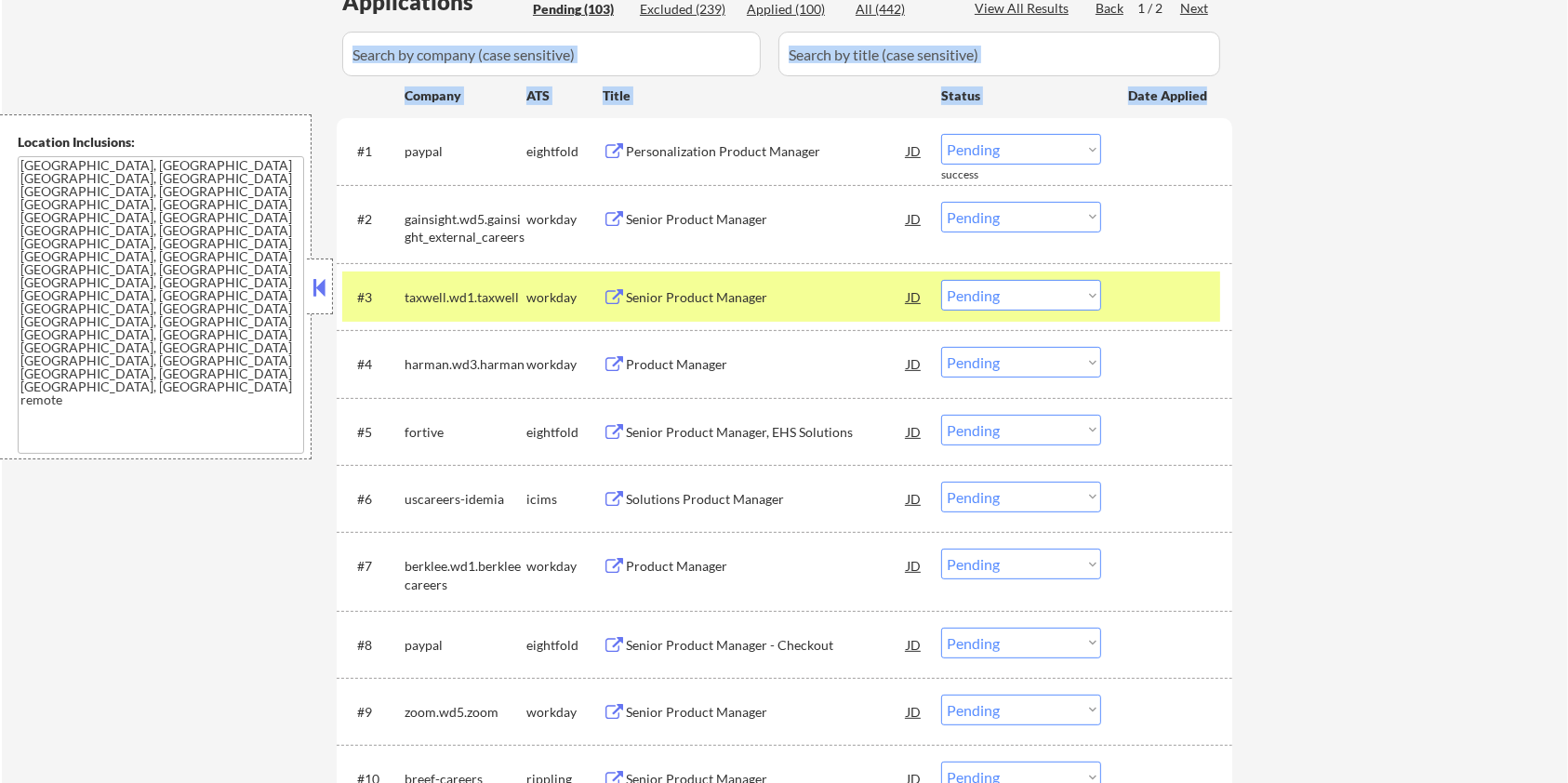
click at [609, 46] on input "input" at bounding box center [551, 53] width 419 height 45
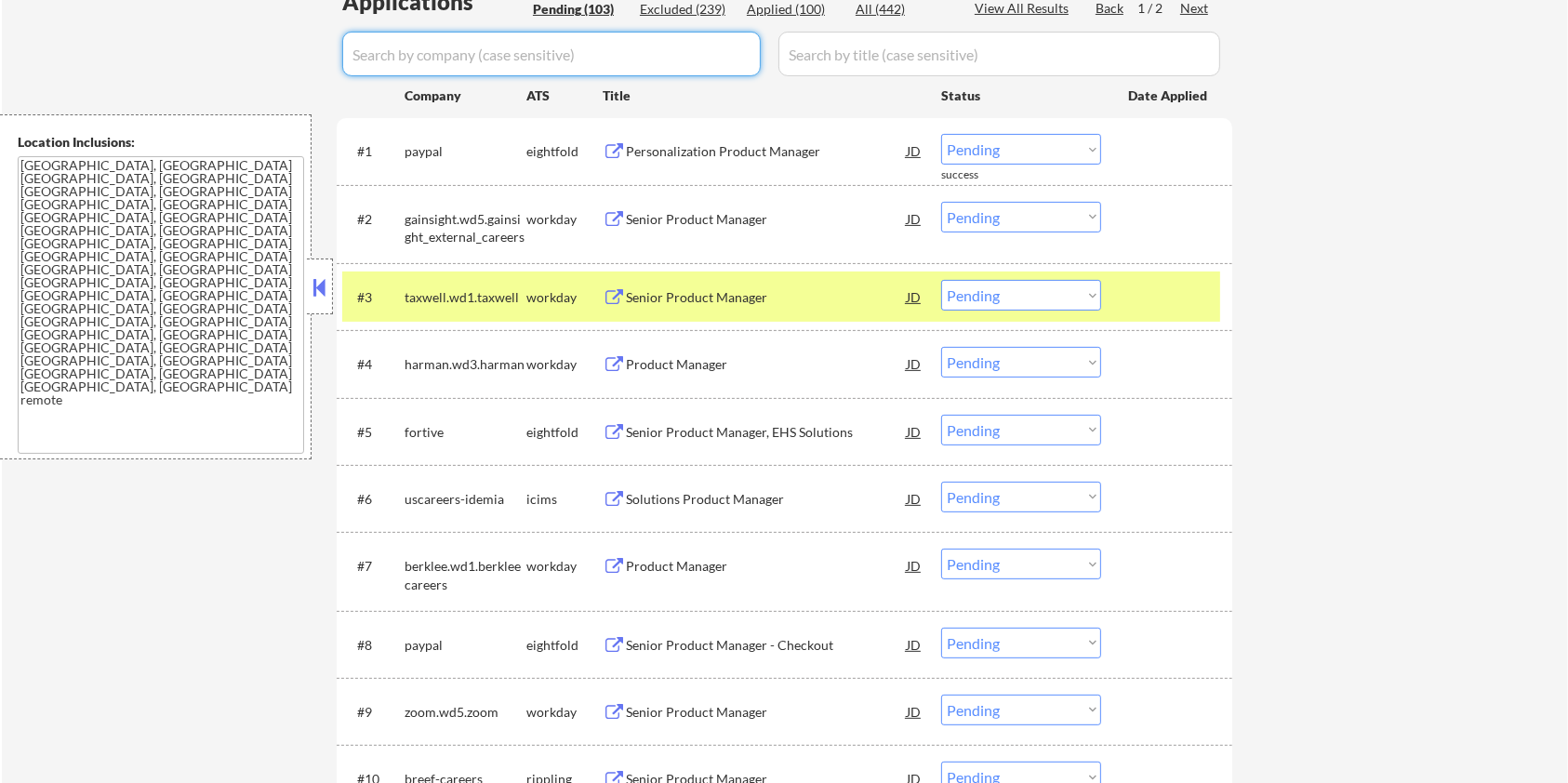
click at [416, 49] on input "input" at bounding box center [551, 53] width 419 height 45
paste input "collibra"
click at [814, 43] on input "input" at bounding box center [999, 53] width 442 height 45
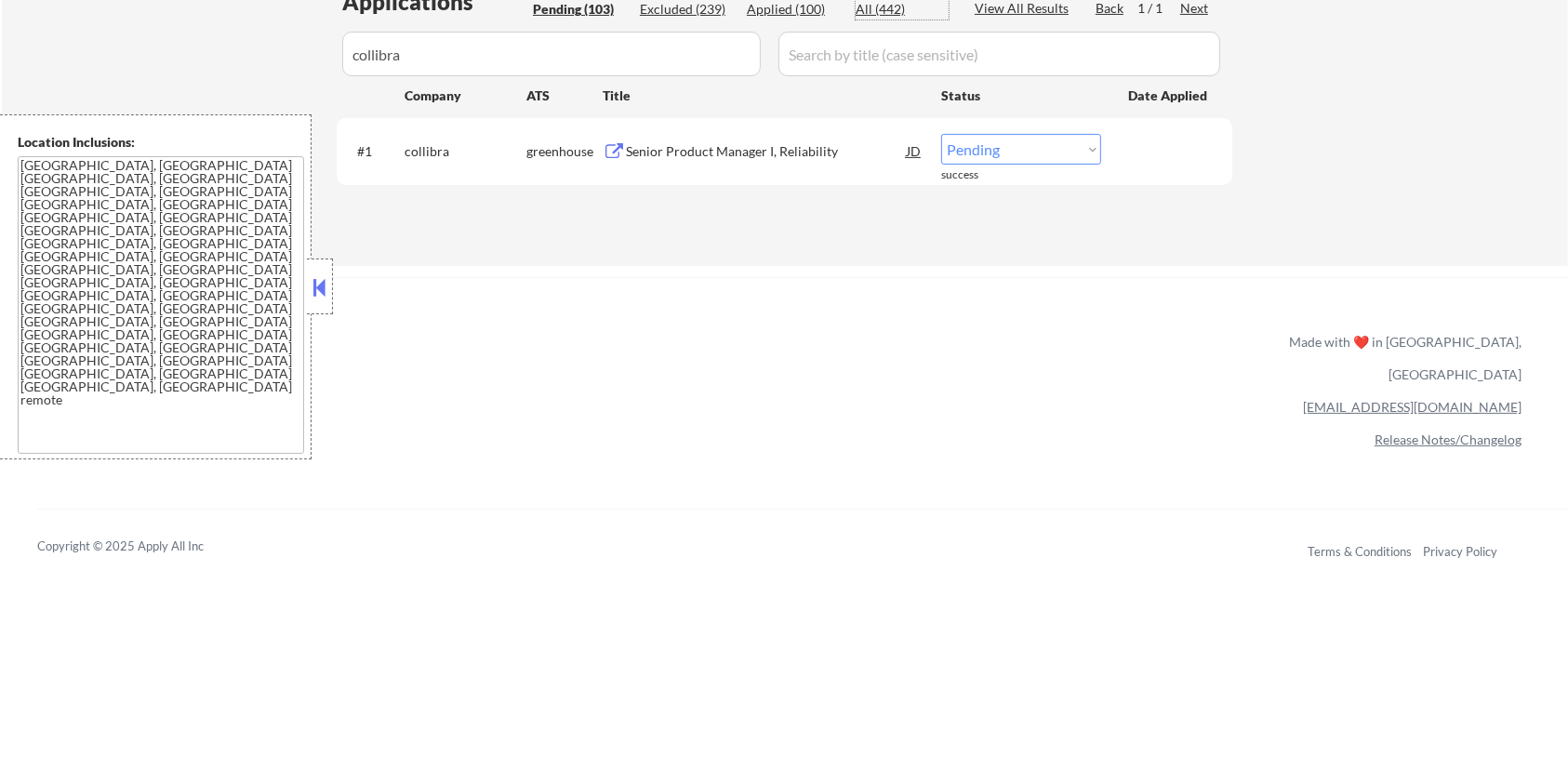
click at [878, 15] on div "All (442)" at bounding box center [902, 10] width 93 height 19
click at [690, 155] on div "Senior Product Manager I, Reliability" at bounding box center [766, 152] width 281 height 19
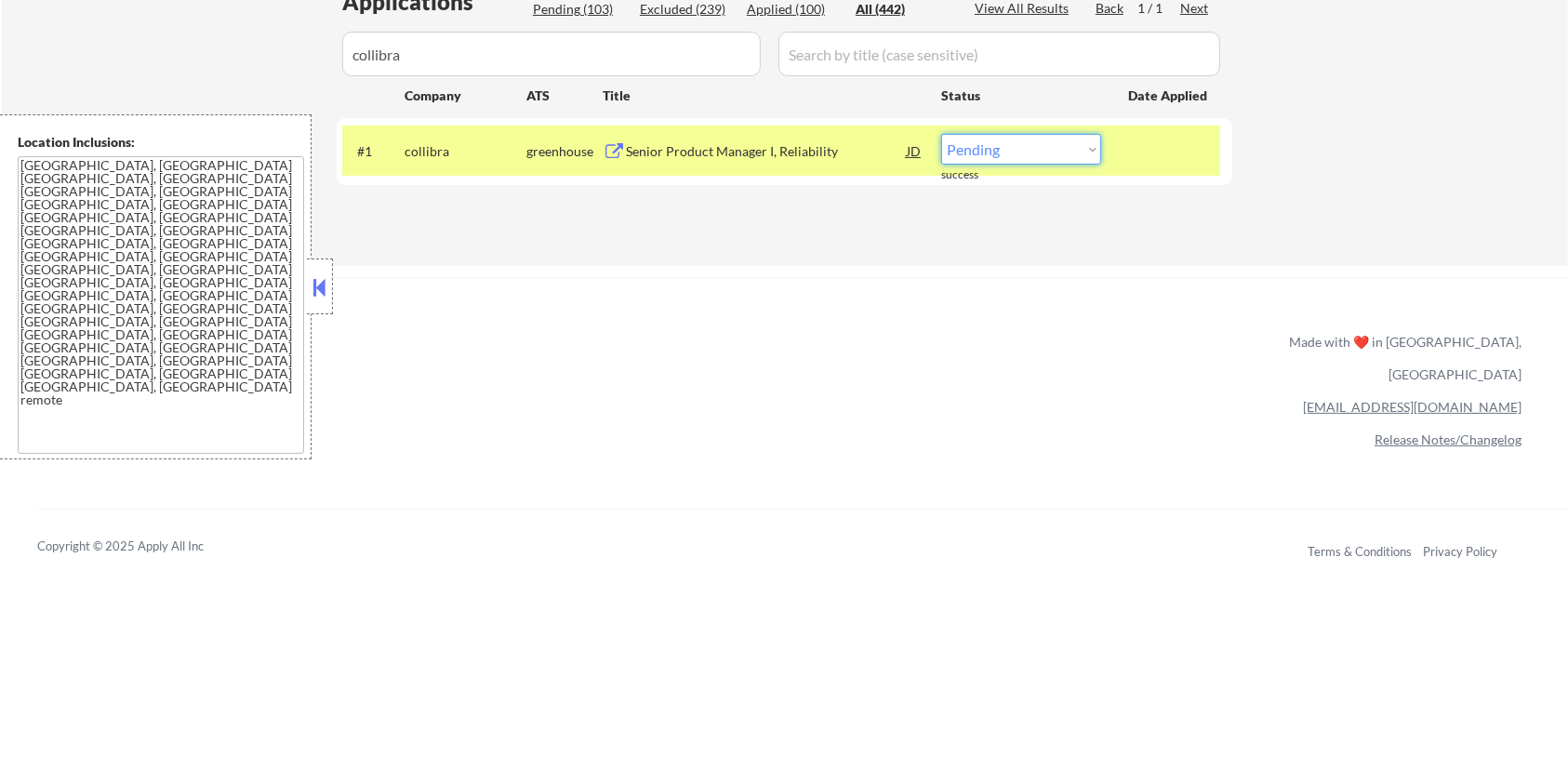
click at [1077, 145] on select "Choose an option... Pending Applied Excluded (Questions) Excluded (Expired) Exc…" at bounding box center [1021, 149] width 160 height 31
click at [941, 134] on select "Choose an option... Pending Applied Excluded (Questions) Excluded (Expired) Exc…" at bounding box center [1021, 149] width 160 height 31
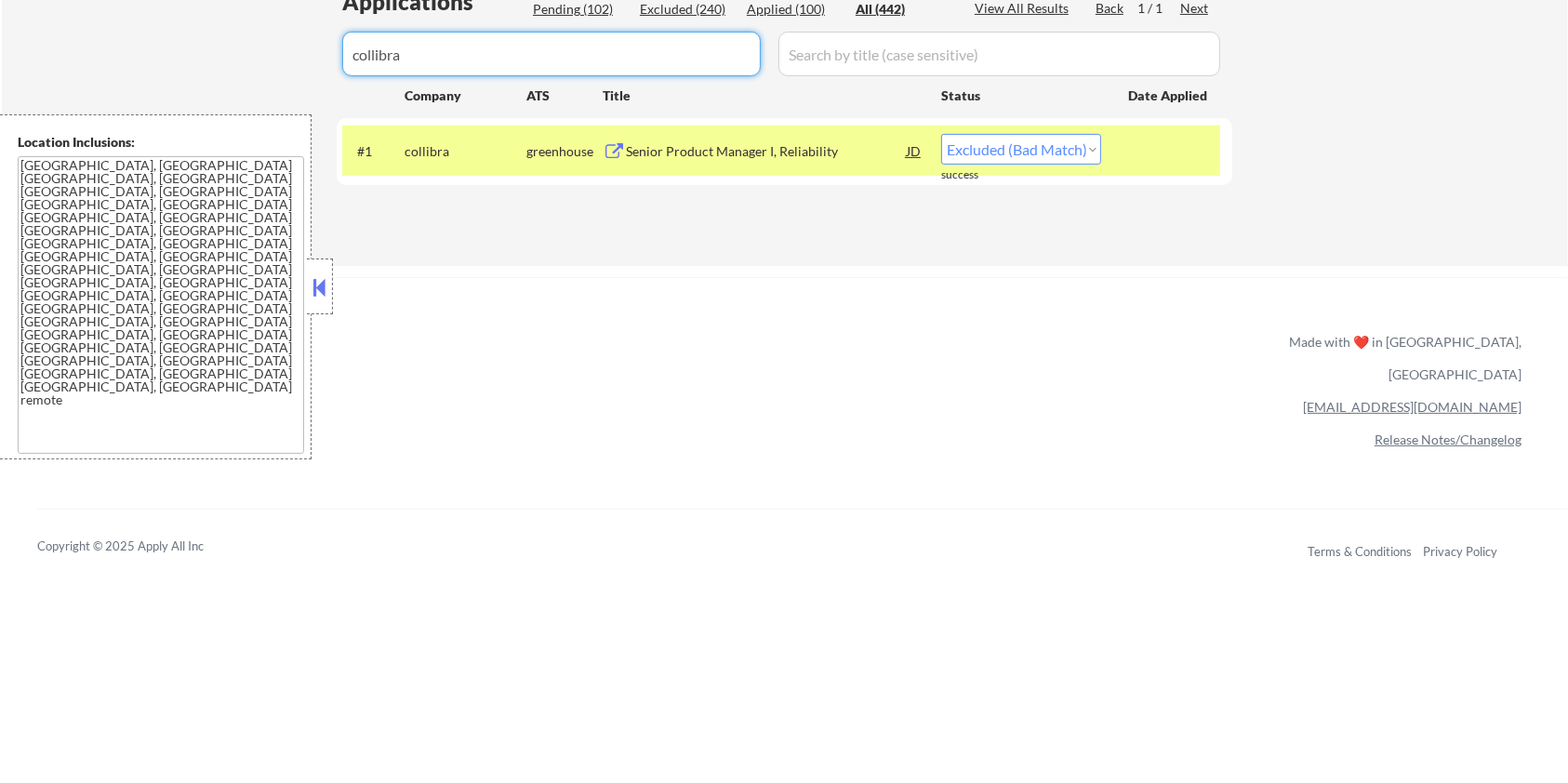
drag, startPoint x: 489, startPoint y: 56, endPoint x: 268, endPoint y: 93, distance: 224.1
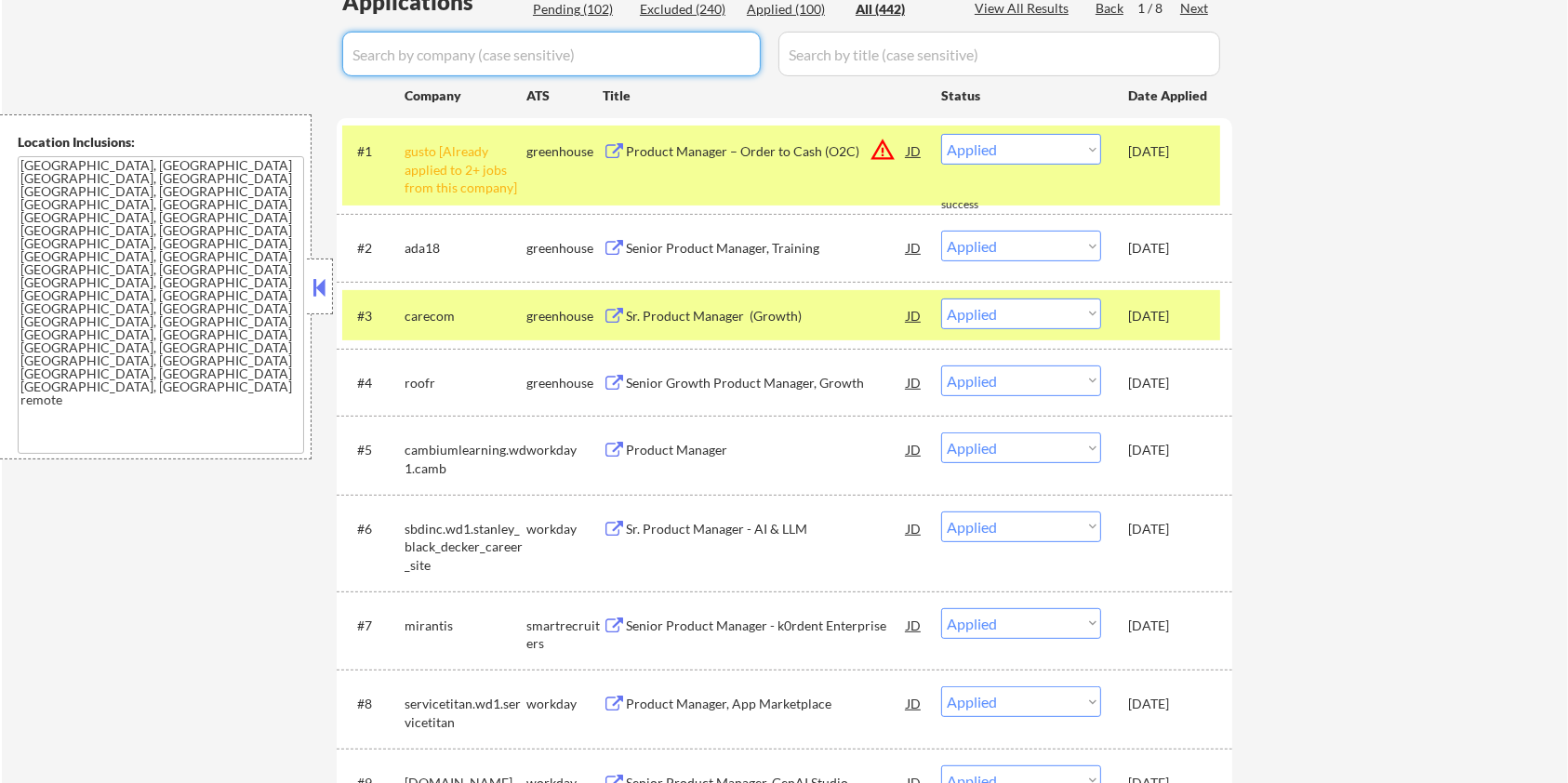
scroll to position [247, 0]
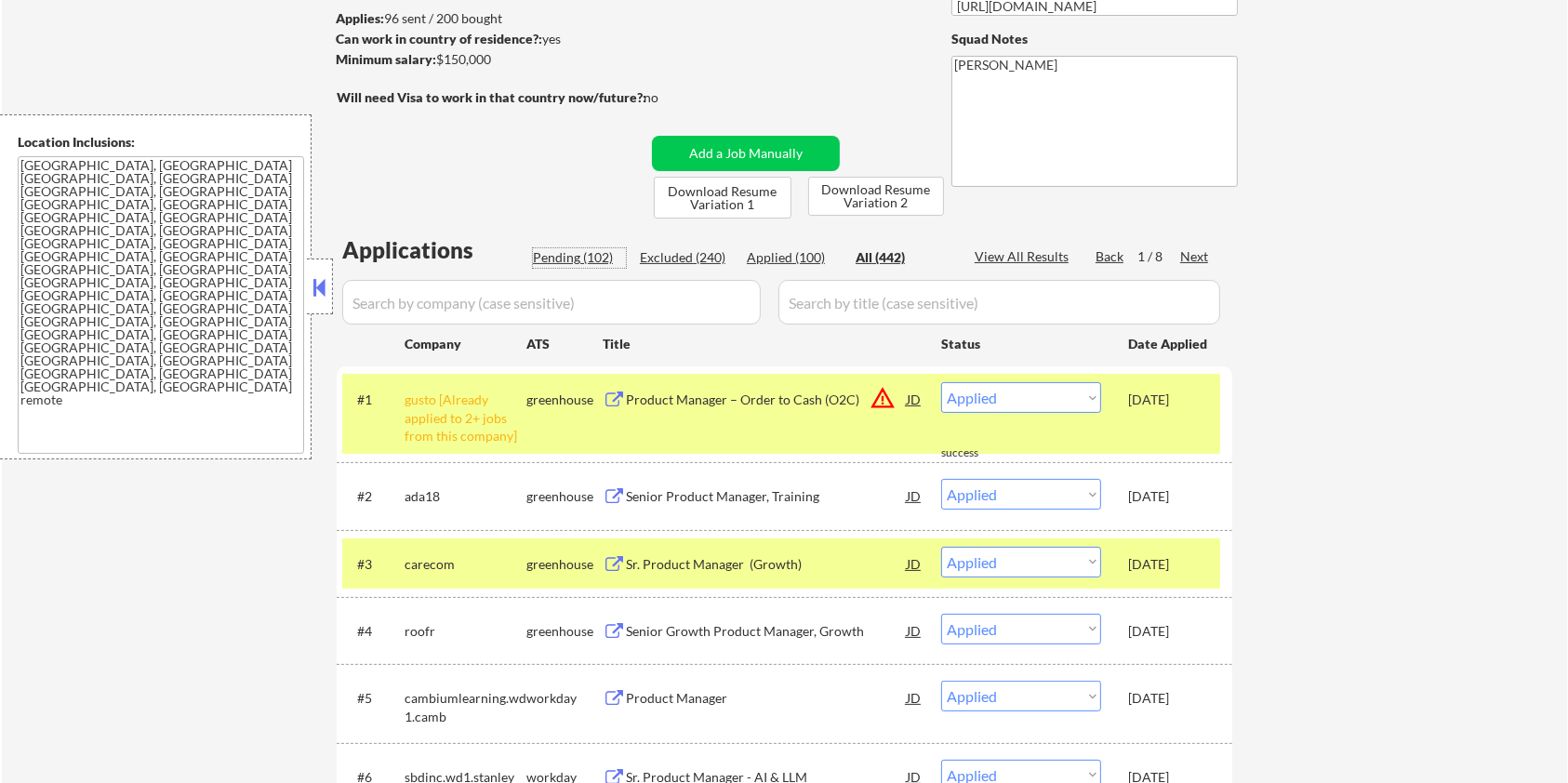
click at [556, 254] on div "Pending (102)" at bounding box center [580, 258] width 93 height 19
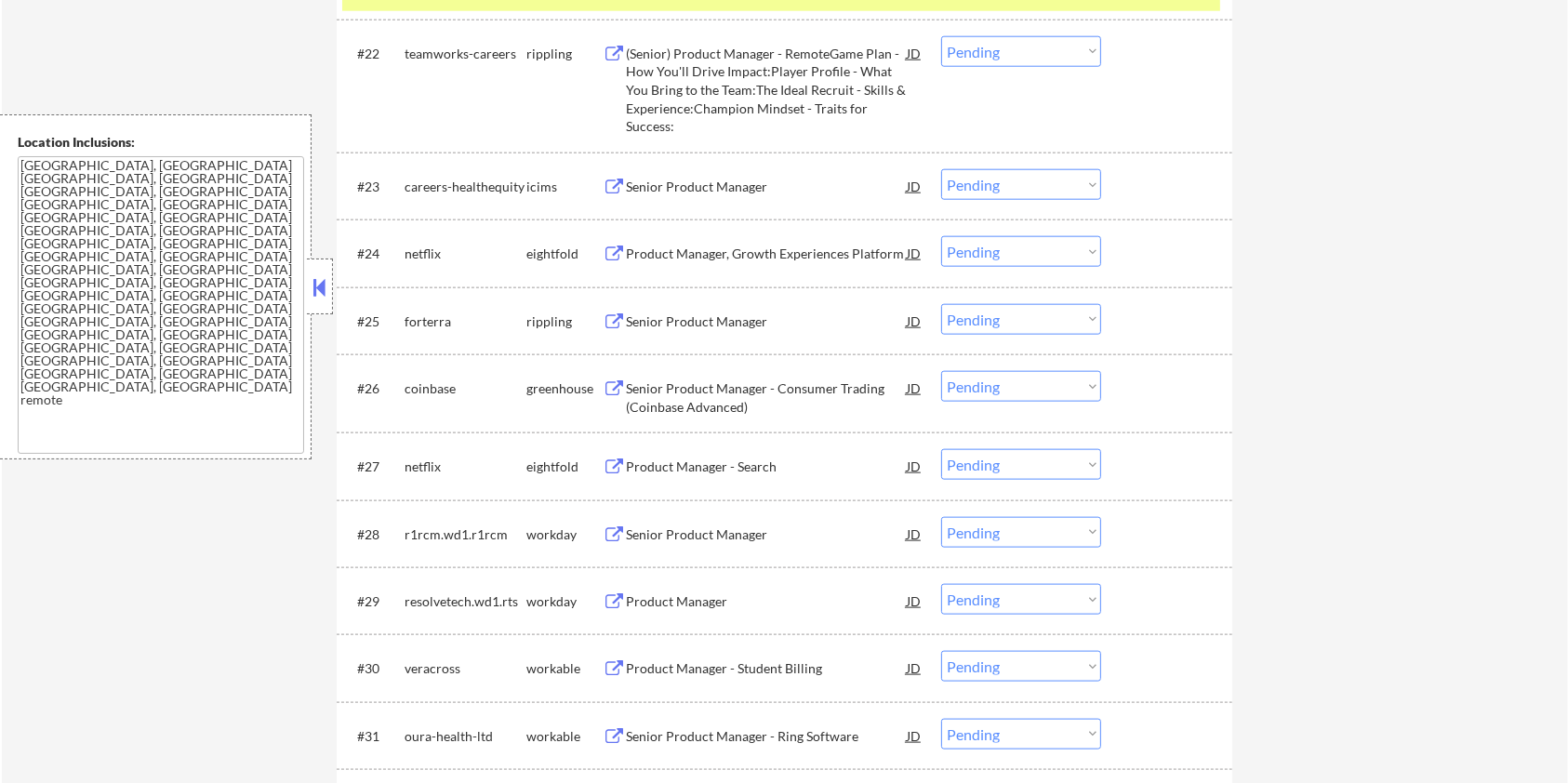
scroll to position [2357, 0]
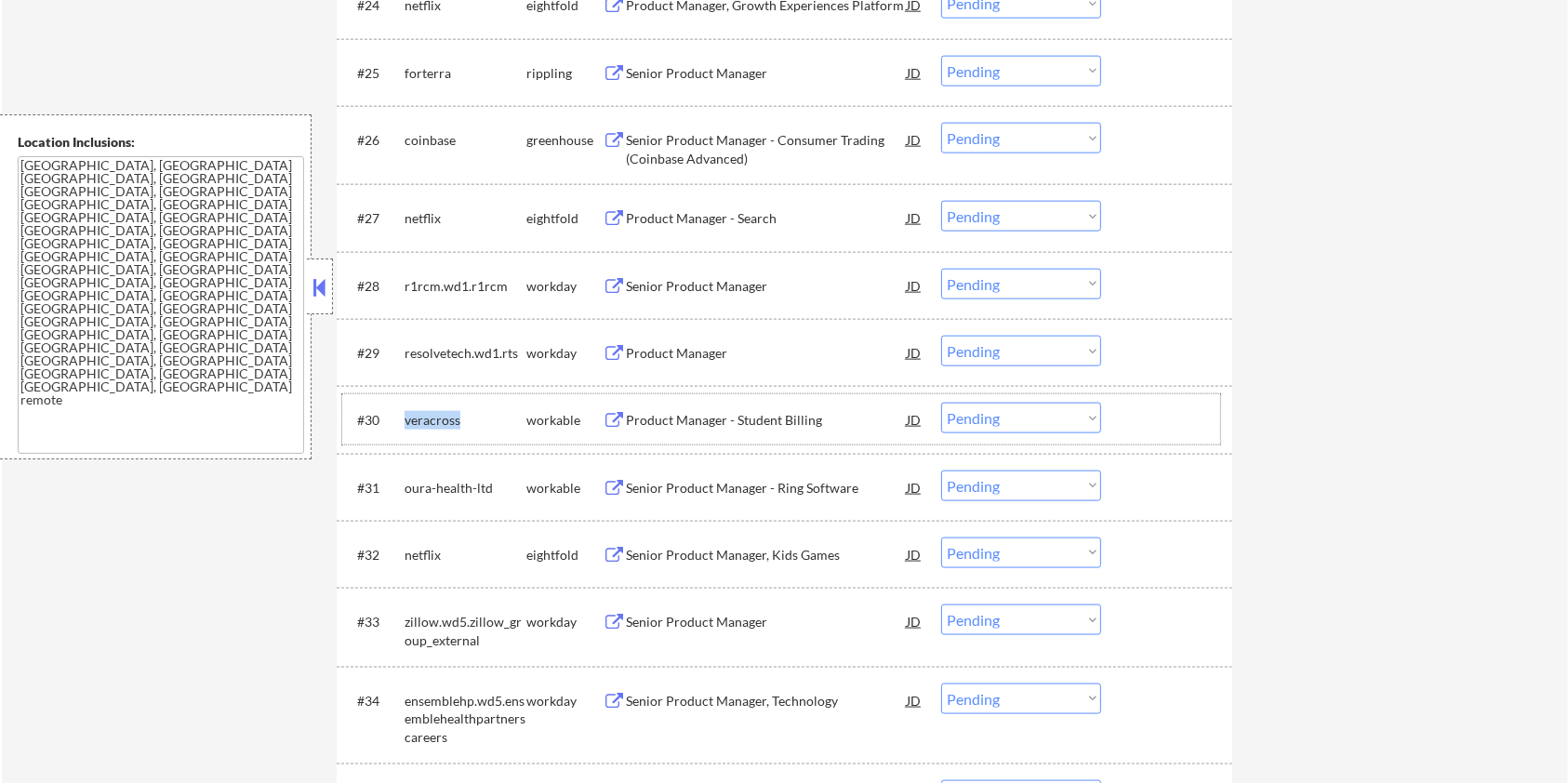
drag, startPoint x: 474, startPoint y: 421, endPoint x: 406, endPoint y: 426, distance: 68.2
click at [406, 426] on div "veracross" at bounding box center [465, 421] width 122 height 19
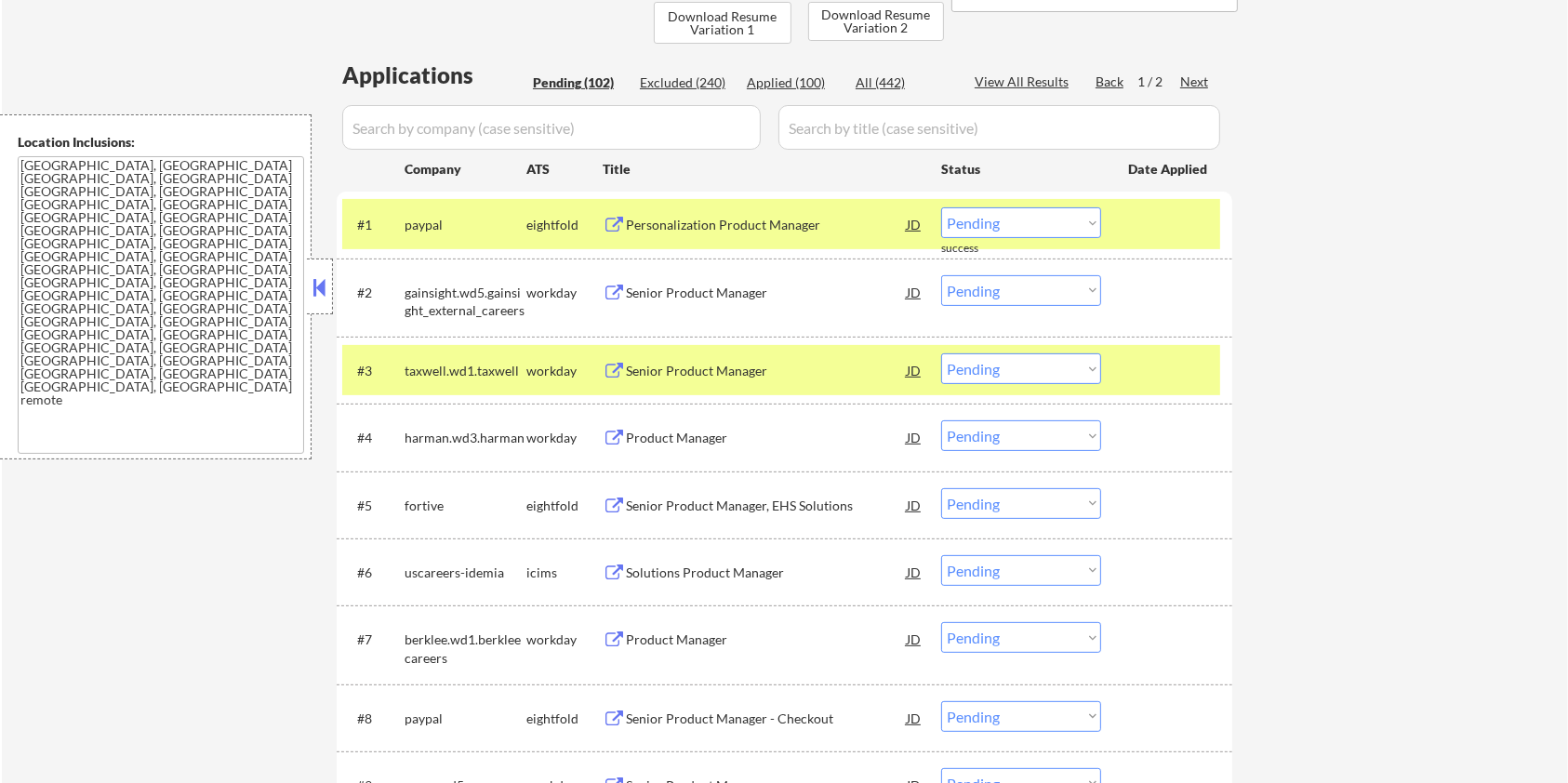
scroll to position [247, 0]
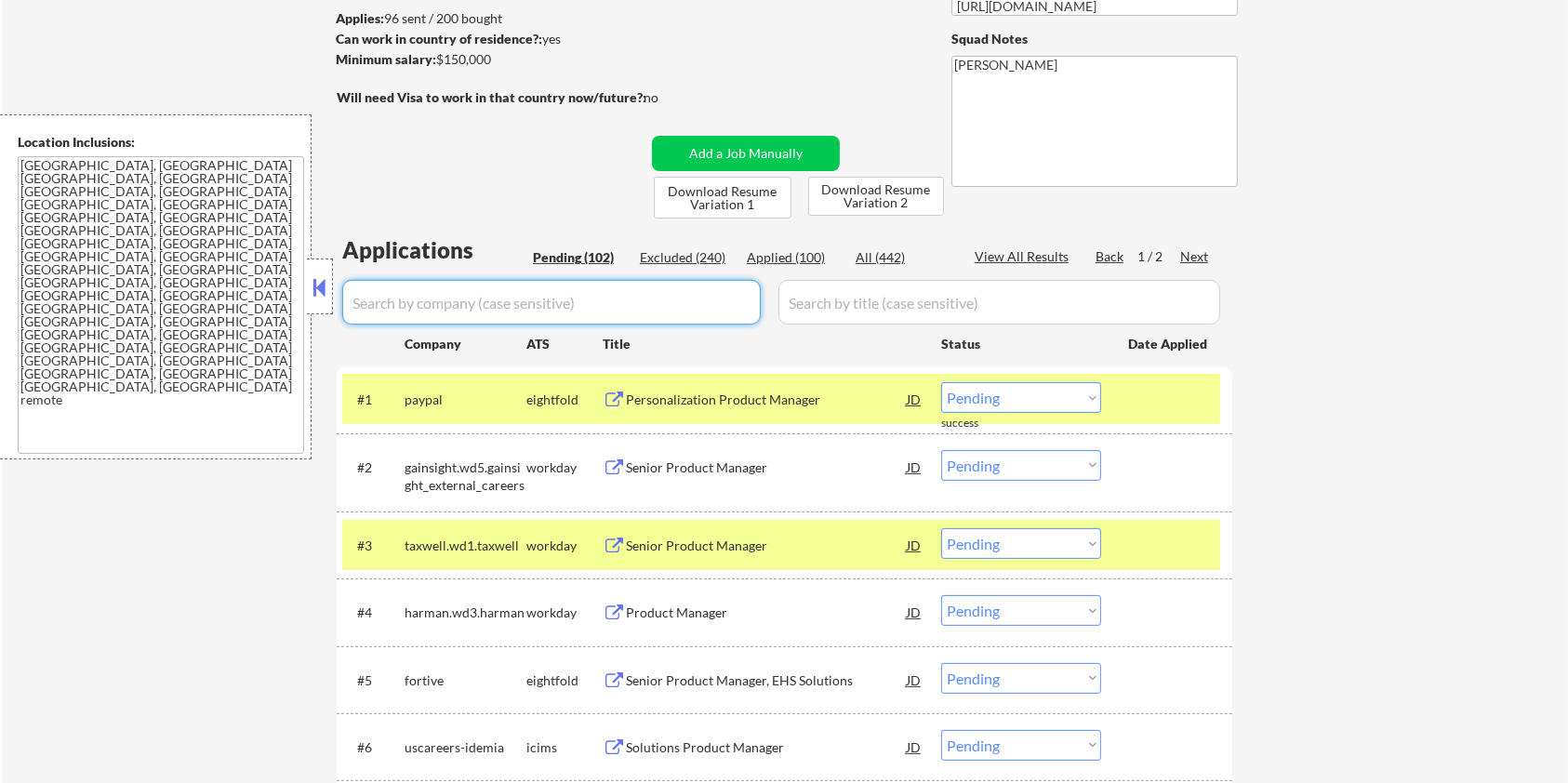
click at [456, 312] on input "input" at bounding box center [551, 302] width 419 height 45
paste input "veracross"
click at [854, 304] on input "input" at bounding box center [999, 302] width 442 height 45
click at [876, 251] on div "All (442)" at bounding box center [902, 258] width 93 height 19
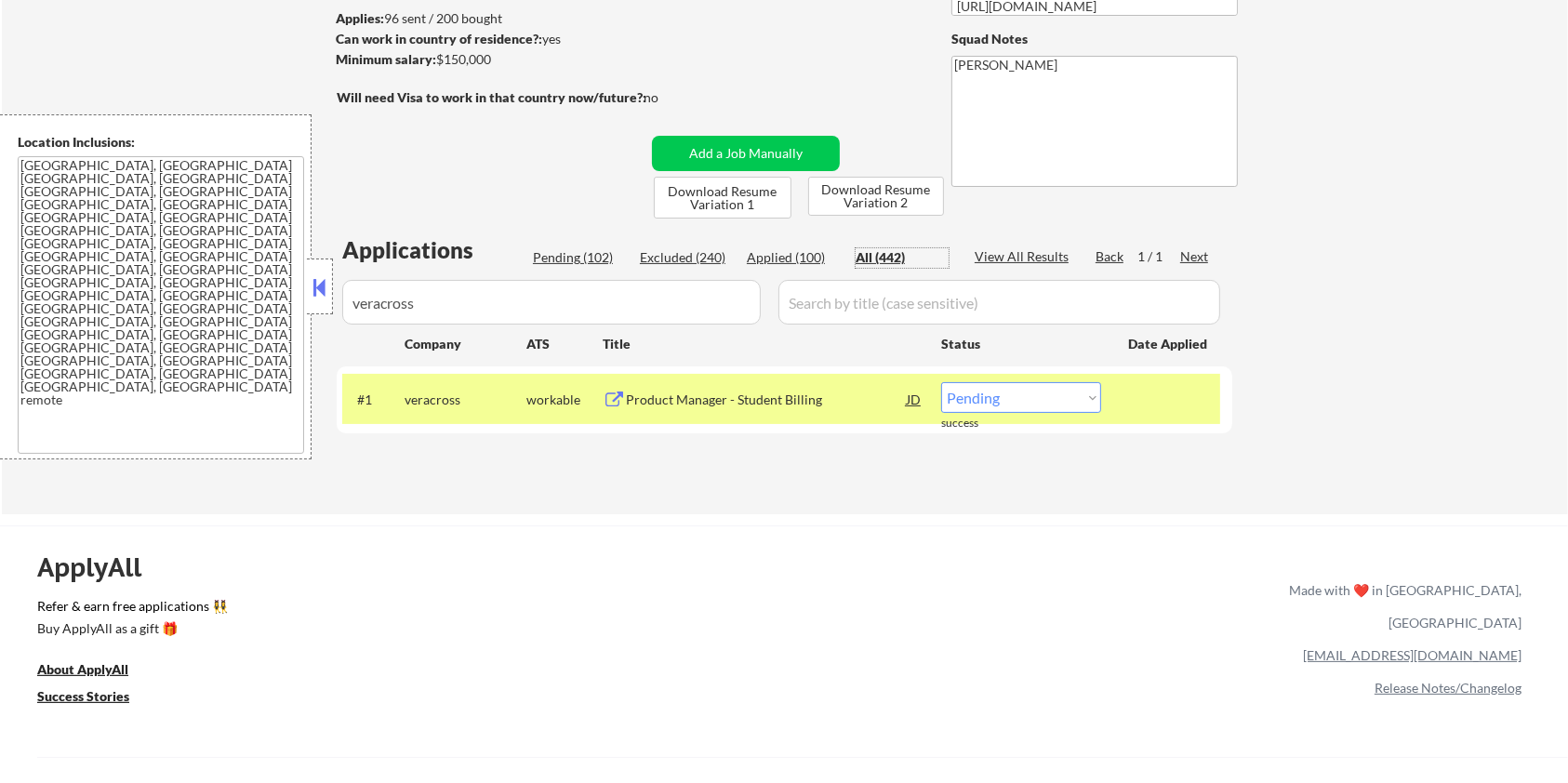
click at [699, 391] on div "Product Manager - Student Billing" at bounding box center [766, 401] width 281 height 19
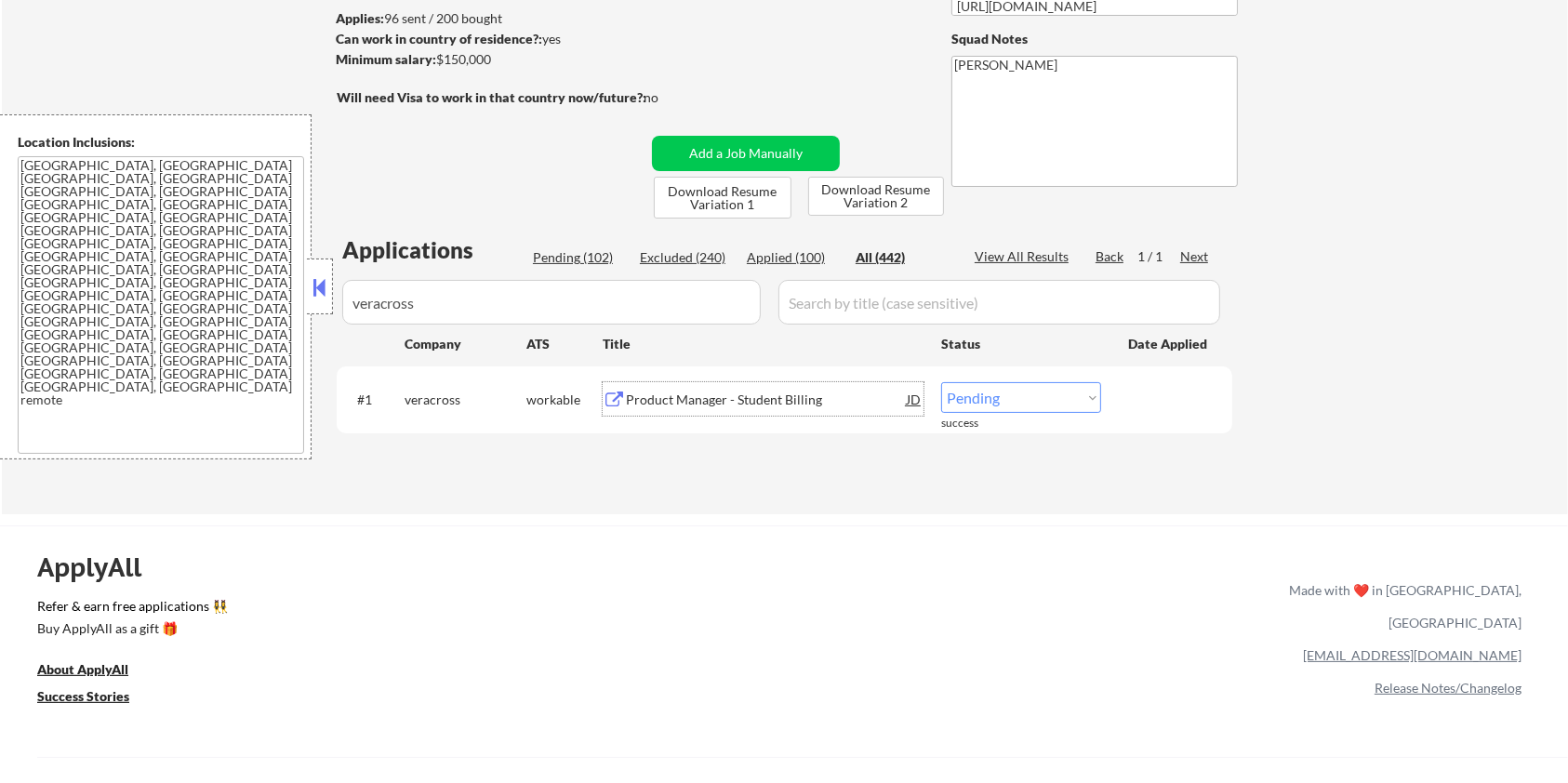
click at [1012, 399] on select "Choose an option... Pending Applied Excluded (Questions) Excluded (Expired) Exc…" at bounding box center [1021, 398] width 160 height 31
click at [941, 382] on select "Choose an option... Pending Applied Excluded (Questions) Excluded (Expired) Exc…" at bounding box center [1021, 398] width 160 height 31
drag, startPoint x: 465, startPoint y: 300, endPoint x: 246, endPoint y: 298, distance: 219.0
click at [246, 298] on body "← Return to /applysquad Mailslurp Inbox Job Search Builder Zoe Henderson User E…" at bounding box center [784, 144] width 1568 height 783
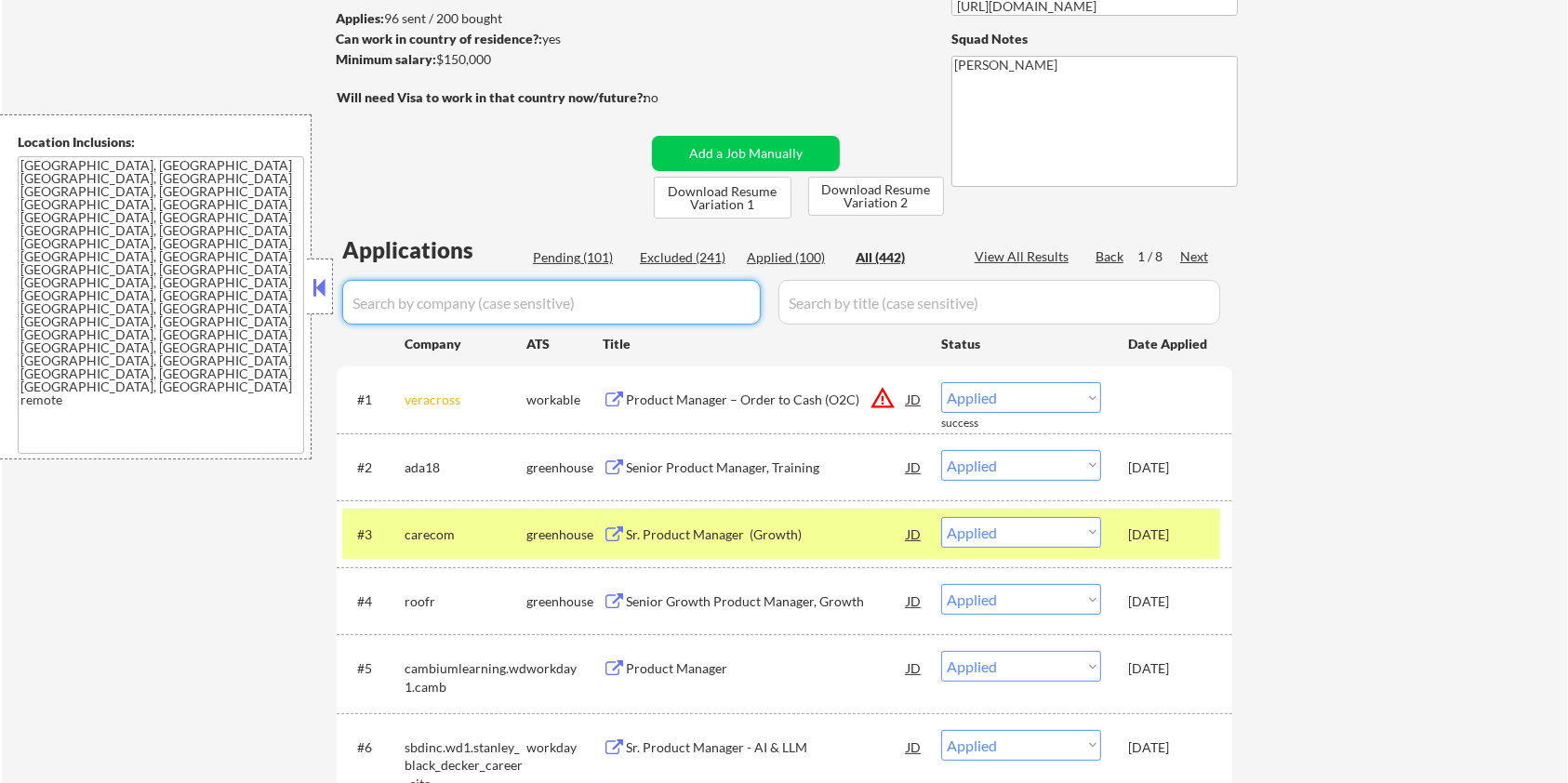
click at [563, 258] on div "Pending (101)" at bounding box center [580, 258] width 93 height 19
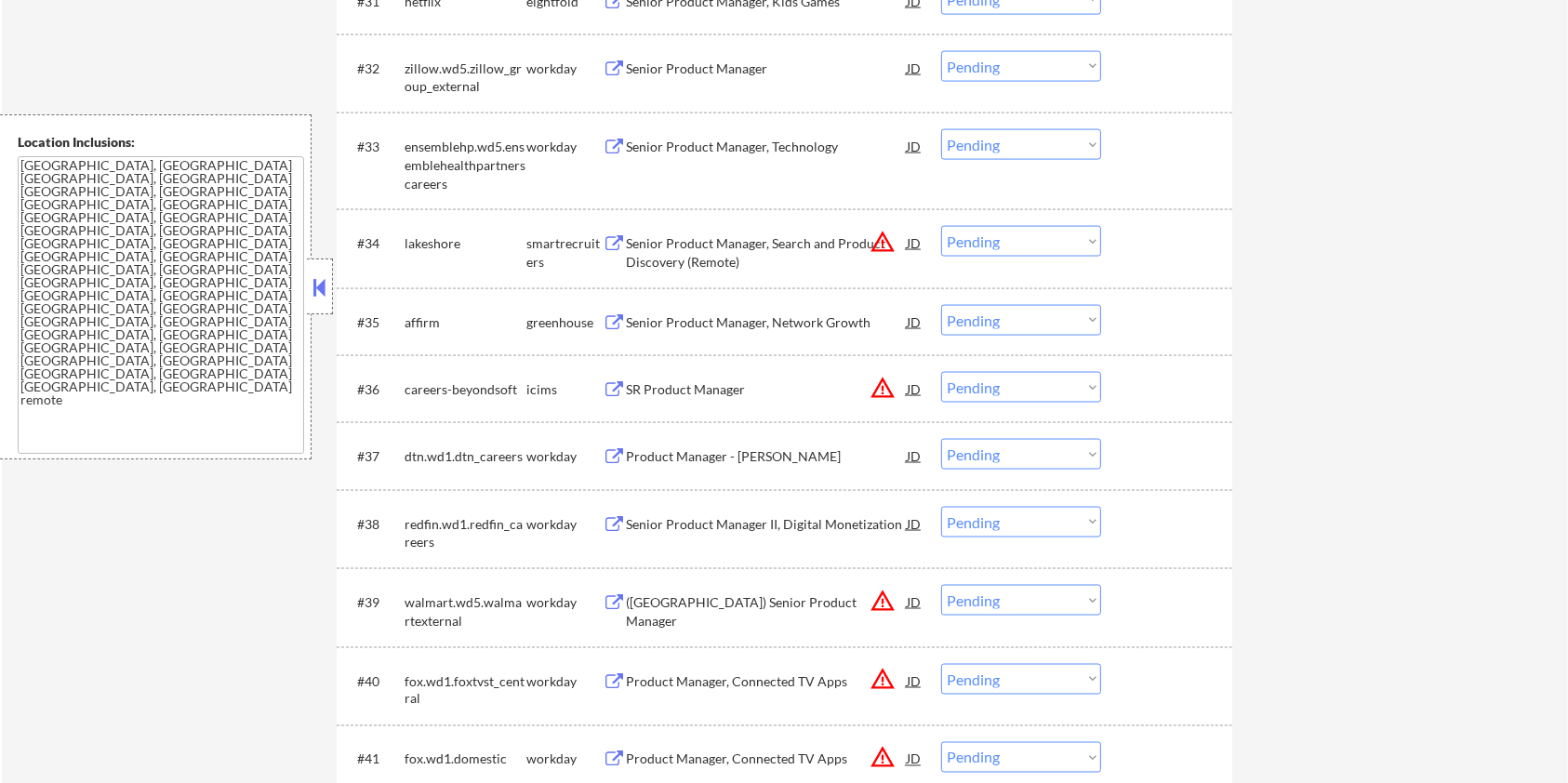
scroll to position [2853, 0]
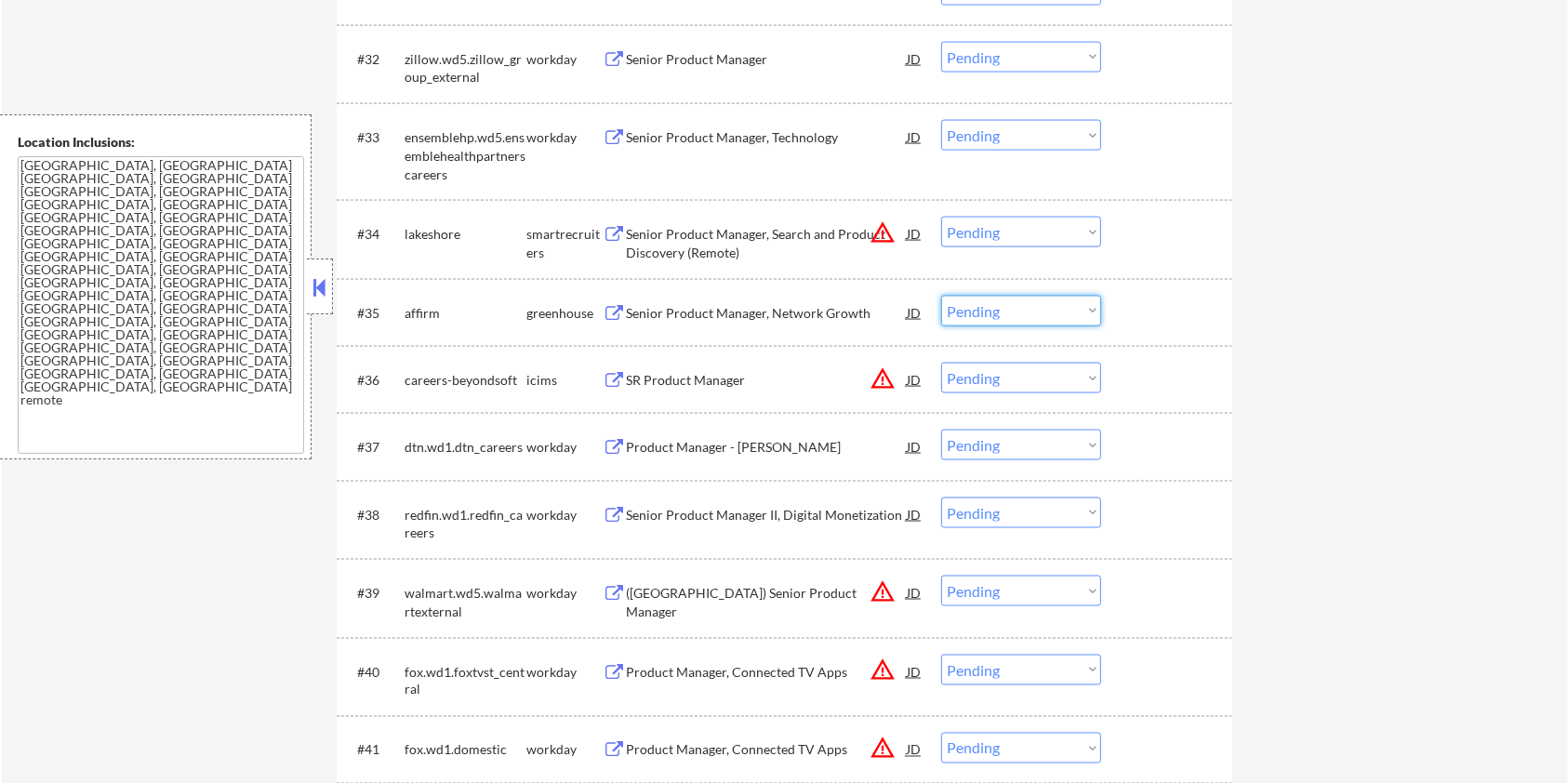
click at [970, 304] on select "Choose an option... Pending Applied Excluded (Questions) Excluded (Expired) Exc…" at bounding box center [1021, 311] width 160 height 31
click at [941, 296] on select "Choose an option... Pending Applied Excluded (Questions) Excluded (Expired) Exc…" at bounding box center [1021, 311] width 160 height 31
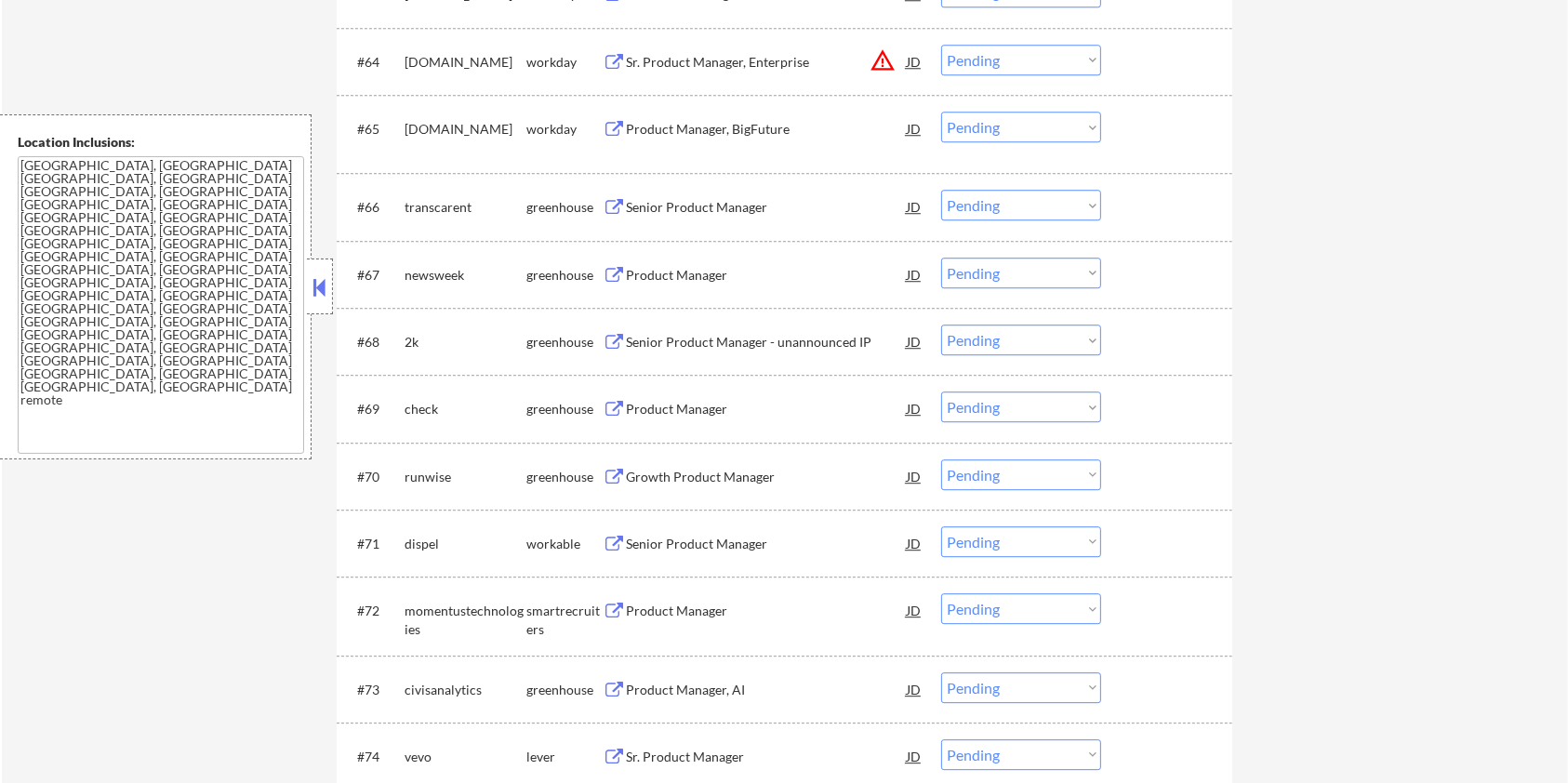
scroll to position [5209, 0]
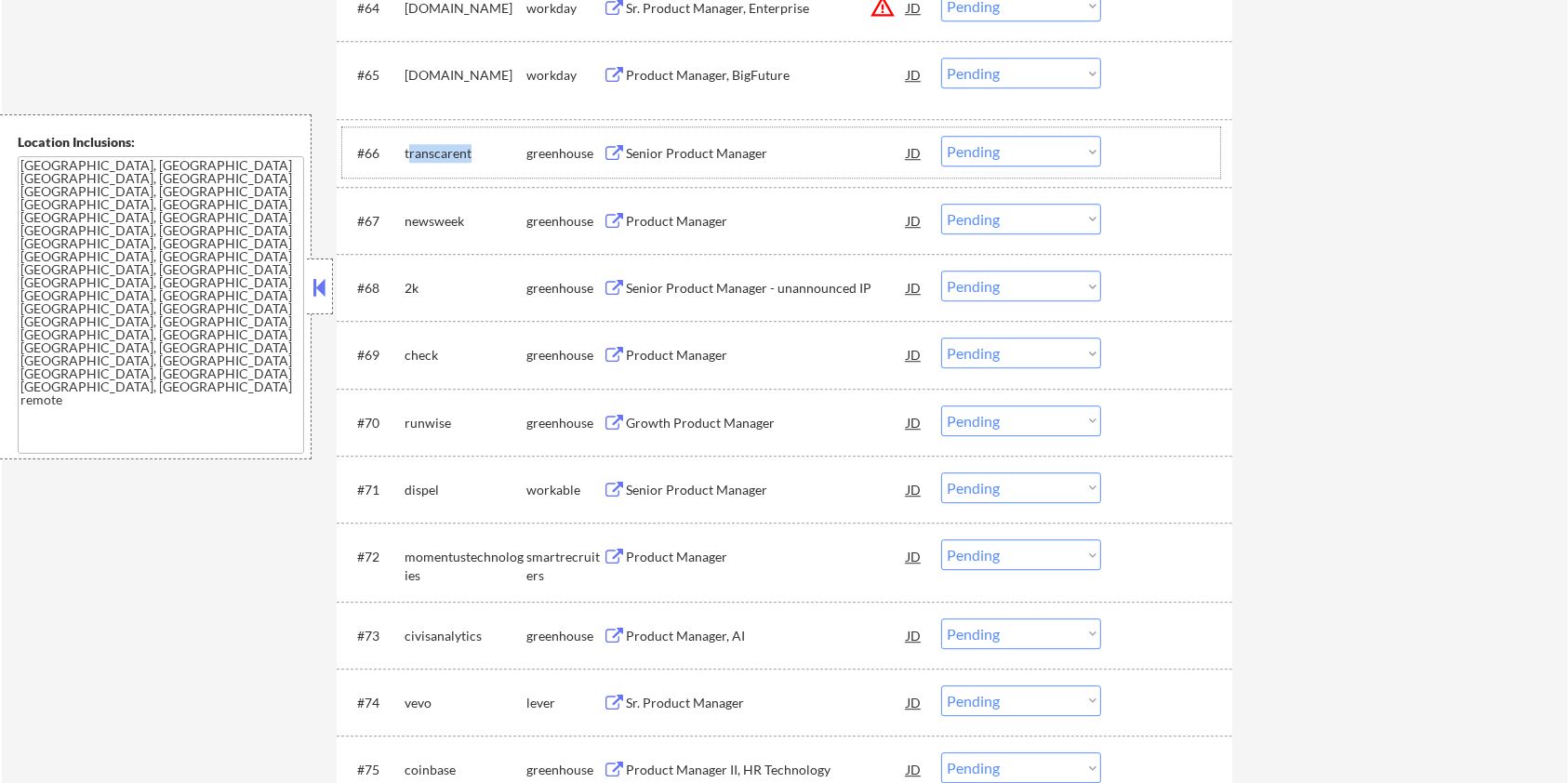
drag, startPoint x: 479, startPoint y: 151, endPoint x: 409, endPoint y: 150, distance: 70.0
click at [409, 150] on div "transcarent" at bounding box center [465, 154] width 122 height 19
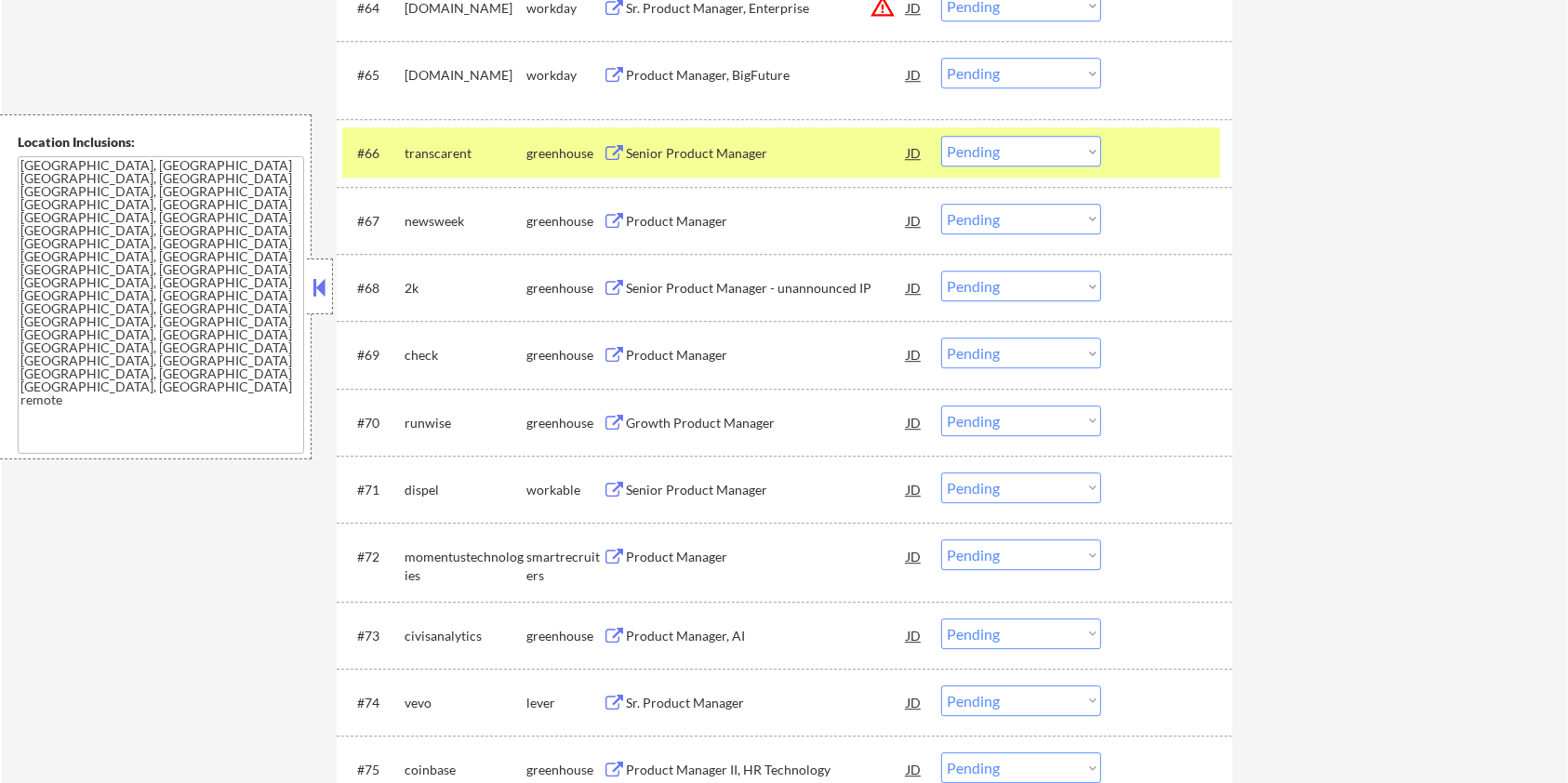
click at [469, 188] on div "#67 newsweek greenhouse Product Manager JD warning_amber Choose an option... Pe…" at bounding box center [784, 220] width 896 height 67
drag, startPoint x: 475, startPoint y: 152, endPoint x: 400, endPoint y: 162, distance: 75.7
click at [400, 162] on div "#66 transcarent greenhouse Senior Product Manager JD warning_amber Choose an op…" at bounding box center [781, 153] width 878 height 51
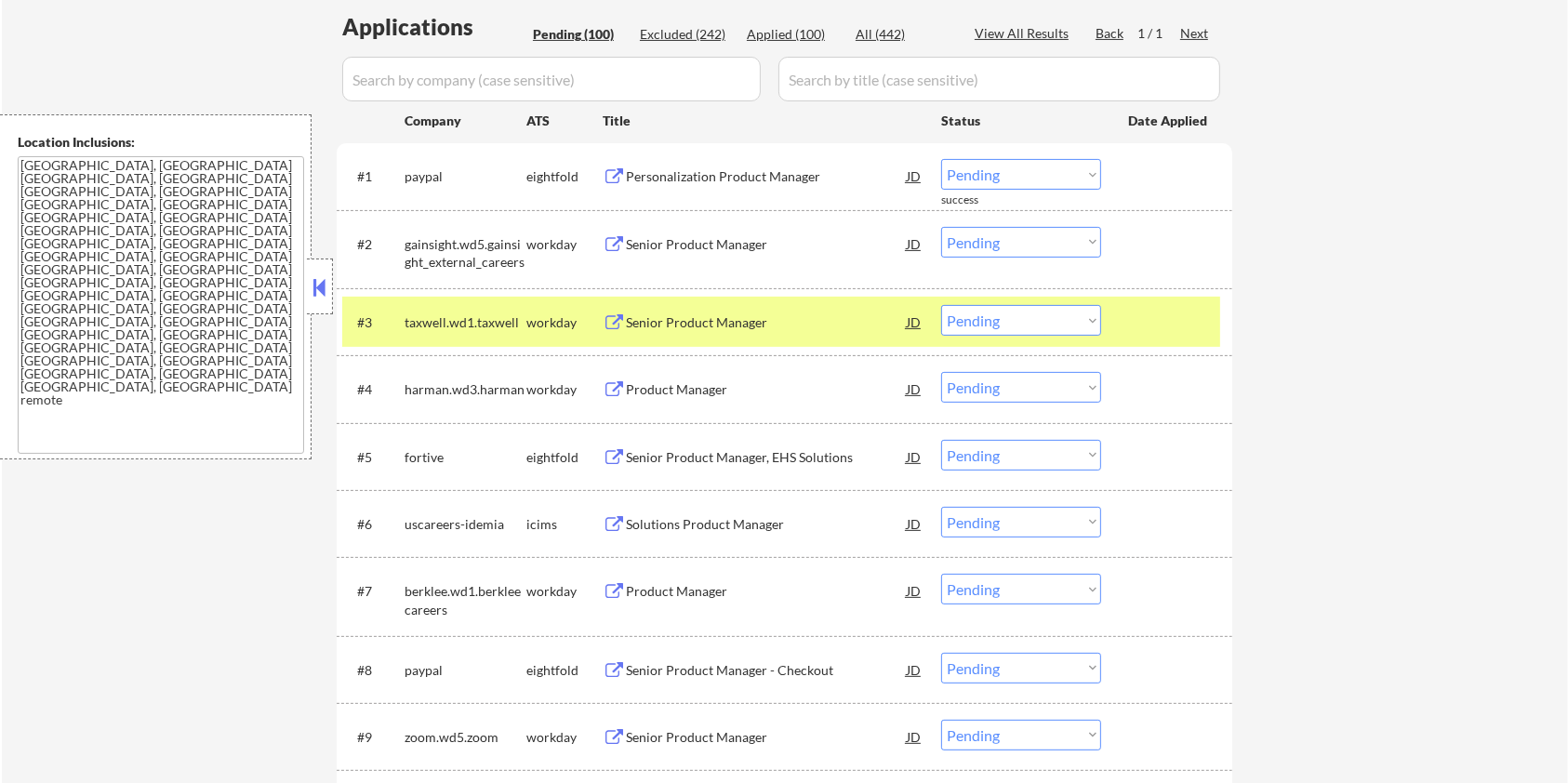
scroll to position [223, 0]
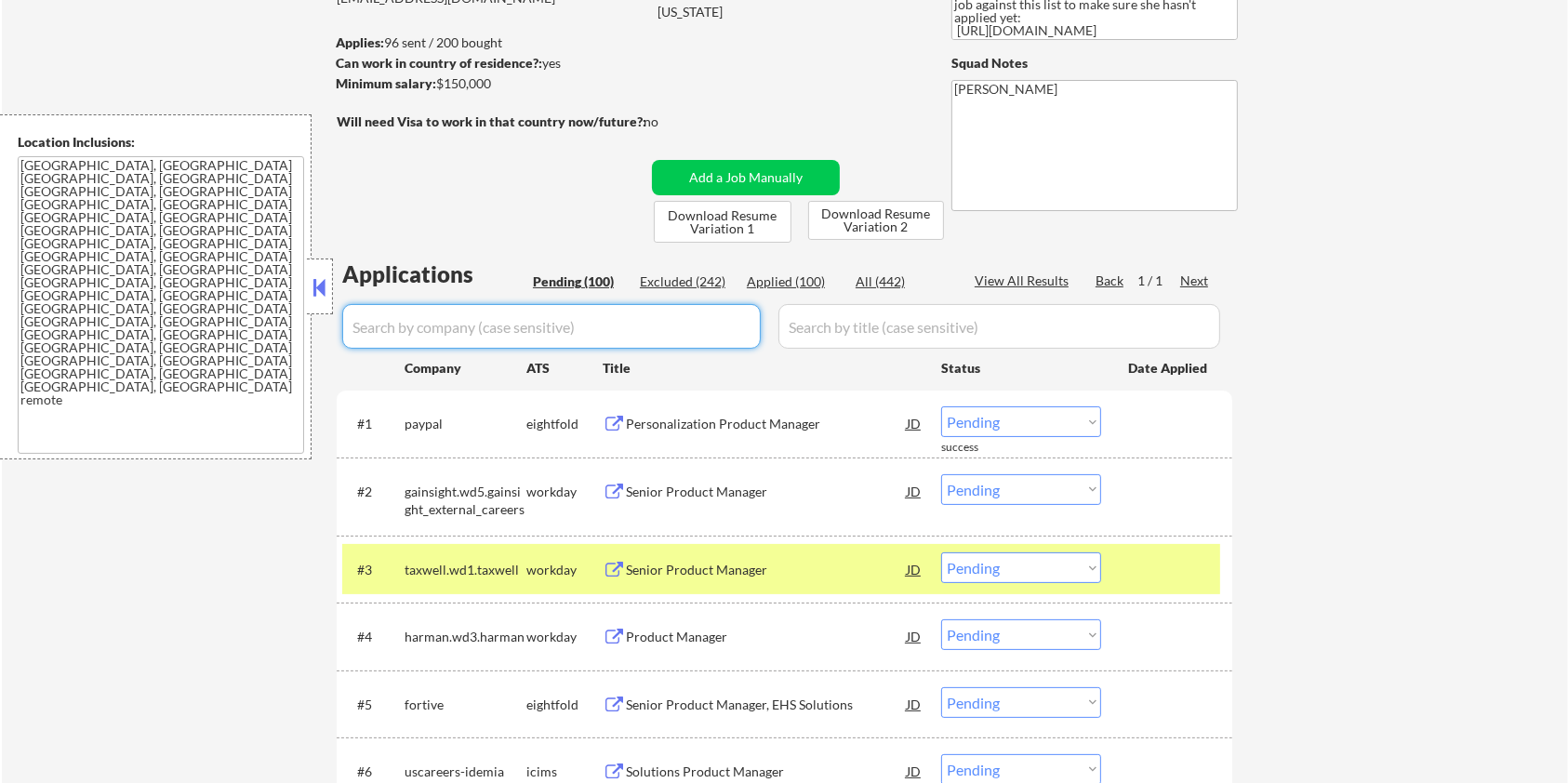
click at [567, 323] on input "input" at bounding box center [551, 326] width 419 height 45
paste input "transcarent"
click at [888, 279] on div "All (442)" at bounding box center [902, 282] width 93 height 19
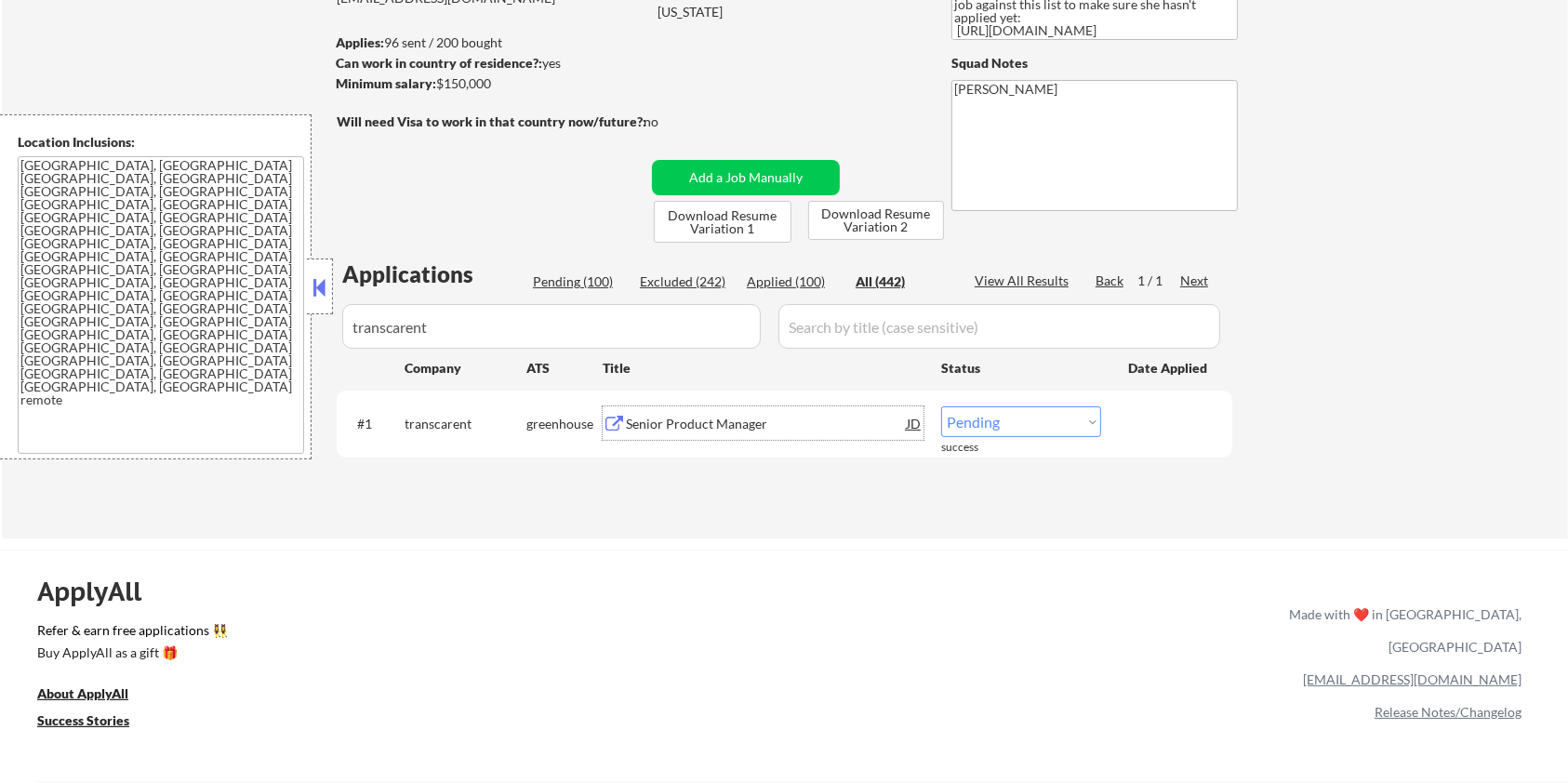
click at [654, 425] on div "Senior Product Manager" at bounding box center [766, 424] width 281 height 19
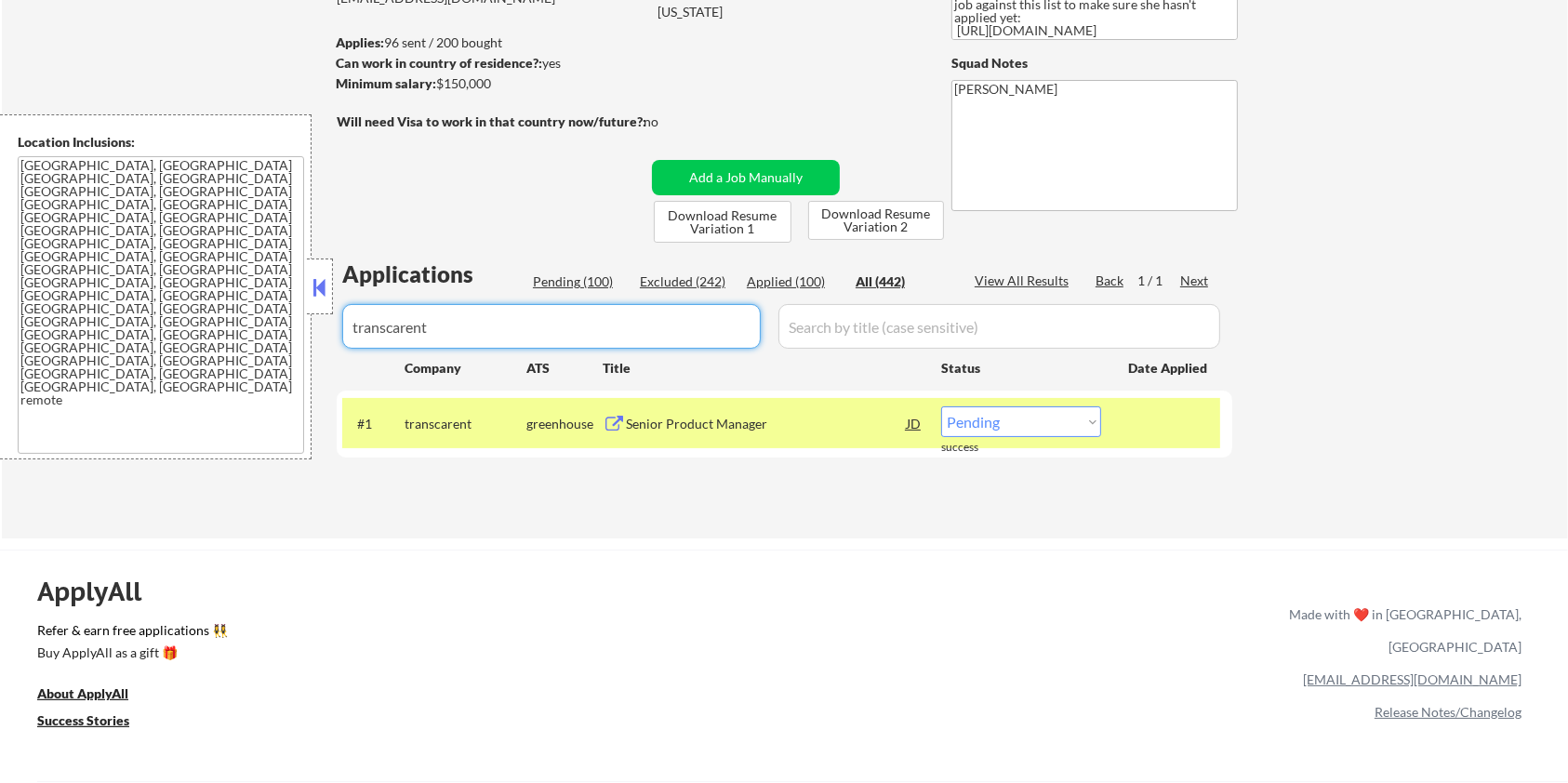
drag, startPoint x: 459, startPoint y: 328, endPoint x: 317, endPoint y: 349, distance: 143.5
click at [317, 349] on body "← Return to /applysquad Mailslurp Inbox Job Search Builder Zoe Henderson User E…" at bounding box center [784, 168] width 1568 height 783
click at [1032, 423] on select "Choose an option... Pending Applied Excluded (Questions) Excluded (Expired) Exc…" at bounding box center [1021, 422] width 160 height 31
click at [941, 406] on select "Choose an option... Pending Applied Excluded (Questions) Excluded (Expired) Exc…" at bounding box center [1021, 422] width 160 height 31
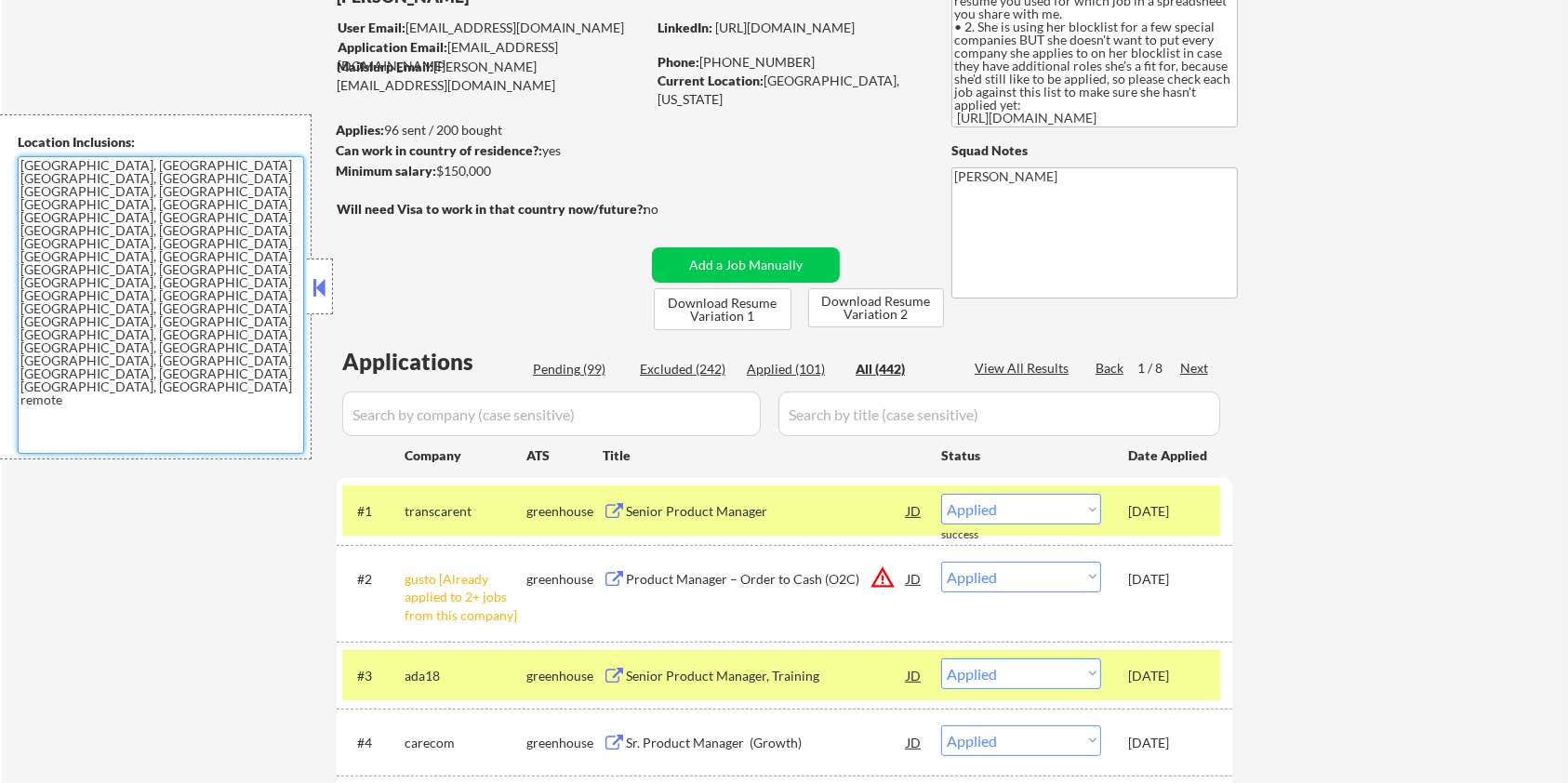
scroll to position [0, 0]
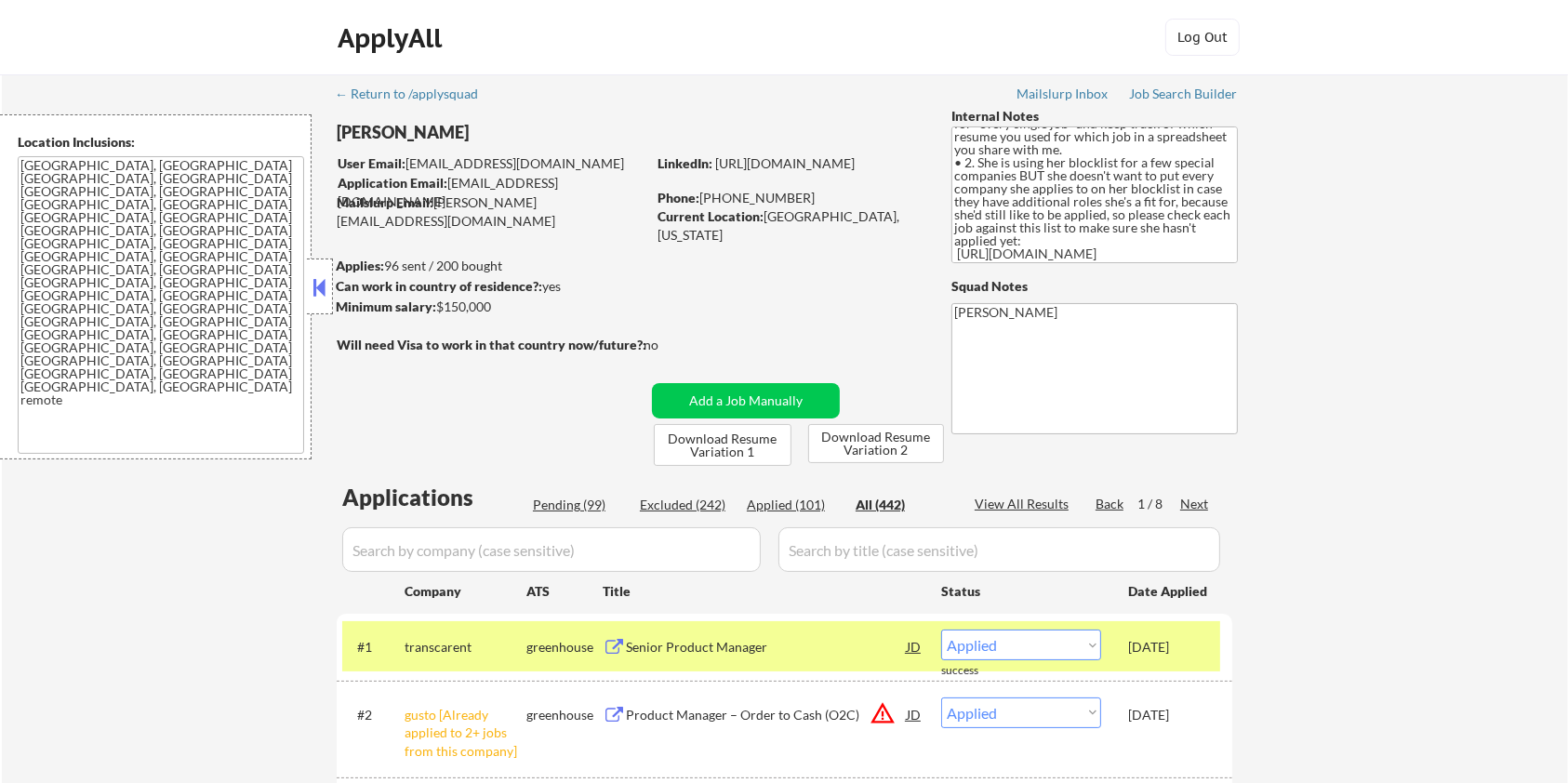
click at [571, 503] on div "Pending (99)" at bounding box center [580, 505] width 93 height 19
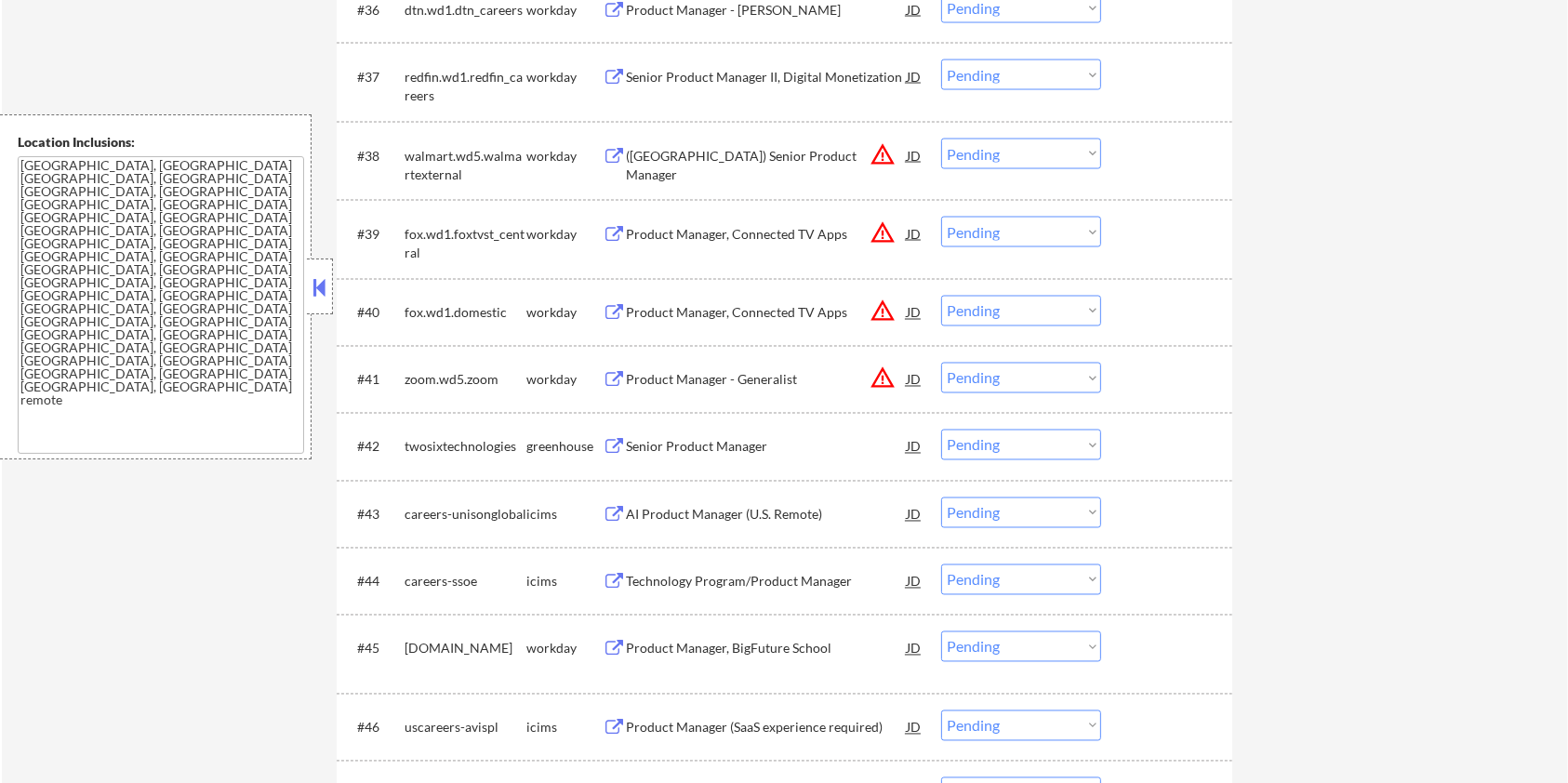
scroll to position [3225, 0]
drag, startPoint x: 516, startPoint y: 446, endPoint x: 402, endPoint y: 451, distance: 114.1
click at [402, 451] on div "#42 twosixtechnologies greenhouse Senior Product Manager JD warning_amber Choos…" at bounding box center [781, 444] width 878 height 51
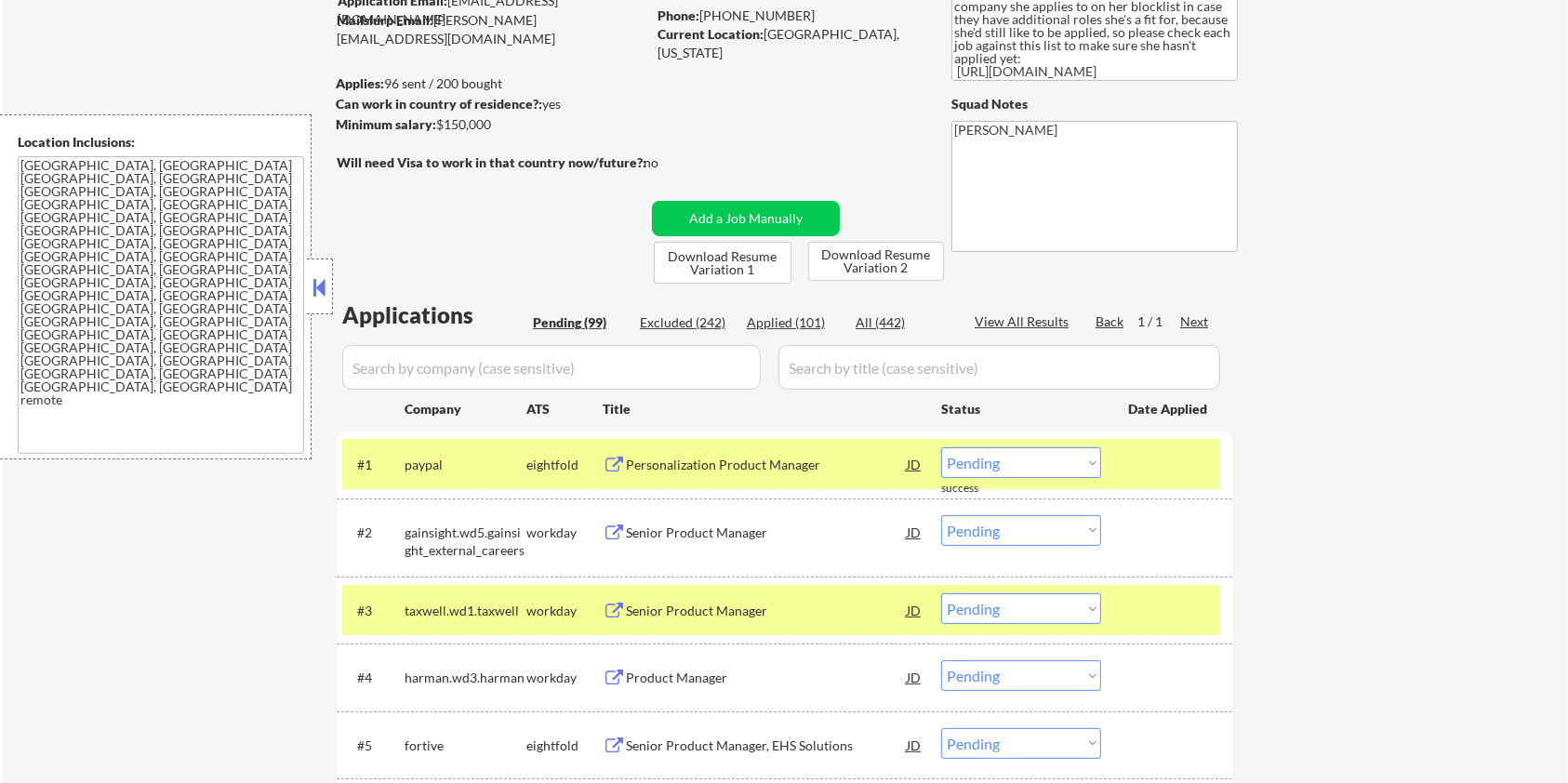
scroll to position [124, 0]
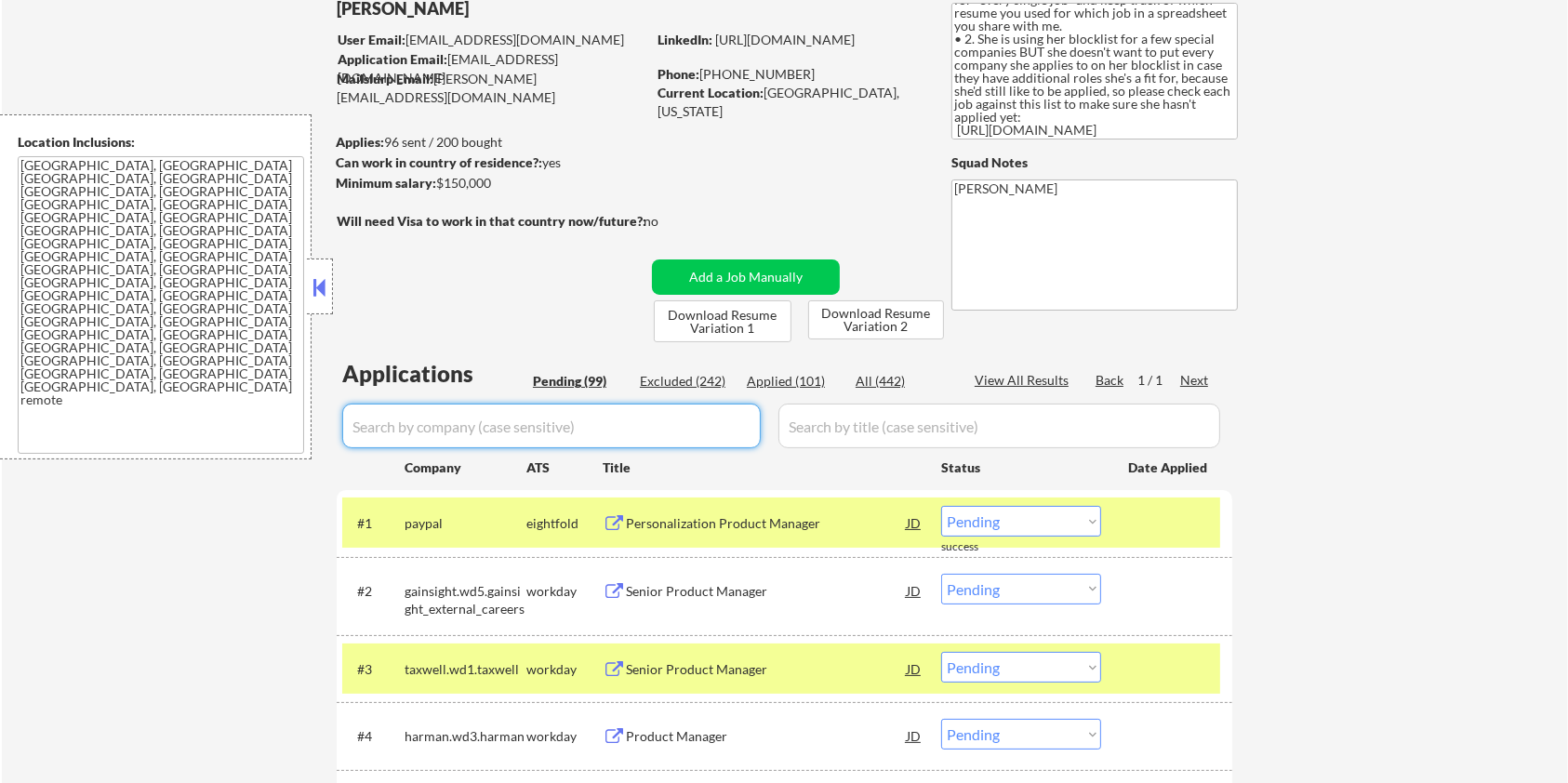
click at [547, 432] on input "input" at bounding box center [551, 425] width 419 height 45
paste input "twosixtechnologies"
click at [875, 422] on input "input" at bounding box center [999, 425] width 442 height 45
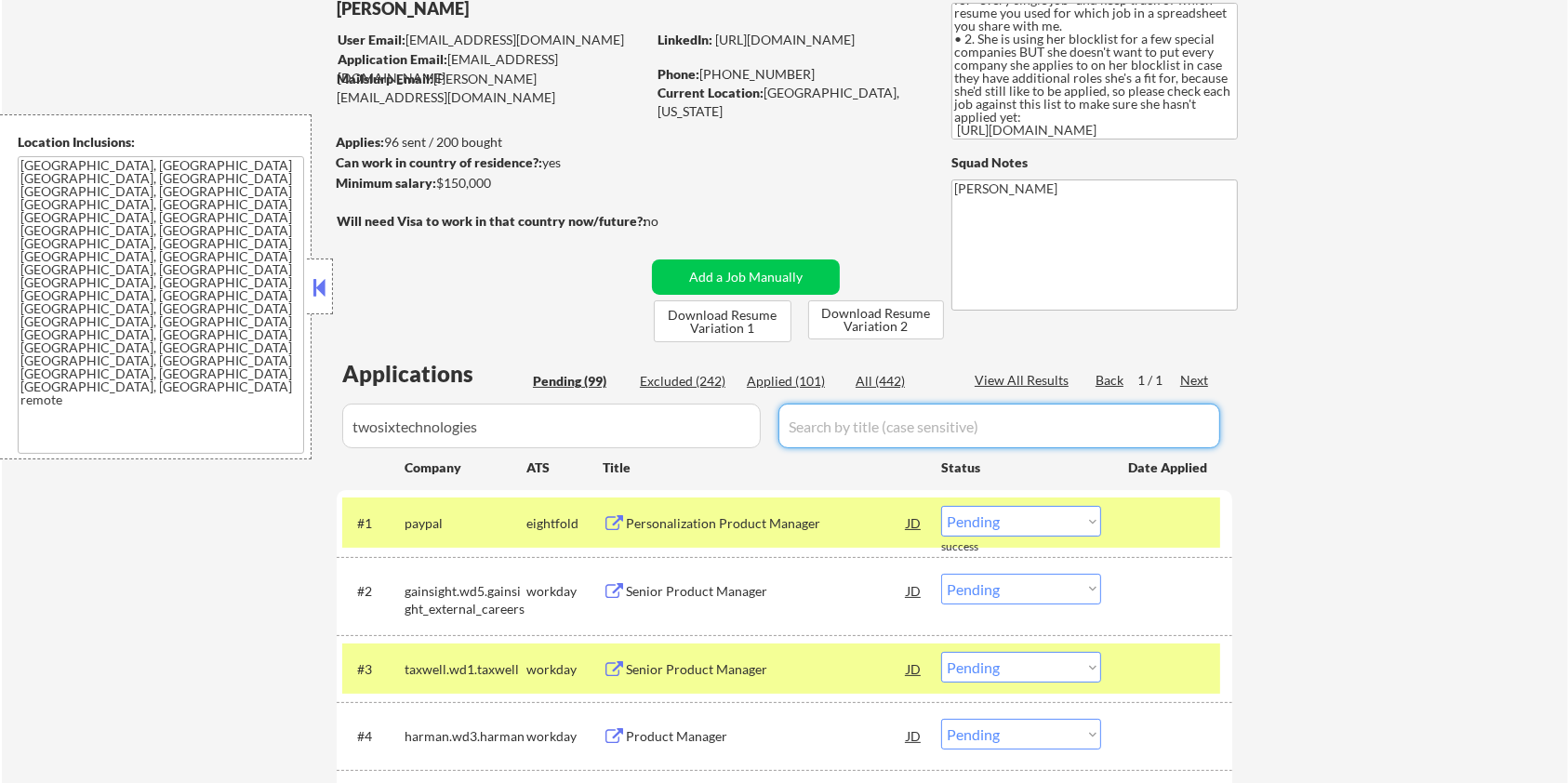
click at [880, 376] on div "All (442)" at bounding box center [902, 381] width 93 height 19
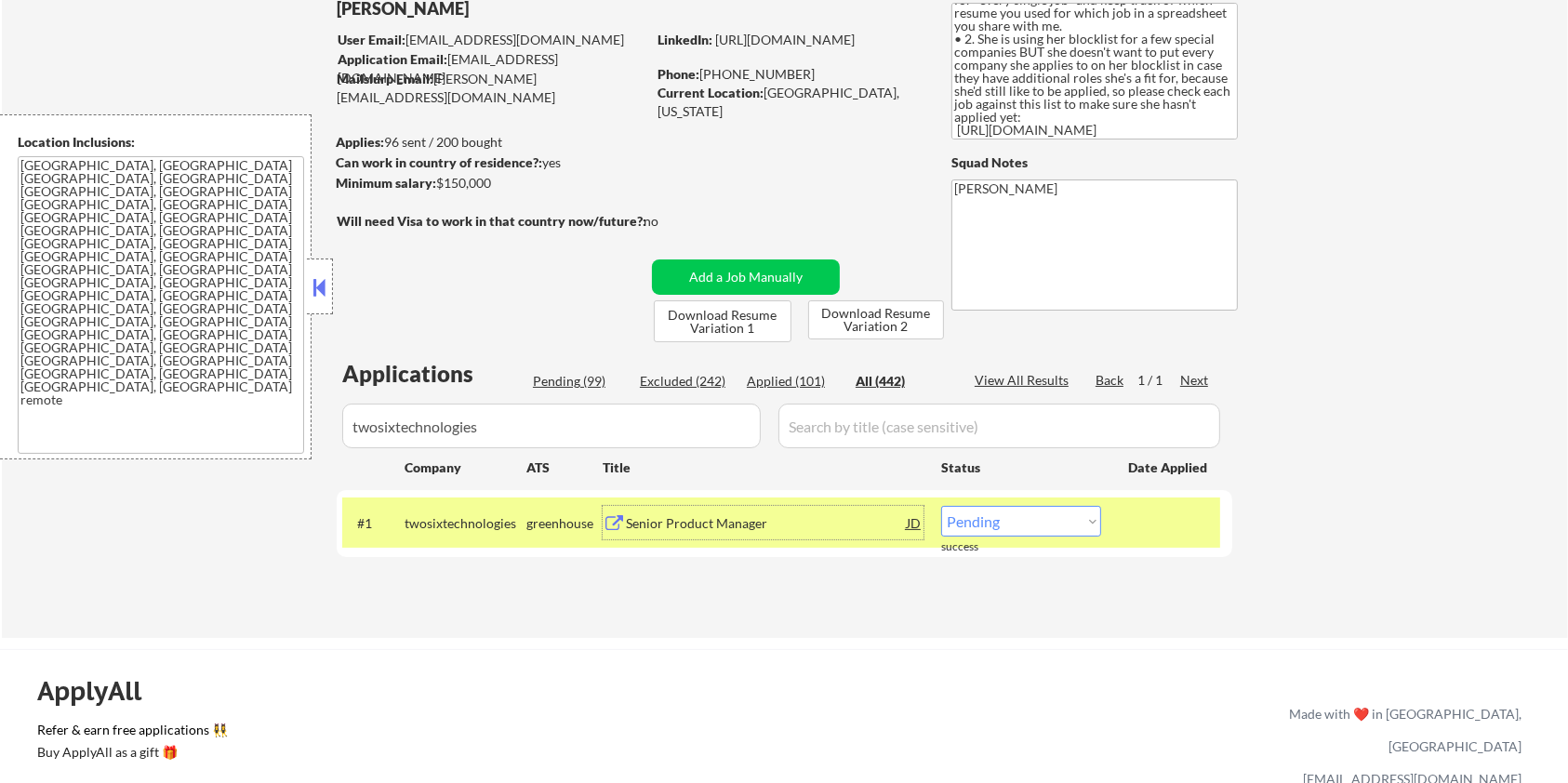
click at [679, 519] on div "Senior Product Manager" at bounding box center [766, 524] width 281 height 19
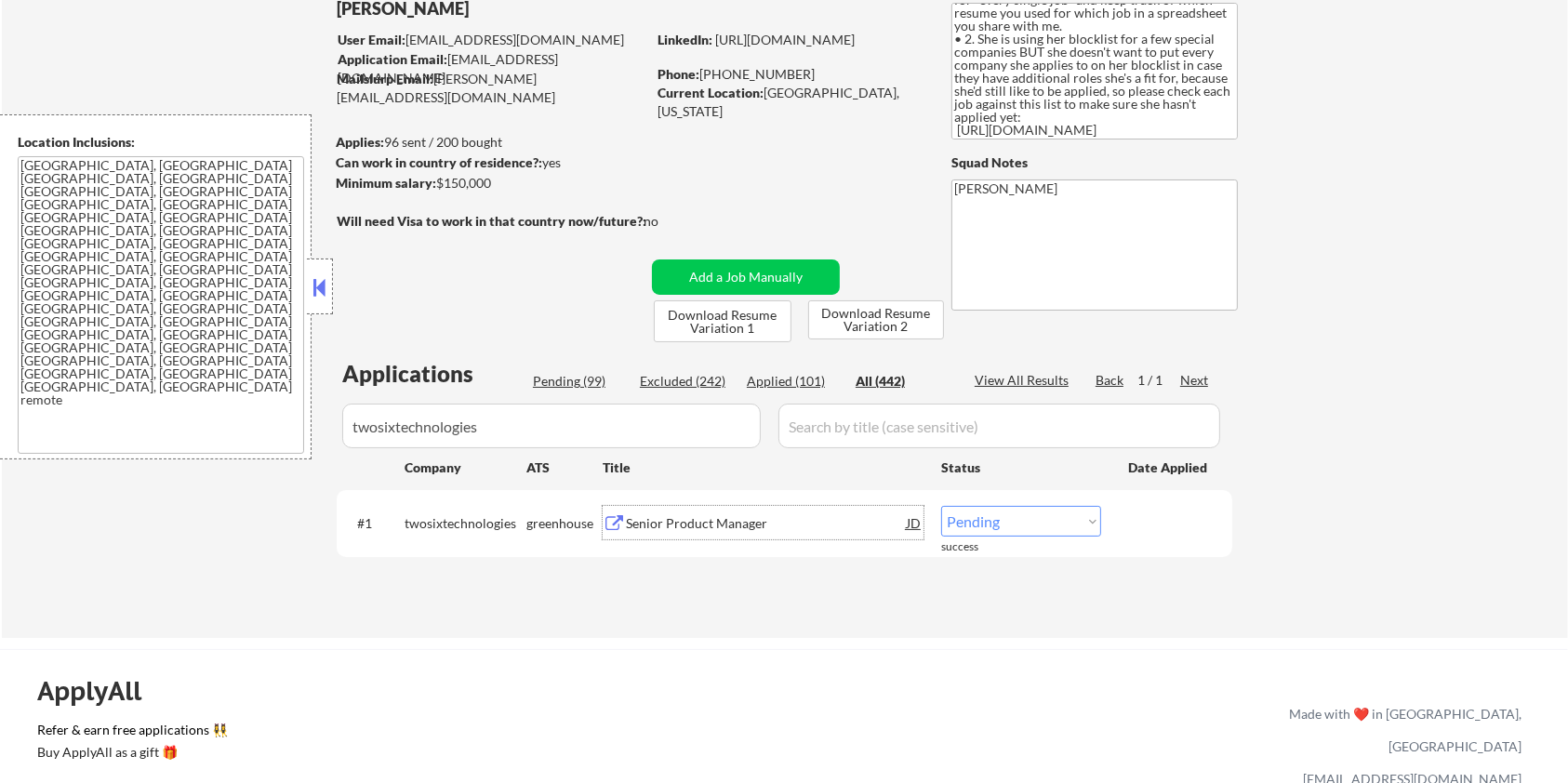
click at [982, 520] on select "Choose an option... Pending Applied Excluded (Questions) Excluded (Expired) Exc…" at bounding box center [1021, 522] width 160 height 31
click at [941, 506] on select "Choose an option... Pending Applied Excluded (Questions) Excluded (Expired) Exc…" at bounding box center [1021, 522] width 160 height 31
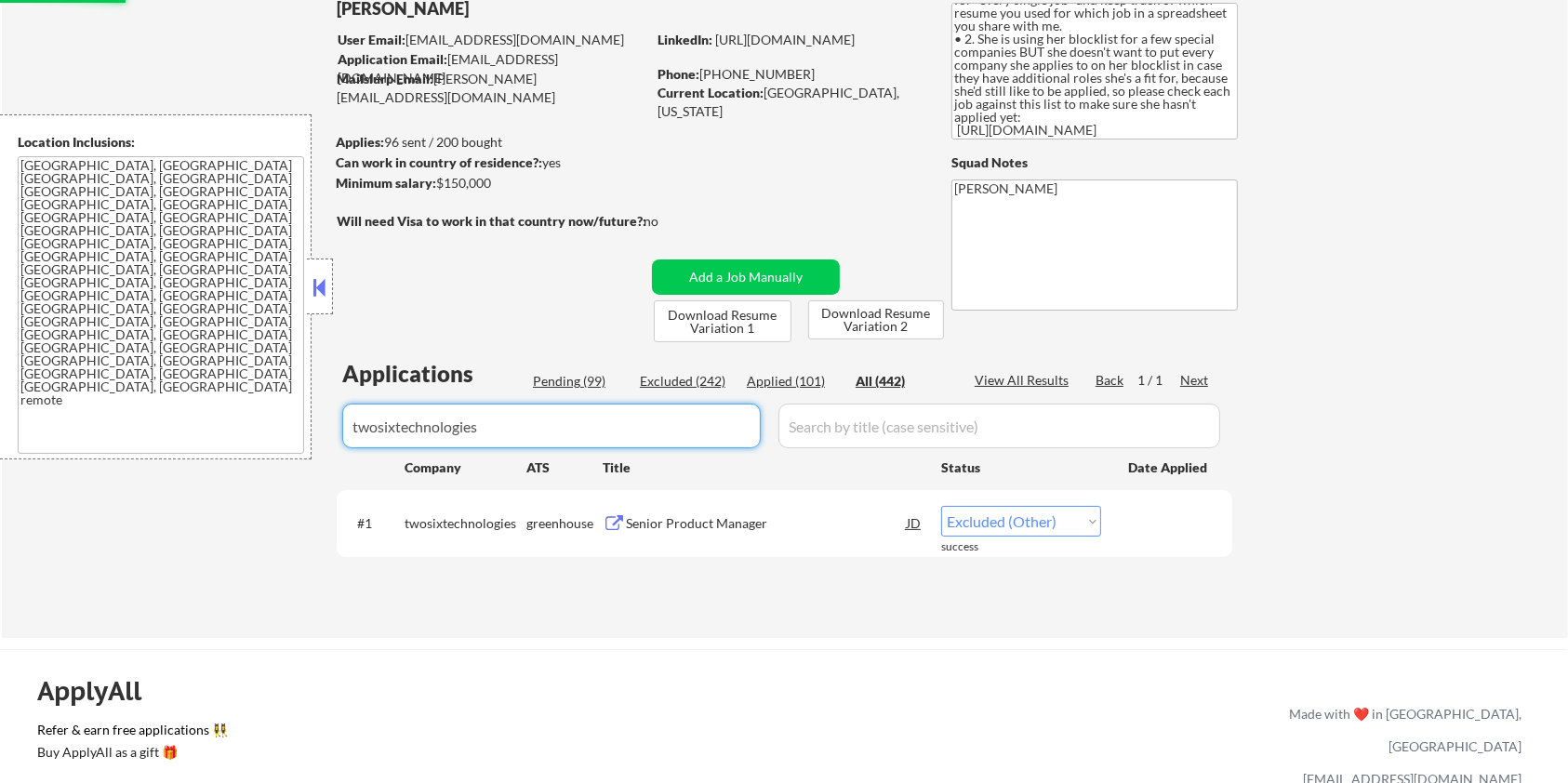
drag, startPoint x: 622, startPoint y: 421, endPoint x: 0, endPoint y: 546, distance: 634.4
click at [0, 546] on div "← Return to /applysquad Mailslurp Inbox Job Search Builder Zoe Henderson User E…" at bounding box center [784, 733] width 1568 height 1716
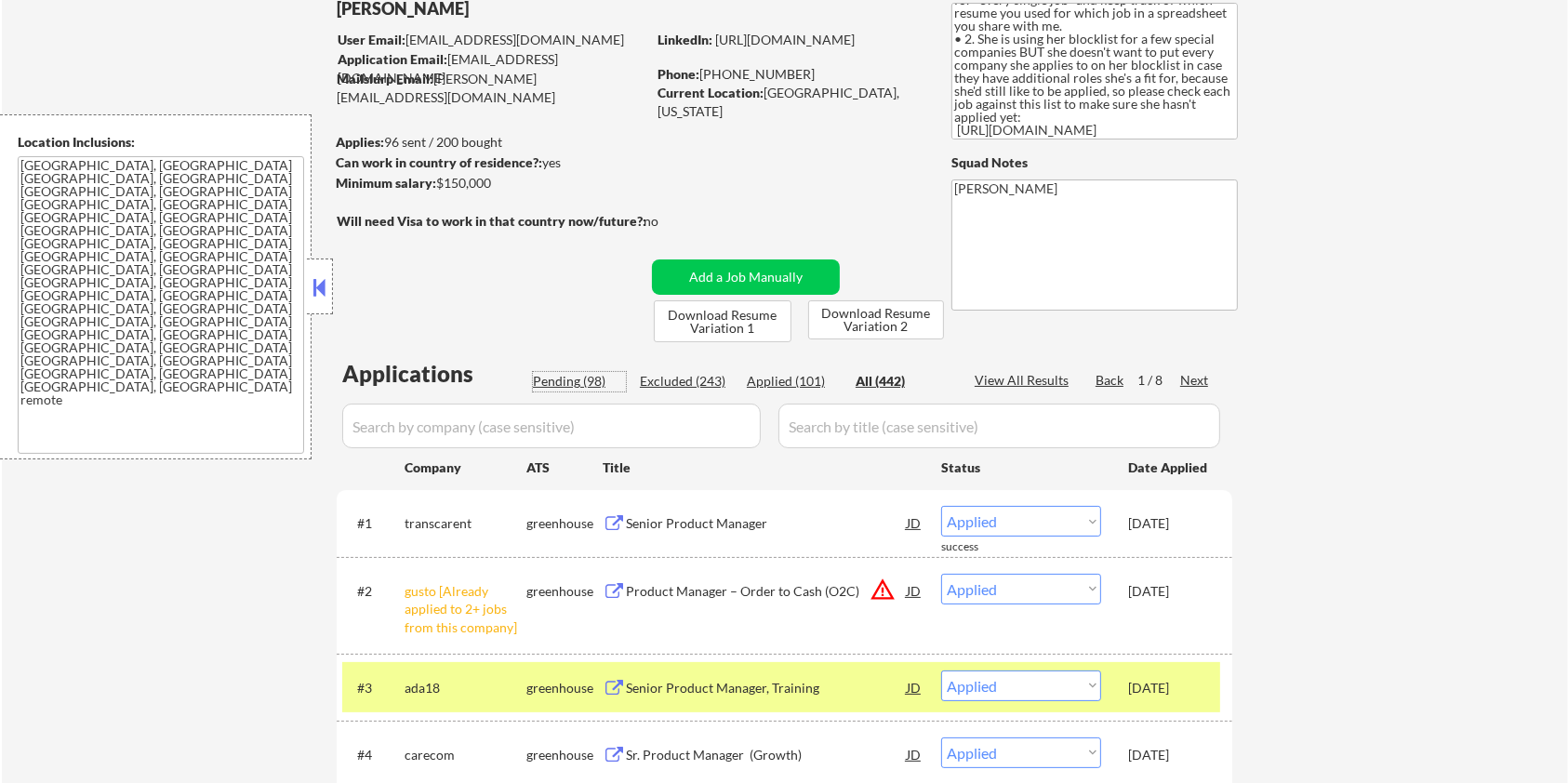
click at [583, 373] on div "Pending (98)" at bounding box center [580, 381] width 93 height 19
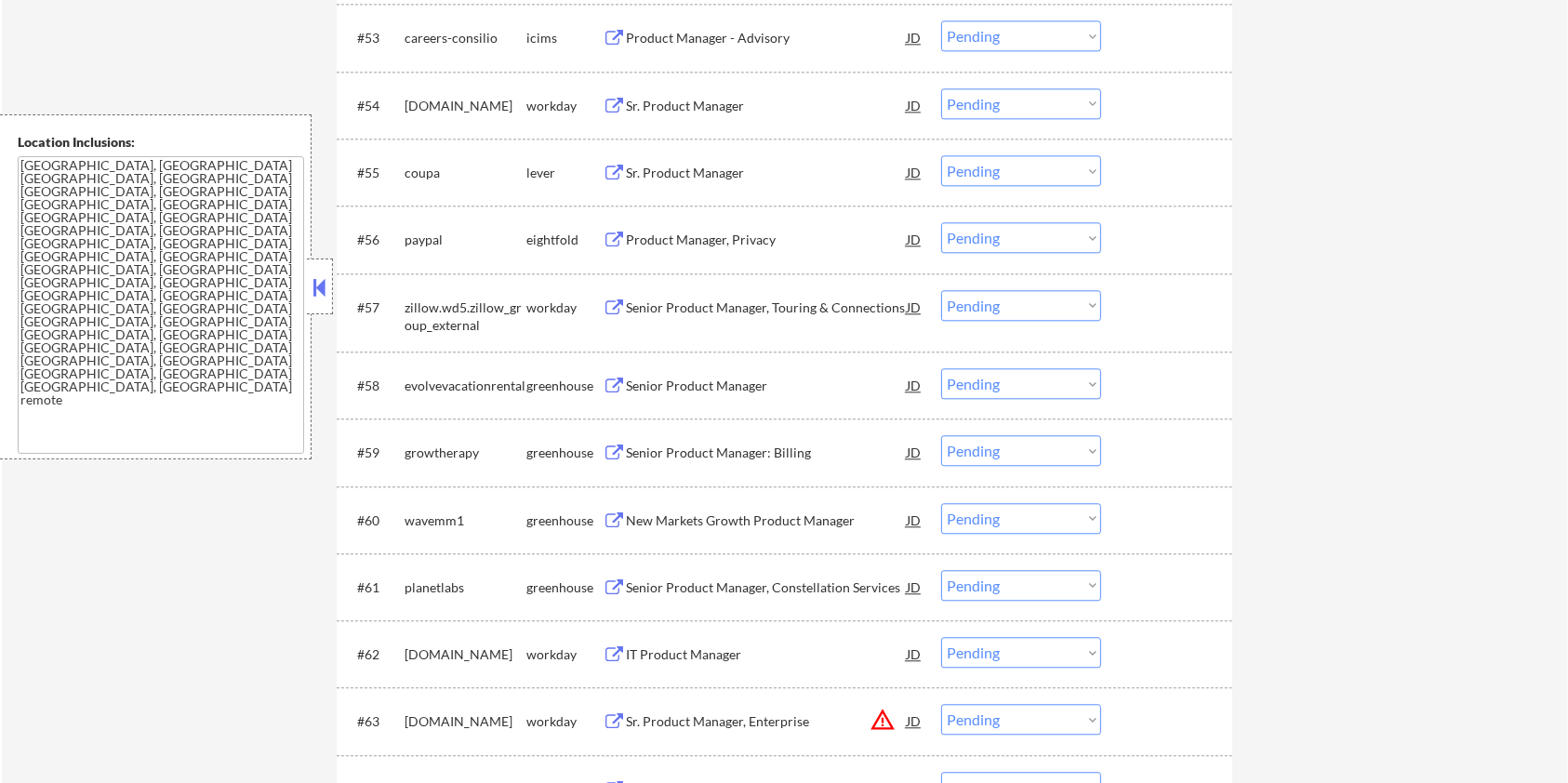
scroll to position [4465, 0]
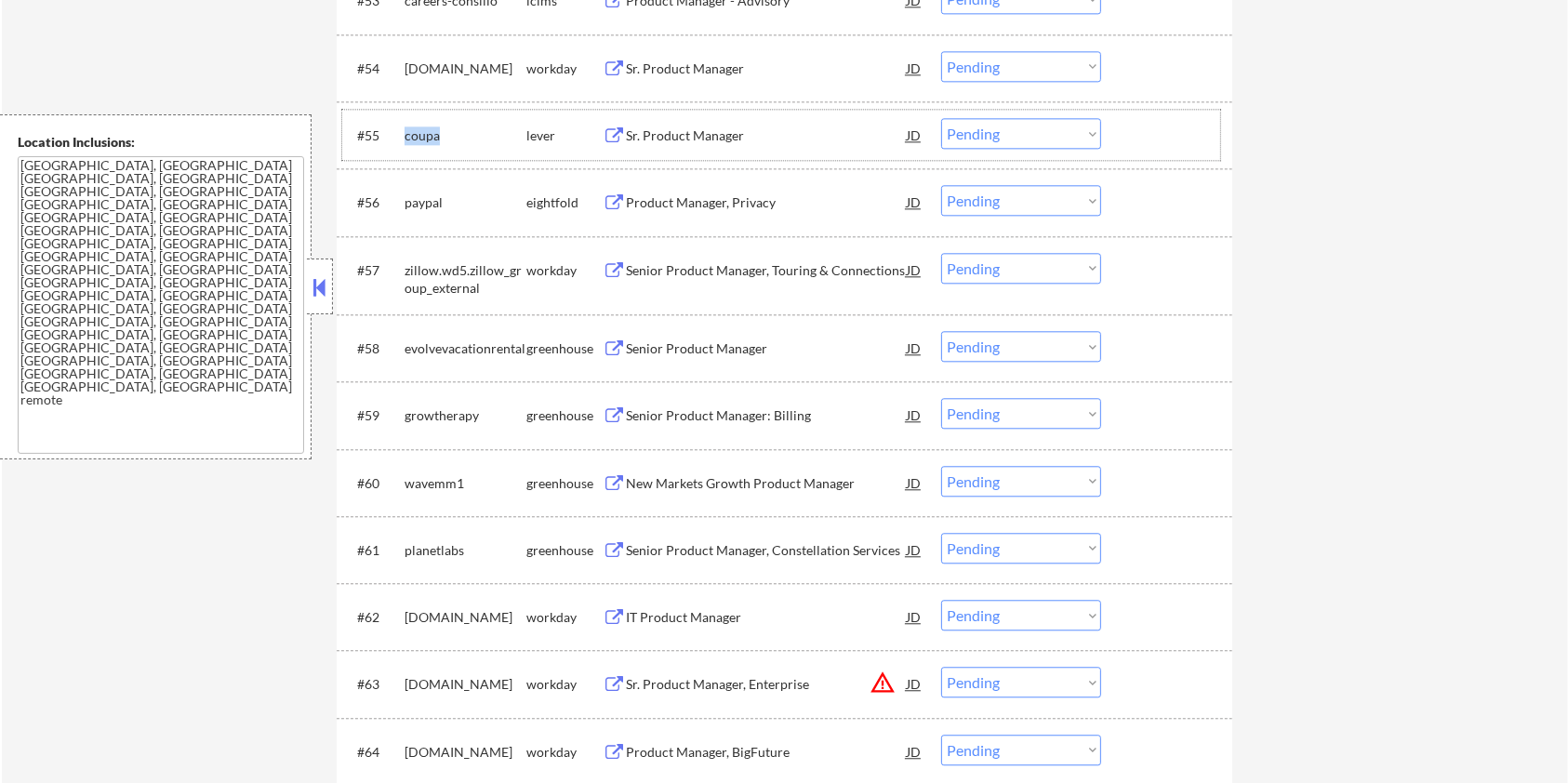
drag, startPoint x: 446, startPoint y: 126, endPoint x: 404, endPoint y: 126, distance: 42.0
click at [404, 127] on div "coupa" at bounding box center [465, 136] width 122 height 19
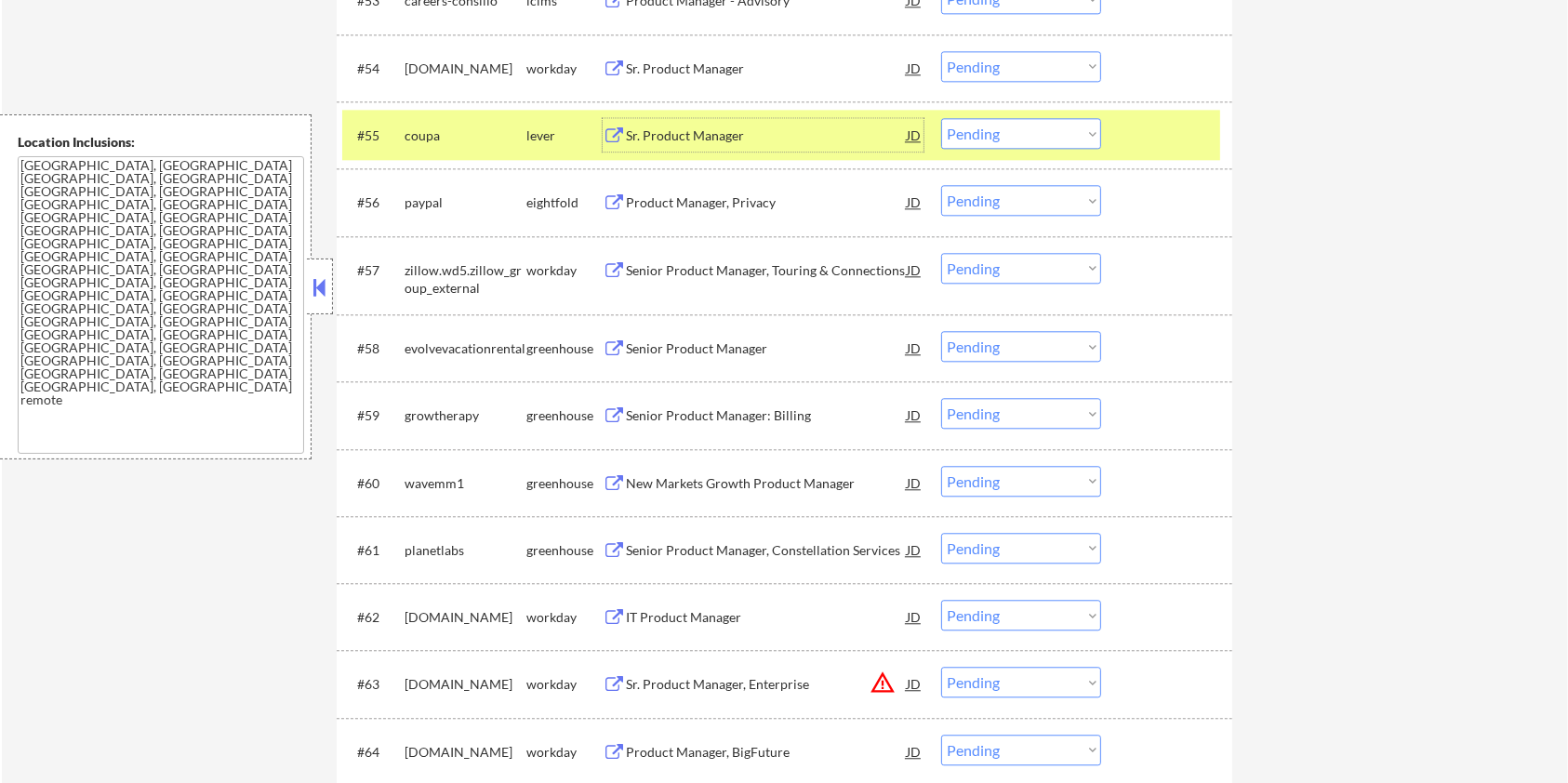
click at [695, 134] on div "Sr. Product Manager" at bounding box center [766, 136] width 281 height 19
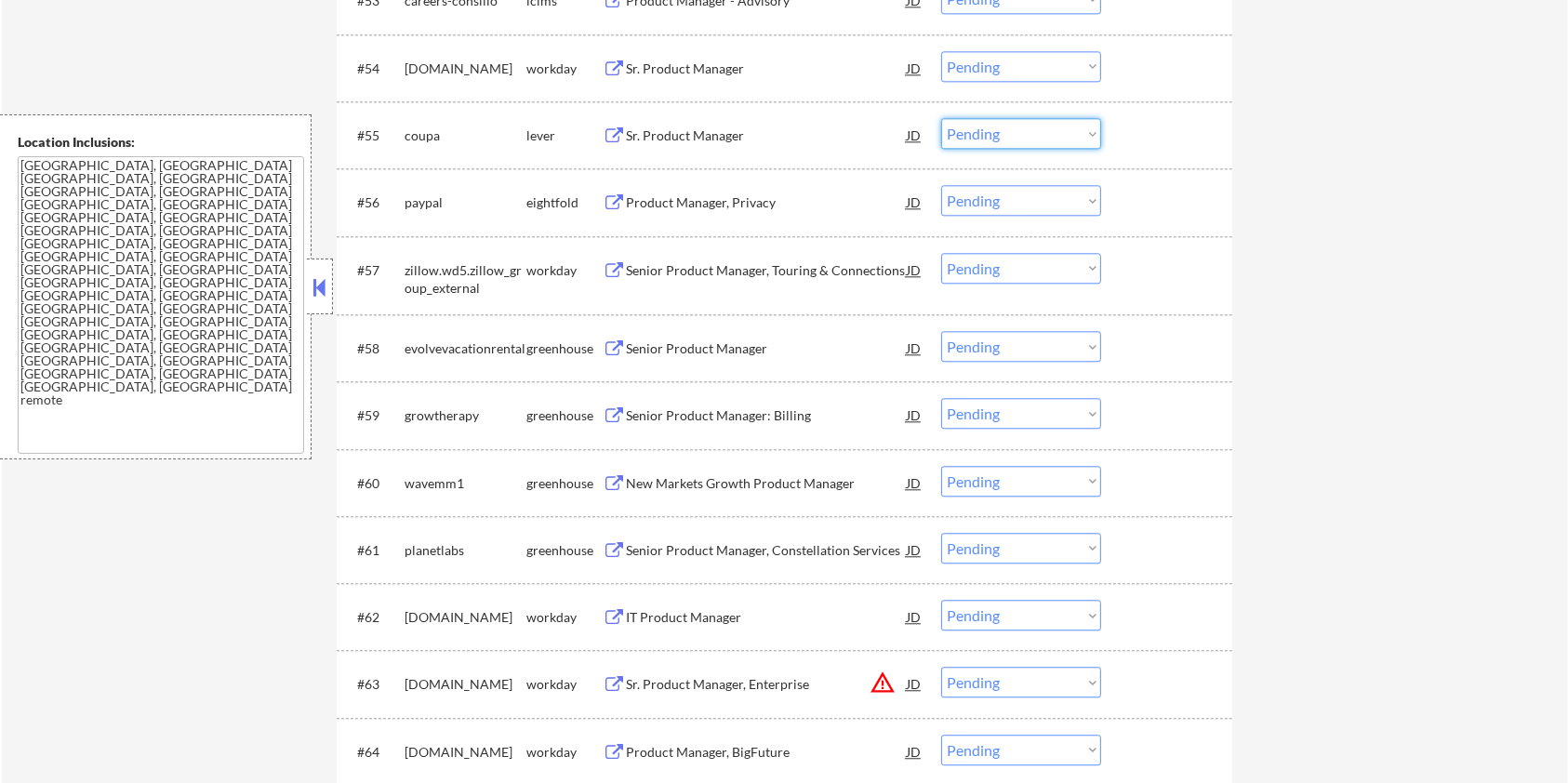
click at [1021, 139] on select "Choose an option... Pending Applied Excluded (Questions) Excluded (Expired) Exc…" at bounding box center [1021, 134] width 160 height 31
click at [941, 118] on select "Choose an option... Pending Applied Excluded (Questions) Excluded (Expired) Exc…" at bounding box center [1021, 134] width 160 height 31
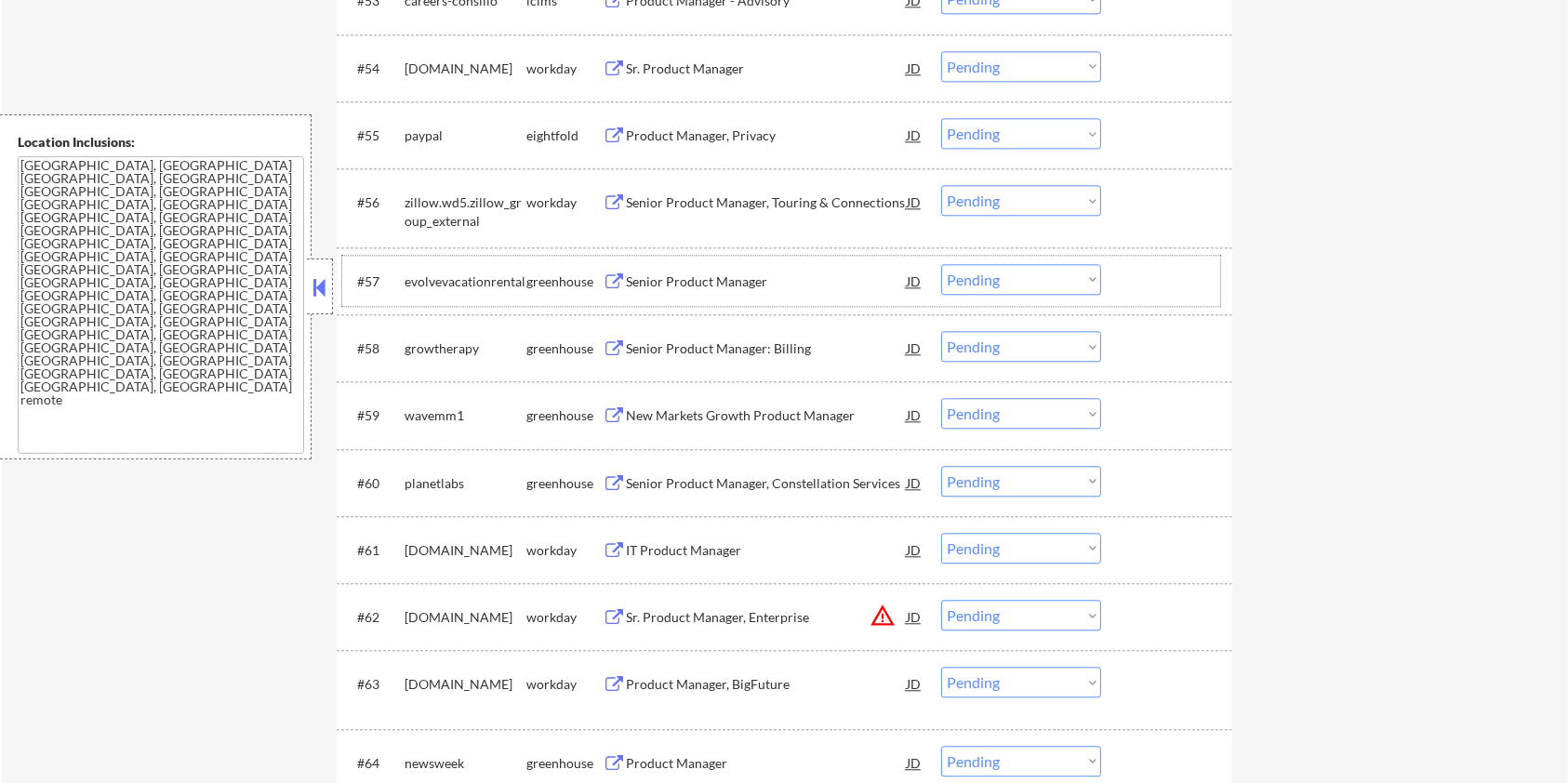
click at [600, 276] on div "greenhouse" at bounding box center [565, 282] width 76 height 19
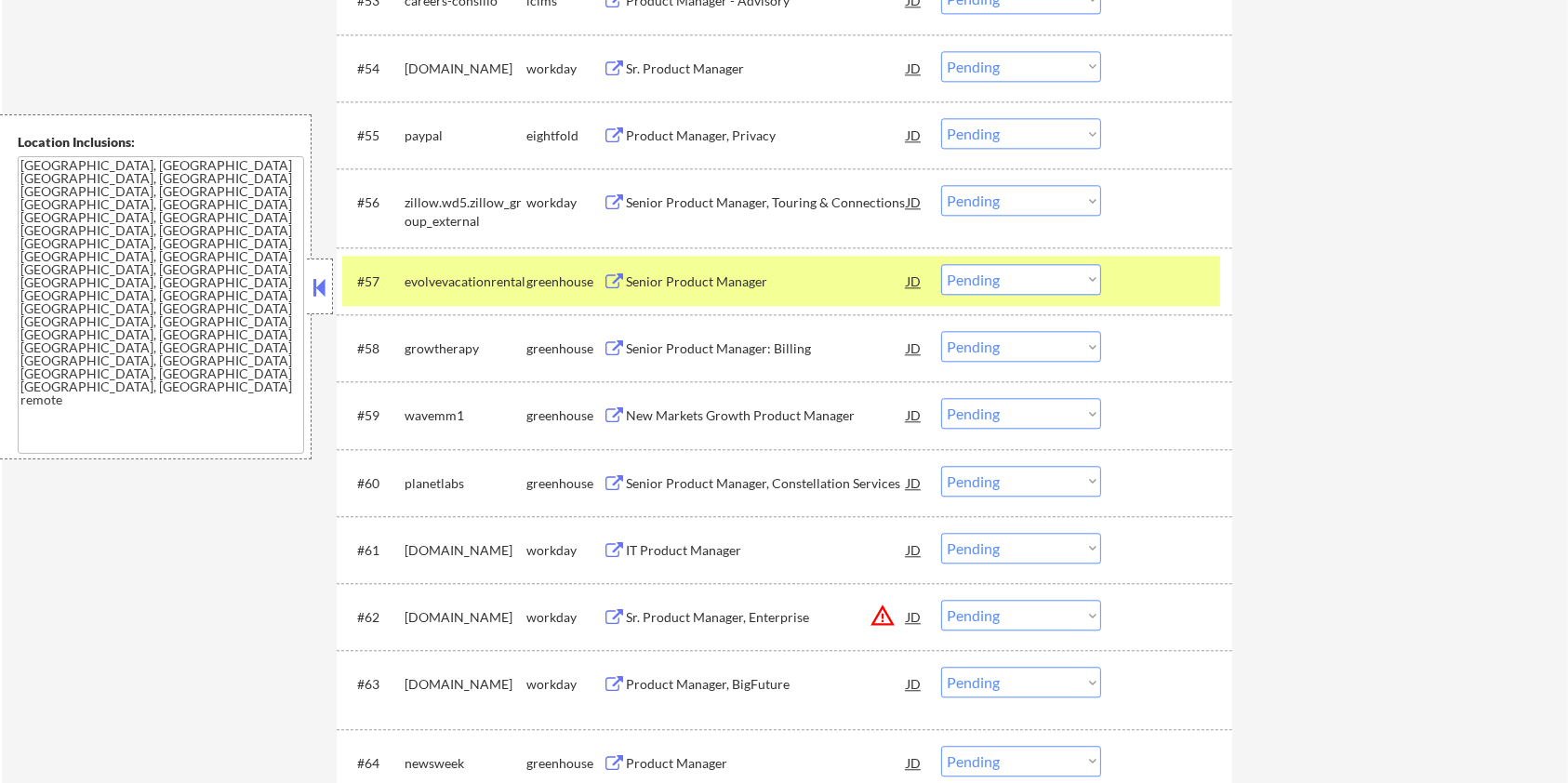
click at [670, 283] on div "Senior Product Manager" at bounding box center [766, 282] width 281 height 19
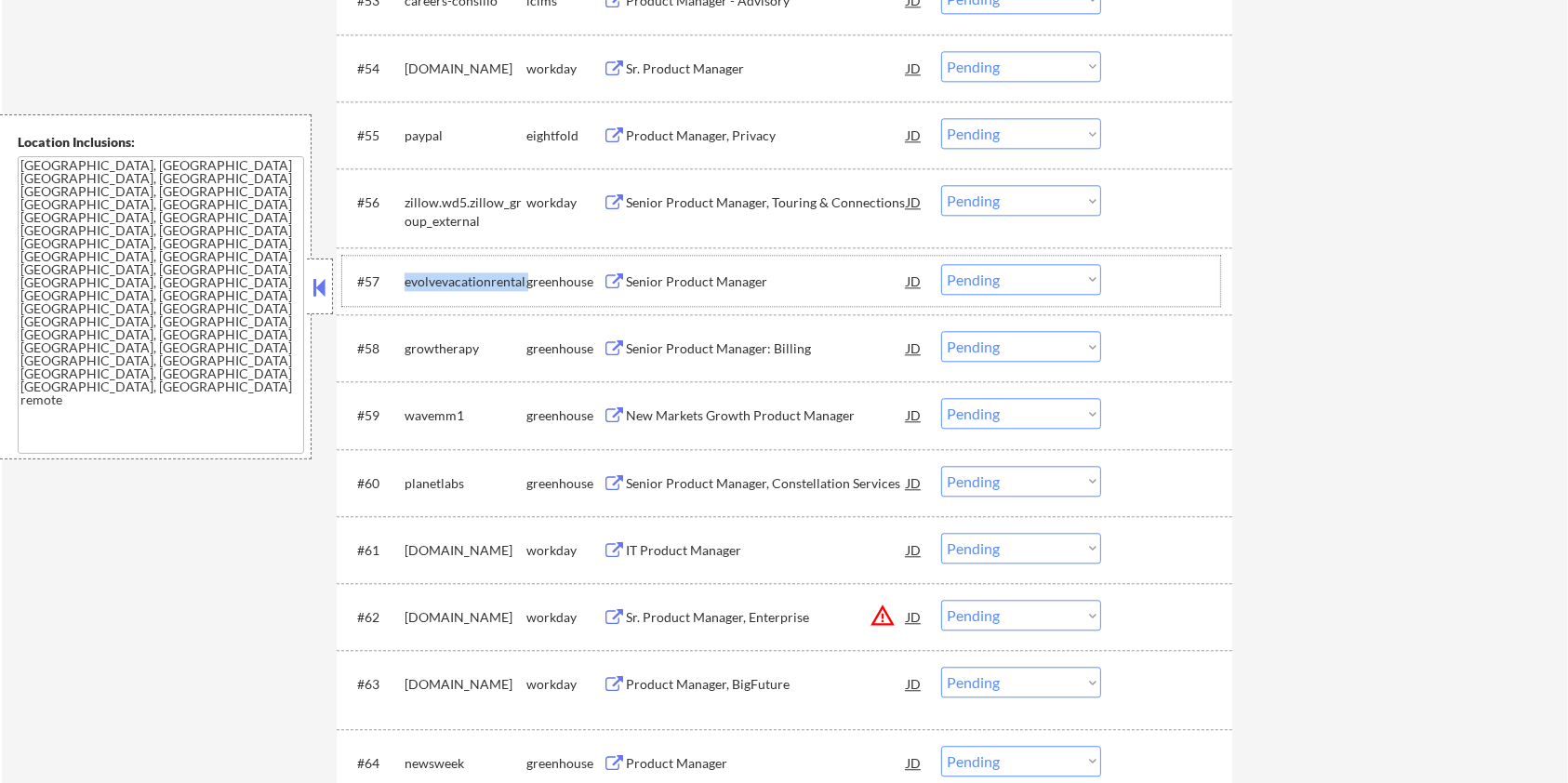
drag, startPoint x: 524, startPoint y: 278, endPoint x: 404, endPoint y: 283, distance: 120.1
click at [404, 283] on div "#57 evolvevacationrental greenhouse Senior Product Manager JD warning_amber Cho…" at bounding box center [781, 280] width 878 height 33
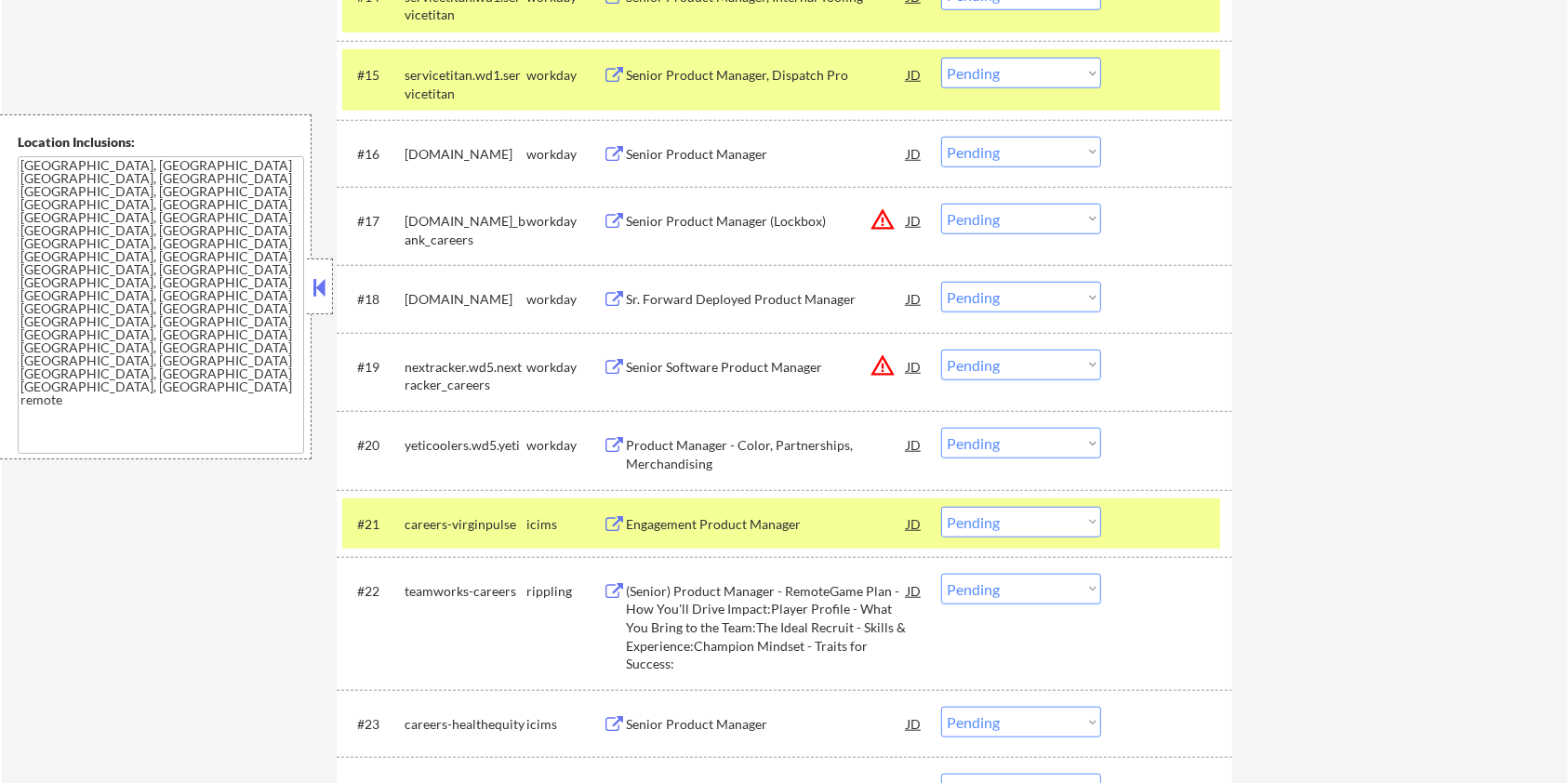
scroll to position [118, 0]
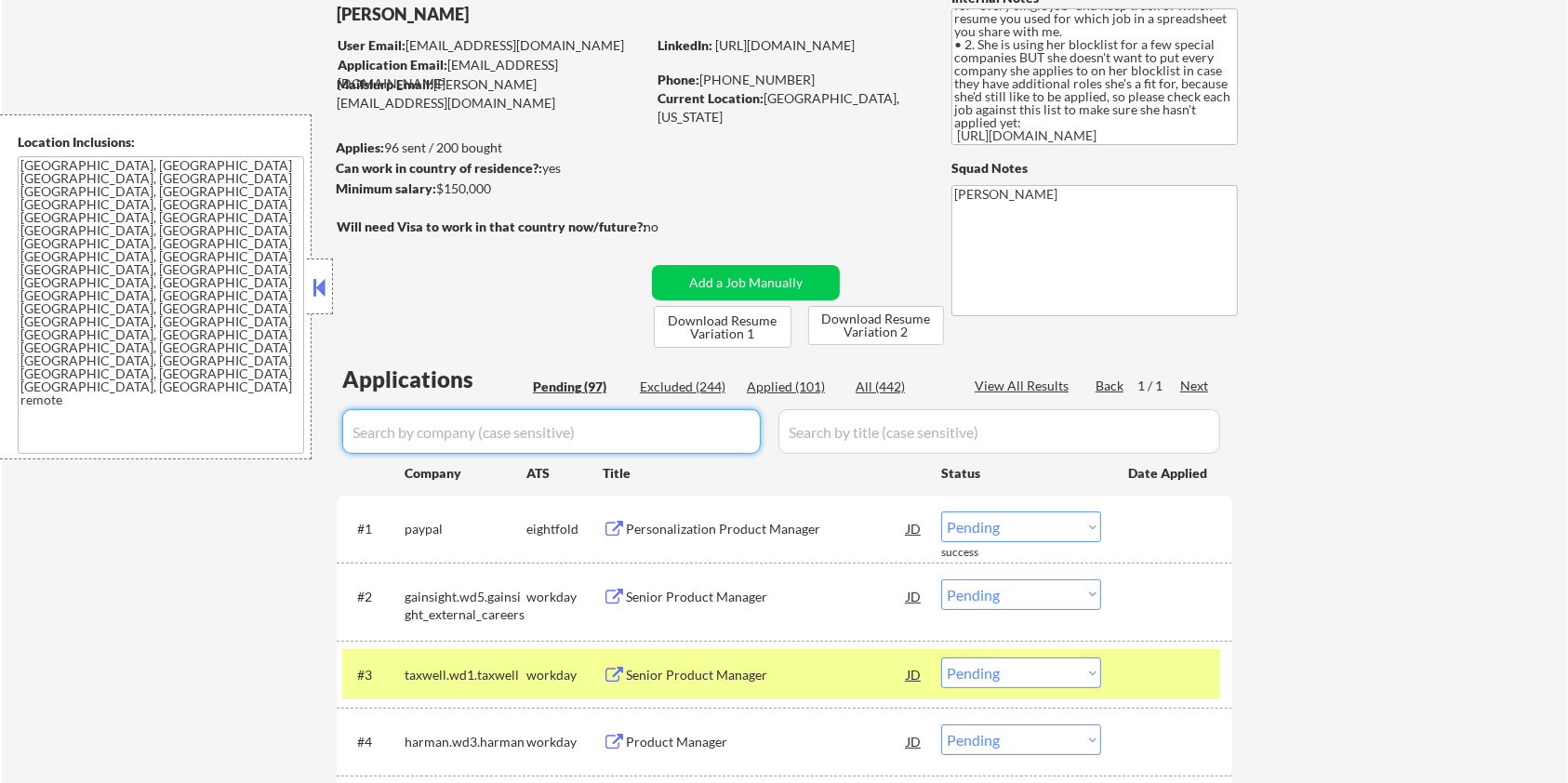
click at [594, 433] on input "input" at bounding box center [551, 431] width 419 height 45
paste input "evolvevacationrental"
click at [851, 442] on input "input" at bounding box center [999, 431] width 442 height 45
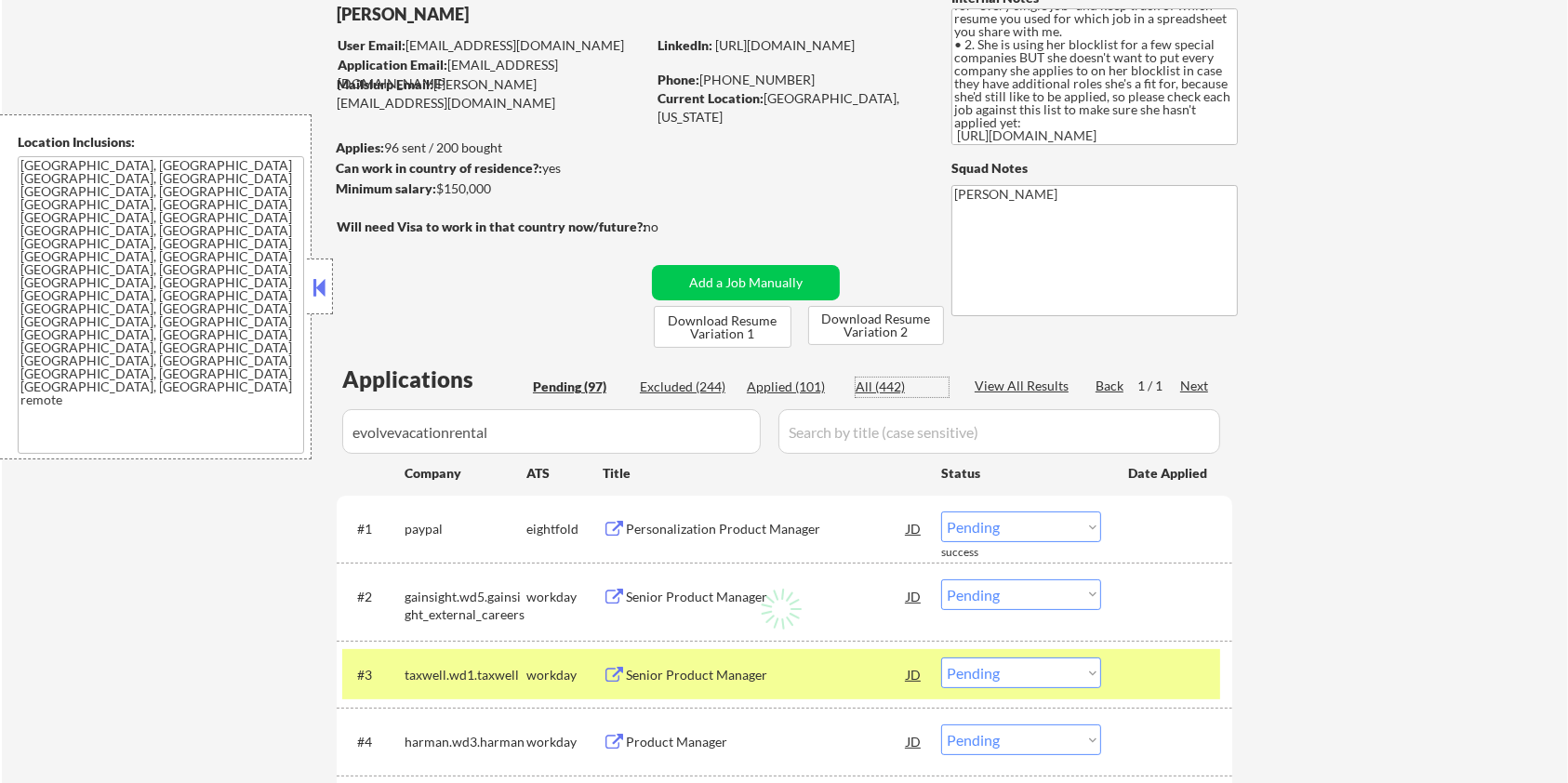
click at [880, 389] on div "All (442)" at bounding box center [902, 387] width 93 height 19
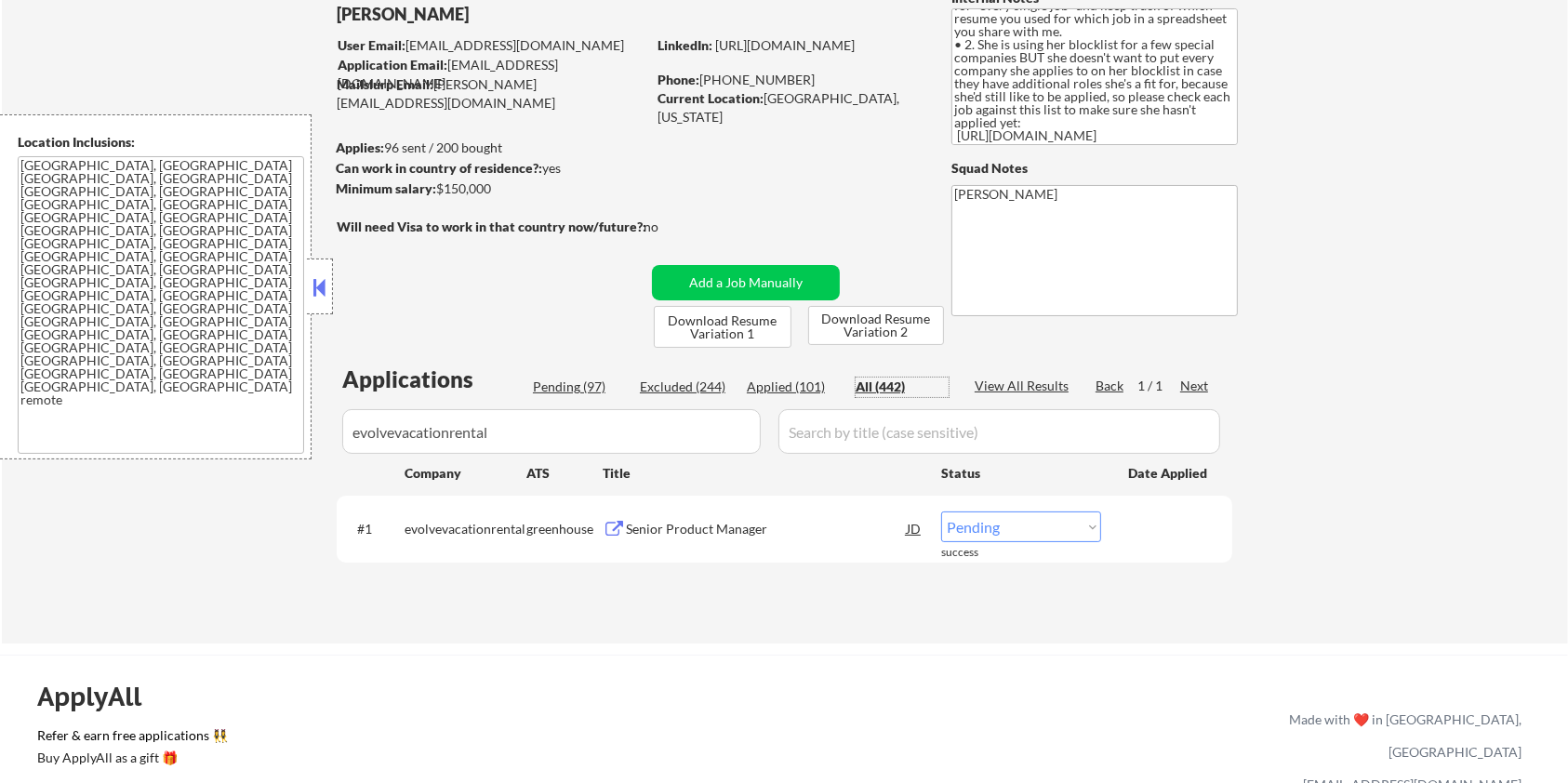
click at [1032, 533] on select "Choose an option... Pending Applied Excluded (Questions) Excluded (Expired) Exc…" at bounding box center [1021, 526] width 160 height 31
click at [941, 511] on select "Choose an option... Pending Applied Excluded (Questions) Excluded (Expired) Exc…" at bounding box center [1021, 526] width 160 height 31
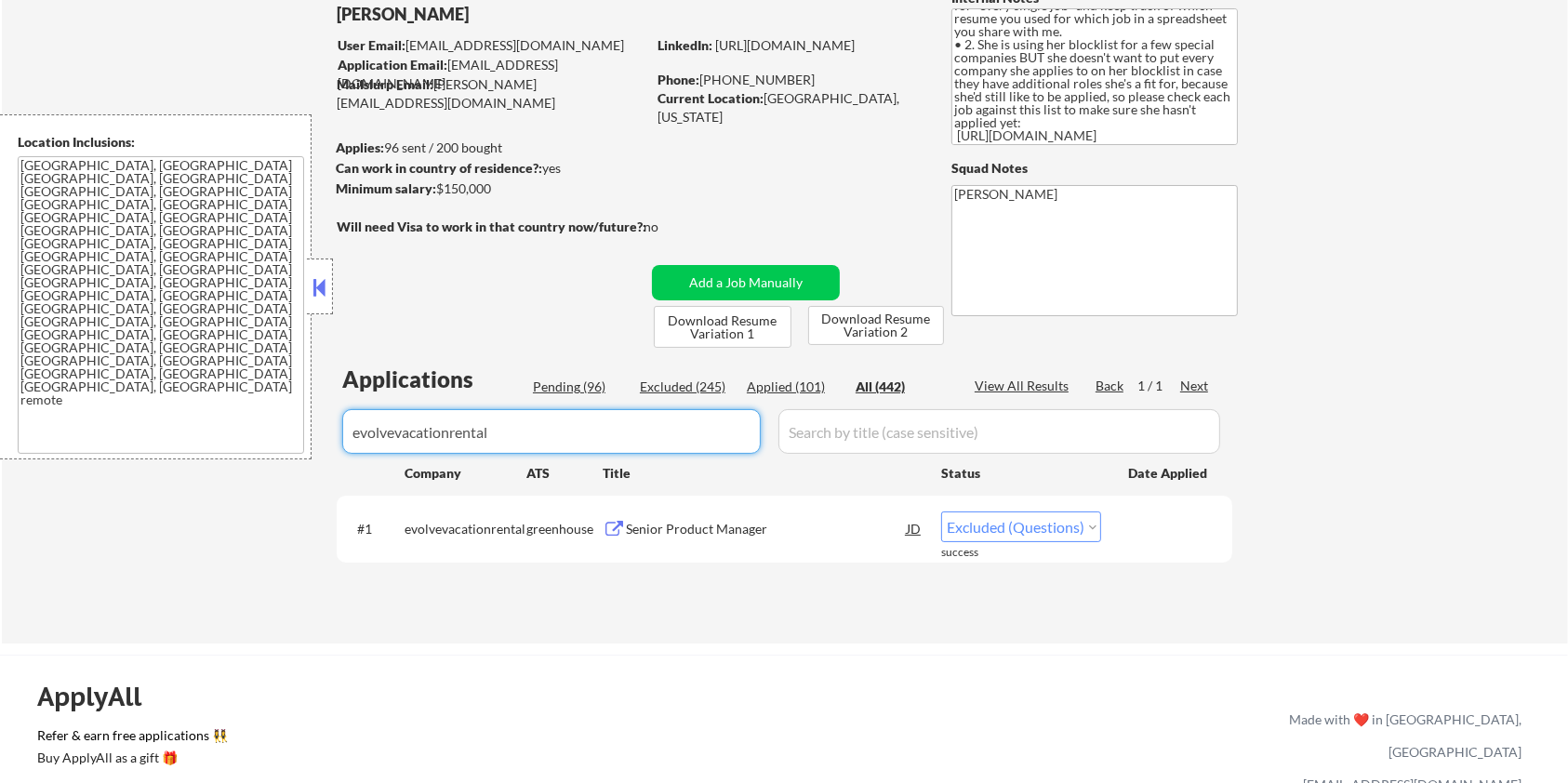
drag, startPoint x: 510, startPoint y: 443, endPoint x: 246, endPoint y: 477, distance: 266.2
click at [249, 475] on div "← Return to /applysquad Mailslurp Inbox Job Search Builder Zoe Henderson User E…" at bounding box center [785, 299] width 1567 height 688
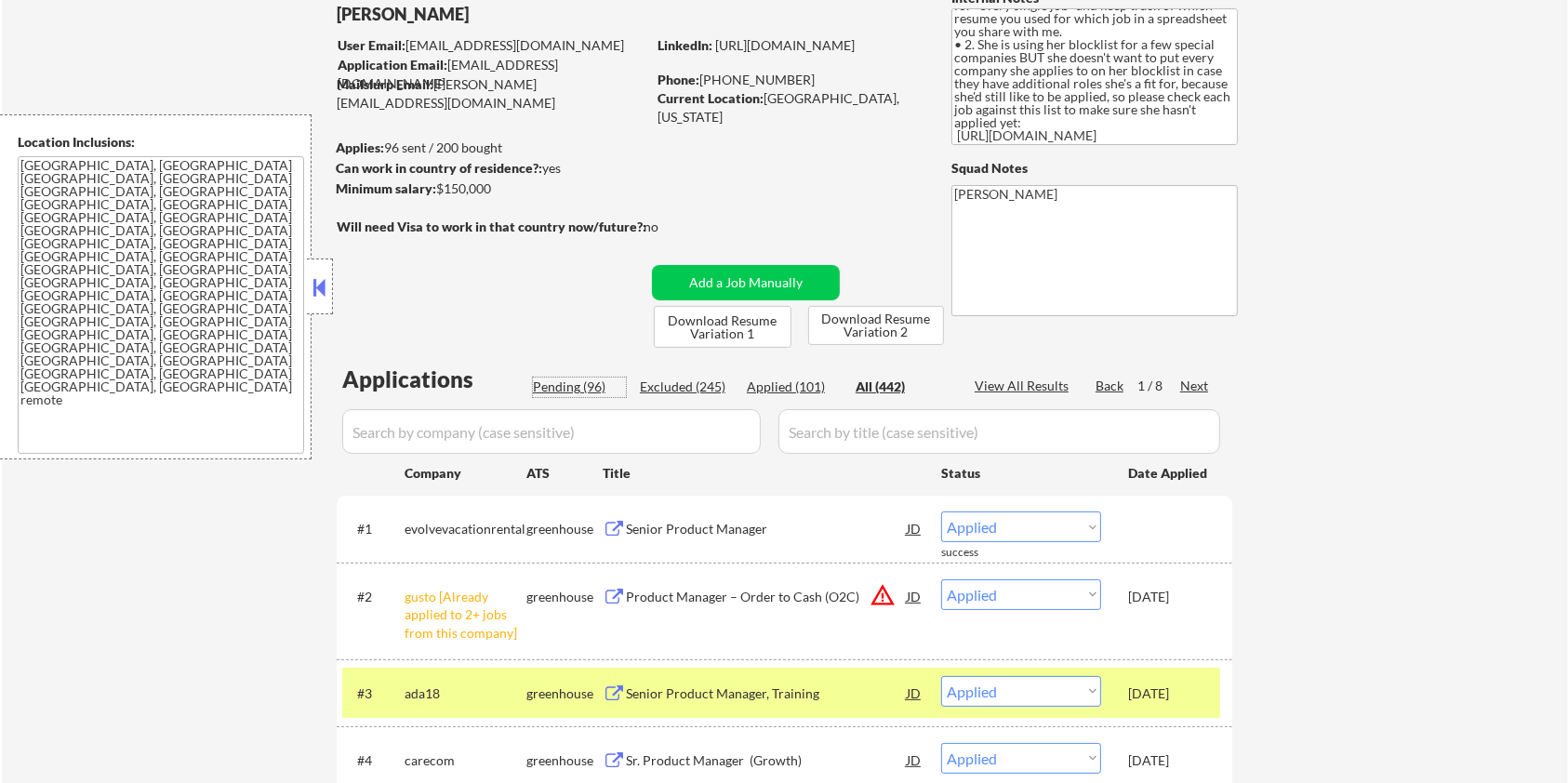
click at [569, 379] on div "Pending (96)" at bounding box center [580, 387] width 93 height 19
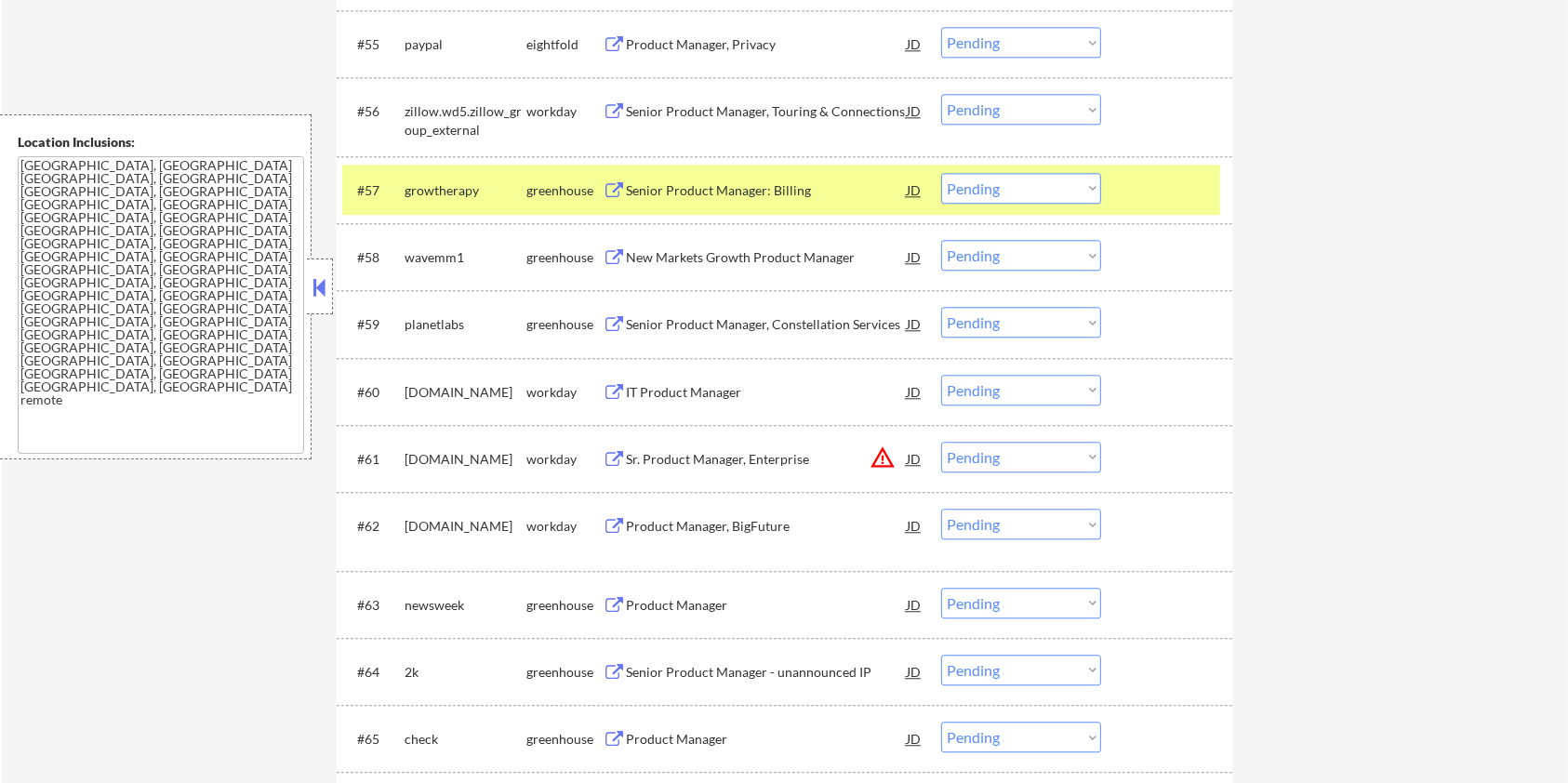
scroll to position [4584, 0]
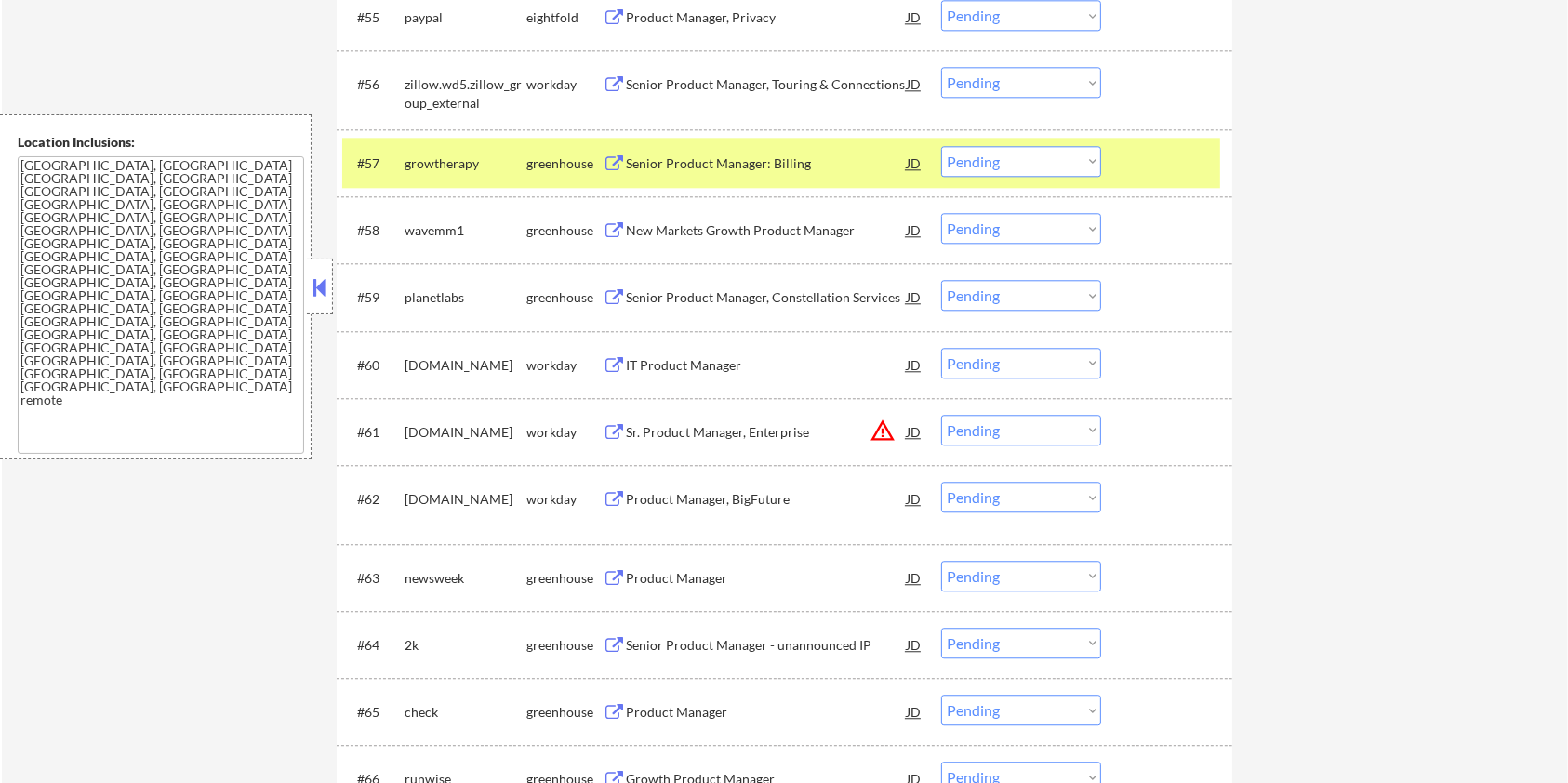
click at [656, 160] on div "Senior Product Manager: Billing" at bounding box center [766, 164] width 281 height 19
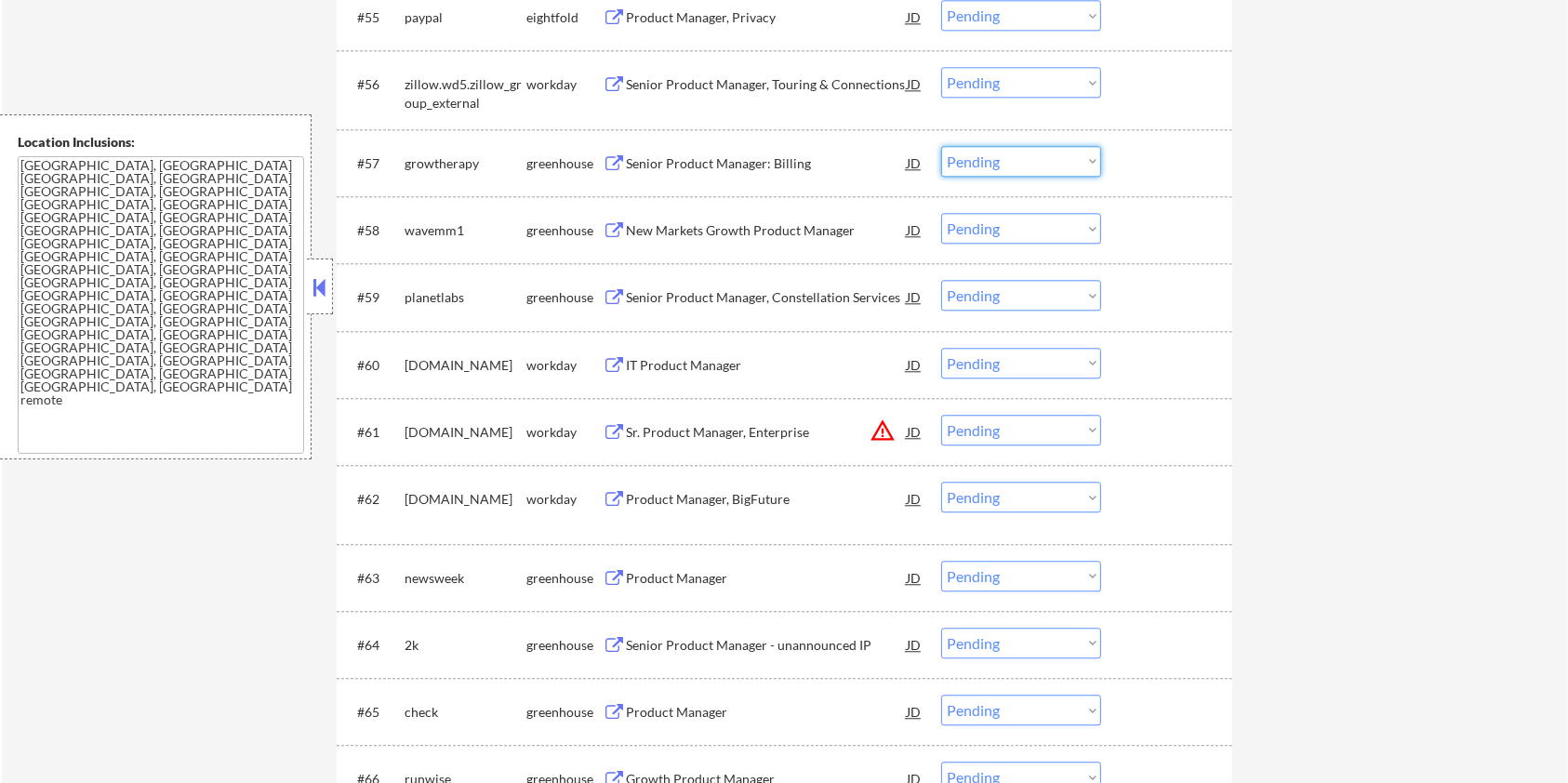
click at [1026, 155] on select "Choose an option... Pending Applied Excluded (Questions) Excluded (Expired) Exc…" at bounding box center [1021, 161] width 160 height 31
click at [941, 146] on select "Choose an option... Pending Applied Excluded (Questions) Excluded (Expired) Exc…" at bounding box center [1021, 161] width 160 height 31
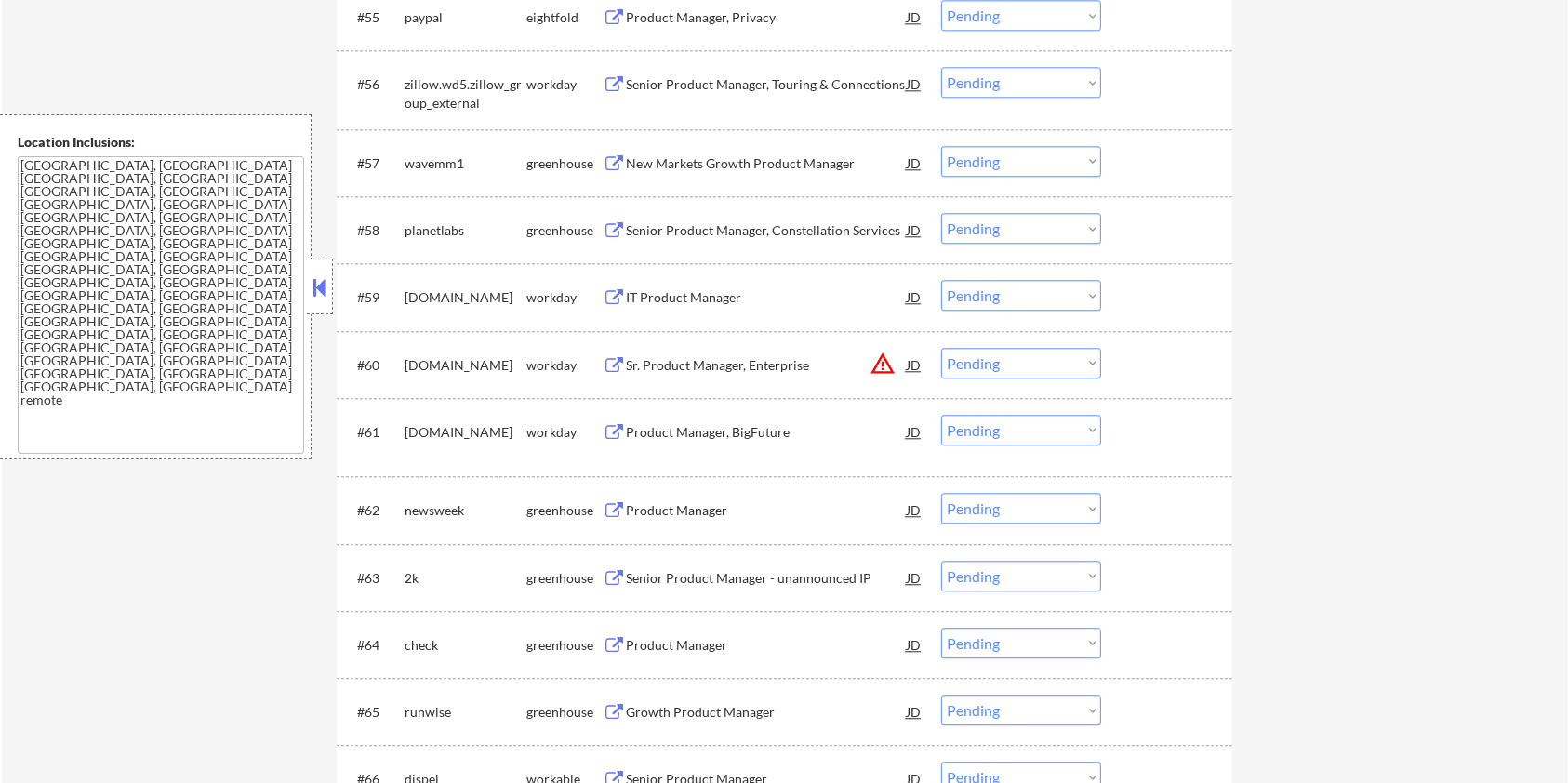
click at [666, 161] on div "New Markets Growth Product Manager" at bounding box center [766, 164] width 281 height 19
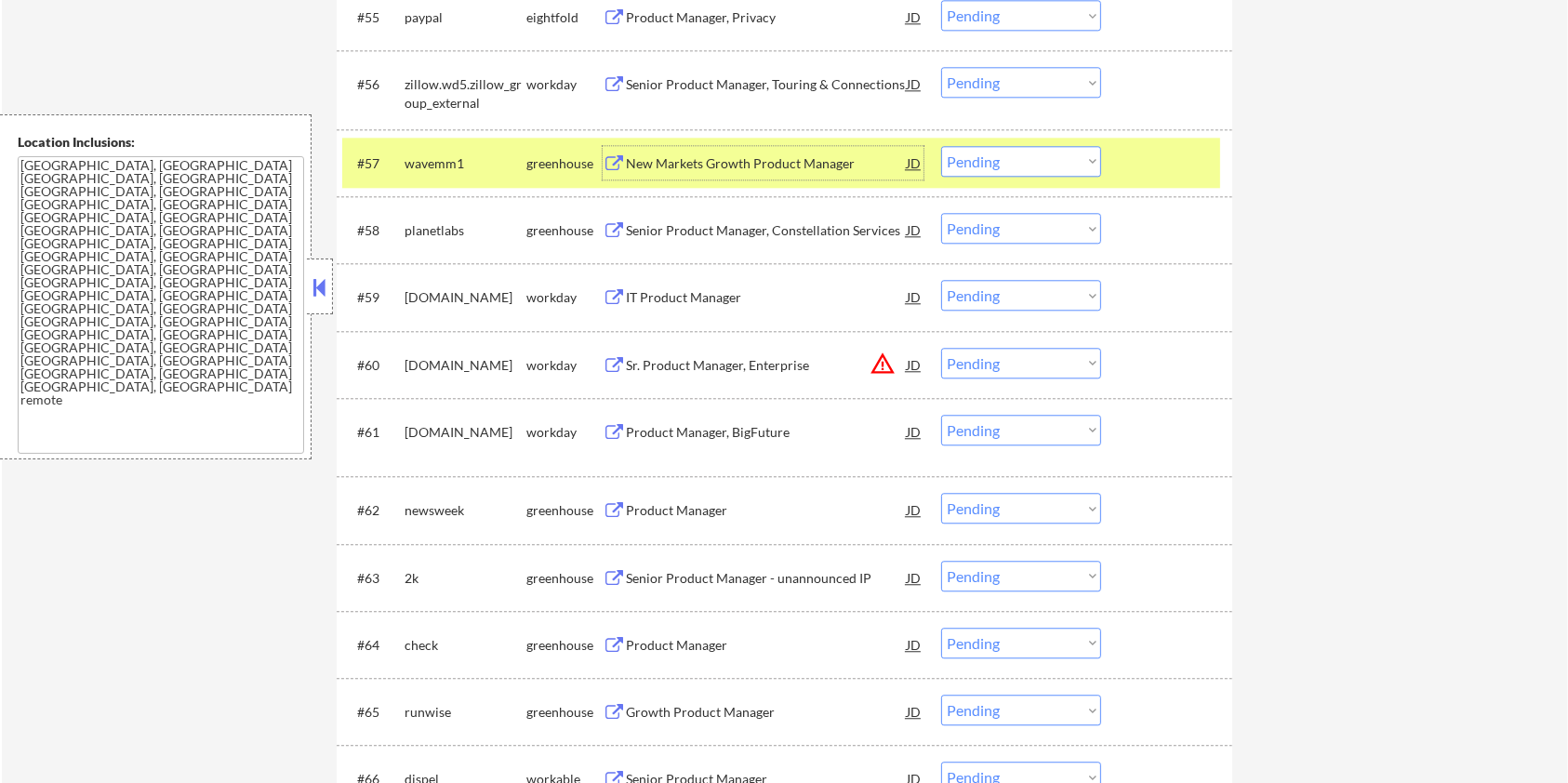
click at [1080, 160] on select "Choose an option... Pending Applied Excluded (Questions) Excluded (Expired) Exc…" at bounding box center [1021, 161] width 160 height 31
click at [941, 146] on select "Choose an option... Pending Applied Excluded (Questions) Excluded (Expired) Exc…" at bounding box center [1021, 161] width 160 height 31
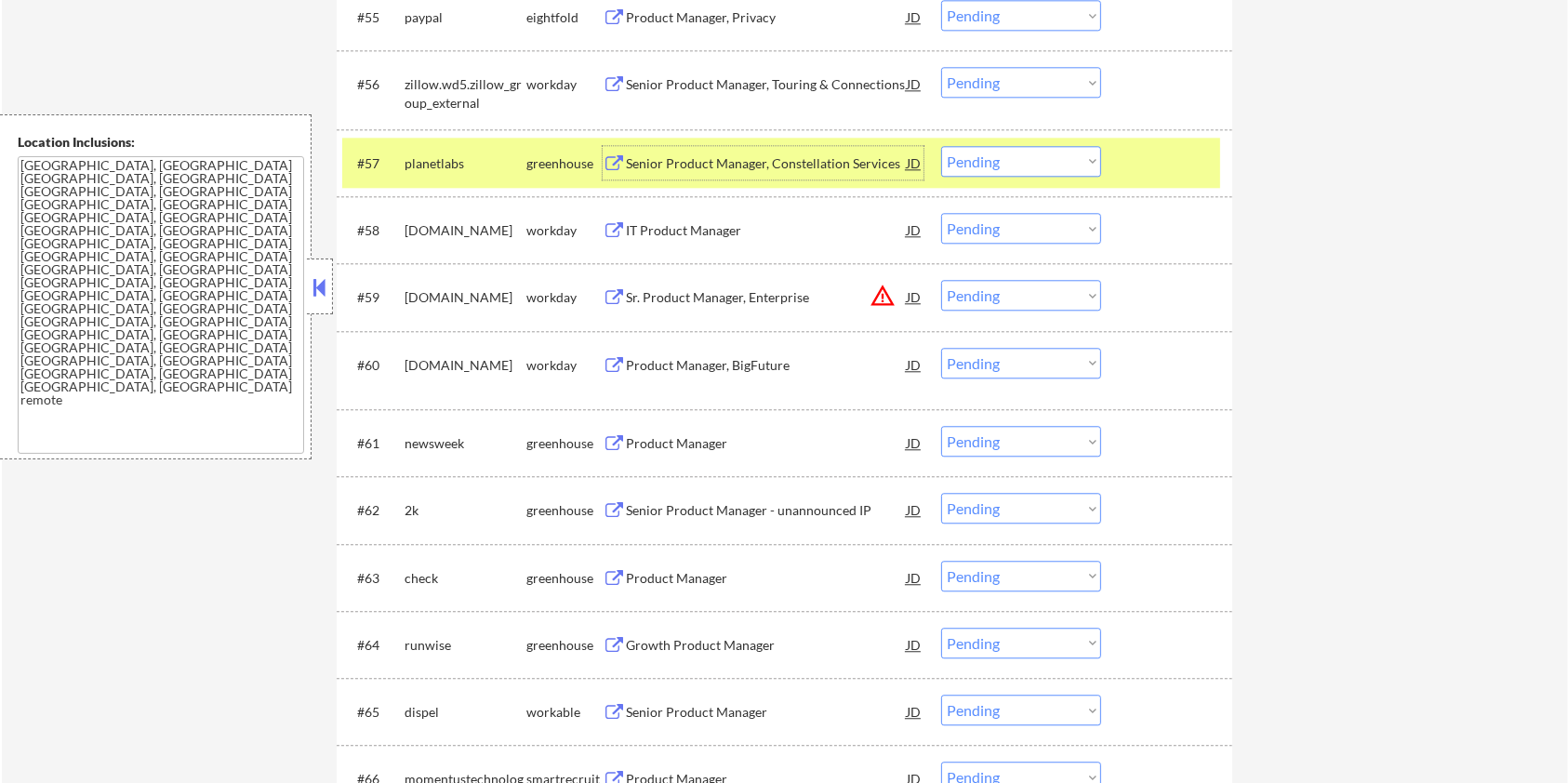
click at [689, 152] on div "Senior Product Manager, Constellation Services" at bounding box center [766, 162] width 281 height 33
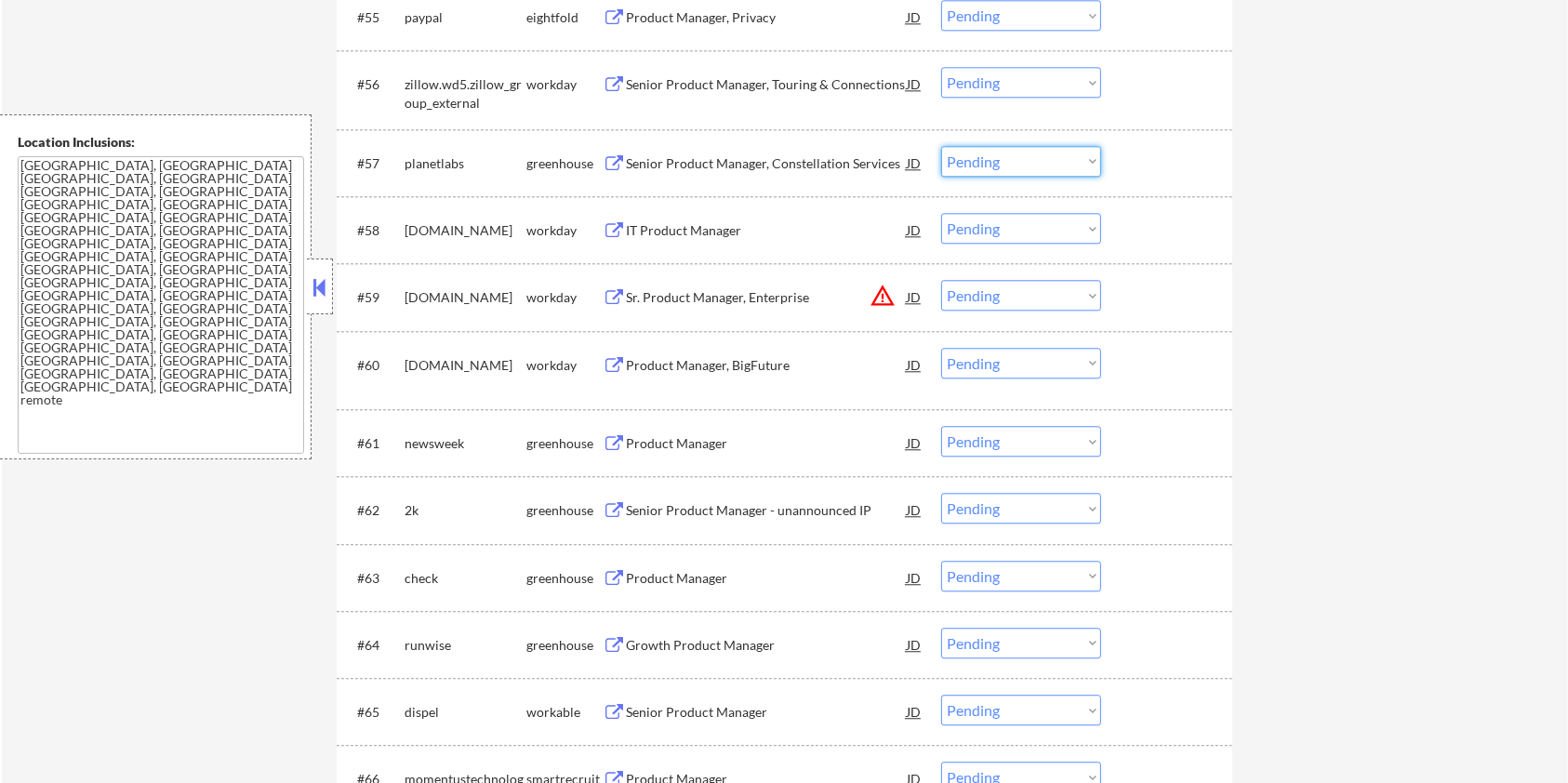
click at [1013, 158] on select "Choose an option... Pending Applied Excluded (Questions) Excluded (Expired) Exc…" at bounding box center [1021, 161] width 160 height 31
click at [941, 146] on select "Choose an option... Pending Applied Excluded (Questions) Excluded (Expired) Exc…" at bounding box center [1021, 161] width 160 height 31
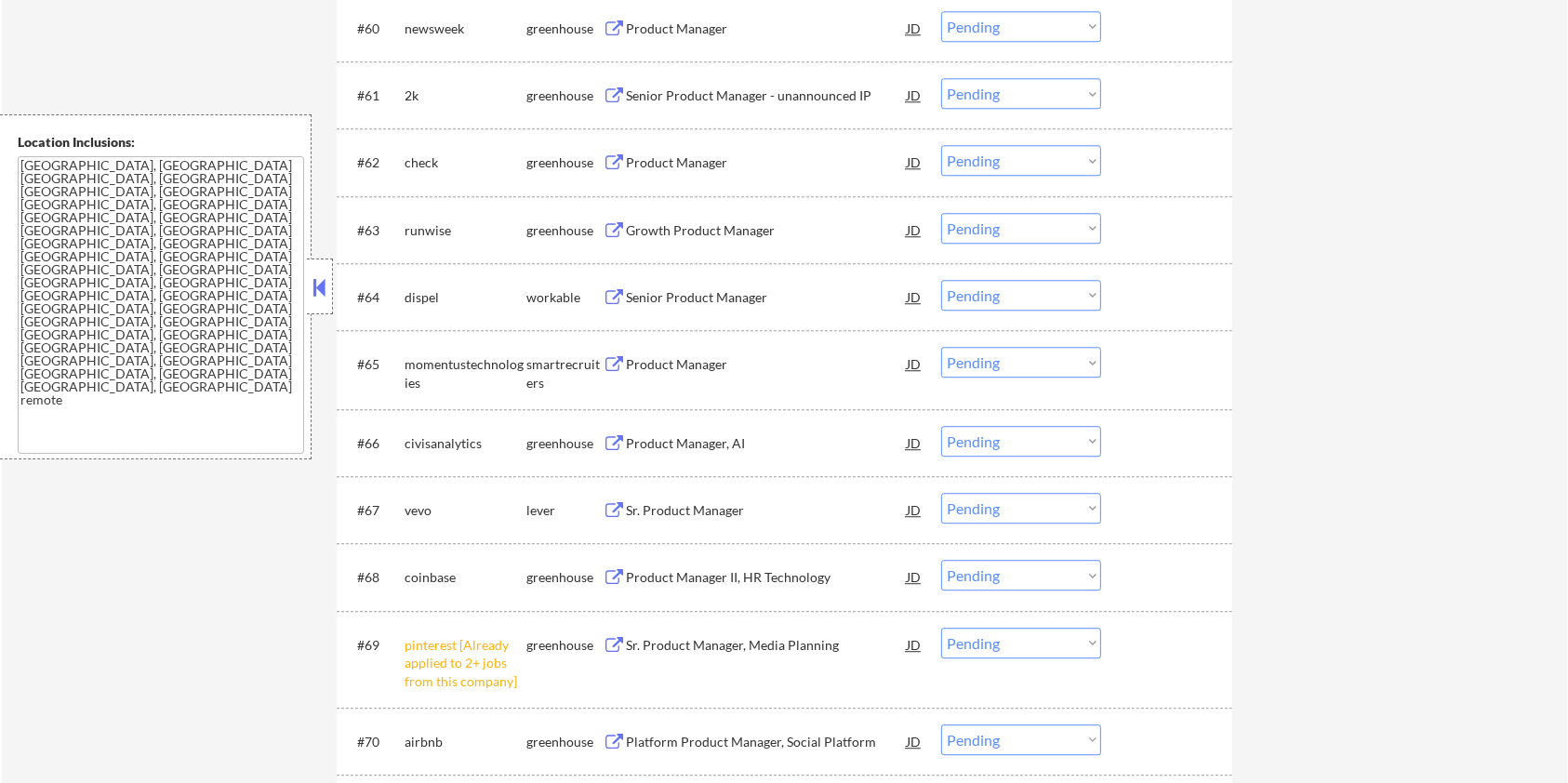
scroll to position [5079, 0]
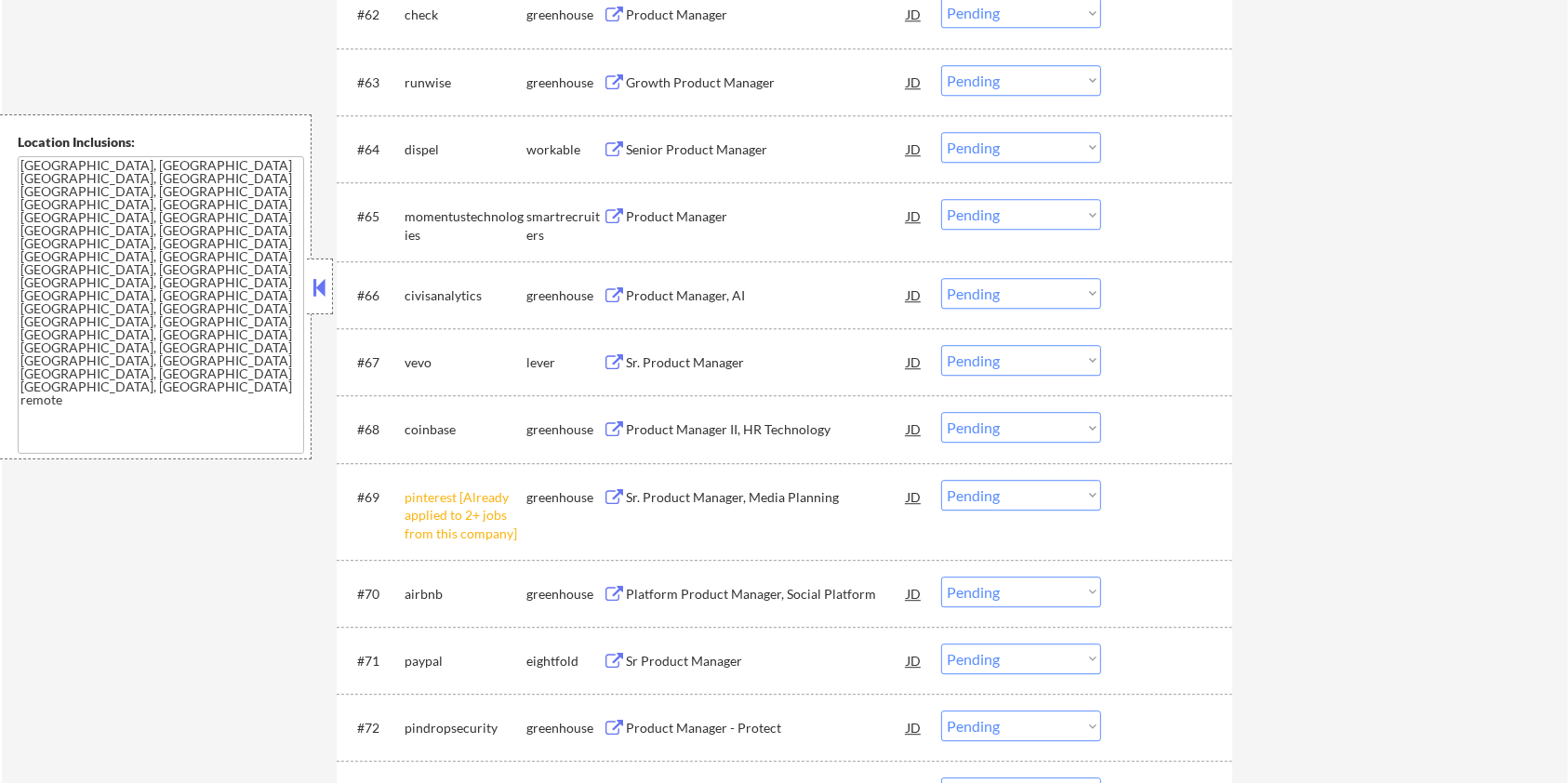
click at [665, 359] on div "Sr. Product Manager" at bounding box center [766, 363] width 281 height 19
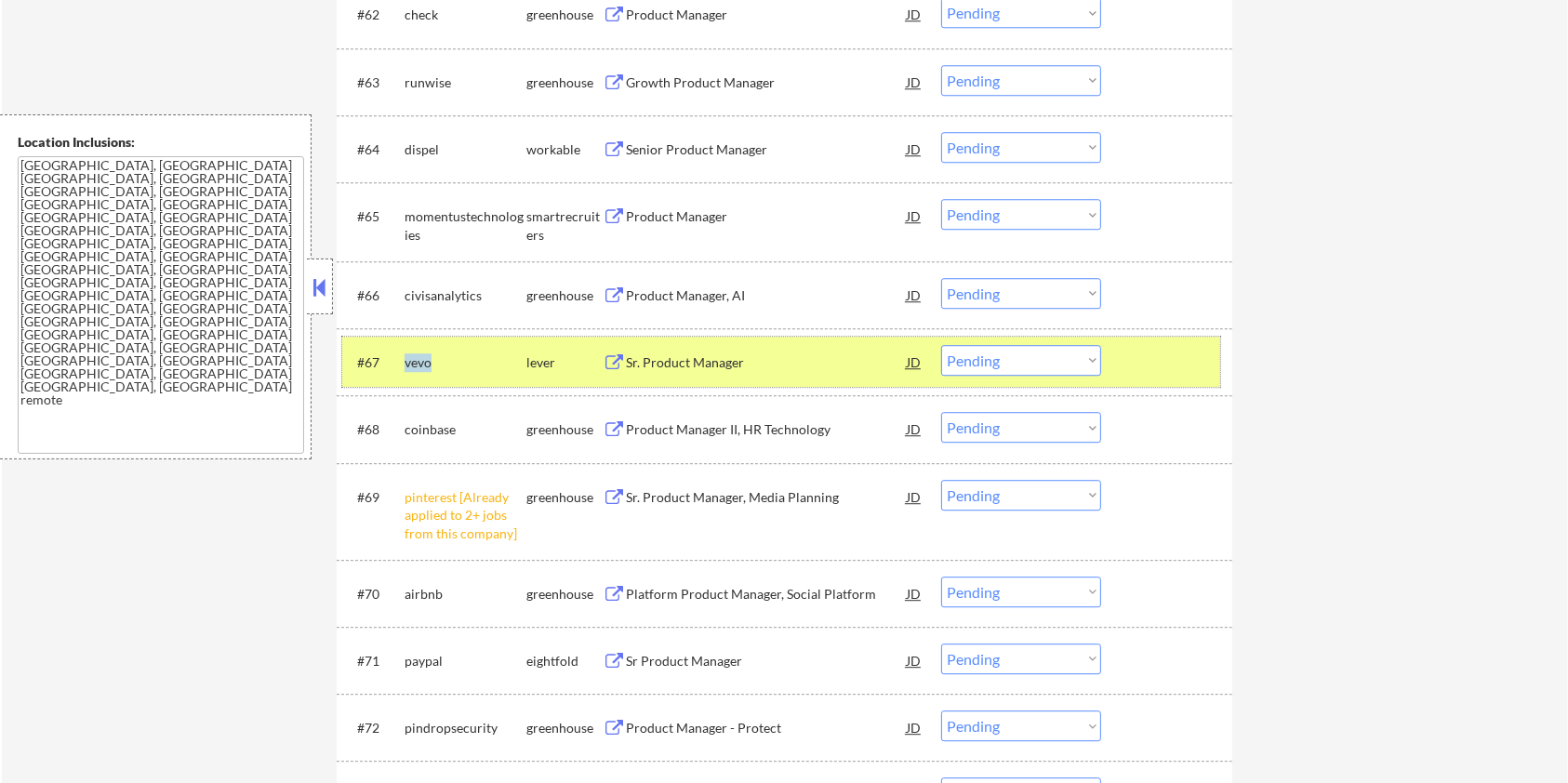
drag, startPoint x: 436, startPoint y: 359, endPoint x: 402, endPoint y: 359, distance: 34.0
click at [402, 359] on div "#67 vevo lever Sr. Product Manager JD warning_amber Choose an option... Pending…" at bounding box center [781, 361] width 878 height 51
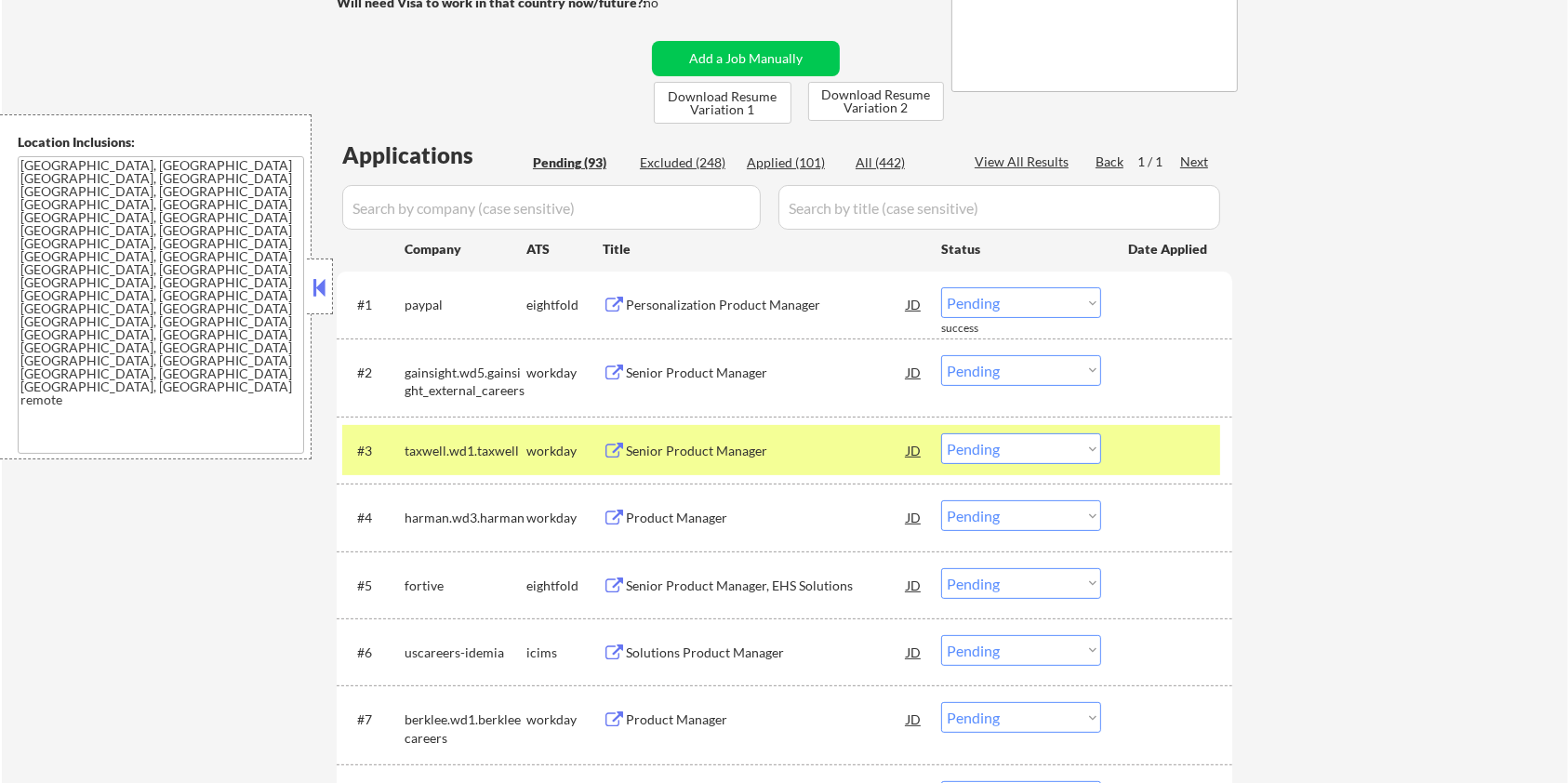
scroll to position [212, 0]
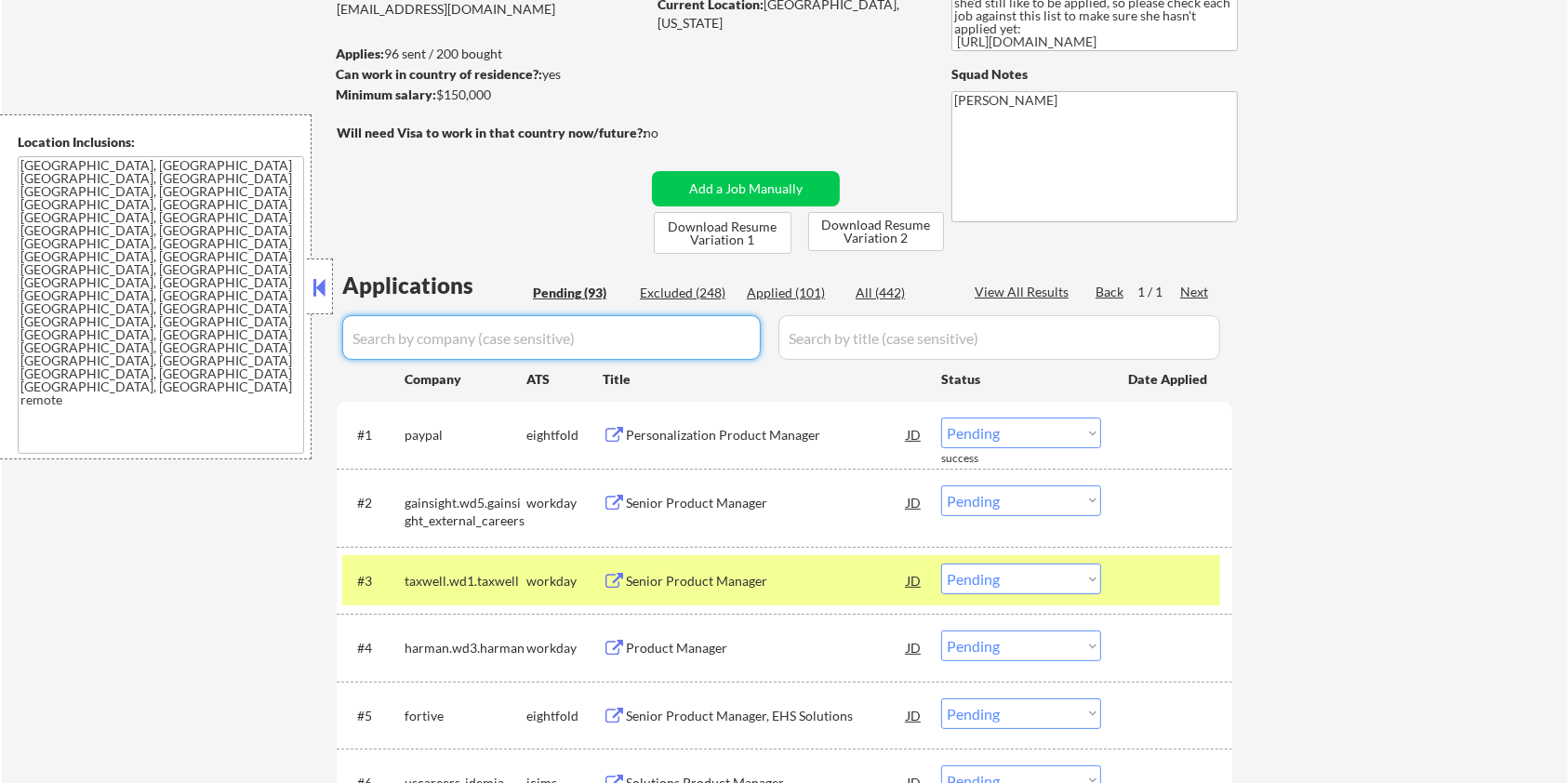
click at [529, 347] on input "input" at bounding box center [551, 338] width 419 height 45
paste input "vevo"
click at [874, 331] on input "input" at bounding box center [999, 338] width 442 height 45
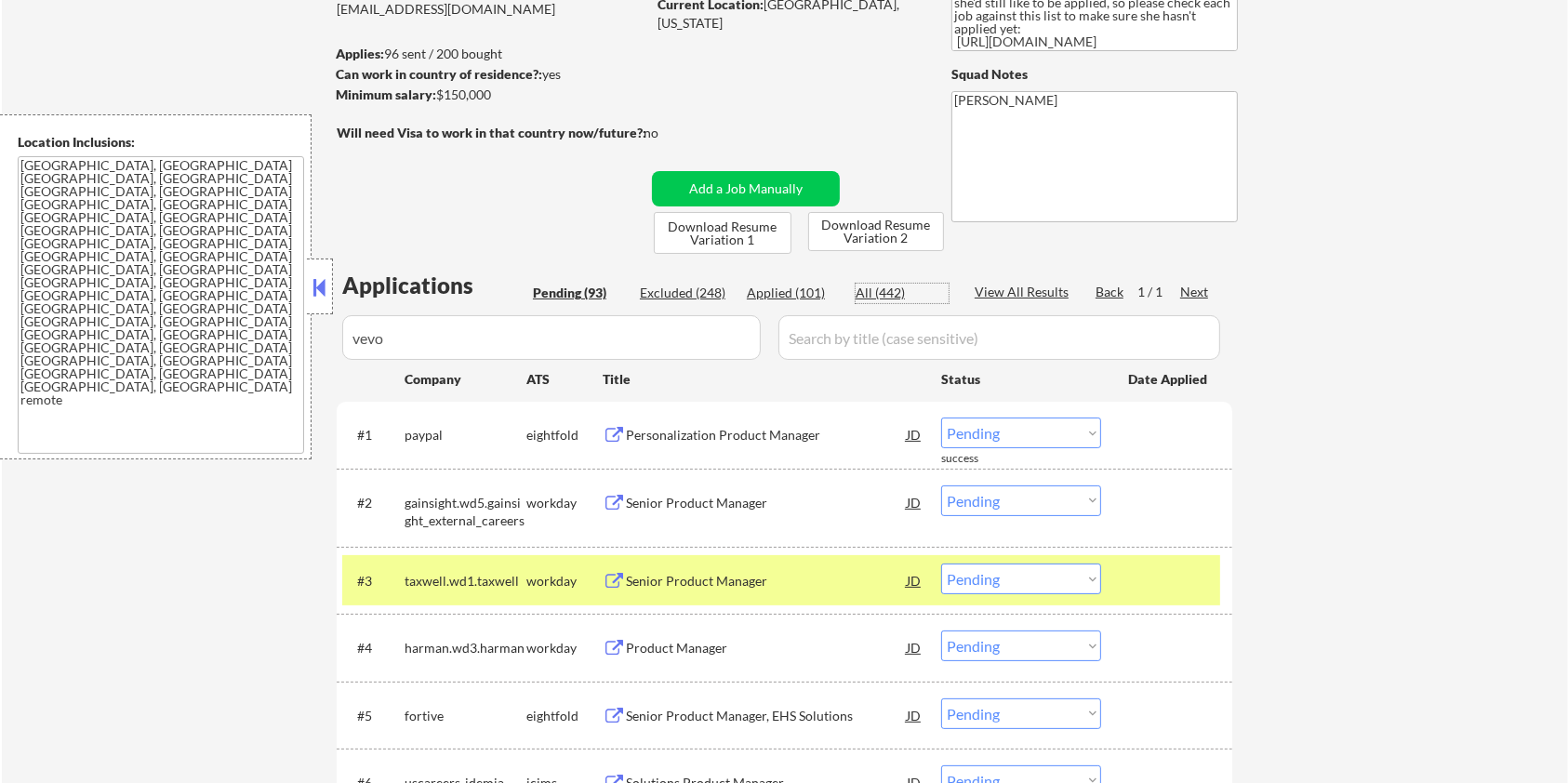
click at [888, 287] on div "All (442)" at bounding box center [902, 293] width 93 height 19
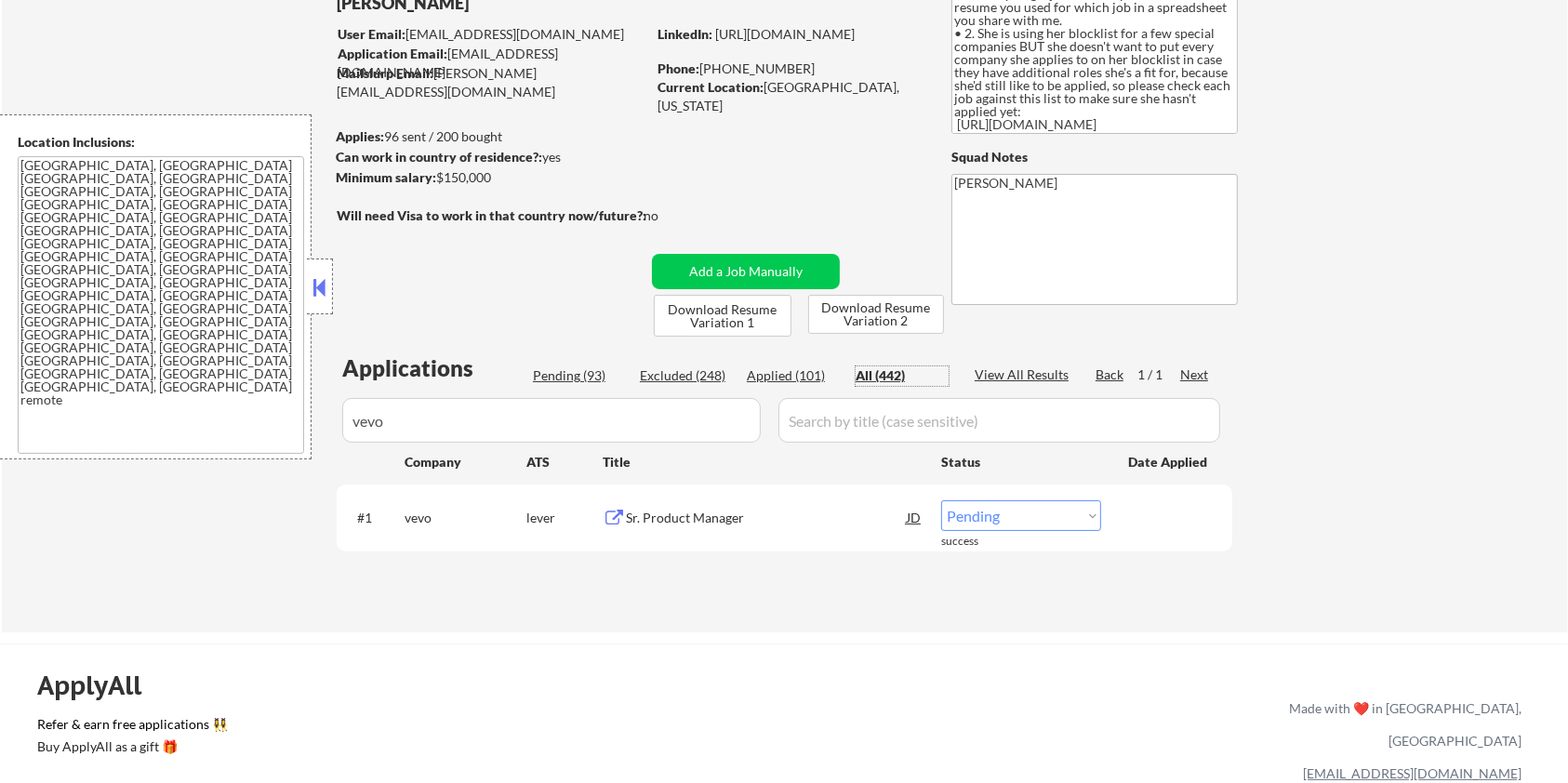
scroll to position [89, 0]
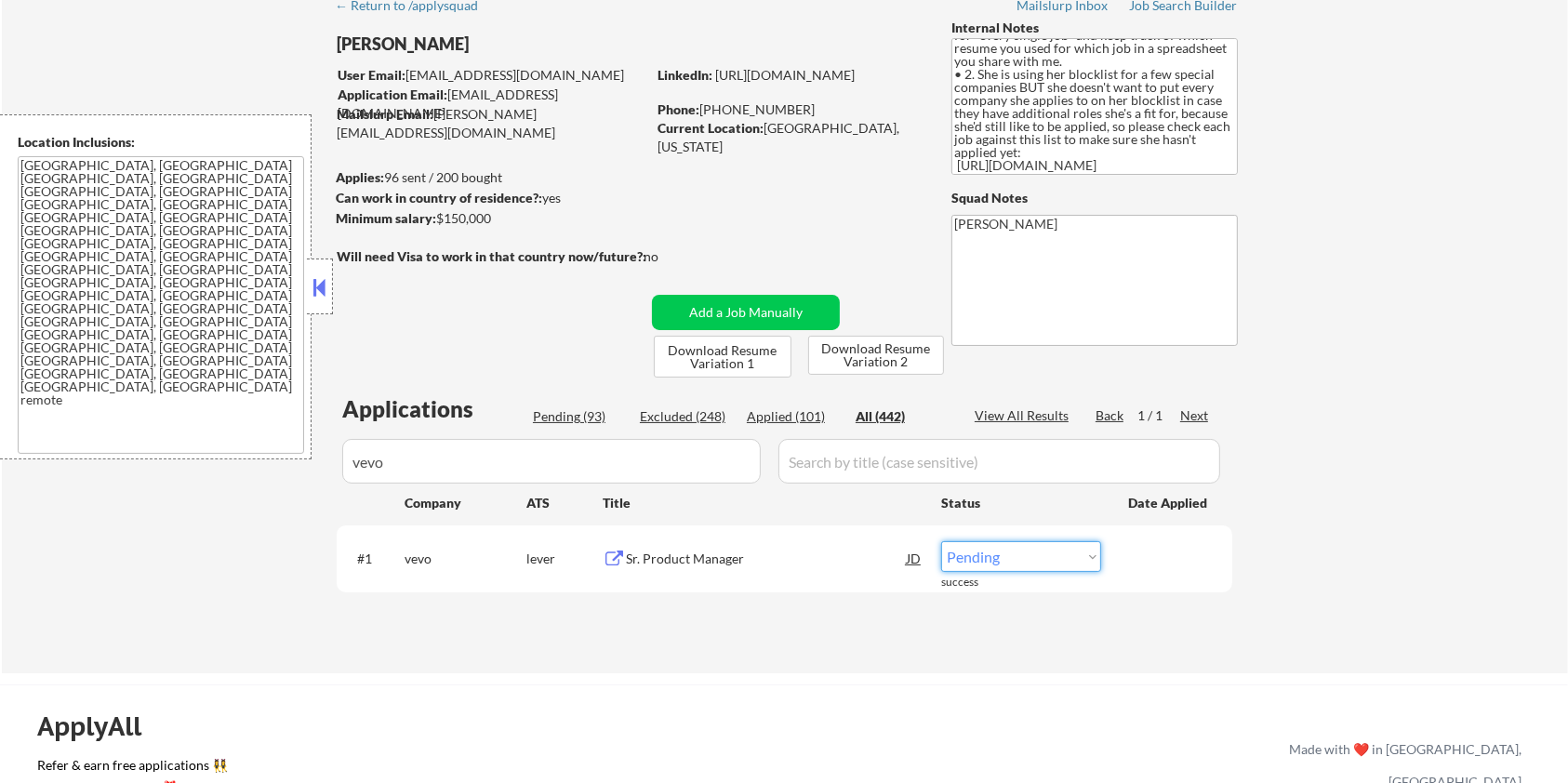
click at [1049, 562] on select "Choose an option... Pending Applied Excluded (Questions) Excluded (Expired) Exc…" at bounding box center [1021, 557] width 160 height 31
click at [941, 542] on select "Choose an option... Pending Applied Excluded (Questions) Excluded (Expired) Exc…" at bounding box center [1021, 557] width 160 height 31
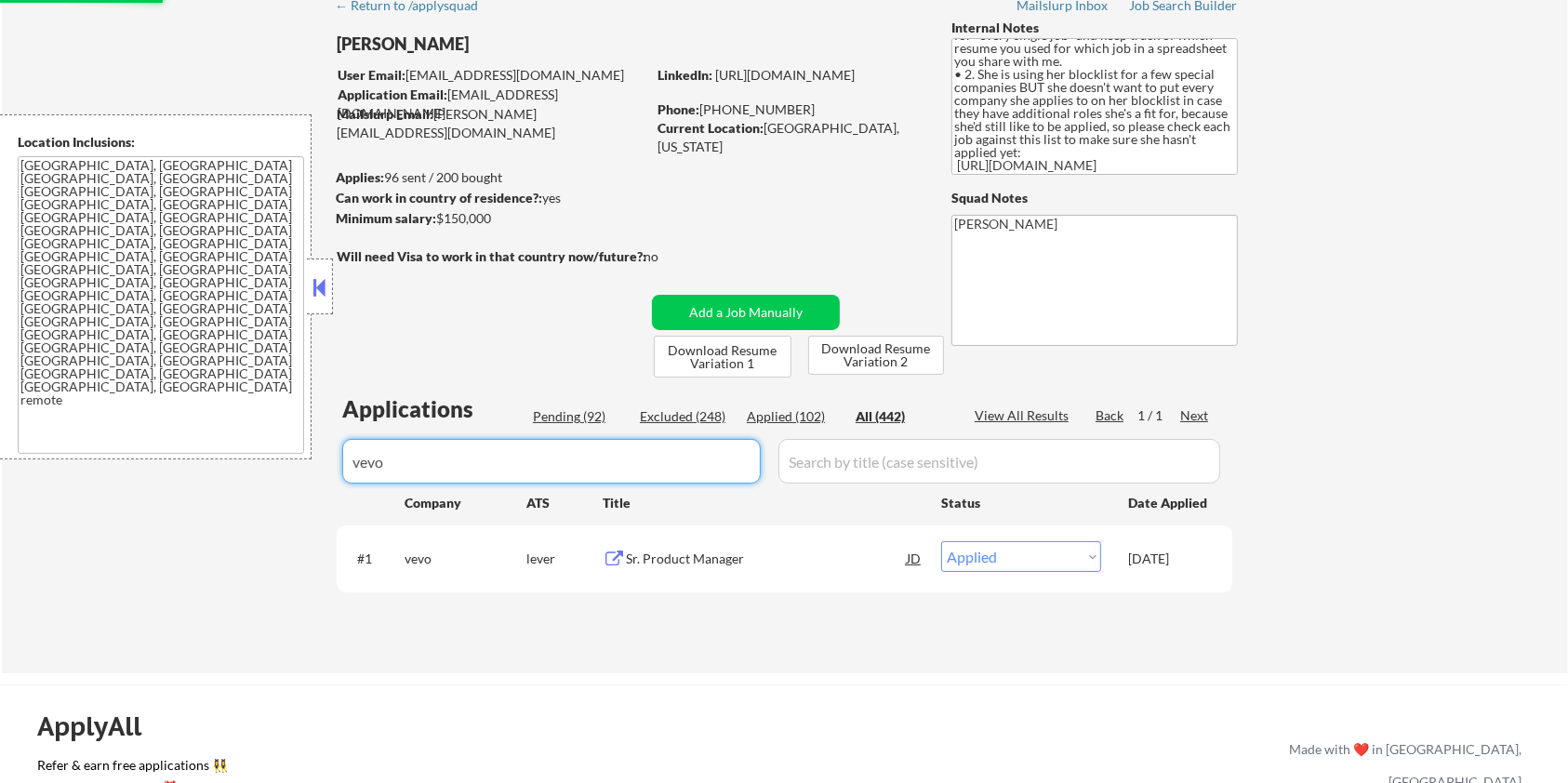
drag, startPoint x: 493, startPoint y: 463, endPoint x: 279, endPoint y: 485, distance: 215.1
click at [279, 485] on div "← Return to /applysquad Mailslurp Inbox Job Search Builder Zoe Henderson User E…" at bounding box center [785, 329] width 1567 height 688
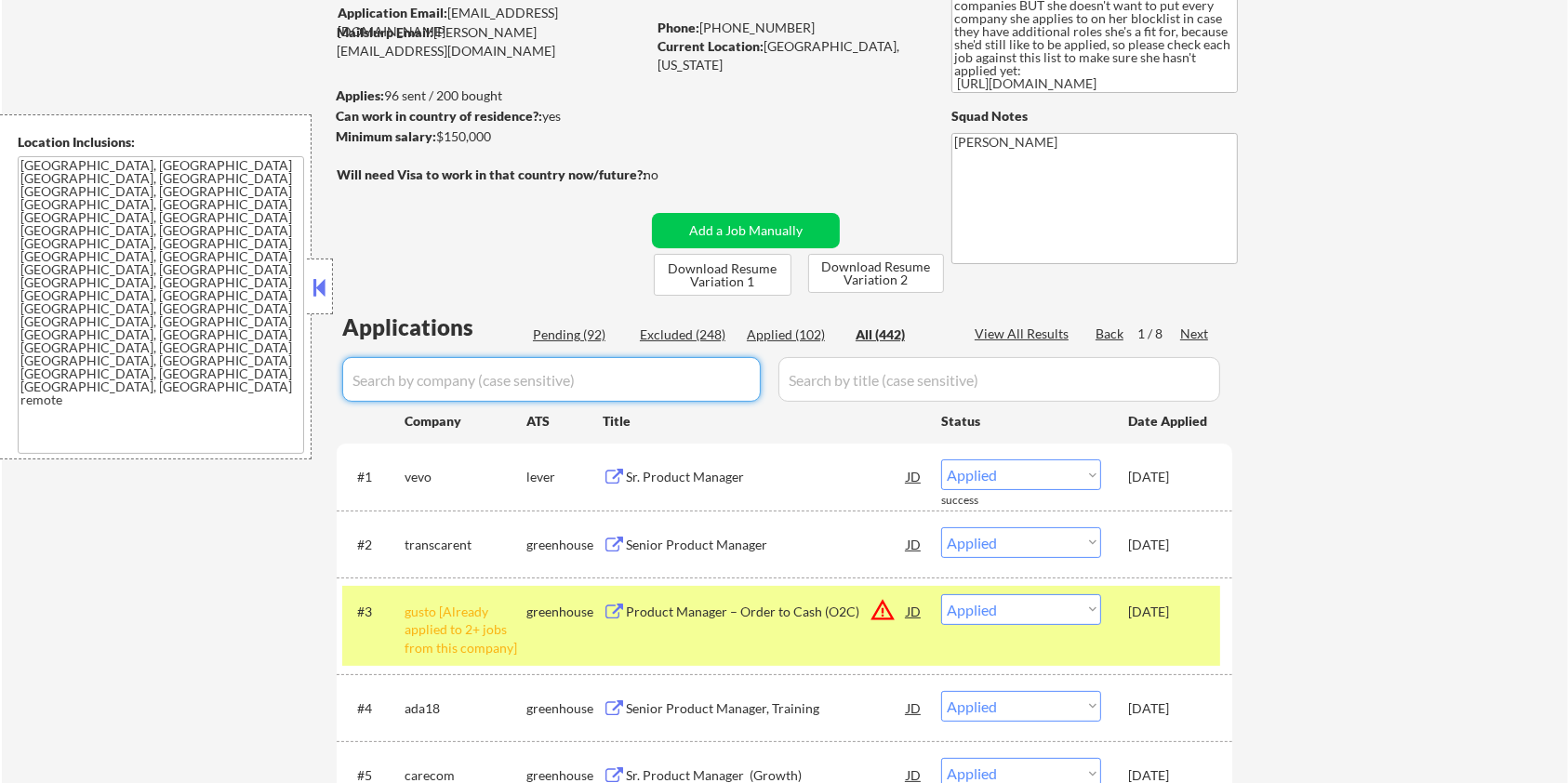
scroll to position [212, 0]
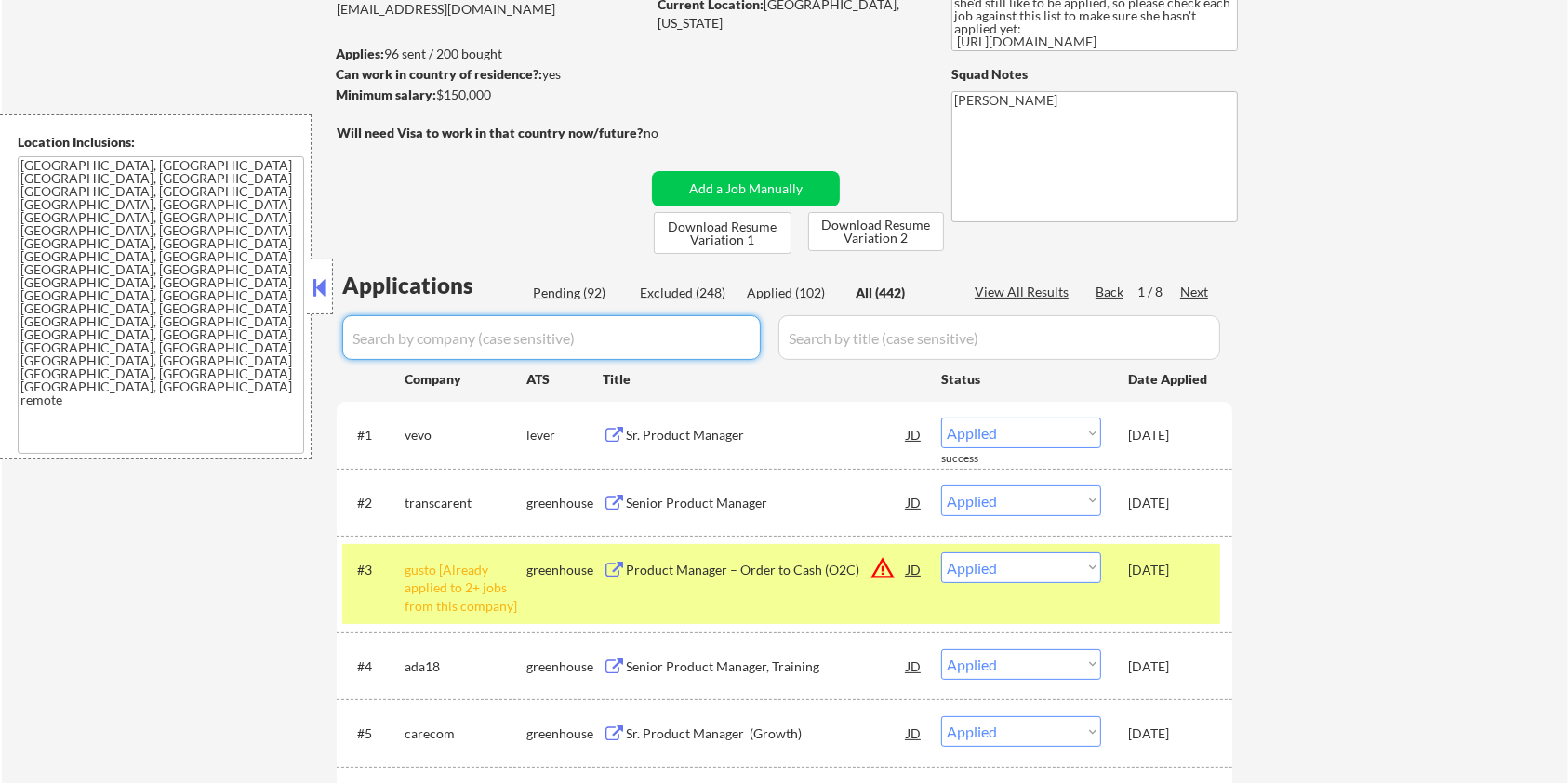
click at [569, 283] on div "Pending (92)" at bounding box center [580, 293] width 93 height 19
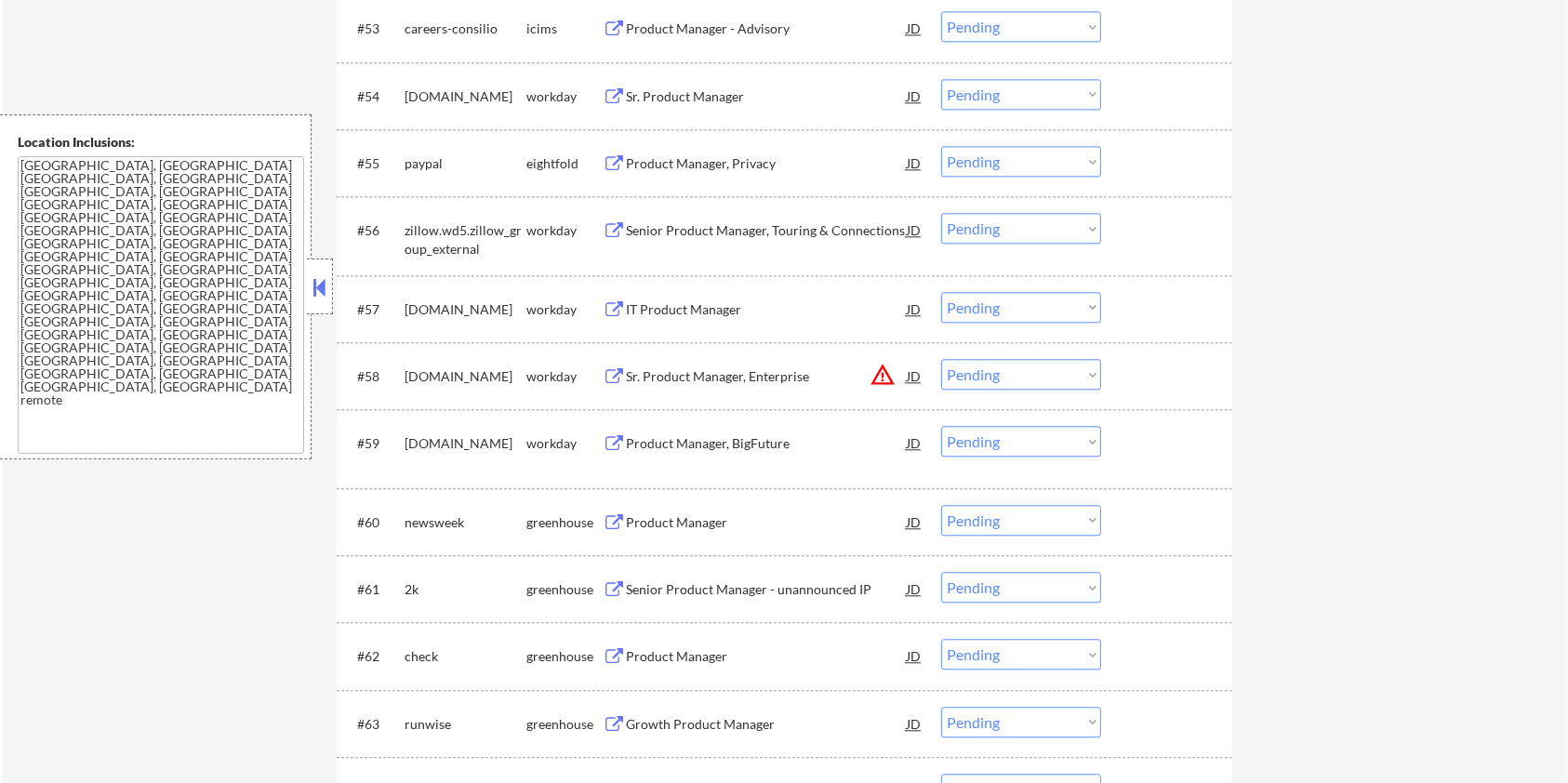
scroll to position [4553, 0]
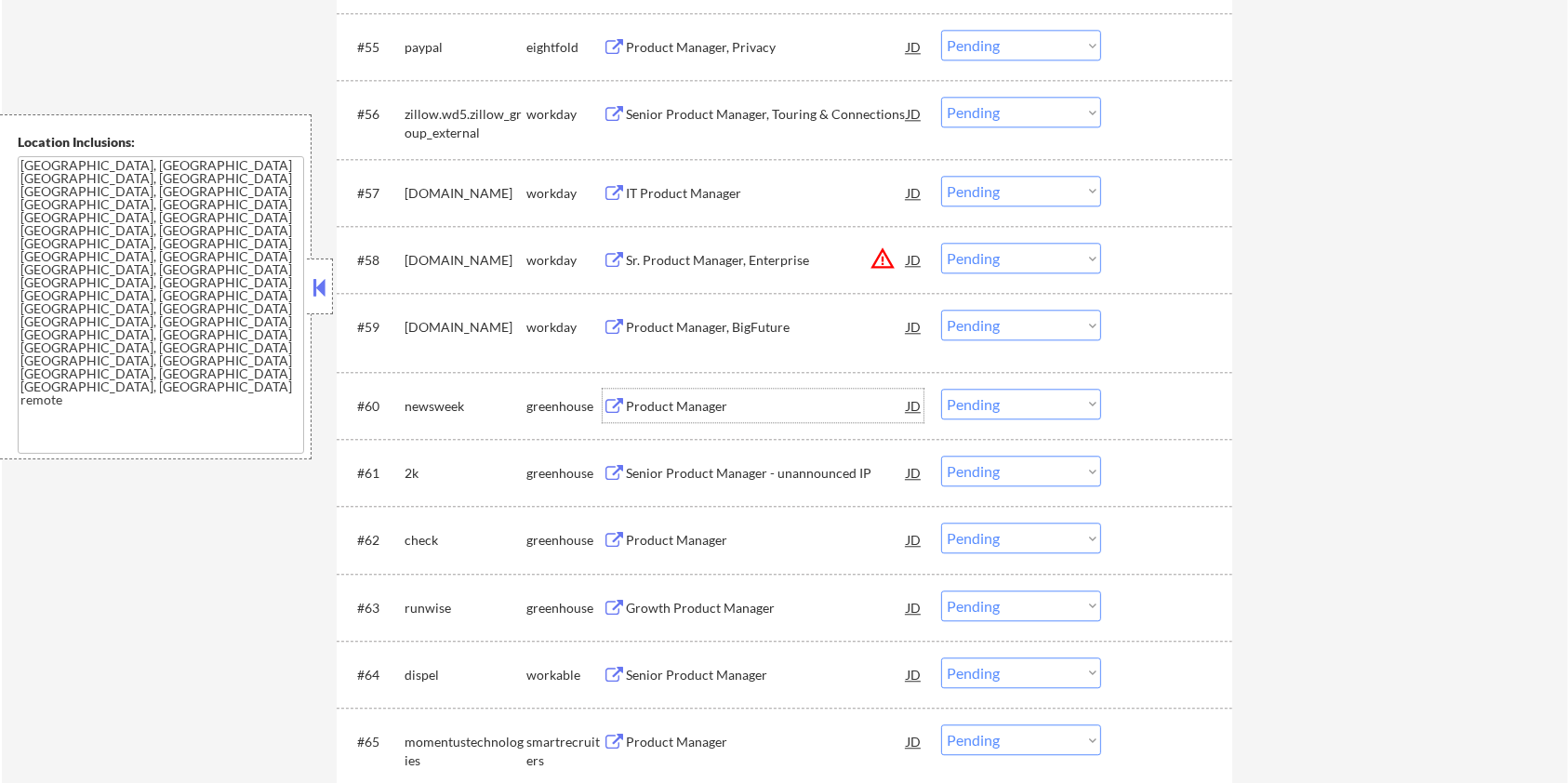
click at [654, 402] on div "Product Manager" at bounding box center [766, 406] width 281 height 19
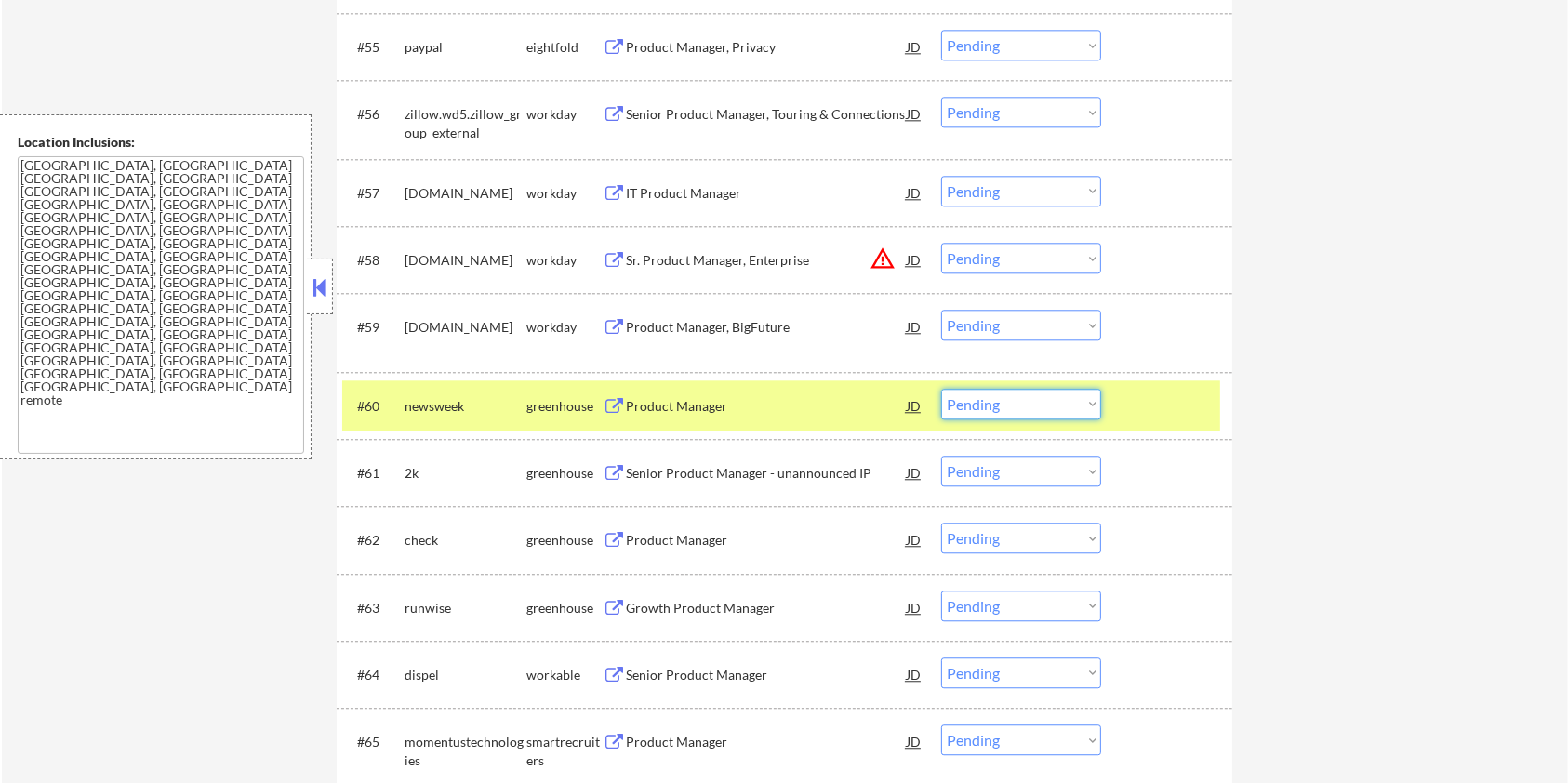
click at [1089, 405] on select "Choose an option... Pending Applied Excluded (Questions) Excluded (Expired) Exc…" at bounding box center [1021, 404] width 160 height 31
click at [941, 389] on select "Choose an option... Pending Applied Excluded (Questions) Excluded (Expired) Exc…" at bounding box center [1021, 404] width 160 height 31
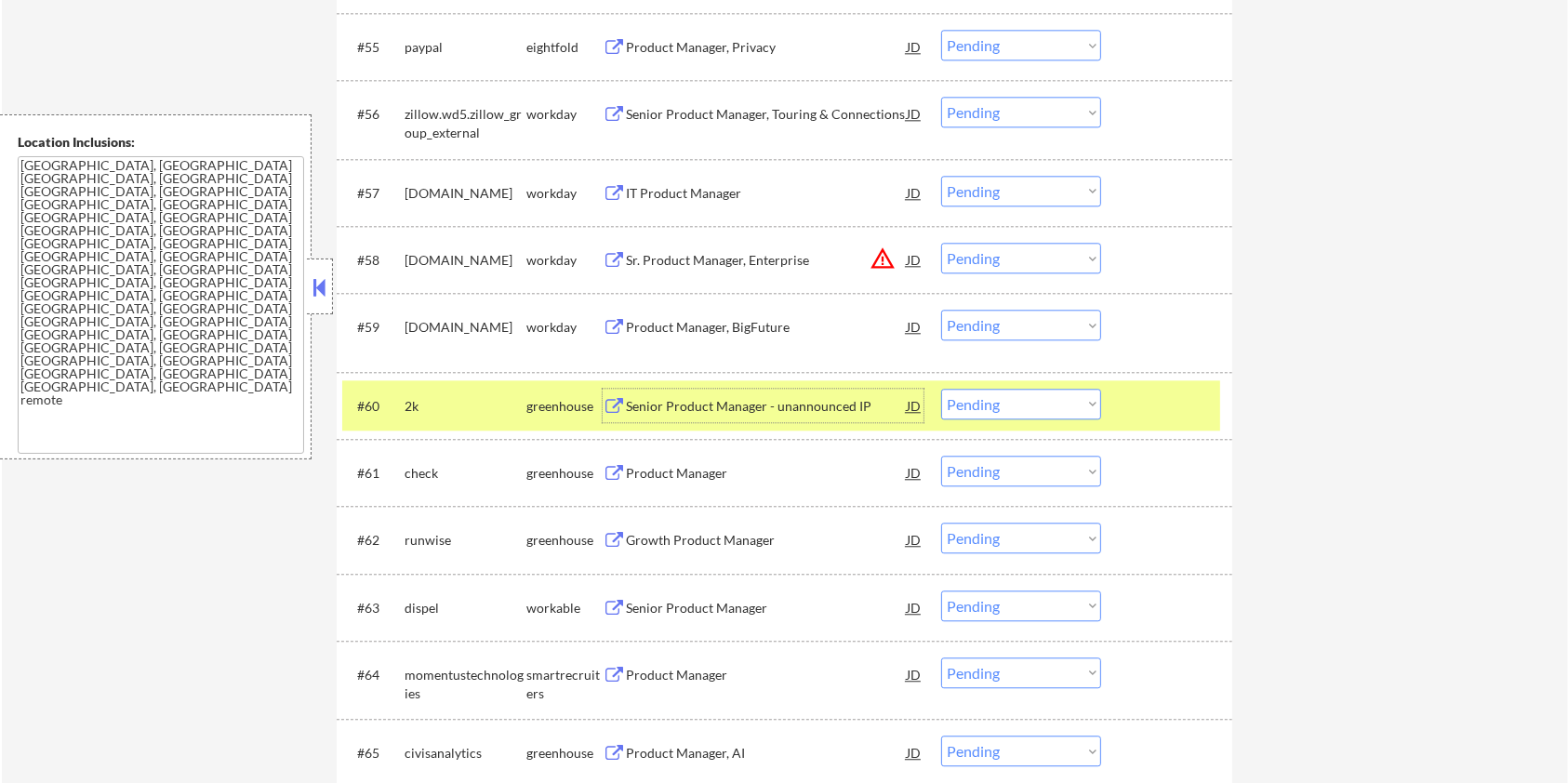
click at [708, 406] on div "Senior Product Manager - unannounced IP" at bounding box center [766, 406] width 281 height 19
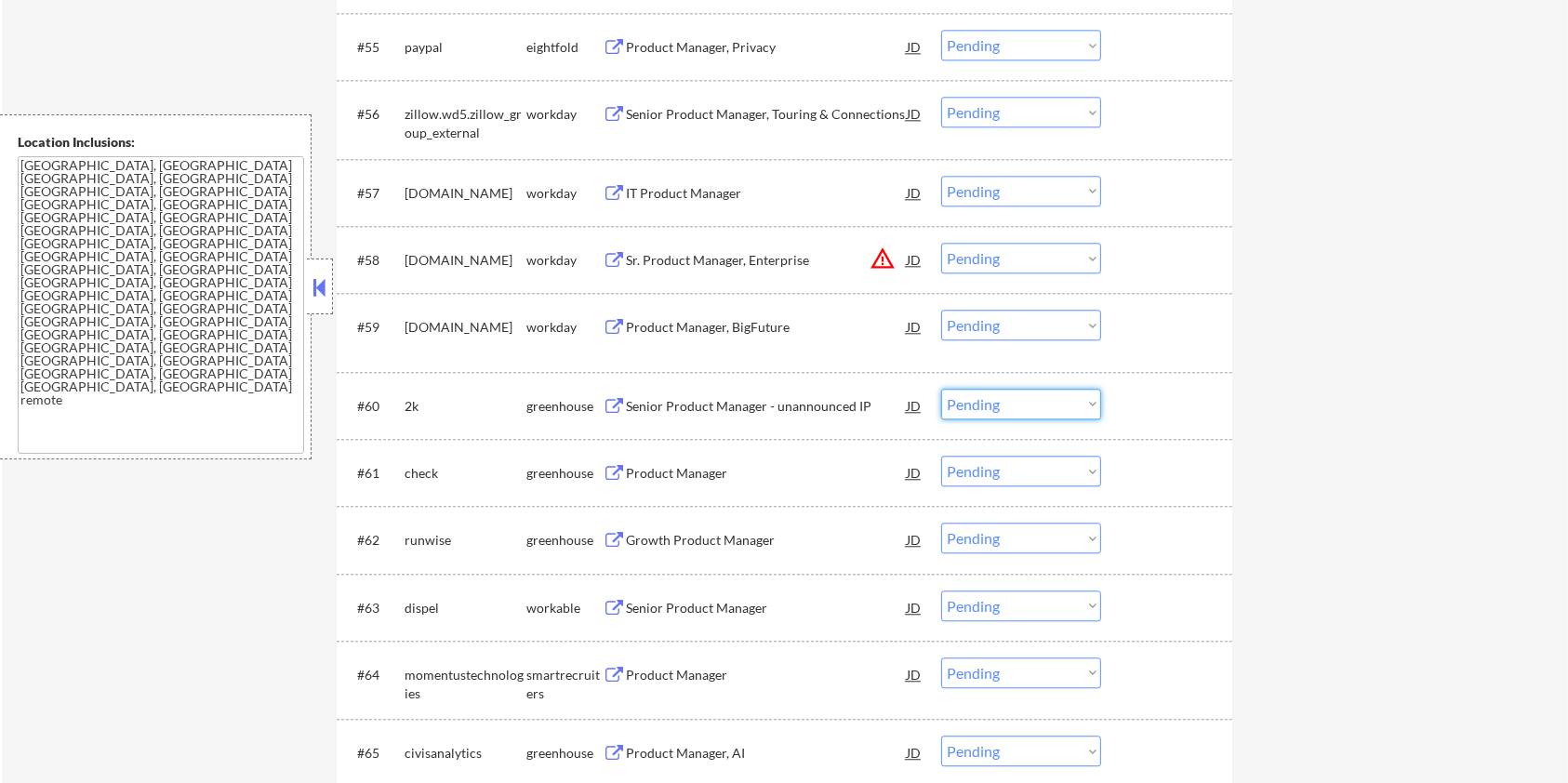
click at [1032, 405] on select "Choose an option... Pending Applied Excluded (Questions) Excluded (Expired) Exc…" at bounding box center [1021, 404] width 160 height 31
click at [941, 389] on select "Choose an option... Pending Applied Excluded (Questions) Excluded (Expired) Exc…" at bounding box center [1021, 404] width 160 height 31
click at [671, 472] on div "Product Manager" at bounding box center [766, 474] width 281 height 19
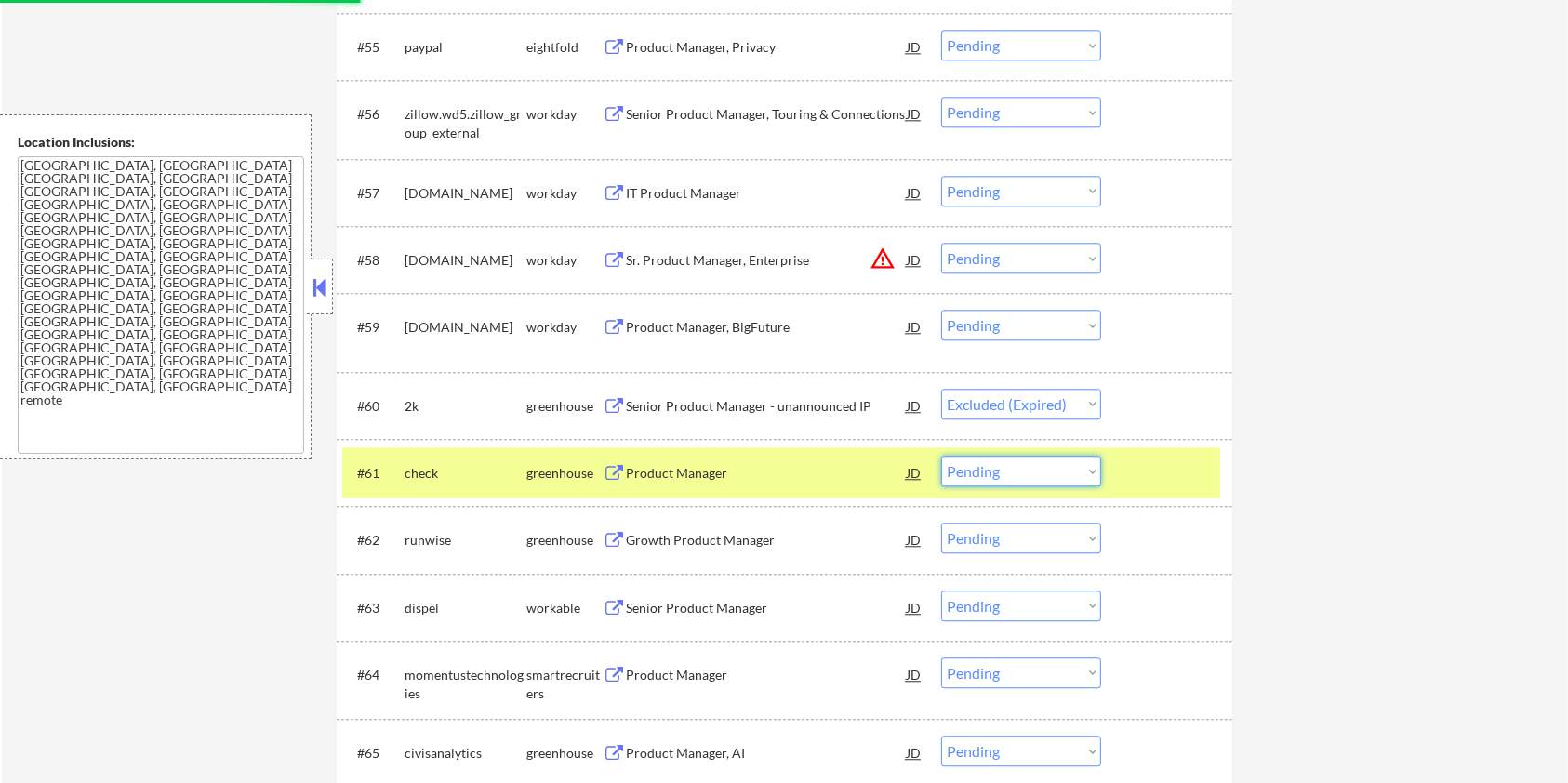
click at [1080, 480] on select "Choose an option... Pending Applied Excluded (Questions) Excluded (Expired) Exc…" at bounding box center [1021, 471] width 160 height 31
click at [941, 456] on select "Choose an option... Pending Applied Excluded (Questions) Excluded (Expired) Exc…" at bounding box center [1021, 471] width 160 height 31
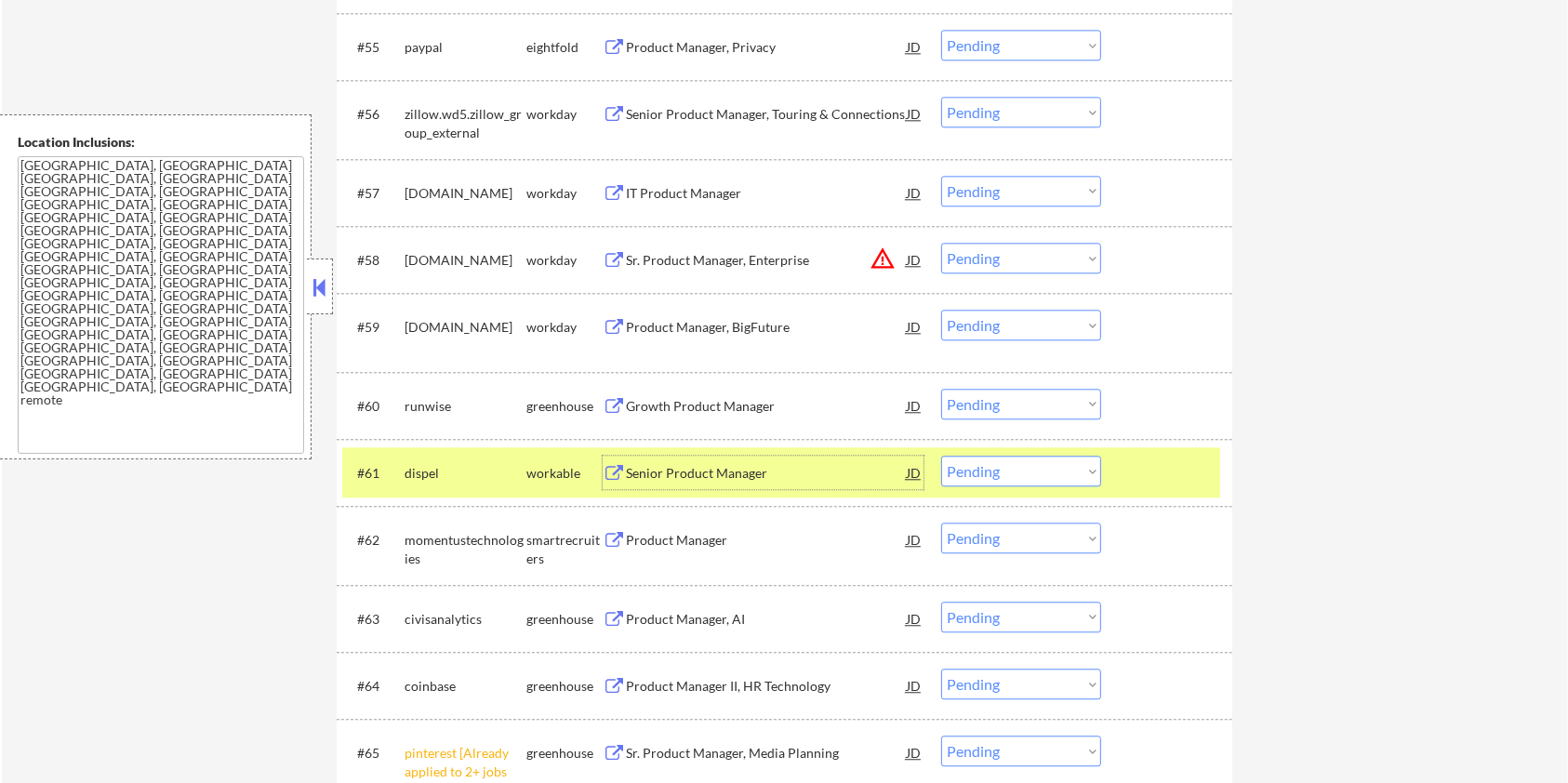
click at [678, 470] on div "Senior Product Manager" at bounding box center [766, 474] width 281 height 19
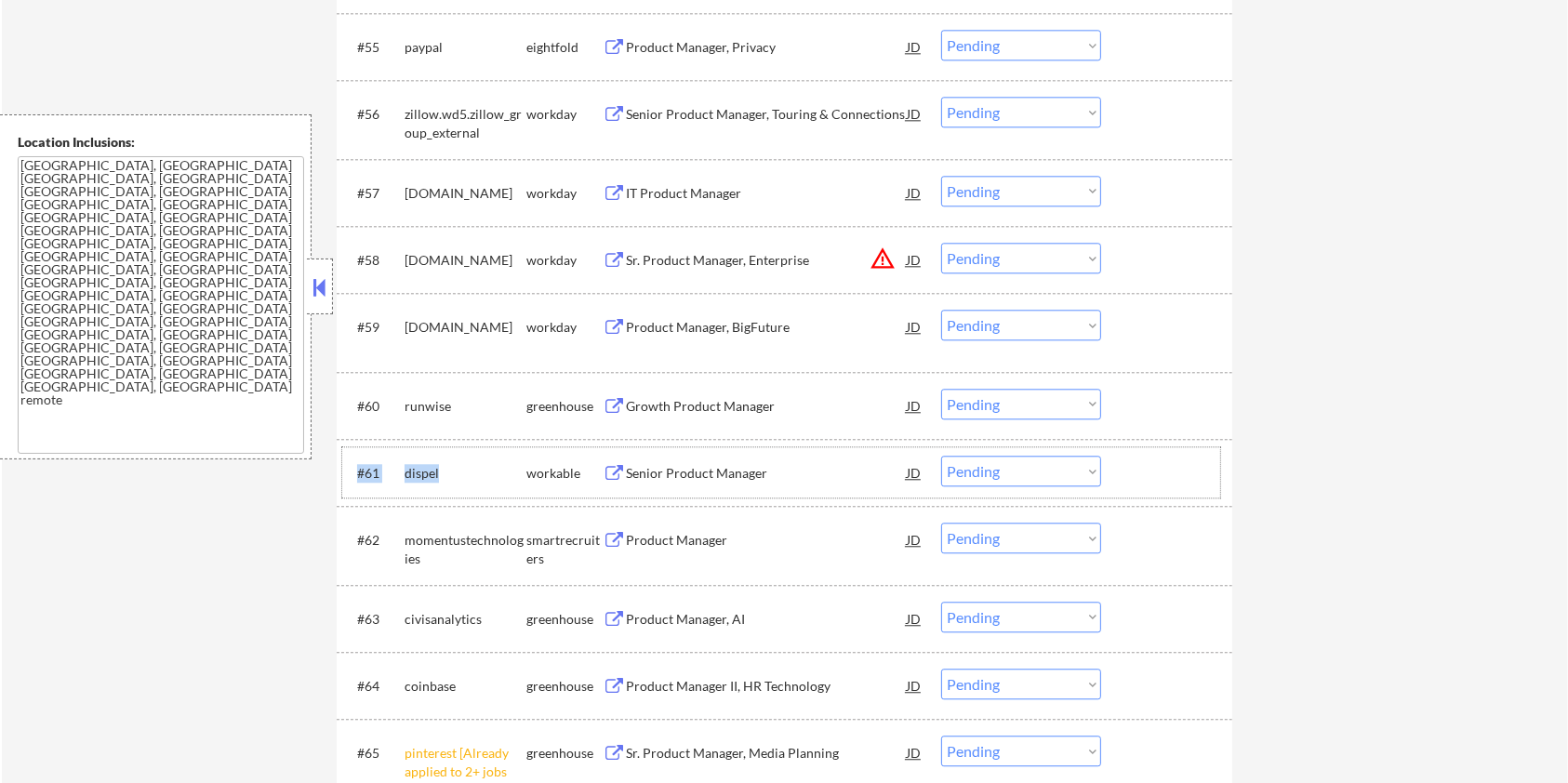
drag, startPoint x: 480, startPoint y: 469, endPoint x: 391, endPoint y: 472, distance: 89.1
click at [395, 470] on div "#61 dispel workable Senior Product Manager JD warning_amber Choose an option...…" at bounding box center [781, 472] width 878 height 51
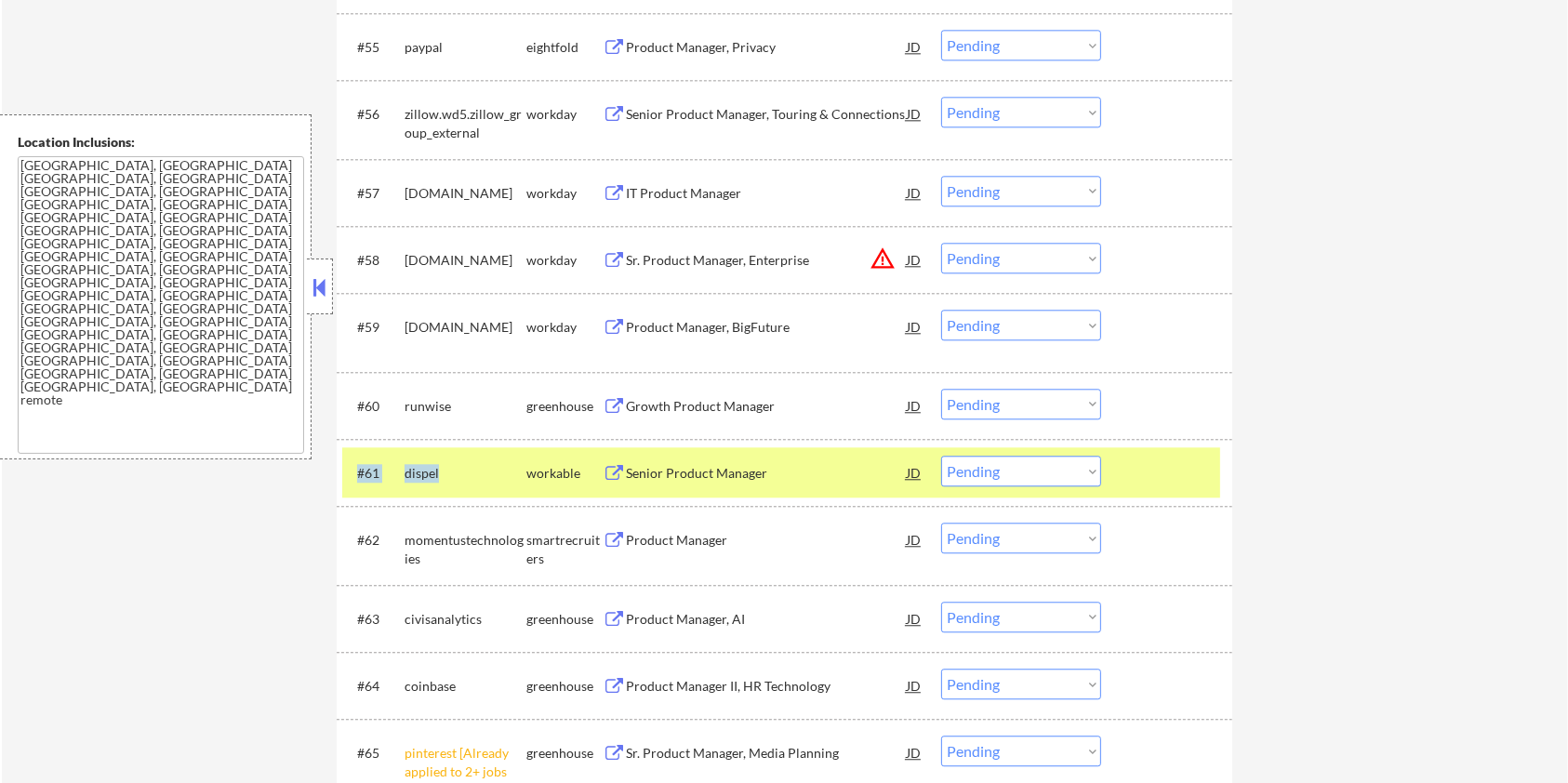
click at [441, 472] on div "dispel" at bounding box center [465, 474] width 122 height 19
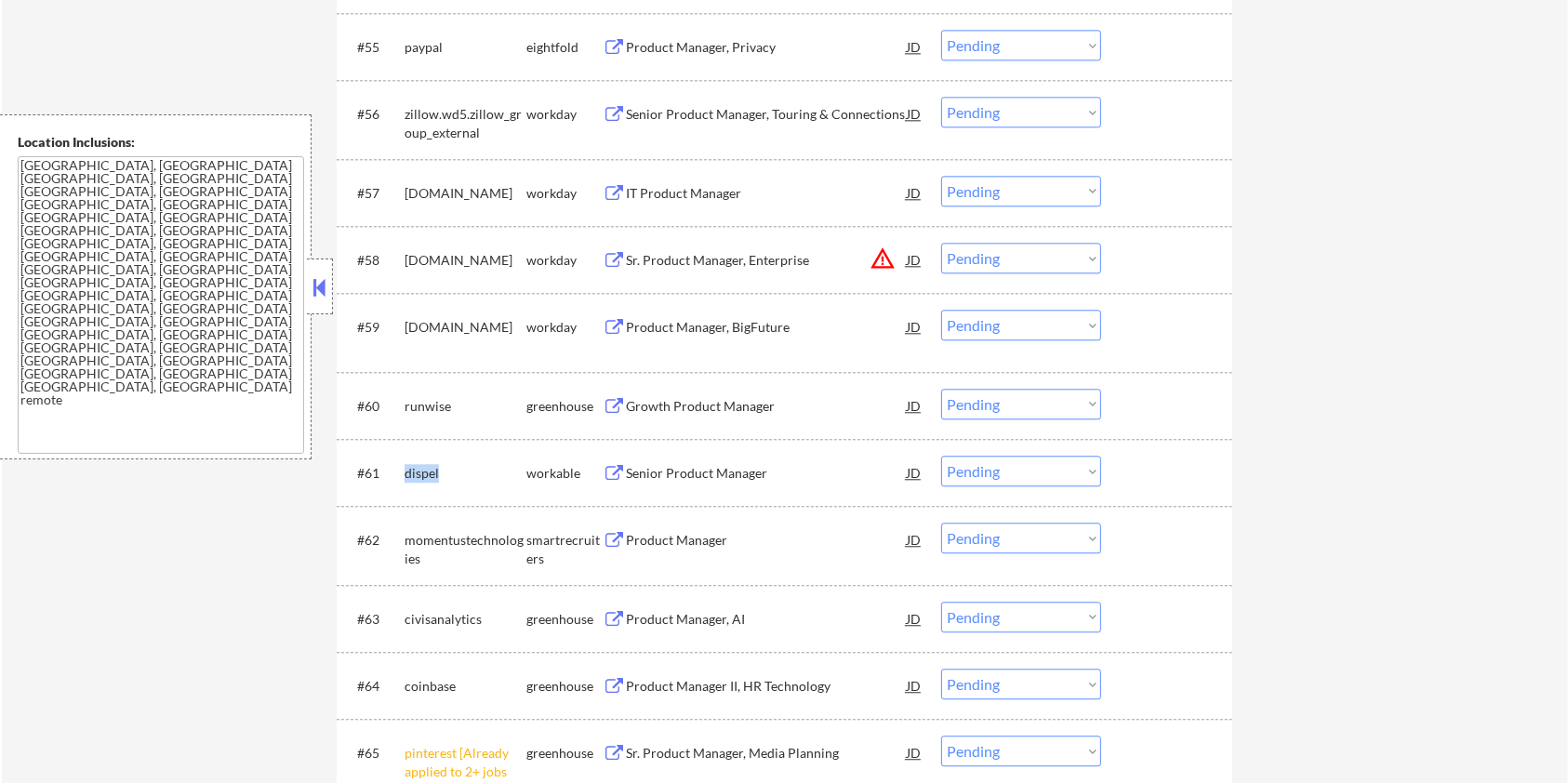
drag, startPoint x: 448, startPoint y: 466, endPoint x: 403, endPoint y: 473, distance: 45.5
click at [404, 473] on div "dispel" at bounding box center [465, 474] width 122 height 19
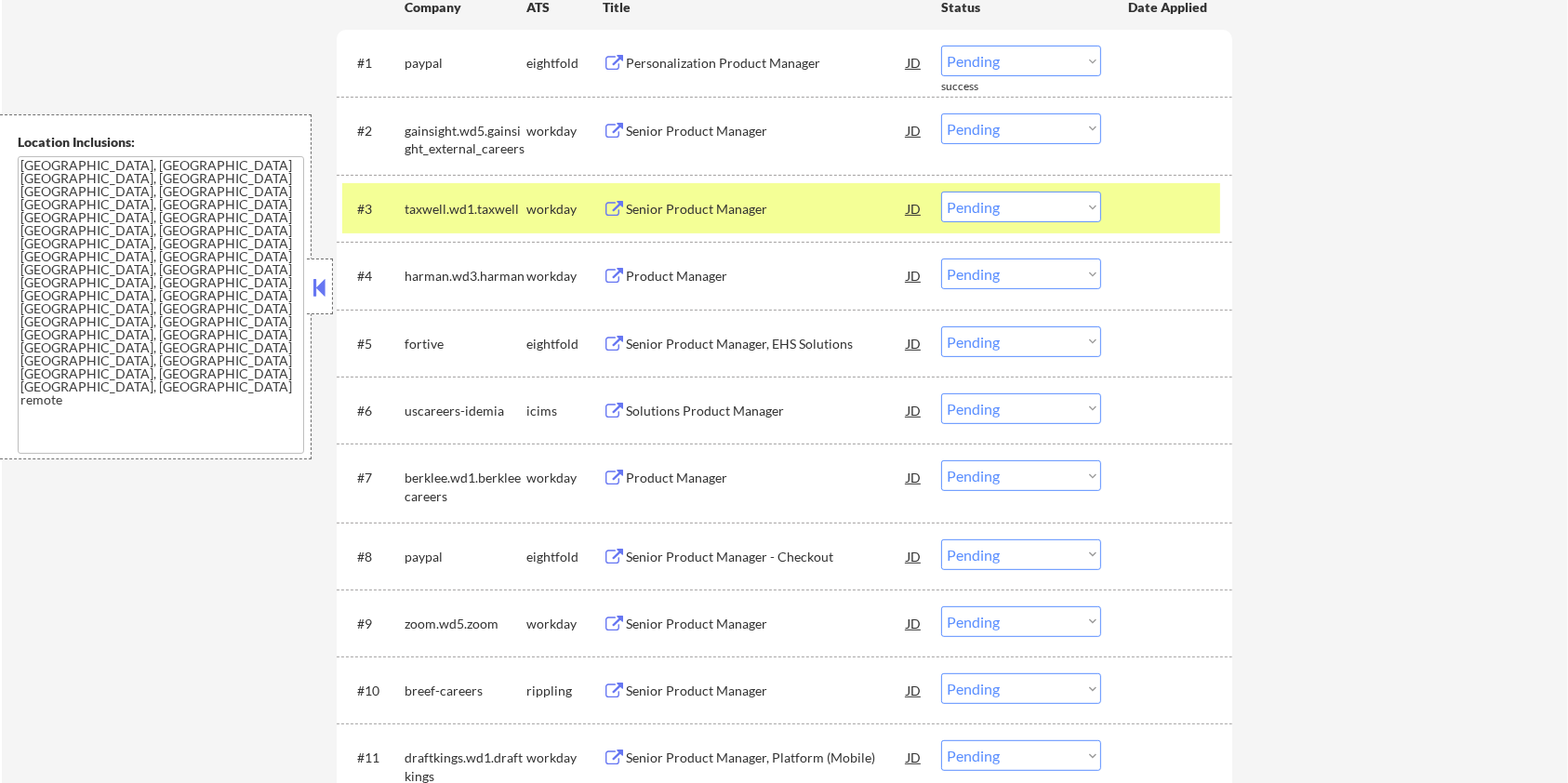
scroll to position [212, 0]
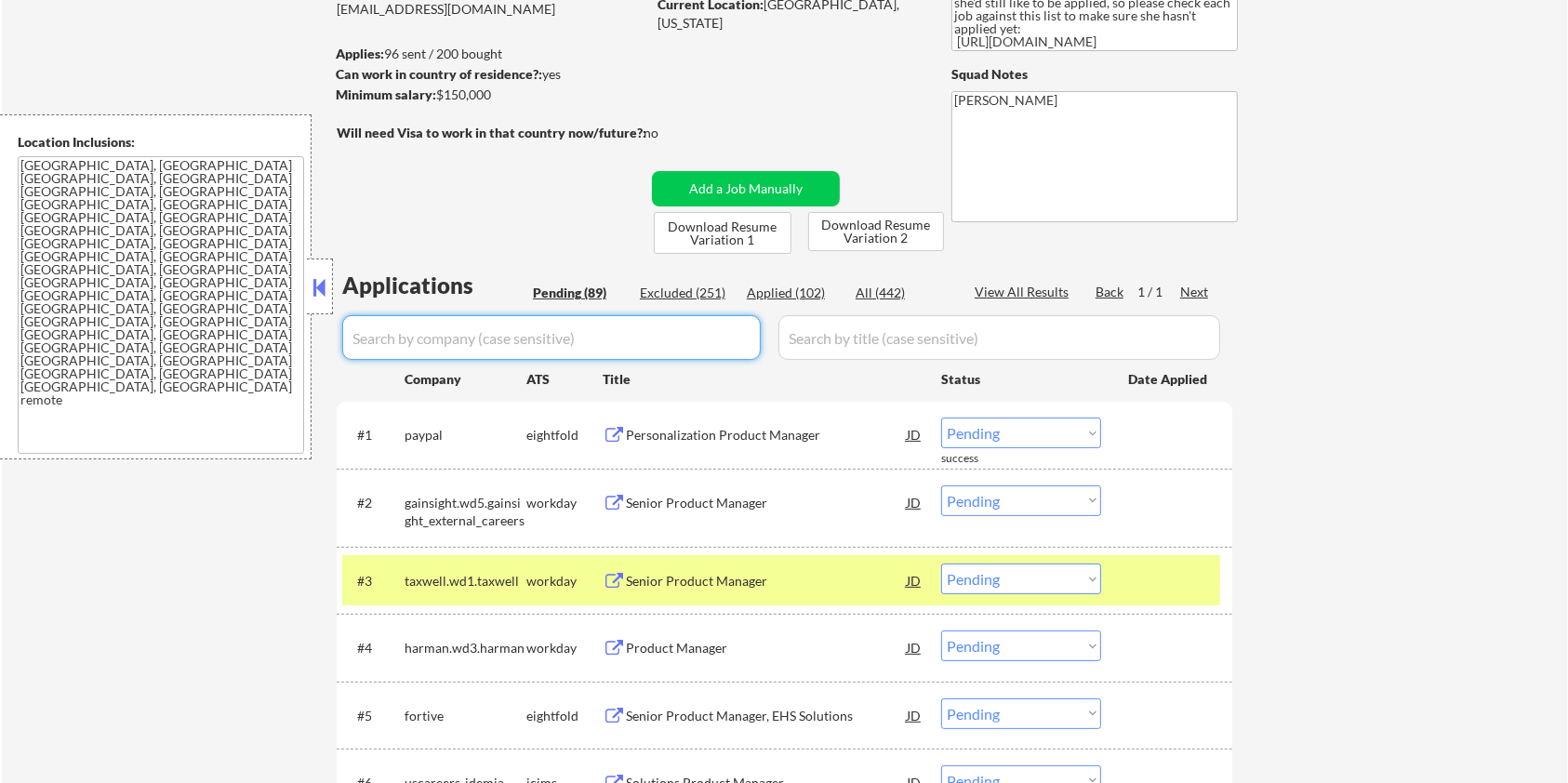
click at [490, 321] on input "input" at bounding box center [551, 338] width 419 height 45
paste input "dispel"
click at [857, 344] on input "input" at bounding box center [999, 338] width 442 height 45
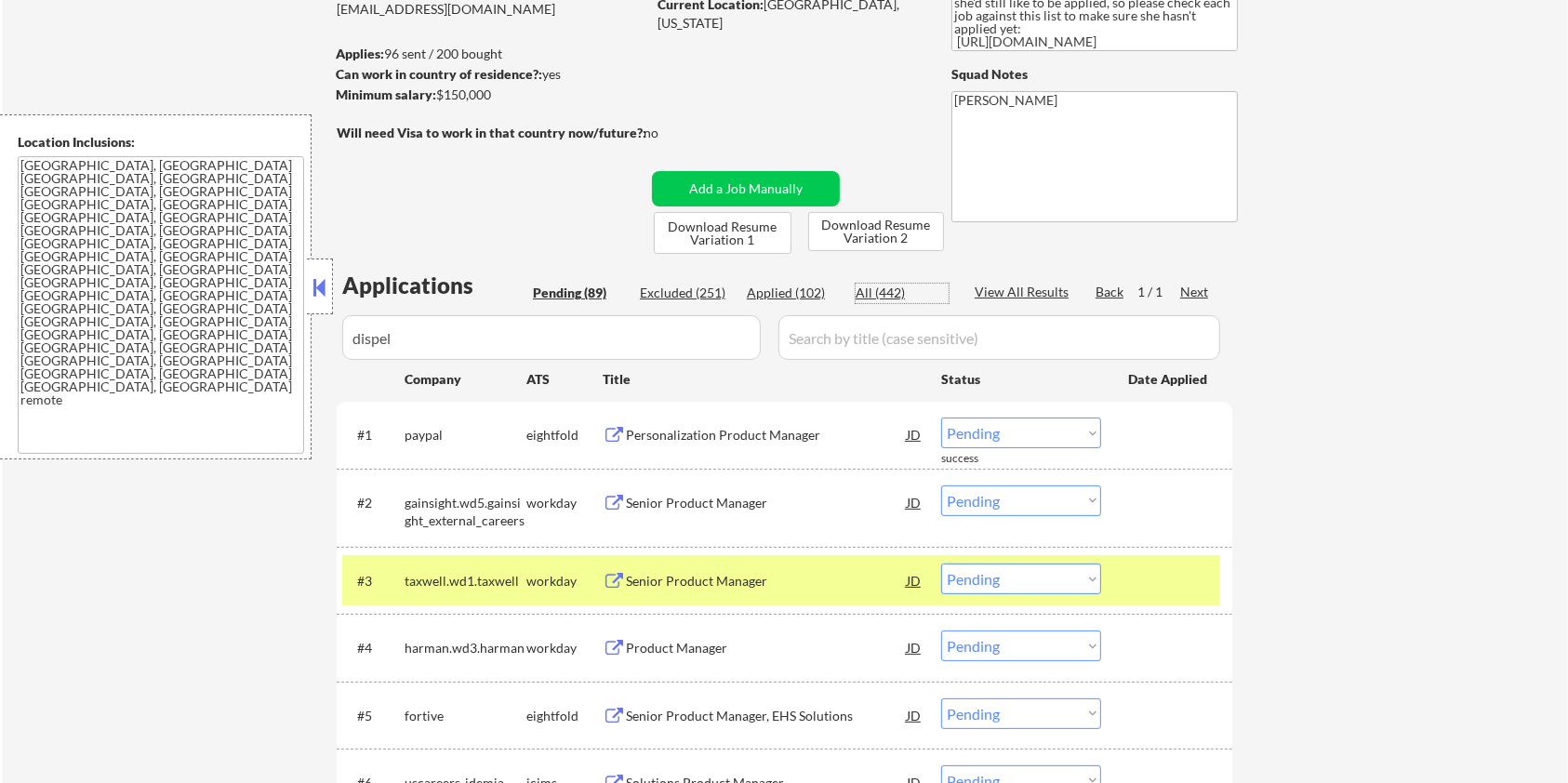
click at [887, 286] on div "All (442)" at bounding box center [902, 293] width 93 height 19
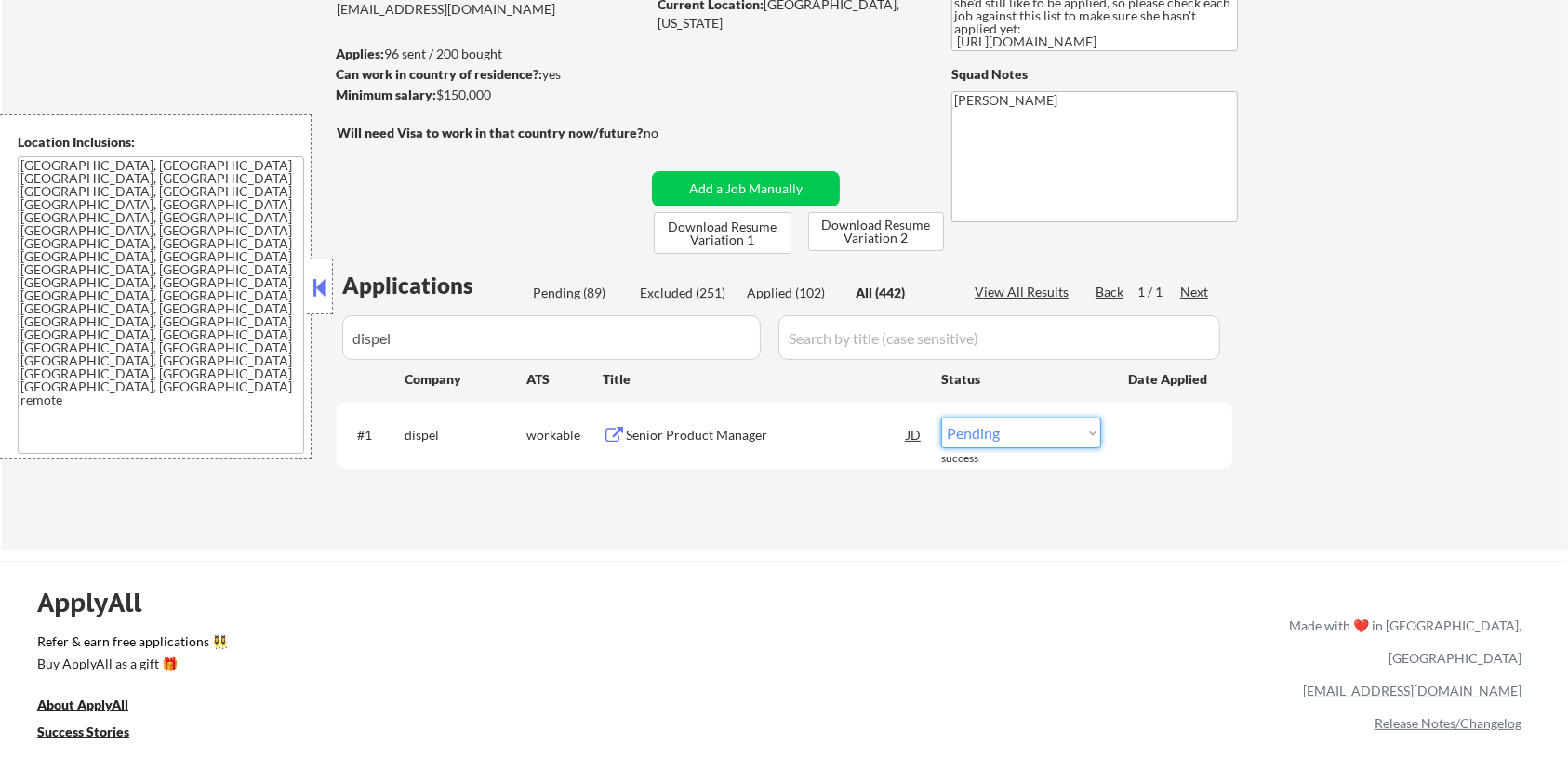
click at [1005, 427] on select "Choose an option... Pending Applied Excluded (Questions) Excluded (Expired) Exc…" at bounding box center [1021, 433] width 160 height 31
click at [941, 418] on select "Choose an option... Pending Applied Excluded (Questions) Excluded (Expired) Exc…" at bounding box center [1021, 433] width 160 height 31
click at [988, 438] on select "Choose an option... Pending Applied Excluded (Questions) Excluded (Expired) Exc…" at bounding box center [1021, 433] width 160 height 31
click at [941, 418] on select "Choose an option... Pending Applied Excluded (Questions) Excluded (Expired) Exc…" at bounding box center [1021, 433] width 160 height 31
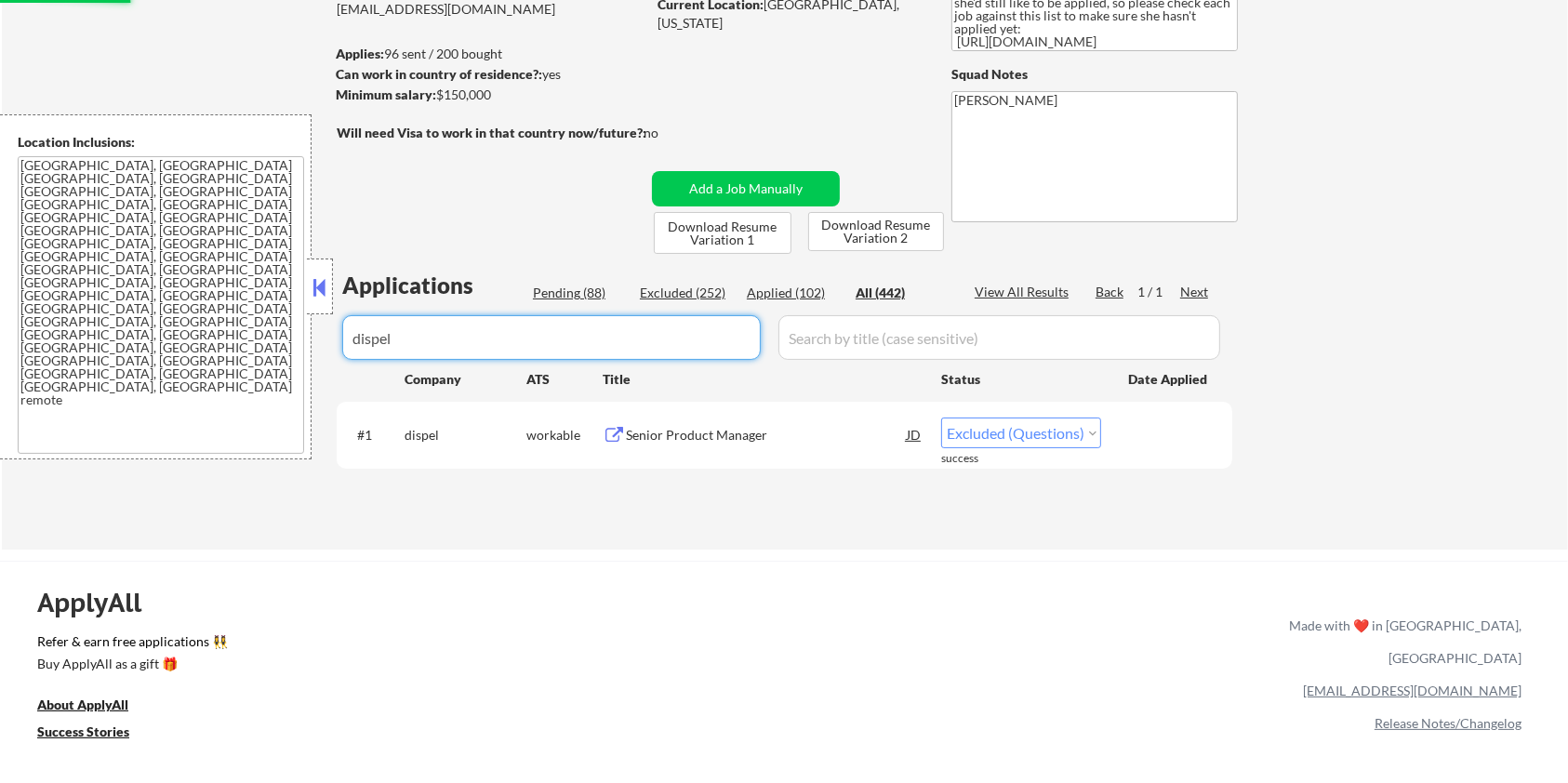
drag, startPoint x: 563, startPoint y: 330, endPoint x: 267, endPoint y: 333, distance: 296.0
click at [267, 332] on body "← Return to /applysquad Mailslurp Inbox Job Search Builder Zoe Henderson User E…" at bounding box center [784, 179] width 1568 height 783
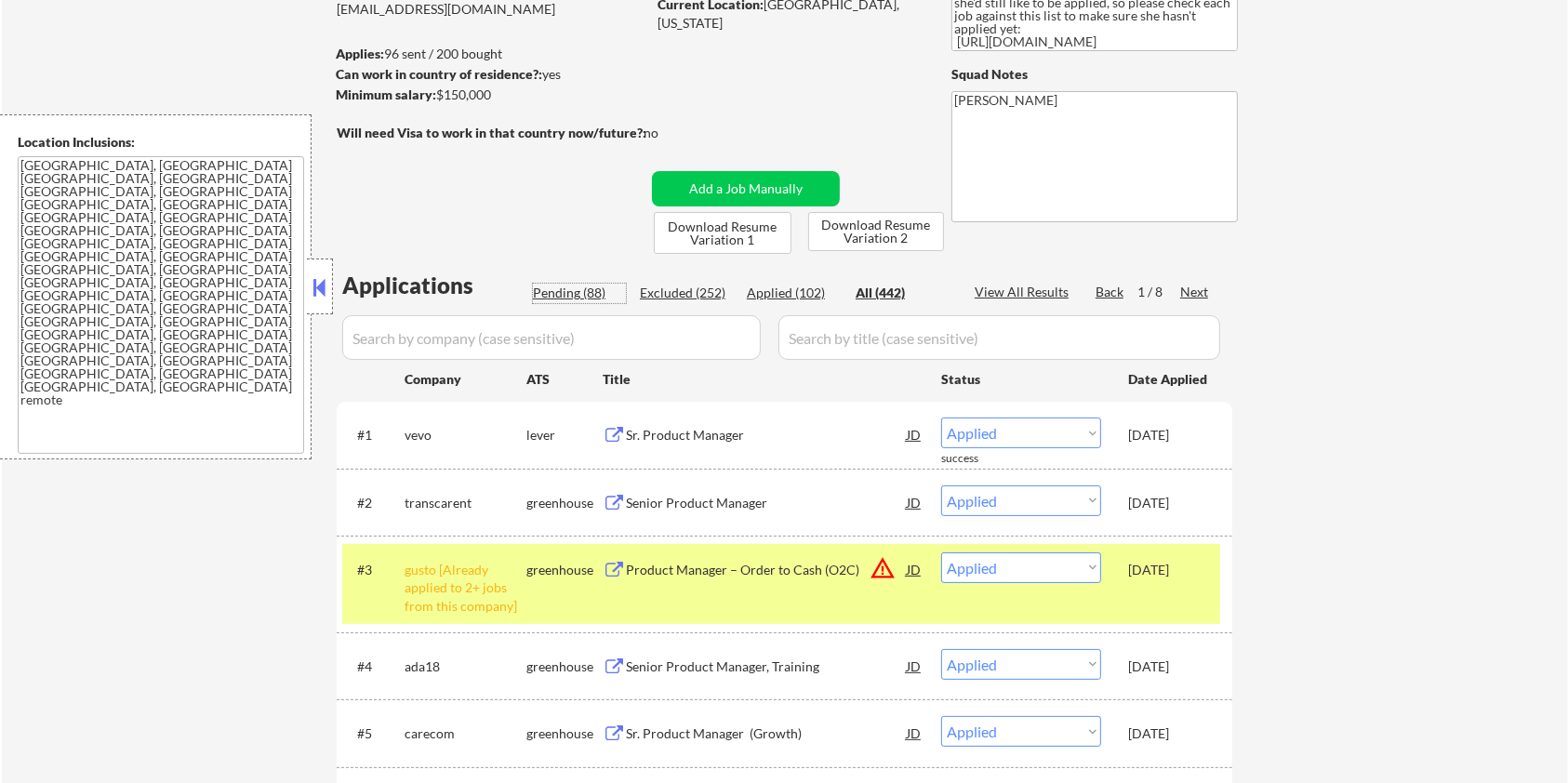
click at [562, 289] on div "Pending (88)" at bounding box center [580, 293] width 93 height 19
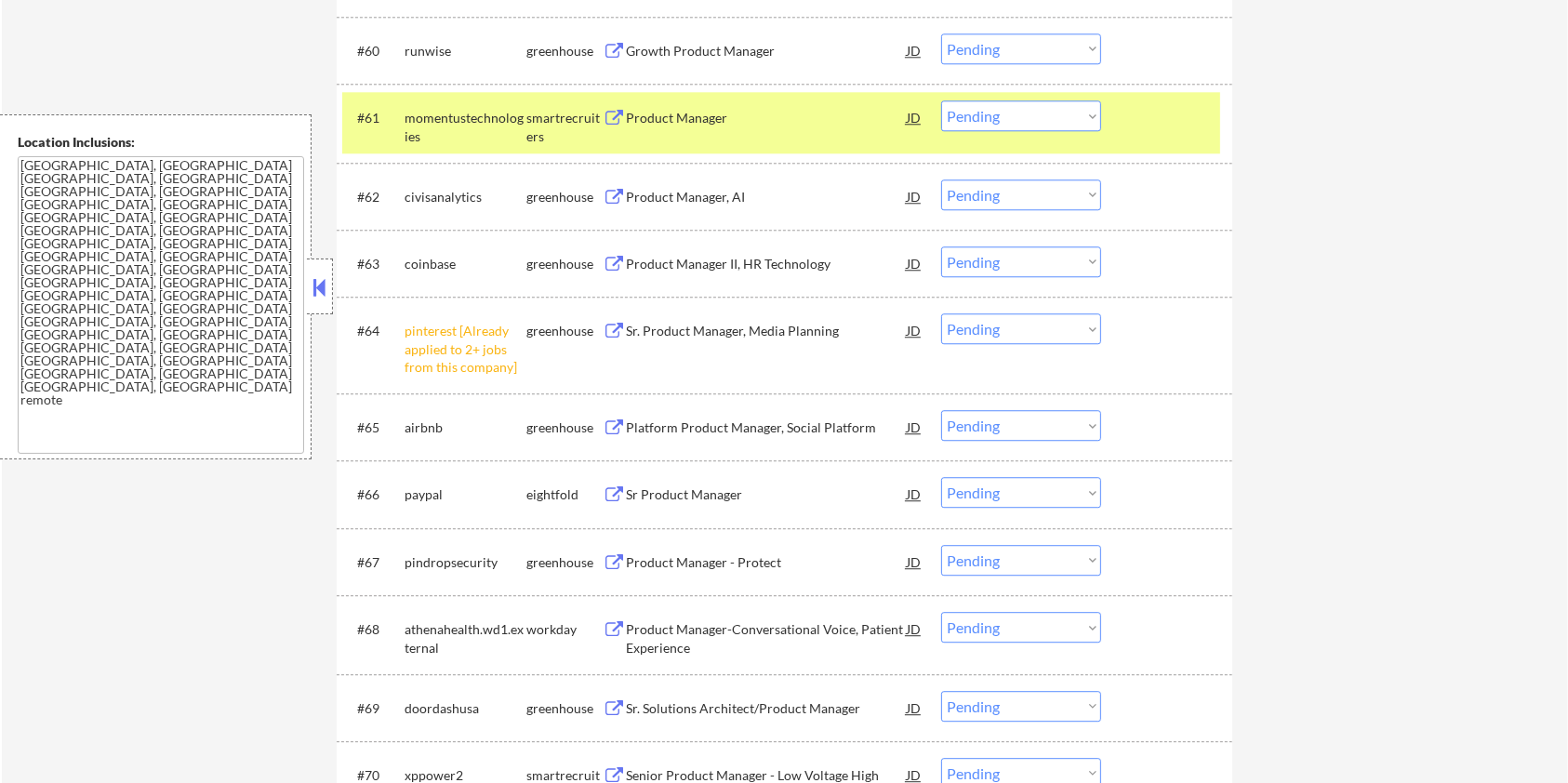
scroll to position [5173, 0]
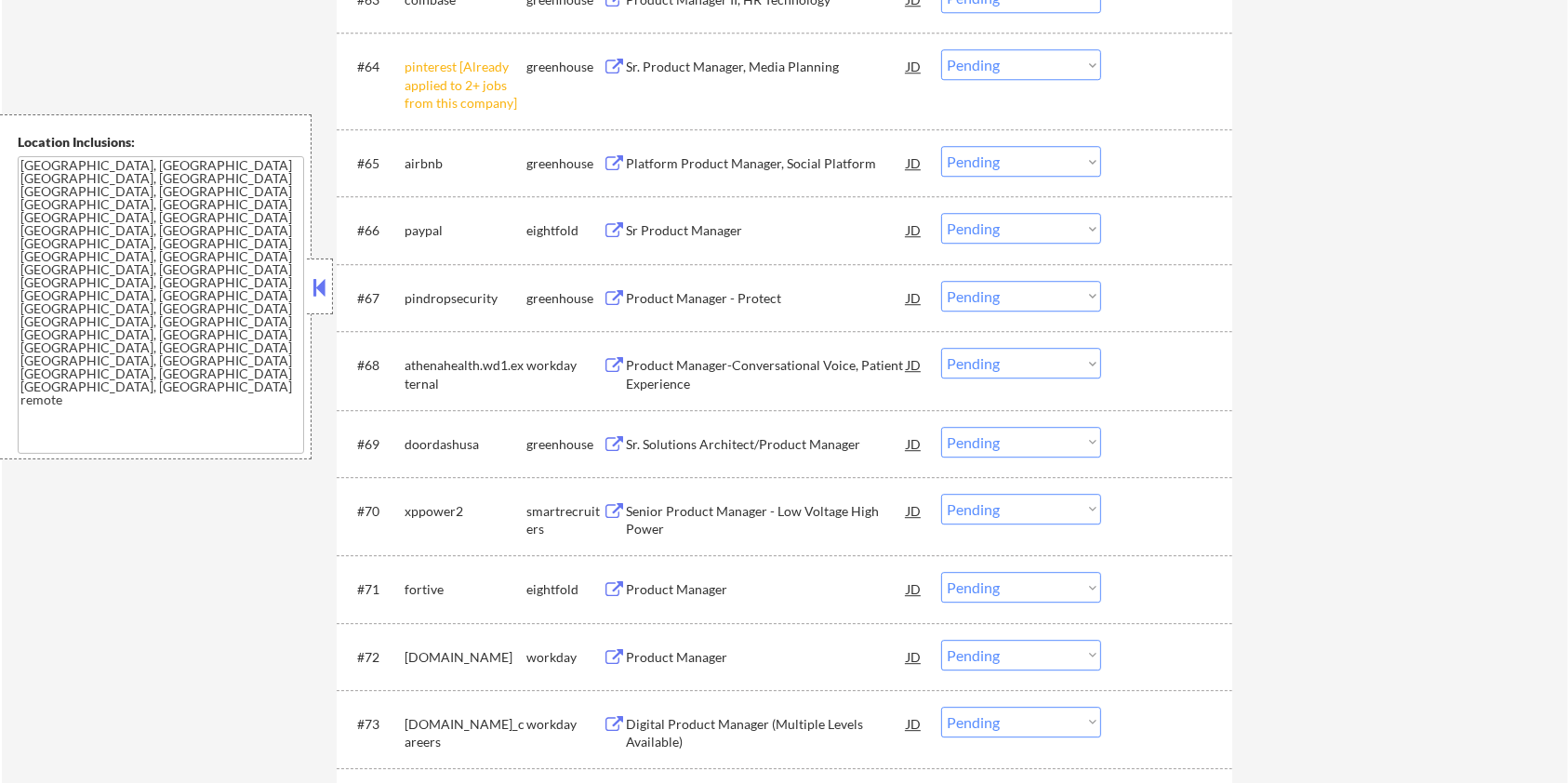
click at [615, 295] on button at bounding box center [614, 299] width 23 height 18
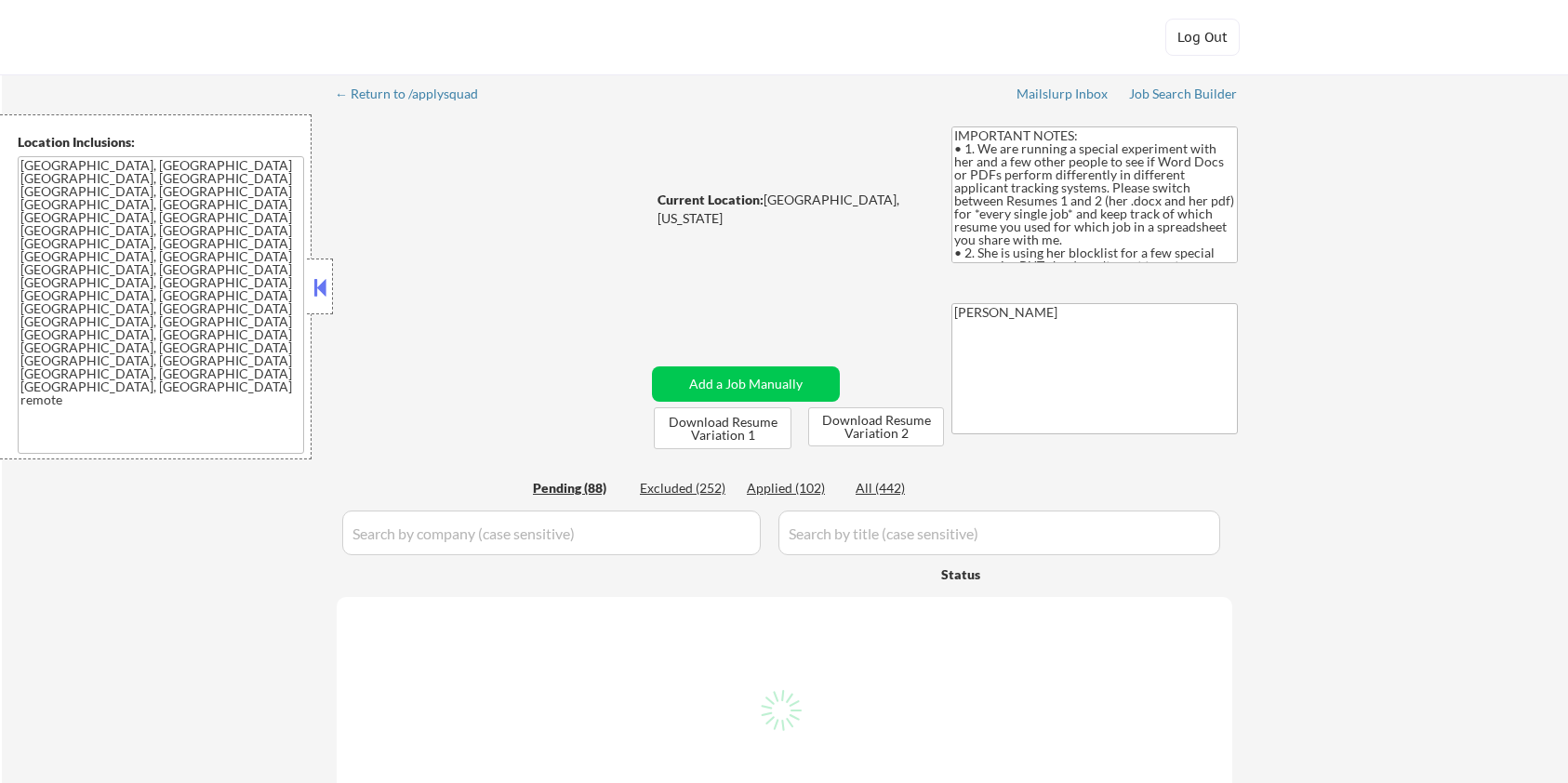
select select ""pending""
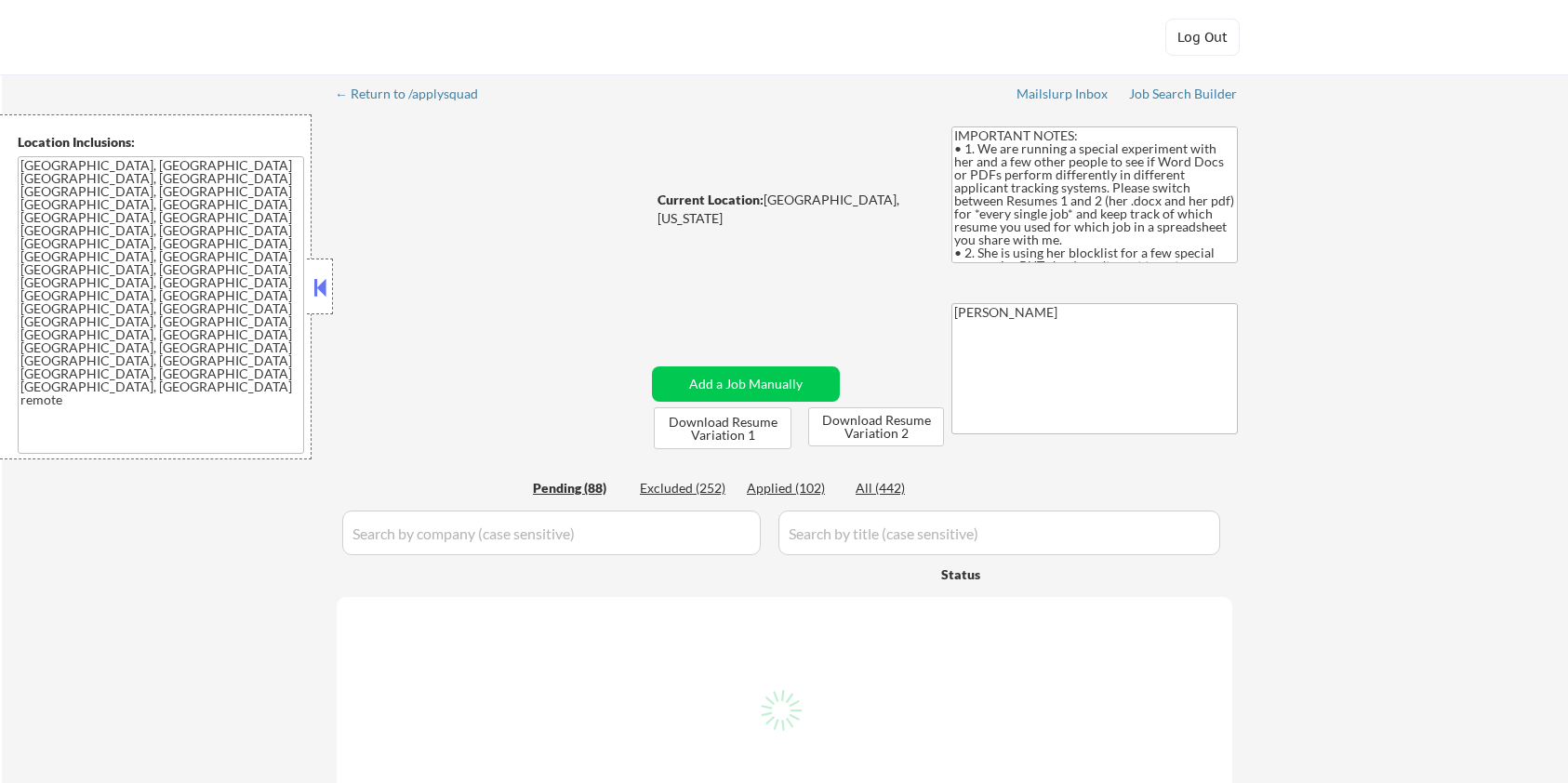
select select ""pending""
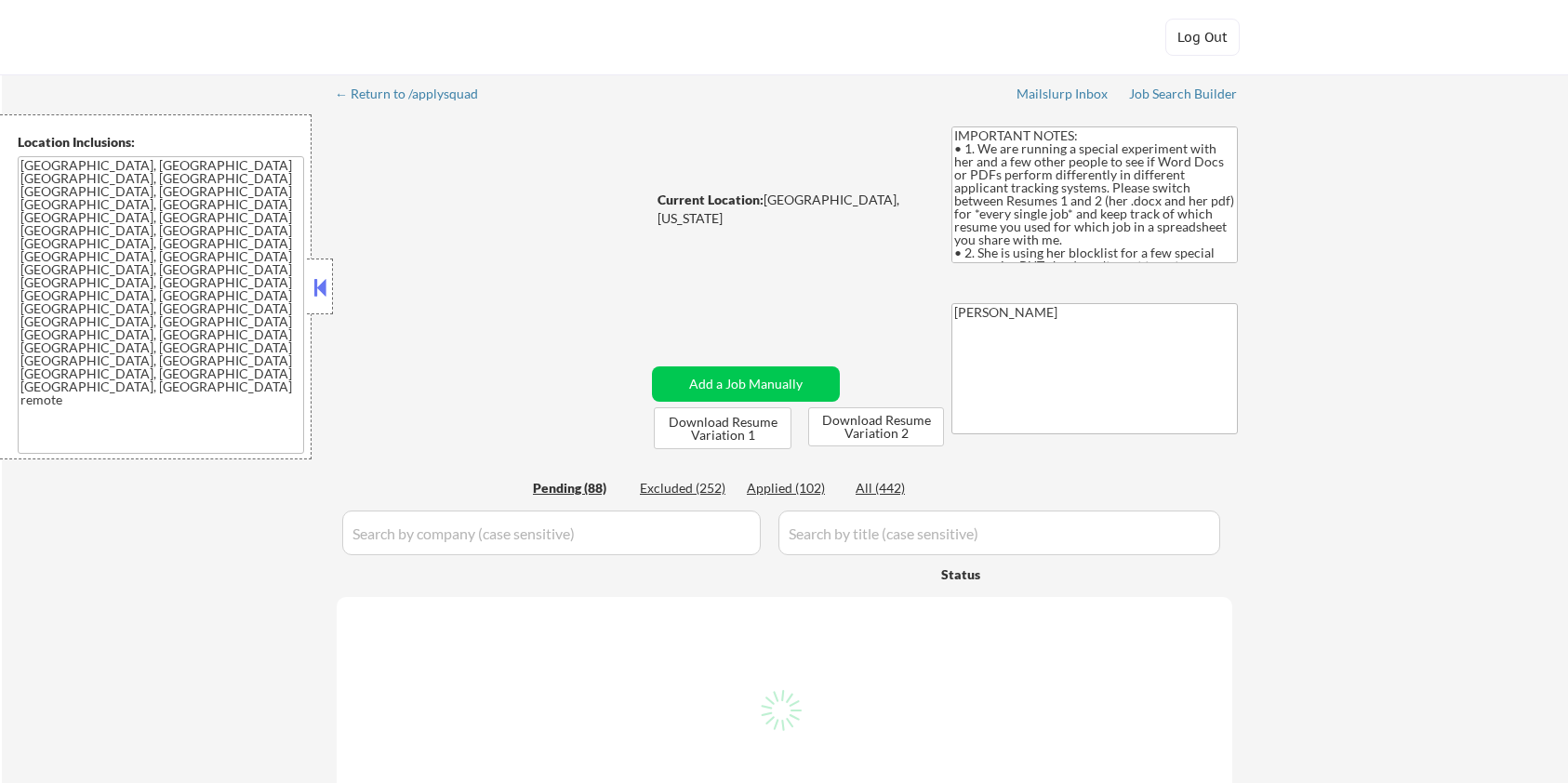
select select ""pending""
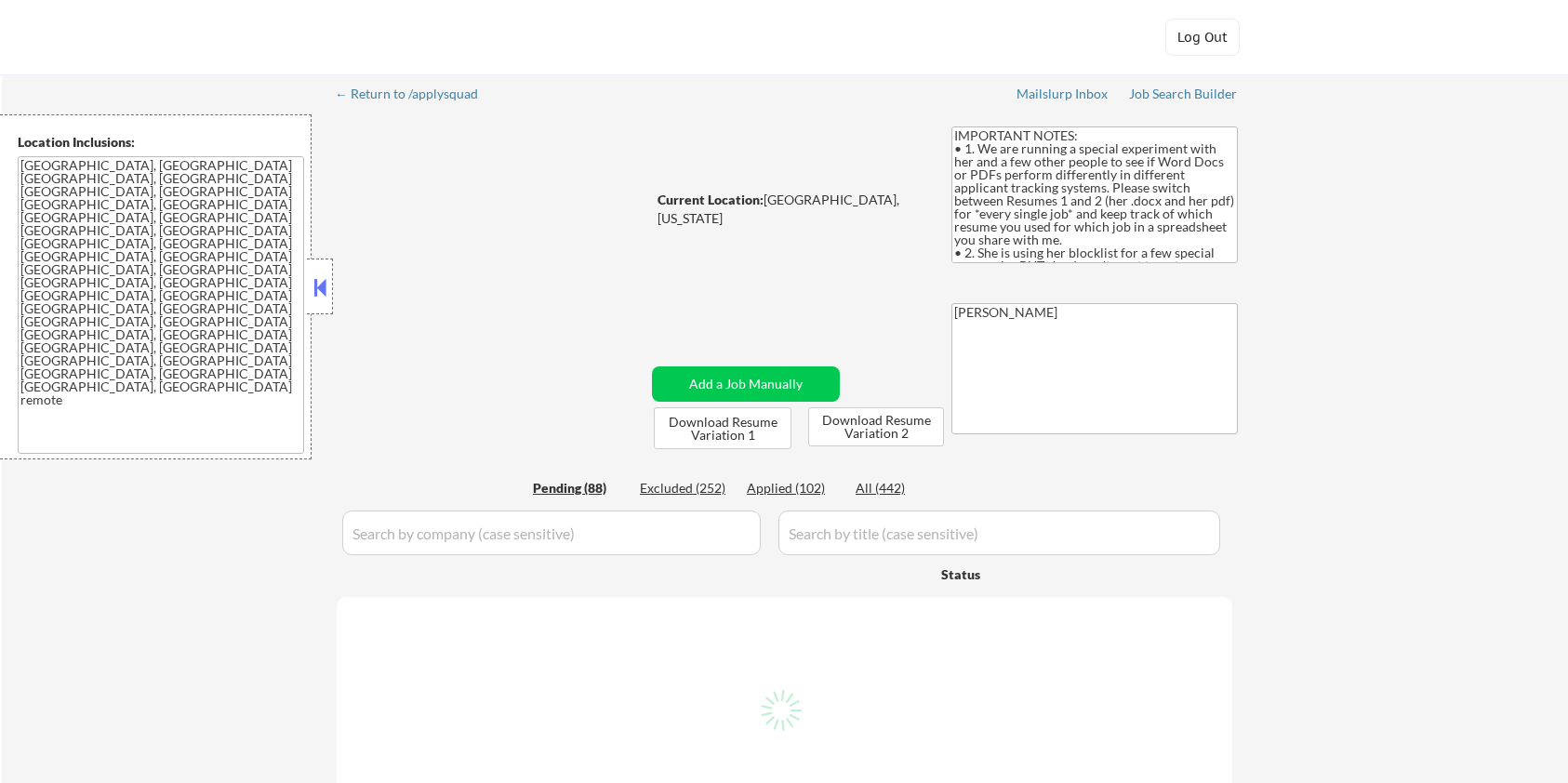
select select ""pending""
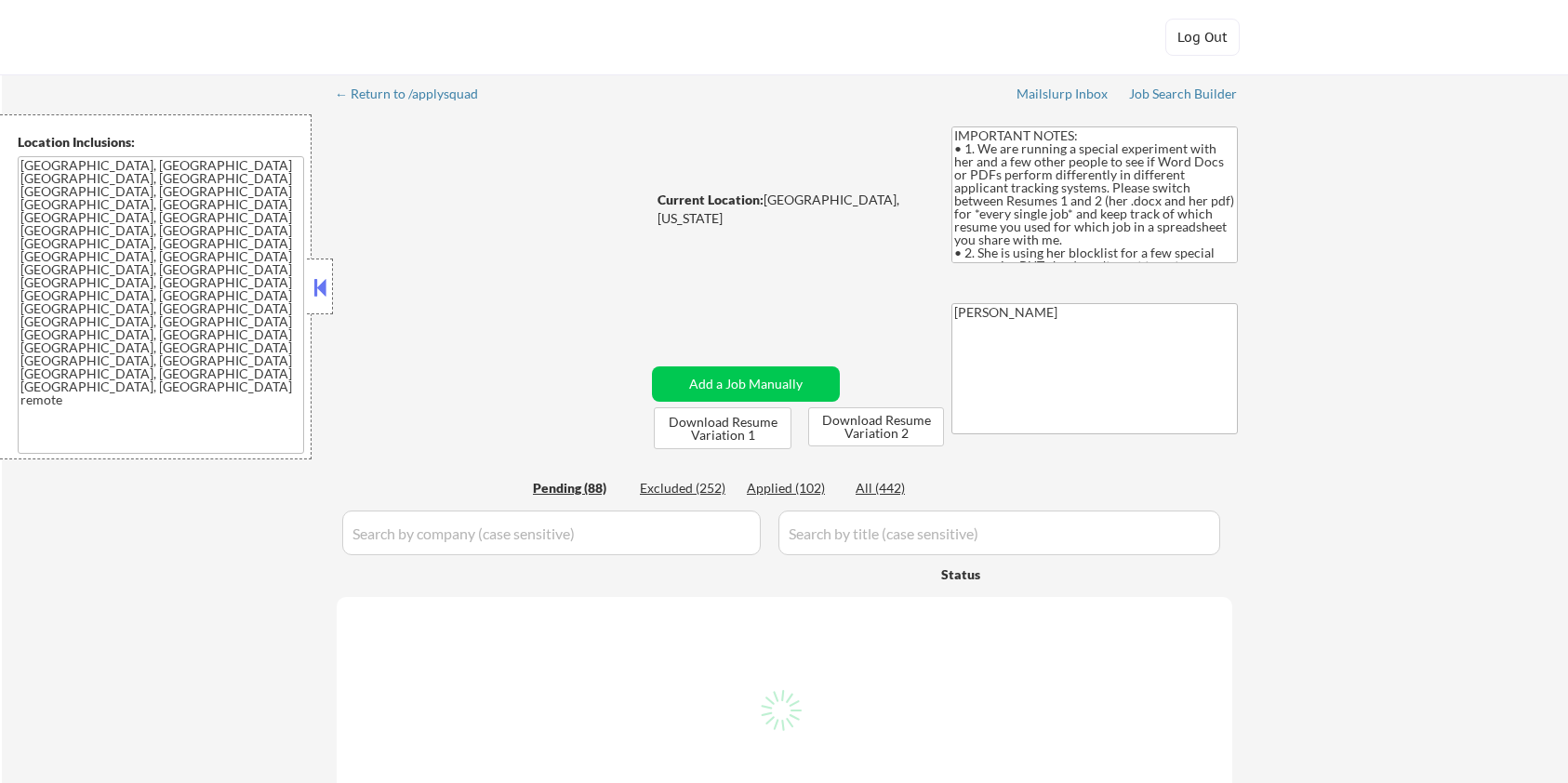
select select ""pending""
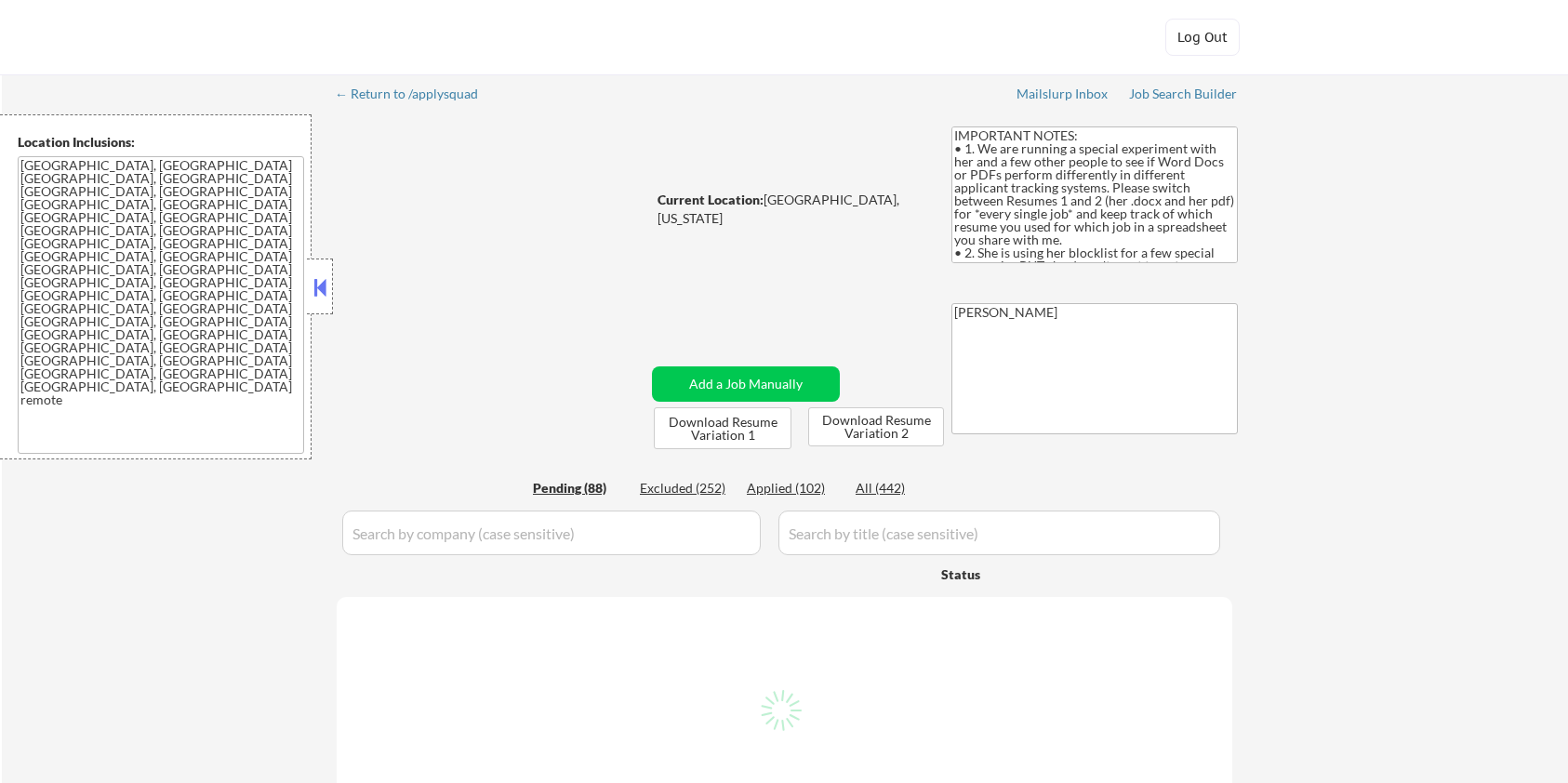
select select ""pending""
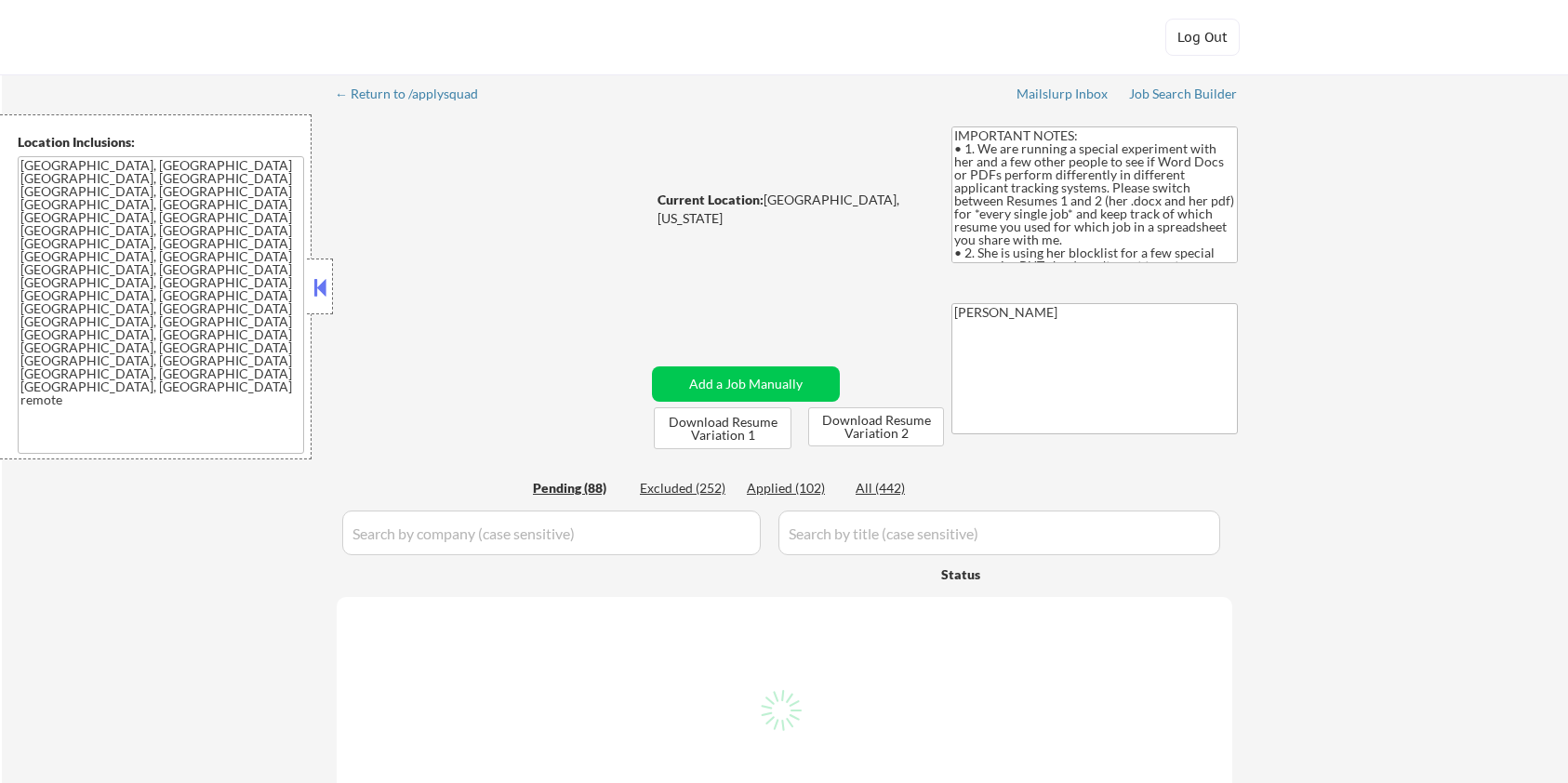
select select ""pending""
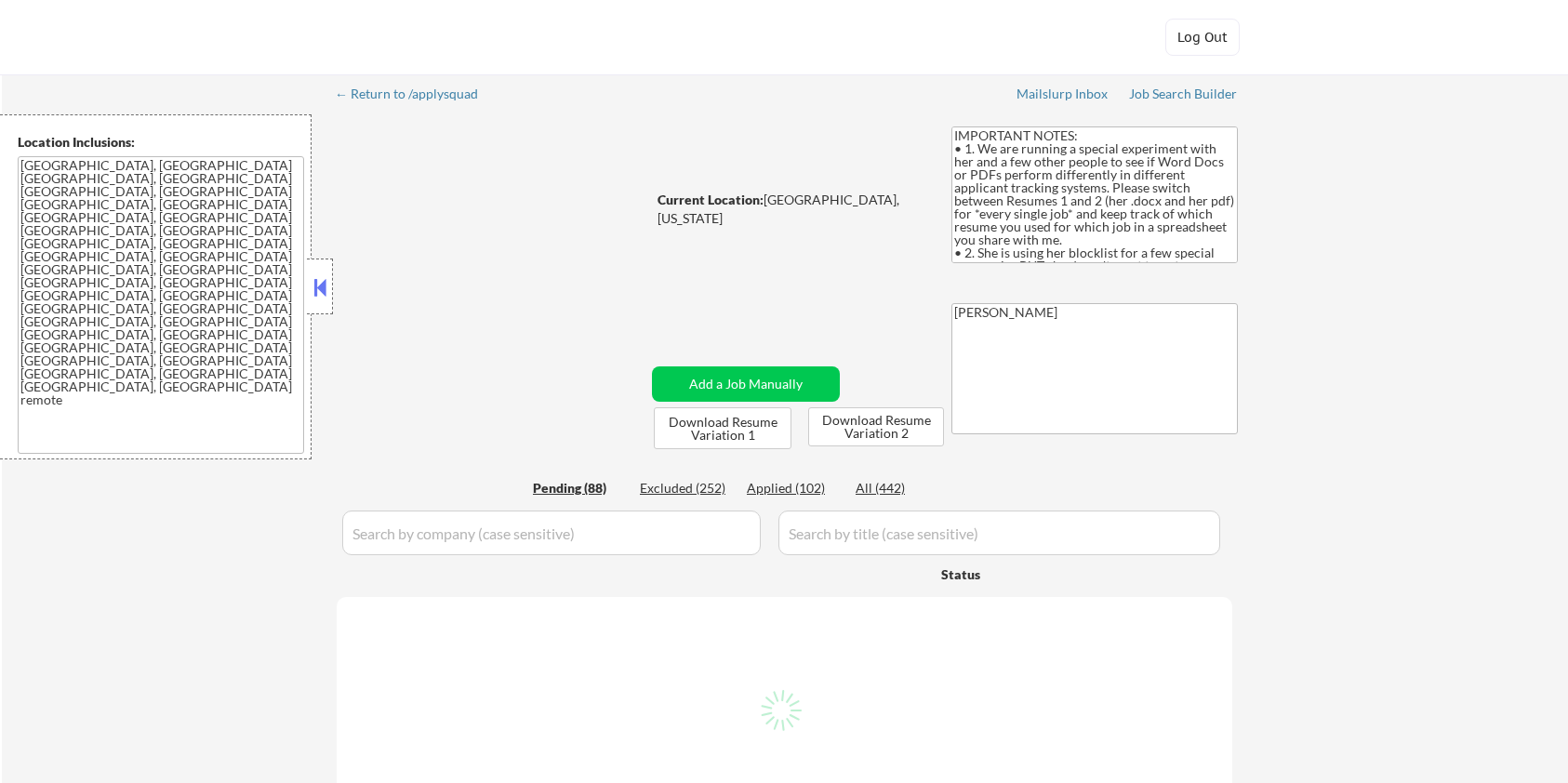
select select ""pending""
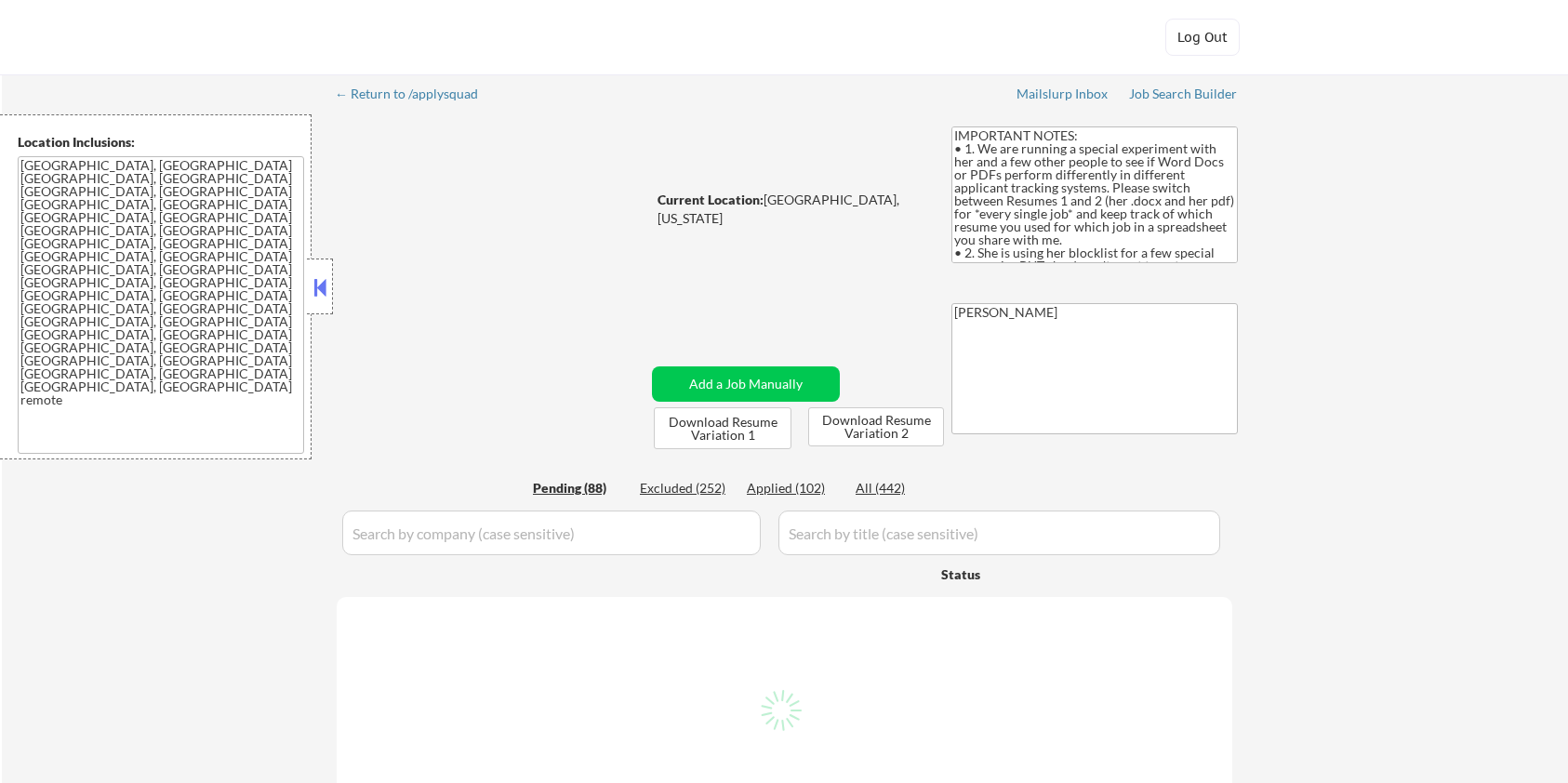
select select ""pending""
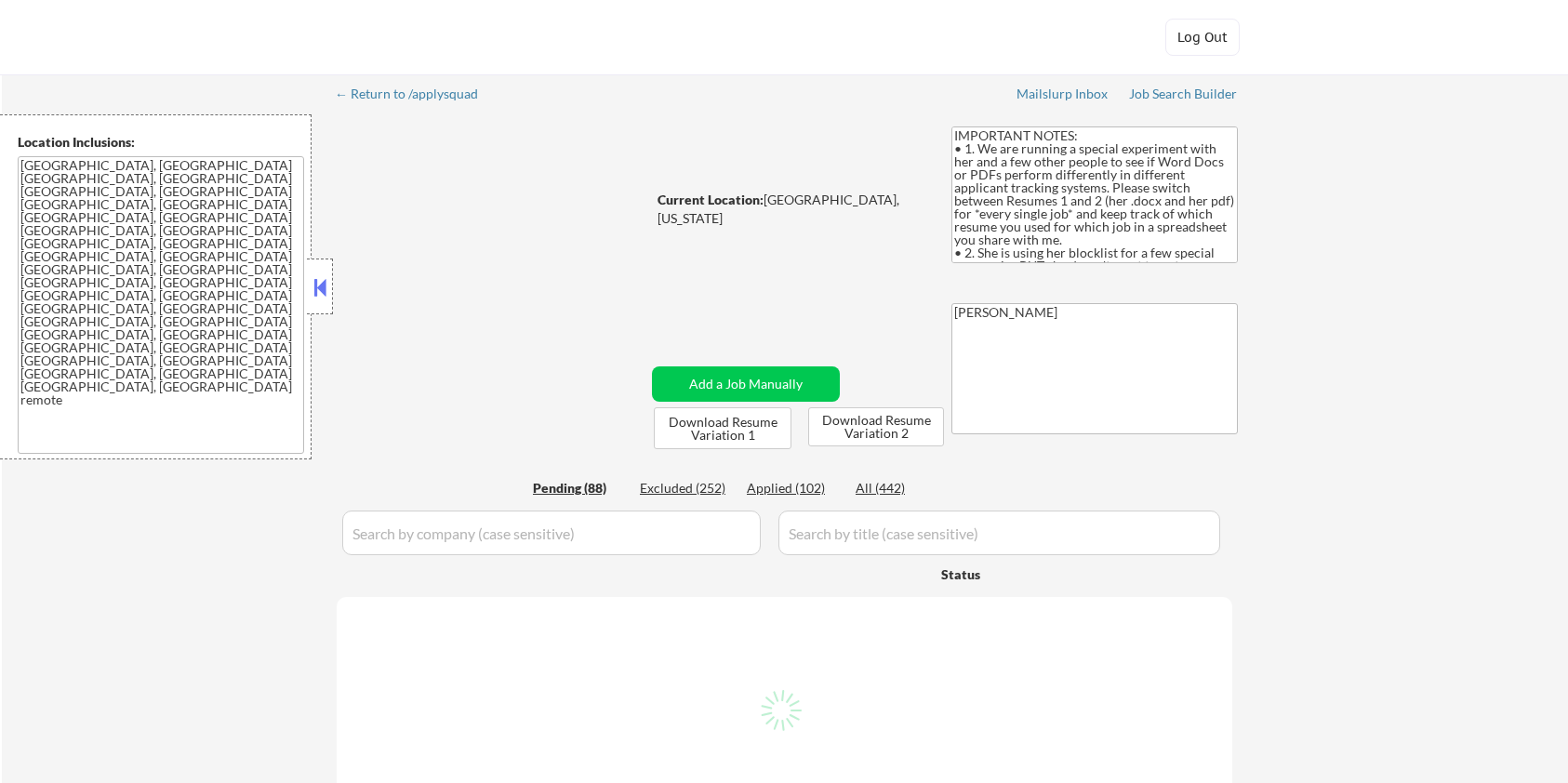
select select ""pending""
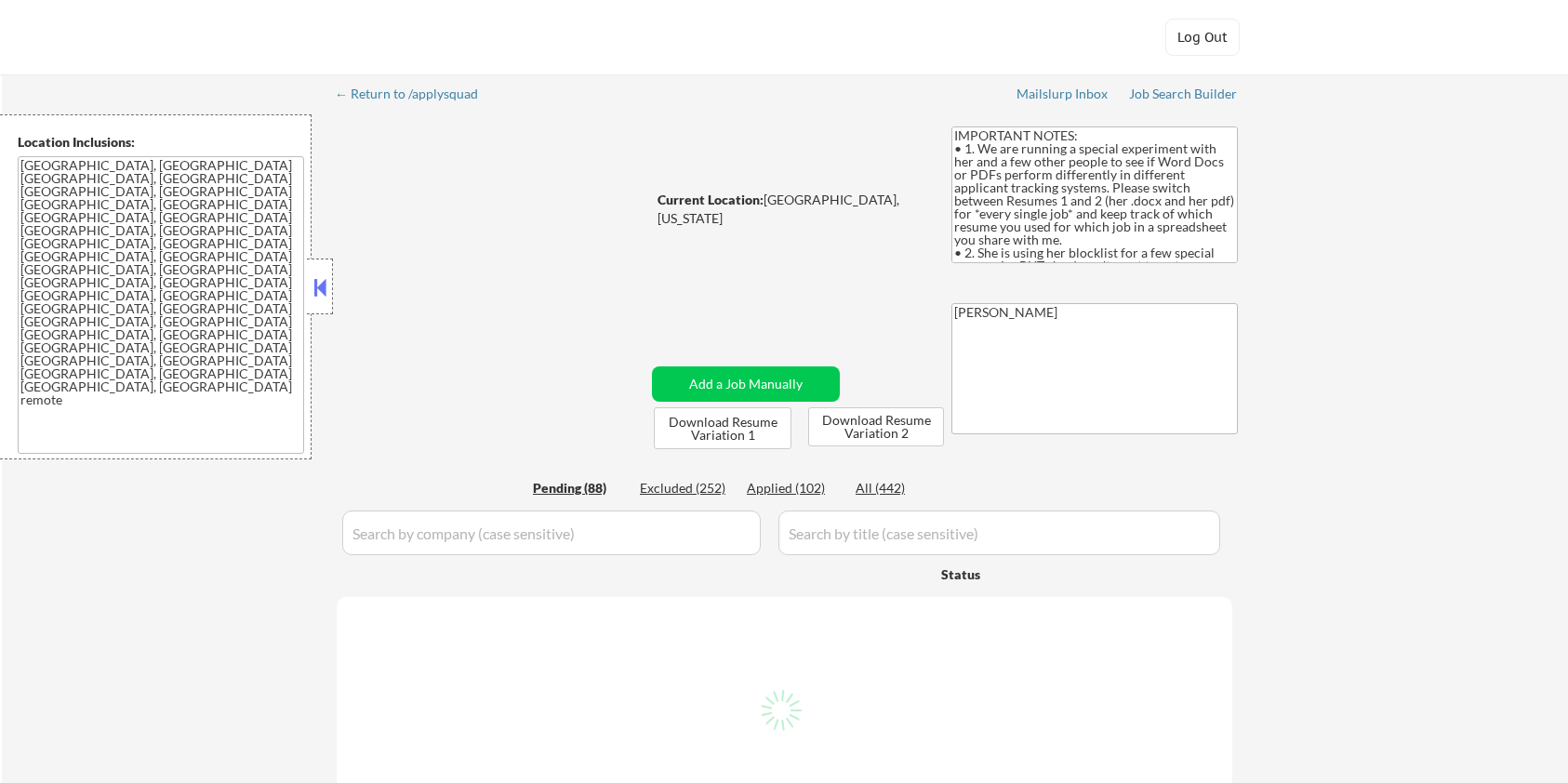
select select ""pending""
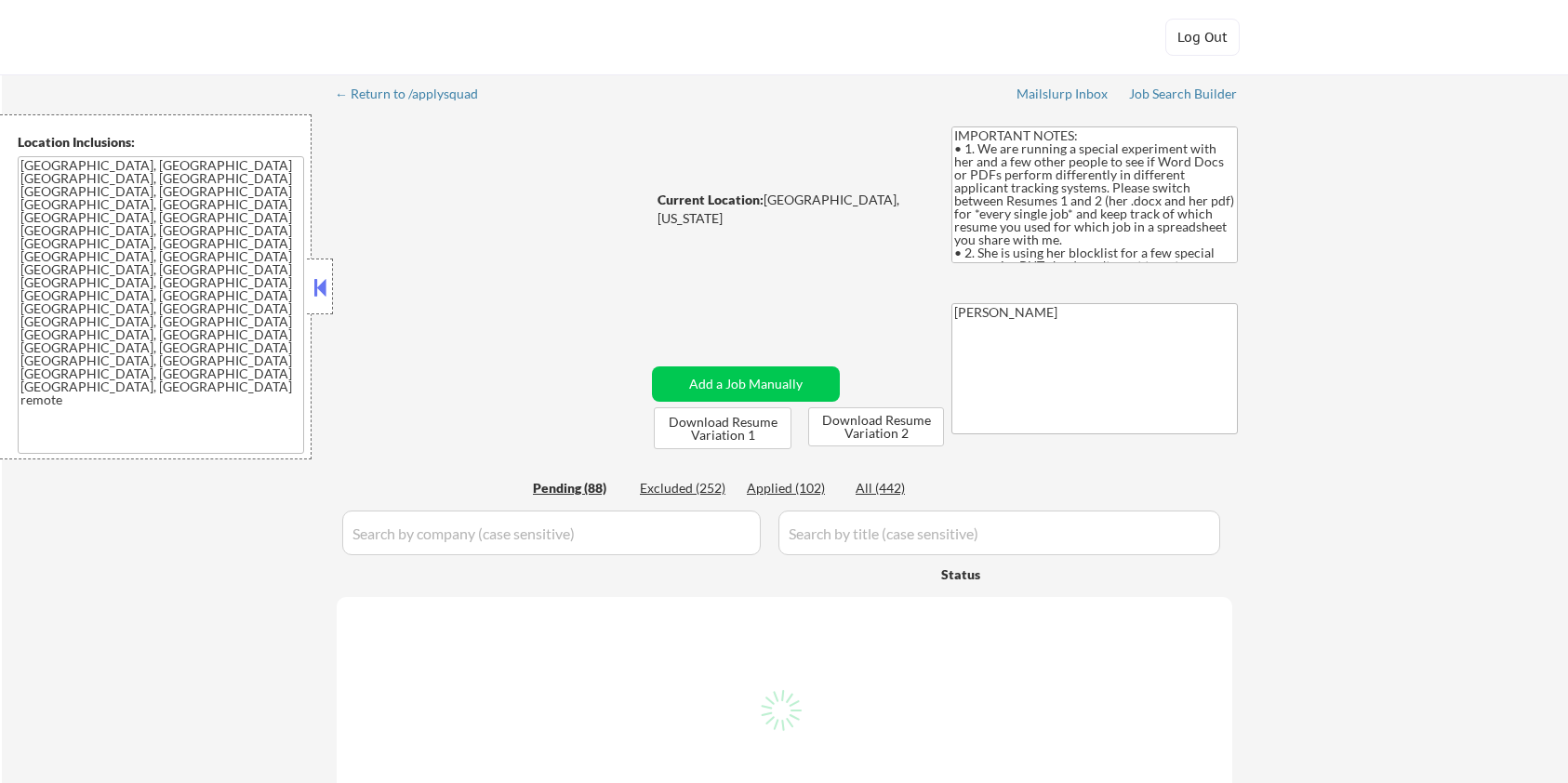
select select ""pending""
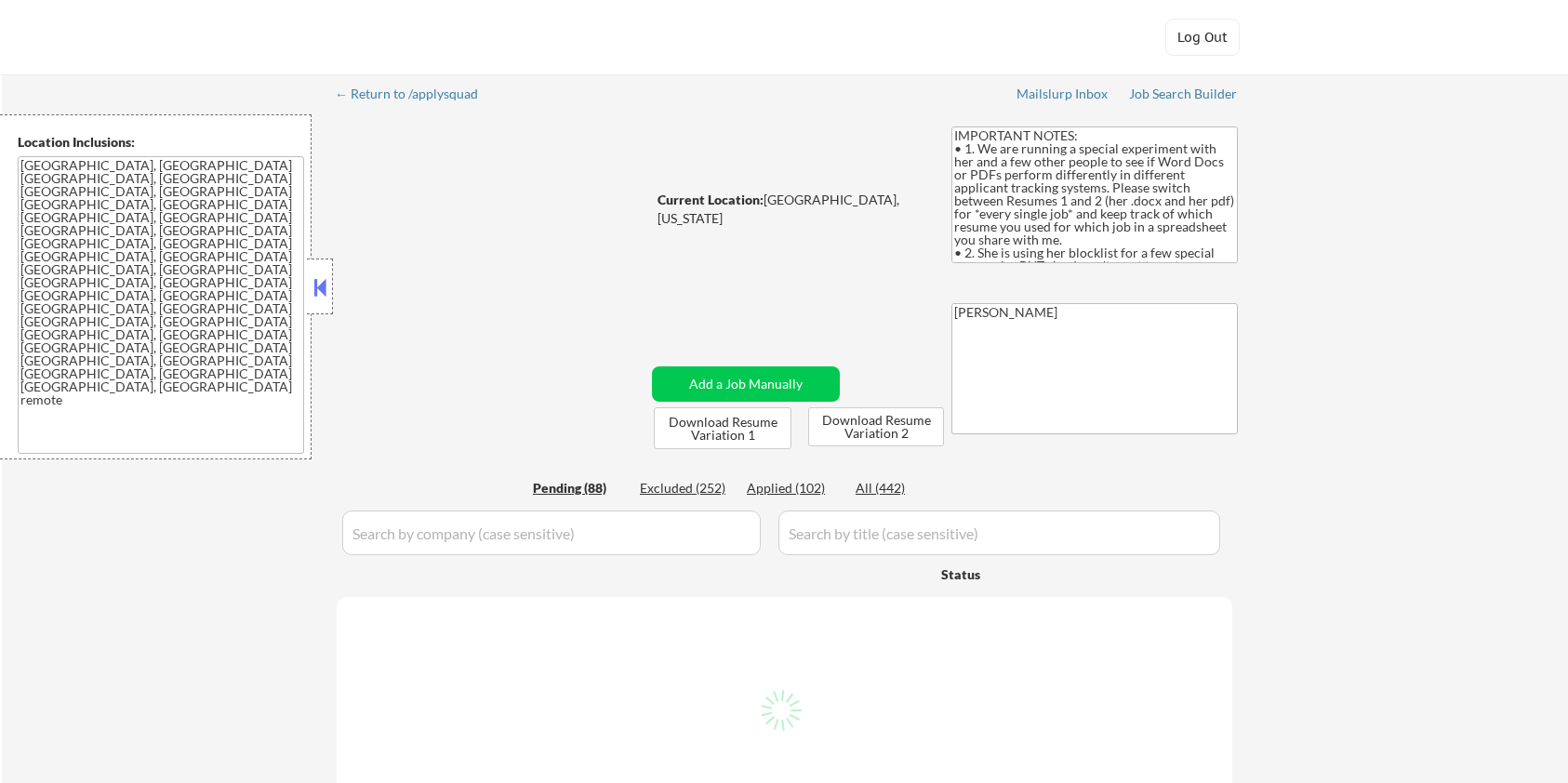
select select ""pending""
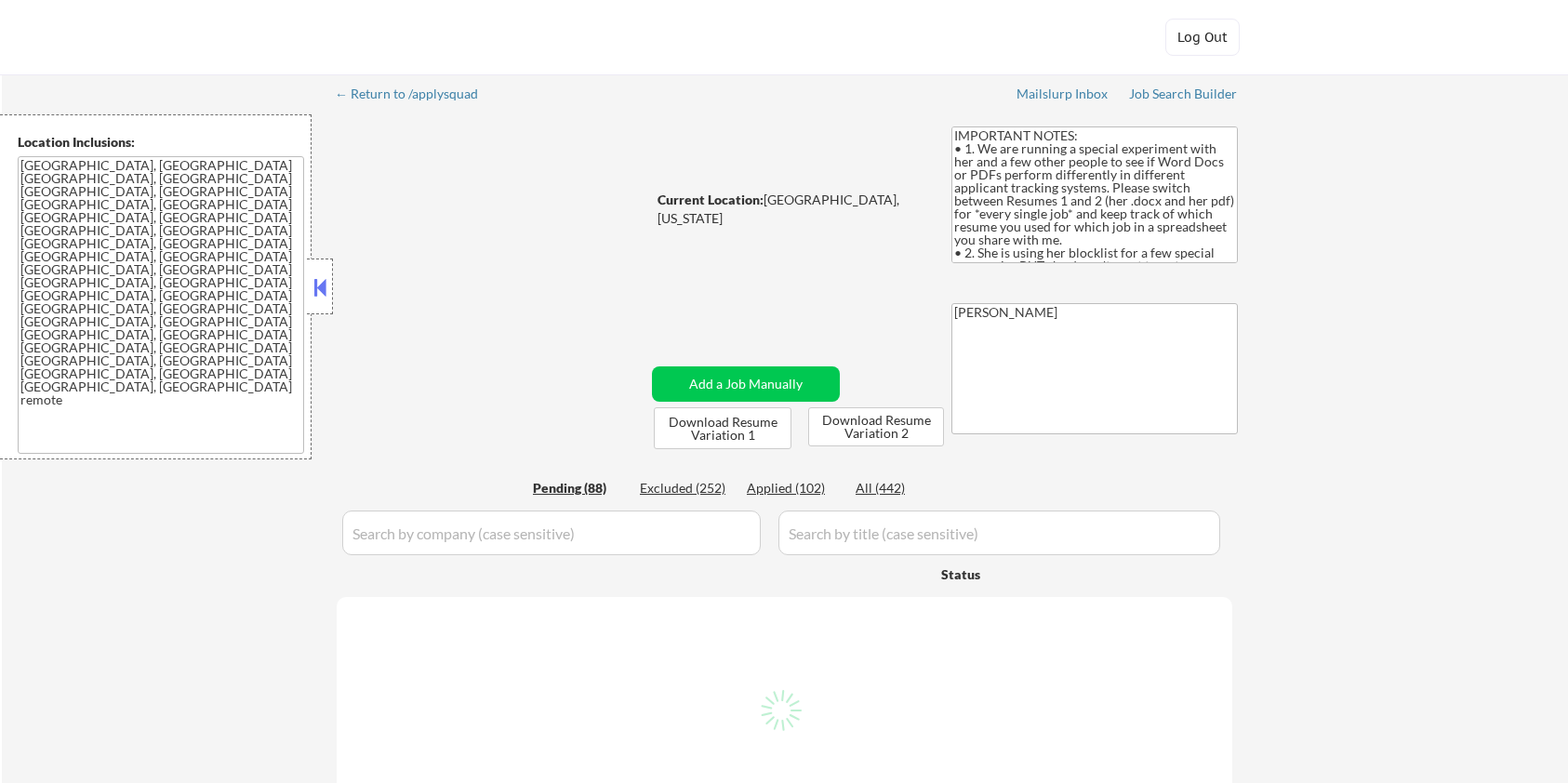
select select ""pending""
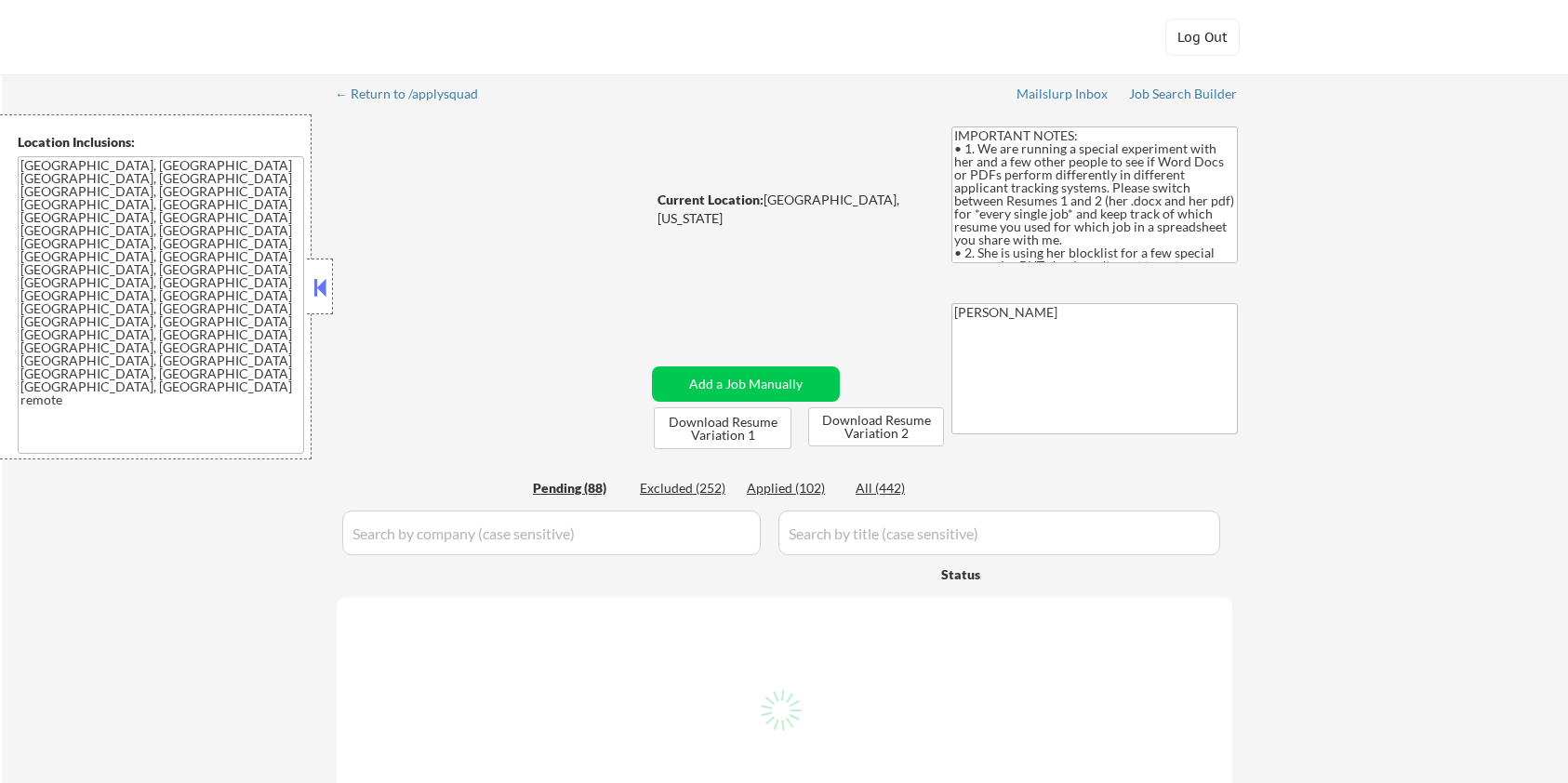
select select ""pending""
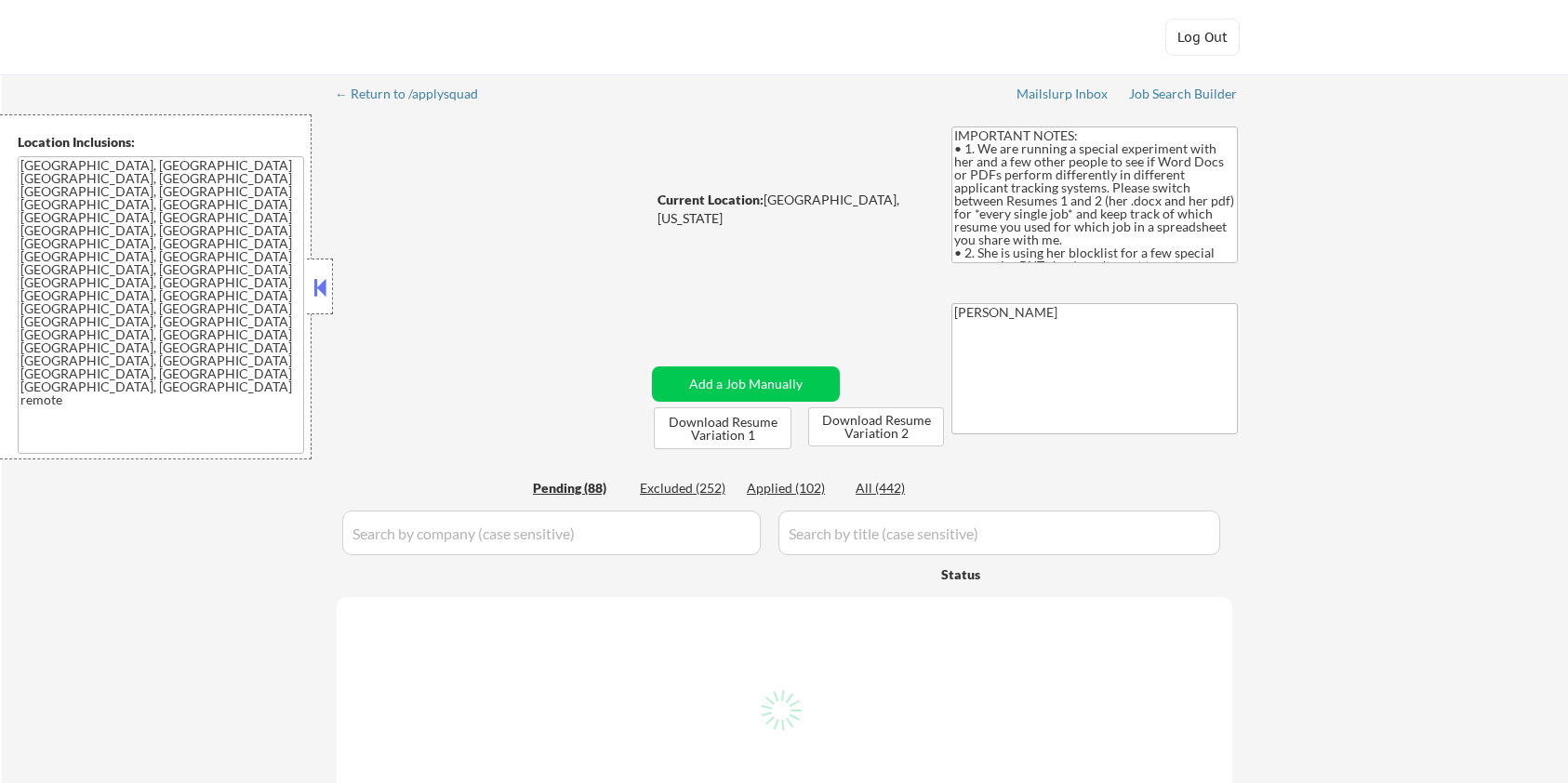
select select ""pending""
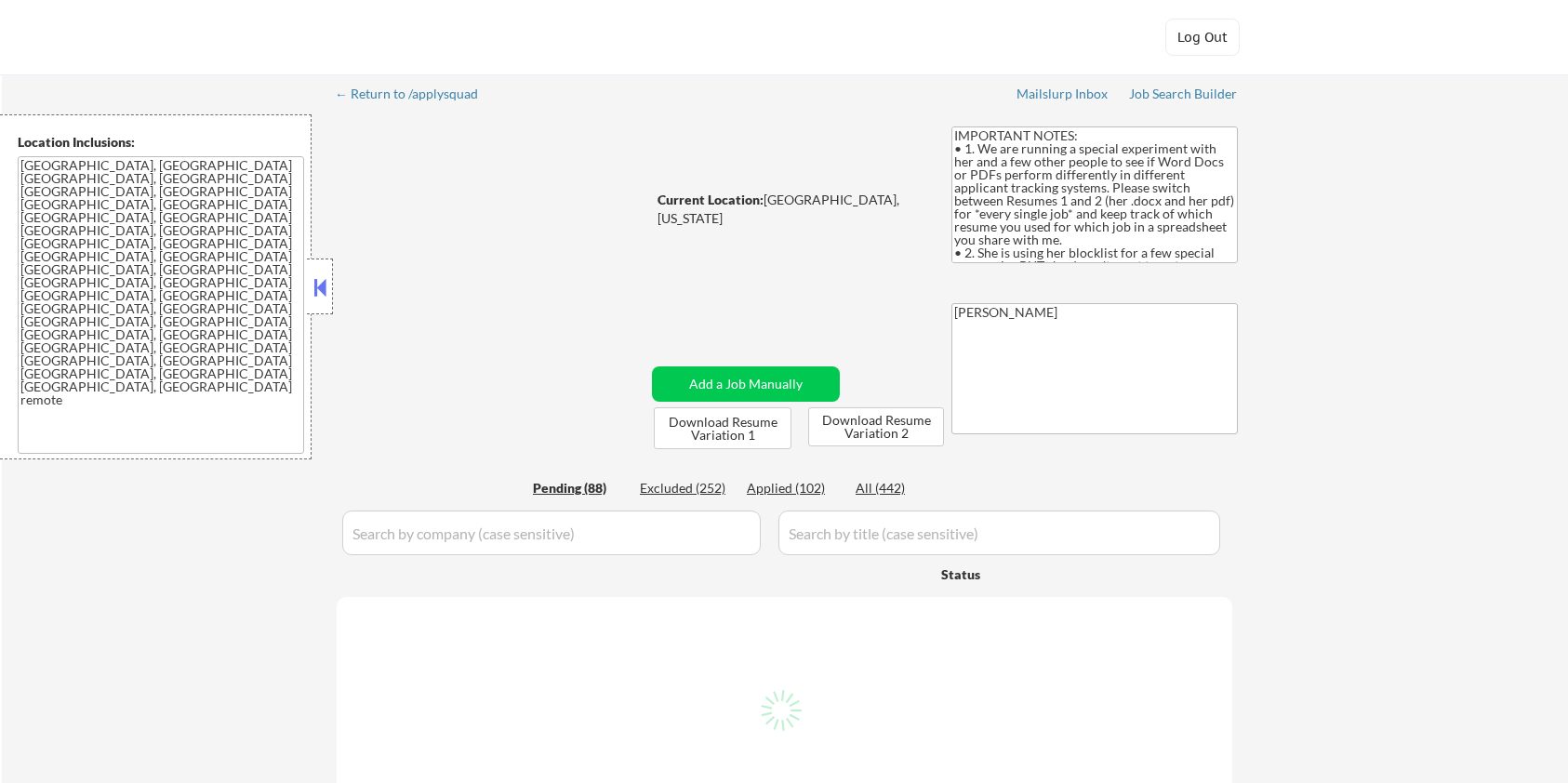
select select ""pending""
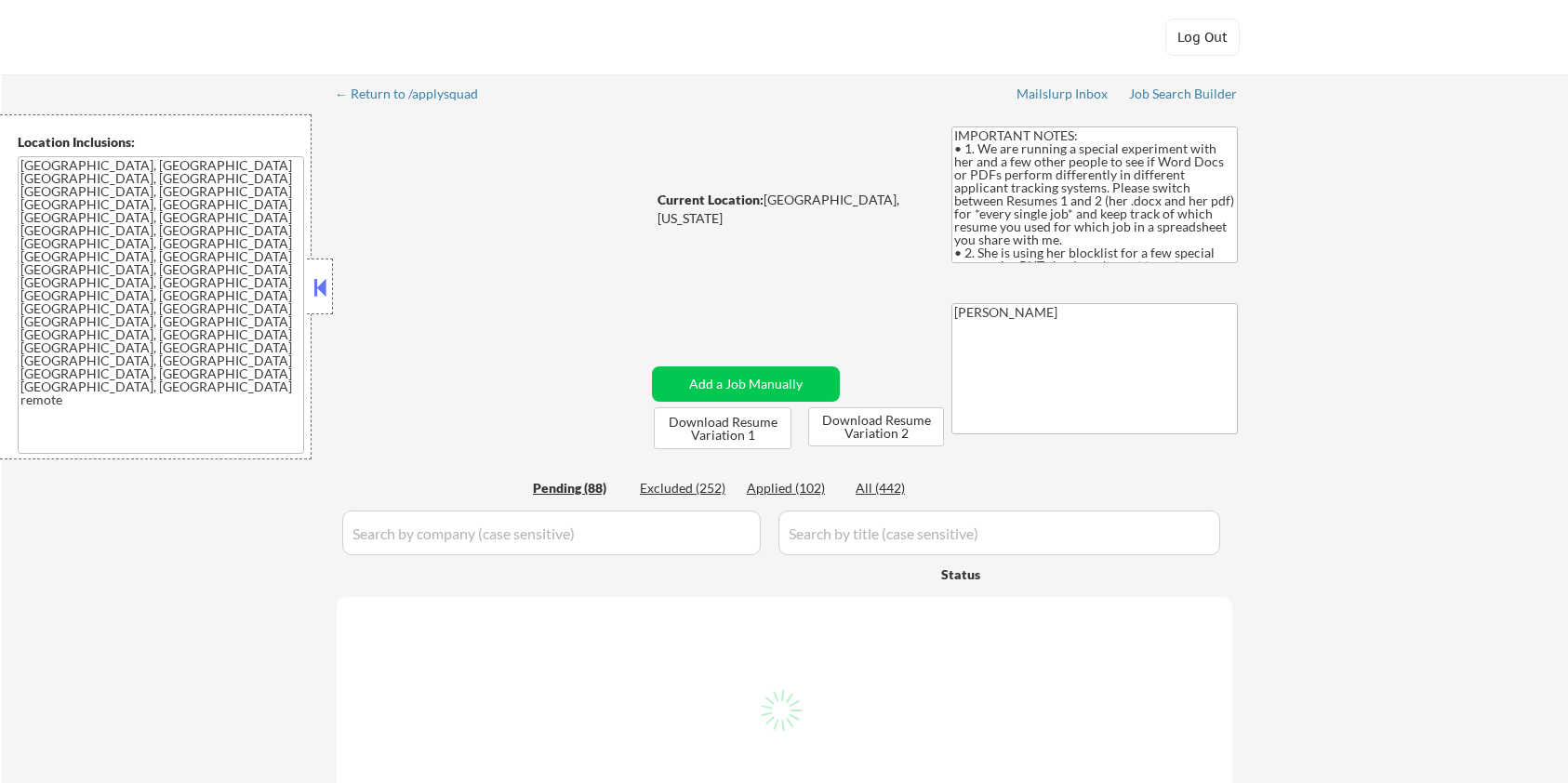
select select ""pending""
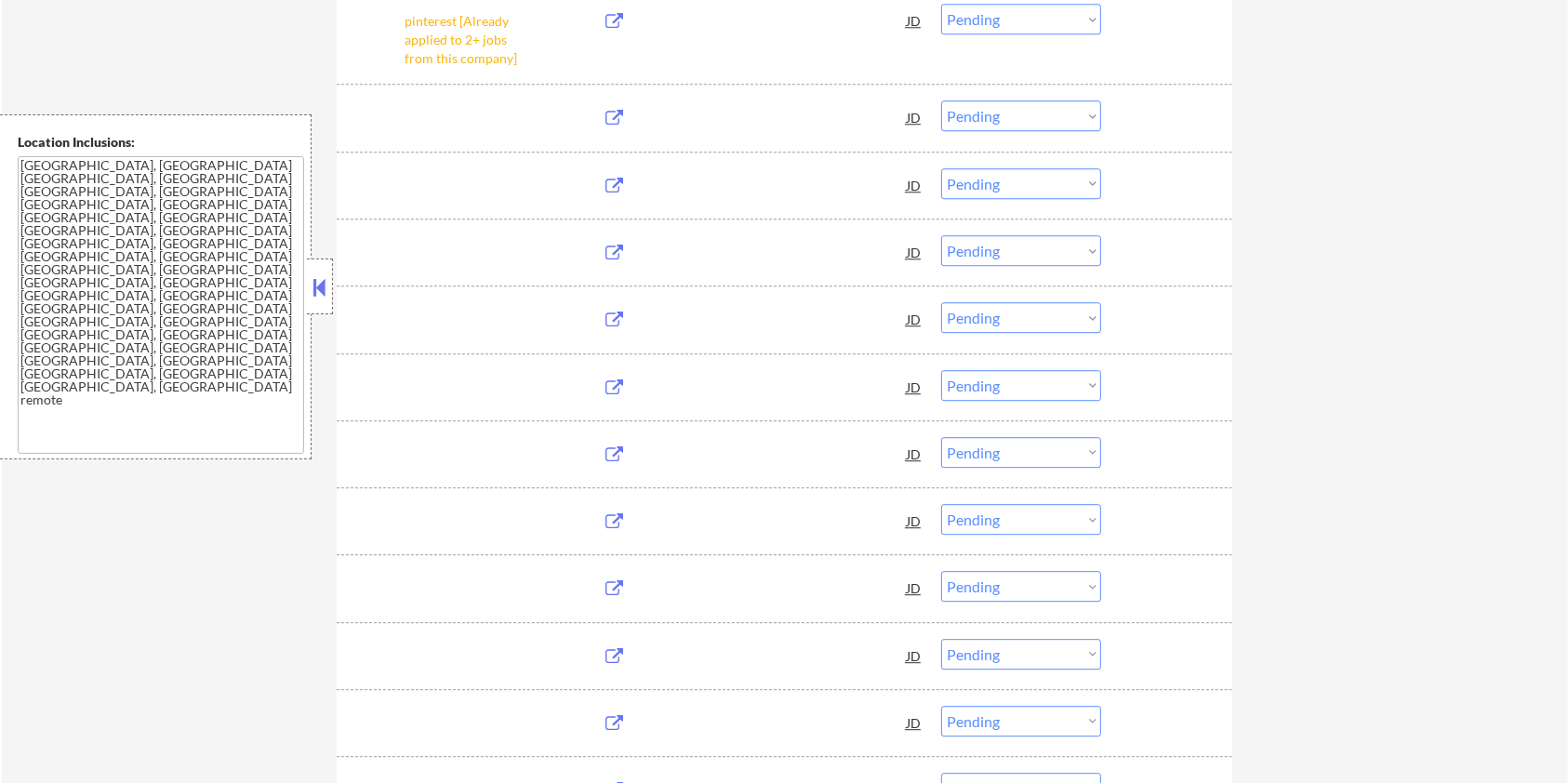
scroll to position [5173, 0]
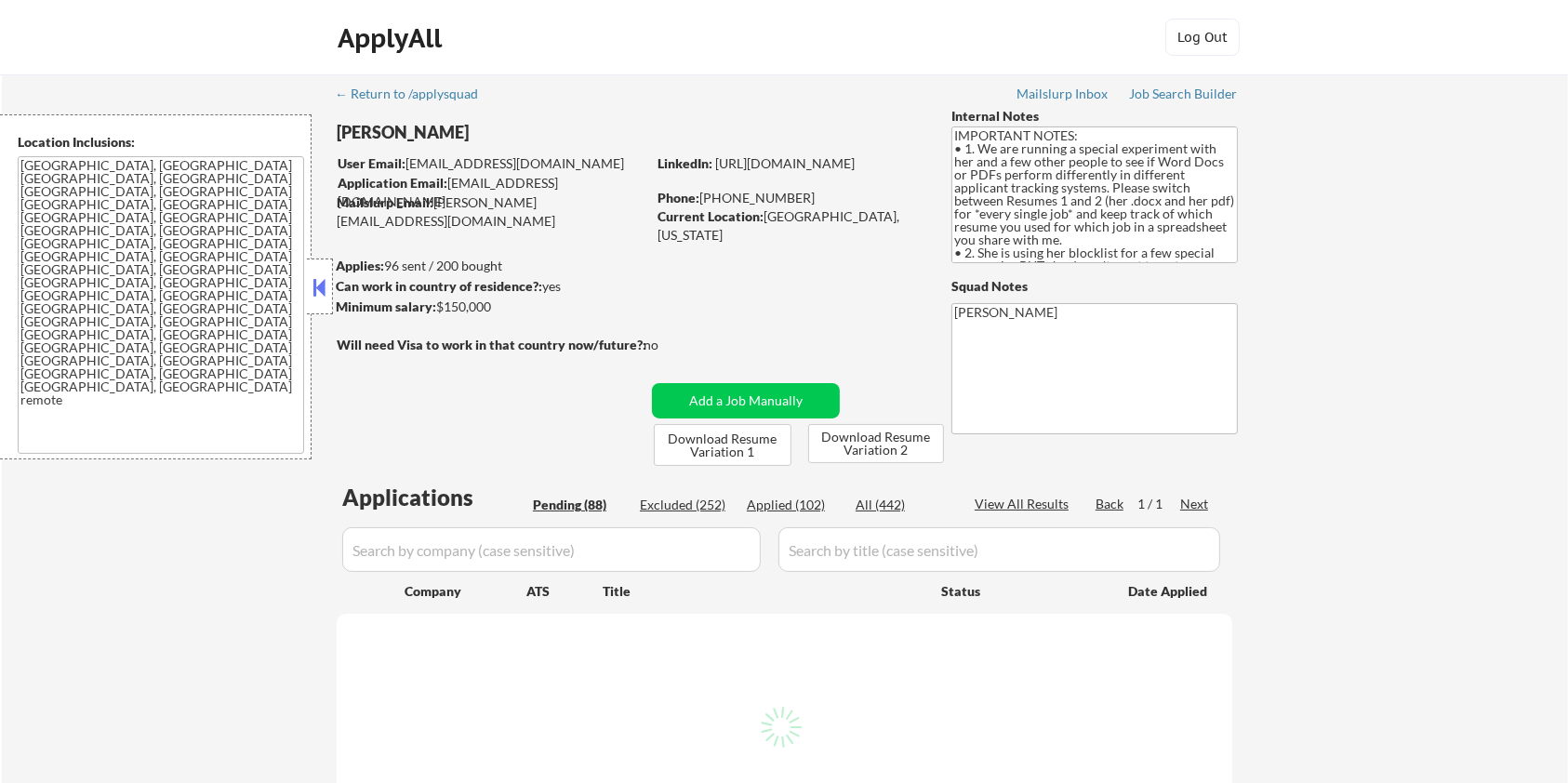
select select ""pending""
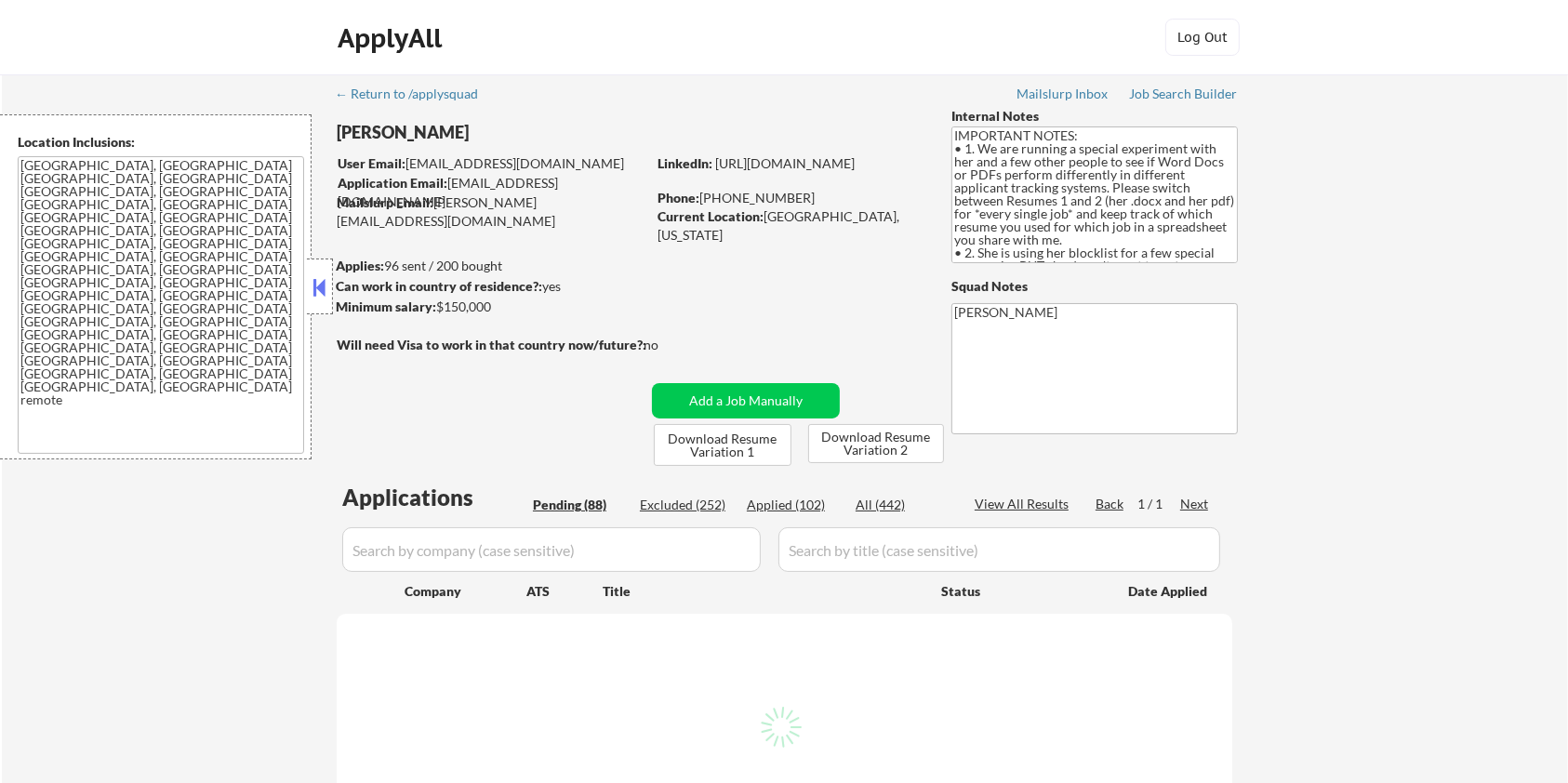
select select ""pending""
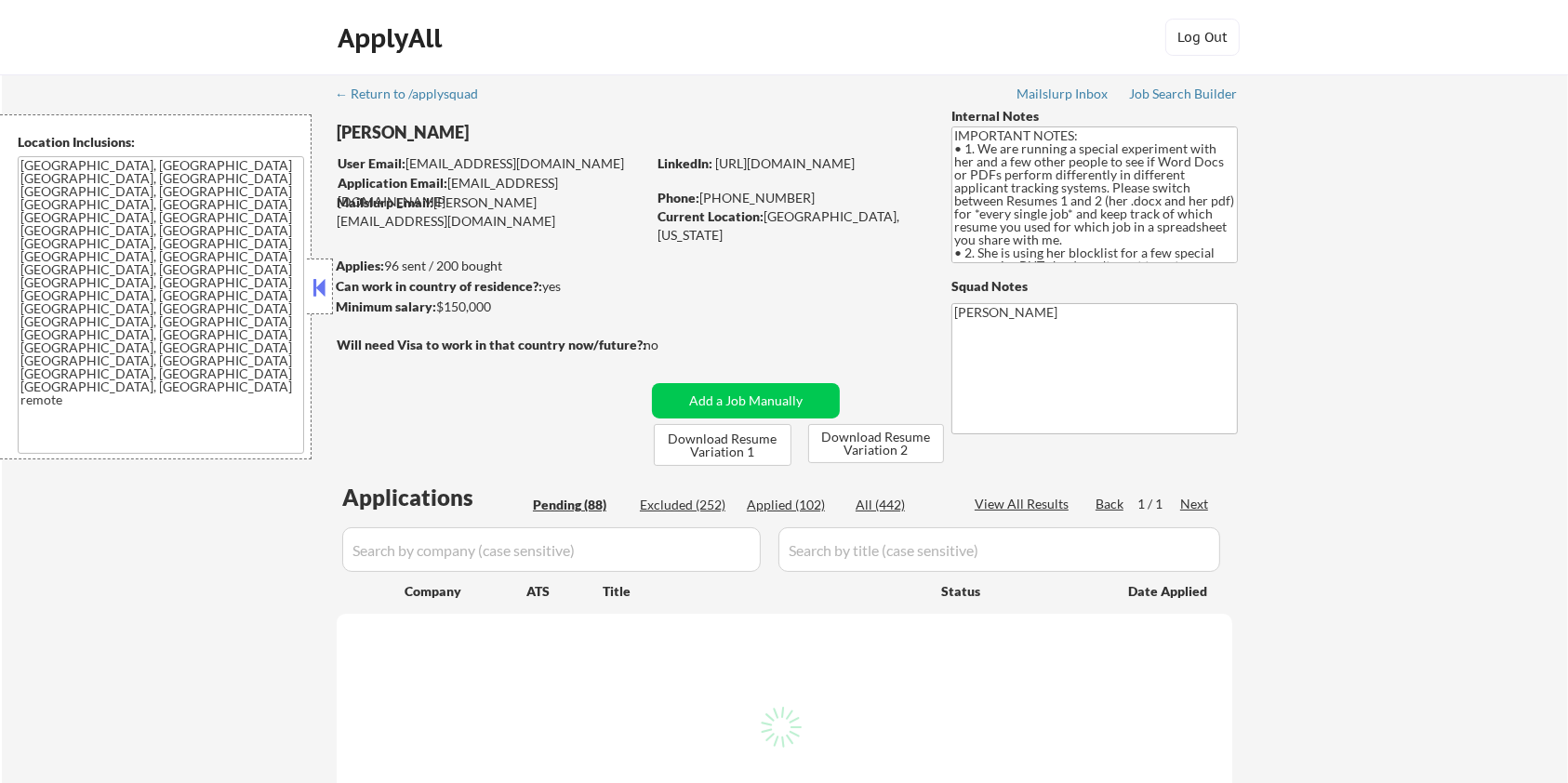
select select ""pending""
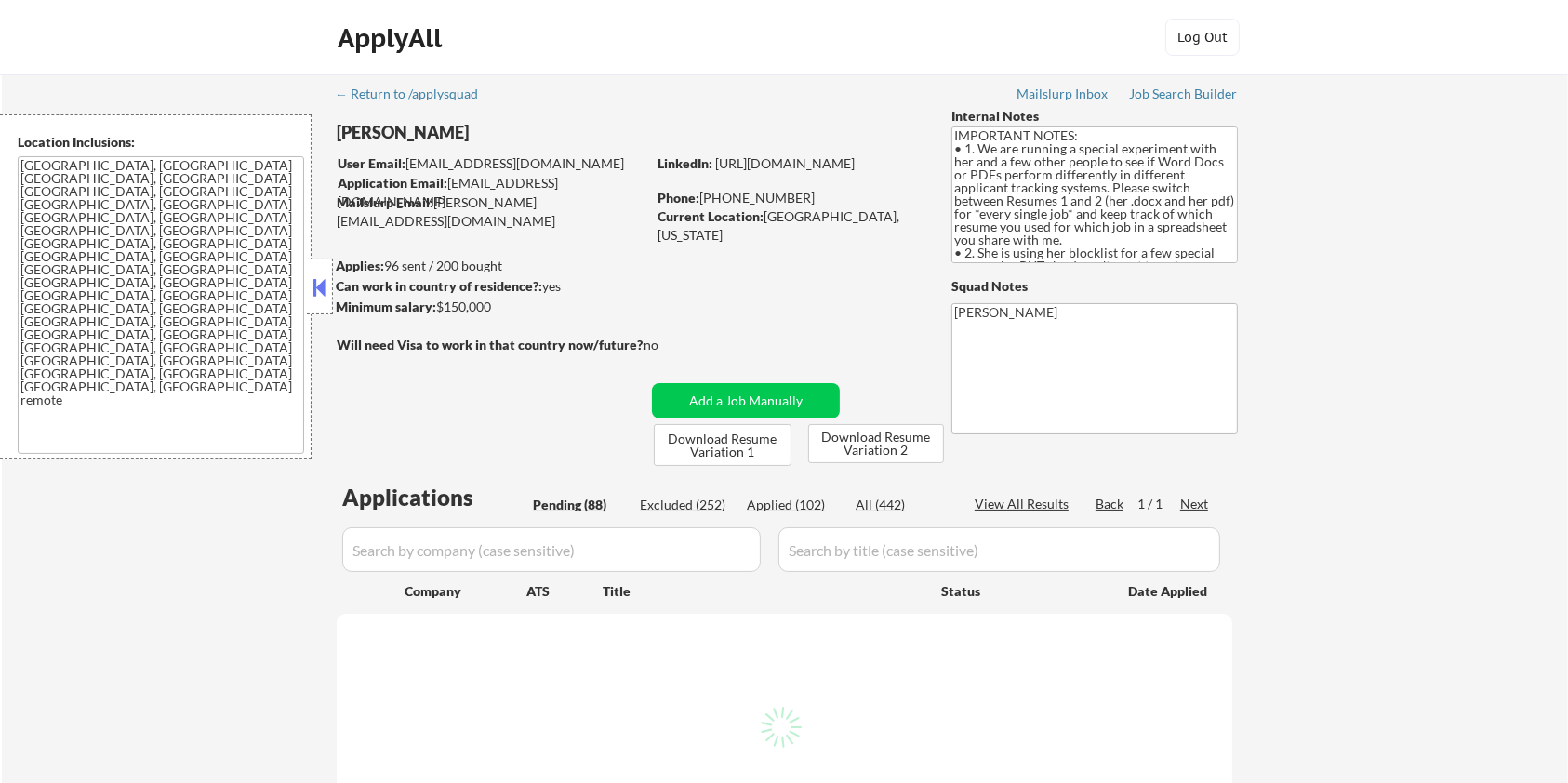
select select ""pending""
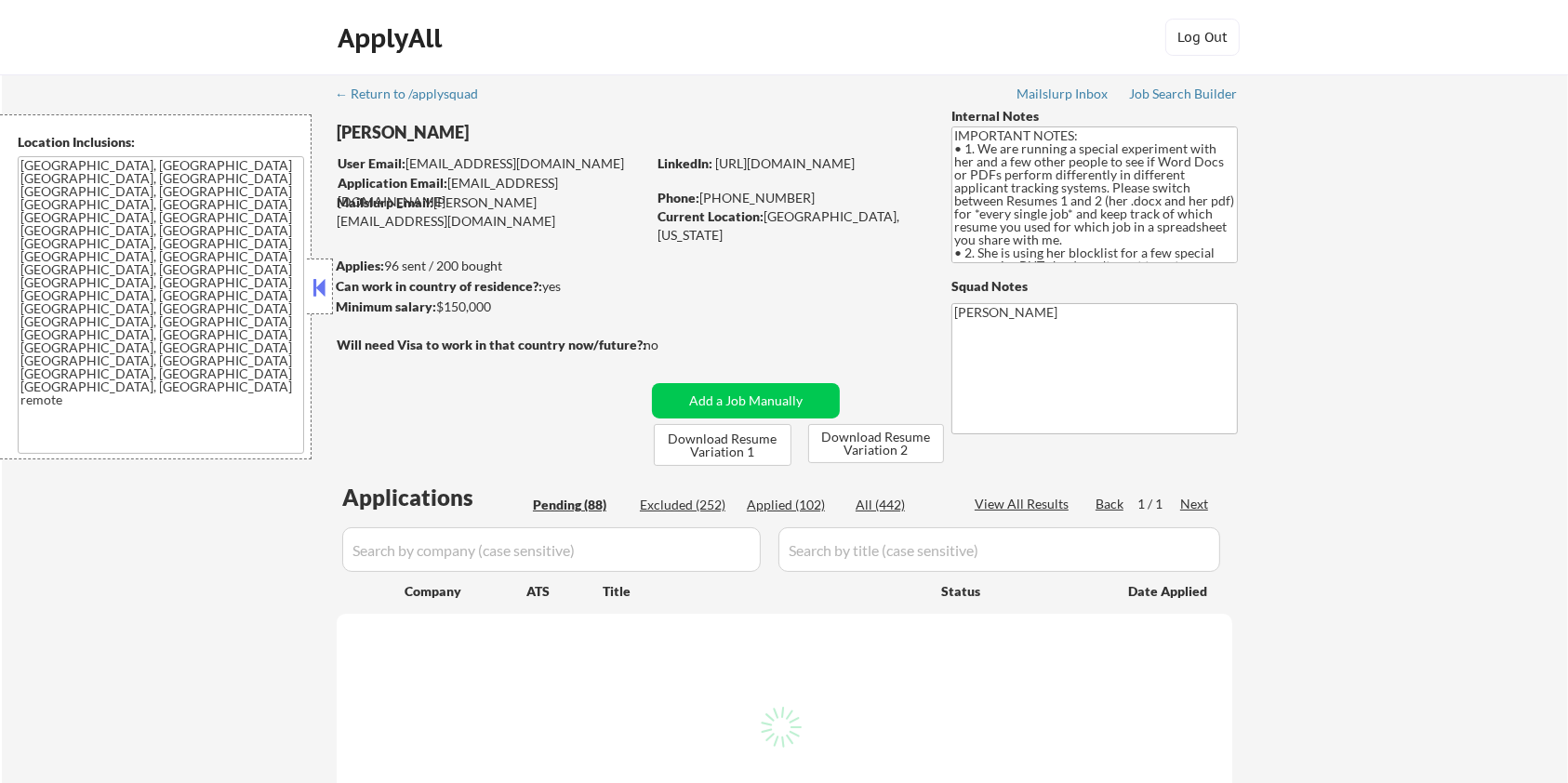
select select ""pending""
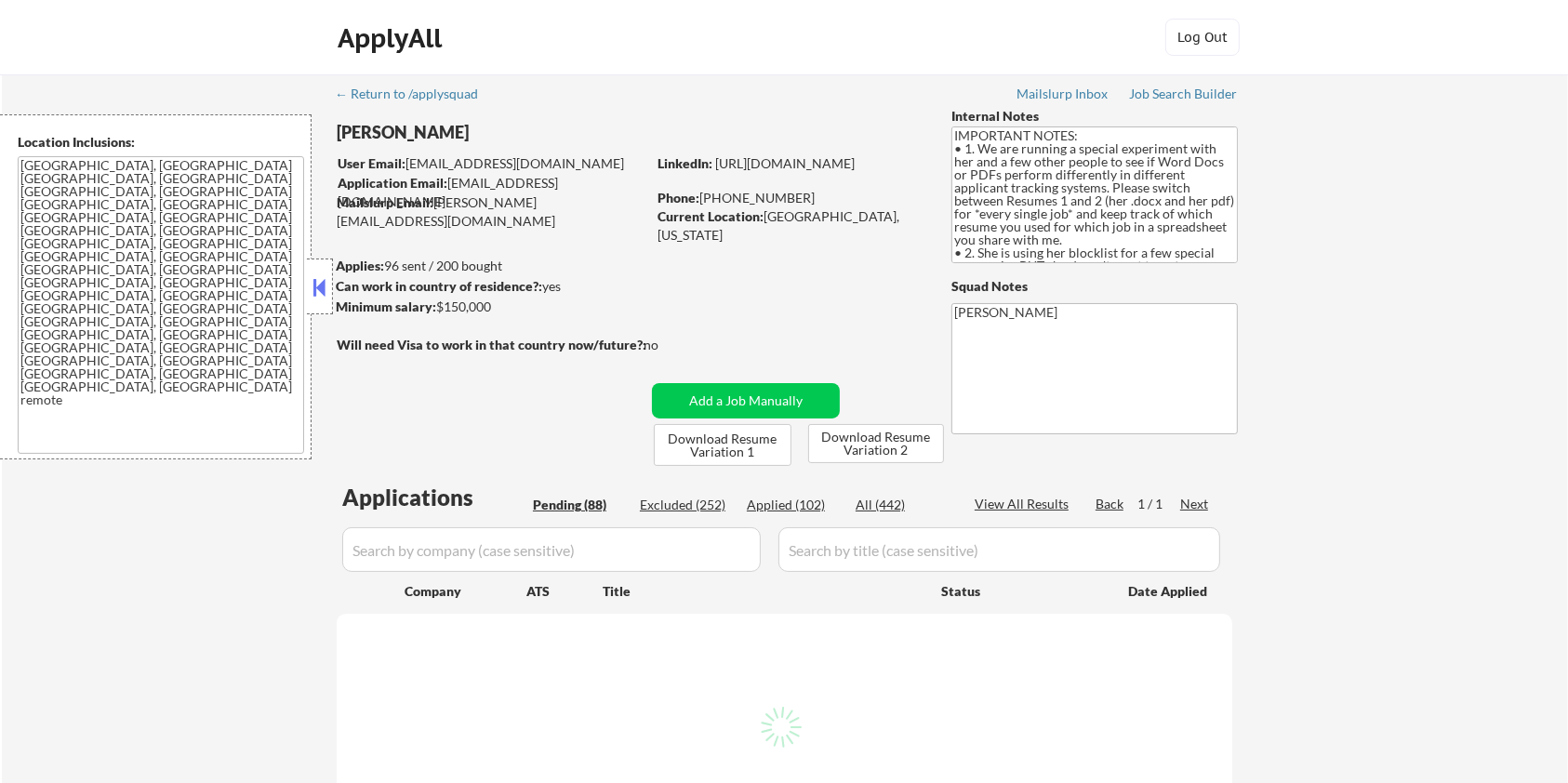
select select ""pending""
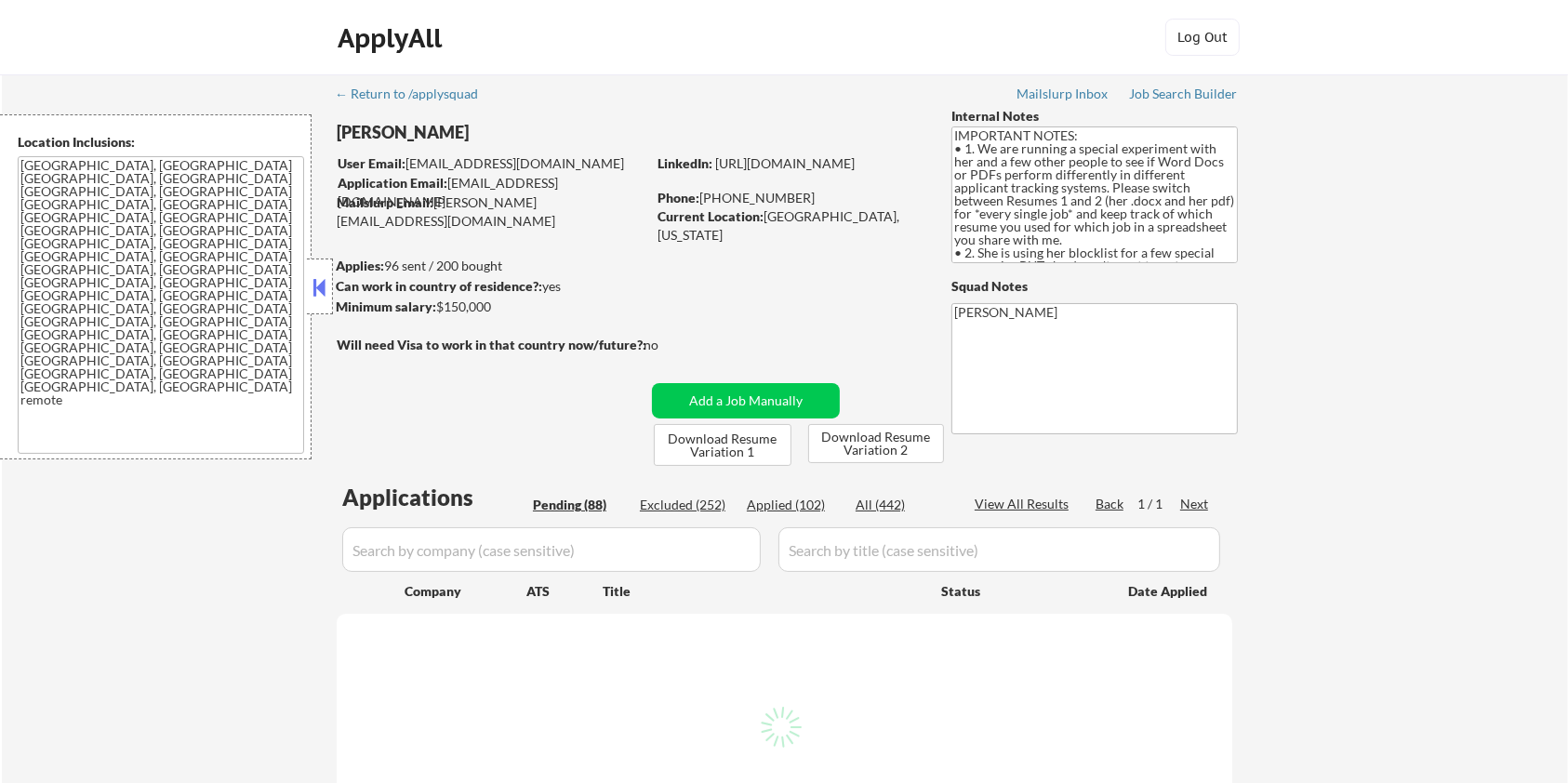
select select ""pending""
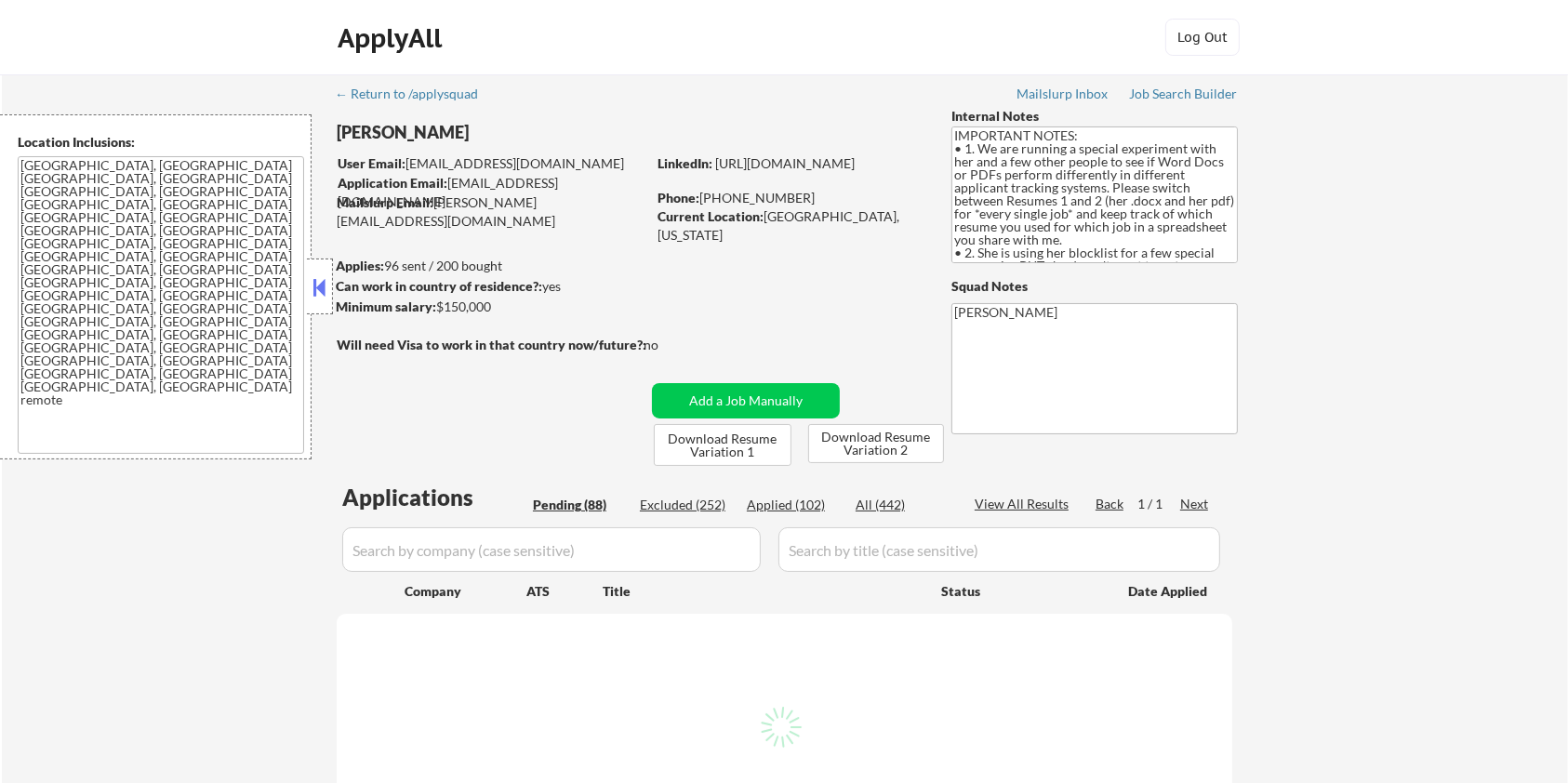
select select ""pending""
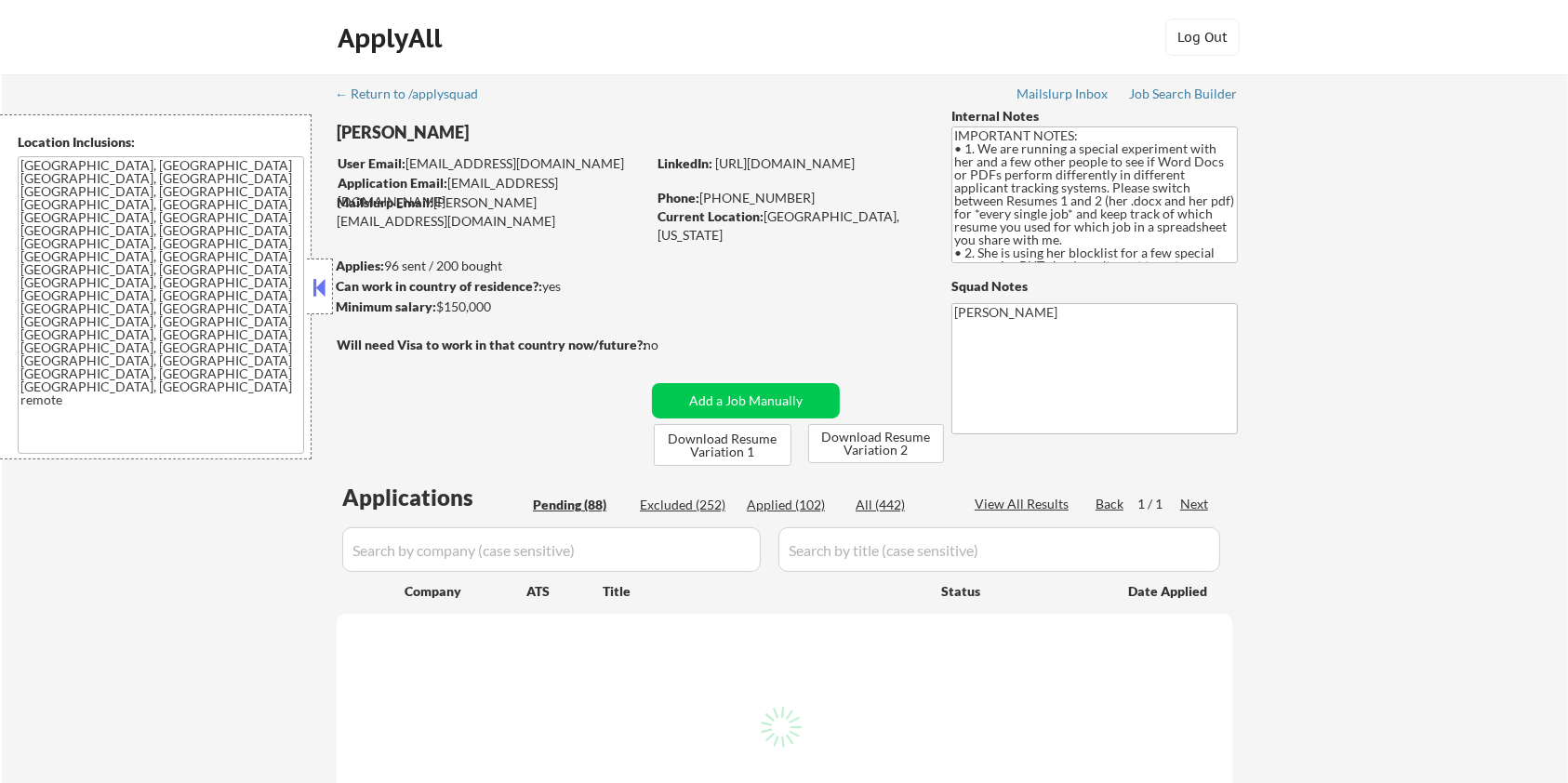
select select ""pending""
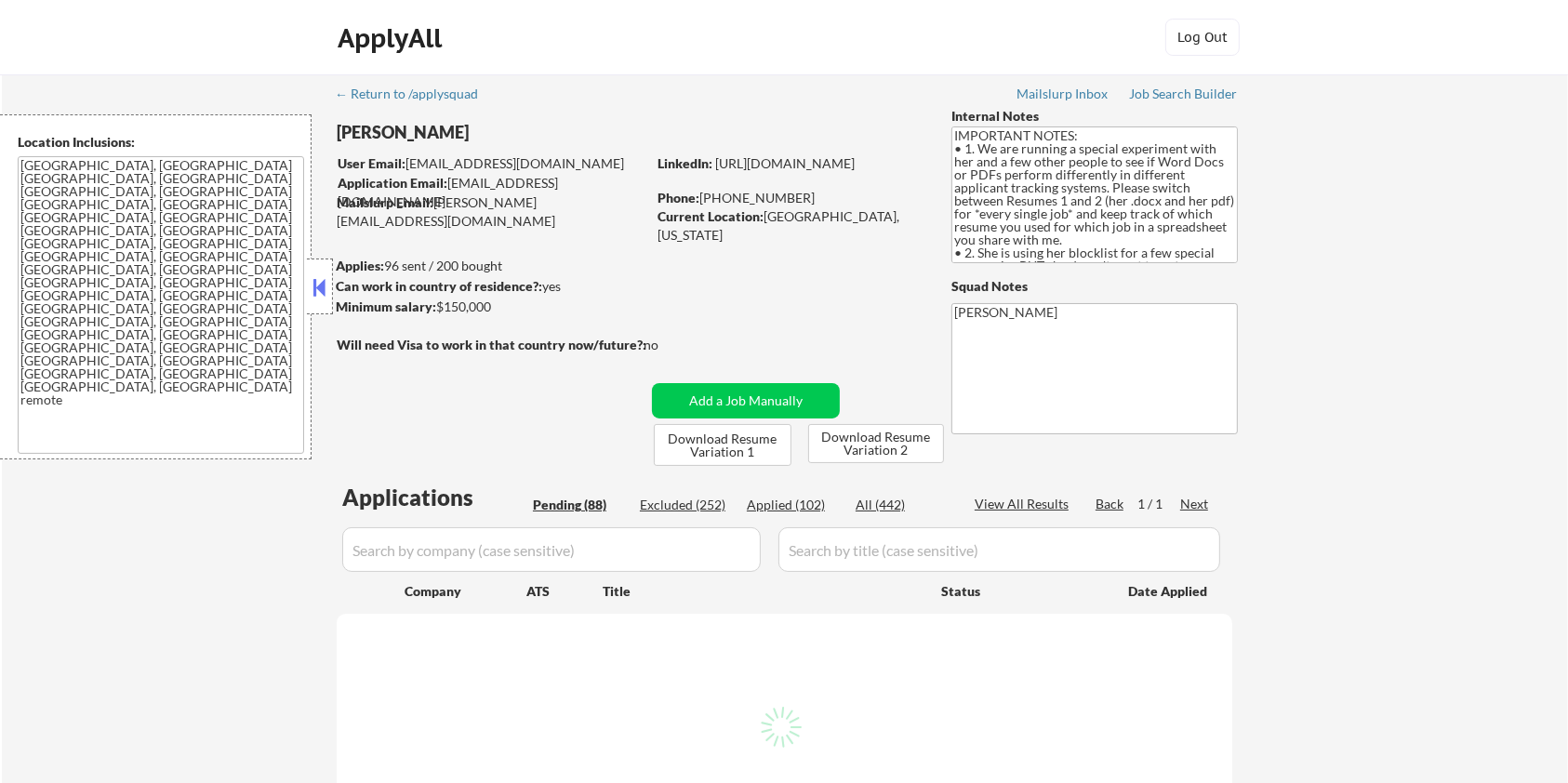
select select ""pending""
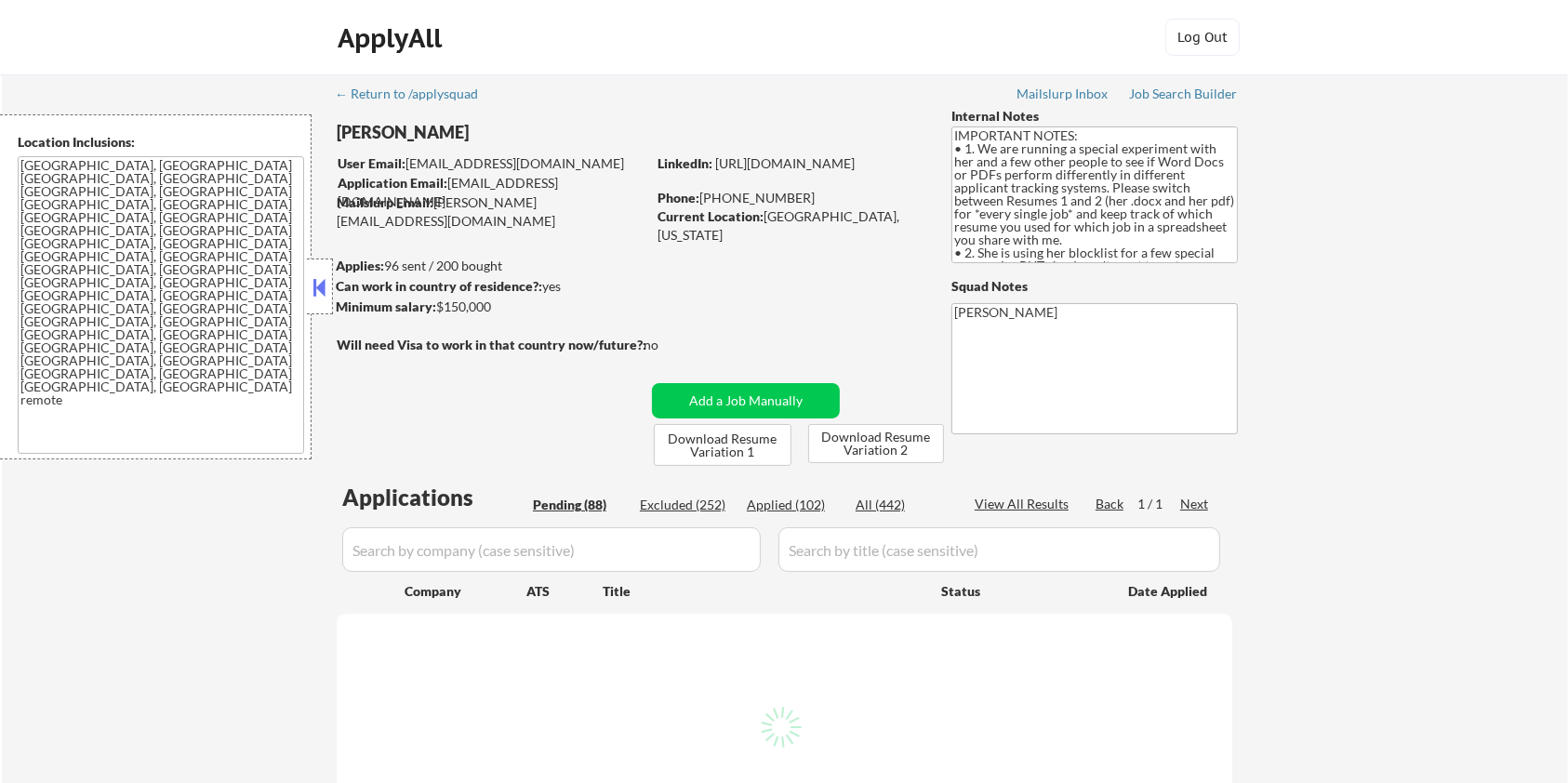
select select ""pending""
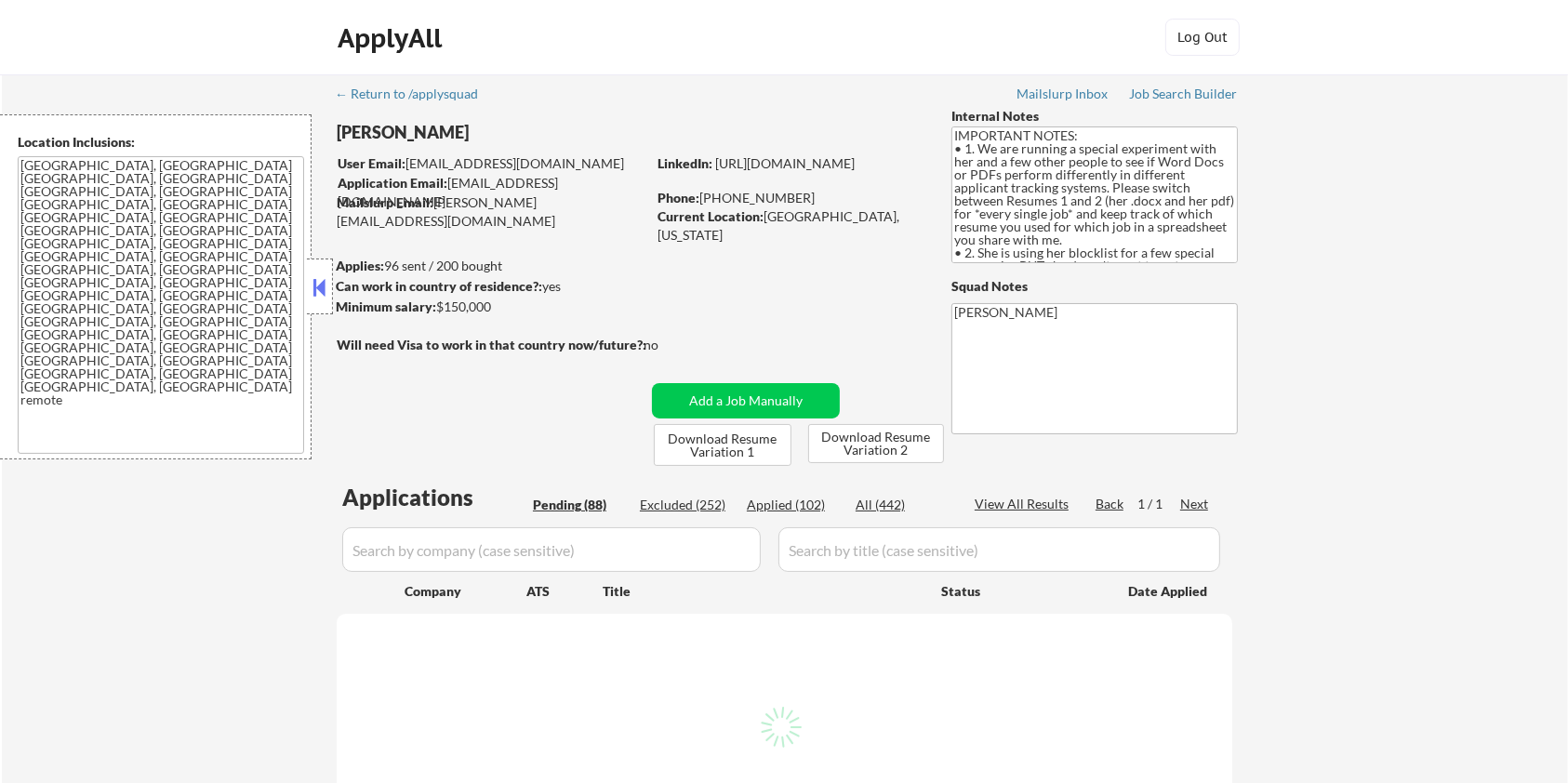
select select ""pending""
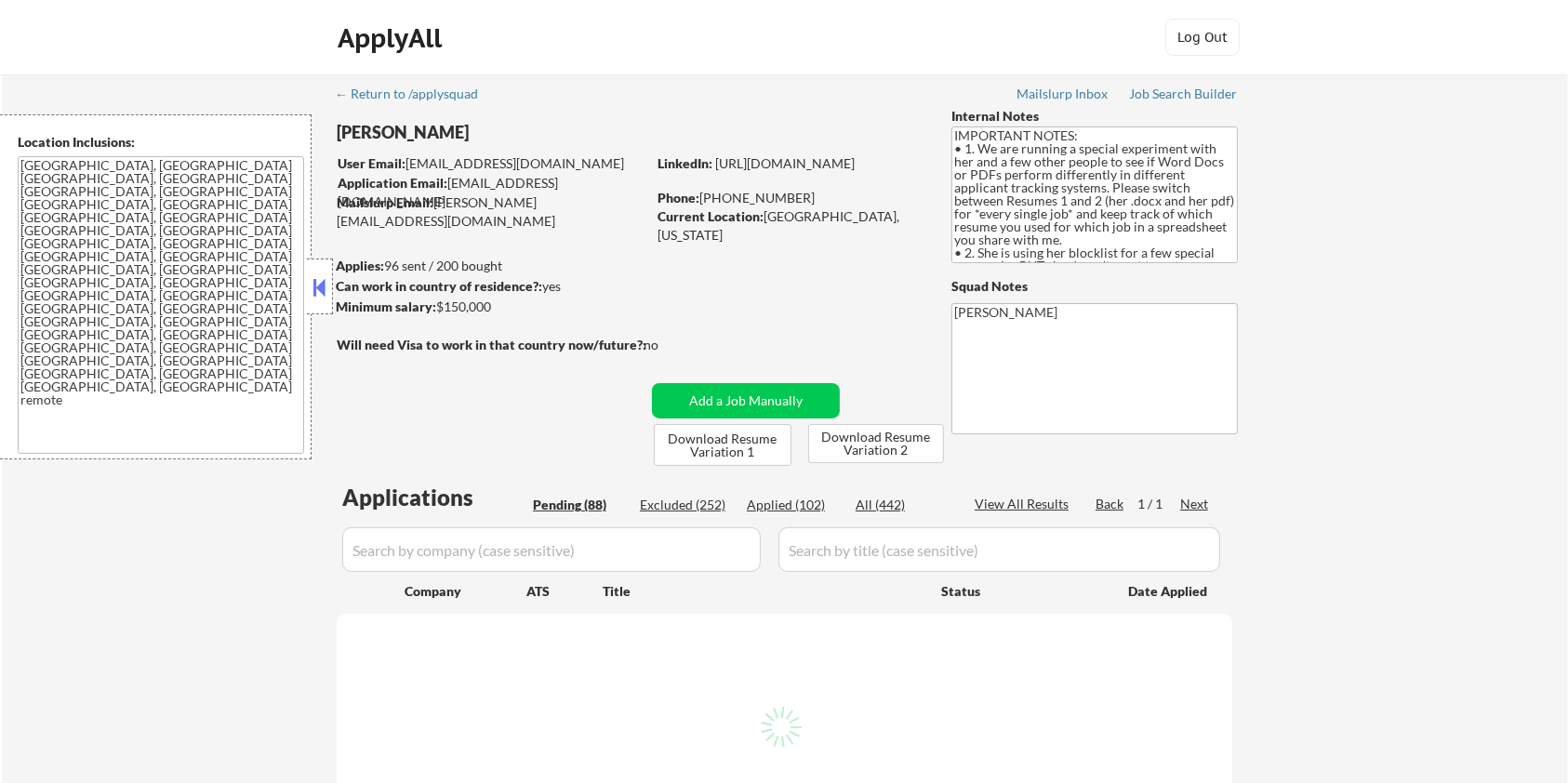
select select ""pending""
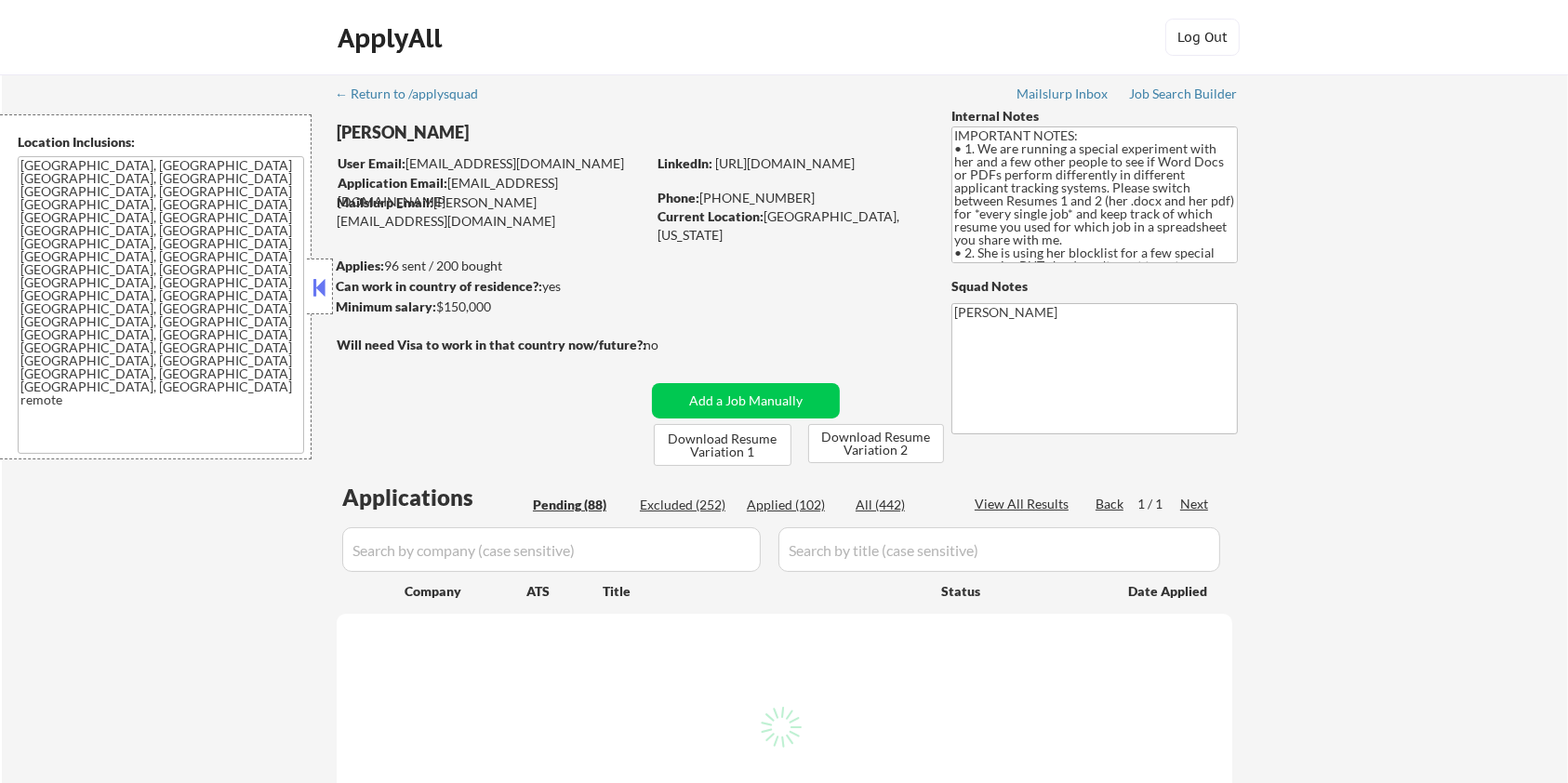
select select ""pending""
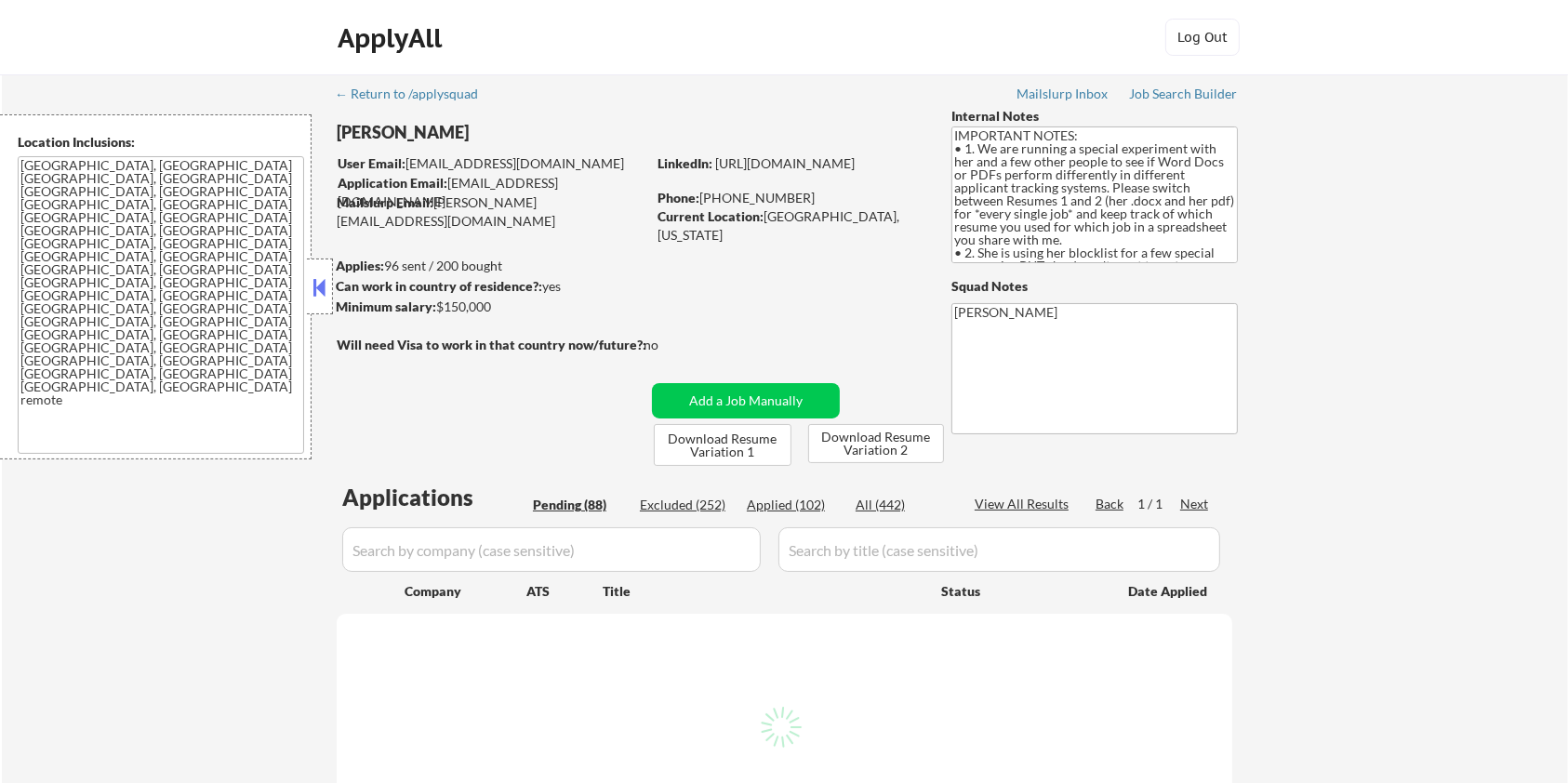
select select ""pending""
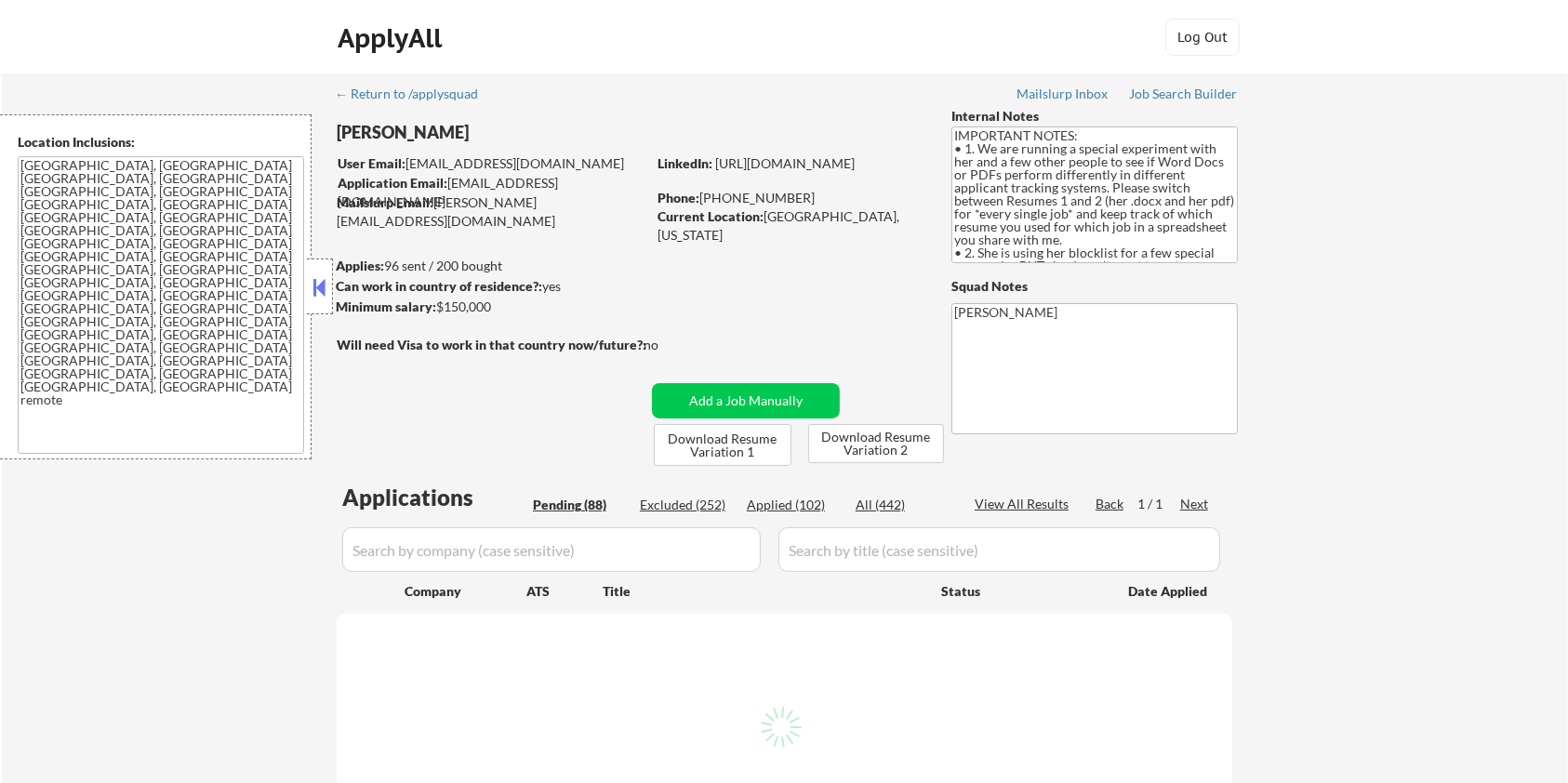
select select ""pending""
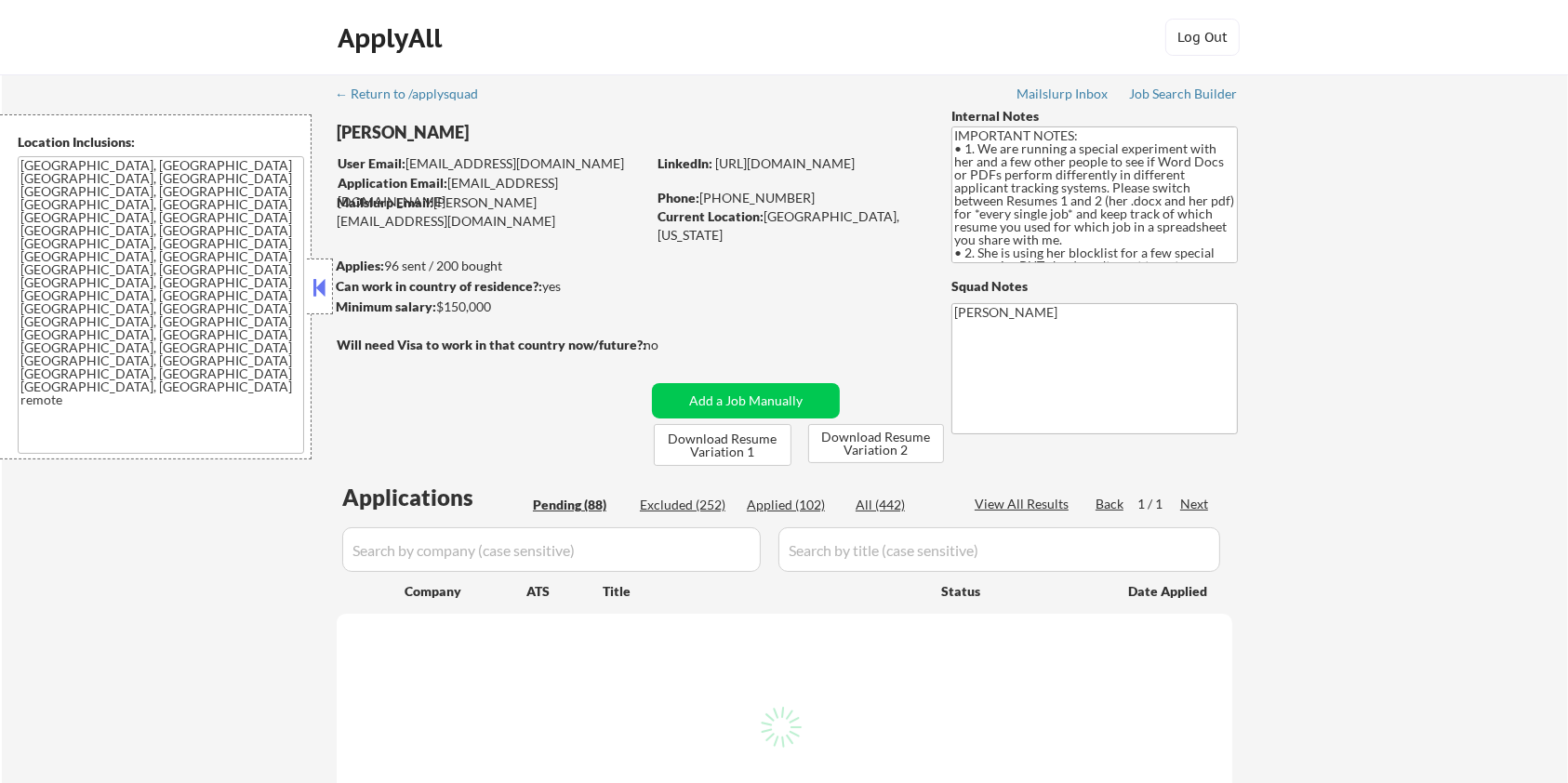
select select ""pending""
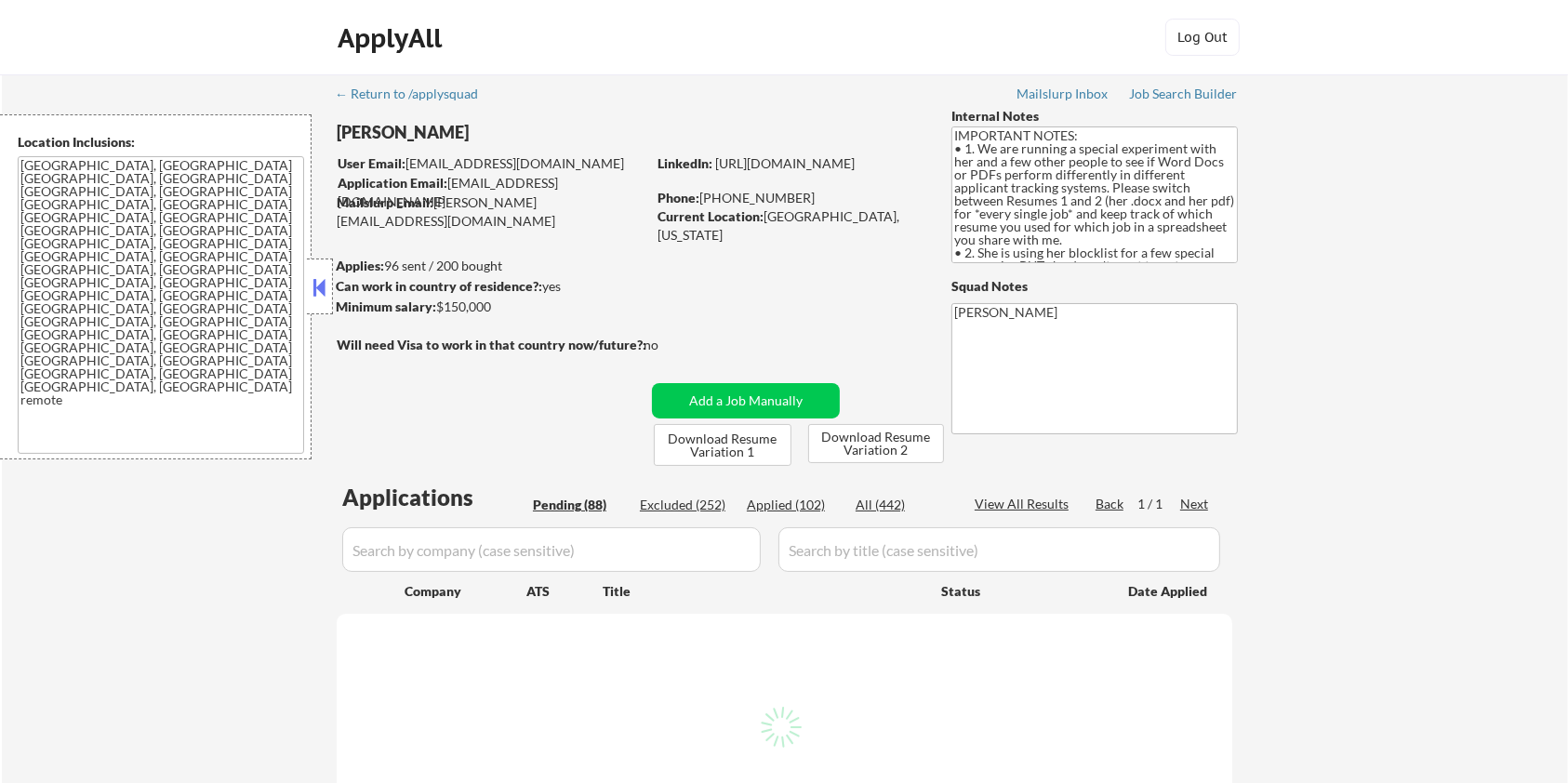
select select ""pending""
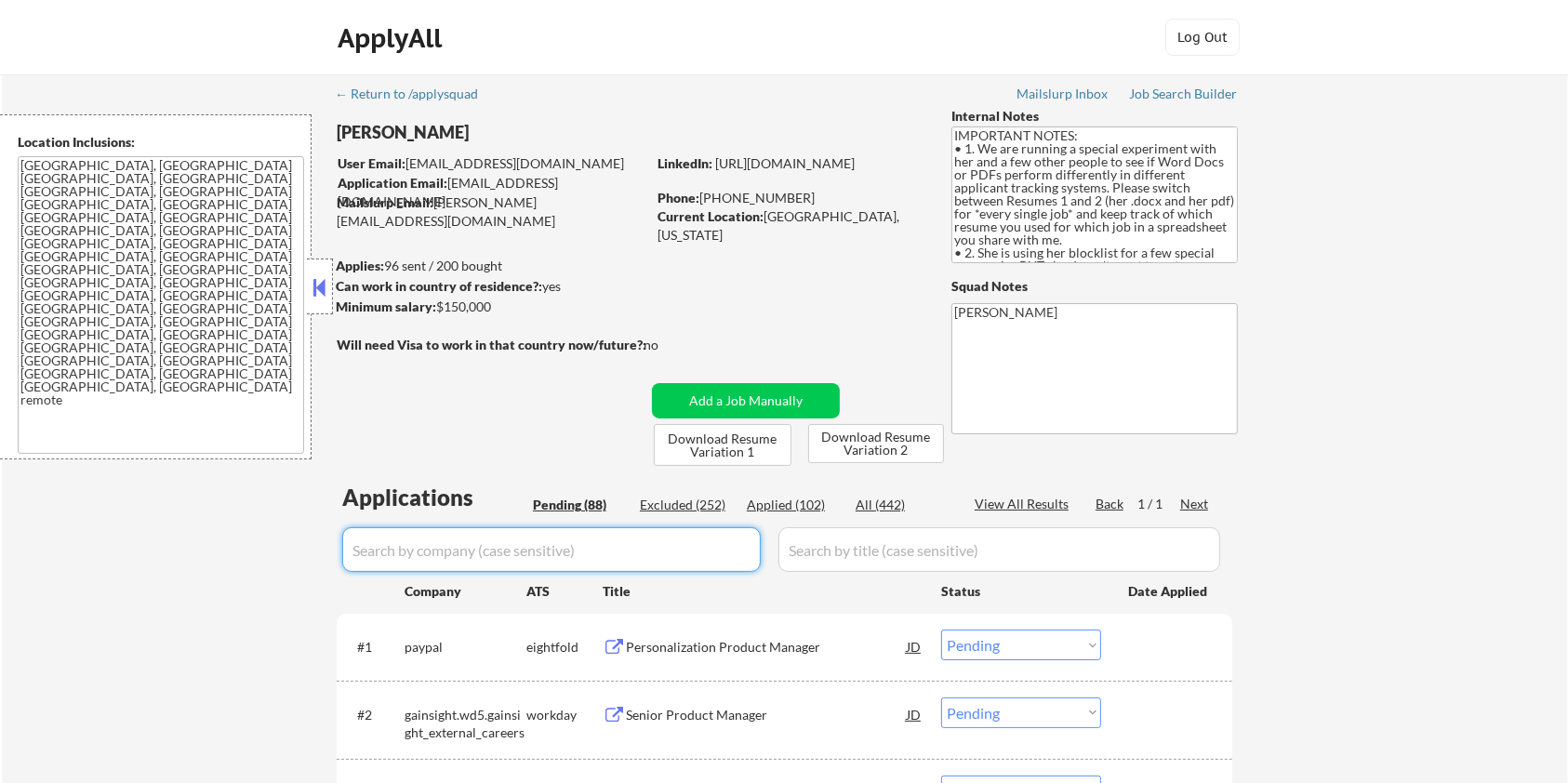
click at [521, 562] on input "input" at bounding box center [551, 549] width 419 height 45
type input "pindrop"
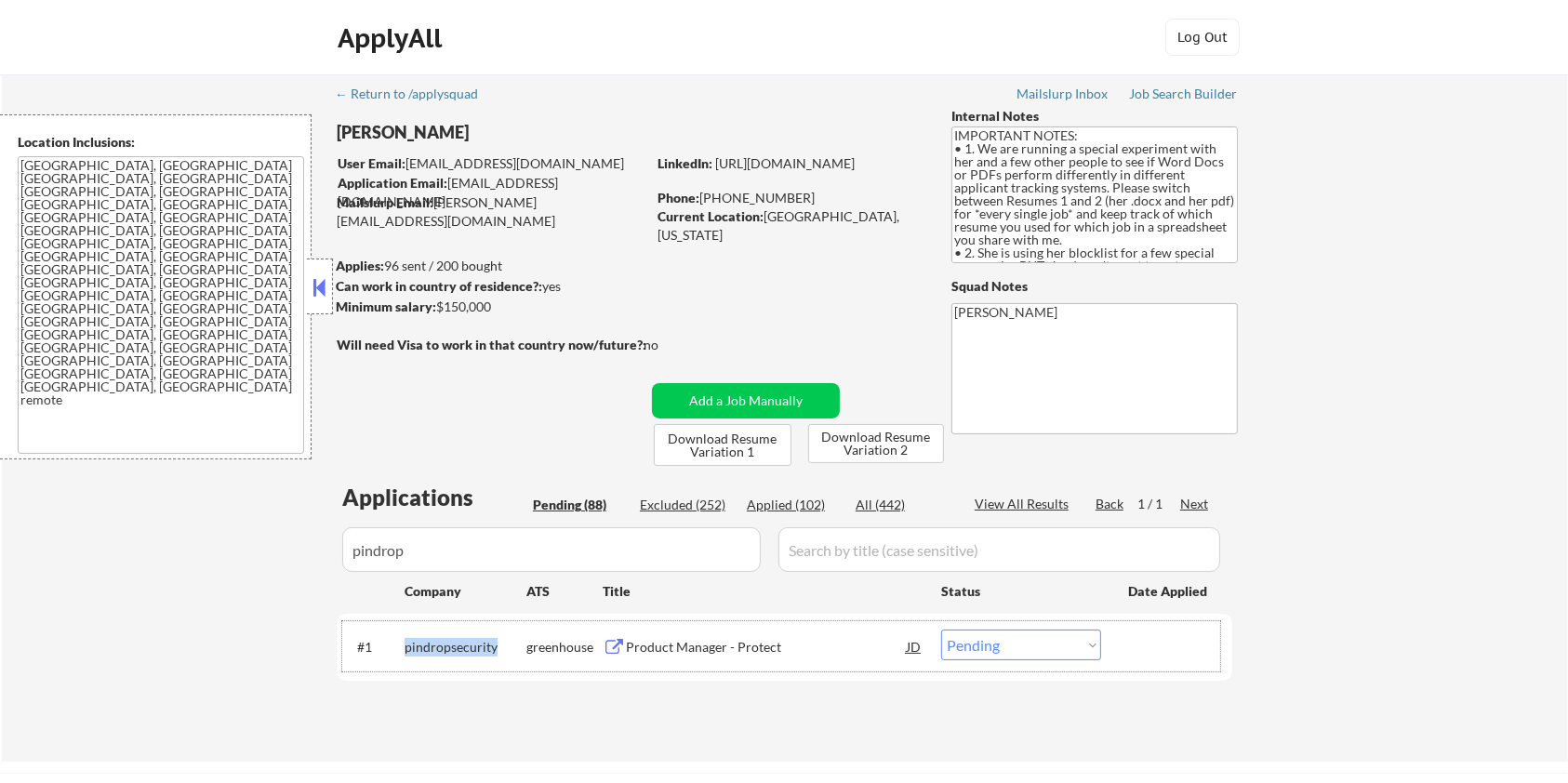
drag, startPoint x: 498, startPoint y: 643, endPoint x: 404, endPoint y: 644, distance: 94.0
click at [404, 644] on div "pindropsecurity" at bounding box center [465, 648] width 122 height 19
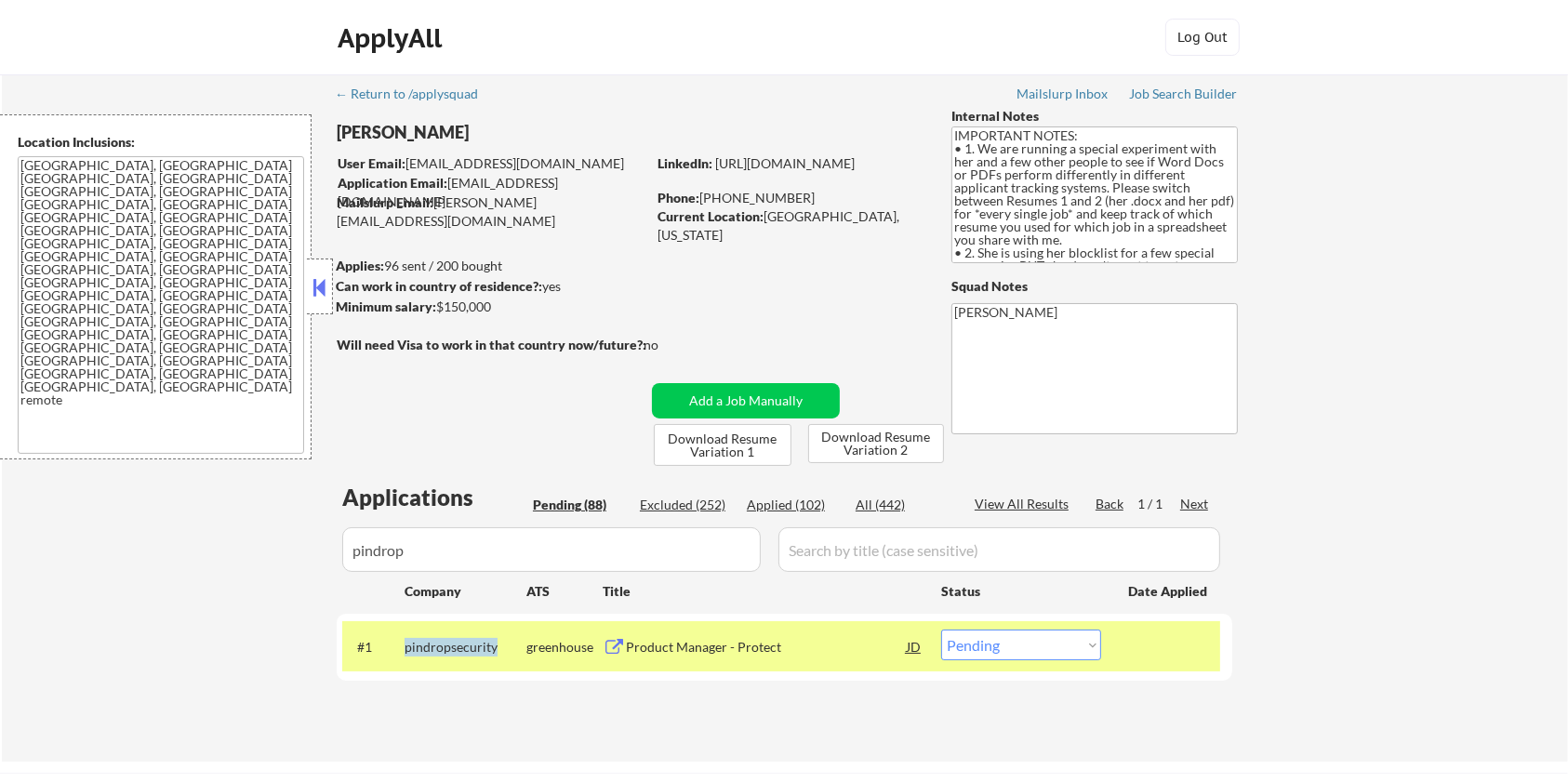
copy div "pindropsecurity"
click at [1035, 644] on select "Choose an option... Pending Applied Excluded (Questions) Excluded (Expired) Exc…" at bounding box center [1021, 645] width 160 height 31
select select ""applied""
click at [941, 629] on select "Choose an option... Pending Applied Excluded (Questions) Excluded (Expired) Exc…" at bounding box center [1021, 645] width 160 height 31
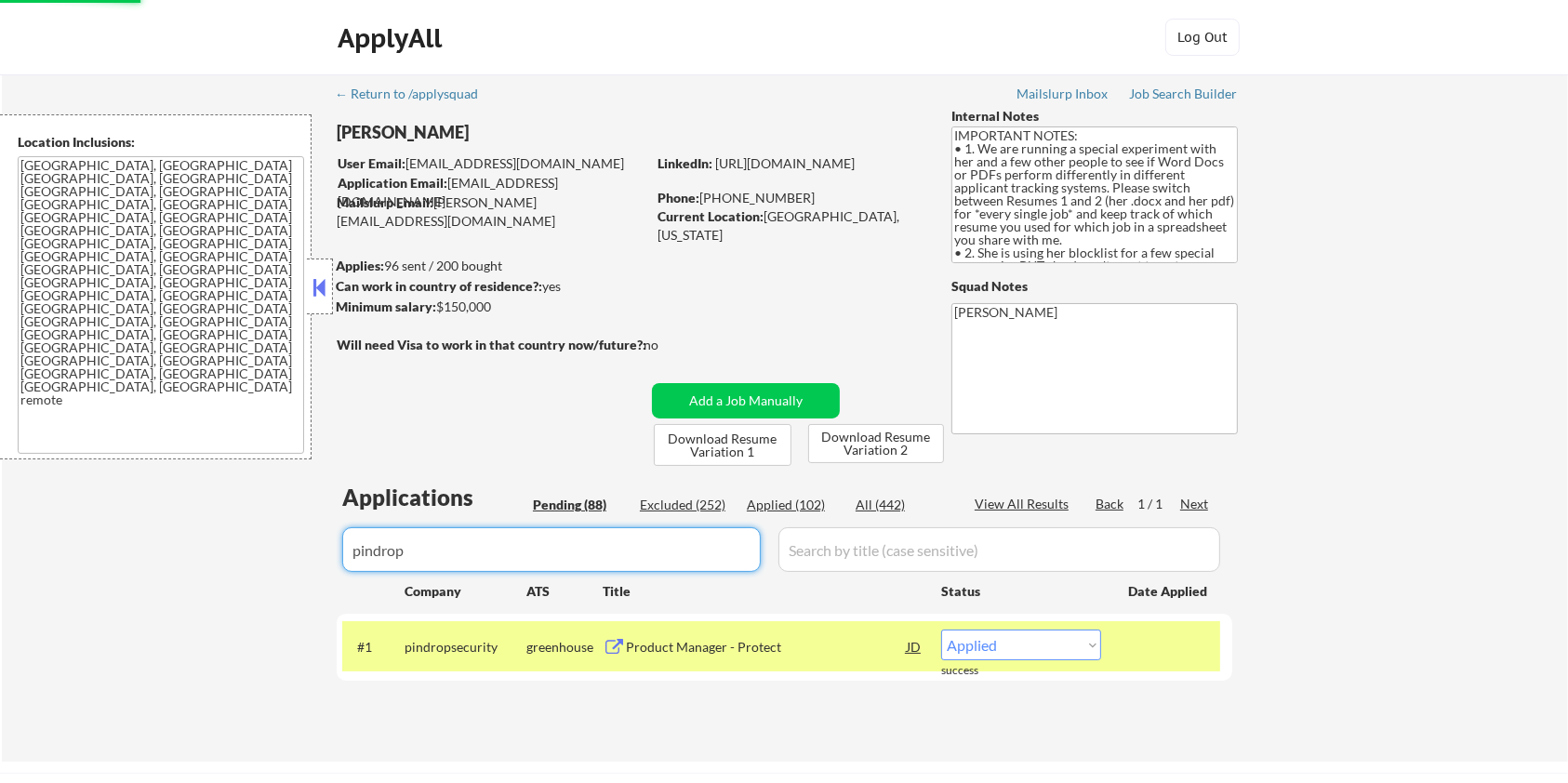
drag, startPoint x: 466, startPoint y: 552, endPoint x: 274, endPoint y: 552, distance: 192.0
click at [274, 552] on div "← Return to /applysquad Mailslurp Inbox Job Search Builder Zoe Henderson User E…" at bounding box center [785, 418] width 1567 height 688
select select ""applied""
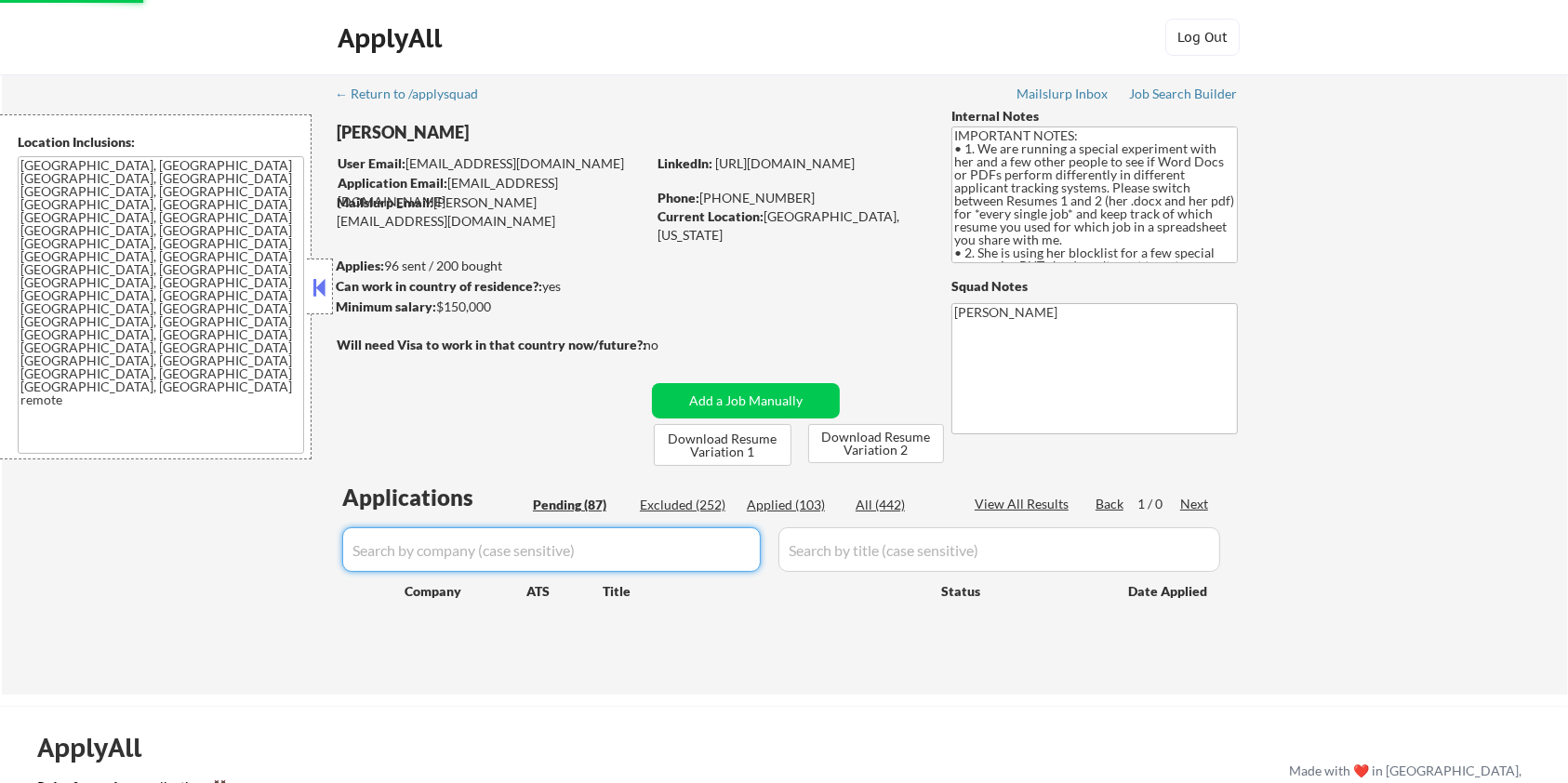
select select ""pending""
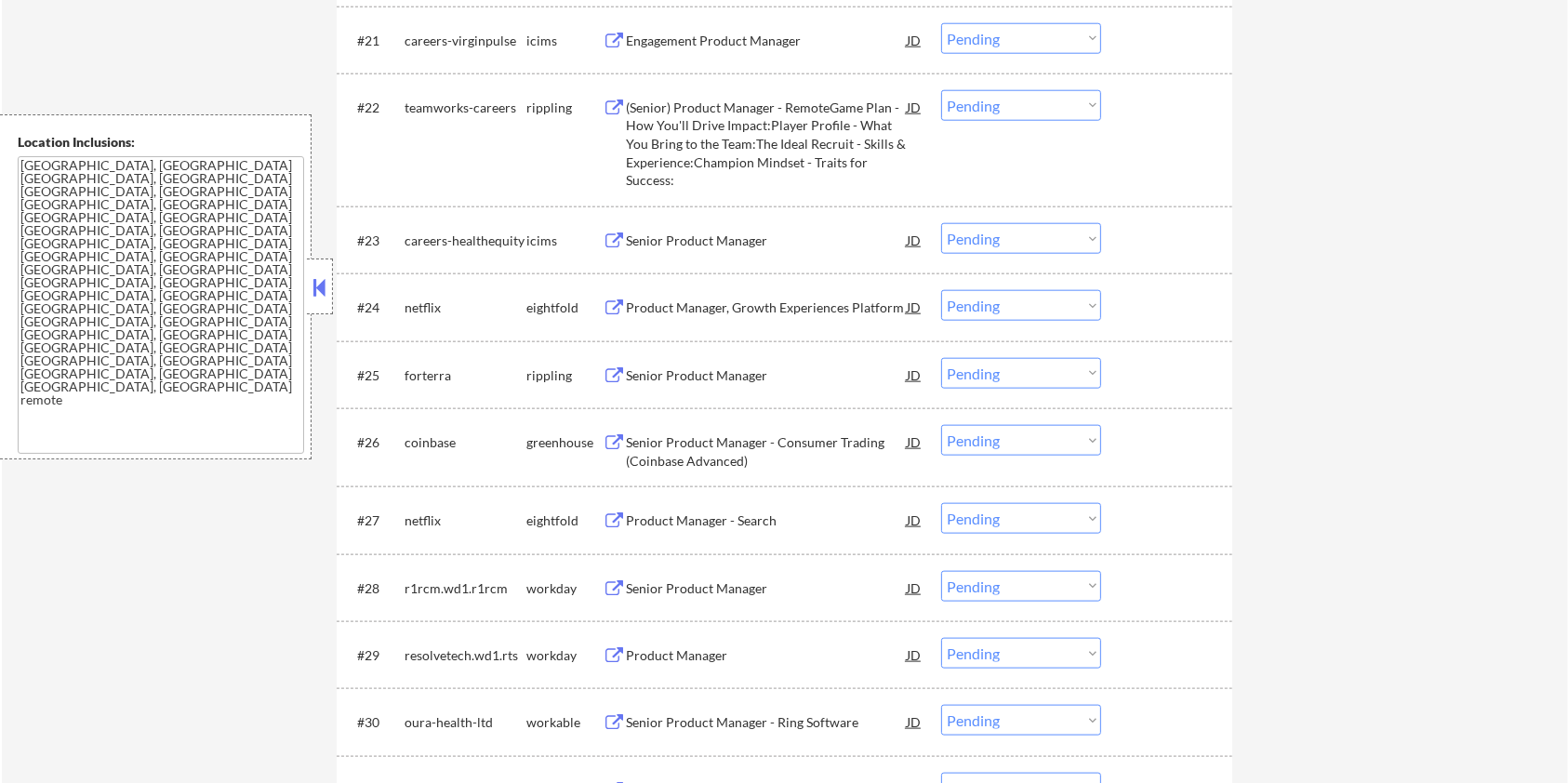
scroll to position [2233, 0]
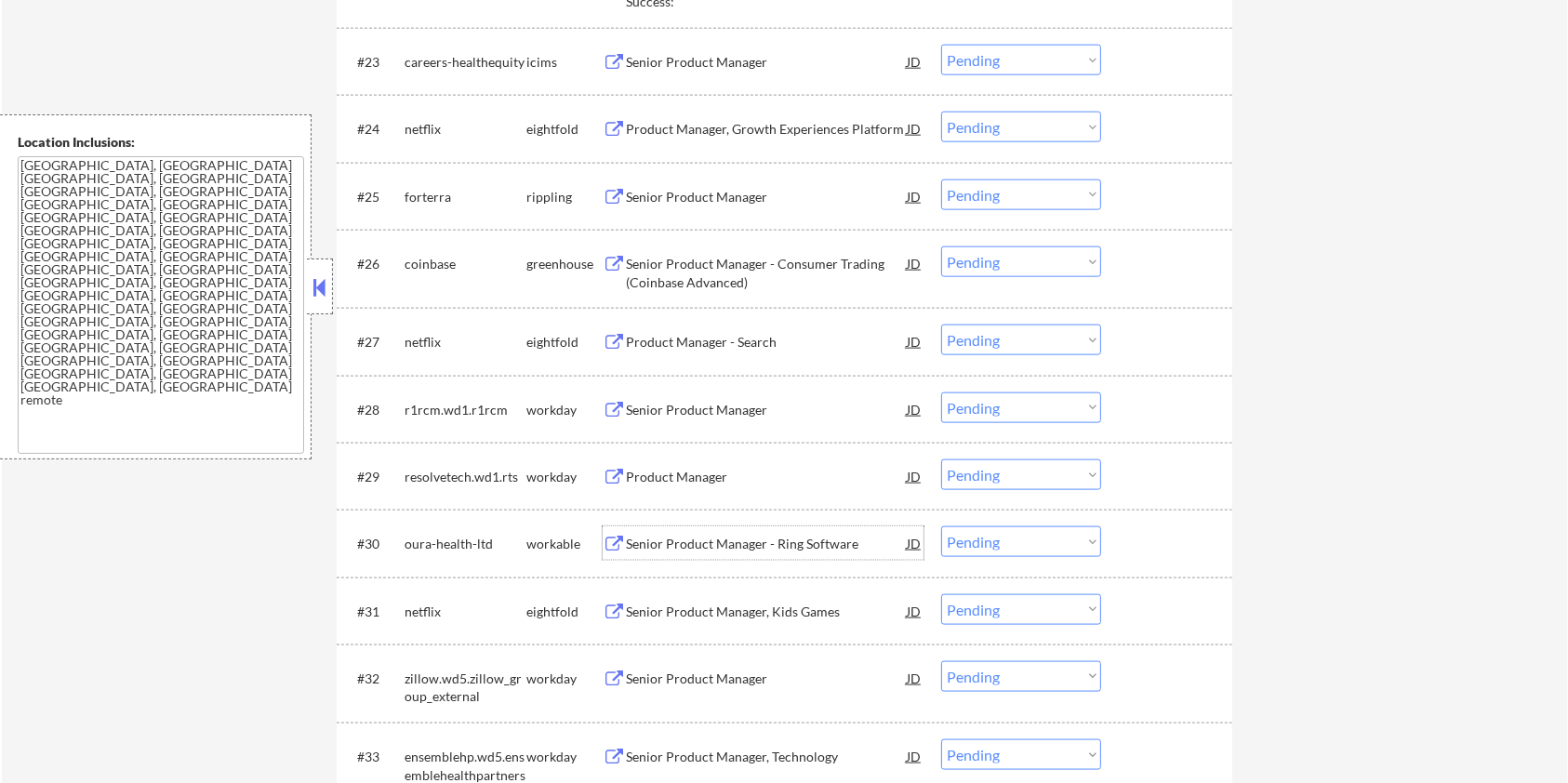
click at [678, 539] on div "Senior Product Manager - Ring Software" at bounding box center [766, 545] width 281 height 19
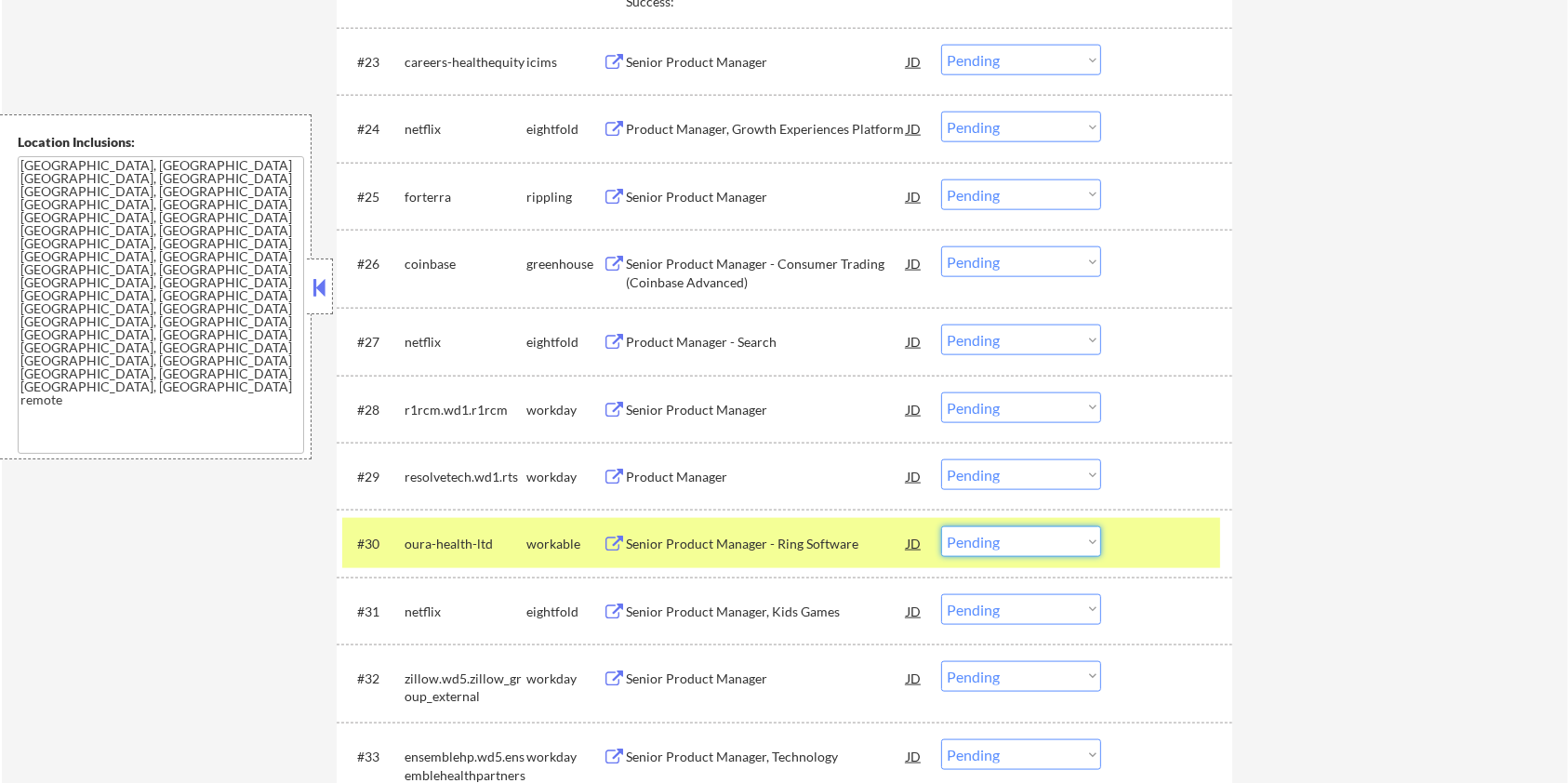
click at [1020, 545] on select "Choose an option... Pending Applied Excluded (Questions) Excluded (Expired) Exc…" at bounding box center [1021, 542] width 160 height 31
click at [941, 526] on select "Choose an option... Pending Applied Excluded (Questions) Excluded (Expired) Exc…" at bounding box center [1021, 542] width 160 height 31
select select ""pending""
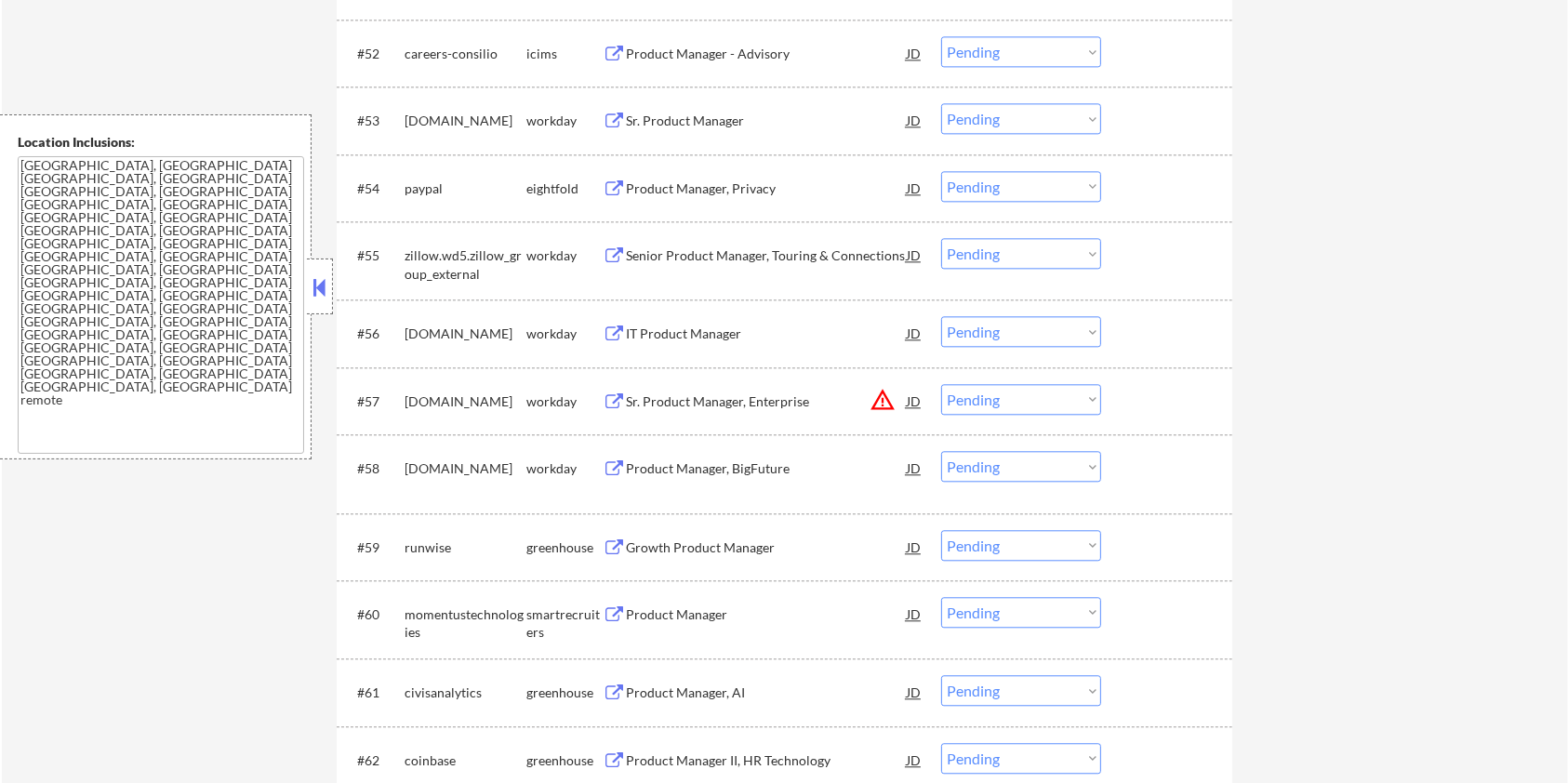
scroll to position [4465, 0]
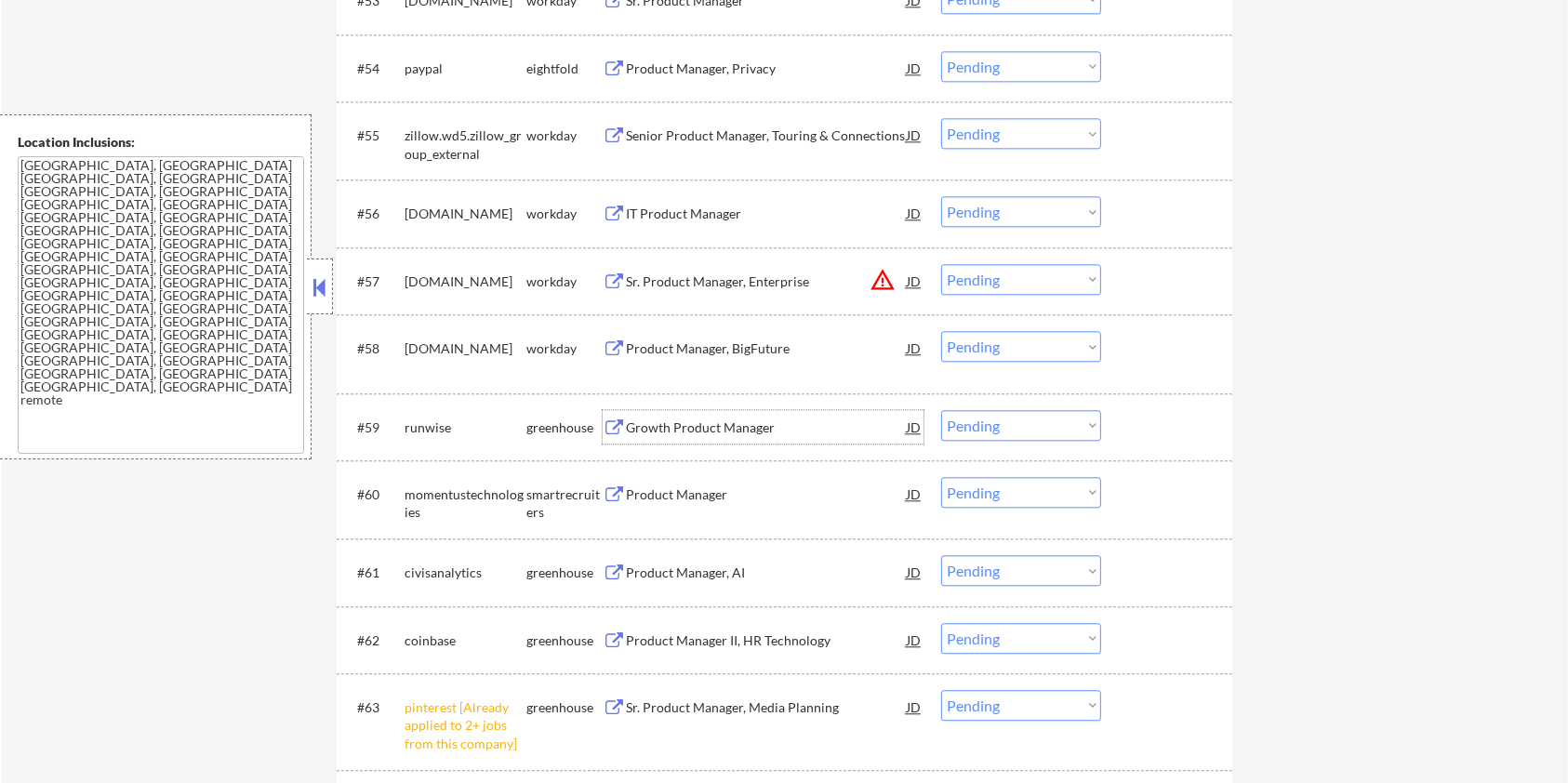
click at [632, 427] on div "Growth Product Manager" at bounding box center [766, 428] width 281 height 19
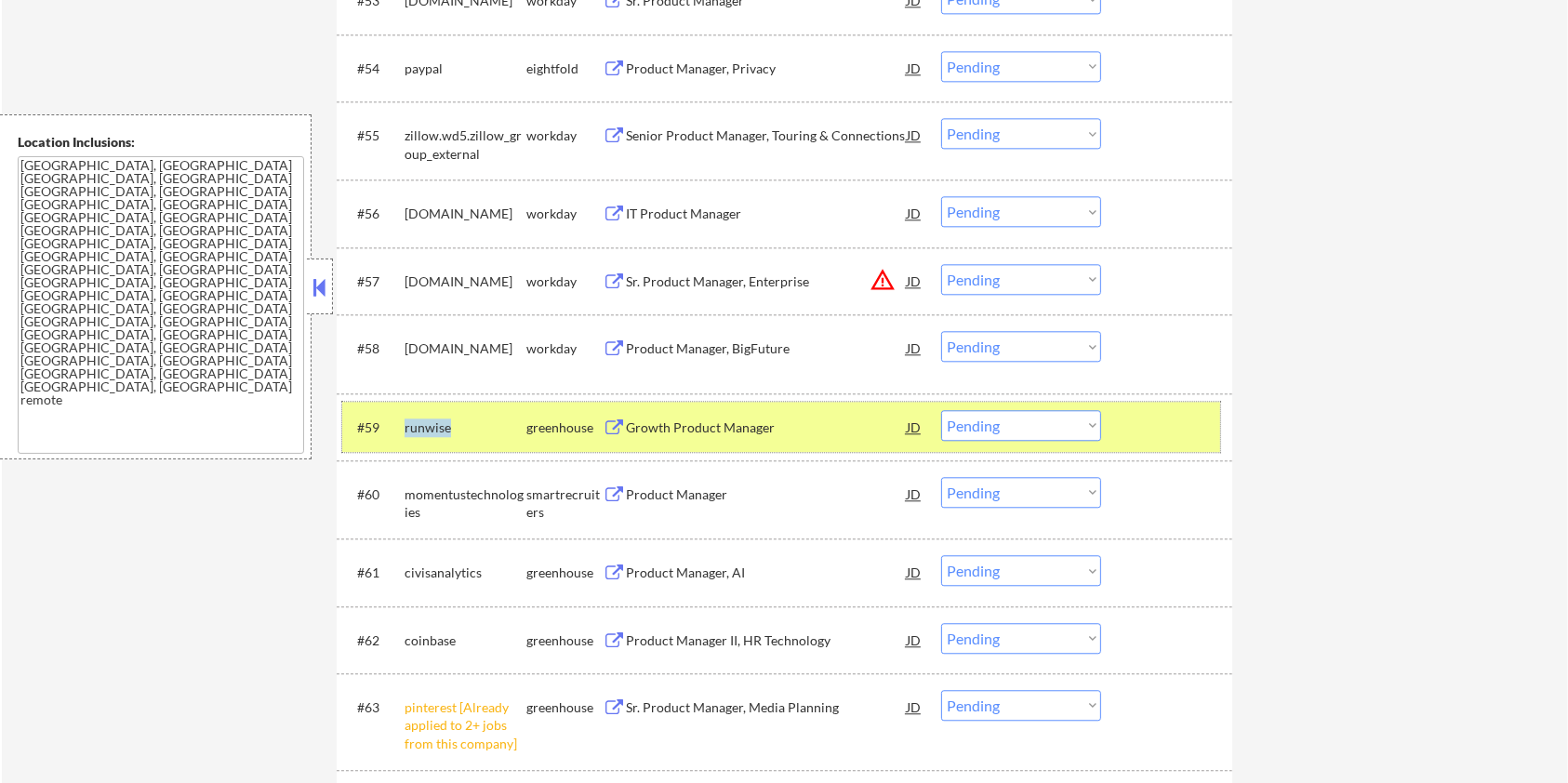
drag, startPoint x: 474, startPoint y: 427, endPoint x: 404, endPoint y: 421, distance: 70.3
click at [404, 421] on div "runwise" at bounding box center [465, 428] width 122 height 19
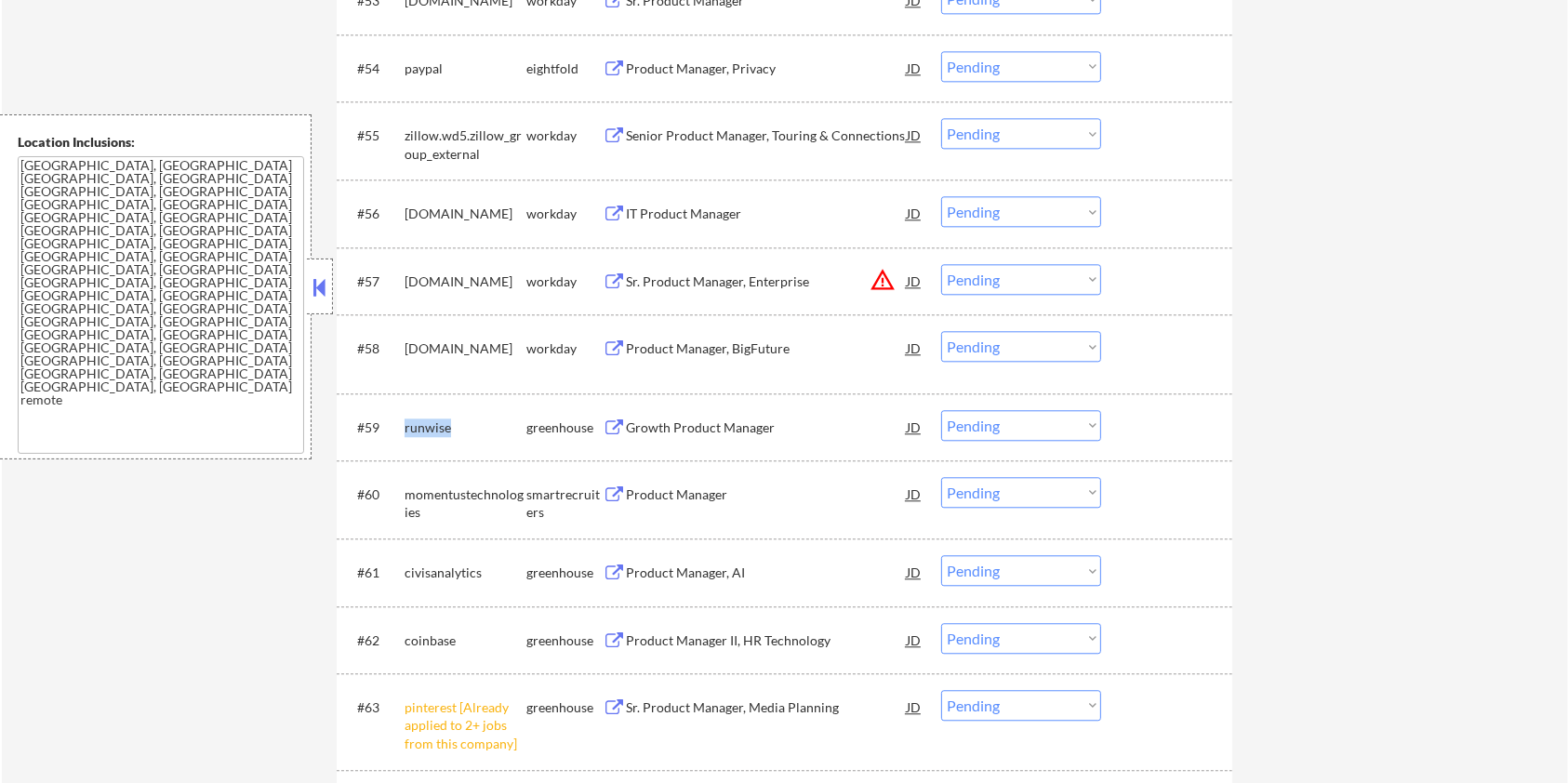
copy div "runwise"
click at [969, 420] on select "Choose an option... Pending Applied Excluded (Questions) Excluded (Expired) Exc…" at bounding box center [1021, 425] width 160 height 31
click at [941, 410] on select "Choose an option... Pending Applied Excluded (Questions) Excluded (Expired) Exc…" at bounding box center [1021, 425] width 160 height 31
select select ""pending""
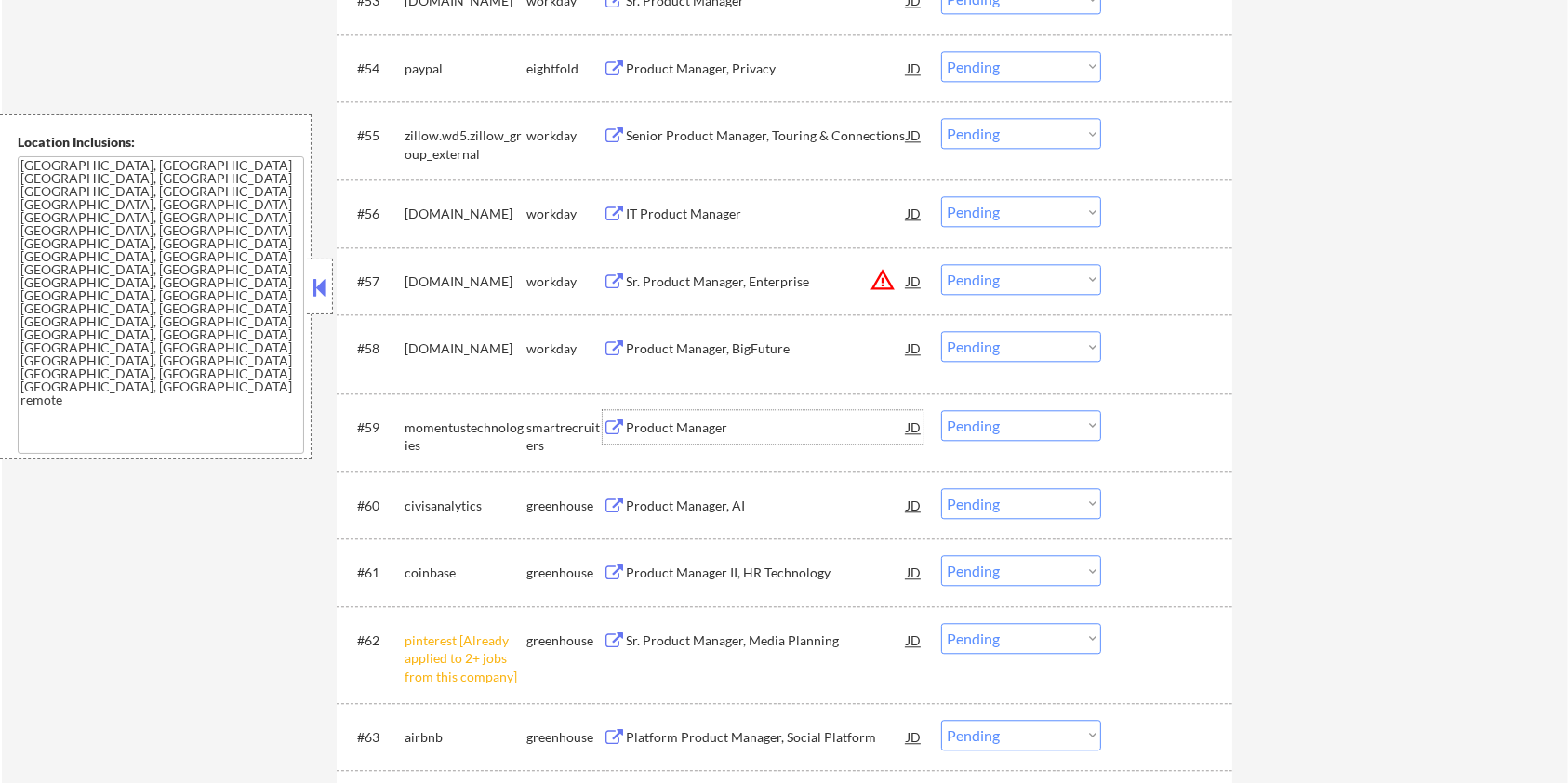
click at [656, 426] on div "Product Manager" at bounding box center [766, 428] width 281 height 19
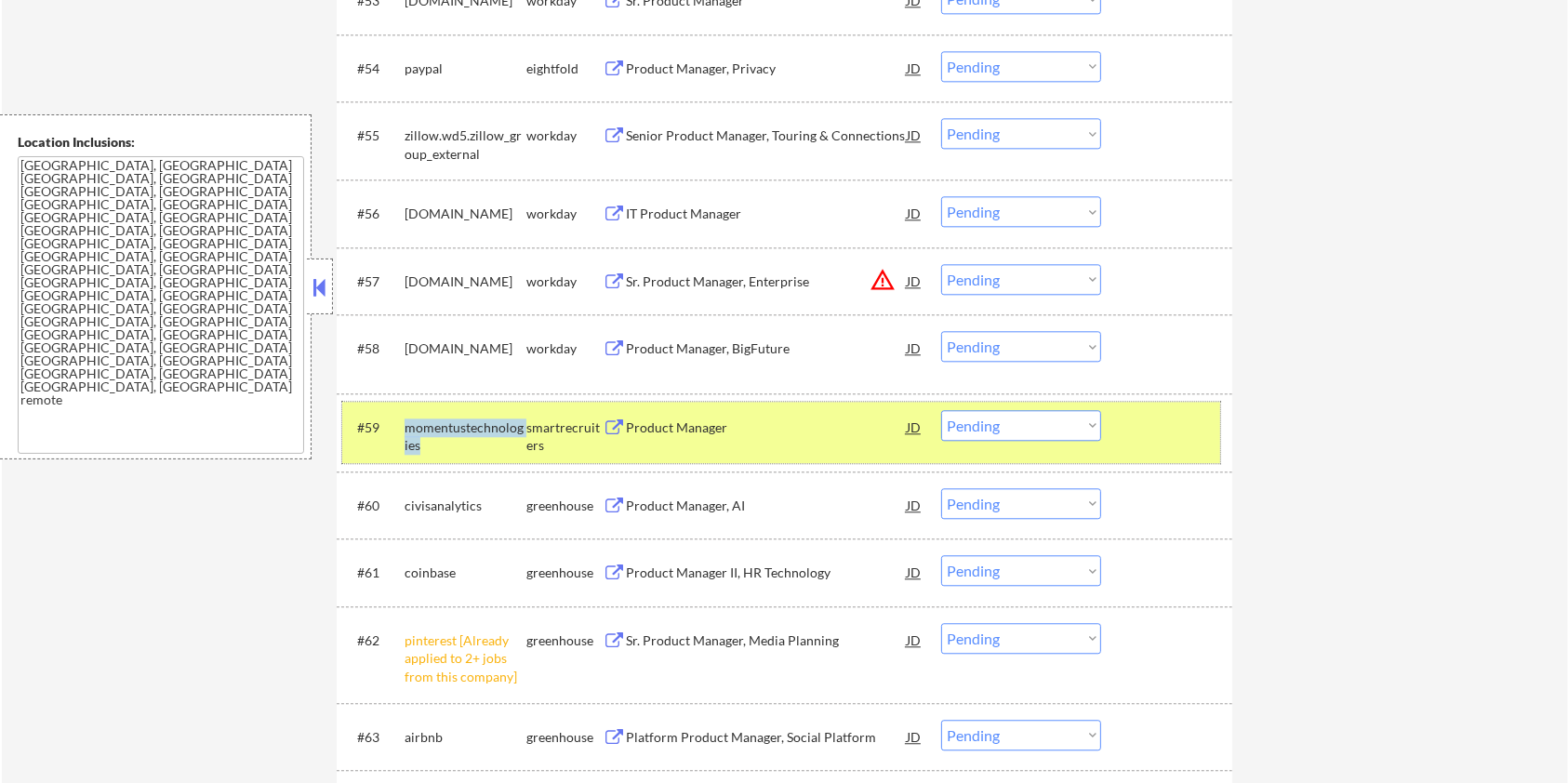
drag, startPoint x: 442, startPoint y: 442, endPoint x: 401, endPoint y: 428, distance: 43.3
click at [401, 428] on div "#59 momentustechnologies smartrecruiters Product Manager JD Choose an option...…" at bounding box center [781, 432] width 878 height 61
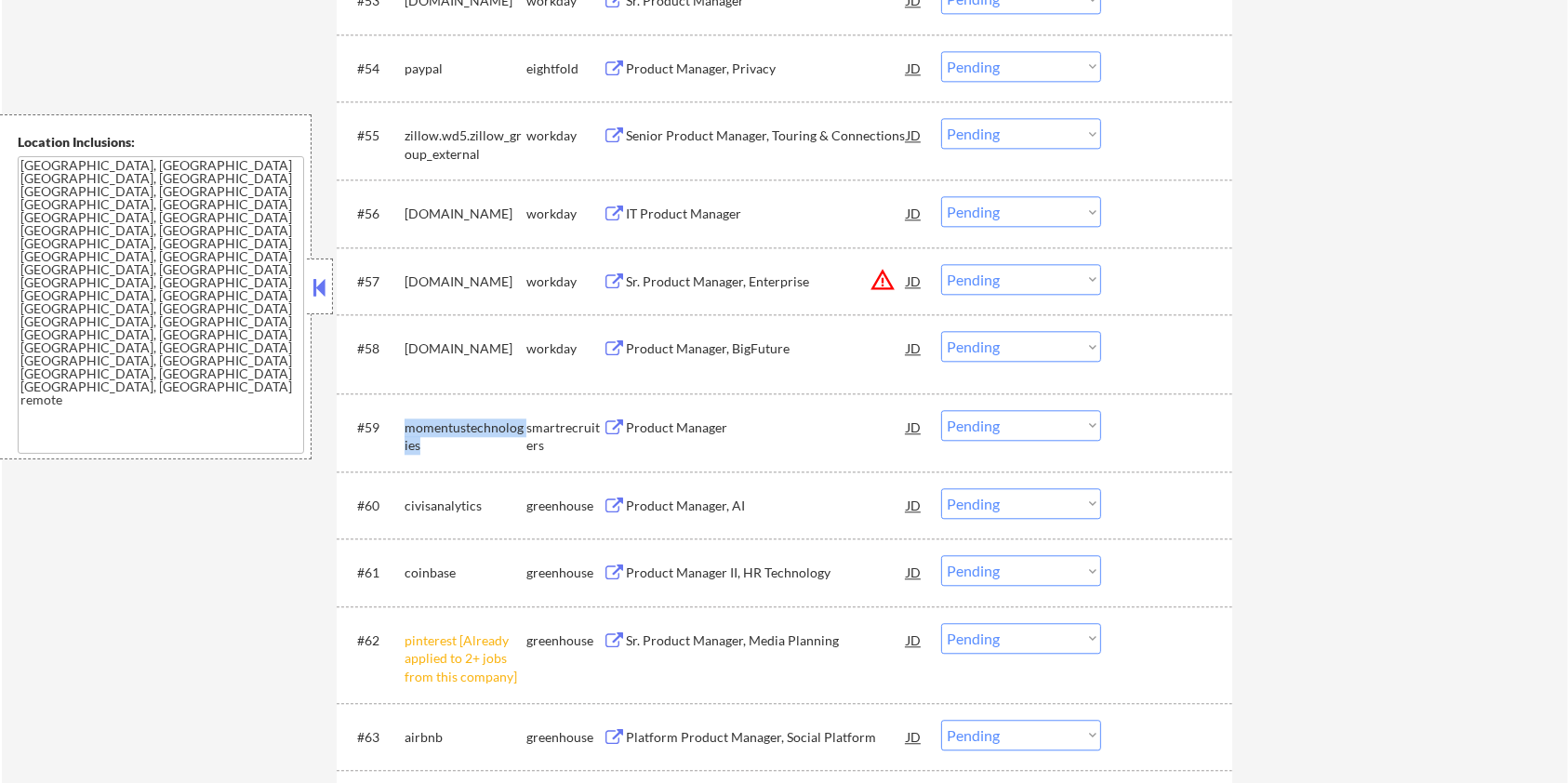
copy div "momentustechnologies"
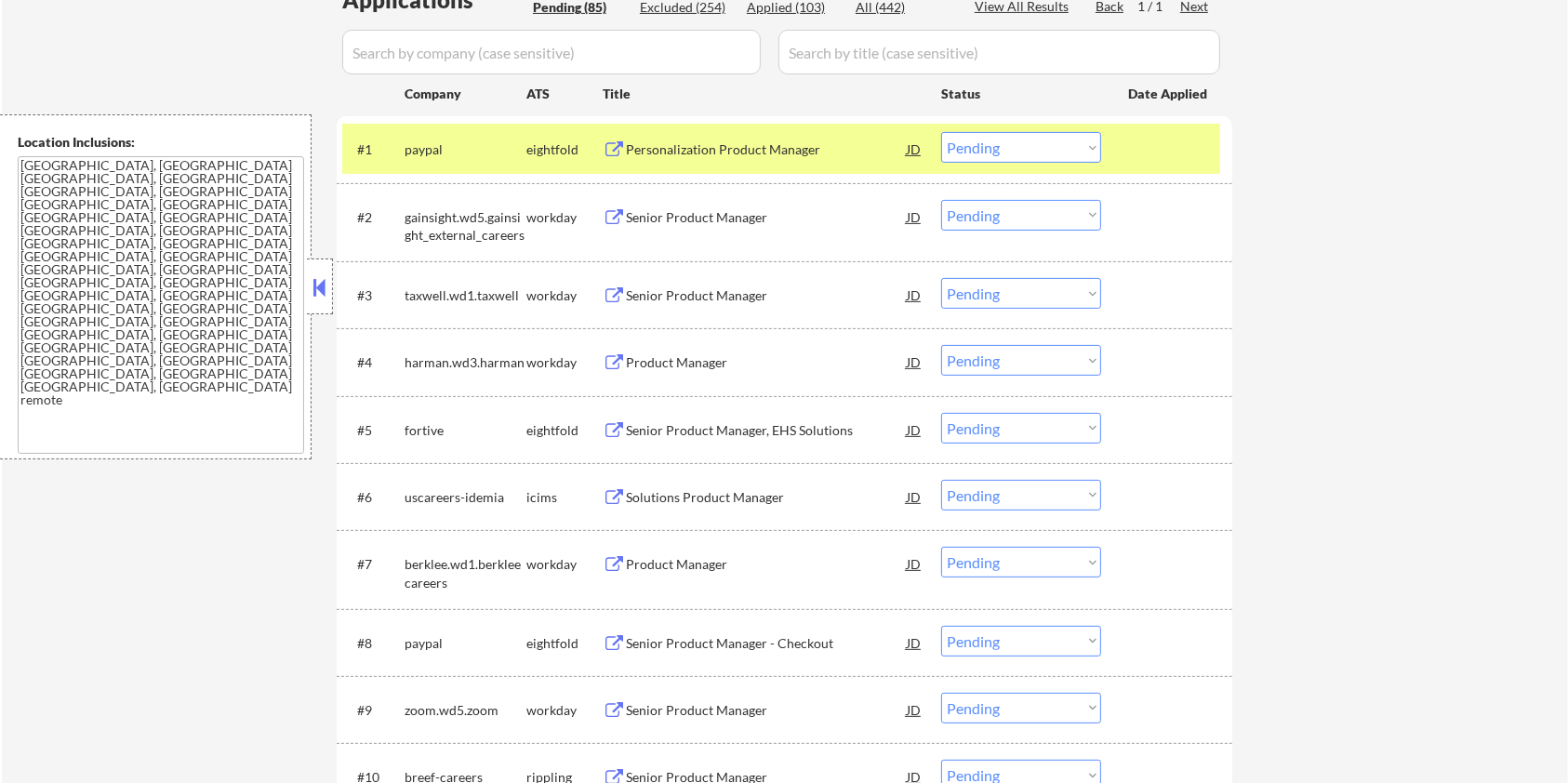
scroll to position [247, 0]
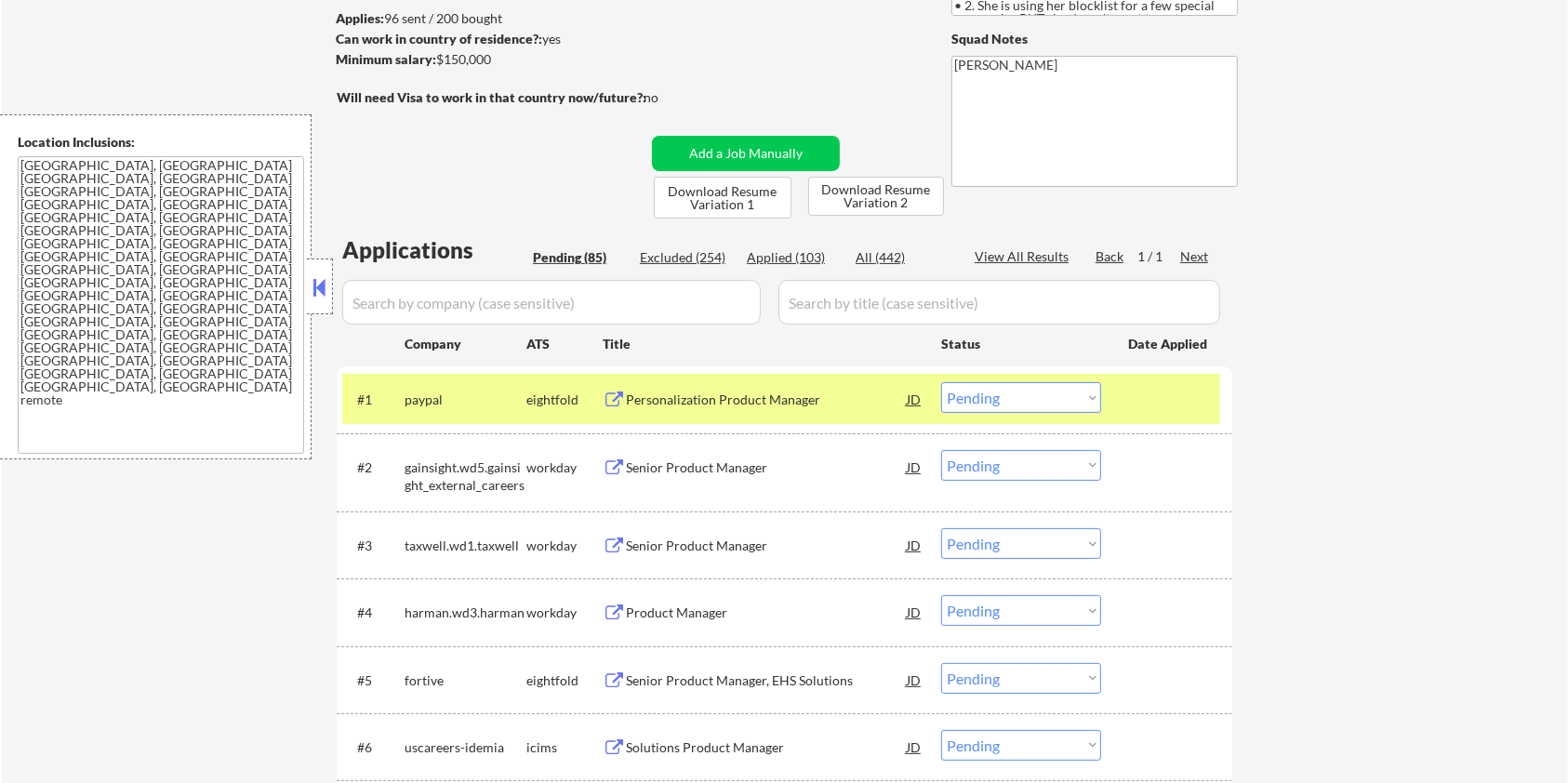
drag, startPoint x: 521, startPoint y: 63, endPoint x: 439, endPoint y: 66, distance: 82.1
click at [439, 66] on div "Minimum salary: $150,000" at bounding box center [490, 60] width 310 height 19
copy div "$150,000"
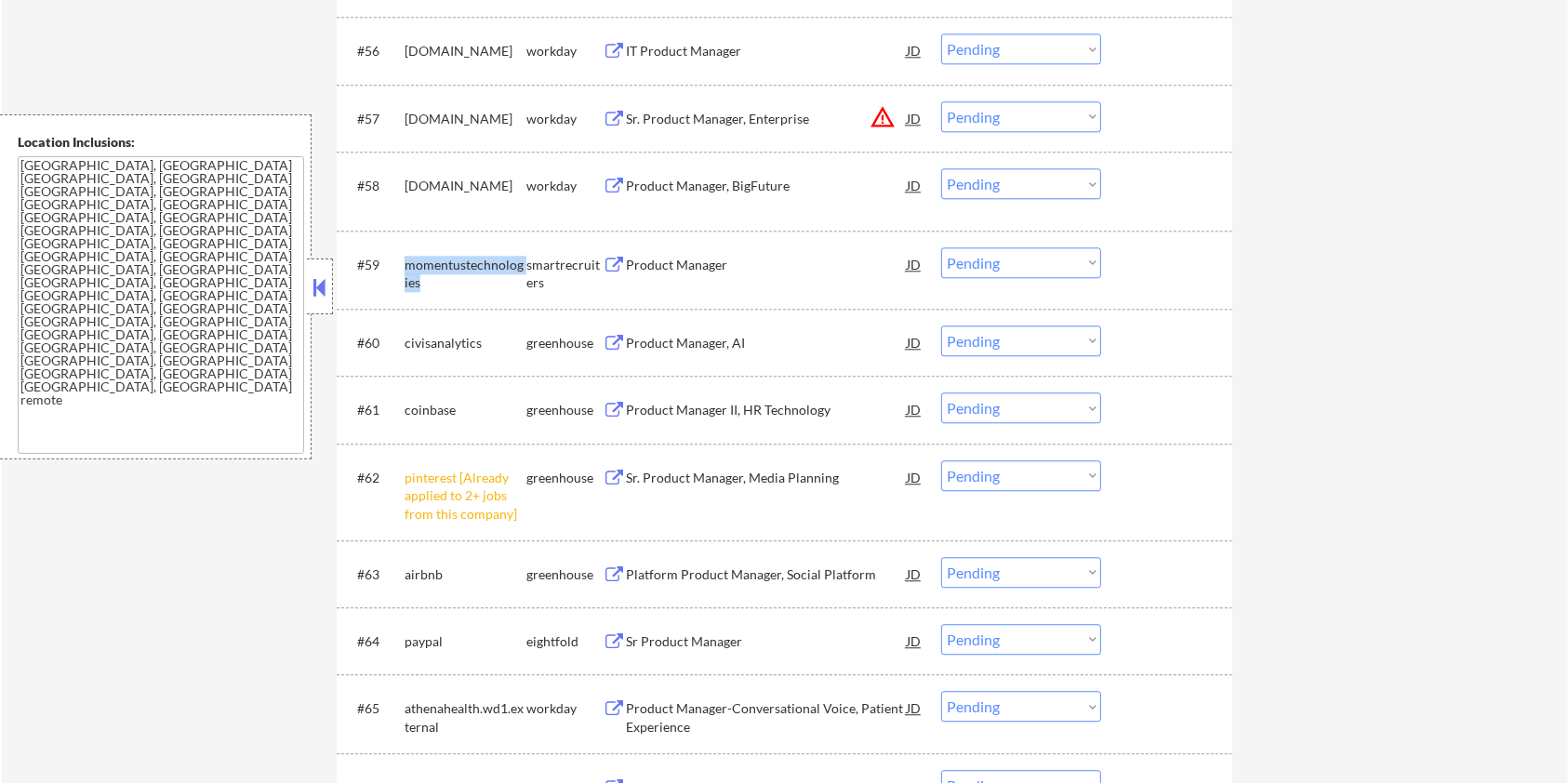
scroll to position [4589, 0]
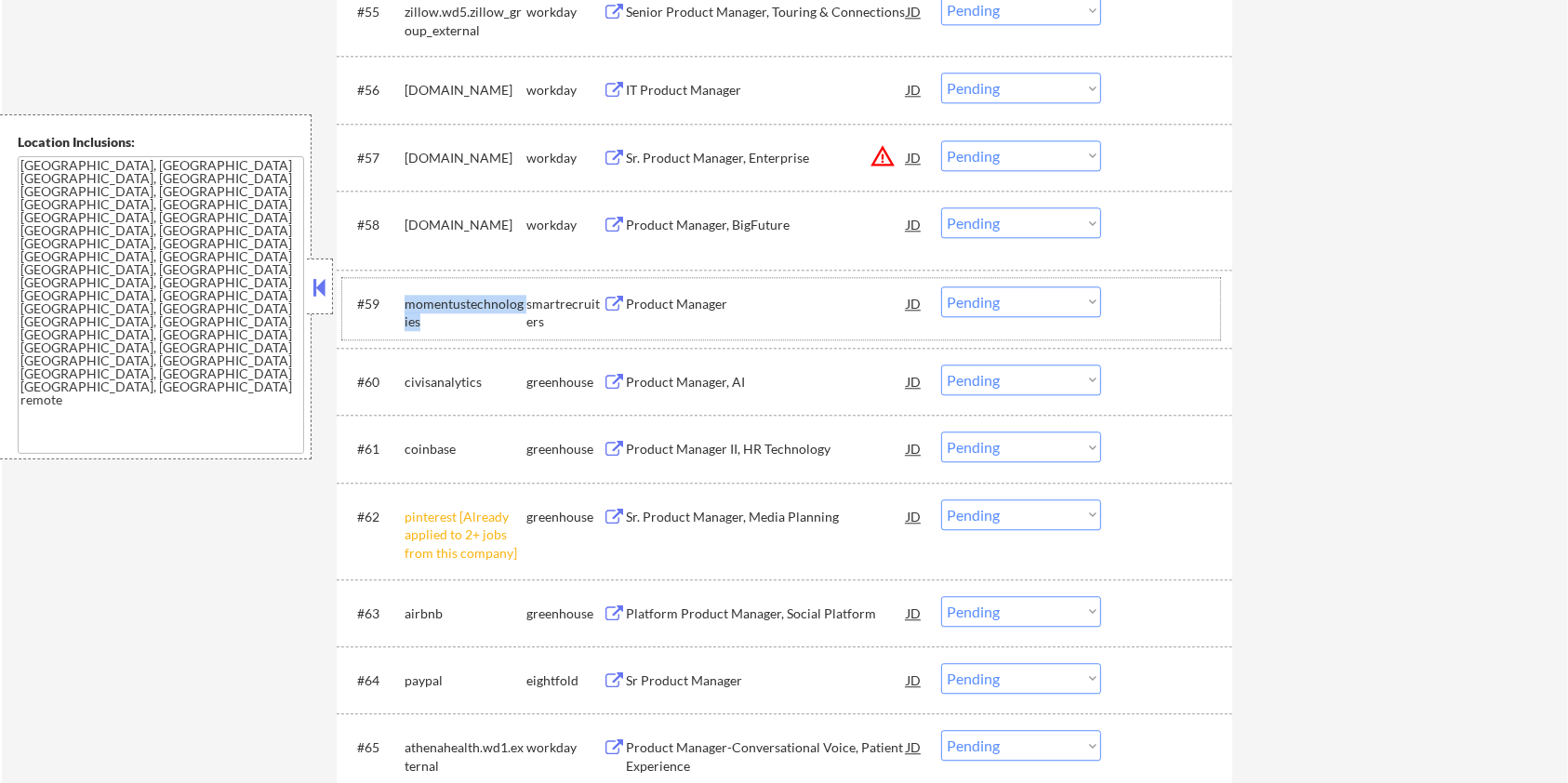
drag, startPoint x: 435, startPoint y: 319, endPoint x: 401, endPoint y: 315, distance: 34.2
click at [401, 315] on div "#59 momentustechnologies smartrecruiters Product Manager JD Choose an option...…" at bounding box center [781, 309] width 878 height 61
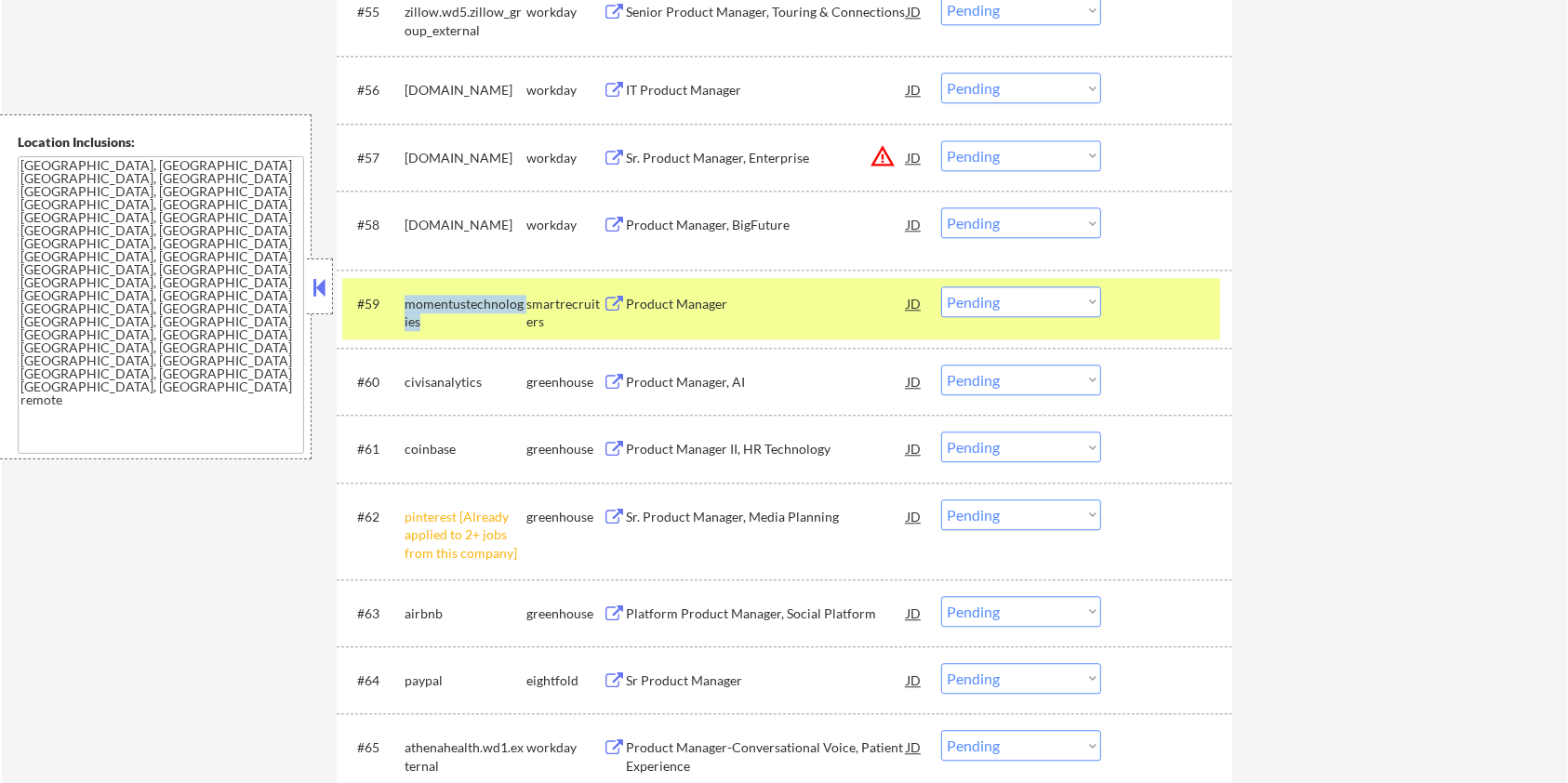
copy div "momentustechnologies"
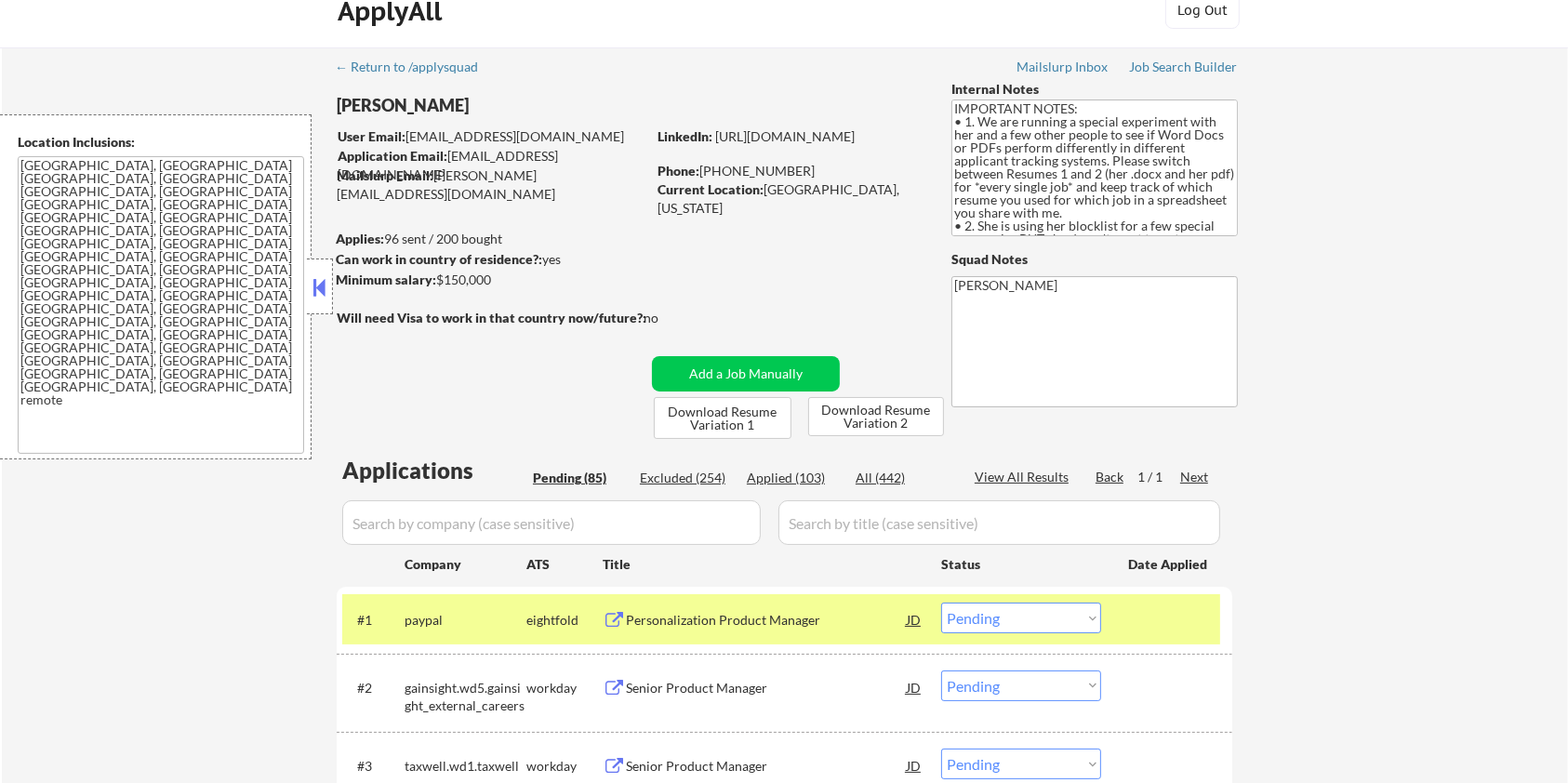
scroll to position [0, 0]
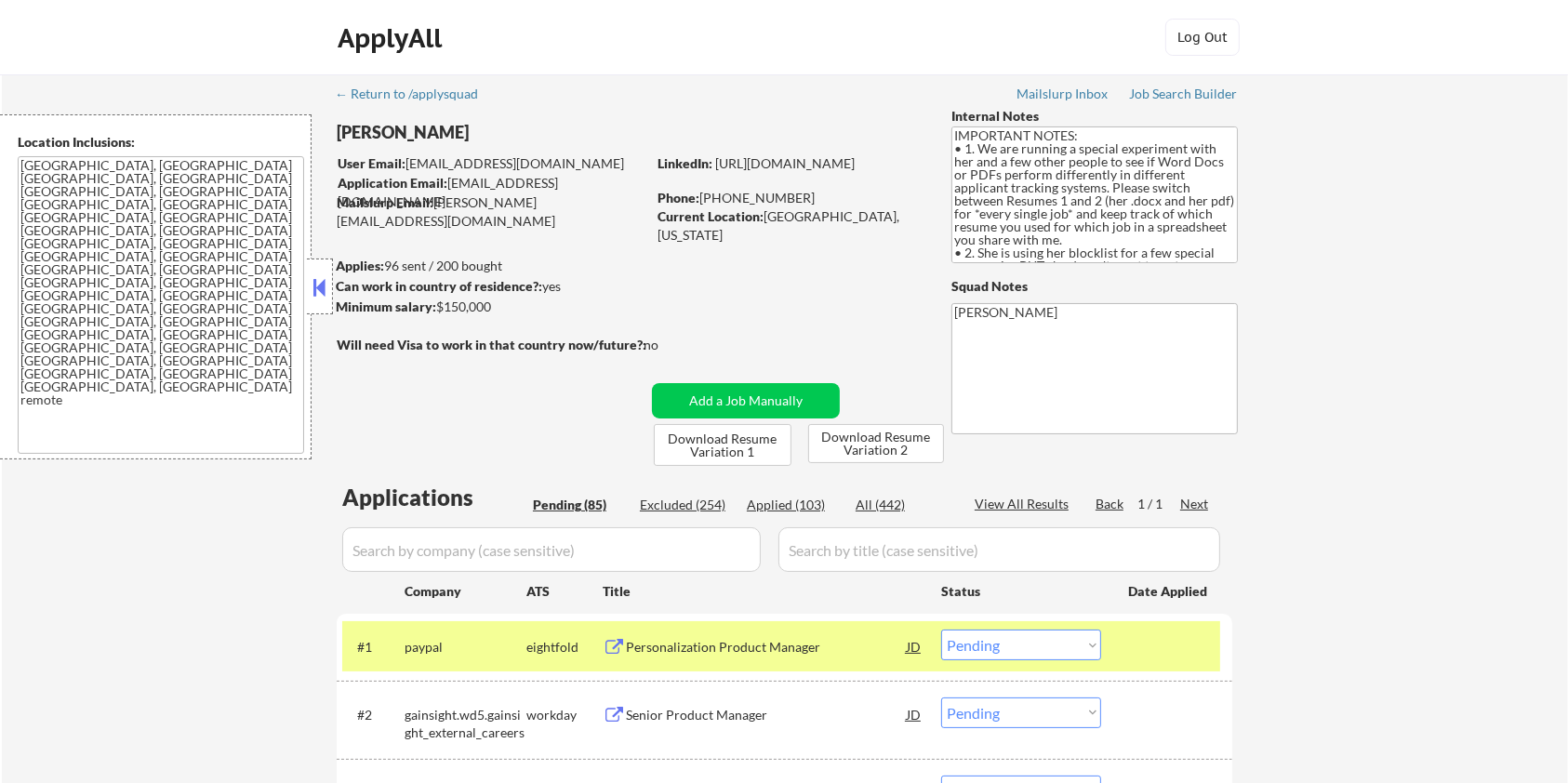
click at [484, 546] on input "input" at bounding box center [551, 549] width 419 height 45
paste input "momentustechnologies"
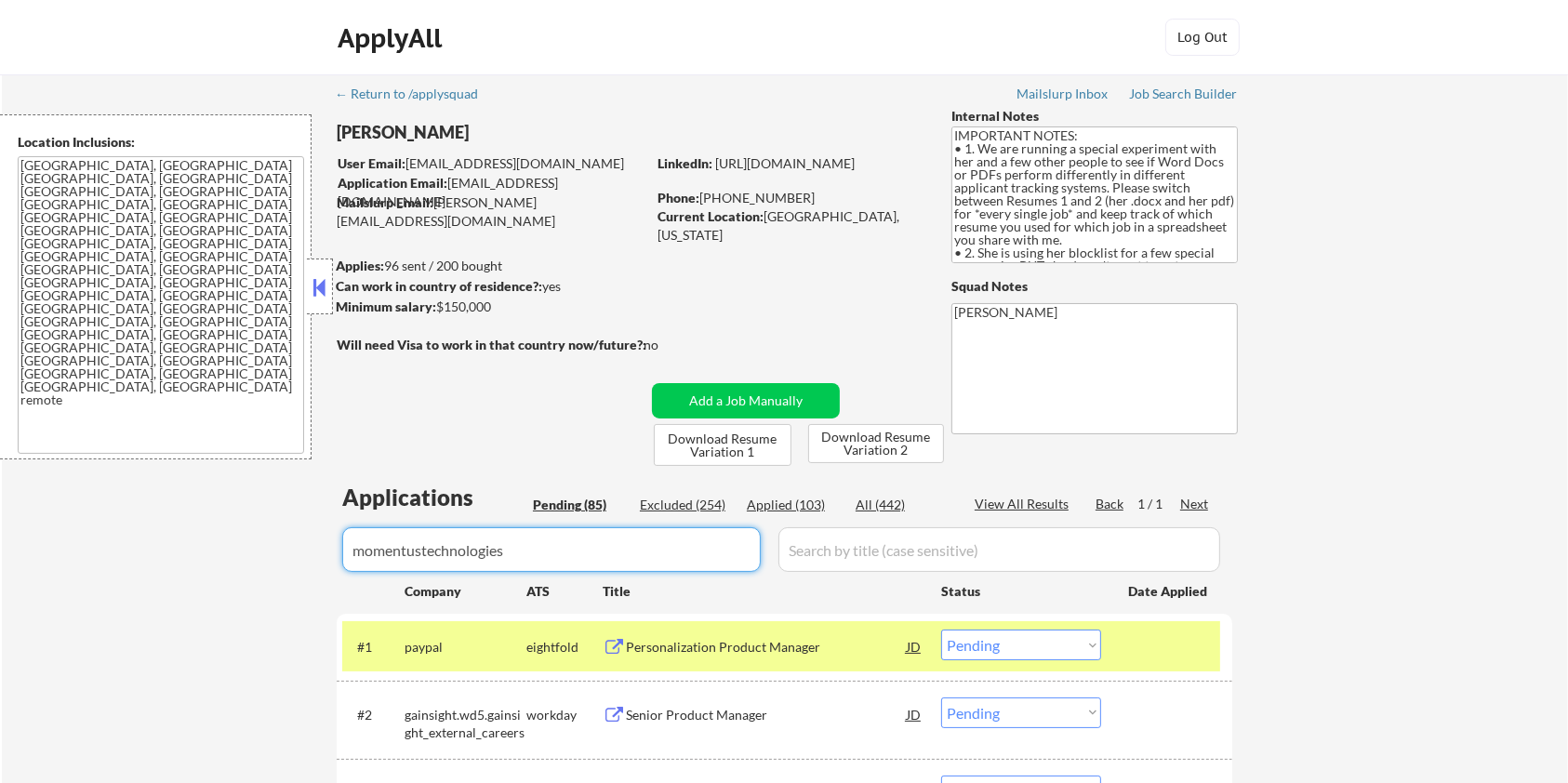
type input "momentustechnologies"
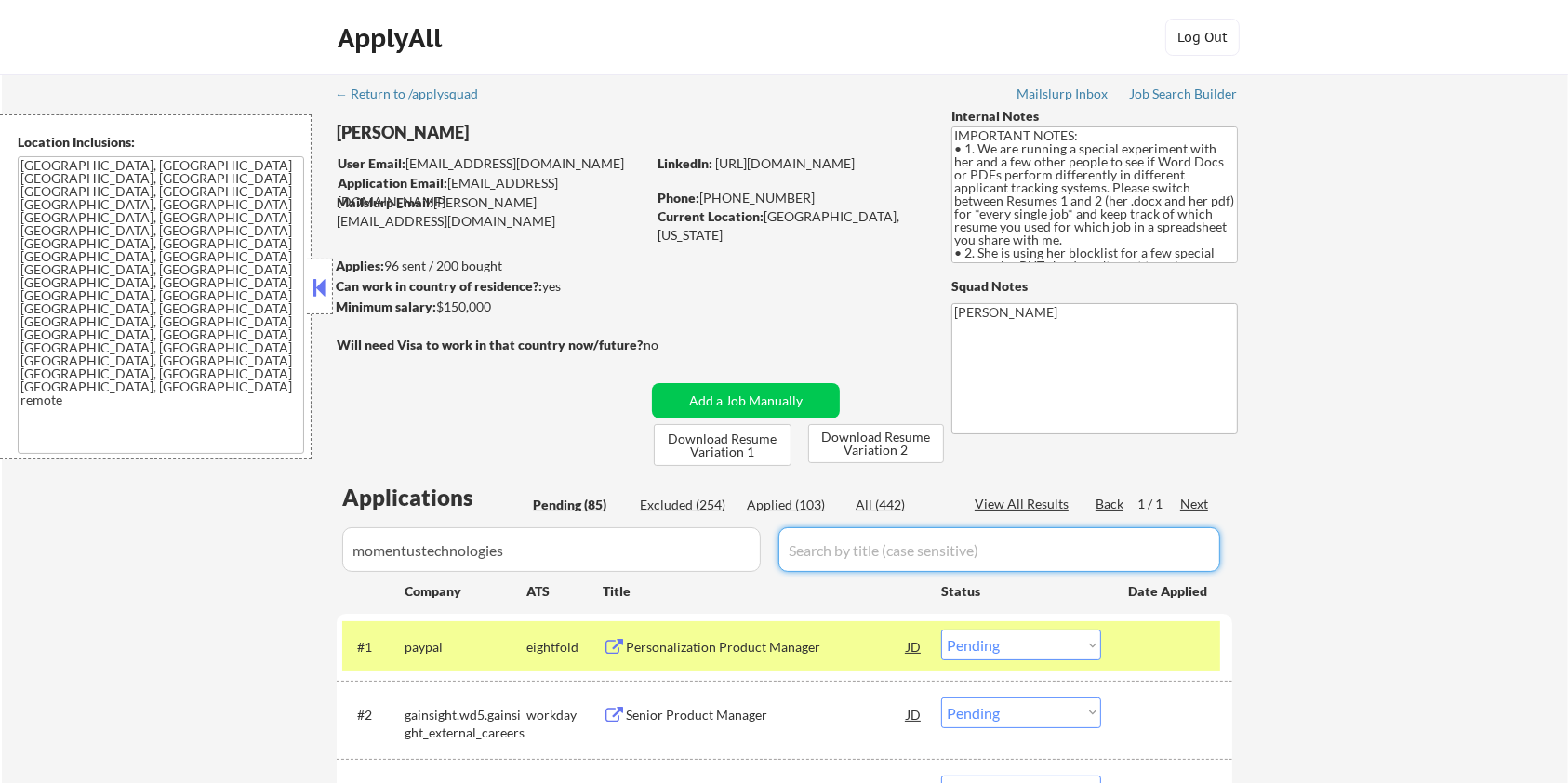
click at [883, 544] on input "input" at bounding box center [999, 549] width 442 height 45
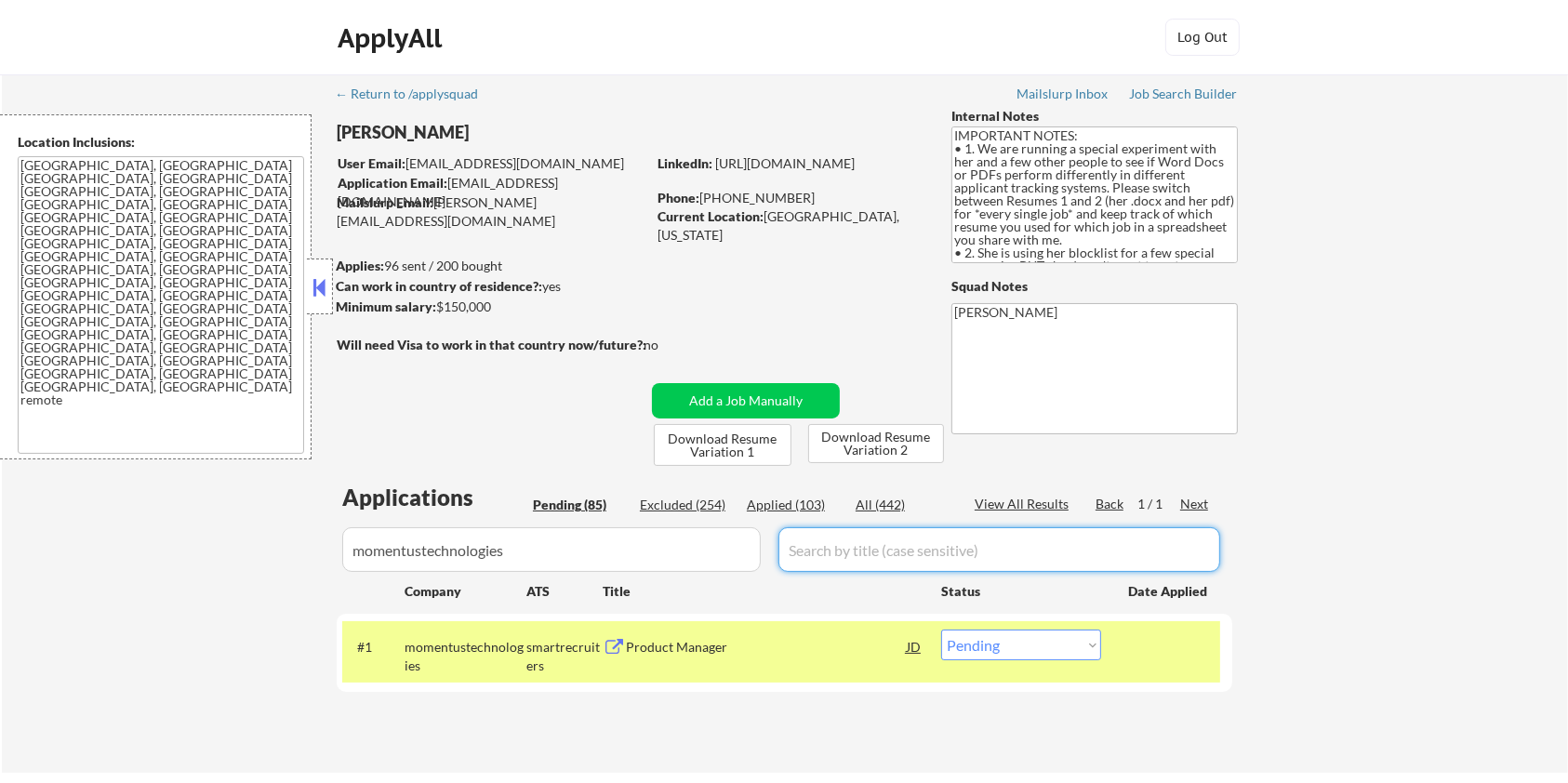
click at [1035, 650] on select "Choose an option... Pending Applied Excluded (Questions) Excluded (Expired) Exc…" at bounding box center [1021, 645] width 160 height 31
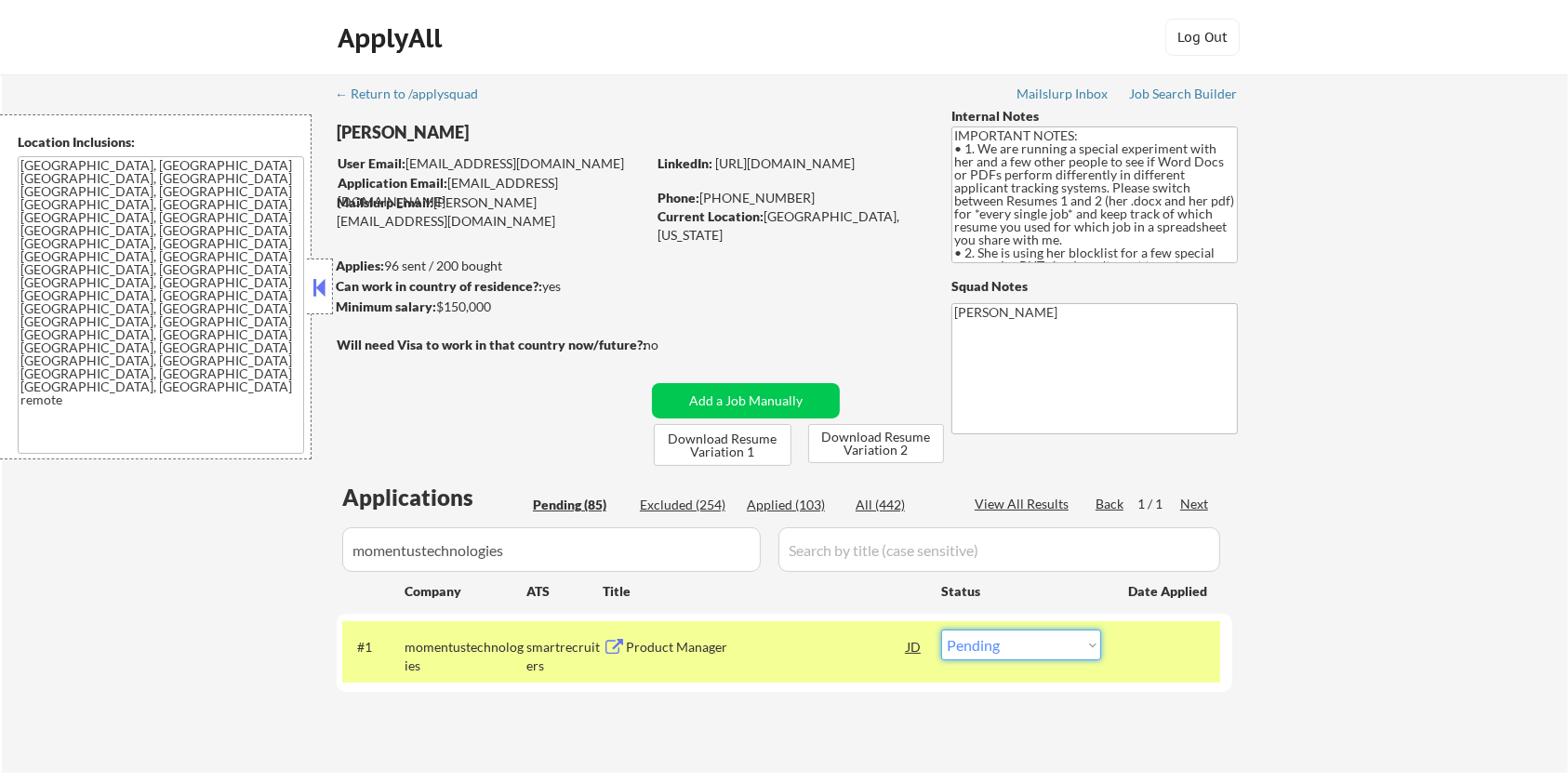
select select ""applied""
click at [941, 629] on select "Choose an option... Pending Applied Excluded (Questions) Excluded (Expired) Exc…" at bounding box center [1021, 645] width 160 height 31
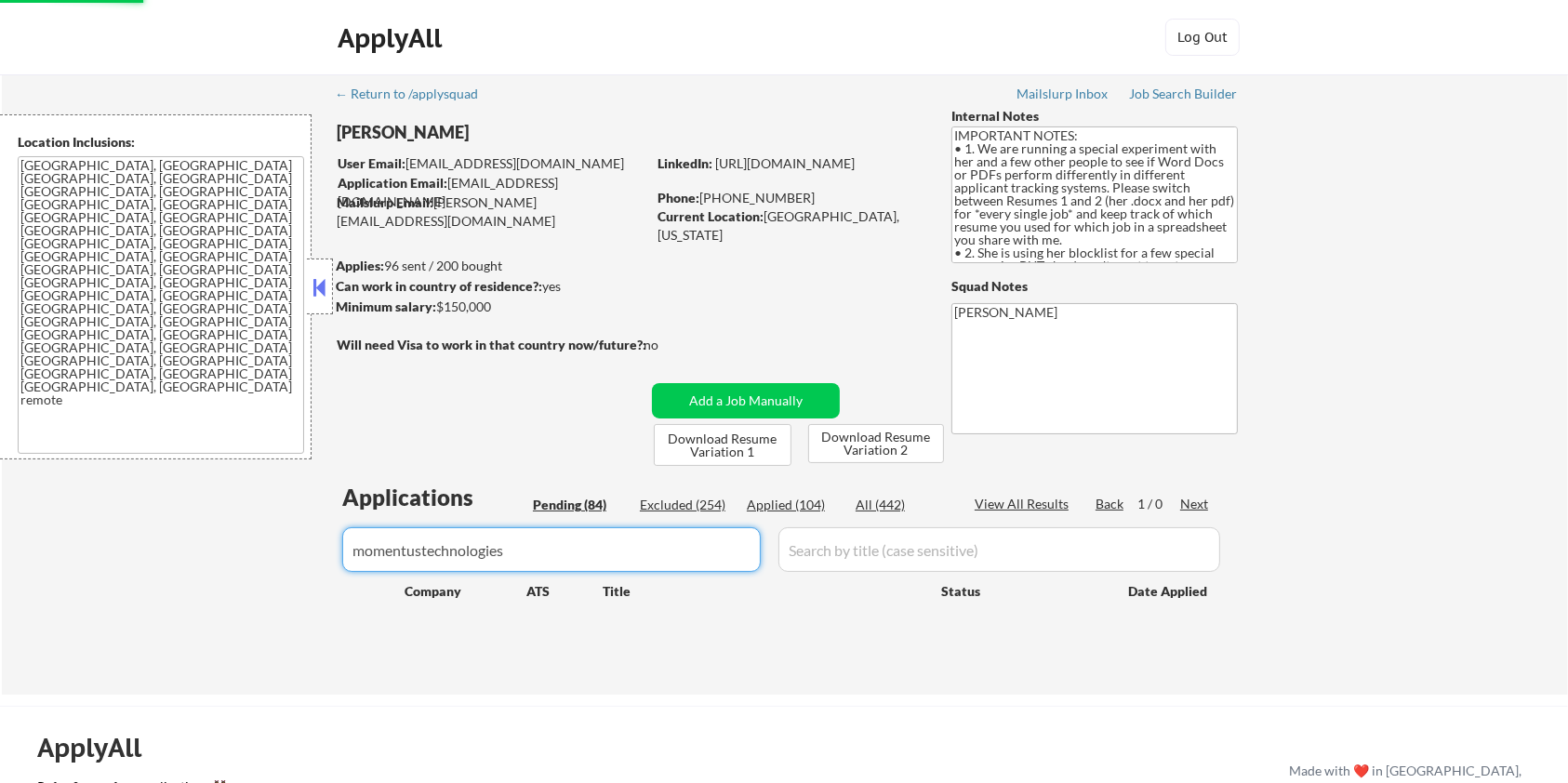
drag, startPoint x: 603, startPoint y: 551, endPoint x: 143, endPoint y: 562, distance: 460.1
click at [143, 562] on div "← Return to /applysquad Mailslurp Inbox Job Search Builder Zoe Henderson User E…" at bounding box center [785, 384] width 1567 height 621
select select ""pending""
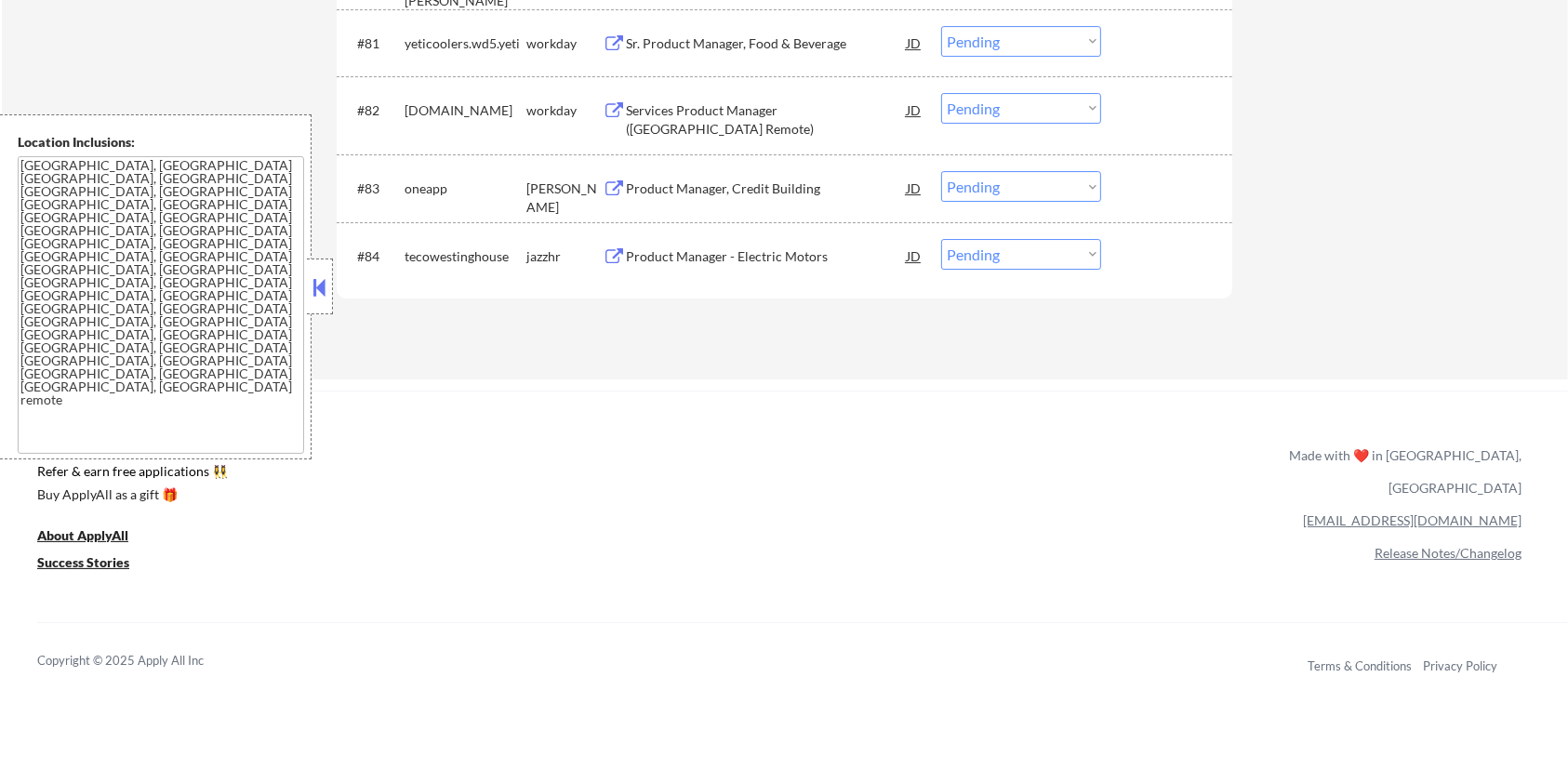
scroll to position [6422, 0]
drag, startPoint x: 448, startPoint y: 190, endPoint x: 403, endPoint y: 190, distance: 45.0
click at [404, 190] on div "oneapp" at bounding box center [465, 193] width 122 height 19
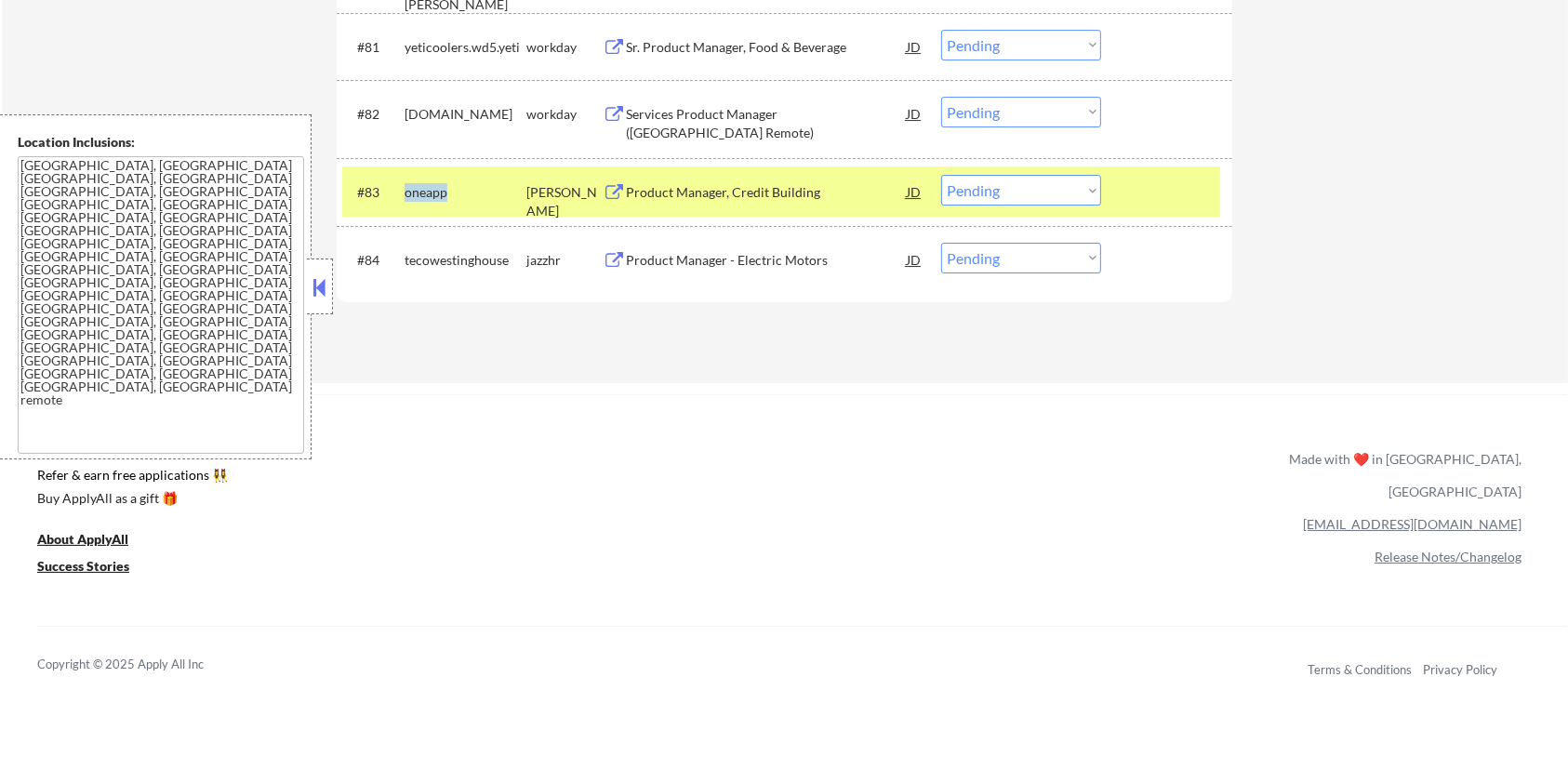
copy div "oneapp"
click at [1046, 193] on select "Choose an option... Pending Applied Excluded (Questions) Excluded (Expired) Exc…" at bounding box center [1021, 190] width 160 height 31
click at [941, 175] on select "Choose an option... Pending Applied Excluded (Questions) Excluded (Expired) Exc…" at bounding box center [1021, 190] width 160 height 31
select select ""pending""
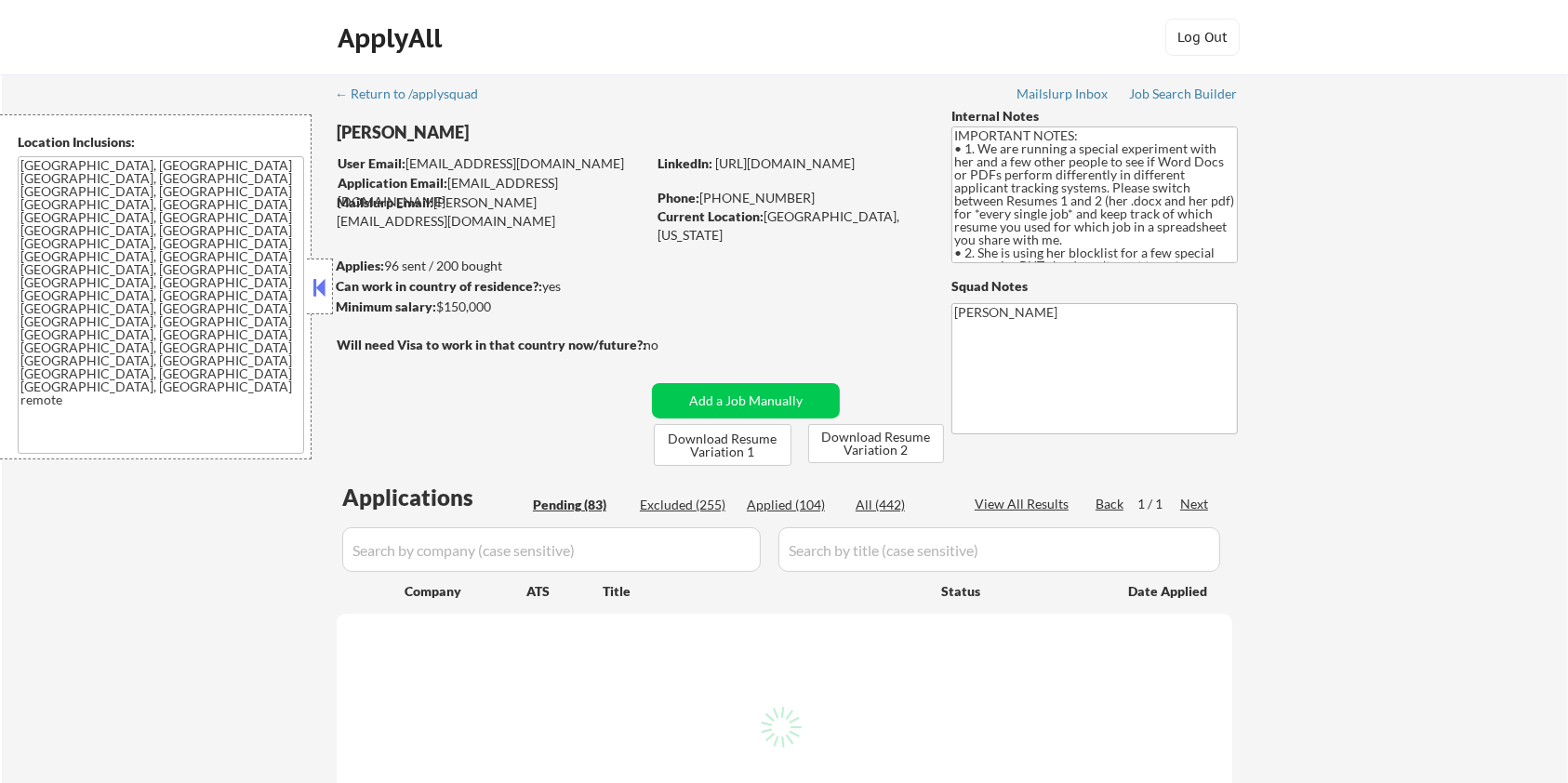
select select ""pending""
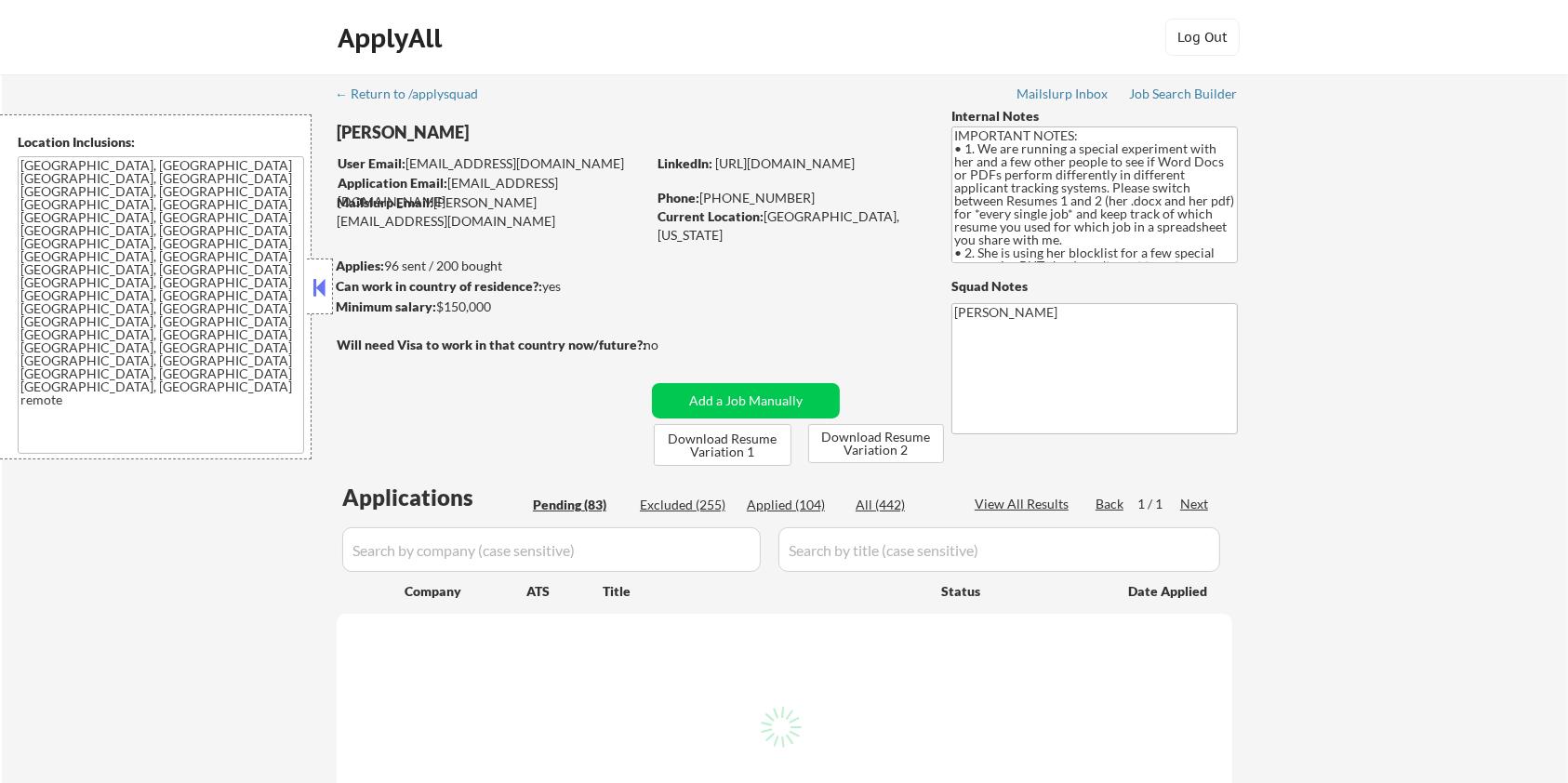
select select ""pending""
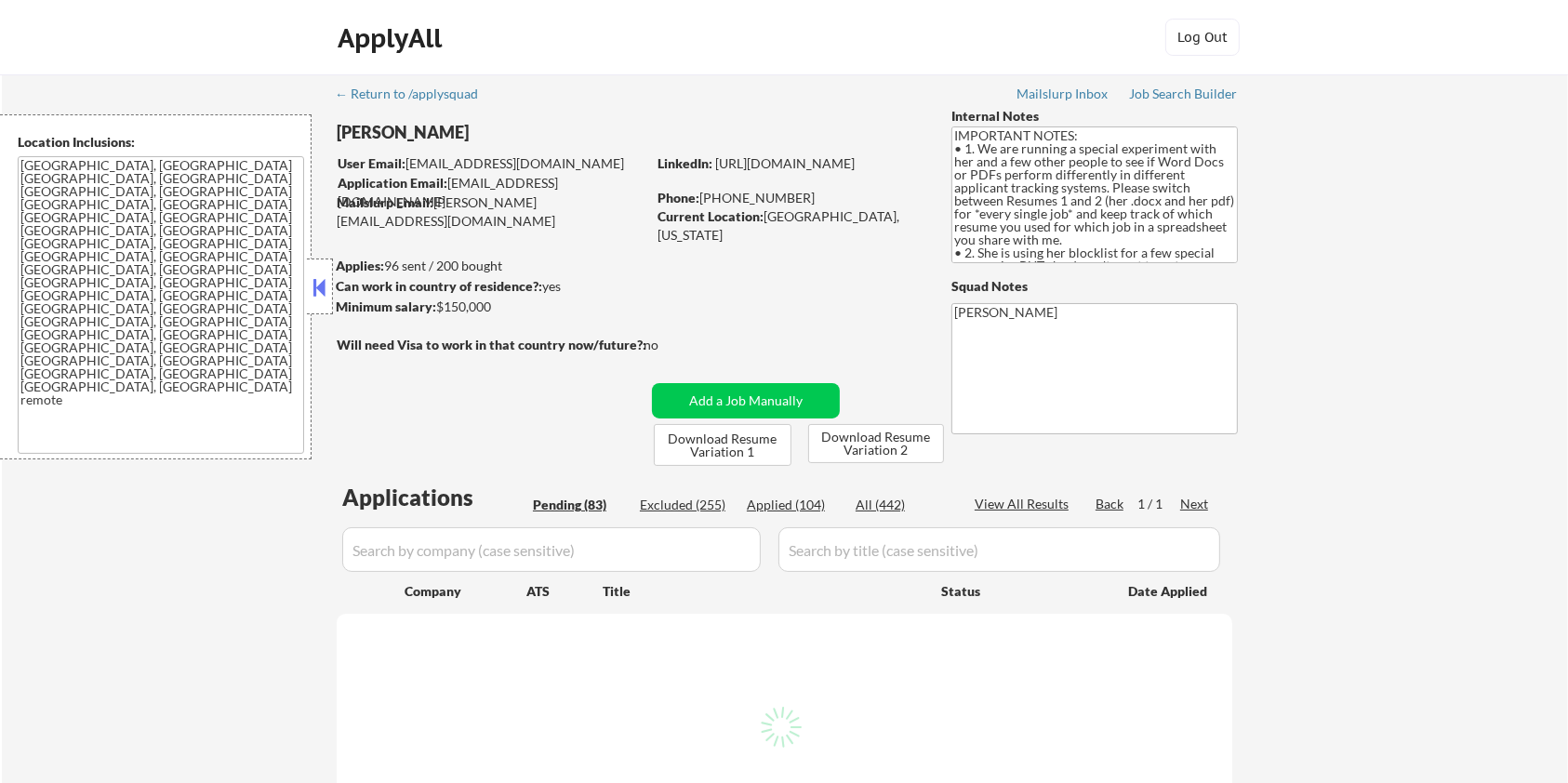
select select ""pending""
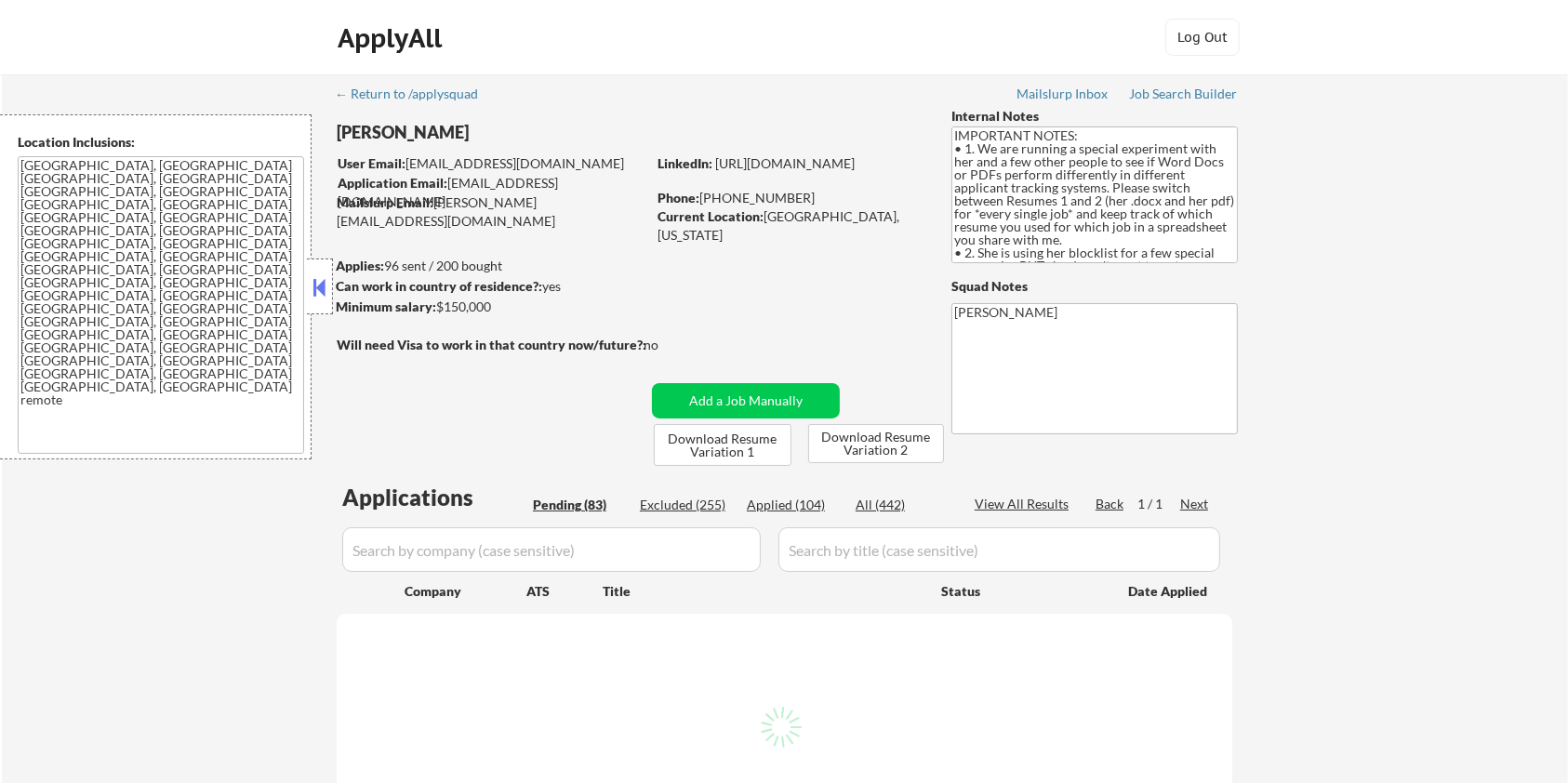
select select ""pending""
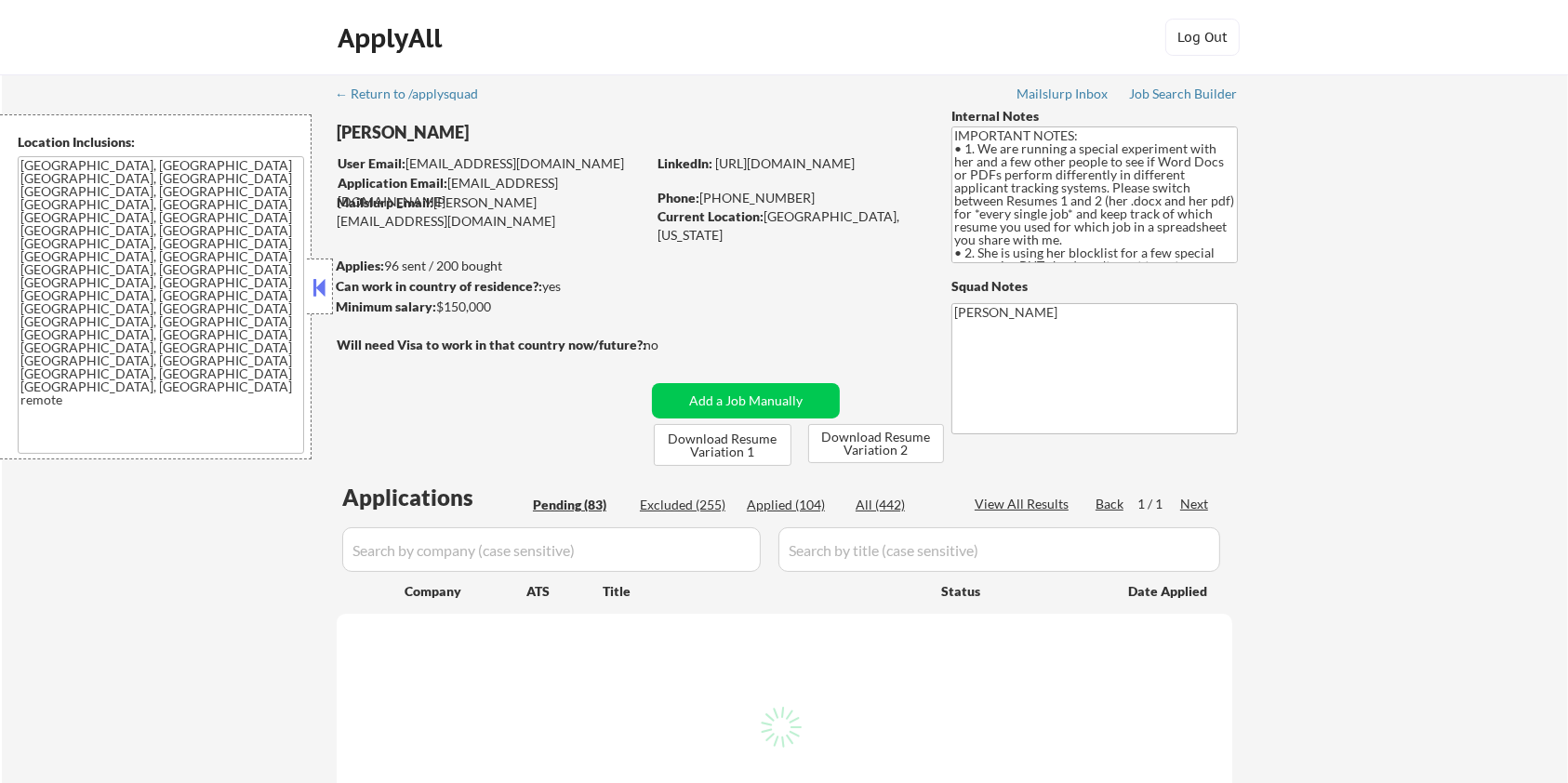
select select ""pending""
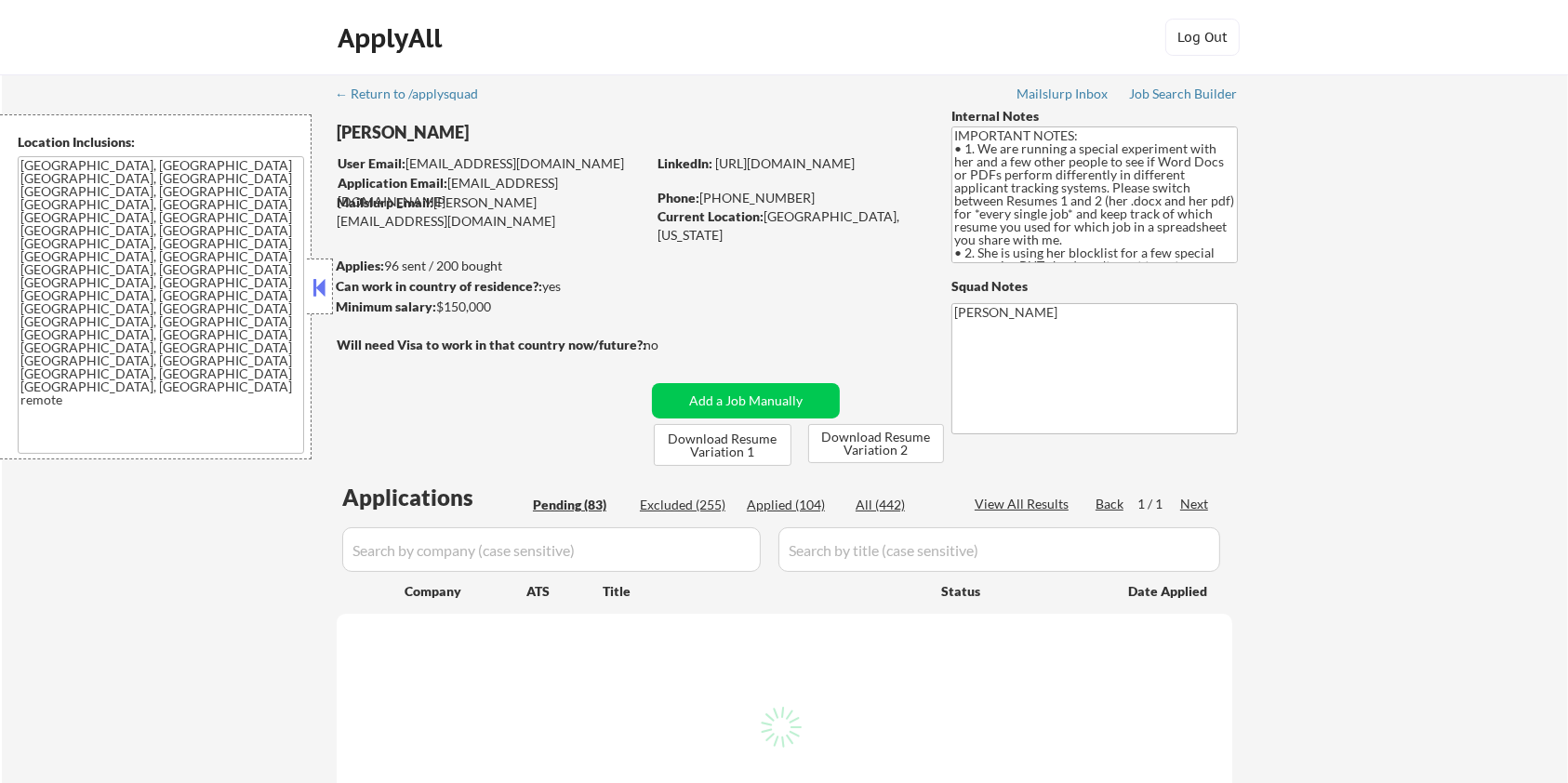
select select ""pending""
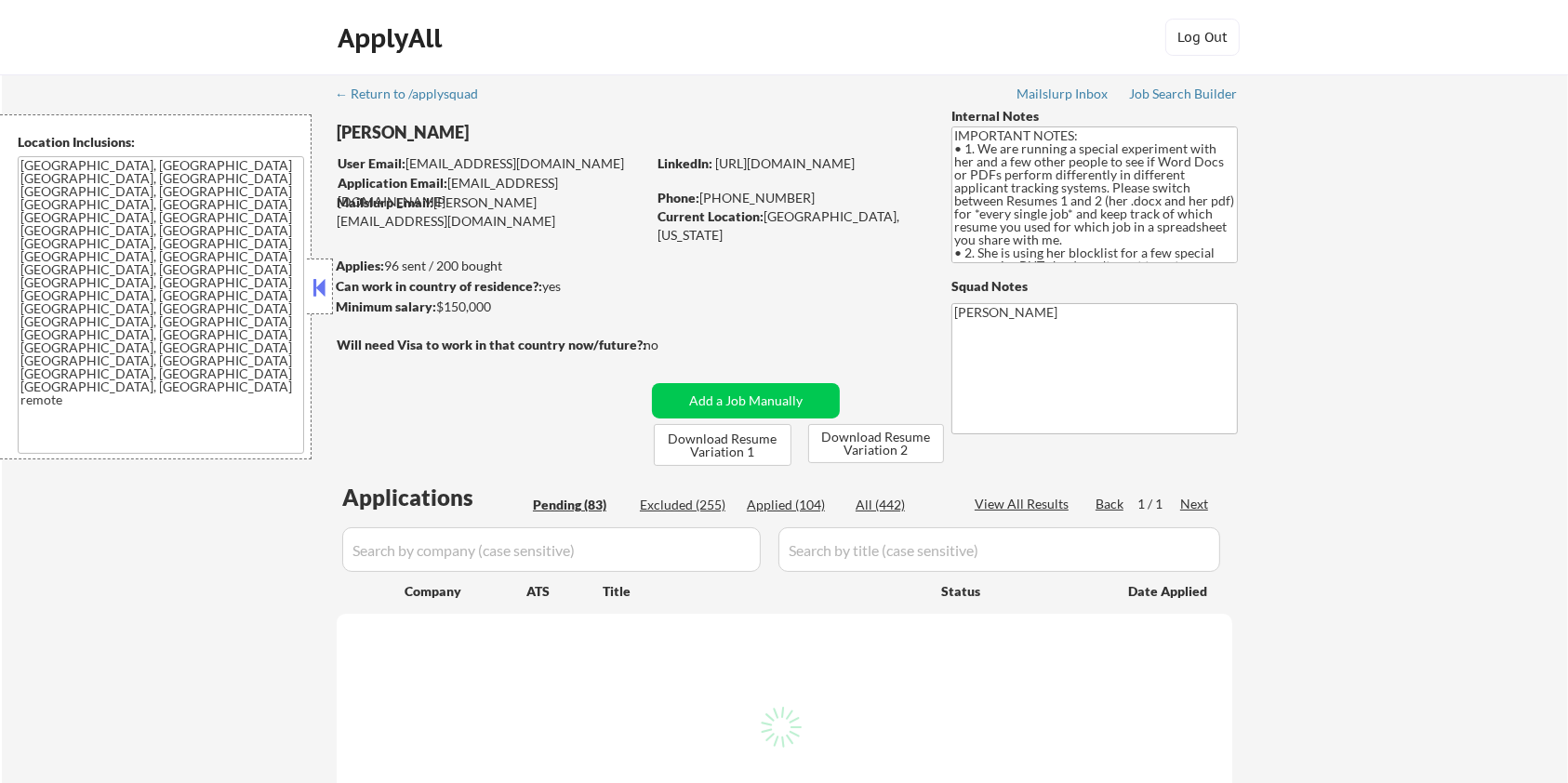
select select ""pending""
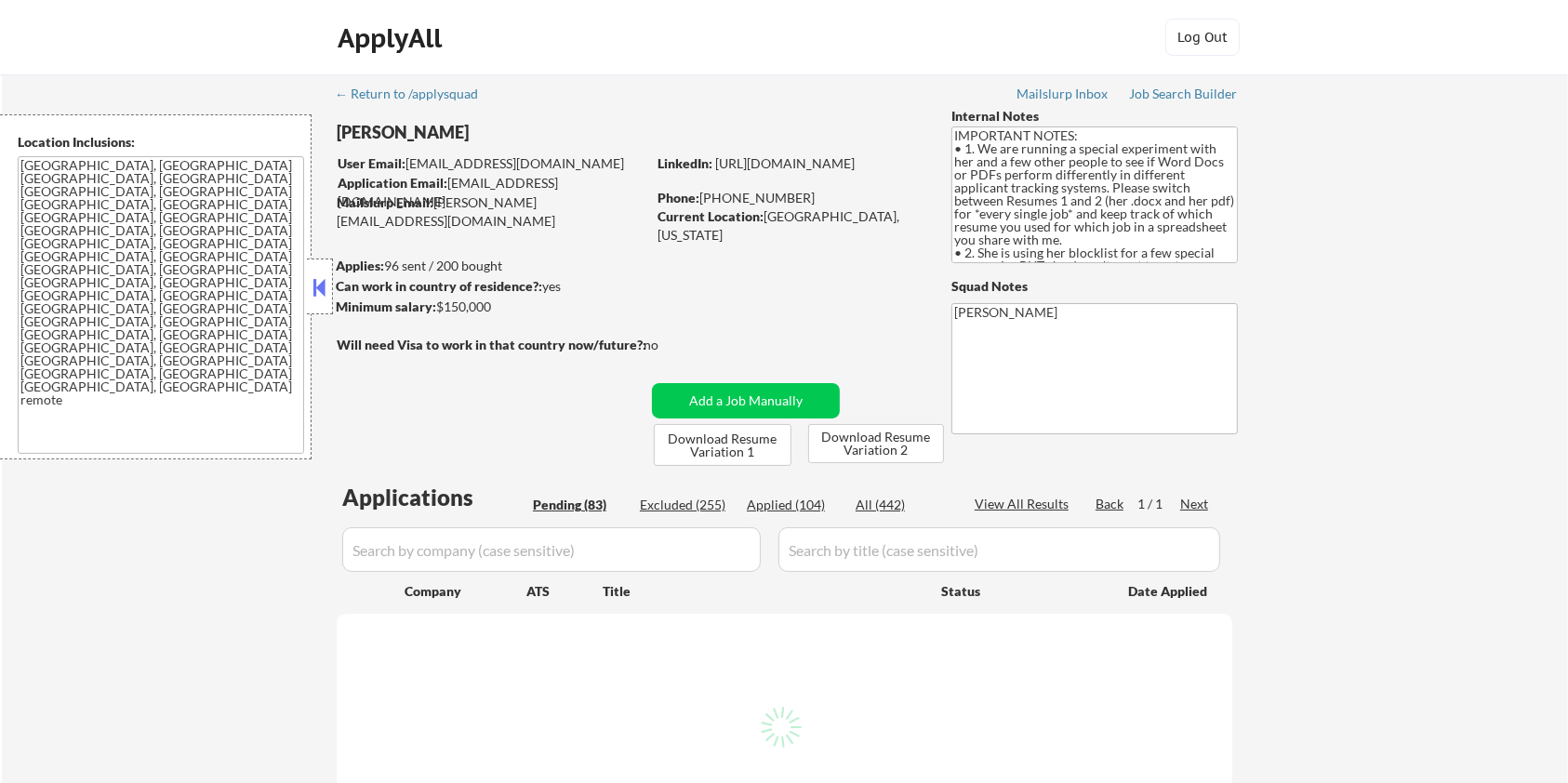
select select ""pending""
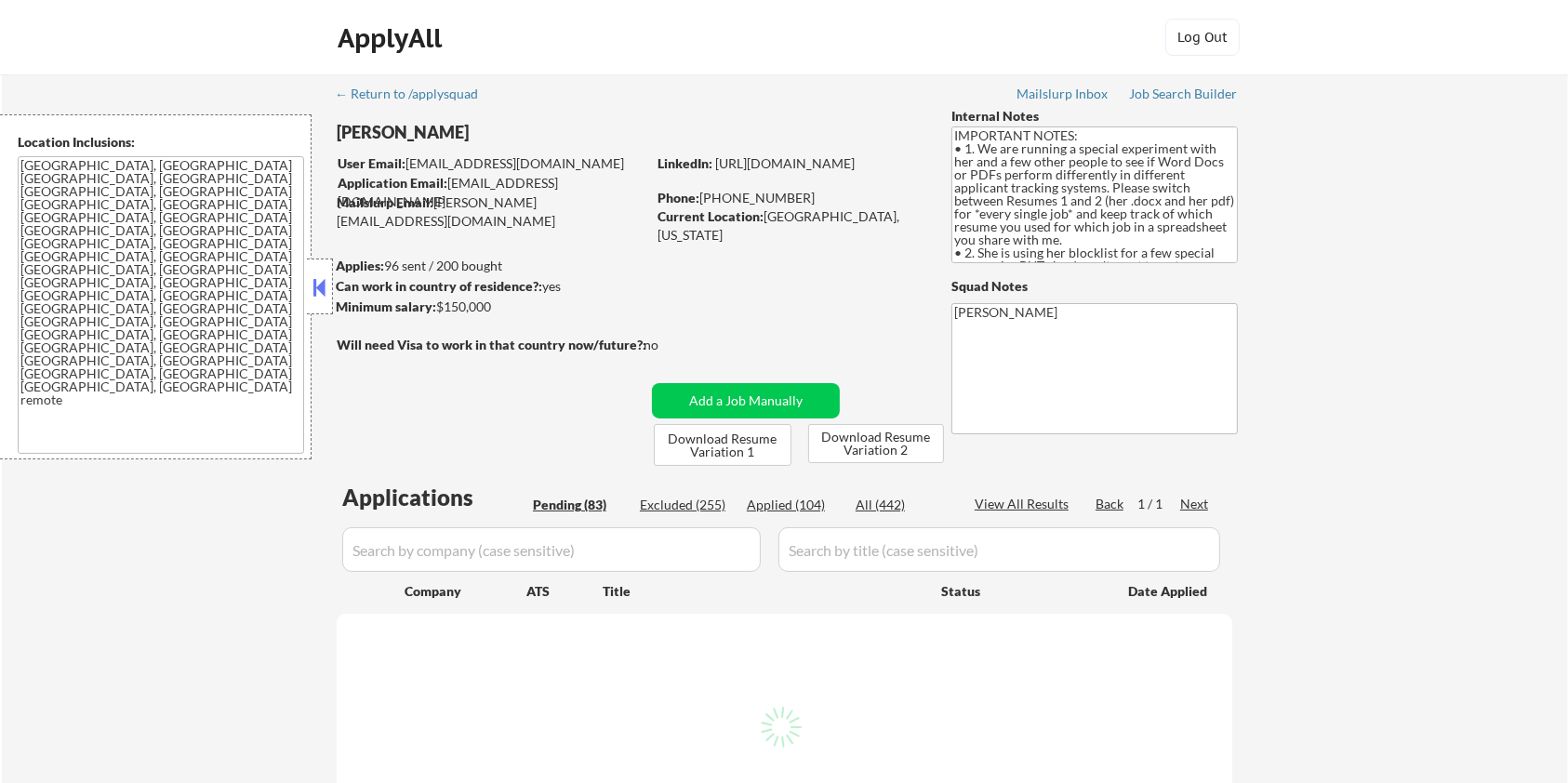
select select ""pending""
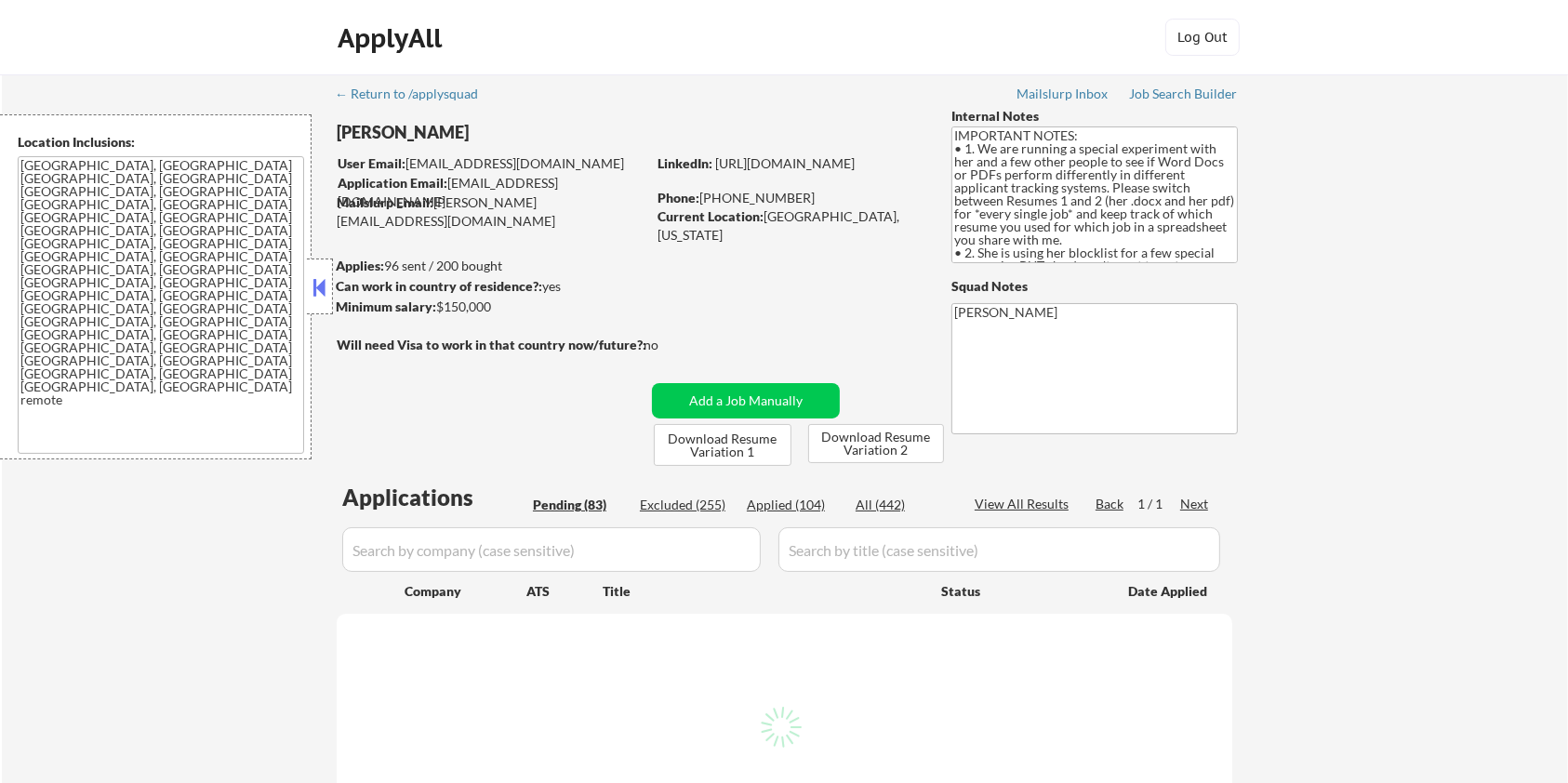
select select ""pending""
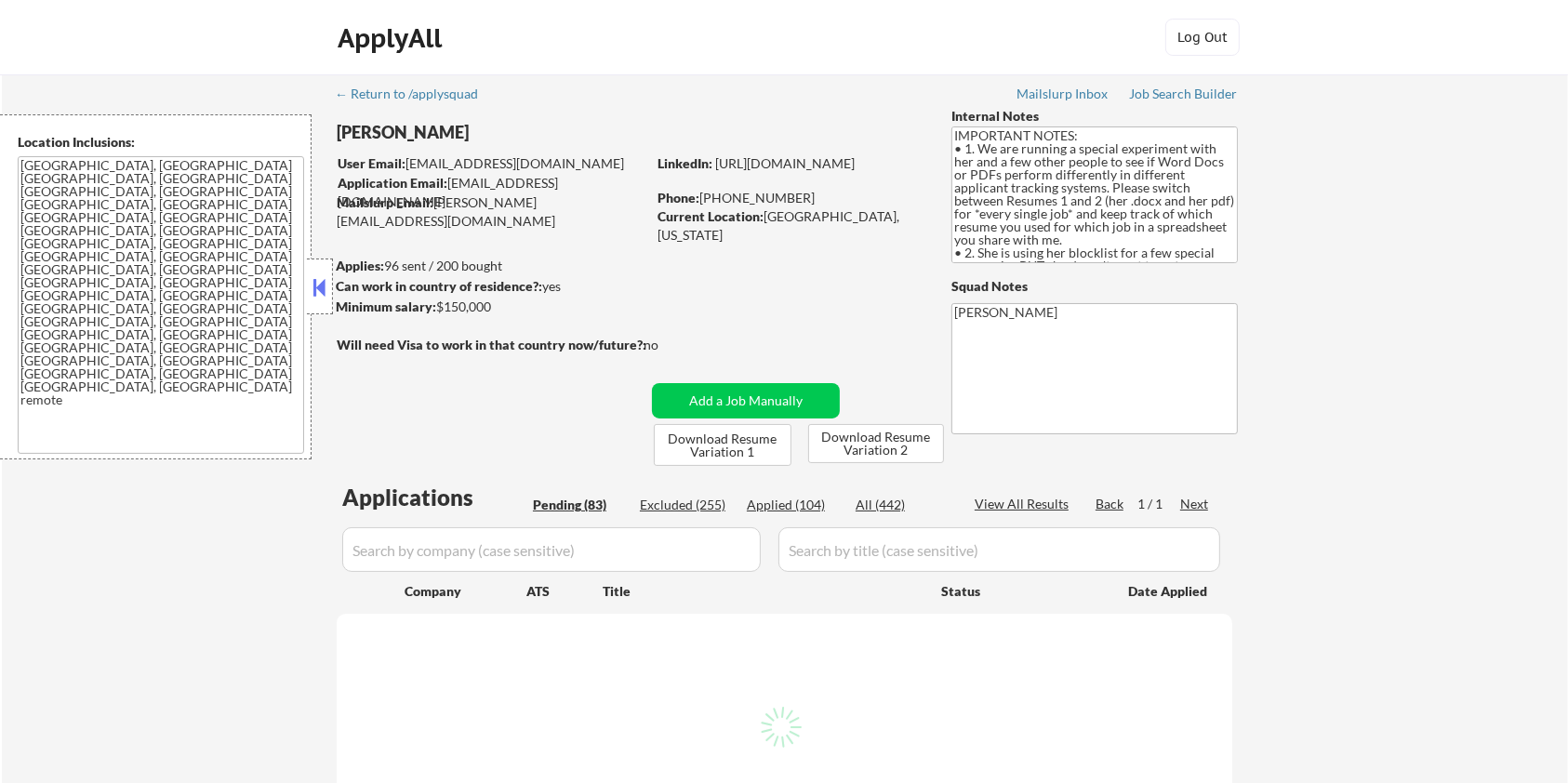
select select ""pending""
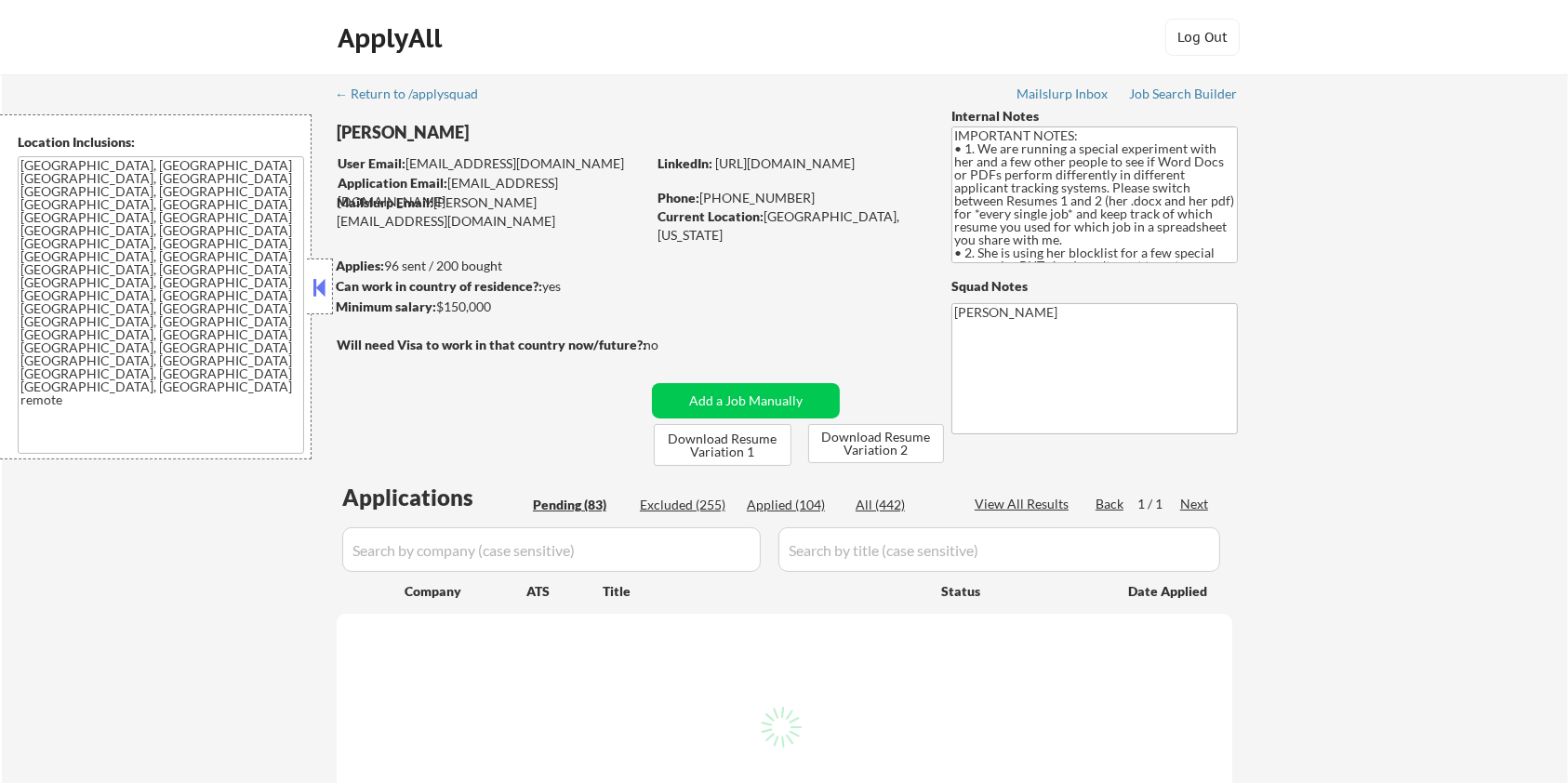
select select ""pending""
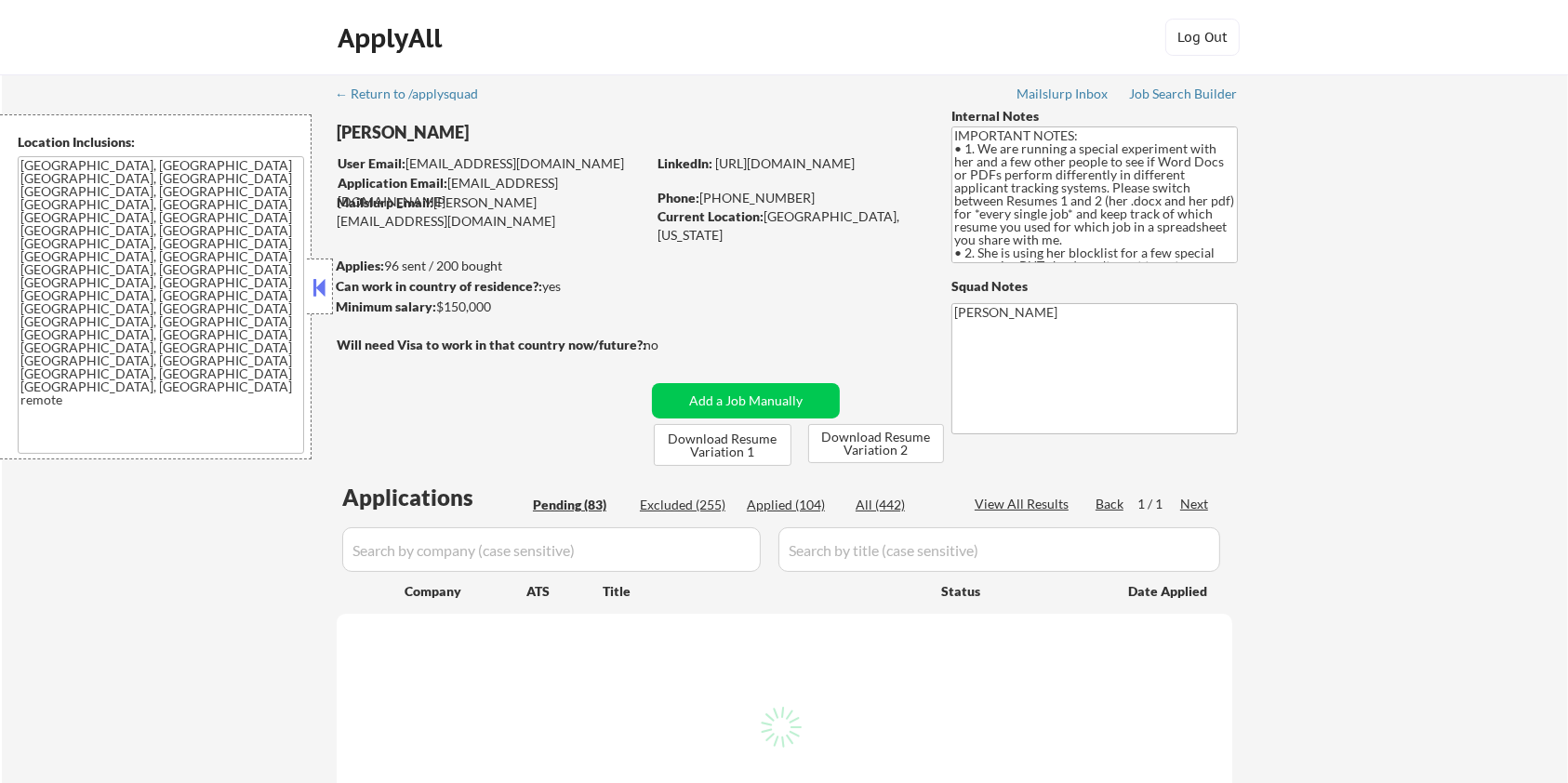
select select ""pending""
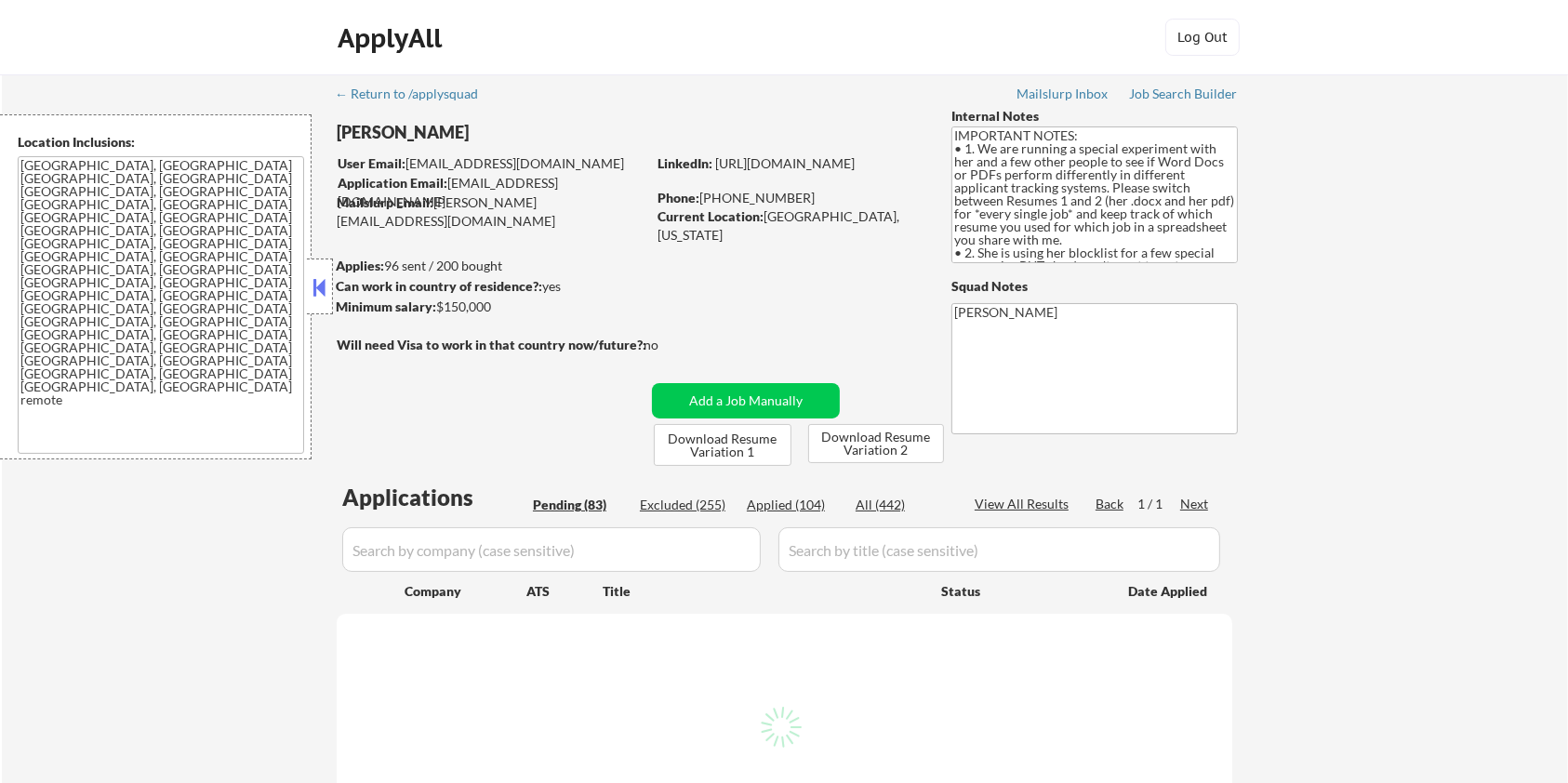
select select ""pending""
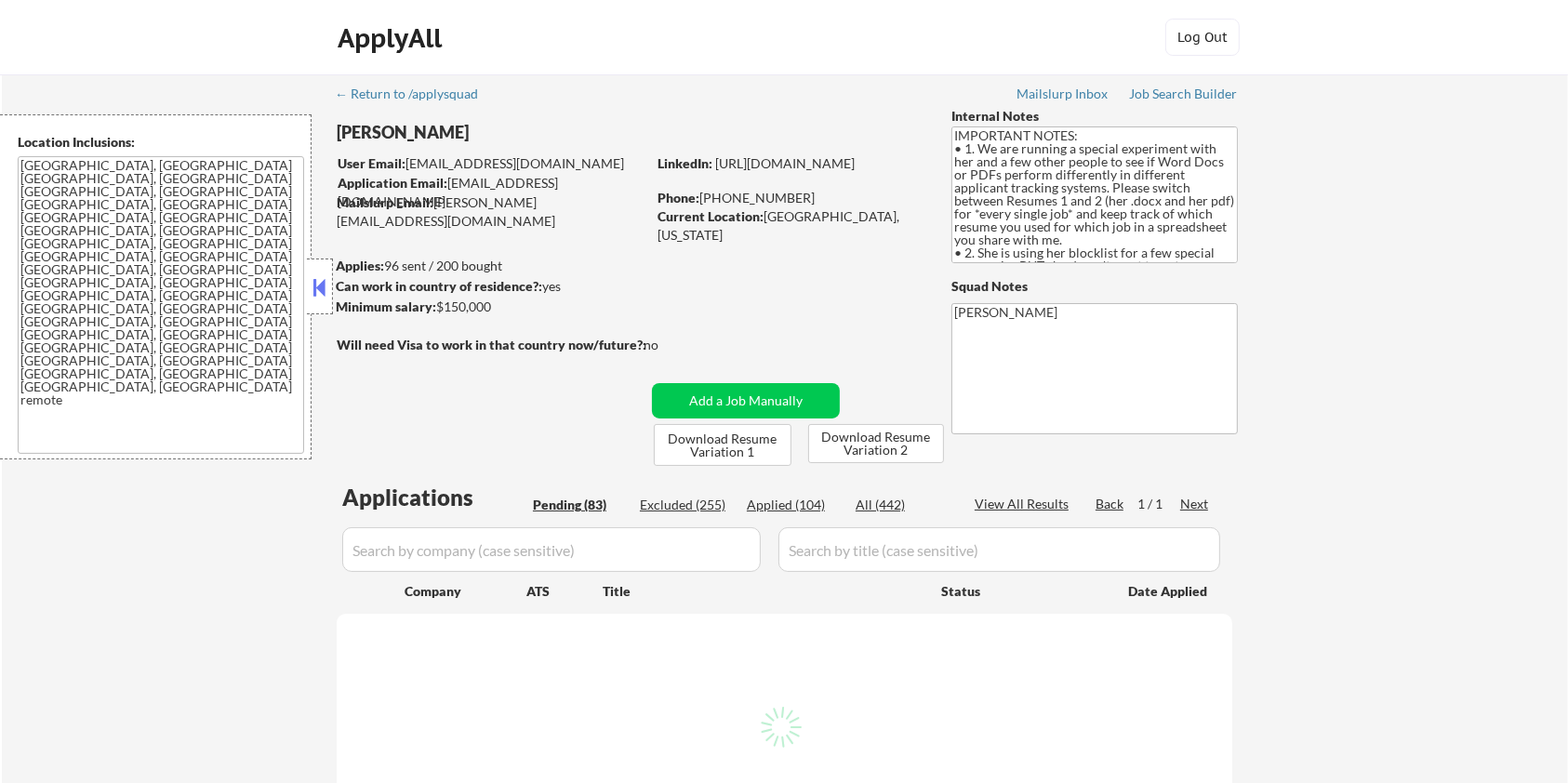
select select ""pending""
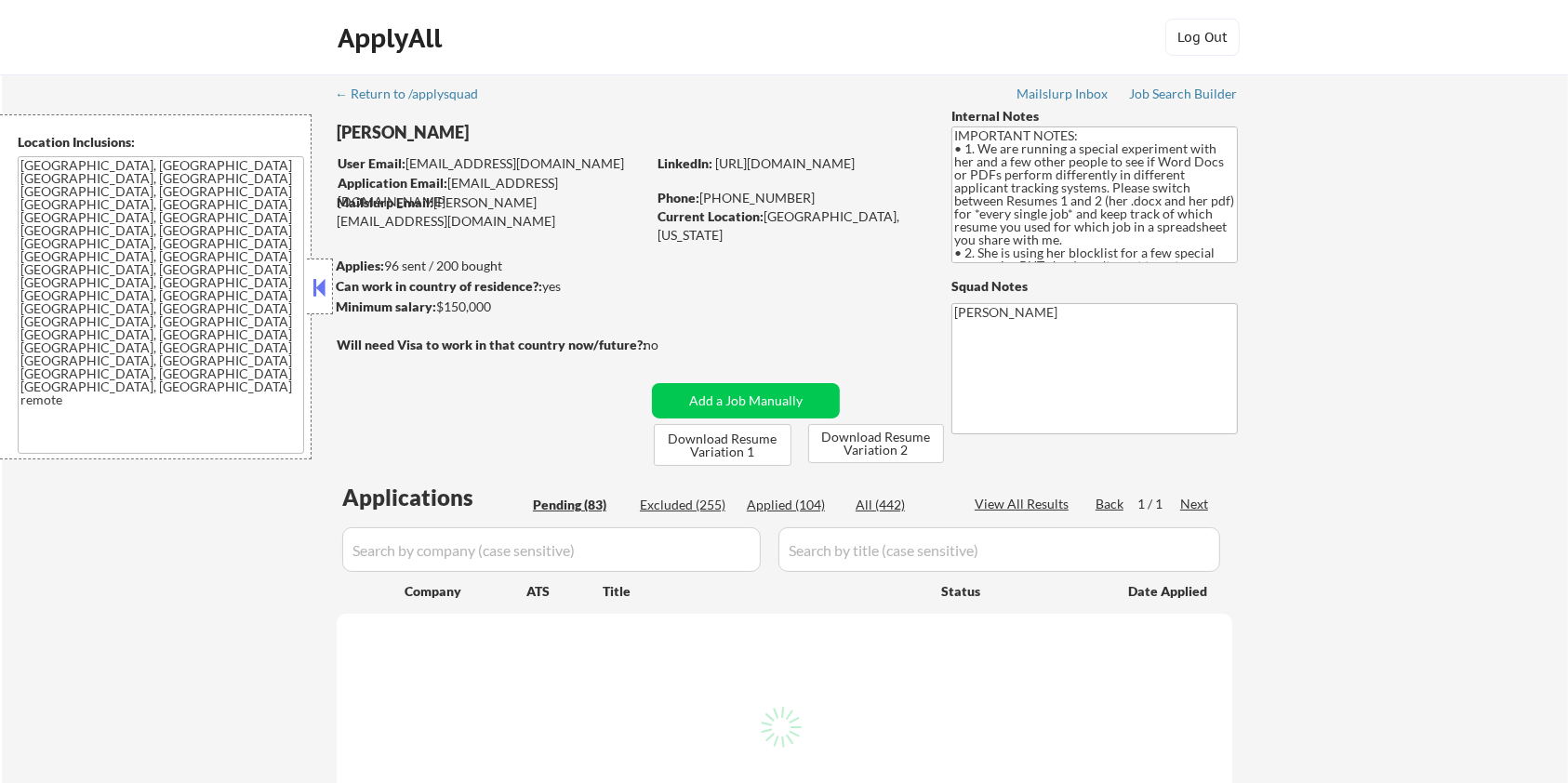
select select ""pending""
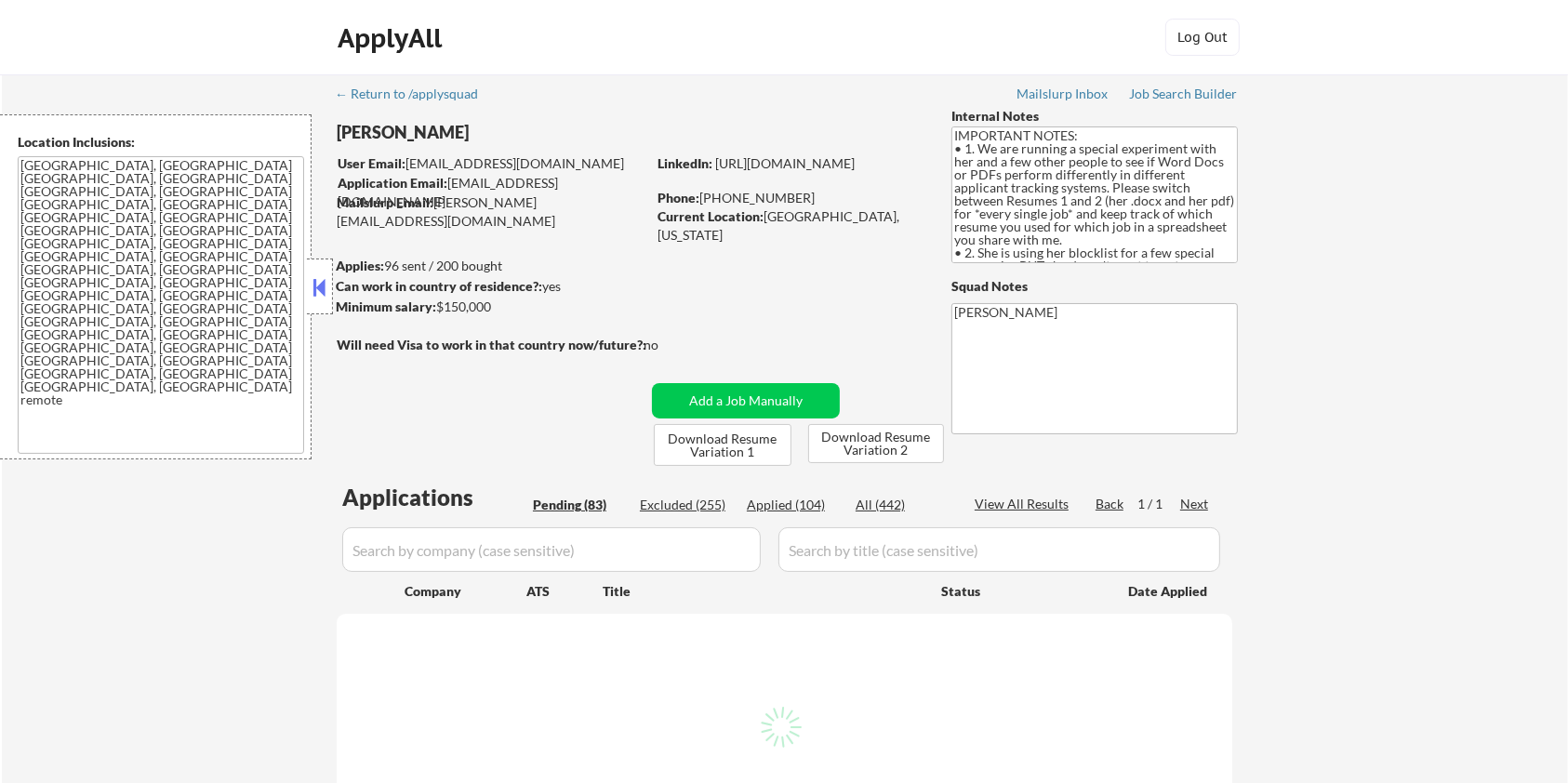
select select ""pending""
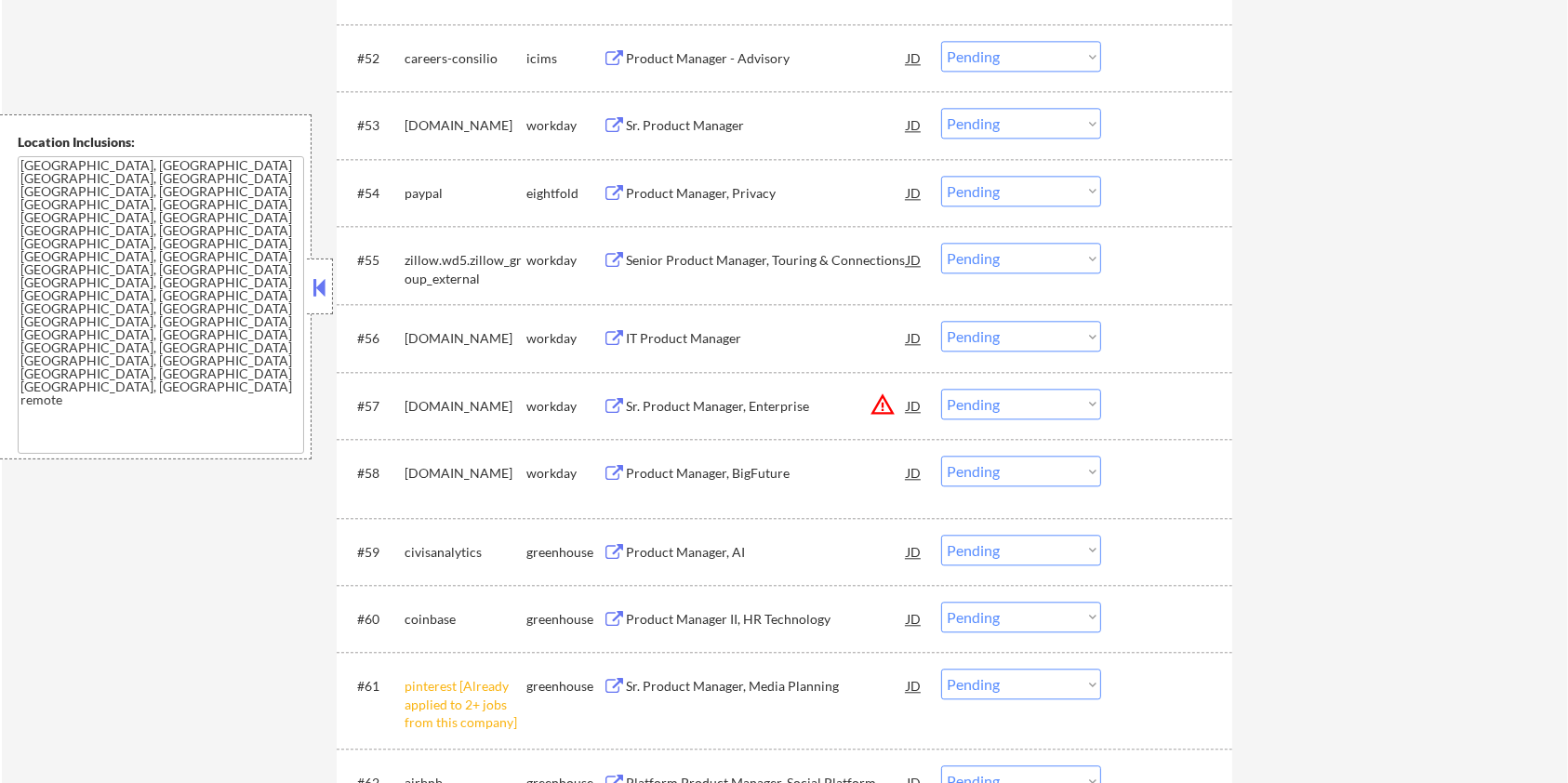
scroll to position [4589, 0]
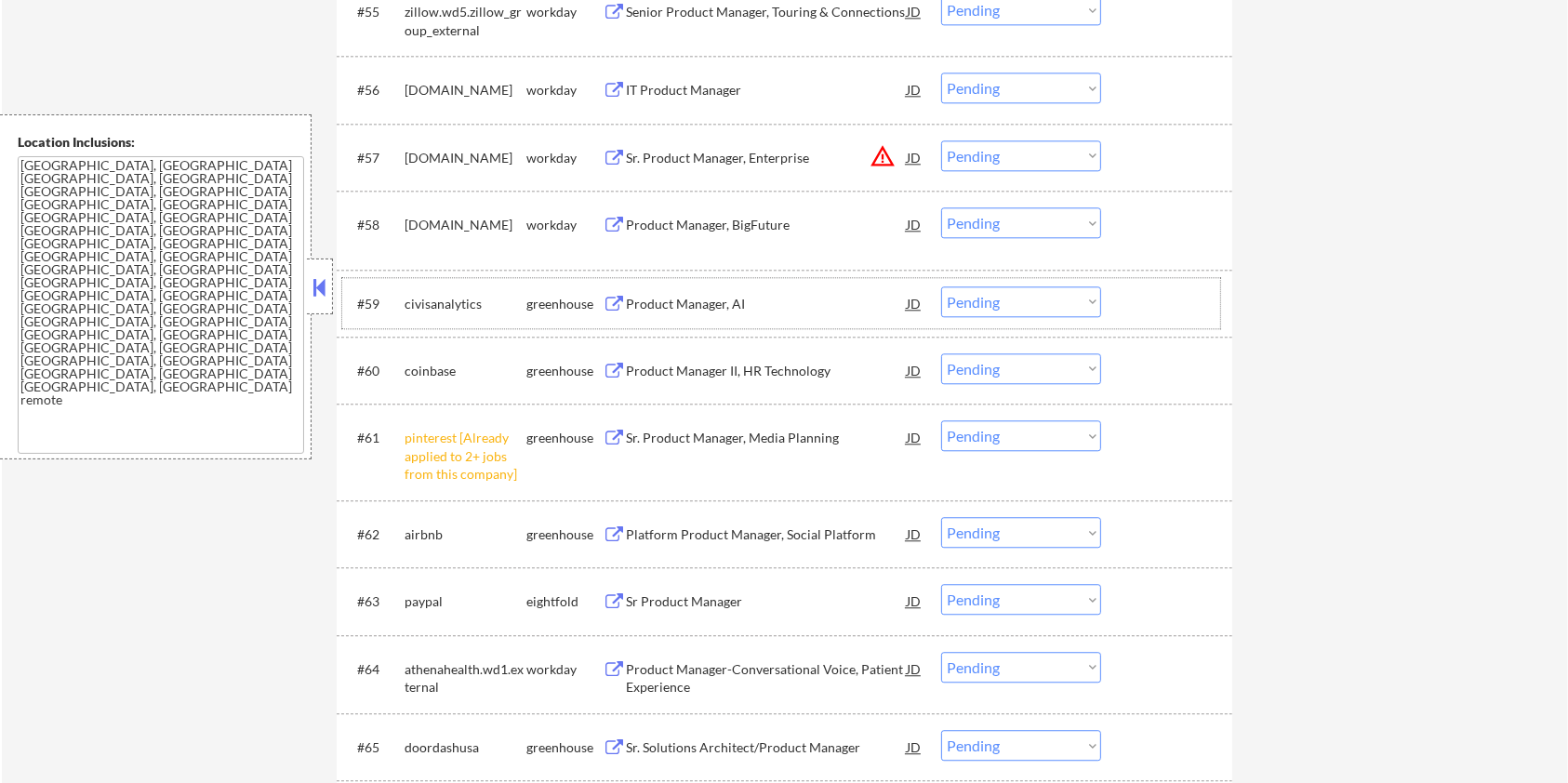
click at [581, 301] on div "greenhouse" at bounding box center [565, 304] width 76 height 19
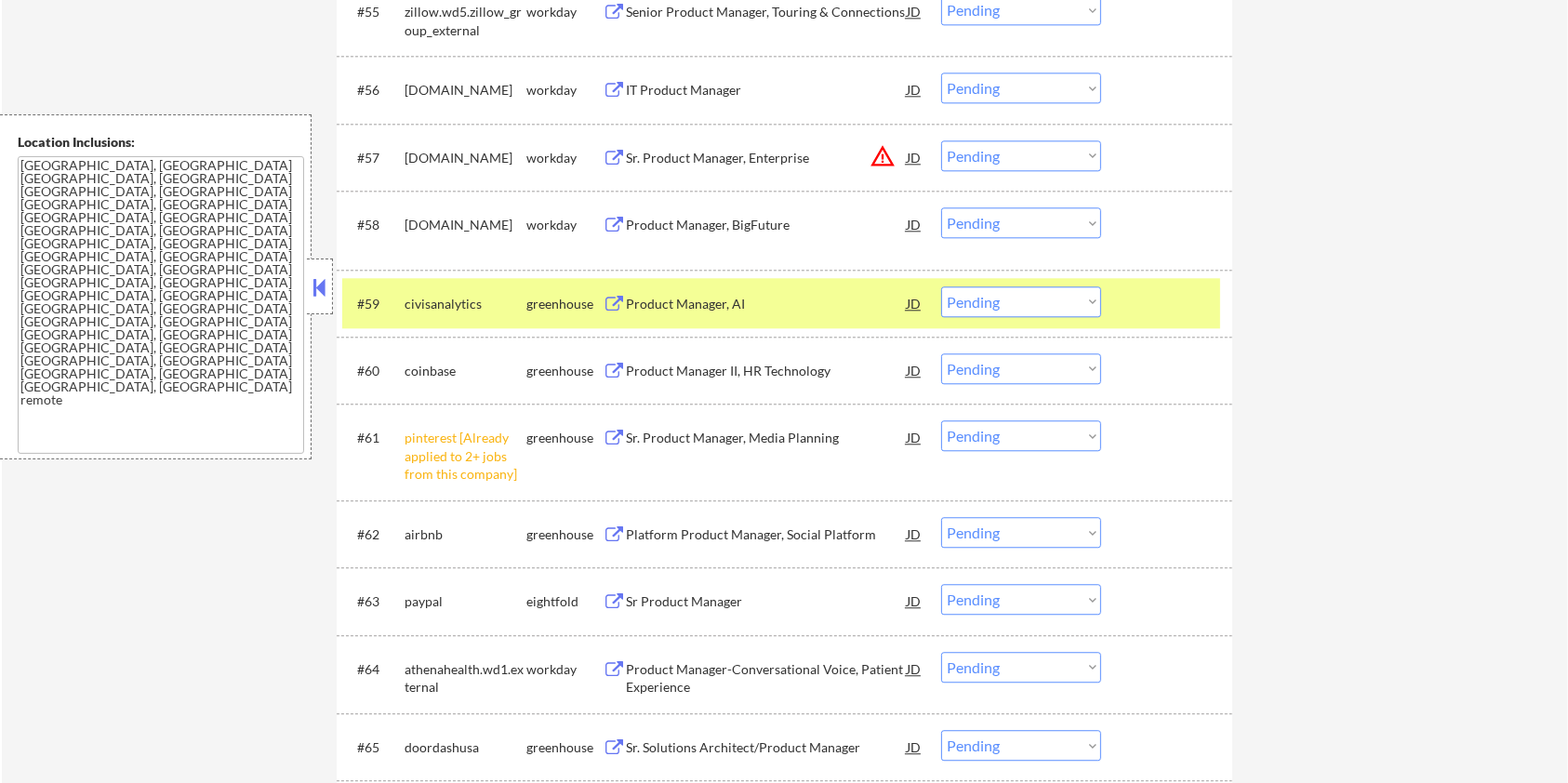
click at [697, 304] on div "Product Manager, AI" at bounding box center [766, 304] width 281 height 19
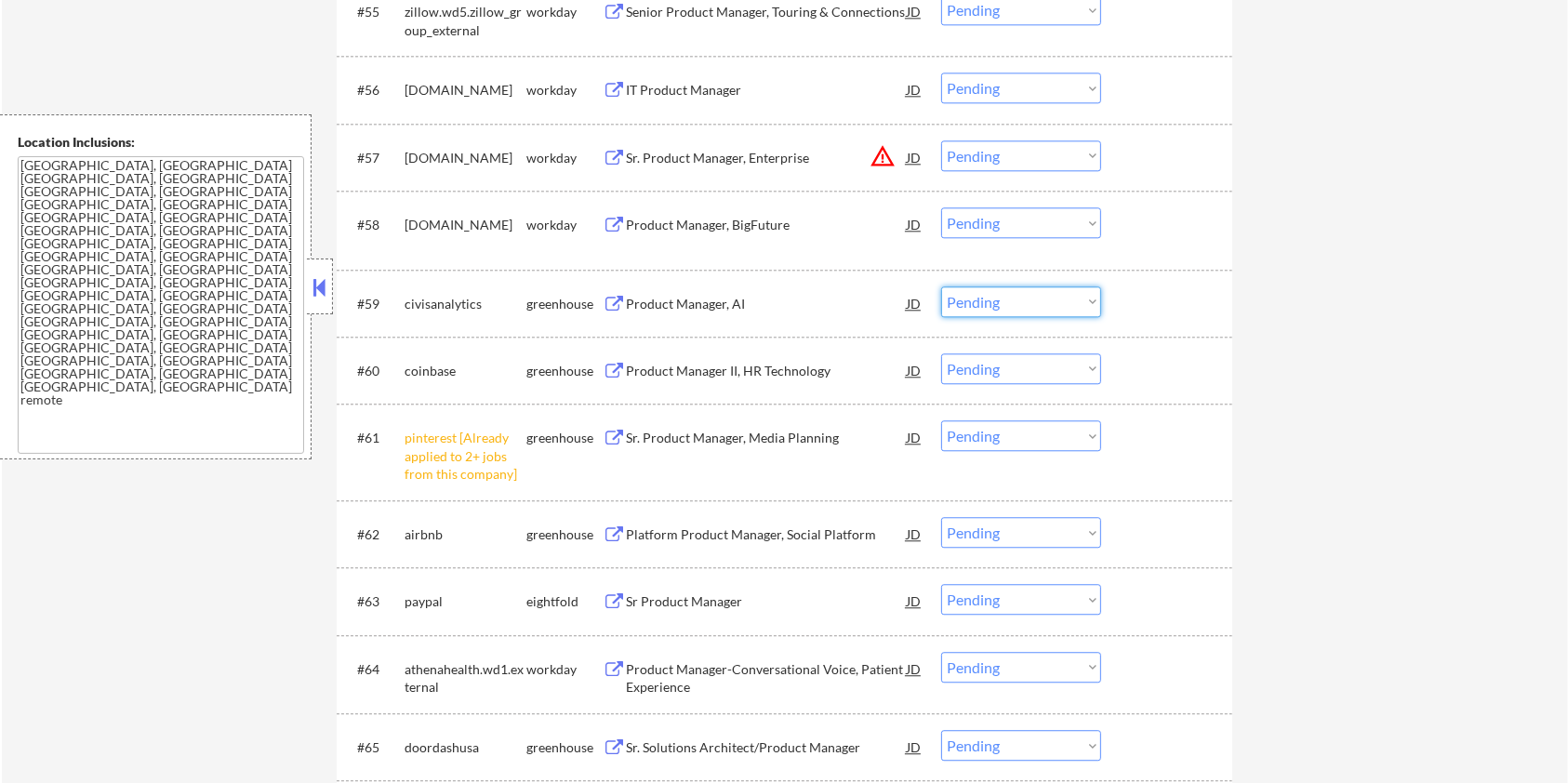
click at [998, 300] on select "Choose an option... Pending Applied Excluded (Questions) Excluded (Expired) Exc…" at bounding box center [1021, 301] width 160 height 31
click at [941, 286] on select "Choose an option... Pending Applied Excluded (Questions) Excluded (Expired) Exc…" at bounding box center [1021, 301] width 160 height 31
select select ""pending""
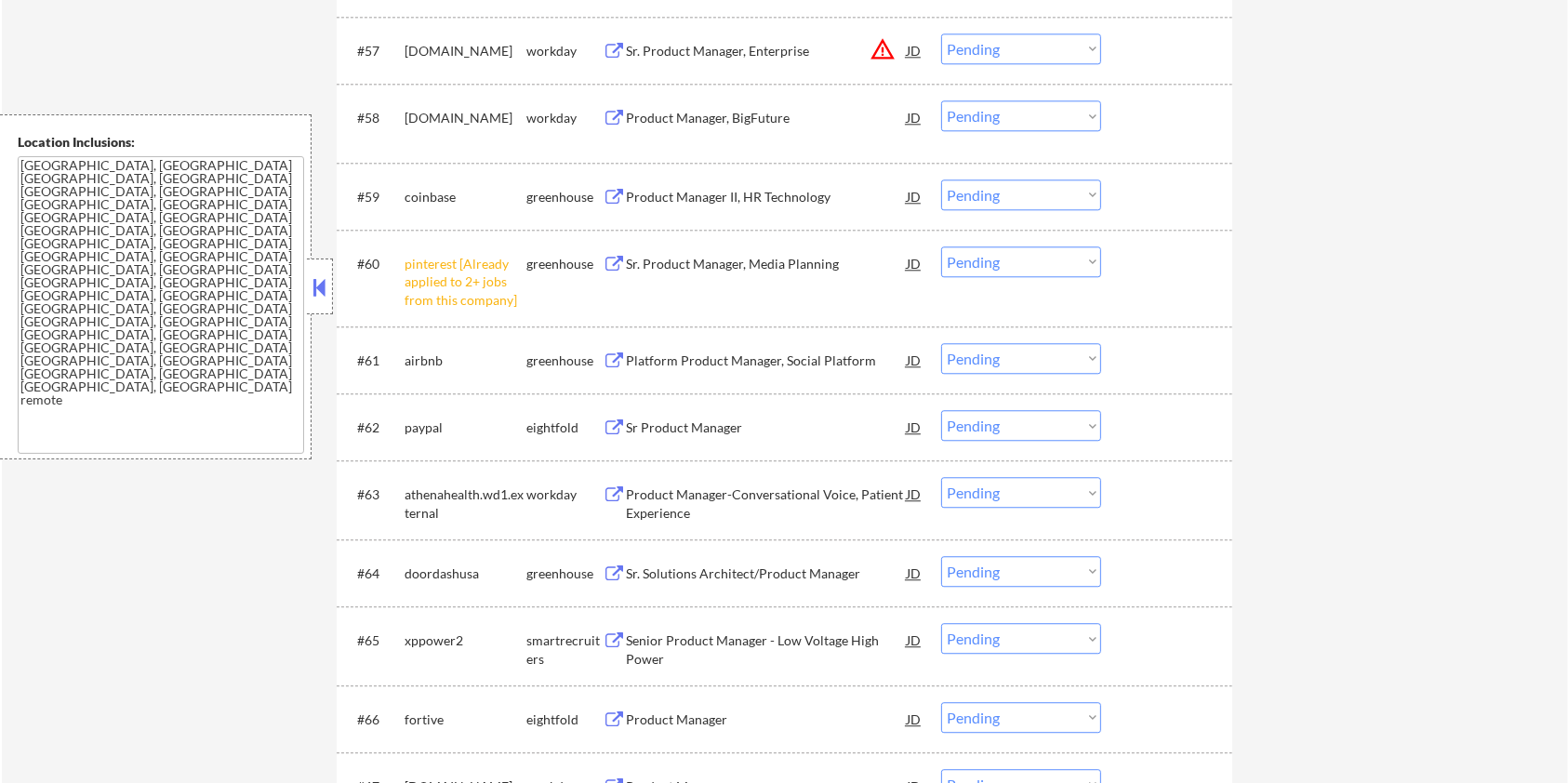
scroll to position [4712, 0]
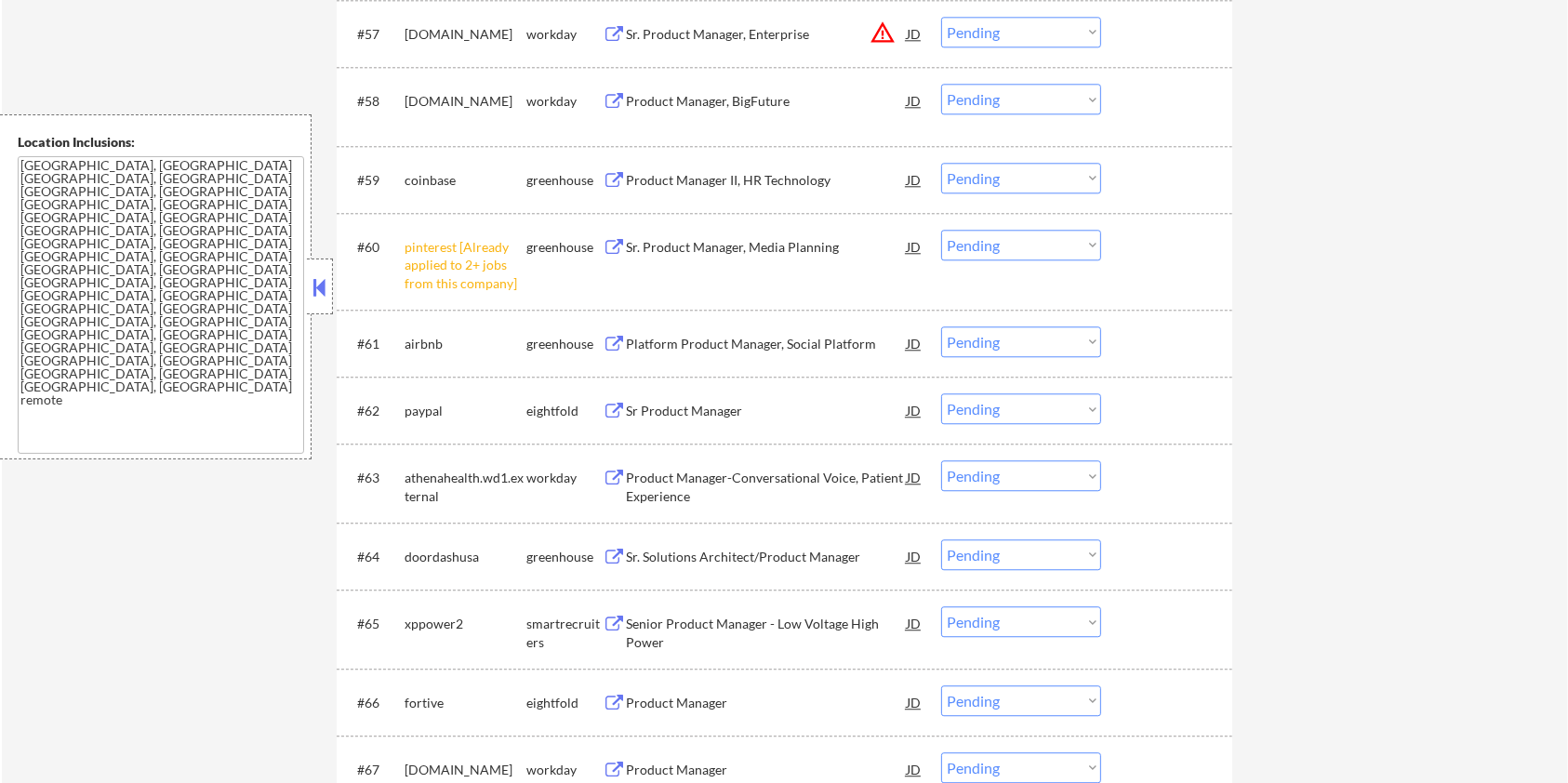
click at [701, 341] on div "Platform Product Manager, Social Platform" at bounding box center [766, 344] width 281 height 19
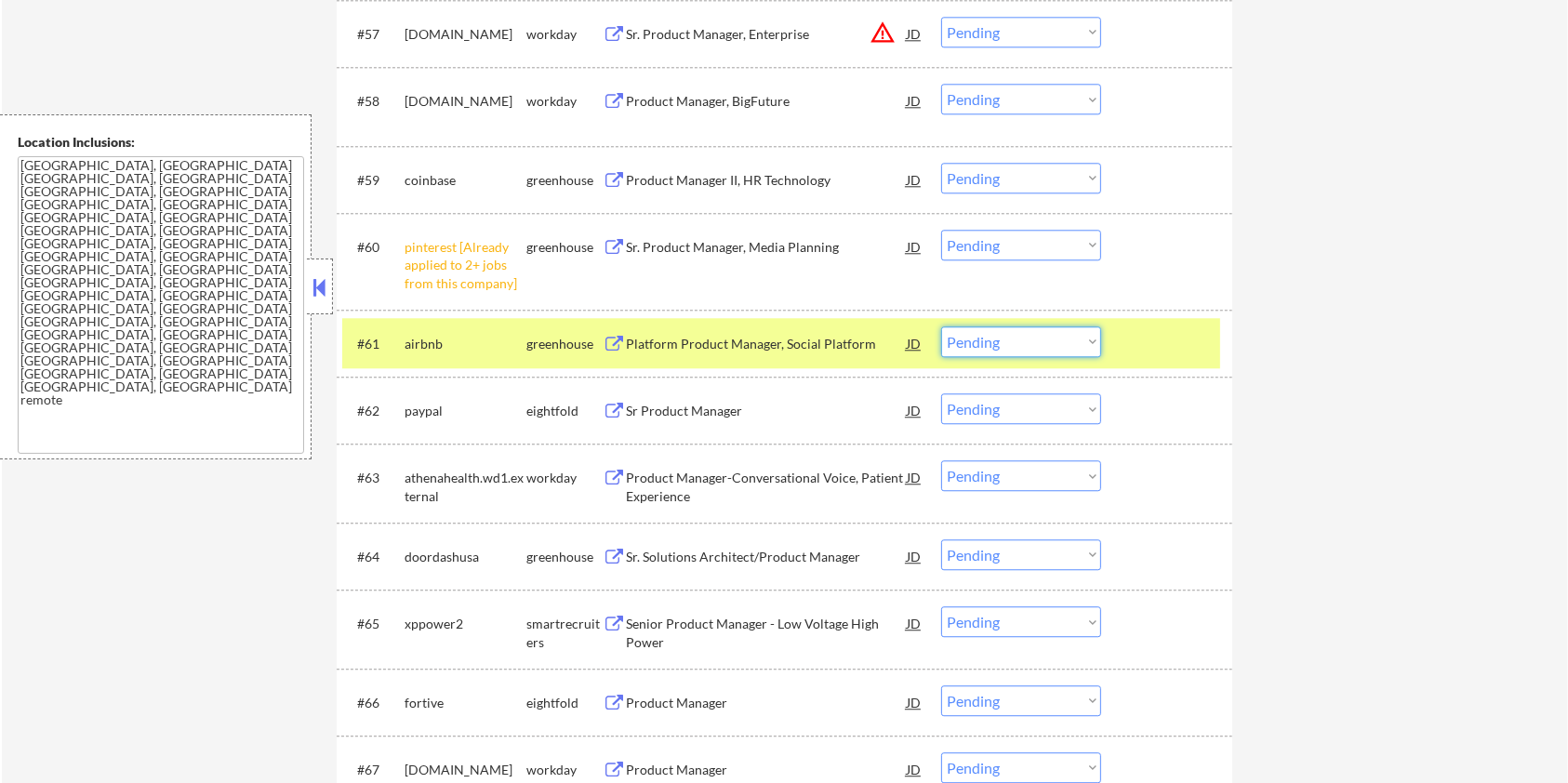
click at [1042, 336] on select "Choose an option... Pending Applied Excluded (Questions) Excluded (Expired) Exc…" at bounding box center [1021, 341] width 160 height 31
click at [941, 326] on select "Choose an option... Pending Applied Excluded (Questions) Excluded (Expired) Exc…" at bounding box center [1021, 341] width 160 height 31
select select ""pending""
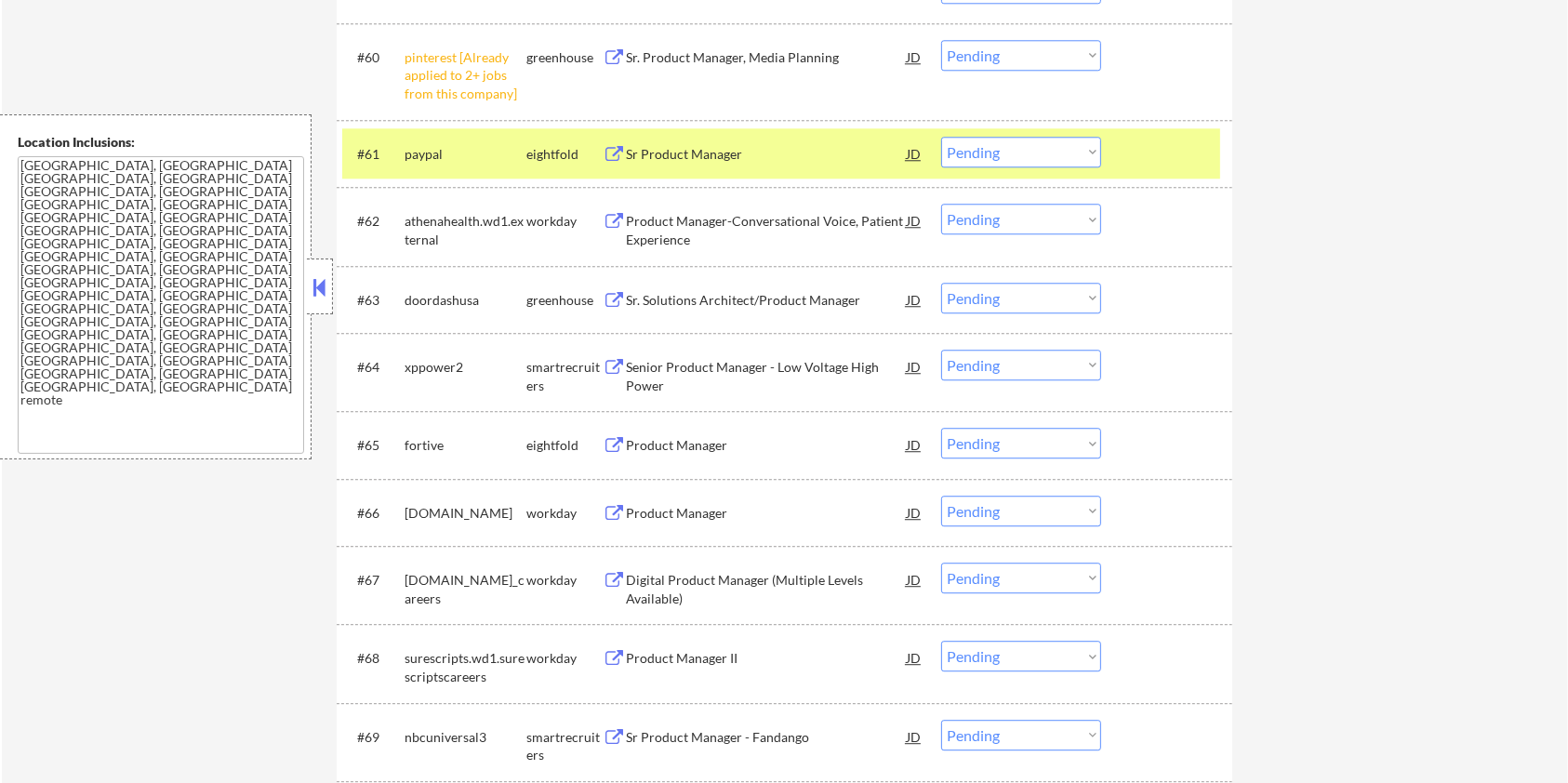
scroll to position [4961, 0]
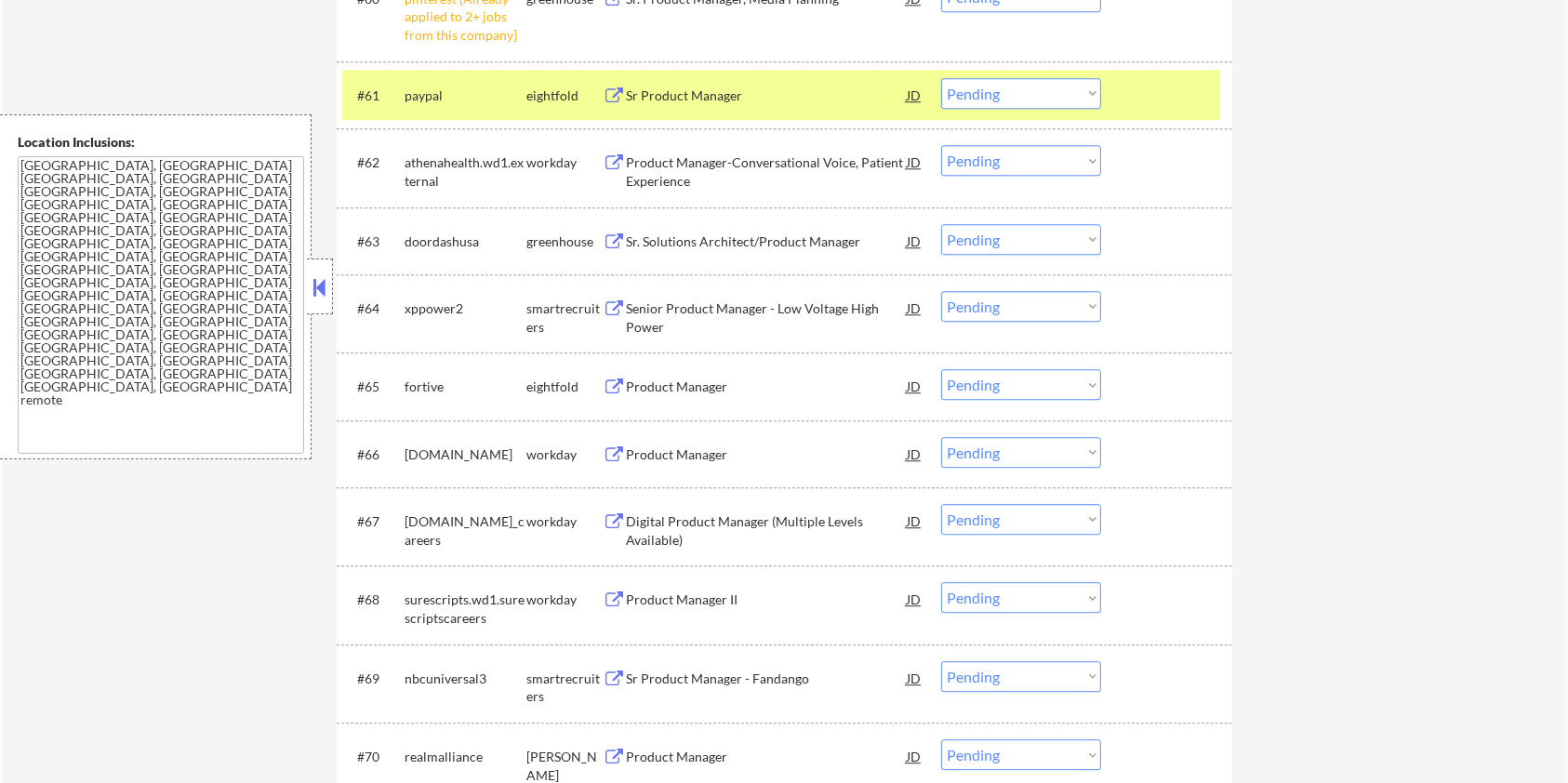
click at [658, 301] on div "Senior Product Manager - Low Voltage High Power" at bounding box center [766, 318] width 281 height 36
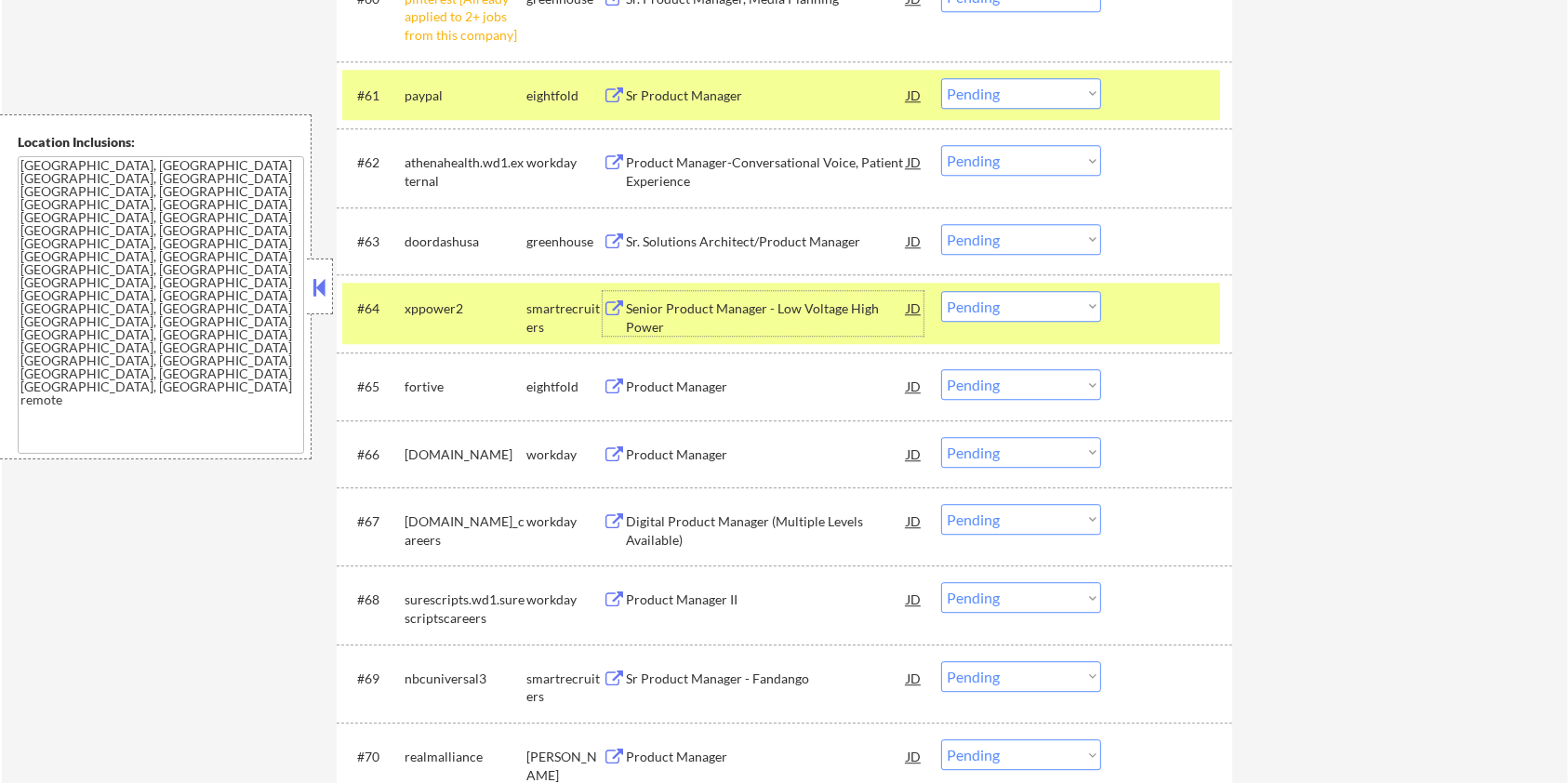
click at [1087, 301] on select "Choose an option... Pending Applied Excluded (Questions) Excluded (Expired) Exc…" at bounding box center [1021, 306] width 160 height 31
click at [941, 291] on select "Choose an option... Pending Applied Excluded (Questions) Excluded (Expired) Exc…" at bounding box center [1021, 306] width 160 height 31
select select ""pending""
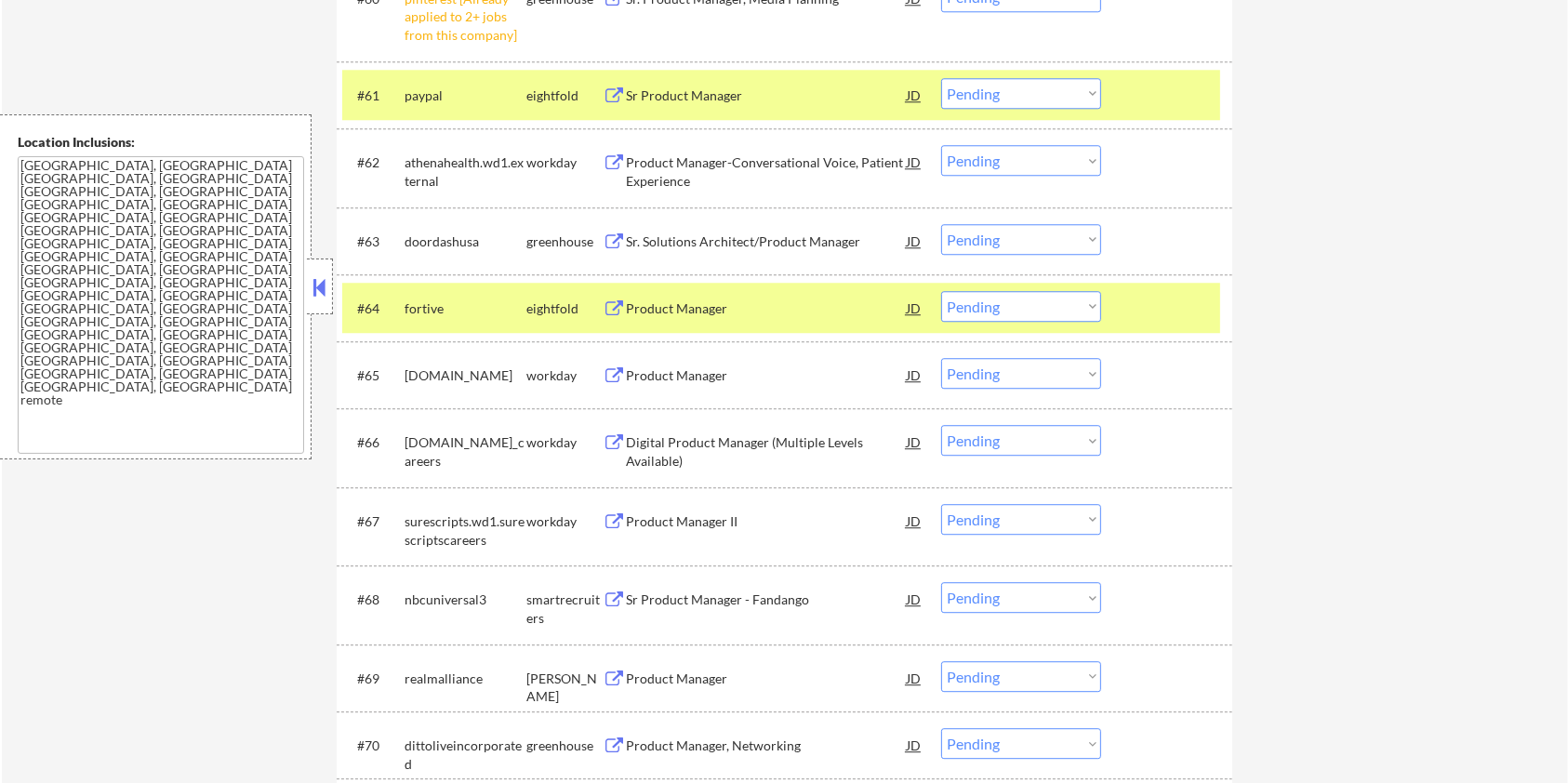
click at [691, 512] on div "Product Manager II" at bounding box center [766, 522] width 281 height 19
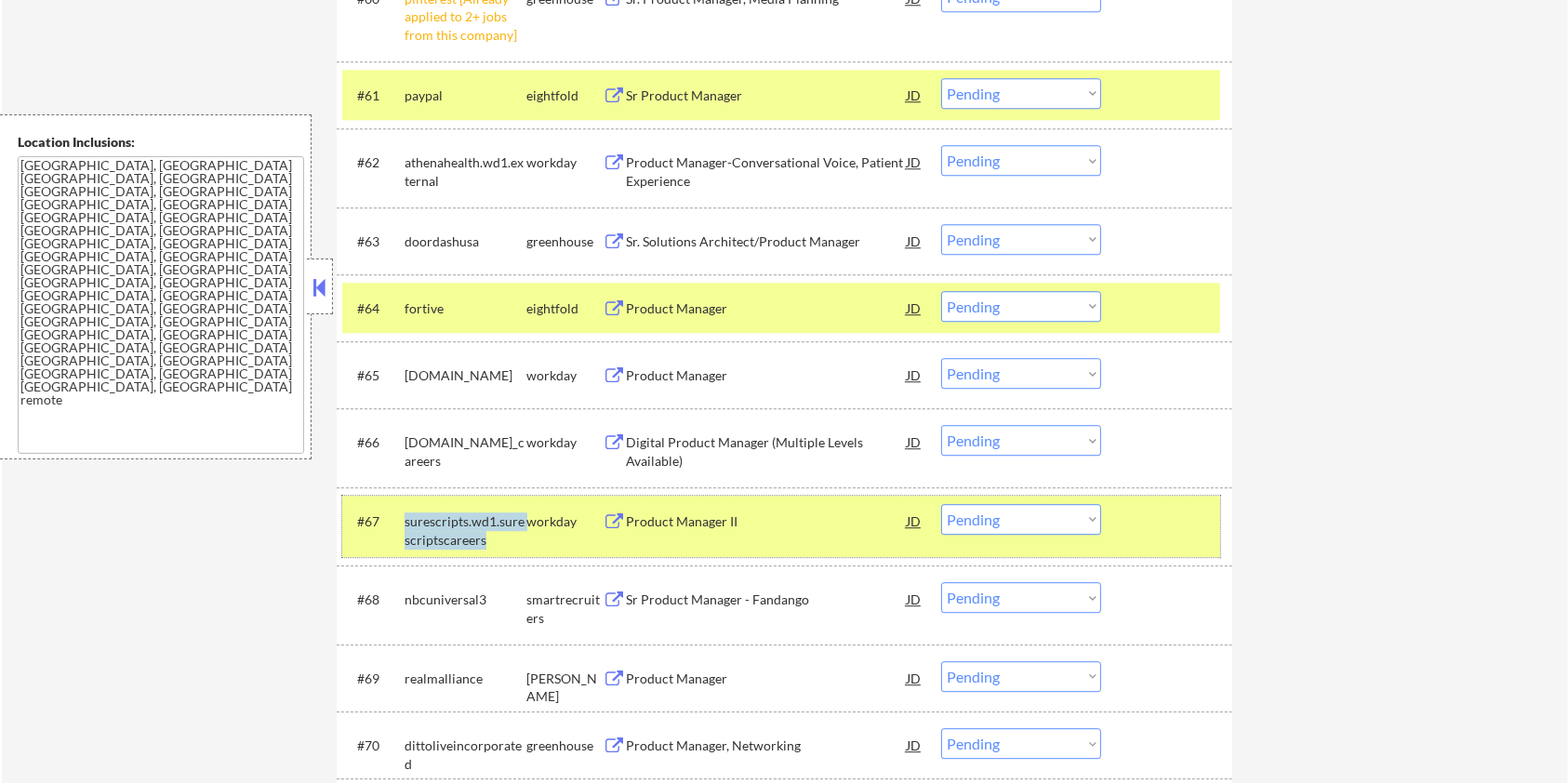
drag, startPoint x: 497, startPoint y: 543, endPoint x: 406, endPoint y: 525, distance: 92.8
click at [406, 525] on div "surescripts.wd1.surescriptscareers" at bounding box center [465, 530] width 122 height 36
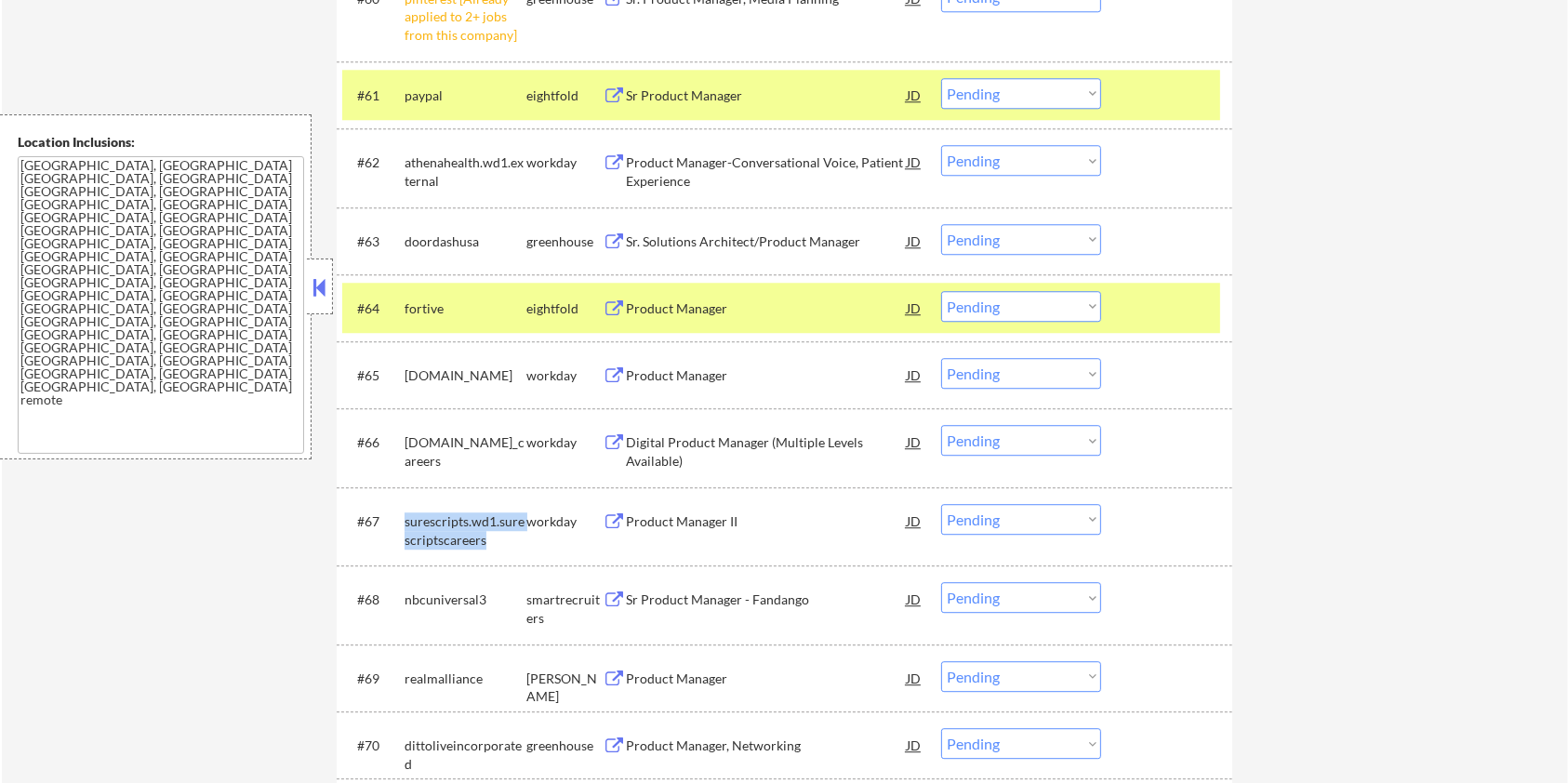
copy div "surescripts.wd1.surescriptscareers"
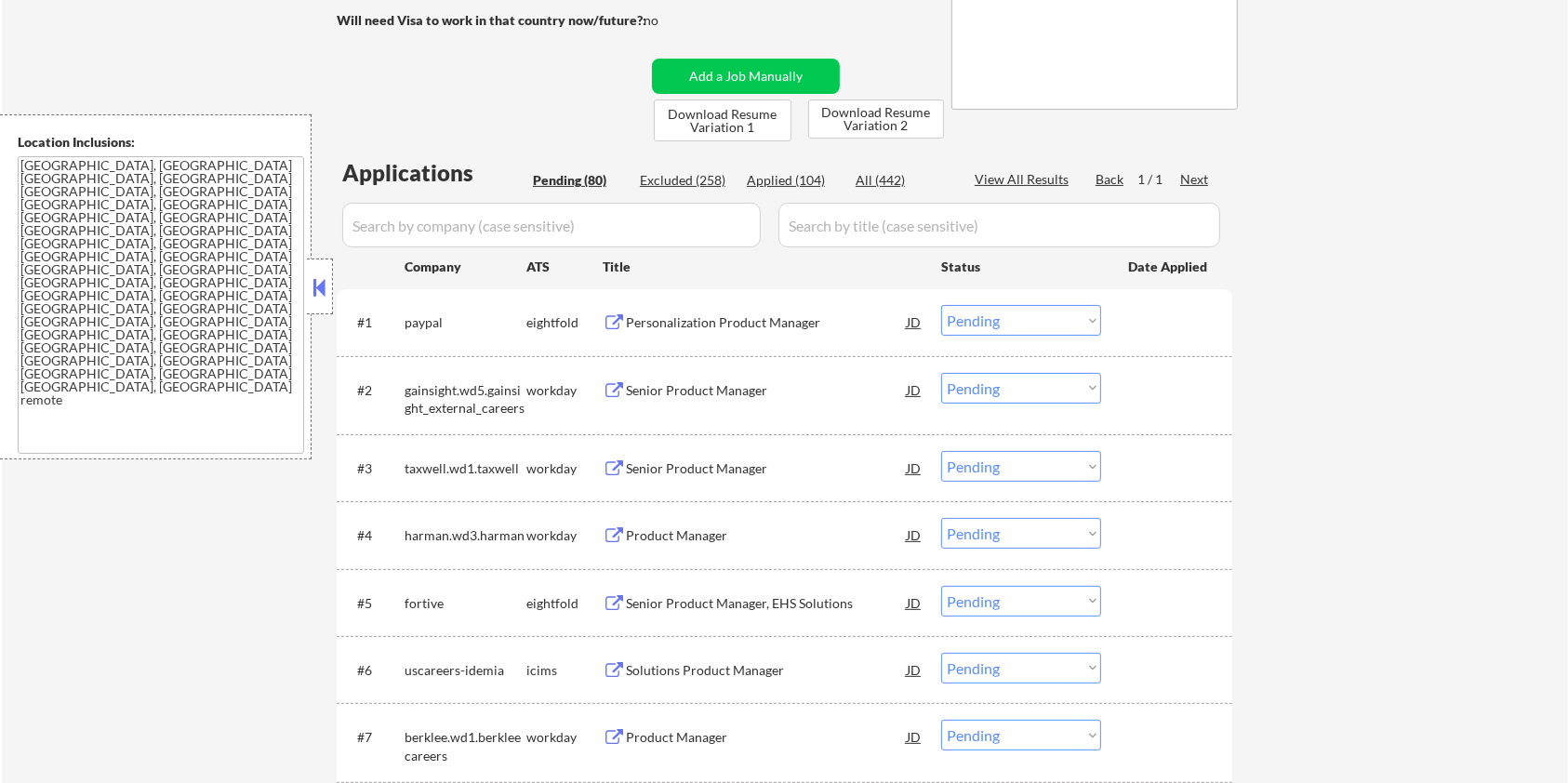
scroll to position [114, 0]
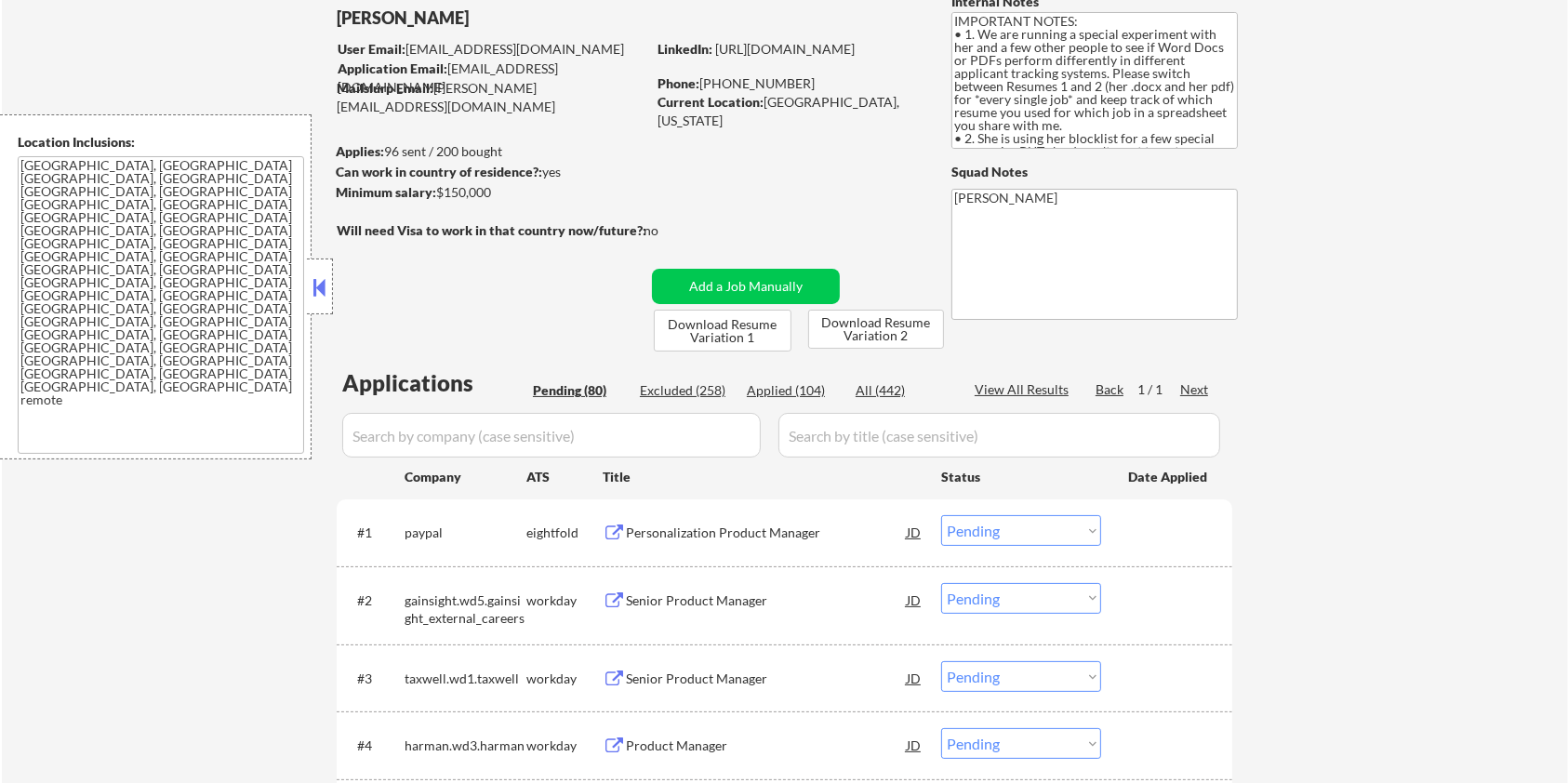
drag, startPoint x: 519, startPoint y: 197, endPoint x: 439, endPoint y: 197, distance: 80.0
click at [439, 197] on div "Minimum salary: $150,000" at bounding box center [490, 193] width 310 height 19
copy div "$150,000"
click at [505, 439] on input "input" at bounding box center [551, 435] width 419 height 45
paste input "surescripts"
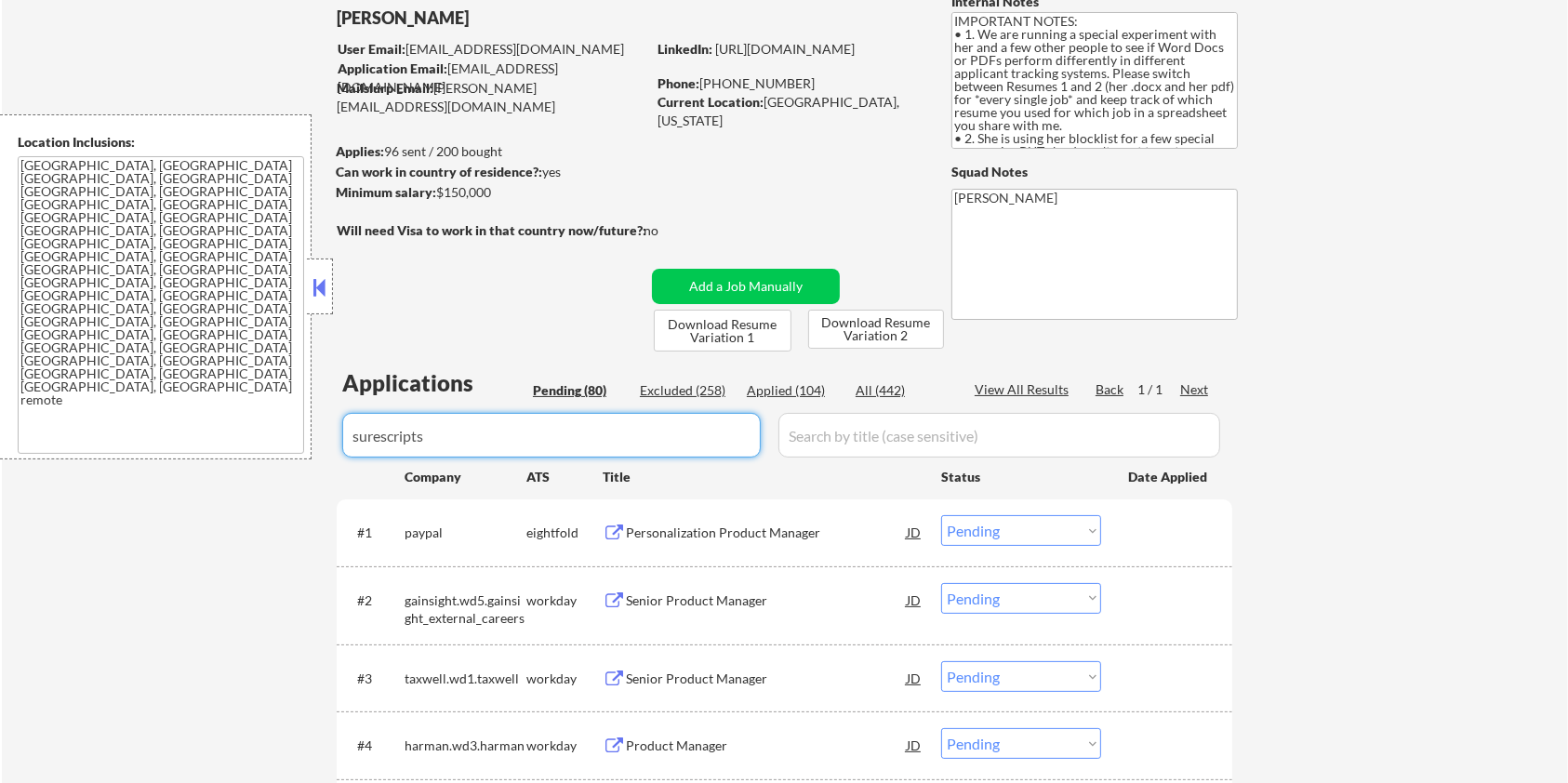
type input "surescripts"
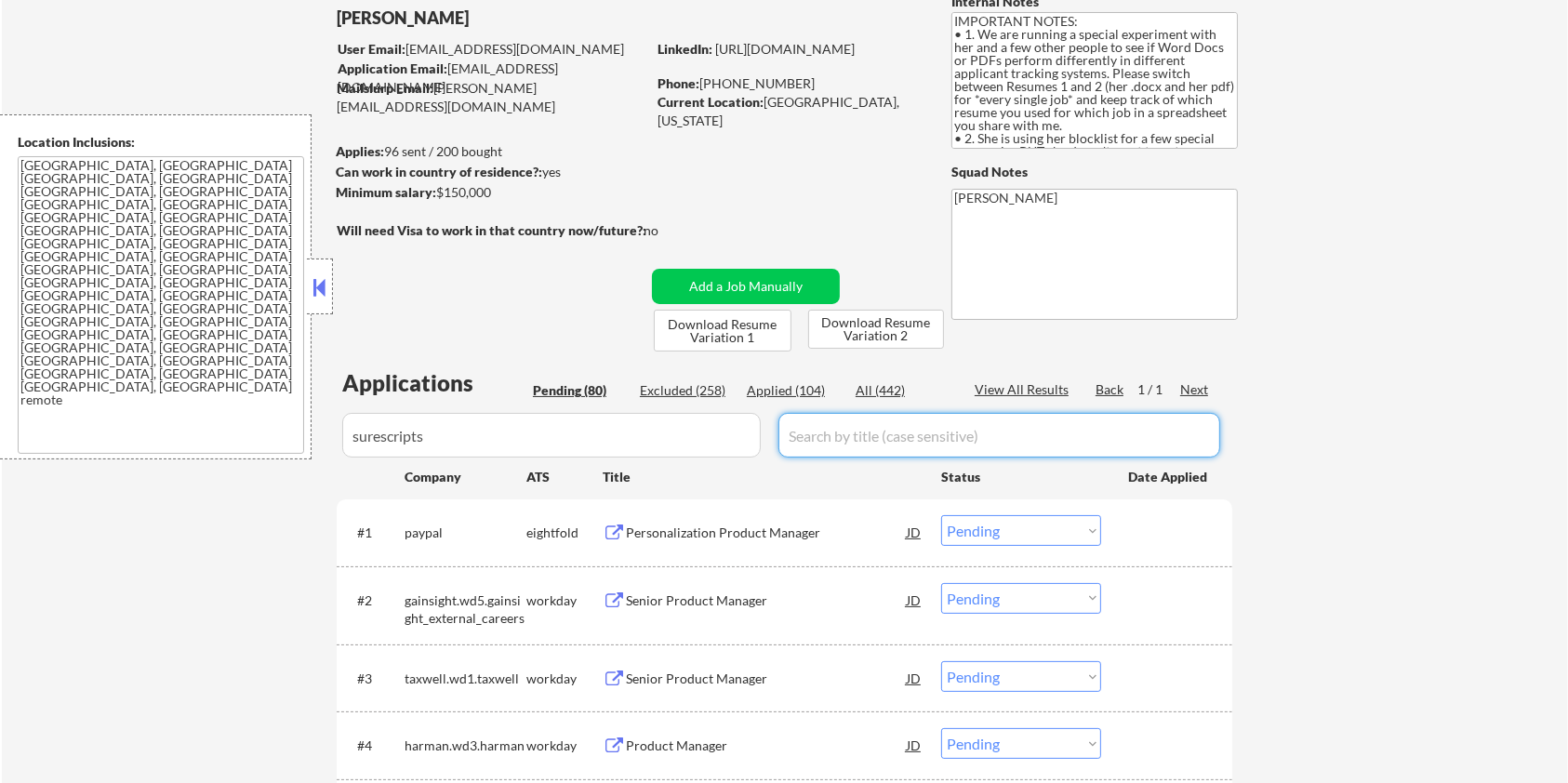
drag, startPoint x: 835, startPoint y: 435, endPoint x: 874, endPoint y: 408, distance: 47.4
click at [835, 435] on input "input" at bounding box center [999, 435] width 442 height 45
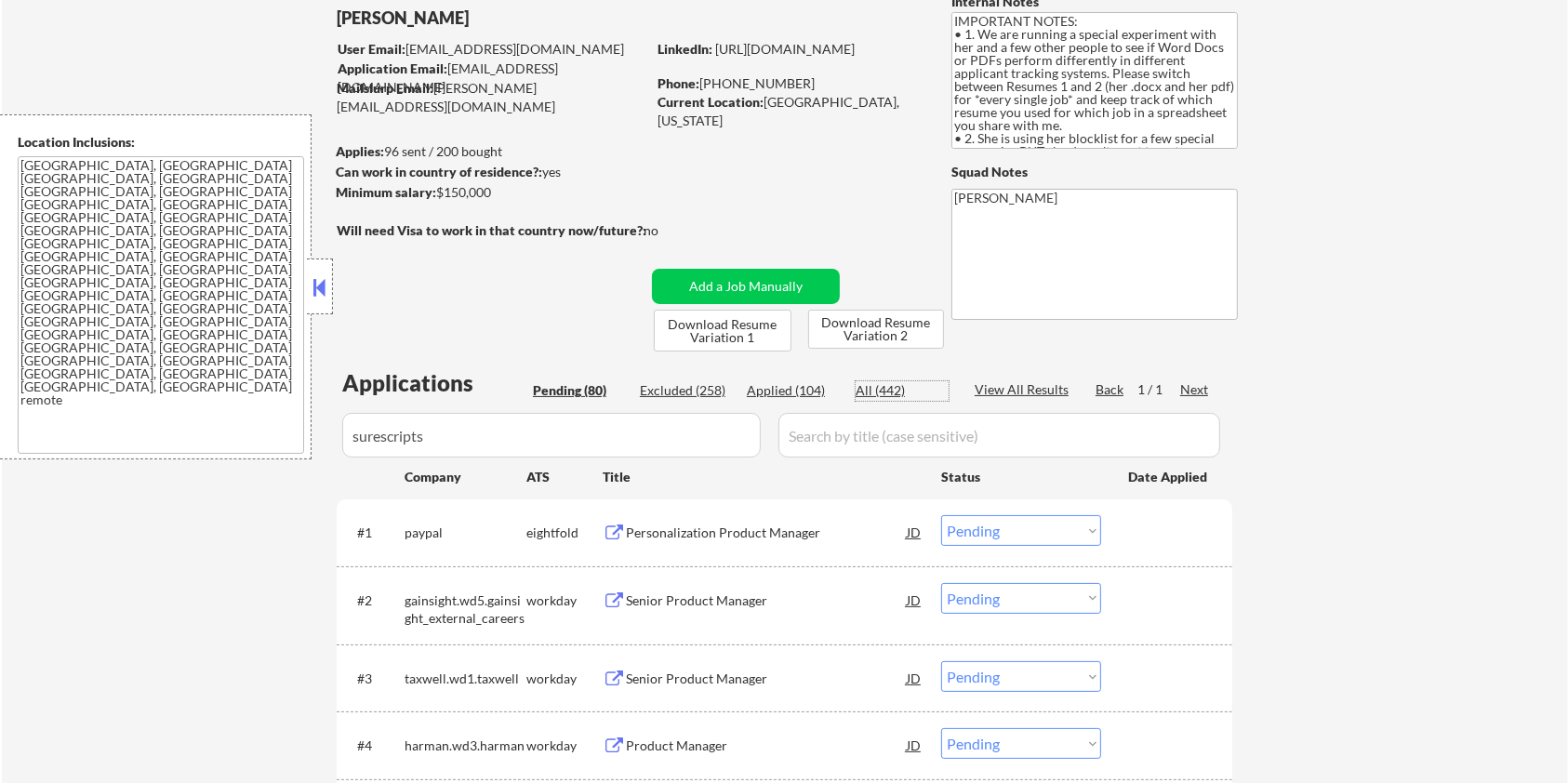
click at [887, 385] on div "All (442)" at bounding box center [902, 391] width 93 height 19
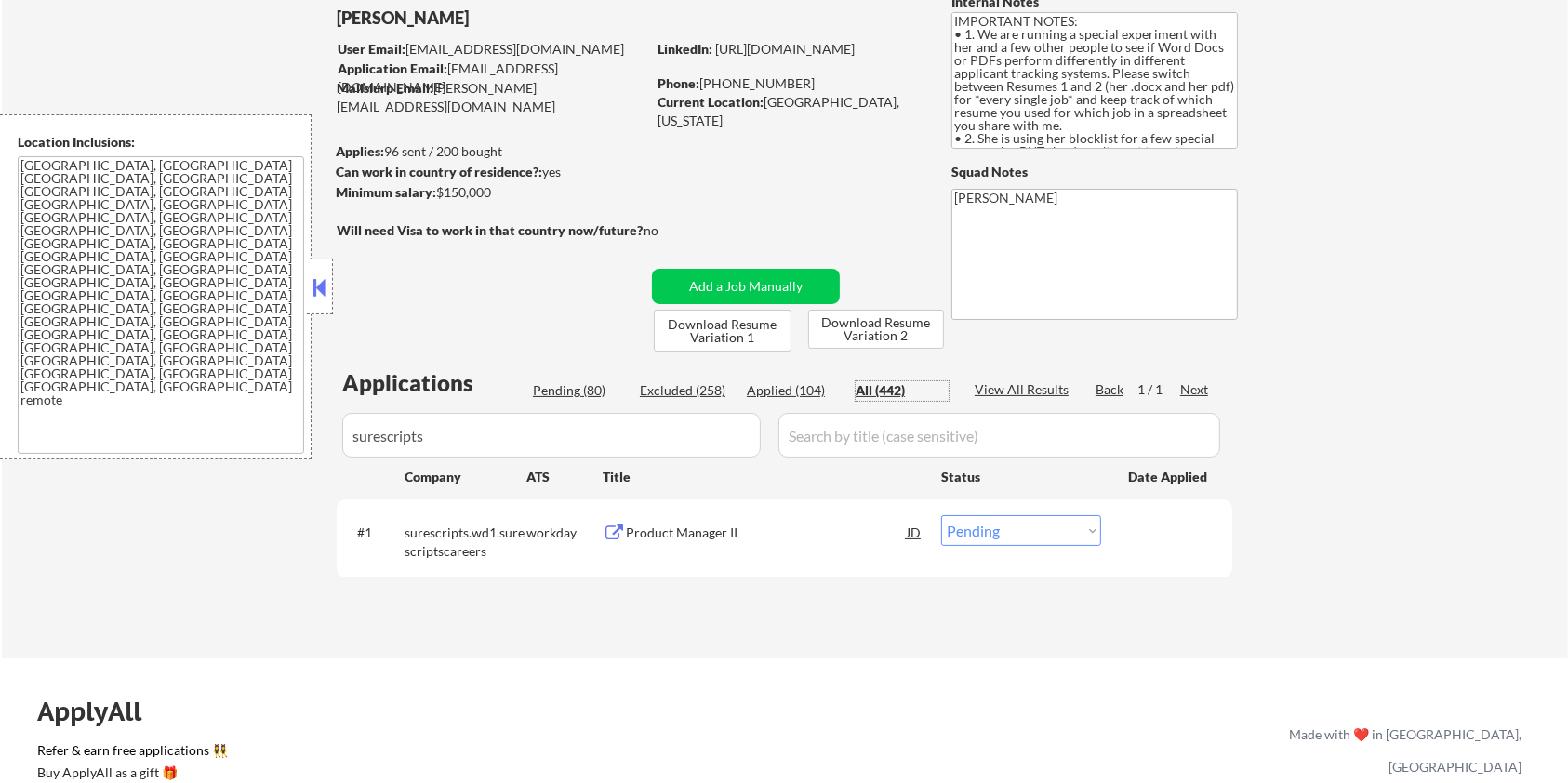
click at [1015, 529] on select "Choose an option... Pending Applied Excluded (Questions) Excluded (Expired) Exc…" at bounding box center [1021, 530] width 160 height 31
select select ""applied""
click at [941, 515] on select "Choose an option... Pending Applied Excluded (Questions) Excluded (Expired) Exc…" at bounding box center [1021, 530] width 160 height 31
select select ""applied""
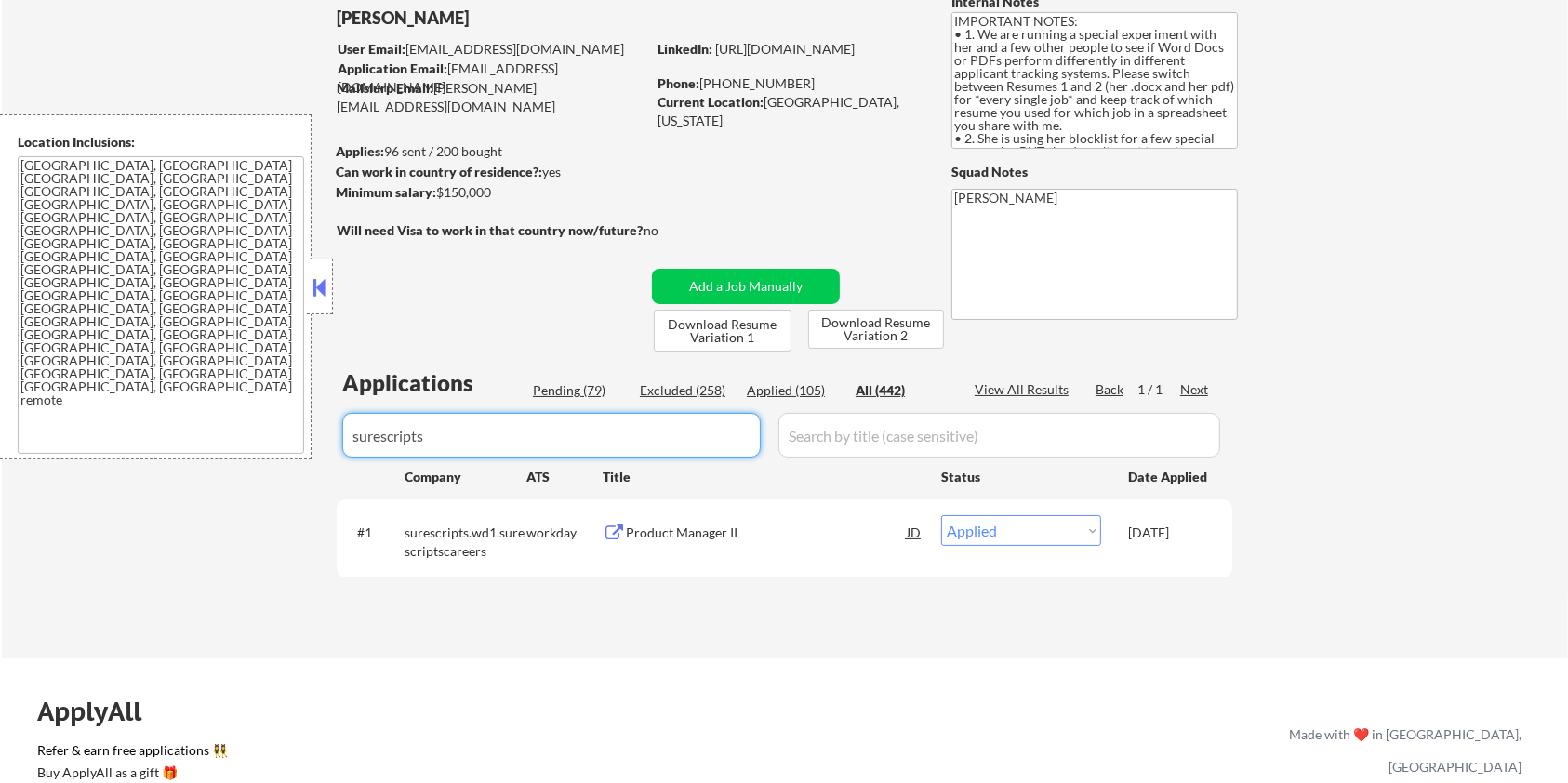
drag, startPoint x: 494, startPoint y: 434, endPoint x: 229, endPoint y: 432, distance: 265.0
click at [229, 432] on body "← Return to /applysquad Mailslurp Inbox Job Search Builder [PERSON_NAME] User E…" at bounding box center [784, 277] width 1568 height 783
select select ""applied""
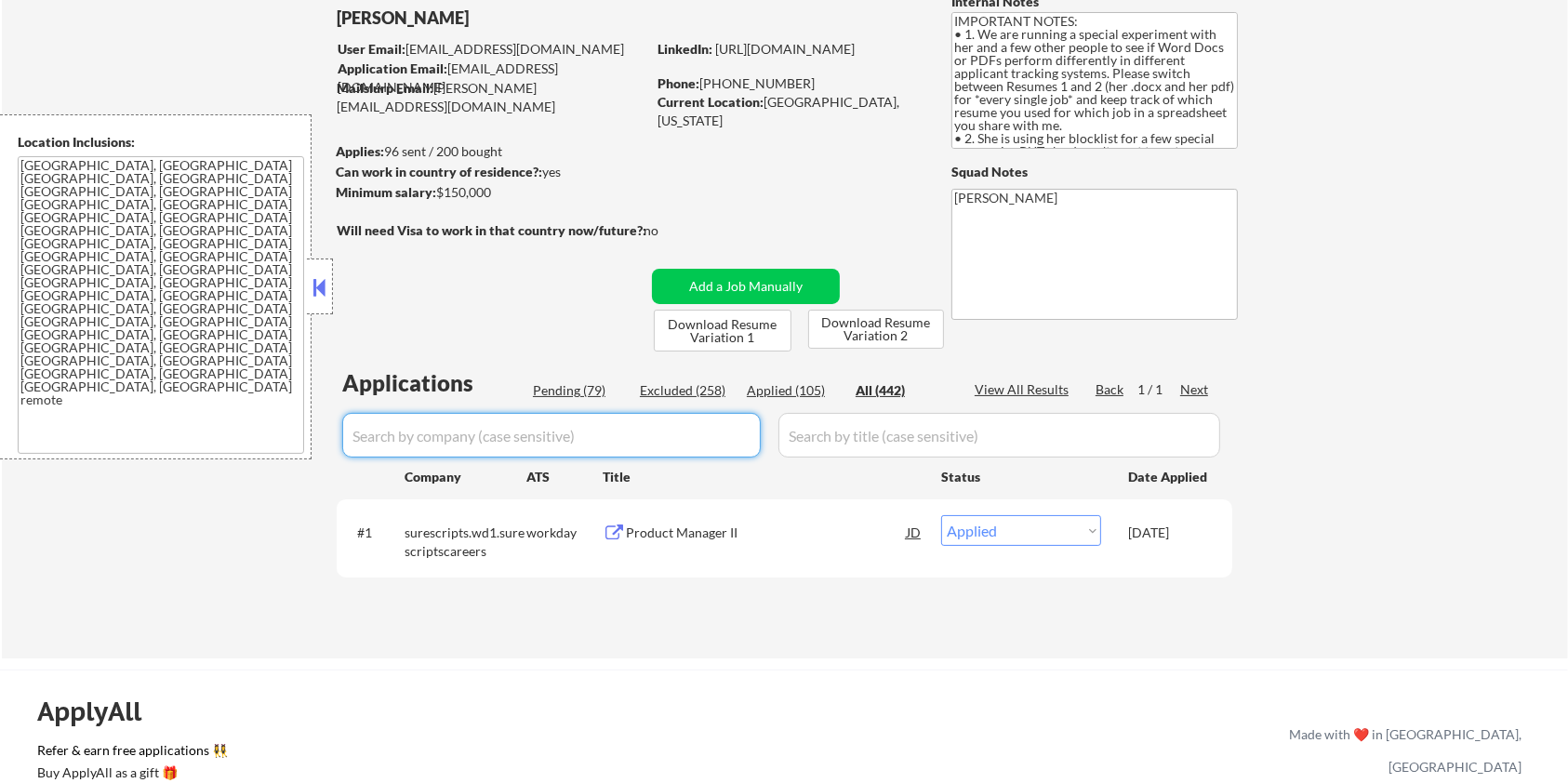
select select ""applied""
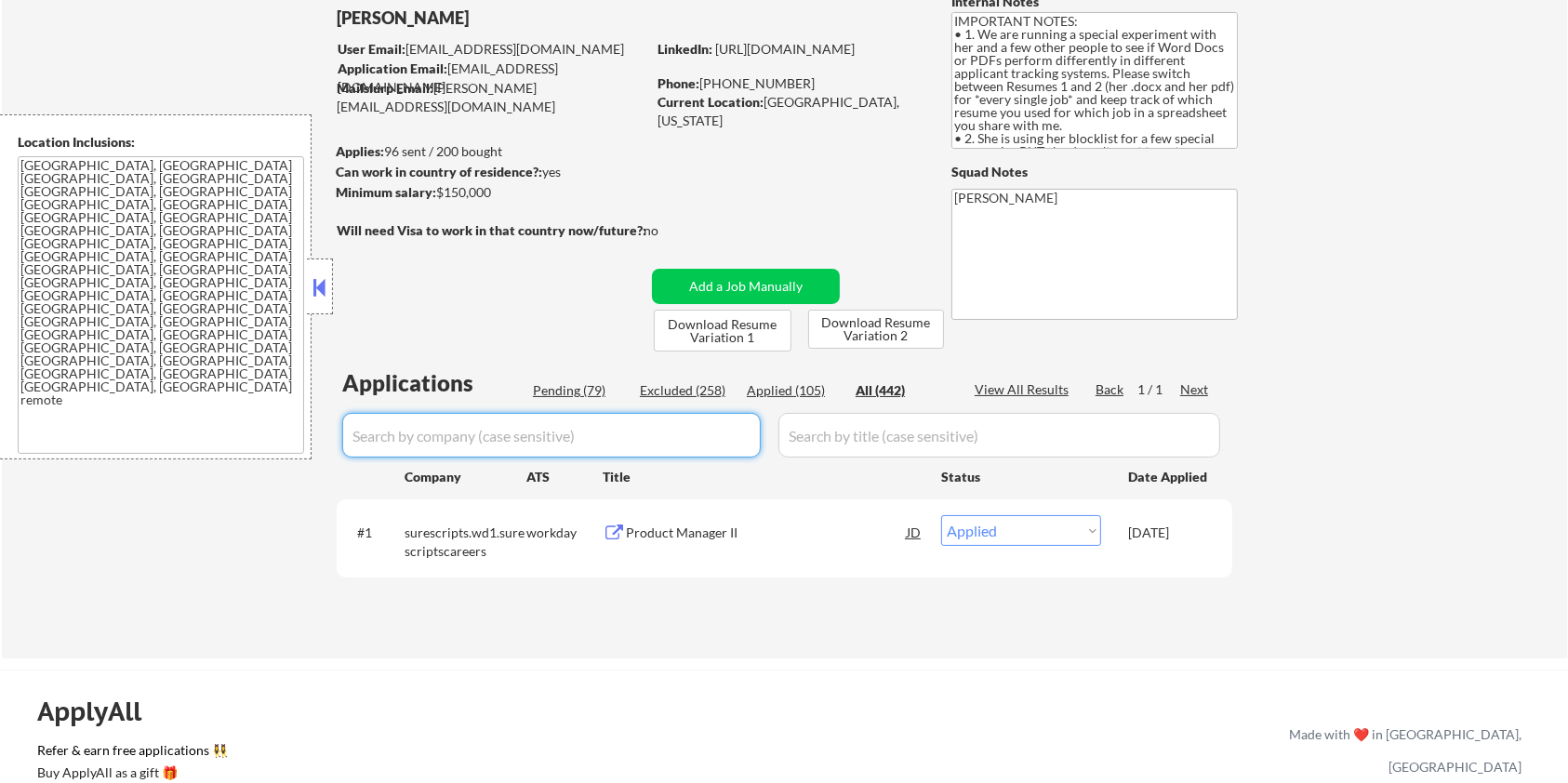
select select ""applied""
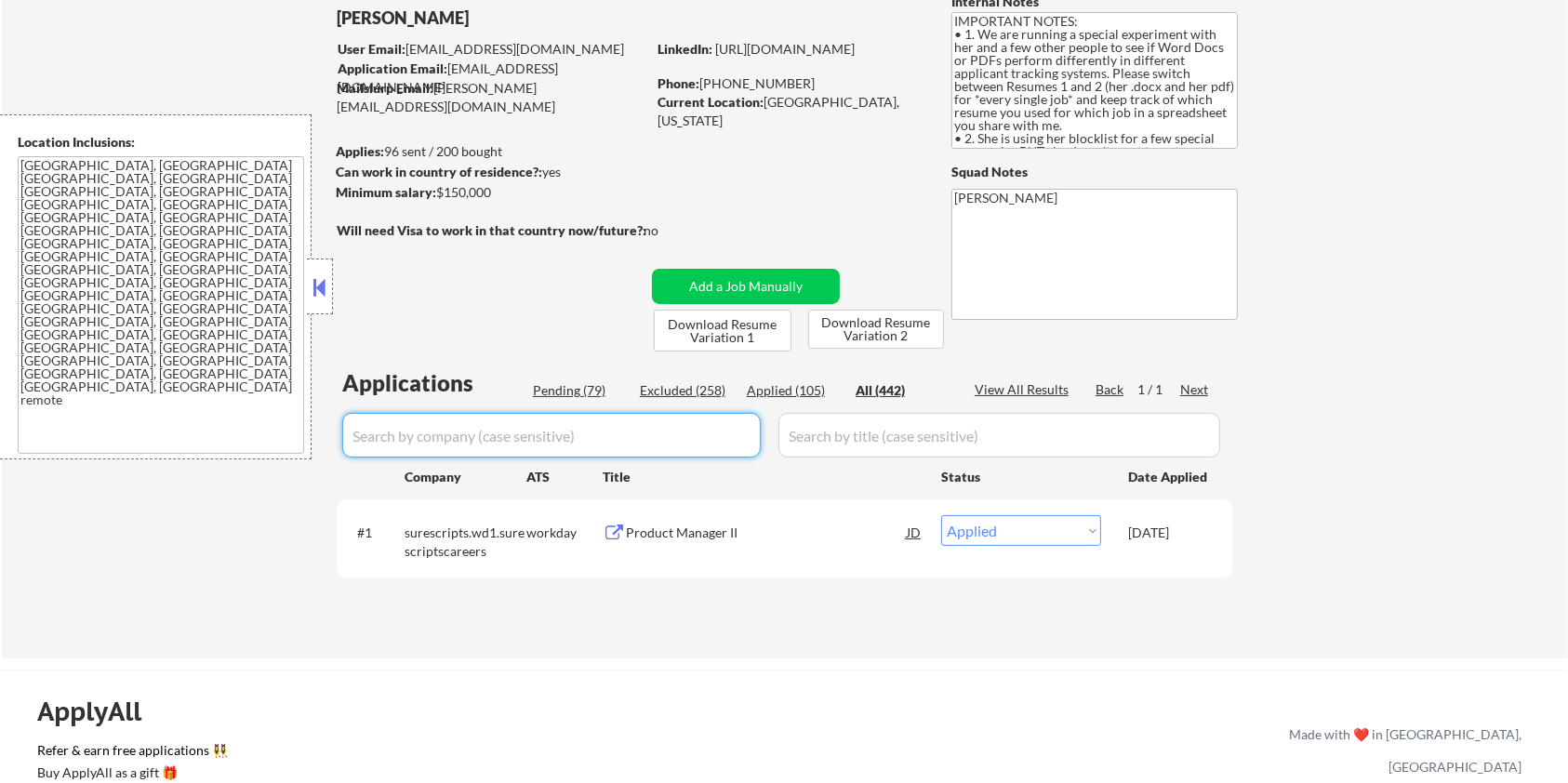
select select ""applied""
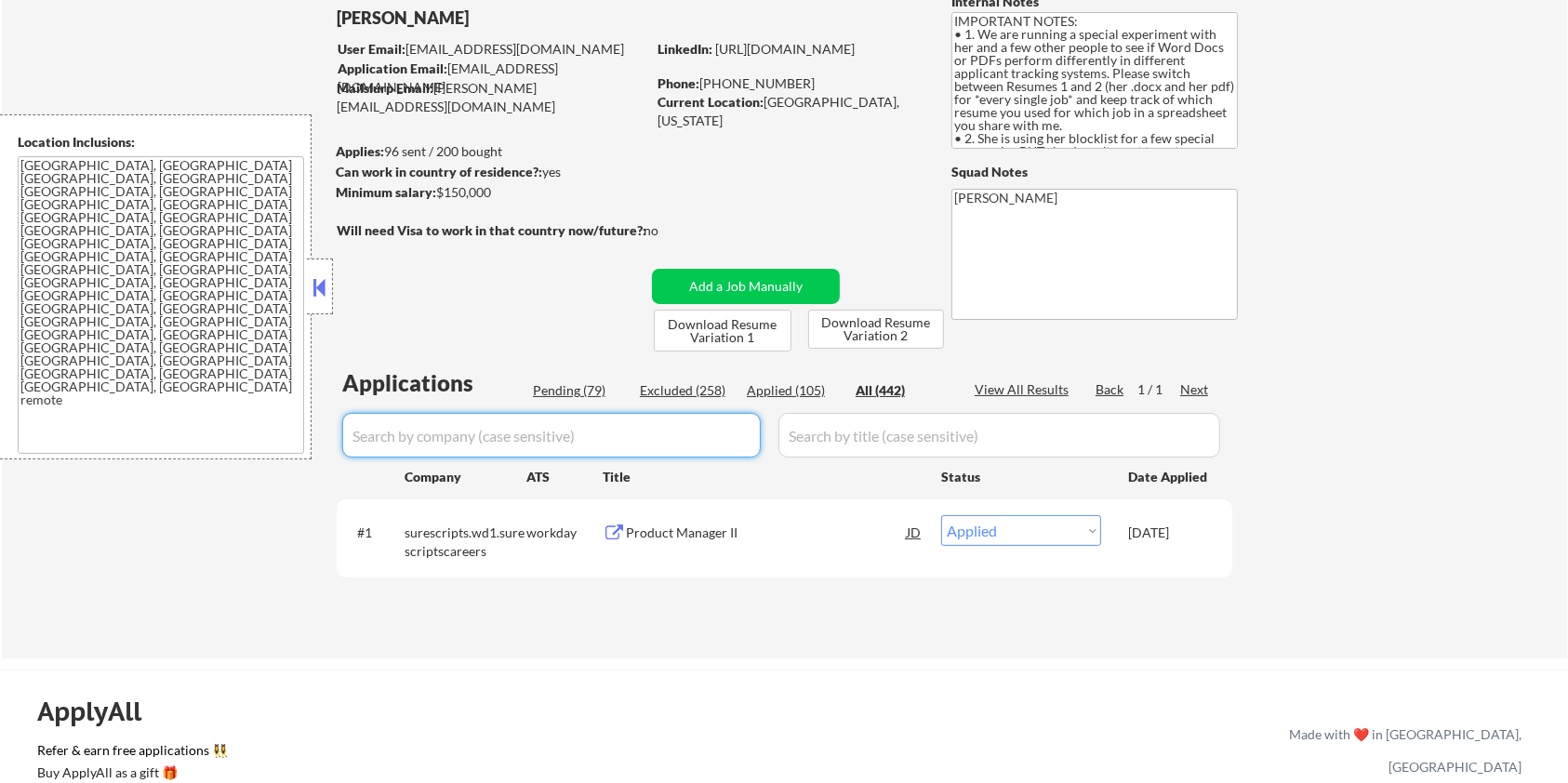
select select ""applied""
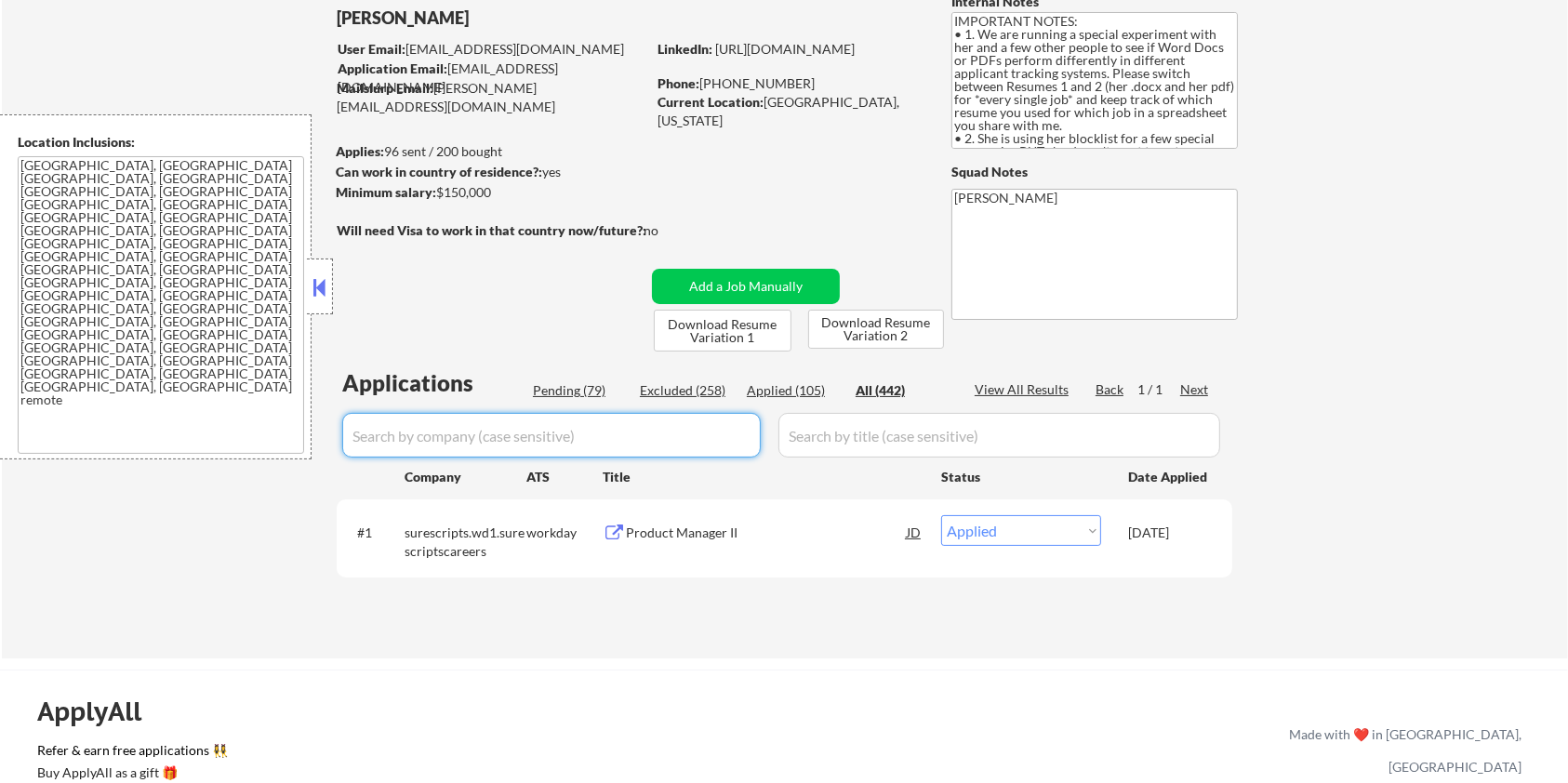
select select ""applied""
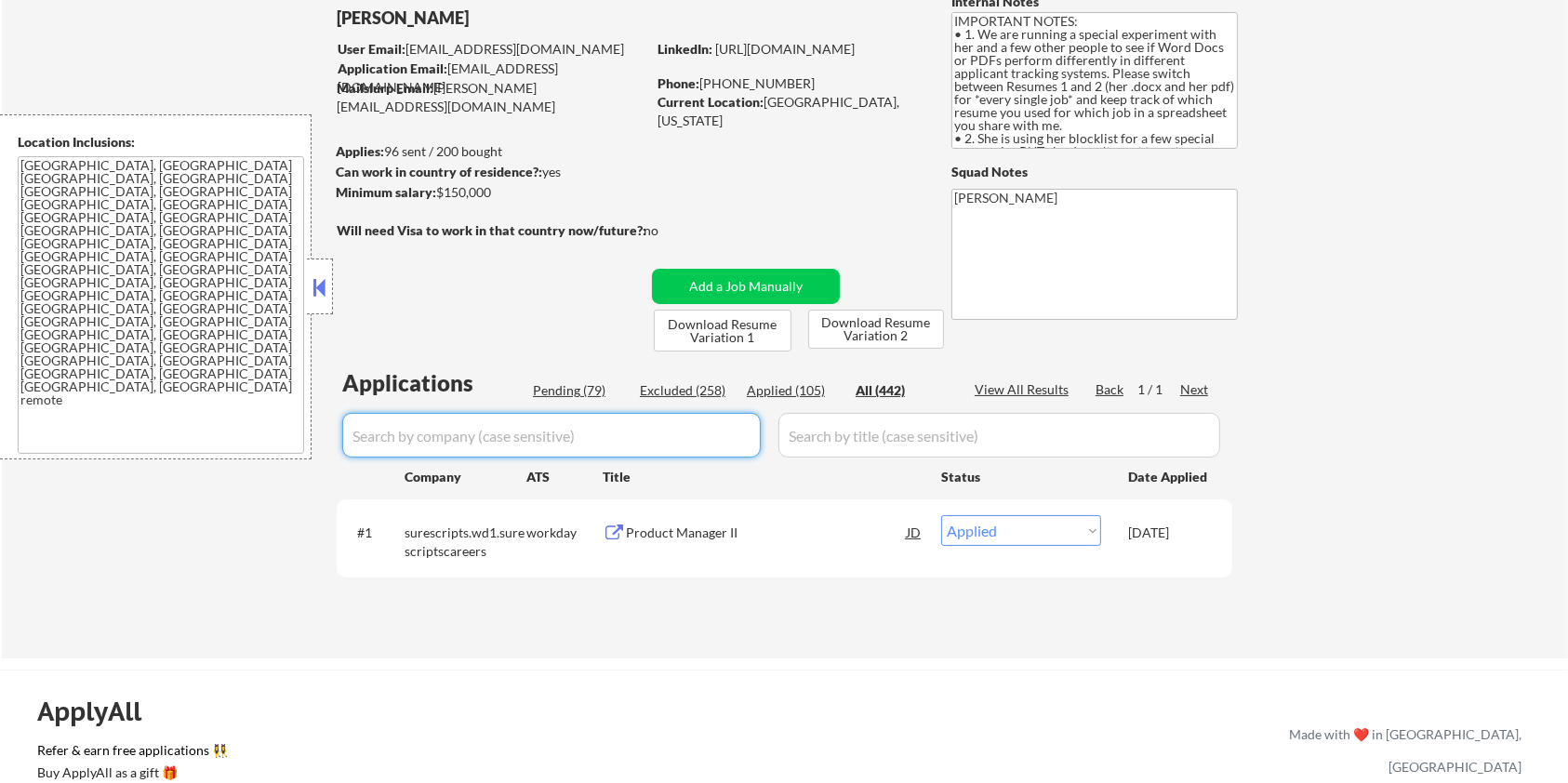
select select ""applied""
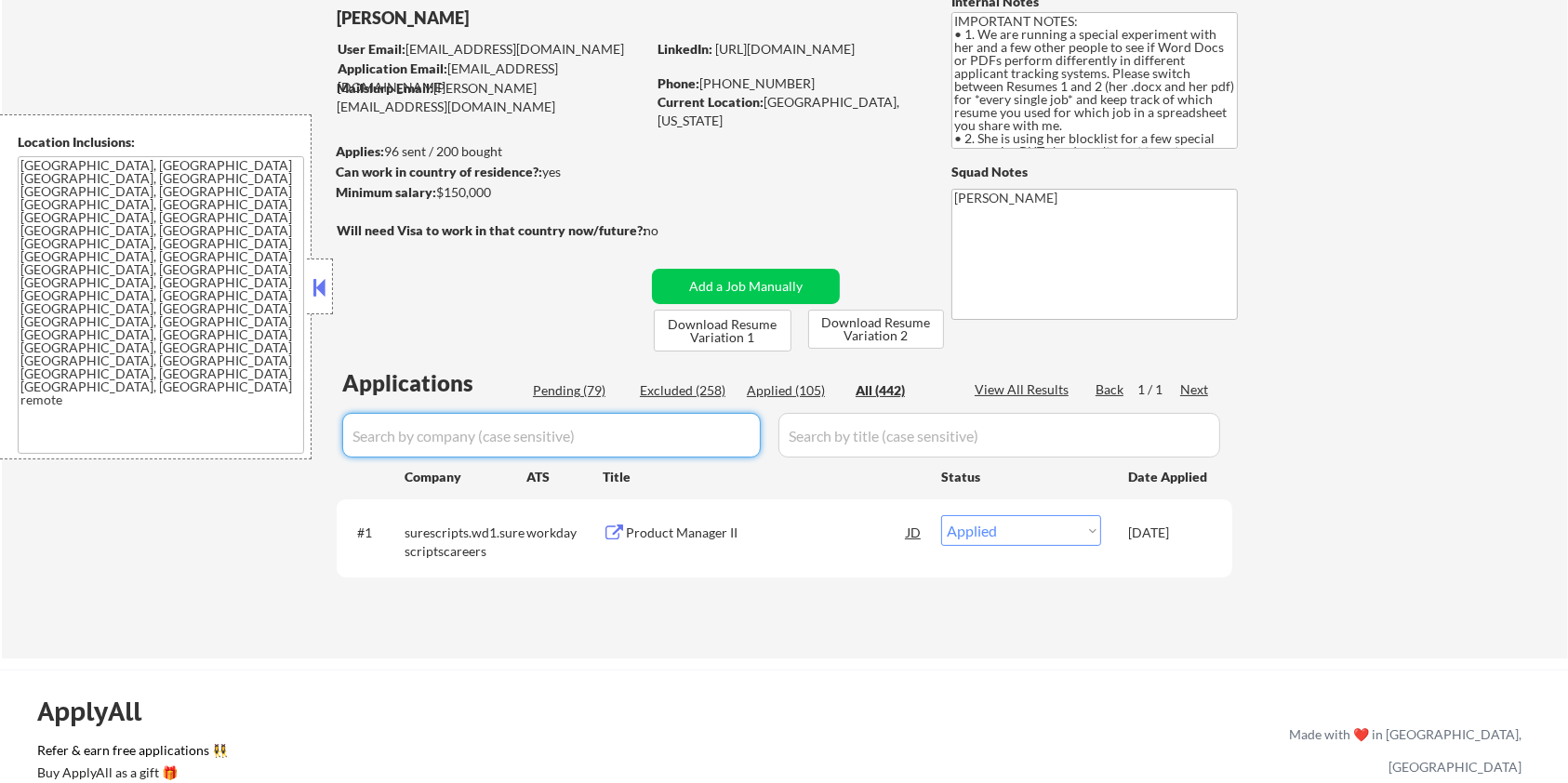
select select ""applied""
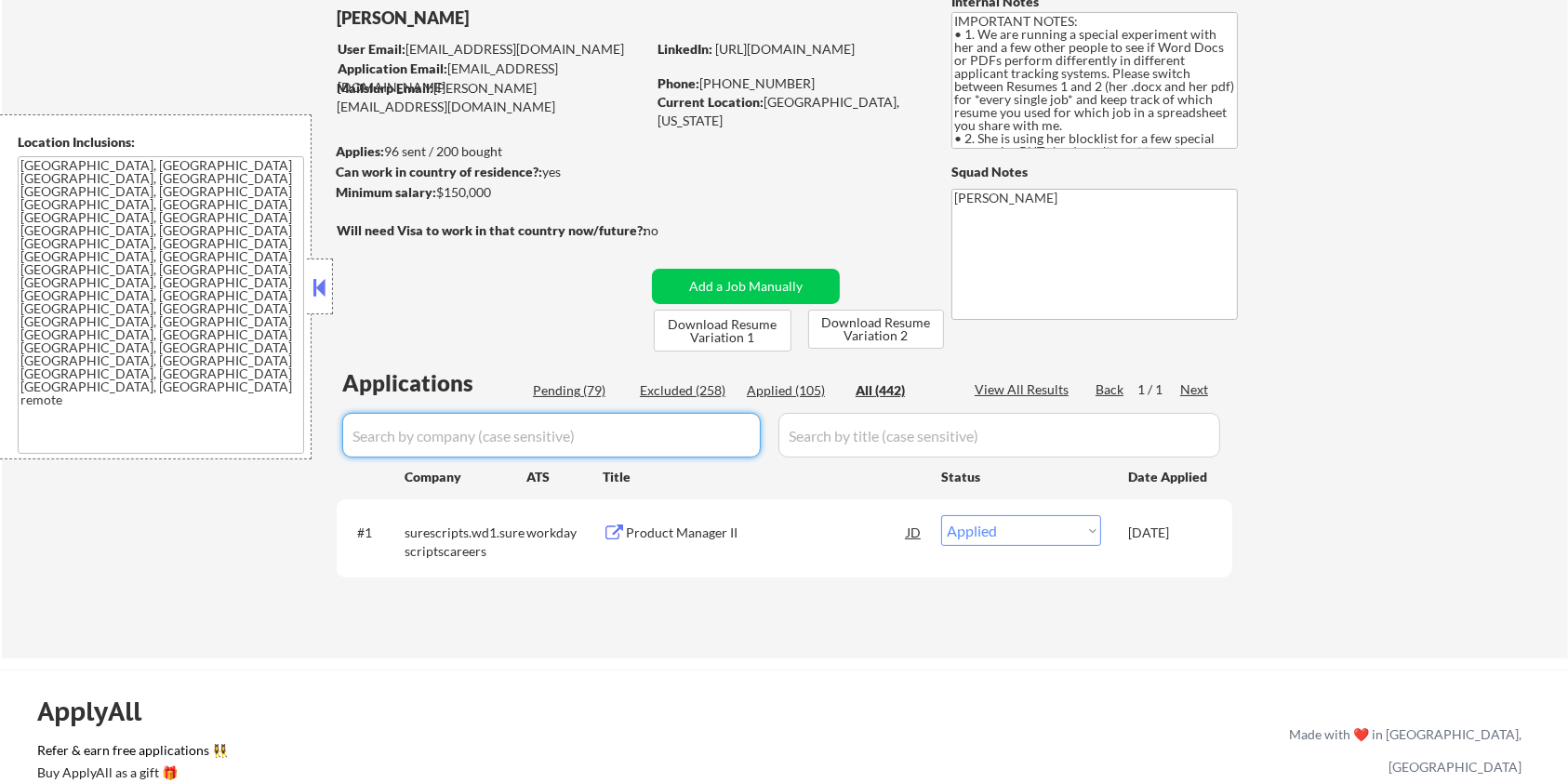
select select ""applied""
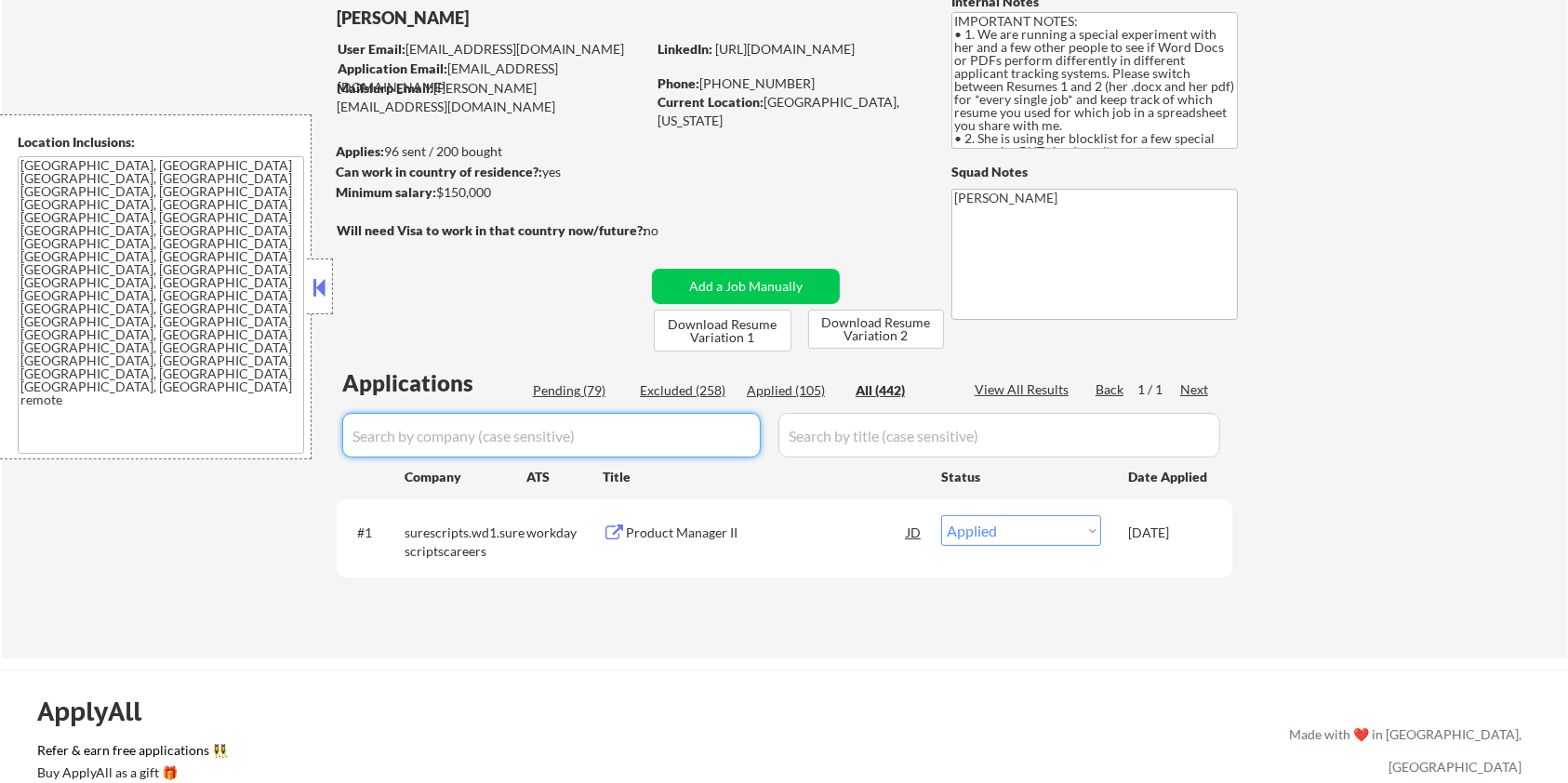
select select ""applied""
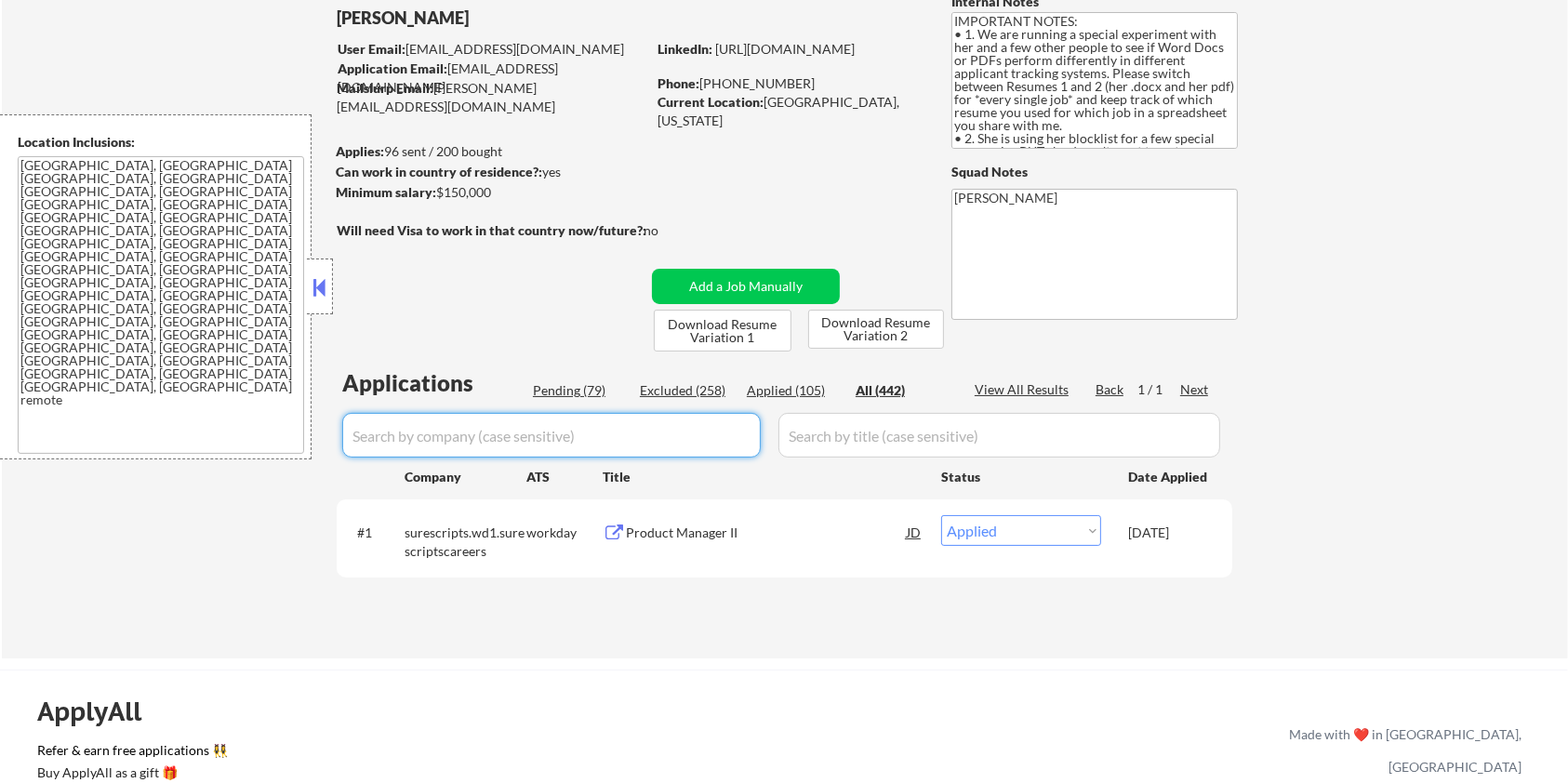
select select ""applied""
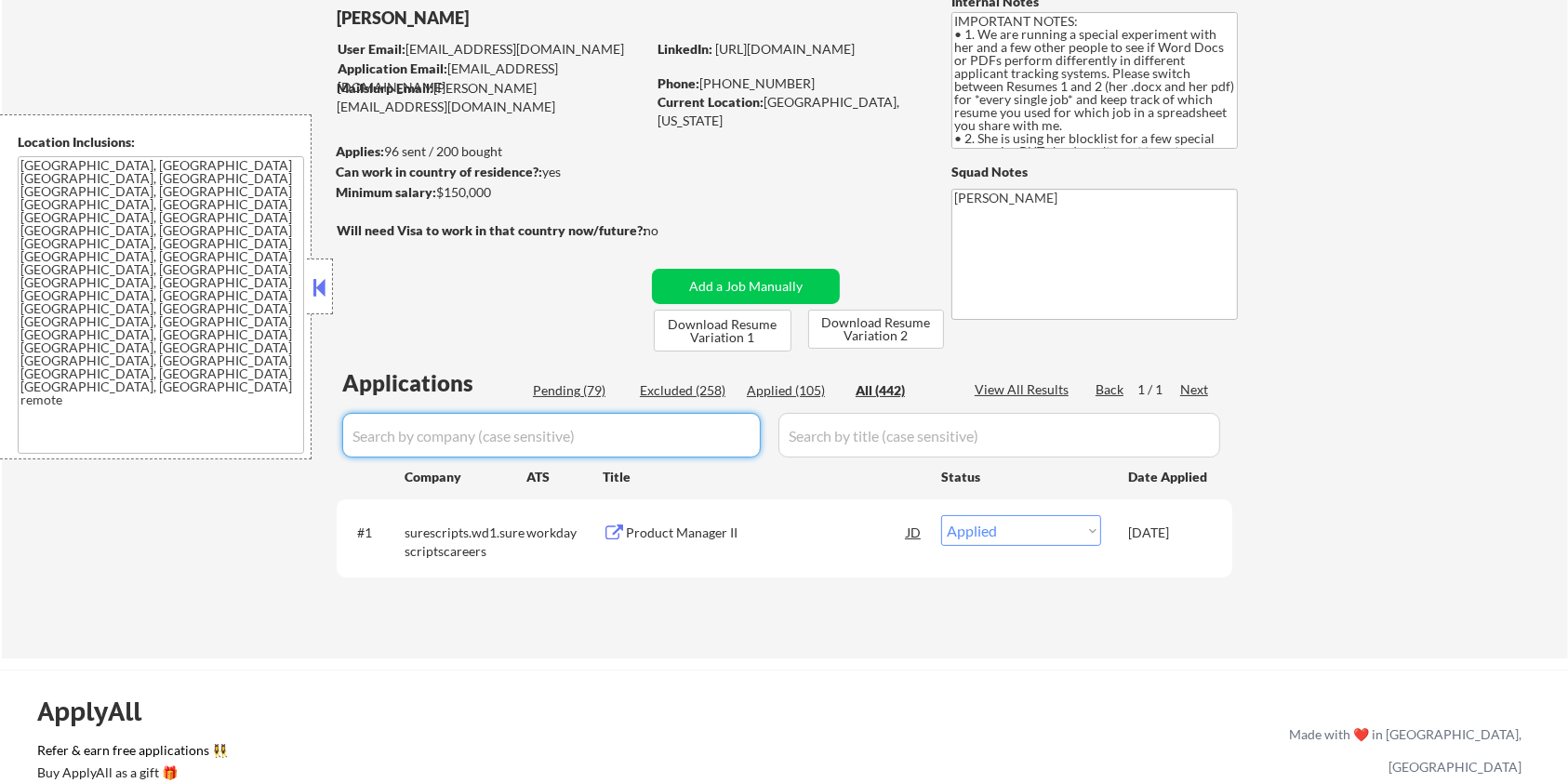
select select ""applied""
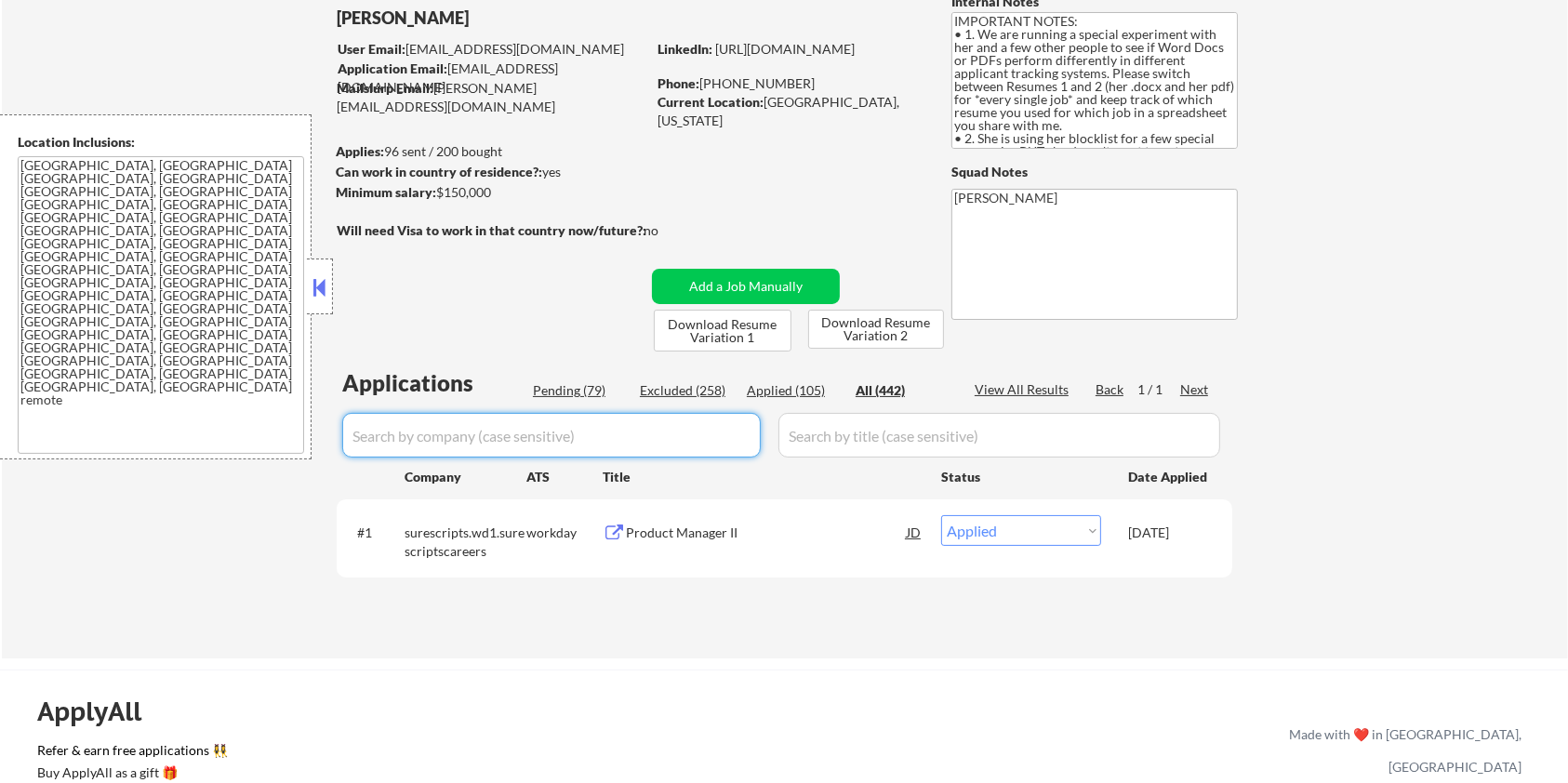
select select ""applied""
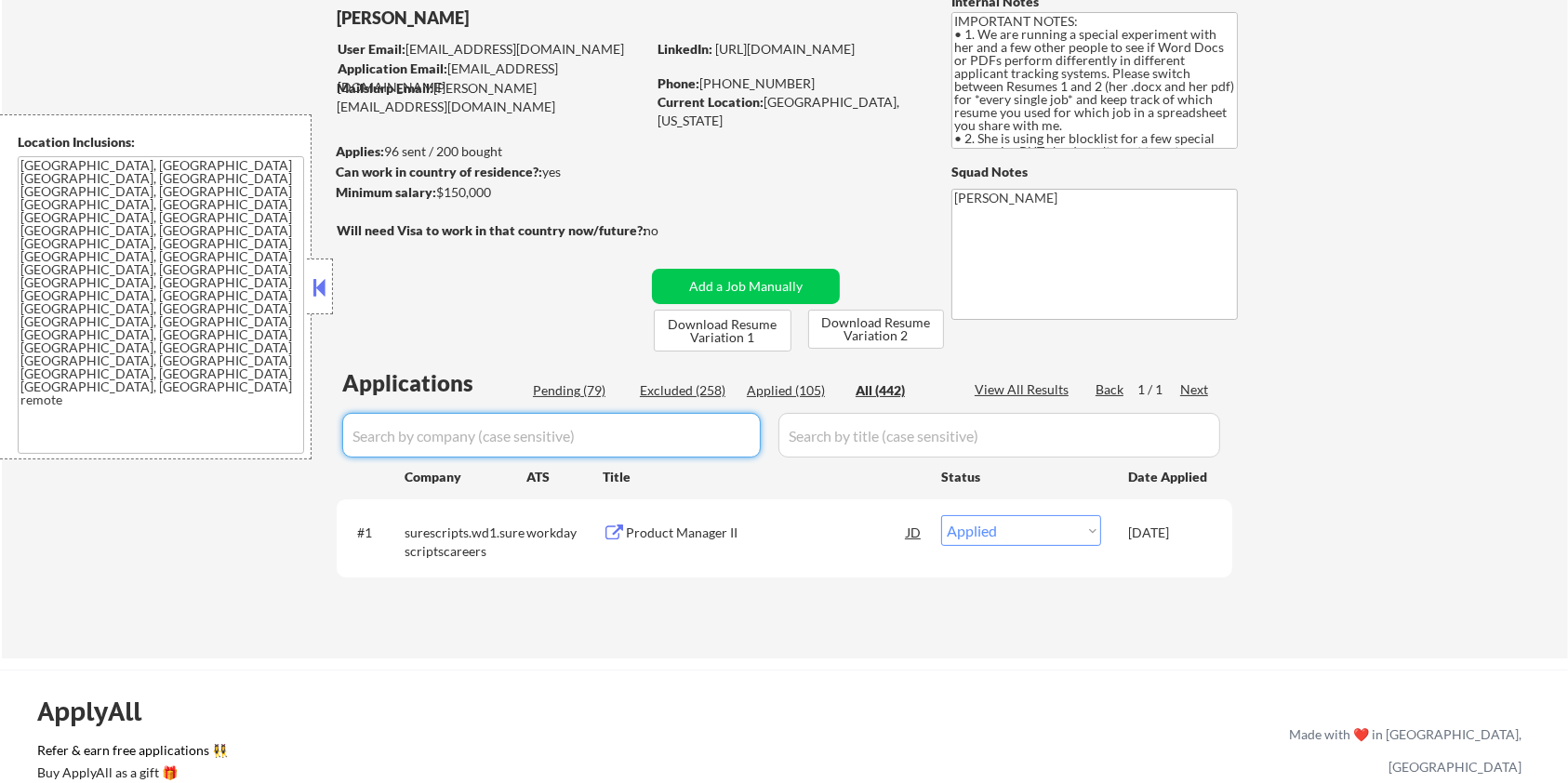
select select ""applied""
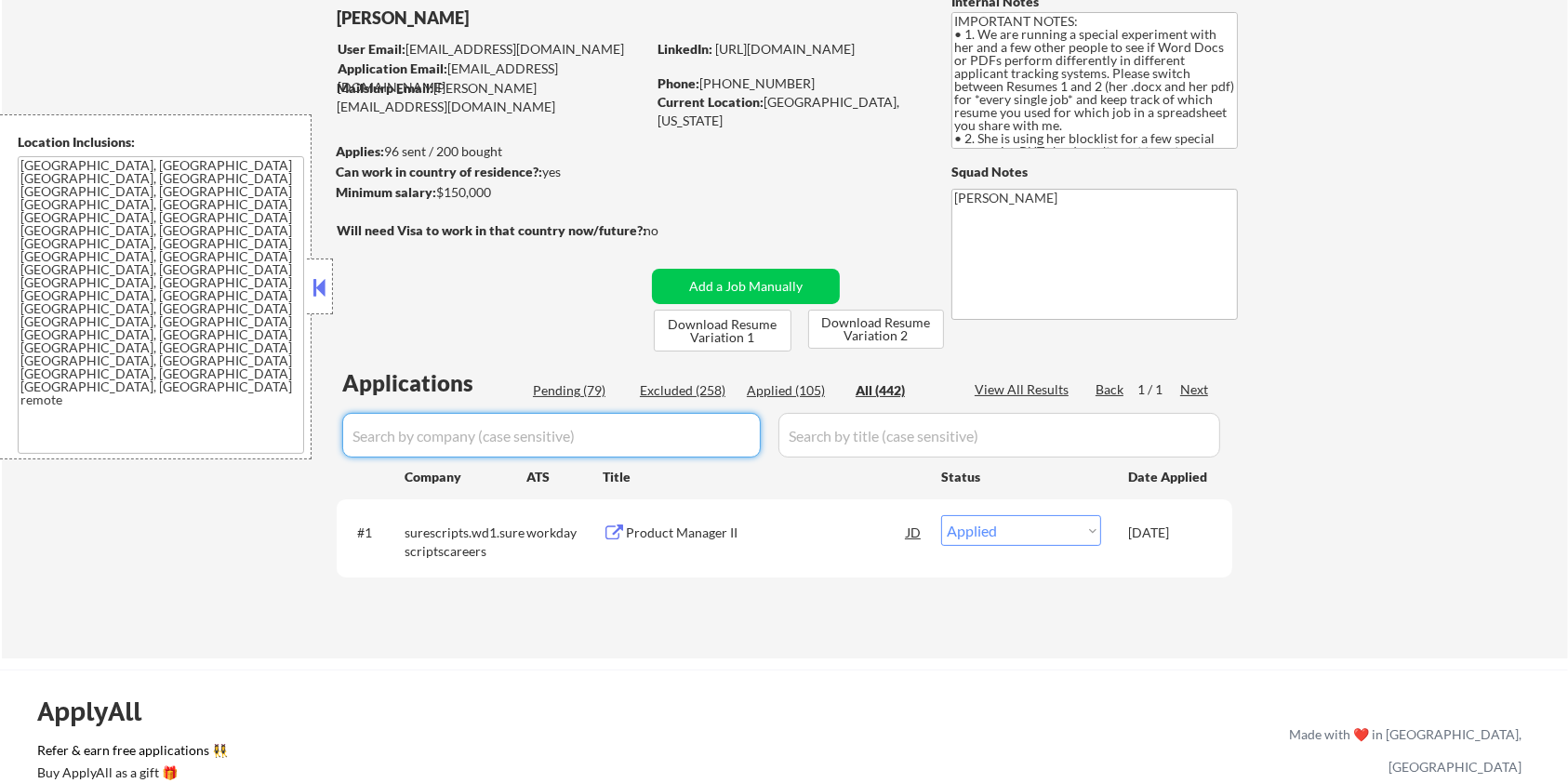
select select ""applied""
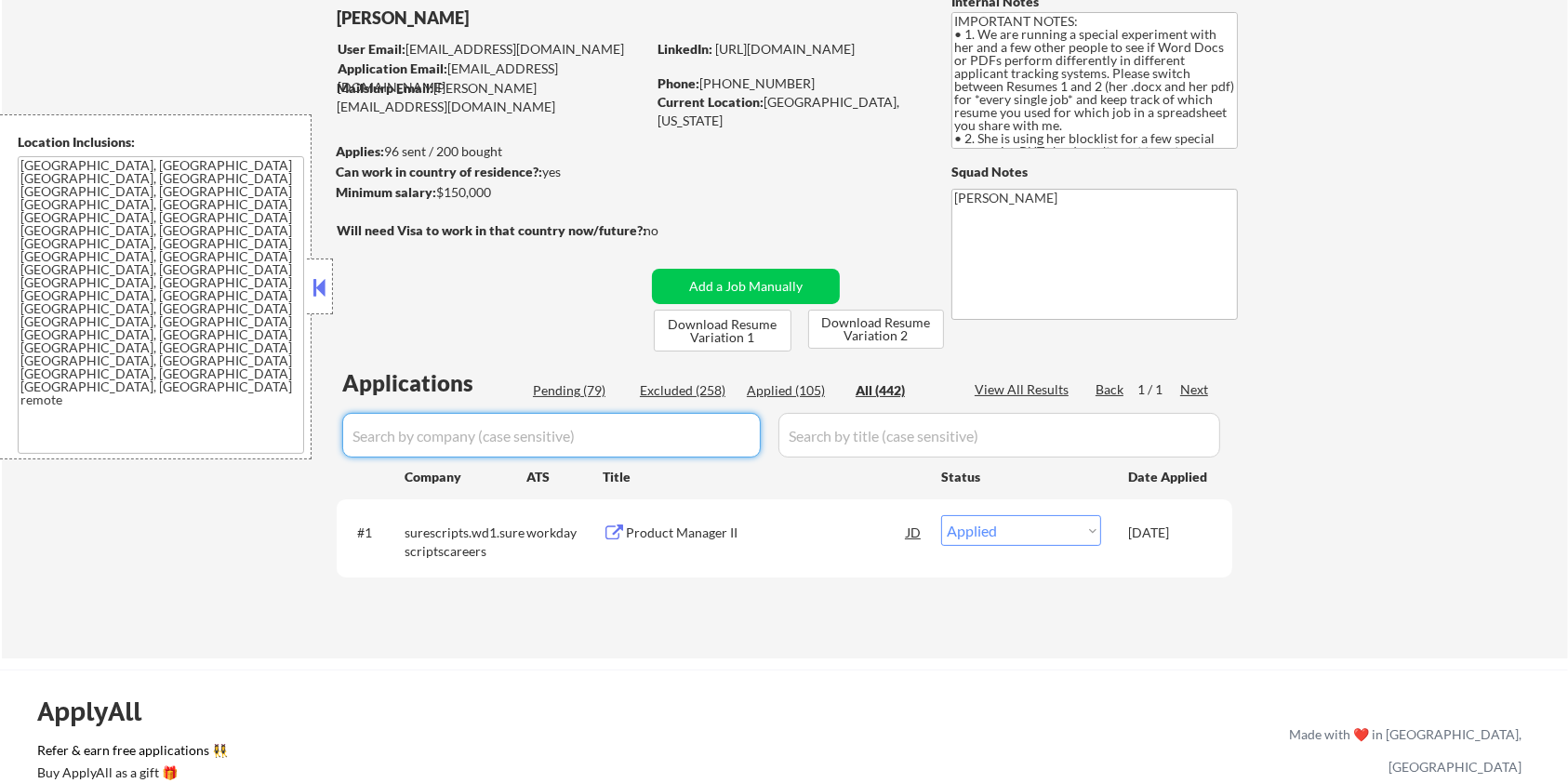
select select ""applied""
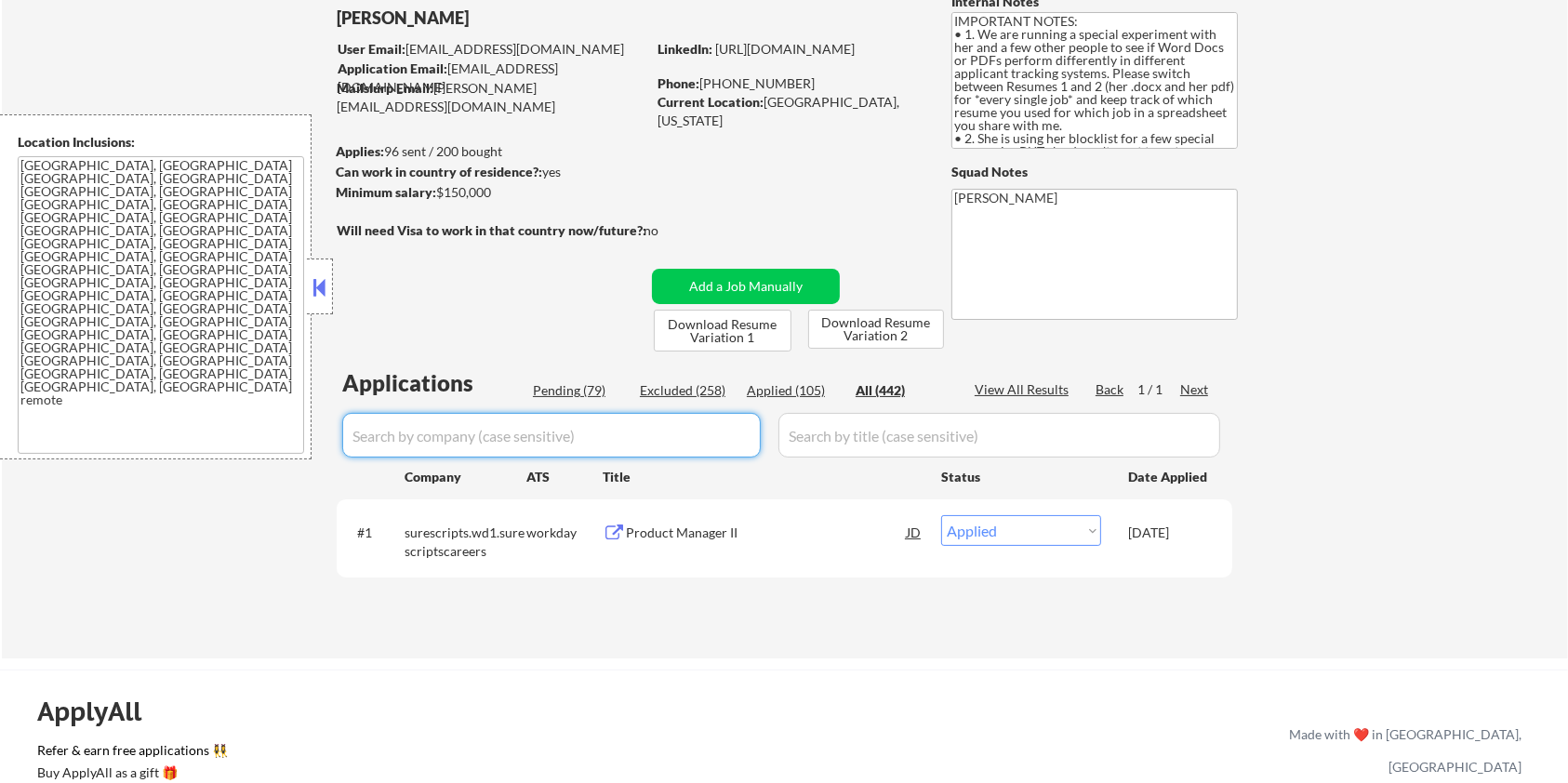
select select ""applied""
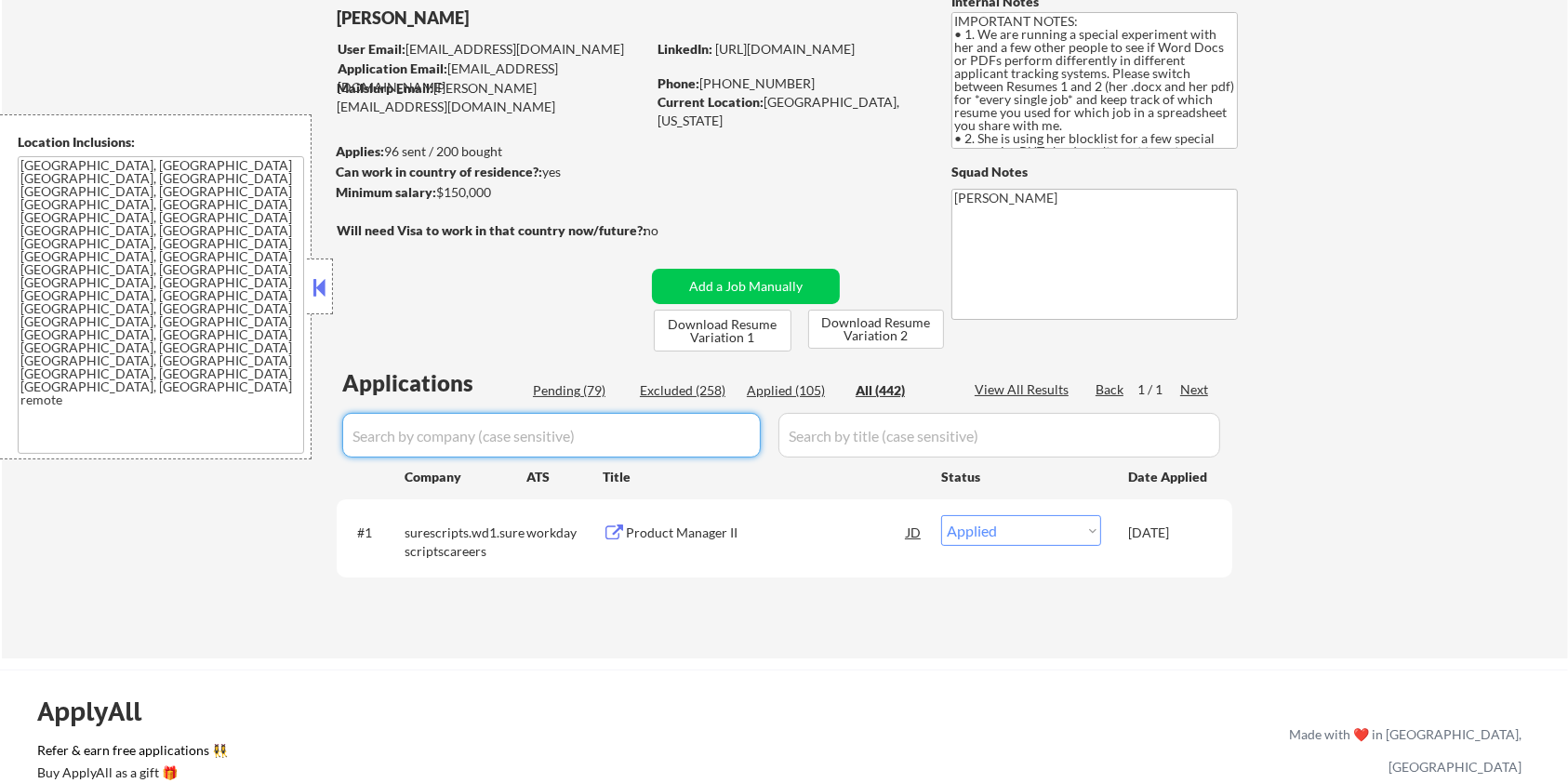
select select ""applied""
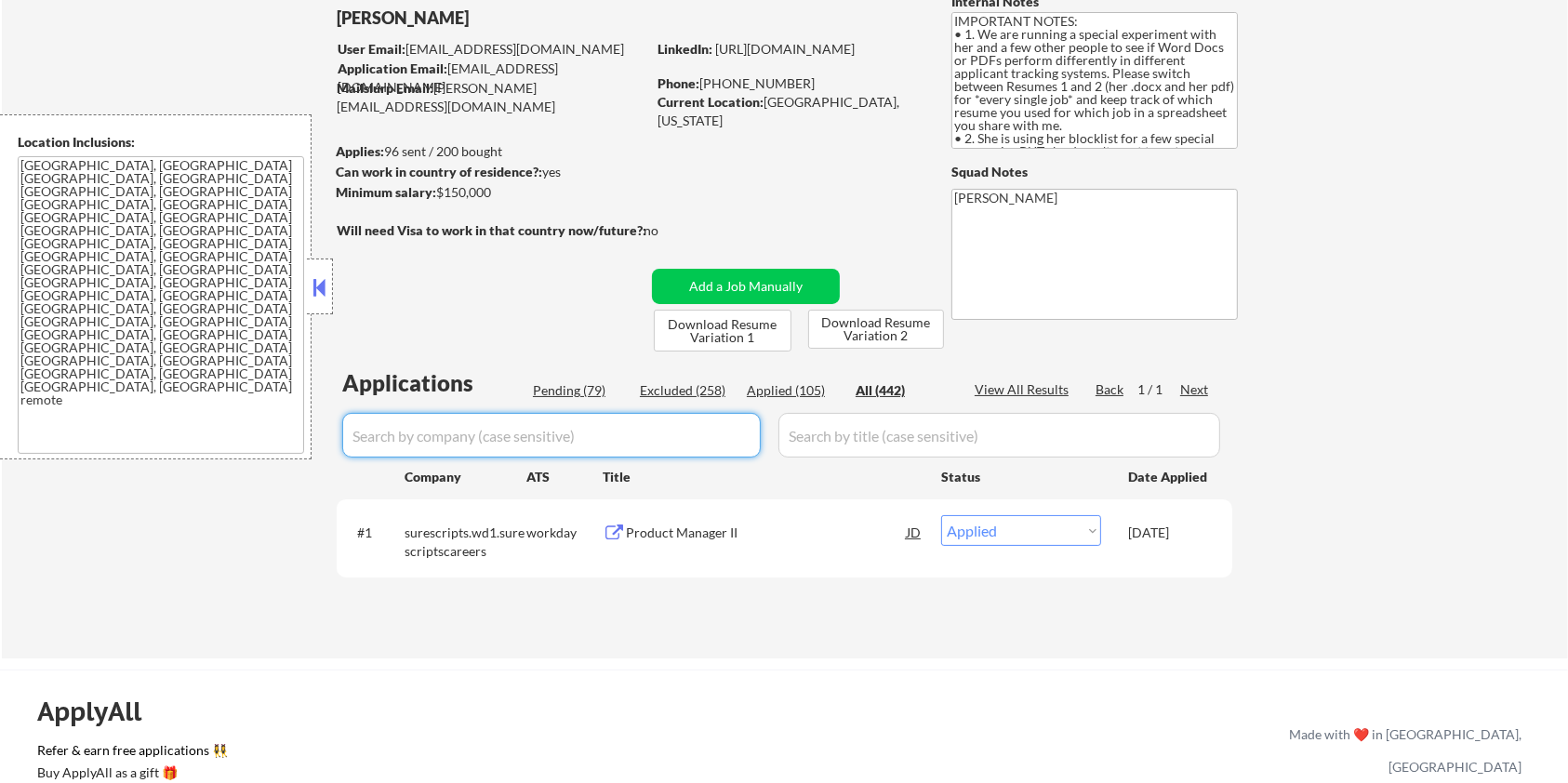
select select ""applied""
select select ""excluded__blocklist_""
select select ""applied""
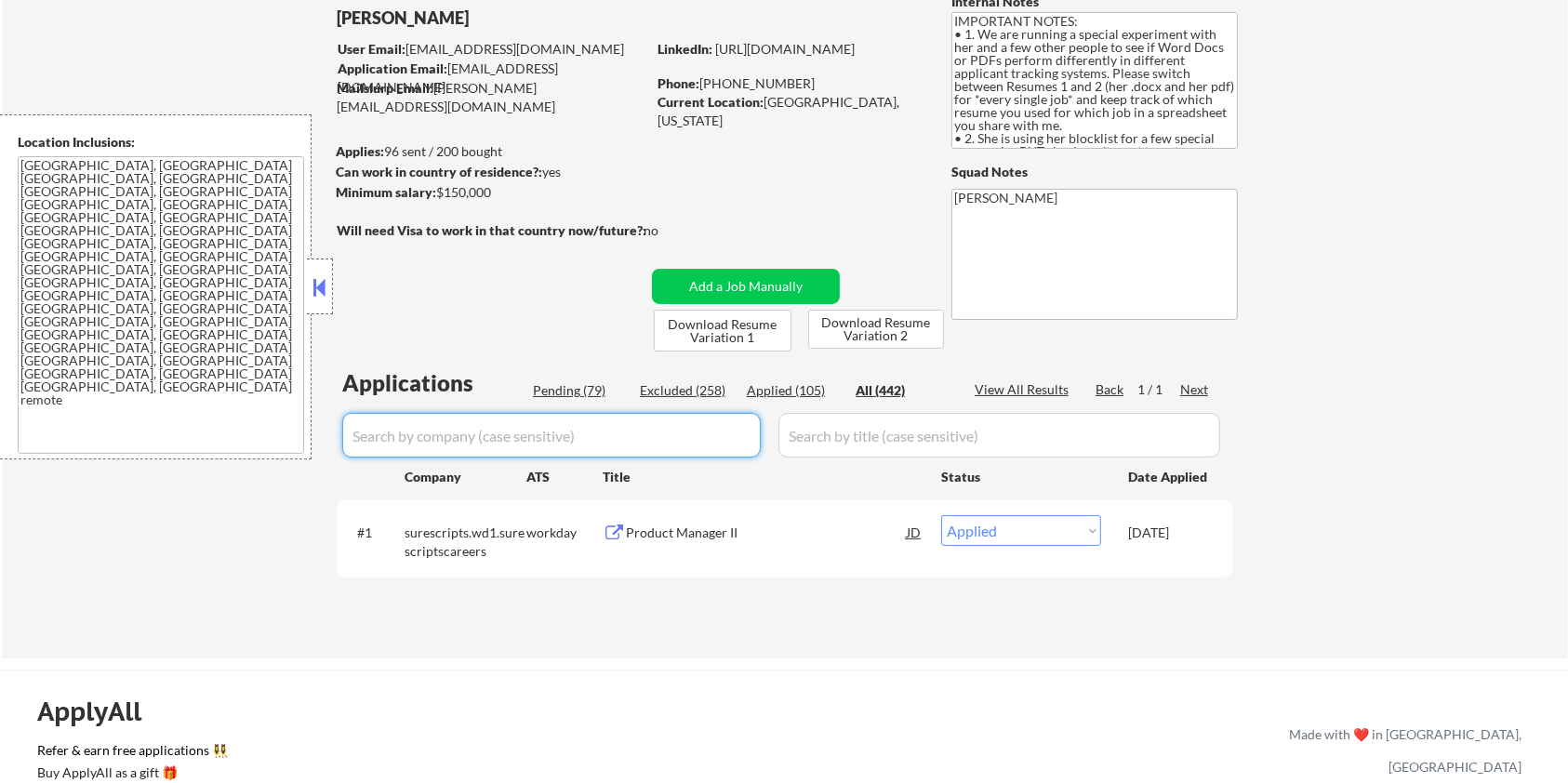
select select ""applied""
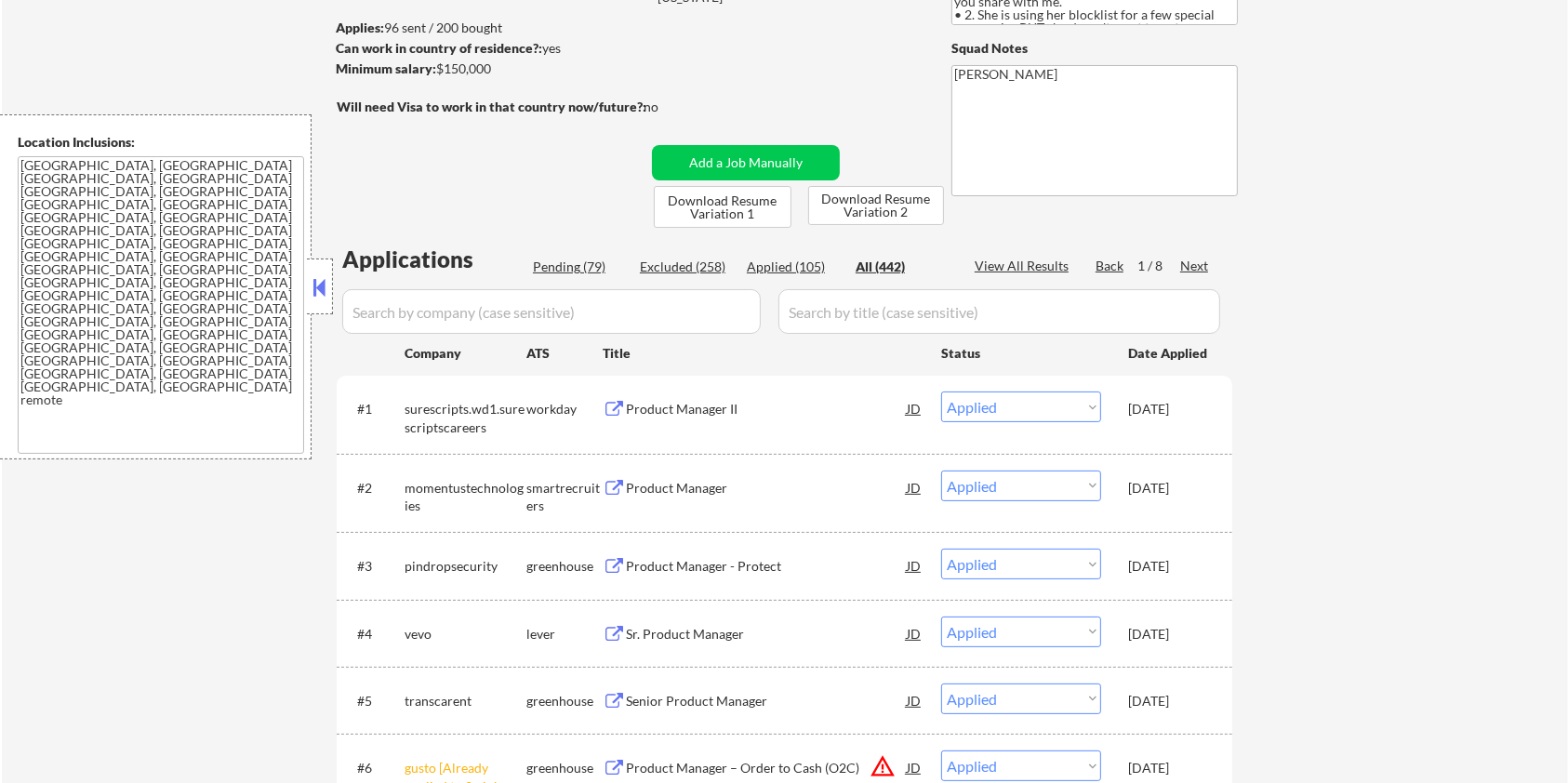
scroll to position [362, 0]
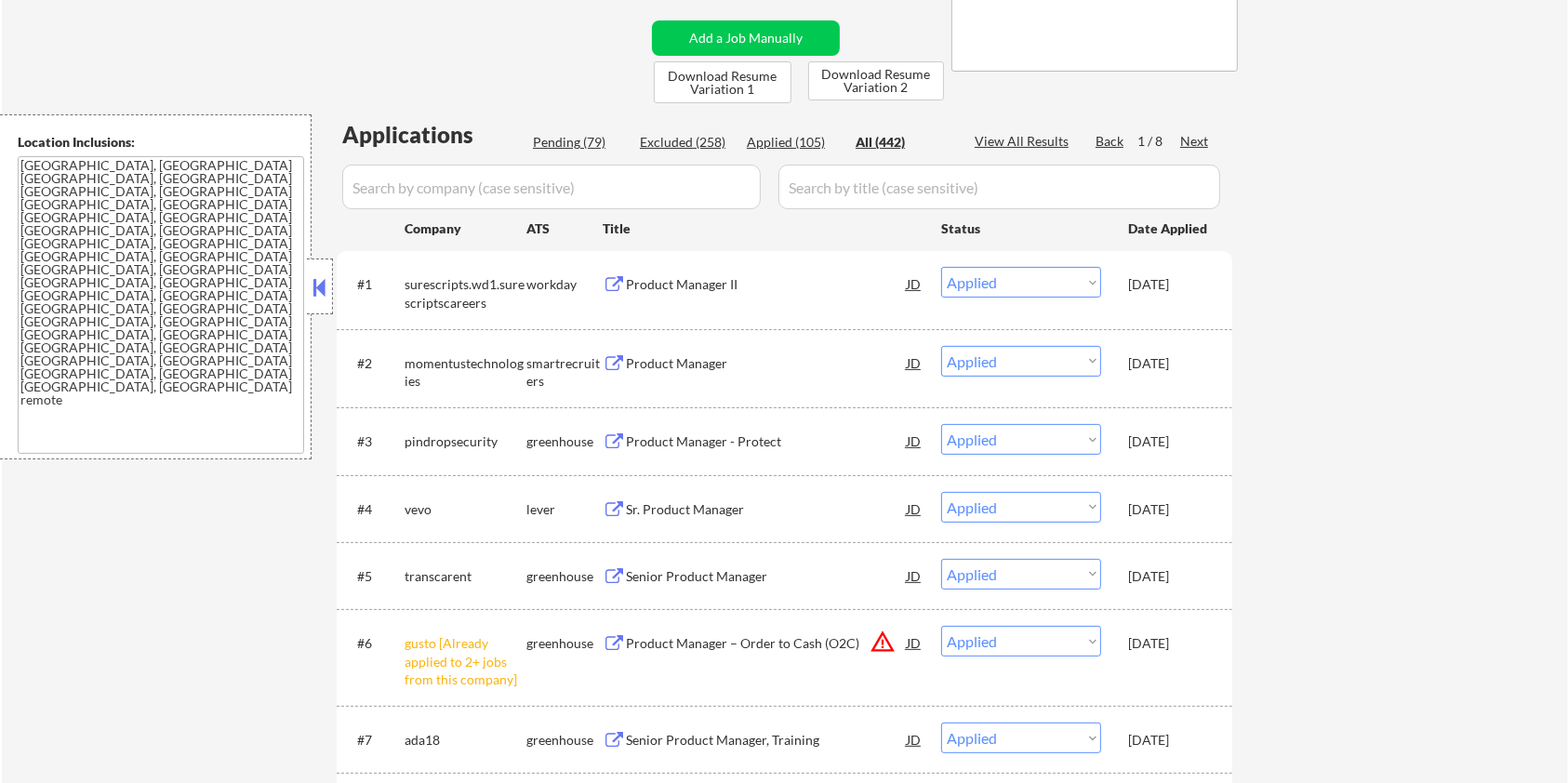
click at [567, 145] on div "Pending (79)" at bounding box center [580, 142] width 93 height 19
select select ""pending""
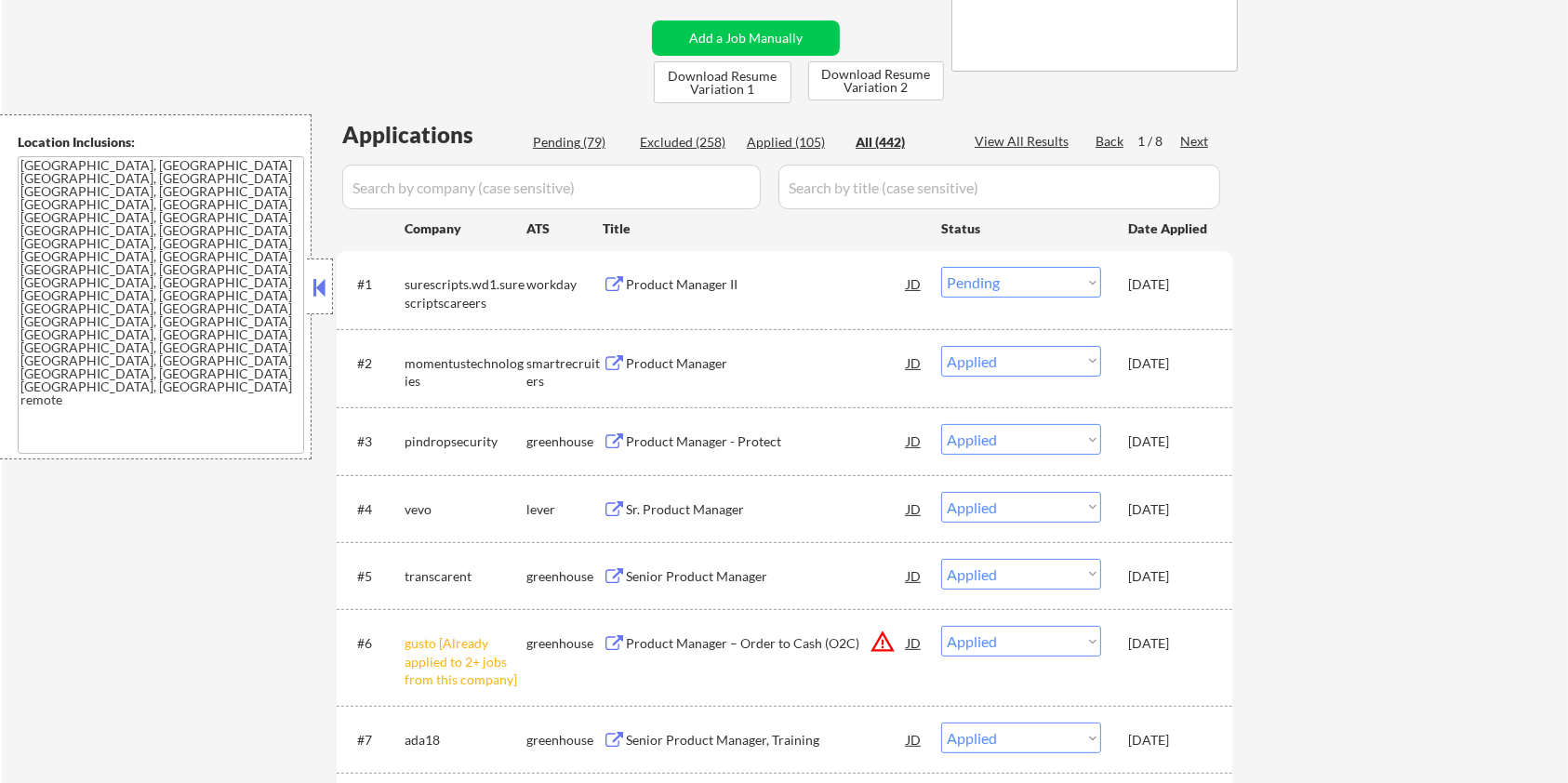
select select ""pending""
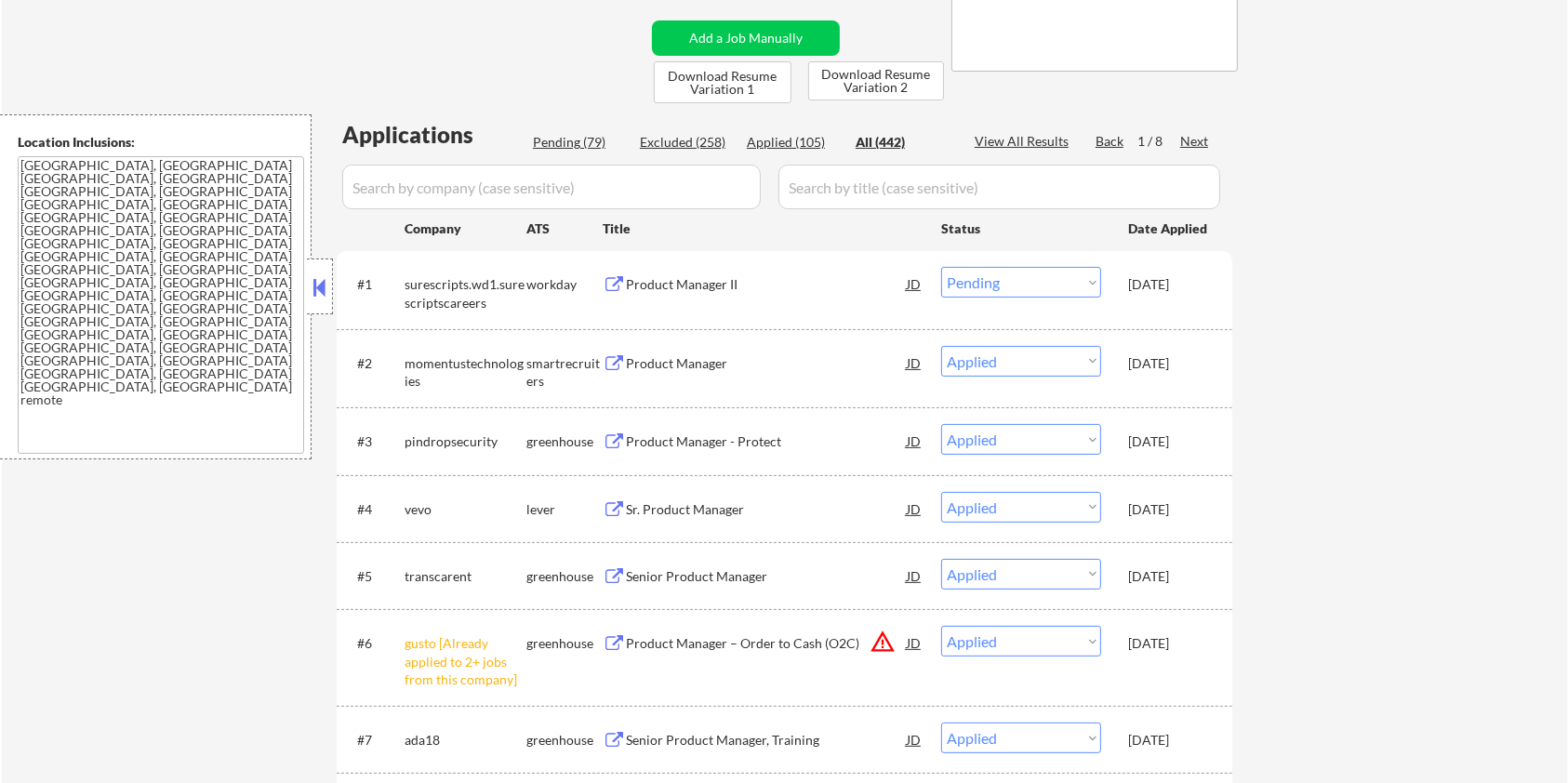
select select ""pending""
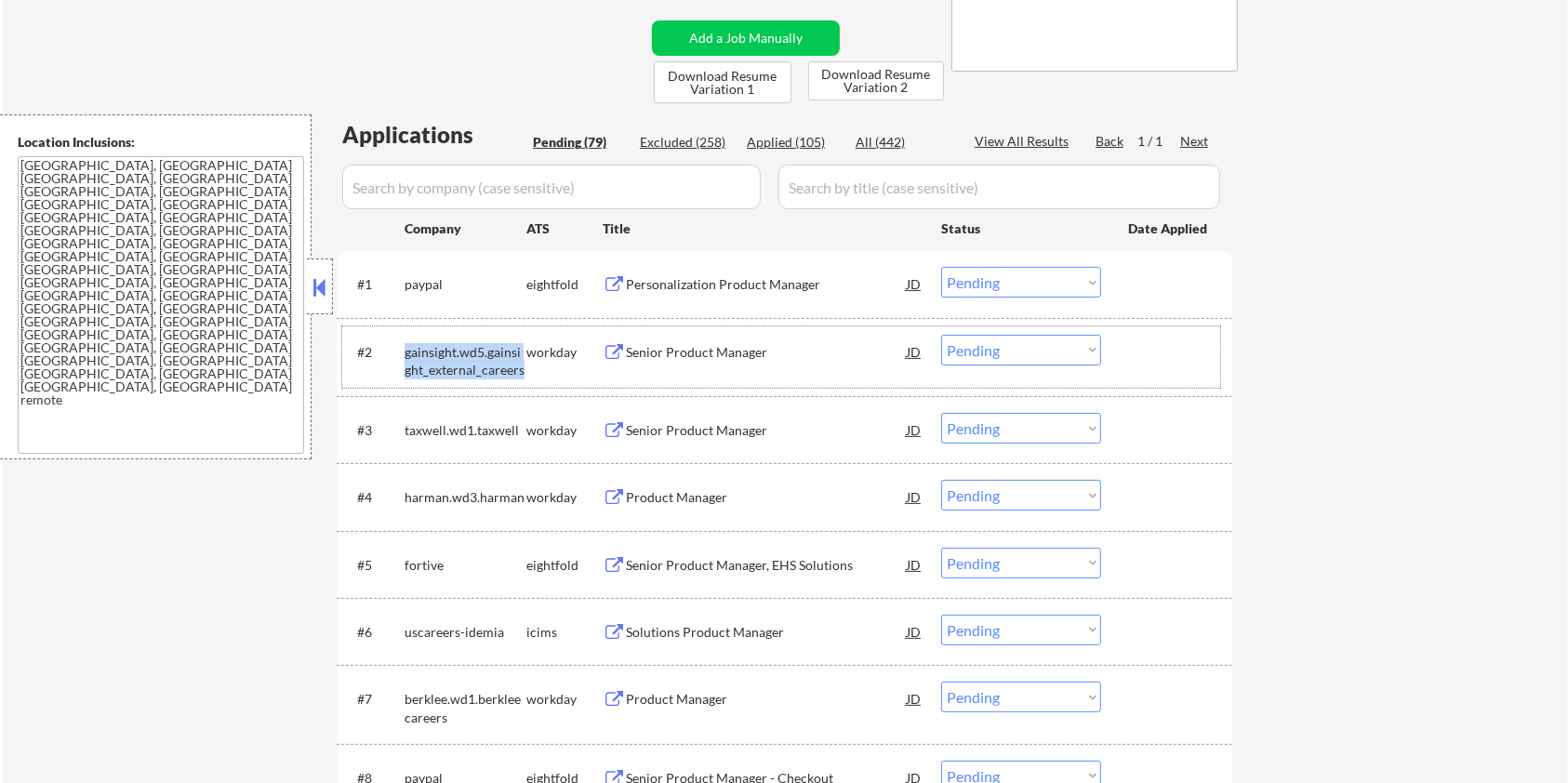
drag, startPoint x: 513, startPoint y: 367, endPoint x: 402, endPoint y: 350, distance: 112.3
click at [402, 350] on div "#2 gainsight.wd5.gainsight_external_careers workday Senior Product Manager JD C…" at bounding box center [781, 357] width 878 height 61
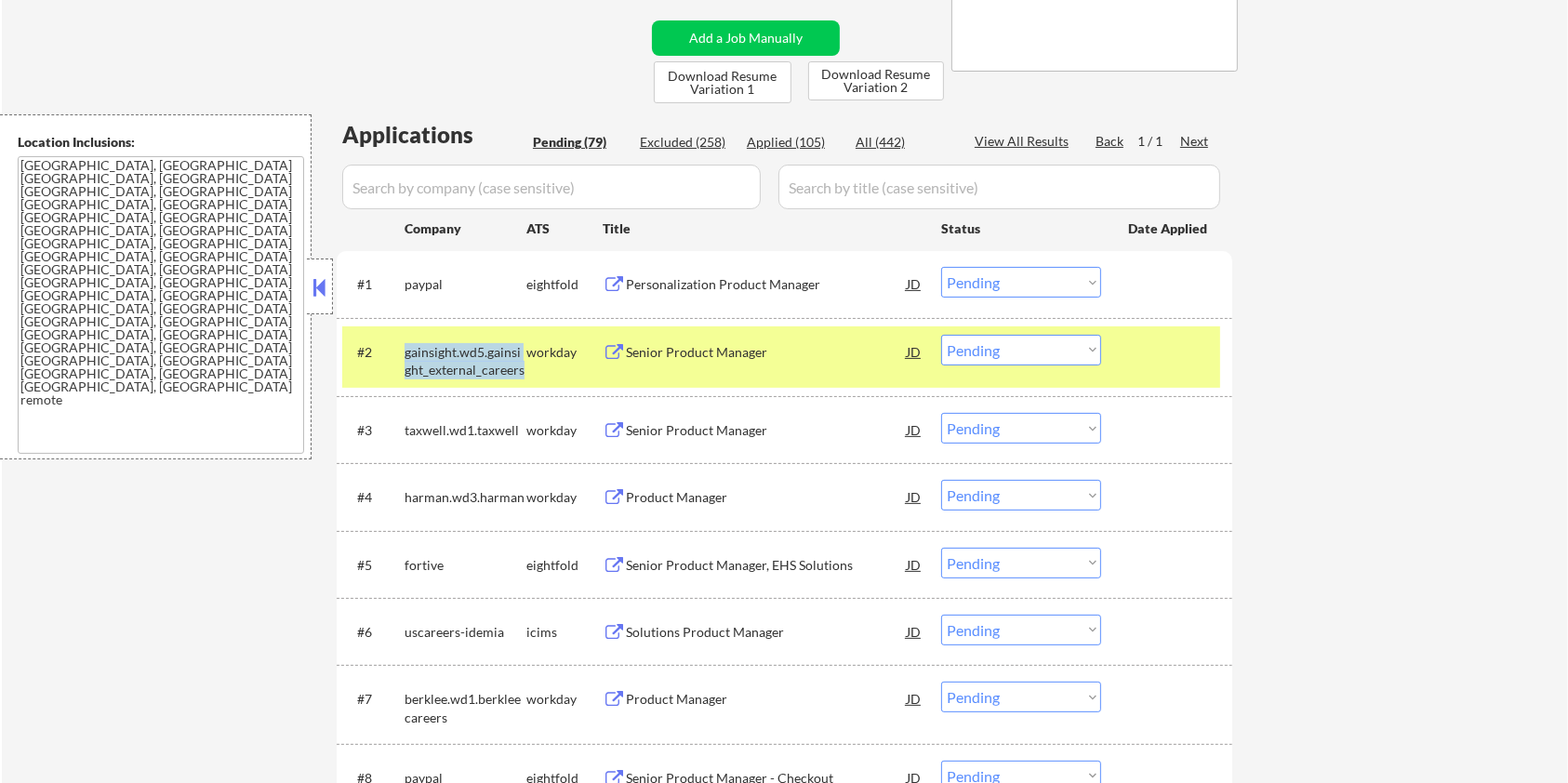
copy div "gainsight.wd5.gainsight_external_careers"
click at [504, 197] on input "input" at bounding box center [551, 187] width 419 height 45
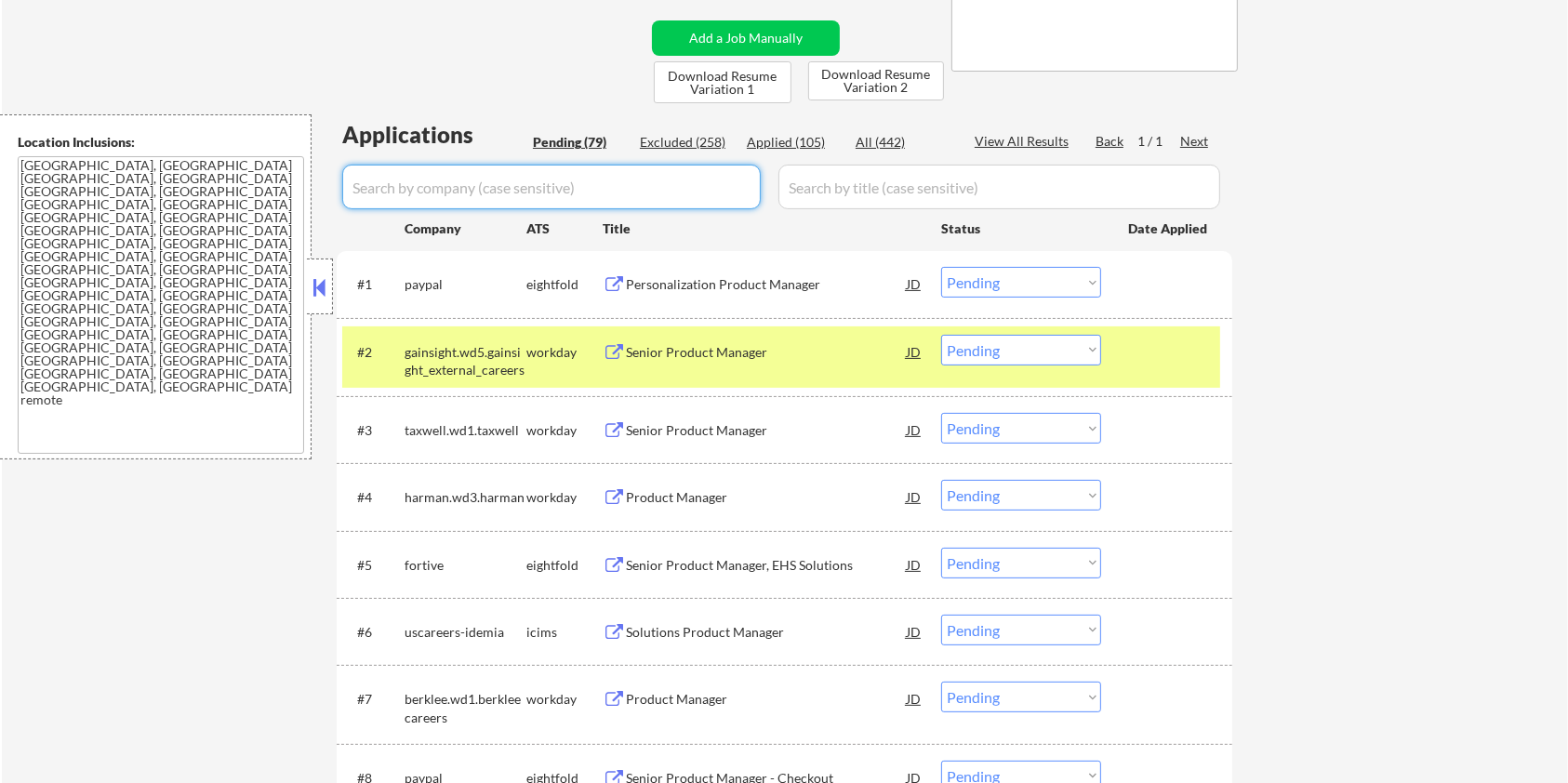
paste input "gainsight.wd5.gainsight_external_careers"
click at [829, 192] on input "input" at bounding box center [999, 187] width 442 height 45
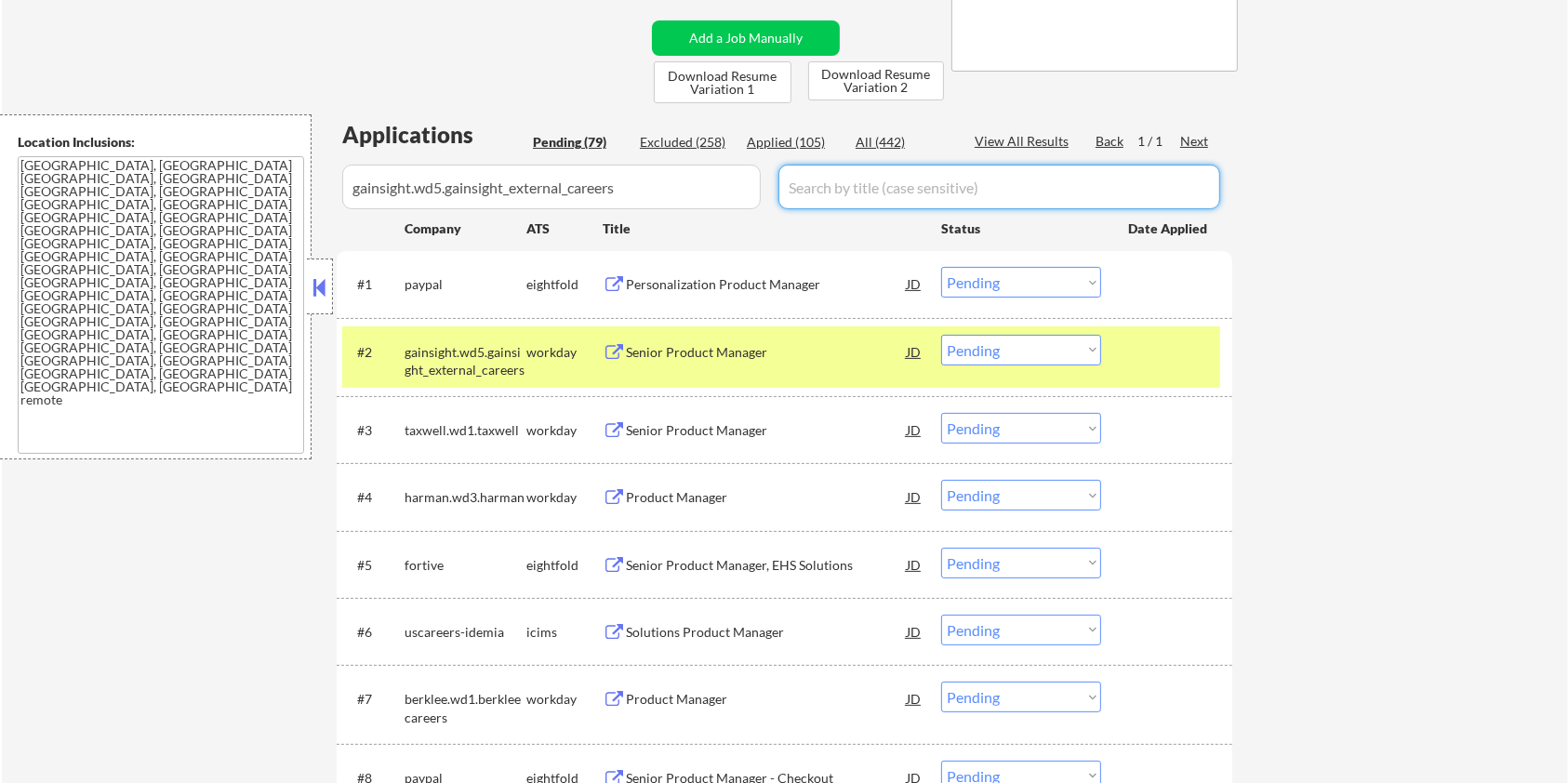
click at [878, 143] on div "All (442)" at bounding box center [902, 142] width 93 height 19
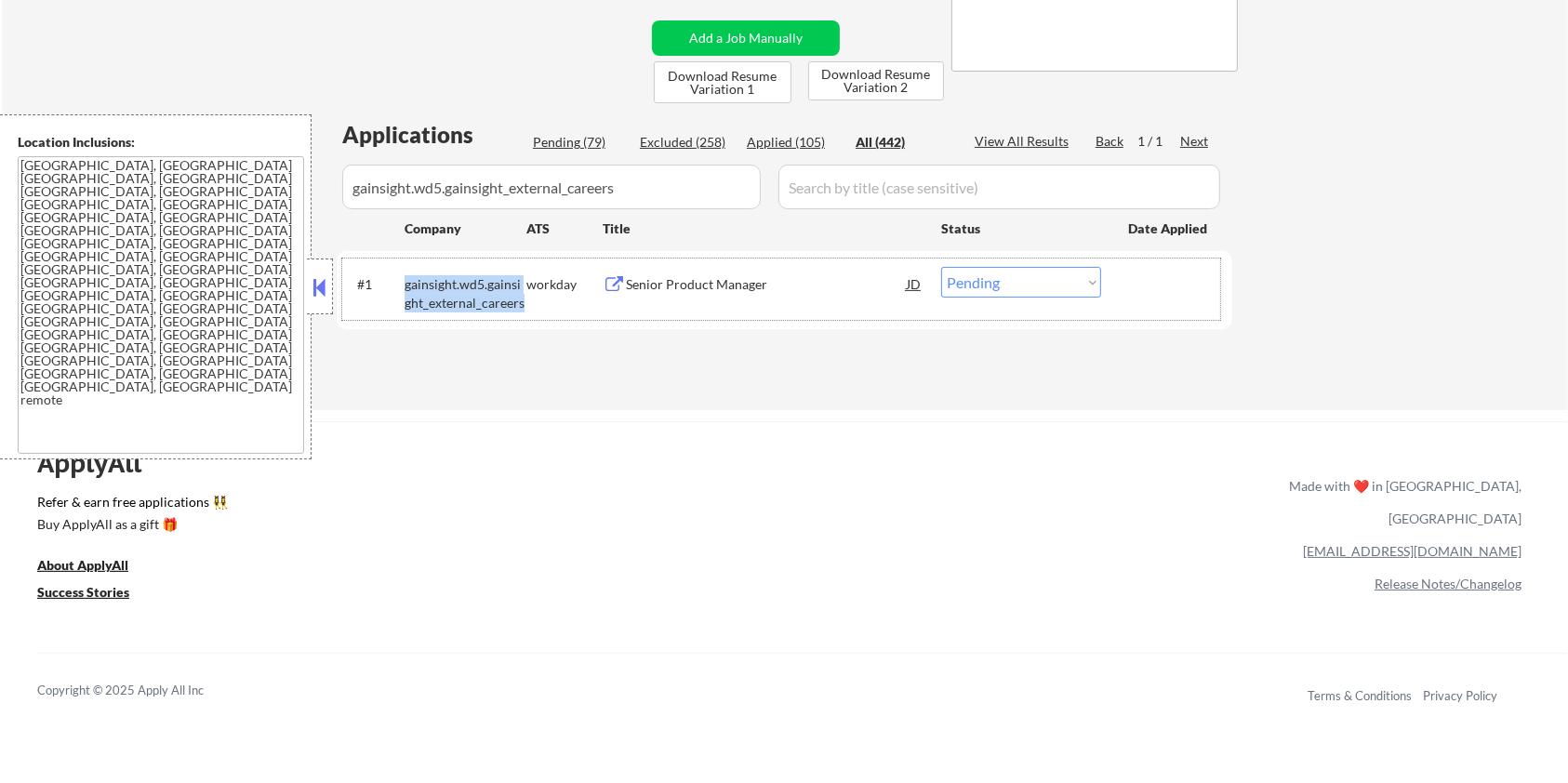
drag, startPoint x: 521, startPoint y: 298, endPoint x: 399, endPoint y: 293, distance: 122.1
click at [399, 293] on div "#1 gainsight.wd5.gainsight_external_careers workday Senior Product Manager JD C…" at bounding box center [781, 289] width 878 height 61
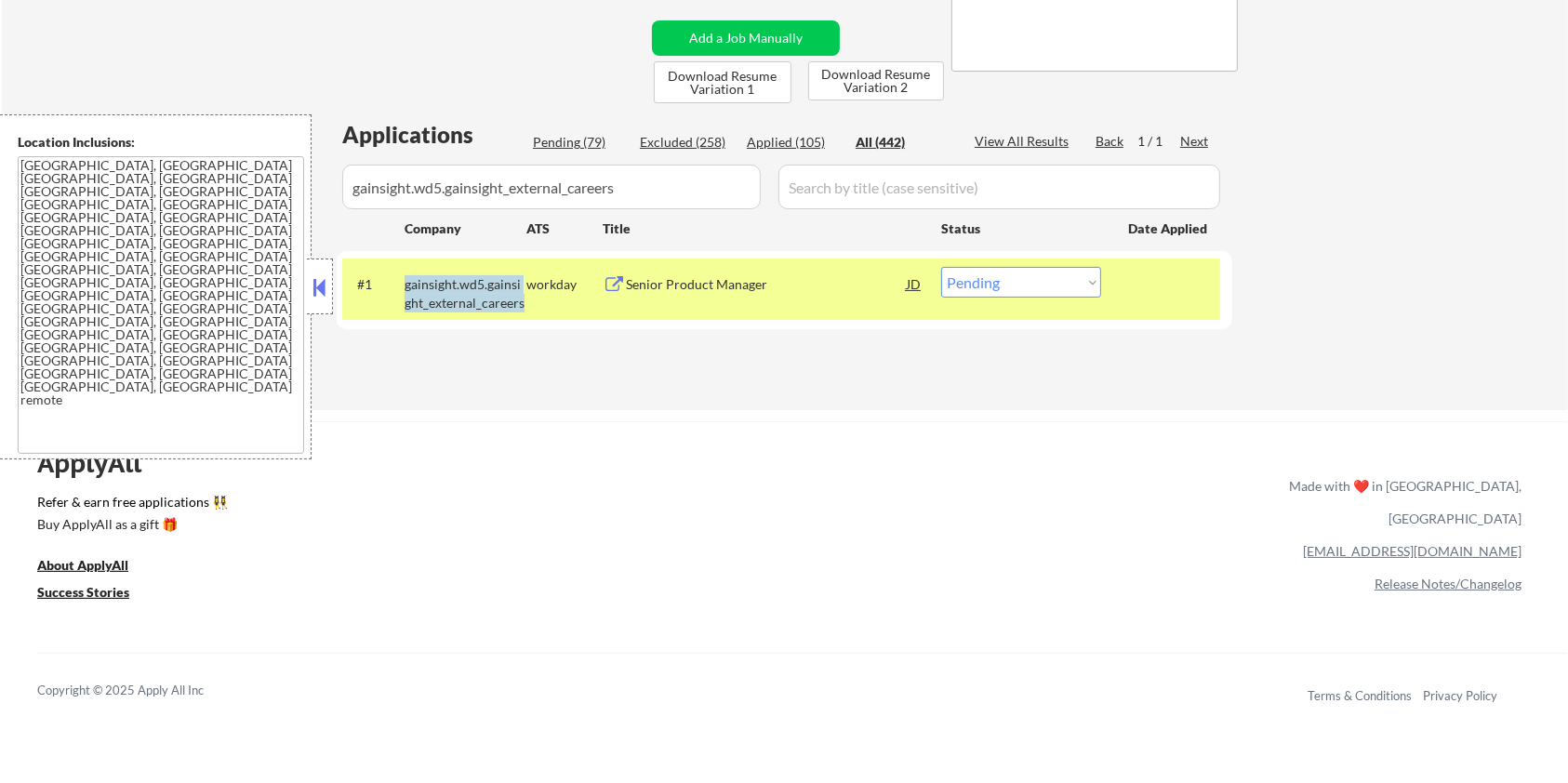
copy div "gainsight.wd5.gainsight_external_careers"
click at [692, 274] on div "Senior Product Manager" at bounding box center [766, 283] width 281 height 33
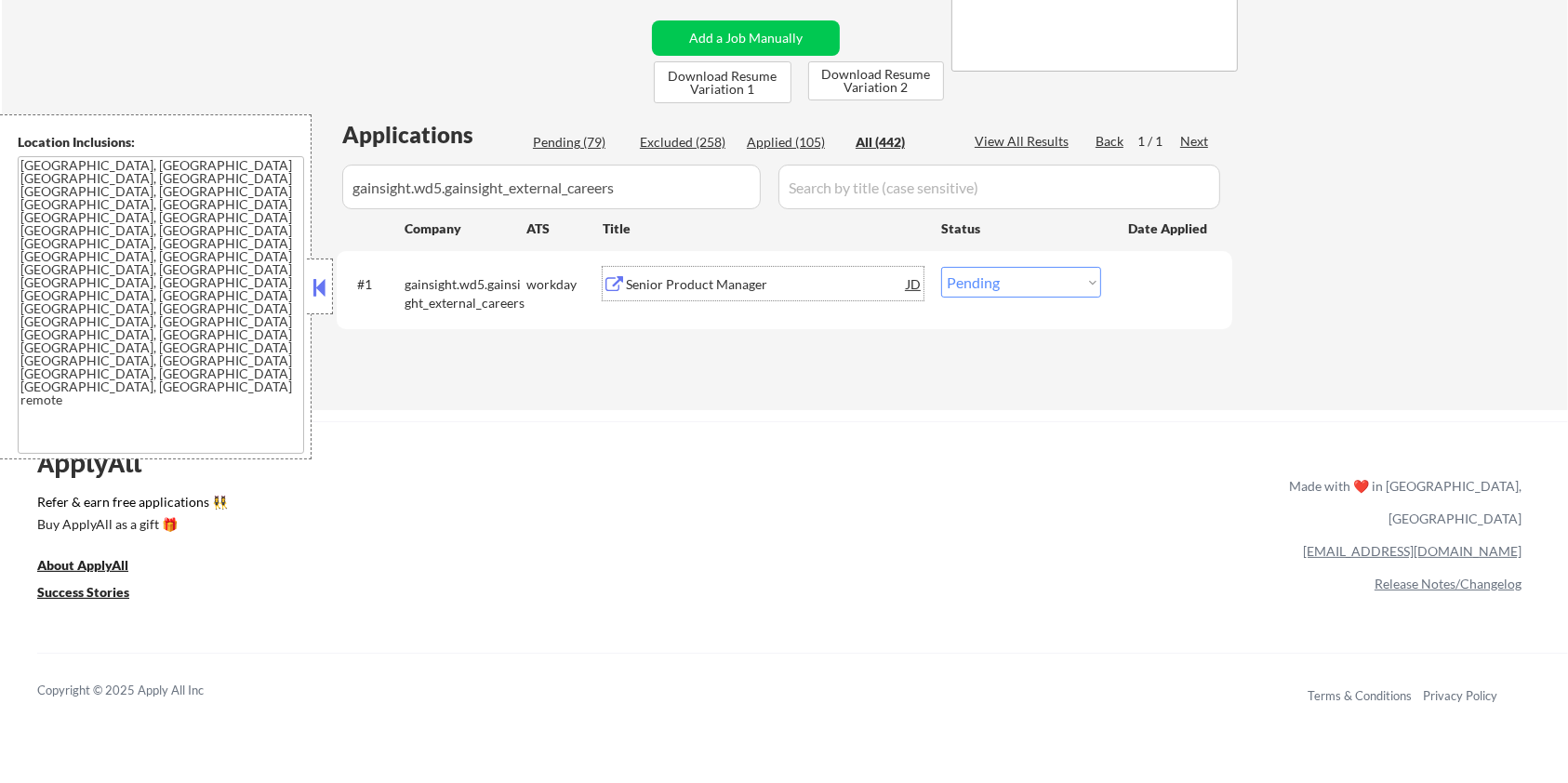
click at [1031, 279] on select "Choose an option... Pending Applied Excluded (Questions) Excluded (Expired) Exc…" at bounding box center [1021, 282] width 160 height 31
click at [941, 267] on select "Choose an option... Pending Applied Excluded (Questions) Excluded (Expired) Exc…" at bounding box center [1021, 282] width 160 height 31
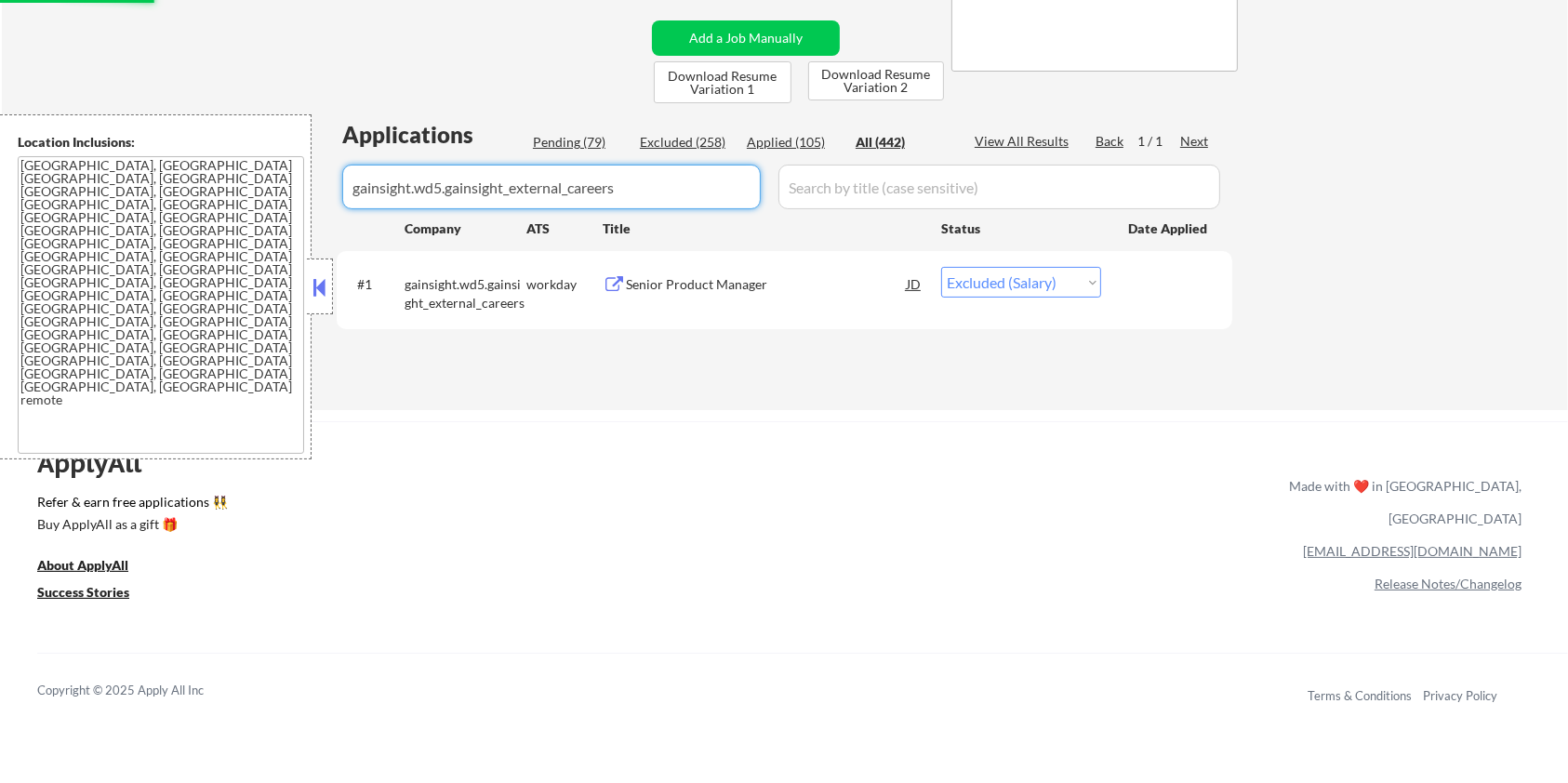
drag, startPoint x: 670, startPoint y: 190, endPoint x: 81, endPoint y: 294, distance: 598.1
click at [81, 294] on body "← Return to /applysquad Mailslurp Inbox Job Search Builder Zoe Henderson User E…" at bounding box center [784, 29] width 1568 height 783
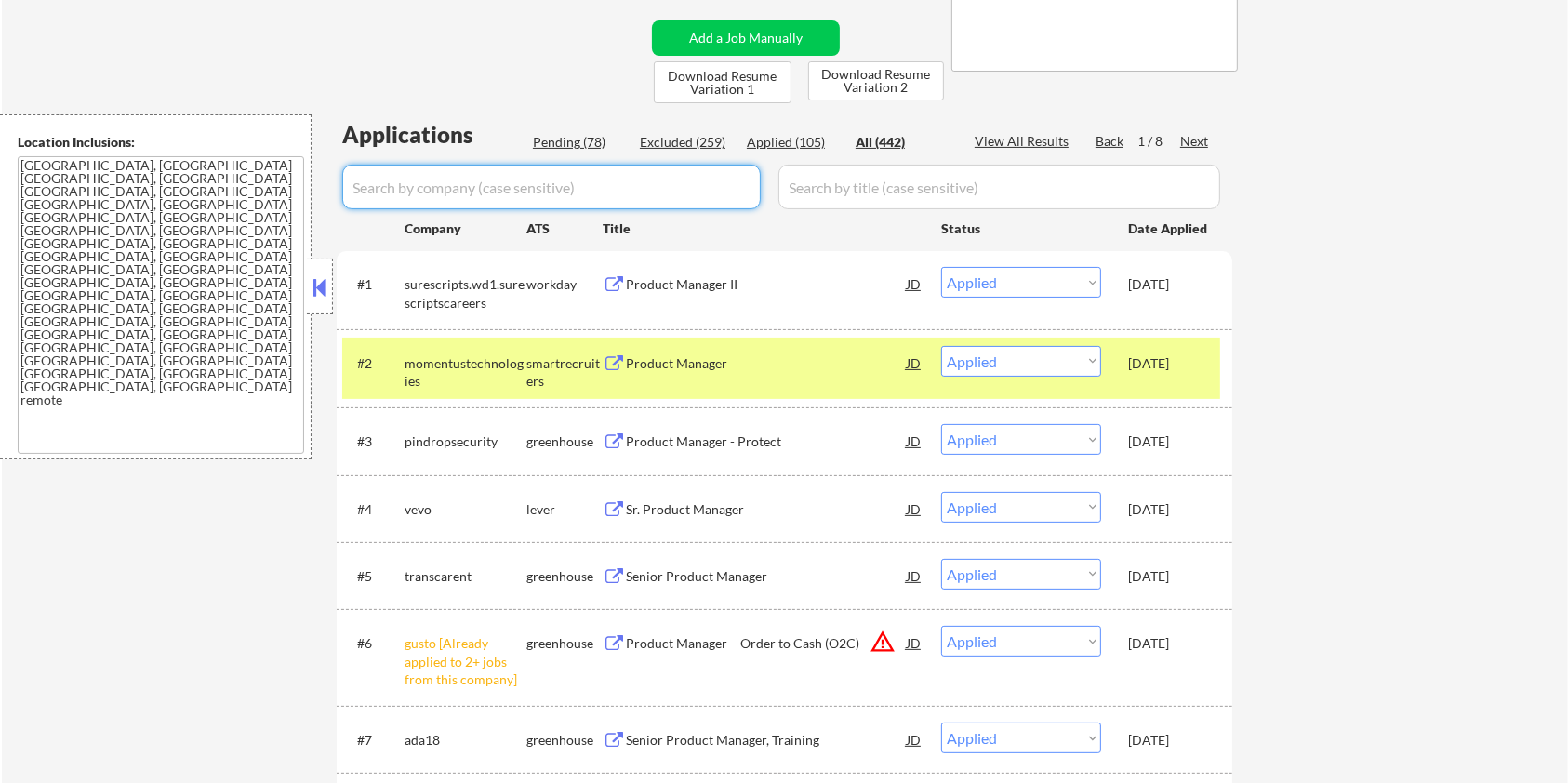
click at [558, 134] on div "Pending (78)" at bounding box center [580, 142] width 93 height 19
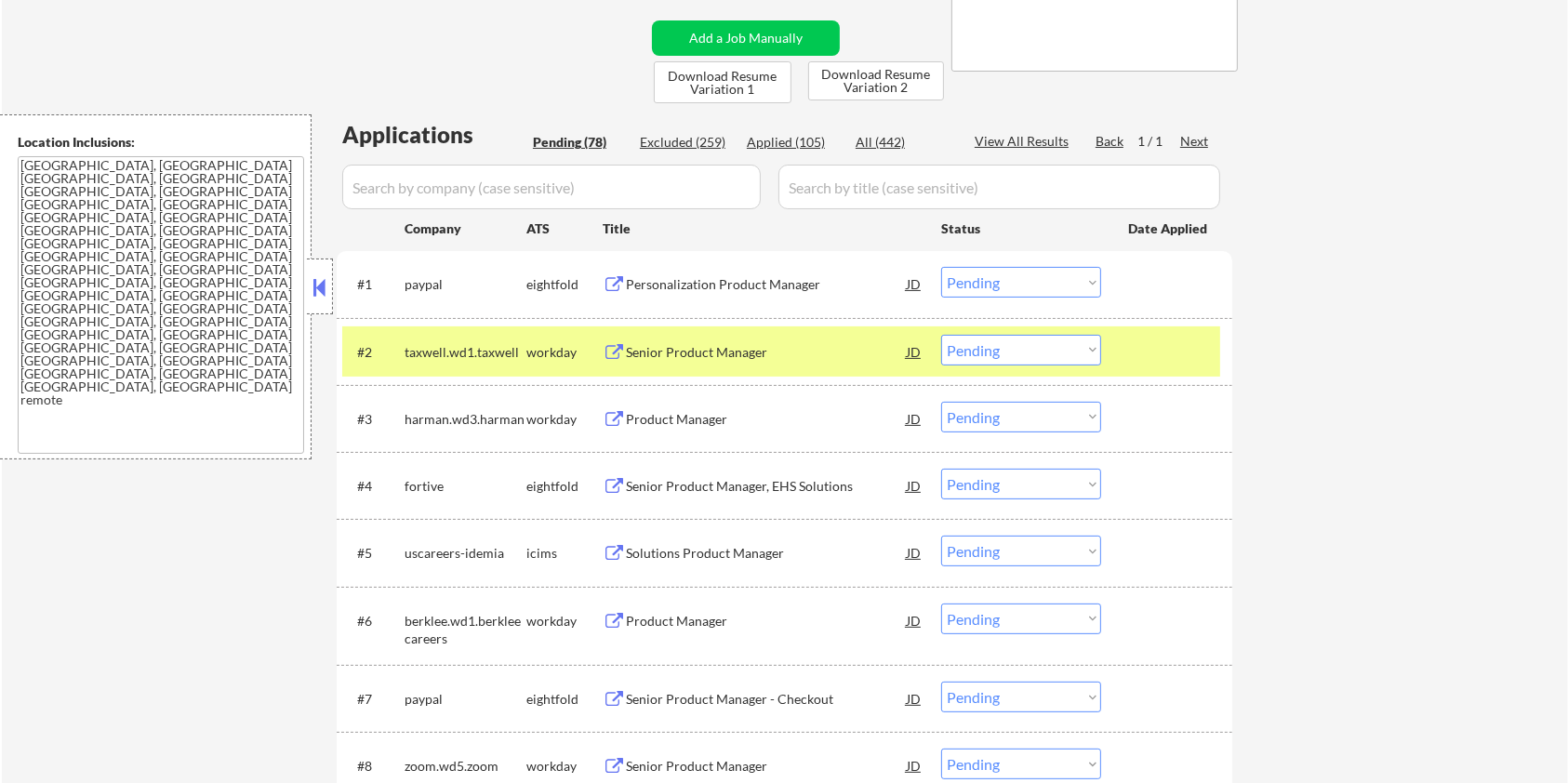
click at [646, 345] on div "Senior Product Manager" at bounding box center [766, 353] width 281 height 19
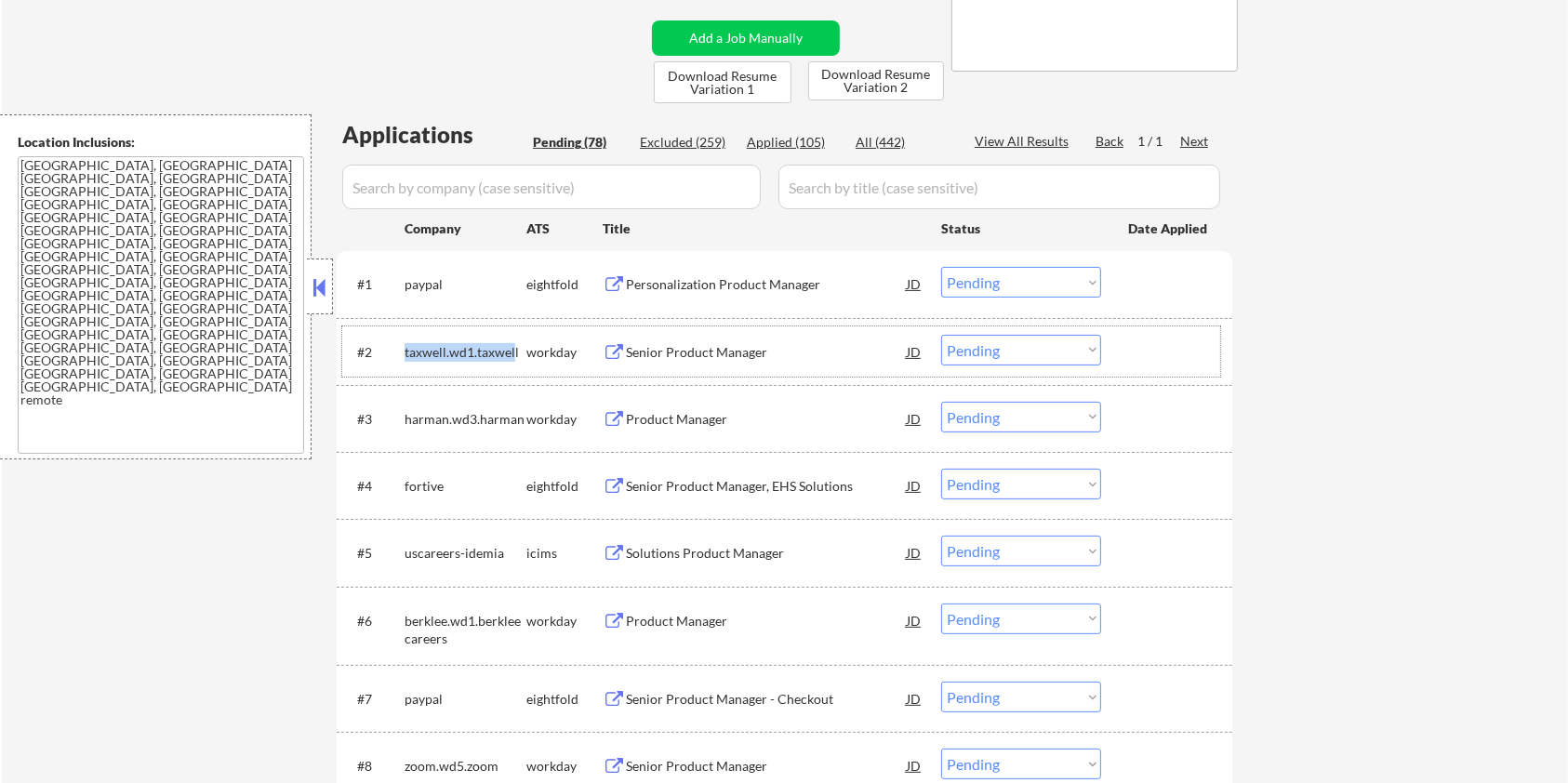
drag, startPoint x: 514, startPoint y: 349, endPoint x: 403, endPoint y: 346, distance: 111.0
click at [404, 346] on div "taxwell.wd1.taxwell" at bounding box center [465, 353] width 122 height 19
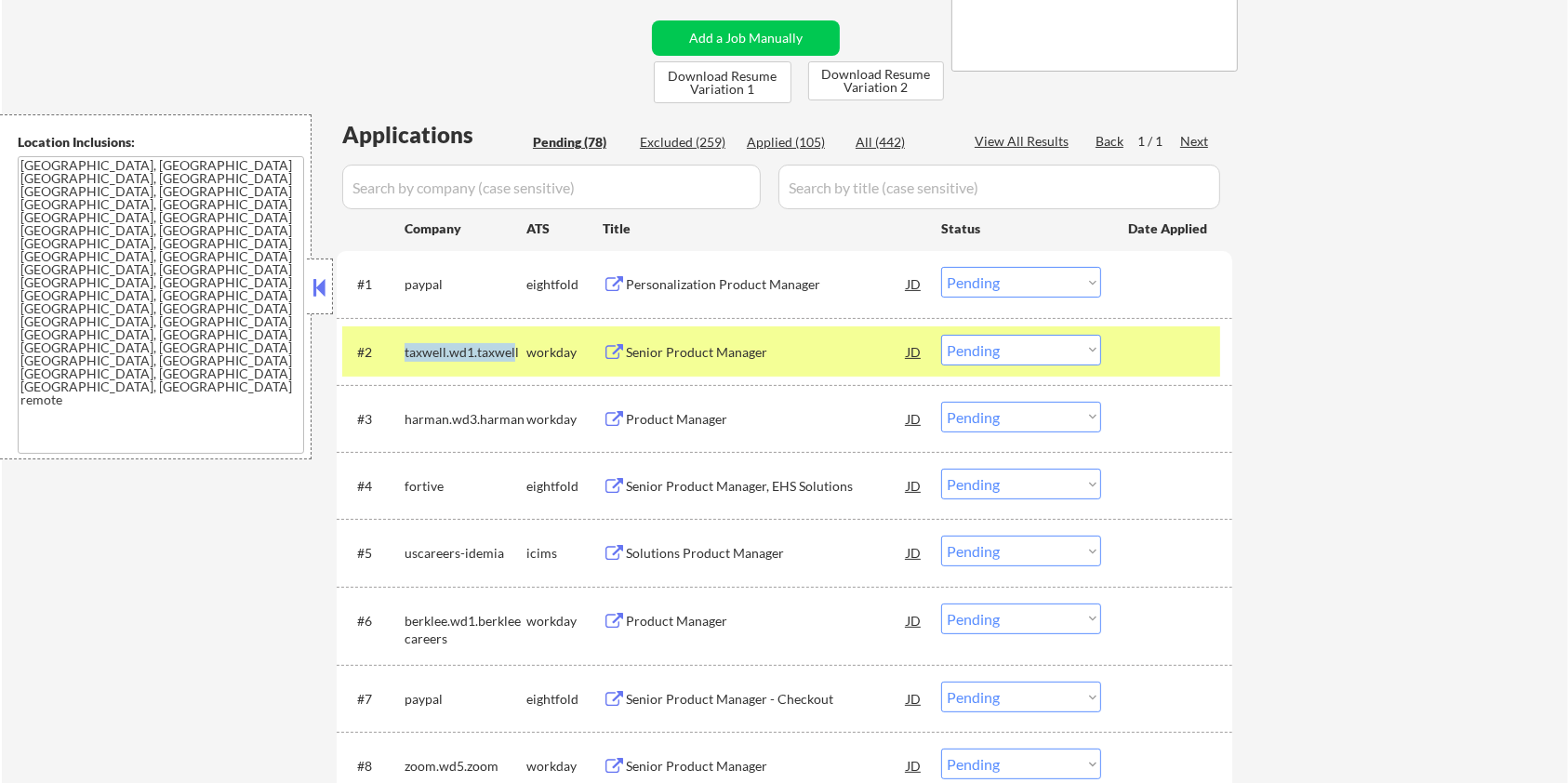
click at [514, 340] on div "taxwell.wd1.taxwell" at bounding box center [465, 351] width 122 height 33
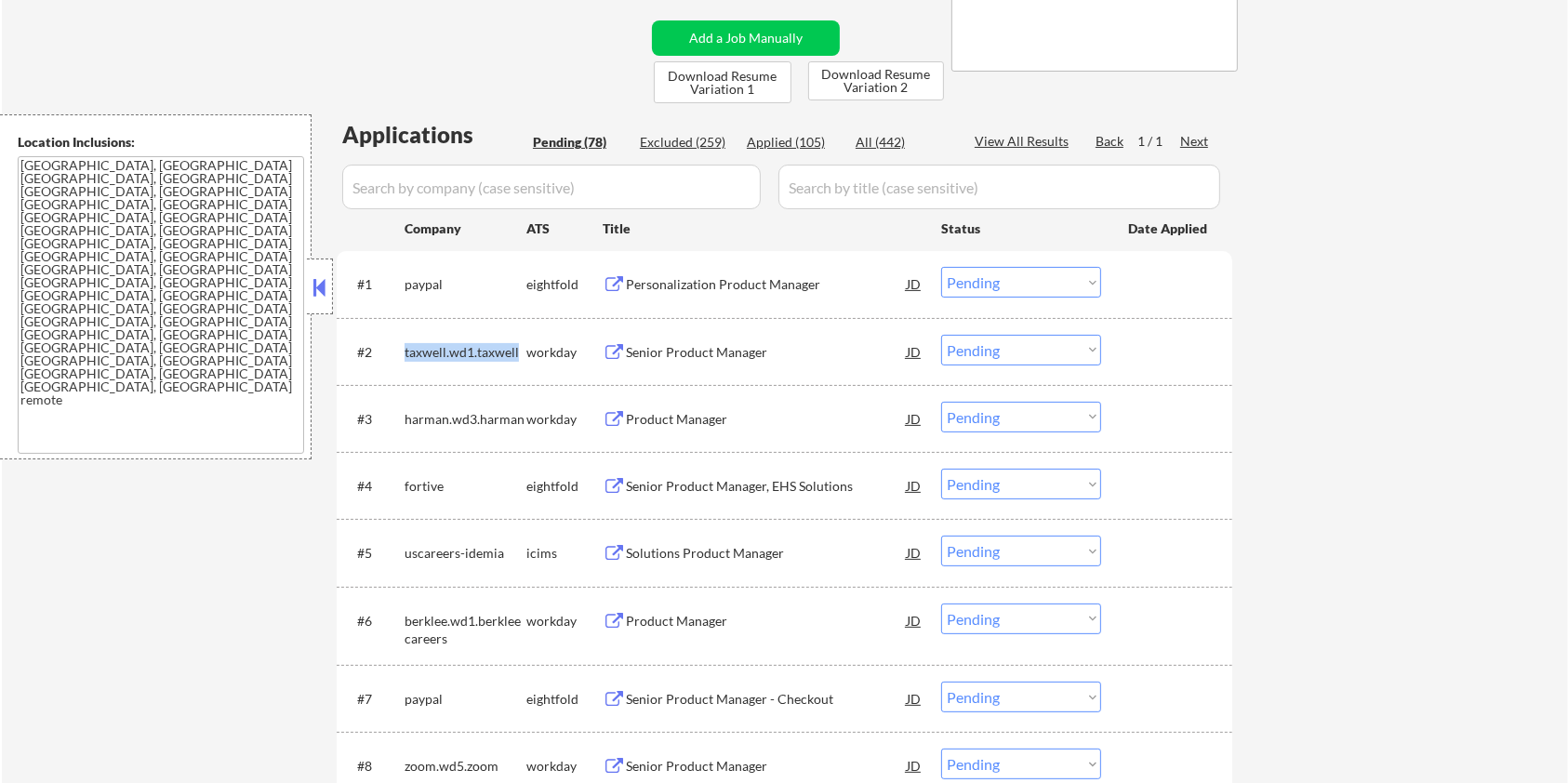
drag, startPoint x: 521, startPoint y: 349, endPoint x: 400, endPoint y: 346, distance: 121.0
click at [400, 346] on div "#2 taxwell.wd1.taxwell workday Senior Product Manager JD Choose an option... Pe…" at bounding box center [781, 351] width 878 height 51
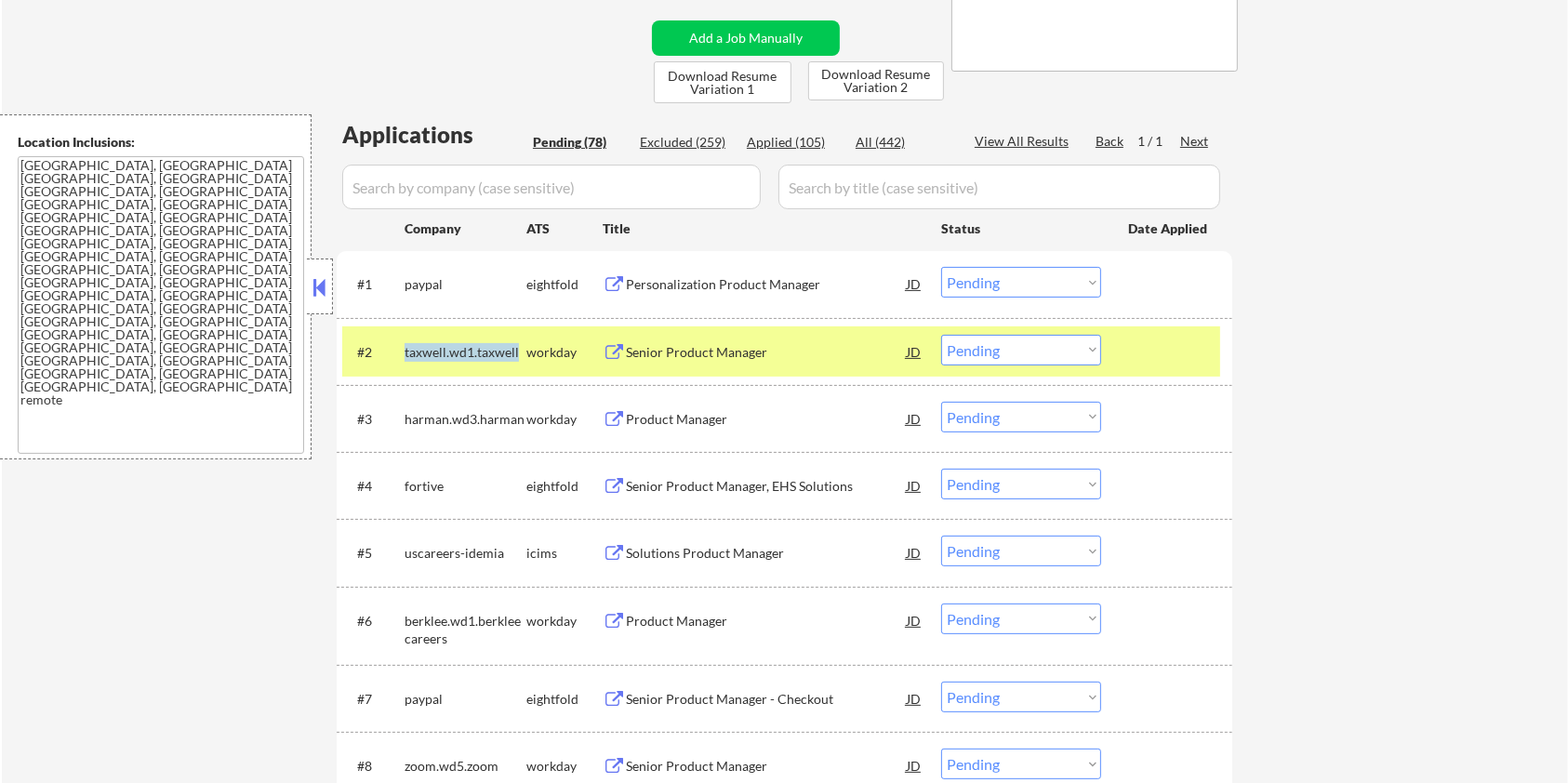
copy div "taxwell.wd1.taxwell"
click at [503, 182] on input "input" at bounding box center [551, 187] width 419 height 45
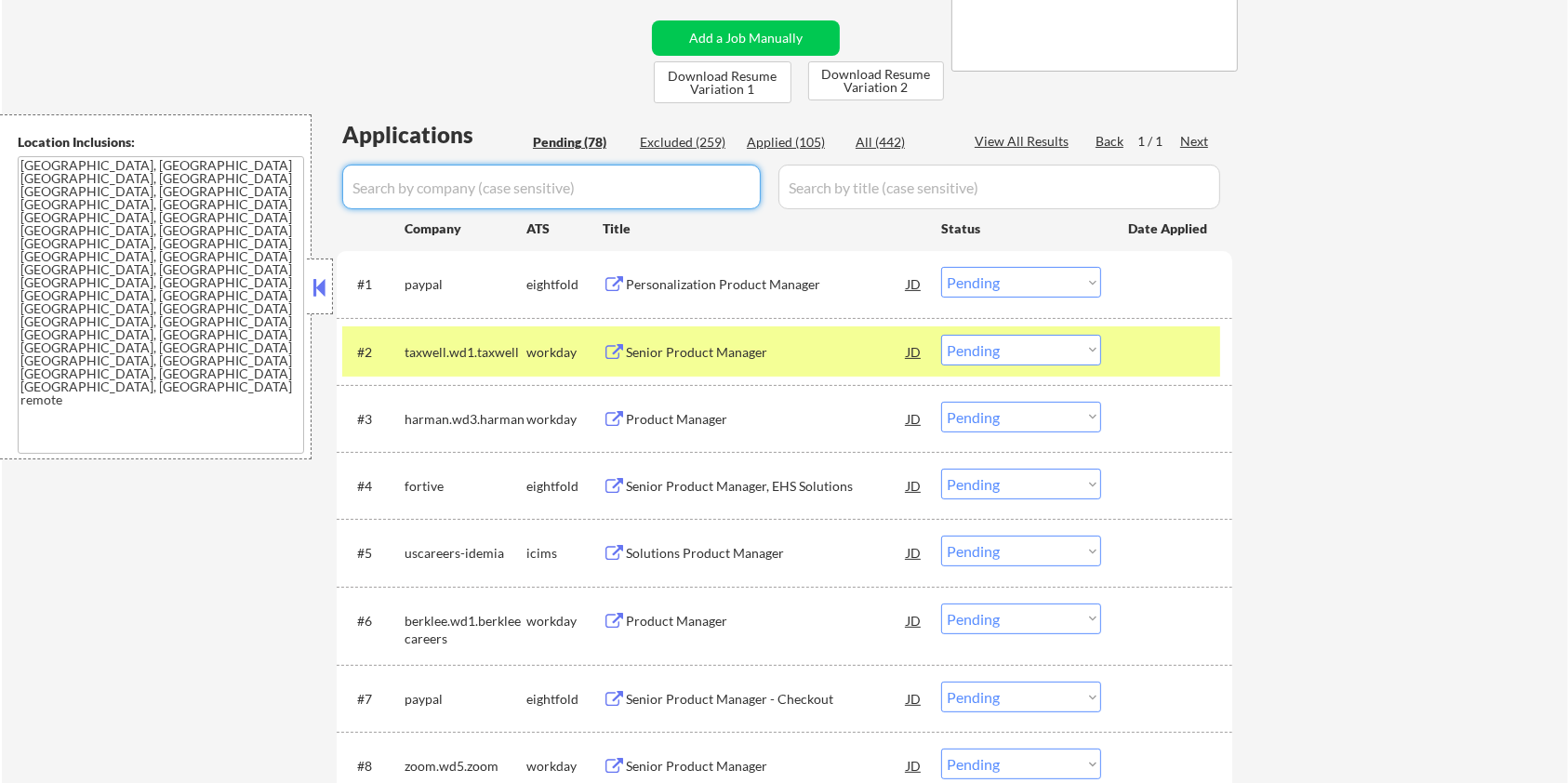
paste input "taxwell.wd1.taxwell"
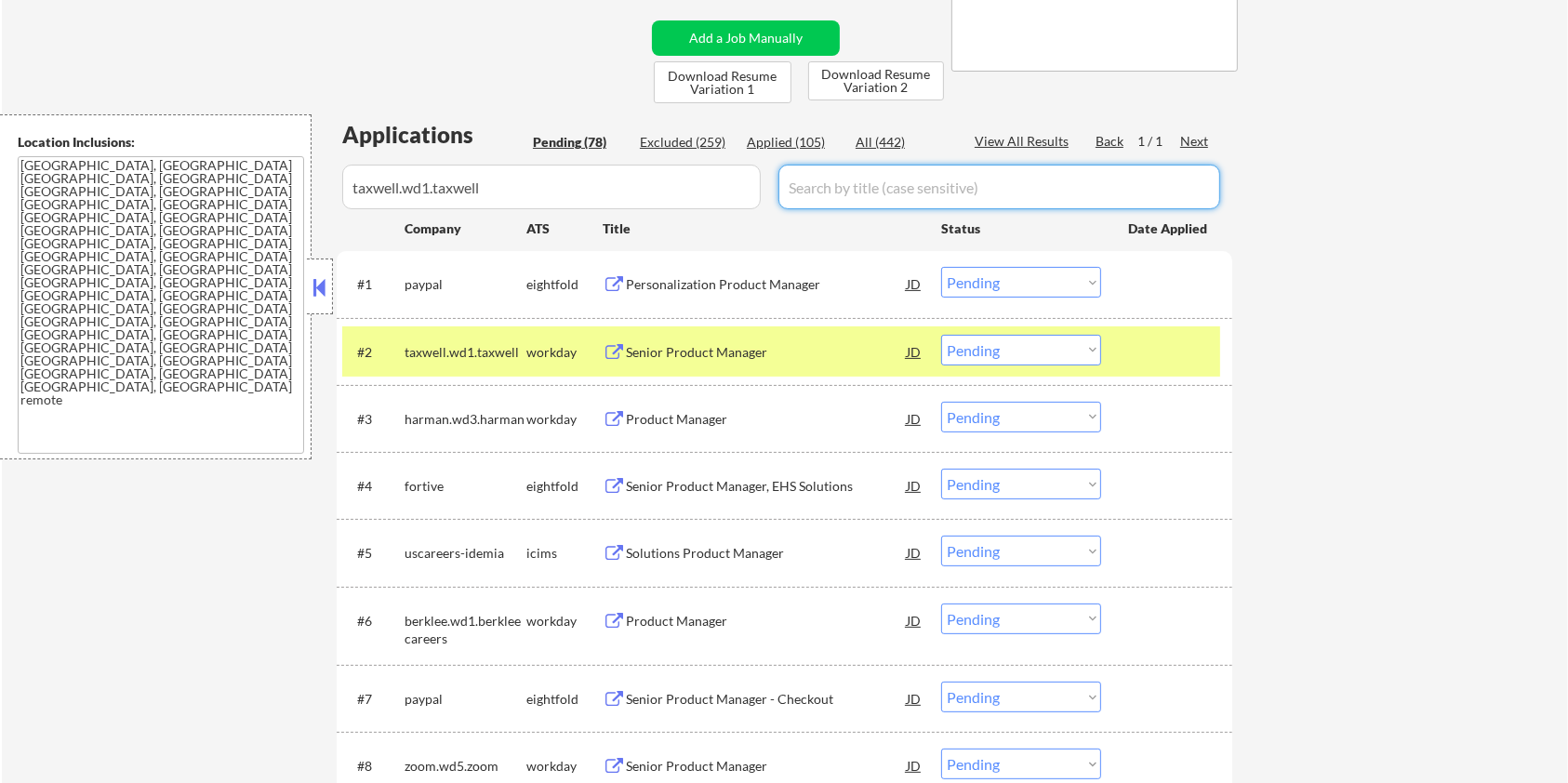
click at [878, 171] on input "input" at bounding box center [999, 187] width 442 height 45
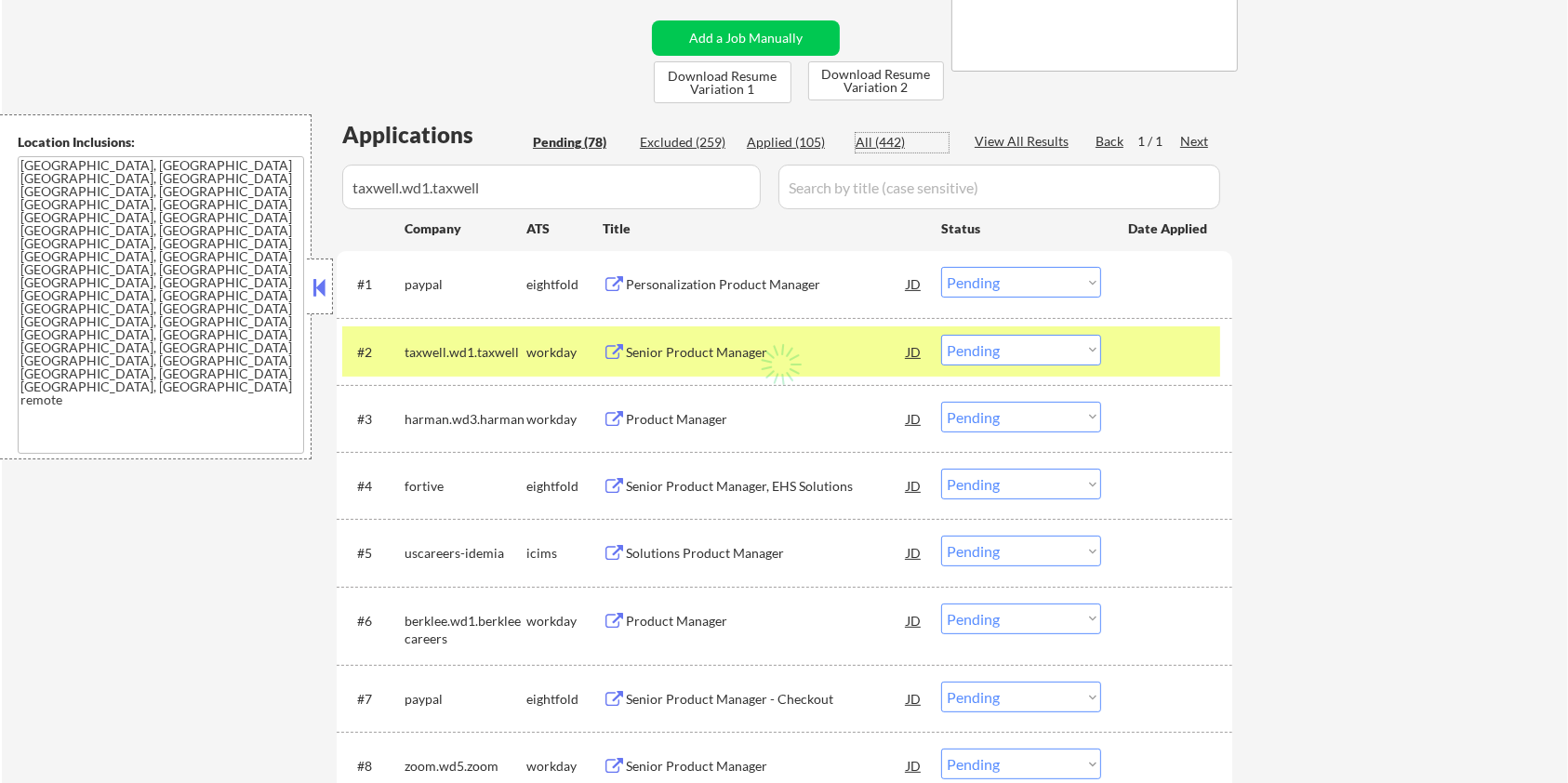
click at [888, 142] on div "All (442)" at bounding box center [902, 142] width 93 height 19
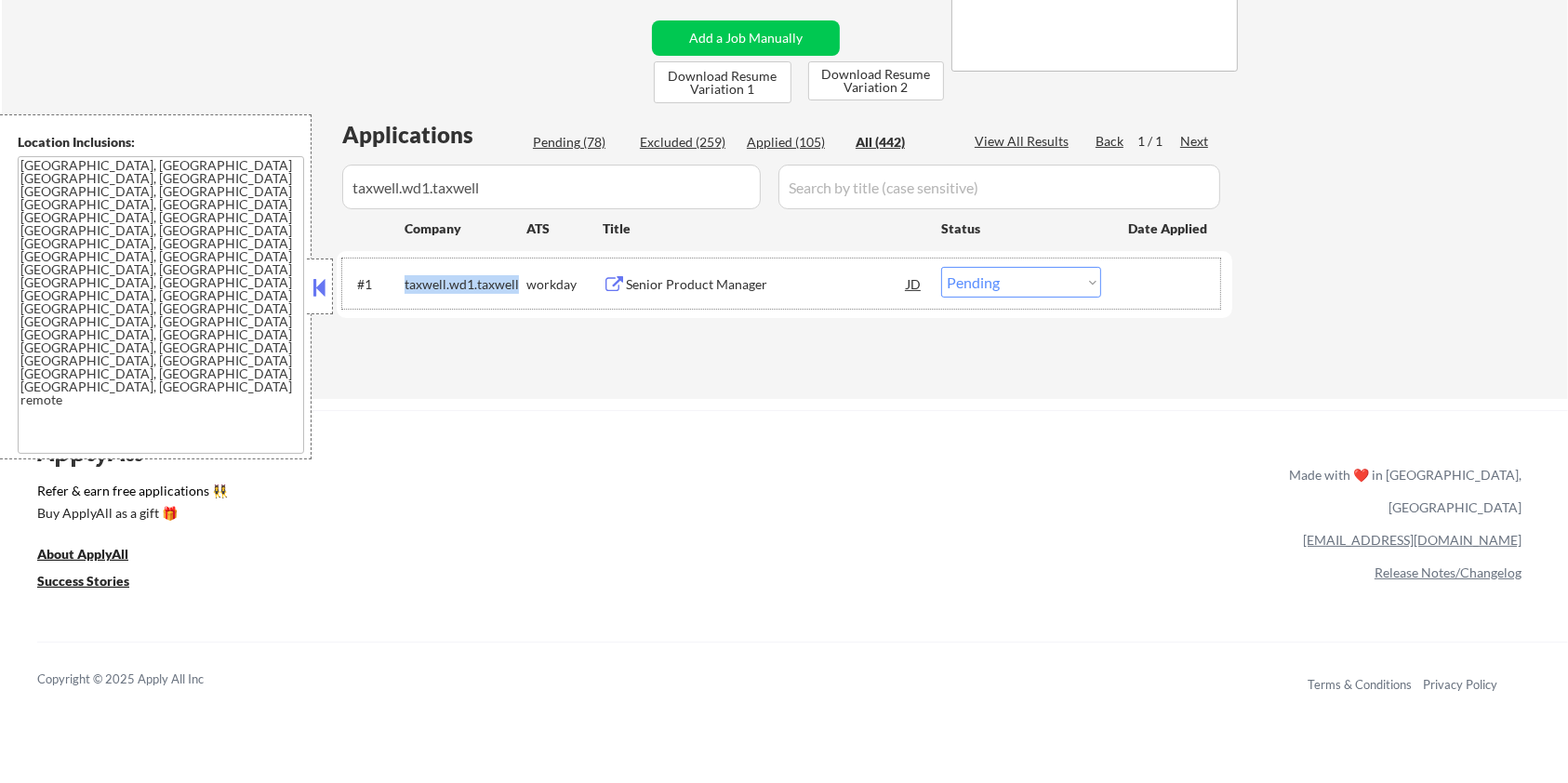
drag, startPoint x: 404, startPoint y: 280, endPoint x: 516, endPoint y: 285, distance: 112.1
click at [516, 285] on div "taxwell.wd1.taxwell" at bounding box center [465, 285] width 122 height 19
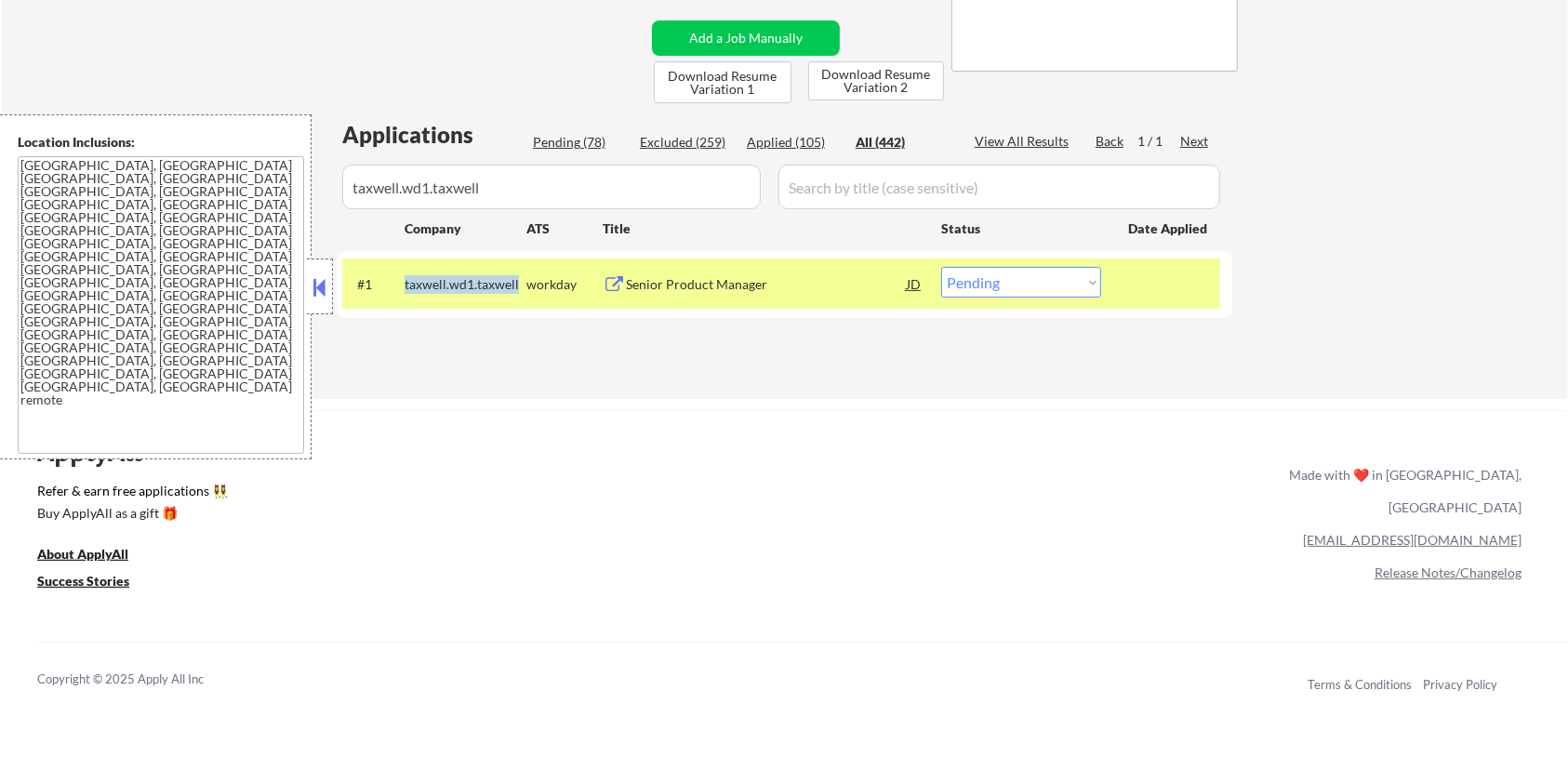
copy div "taxwell.wd1.taxwell"
click at [1028, 282] on select "Choose an option... Pending Applied Excluded (Questions) Excluded (Expired) Exc…" at bounding box center [1021, 282] width 160 height 31
click at [941, 267] on select "Choose an option... Pending Applied Excluded (Questions) Excluded (Expired) Exc…" at bounding box center [1021, 282] width 160 height 31
drag, startPoint x: 506, startPoint y: 184, endPoint x: 155, endPoint y: 264, distance: 360.0
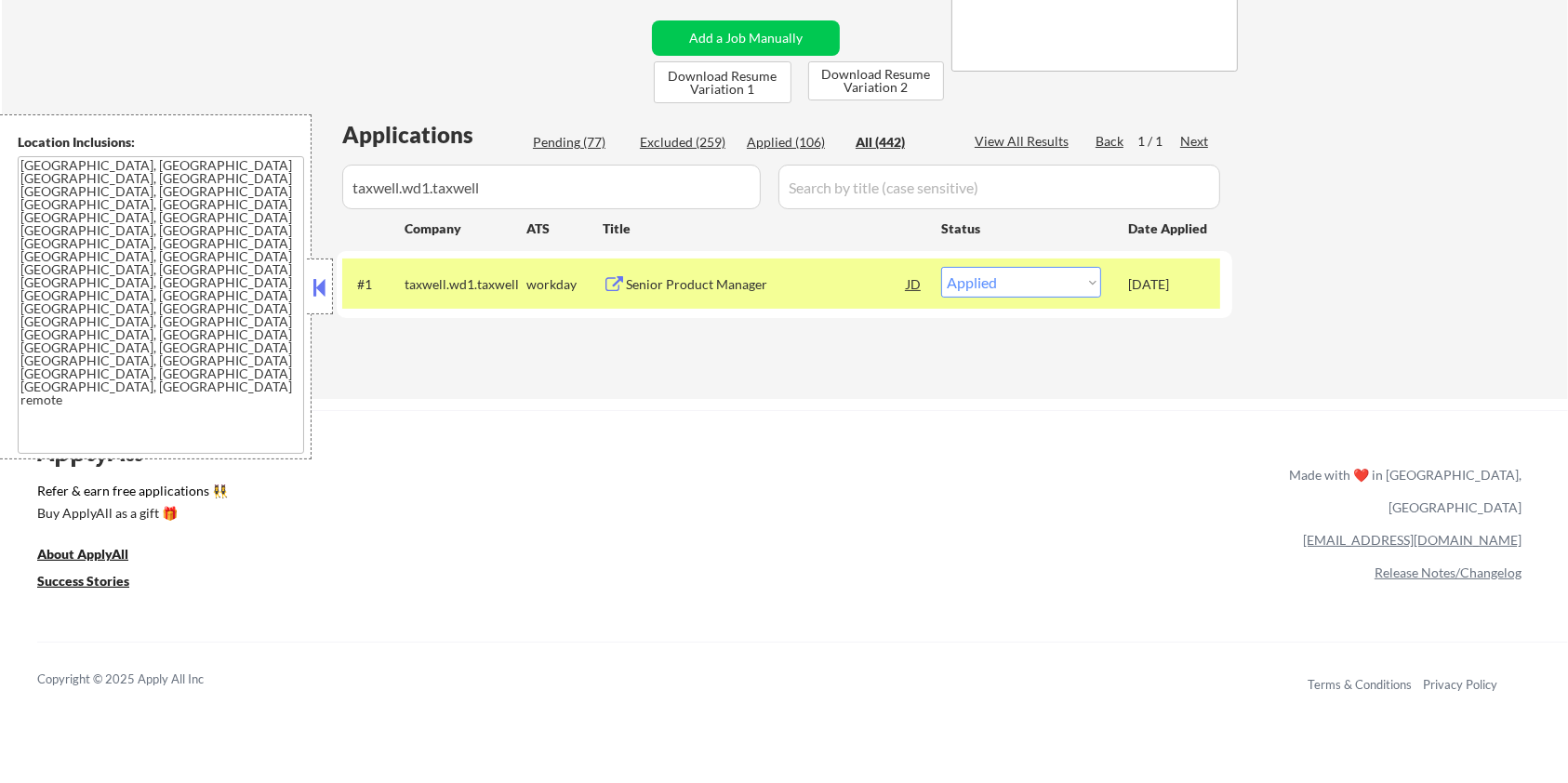
click at [155, 264] on body "← Return to /applysquad Mailslurp Inbox Job Search Builder Zoe Henderson User E…" at bounding box center [784, 29] width 1568 height 783
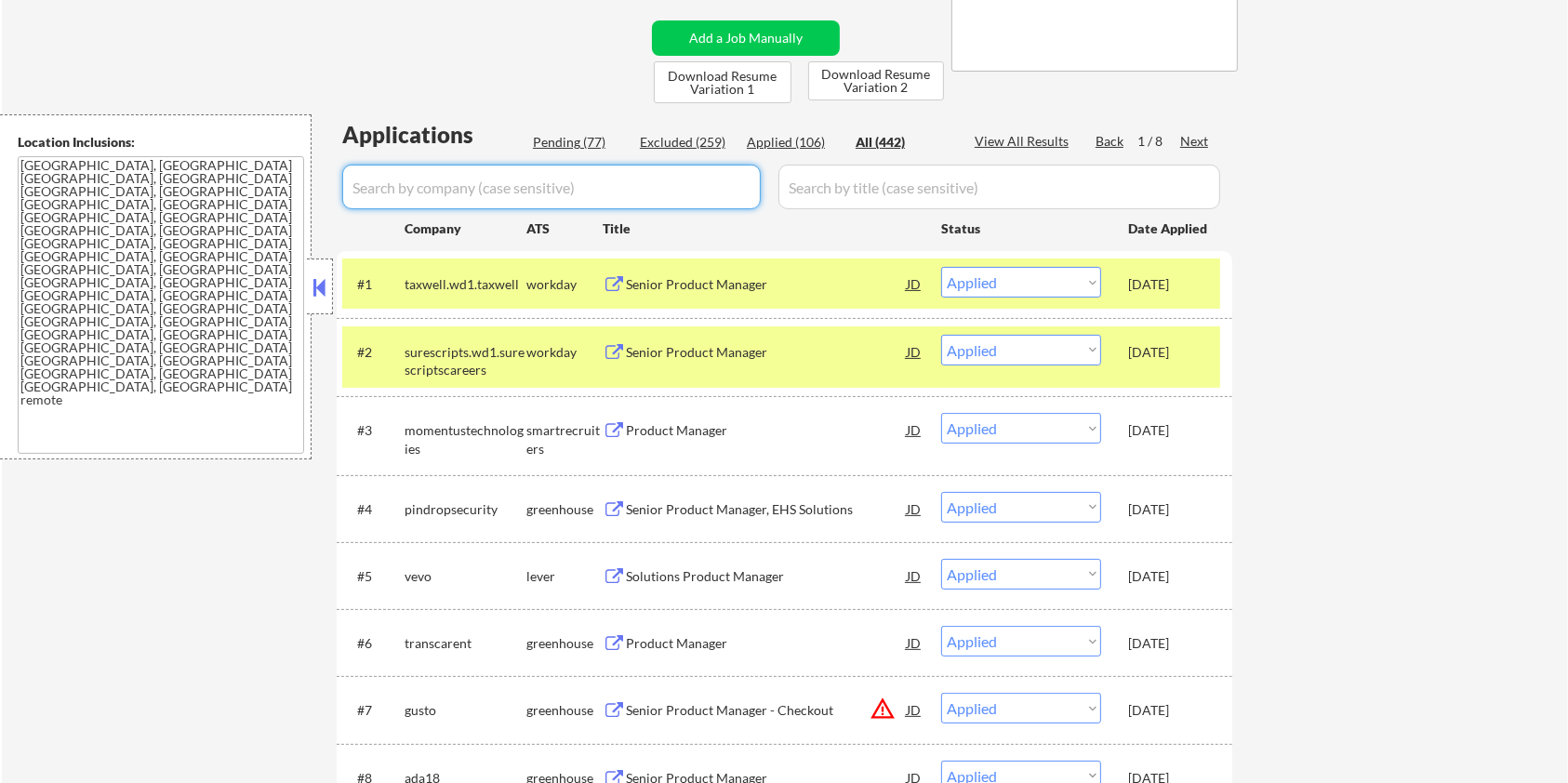
click at [566, 145] on div "Pending (77)" at bounding box center [580, 142] width 93 height 19
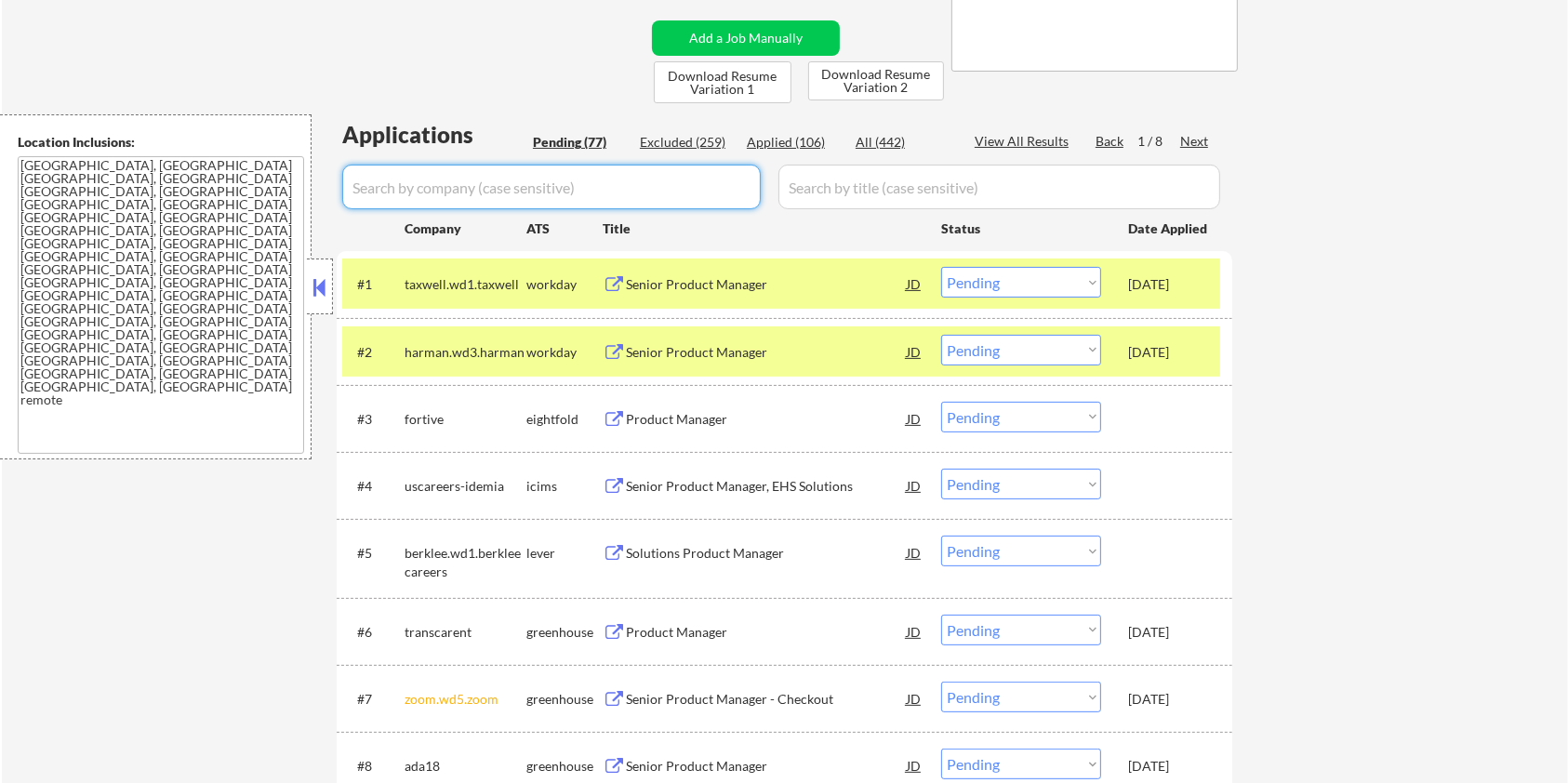
click at [502, 192] on input "input" at bounding box center [551, 187] width 419 height 45
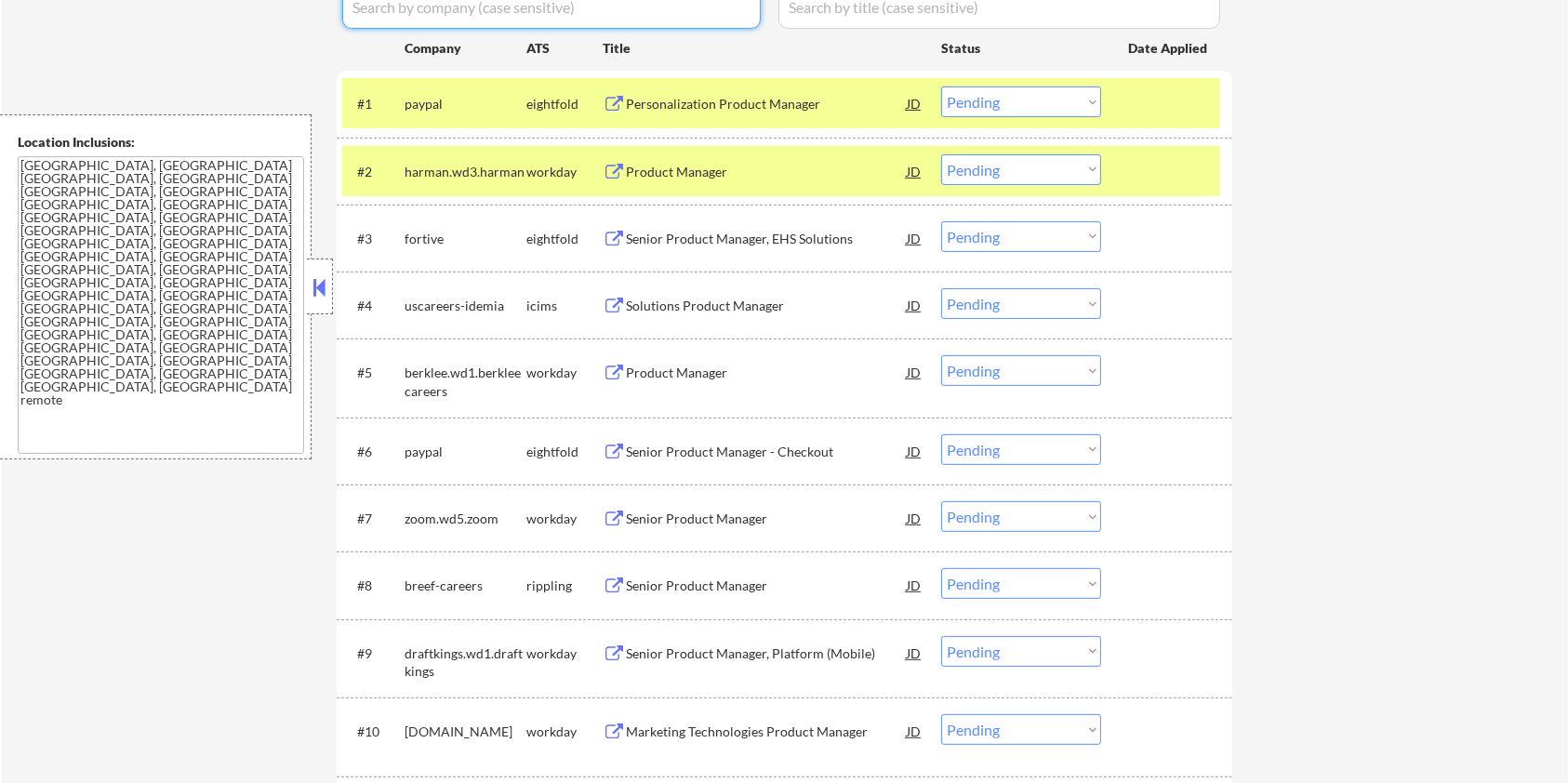
scroll to position [610, 0]
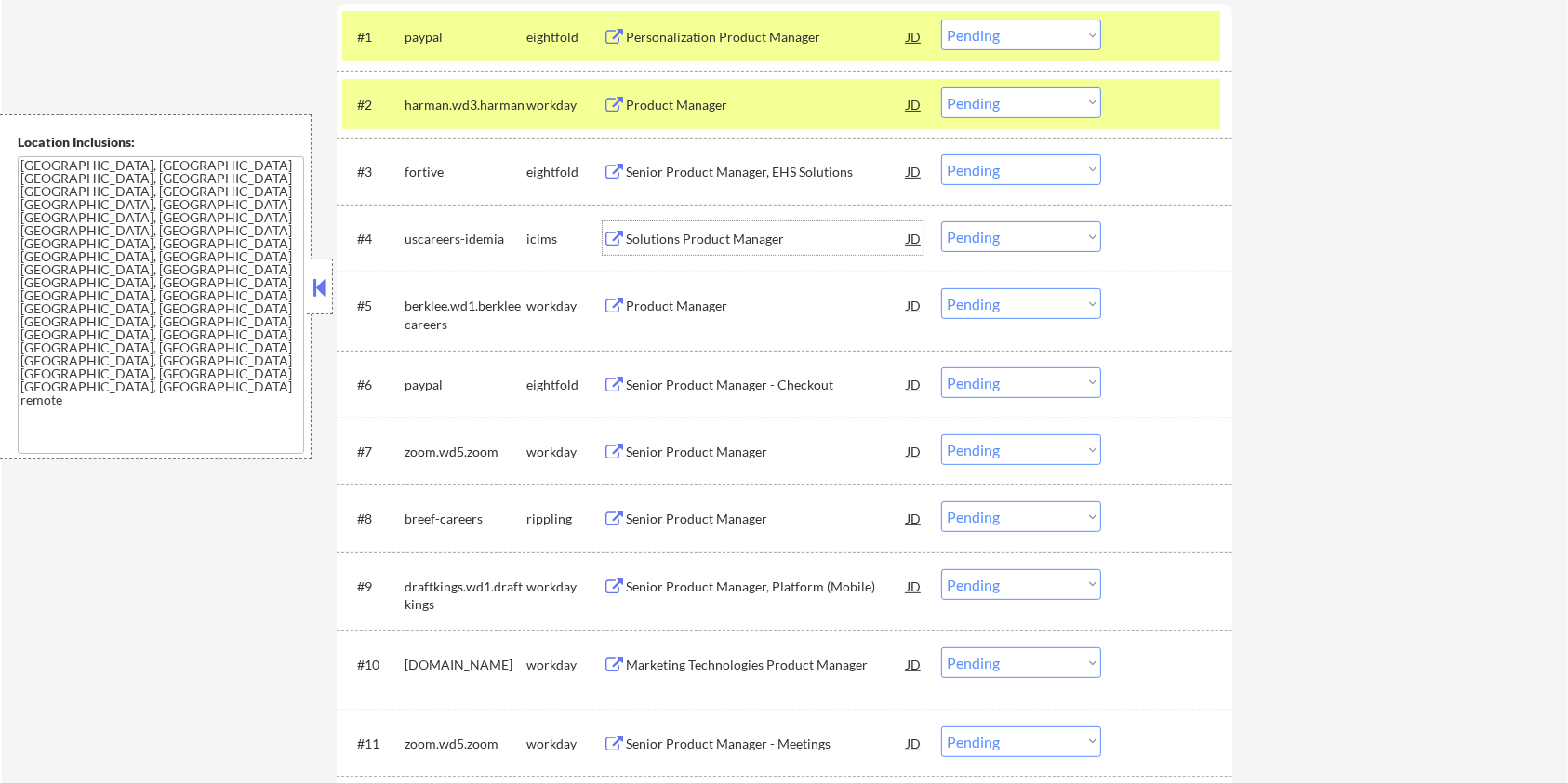
click at [671, 241] on div "Solutions Product Manager" at bounding box center [766, 239] width 281 height 19
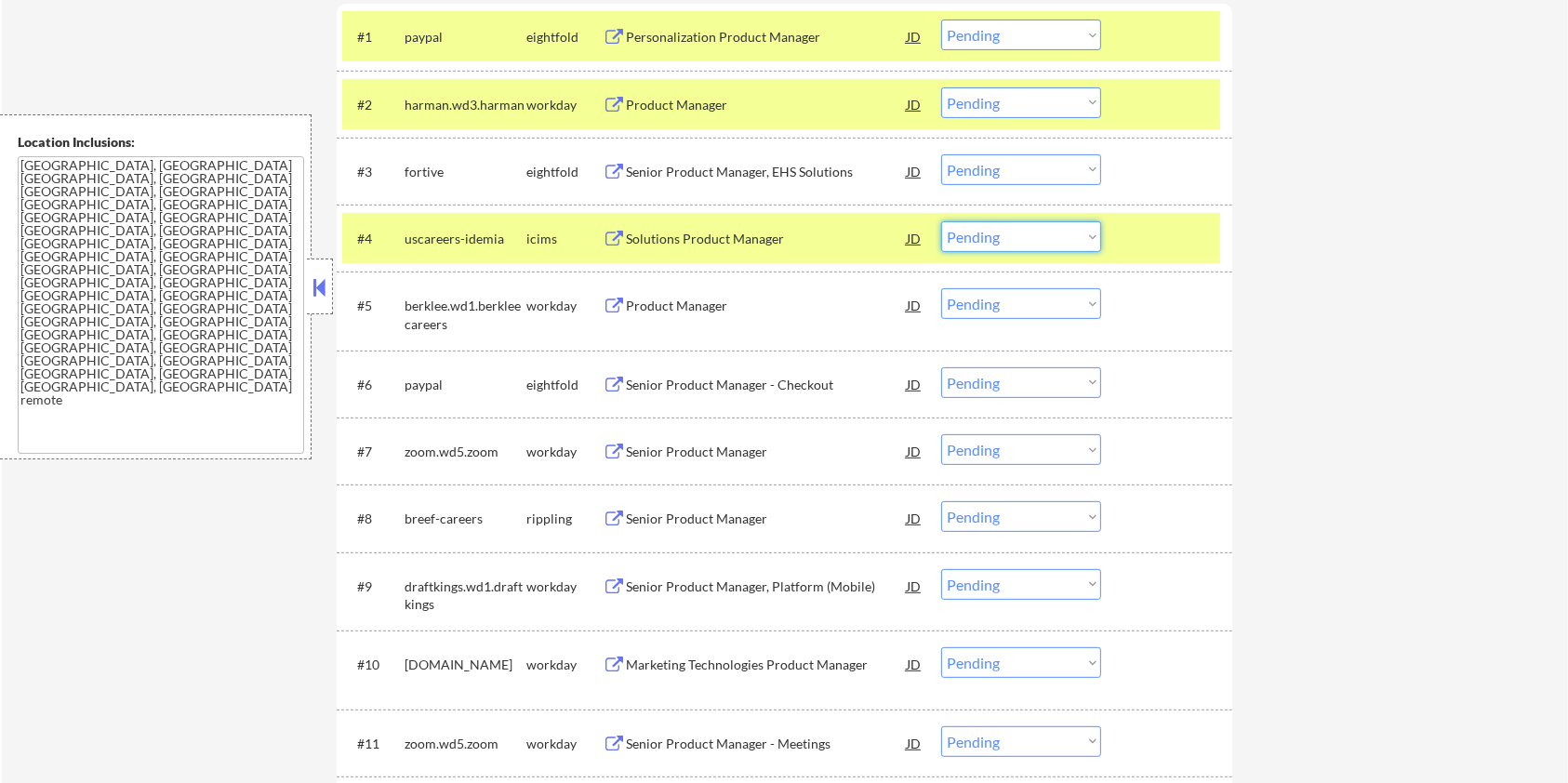
click at [1078, 237] on select "Choose an option... Pending Applied Excluded (Questions) Excluded (Expired) Exc…" at bounding box center [1021, 237] width 160 height 31
click at [941, 221] on select "Choose an option... Pending Applied Excluded (Questions) Excluded (Expired) Exc…" at bounding box center [1021, 237] width 160 height 31
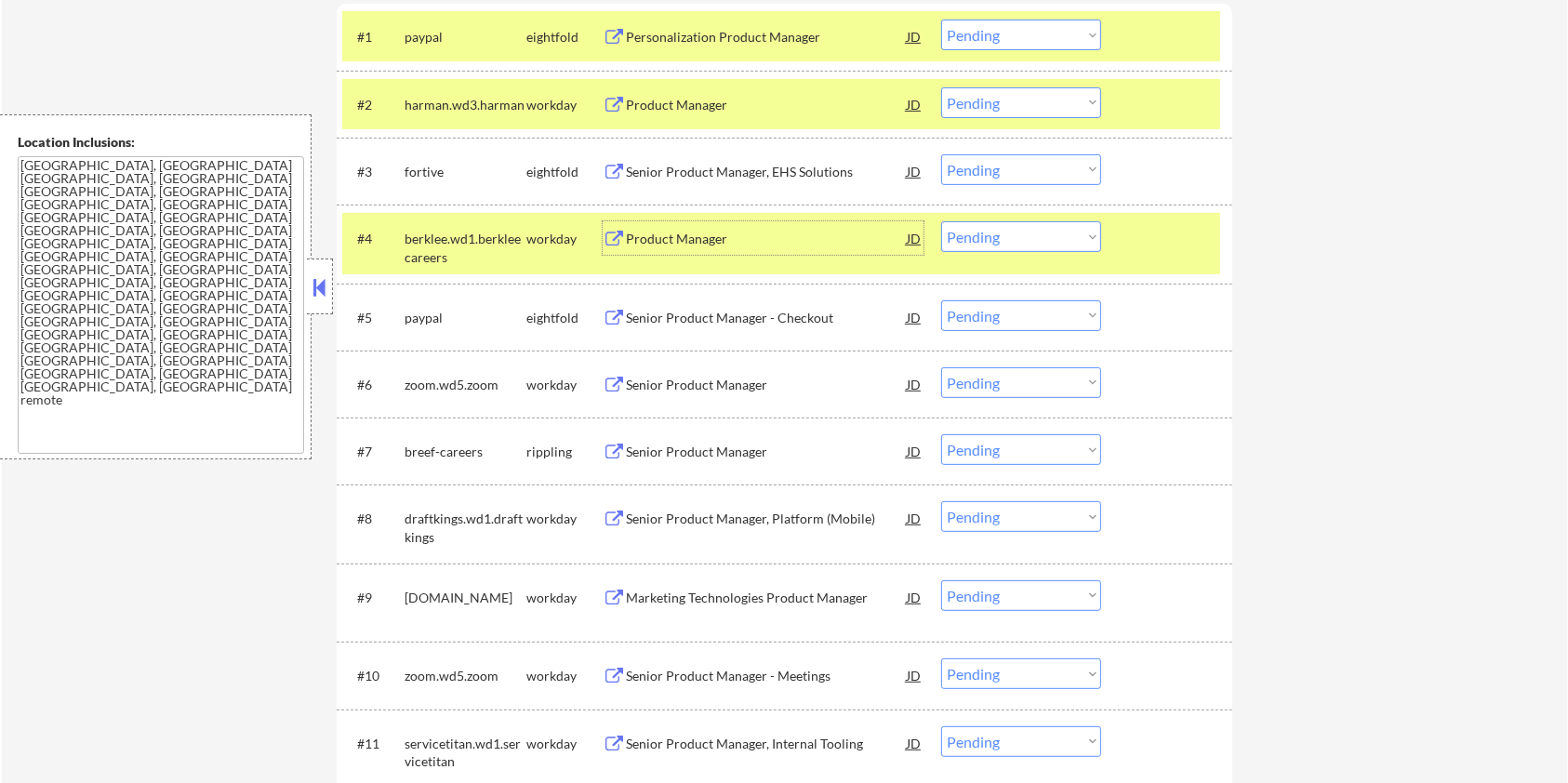
click at [716, 237] on div "Product Manager" at bounding box center [766, 239] width 281 height 19
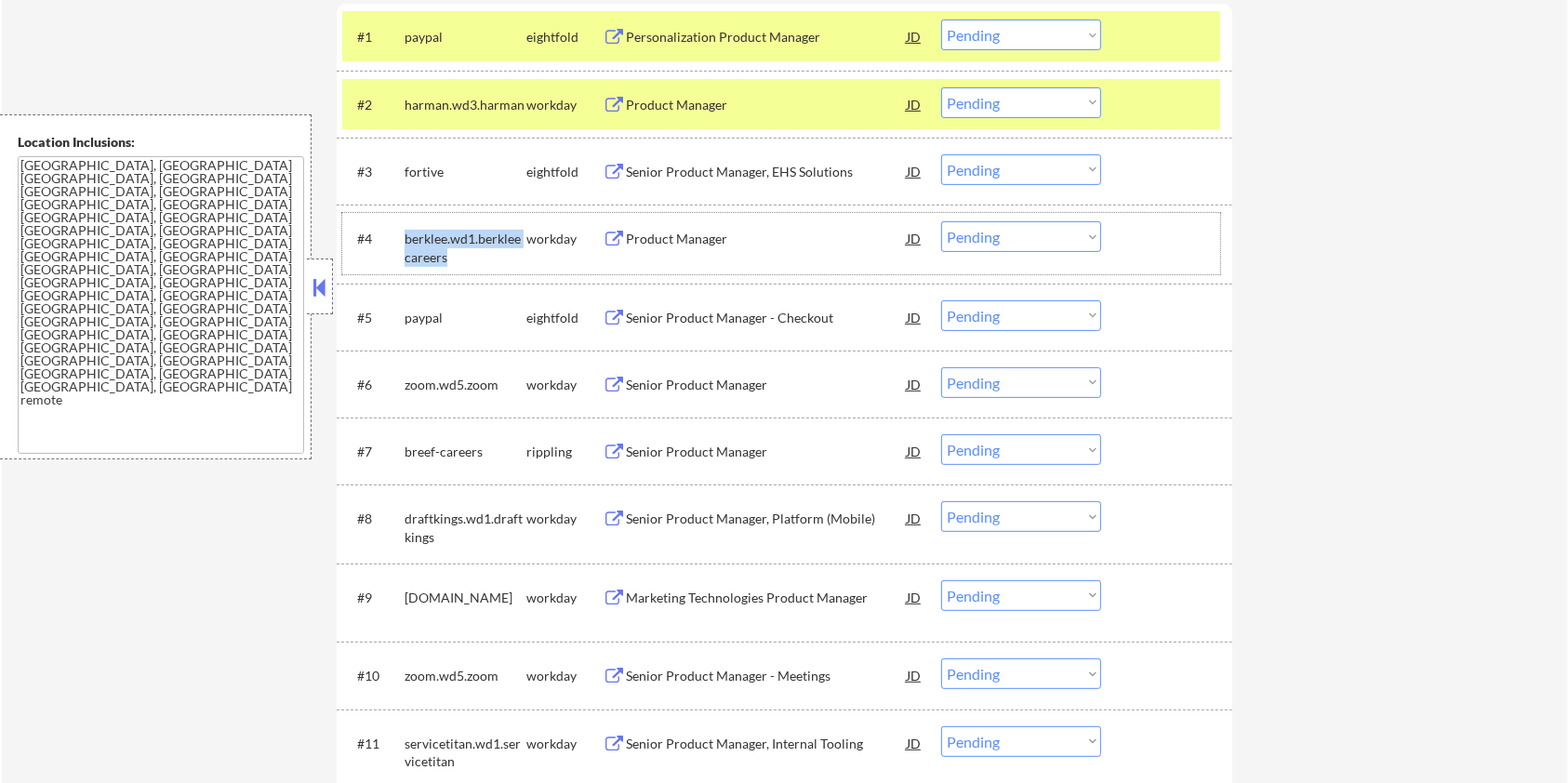
drag, startPoint x: 463, startPoint y: 257, endPoint x: 402, endPoint y: 242, distance: 62.8
click at [402, 242] on div "#4 berklee.wd1.berkleecareers workday Product Manager JD Choose an option... Pe…" at bounding box center [781, 243] width 878 height 61
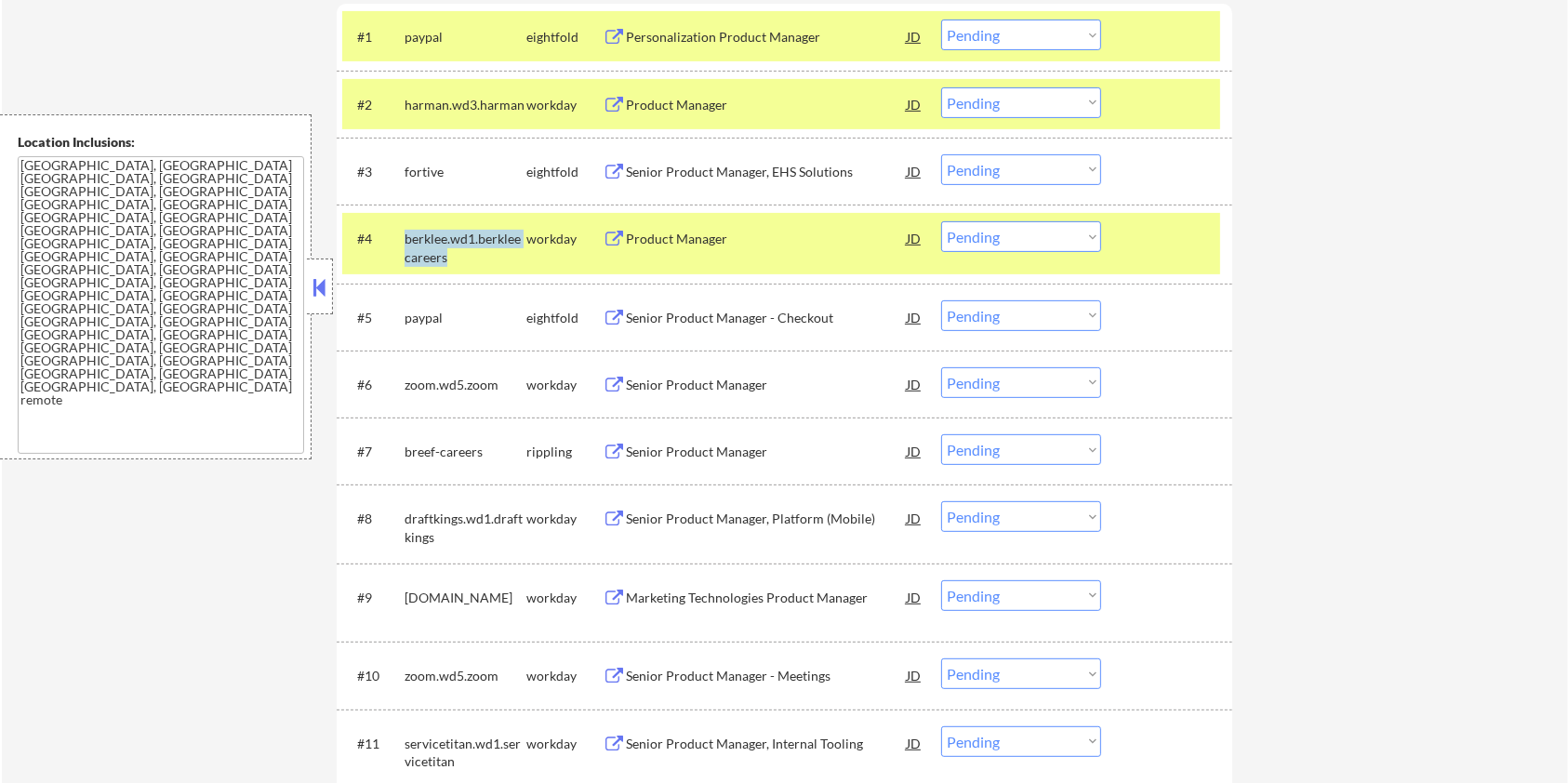
copy div "berklee.wd1.berkleecareers"
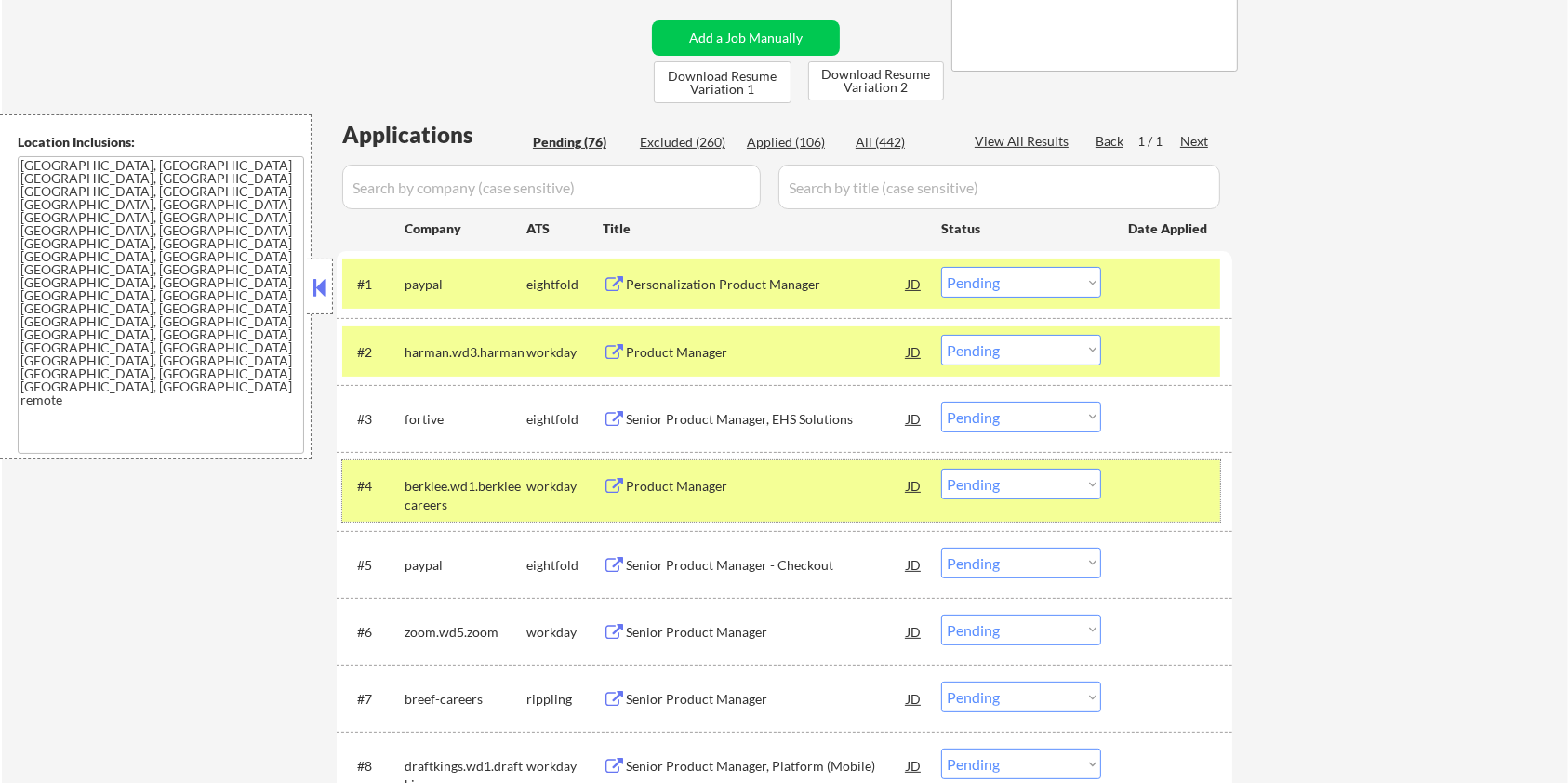
click at [541, 189] on input "input" at bounding box center [551, 187] width 419 height 45
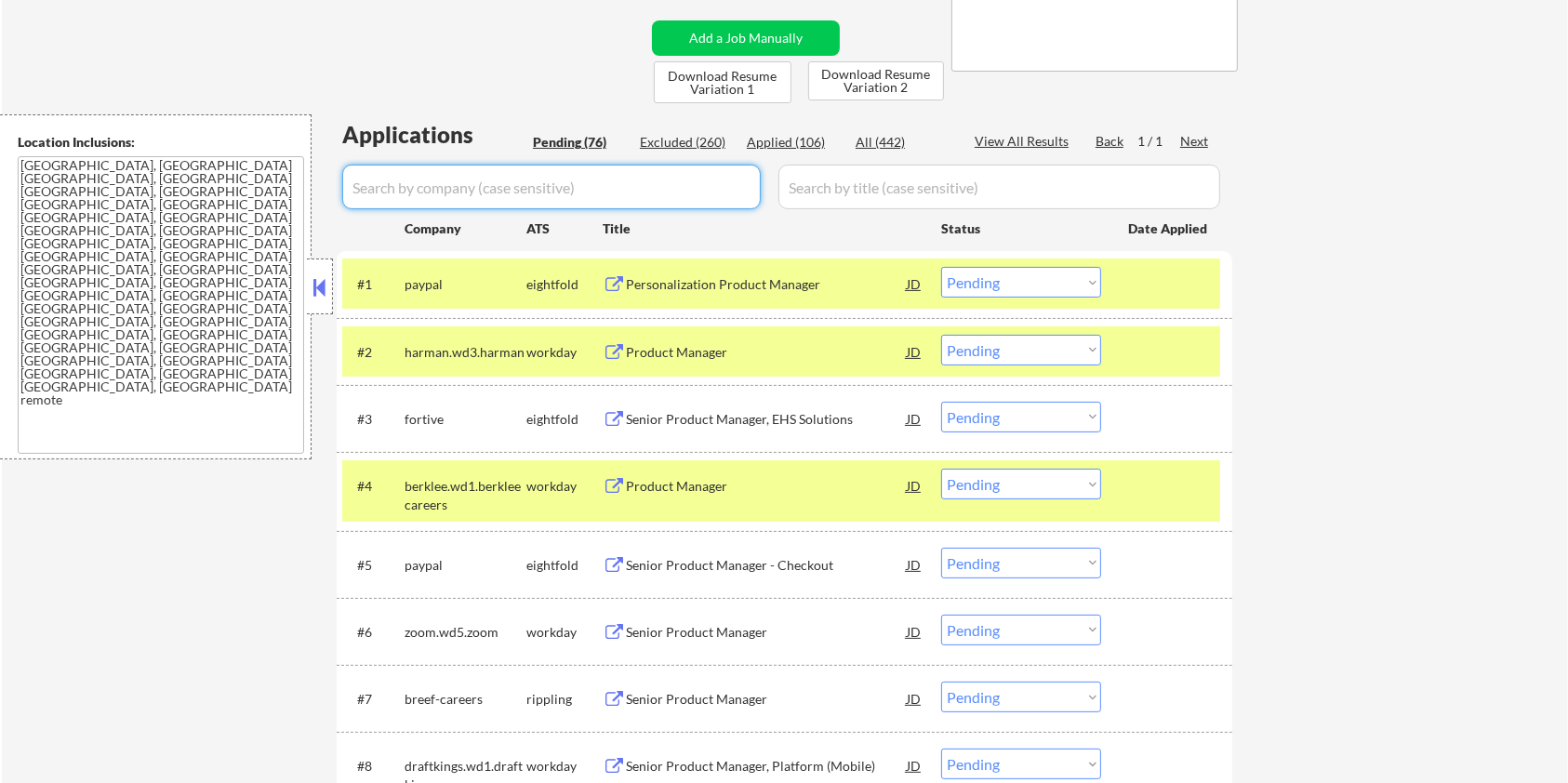
paste input "berklee.wd1.berkleecareers"
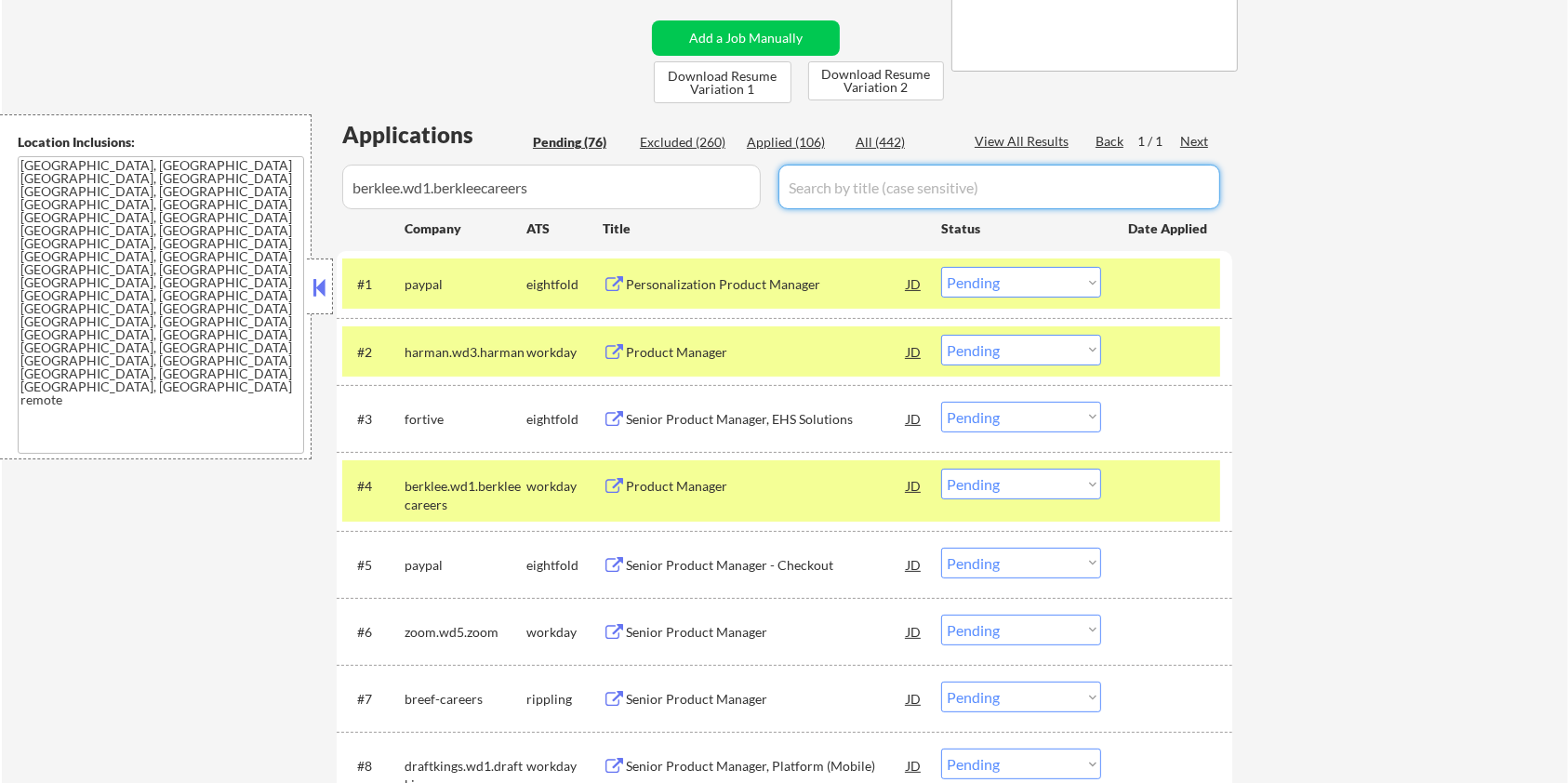
click at [865, 175] on input "input" at bounding box center [999, 187] width 442 height 45
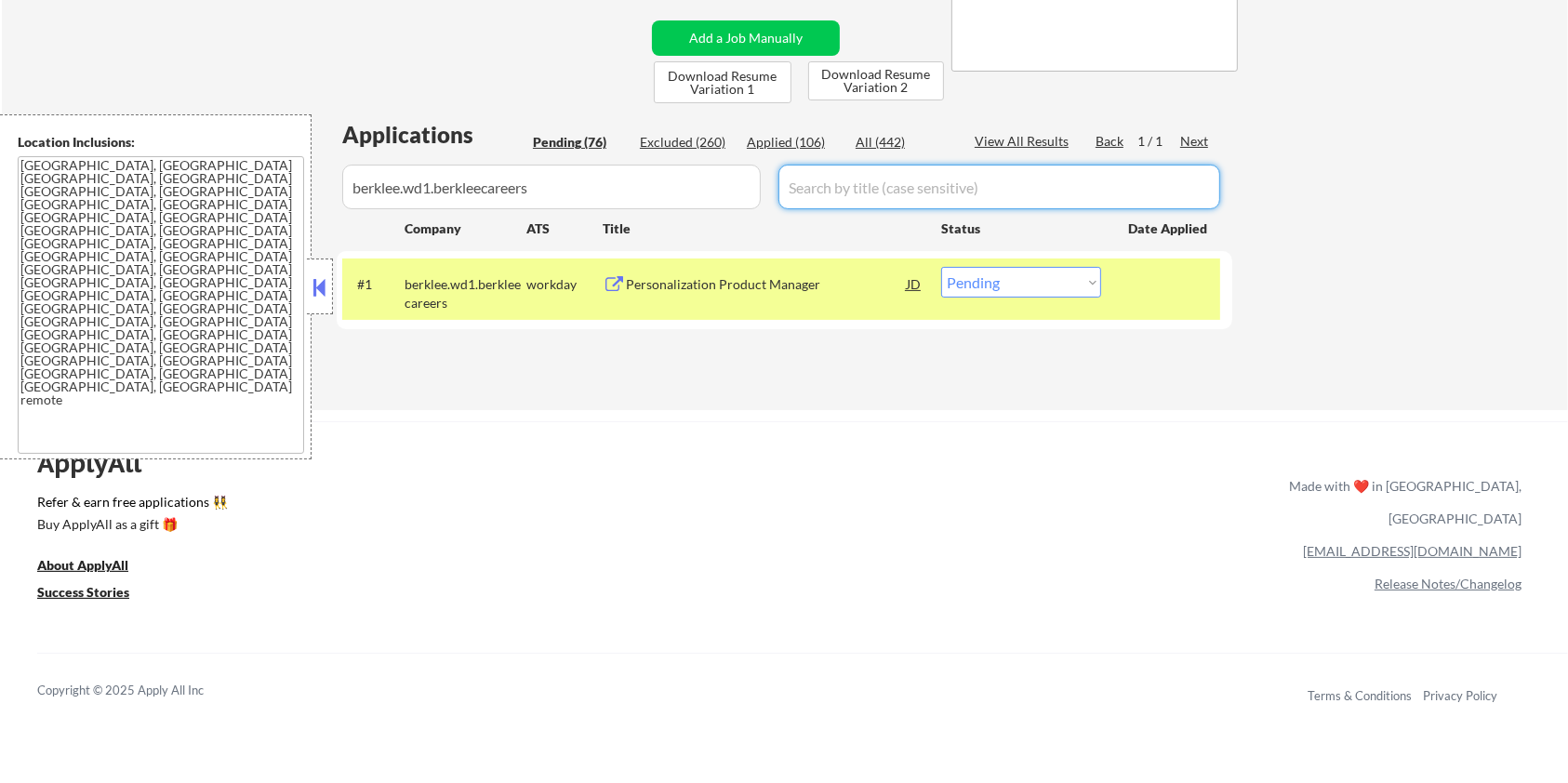
click at [883, 141] on div "All (442)" at bounding box center [902, 142] width 93 height 19
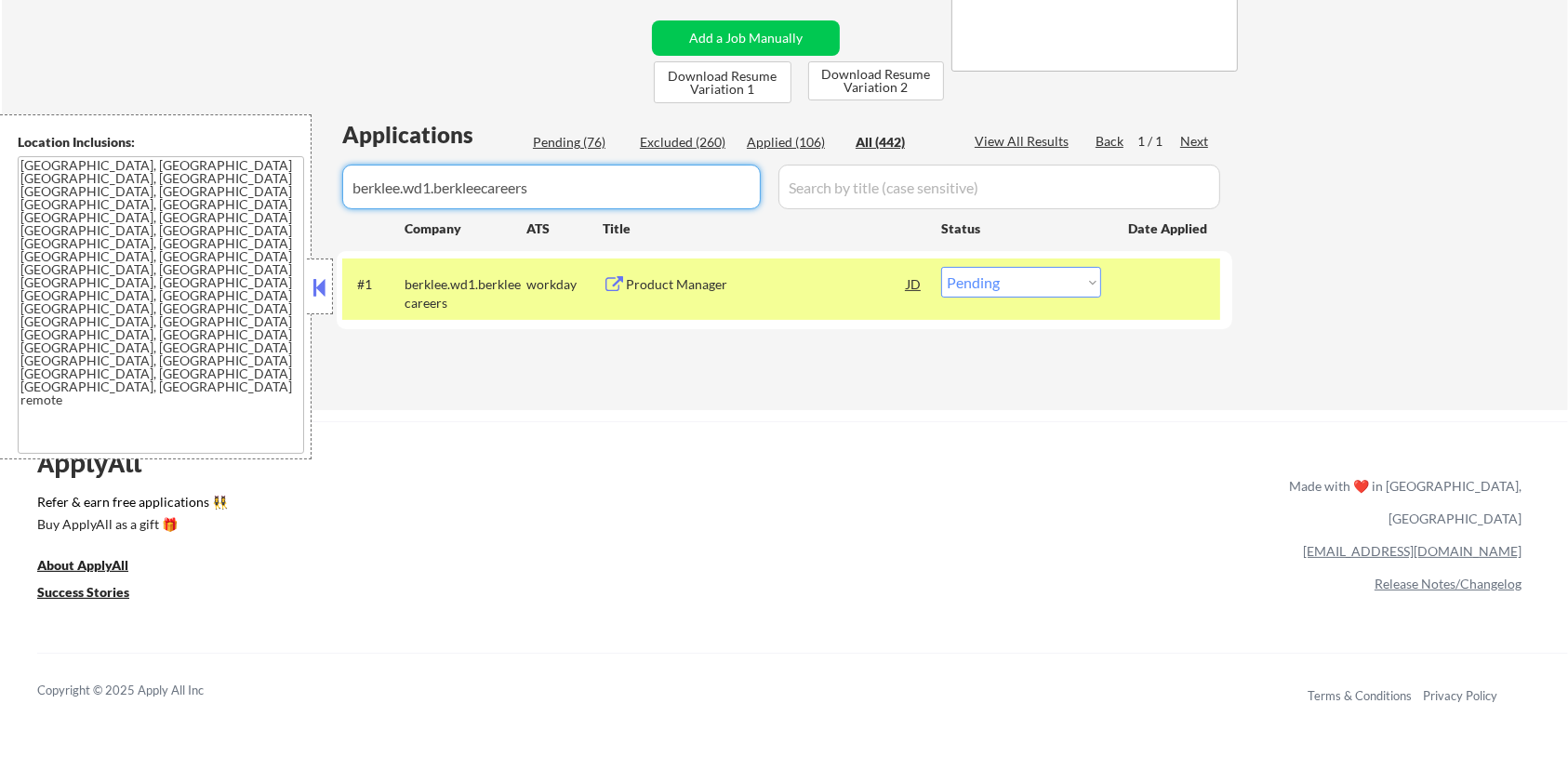
drag, startPoint x: 538, startPoint y: 188, endPoint x: 332, endPoint y: 200, distance: 206.3
click at [332, 200] on body "← Return to /applysquad Mailslurp Inbox Job Search Builder Zoe Henderson User E…" at bounding box center [784, 29] width 1568 height 783
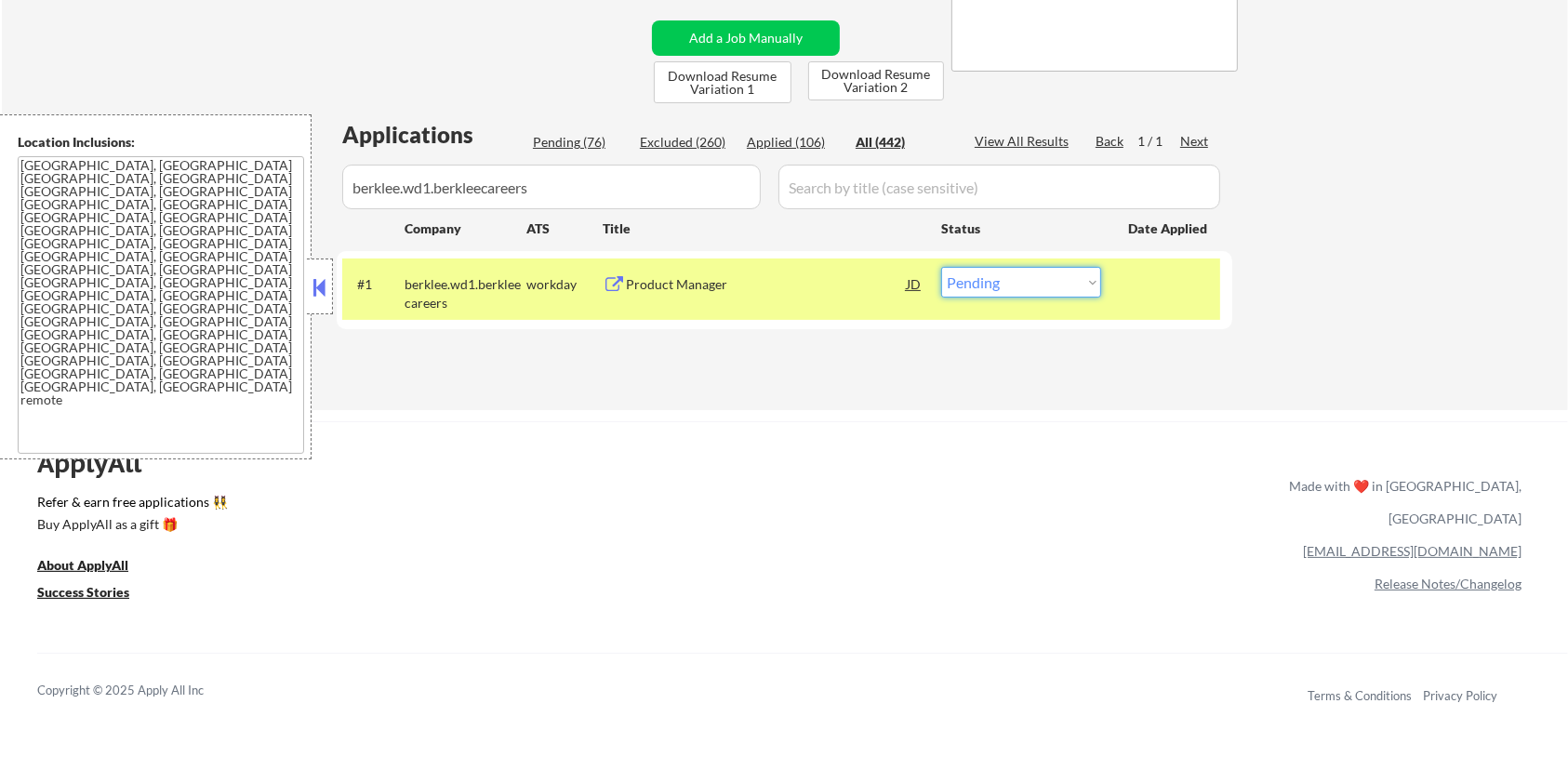
click at [1039, 283] on select "Choose an option... Pending Applied Excluded (Questions) Excluded (Expired) Exc…" at bounding box center [1021, 282] width 160 height 31
click at [941, 267] on select "Choose an option... Pending Applied Excluded (Questions) Excluded (Expired) Exc…" at bounding box center [1021, 282] width 160 height 31
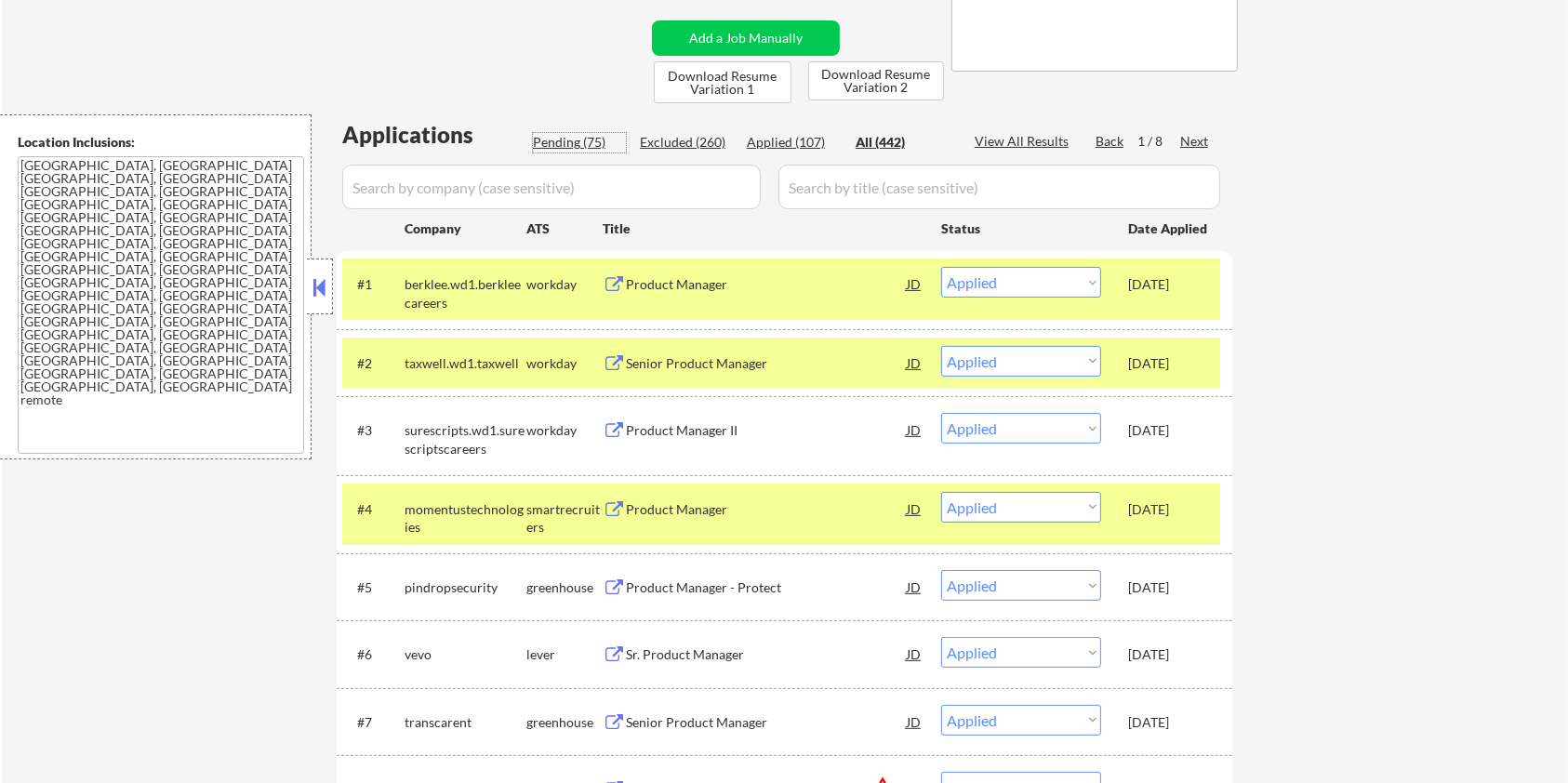
click at [544, 136] on div "Pending (75)" at bounding box center [580, 142] width 93 height 19
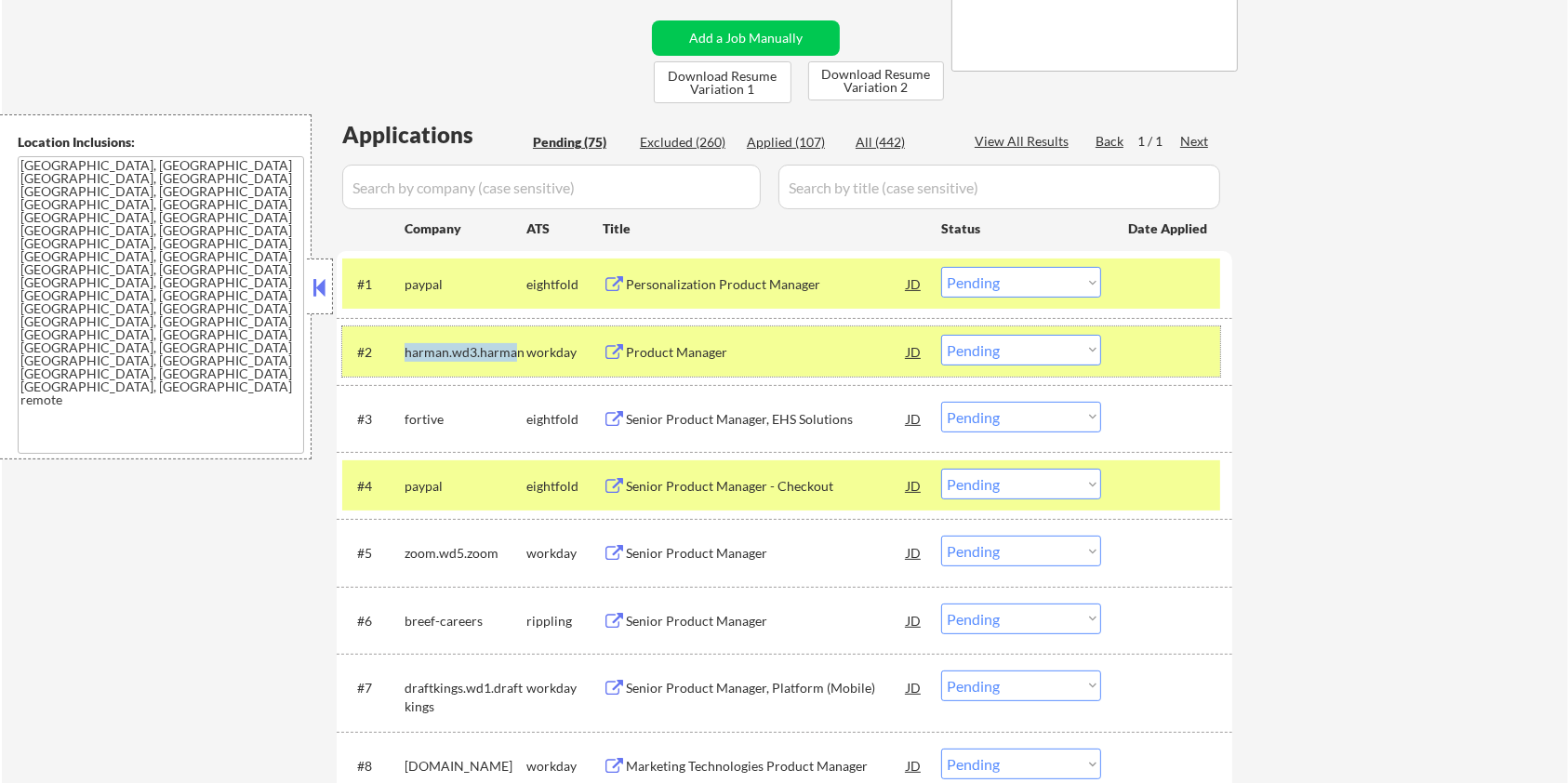
drag, startPoint x: 514, startPoint y: 352, endPoint x: 403, endPoint y: 367, distance: 112.0
click at [404, 367] on div "harman.wd3.harman" at bounding box center [465, 351] width 122 height 33
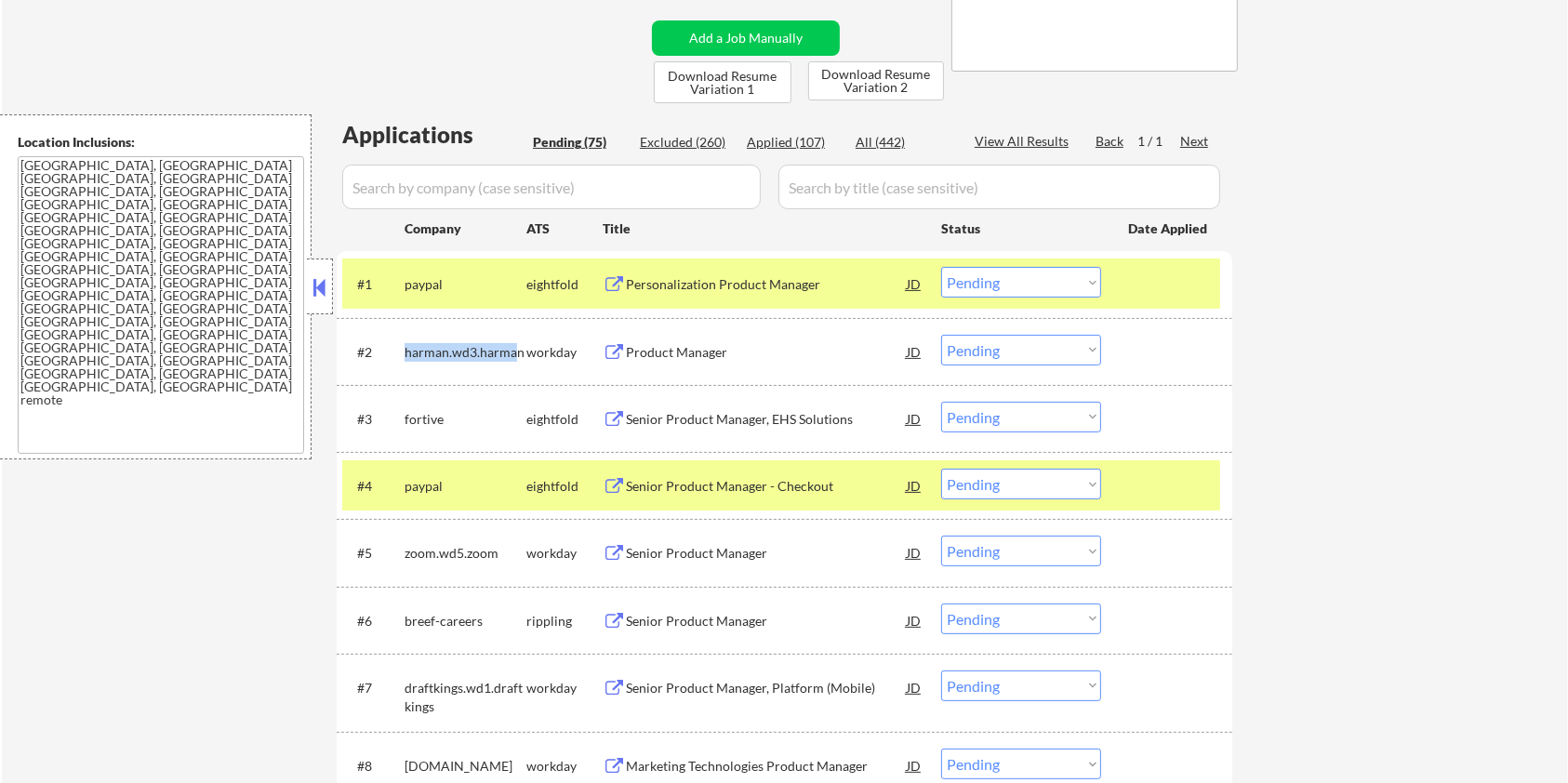
copy div "harman.wd3.harma"
click at [425, 190] on input "input" at bounding box center [551, 187] width 419 height 45
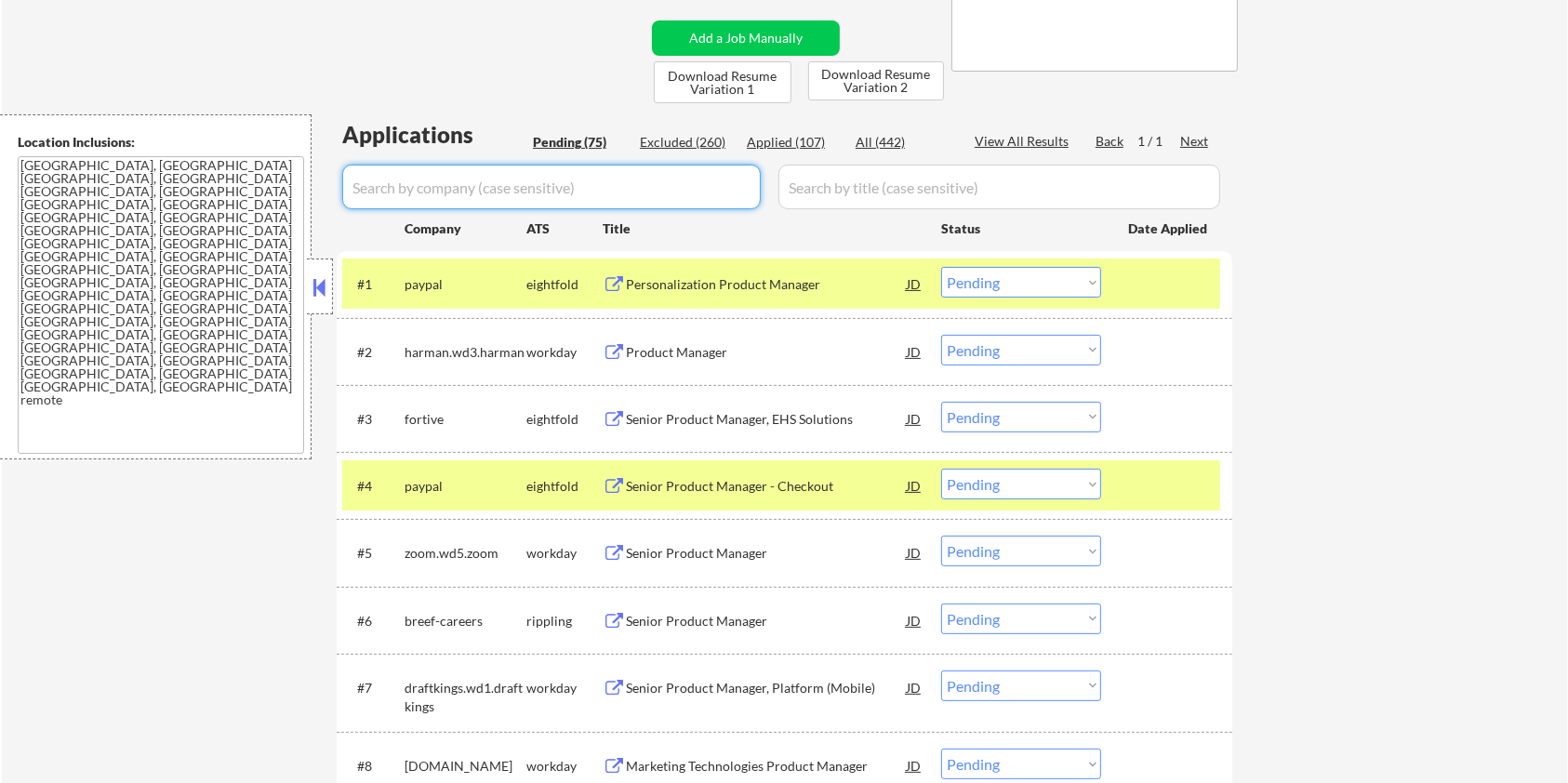
paste input "harman.wd3.harma"
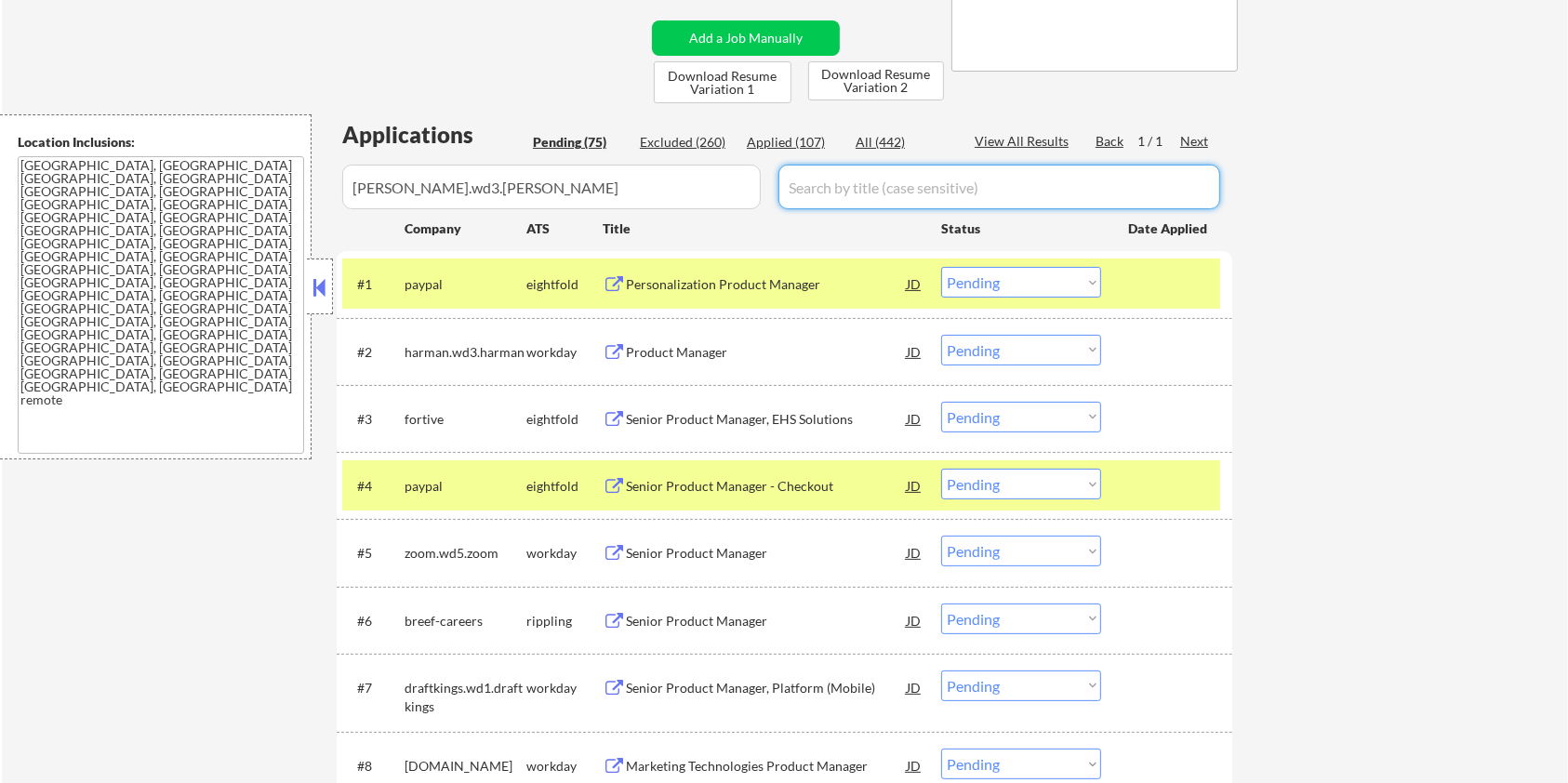
click at [845, 178] on input "input" at bounding box center [999, 187] width 442 height 45
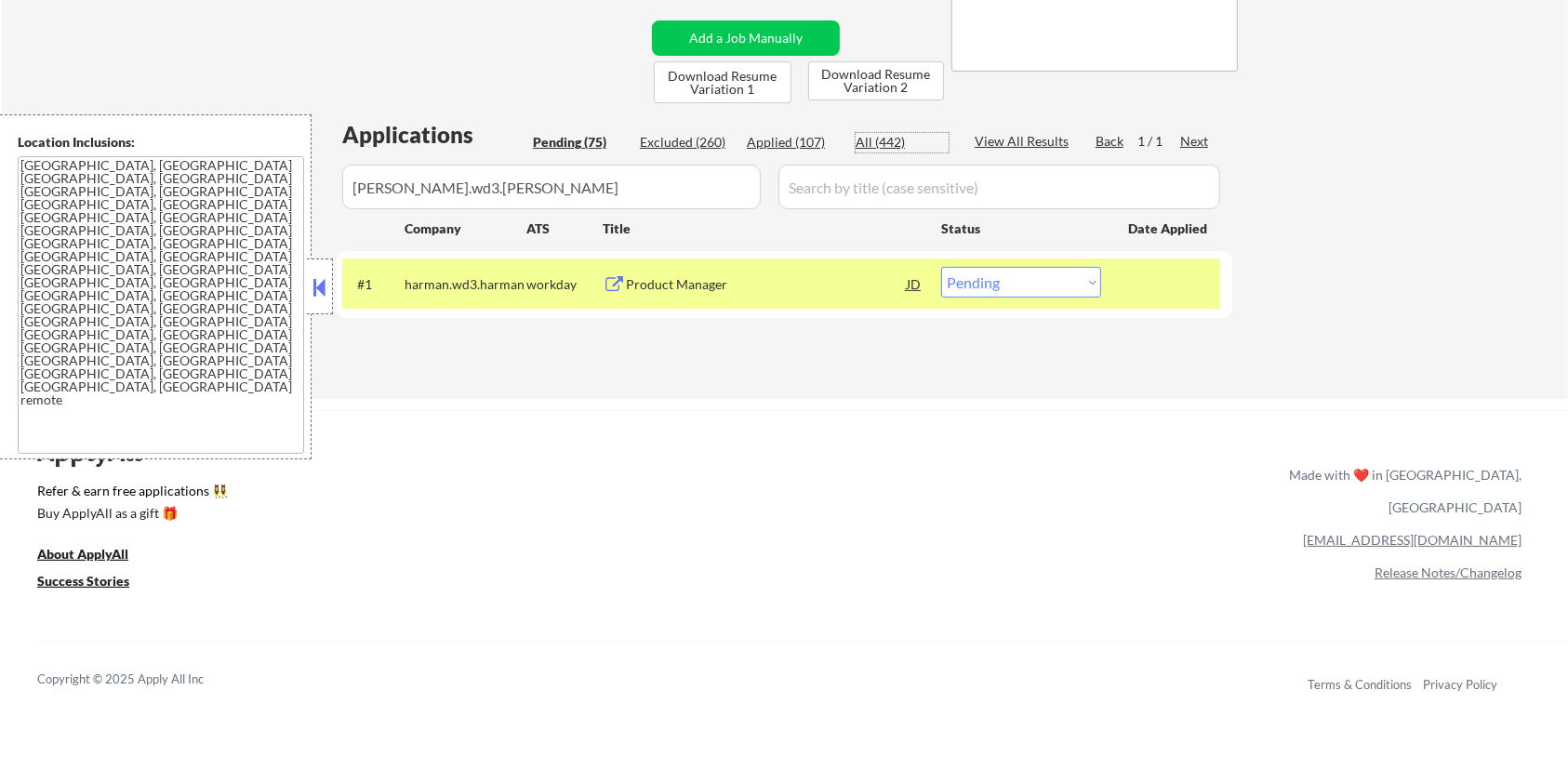
click at [900, 136] on div "All (442)" at bounding box center [902, 142] width 93 height 19
click at [711, 286] on div "Product Manager" at bounding box center [766, 285] width 281 height 19
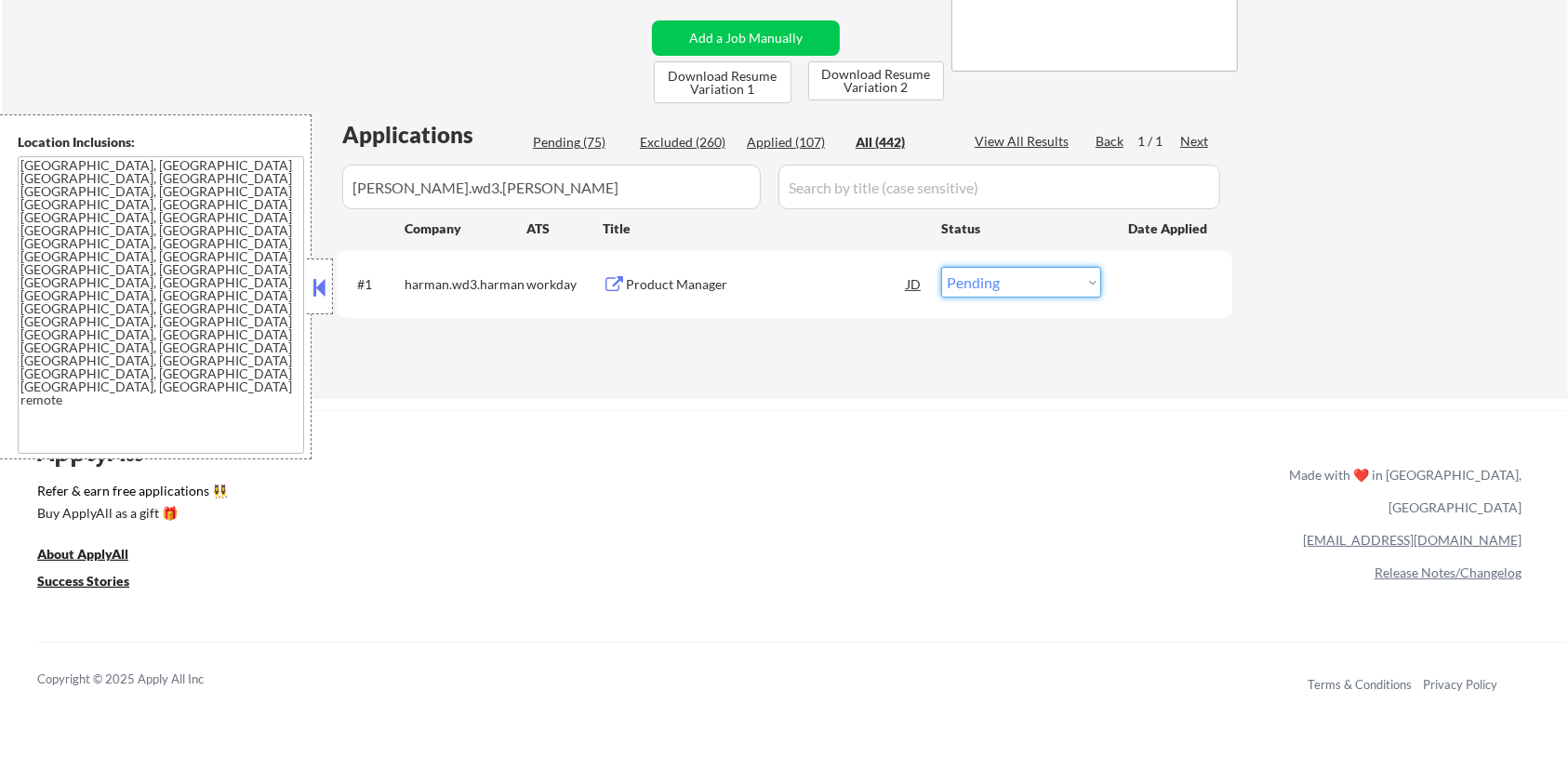
click at [1012, 279] on select "Choose an option... Pending Applied Excluded (Questions) Excluded (Expired) Exc…" at bounding box center [1021, 282] width 160 height 31
click at [941, 267] on select "Choose an option... Pending Applied Excluded (Questions) Excluded (Expired) Exc…" at bounding box center [1021, 282] width 160 height 31
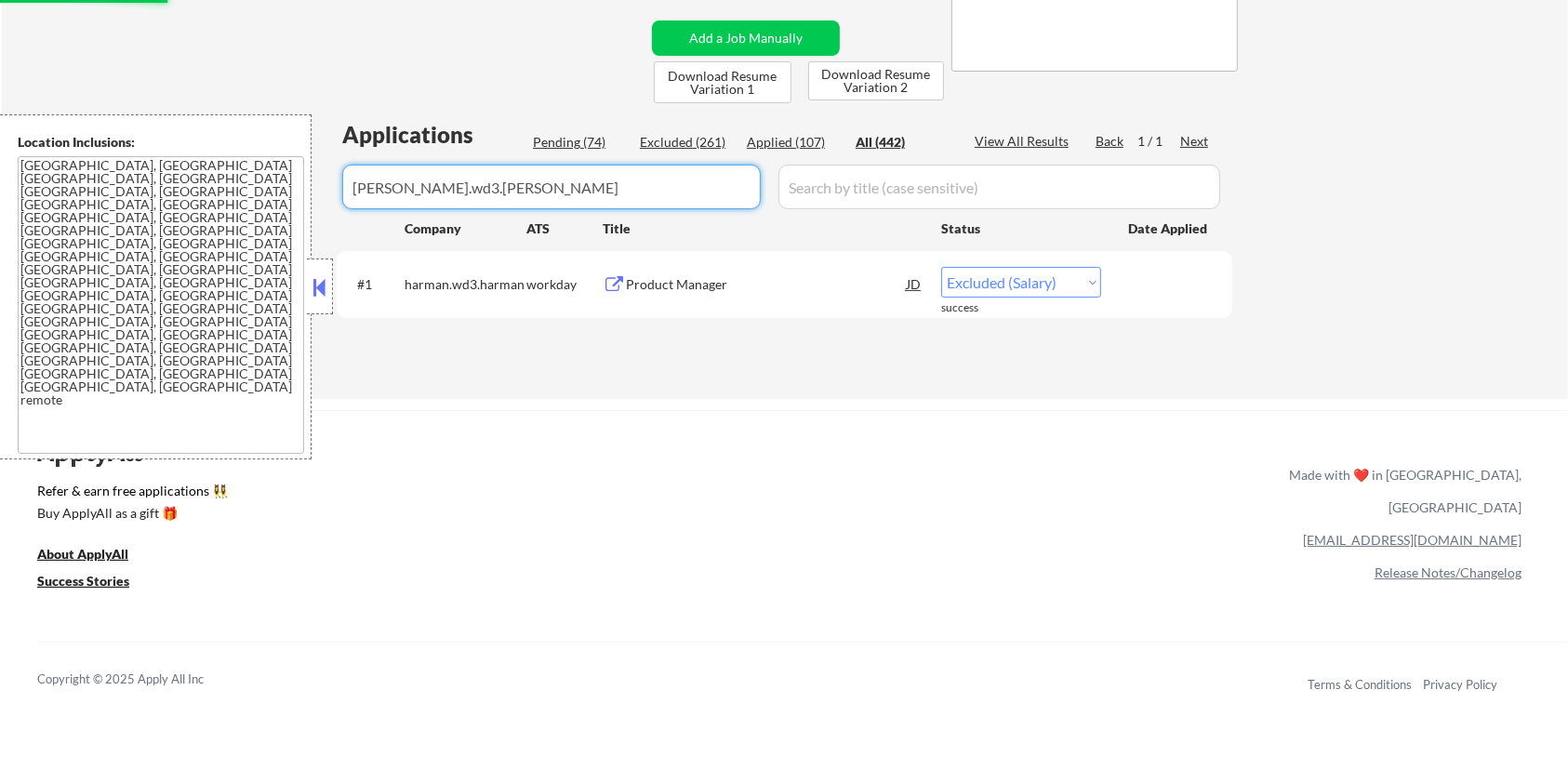
drag, startPoint x: 522, startPoint y: 193, endPoint x: 327, endPoint y: 203, distance: 195.3
click at [327, 203] on body "← Return to /applysquad Mailslurp Inbox Job Search Builder Zoe Henderson User E…" at bounding box center [784, 29] width 1568 height 783
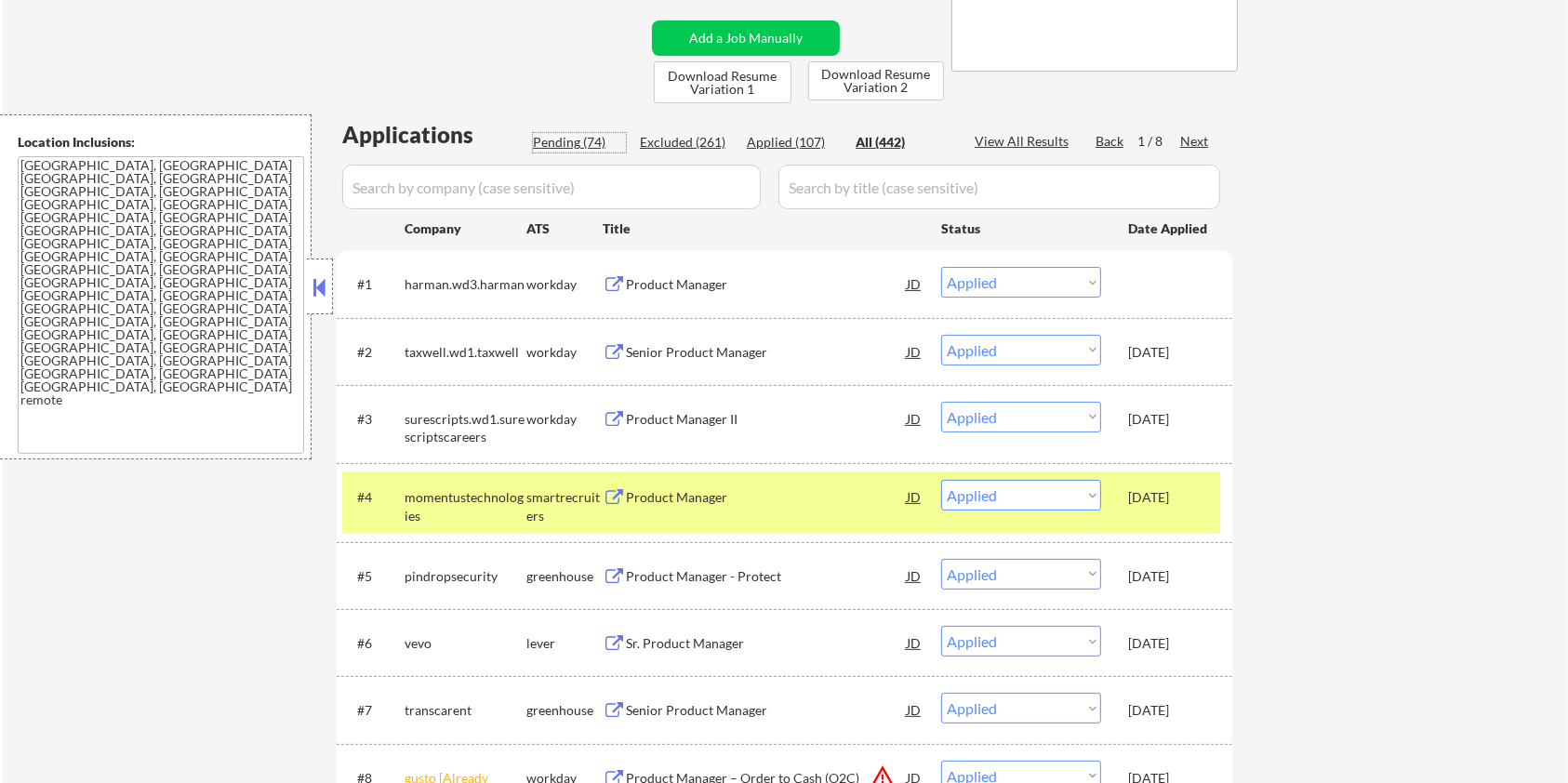
click at [555, 138] on div "Pending (74)" at bounding box center [580, 142] width 93 height 19
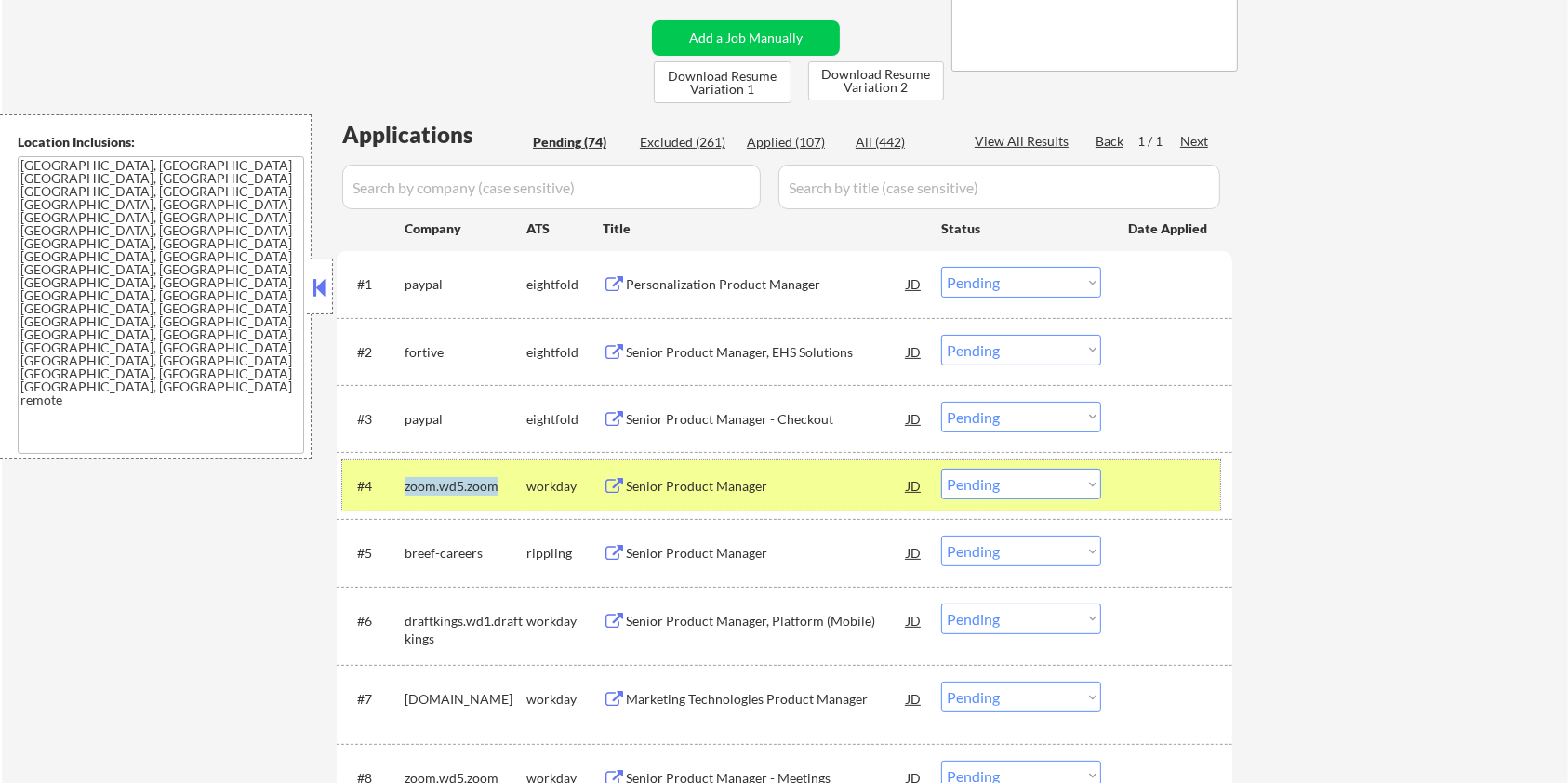
drag, startPoint x: 493, startPoint y: 486, endPoint x: 402, endPoint y: 486, distance: 91.0
click at [402, 486] on div "#4 zoom.wd5.zoom workday Senior Product Manager JD Choose an option... Pending …" at bounding box center [781, 485] width 878 height 51
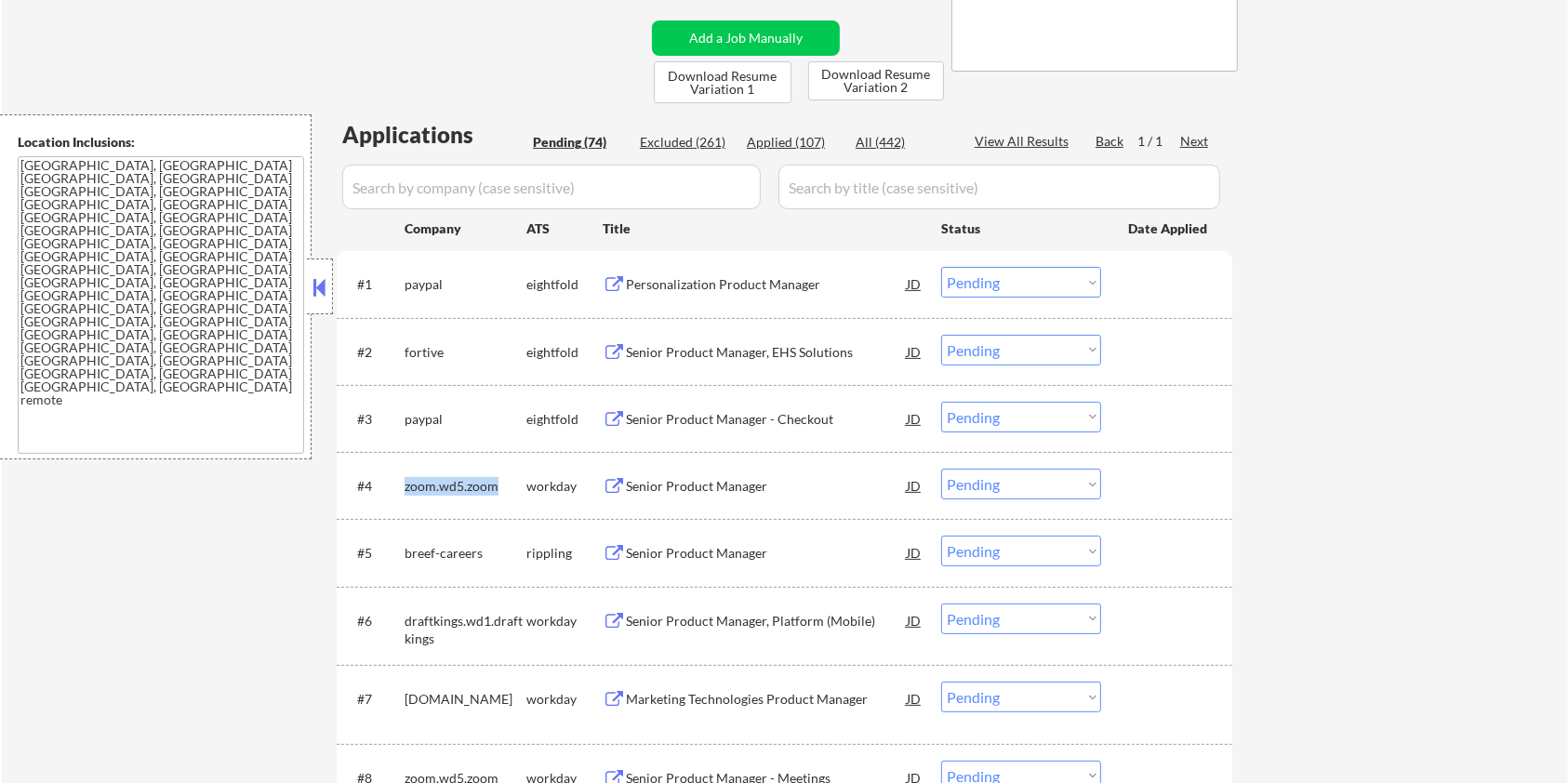
copy div "zoom.wd5.zoom"
click at [487, 193] on input "input" at bounding box center [551, 187] width 419 height 45
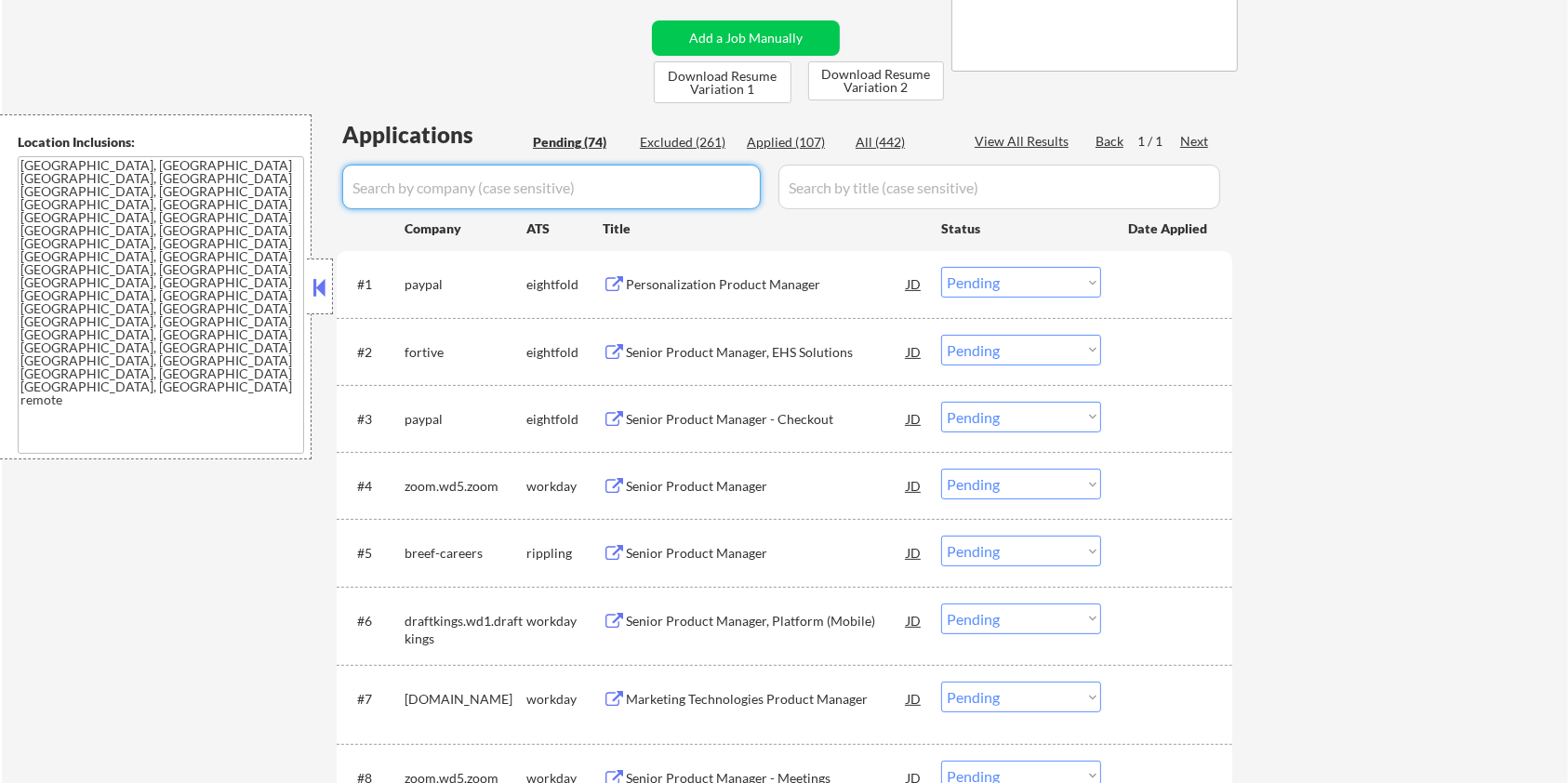
paste input "zoom.wd5.zoom"
click at [893, 175] on input "input" at bounding box center [999, 187] width 442 height 45
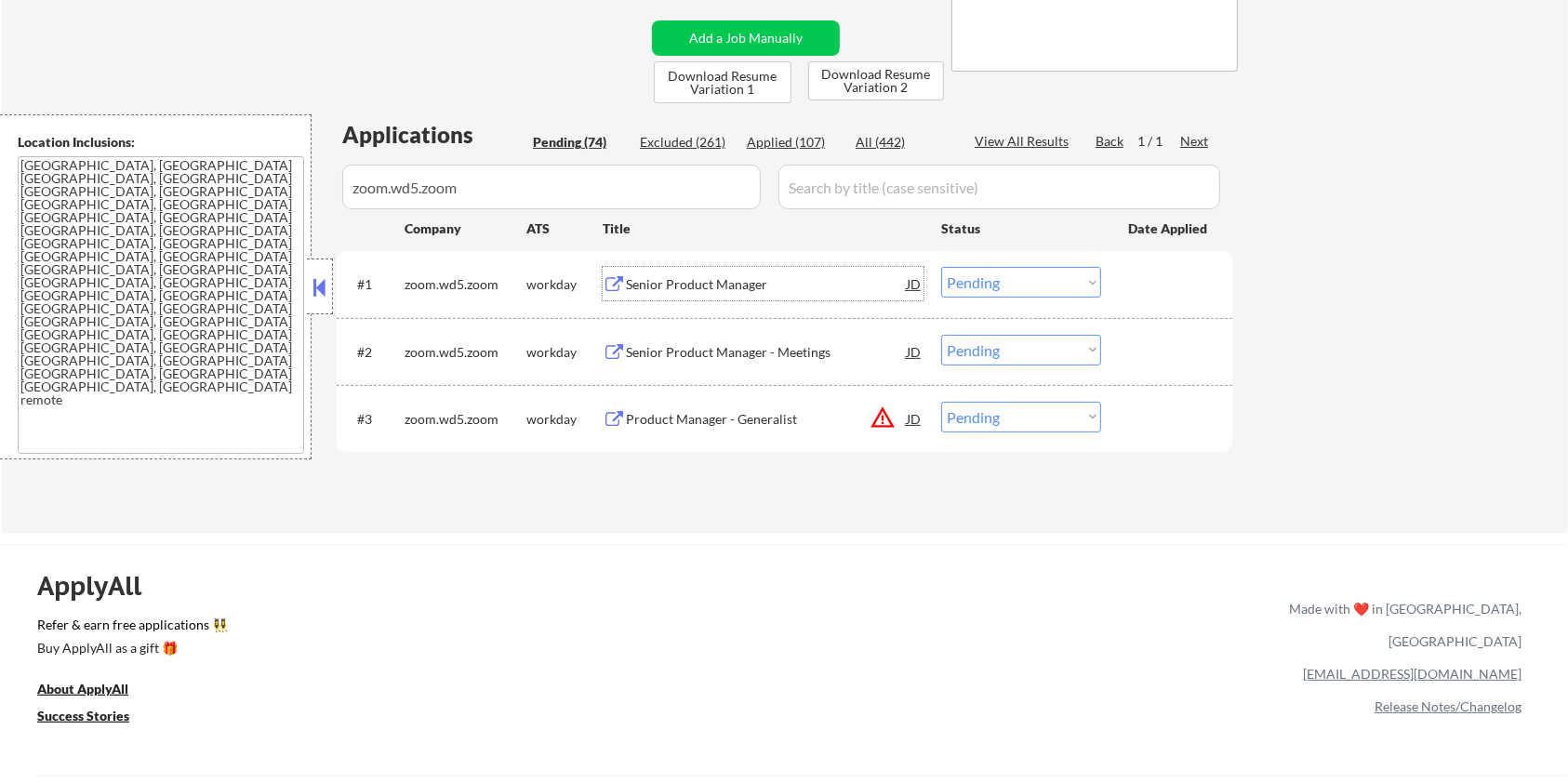
click at [706, 291] on div "Senior Product Manager" at bounding box center [766, 285] width 281 height 19
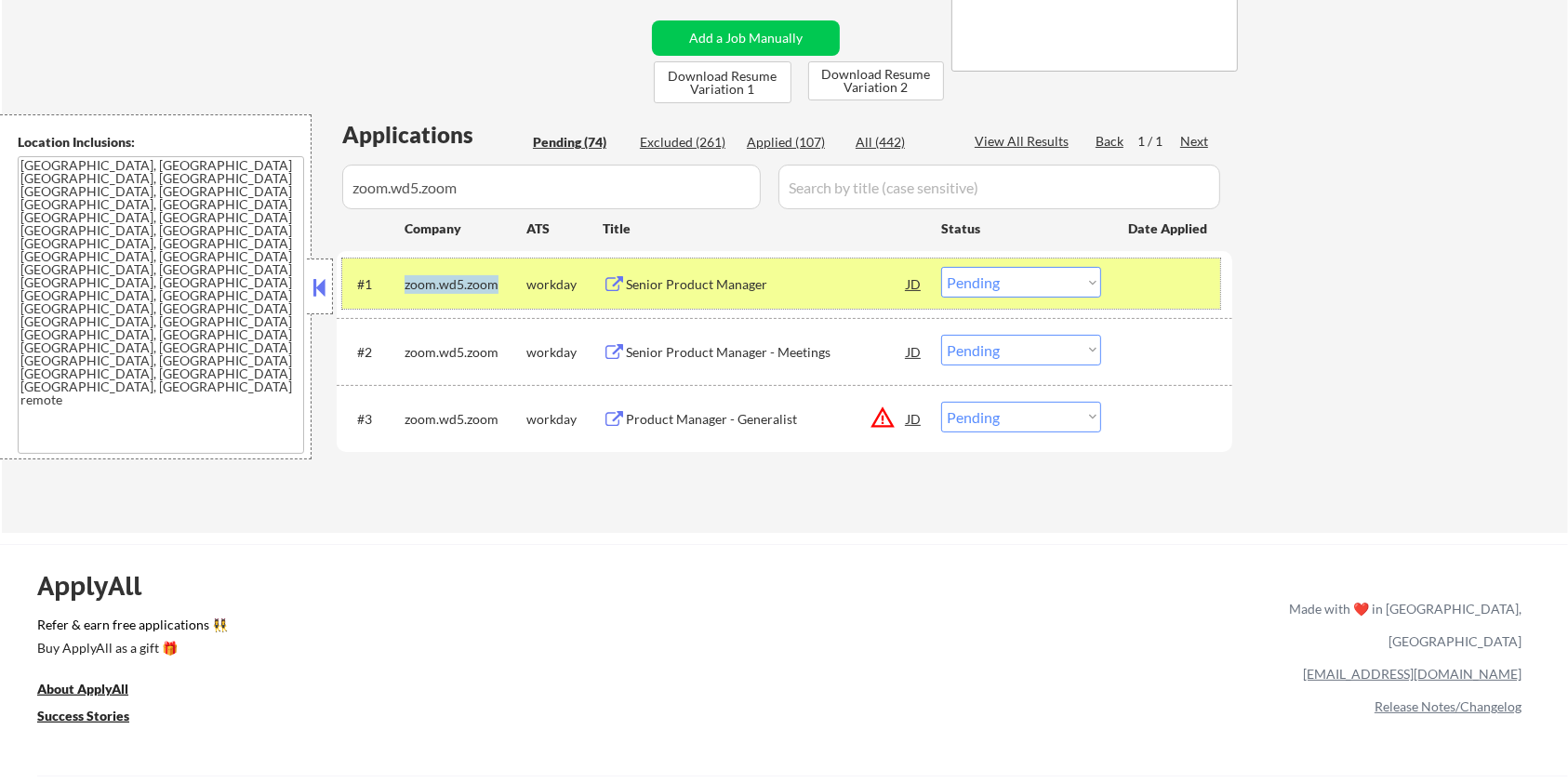
drag, startPoint x: 499, startPoint y: 278, endPoint x: 406, endPoint y: 279, distance: 93.0
click at [406, 279] on div "zoom.wd5.zoom" at bounding box center [465, 285] width 122 height 19
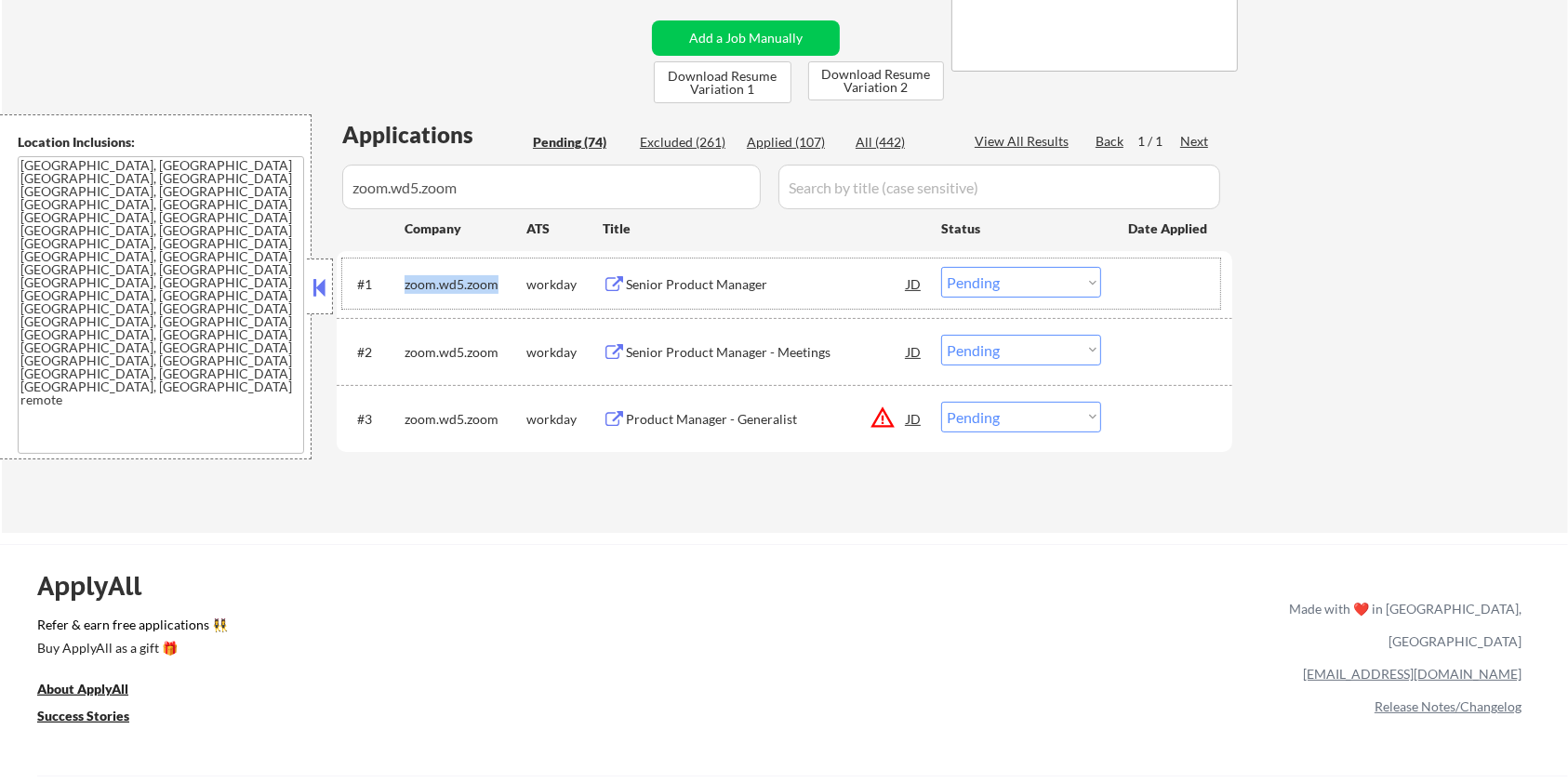
click at [1028, 279] on select "Choose an option... Pending Applied Excluded (Questions) Excluded (Expired) Exc…" at bounding box center [1021, 282] width 160 height 31
click at [941, 267] on select "Choose an option... Pending Applied Excluded (Questions) Excluded (Expired) Exc…" at bounding box center [1021, 282] width 160 height 31
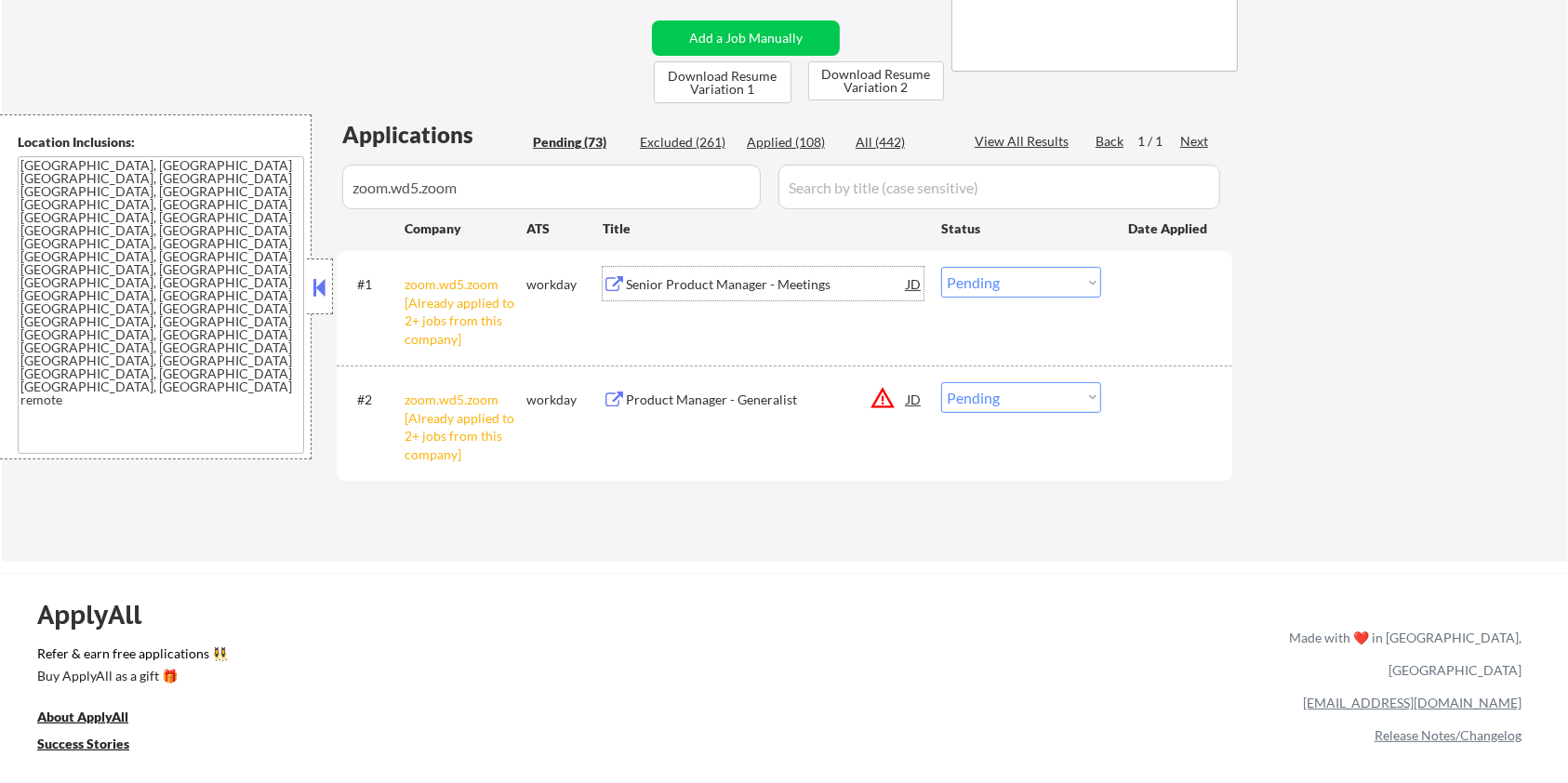
click at [758, 287] on div "Senior Product Manager - Meetings" at bounding box center [766, 285] width 281 height 19
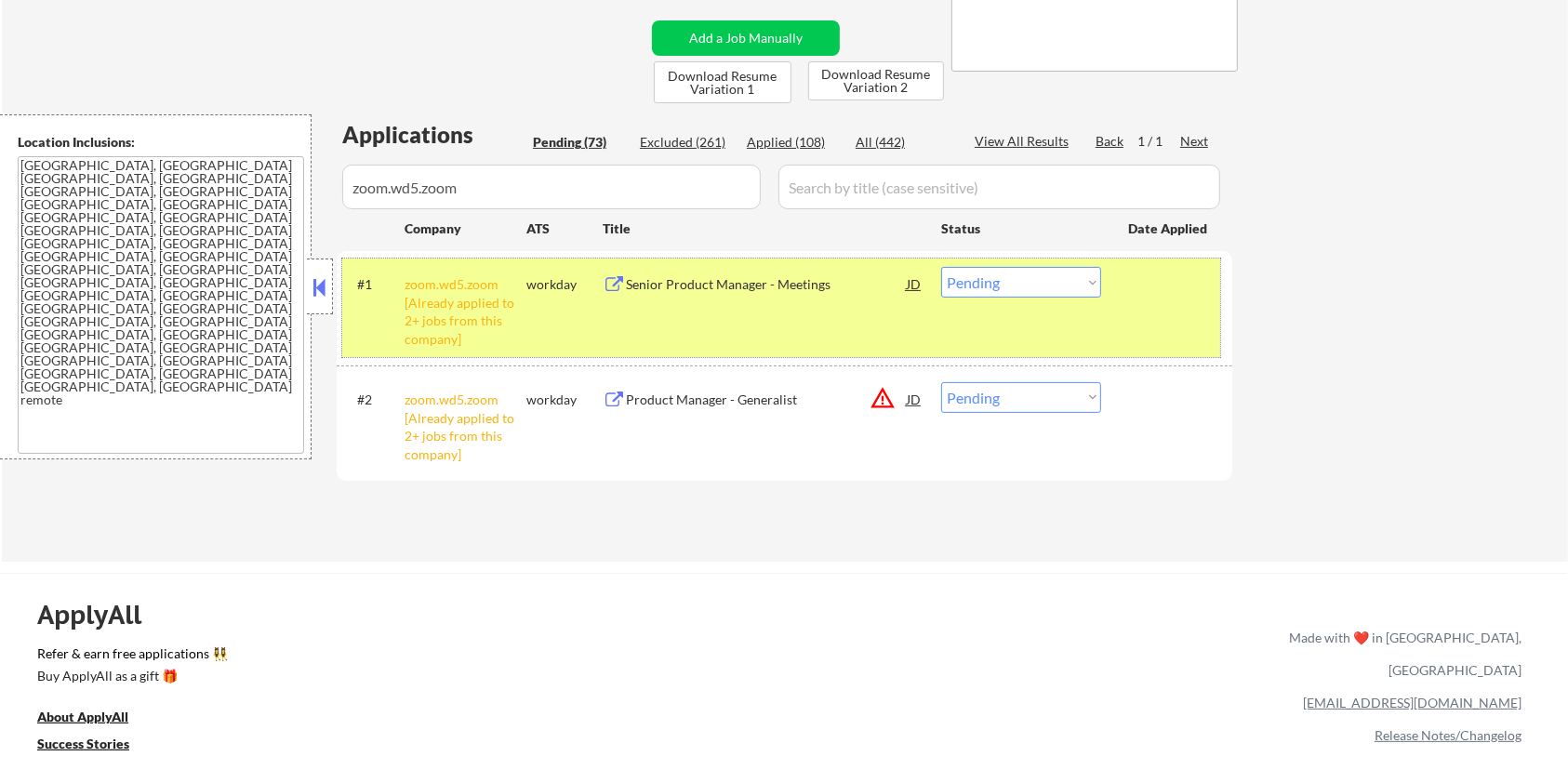
click at [1001, 264] on div "#1 zoom.wd5.zoom [Already applied to 2+ jobs from this company] workday Senior …" at bounding box center [781, 307] width 878 height 97
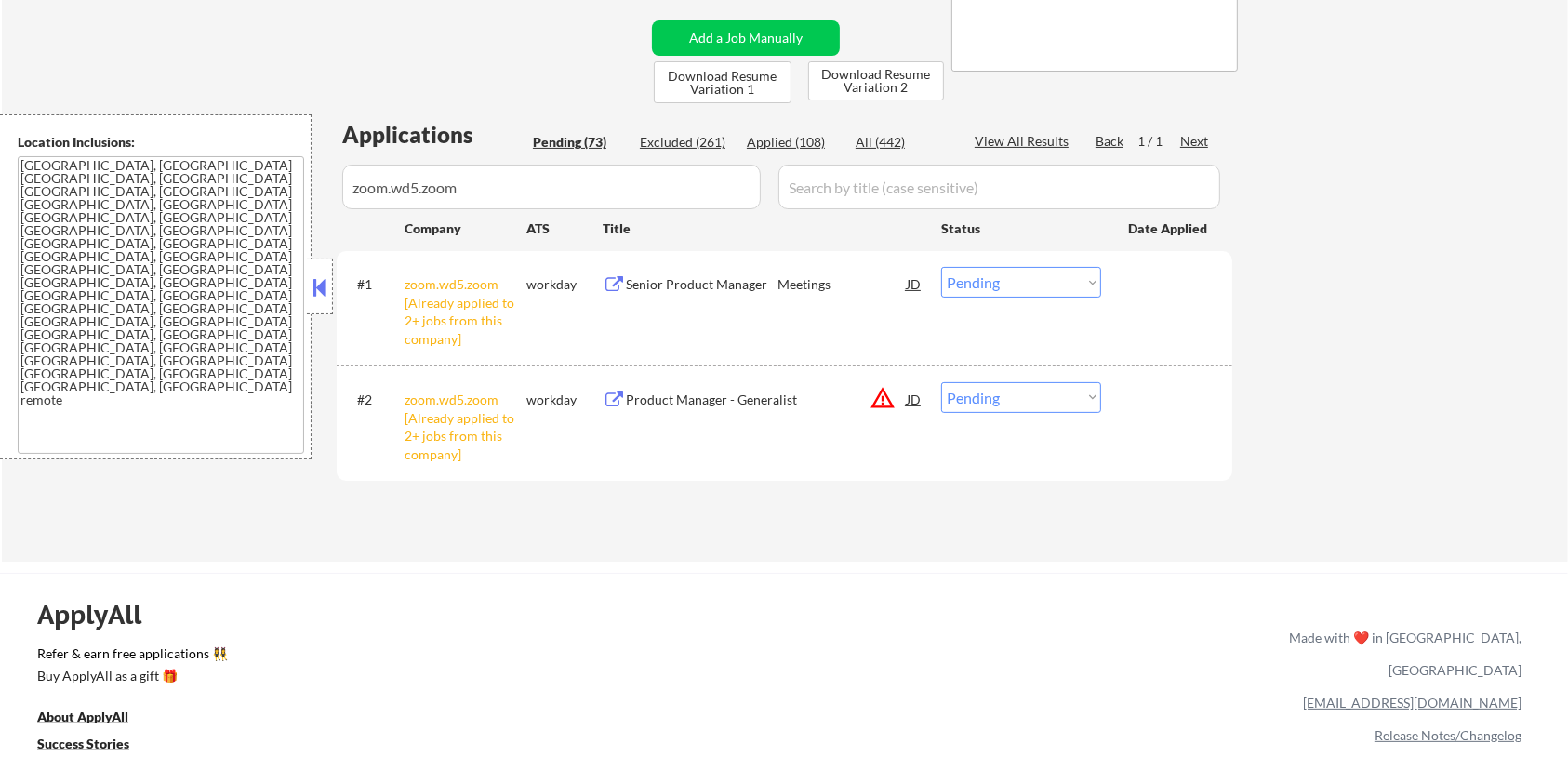
click at [992, 287] on select "Choose an option... Pending Applied Excluded (Questions) Excluded (Expired) Exc…" at bounding box center [1021, 282] width 160 height 31
click at [941, 267] on select "Choose an option... Pending Applied Excluded (Questions) Excluded (Expired) Exc…" at bounding box center [1021, 282] width 160 height 31
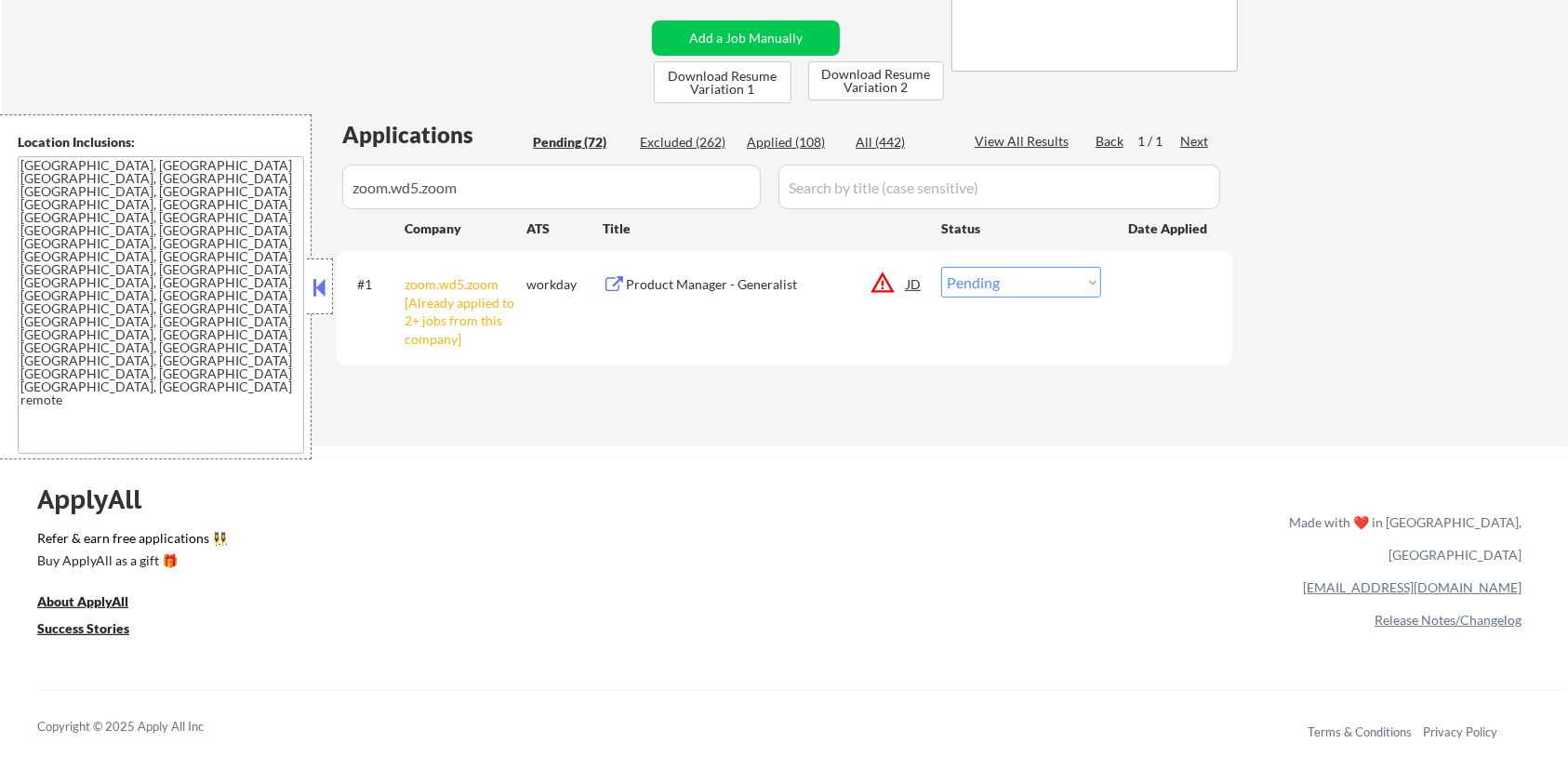
click at [689, 286] on div "Product Manager - Generalist" at bounding box center [766, 285] width 281 height 19
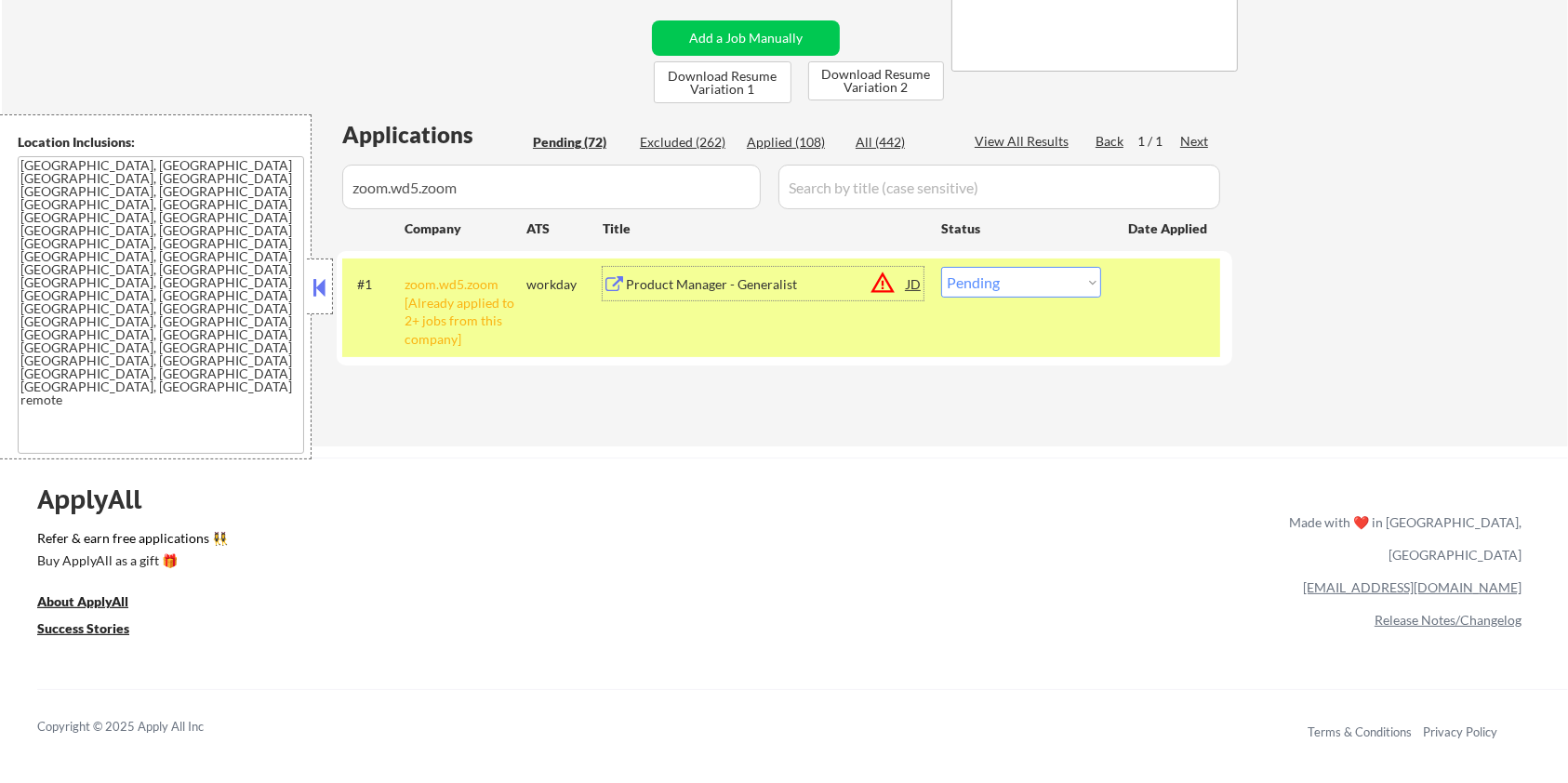
click at [973, 282] on select "Choose an option... Pending Applied Excluded (Questions) Excluded (Expired) Exc…" at bounding box center [1021, 282] width 160 height 31
click at [941, 267] on select "Choose an option... Pending Applied Excluded (Questions) Excluded (Expired) Exc…" at bounding box center [1021, 282] width 160 height 31
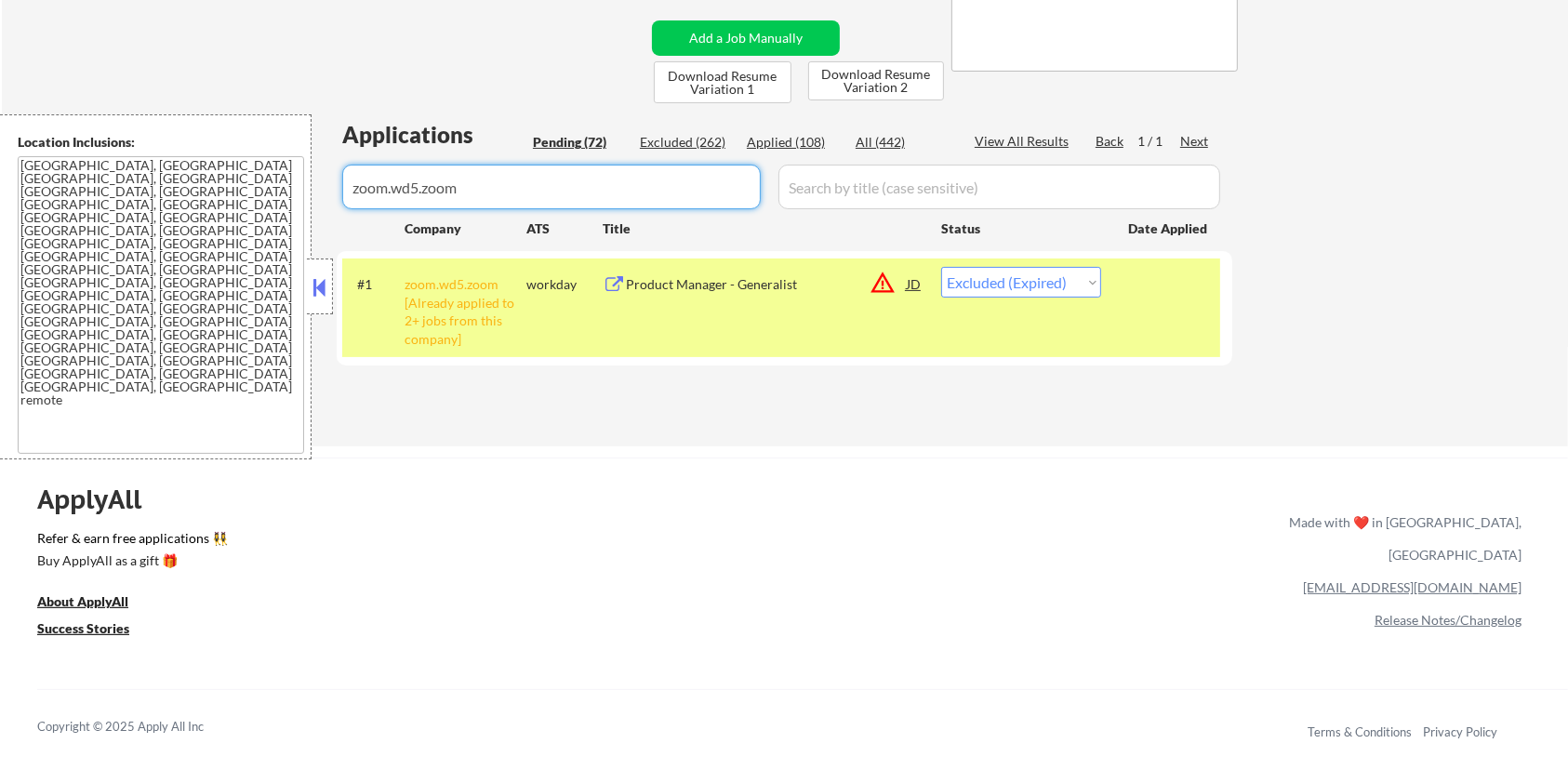
drag, startPoint x: 504, startPoint y: 185, endPoint x: 184, endPoint y: 227, distance: 322.7
click at [184, 227] on body "← Return to /applysquad Mailslurp Inbox Job Search Builder Zoe Henderson User E…" at bounding box center [784, 29] width 1568 height 783
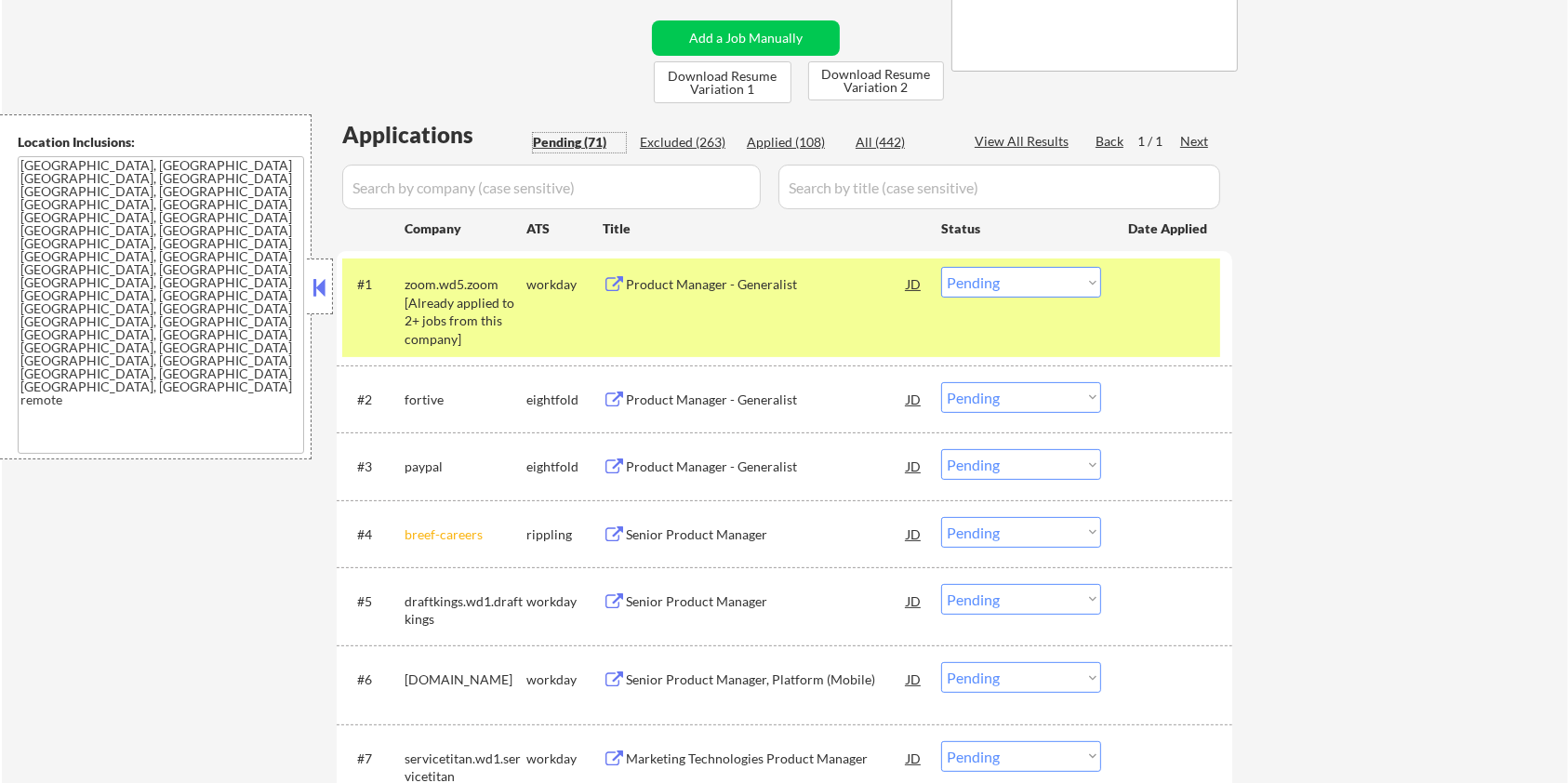
click at [547, 144] on div "Pending (71)" at bounding box center [580, 142] width 93 height 19
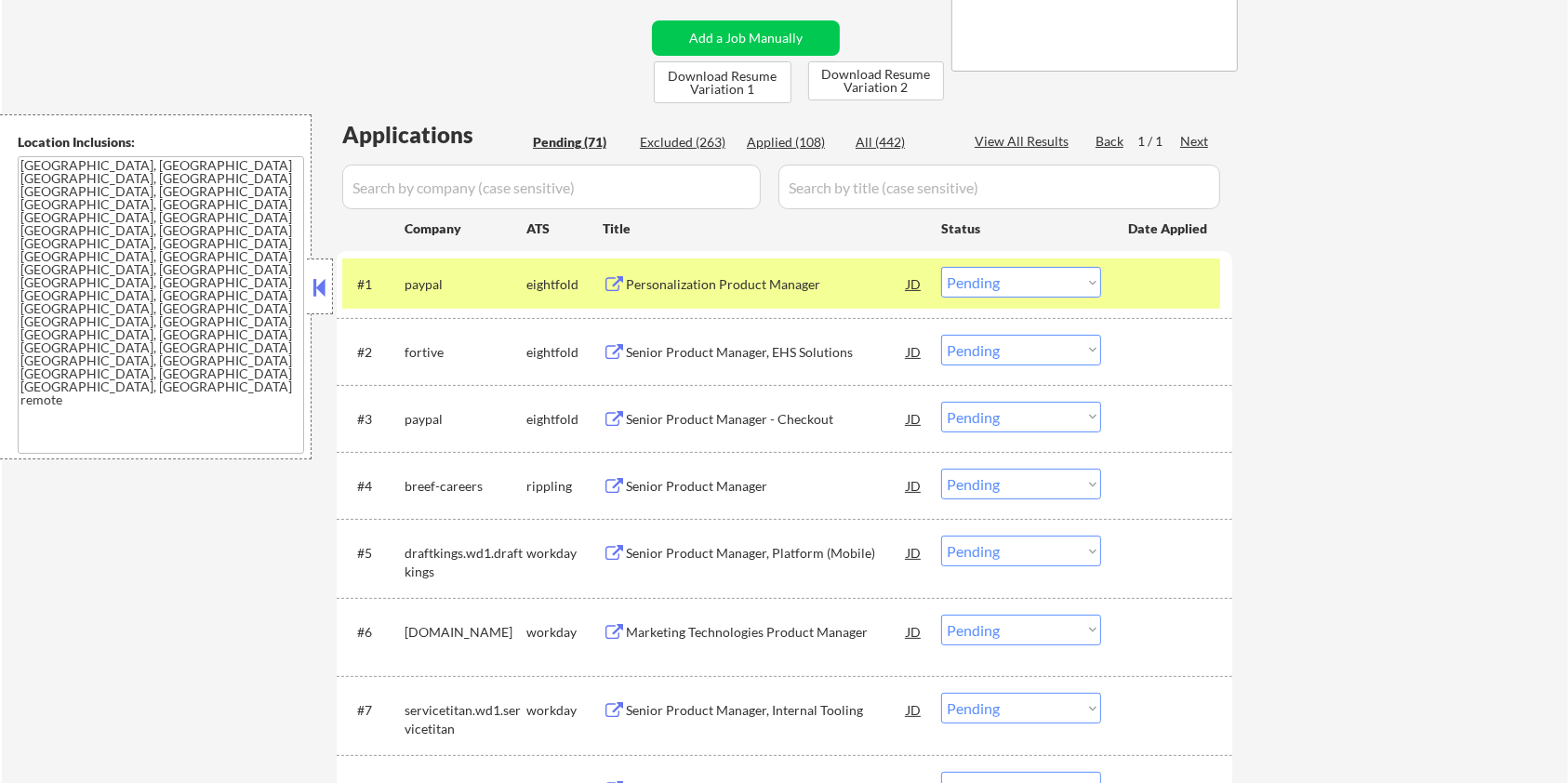
click at [685, 481] on div "Senior Product Manager" at bounding box center [766, 486] width 281 height 19
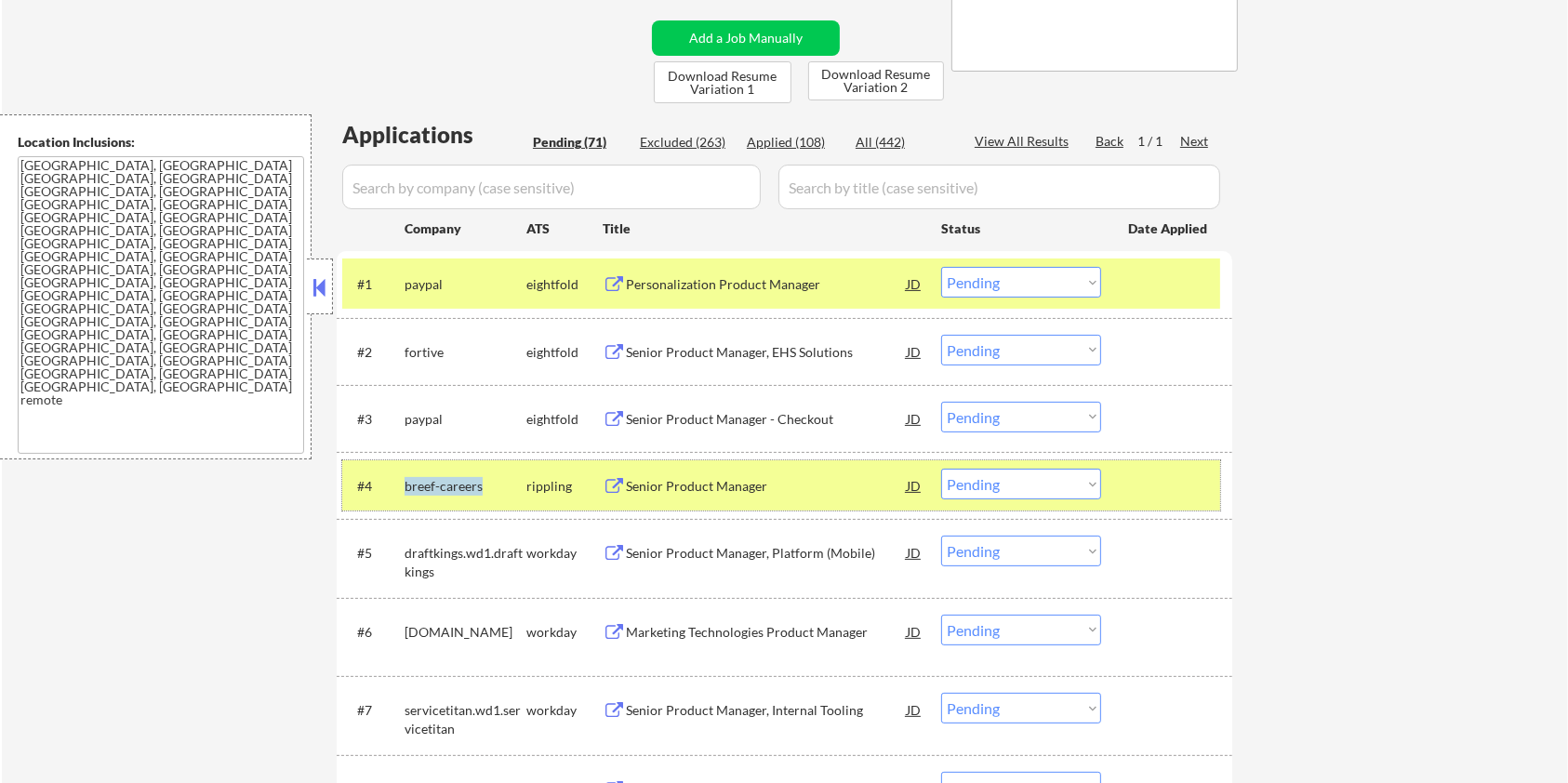
drag, startPoint x: 487, startPoint y: 481, endPoint x: 402, endPoint y: 484, distance: 85.1
click at [402, 484] on div "#4 breef-careers rippling Senior Product Manager JD Choose an option... Pending…" at bounding box center [781, 485] width 878 height 51
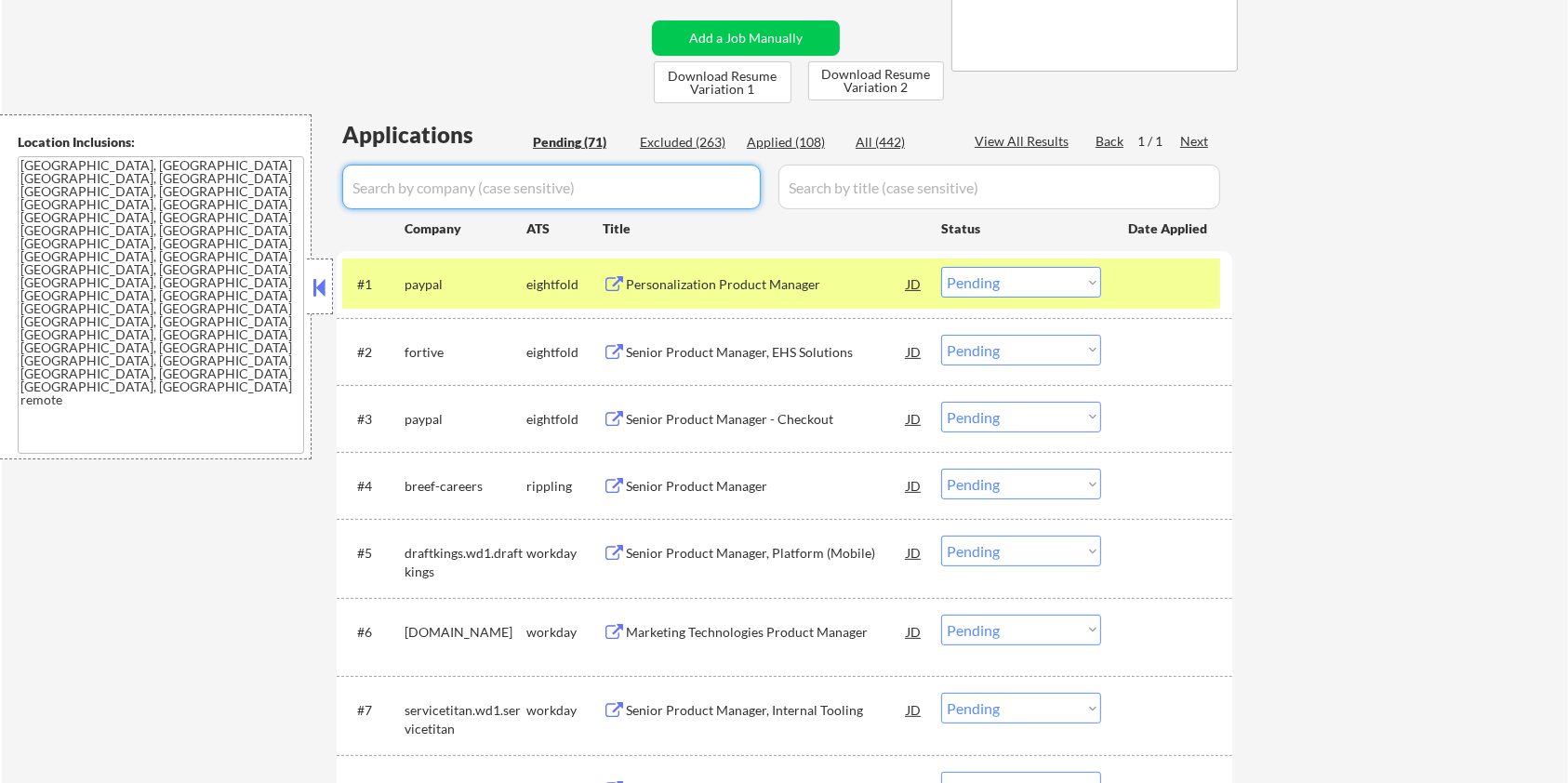
click at [468, 178] on input "input" at bounding box center [551, 187] width 419 height 45
paste input "breef-careers"
click at [818, 180] on input "input" at bounding box center [999, 187] width 442 height 45
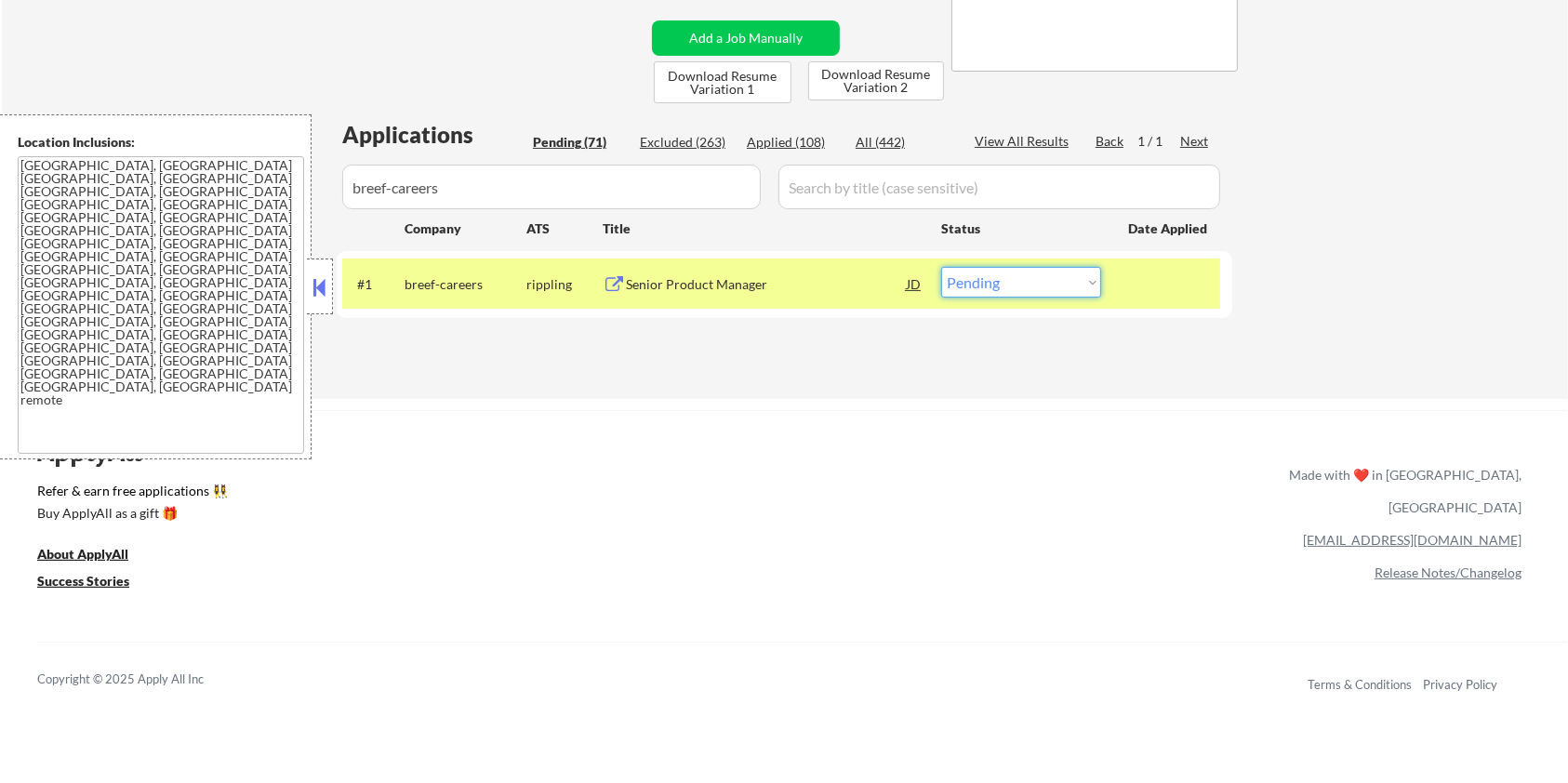
click at [1064, 280] on select "Choose an option... Pending Applied Excluded (Questions) Excluded (Expired) Exc…" at bounding box center [1021, 282] width 160 height 31
click at [941, 267] on select "Choose an option... Pending Applied Excluded (Questions) Excluded (Expired) Exc…" at bounding box center [1021, 282] width 160 height 31
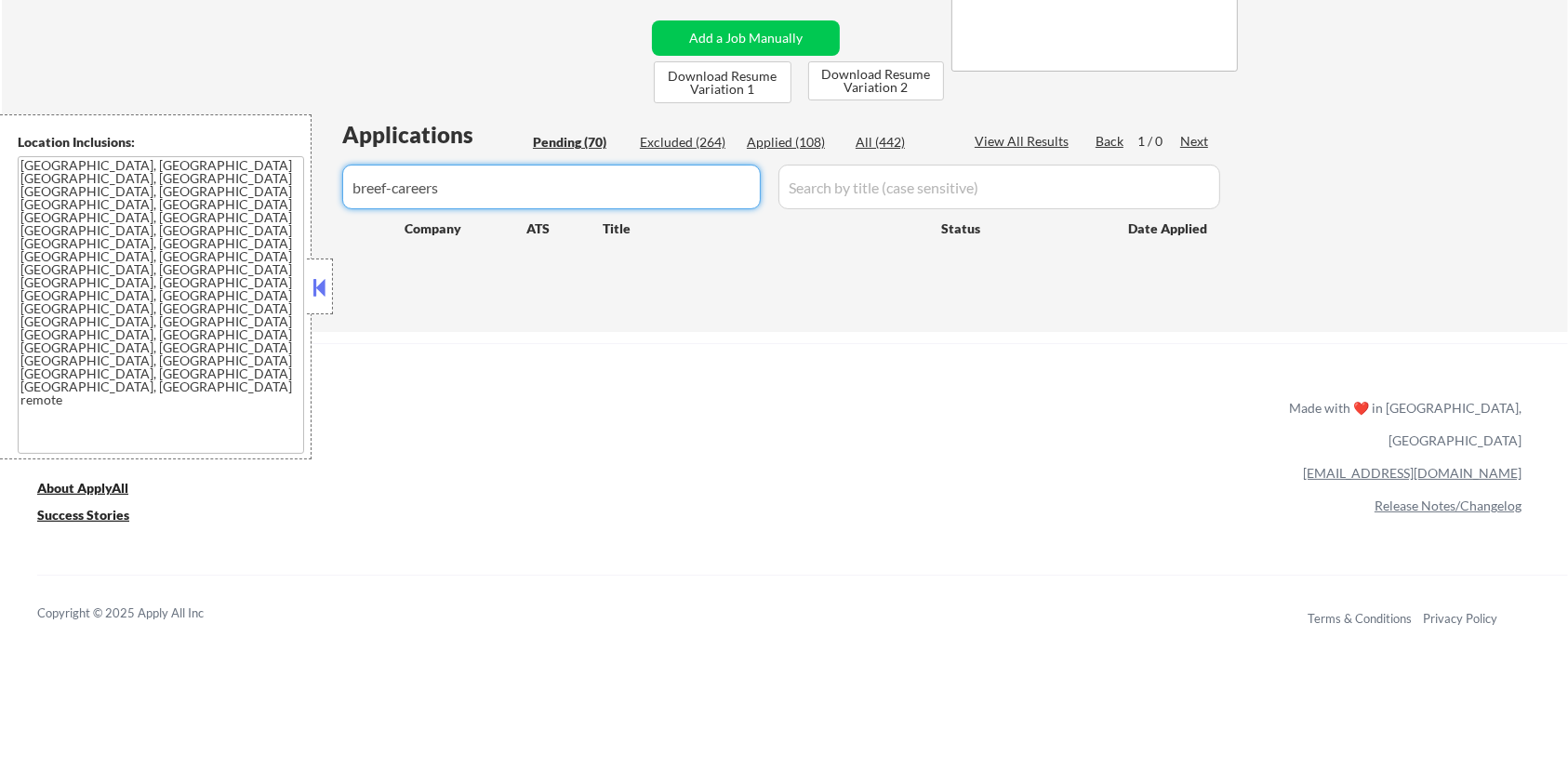
drag, startPoint x: 506, startPoint y: 174, endPoint x: 240, endPoint y: 226, distance: 271.0
click at [240, 226] on body "← Return to /applysquad Mailslurp Inbox Job Search Builder Zoe Henderson User E…" at bounding box center [784, 29] width 1568 height 783
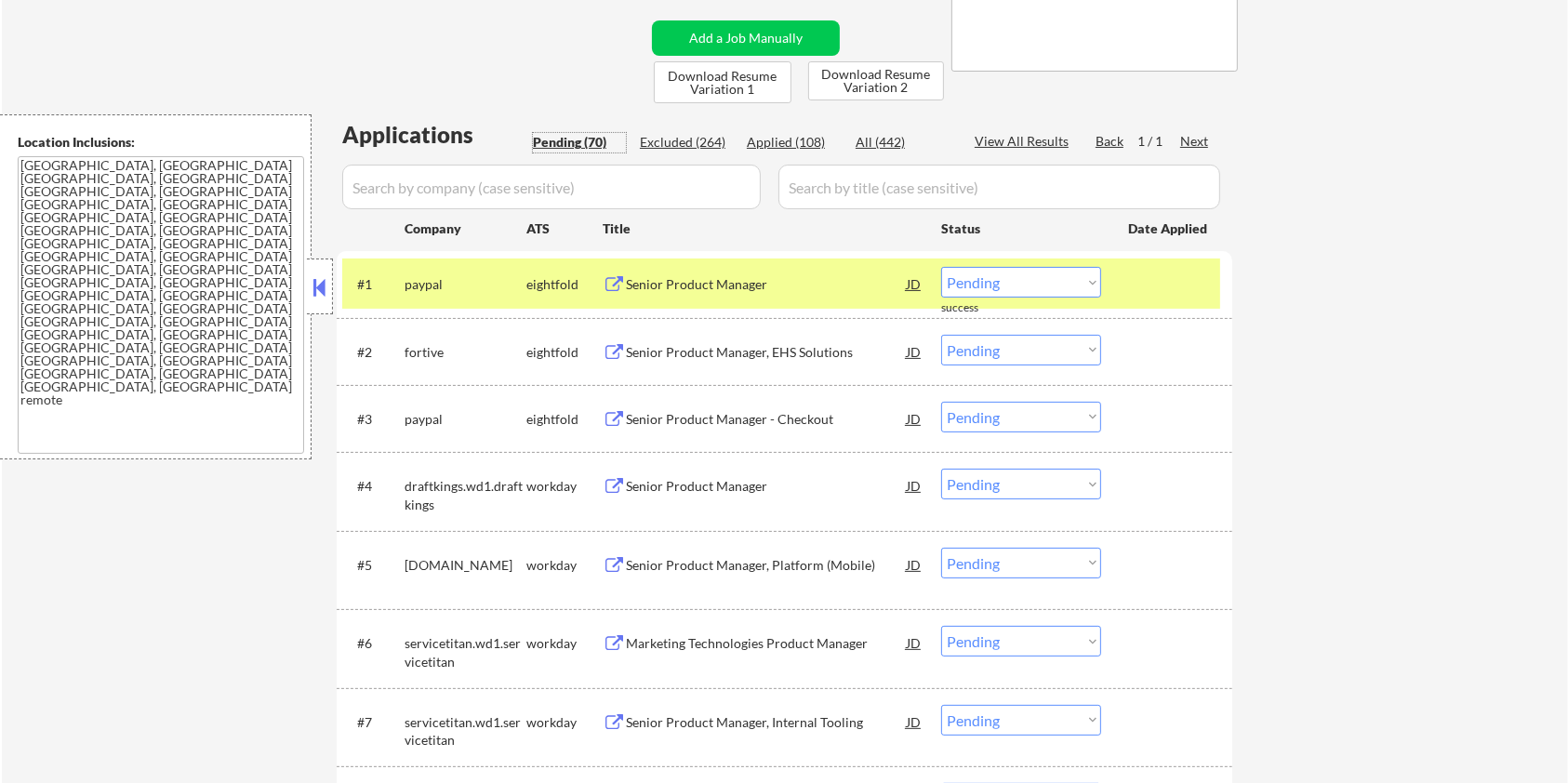
click at [573, 141] on div "Pending (70)" at bounding box center [580, 142] width 93 height 19
click at [663, 480] on div "Senior Product Manager, Platform (Mobile)" at bounding box center [766, 486] width 281 height 19
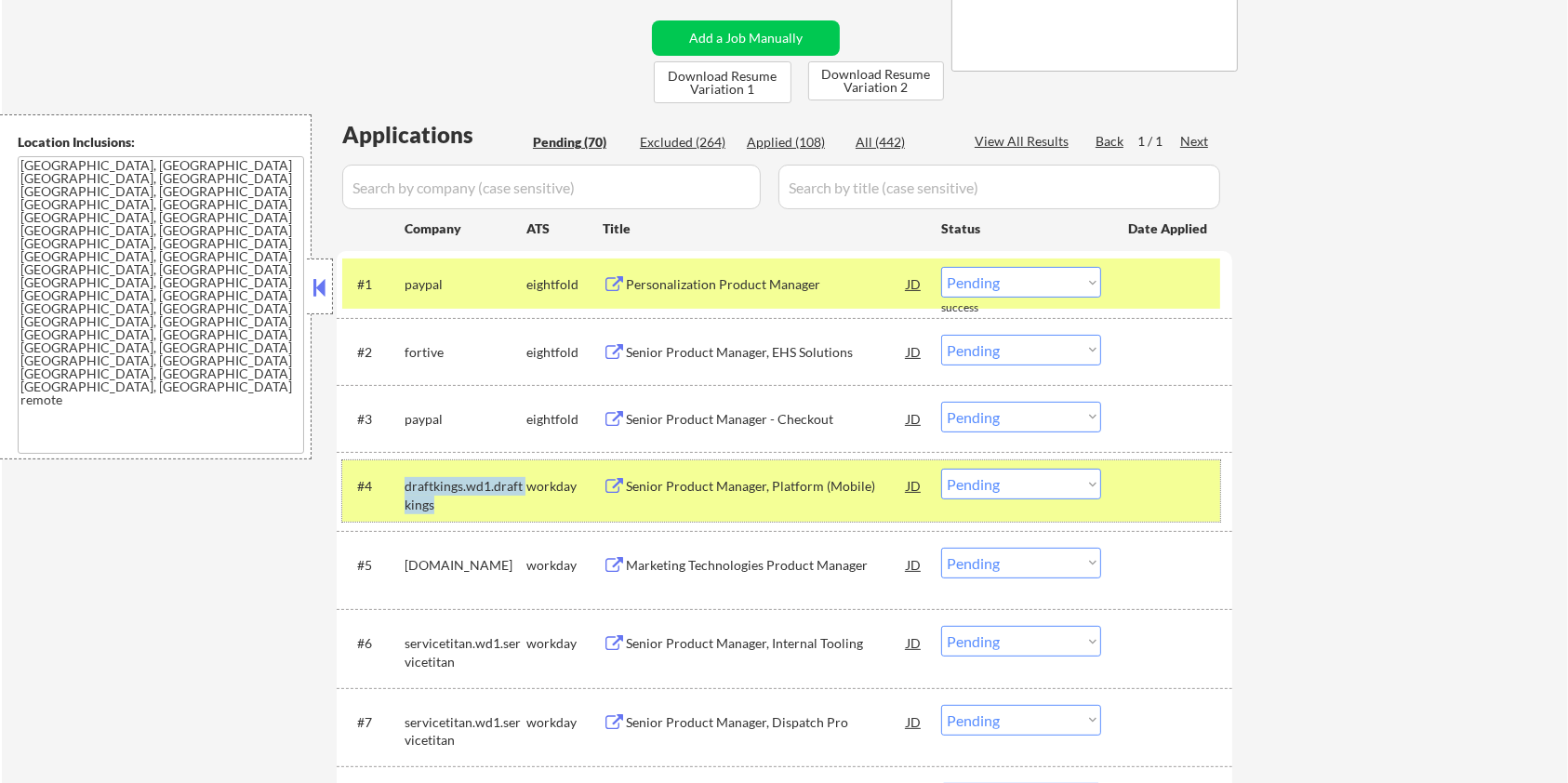
drag, startPoint x: 457, startPoint y: 502, endPoint x: 404, endPoint y: 487, distance: 55.1
click at [404, 487] on div "draftkings.wd1.draftkings" at bounding box center [465, 495] width 122 height 36
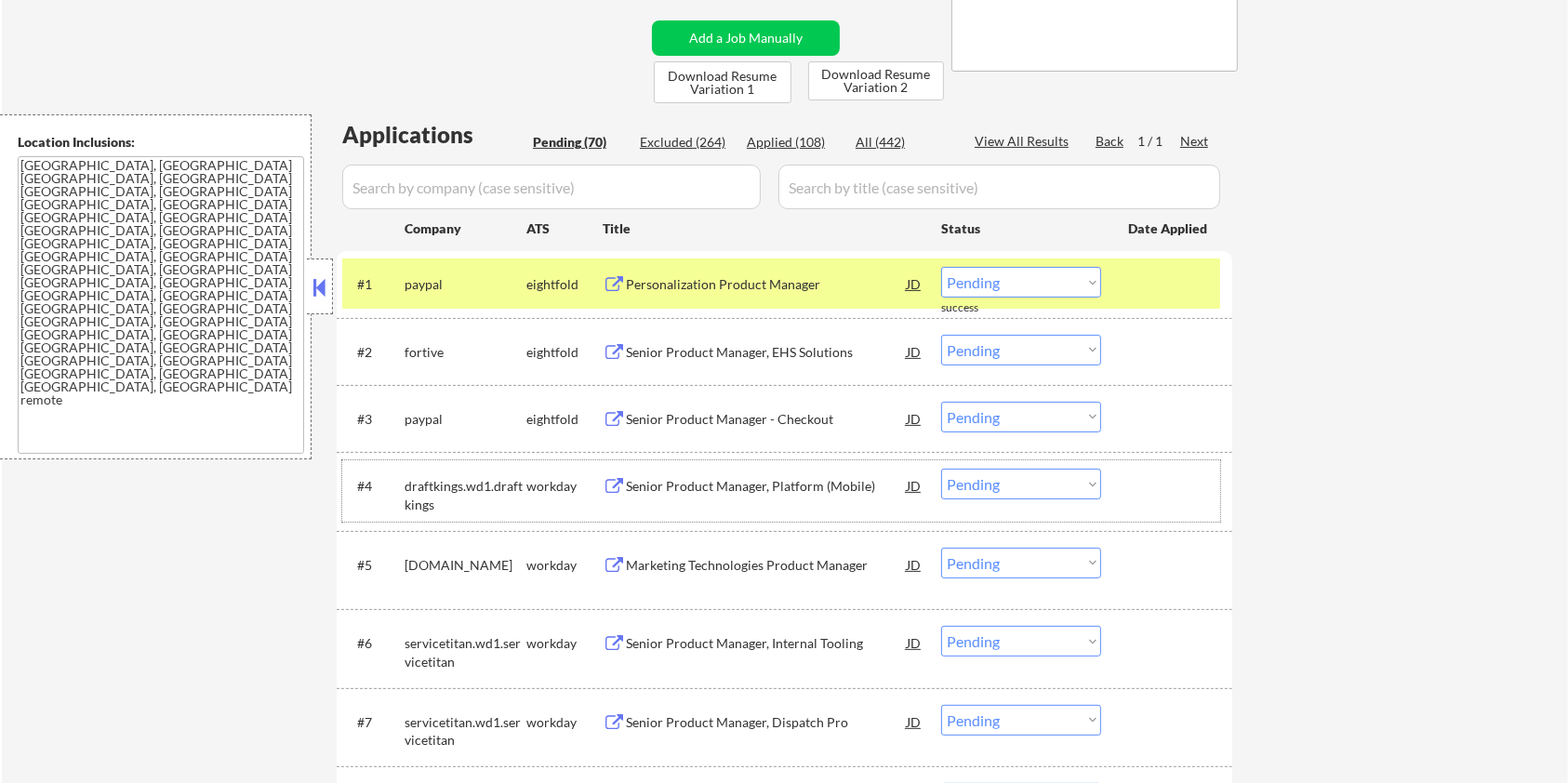
click at [610, 182] on input "input" at bounding box center [551, 187] width 419 height 45
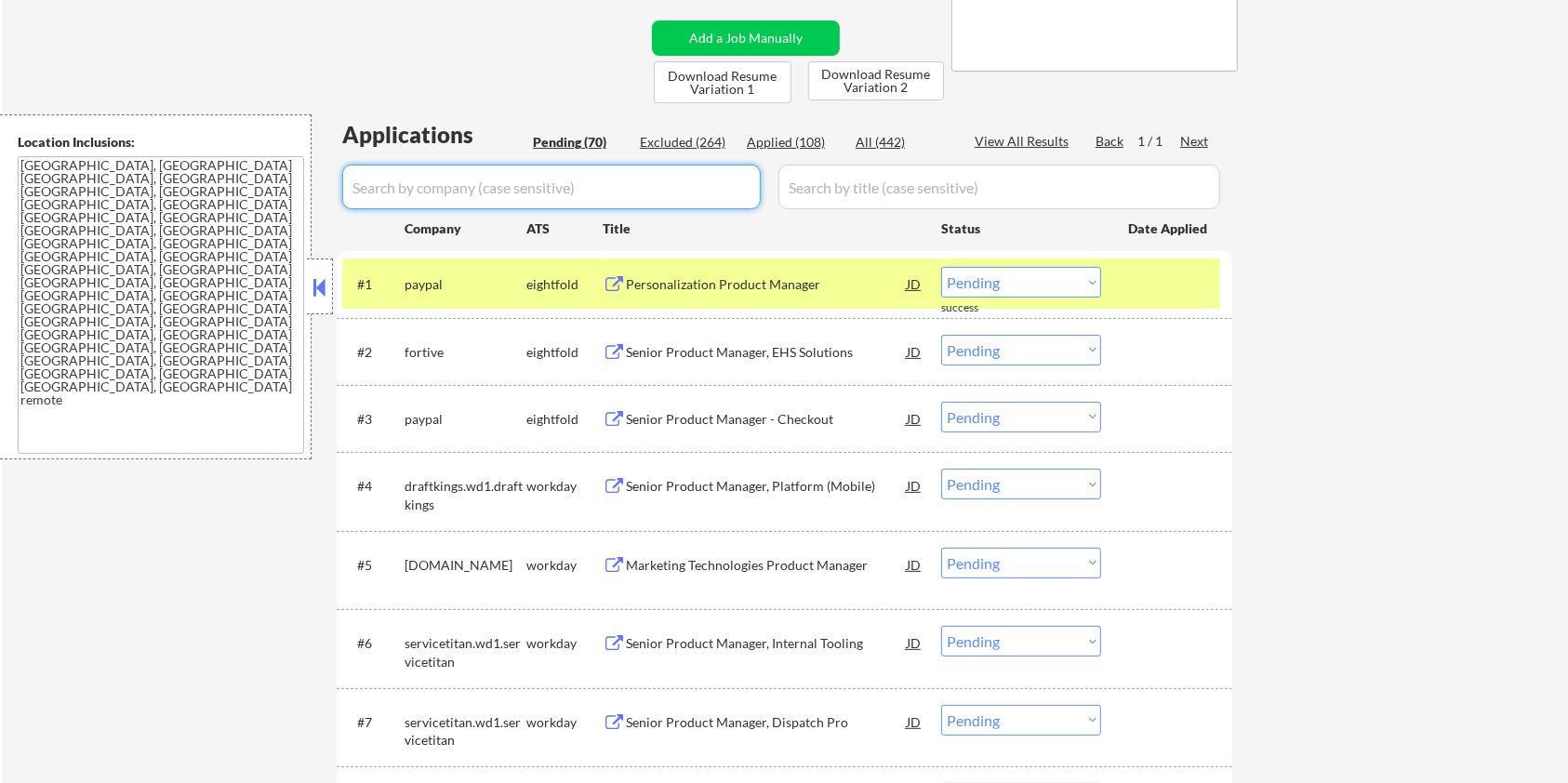
paste input "draftkings.wd1.draftkings"
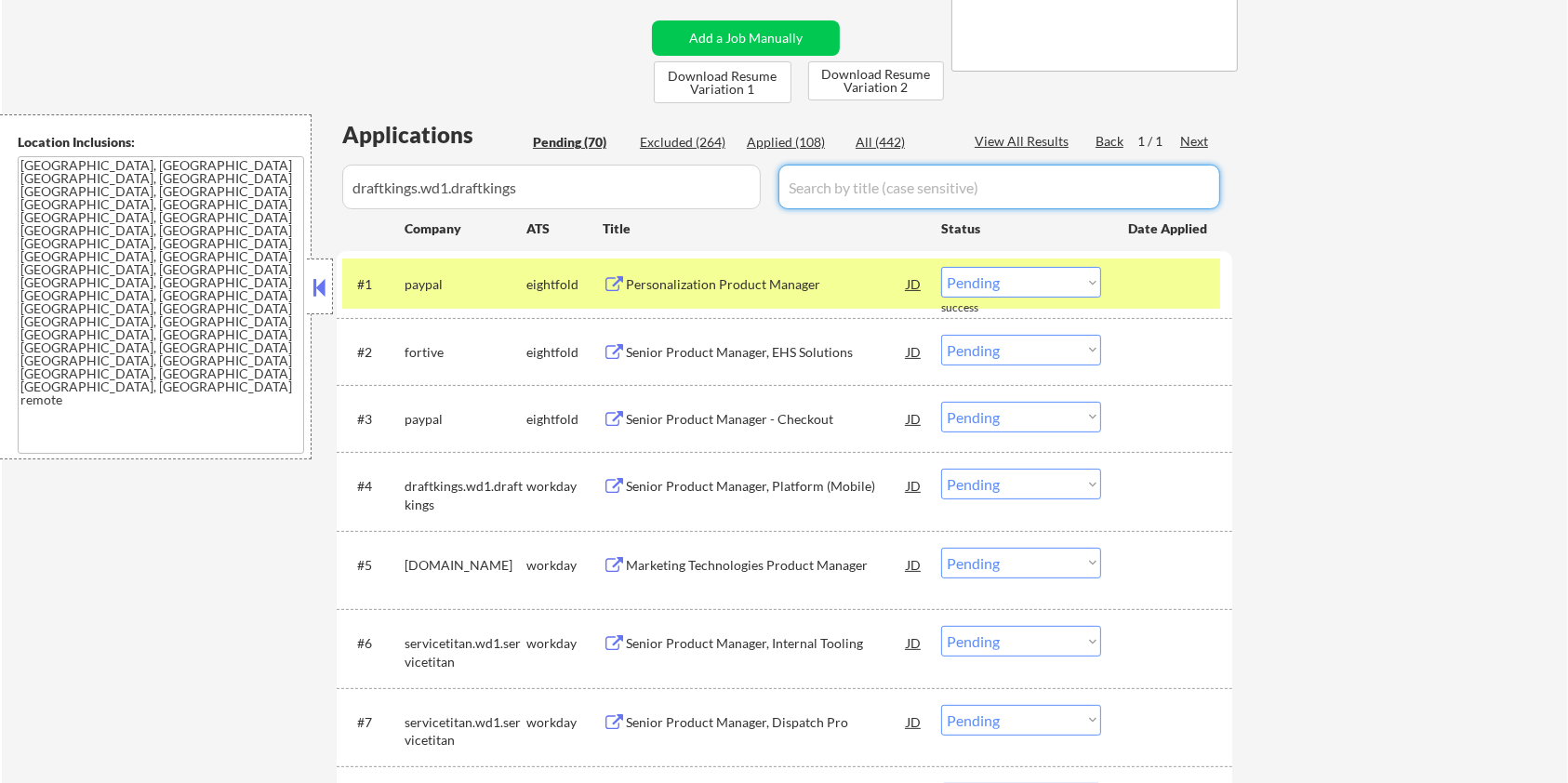
click at [843, 188] on input "input" at bounding box center [999, 187] width 442 height 45
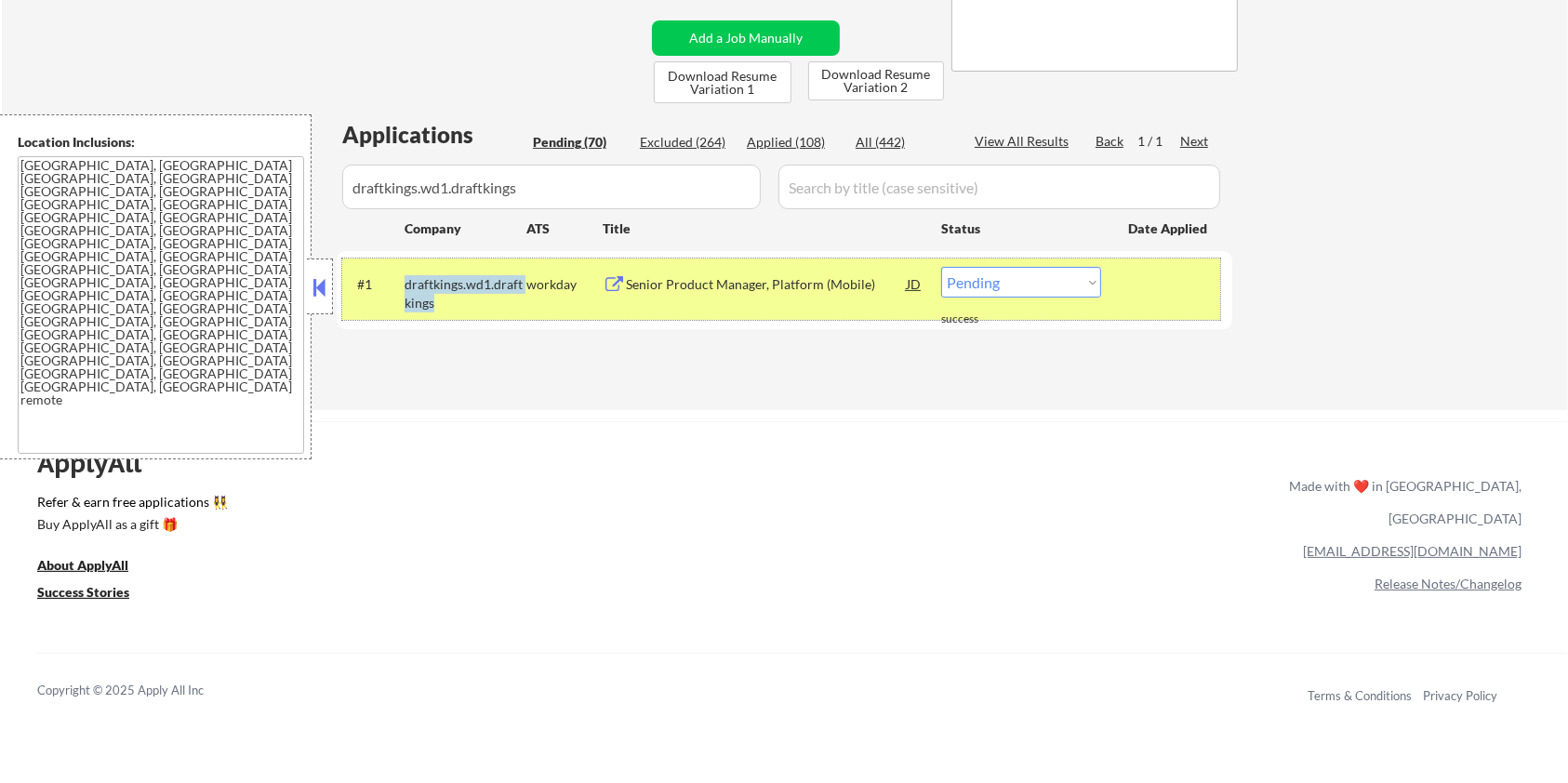
drag, startPoint x: 449, startPoint y: 309, endPoint x: 406, endPoint y: 286, distance: 48.8
click at [406, 286] on div "draftkings.wd1.draftkings" at bounding box center [465, 294] width 122 height 36
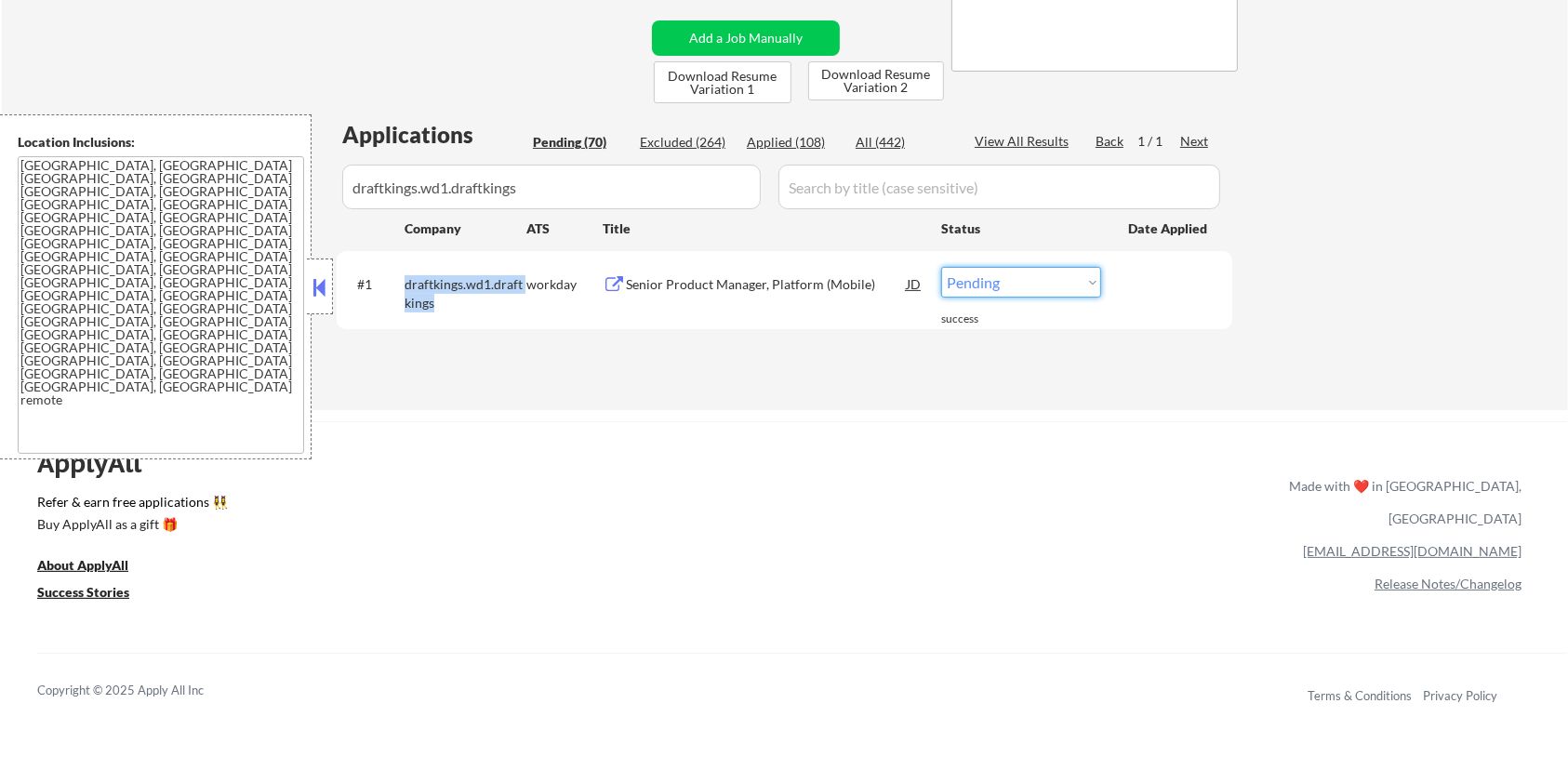
click at [989, 280] on select "Choose an option... Pending Applied Excluded (Questions) Excluded (Expired) Exc…" at bounding box center [1021, 282] width 160 height 31
click at [941, 267] on select "Choose an option... Pending Applied Excluded (Questions) Excluded (Expired) Exc…" at bounding box center [1021, 282] width 160 height 31
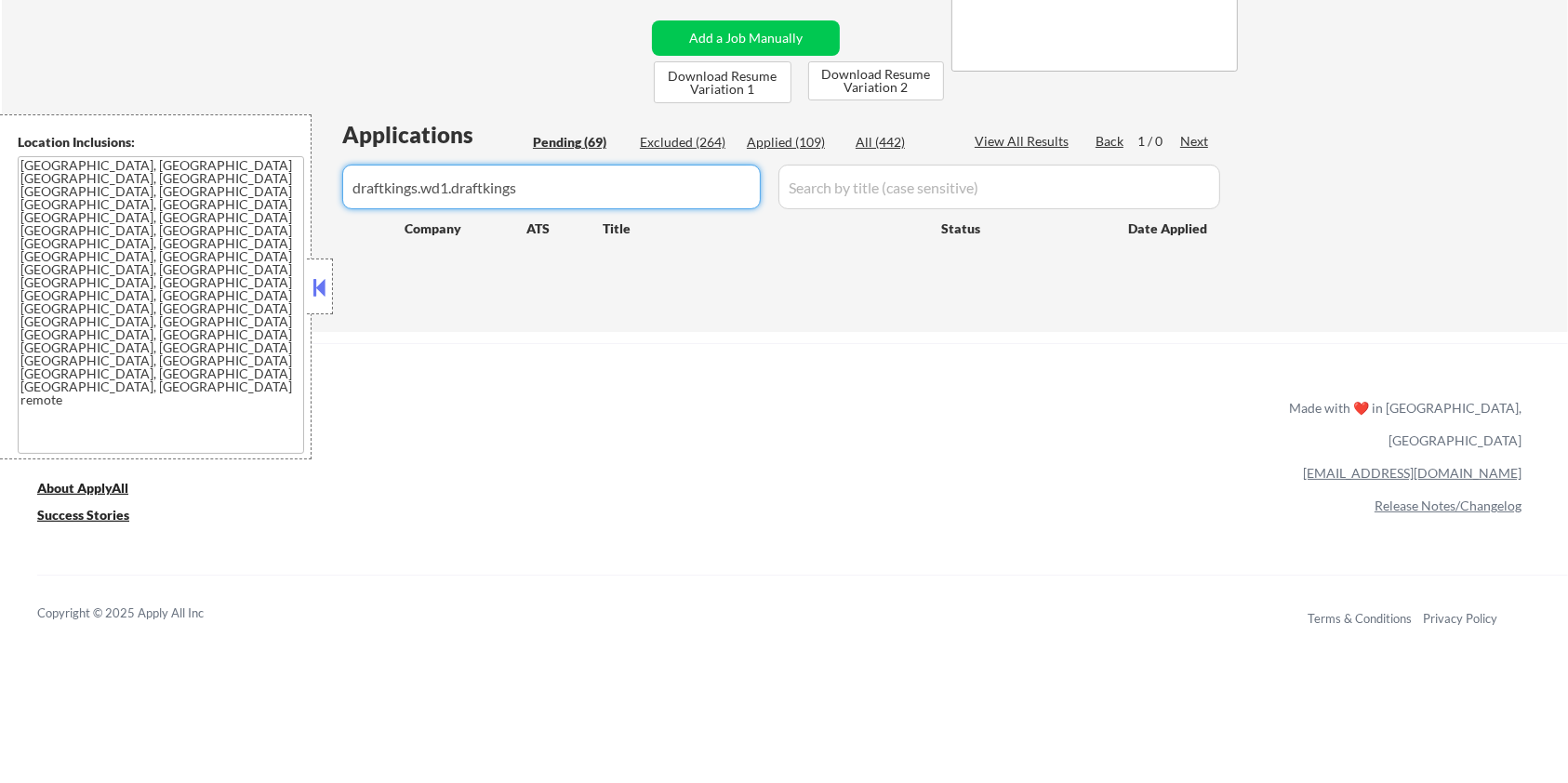
drag, startPoint x: 651, startPoint y: 182, endPoint x: 306, endPoint y: 219, distance: 347.0
click at [306, 219] on body "← Return to /applysquad Mailslurp Inbox Job Search Builder Zoe Henderson User E…" at bounding box center [784, 29] width 1568 height 783
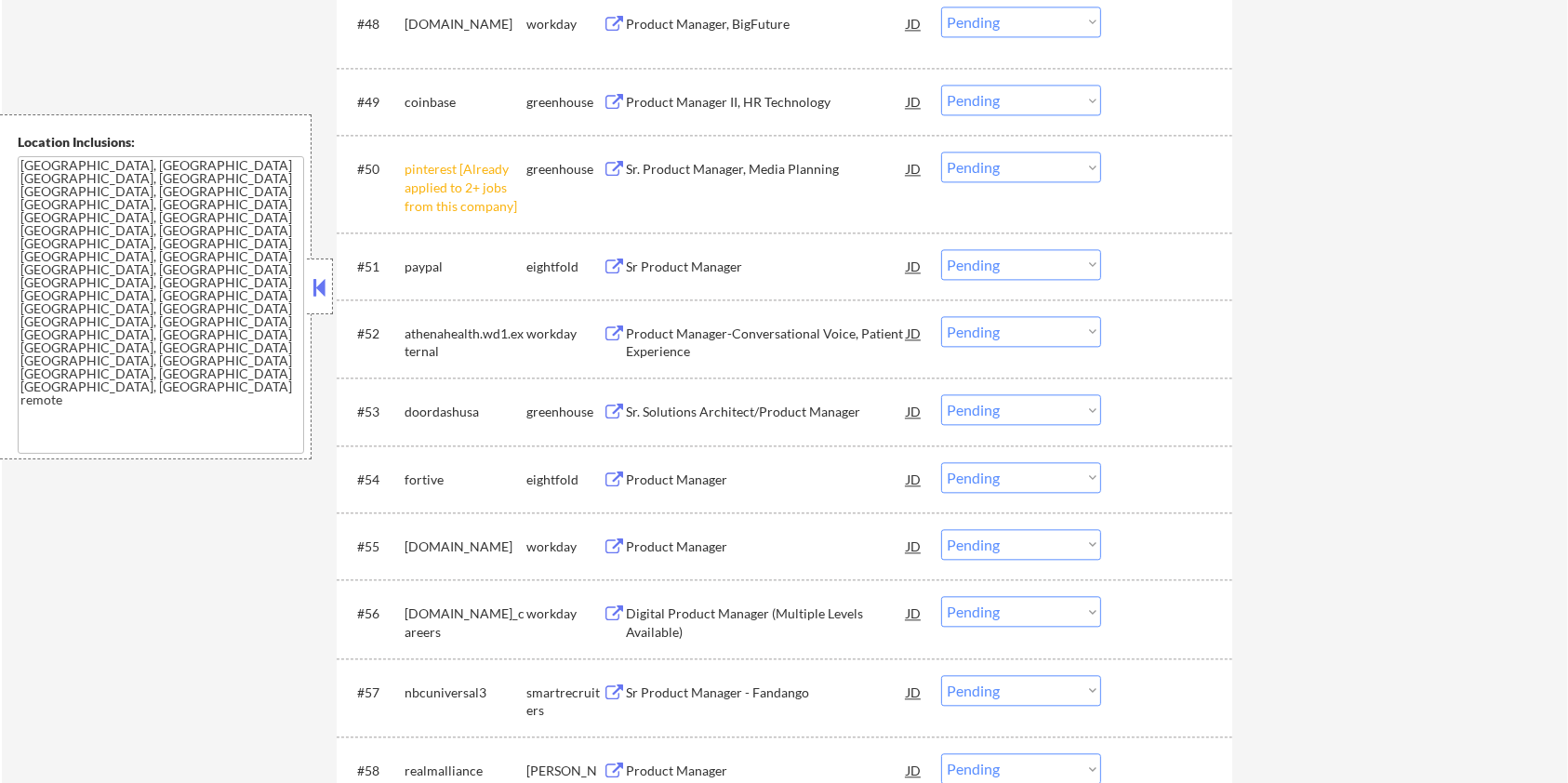
scroll to position [4208, 0]
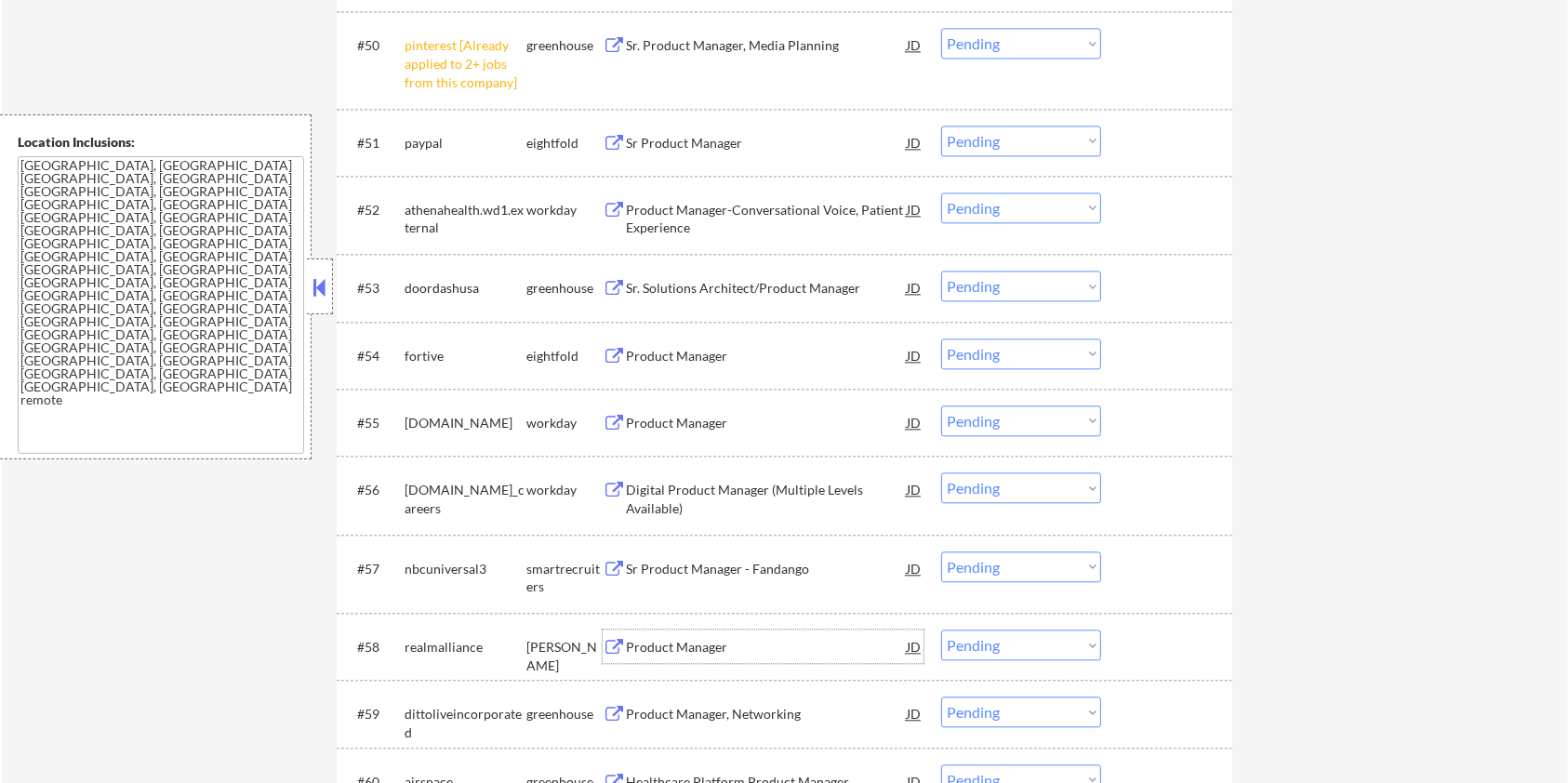
click at [643, 643] on div "Product Manager" at bounding box center [766, 648] width 281 height 19
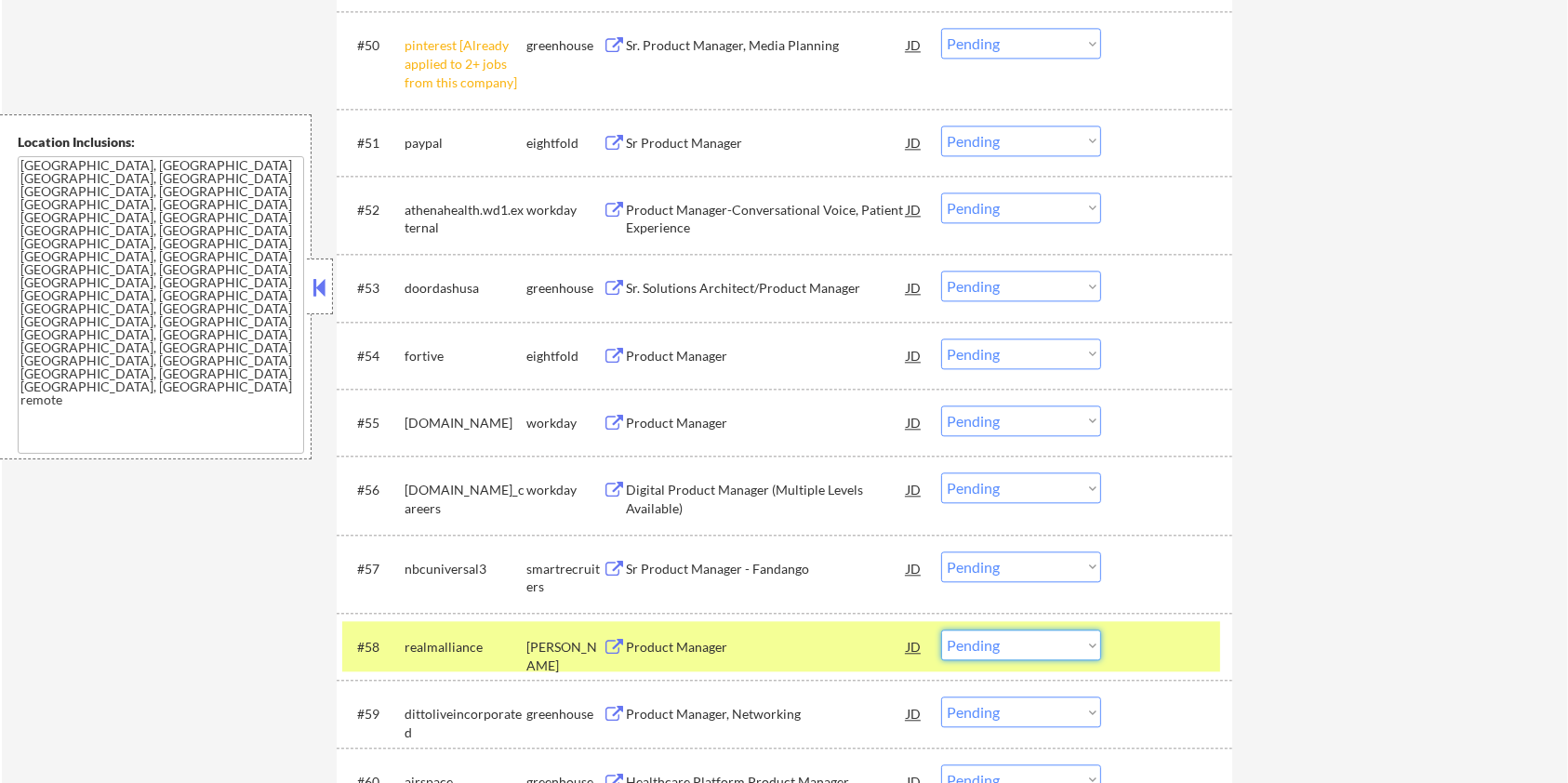
click at [1061, 641] on select "Choose an option... Pending Applied Excluded (Questions) Excluded (Expired) Exc…" at bounding box center [1021, 645] width 160 height 31
click at [941, 629] on select "Choose an option... Pending Applied Excluded (Questions) Excluded (Expired) Exc…" at bounding box center [1021, 645] width 160 height 31
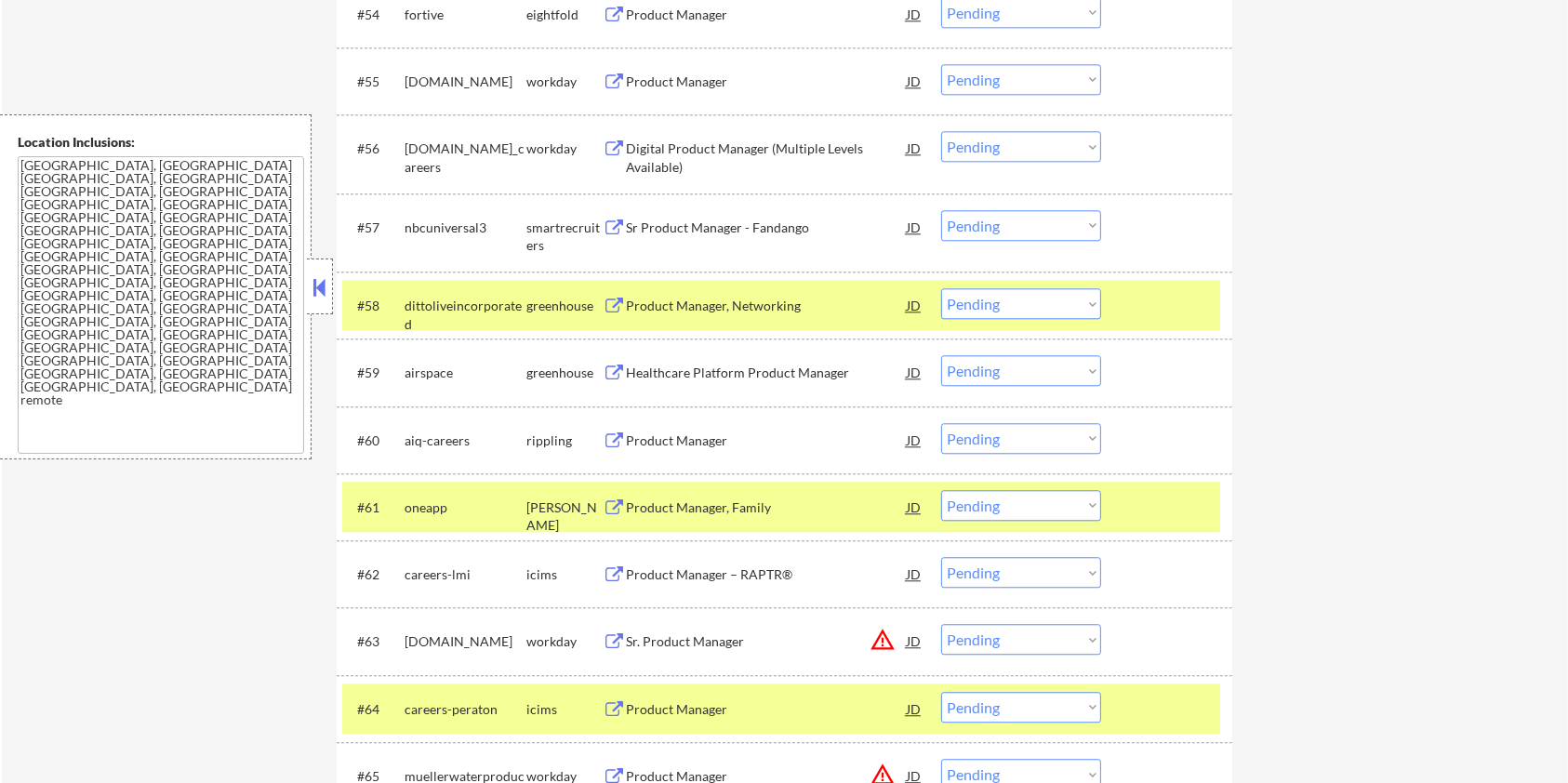
scroll to position [4580, 0]
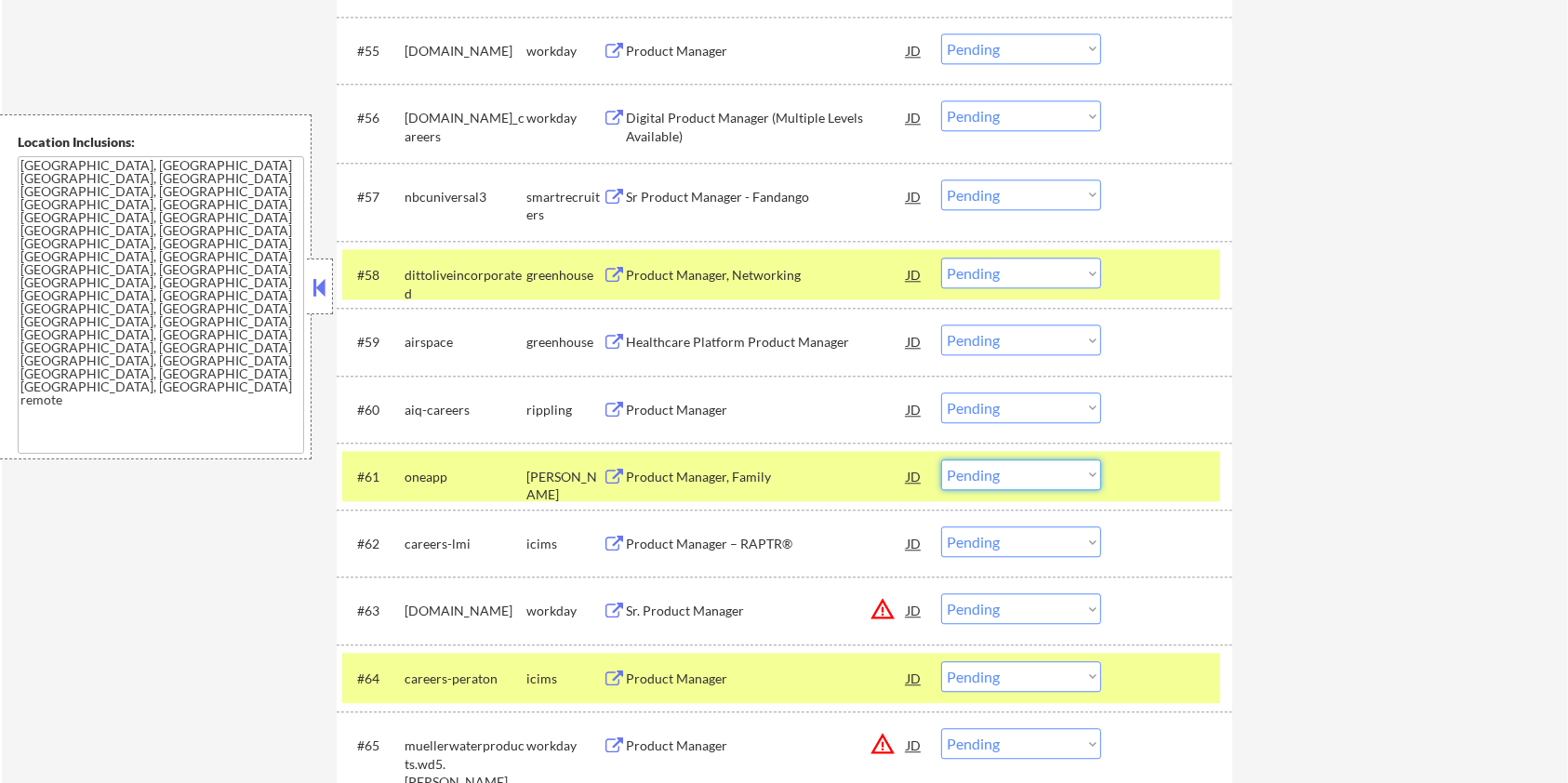
click at [995, 472] on select "Choose an option... Pending Applied Excluded (Questions) Excluded (Expired) Exc…" at bounding box center [1021, 475] width 160 height 31
click at [941, 460] on select "Choose an option... Pending Applied Excluded (Questions) Excluded (Expired) Exc…" at bounding box center [1021, 475] width 160 height 31
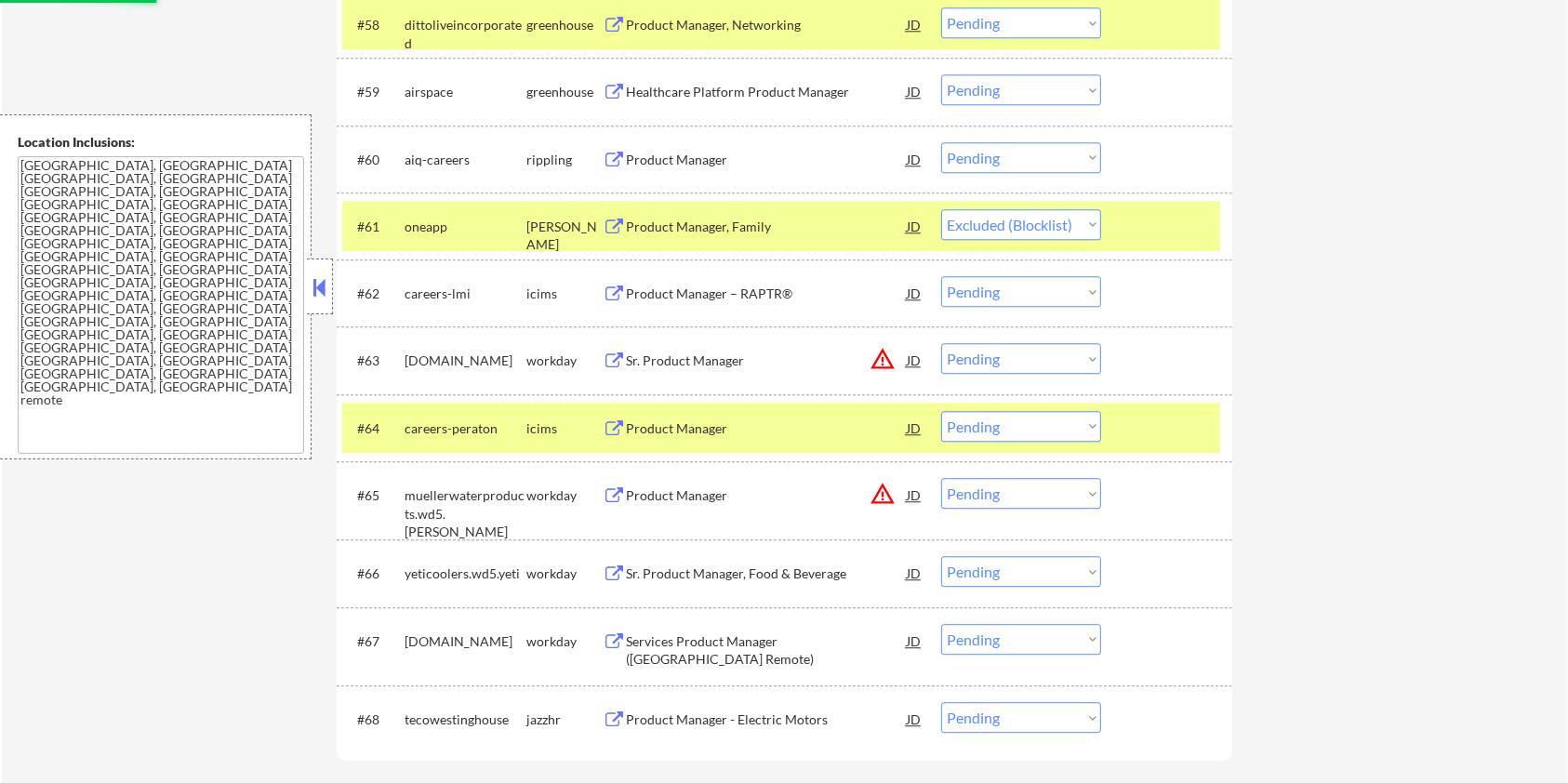
scroll to position [5076, 0]
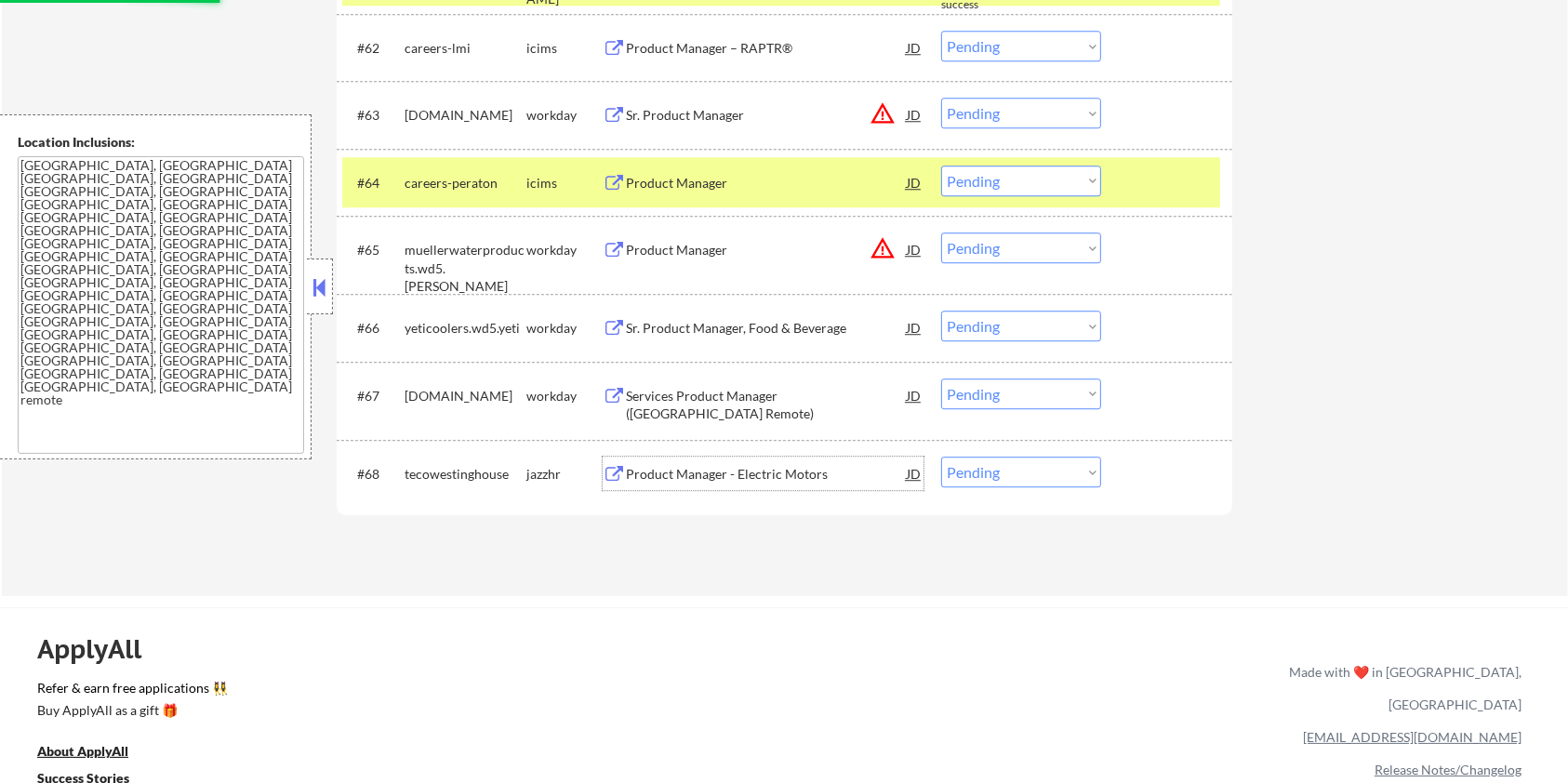
click at [640, 466] on div "Product Manager - Electric Motors" at bounding box center [766, 475] width 281 height 19
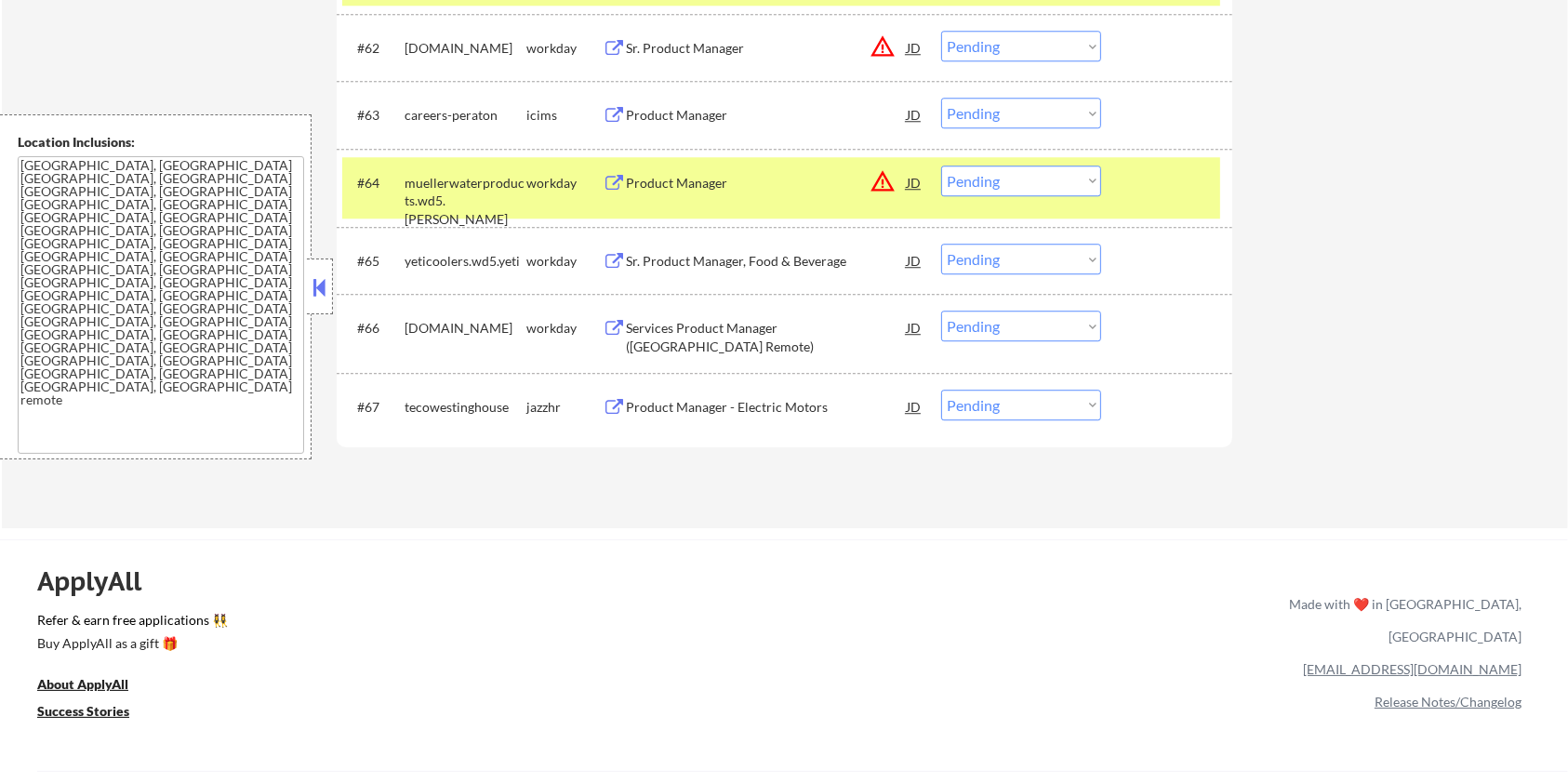
click at [1020, 401] on select "Choose an option... Pending Applied Excluded (Questions) Excluded (Expired) Exc…" at bounding box center [1021, 405] width 160 height 31
click at [941, 390] on select "Choose an option... Pending Applied Excluded (Questions) Excluded (Expired) Exc…" at bounding box center [1021, 405] width 160 height 31
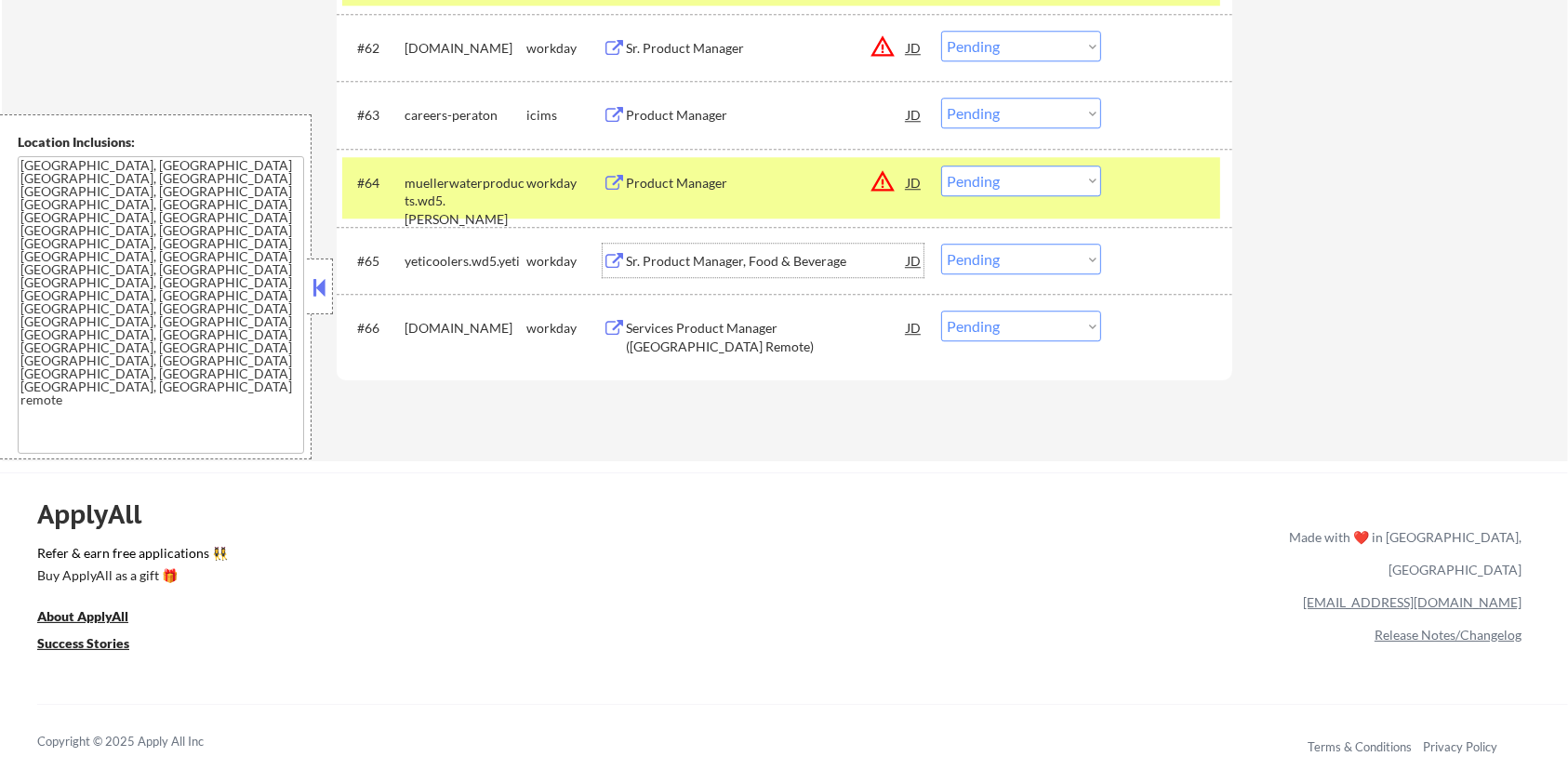
click at [728, 258] on div "Sr. Product Manager, Food & Beverage" at bounding box center [766, 261] width 281 height 19
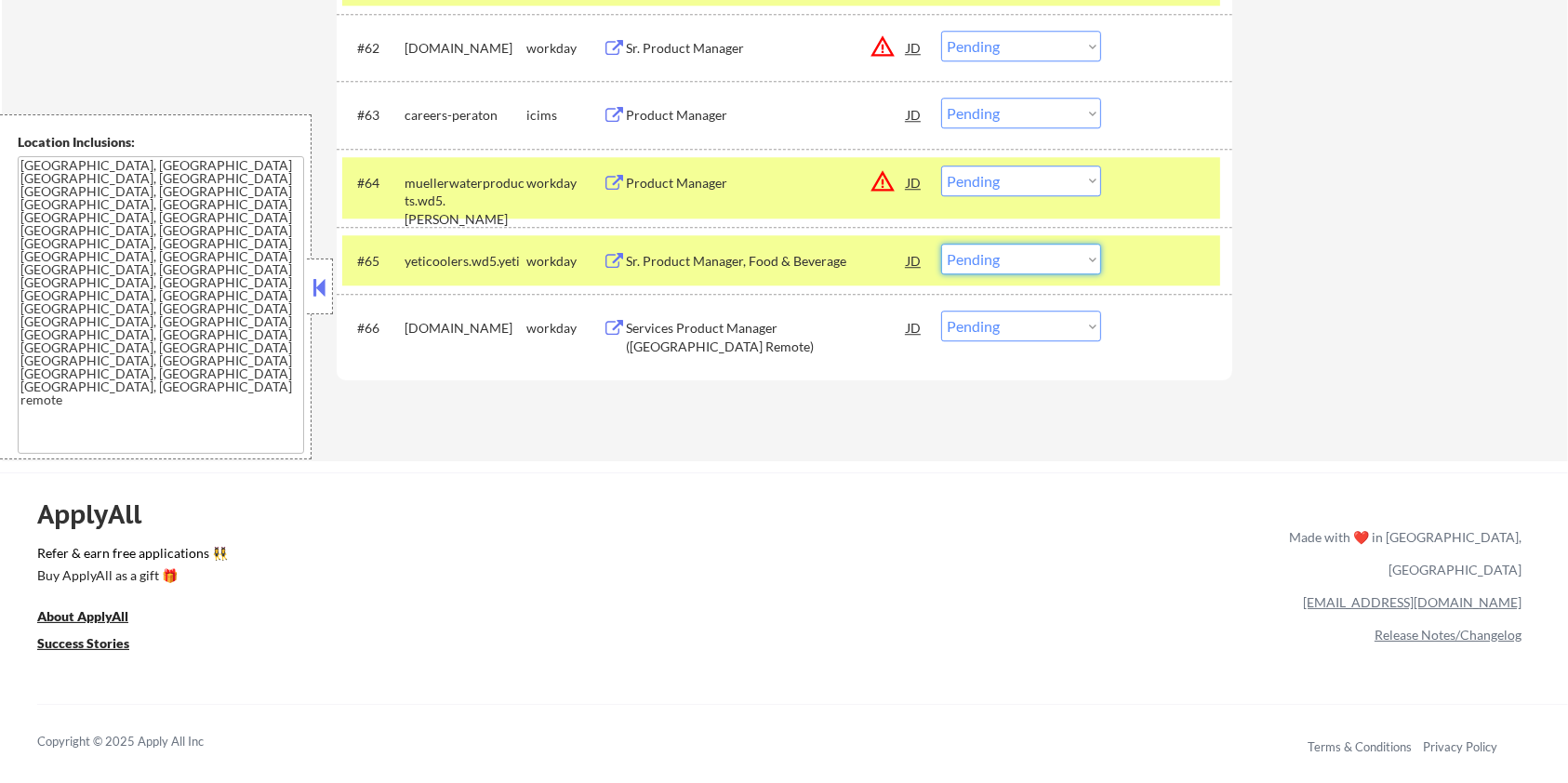
click at [1054, 257] on select "Choose an option... Pending Applied Excluded (Questions) Excluded (Expired) Exc…" at bounding box center [1021, 259] width 160 height 31
click at [941, 244] on select "Choose an option... Pending Applied Excluded (Questions) Excluded (Expired) Exc…" at bounding box center [1021, 259] width 160 height 31
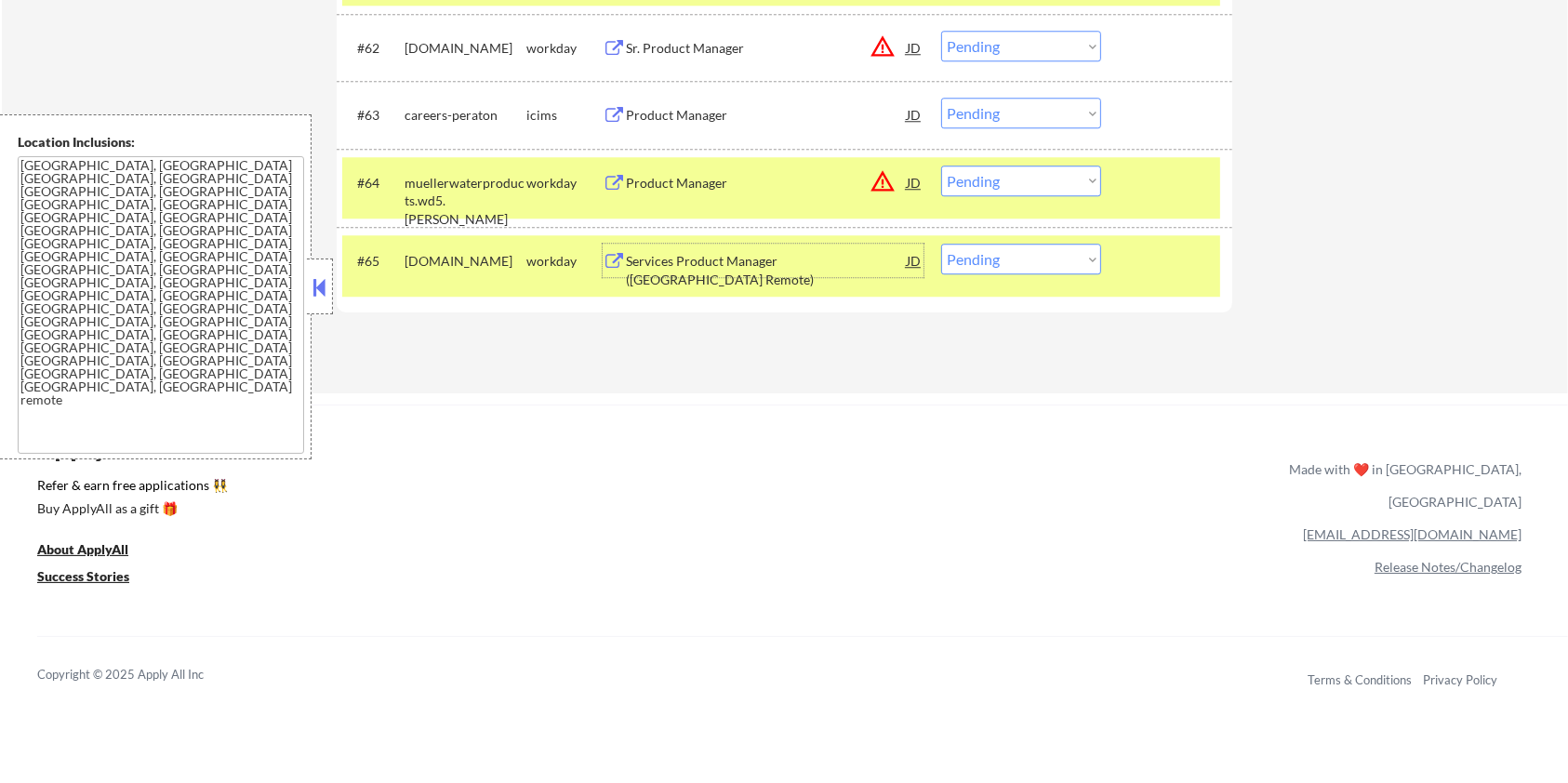
click at [768, 264] on div "Services Product Manager (US Remote)" at bounding box center [766, 270] width 281 height 36
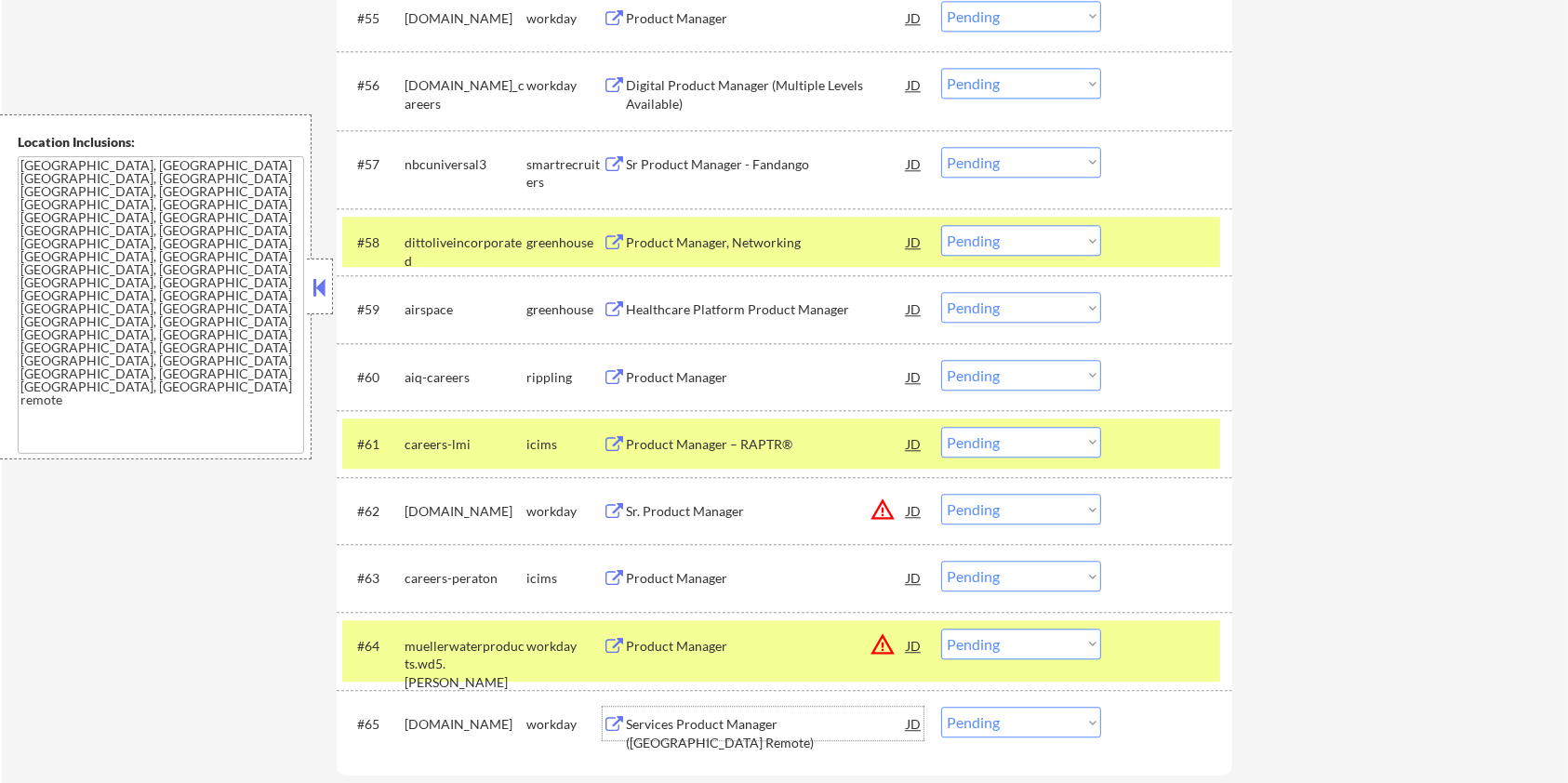
scroll to position [4763, 0]
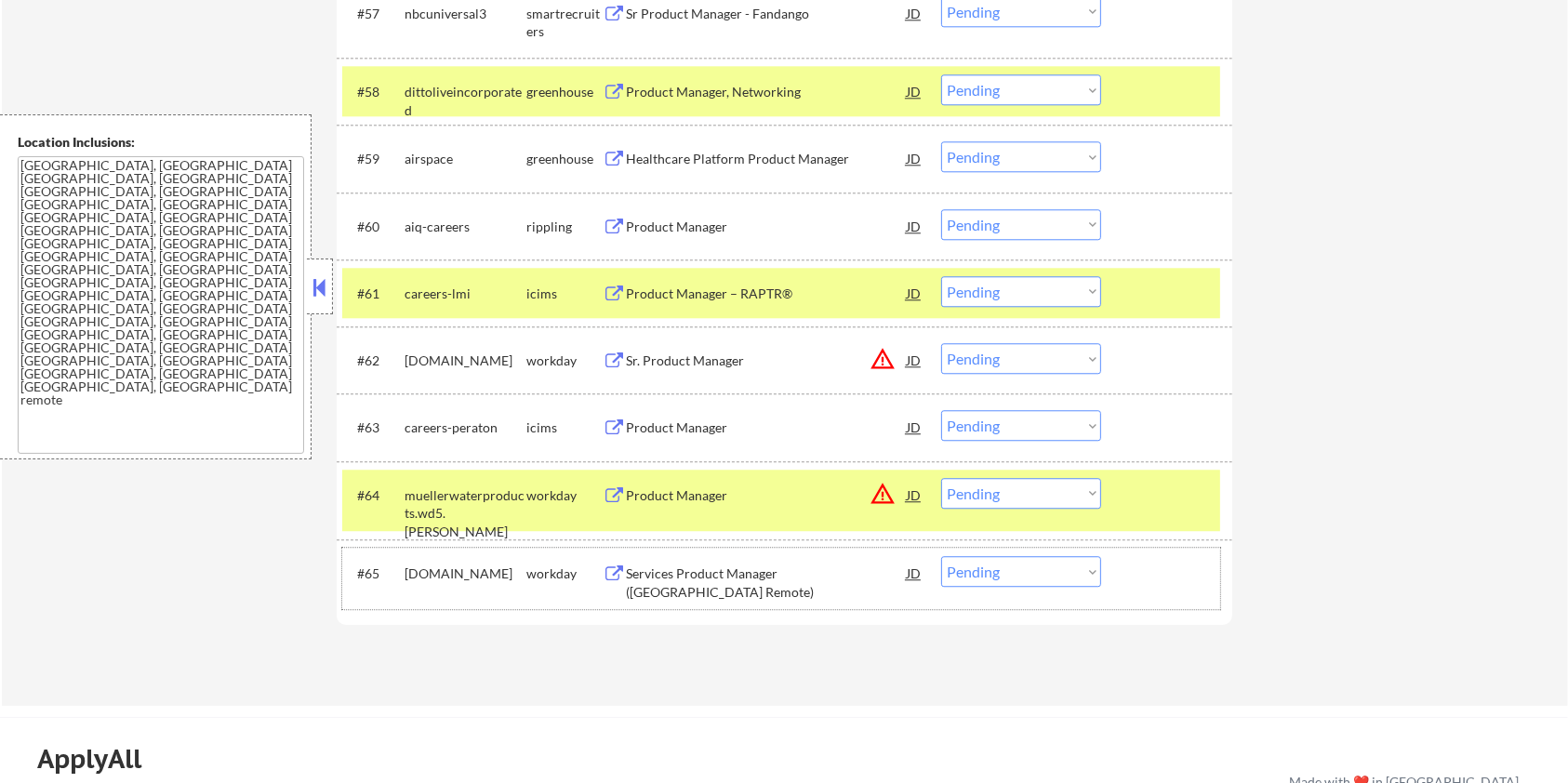
drag, startPoint x: 472, startPoint y: 590, endPoint x: 402, endPoint y: 576, distance: 71.4
click at [402, 576] on div "#65 motorolasolutions.wd5.careers workday Services Product Manager (US Remote) …" at bounding box center [781, 578] width 878 height 61
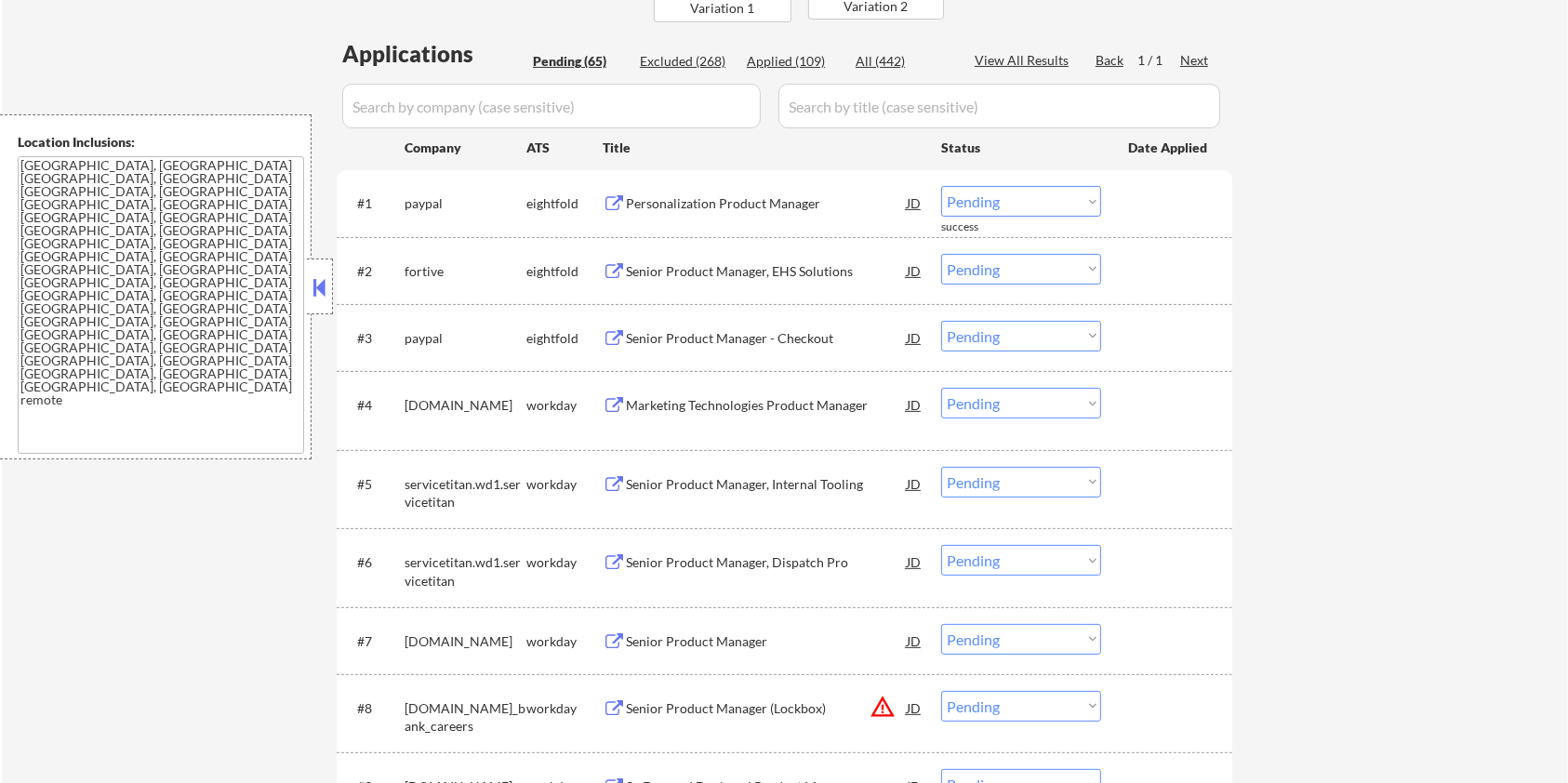
scroll to position [156, 0]
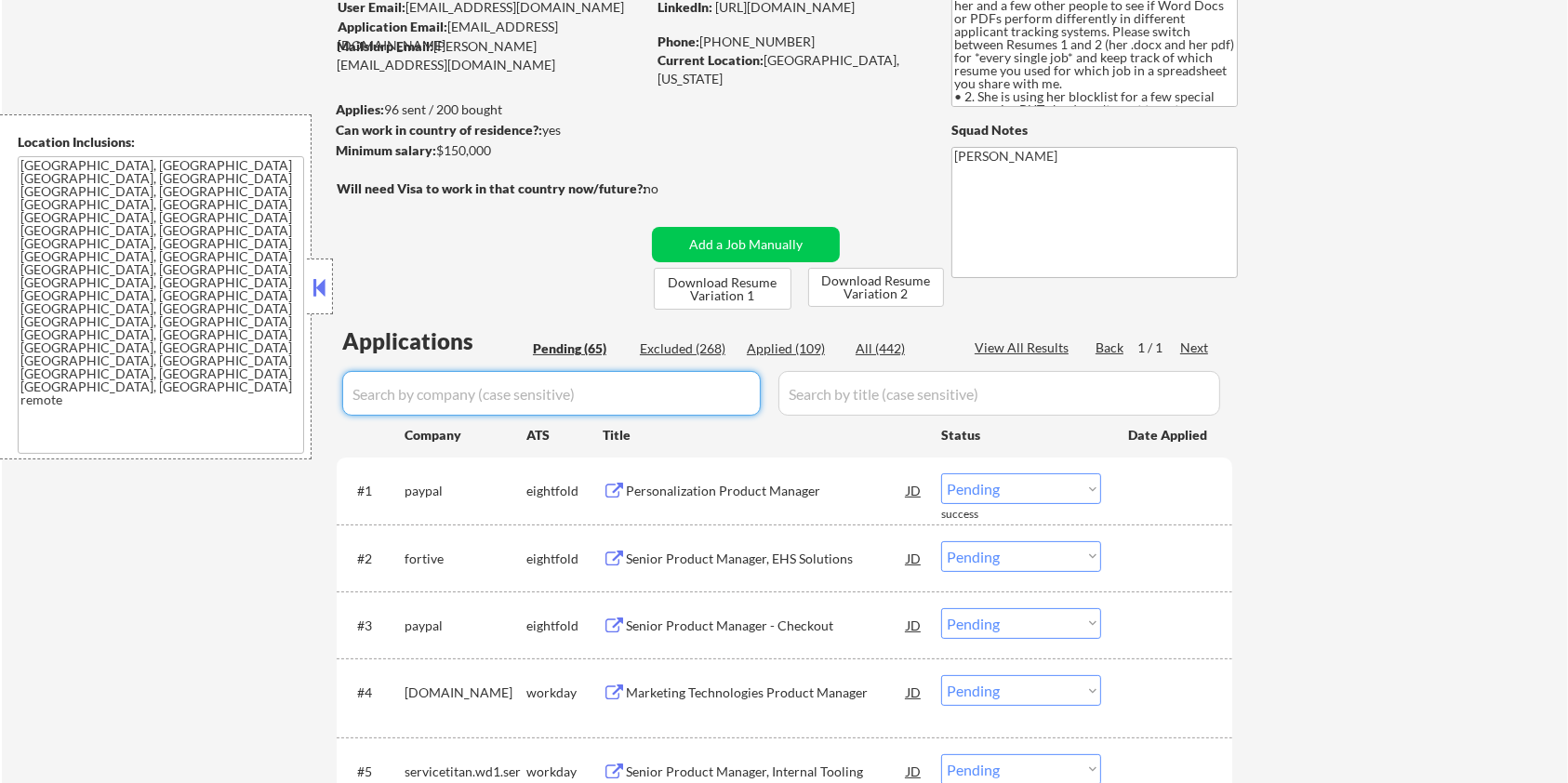
click at [574, 402] on input "input" at bounding box center [551, 393] width 419 height 45
paste input "motorolasolutions.wd5.careers"
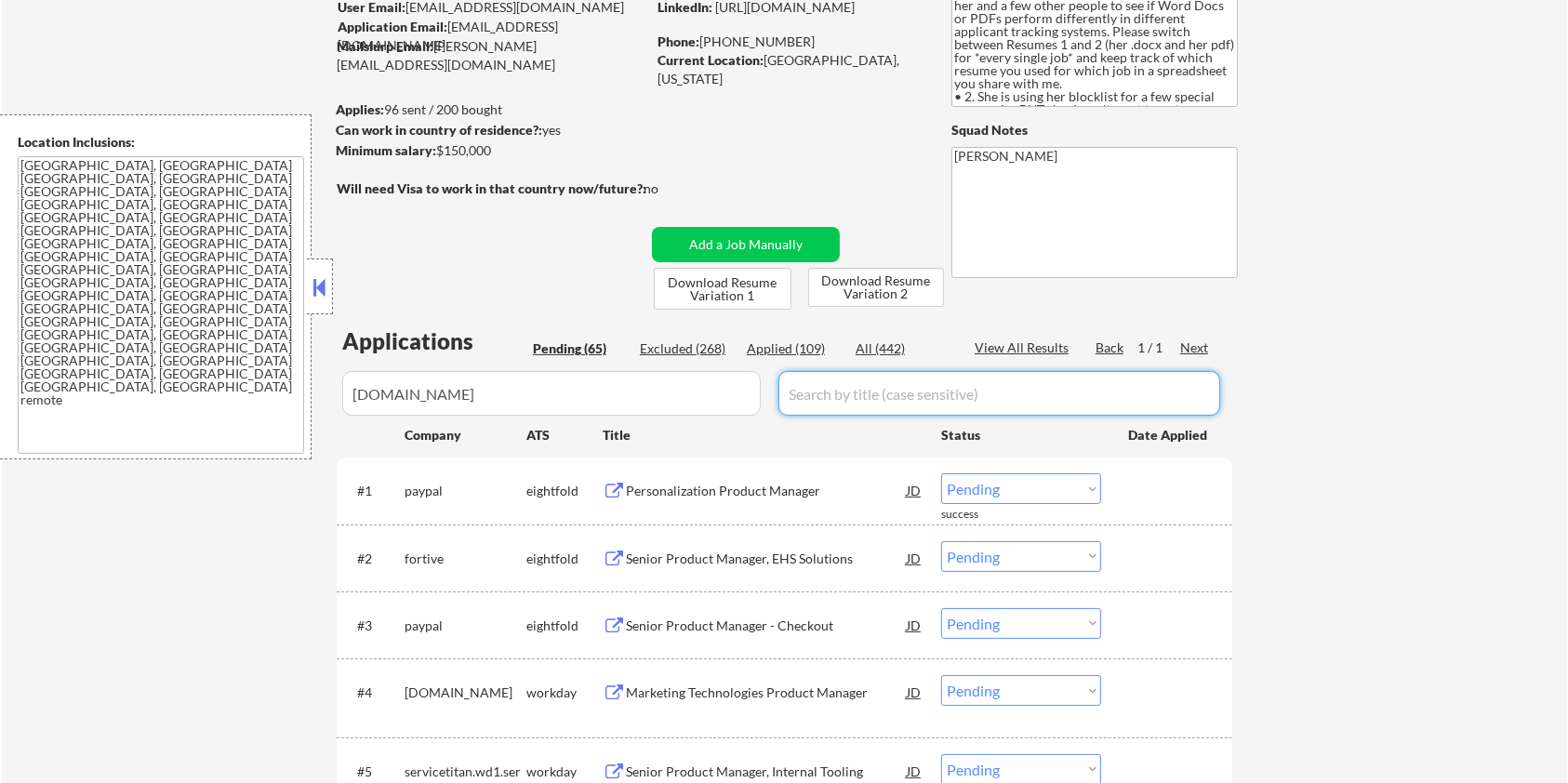
click at [855, 405] on input "input" at bounding box center [999, 393] width 442 height 45
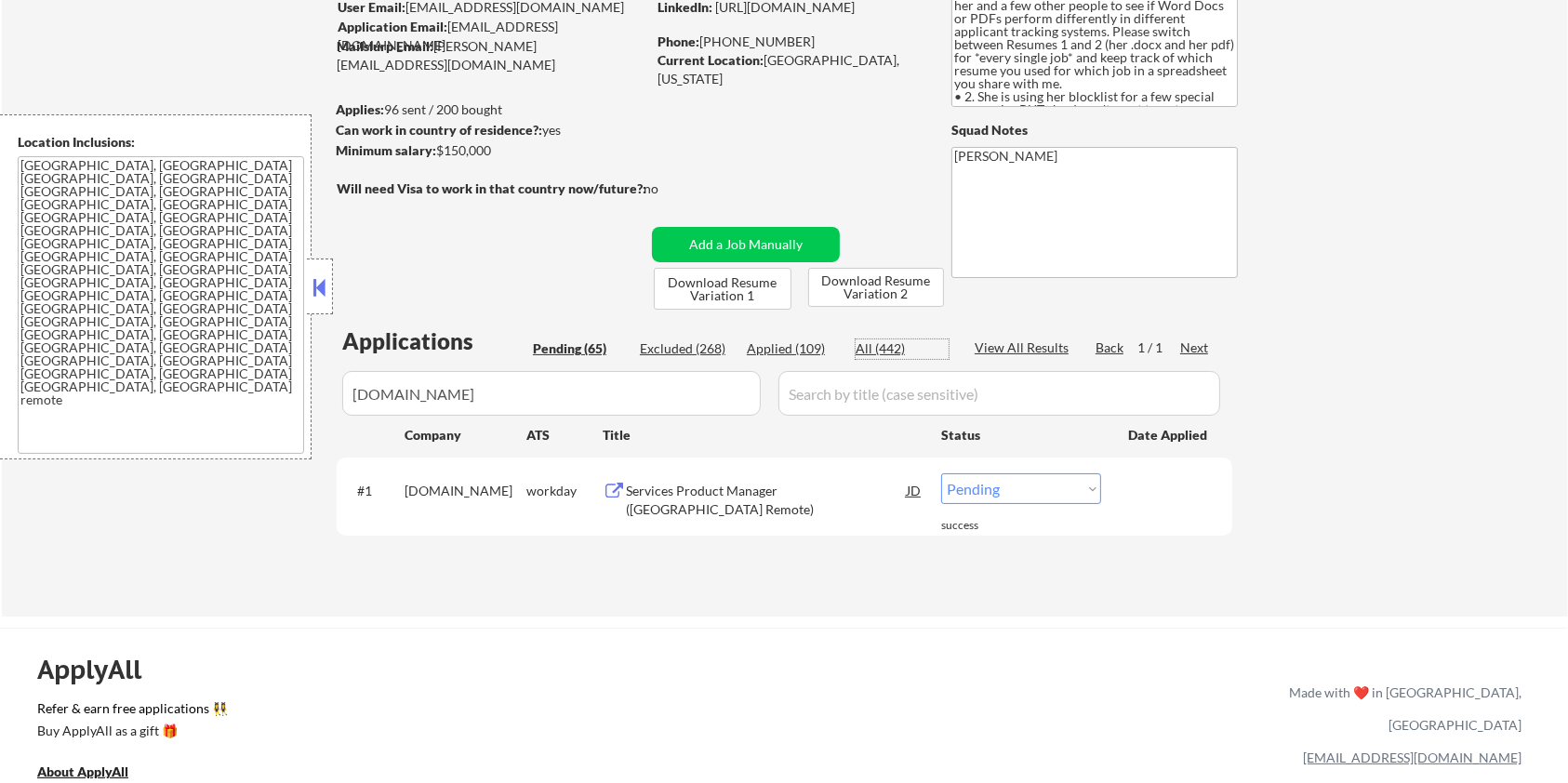
click at [892, 340] on div "All (442)" at bounding box center [902, 349] width 93 height 19
click at [728, 495] on div "Services Product Manager (US Remote)" at bounding box center [766, 500] width 281 height 36
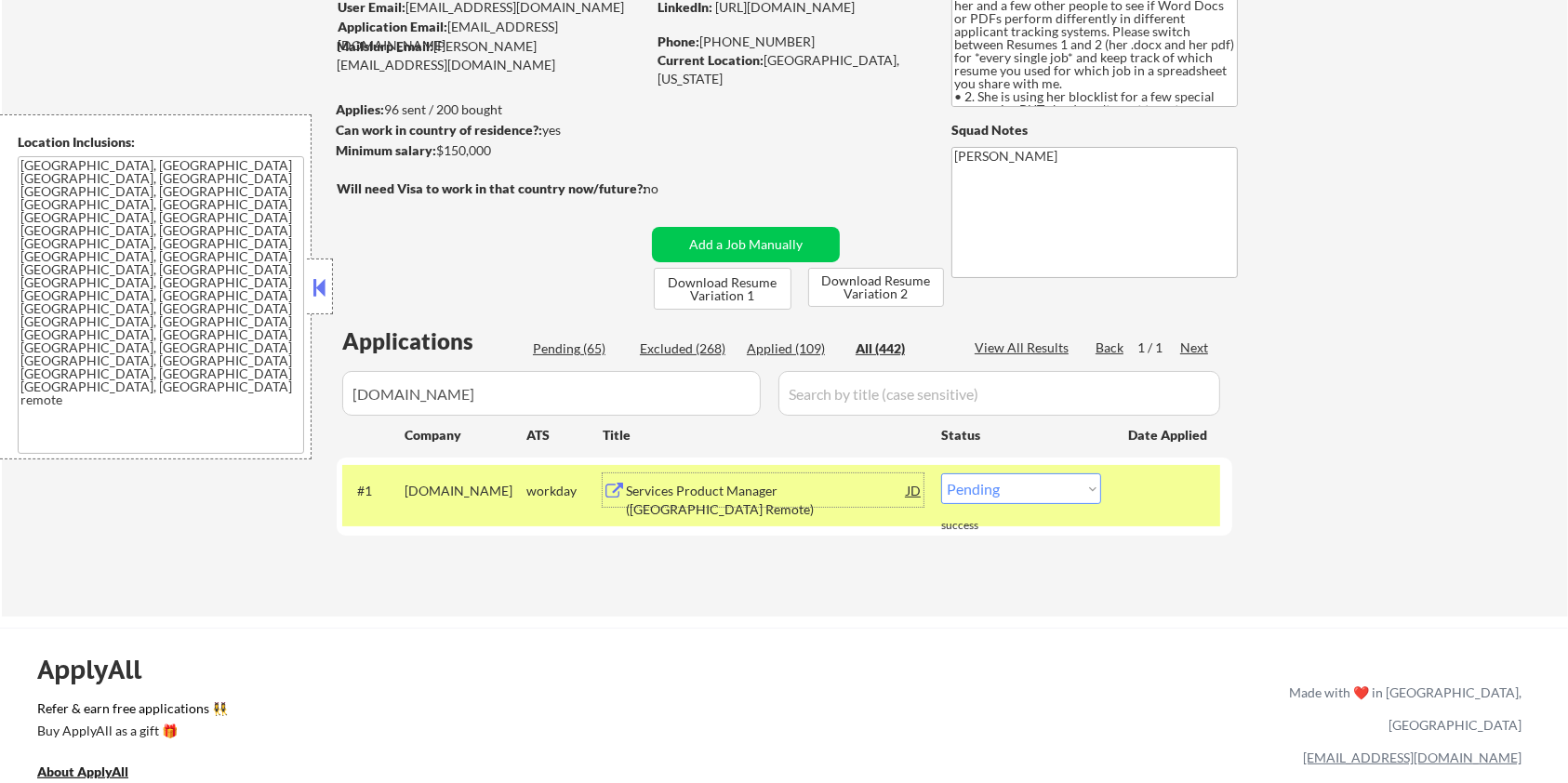
click at [824, 382] on input "input" at bounding box center [999, 393] width 442 height 45
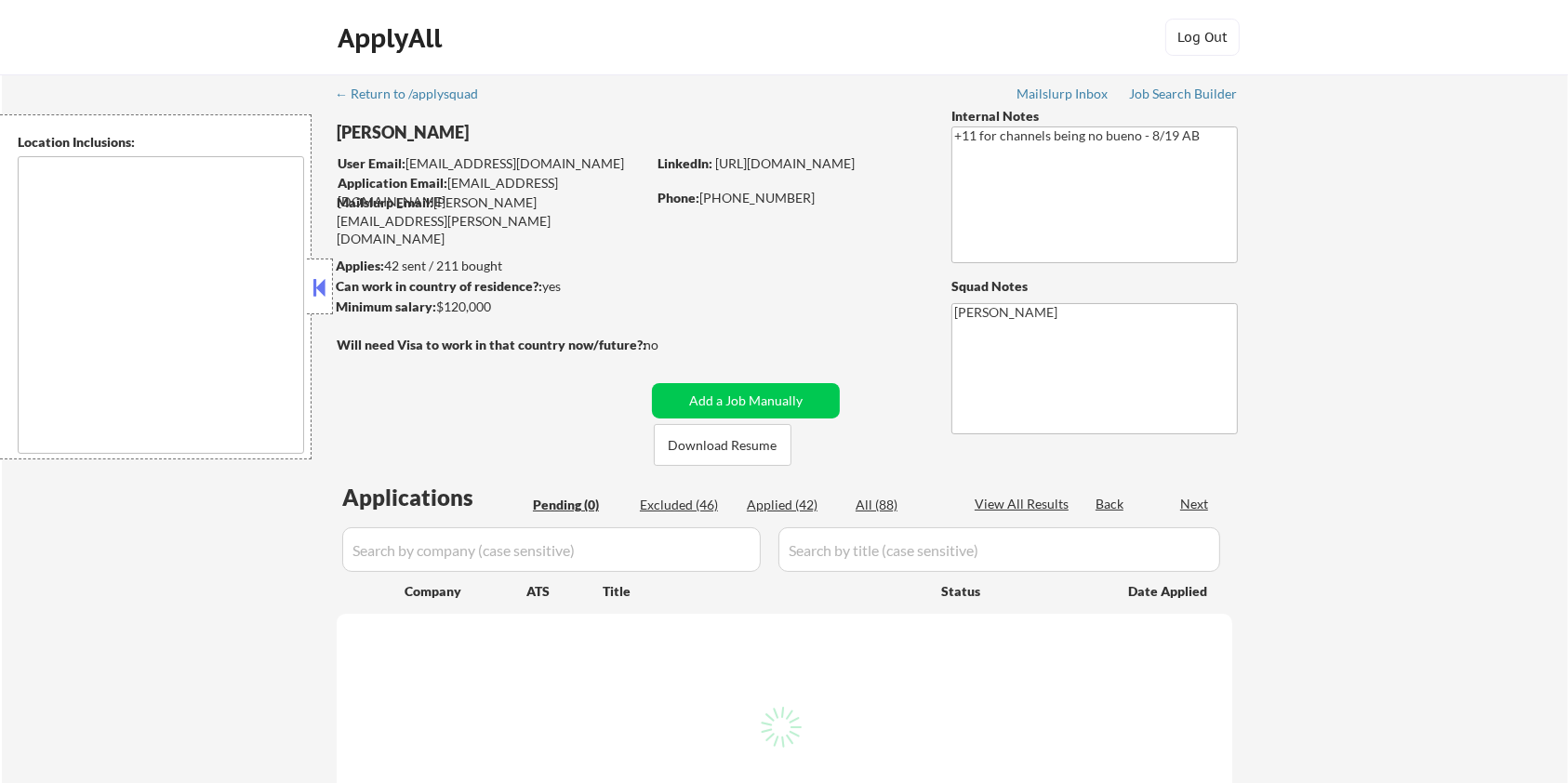
type textarea "remote"
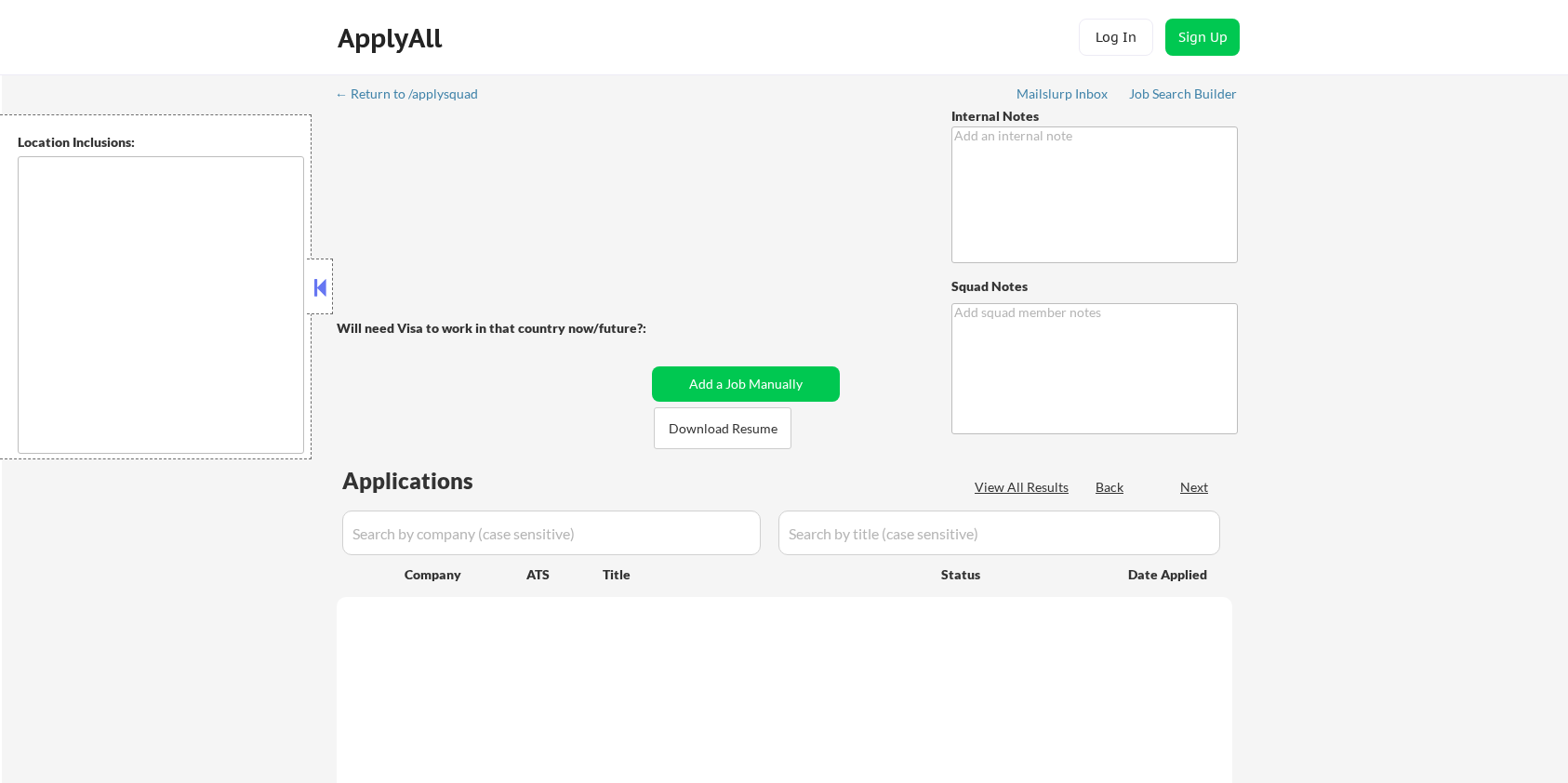
type textarea "Asking about AI right now - 8/26 AB You can use AI - 8/27 AB"
type textarea "[PERSON_NAME]"
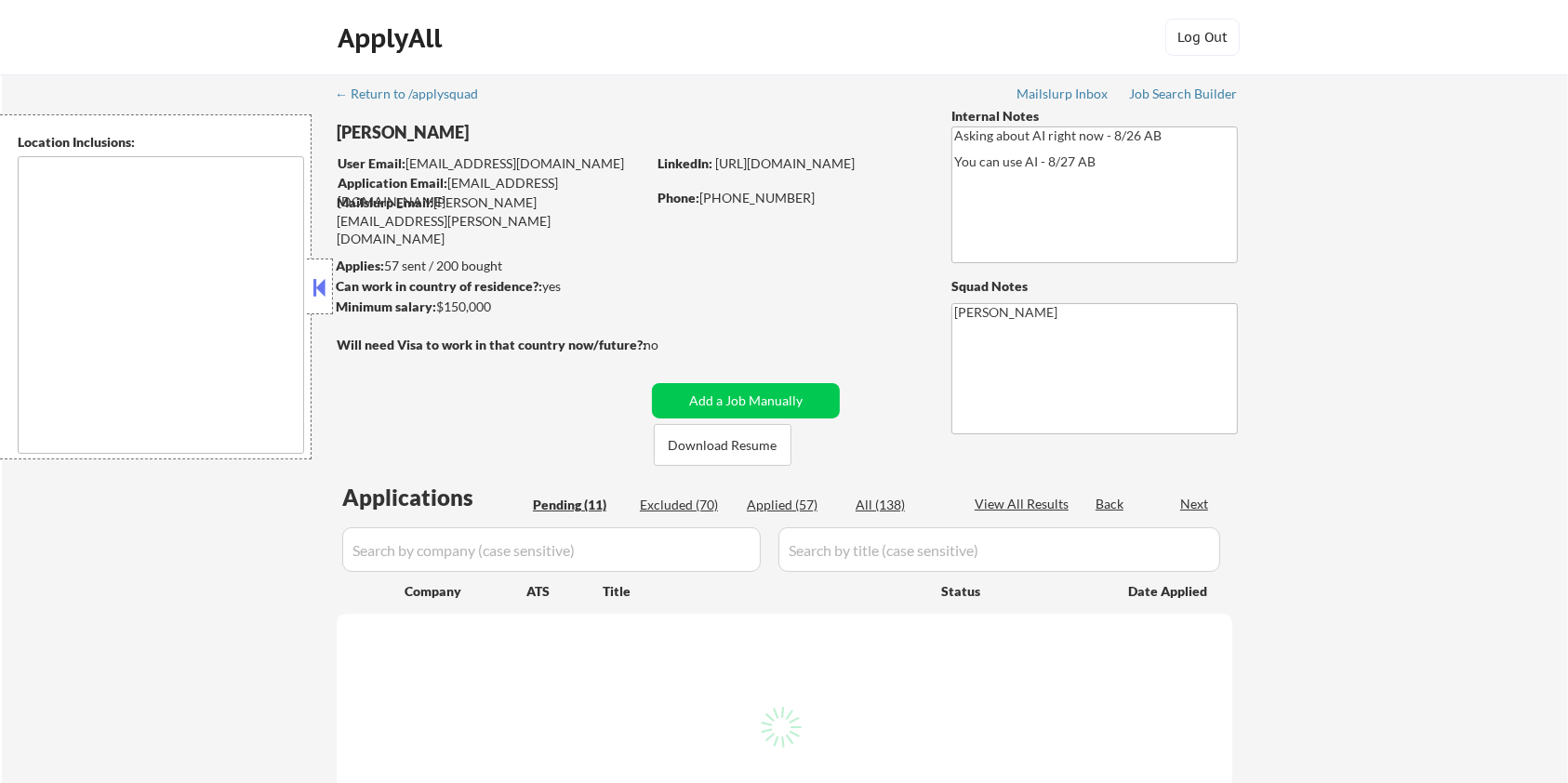
select select ""pending""
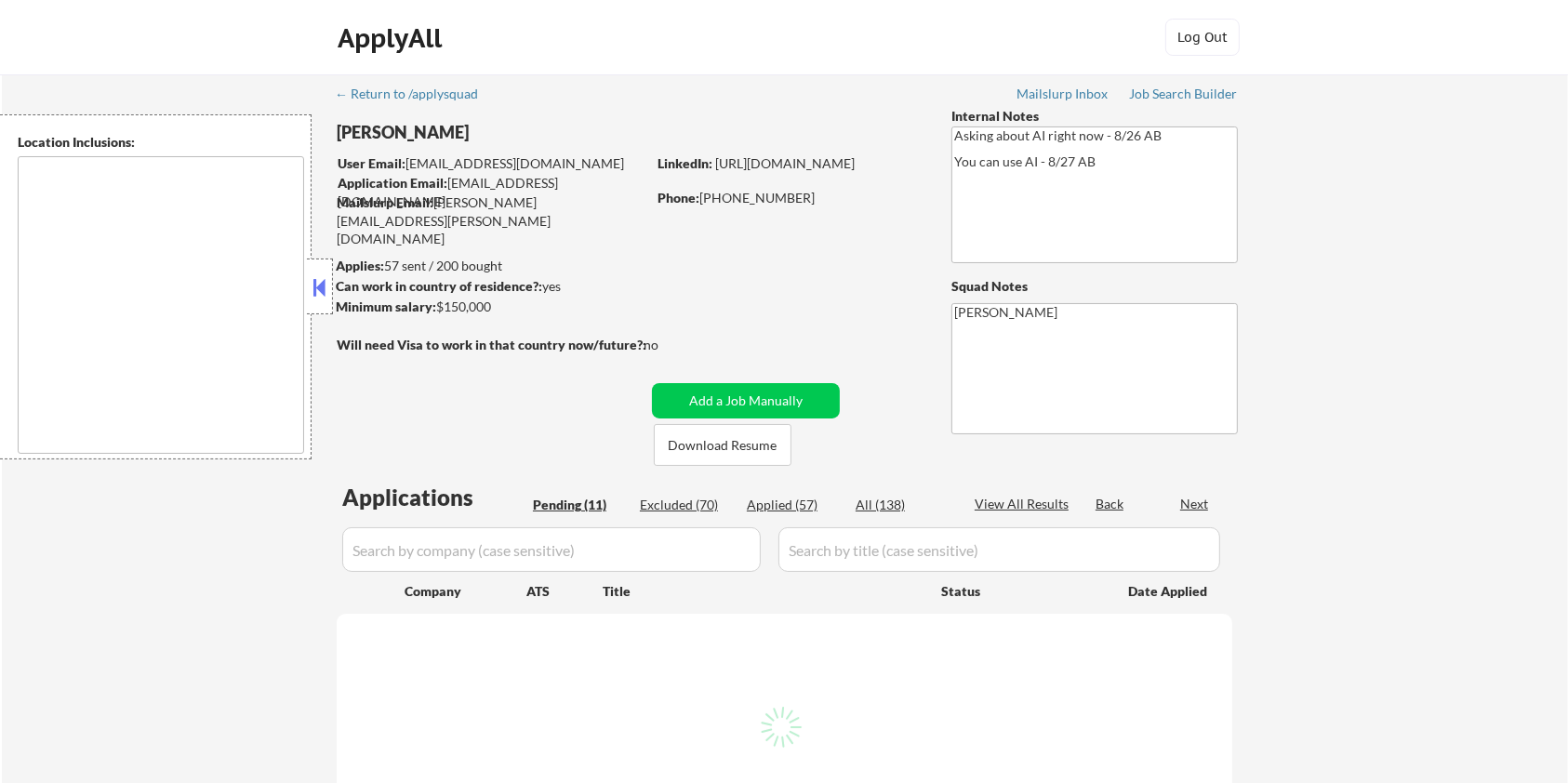
select select ""pending""
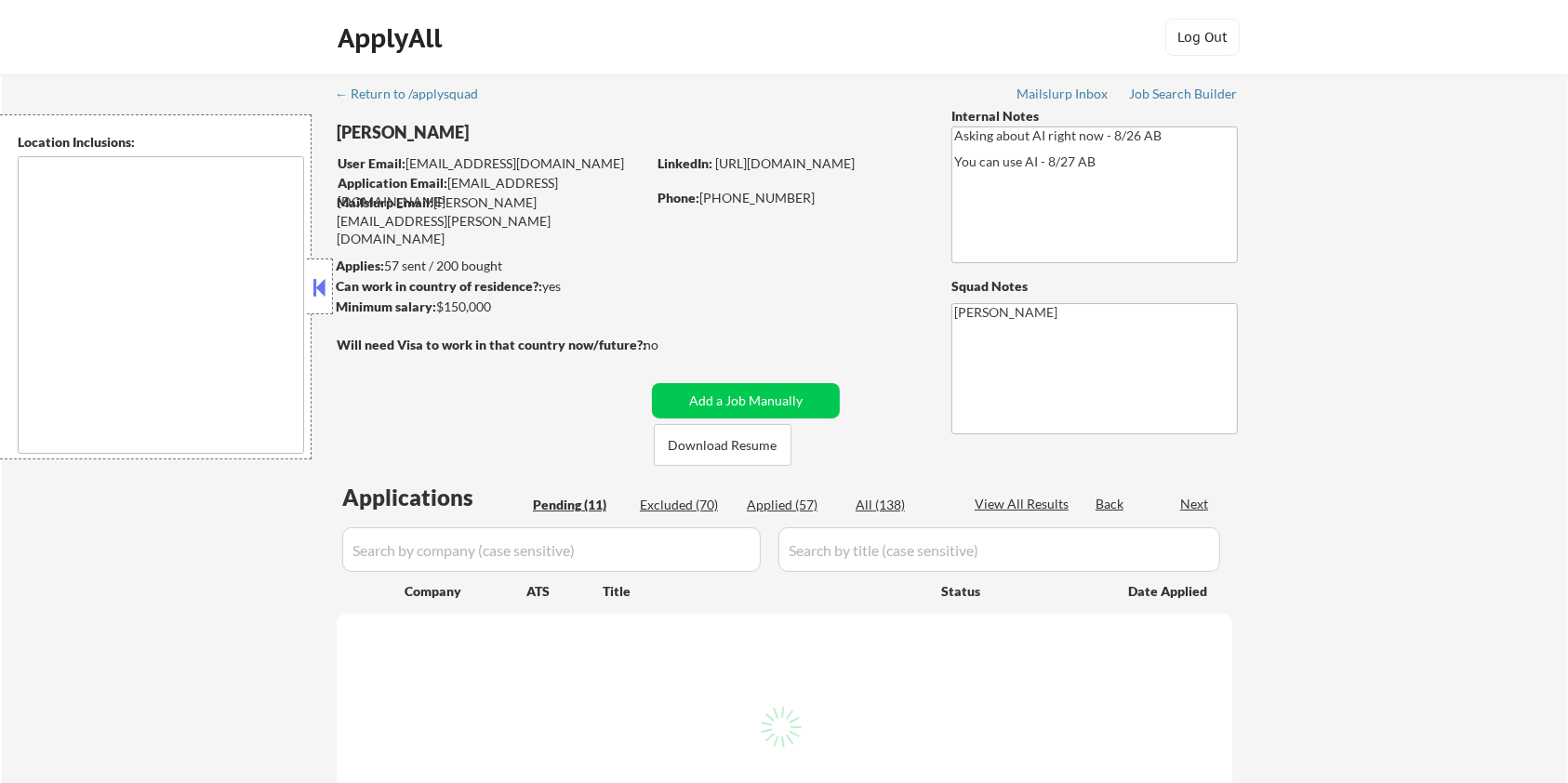
select select ""pending""
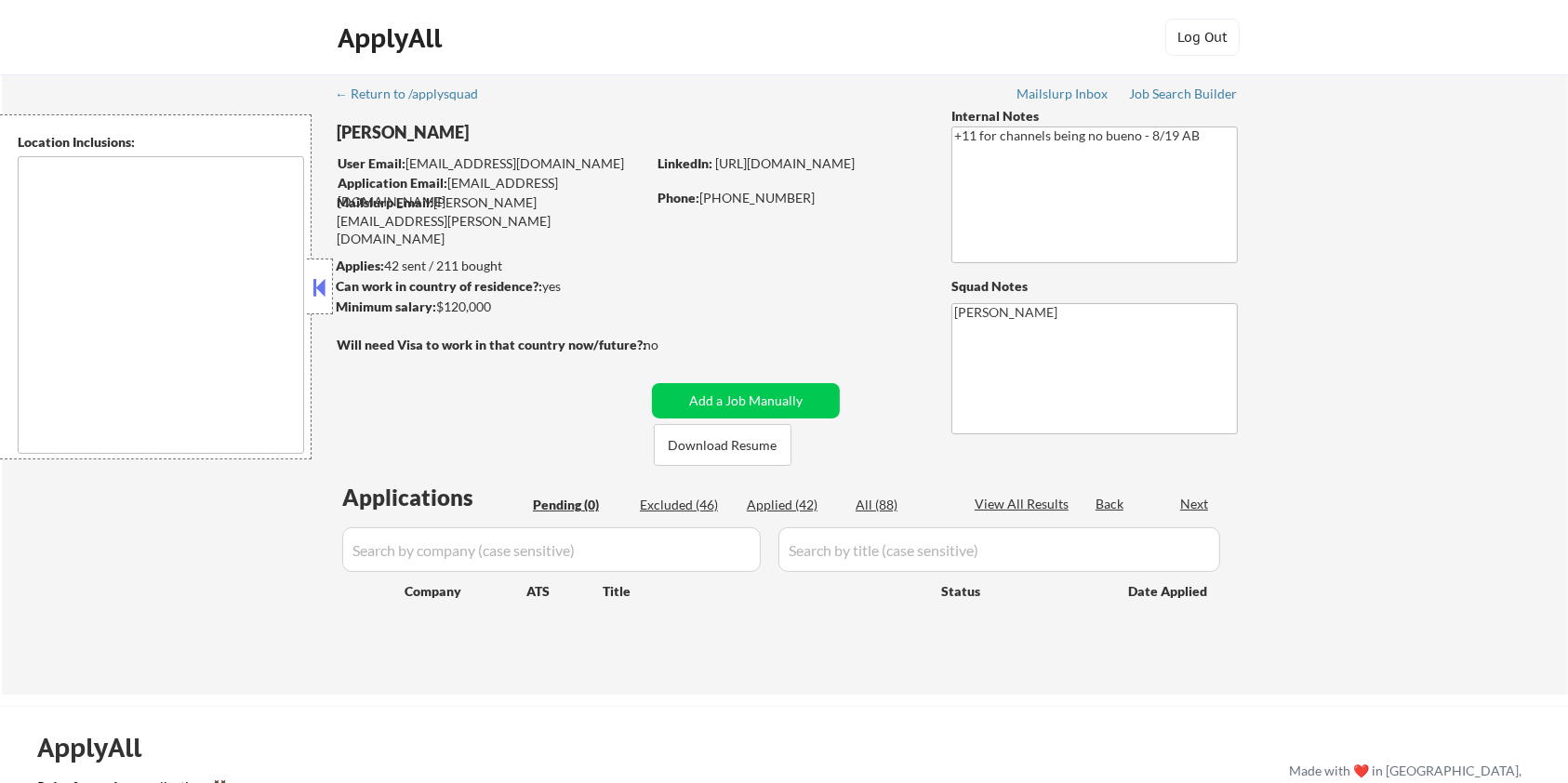
type textarea "remote"
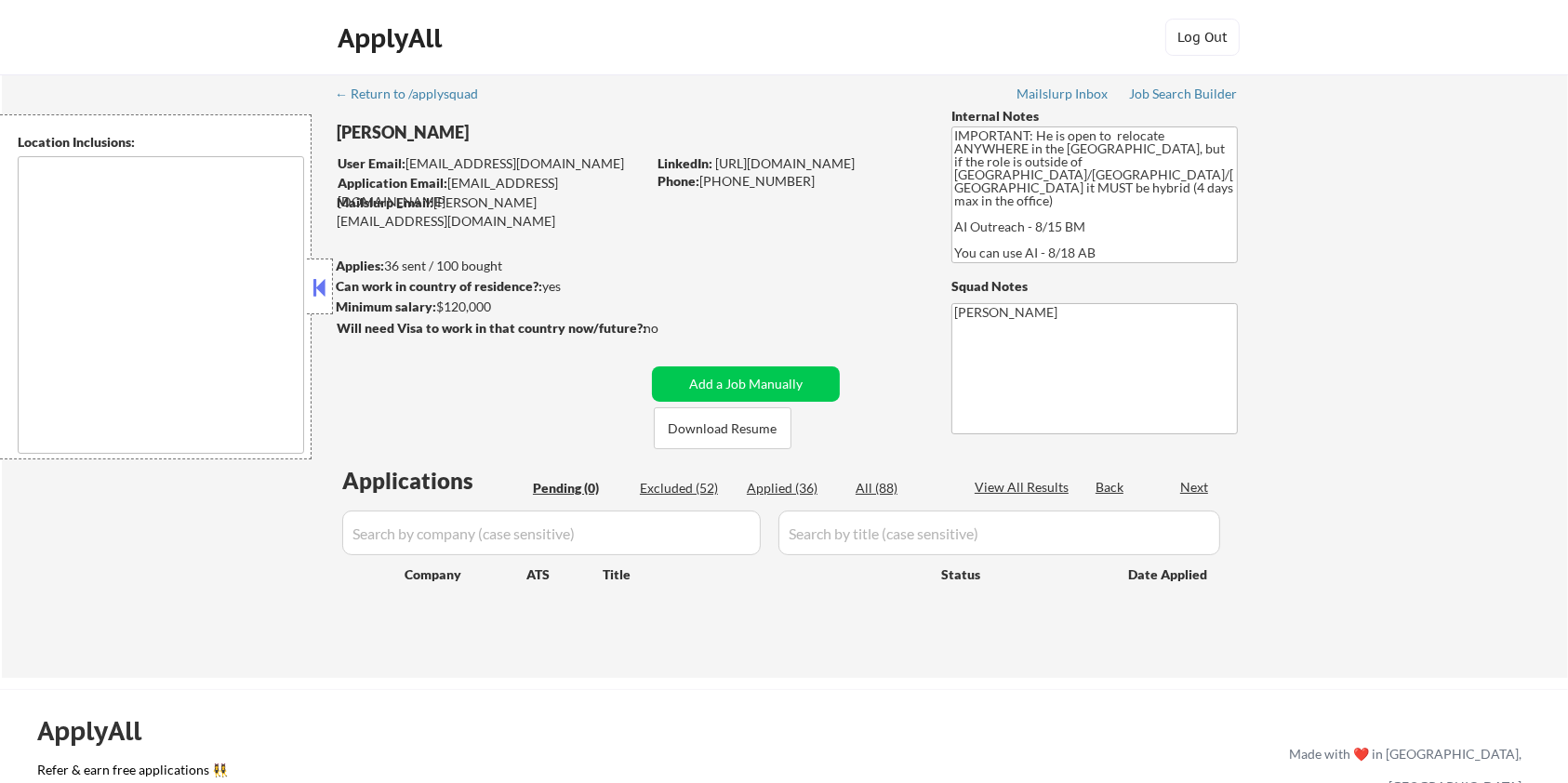
type textarea "country:[GEOGRAPHIC_DATA]"
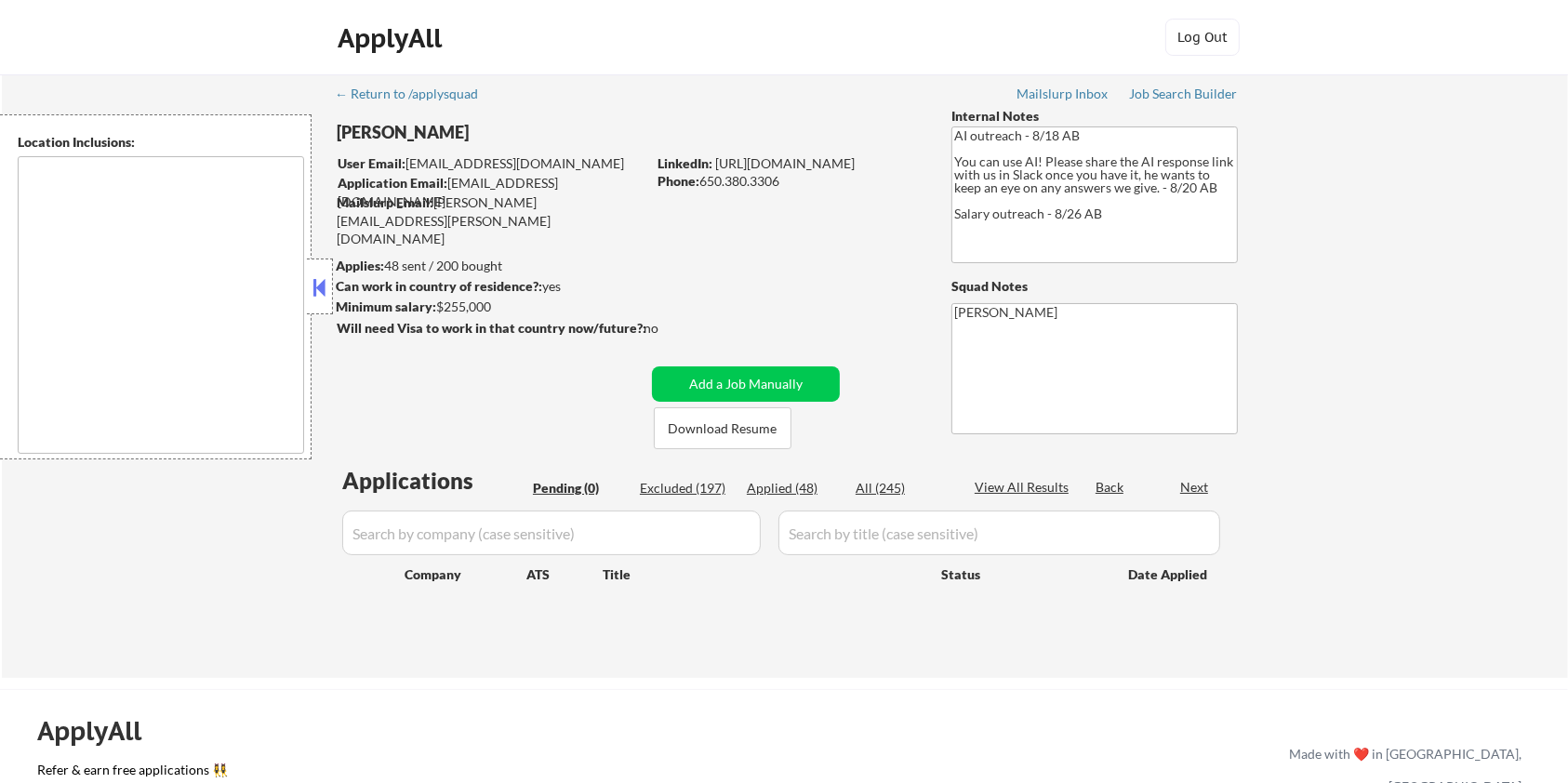
type textarea "[GEOGRAPHIC_DATA], [GEOGRAPHIC_DATA] [GEOGRAPHIC_DATA], [GEOGRAPHIC_DATA] [GEOG…"
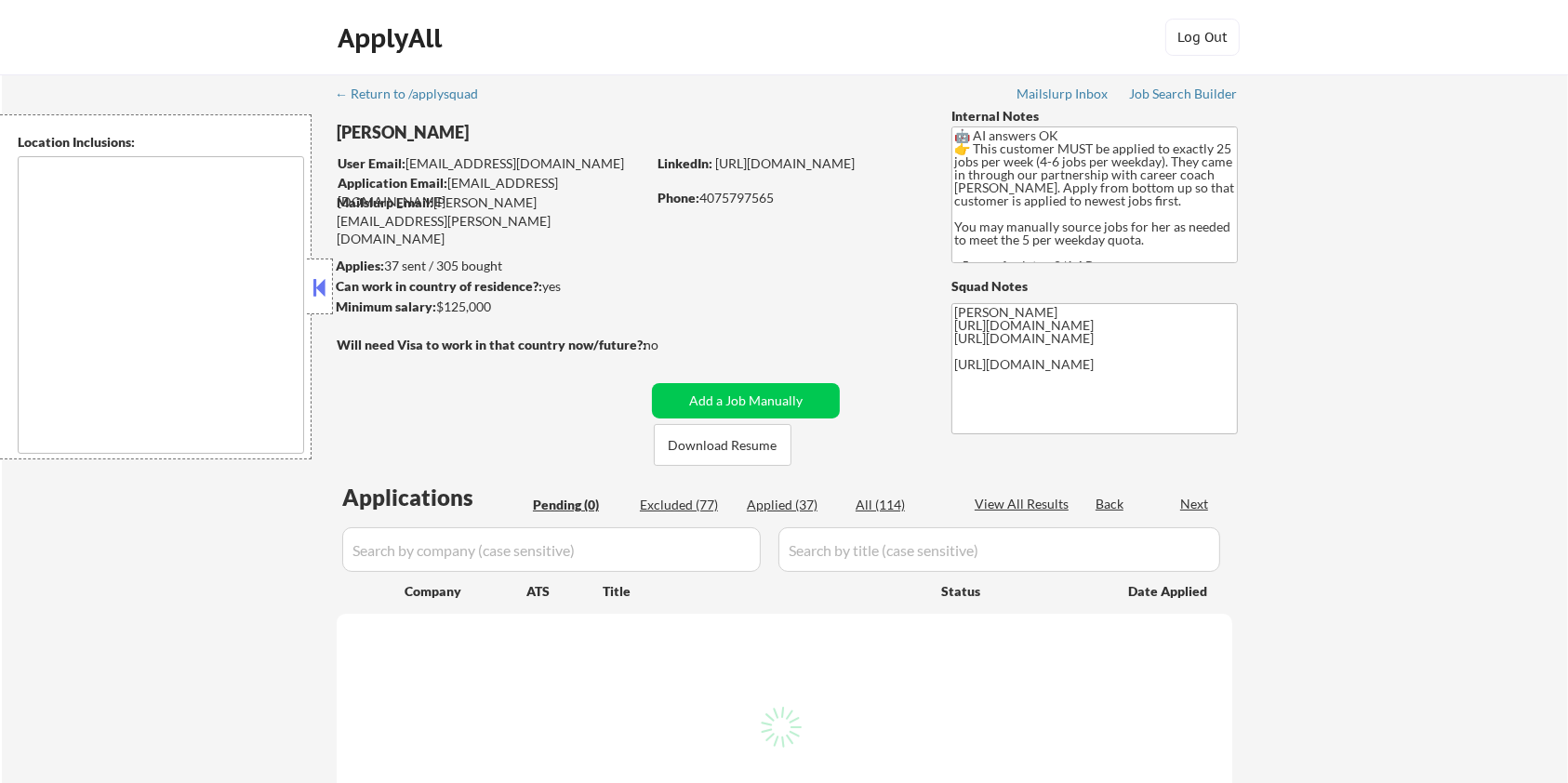
type textarea "[GEOGRAPHIC_DATA], [GEOGRAPHIC_DATA] [GEOGRAPHIC_DATA], [GEOGRAPHIC_DATA] [GEOG…"
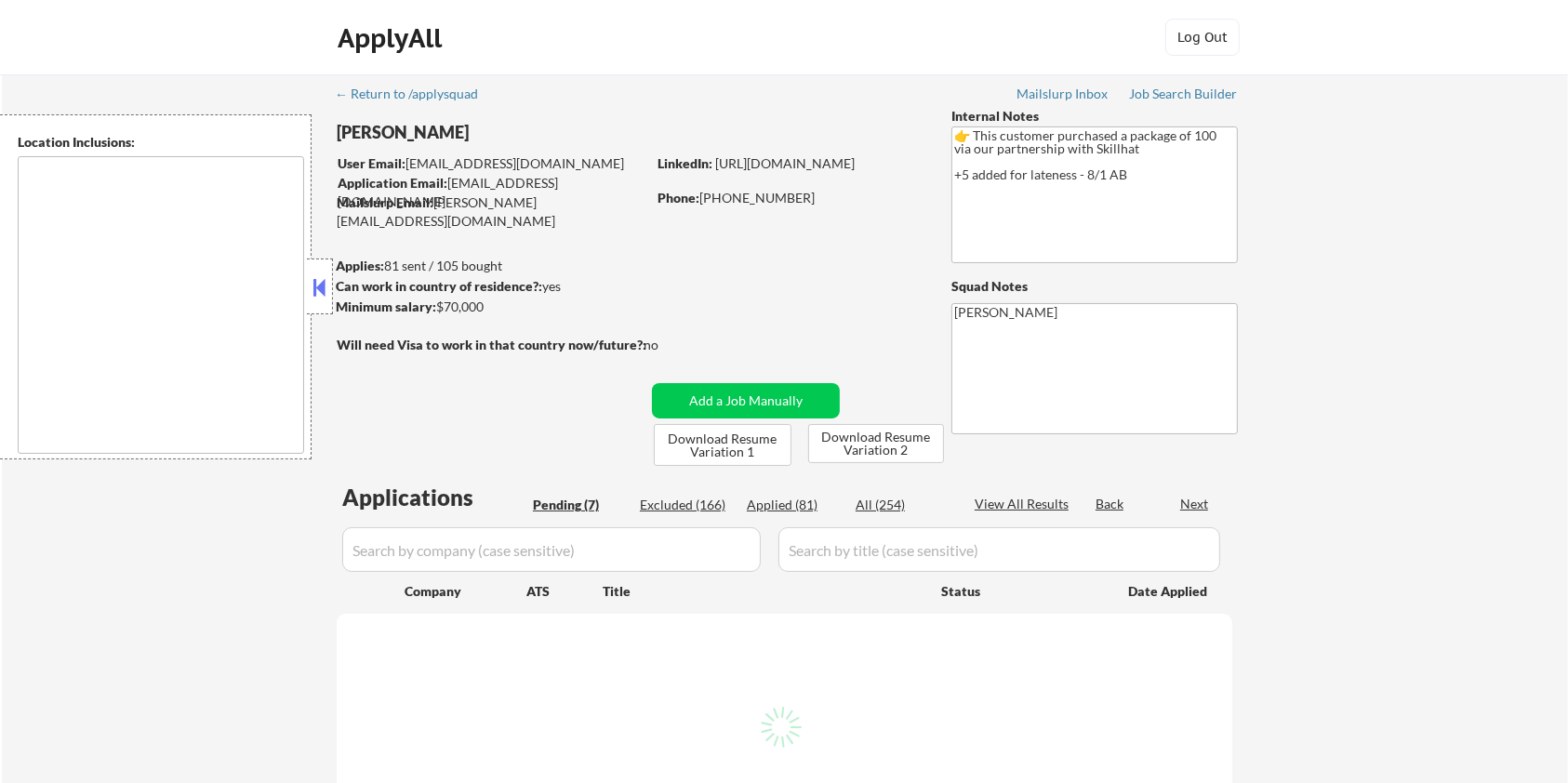
type textarea "country:[GEOGRAPHIC_DATA]"
select select ""pending""
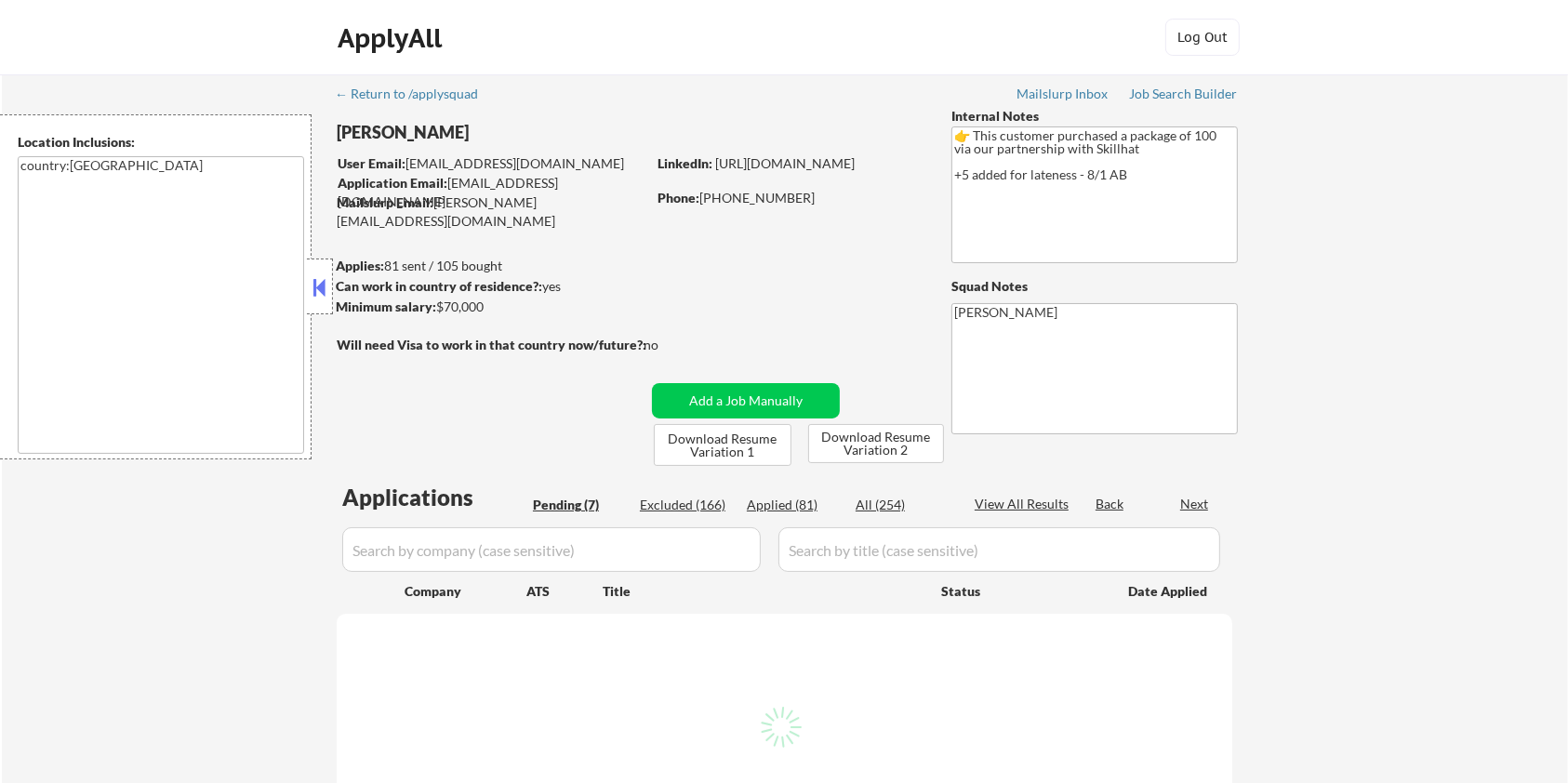
select select ""pending""
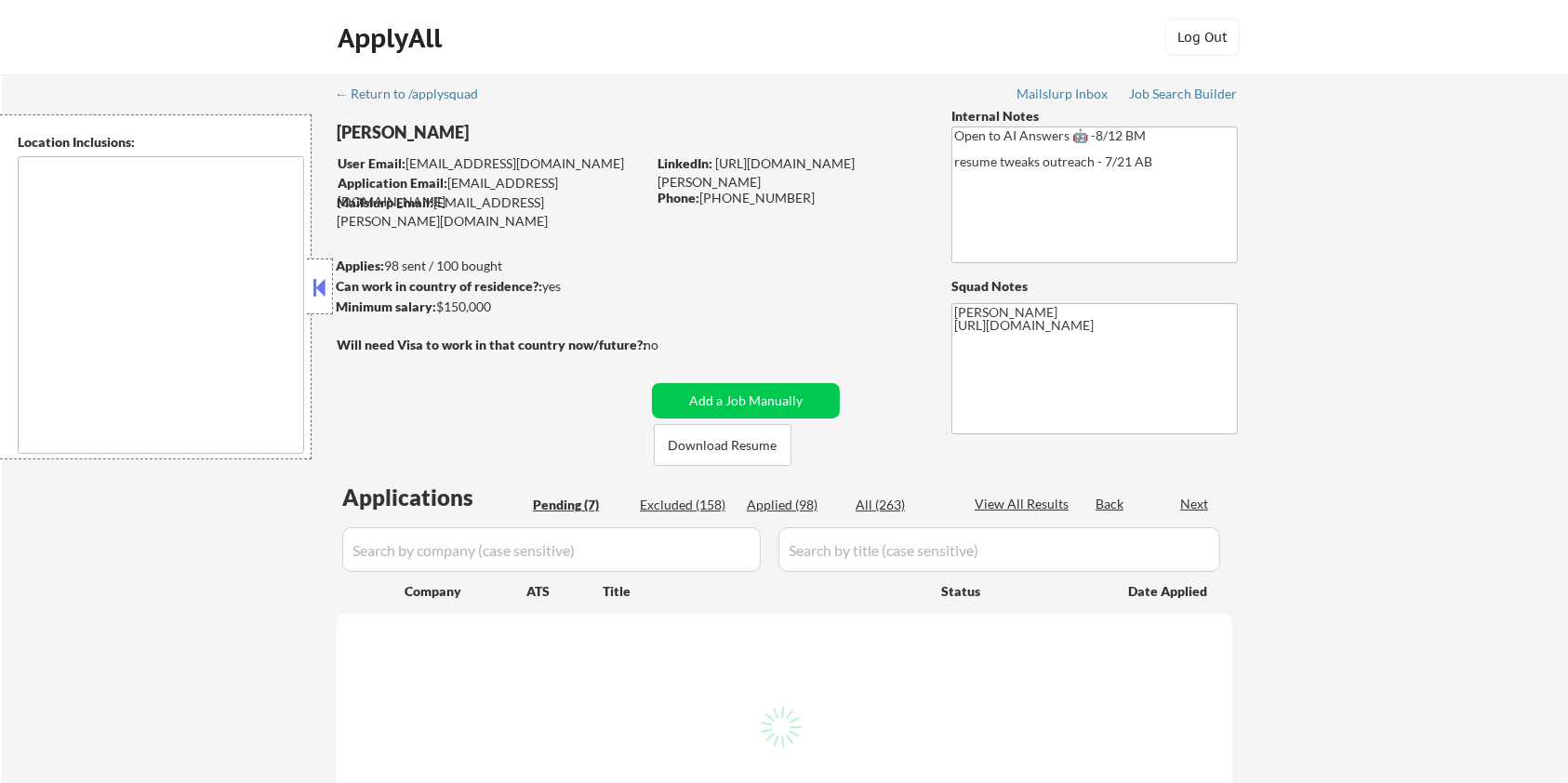
select select ""pending""
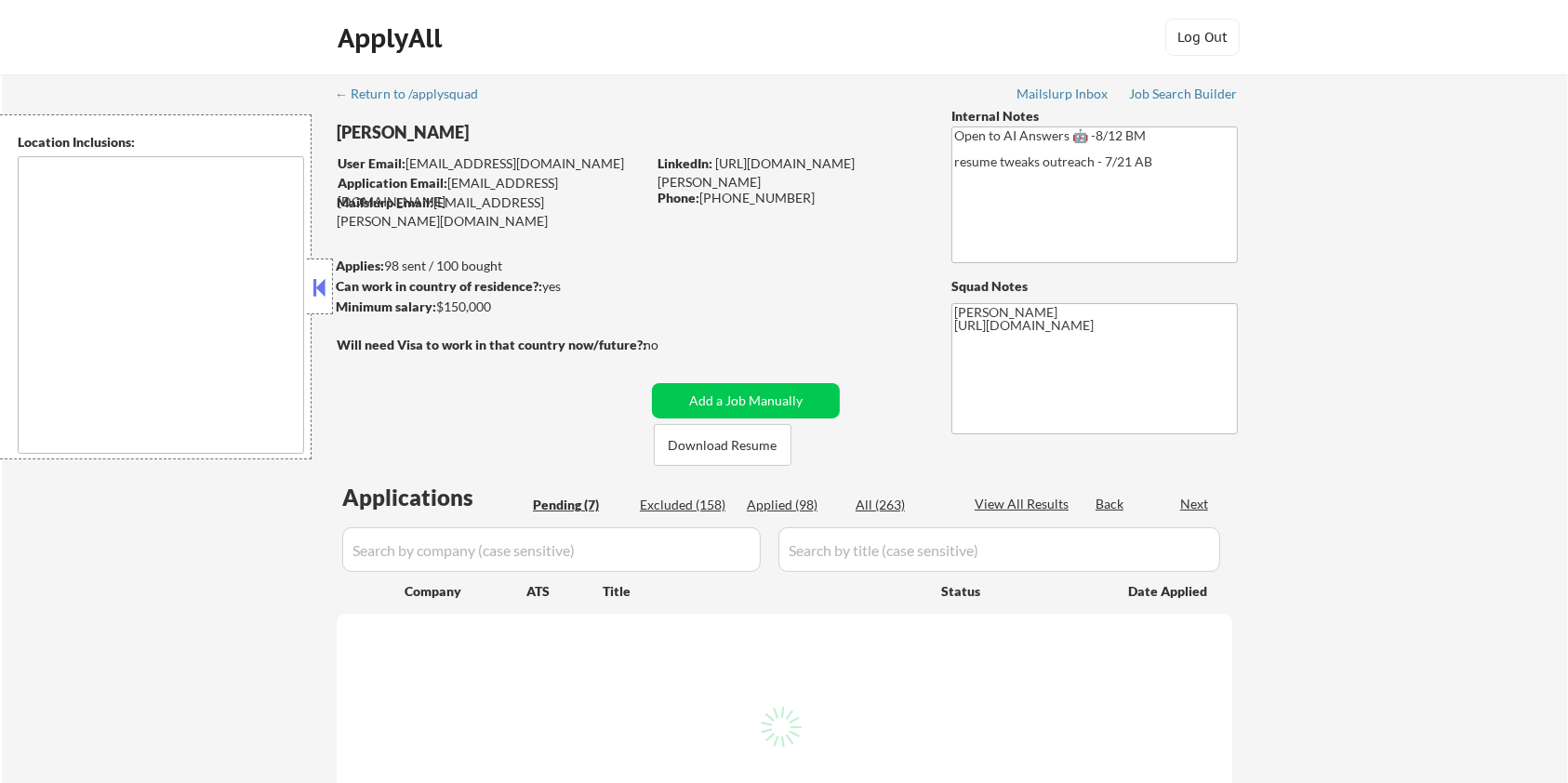
select select ""pending""
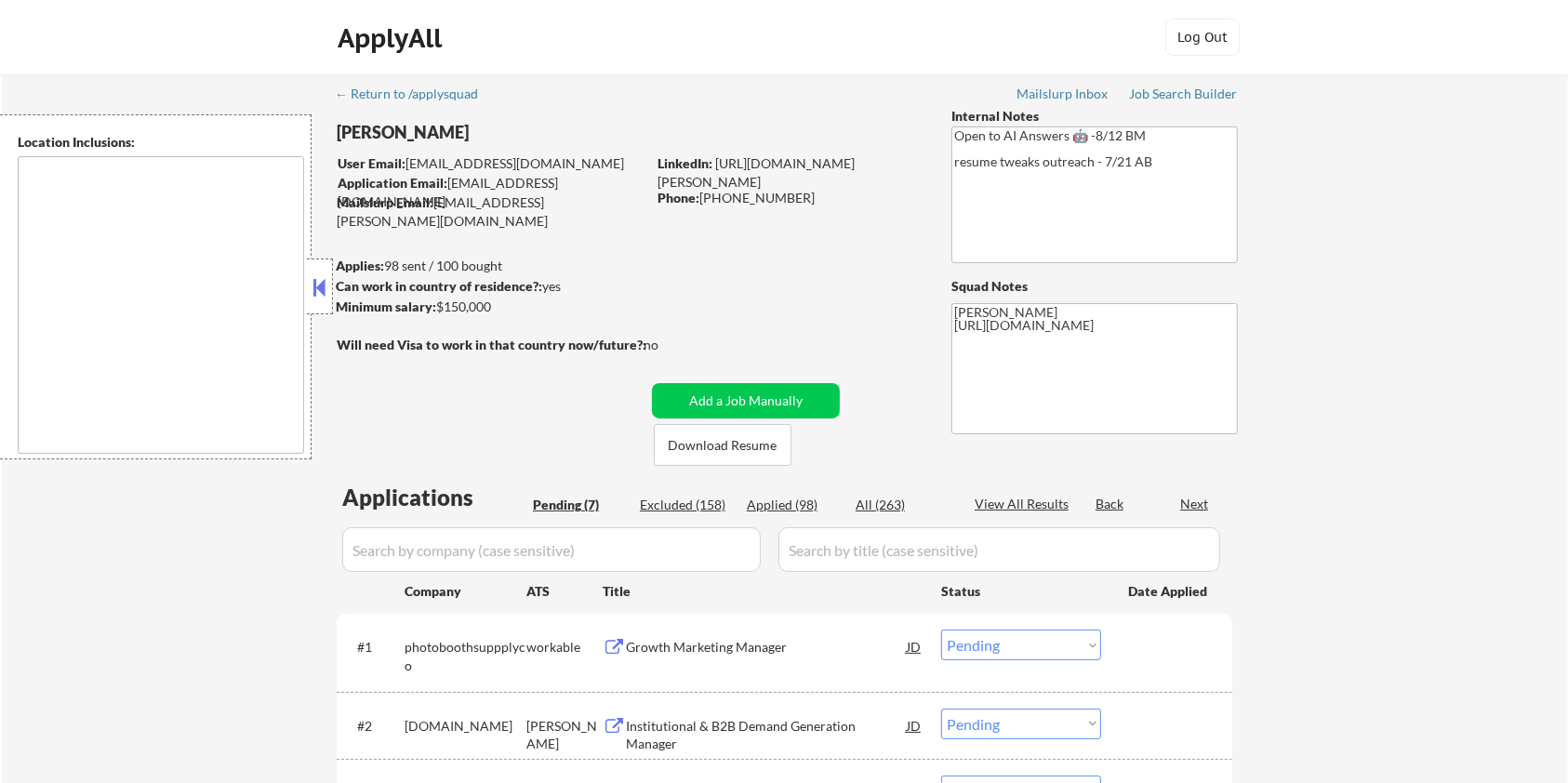
type textarea "remote"
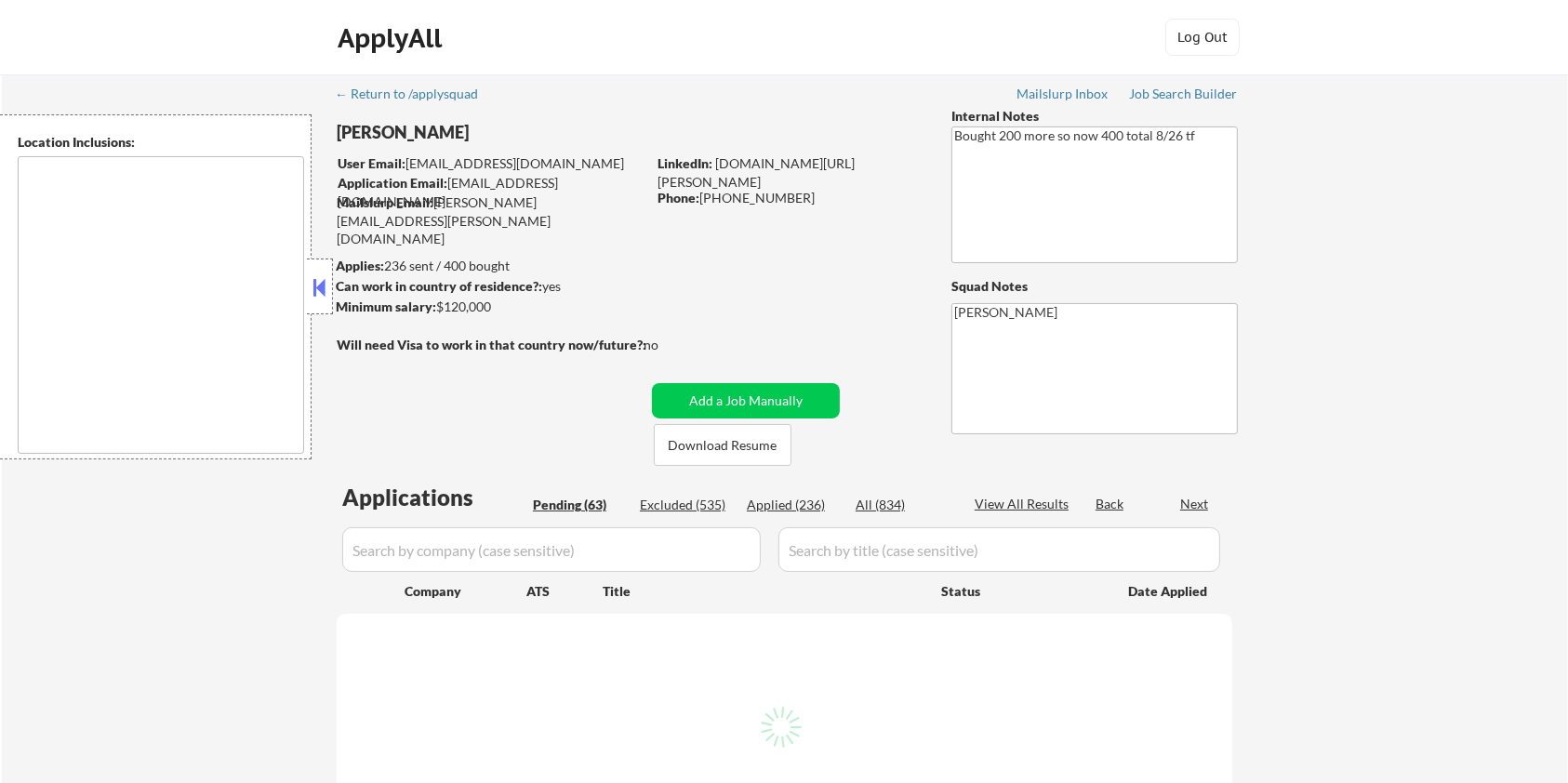
type textarea "[GEOGRAPHIC_DATA], [GEOGRAPHIC_DATA] [GEOGRAPHIC_DATA], [GEOGRAPHIC_DATA] [GEOG…"
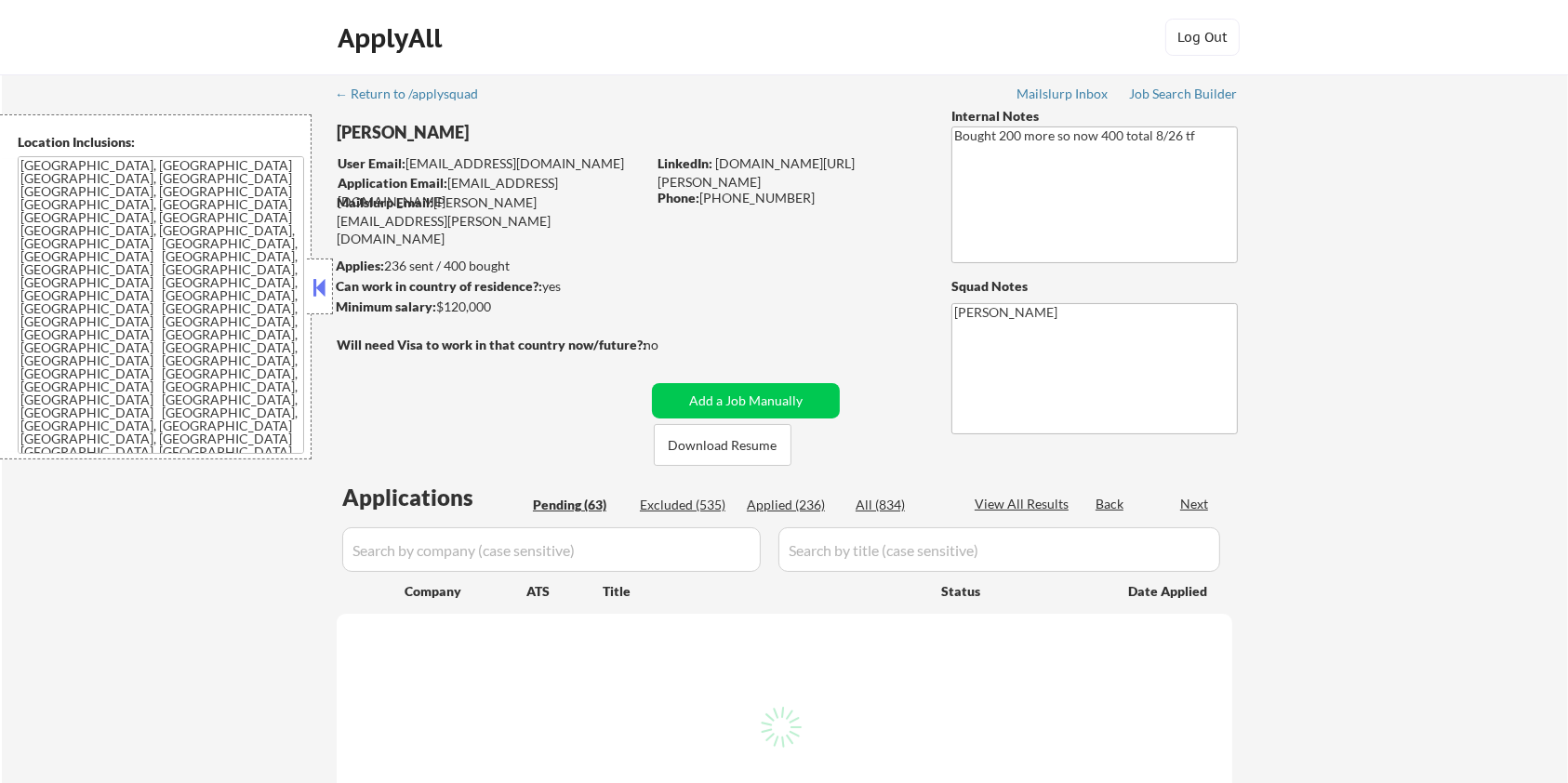
select select ""pending""
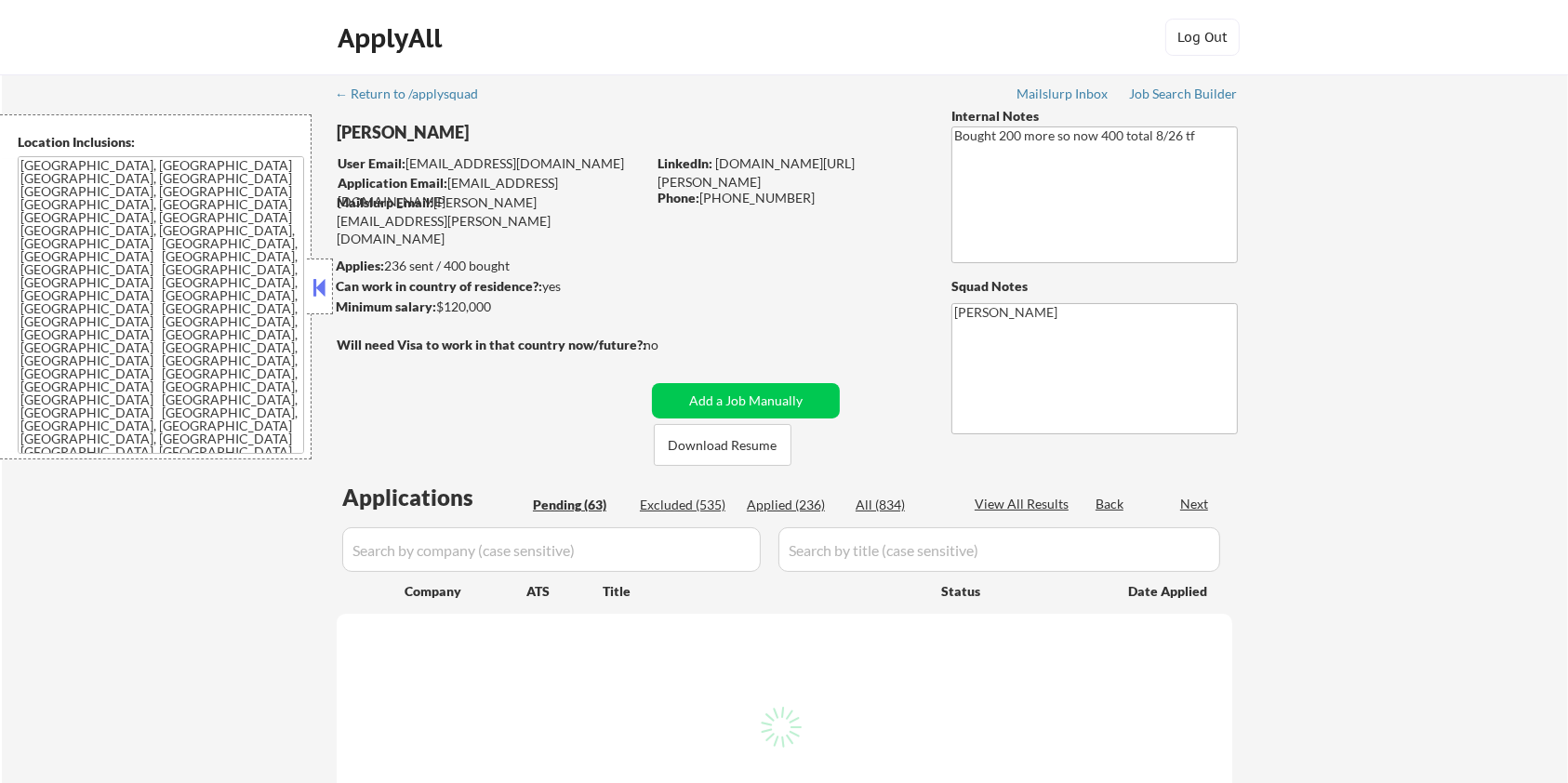
select select ""pending""
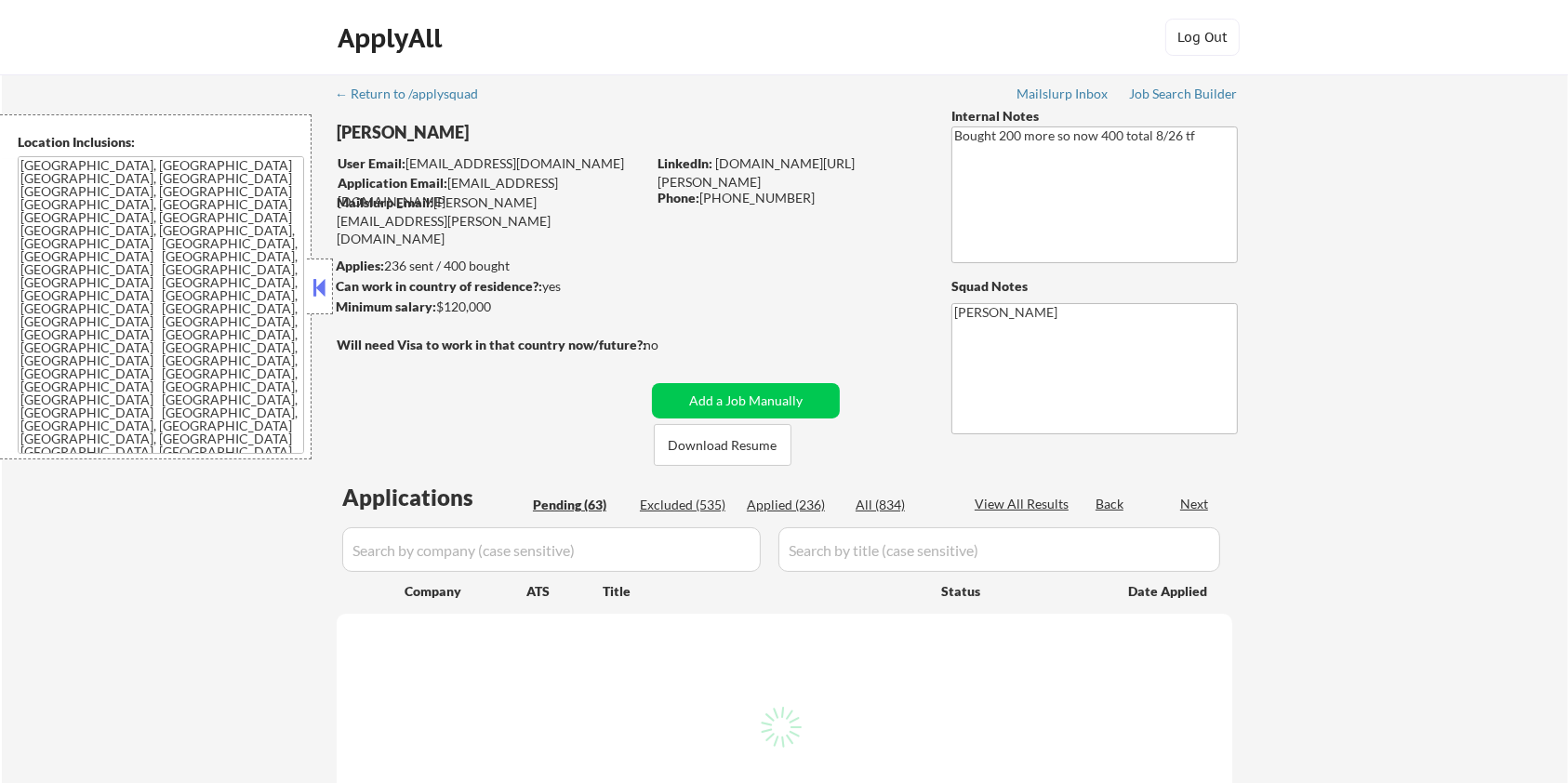
select select ""pending""
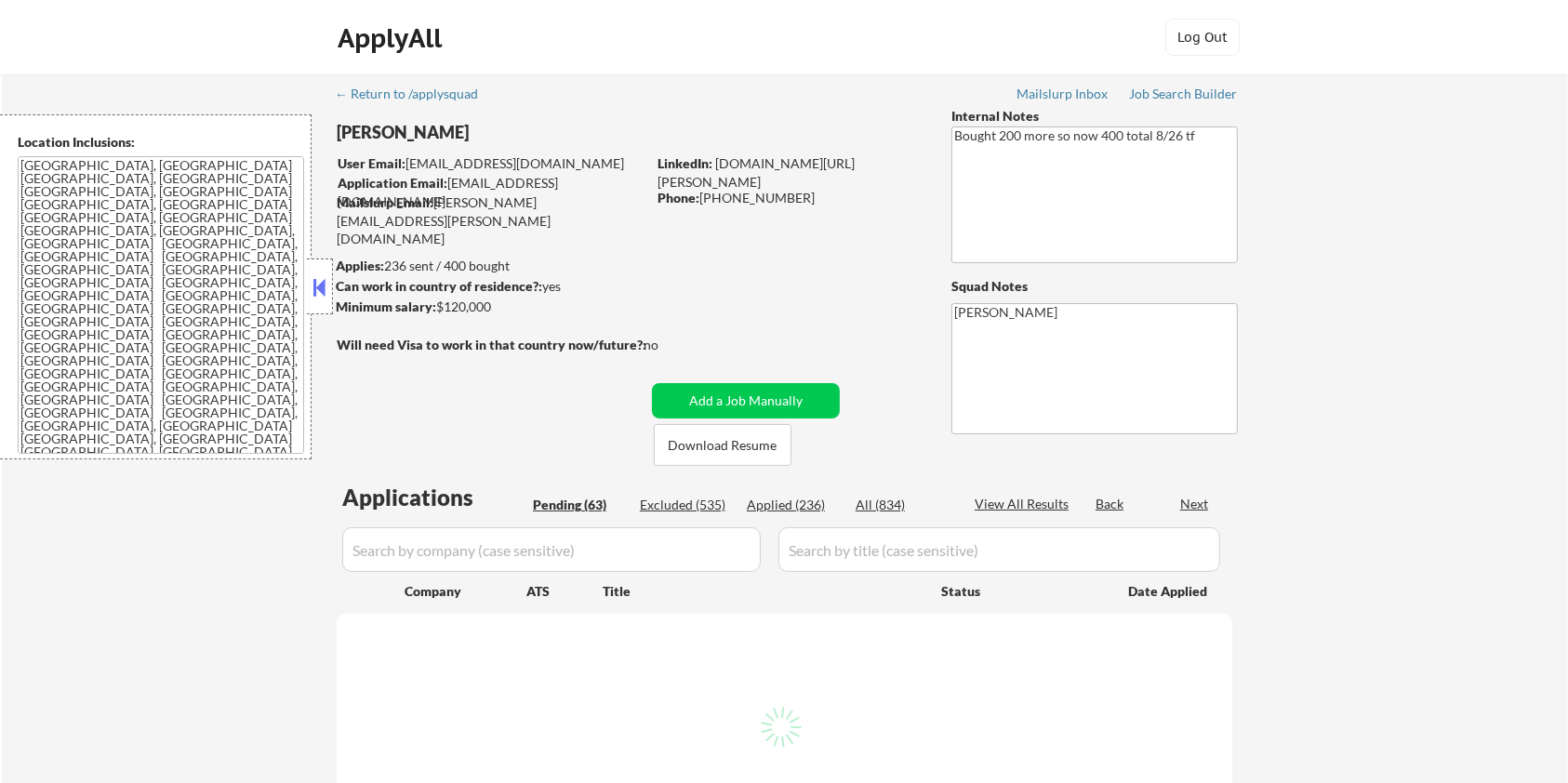
select select ""pending""
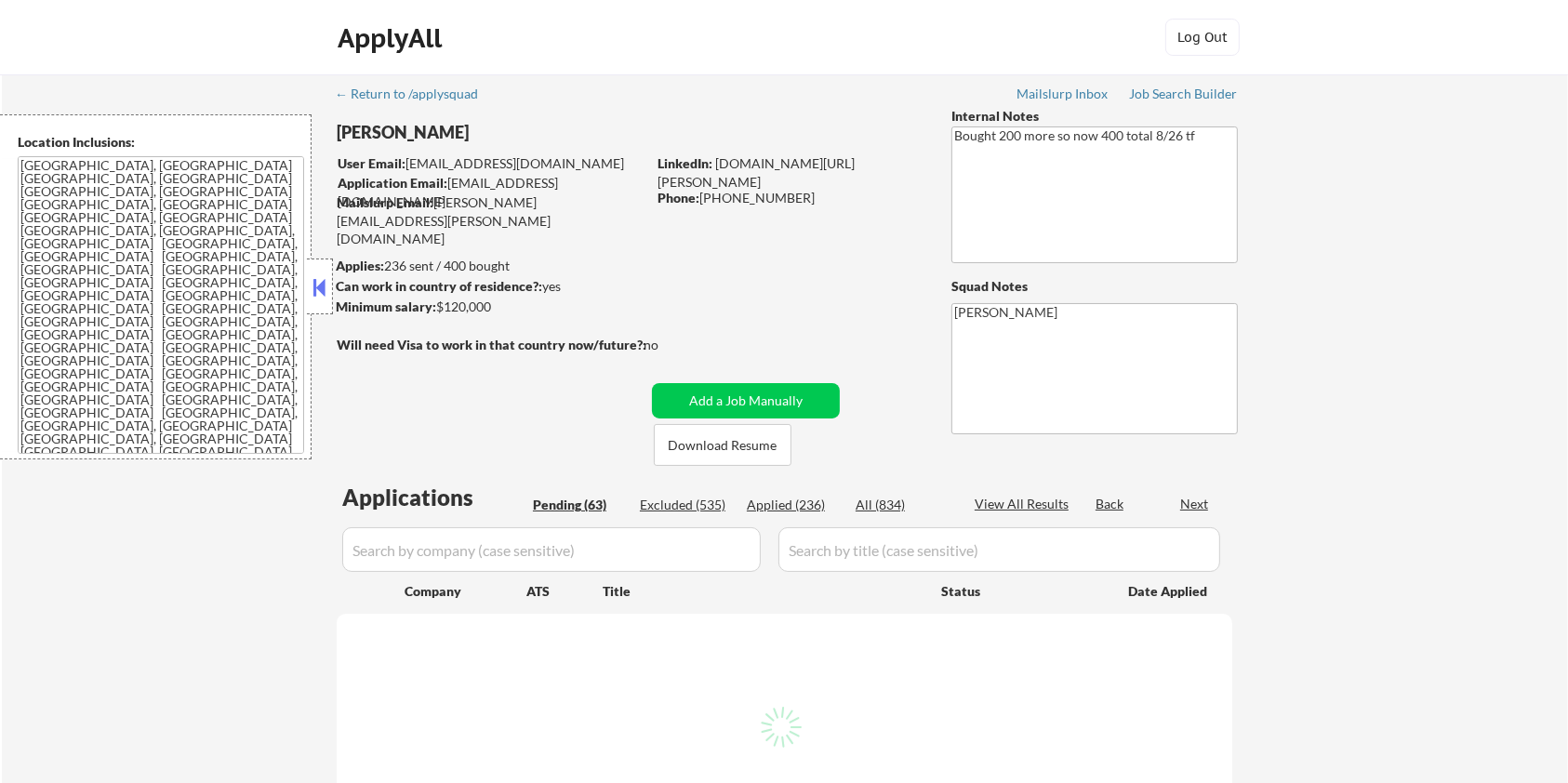
select select ""pending""
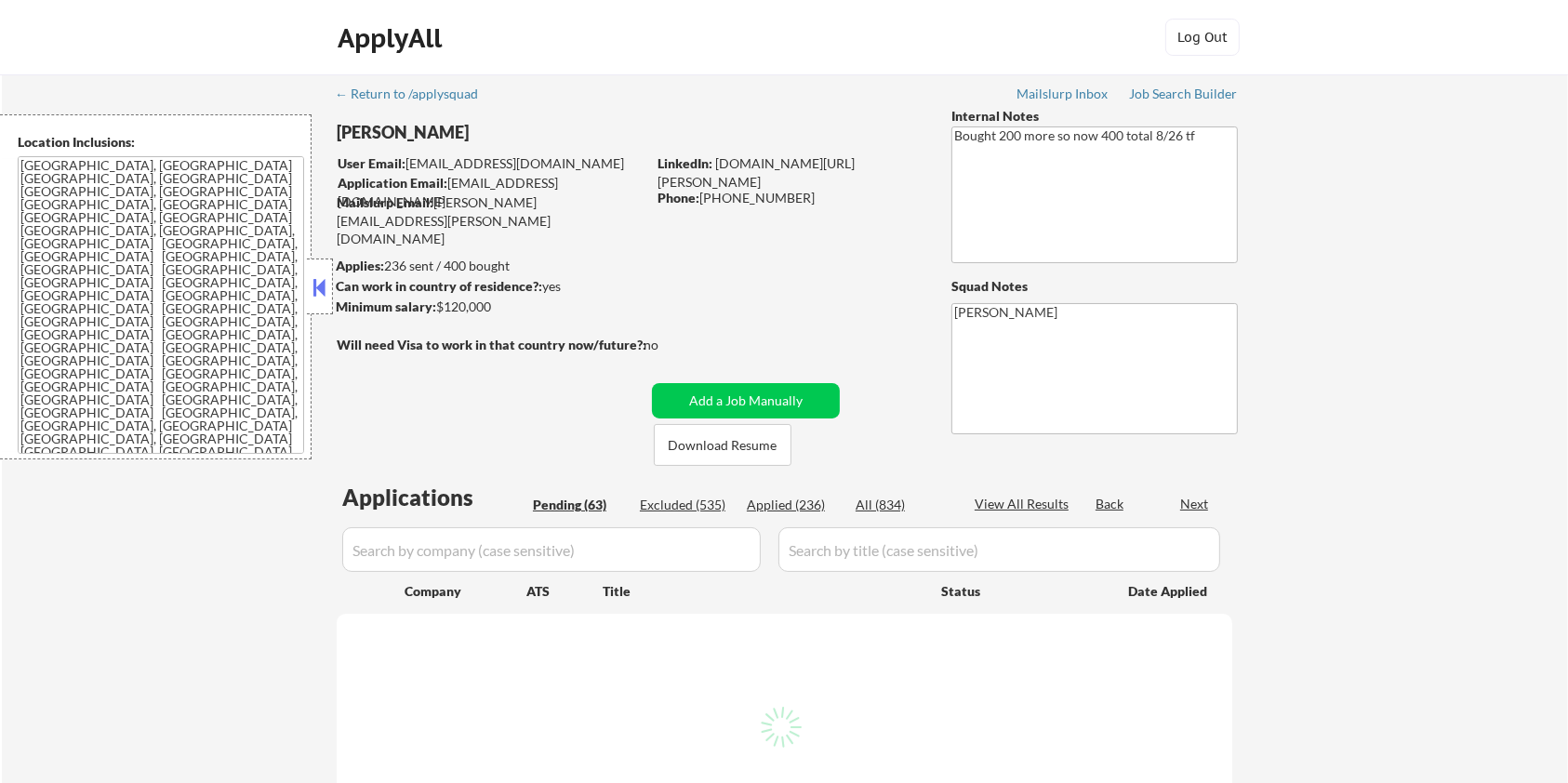
select select ""pending""
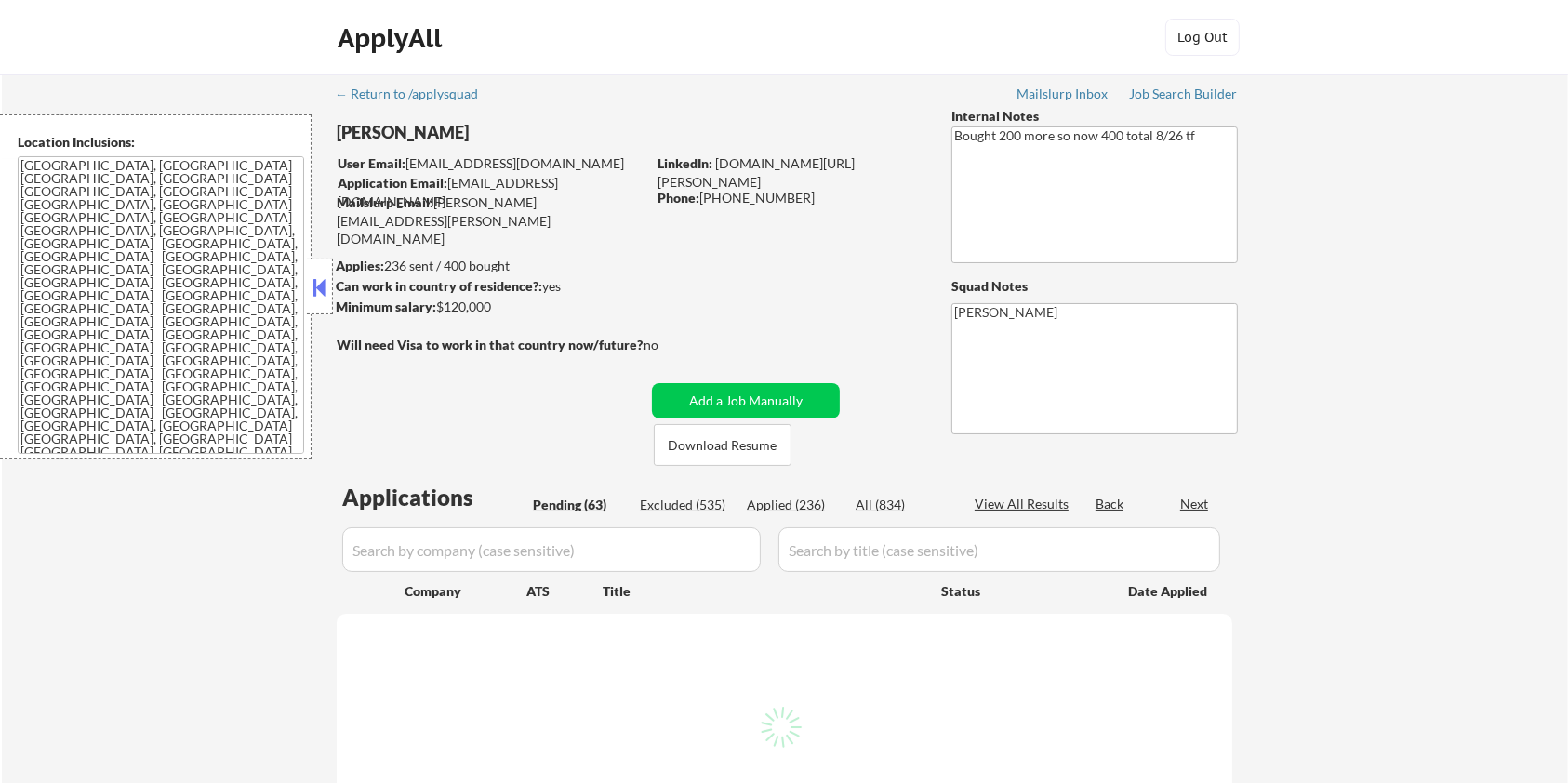
select select ""pending""
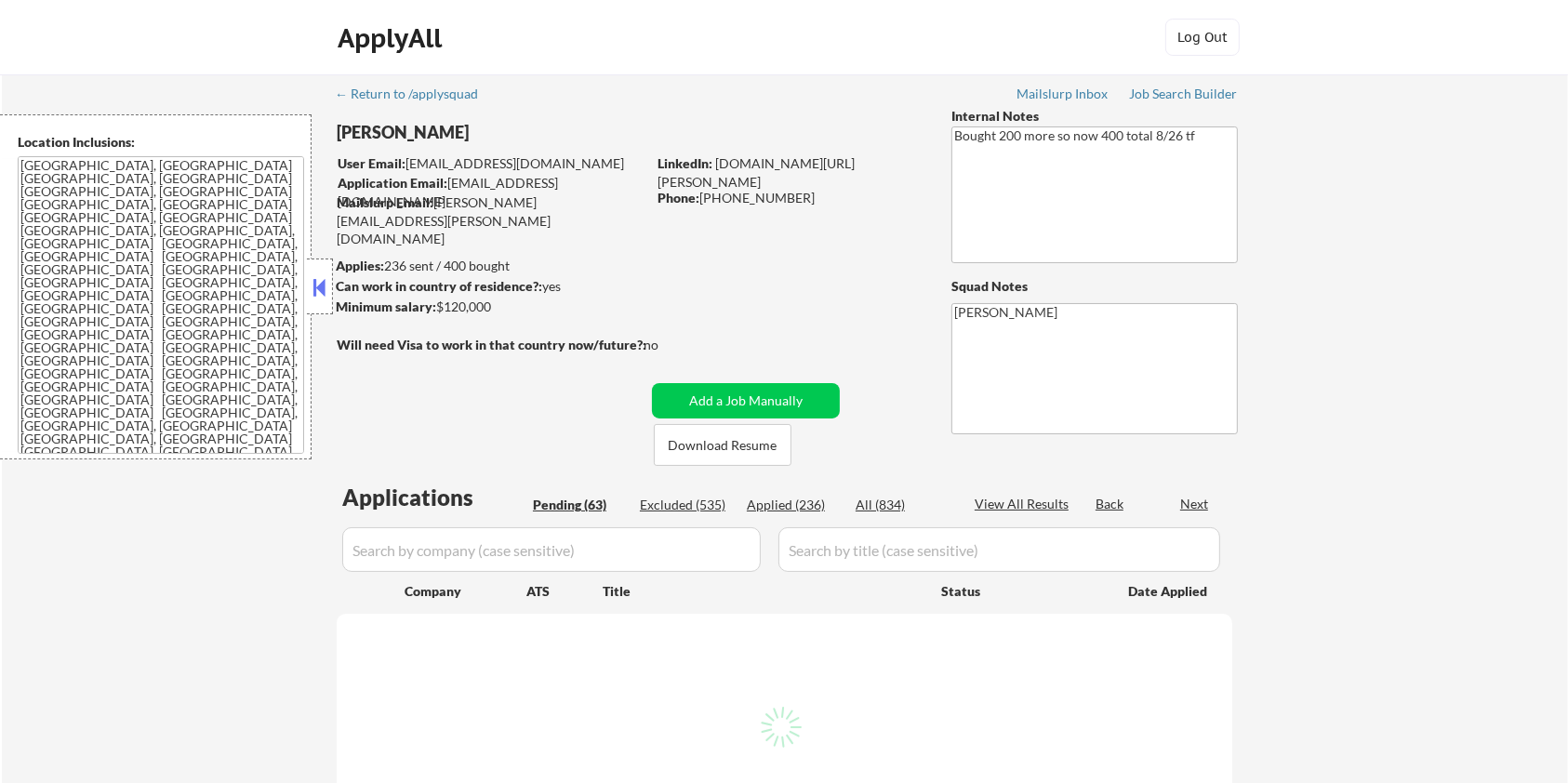
select select ""pending""
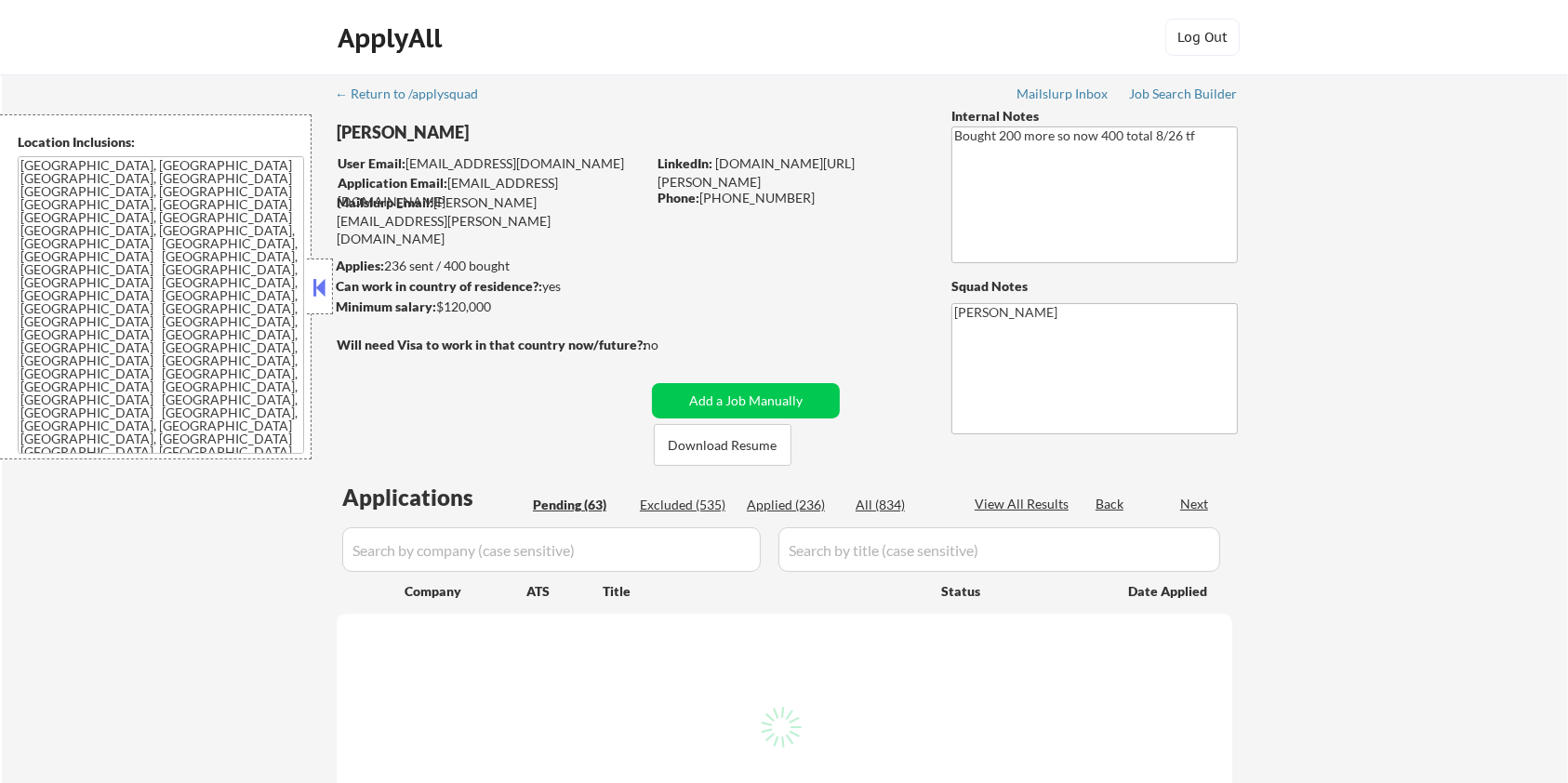
select select ""pending""
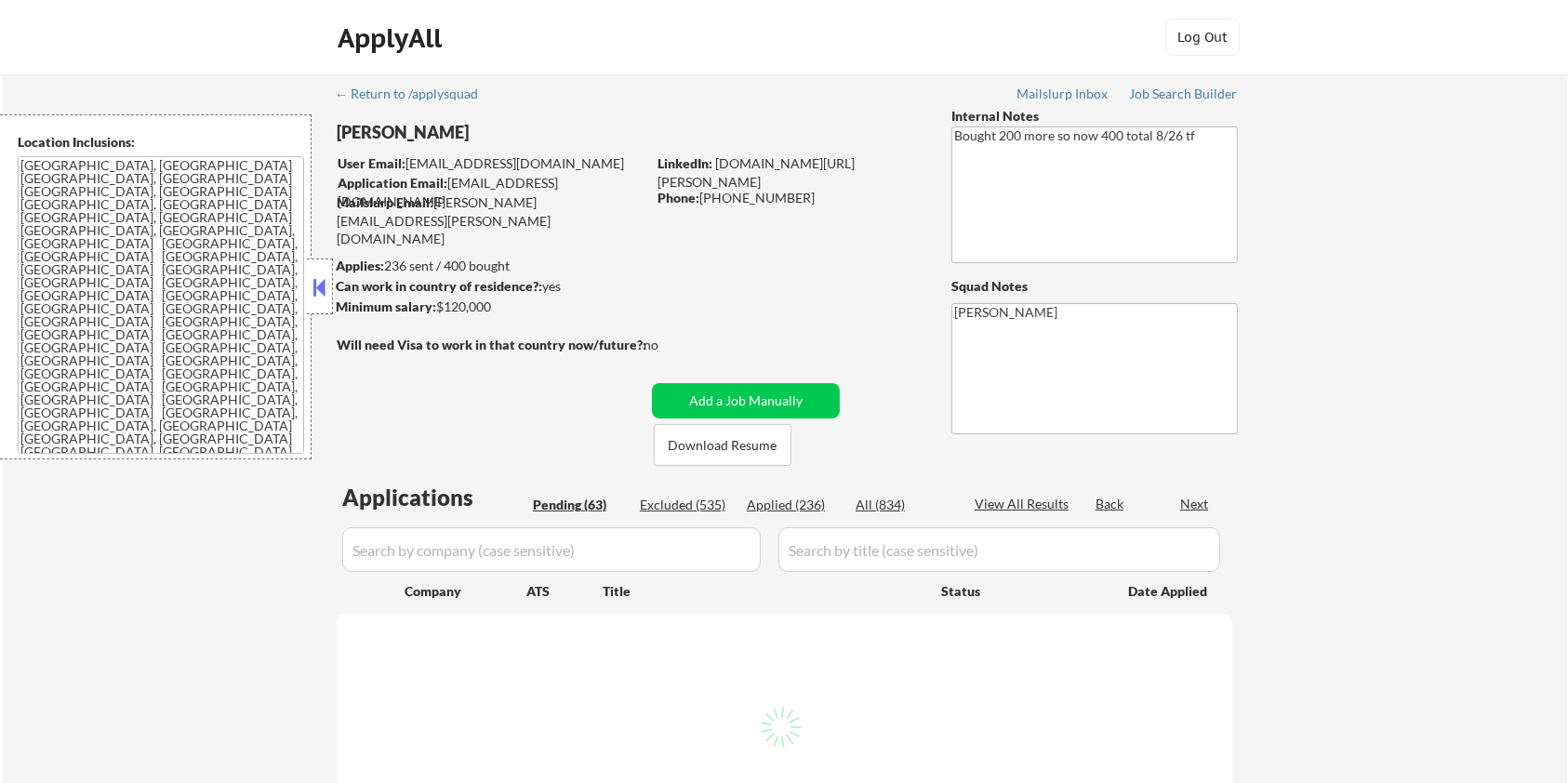
select select ""pending""
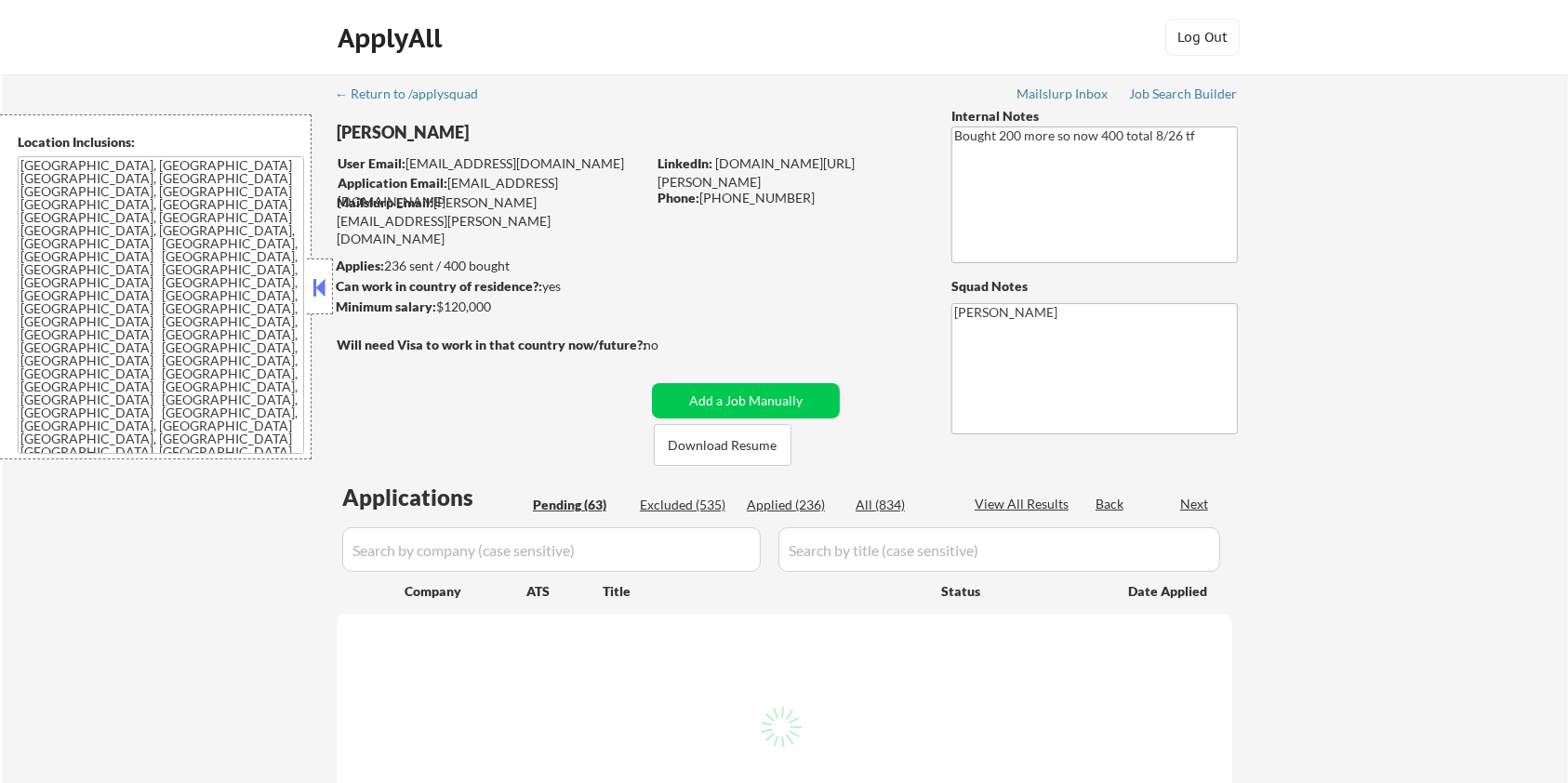
select select ""pending""
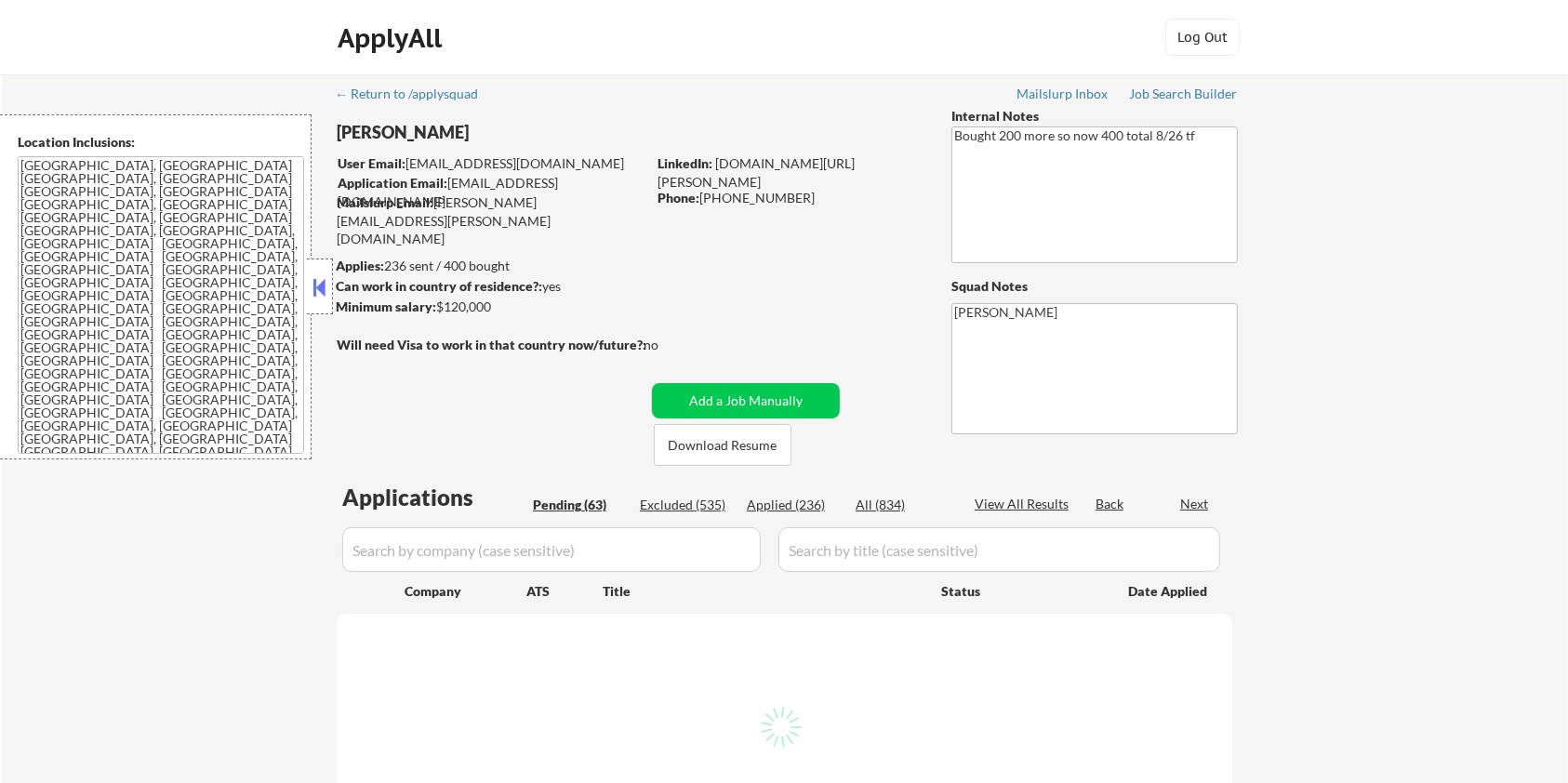
select select ""pending""
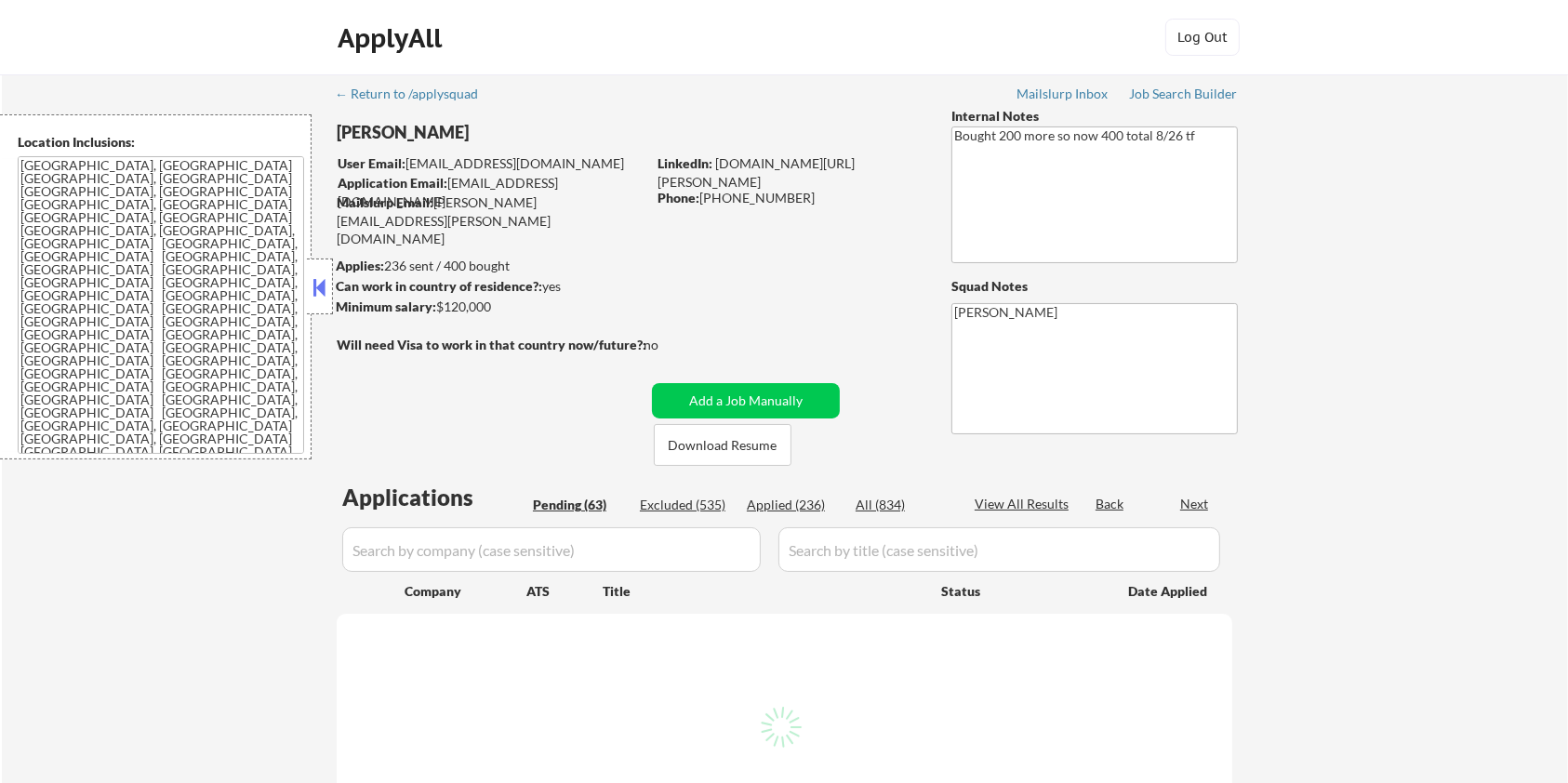
select select ""pending""
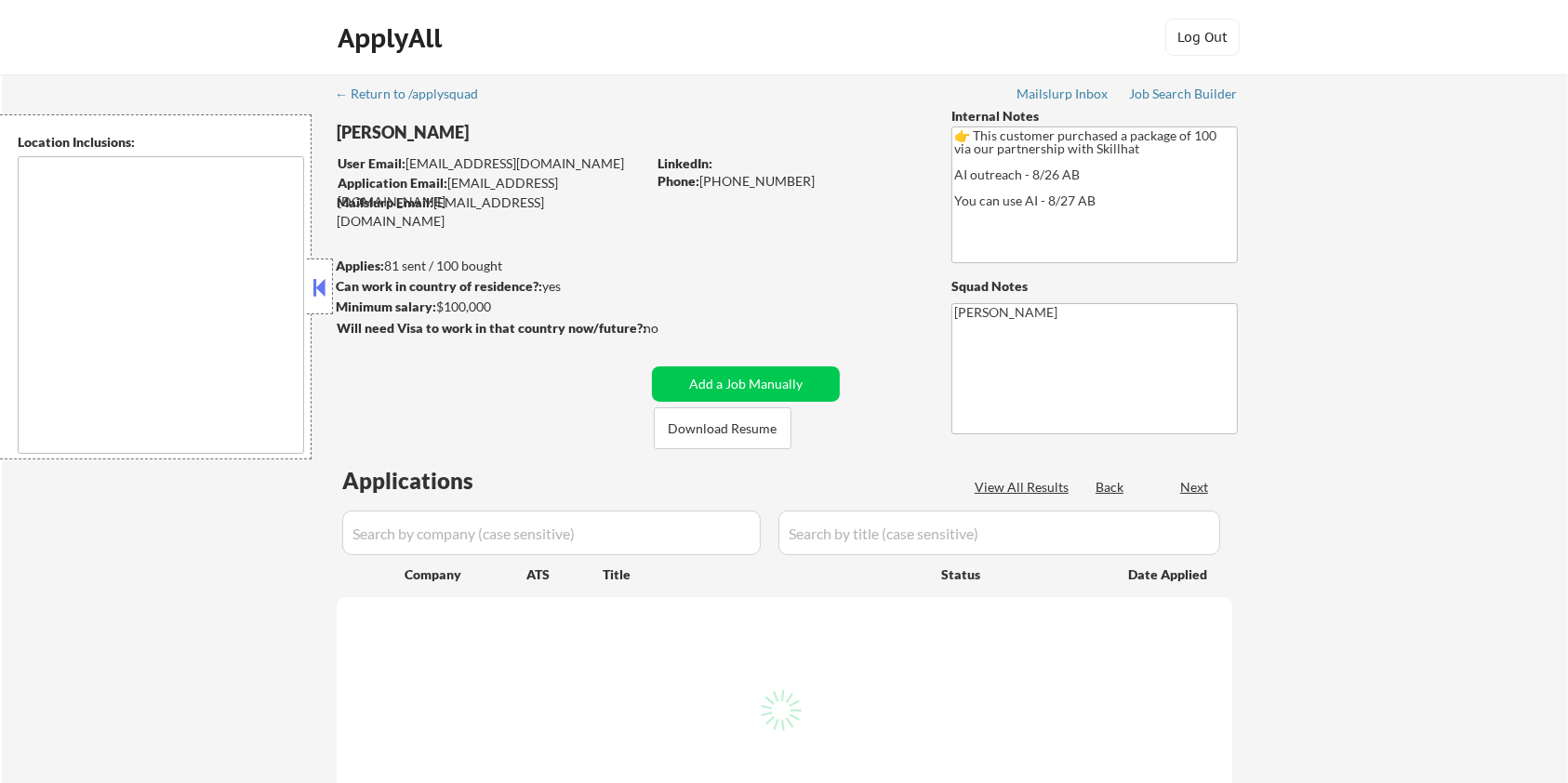
select select ""pending""
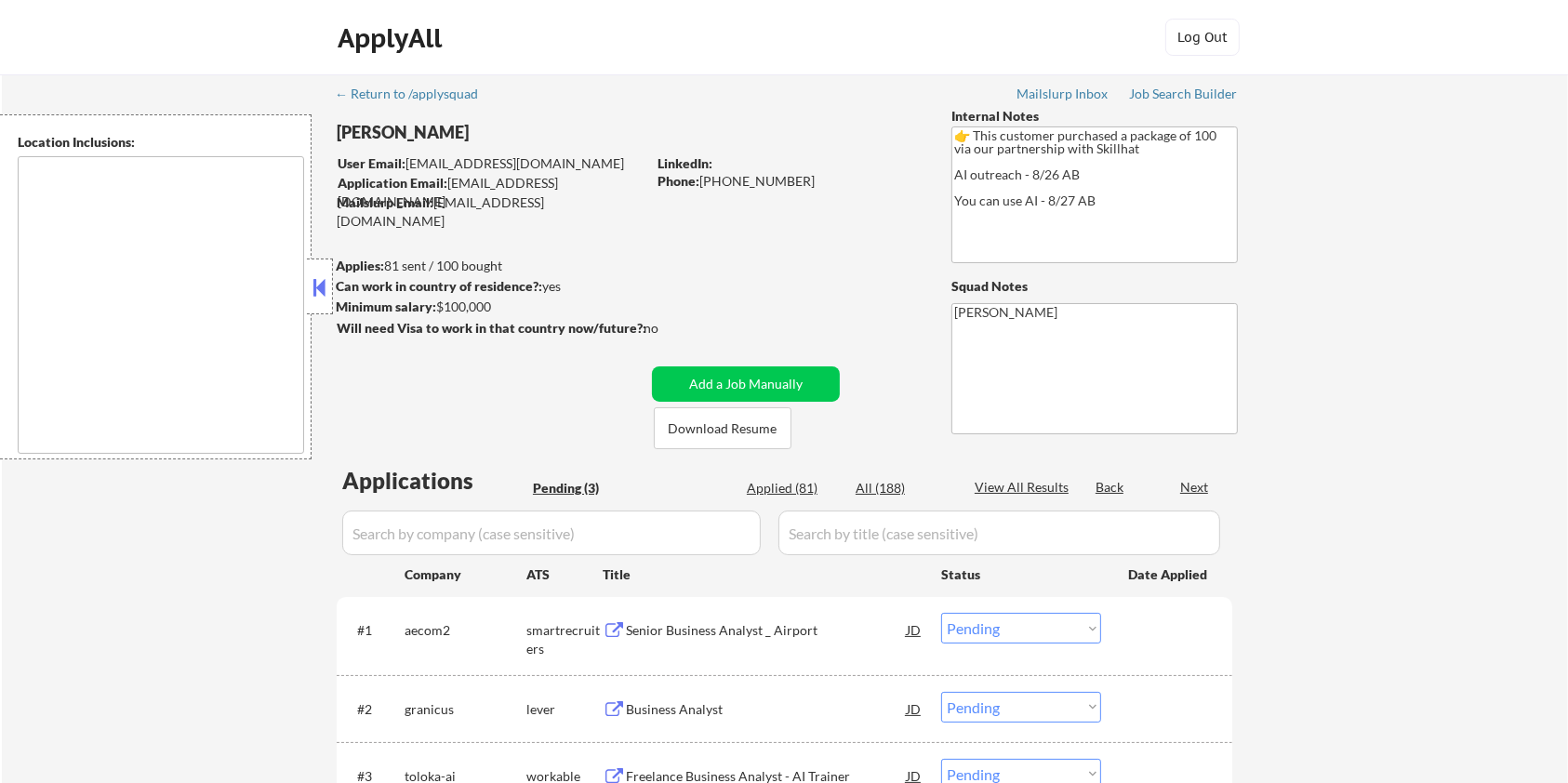
type textarea "[GEOGRAPHIC_DATA], ON [GEOGRAPHIC_DATA], ON [GEOGRAPHIC_DATA], ON [GEOGRAPHIC_D…"
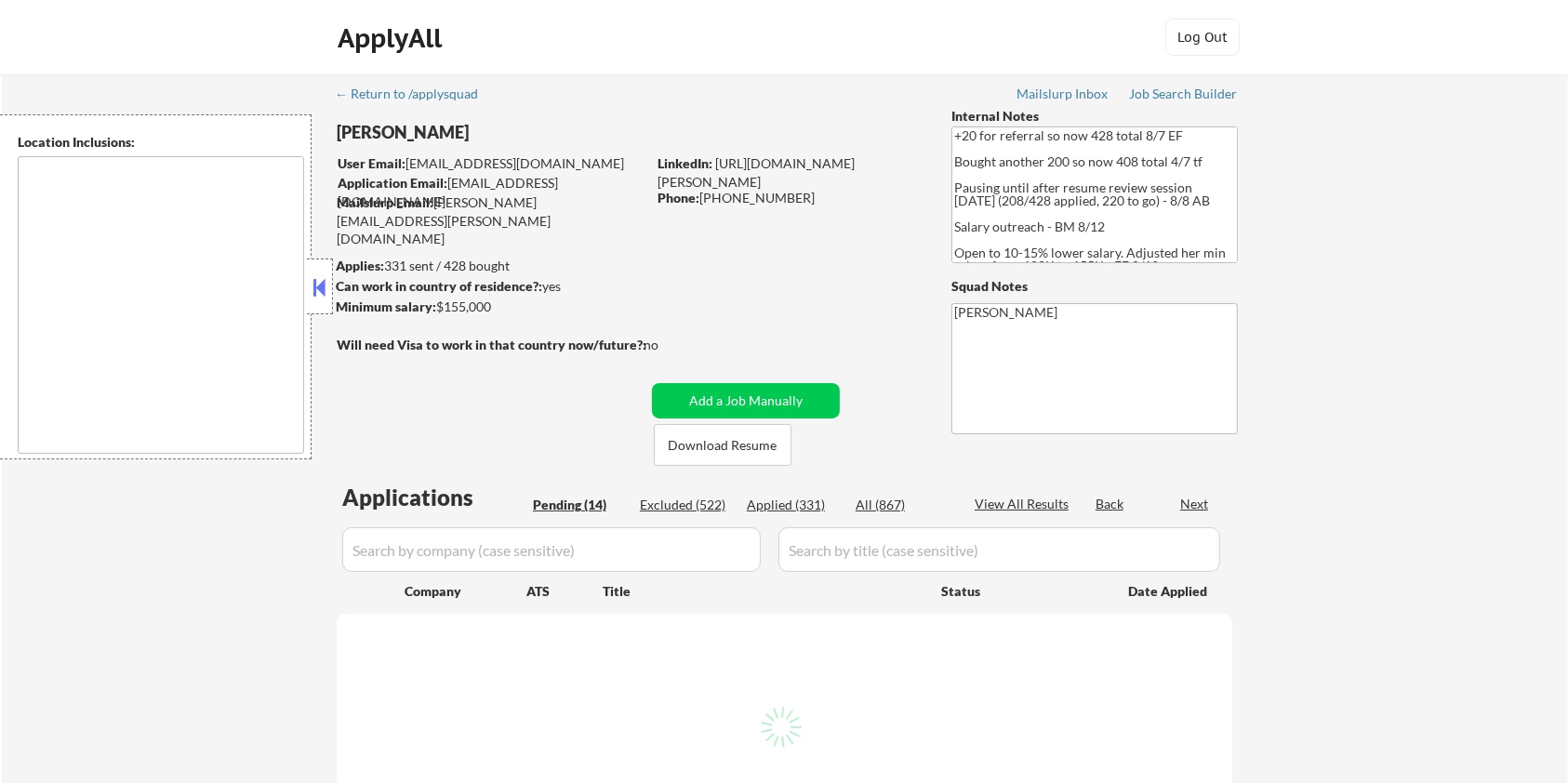
type textarea "remote"
select select ""pending""
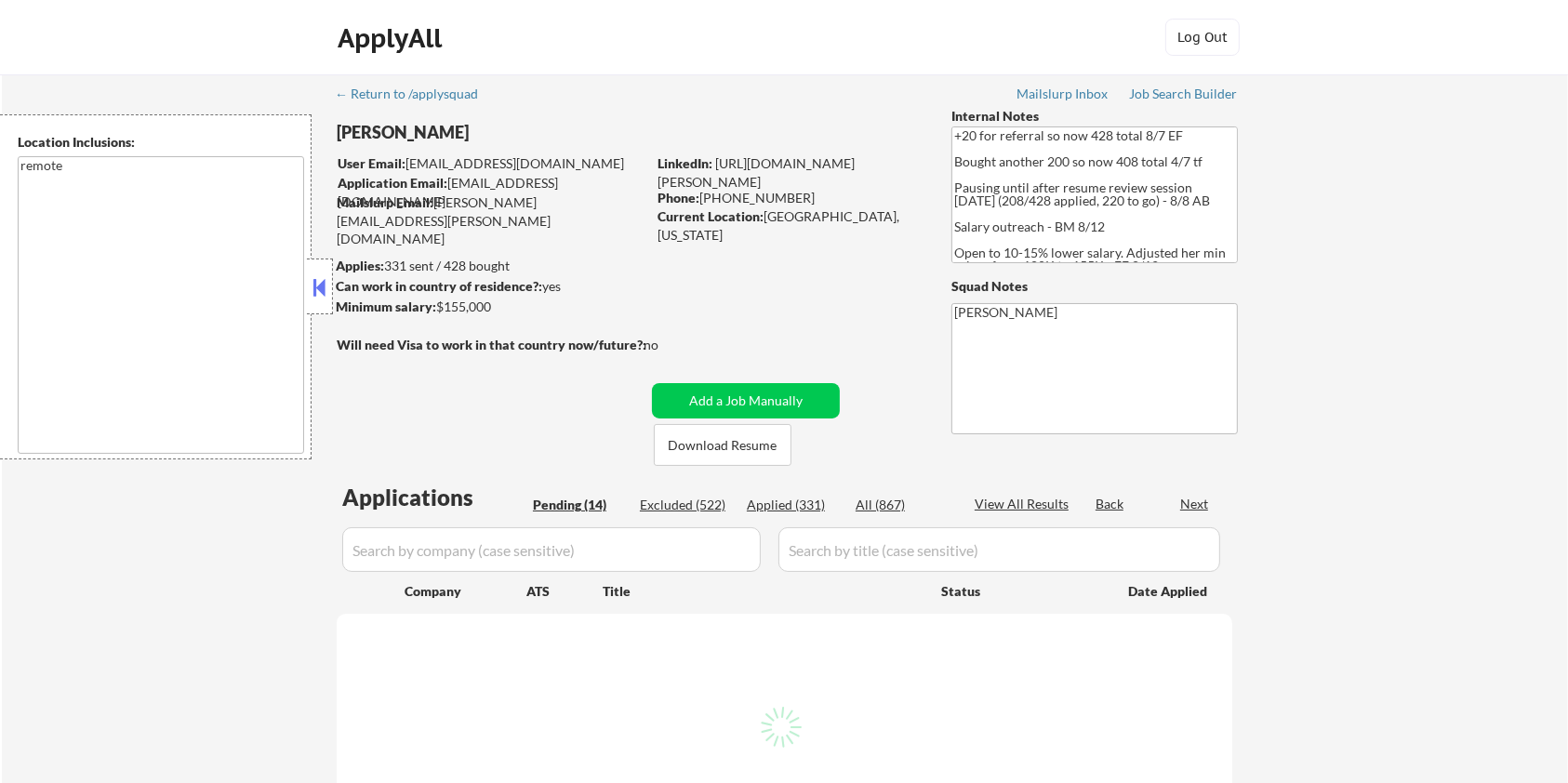
select select ""pending""
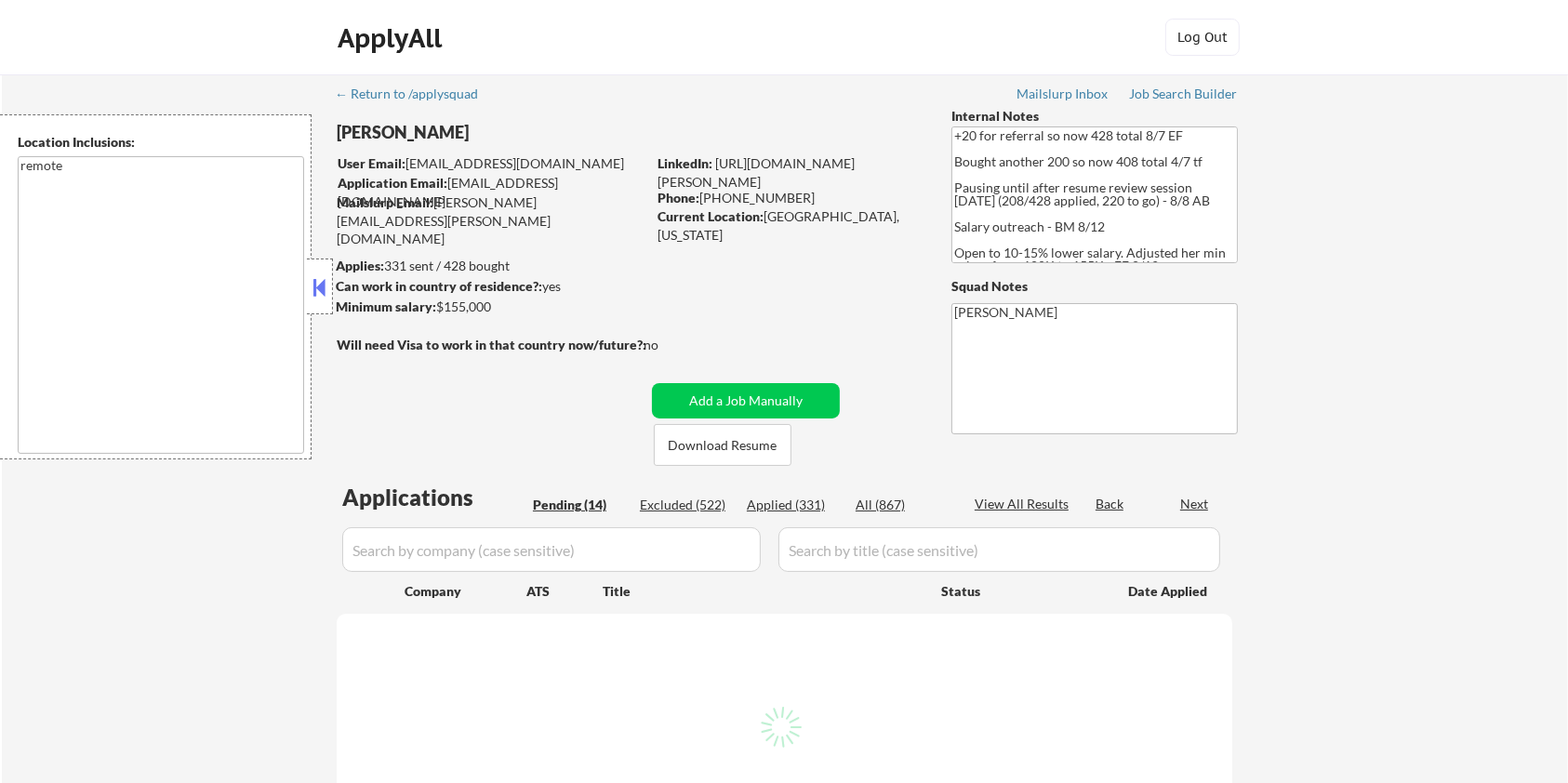
select select ""pending""
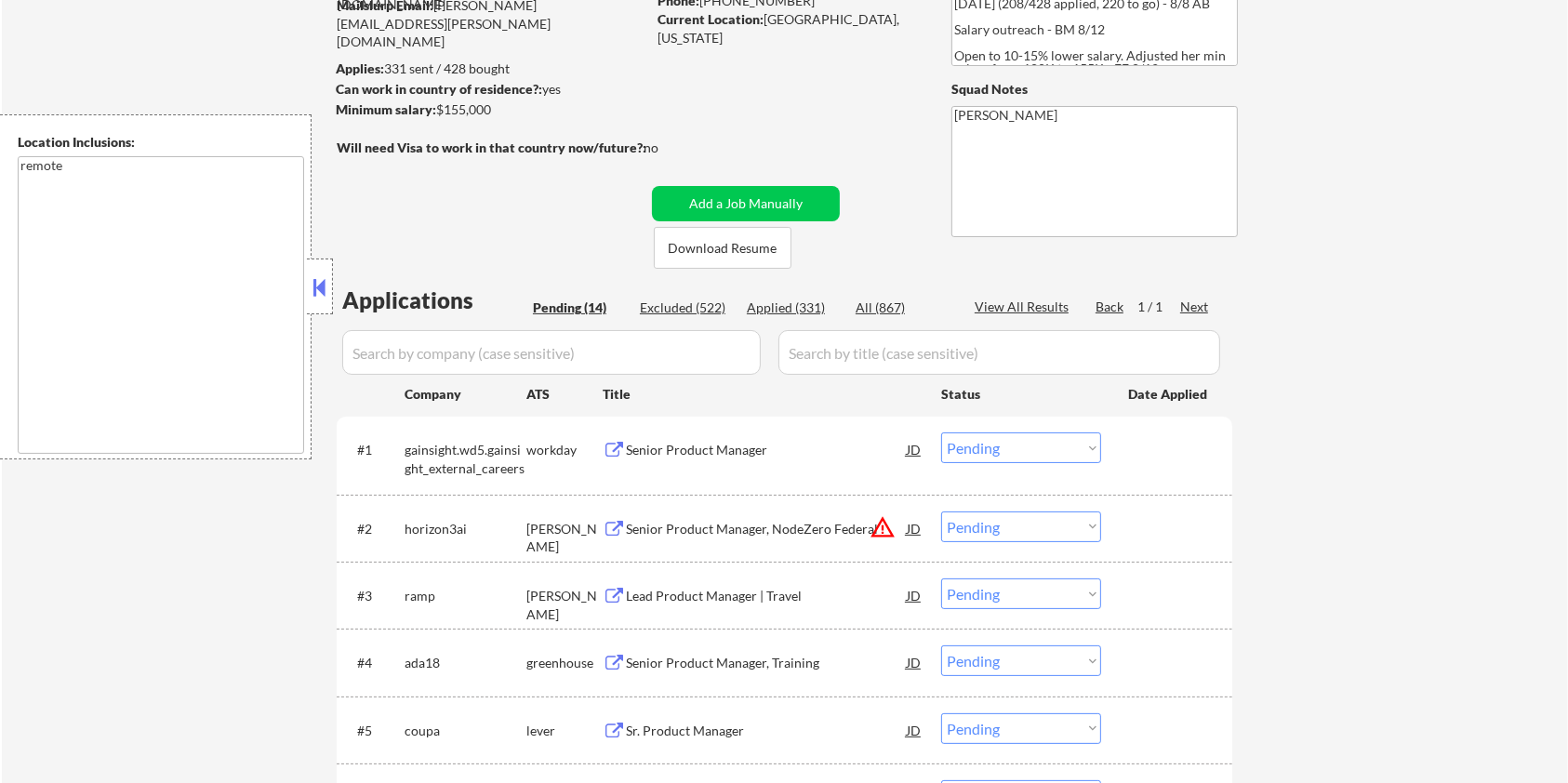
scroll to position [247, 0]
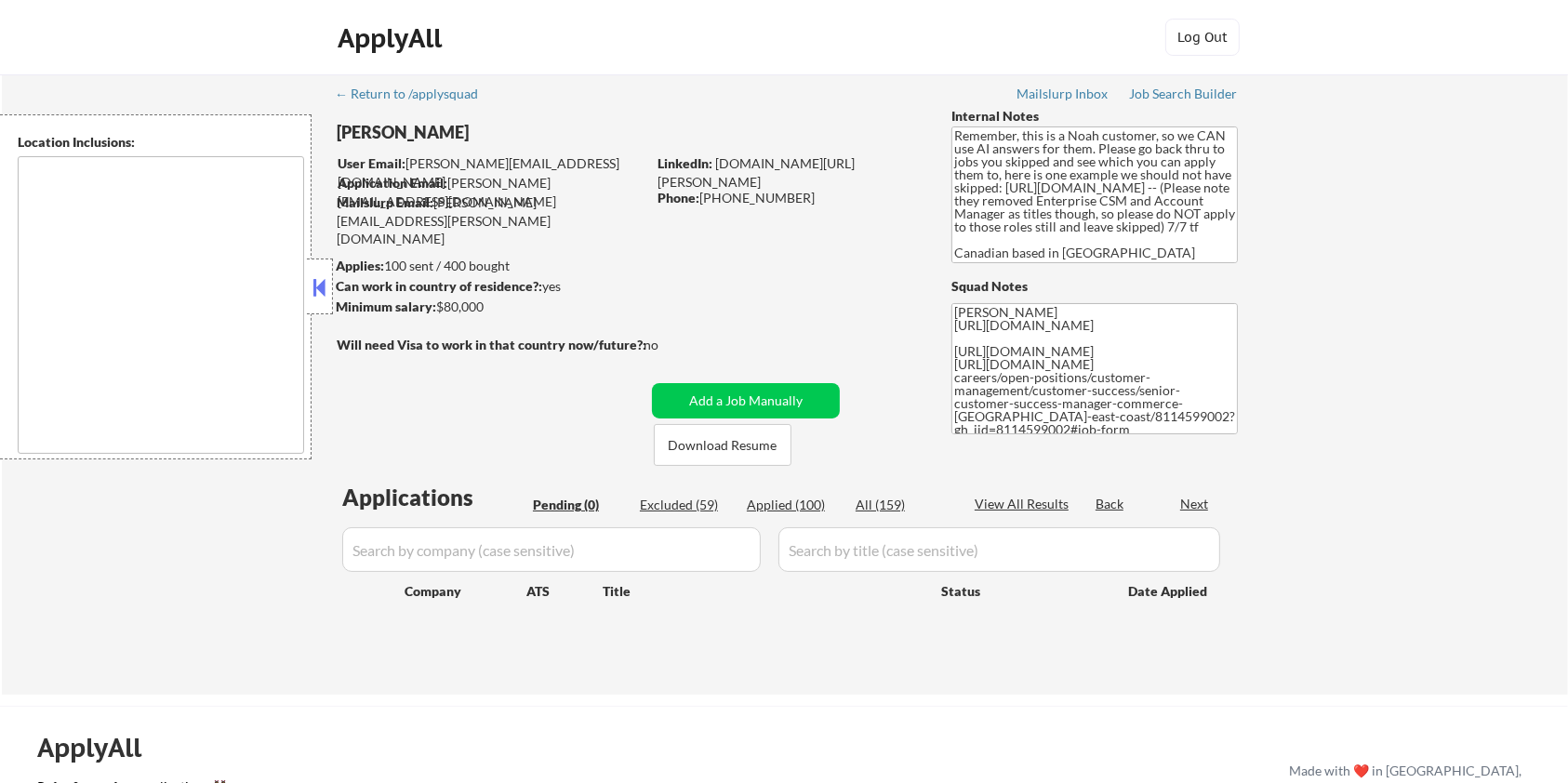
type textarea "[GEOGRAPHIC_DATA], ON [GEOGRAPHIC_DATA], ON [GEOGRAPHIC_DATA], ON [GEOGRAPHIC_D…"
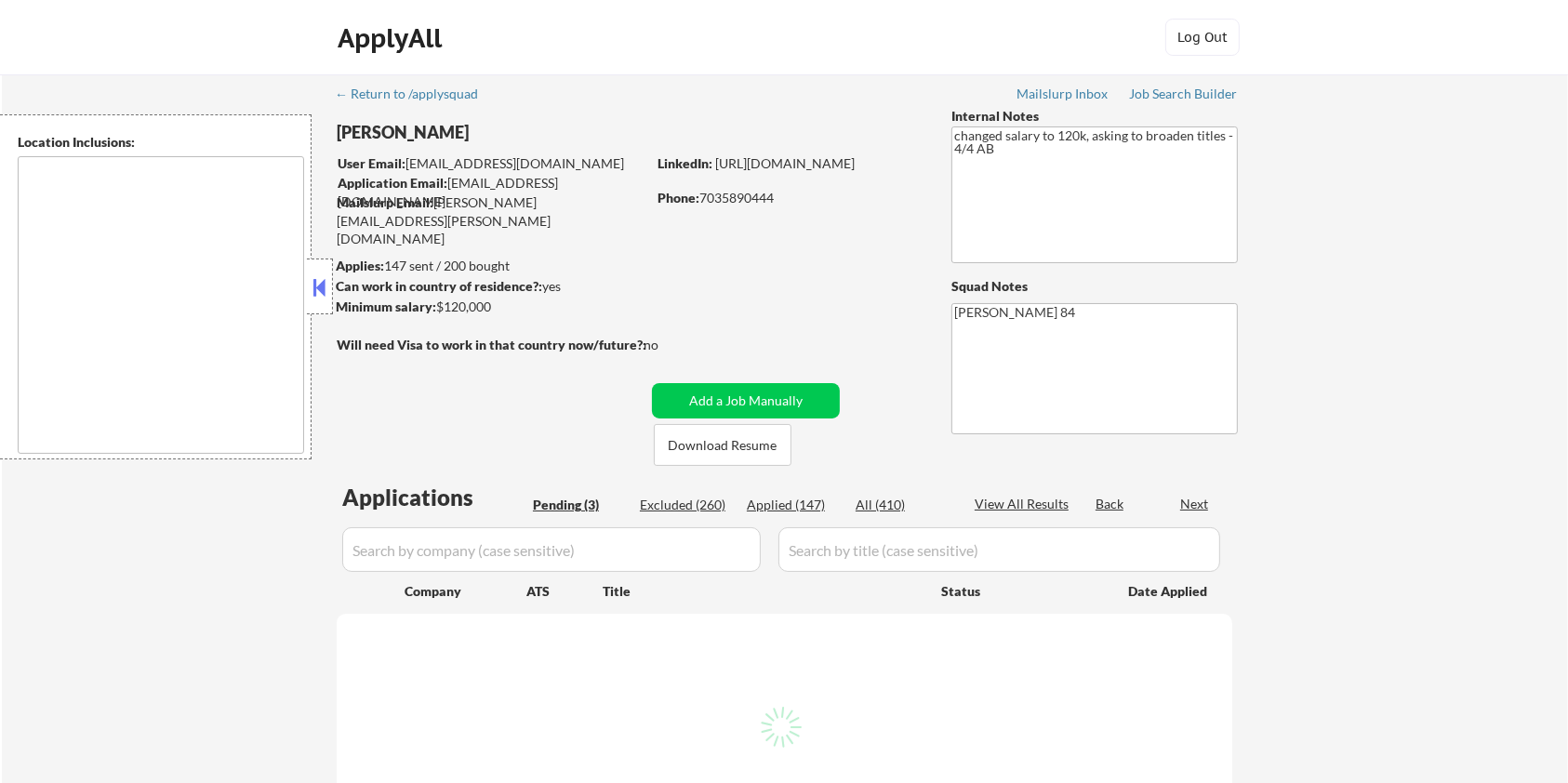
type textarea "Lorem Ipsumd, SI Ametco Adip, EL Seddoei Tempo, IN Utla Etdolorem, AL Enimadmin…"
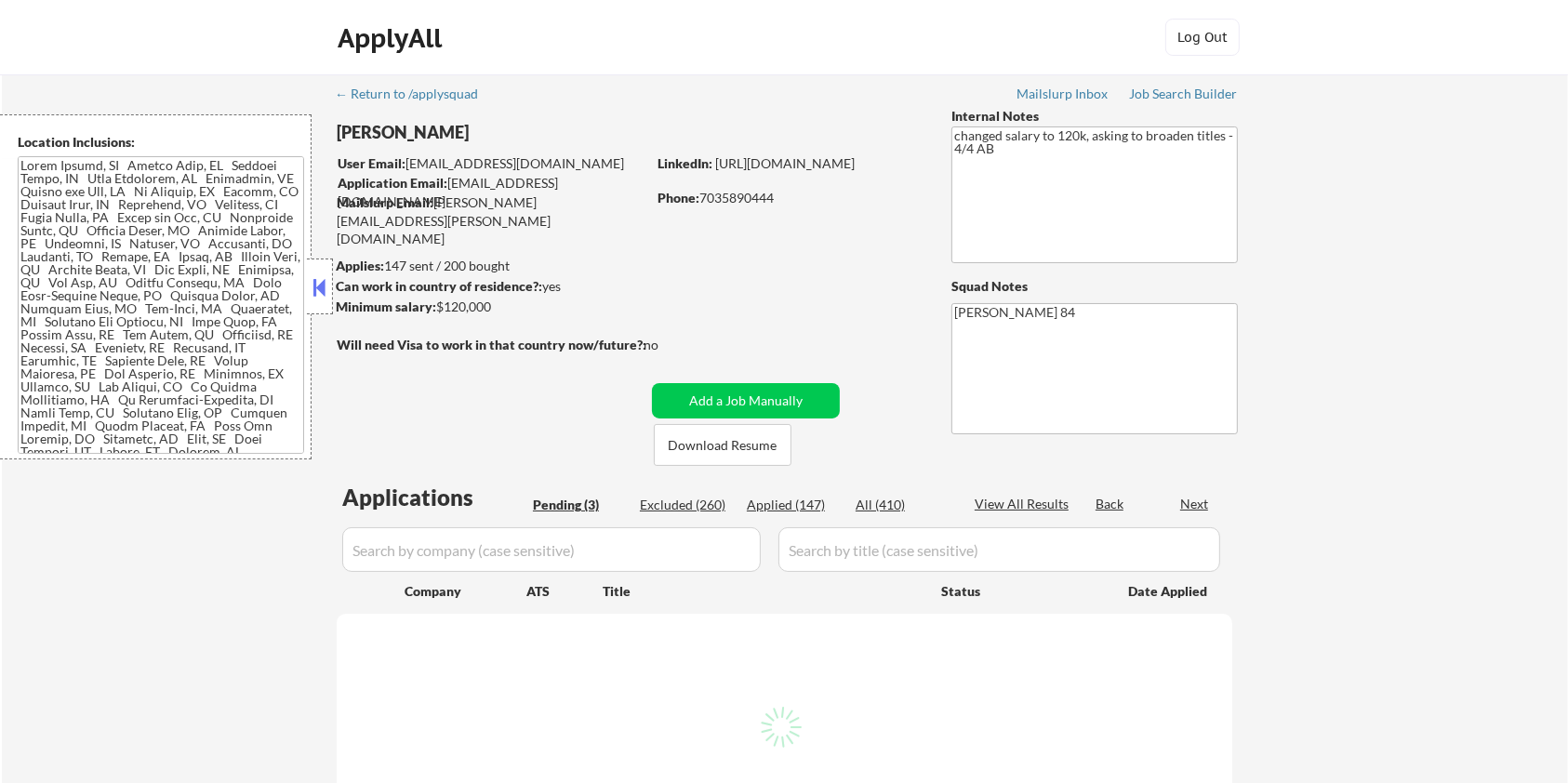
select select ""pending""
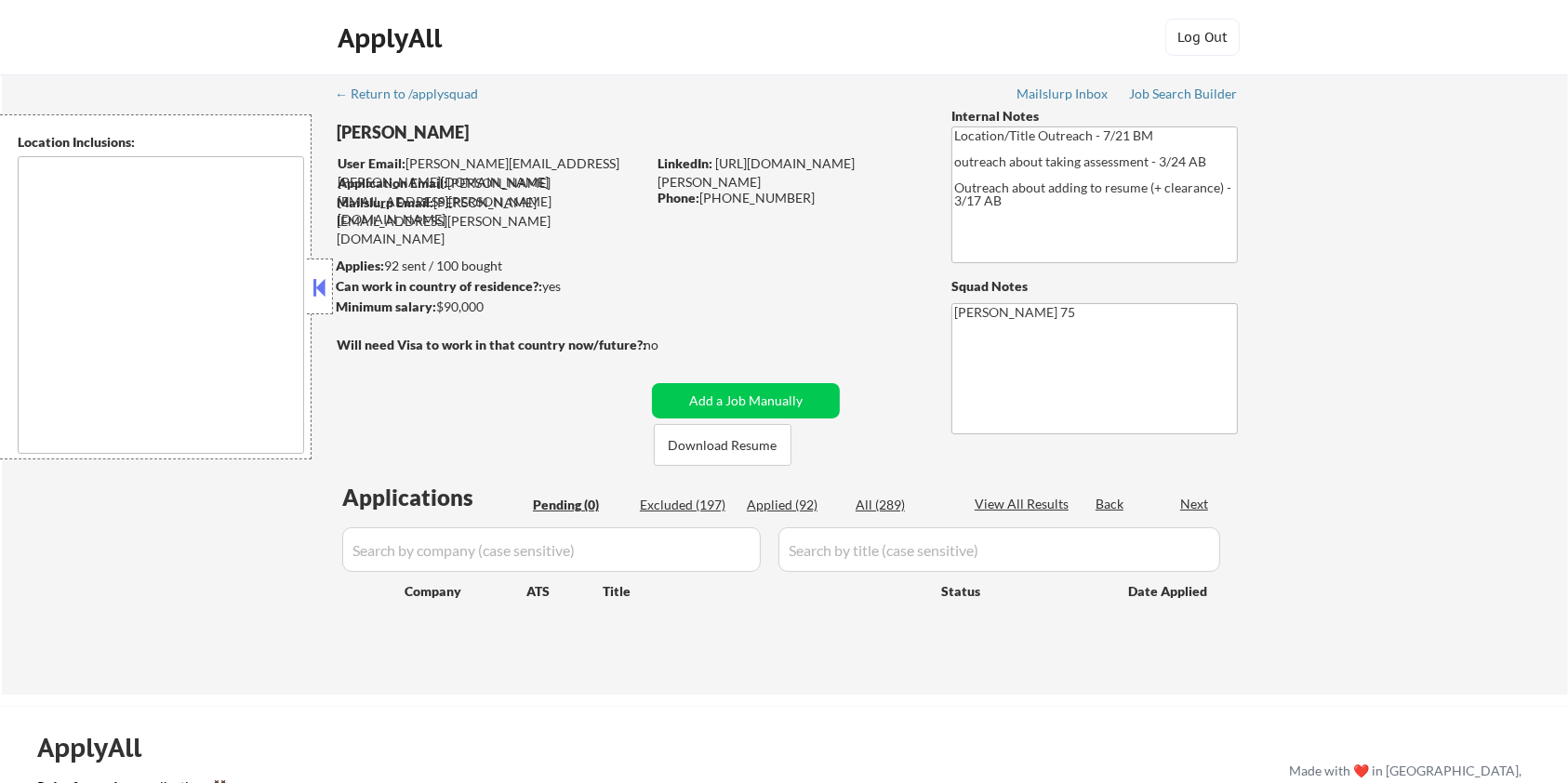
type textarea "remote"
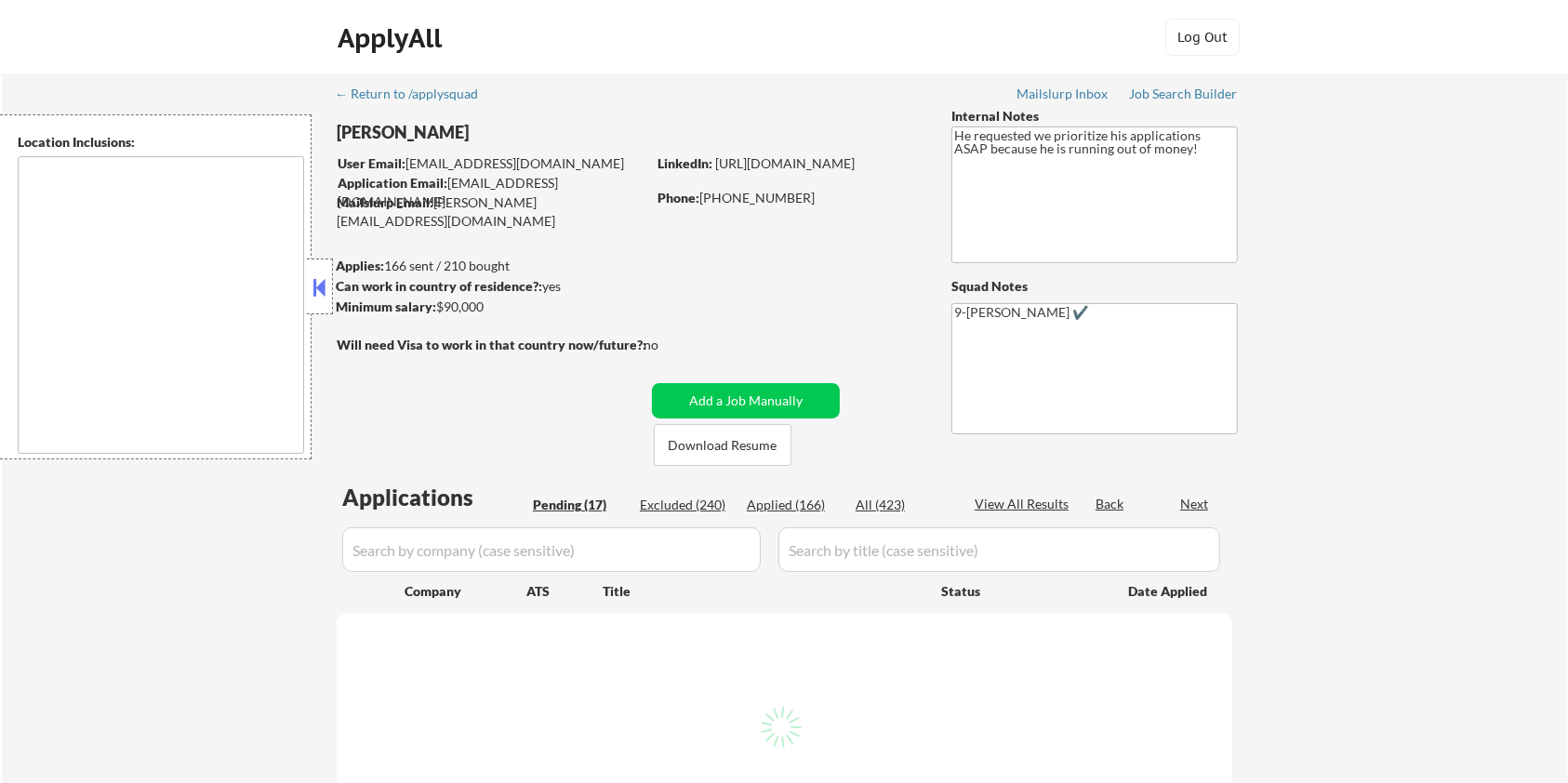
select select ""pending""
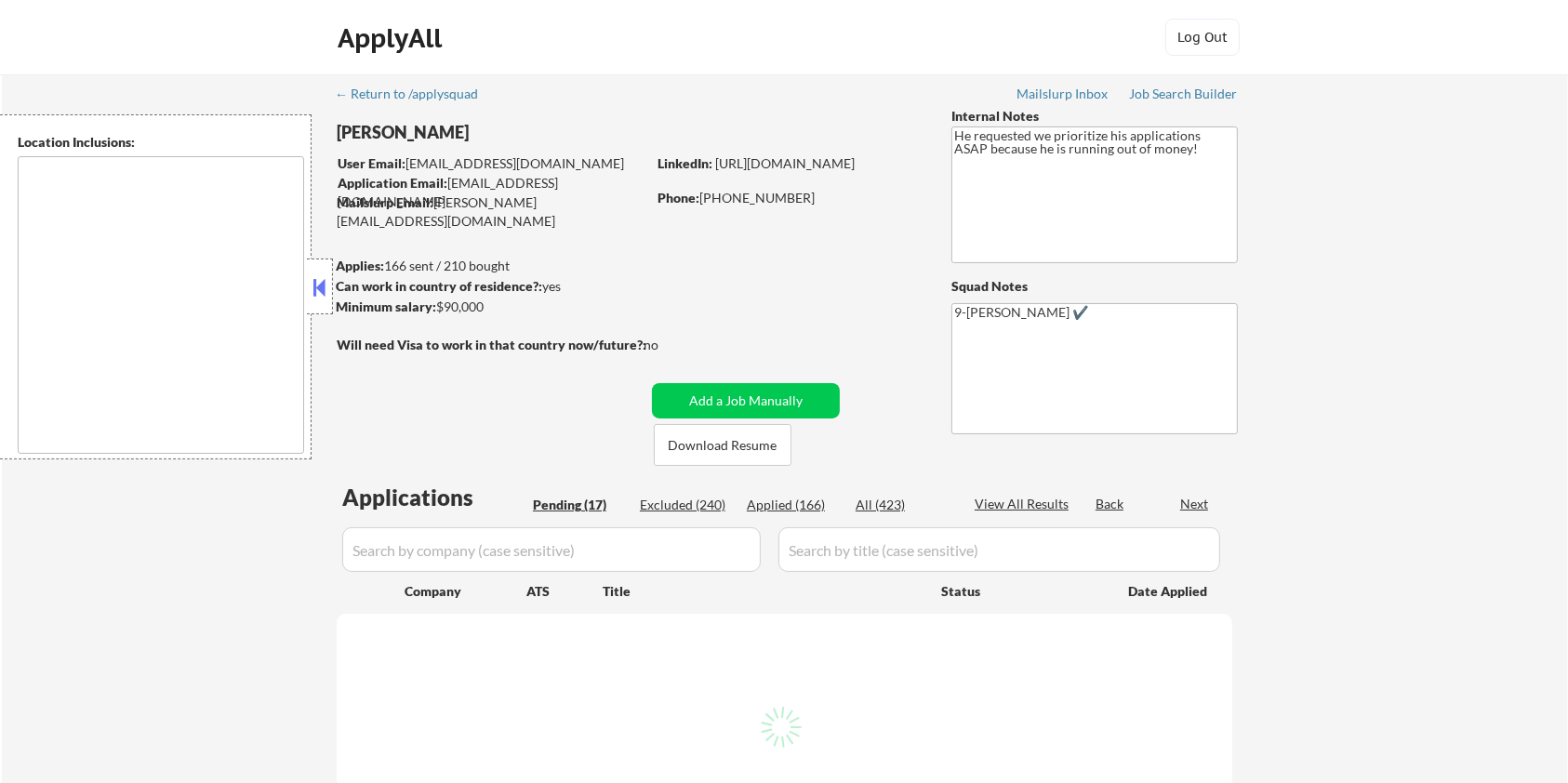
select select ""pending""
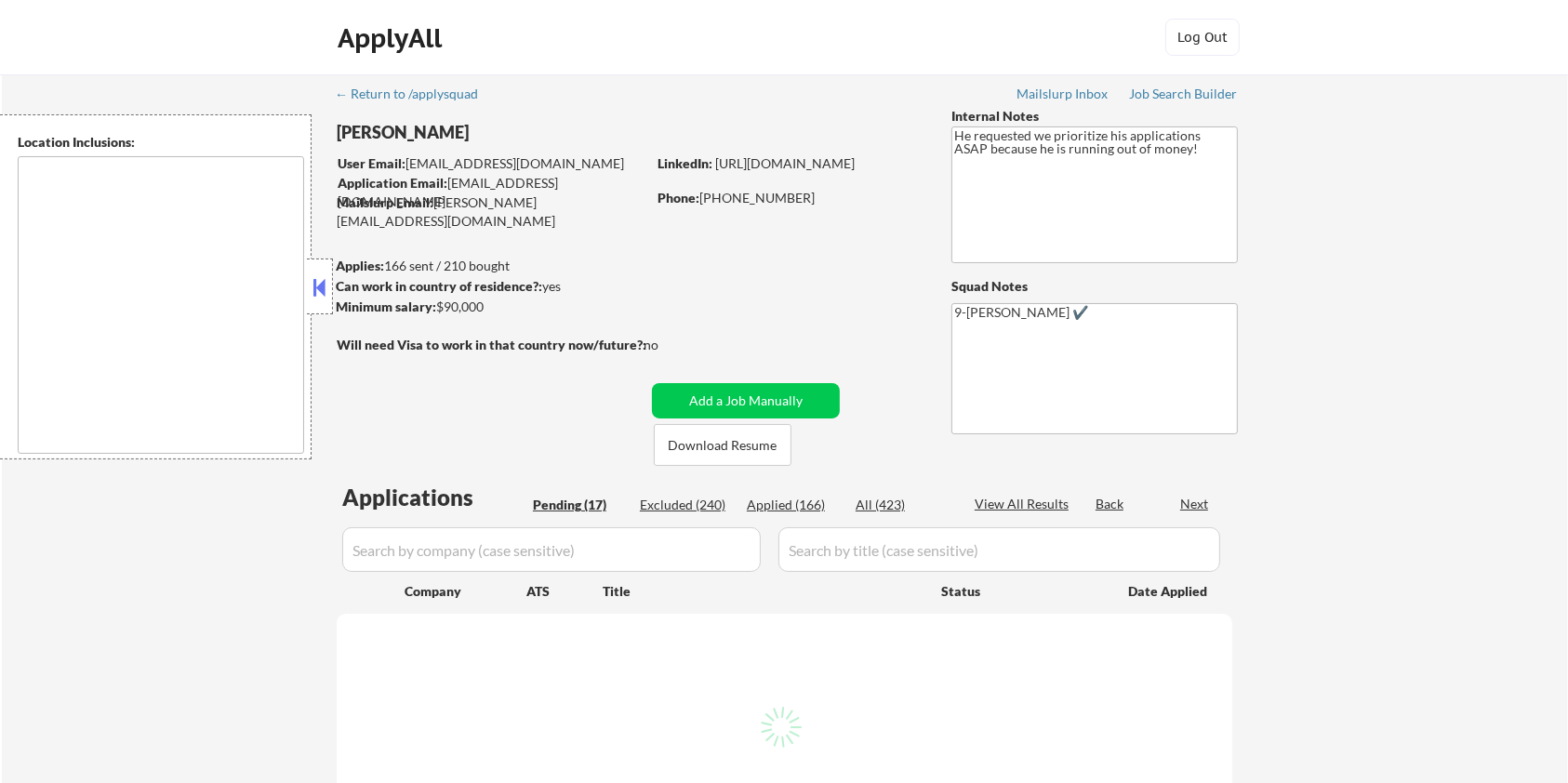
select select ""pending""
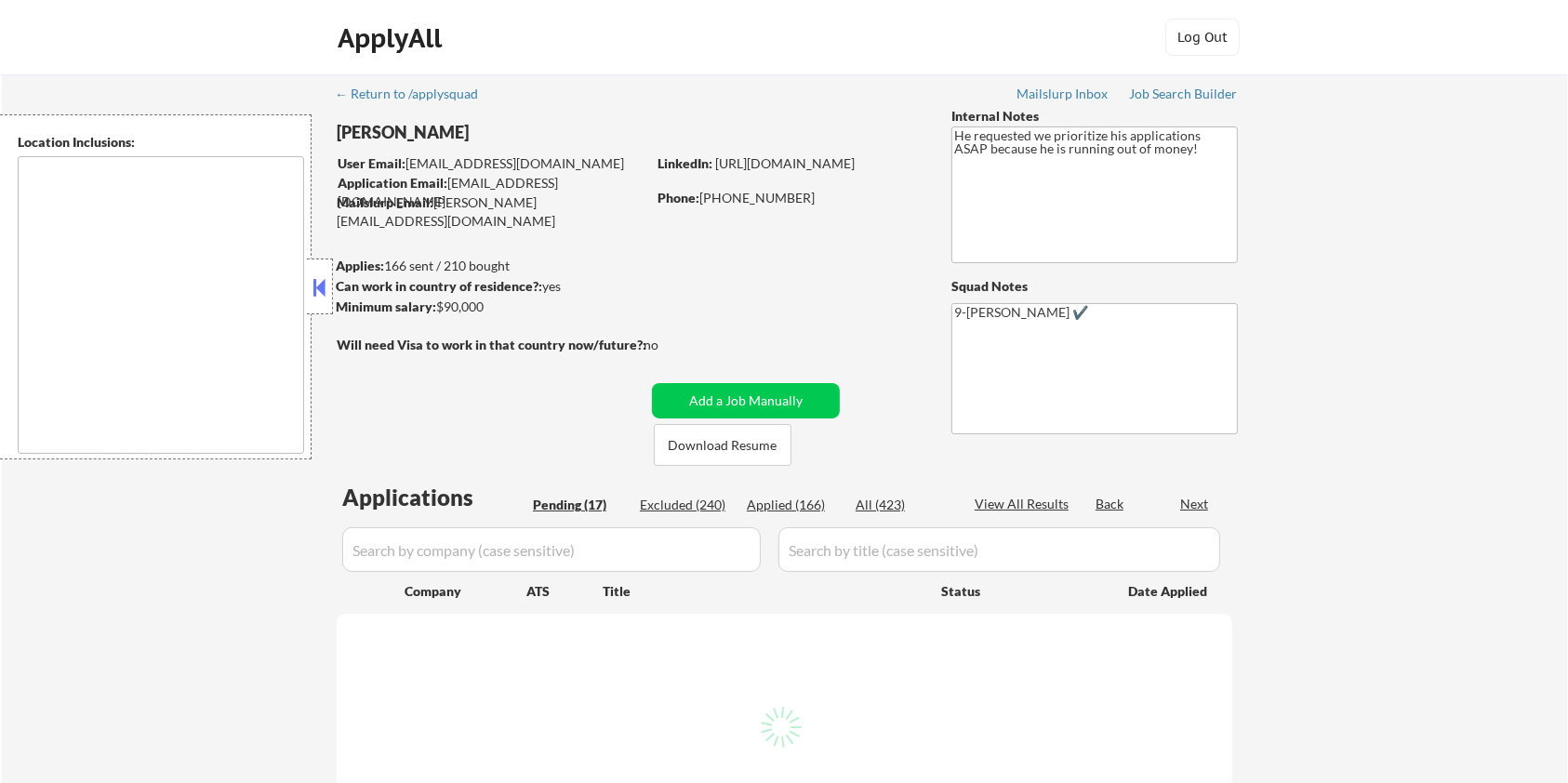
select select ""pending""
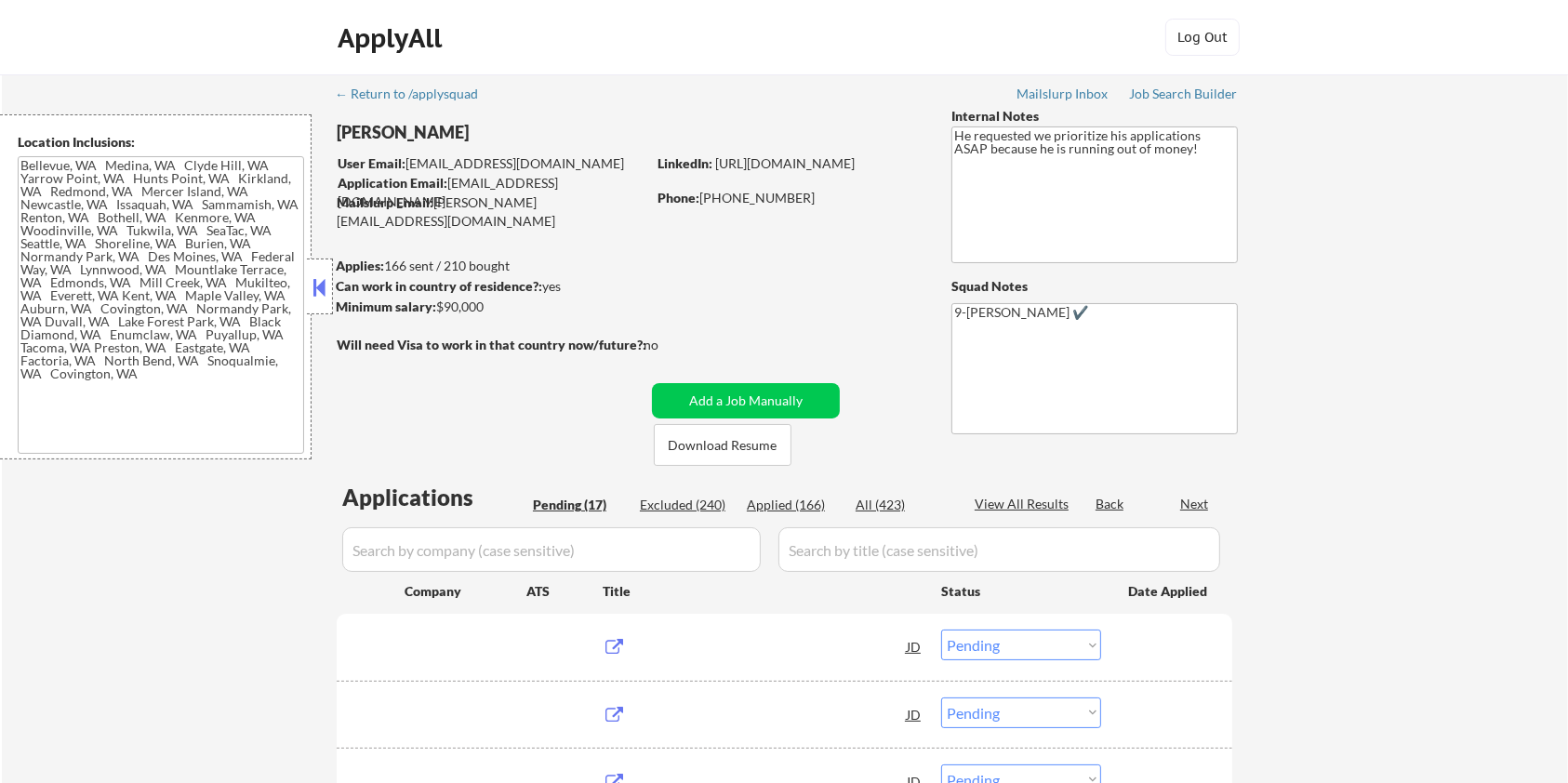
type textarea "[GEOGRAPHIC_DATA], [GEOGRAPHIC_DATA] [GEOGRAPHIC_DATA], [GEOGRAPHIC_DATA] [GEOG…"
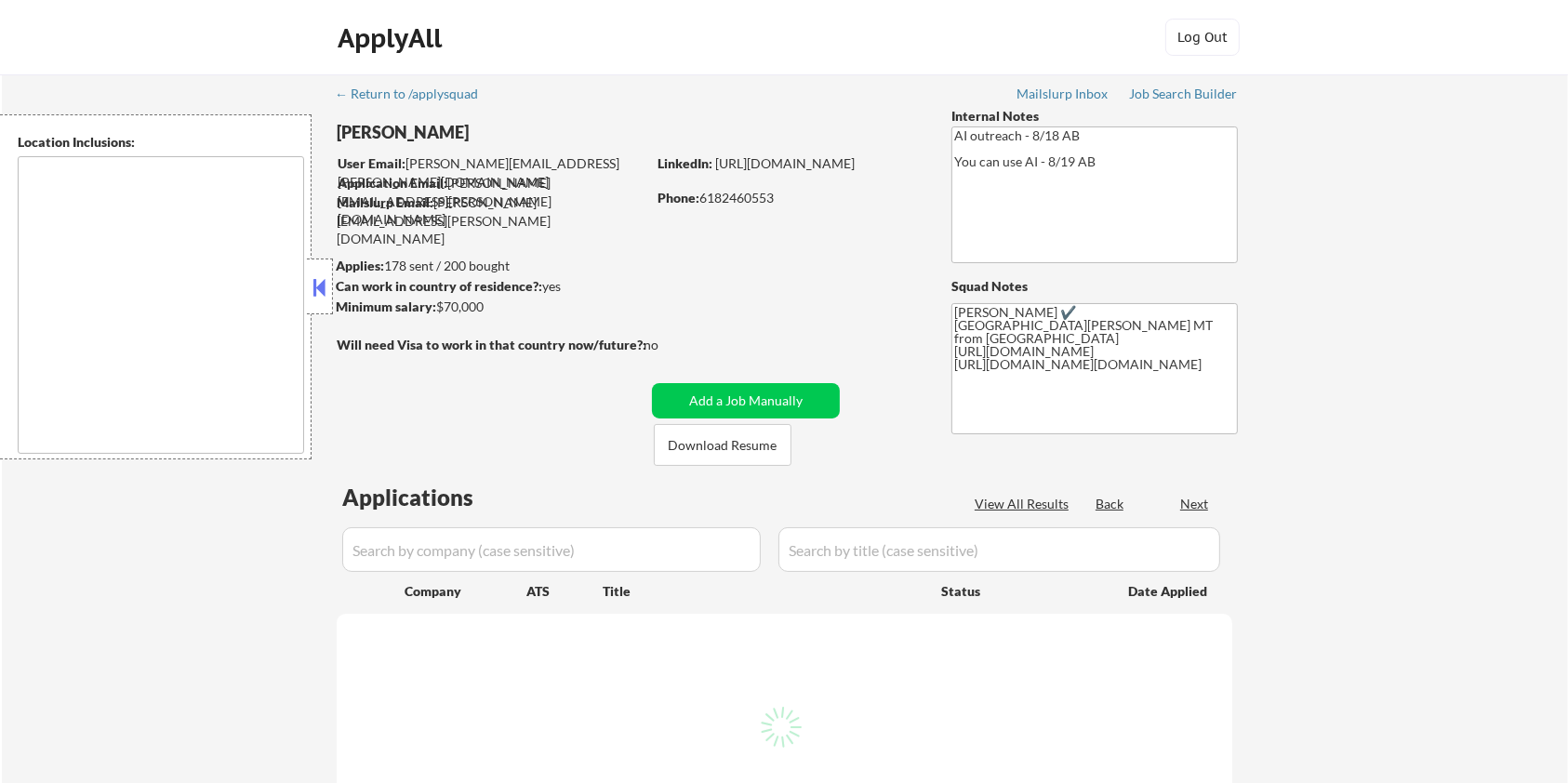
select select ""pending""
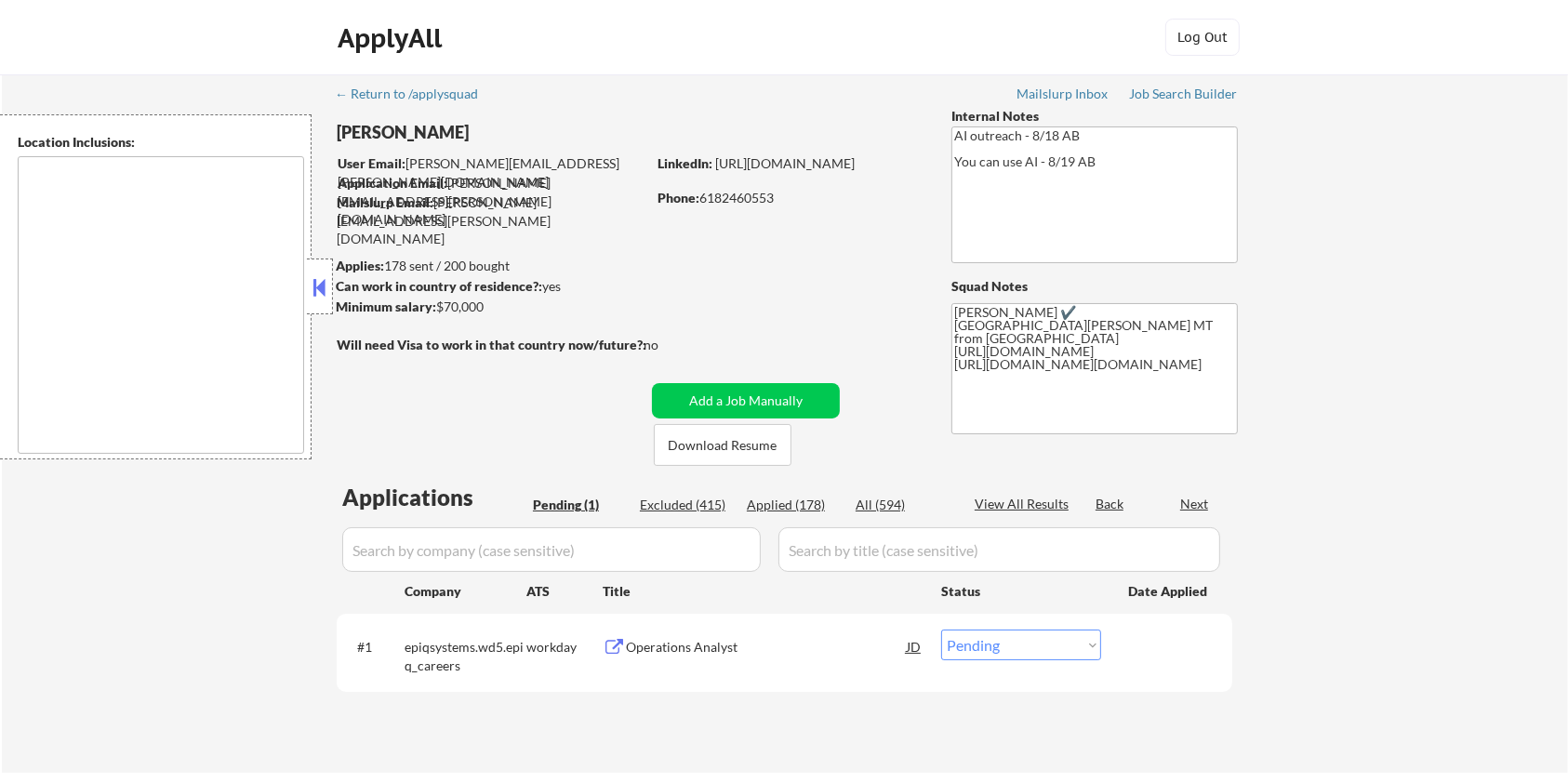
type textarea "[GEOGRAPHIC_DATA][PERSON_NAME], CO [PERSON_NAME], CO [GEOGRAPHIC_DATA], CO Timn…"
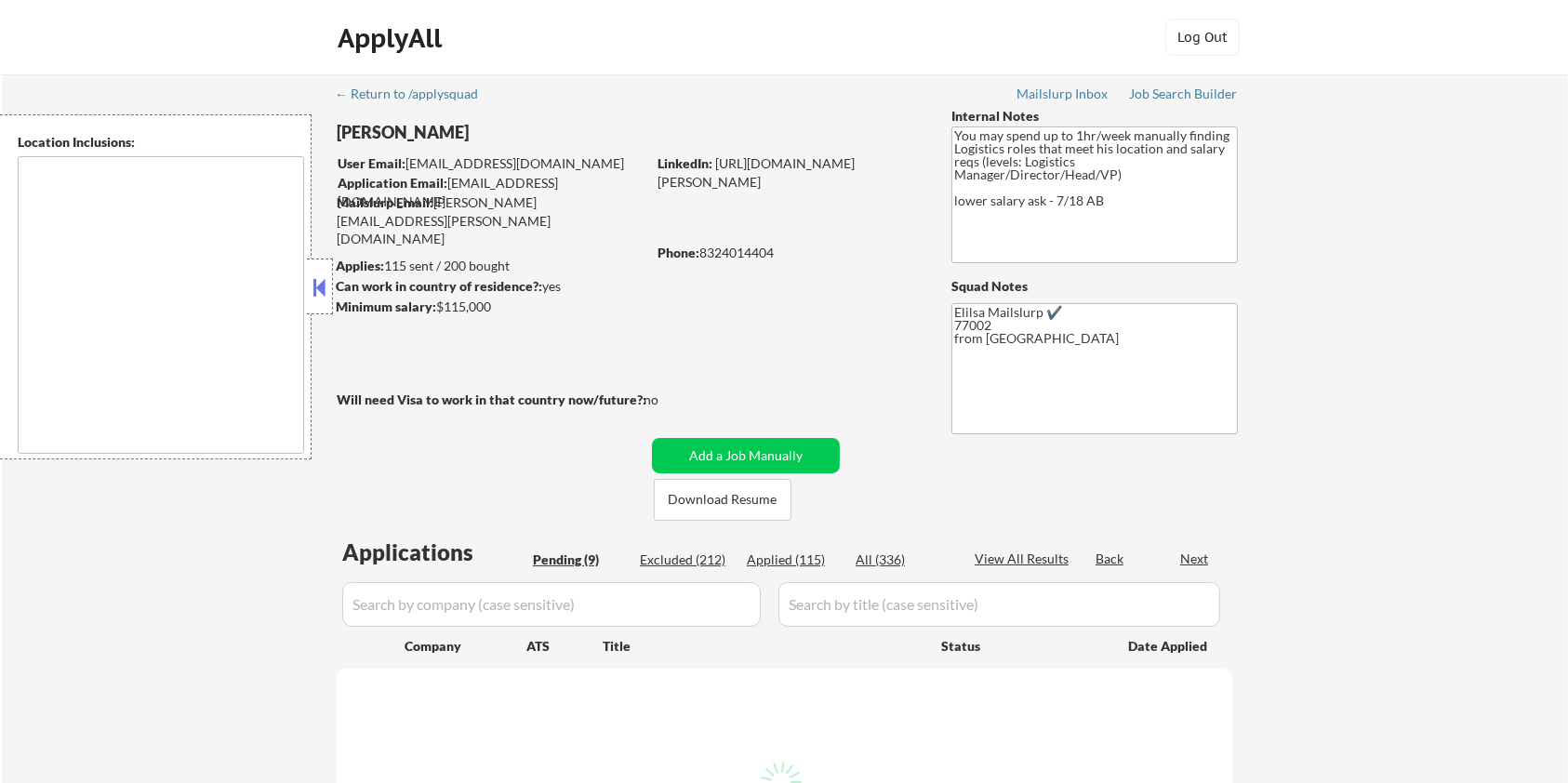
select select ""pending""
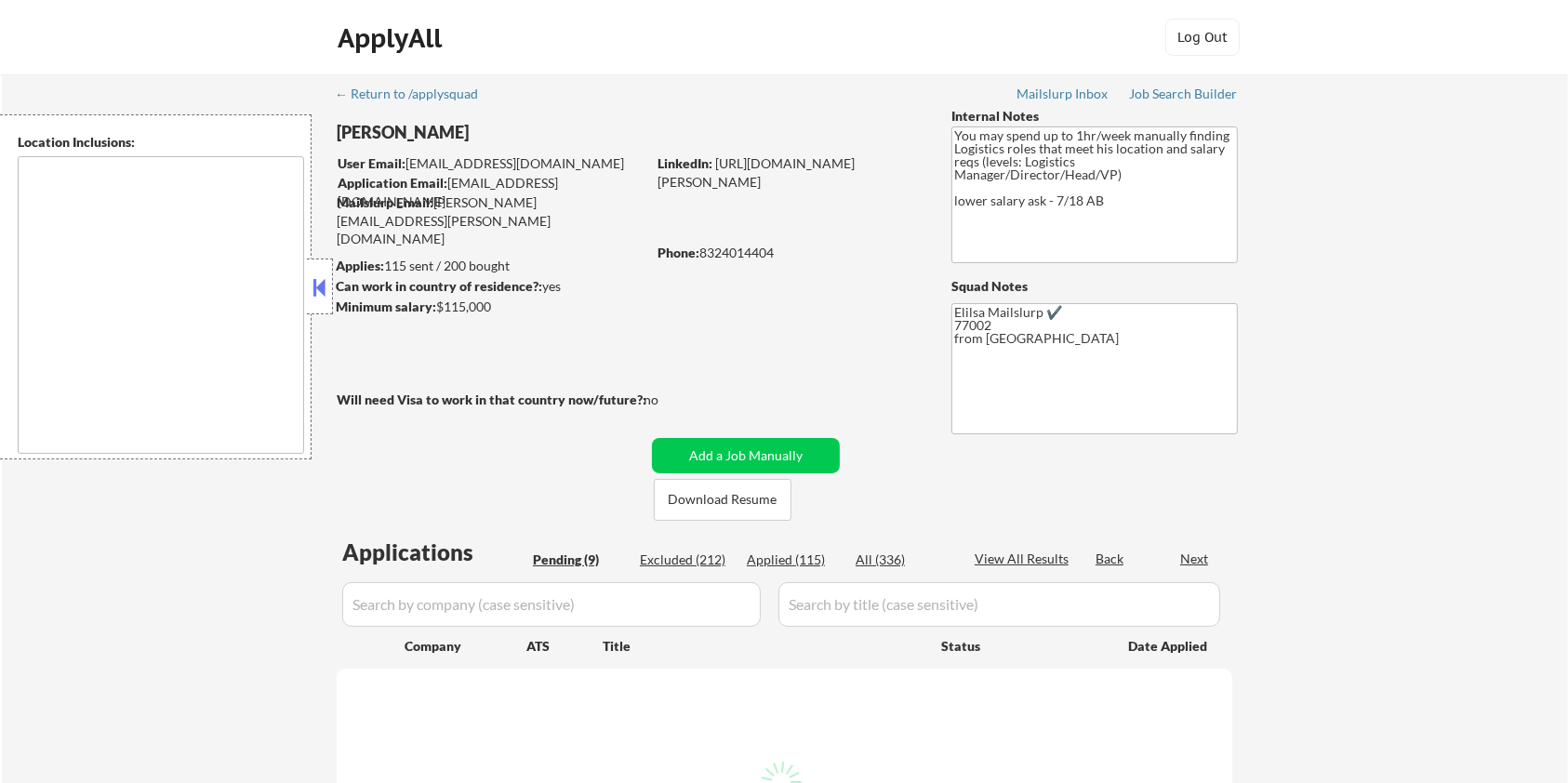
select select ""pending""
type textarea "[GEOGRAPHIC_DATA], [GEOGRAPHIC_DATA] [GEOGRAPHIC_DATA], [GEOGRAPHIC_DATA] [GEOG…"
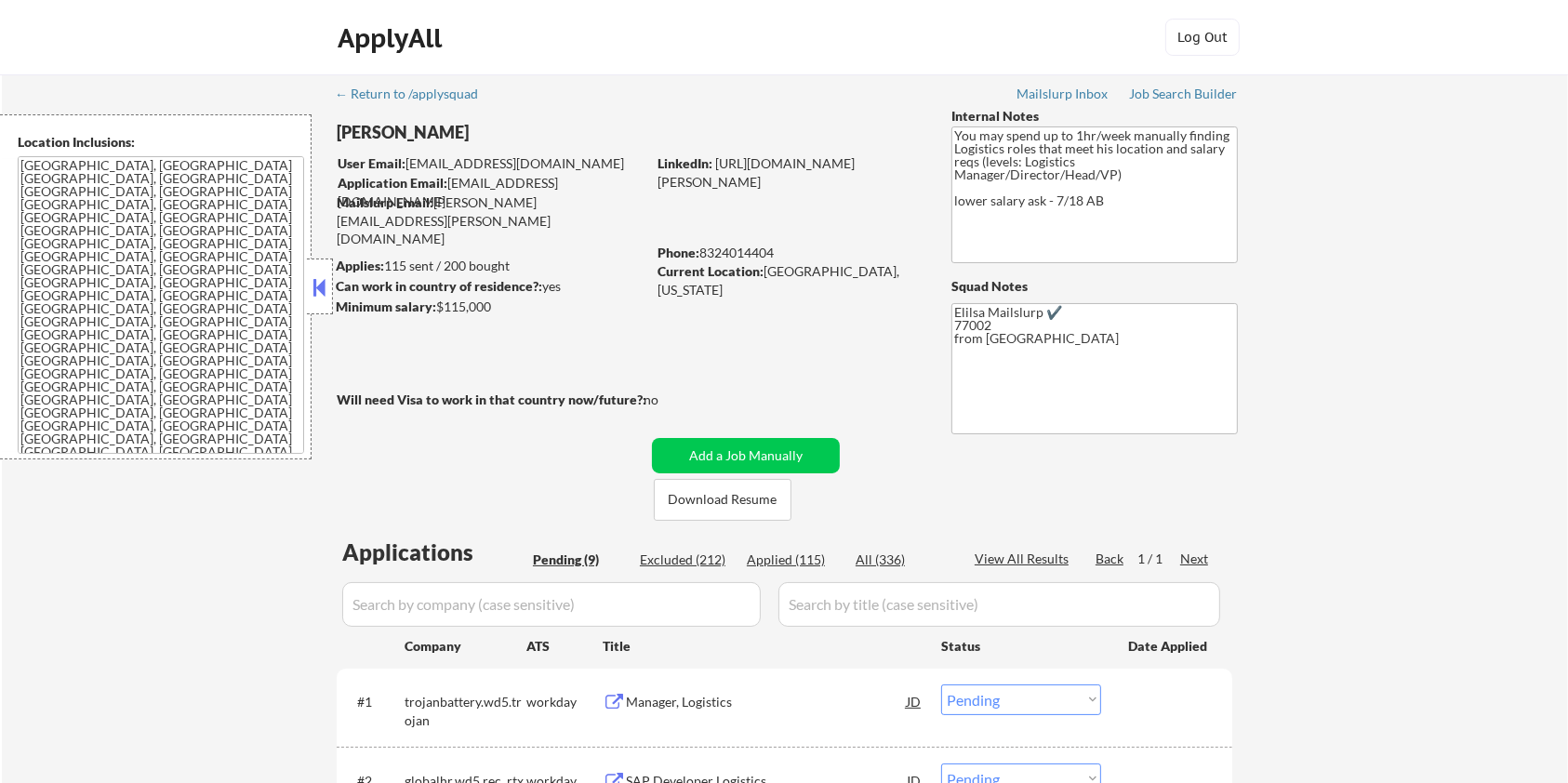
scroll to position [247, 0]
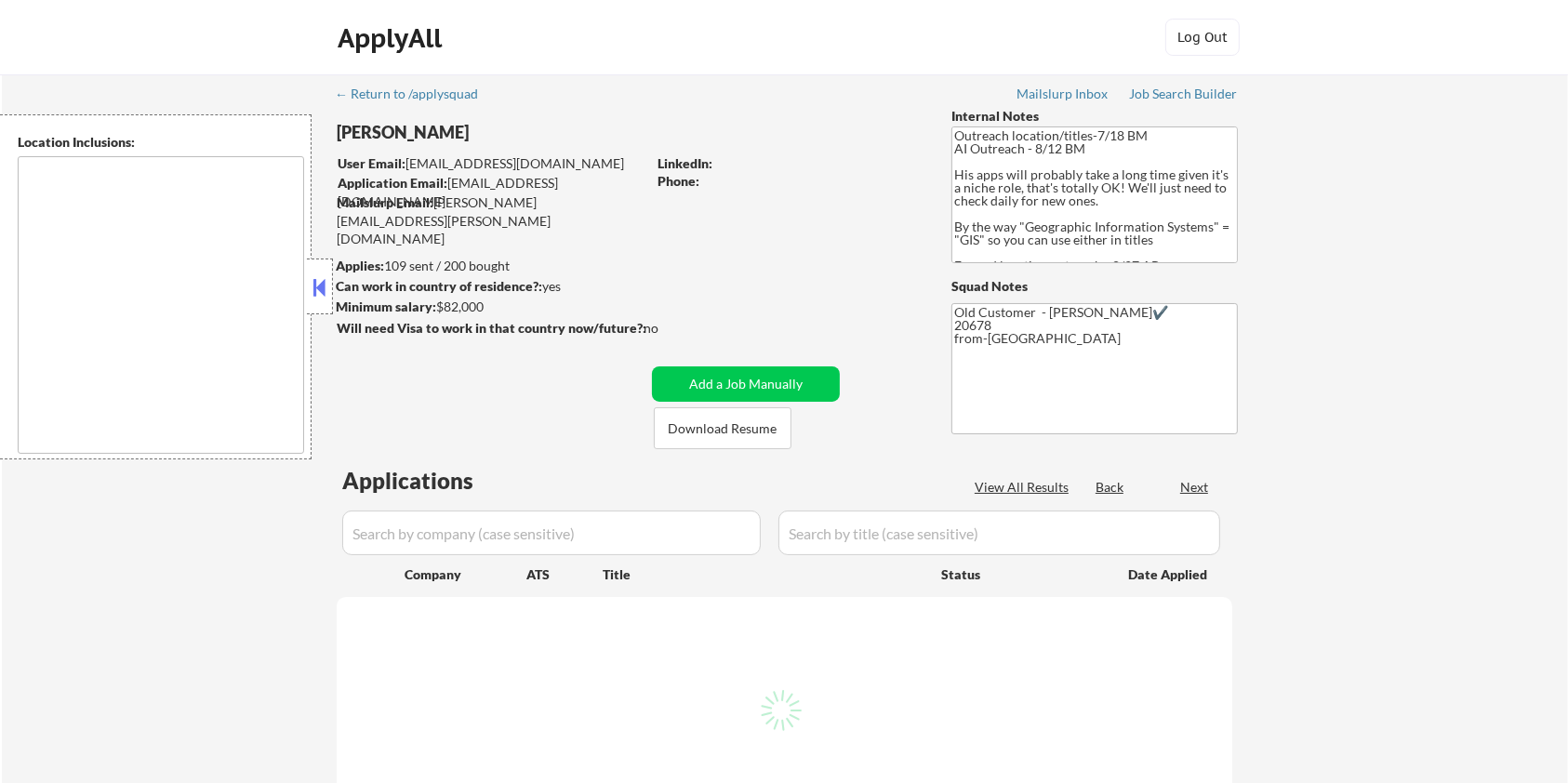
select select ""pending""
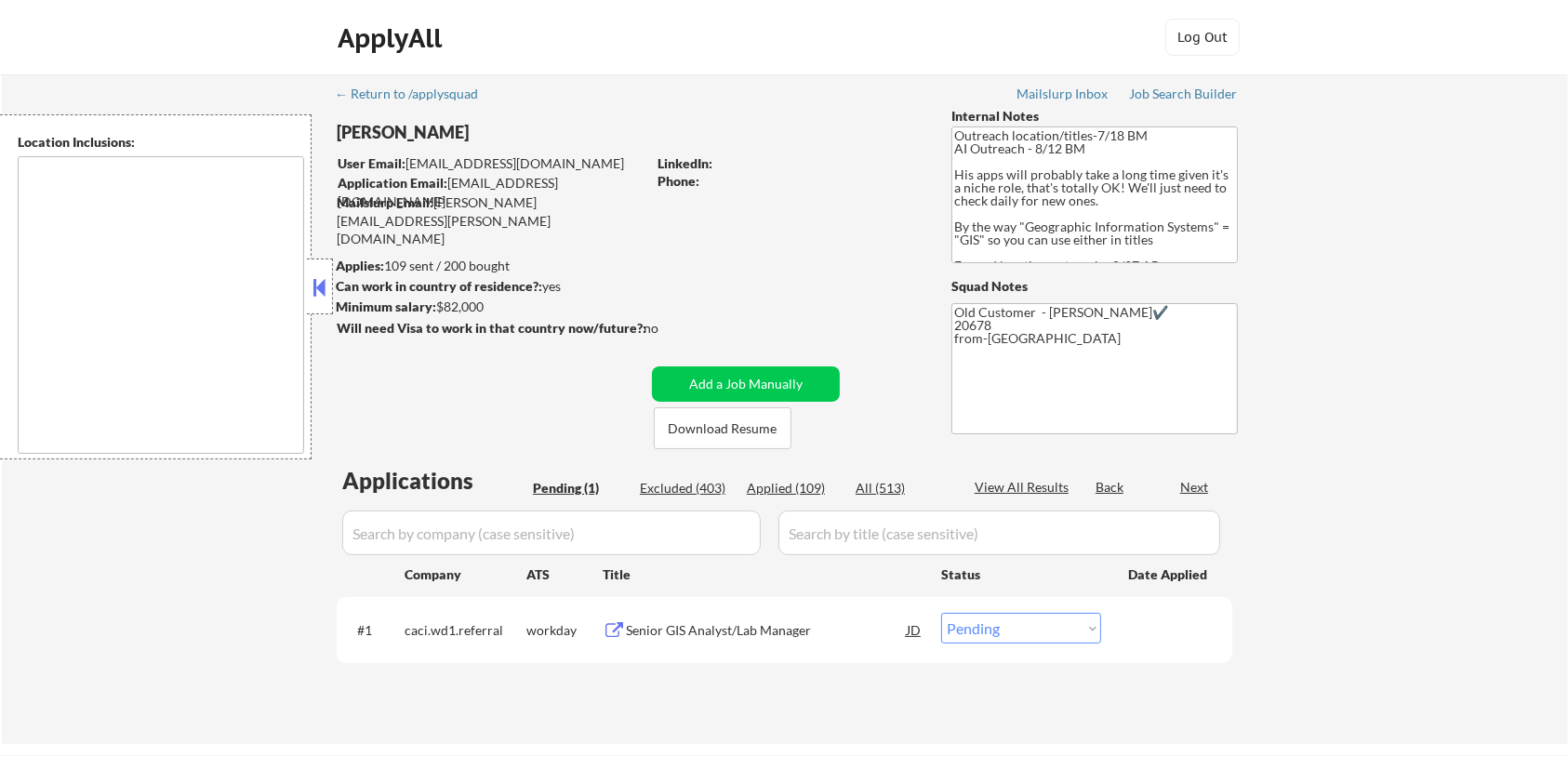
type textarea "Remote [GEOGRAPHIC_DATA] [US_STATE] [GEOGRAPHIC_DATA] [GEOGRAPHIC_DATA] [GEOGRA…"
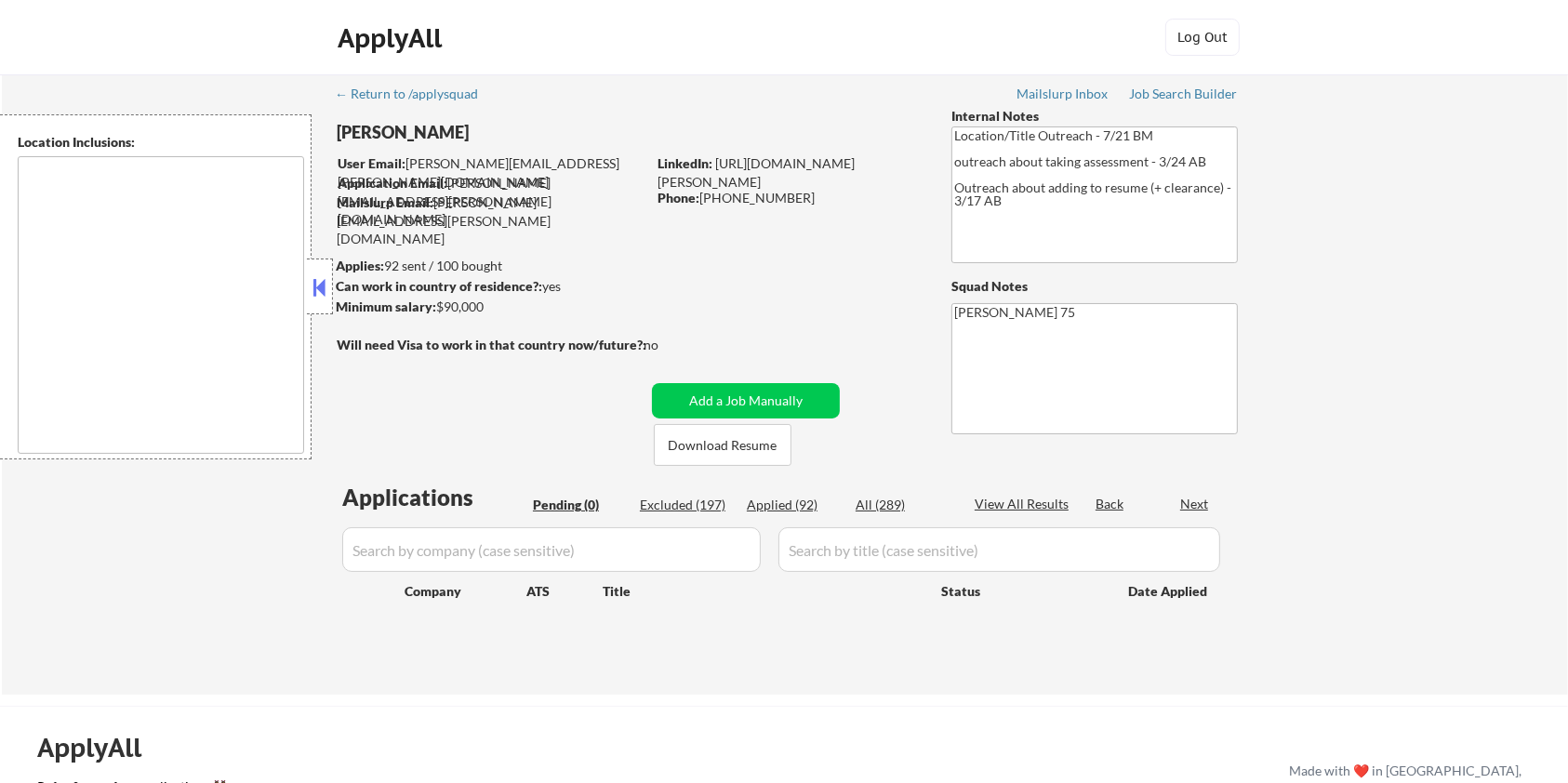
type textarea "remote"
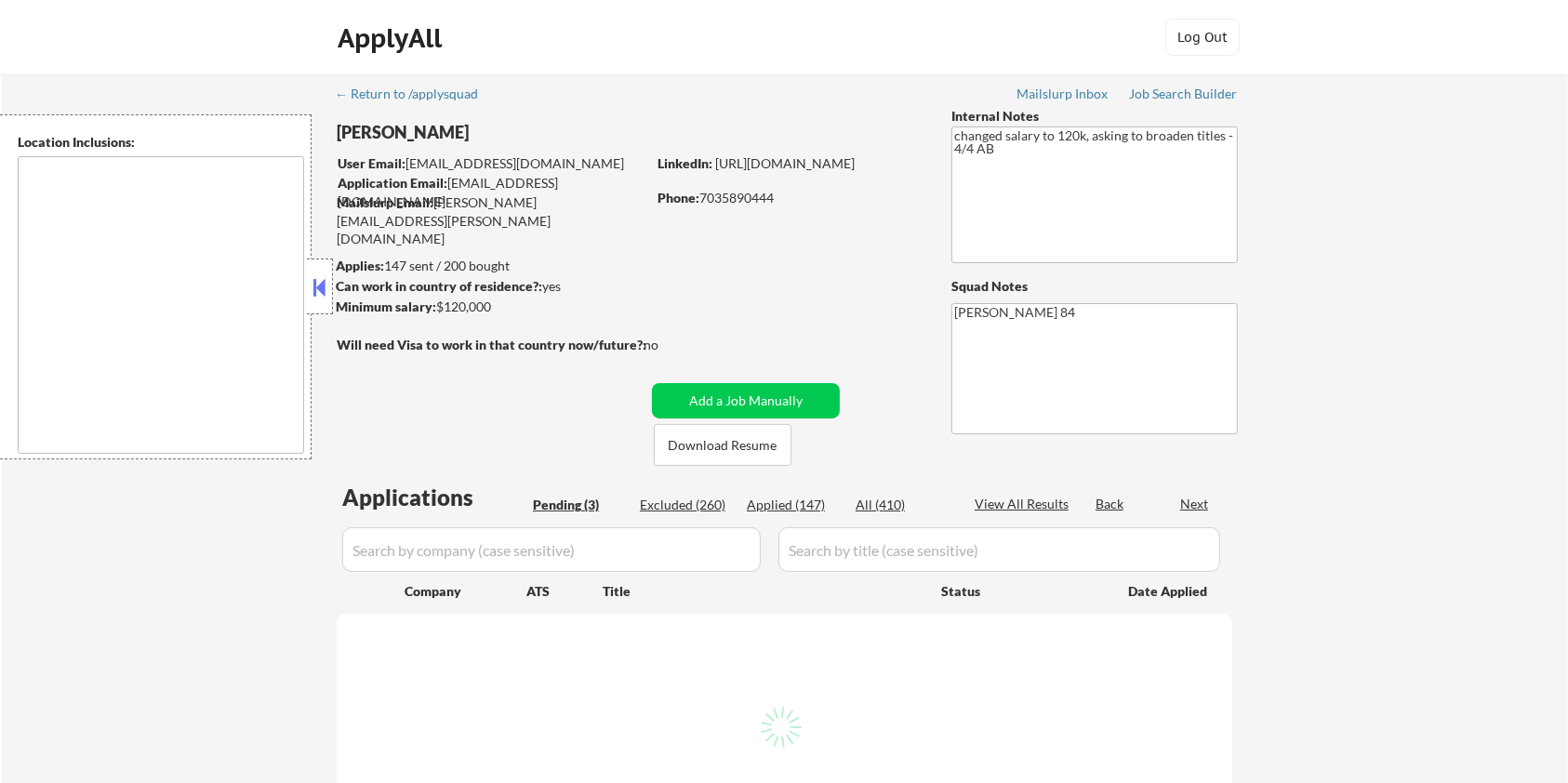
select select ""pending""
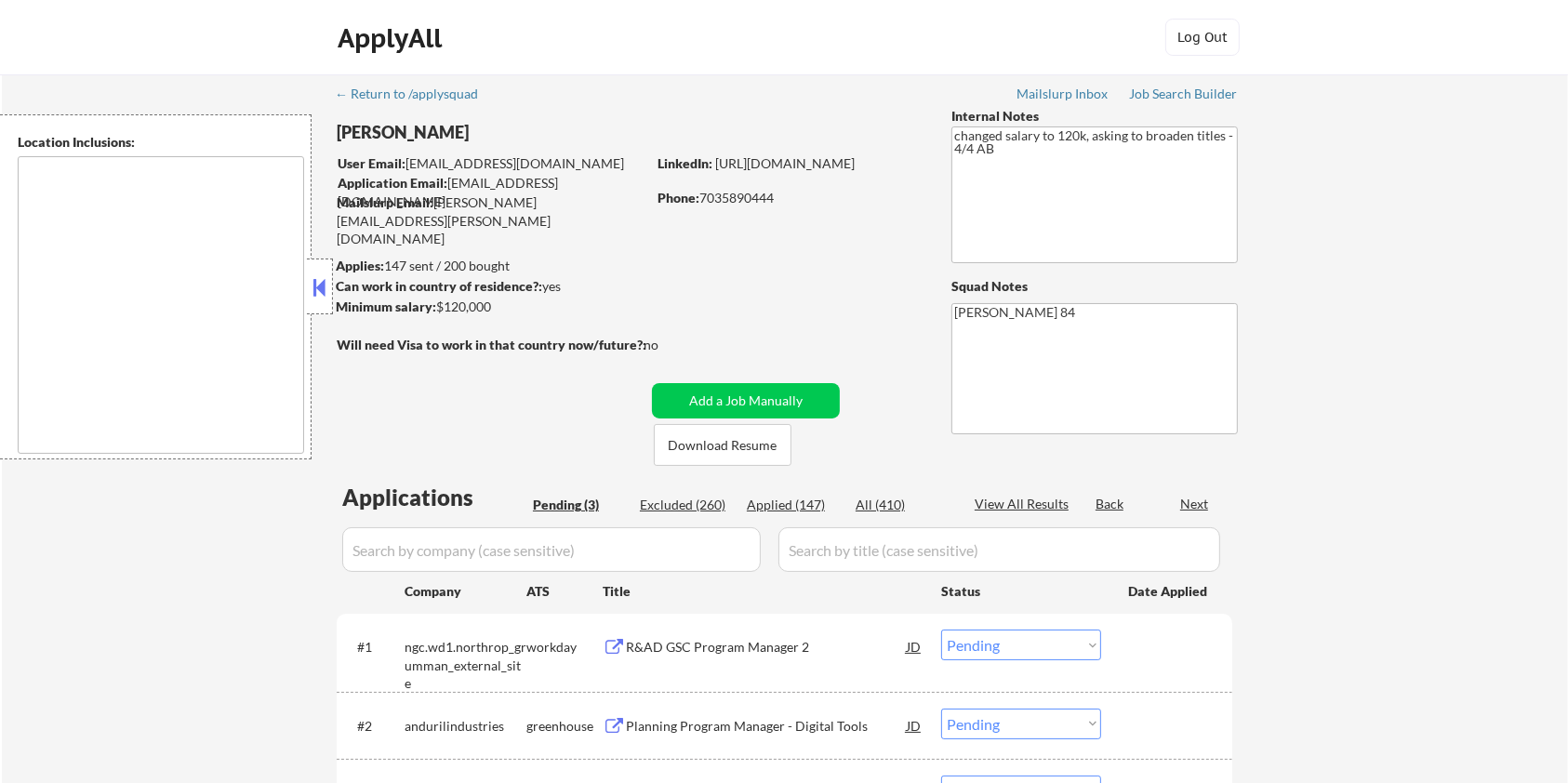
type textarea "Lorem Ipsumd, SI Ametco Adip, EL Seddoei Tempo, IN Utla Etdolorem, AL Enimadmin…"
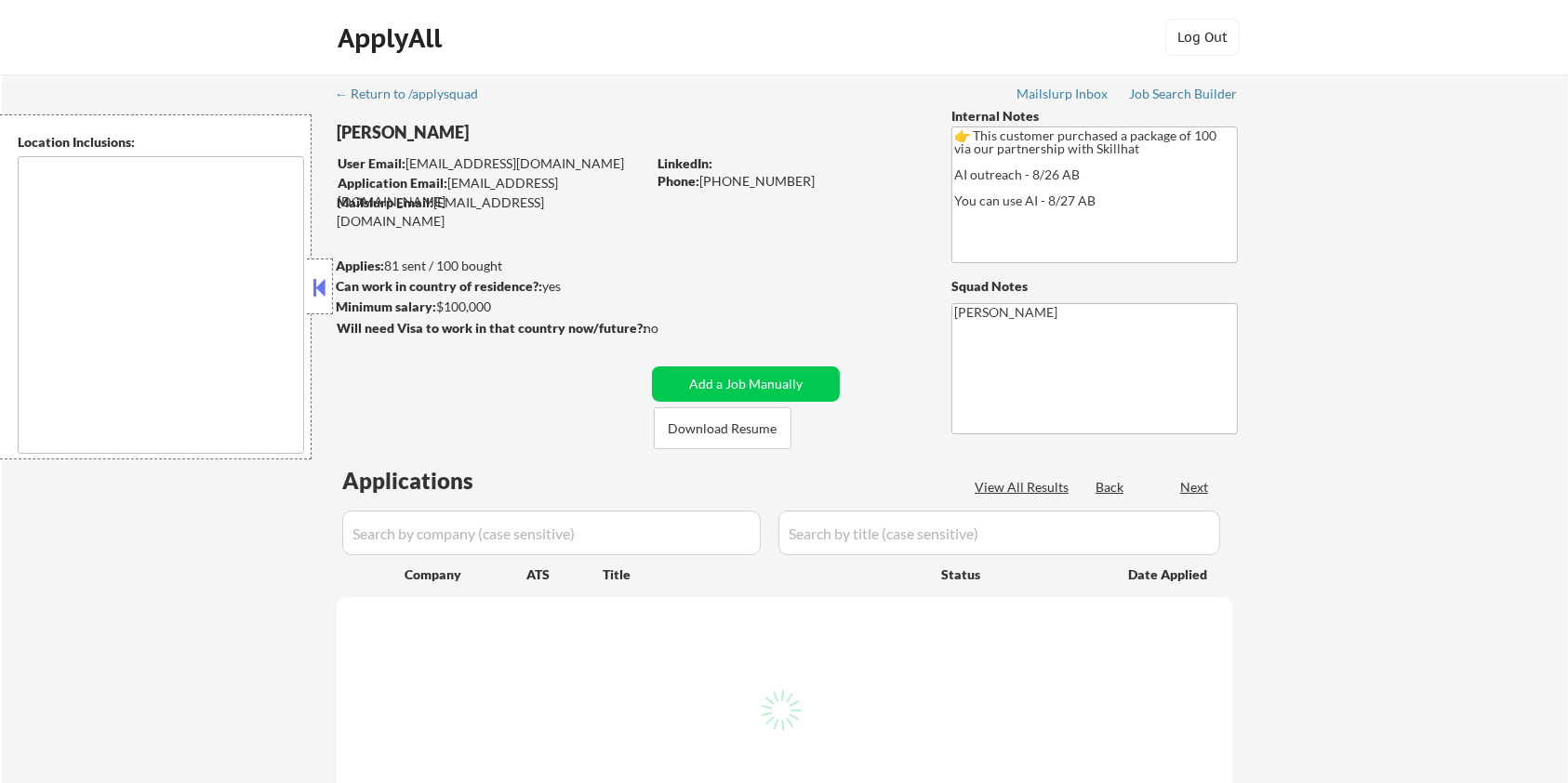
select select ""pending""
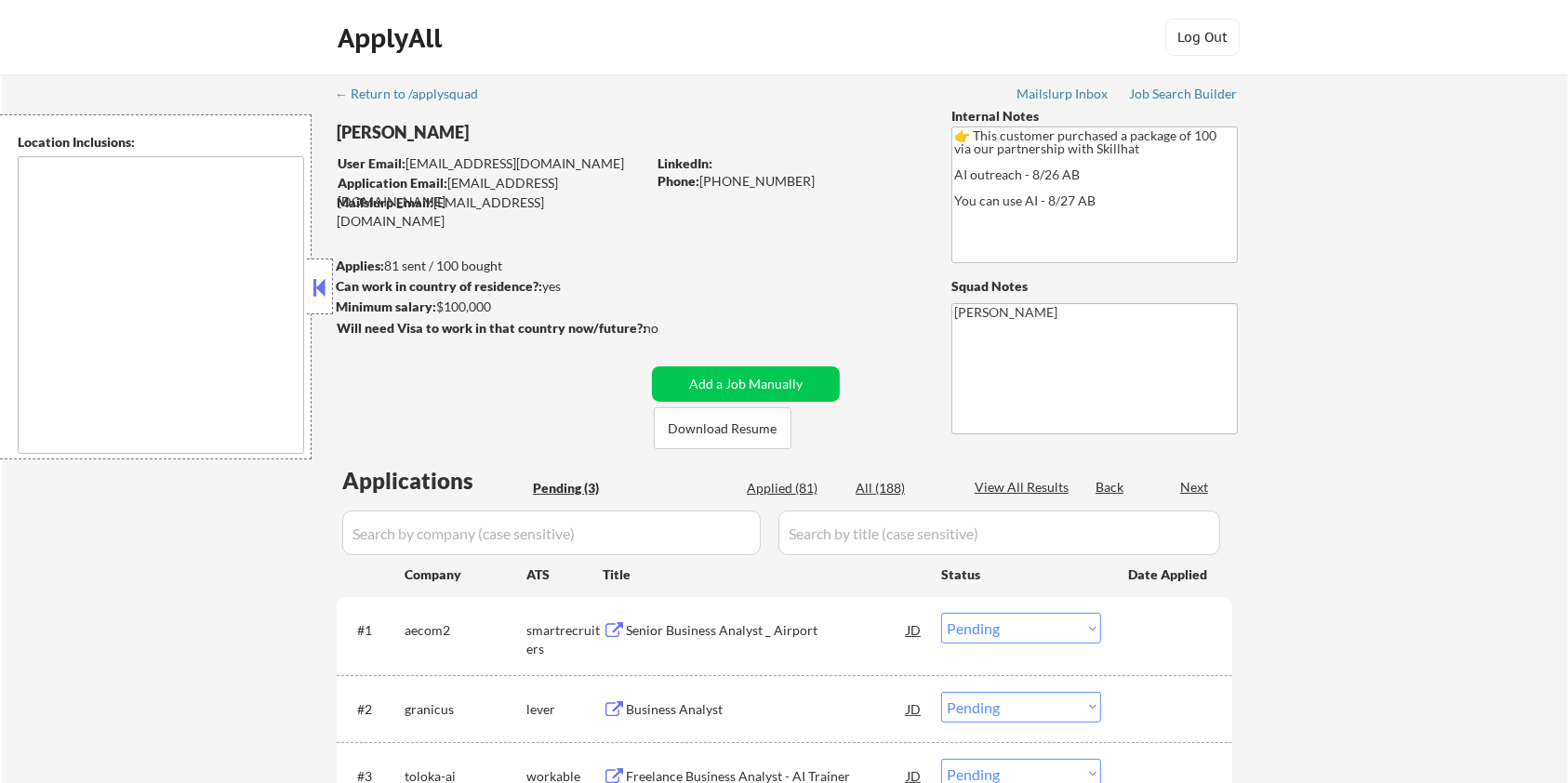
type textarea "[GEOGRAPHIC_DATA], ON [GEOGRAPHIC_DATA], ON [GEOGRAPHIC_DATA], ON [GEOGRAPHIC_D…"
